Goal: Information Seeking & Learning: Compare options

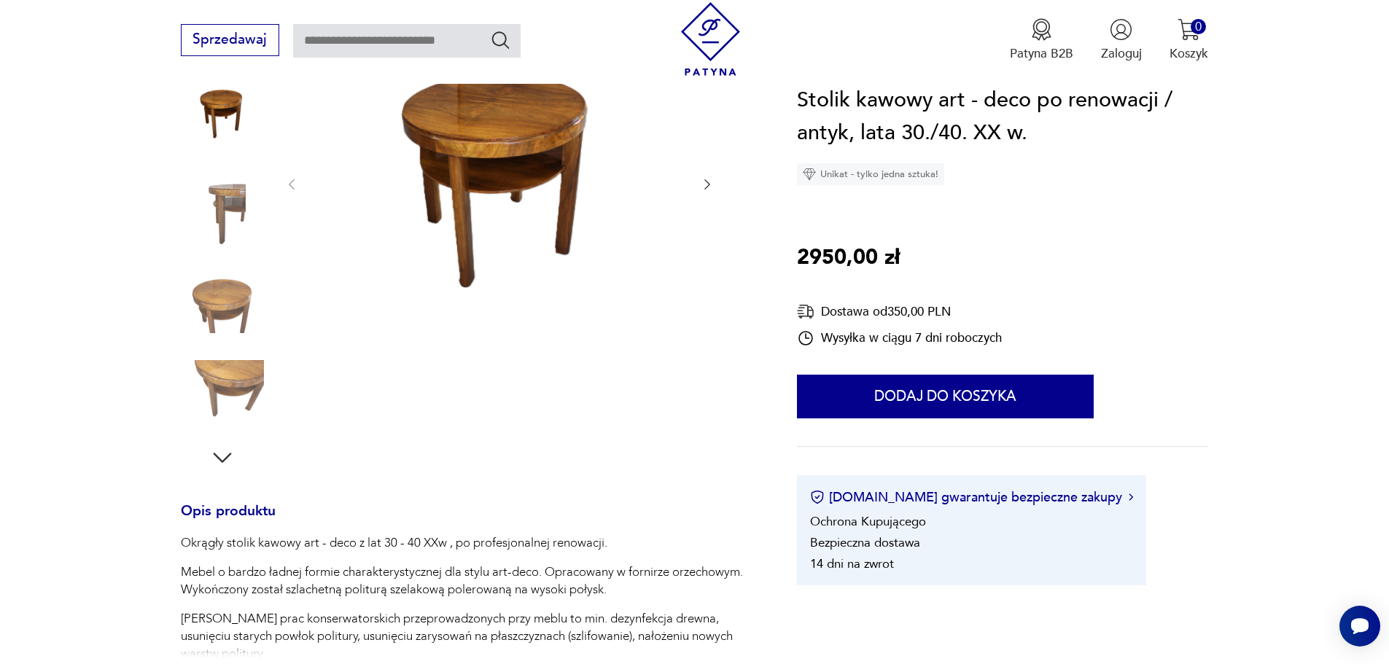
scroll to position [219, 0]
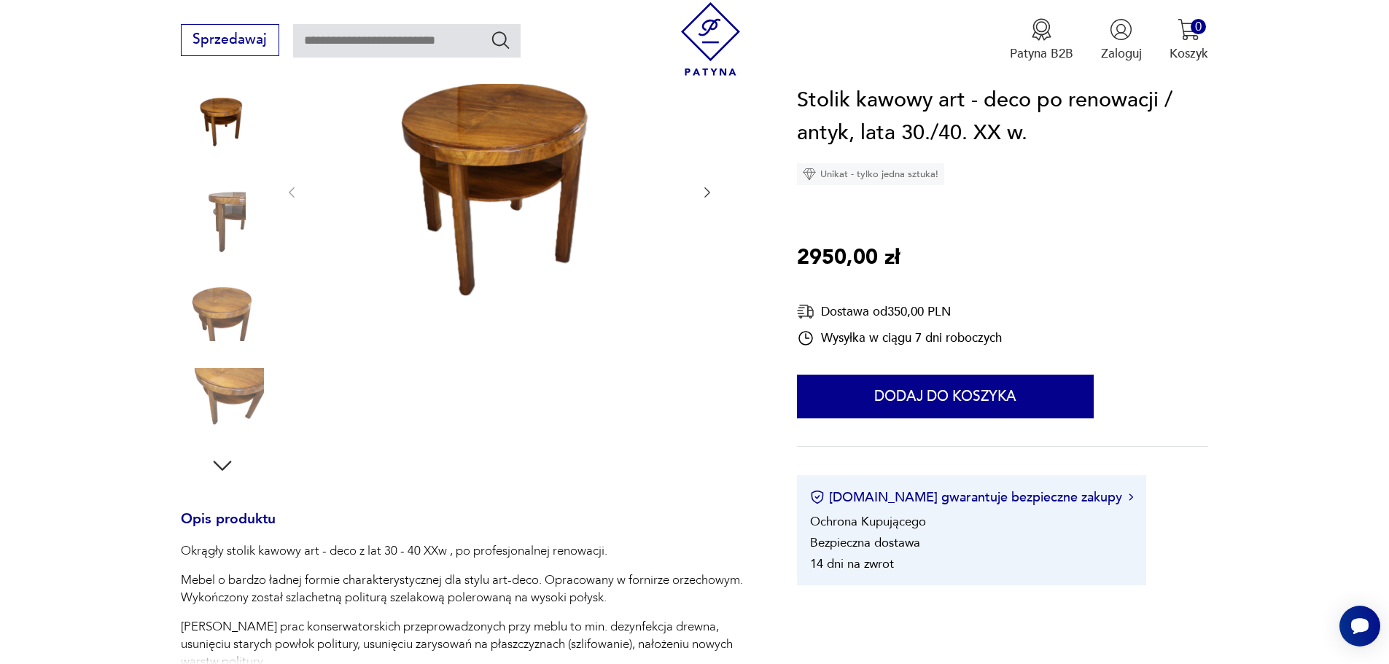
click at [219, 461] on icon "button" at bounding box center [222, 466] width 26 height 26
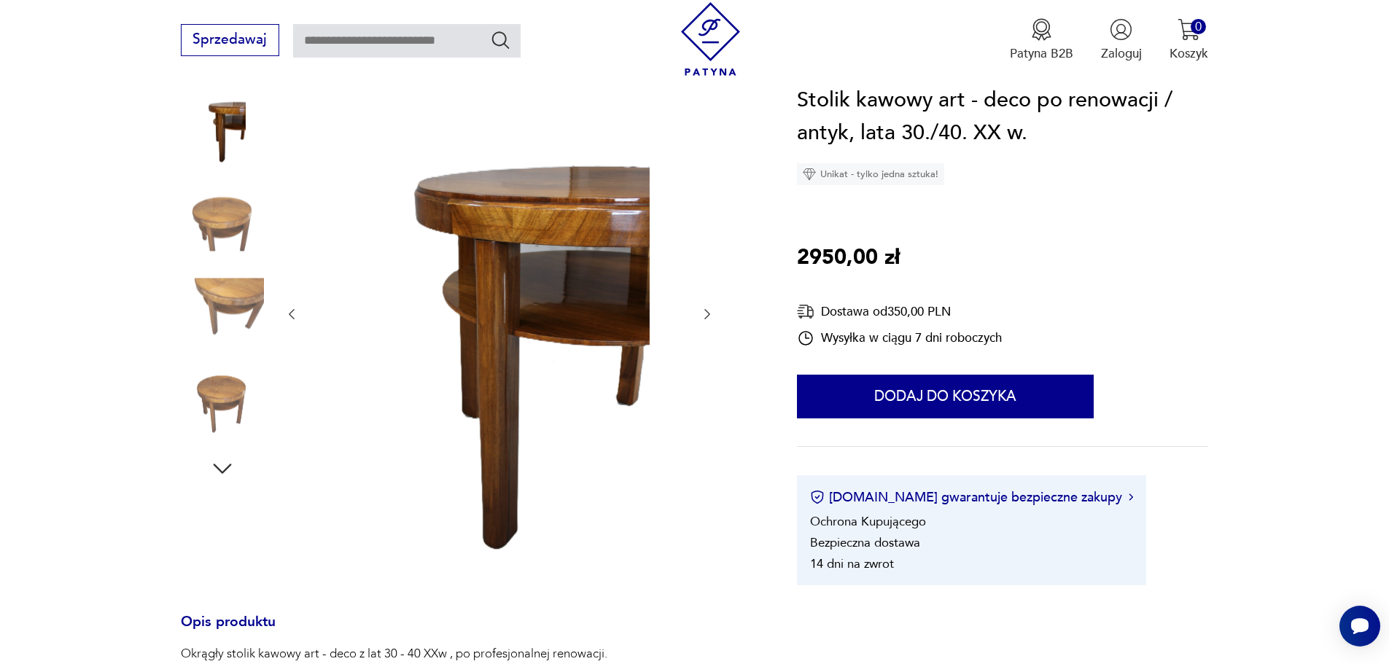
click at [216, 464] on icon "button" at bounding box center [222, 469] width 26 height 26
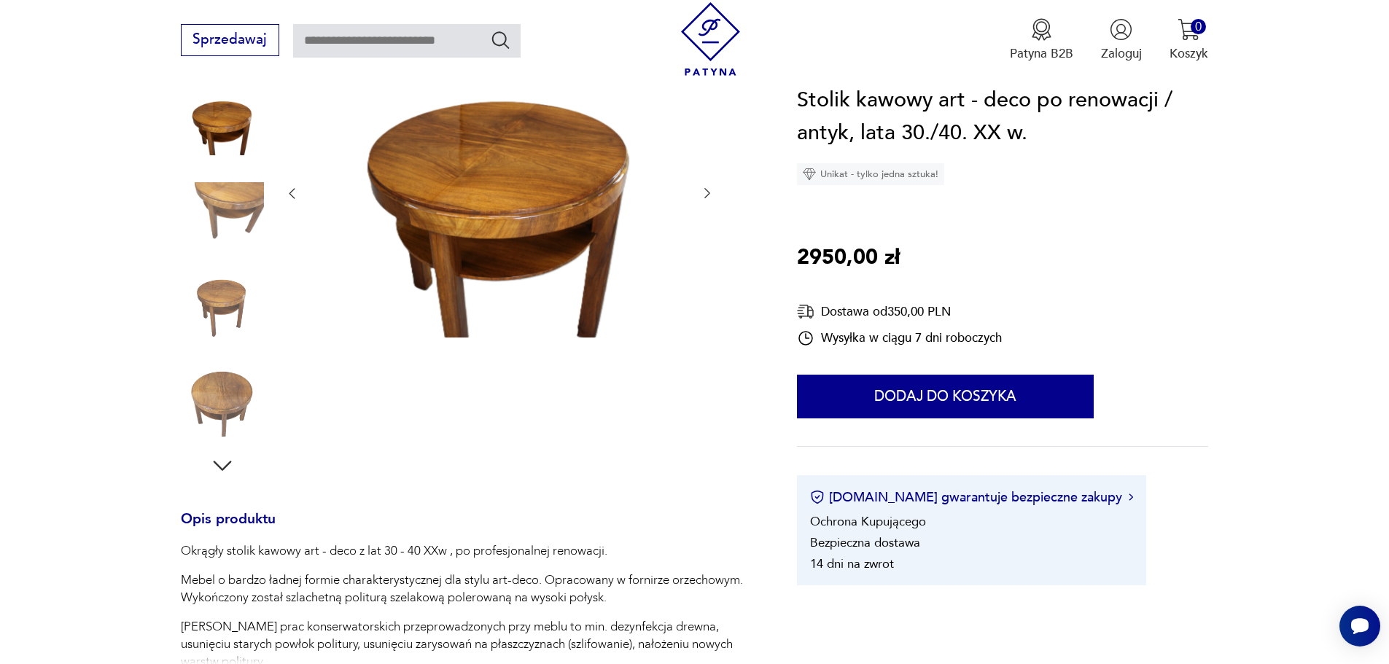
click at [216, 464] on icon "button" at bounding box center [222, 466] width 18 height 10
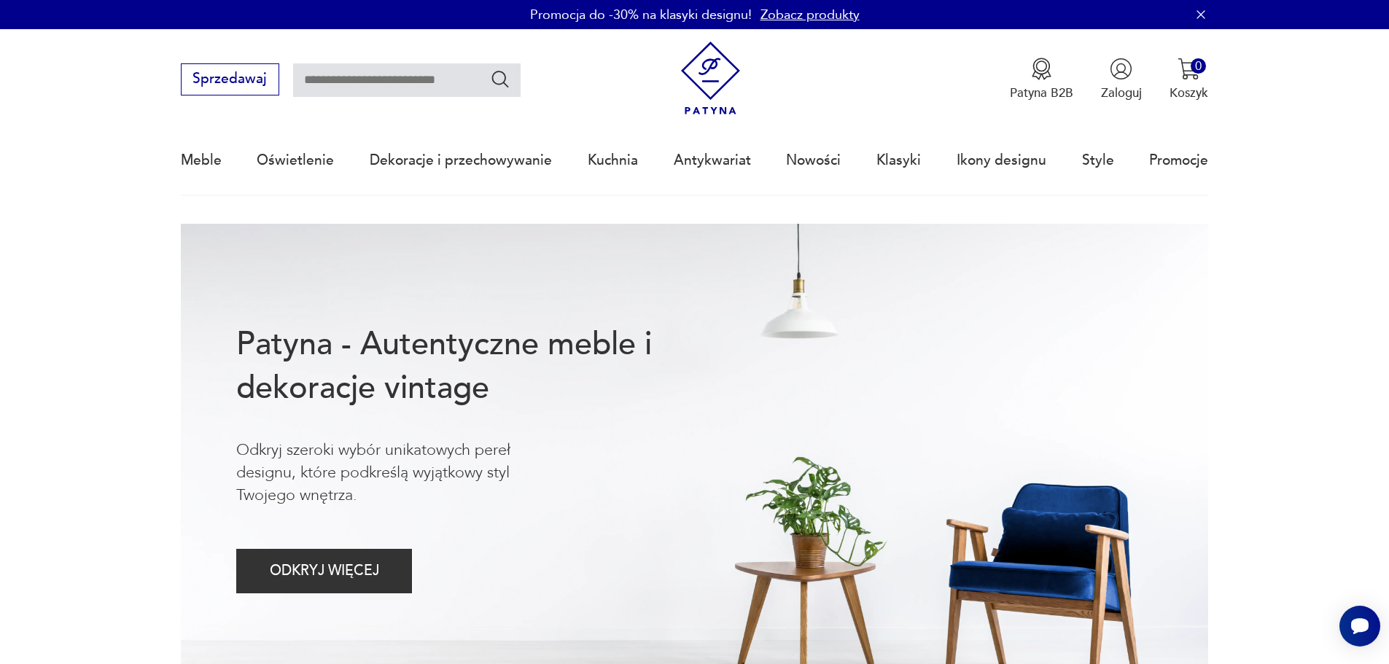
click at [834, 13] on link "Zobacz produkty" at bounding box center [809, 15] width 99 height 18
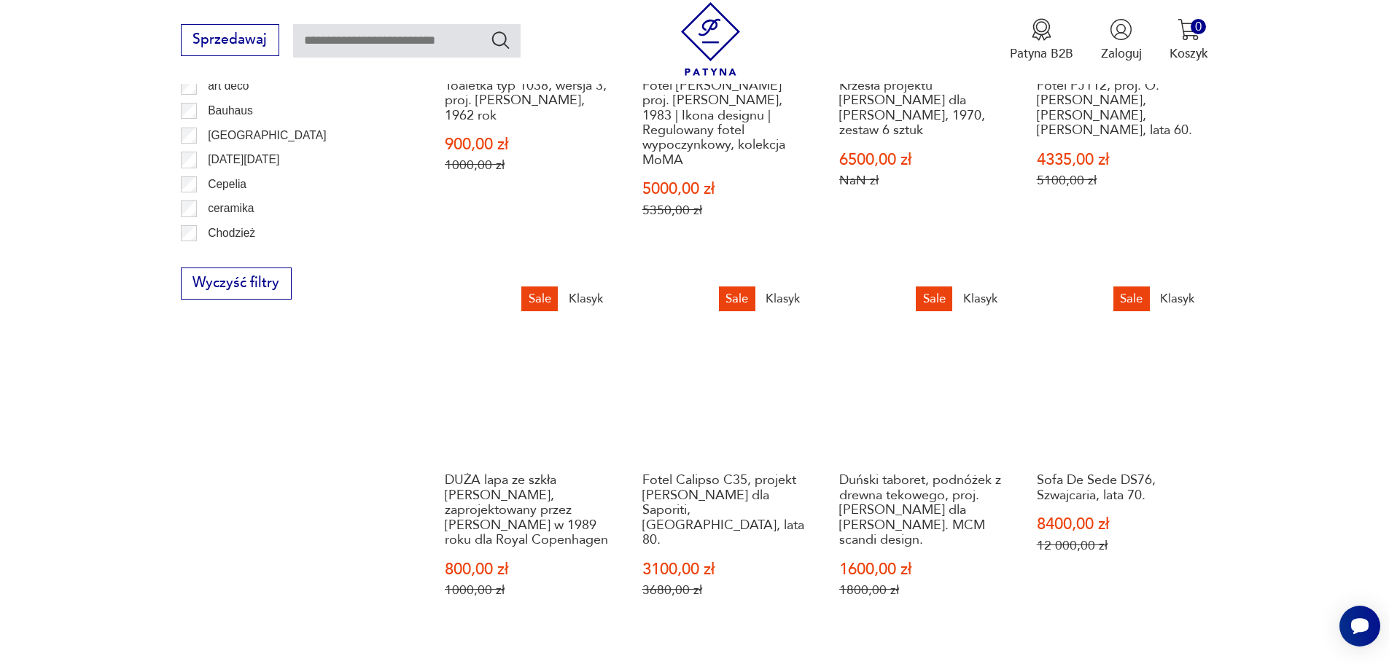
scroll to position [902, 0]
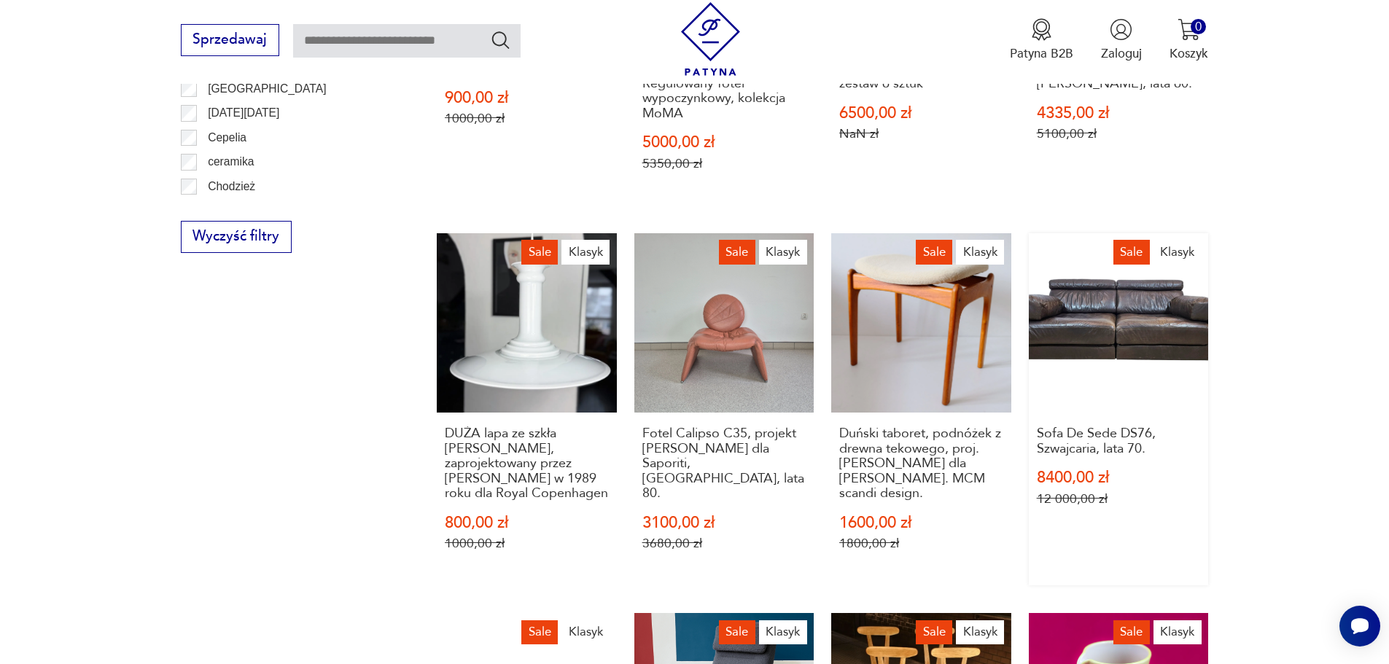
click at [1121, 340] on link "Sale Klasyk Sofa De Sede DS76, [GEOGRAPHIC_DATA], lata 70. 8400,00 zł 12 000,00…" at bounding box center [1119, 409] width 180 height 352
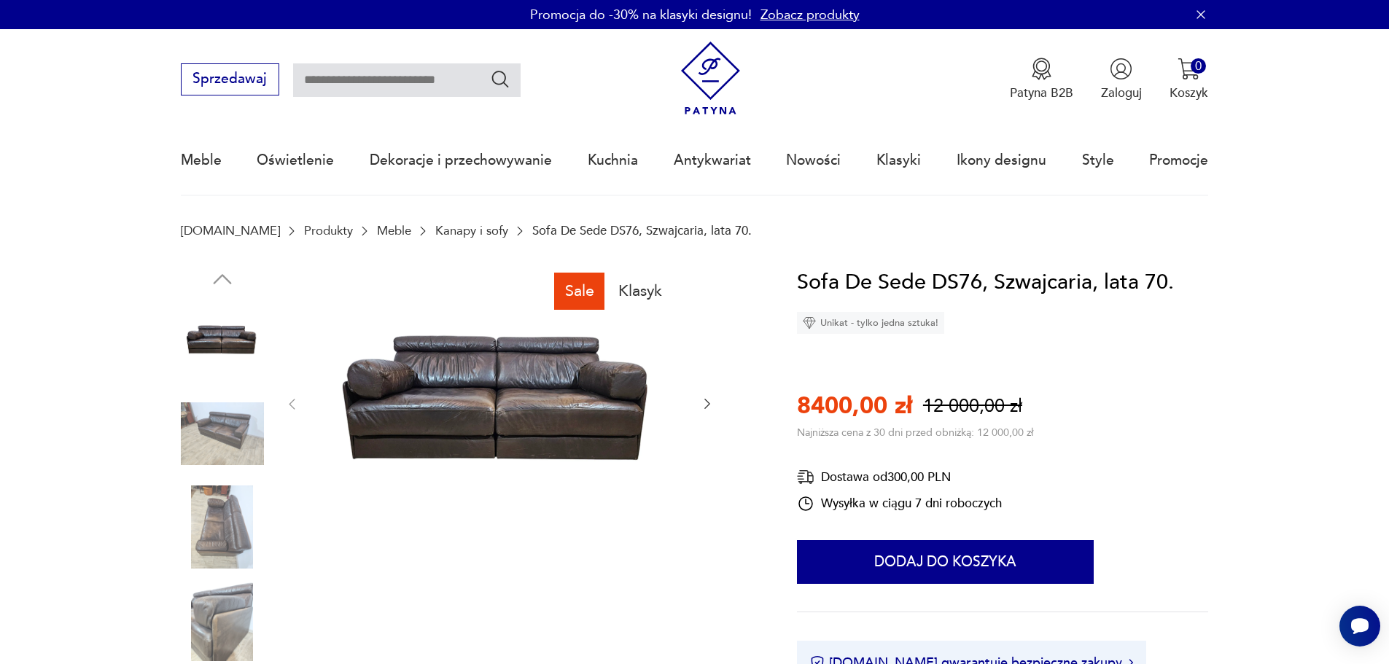
click at [709, 400] on icon "button" at bounding box center [707, 404] width 15 height 15
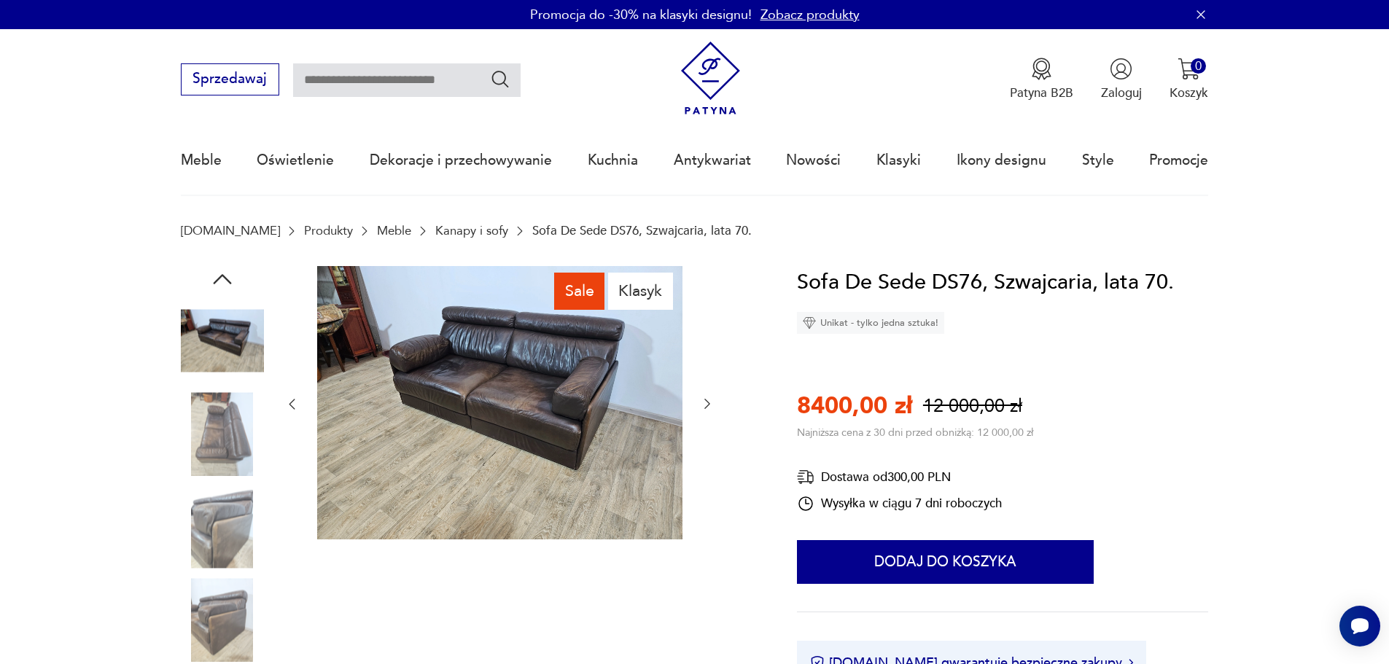
click at [709, 400] on icon "button" at bounding box center [707, 404] width 15 height 15
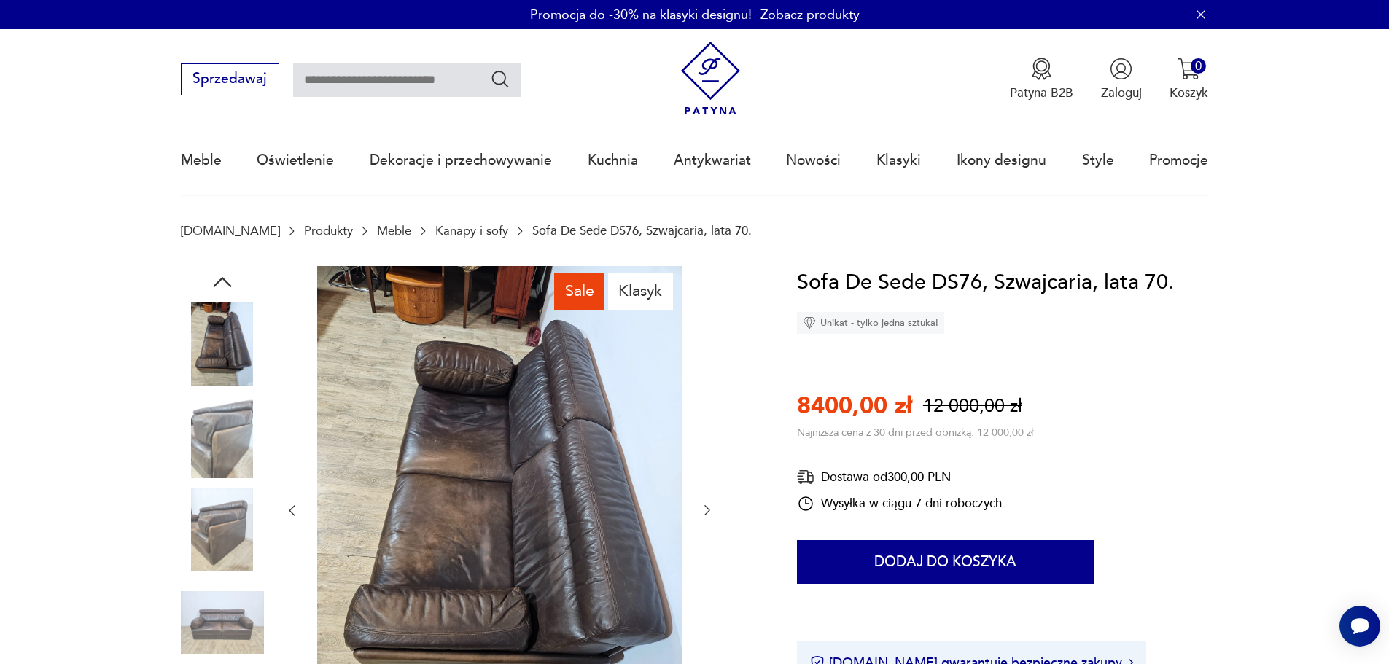
click at [709, 400] on div at bounding box center [499, 511] width 430 height 490
click at [704, 504] on icon "button" at bounding box center [707, 510] width 15 height 15
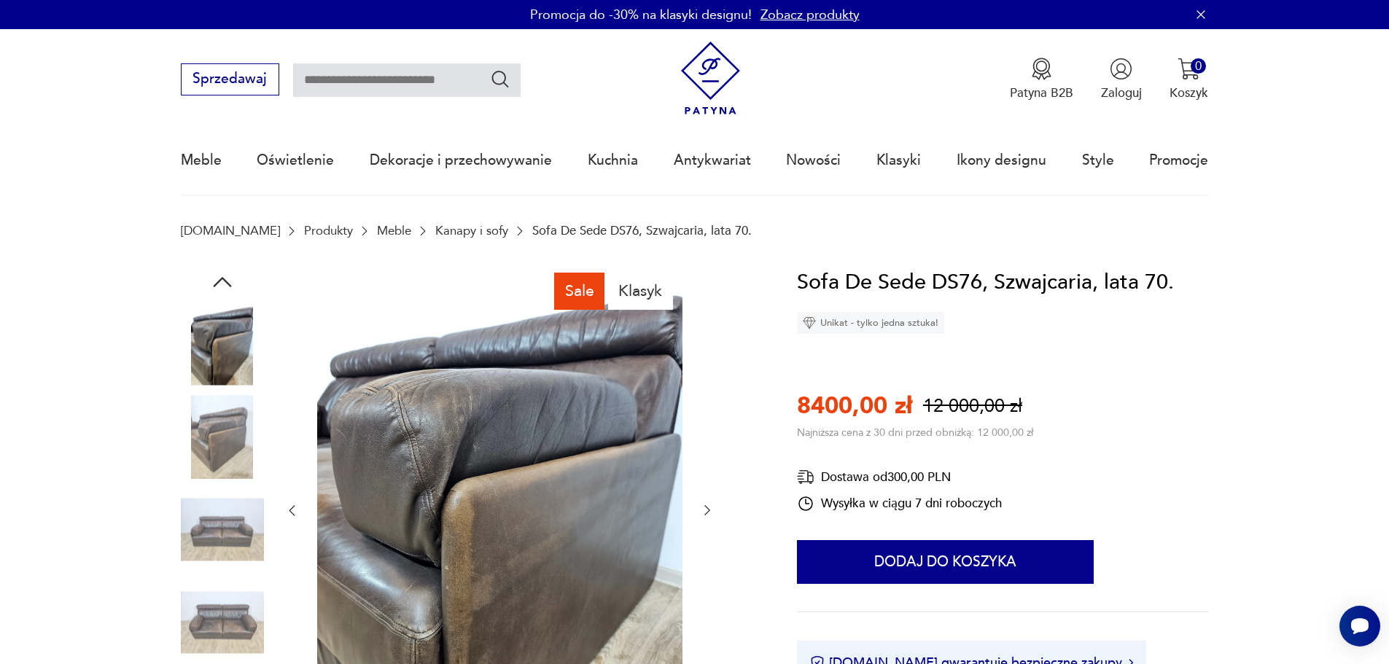
click at [703, 504] on icon "button" at bounding box center [707, 510] width 15 height 15
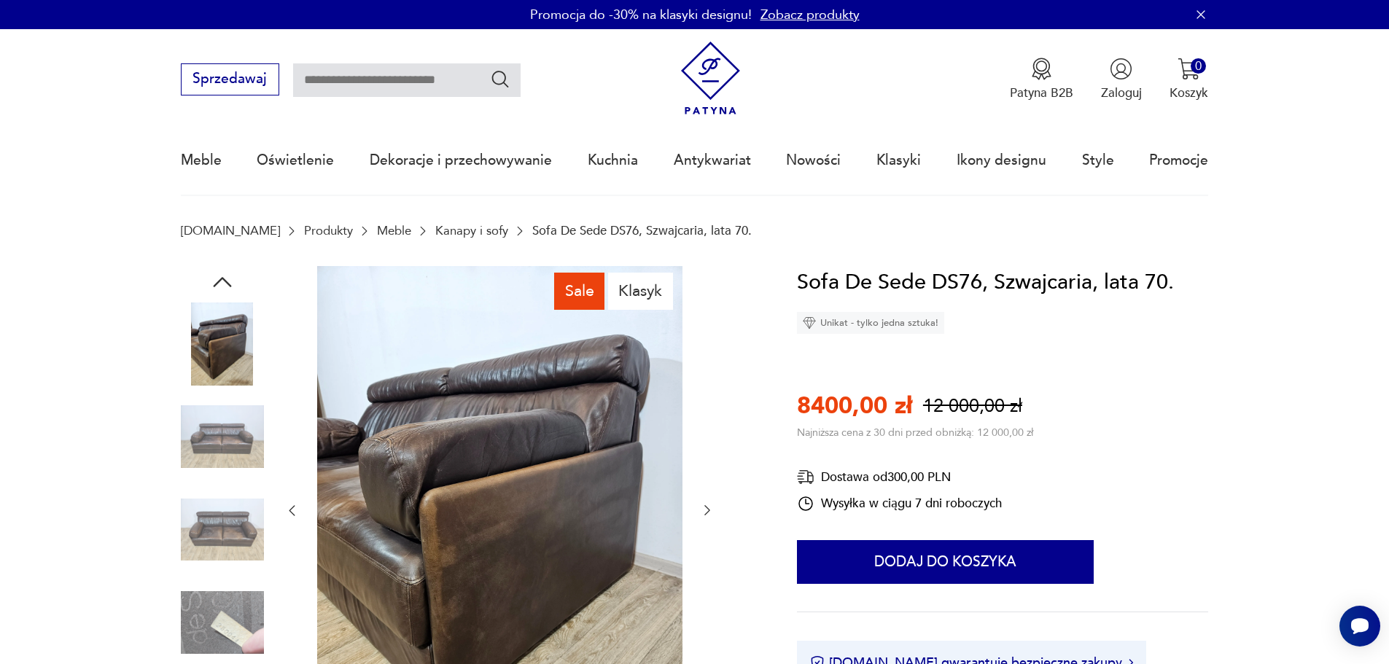
click at [706, 508] on icon "button" at bounding box center [707, 510] width 15 height 15
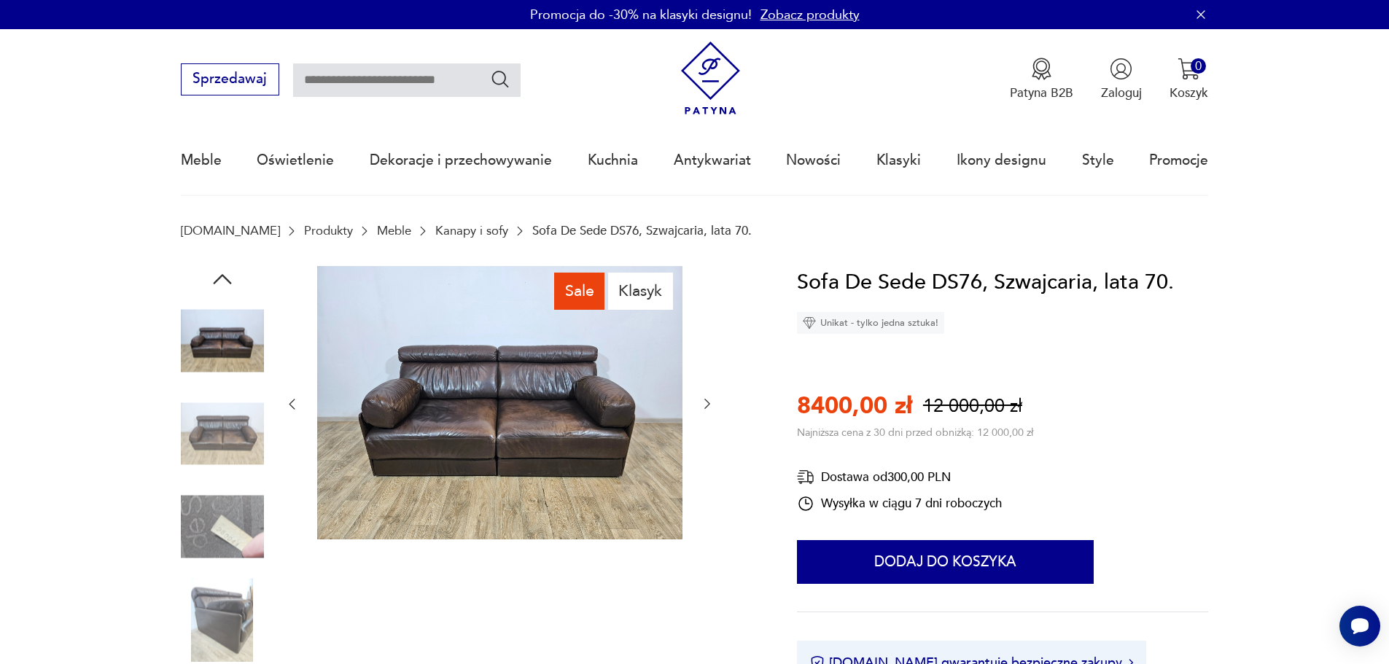
click at [708, 402] on icon "button" at bounding box center [707, 404] width 15 height 15
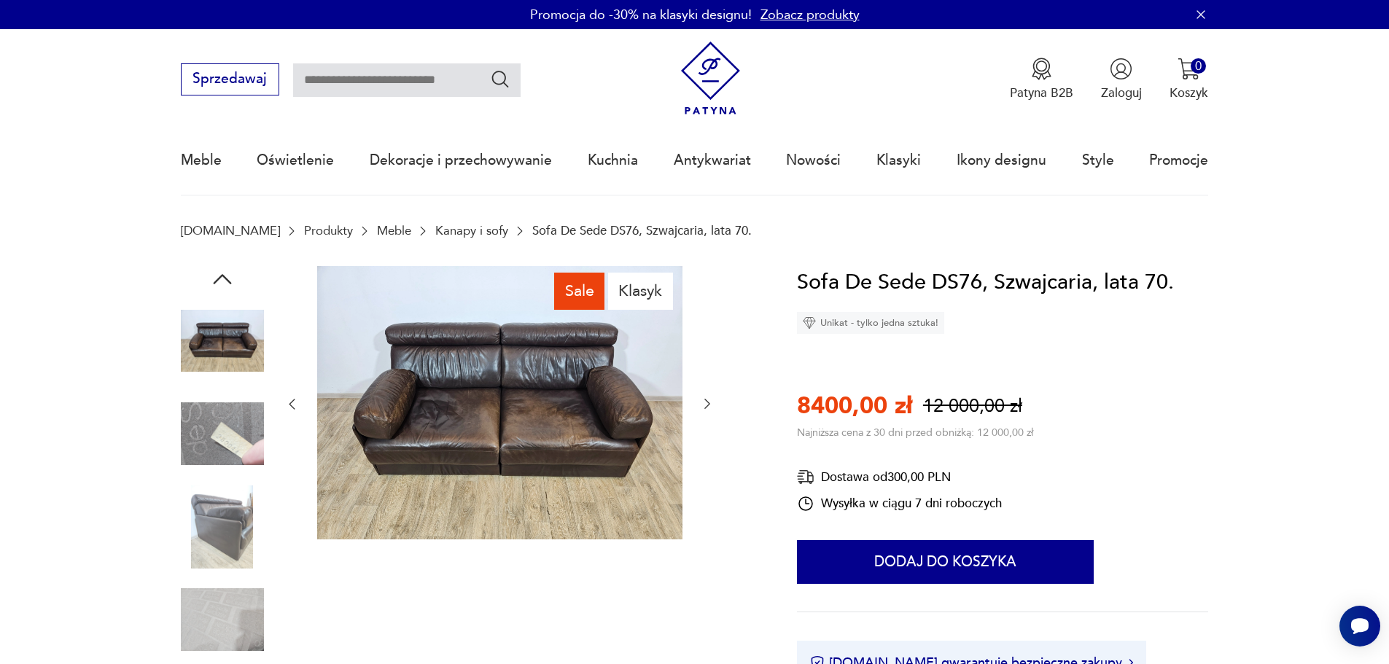
click at [708, 402] on icon "button" at bounding box center [707, 404] width 15 height 15
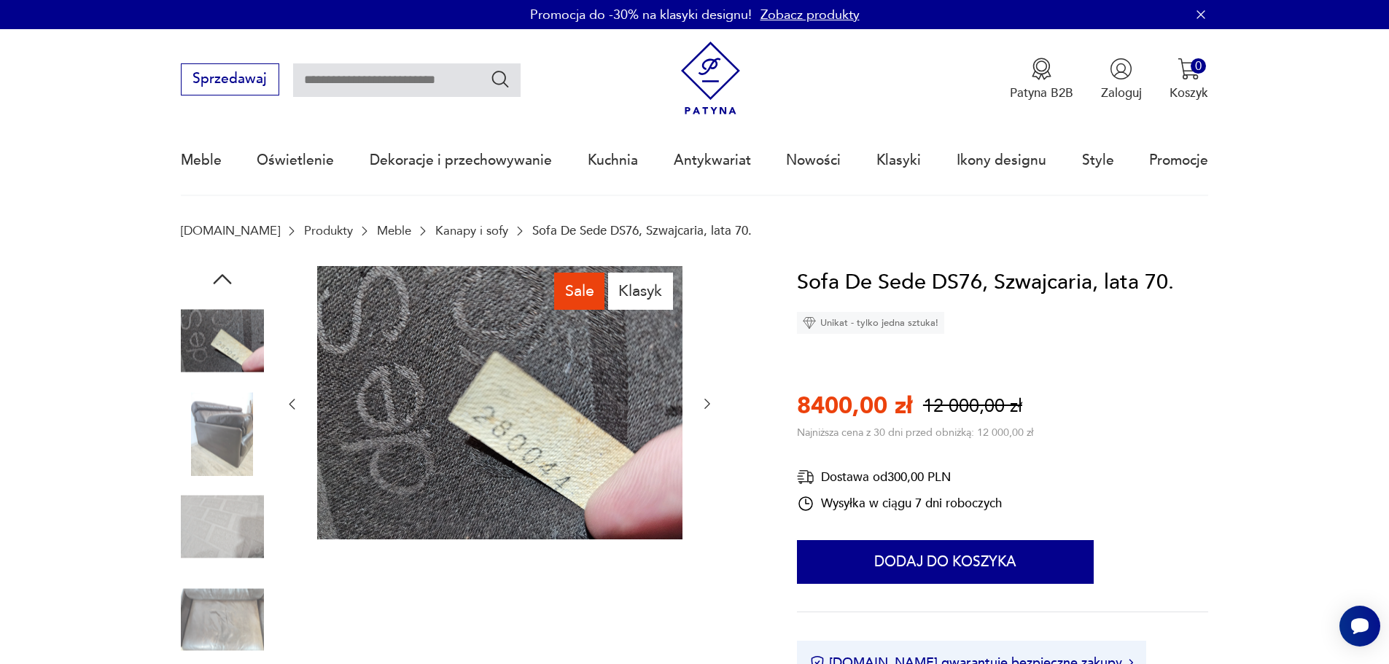
click at [708, 402] on icon "button" at bounding box center [707, 404] width 15 height 15
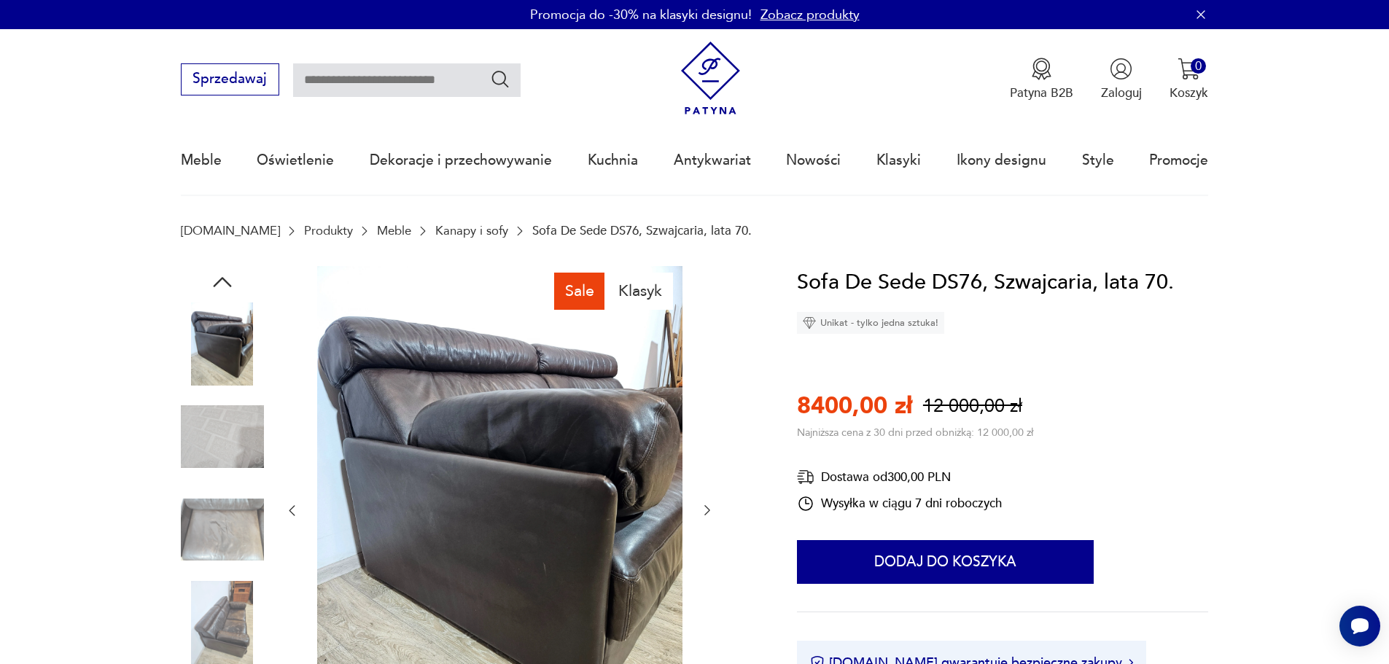
click at [704, 508] on icon "button" at bounding box center [707, 510] width 15 height 15
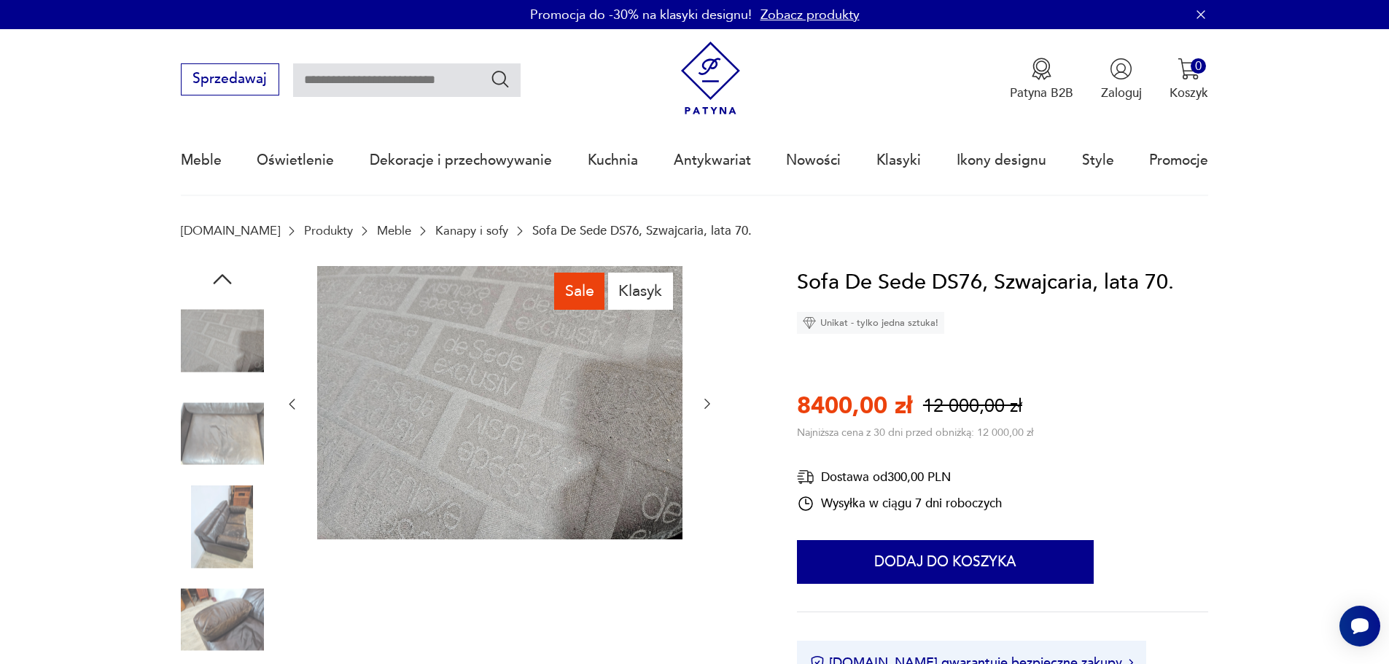
click at [704, 508] on div at bounding box center [499, 404] width 430 height 277
click at [703, 402] on icon "button" at bounding box center [707, 404] width 15 height 15
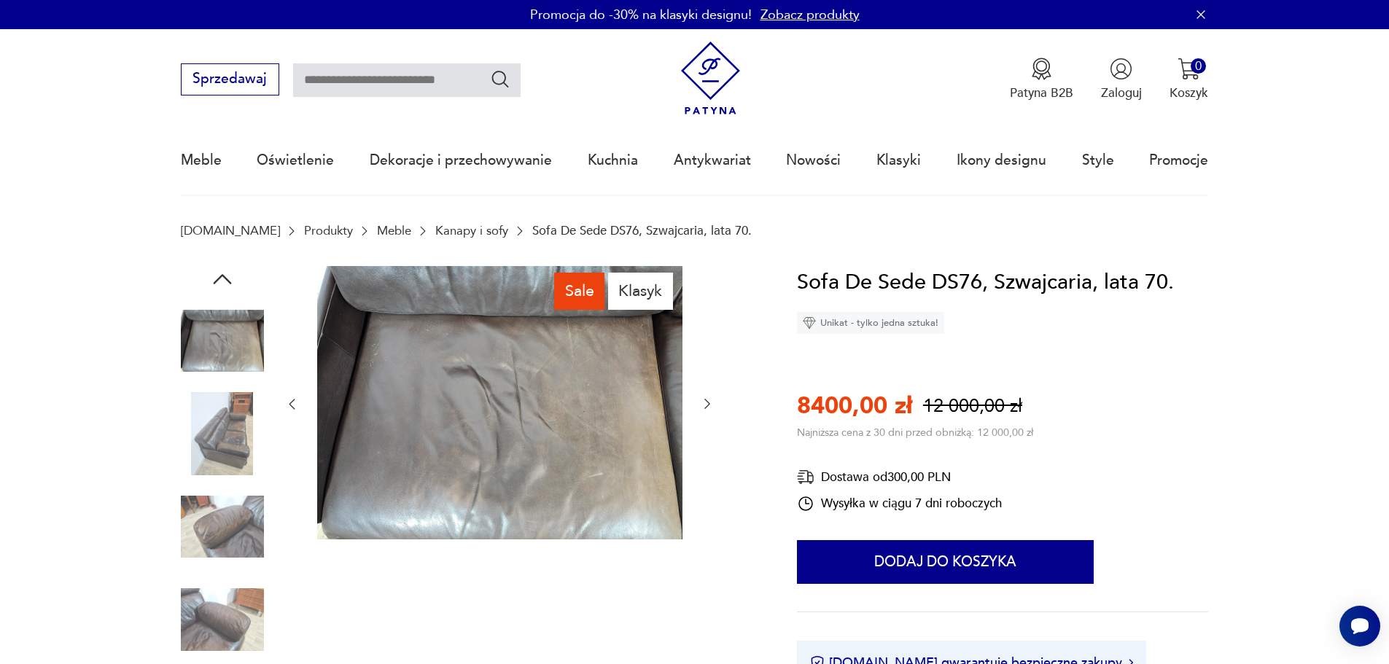
click at [703, 402] on icon "button" at bounding box center [707, 404] width 15 height 15
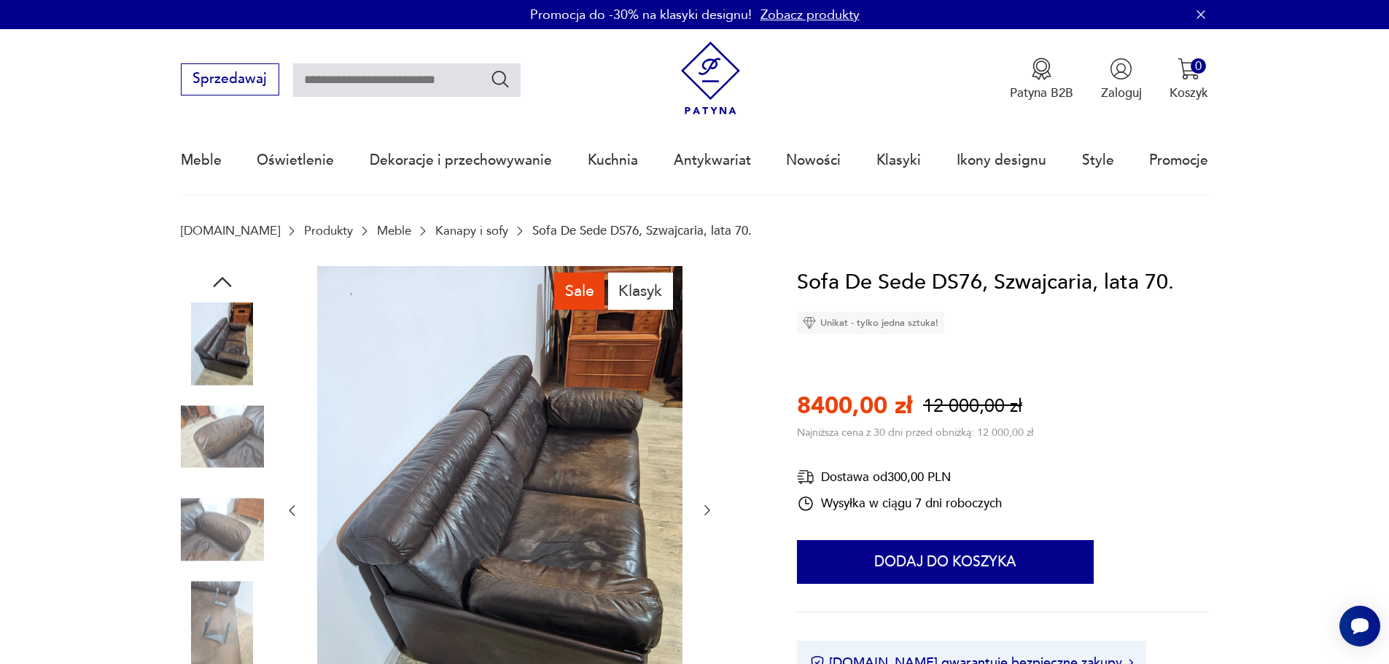
click at [706, 505] on icon "button" at bounding box center [707, 510] width 15 height 15
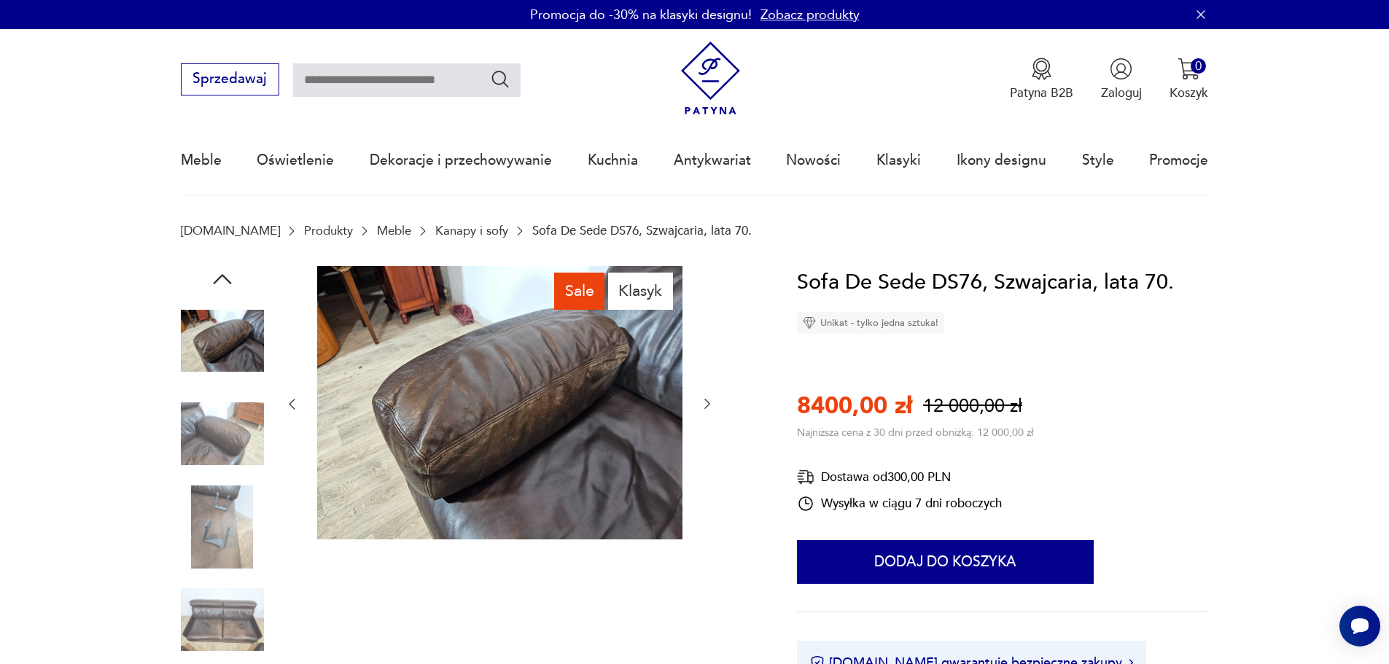
click at [706, 505] on div at bounding box center [499, 404] width 430 height 277
click at [708, 402] on icon "button" at bounding box center [707, 404] width 15 height 15
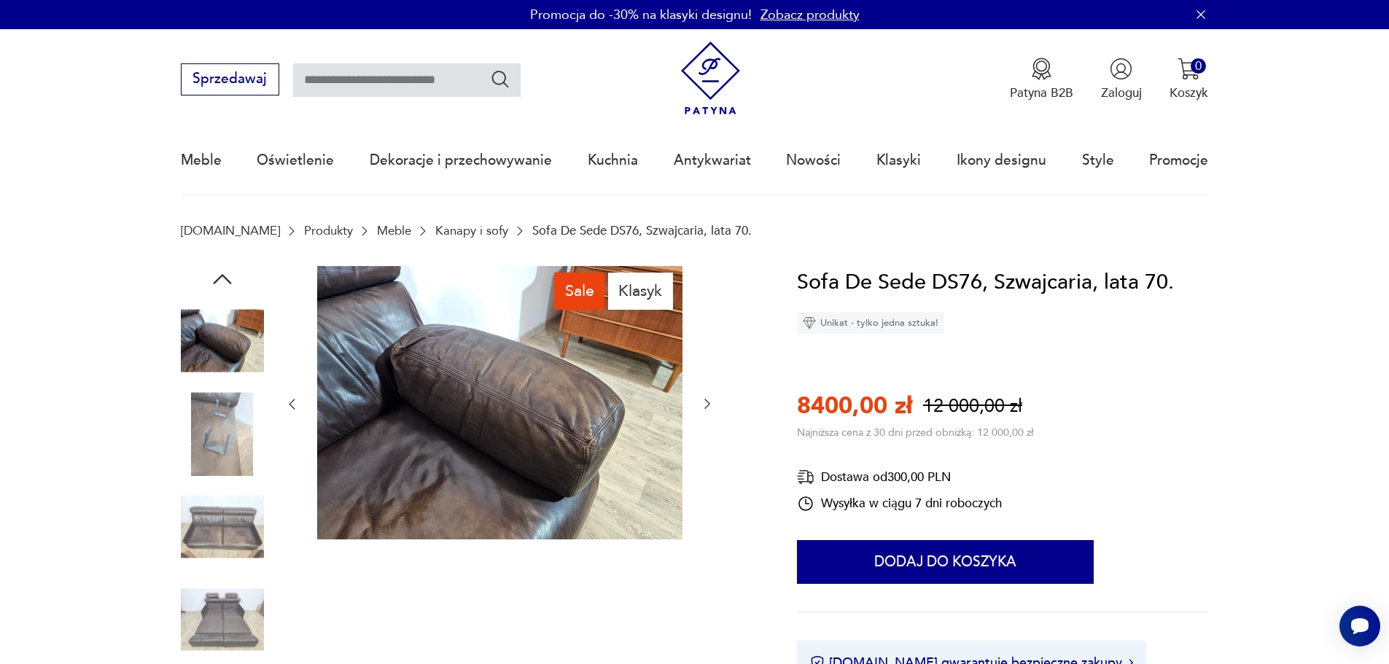
click at [704, 398] on icon "button" at bounding box center [707, 404] width 15 height 15
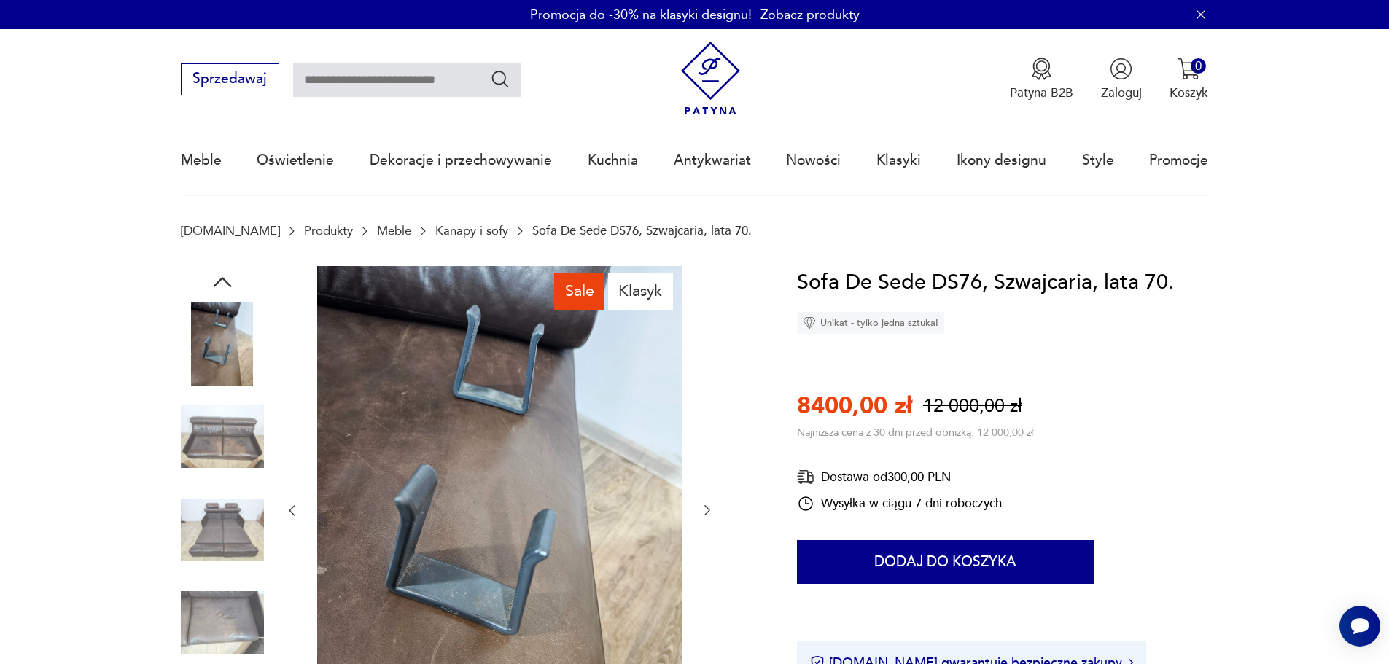
click at [707, 507] on icon "button" at bounding box center [707, 510] width 15 height 15
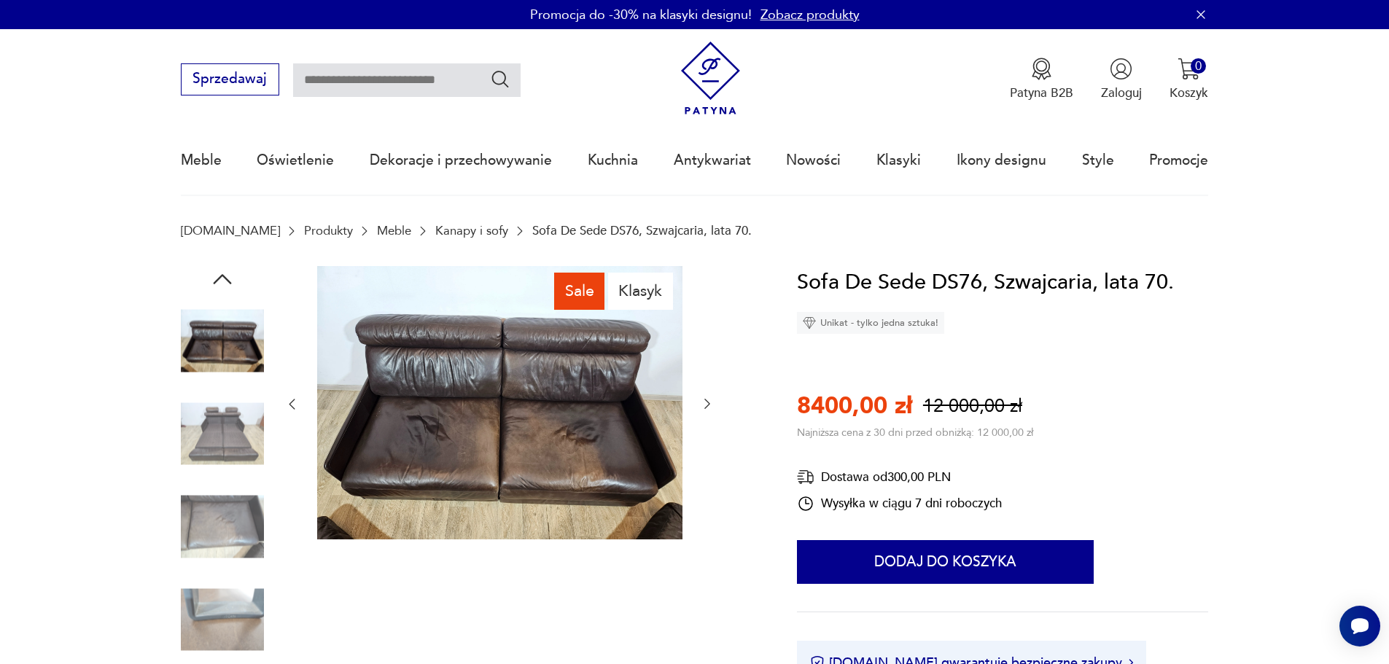
click at [709, 400] on icon "button" at bounding box center [707, 404] width 15 height 15
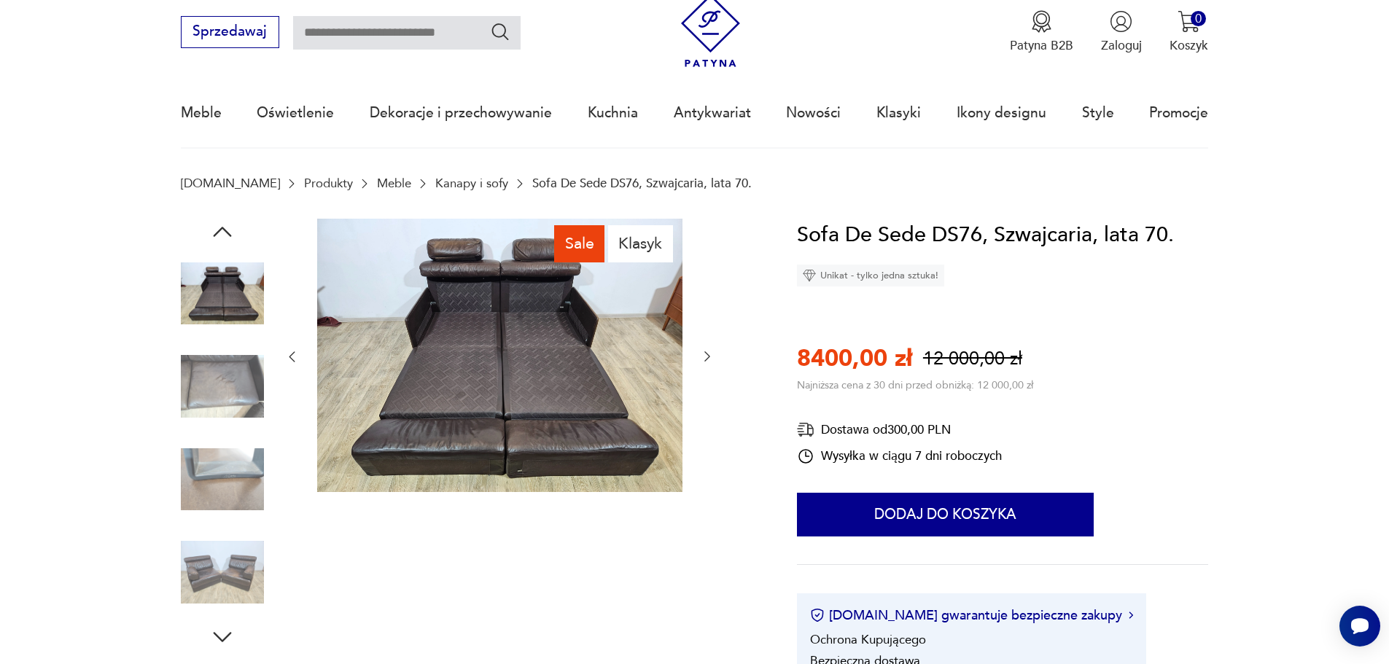
scroll to position [73, 0]
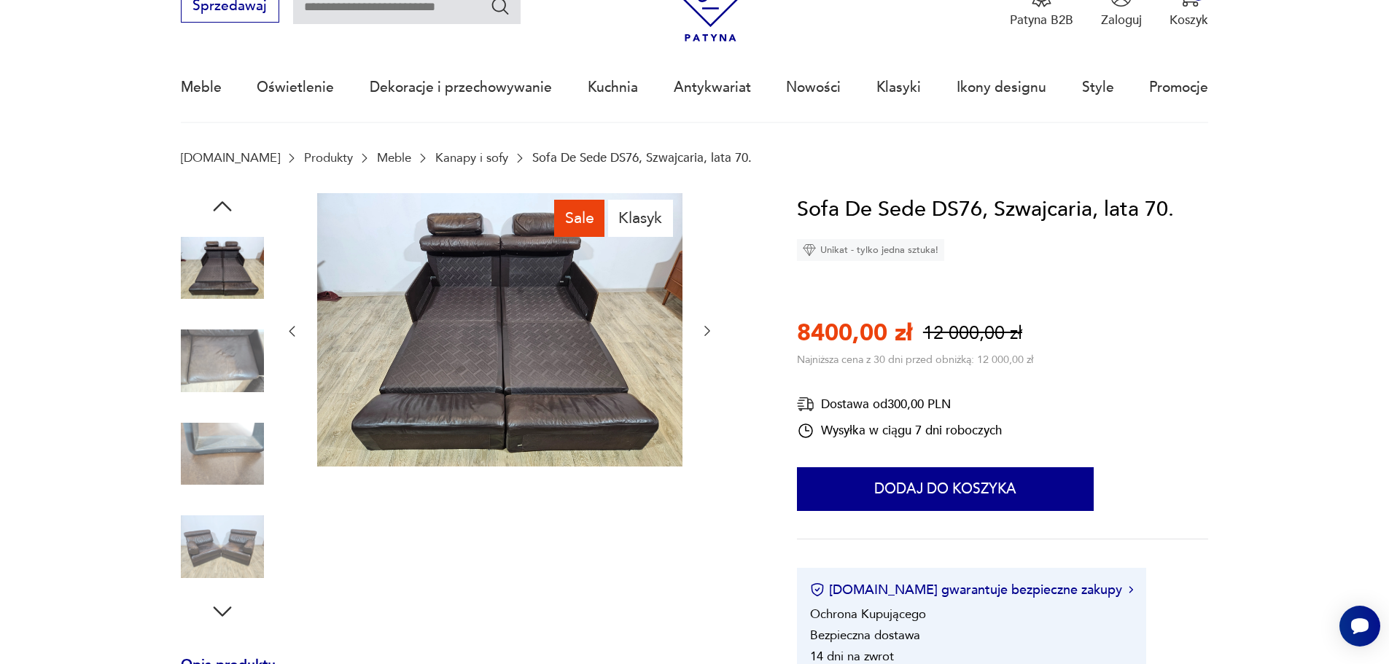
click at [223, 550] on img at bounding box center [222, 546] width 83 height 83
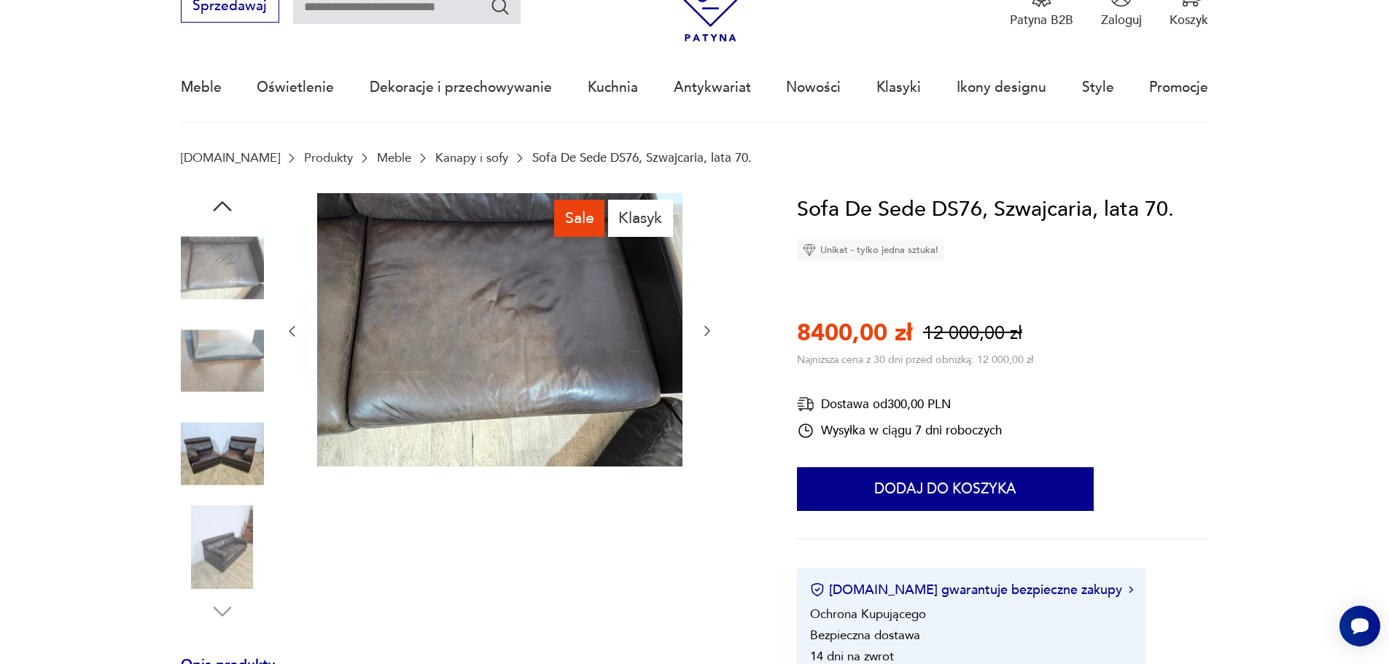
click at [243, 441] on img at bounding box center [222, 454] width 83 height 83
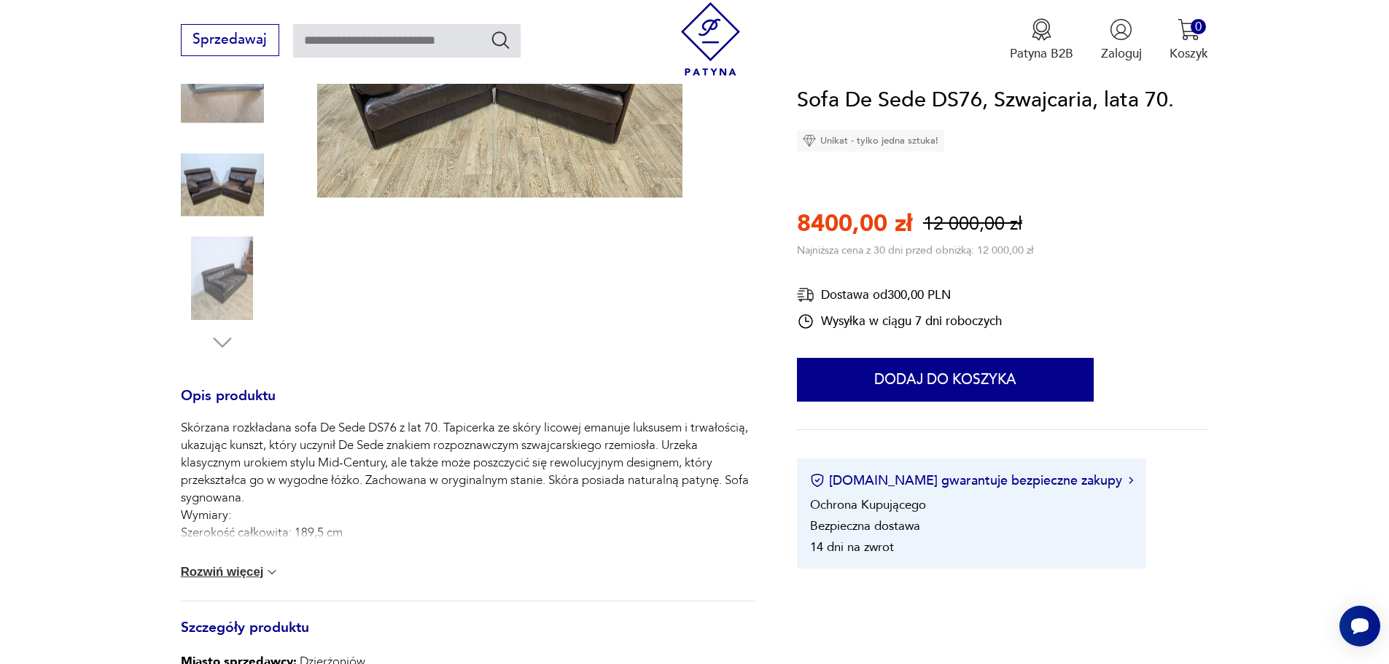
scroll to position [364, 0]
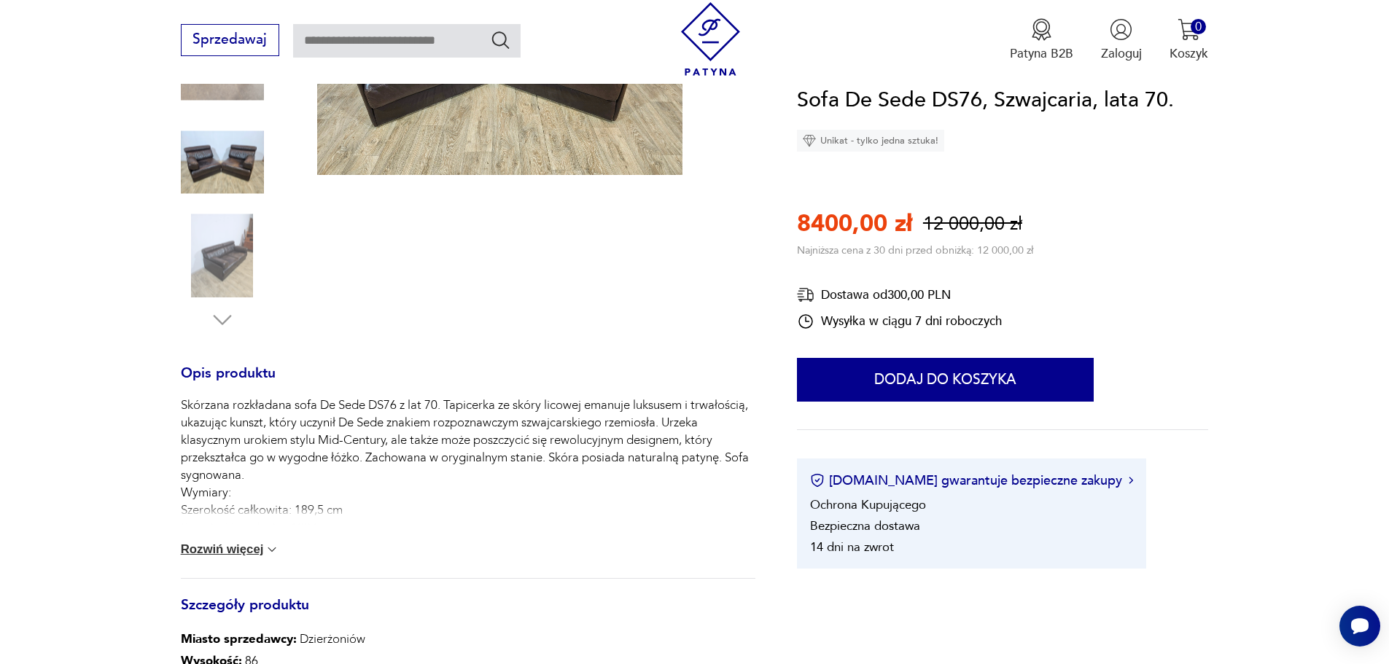
click at [227, 545] on button "Rozwiń więcej" at bounding box center [230, 549] width 99 height 15
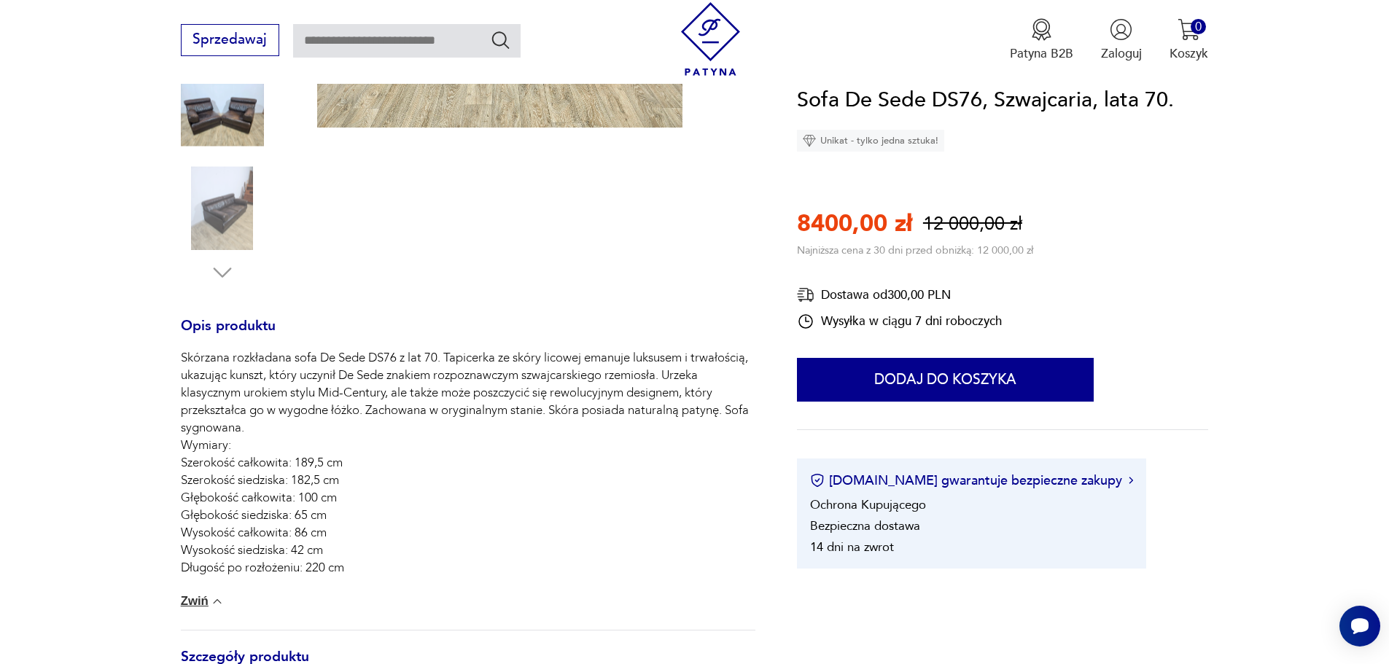
scroll to position [510, 0]
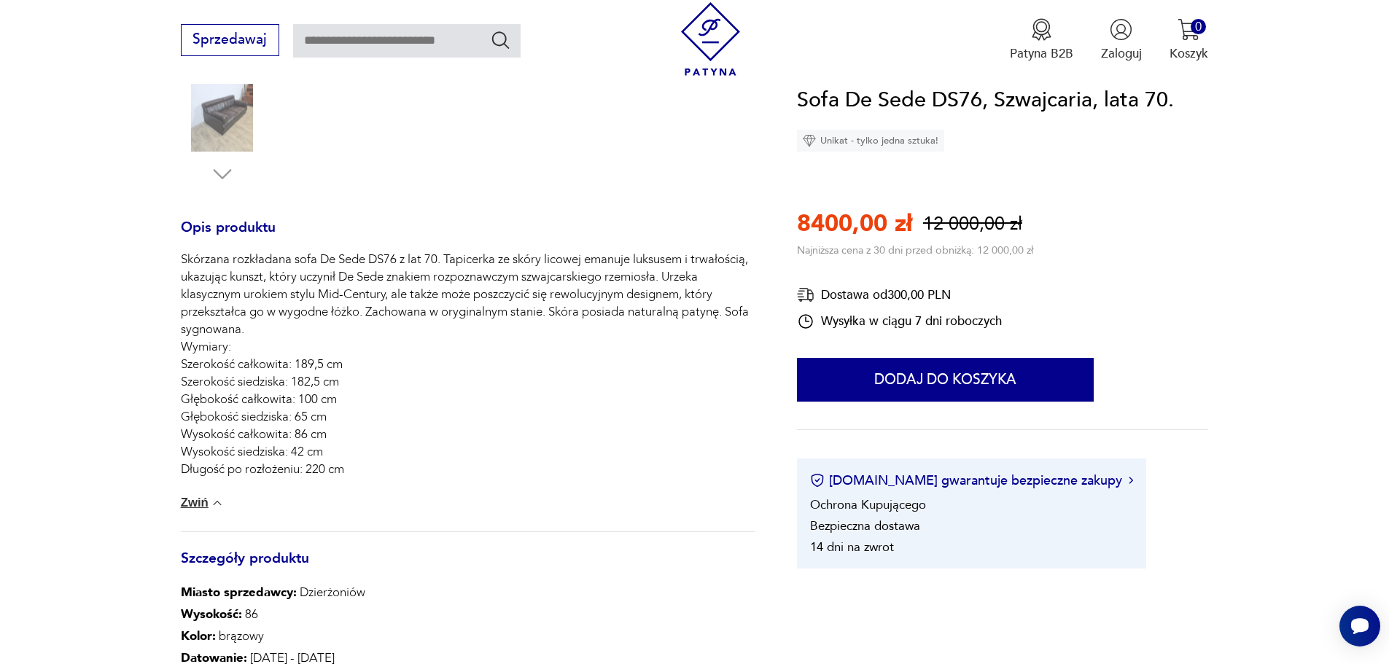
click at [208, 501] on button "Zwiń" at bounding box center [203, 503] width 44 height 15
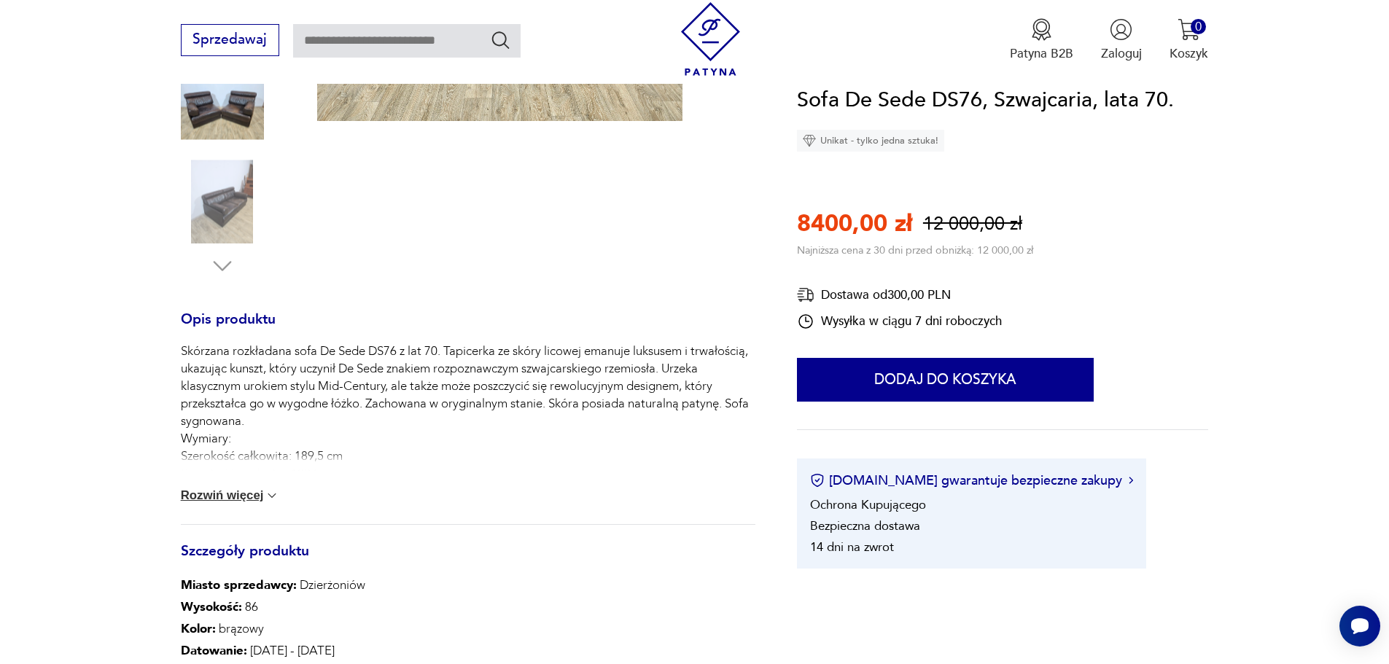
scroll to position [73, 0]
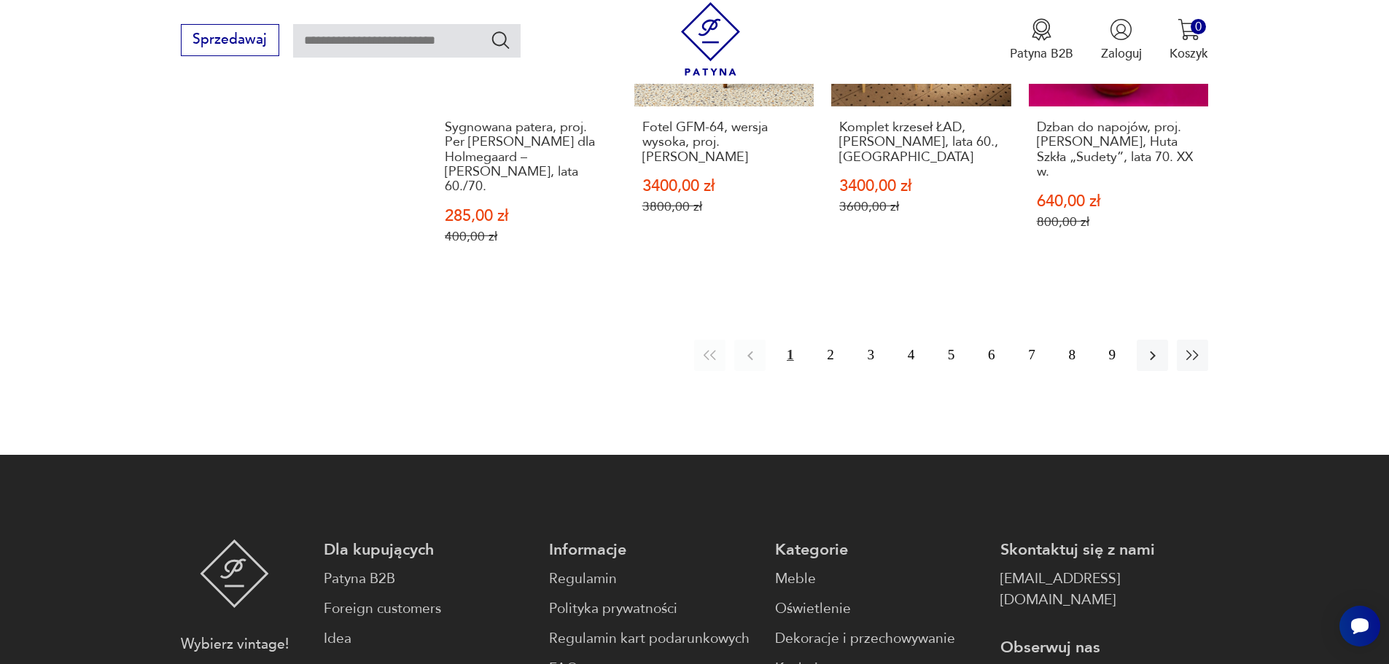
scroll to position [1599, 0]
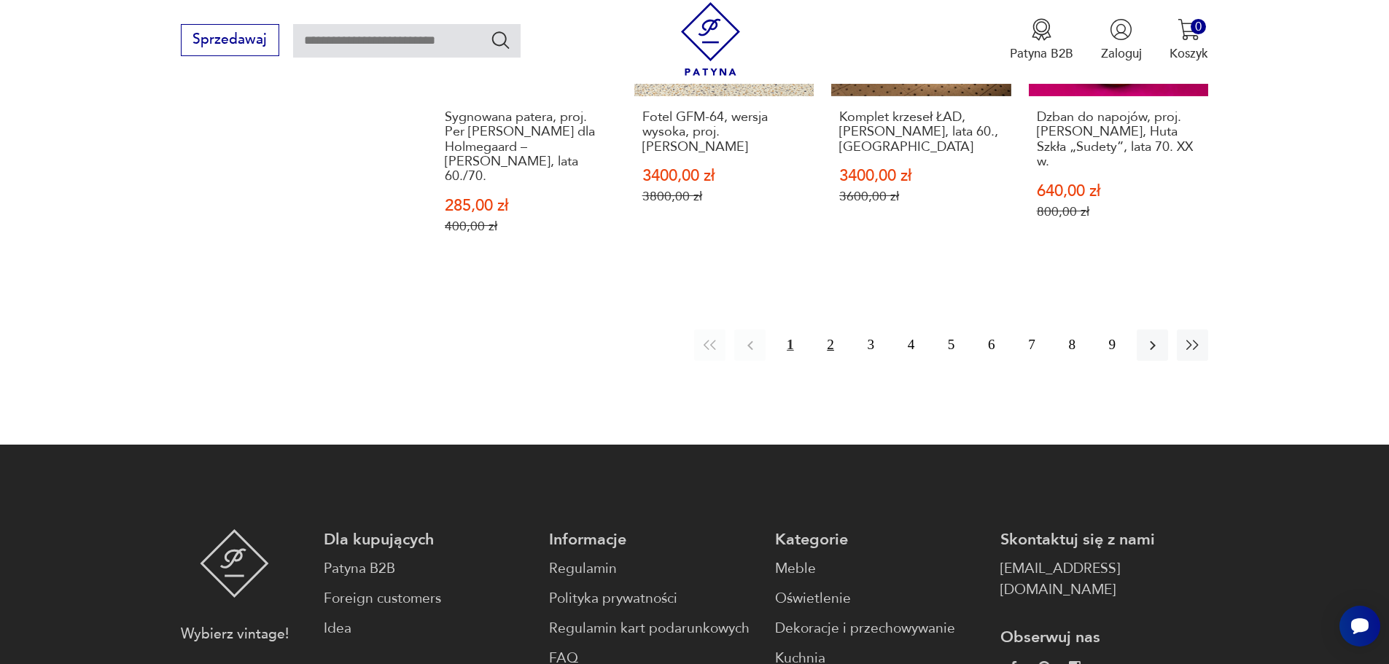
click at [829, 343] on button "2" at bounding box center [829, 344] width 31 height 31
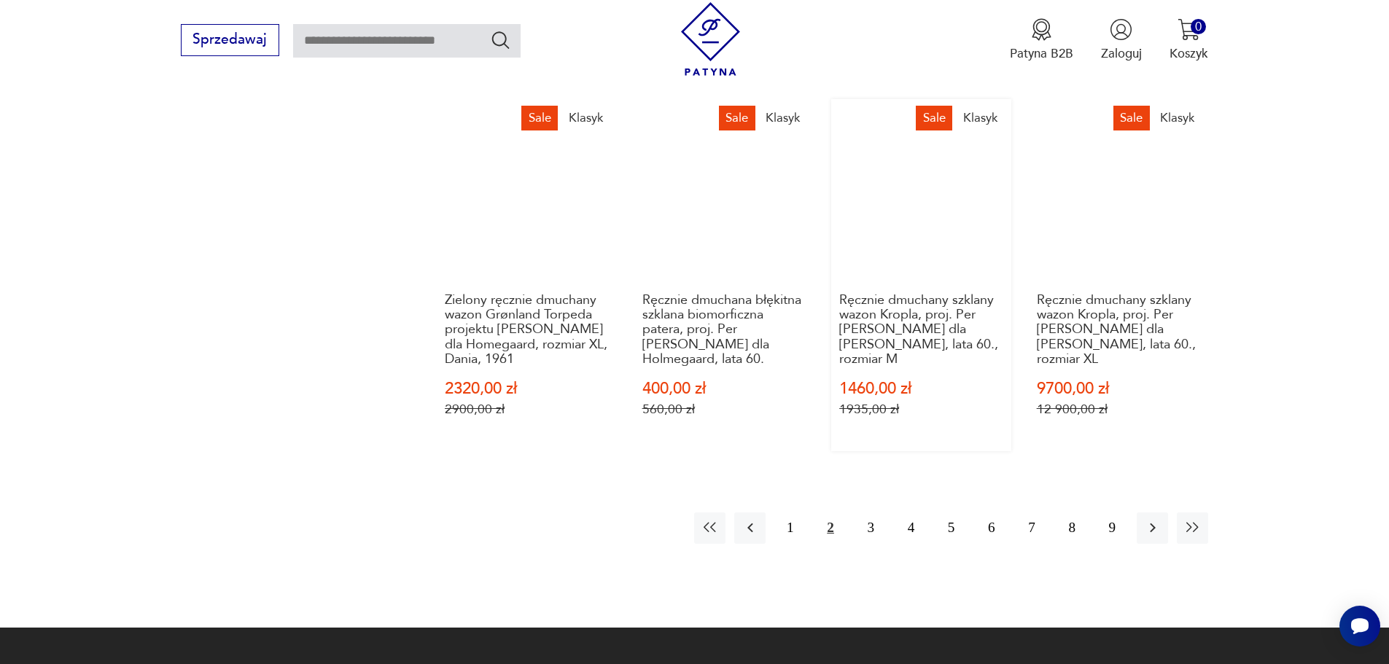
scroll to position [1472, 0]
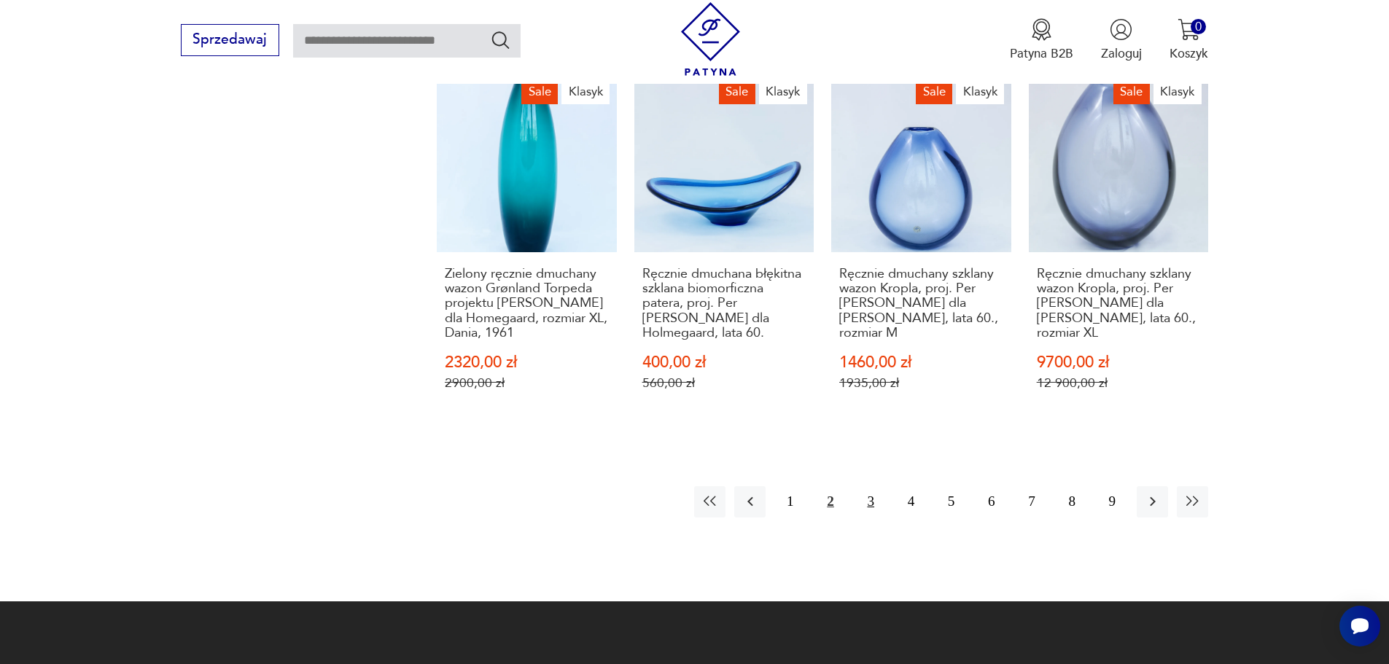
click at [870, 486] on button "3" at bounding box center [870, 501] width 31 height 31
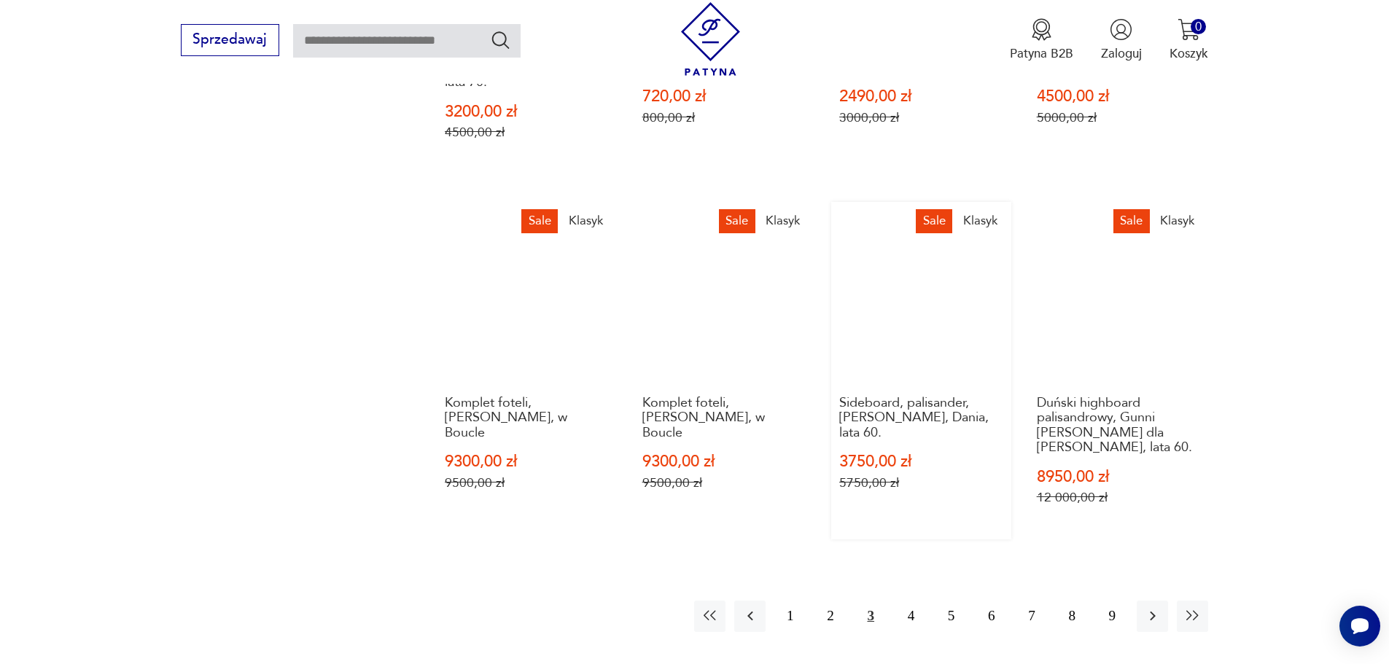
scroll to position [1472, 0]
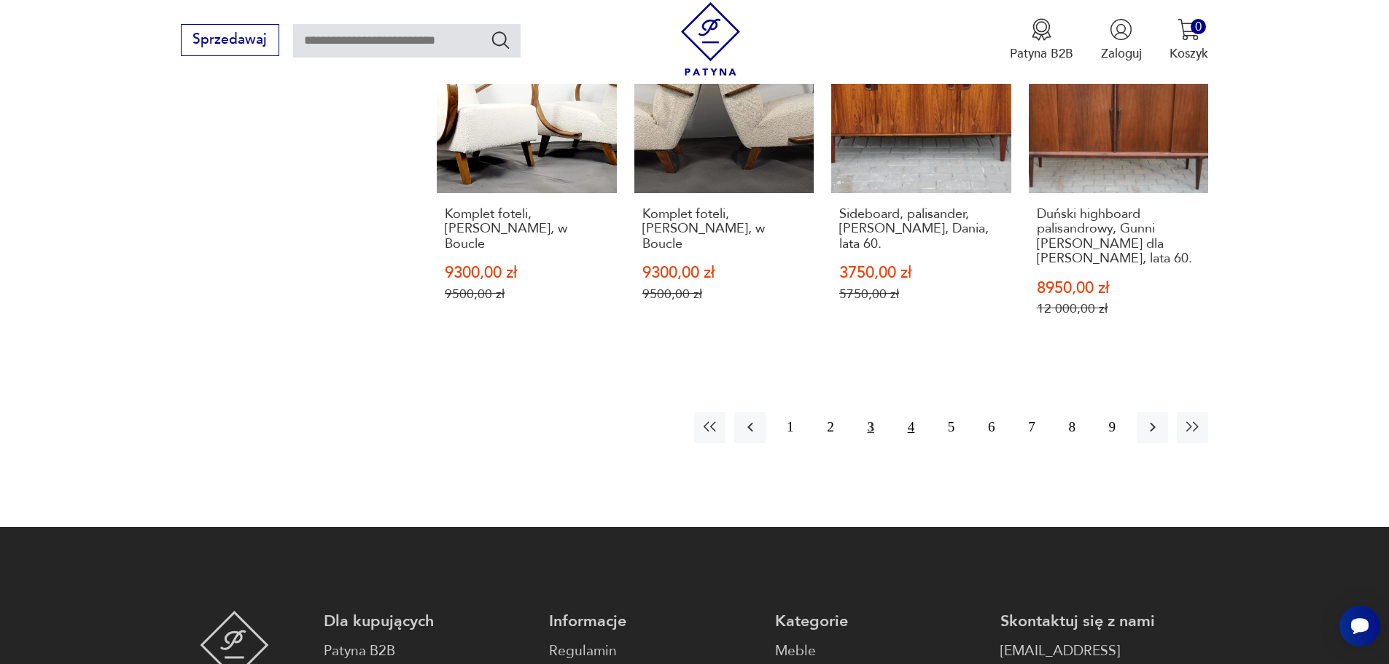
click at [914, 412] on button "4" at bounding box center [910, 427] width 31 height 31
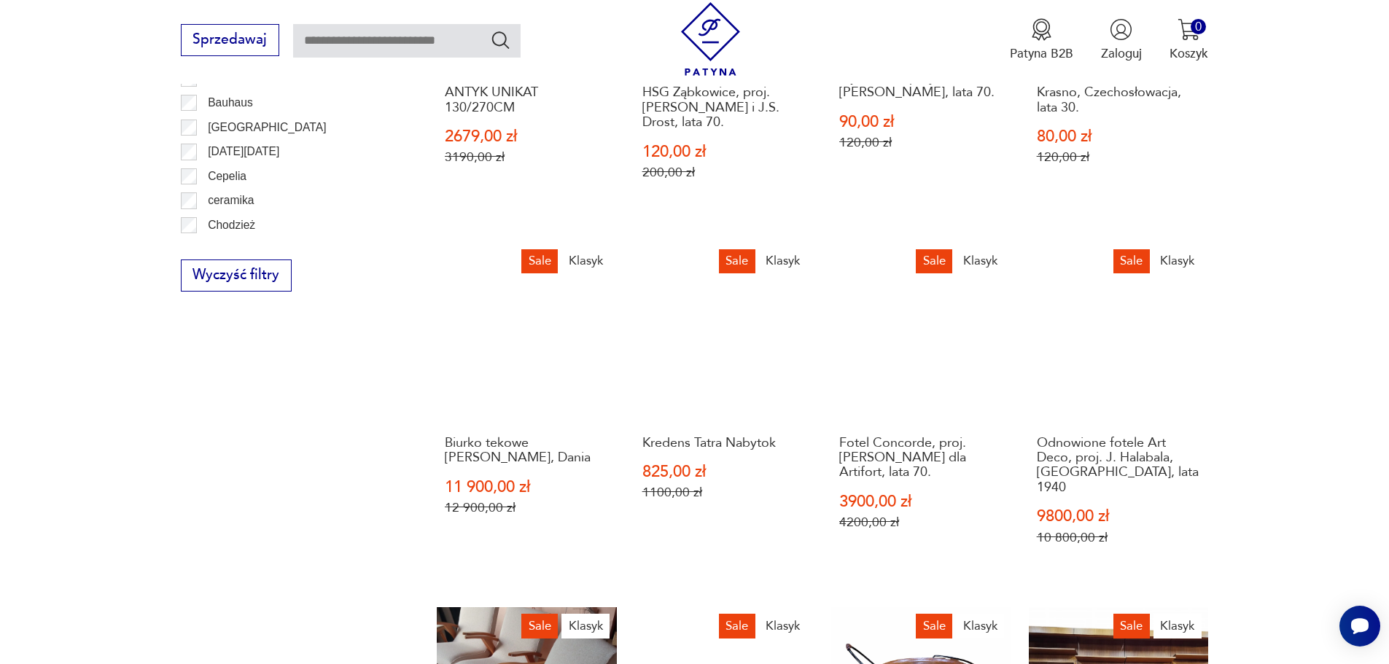
scroll to position [889, 0]
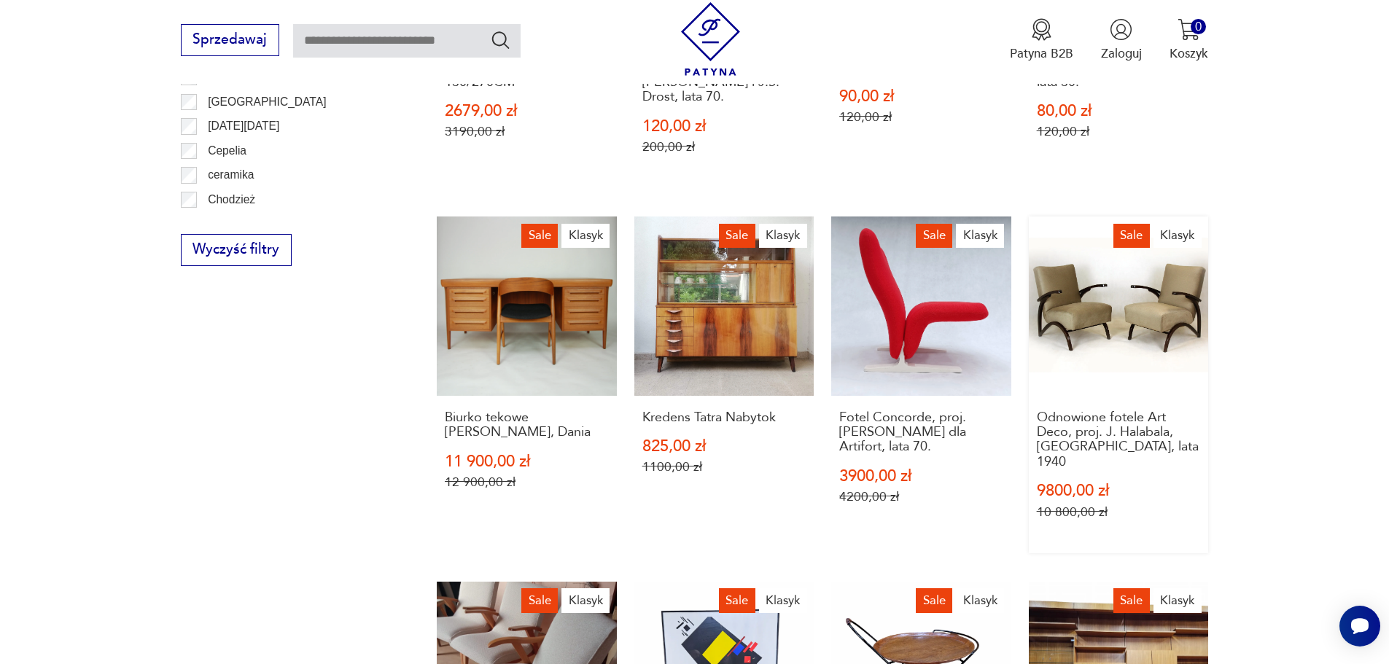
click at [1092, 504] on p "10 800,00 zł" at bounding box center [1119, 511] width 164 height 15
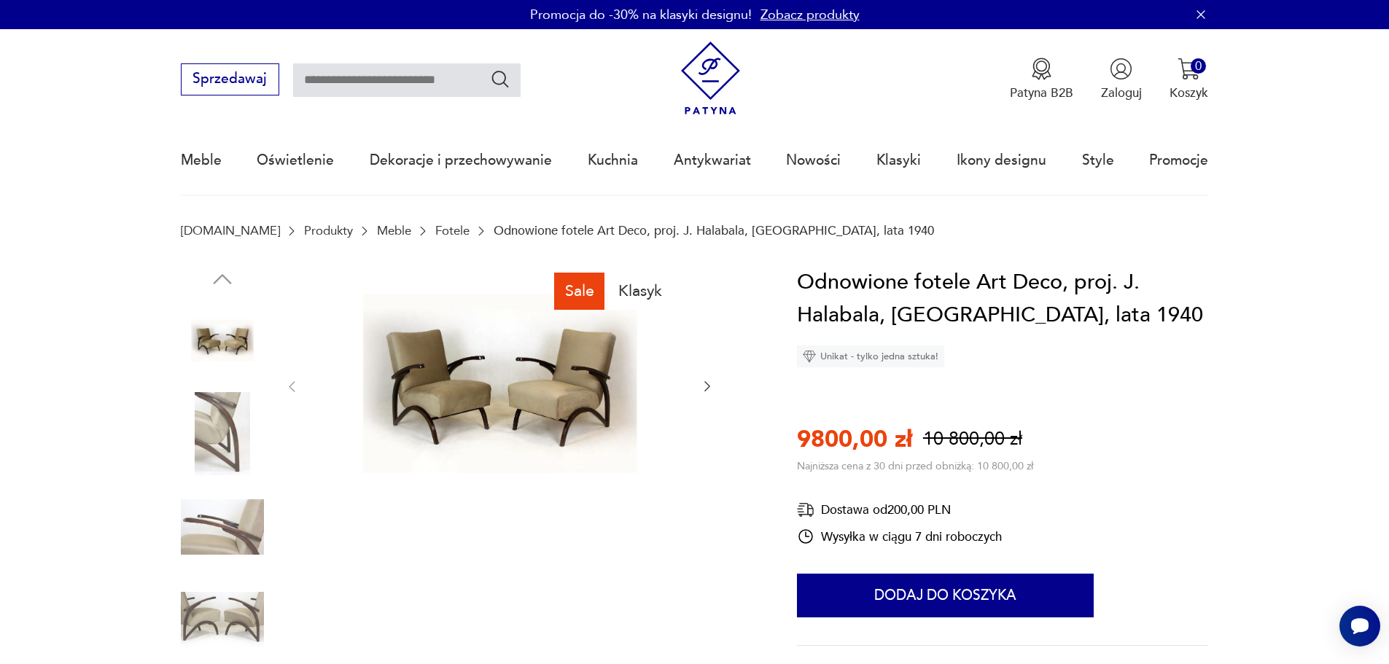
click at [238, 515] on img at bounding box center [222, 526] width 83 height 83
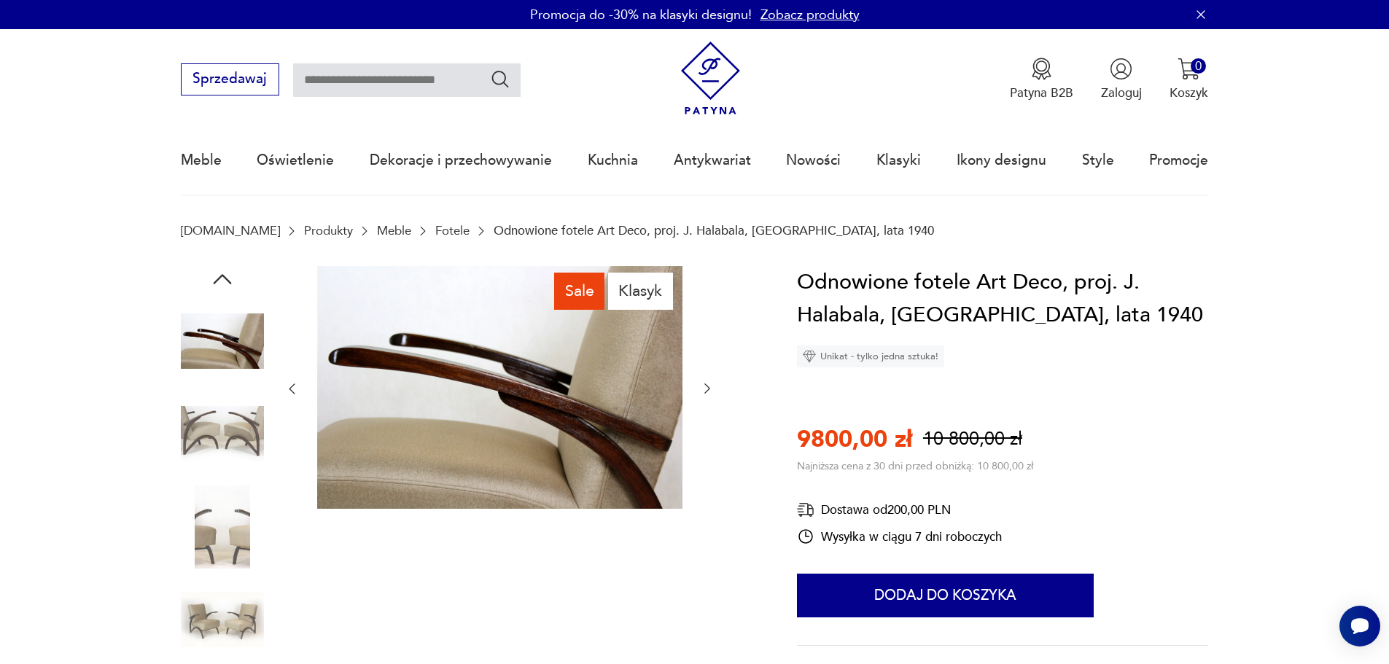
click at [249, 609] on img at bounding box center [222, 619] width 83 height 83
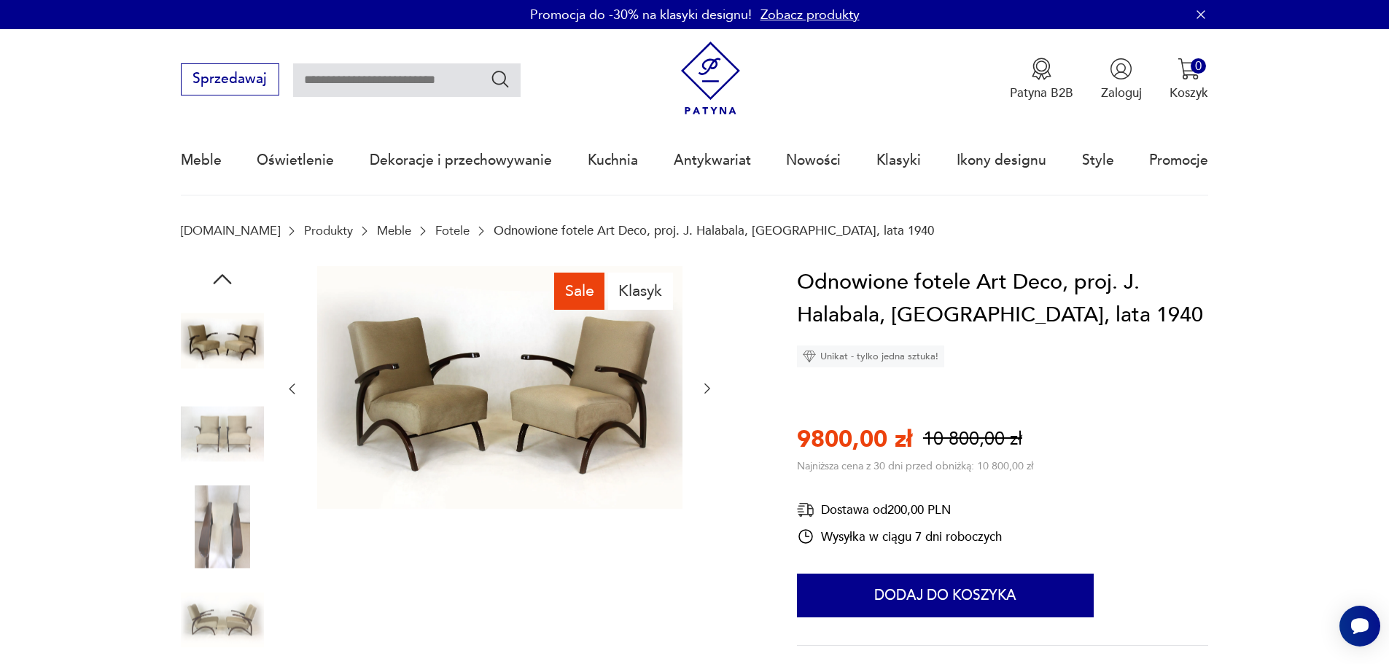
click at [219, 516] on img at bounding box center [222, 526] width 83 height 83
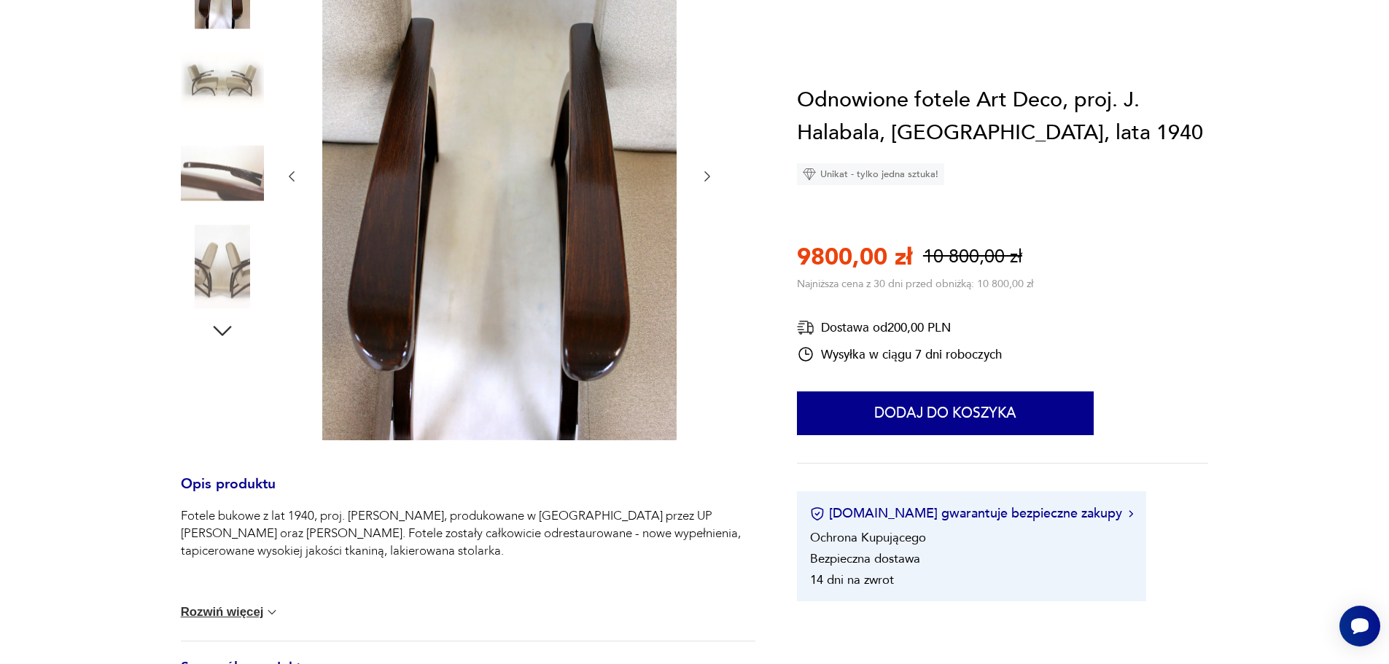
scroll to position [437, 0]
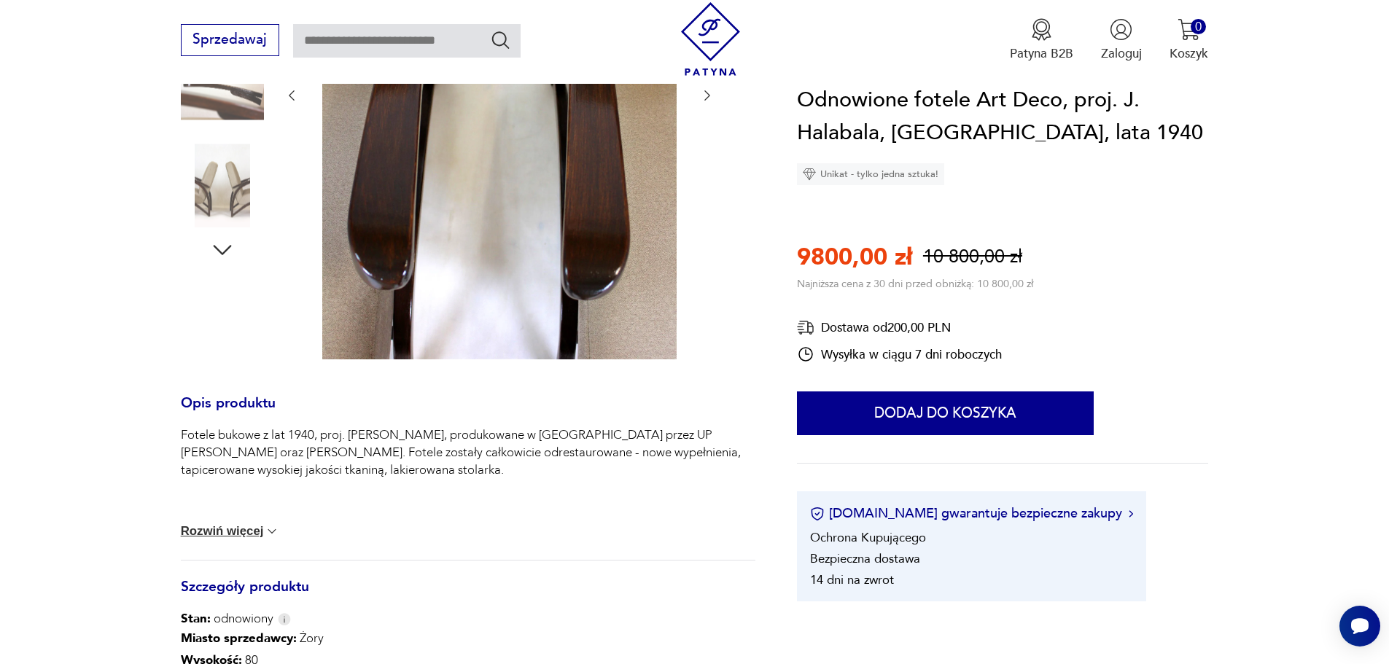
click at [221, 243] on icon "button" at bounding box center [222, 250] width 26 height 26
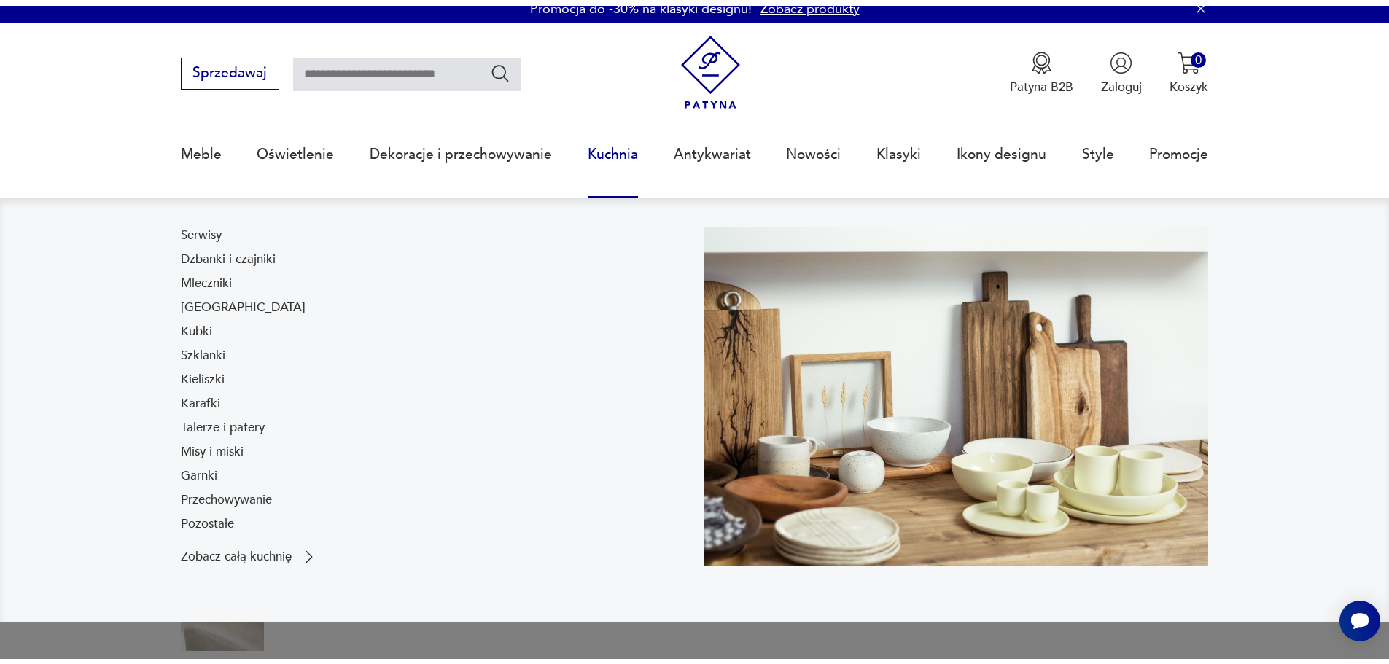
scroll to position [2, 0]
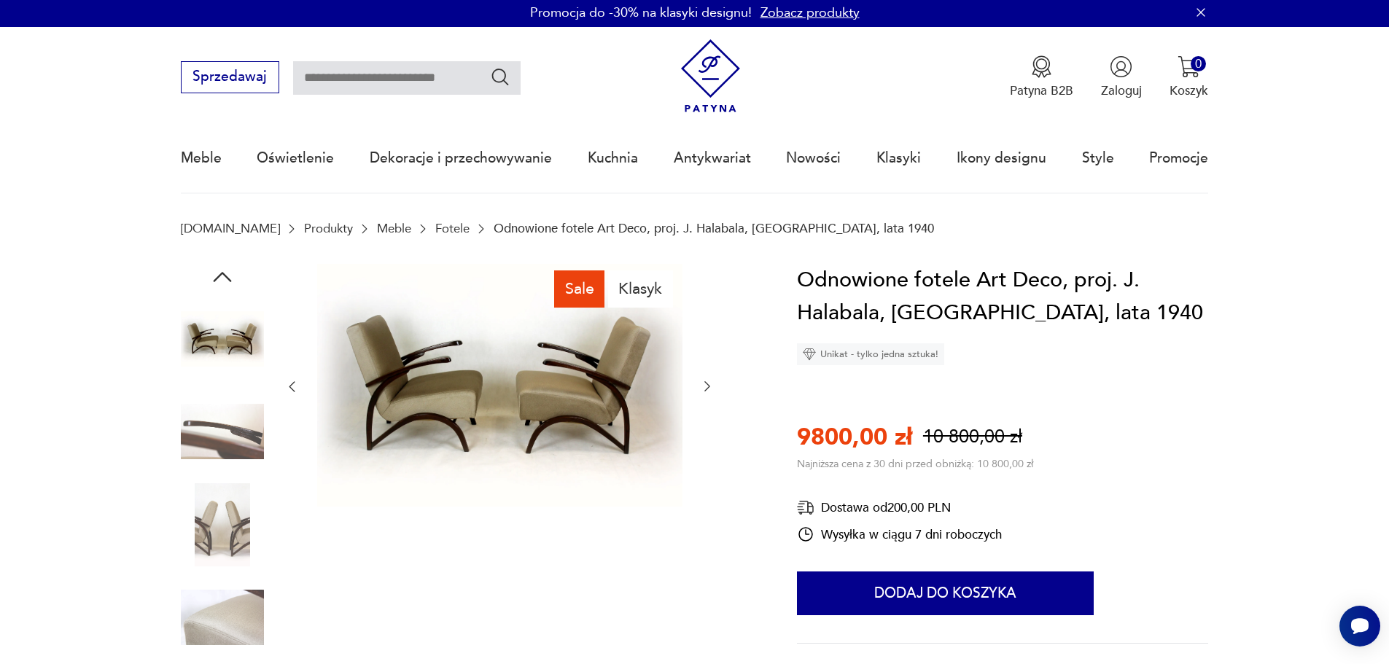
click at [601, 393] on img at bounding box center [499, 385] width 365 height 243
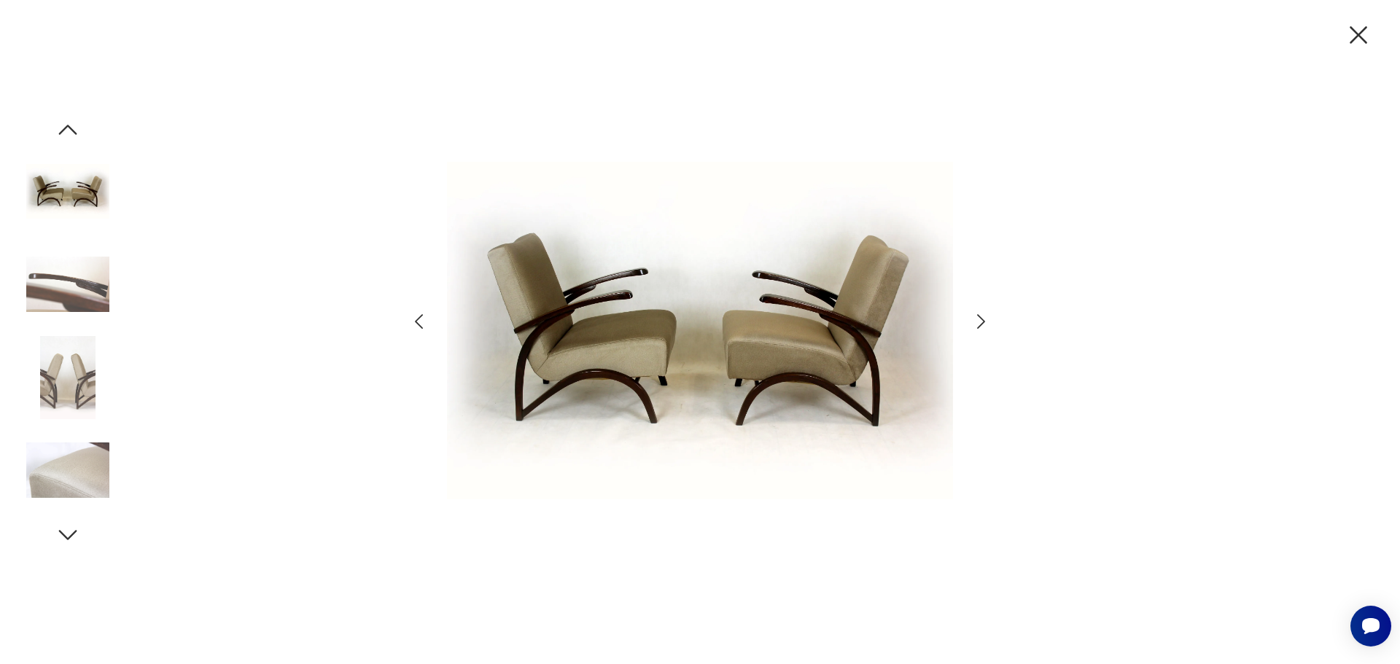
click at [1359, 36] on icon "button" at bounding box center [1357, 34] width 17 height 17
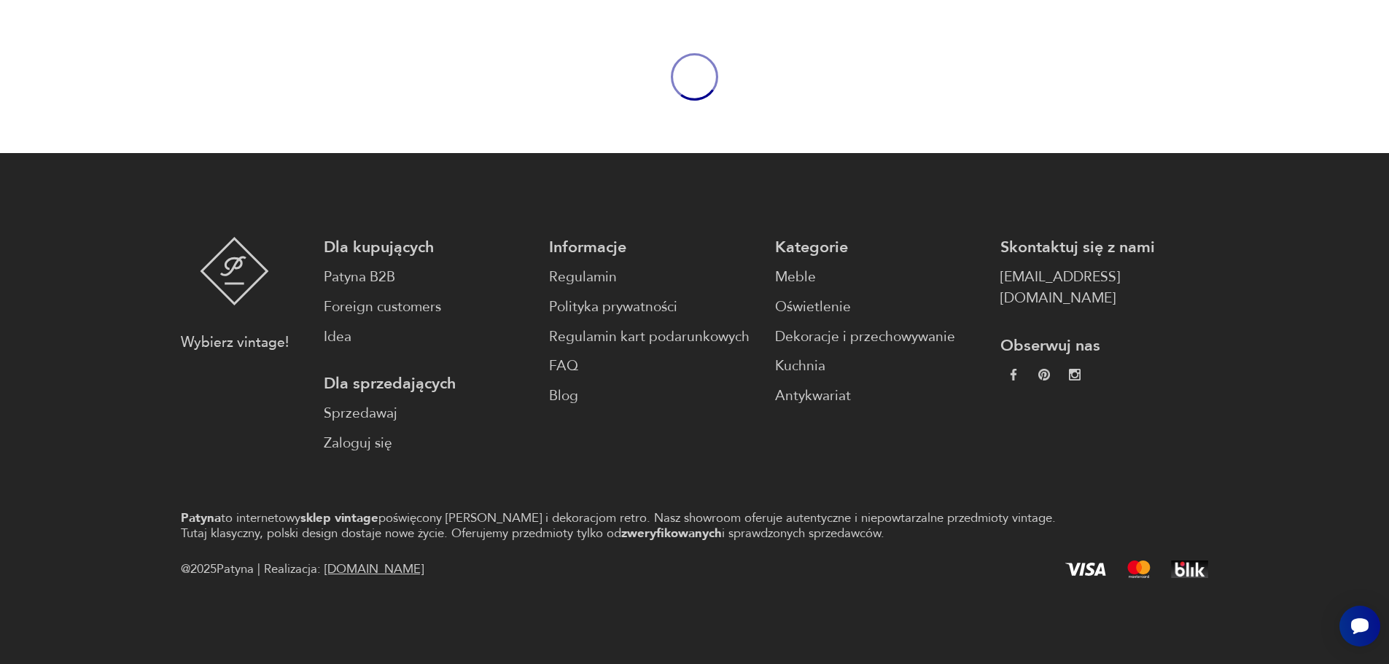
scroll to position [1634, 0]
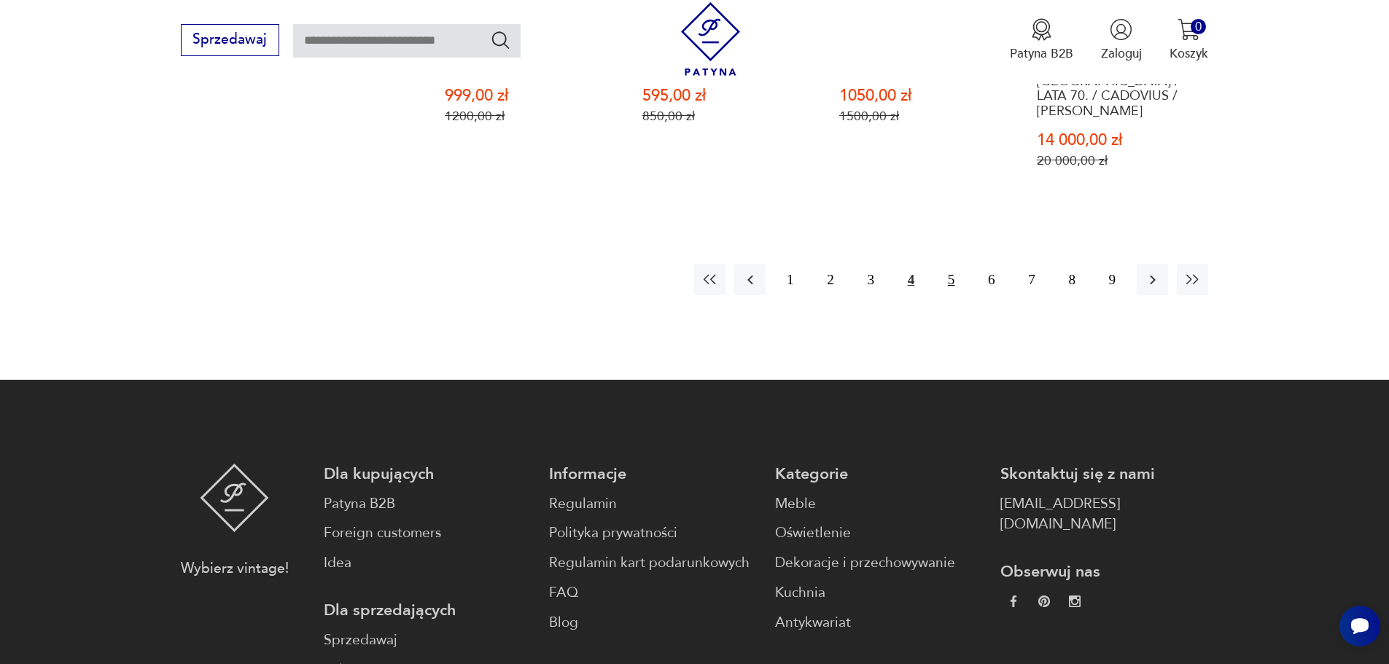
click at [951, 264] on button "5" at bounding box center [950, 279] width 31 height 31
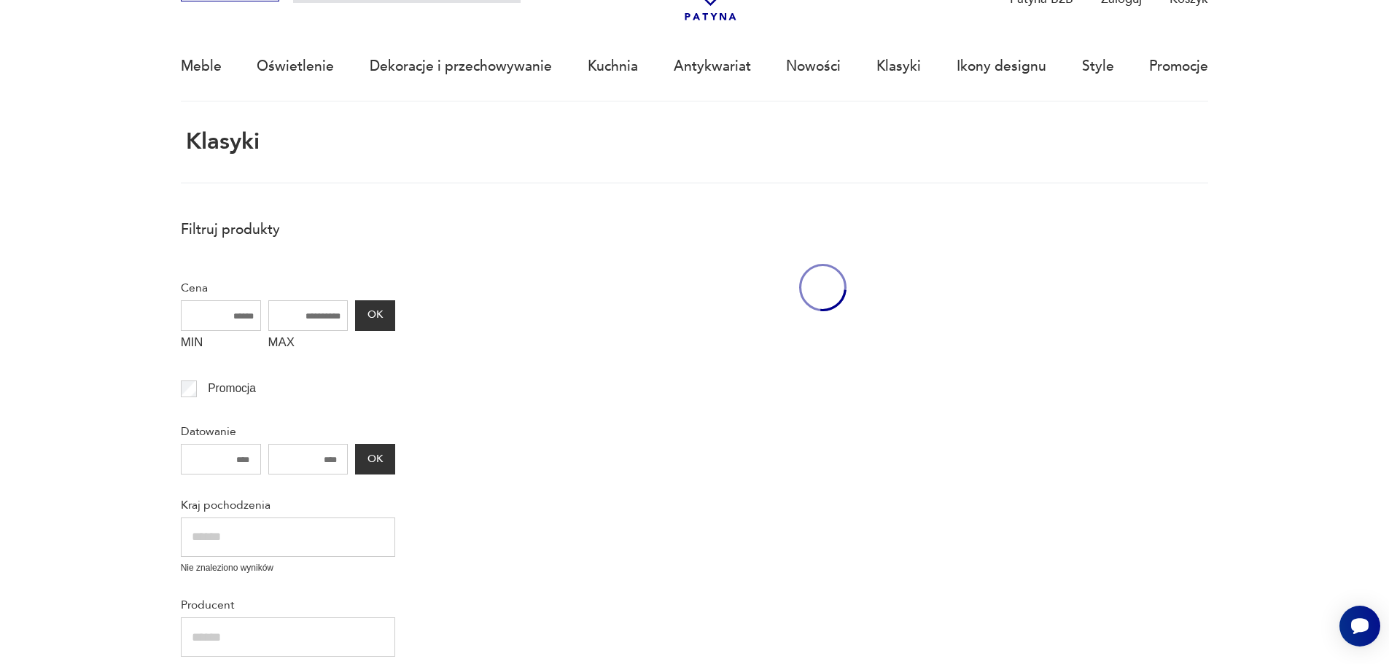
scroll to position [87, 0]
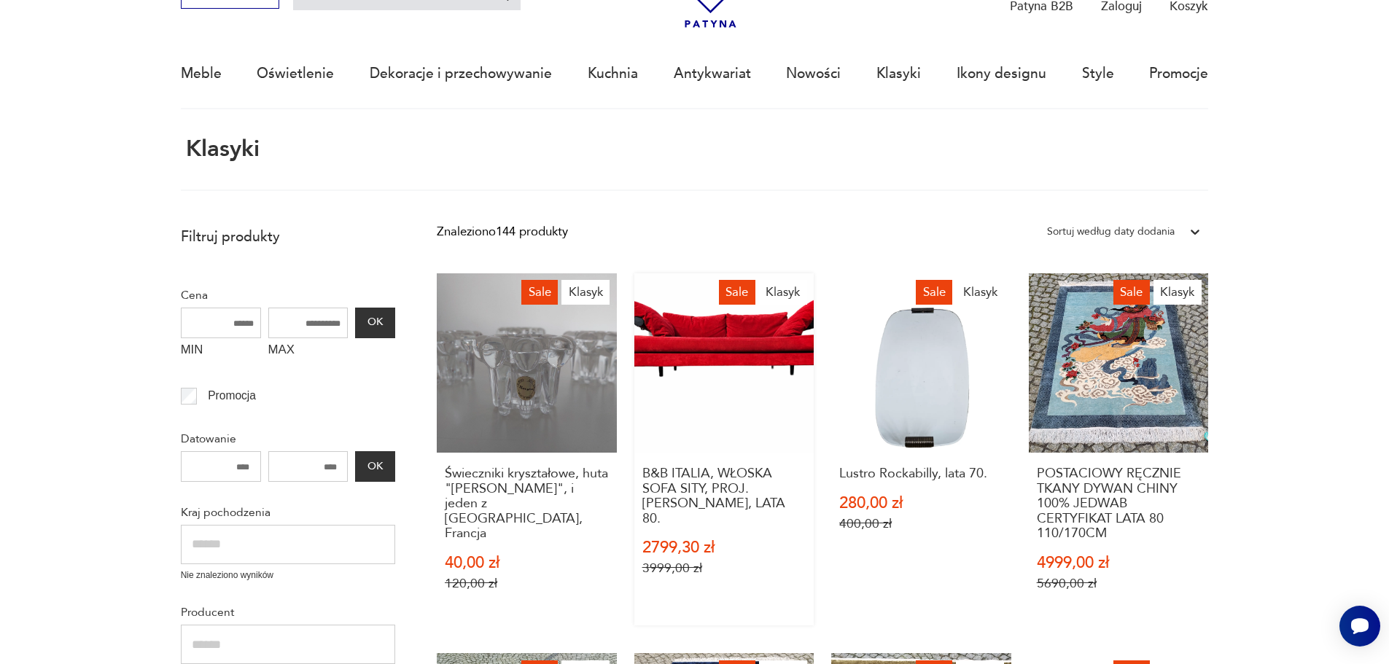
click at [770, 351] on link "Sale Klasyk B&B ITALIA, WŁOSKA SOFA SITY, PROJ. [PERSON_NAME], LATA 80. 2799,30…" at bounding box center [724, 449] width 180 height 352
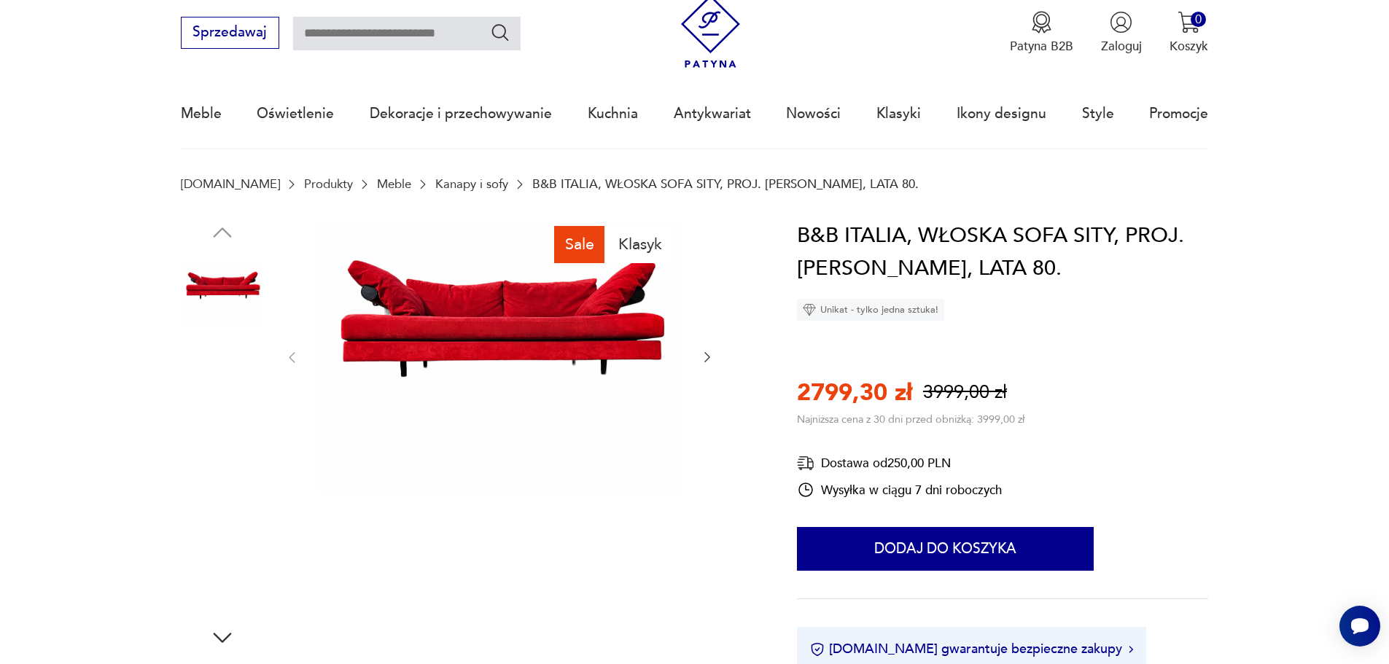
scroll to position [73, 0]
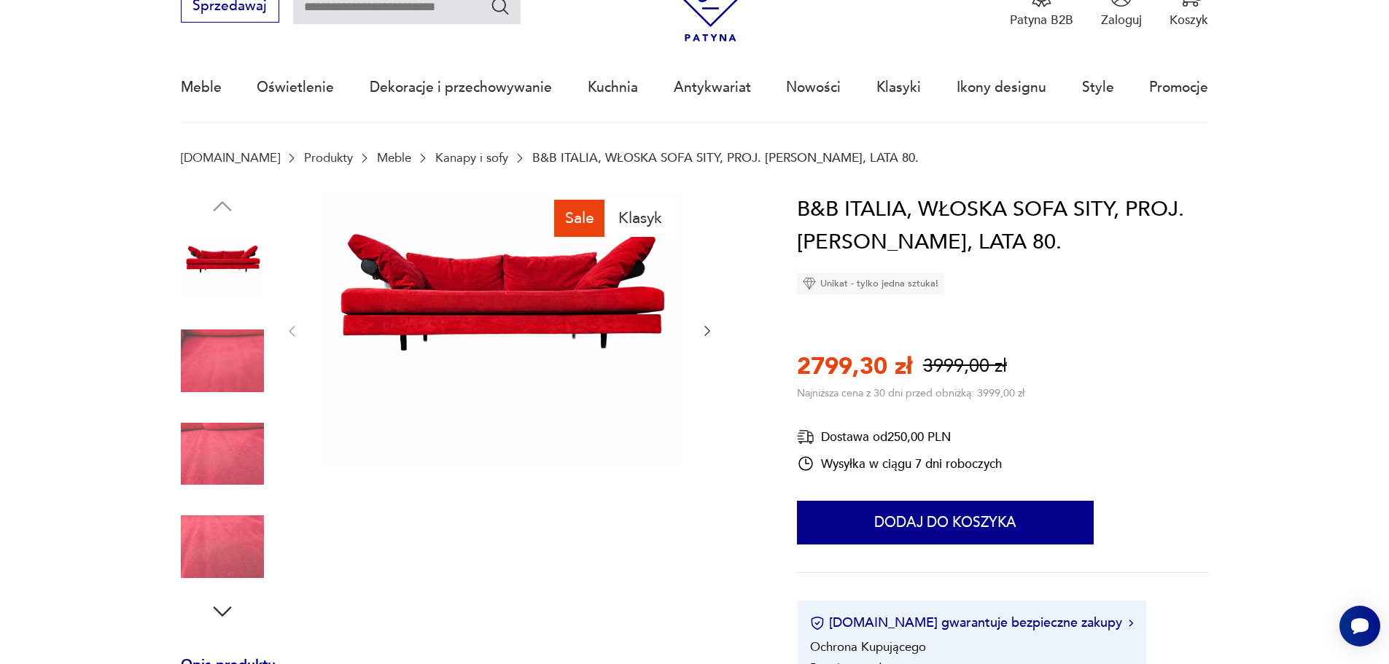
click at [235, 357] on img at bounding box center [222, 360] width 83 height 83
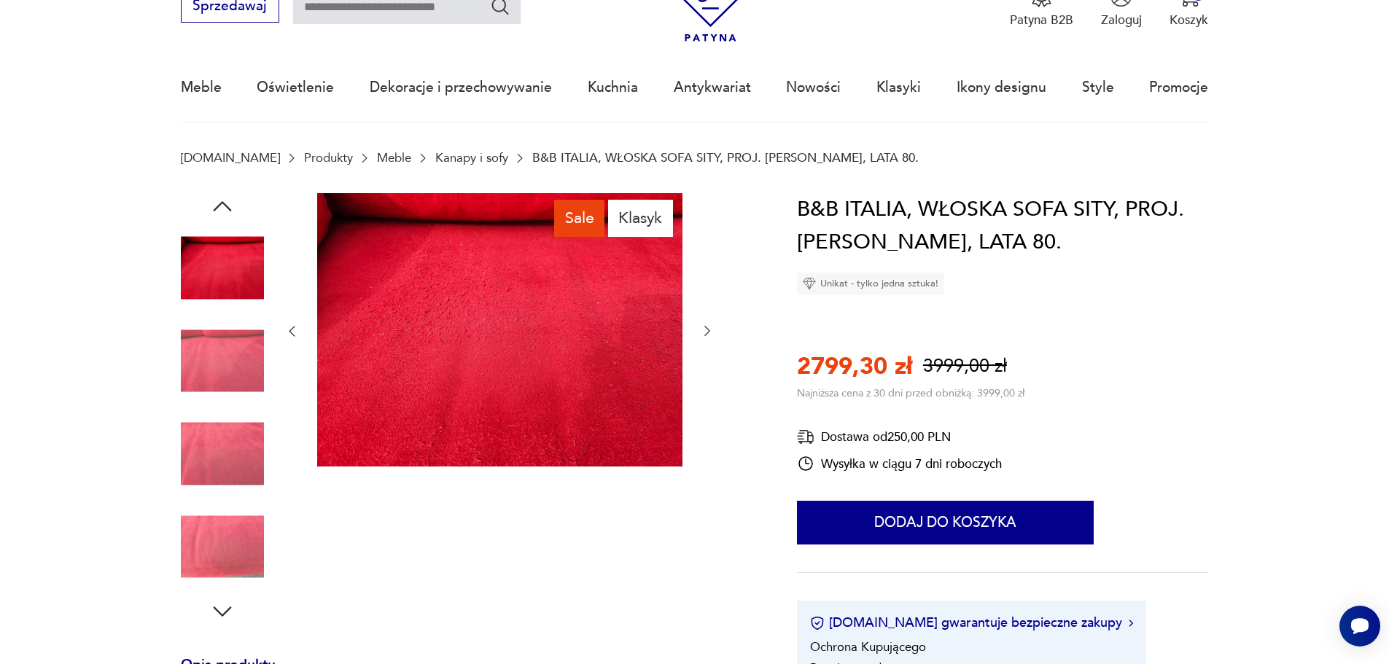
click at [223, 608] on icon "button" at bounding box center [222, 611] width 26 height 26
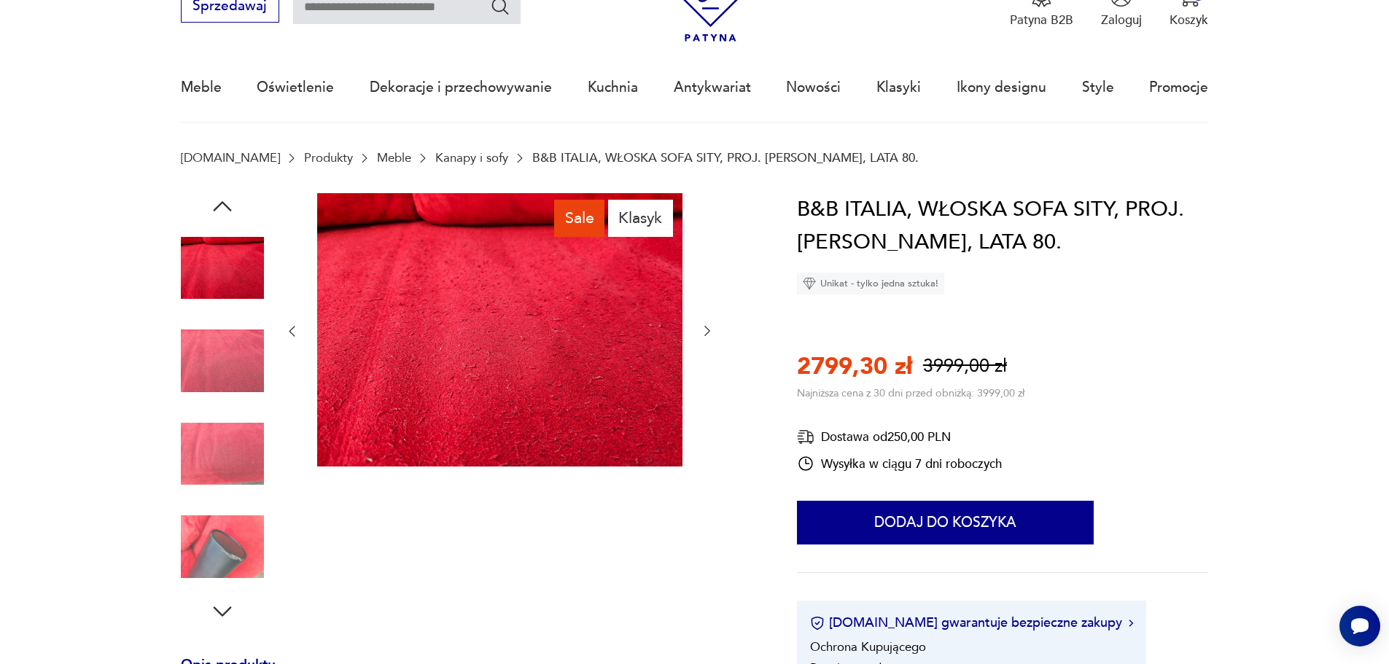
click at [226, 550] on img at bounding box center [222, 546] width 83 height 83
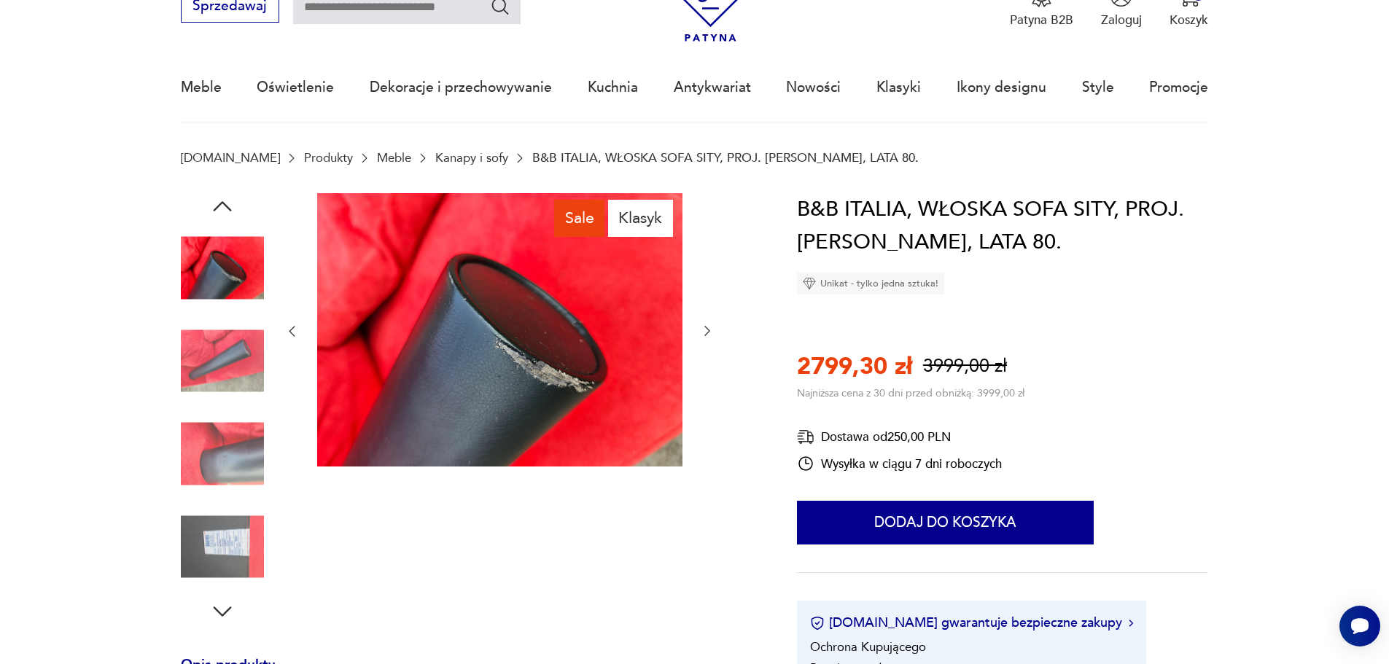
click at [219, 605] on icon "button" at bounding box center [222, 611] width 26 height 26
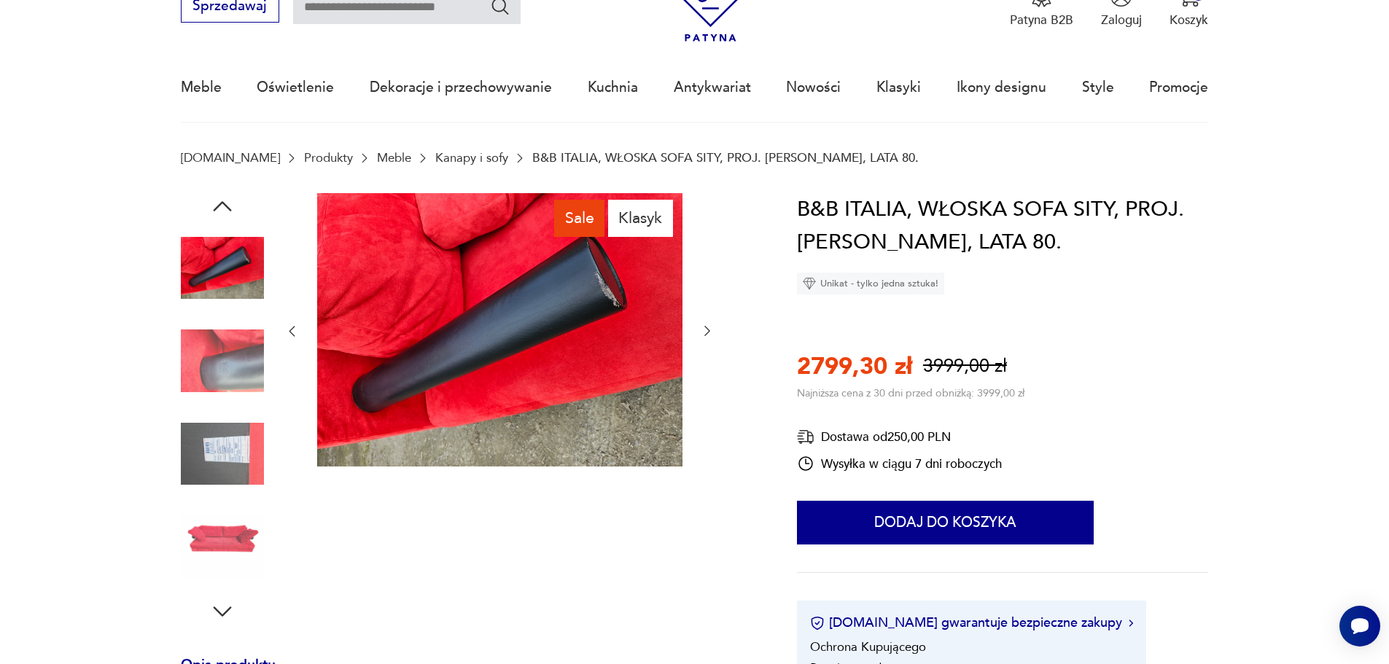
click at [219, 605] on icon "button" at bounding box center [222, 611] width 26 height 26
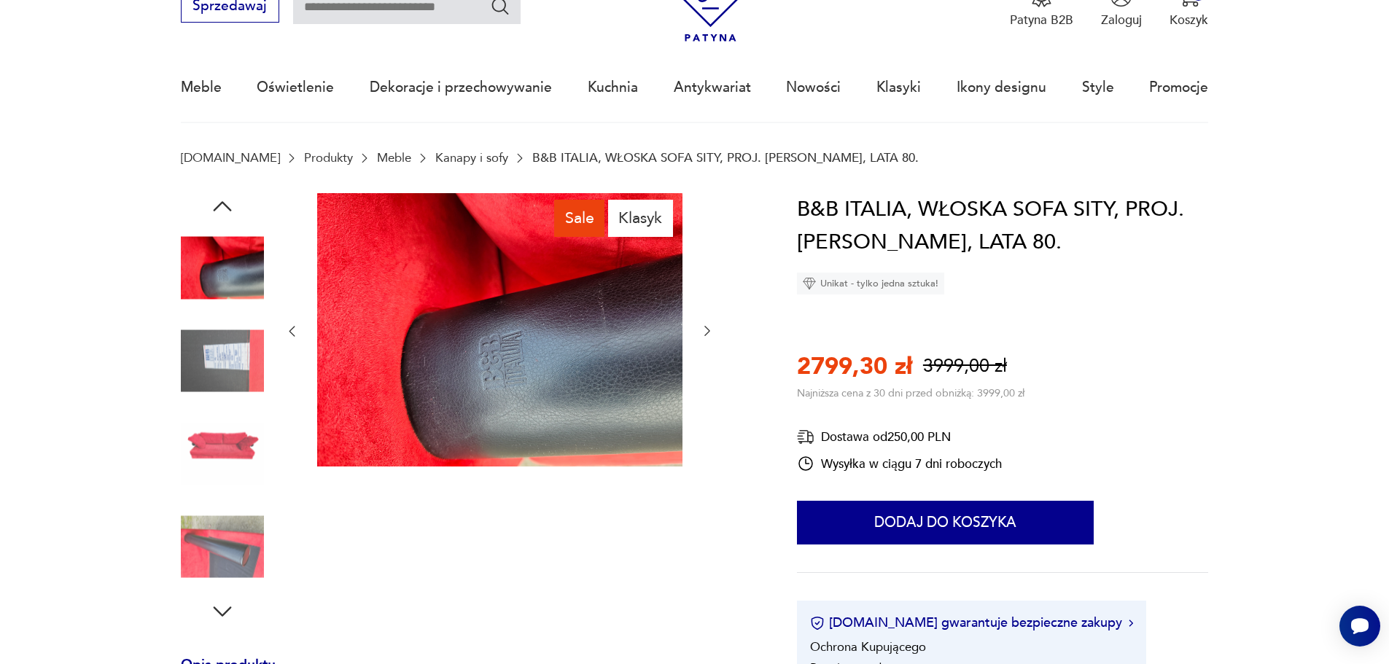
click at [219, 605] on icon "button" at bounding box center [222, 611] width 26 height 26
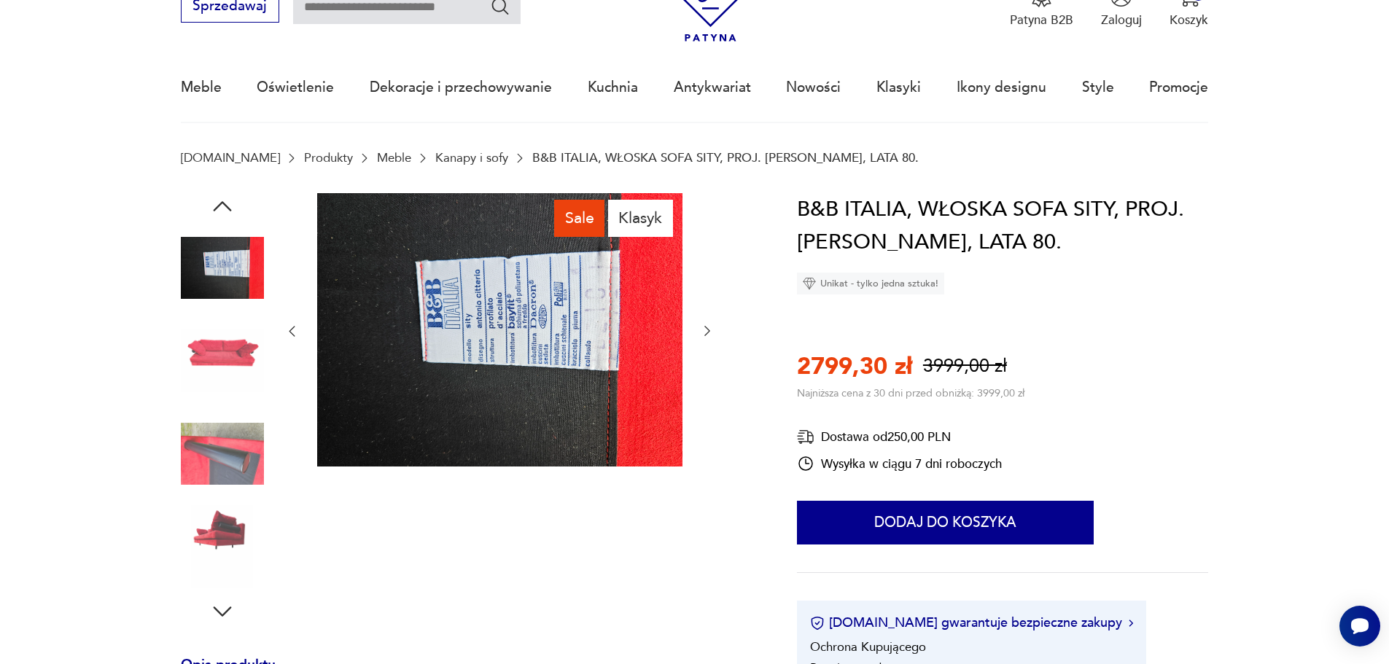
click at [219, 605] on icon "button" at bounding box center [222, 611] width 26 height 26
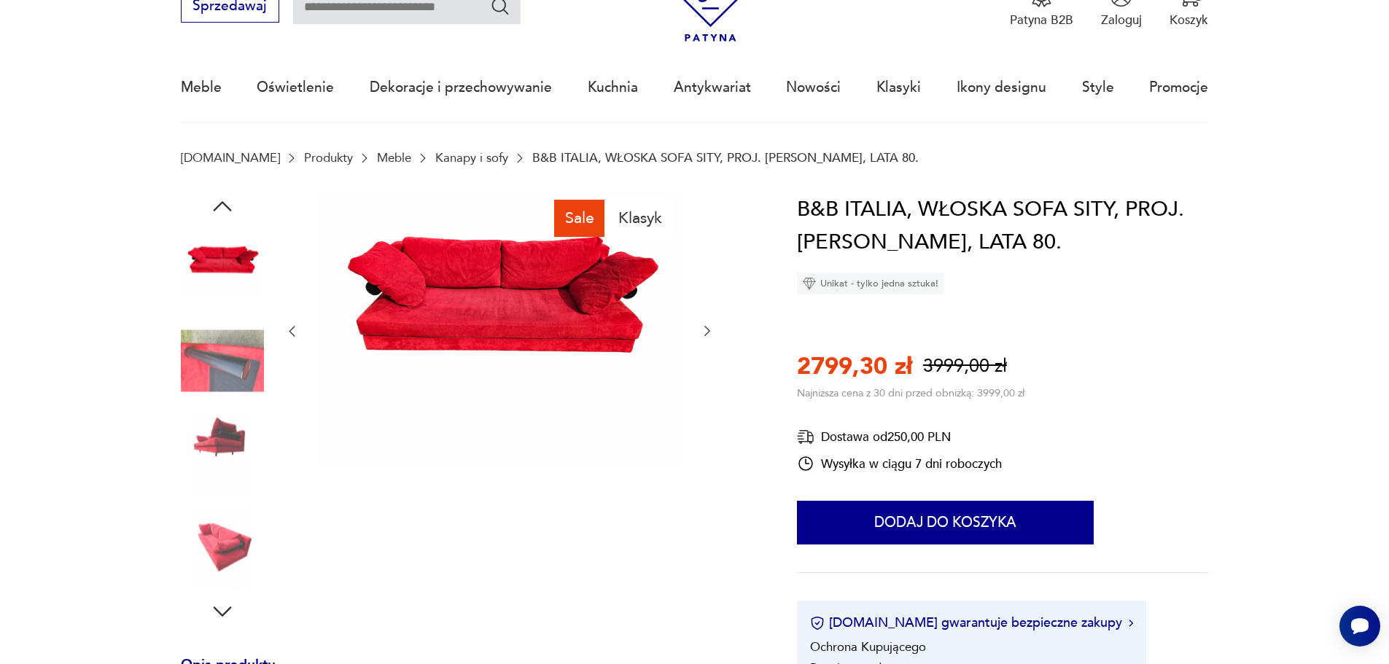
click at [233, 439] on img at bounding box center [222, 454] width 83 height 83
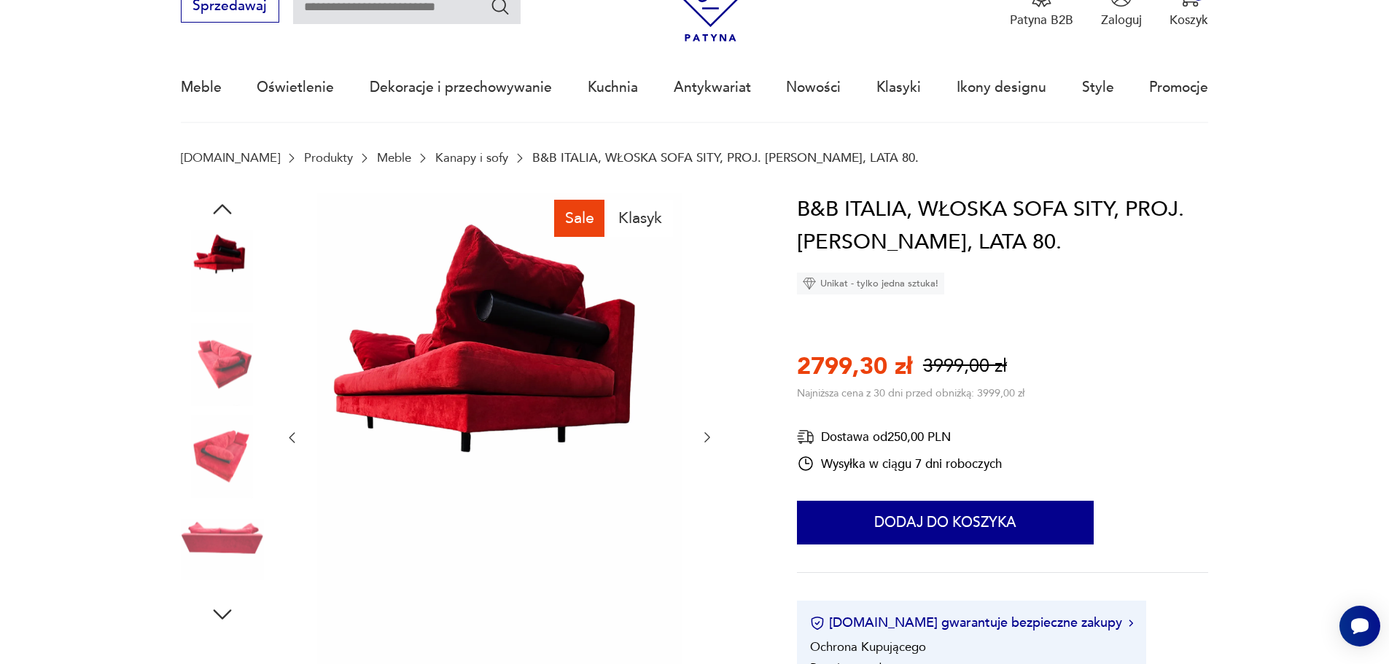
click at [227, 451] on img at bounding box center [222, 456] width 83 height 83
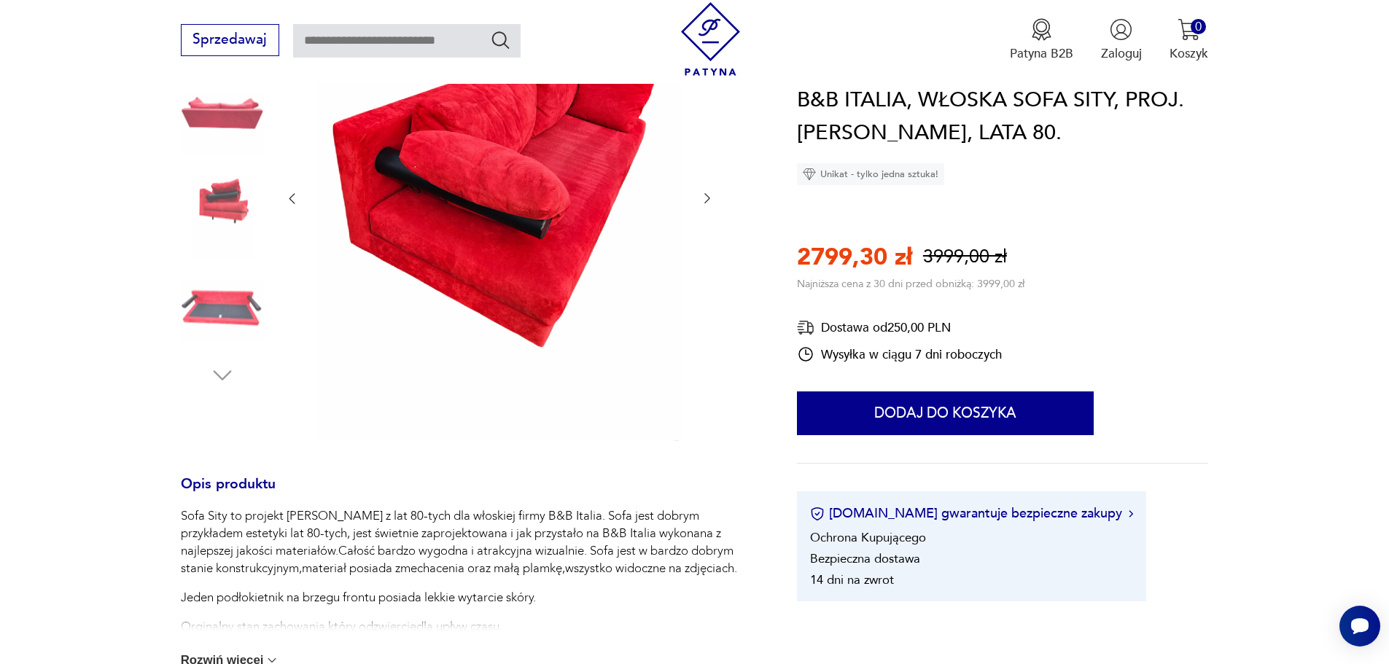
scroll to position [292, 0]
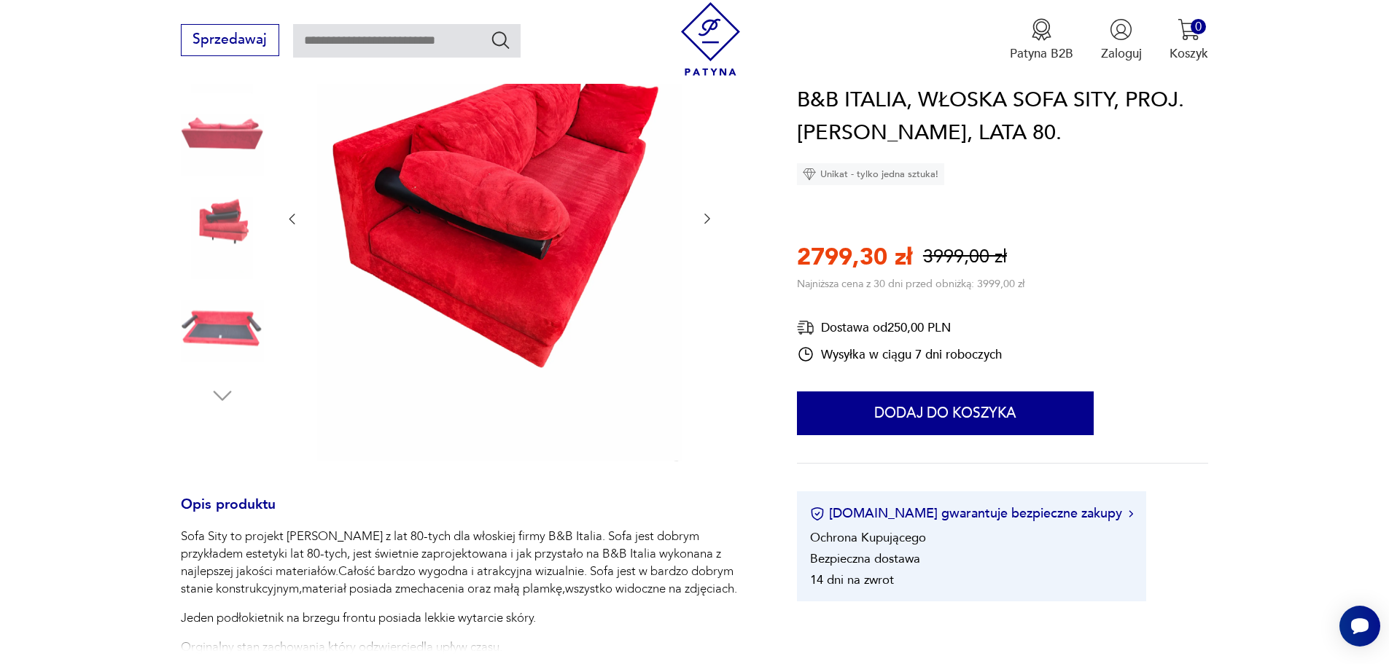
click at [237, 331] on img at bounding box center [222, 330] width 83 height 83
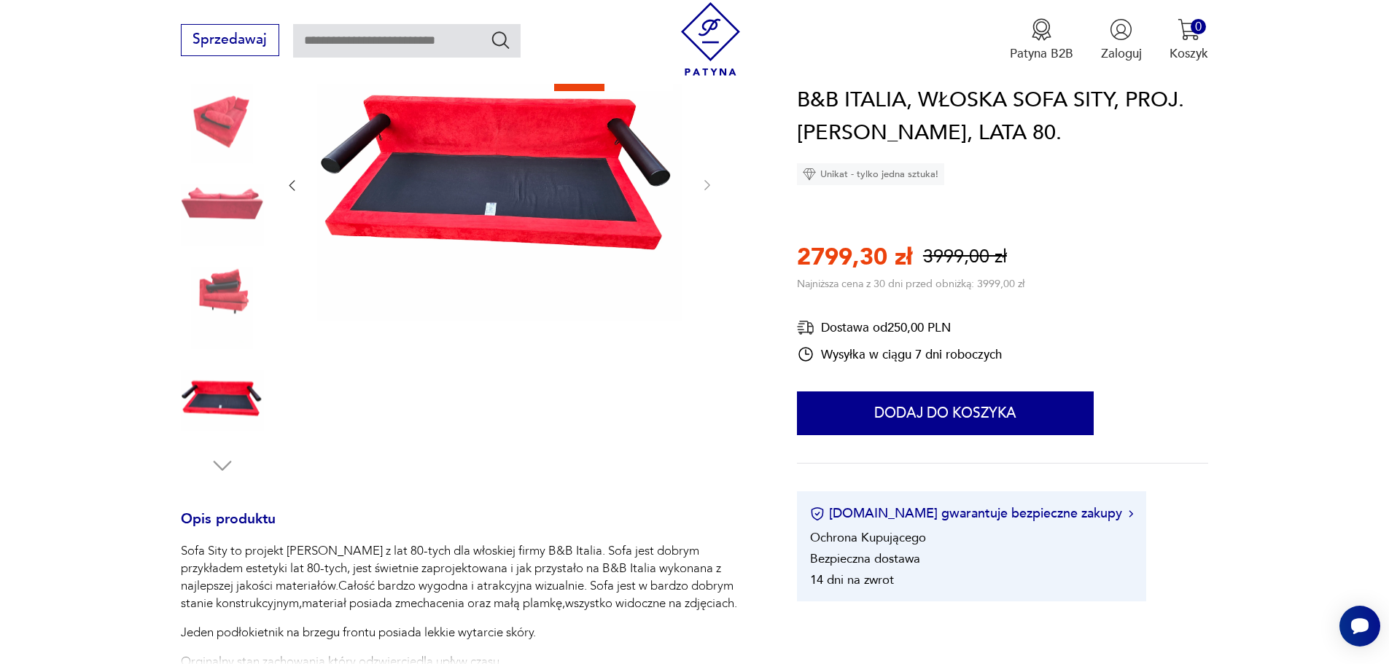
scroll to position [0, 0]
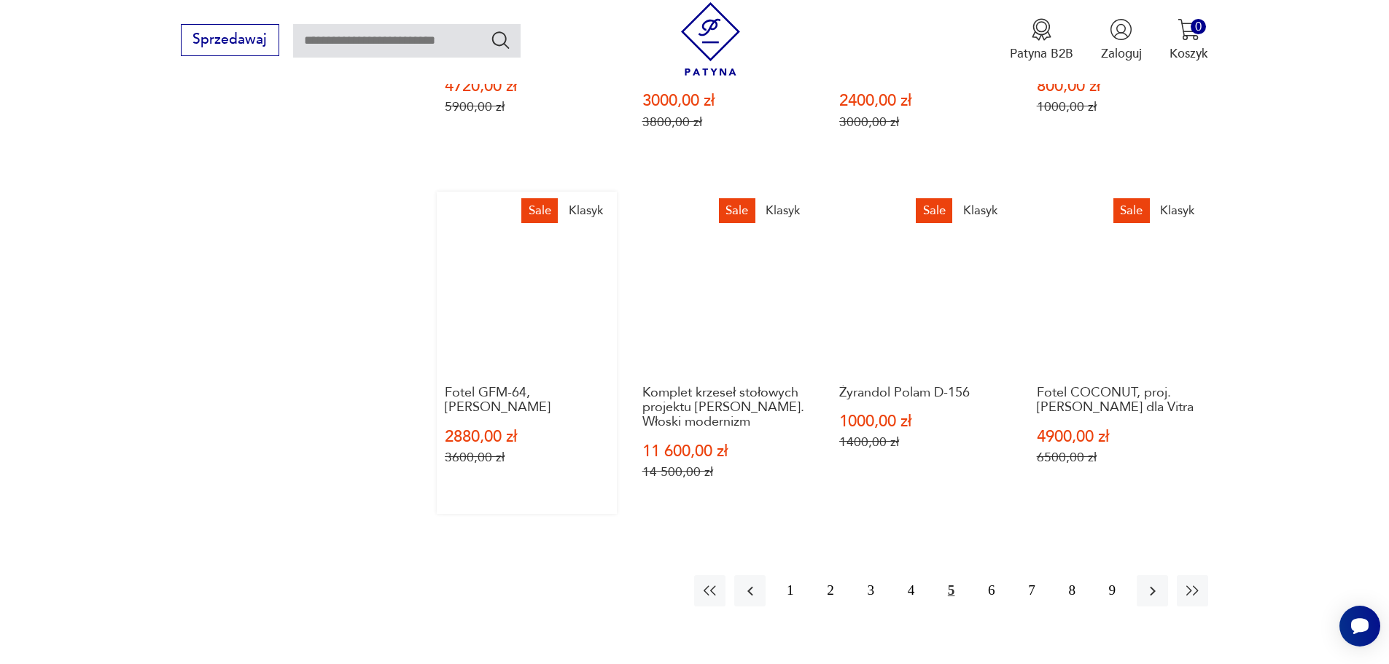
scroll to position [1472, 0]
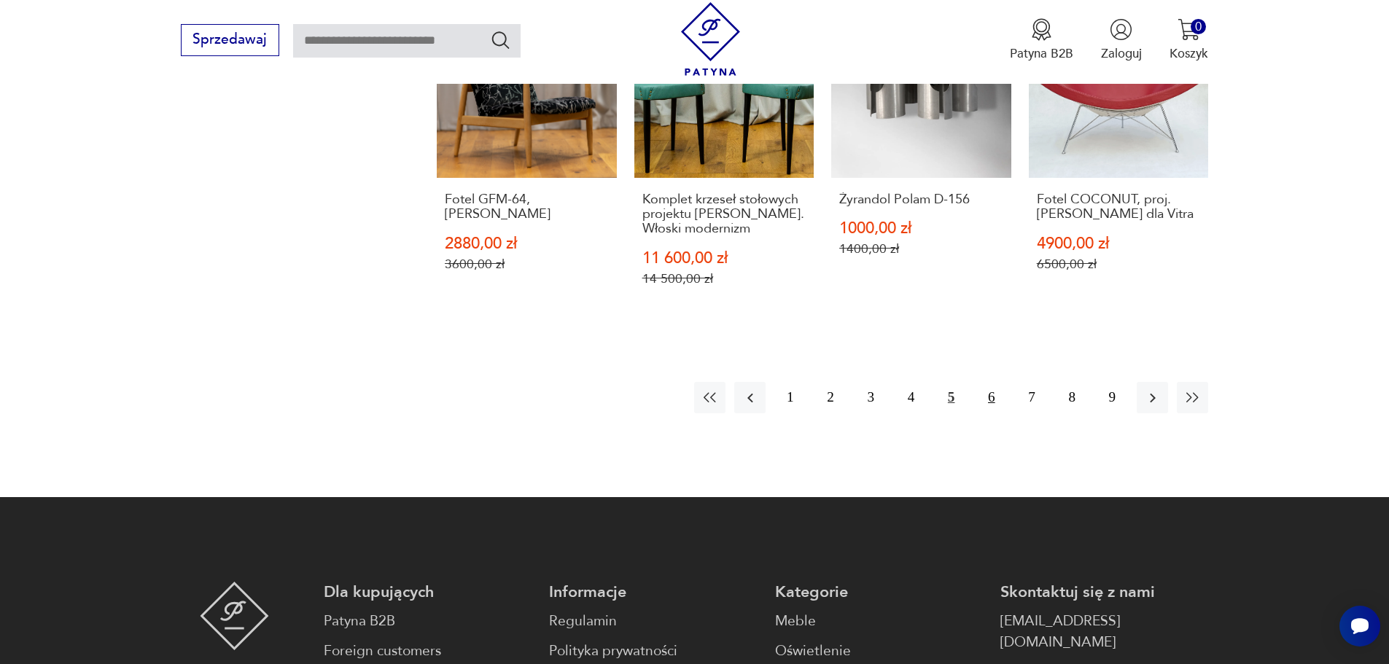
click at [988, 397] on button "6" at bounding box center [990, 397] width 31 height 31
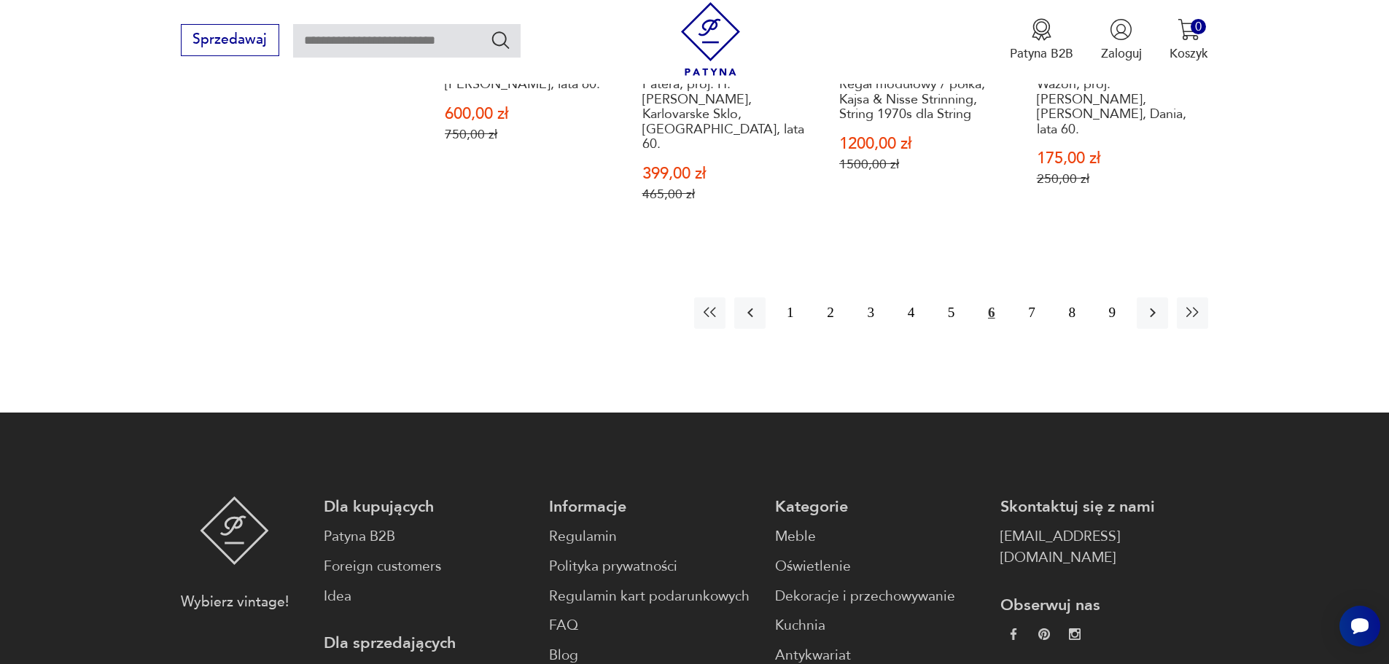
scroll to position [1545, 0]
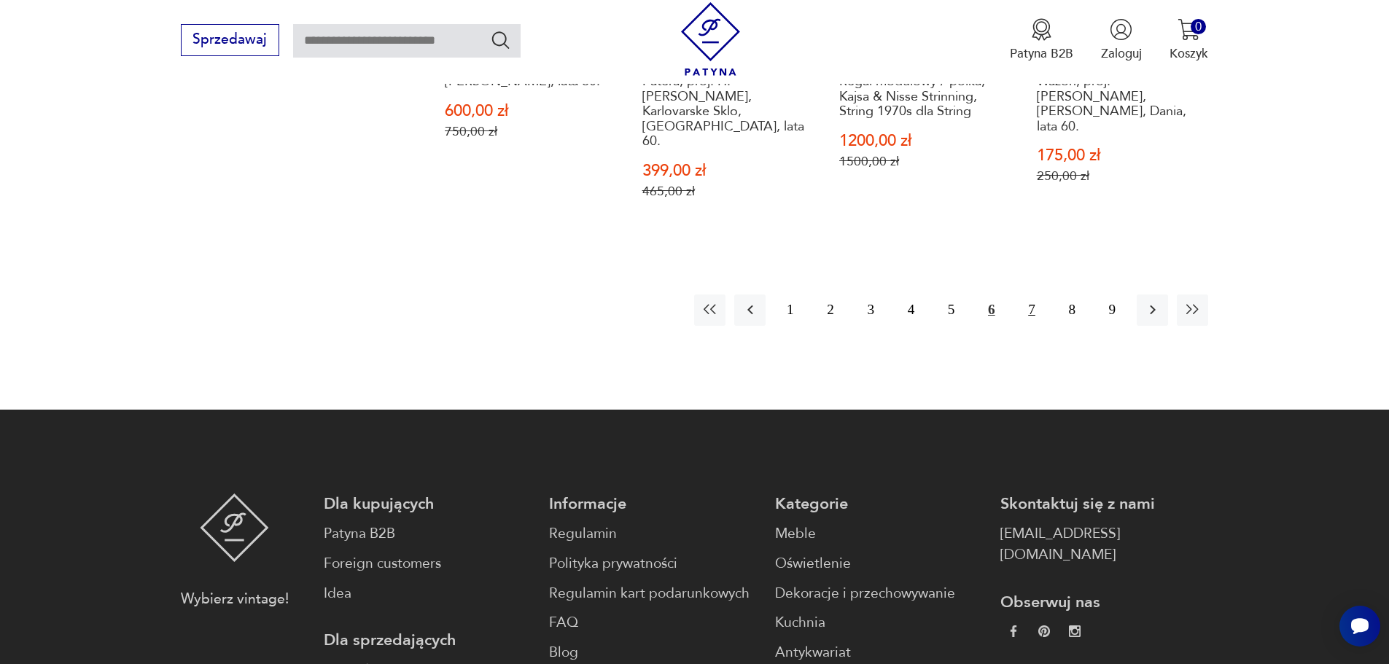
click at [1026, 294] on button "7" at bounding box center [1030, 309] width 31 height 31
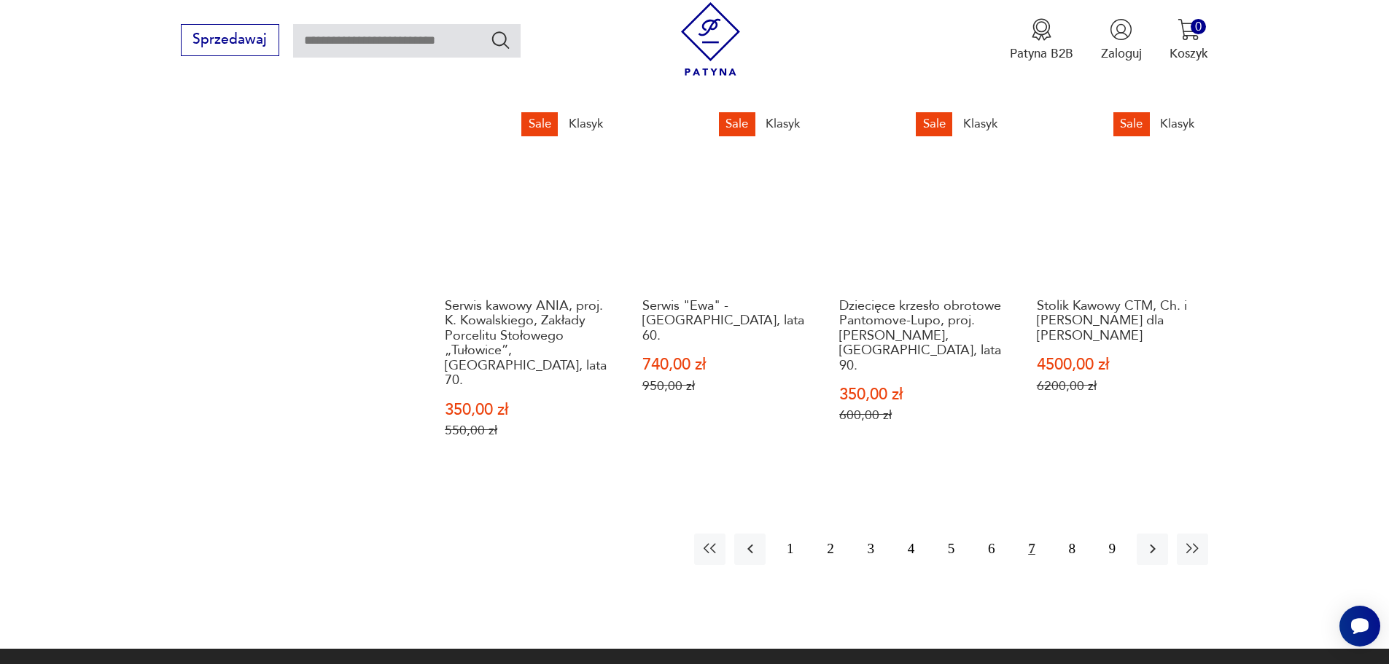
scroll to position [1399, 0]
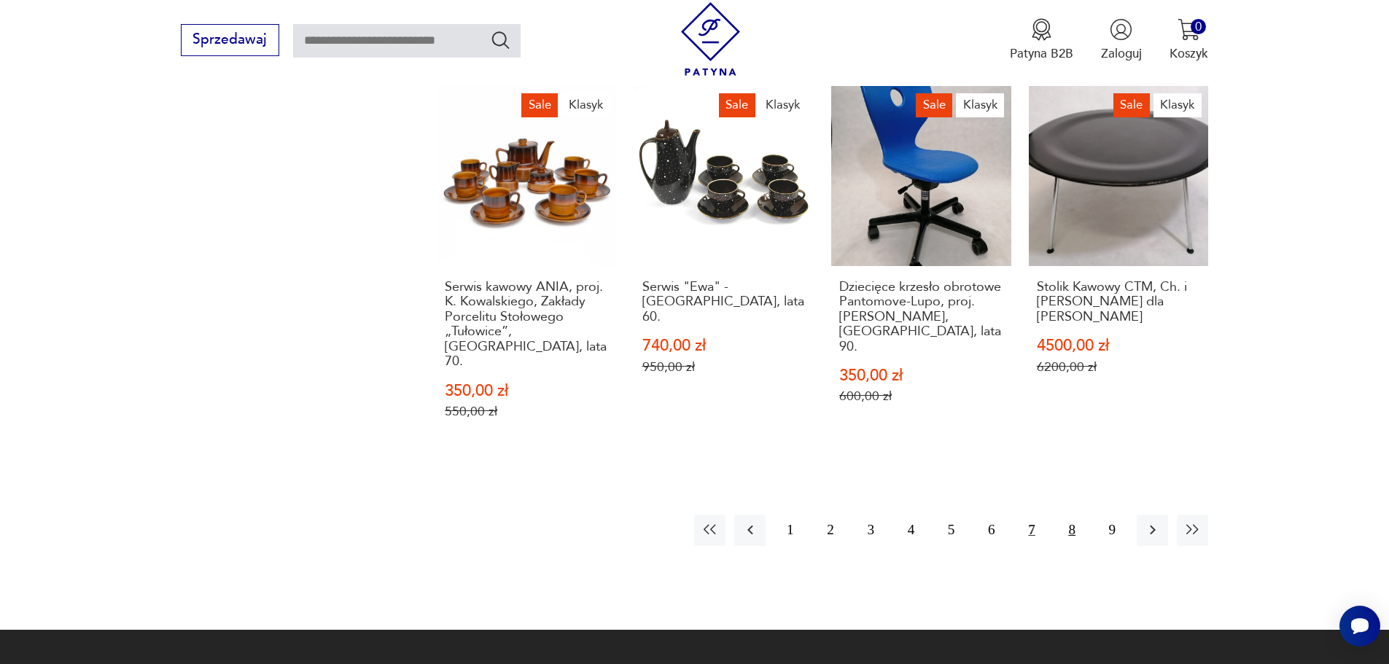
click at [1065, 515] on button "8" at bounding box center [1071, 530] width 31 height 31
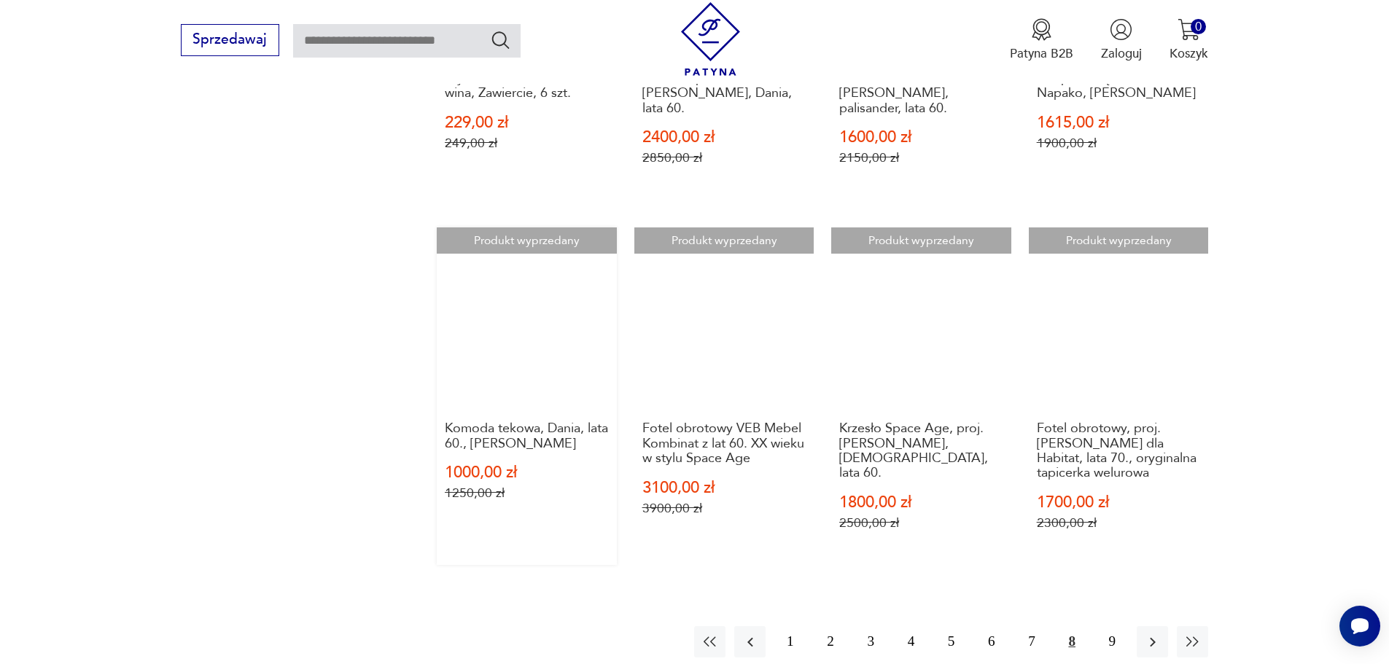
scroll to position [1399, 0]
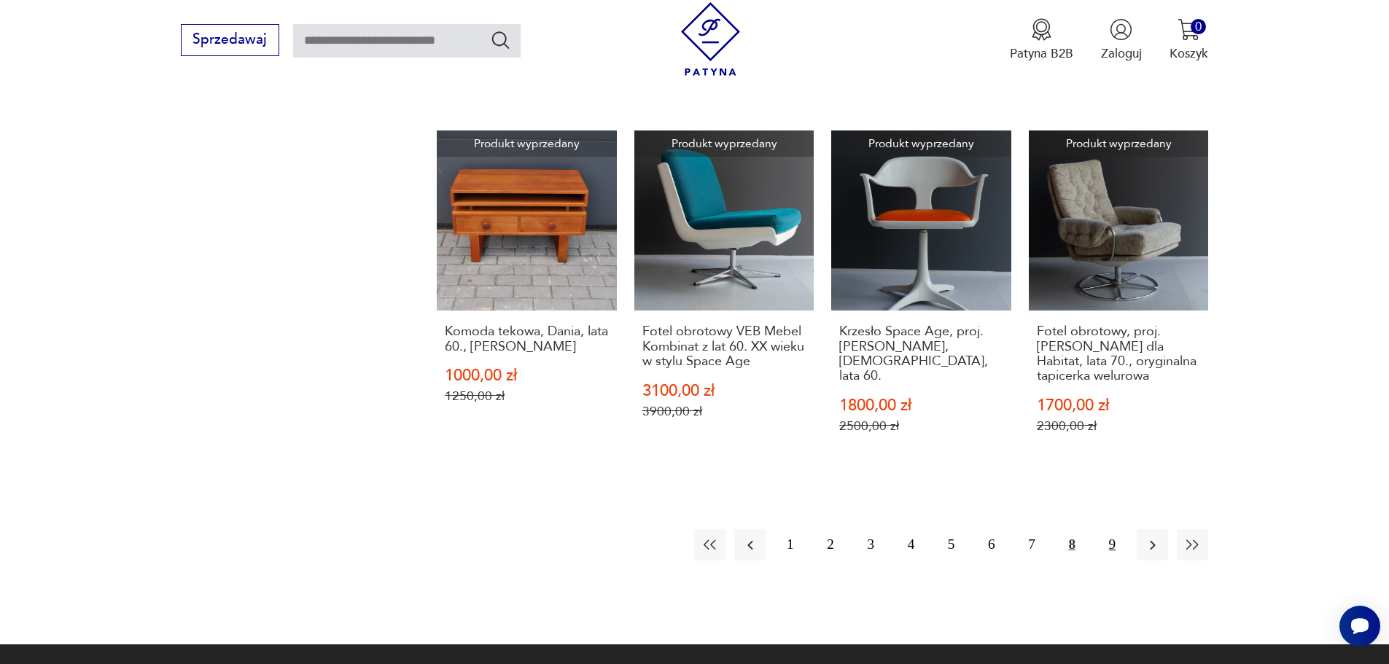
click at [1110, 529] on button "9" at bounding box center [1111, 544] width 31 height 31
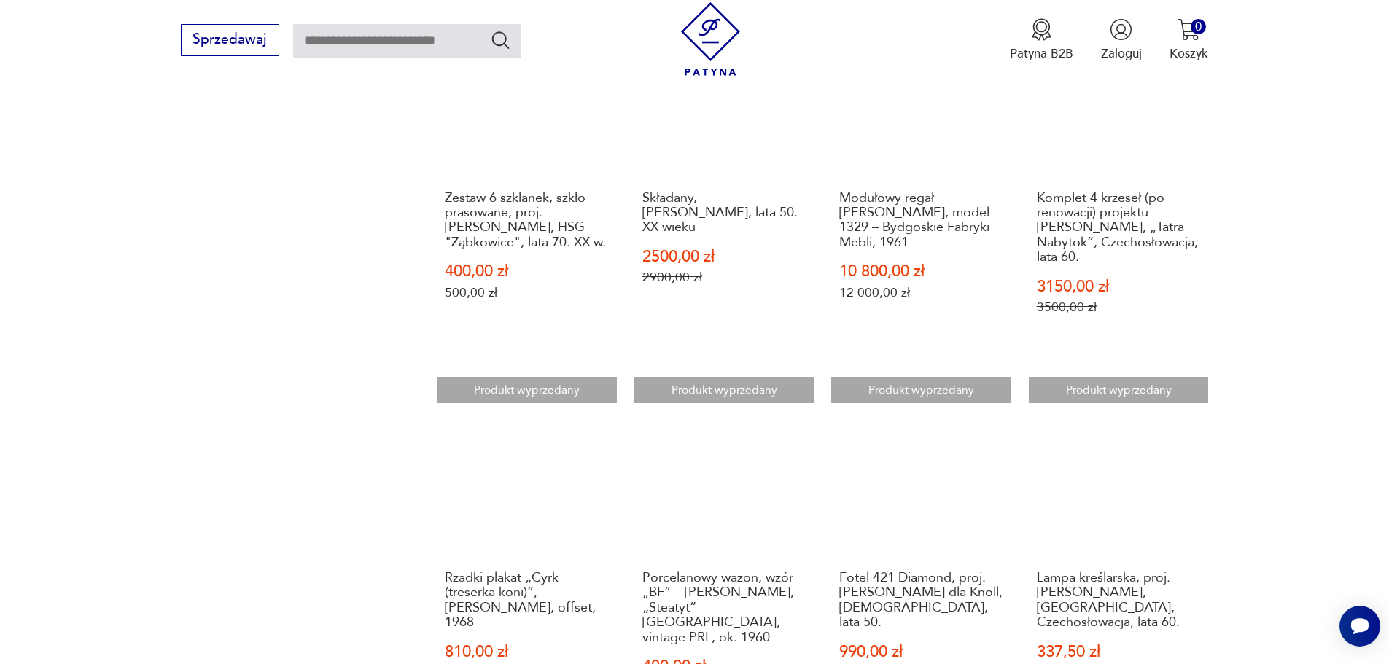
scroll to position [1107, 0]
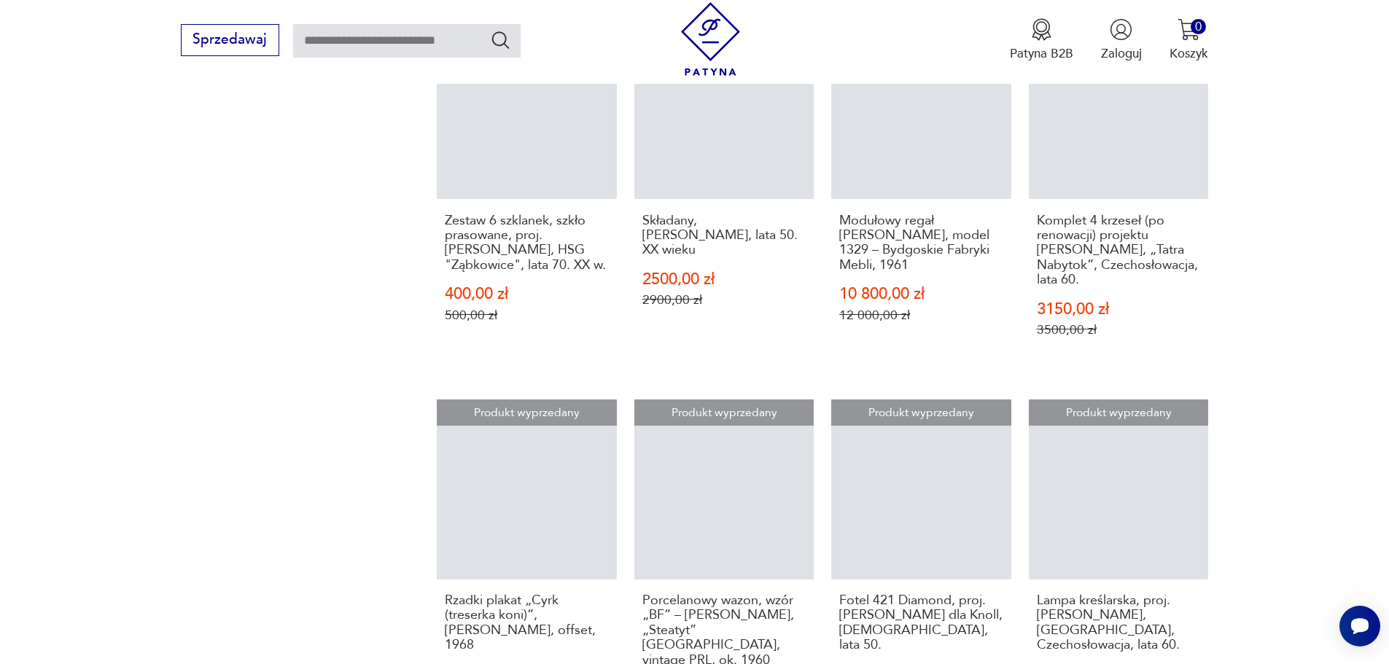
scroll to position [1107, 0]
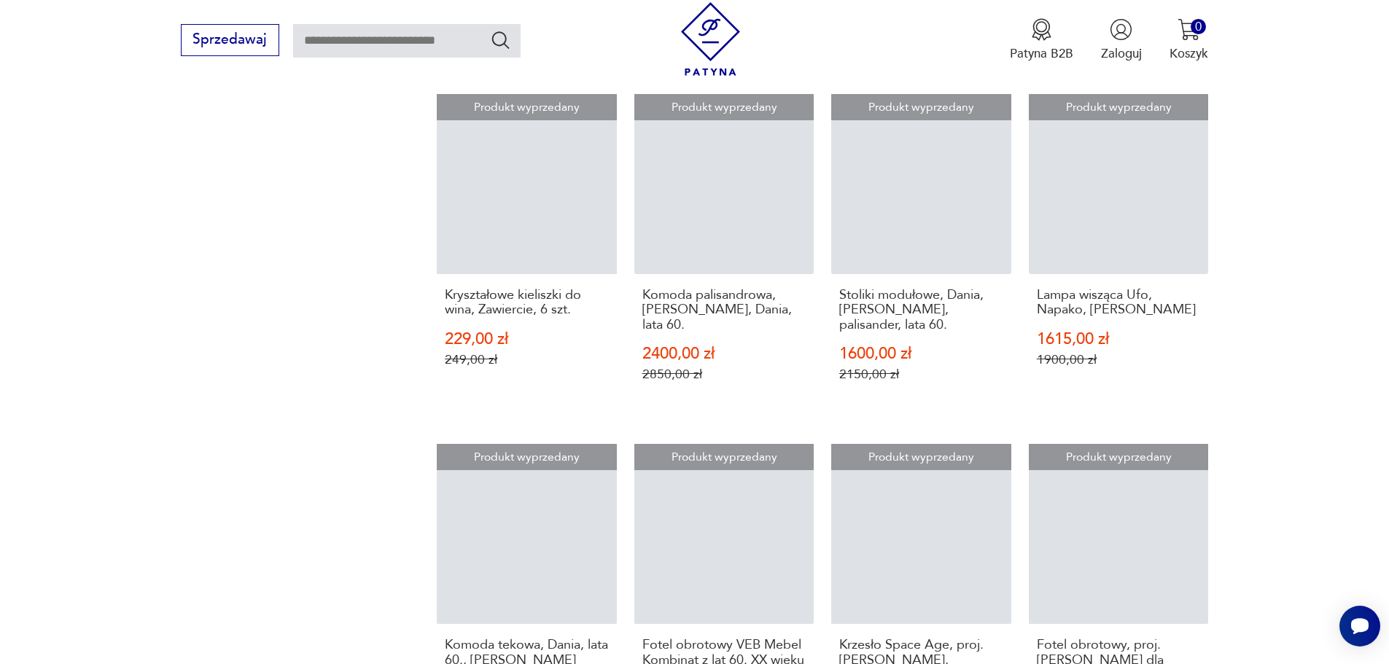
scroll to position [1399, 0]
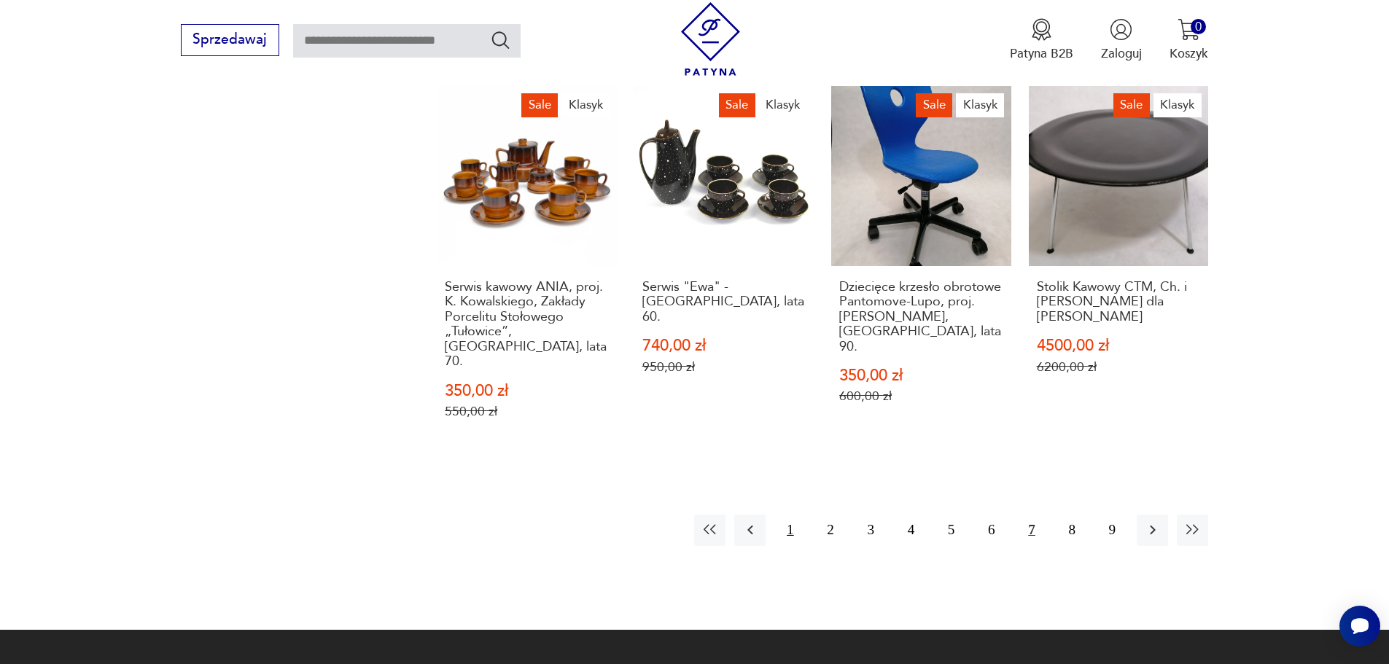
click at [792, 515] on button "1" at bounding box center [789, 530] width 31 height 31
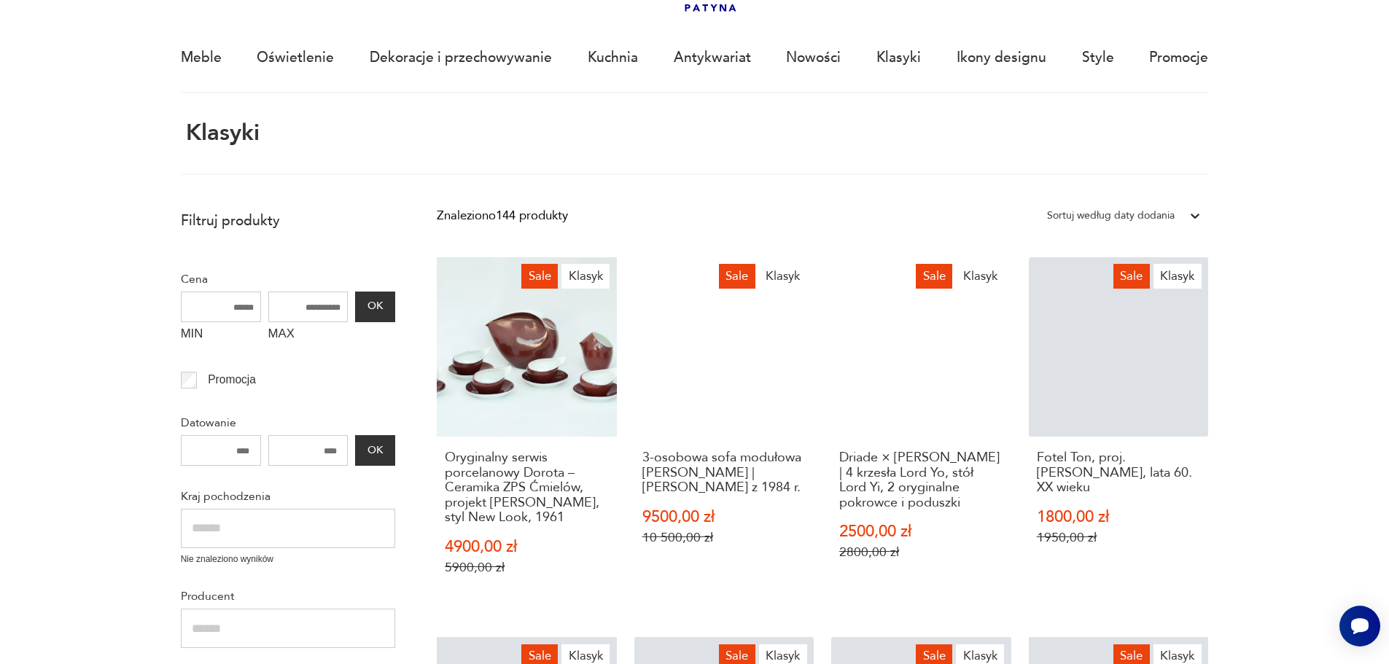
scroll to position [87, 0]
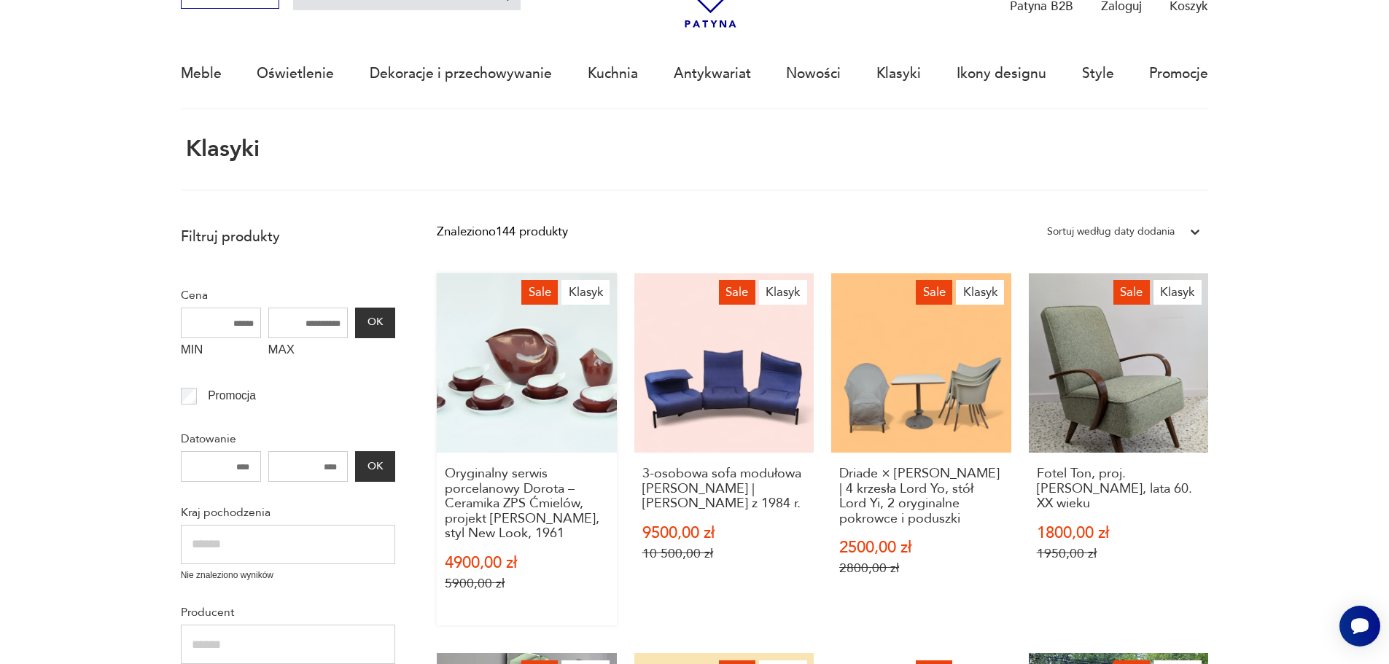
click at [538, 362] on link "Sale Klasyk Oryginalny serwis porcelanowy Dorota – Ceramika ZPS Ćmielów, projek…" at bounding box center [527, 449] width 180 height 352
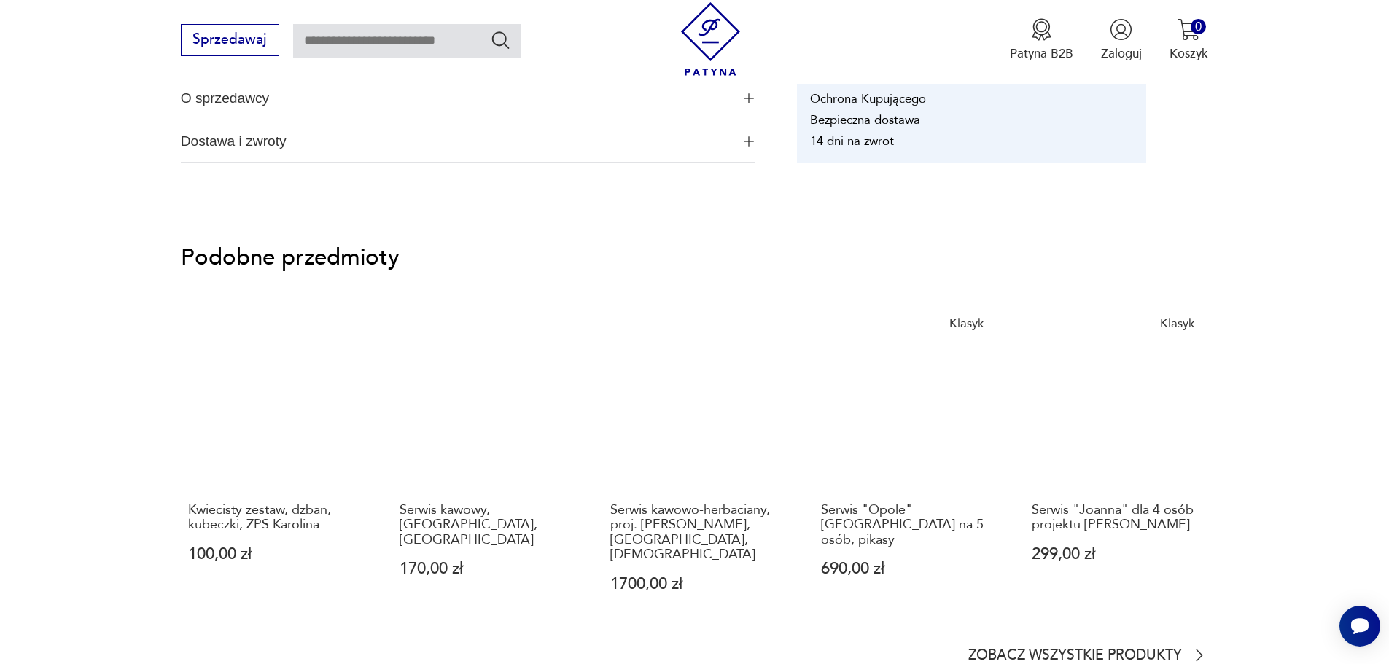
scroll to position [1166, 0]
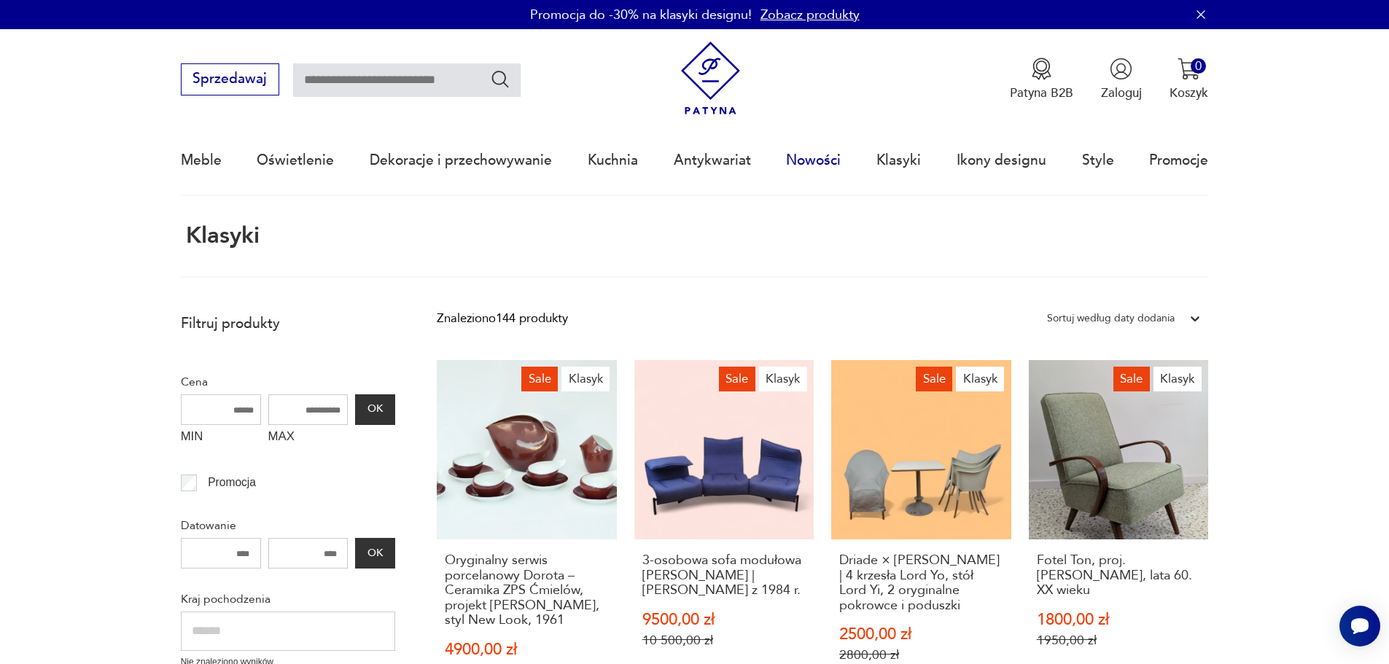
click at [805, 163] on link "Nowości" at bounding box center [813, 160] width 55 height 67
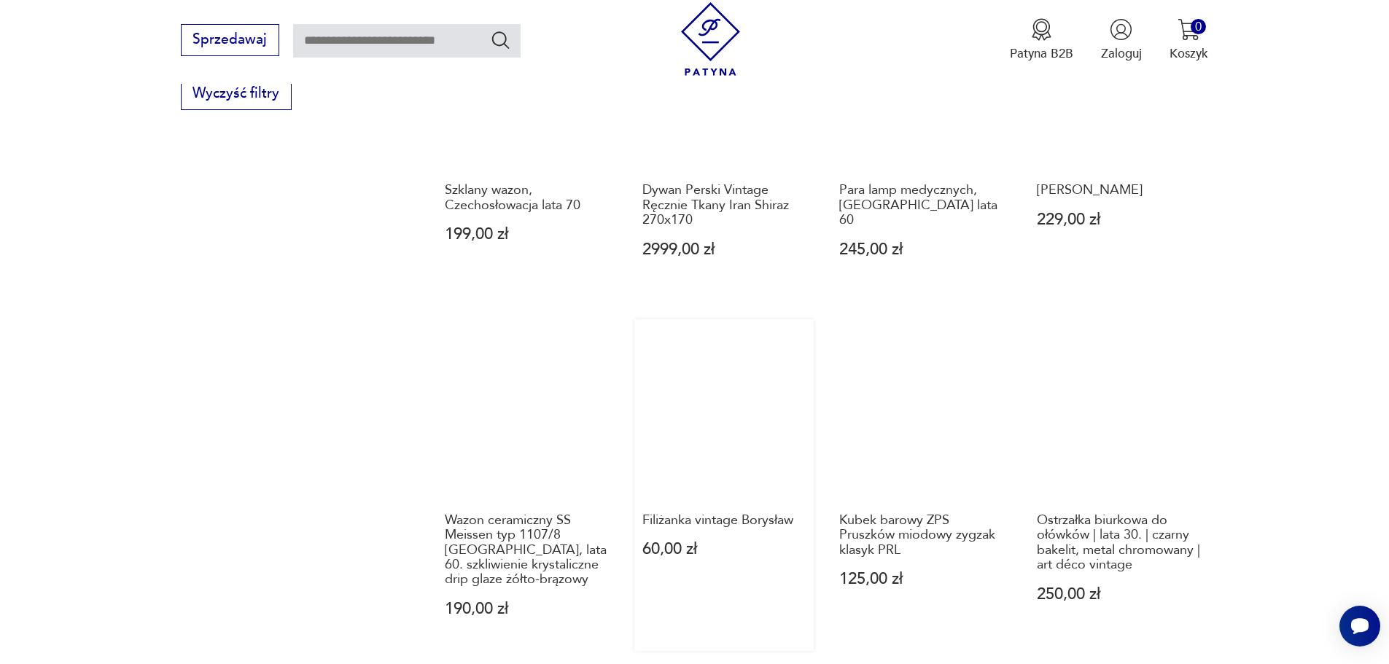
scroll to position [961, 0]
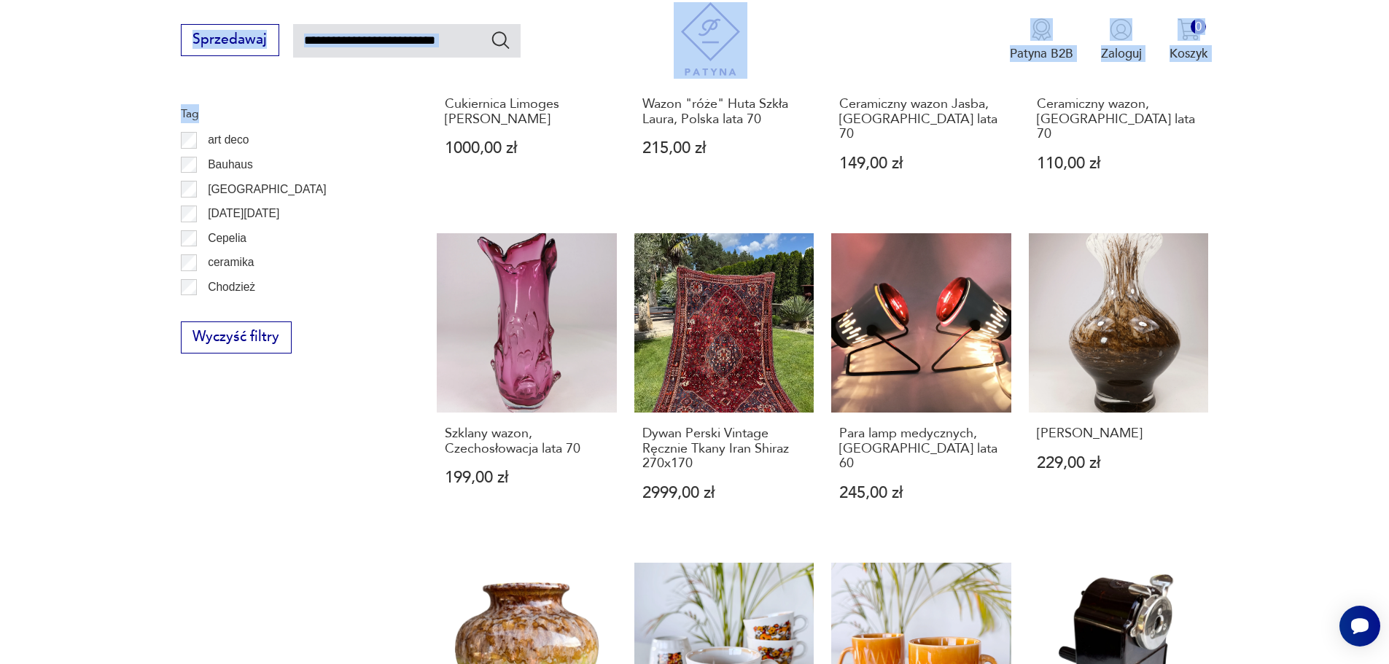
drag, startPoint x: 186, startPoint y: 96, endPoint x: 1312, endPoint y: 698, distance: 1277.0
click at [1312, 663] on html "Cenimy prywatność użytkowników Używamy plików cookie, aby poprawić jakość przeg…" at bounding box center [694, 310] width 1389 height 2543
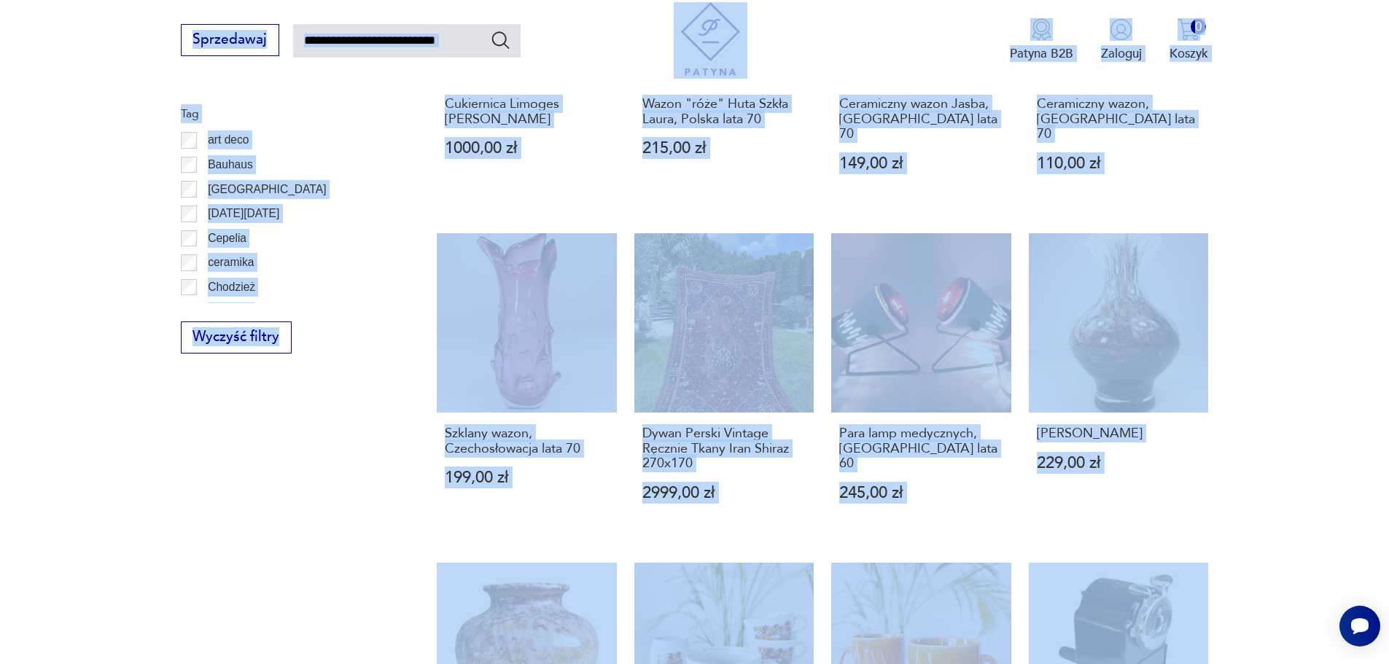
scroll to position [1011, 0]
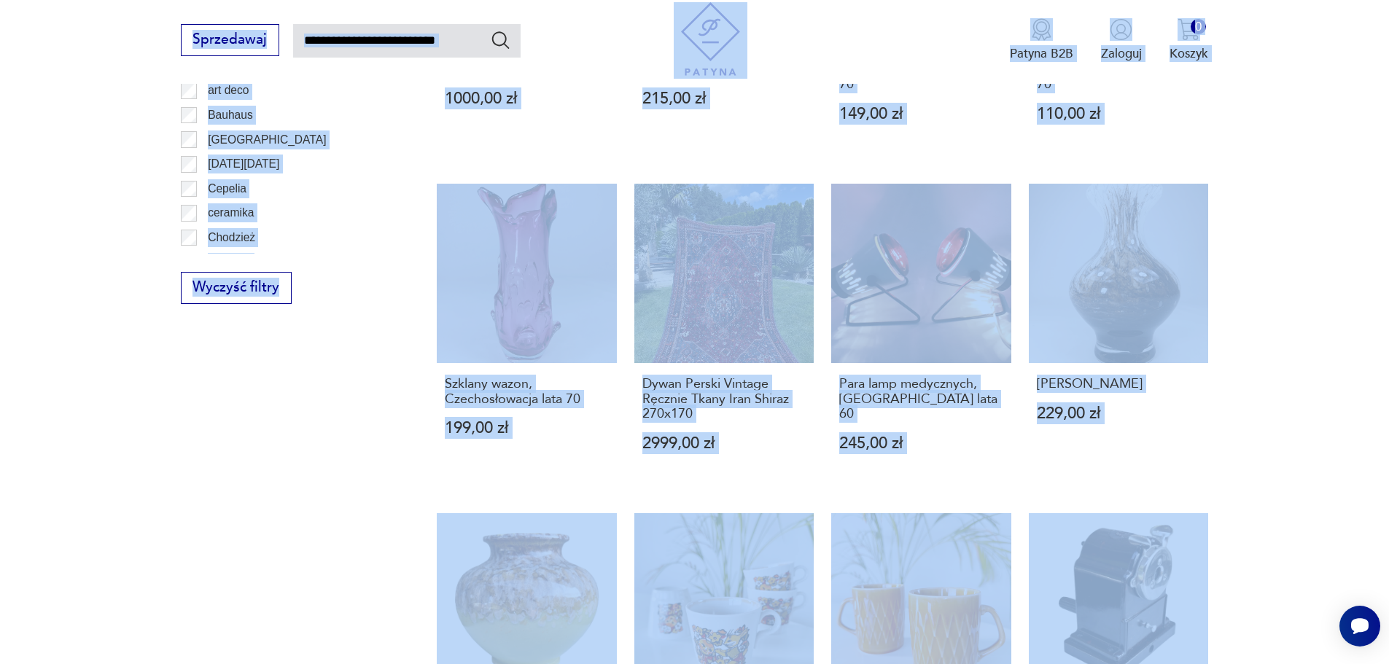
drag, startPoint x: 320, startPoint y: 655, endPoint x: 228, endPoint y: 682, distance: 95.7
drag, startPoint x: 228, startPoint y: 682, endPoint x: 1281, endPoint y: 409, distance: 1088.0
click at [1281, 409] on section "Filtruj produkty Cena MIN MAX OK Promocja Datowanie OK Kraj pochodzenia Nie zna…" at bounding box center [694, 238] width 1389 height 1566
click at [211, 424] on div "Filtruj produkty Cena MIN MAX OK Promocja Datowanie OK Kraj pochodzenia Nie zna…" at bounding box center [288, 201] width 214 height 1474
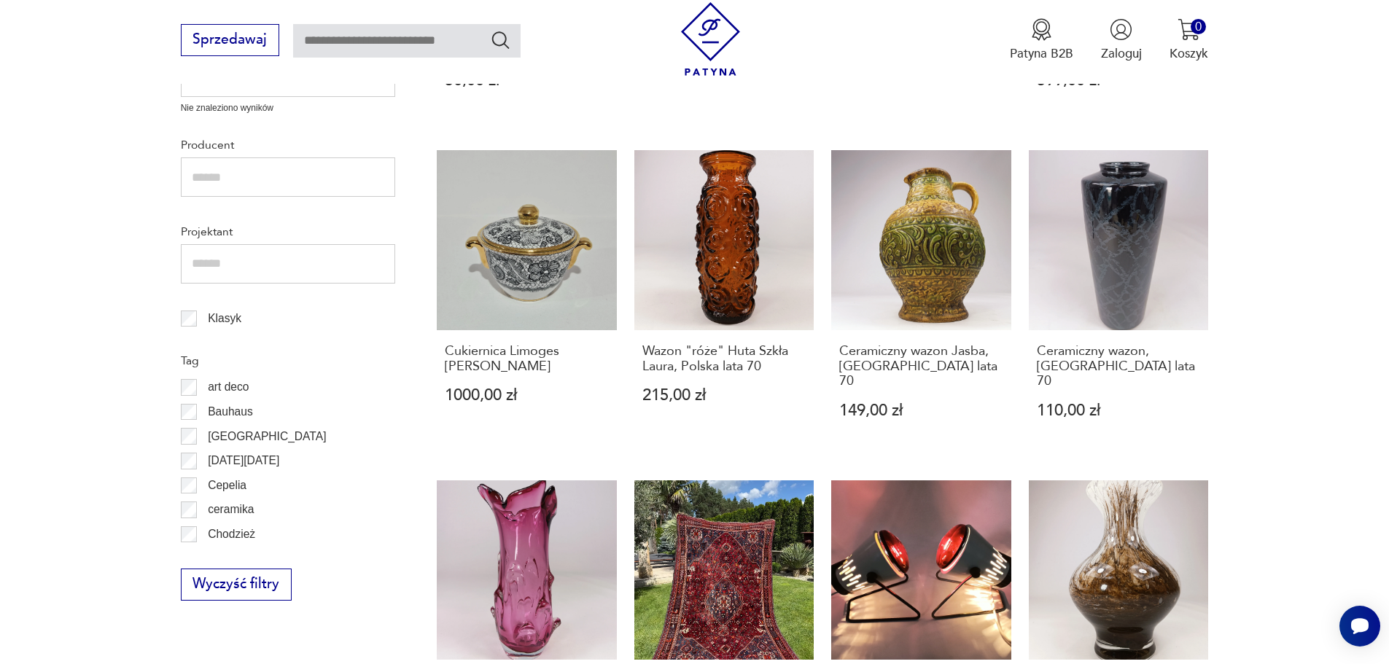
scroll to position [938, 0]
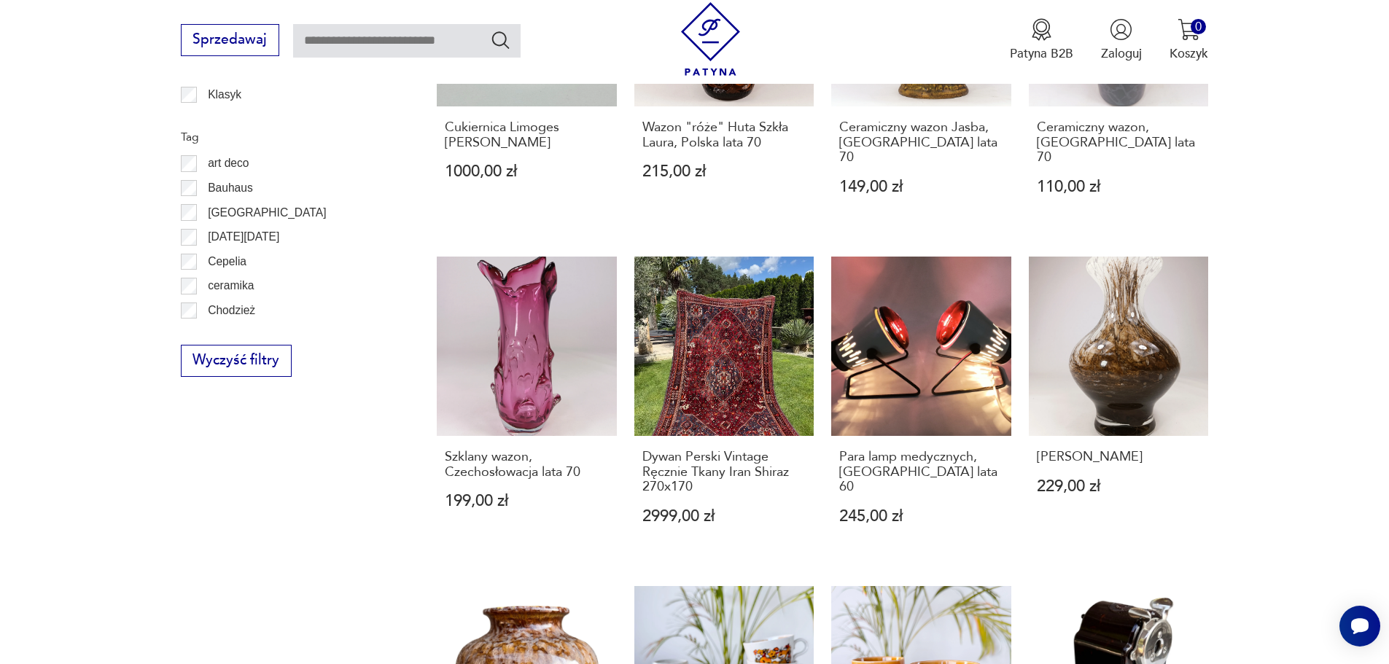
click at [270, 444] on div "Filtruj produkty Cena MIN MAX OK Promocja Datowanie OK Kraj pochodzenia Nie zna…" at bounding box center [288, 273] width 214 height 1474
click at [822, 472] on div "Brązowa popielniczka, ceramika kaszubska [PERSON_NAME] - stan idealny 50,00 zł …" at bounding box center [822, 249] width 771 height 1335
click at [744, 337] on link "Dywan Perski Vintage Ręcznie Tkany Iran Shiraz 270x170 2999,00 zł" at bounding box center [724, 408] width 180 height 302
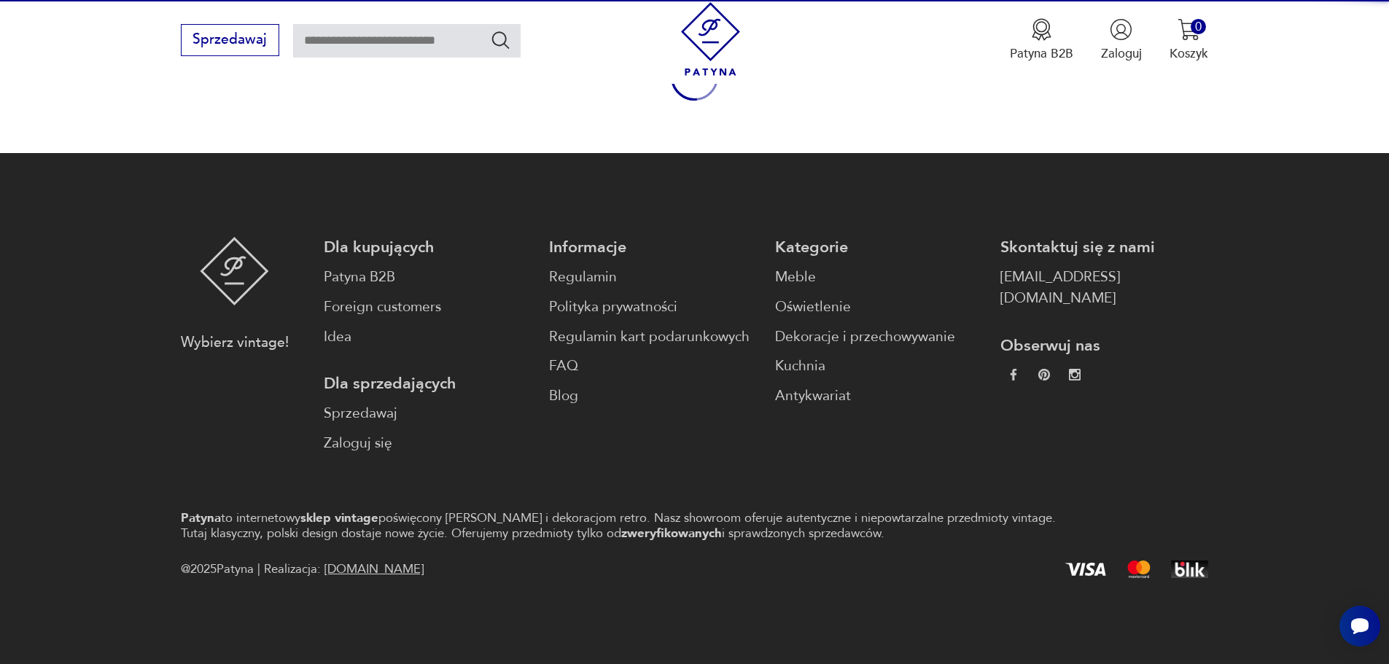
click at [744, 337] on div "Dla kupujących Patyna B2B Foreign customers Idea Dla sprzedających Sprzedawaj Z…" at bounding box center [766, 345] width 885 height 217
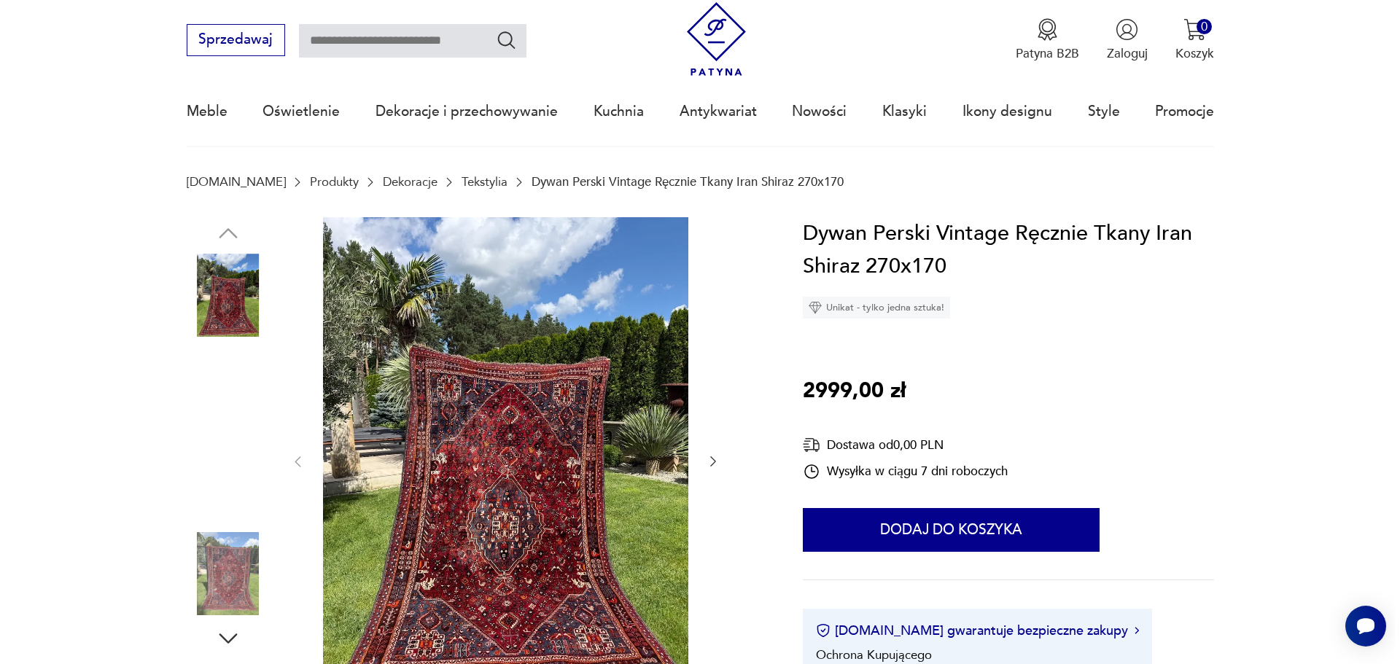
scroll to position [219, 0]
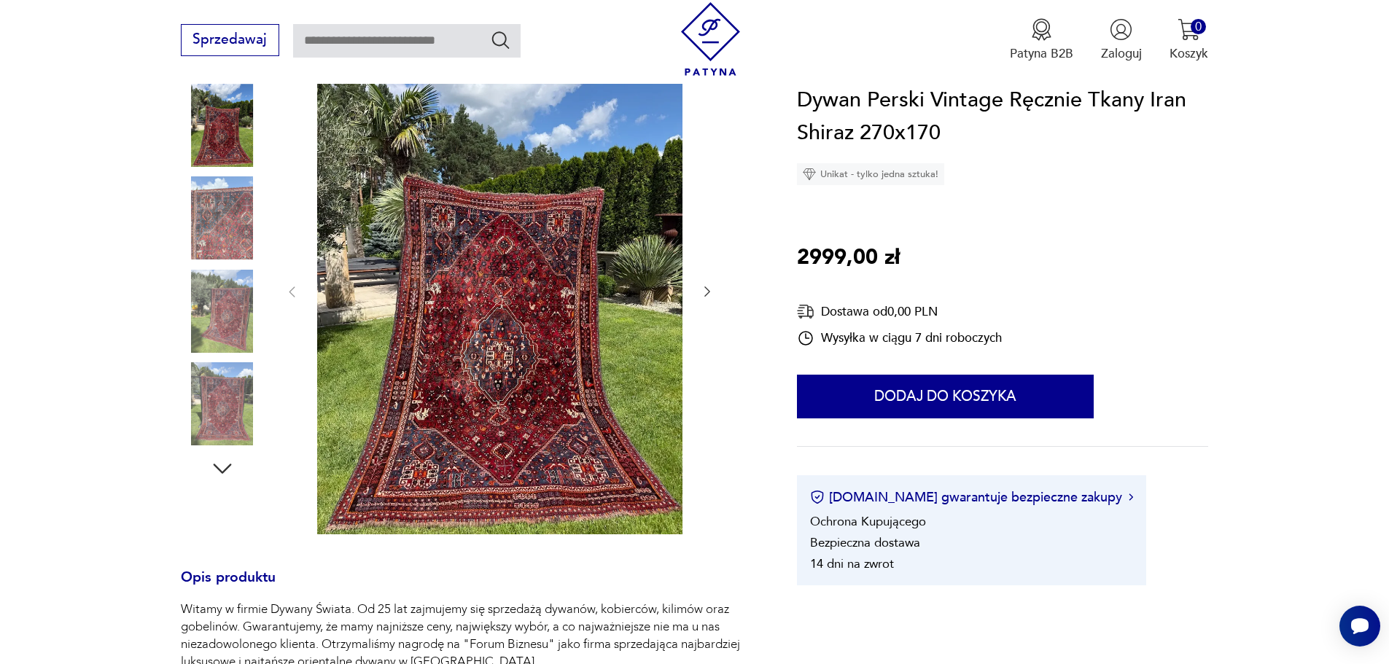
click at [493, 340] on img at bounding box center [499, 290] width 365 height 487
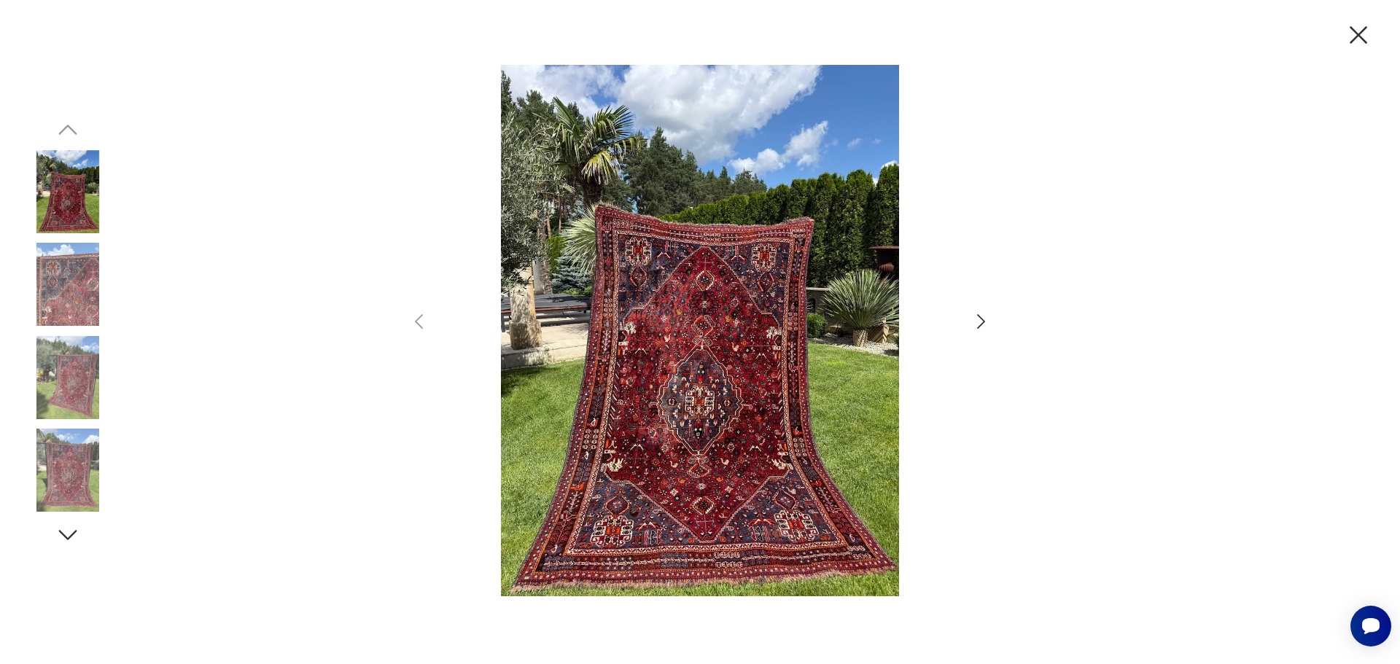
click at [716, 422] on img at bounding box center [700, 330] width 506 height 531
click at [709, 389] on img at bounding box center [700, 330] width 506 height 531
click at [75, 476] on img at bounding box center [67, 470] width 83 height 83
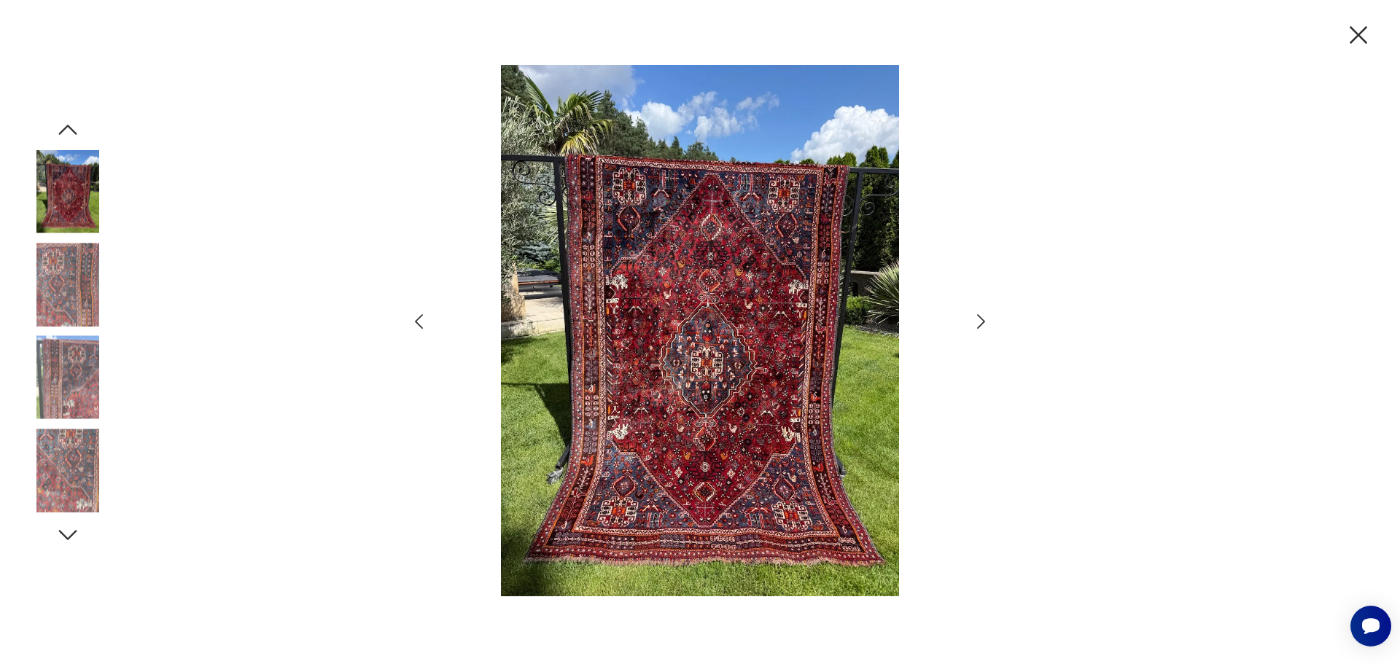
click at [88, 384] on img at bounding box center [67, 377] width 83 height 83
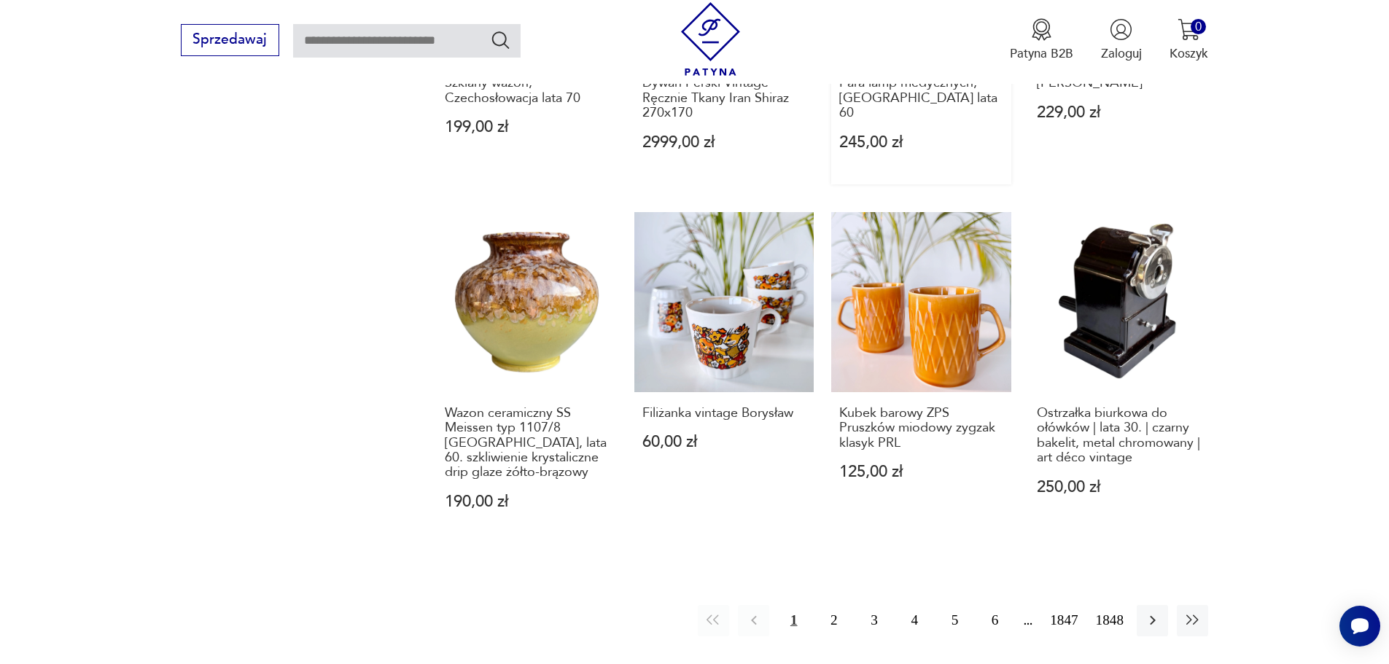
scroll to position [1385, 0]
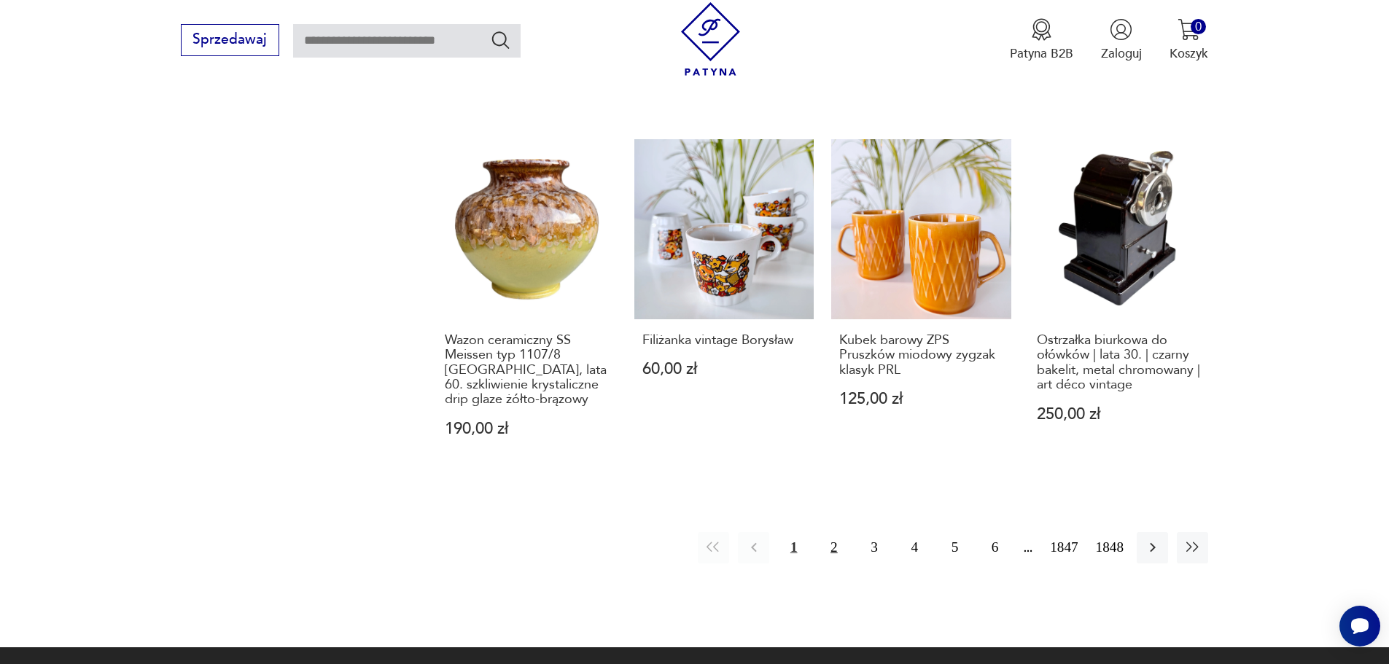
click at [835, 532] on button "2" at bounding box center [833, 547] width 31 height 31
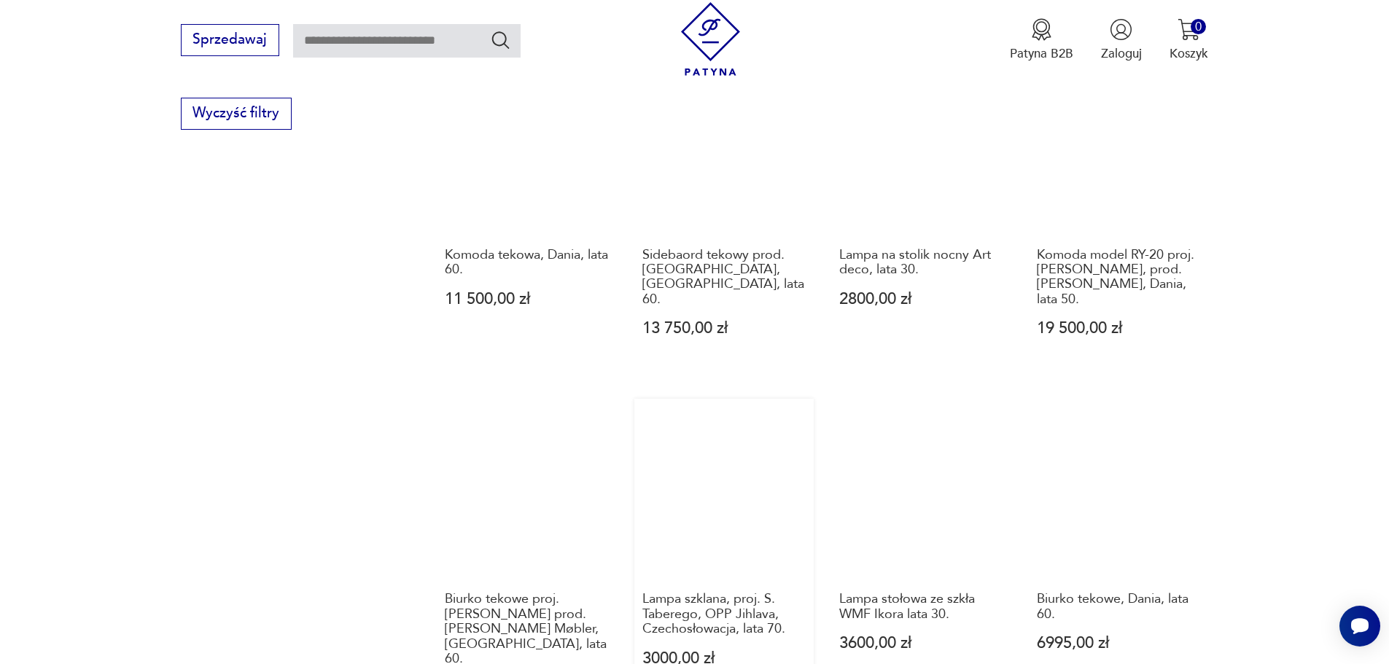
scroll to position [1268, 0]
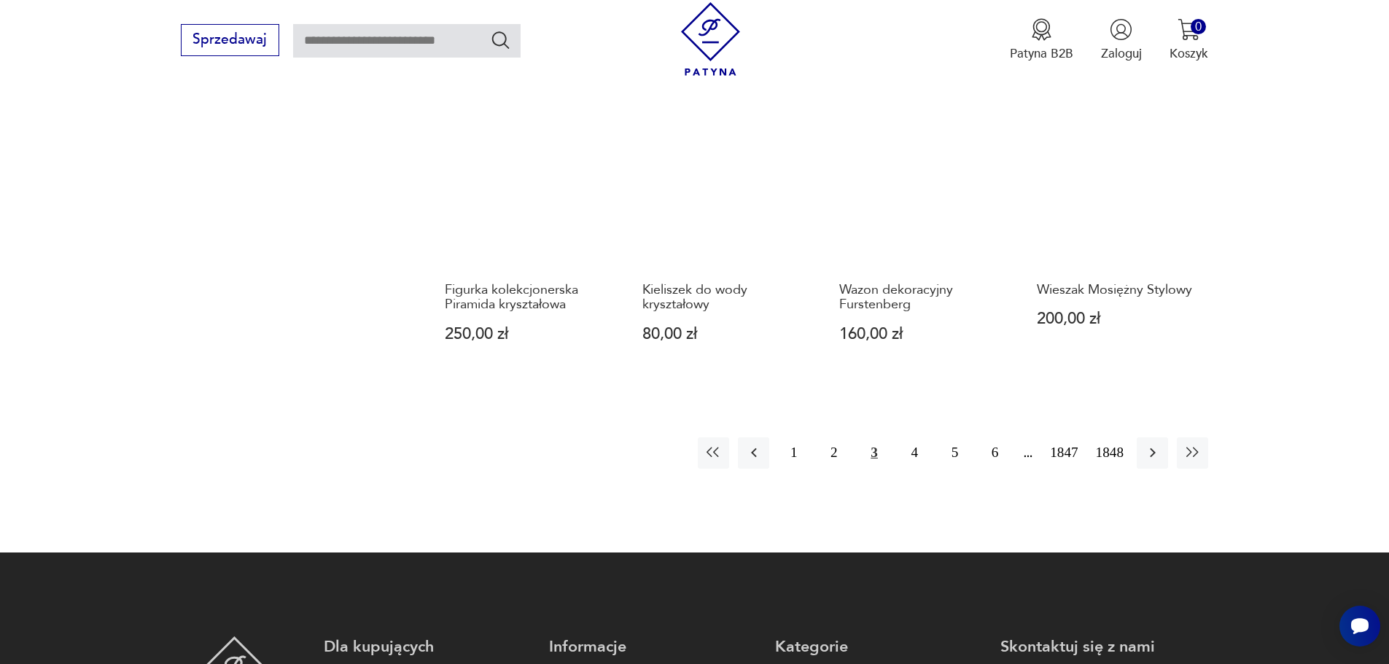
scroll to position [1486, 0]
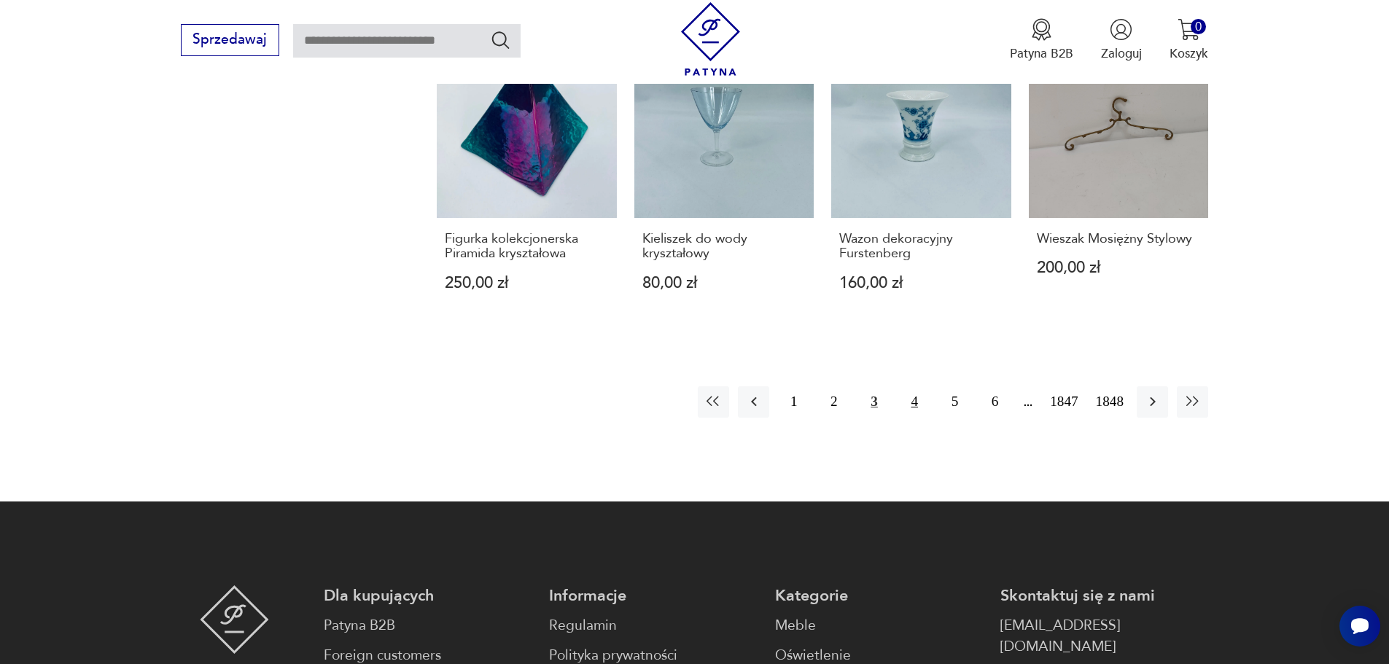
click at [911, 386] on button "4" at bounding box center [914, 401] width 31 height 31
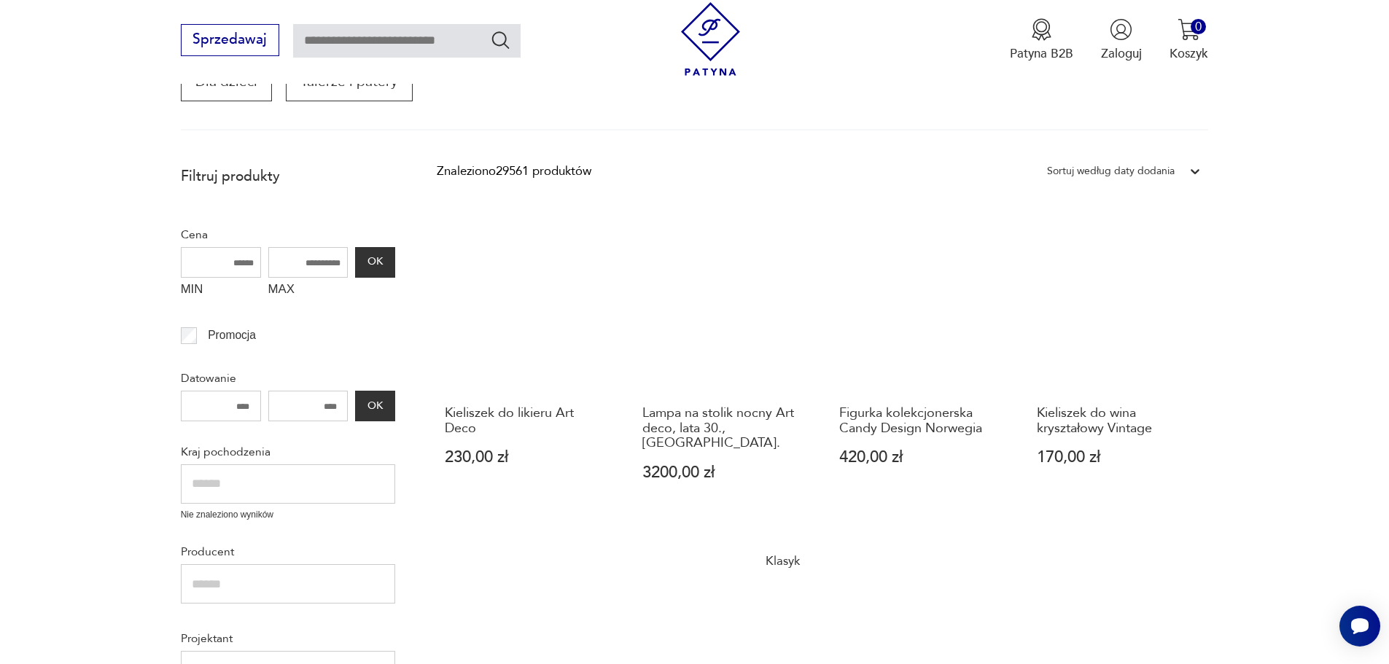
scroll to position [539, 0]
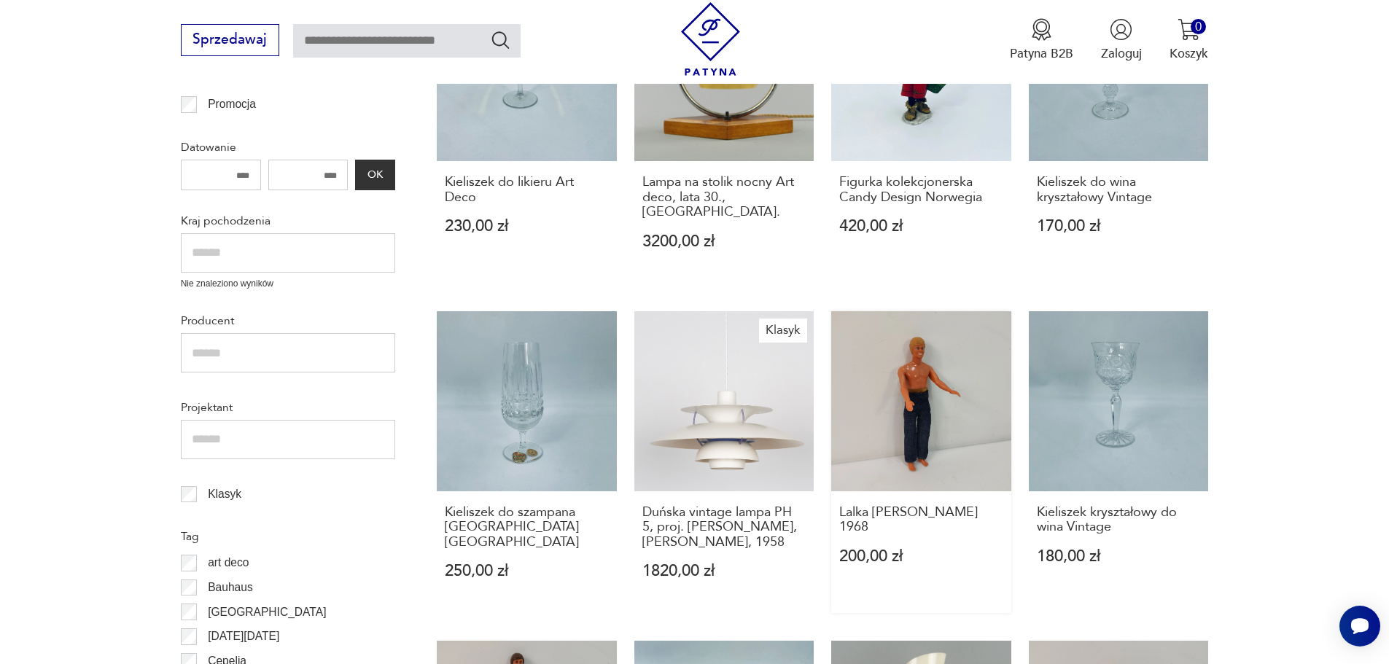
click at [930, 371] on link "Lalka [PERSON_NAME] 1968 200,00 zł" at bounding box center [921, 462] width 180 height 302
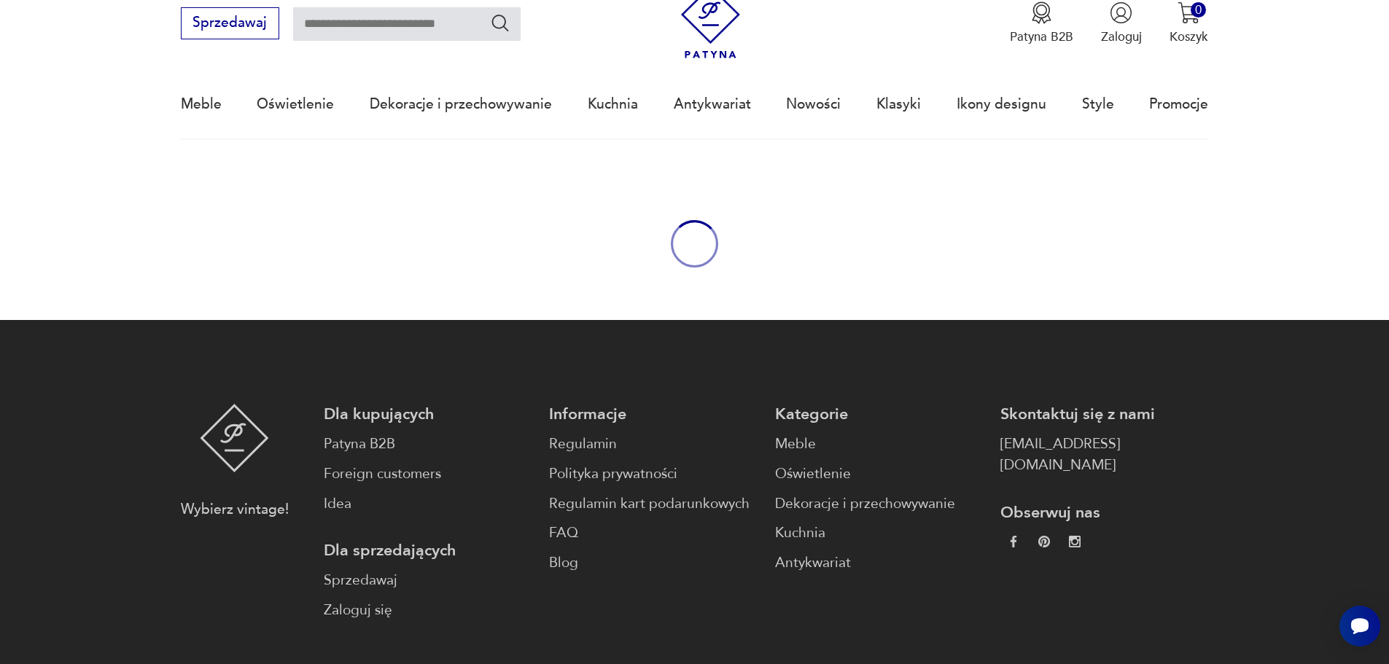
click at [931, 371] on footer "Wybierz vintage! Dla kupujących Patyna B2B Foreign customers Idea Dla sprzedają…" at bounding box center [694, 575] width 1389 height 511
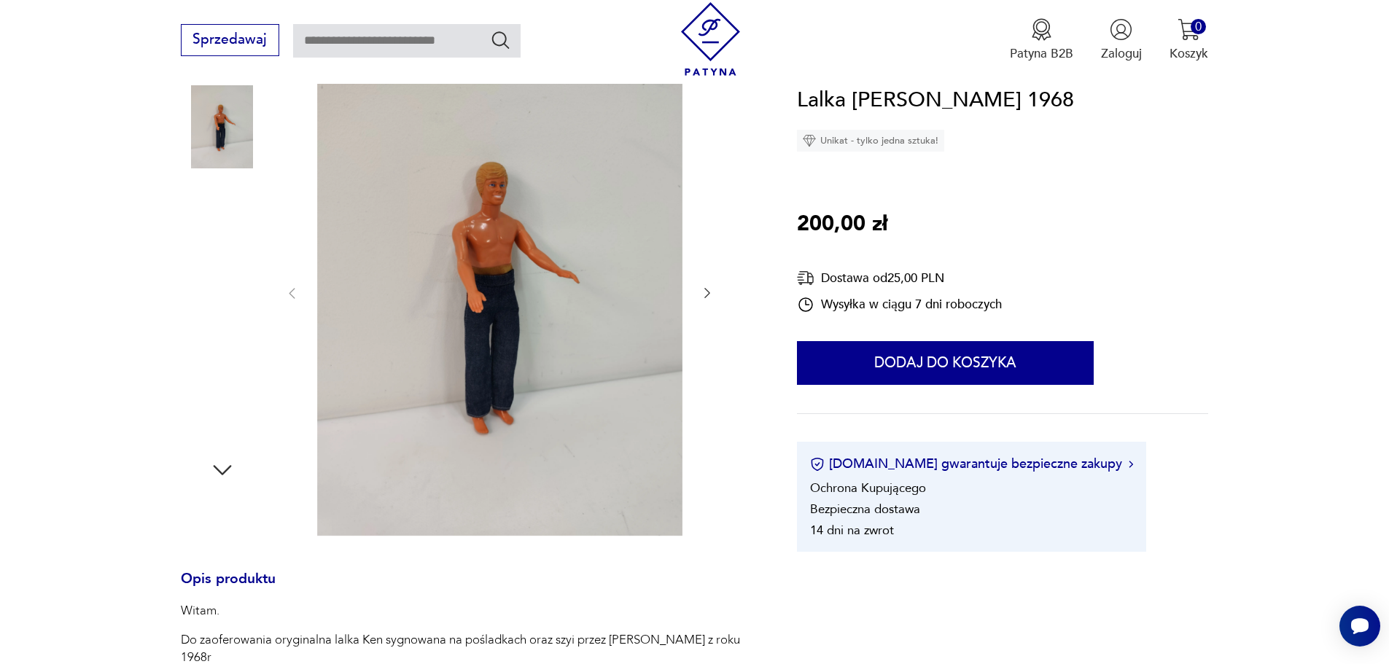
scroll to position [219, 0]
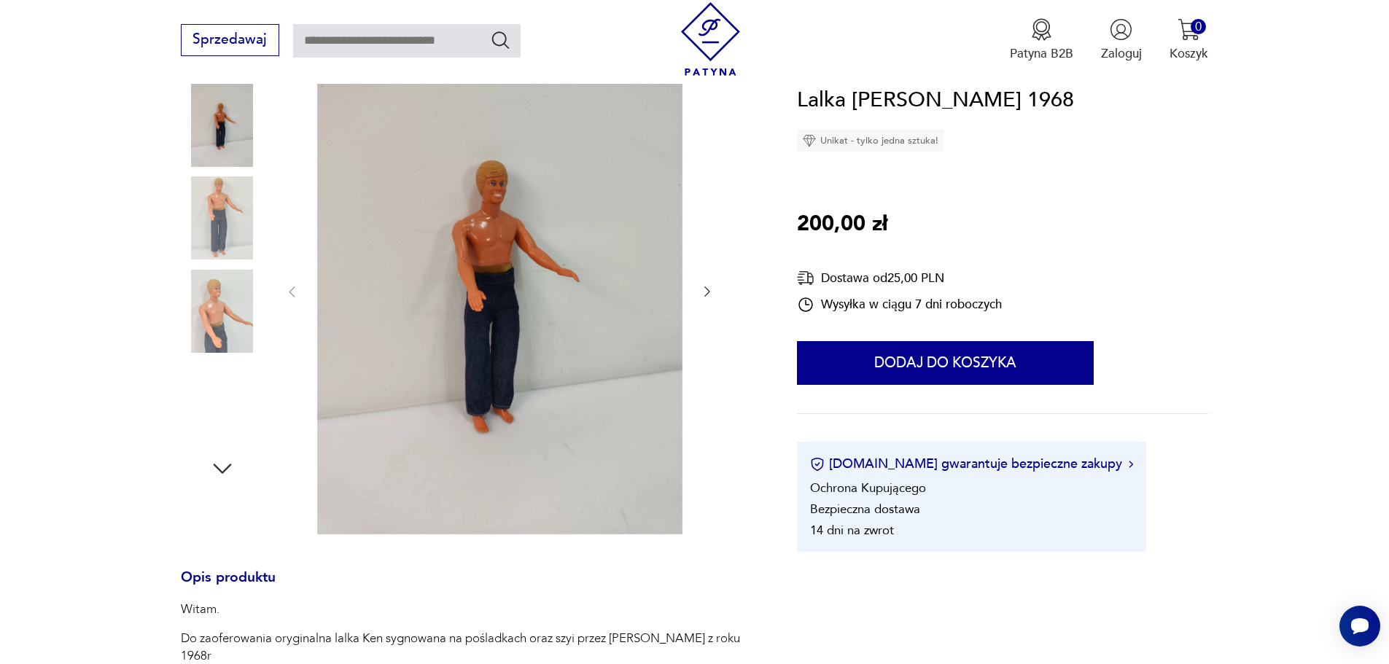
click at [214, 214] on img at bounding box center [222, 217] width 83 height 83
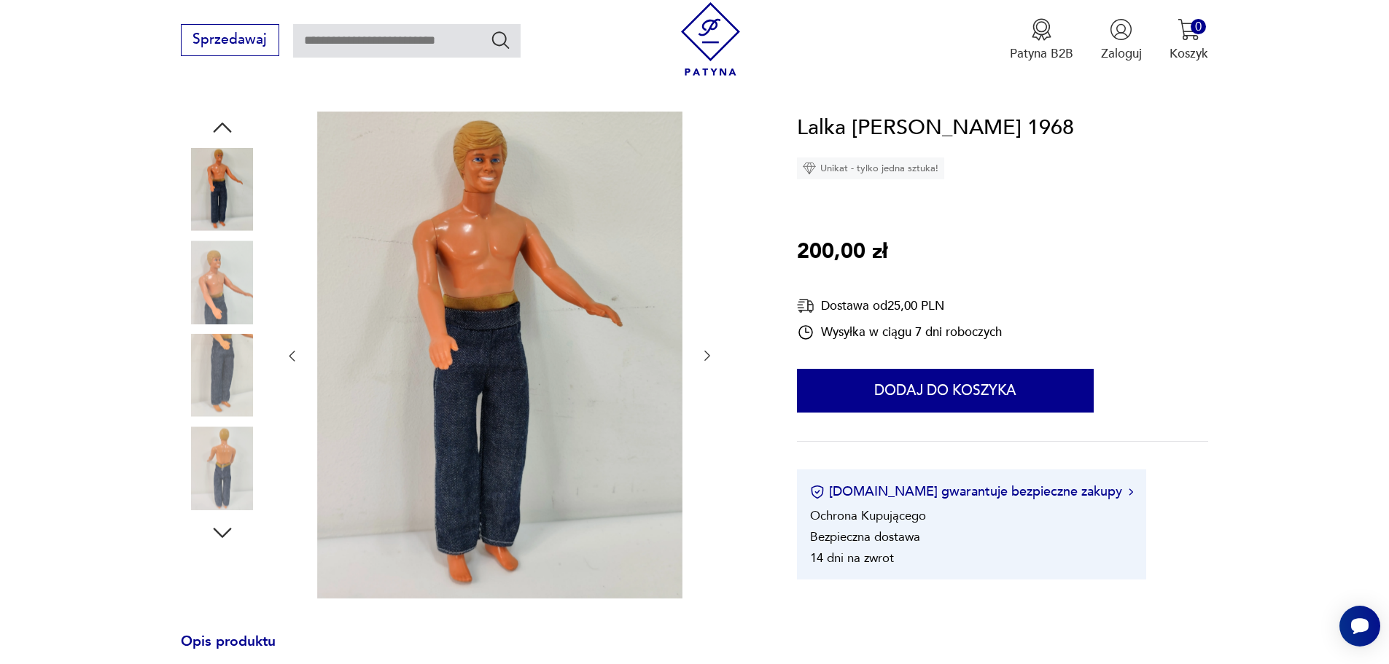
scroll to position [73, 0]
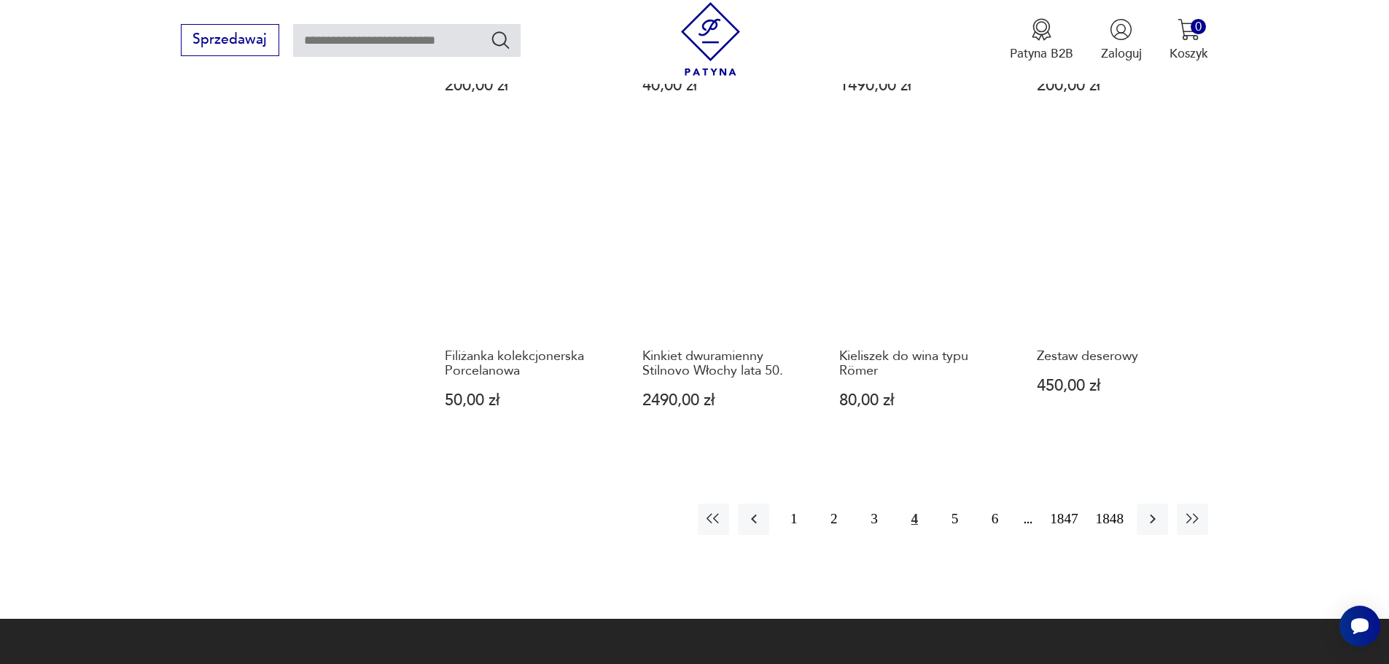
scroll to position [1340, 0]
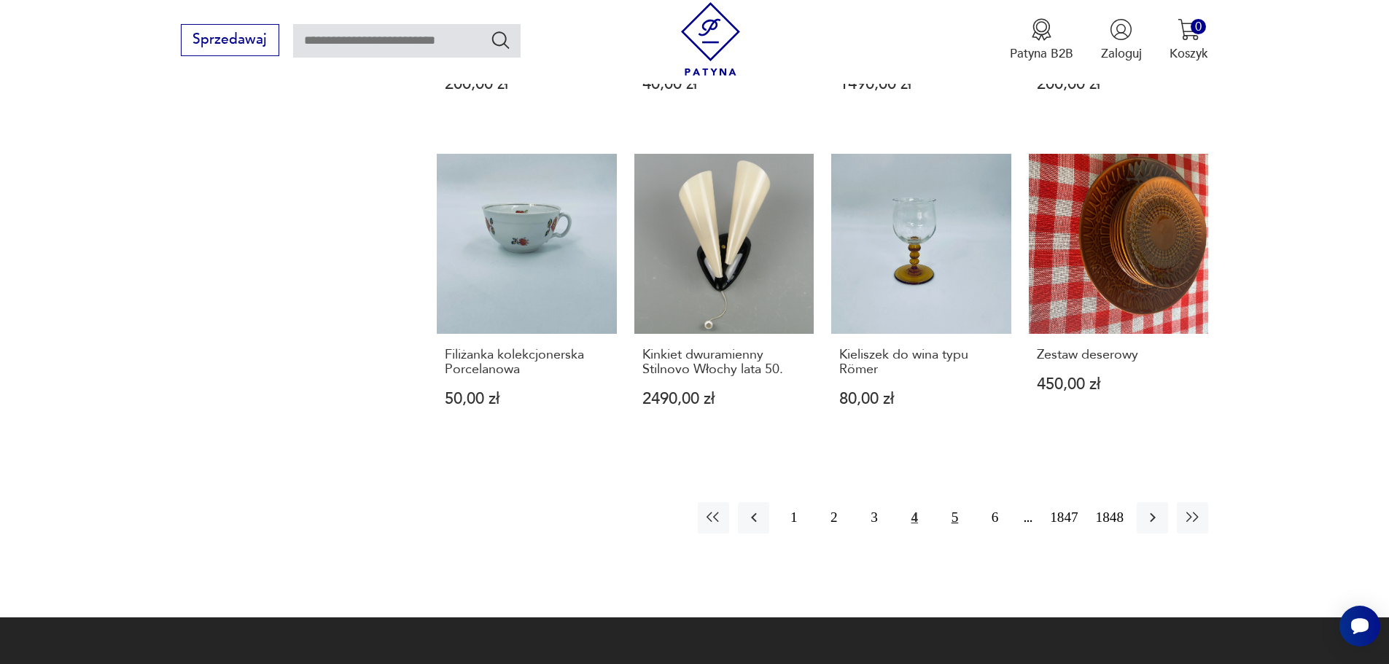
click at [953, 502] on button "5" at bounding box center [954, 517] width 31 height 31
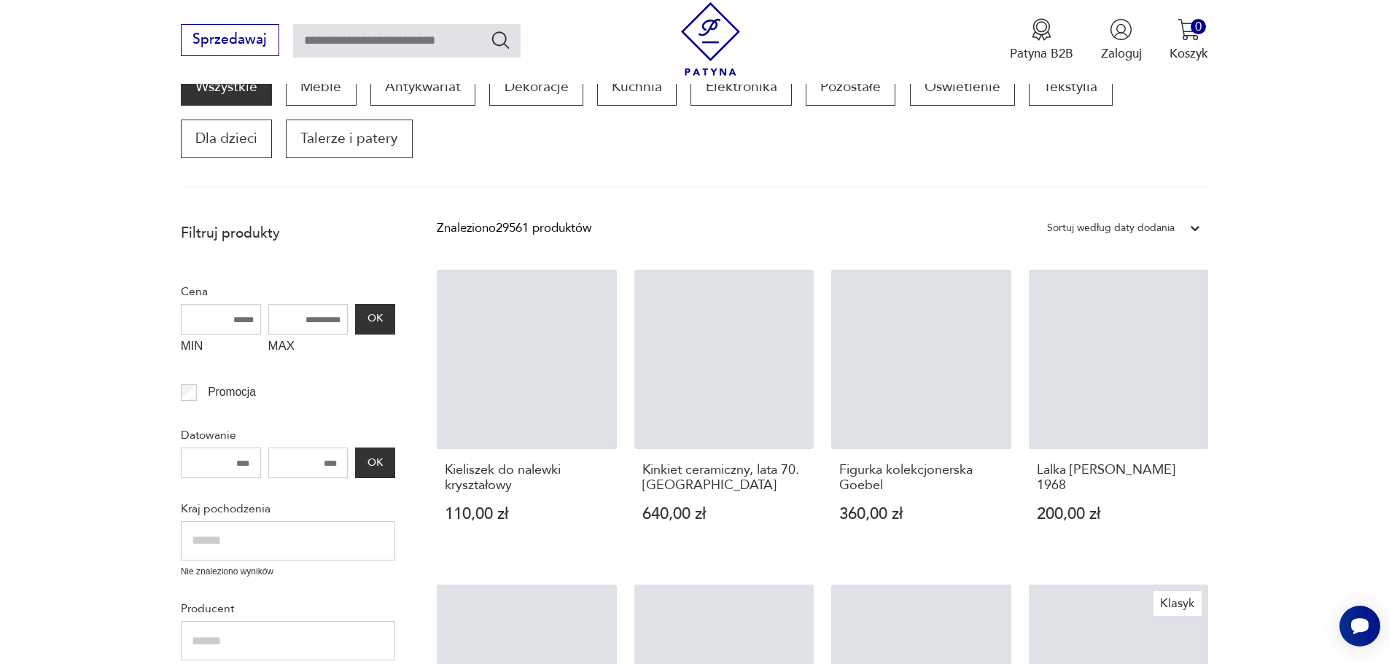
scroll to position [247, 0]
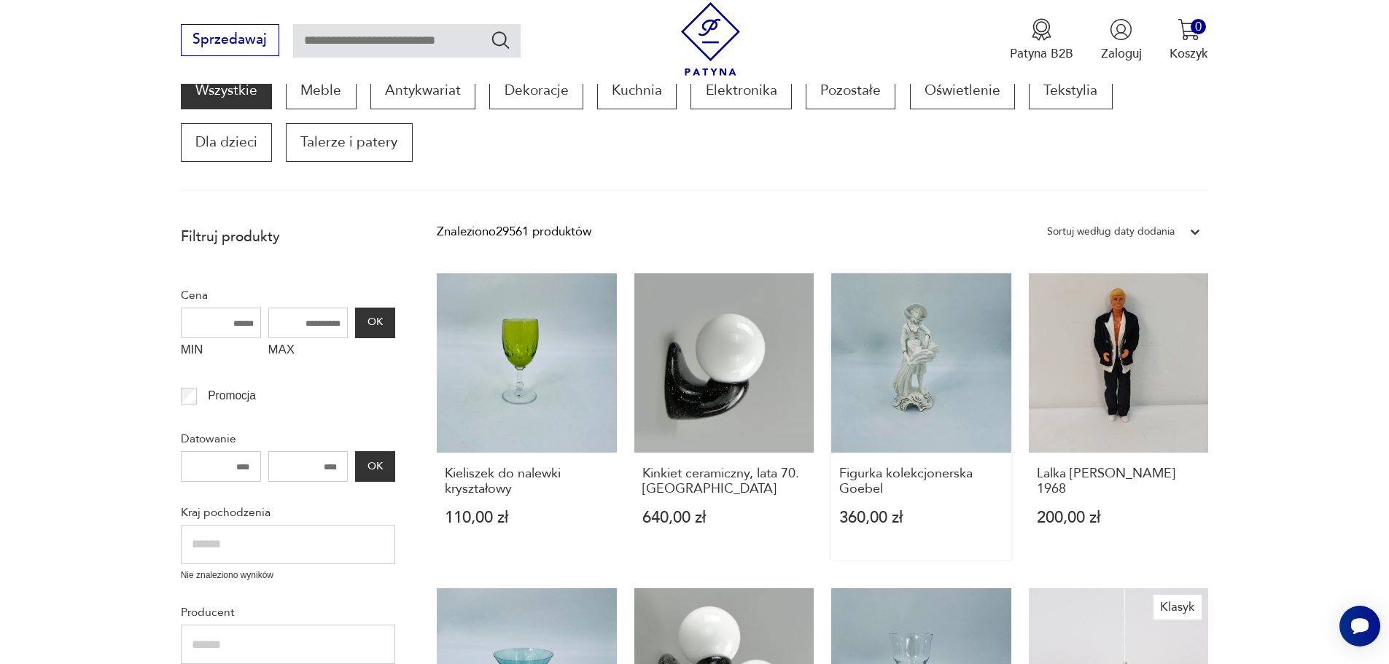
click at [912, 354] on link "Figurka kolekcjonerska Goebel 360,00 zł" at bounding box center [921, 416] width 180 height 287
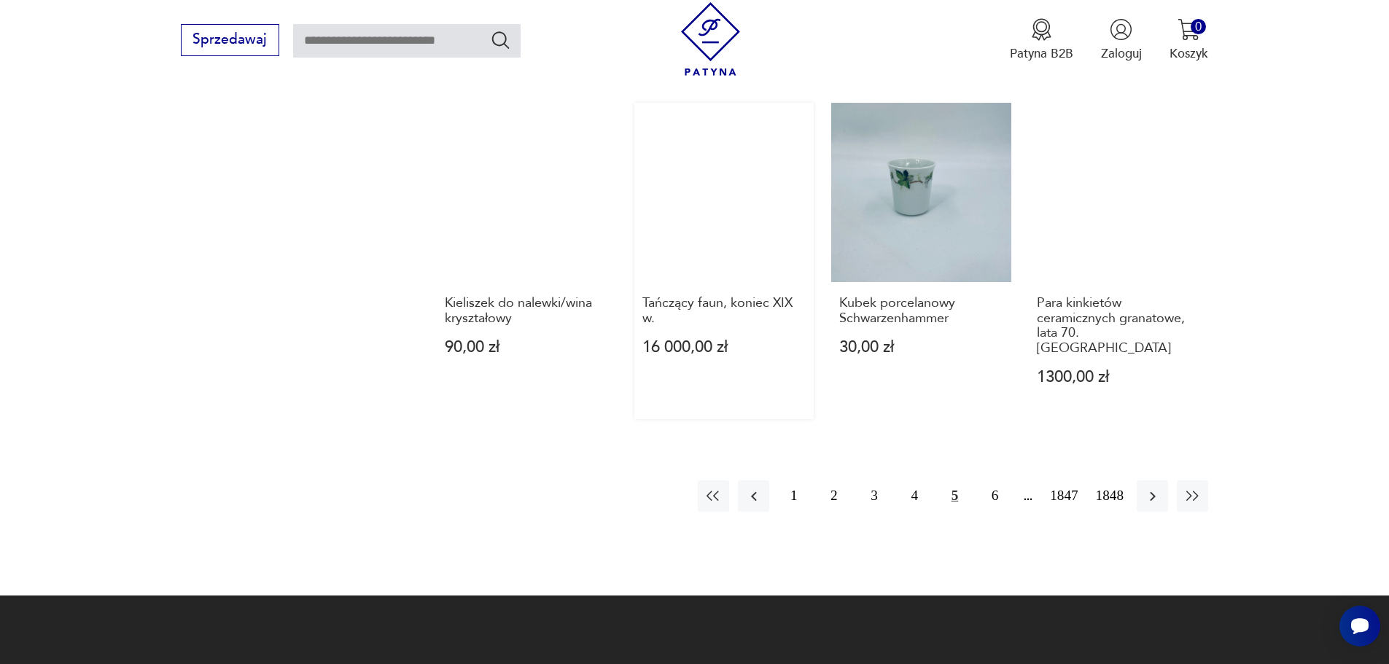
scroll to position [1413, 0]
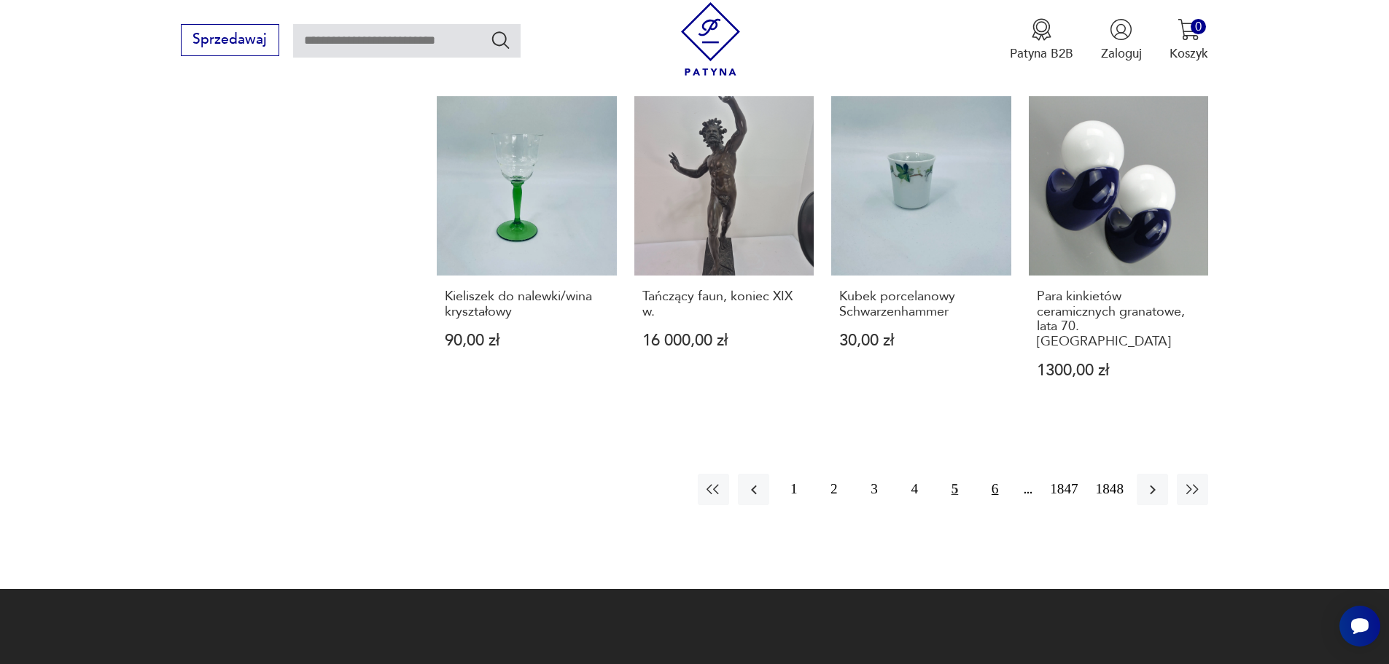
click at [994, 474] on button "6" at bounding box center [994, 489] width 31 height 31
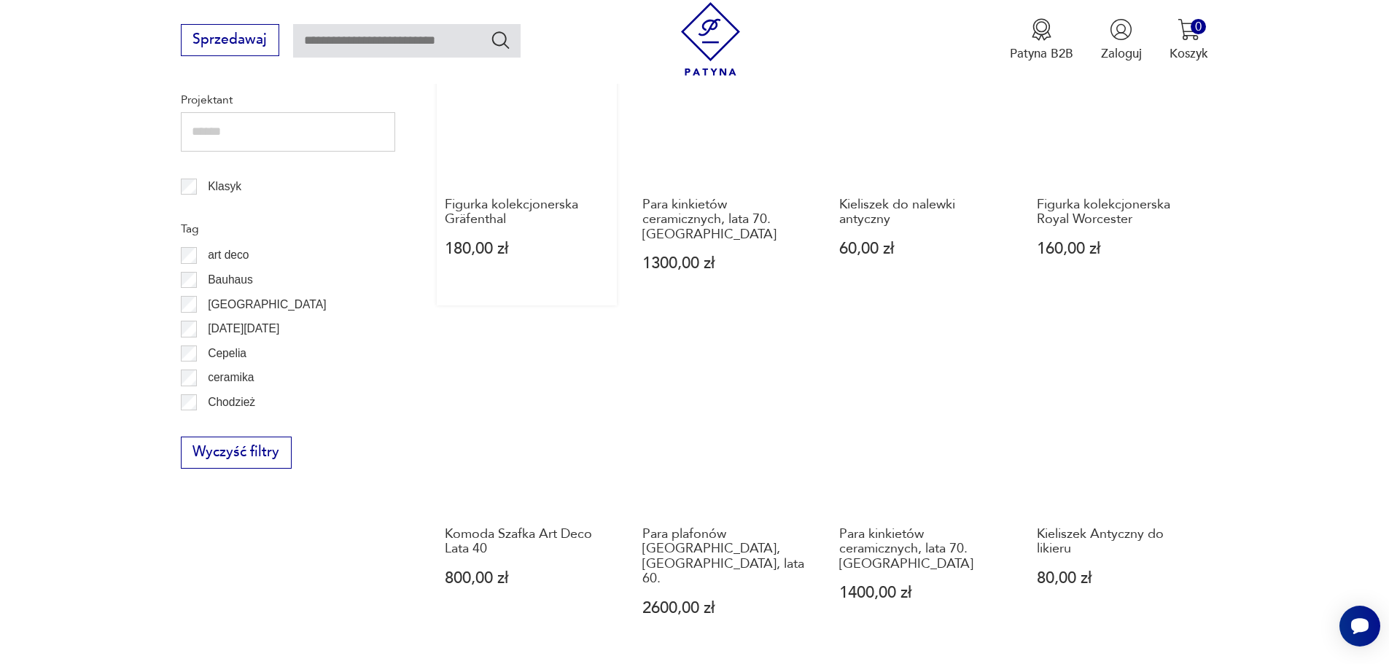
scroll to position [903, 0]
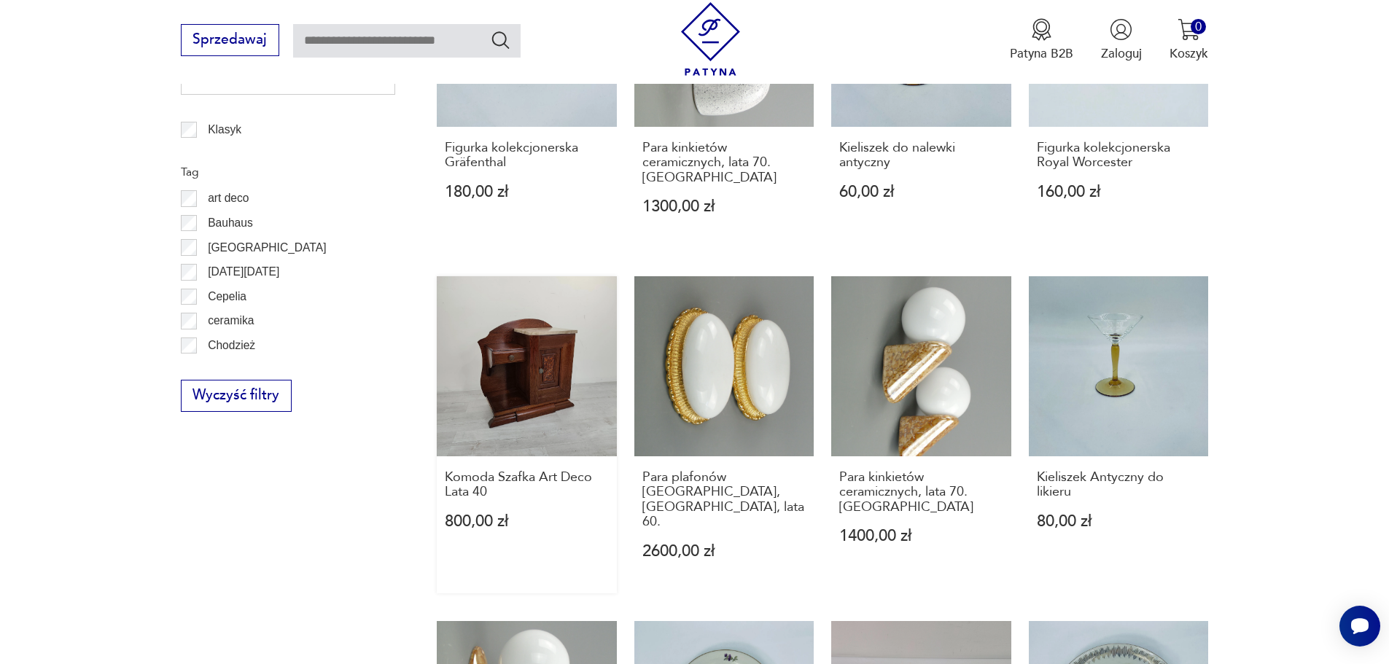
click at [529, 399] on link "Komoda Szafka Art Deco Lata 40 800,00 zł" at bounding box center [527, 434] width 180 height 316
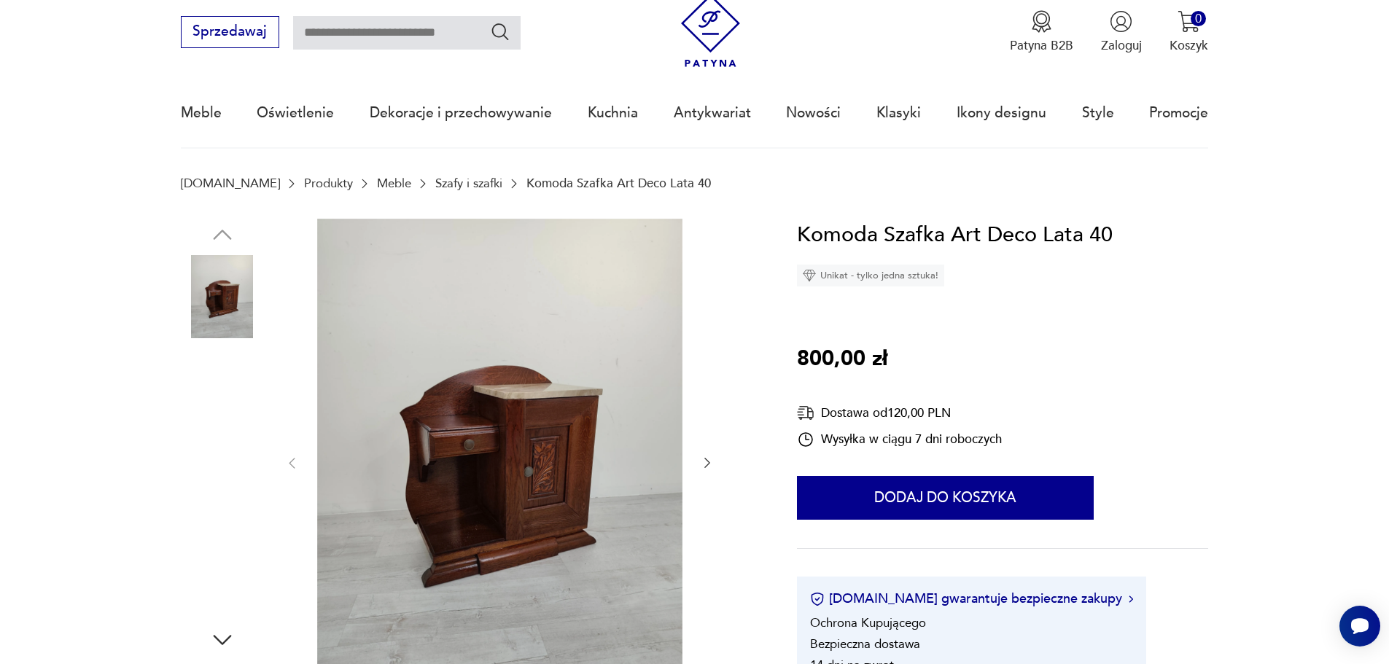
scroll to position [73, 0]
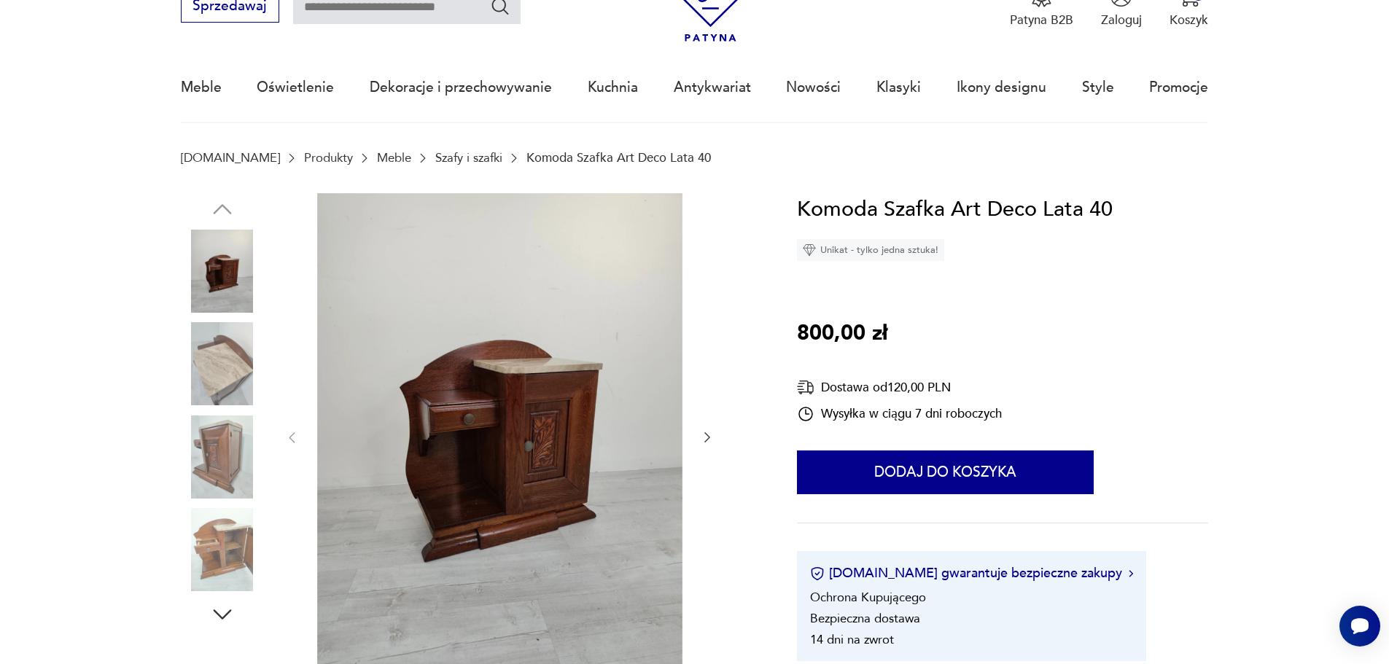
click at [223, 362] on img at bounding box center [222, 363] width 83 height 83
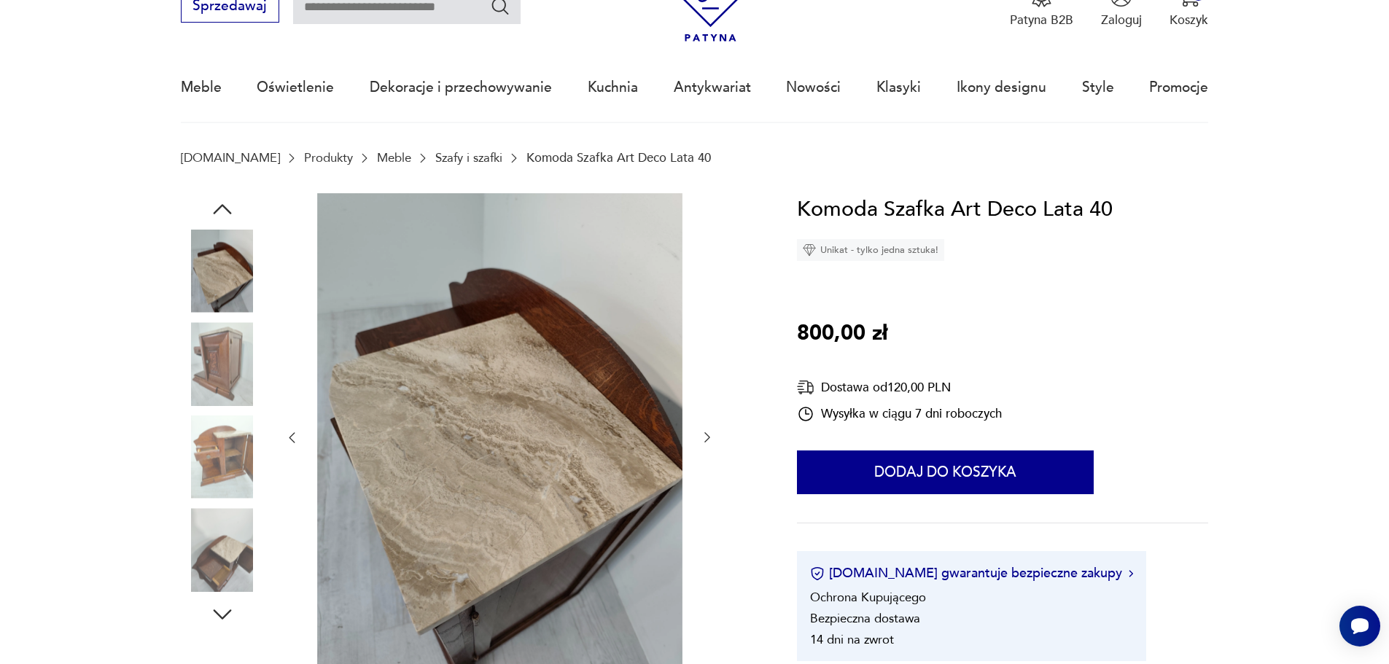
click at [227, 347] on img at bounding box center [222, 363] width 83 height 83
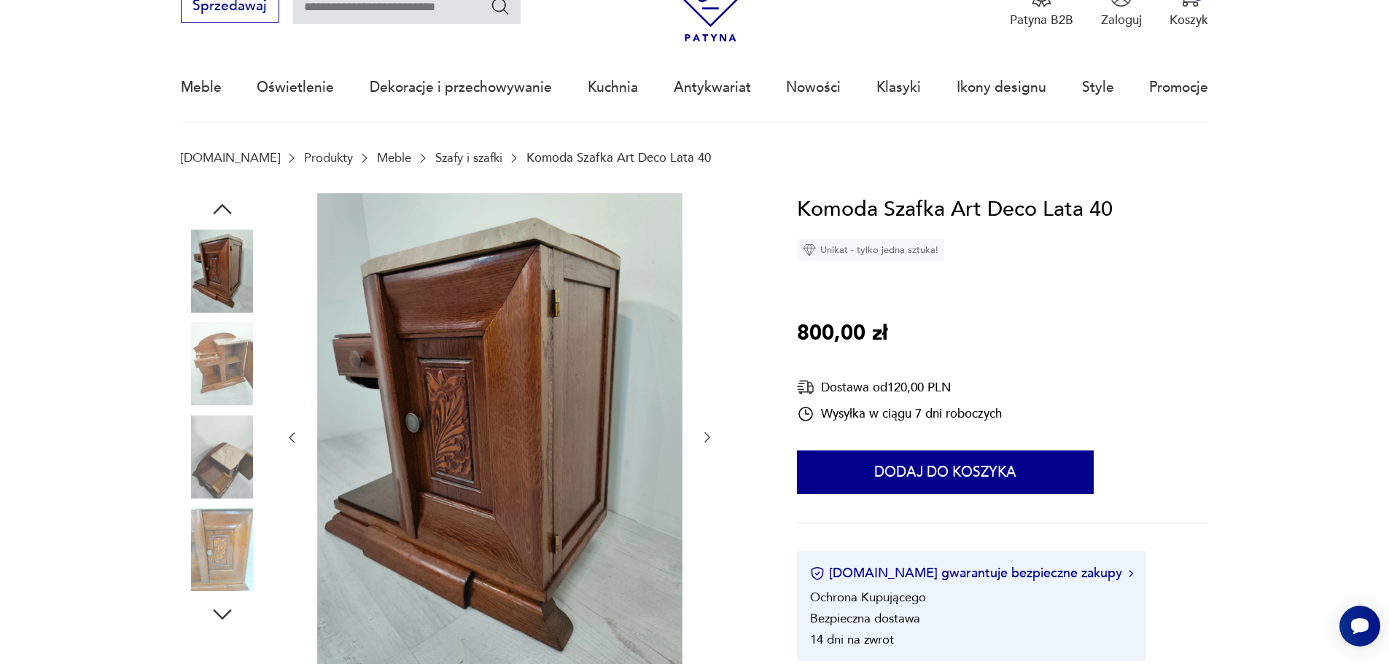
click at [214, 460] on img at bounding box center [222, 456] width 83 height 83
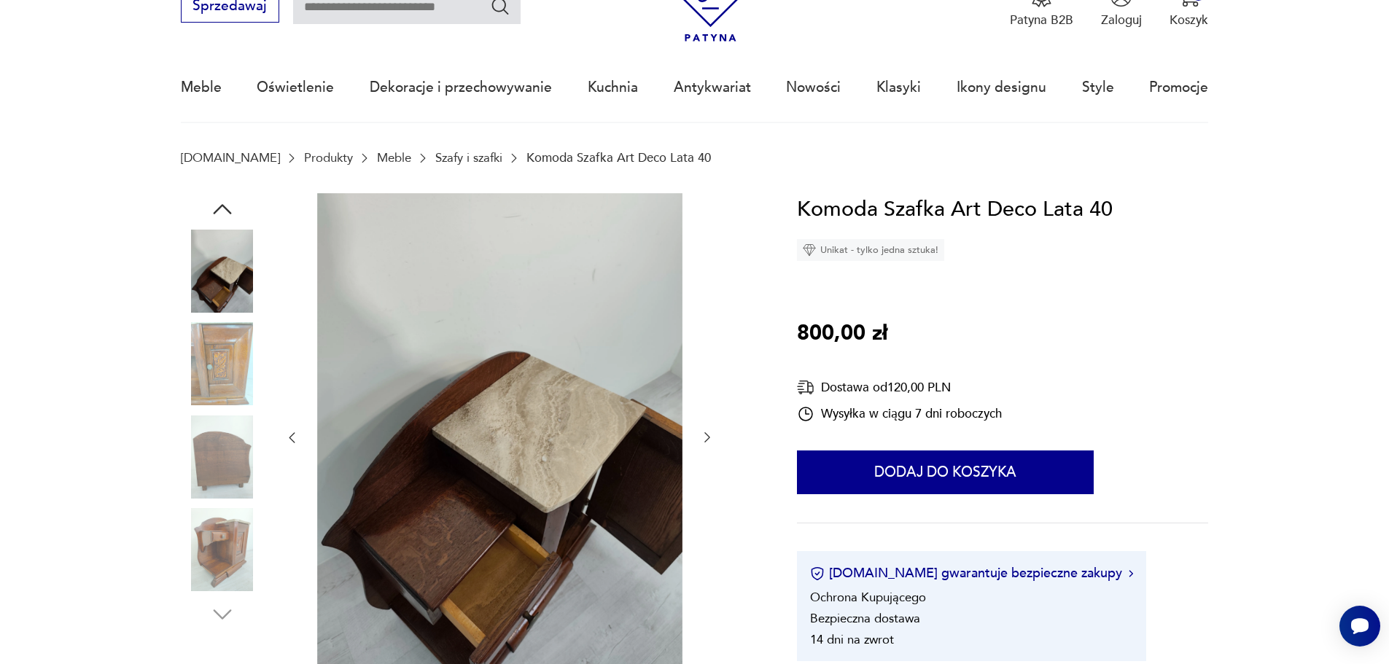
click at [208, 547] on img at bounding box center [222, 549] width 83 height 83
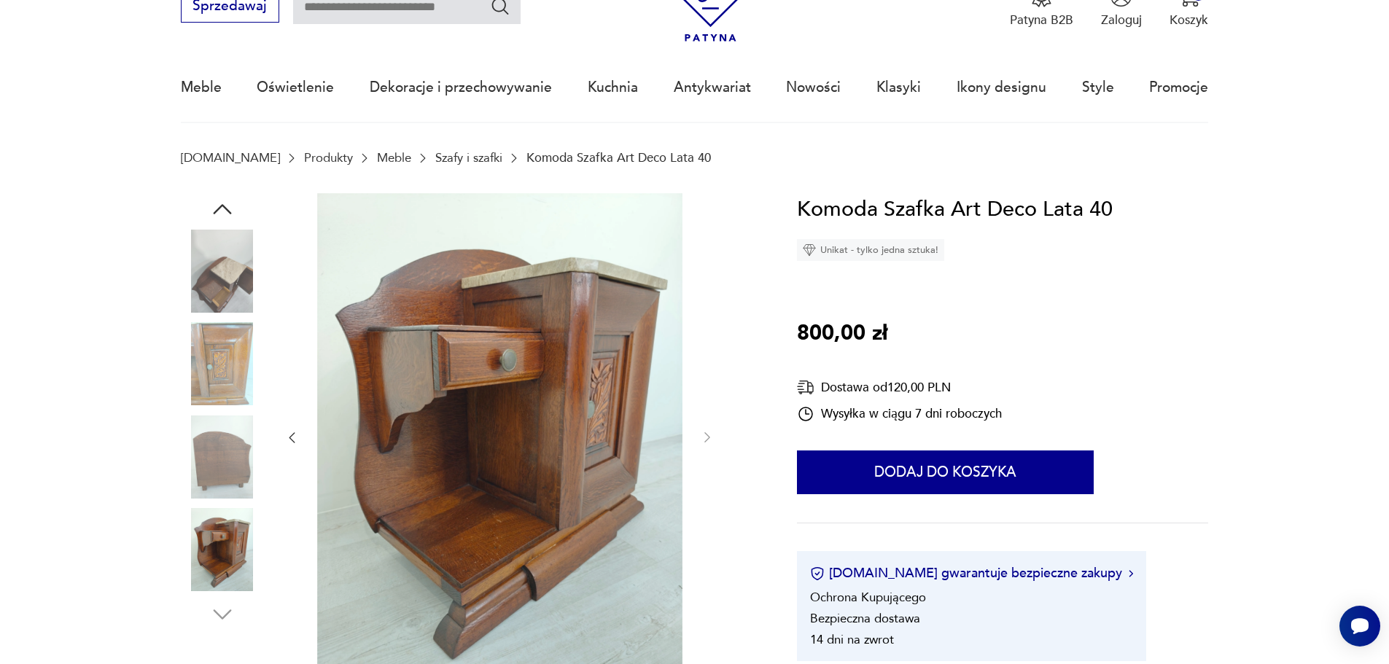
click at [218, 548] on img at bounding box center [222, 549] width 83 height 83
click at [221, 452] on img at bounding box center [222, 456] width 83 height 83
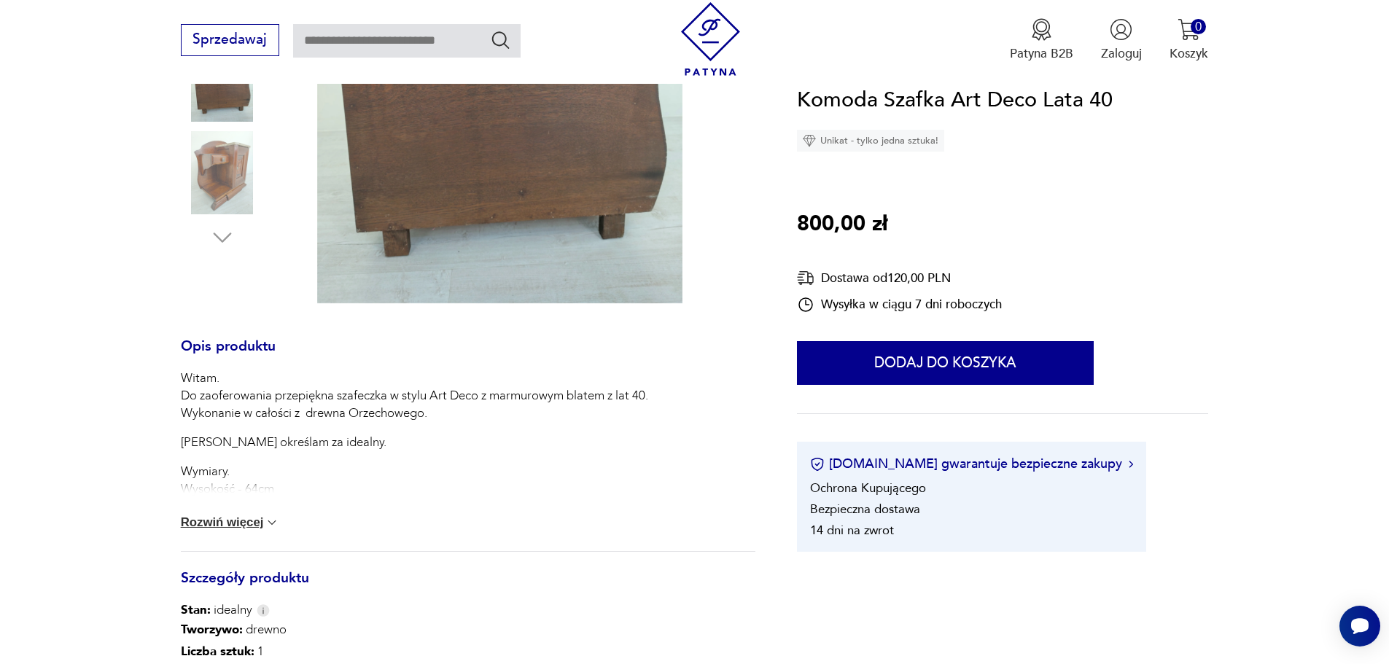
scroll to position [510, 0]
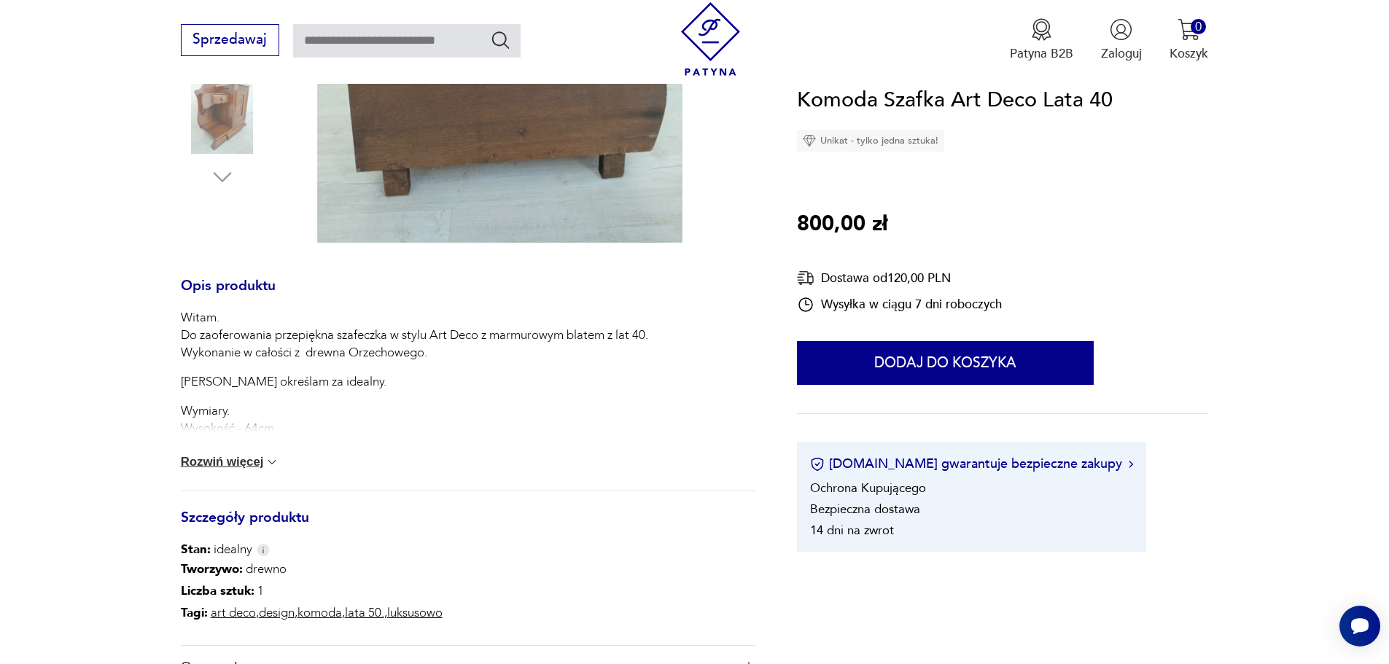
click at [233, 458] on button "Rozwiń więcej" at bounding box center [230, 462] width 99 height 15
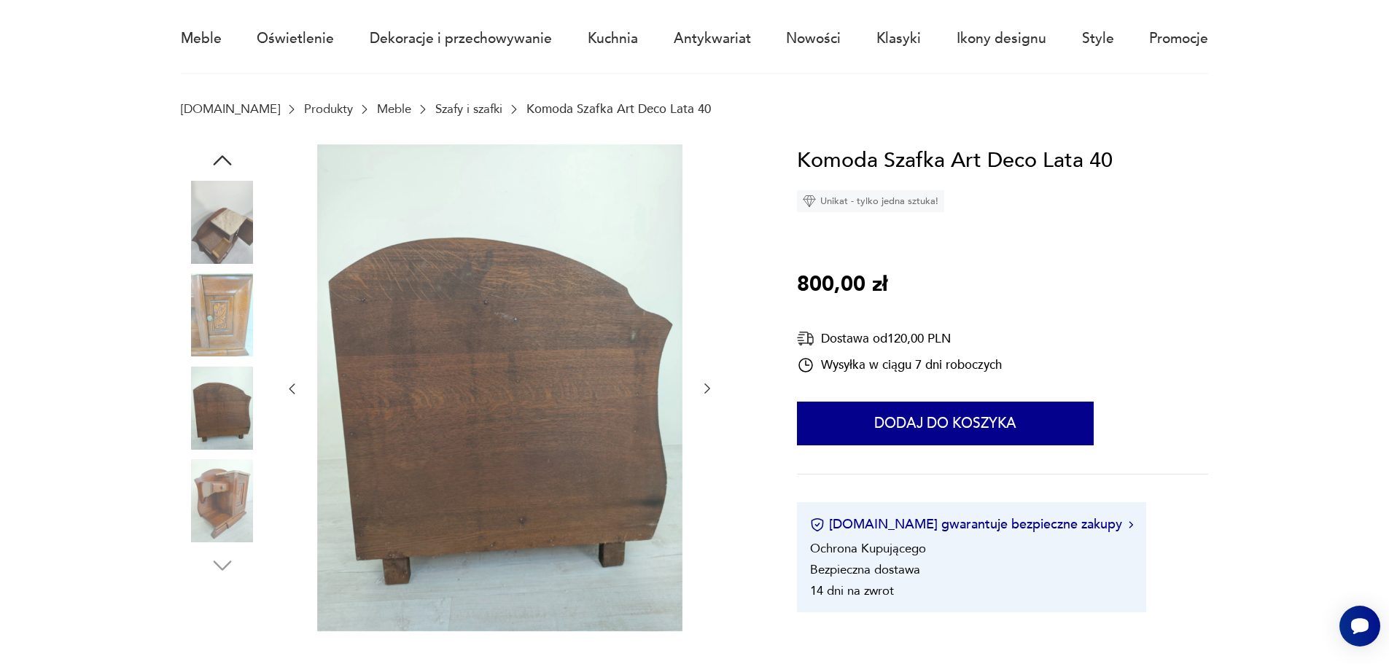
scroll to position [0, 0]
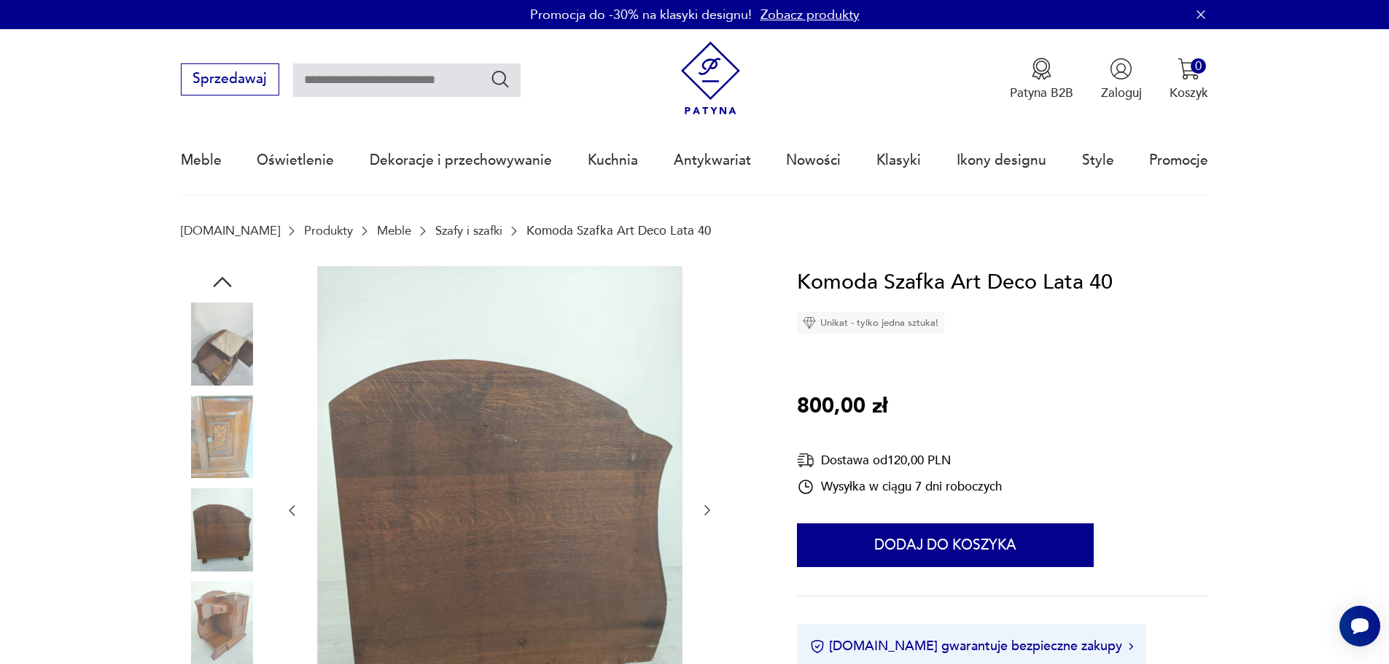
click at [220, 429] on img at bounding box center [222, 436] width 83 height 83
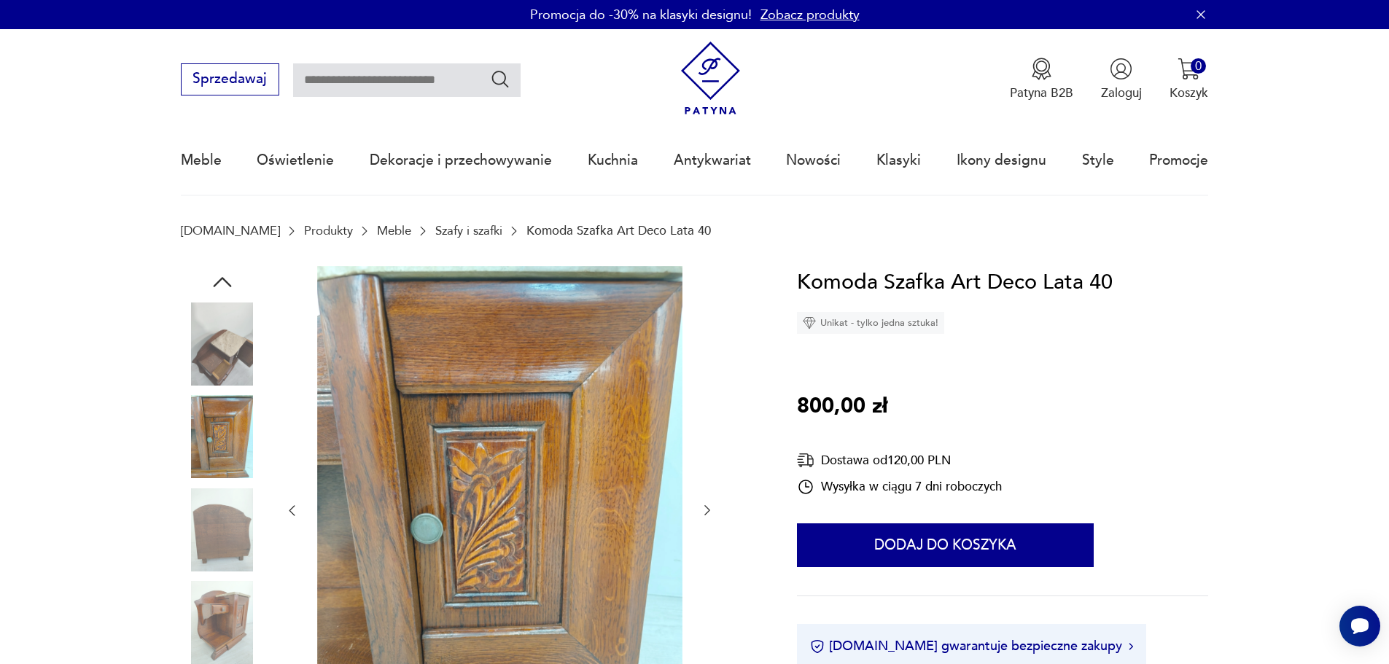
click at [232, 360] on img at bounding box center [222, 344] width 83 height 83
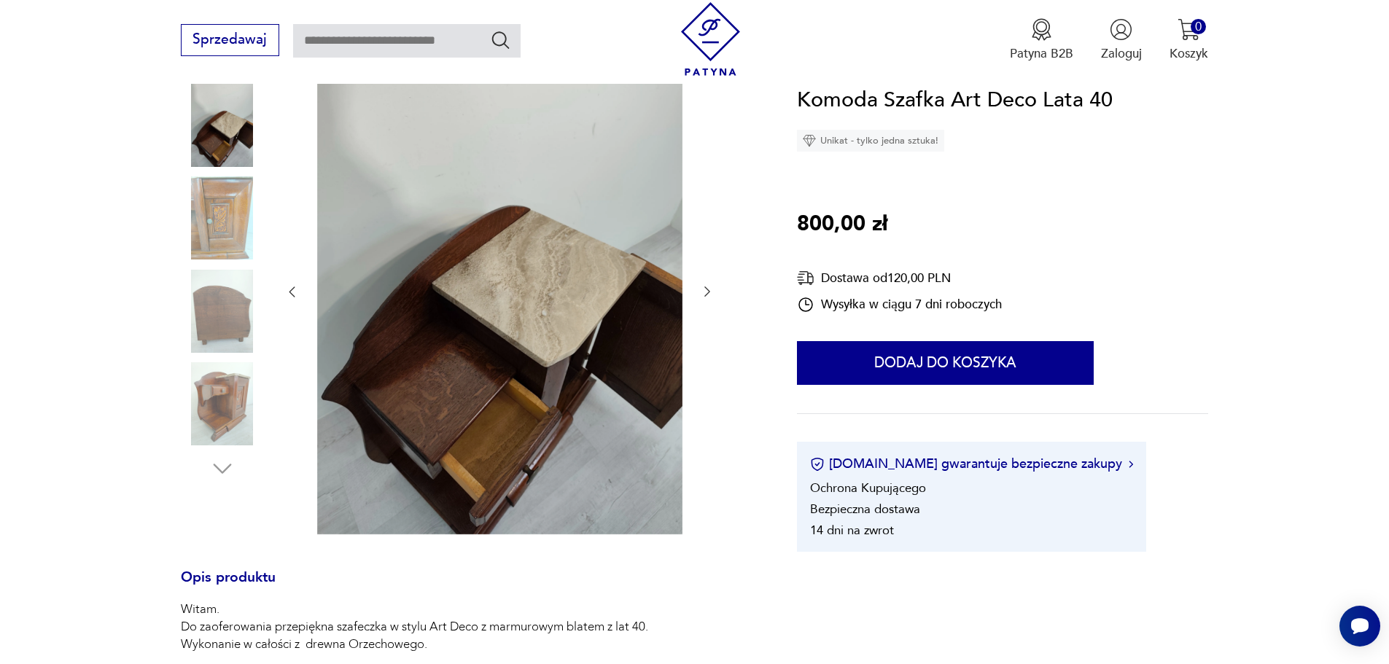
scroll to position [146, 0]
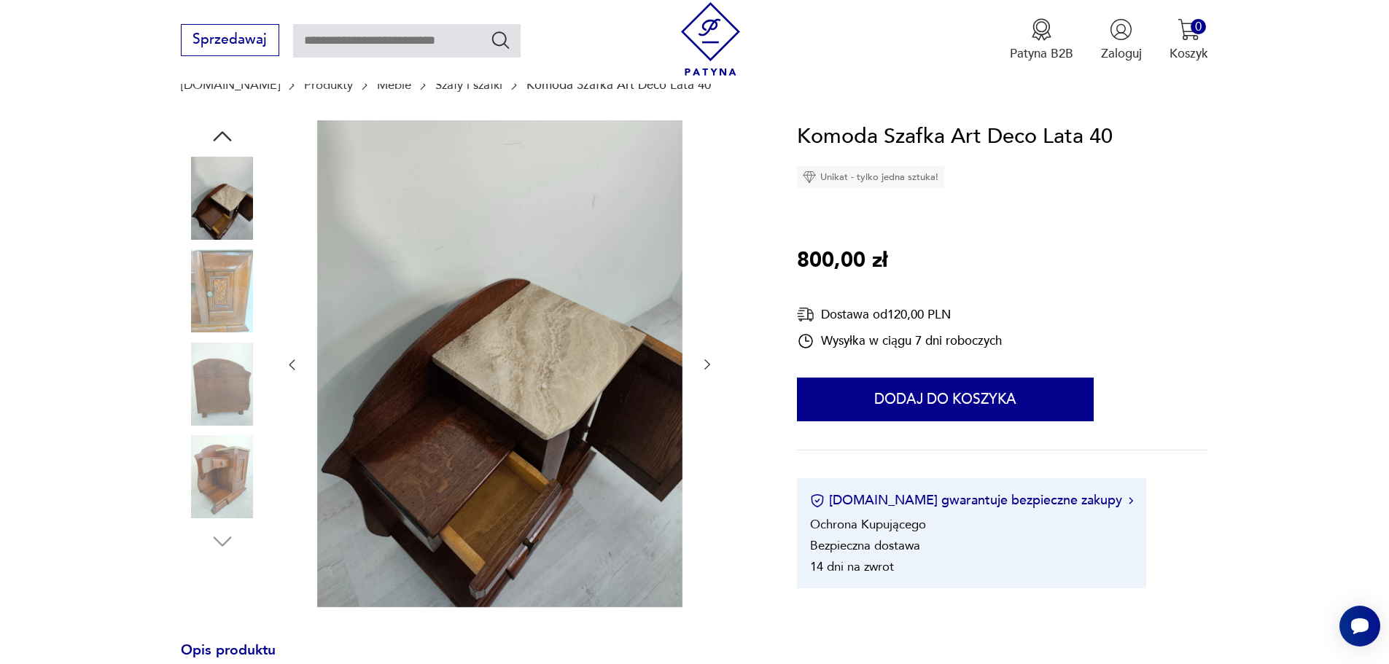
click at [216, 135] on icon "button" at bounding box center [222, 136] width 26 height 26
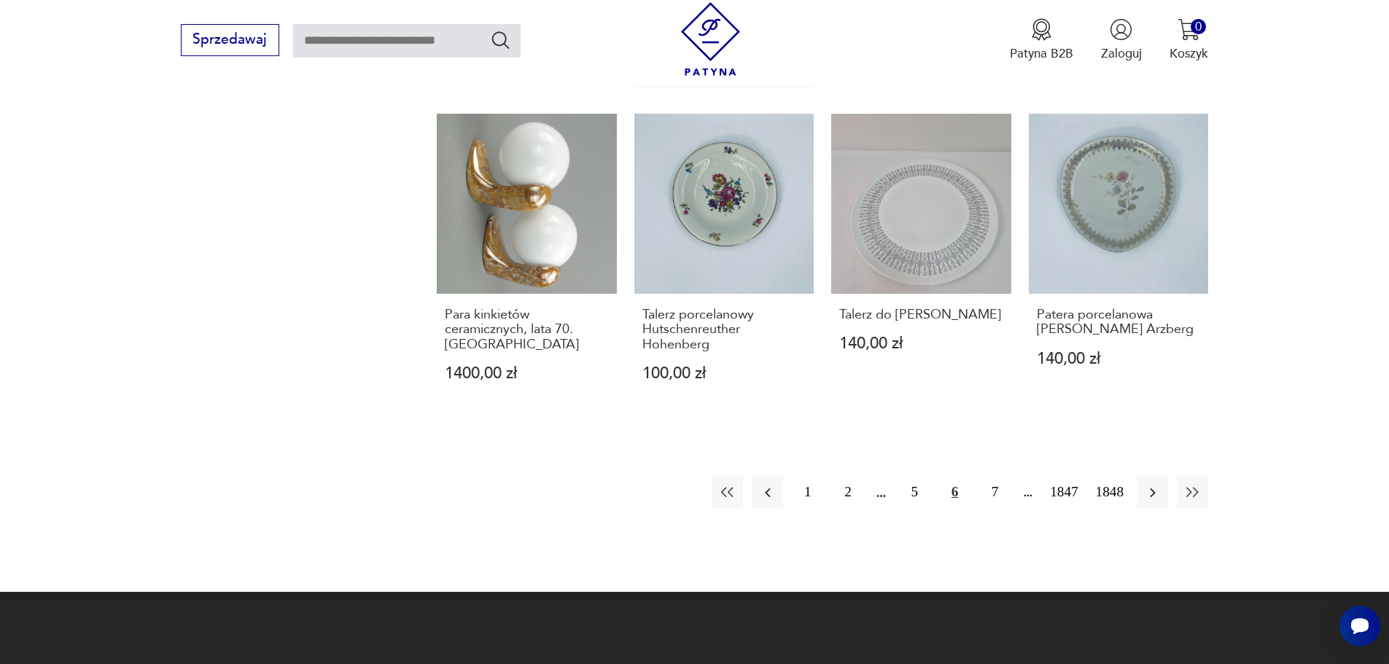
scroll to position [1412, 0]
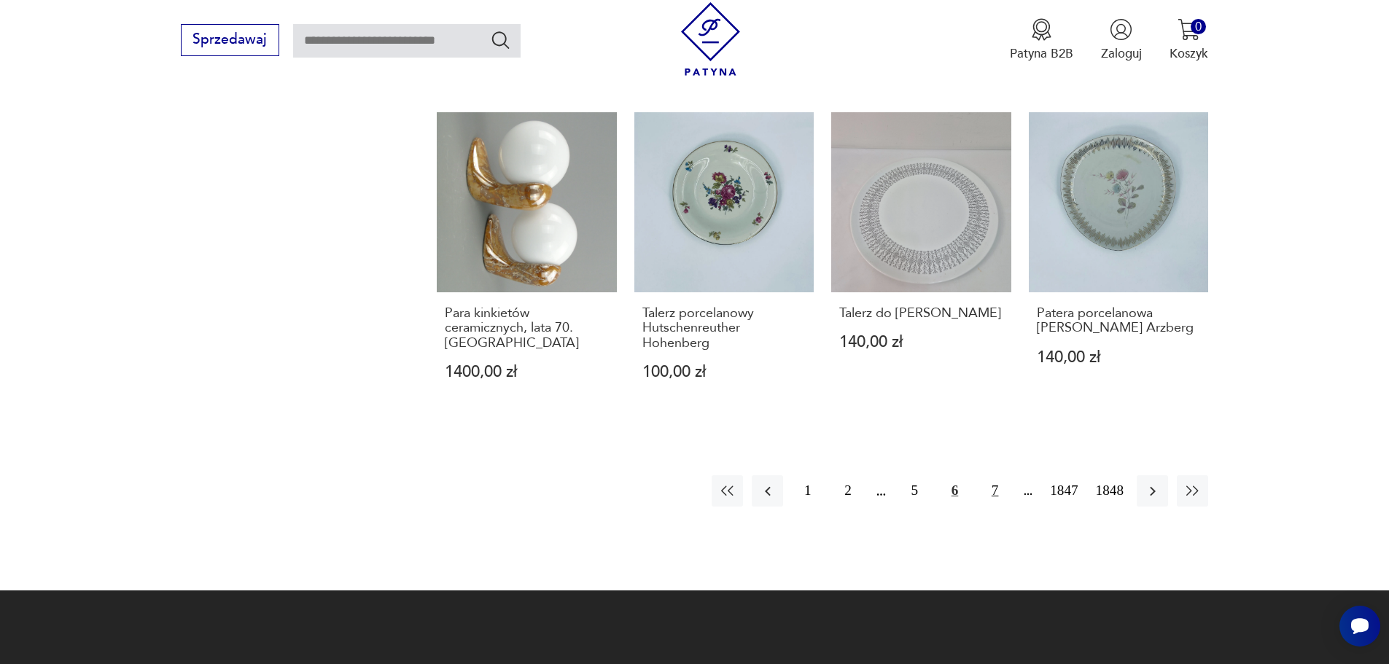
click at [996, 475] on button "7" at bounding box center [994, 490] width 31 height 31
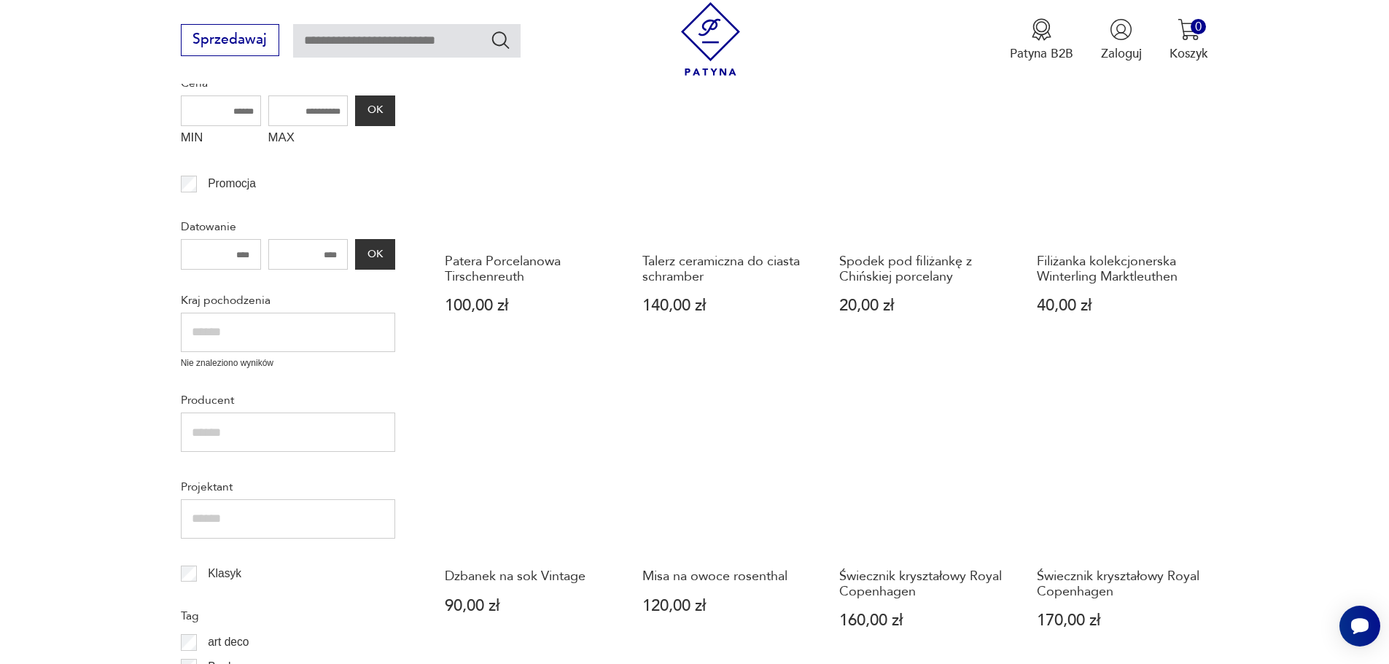
scroll to position [466, 0]
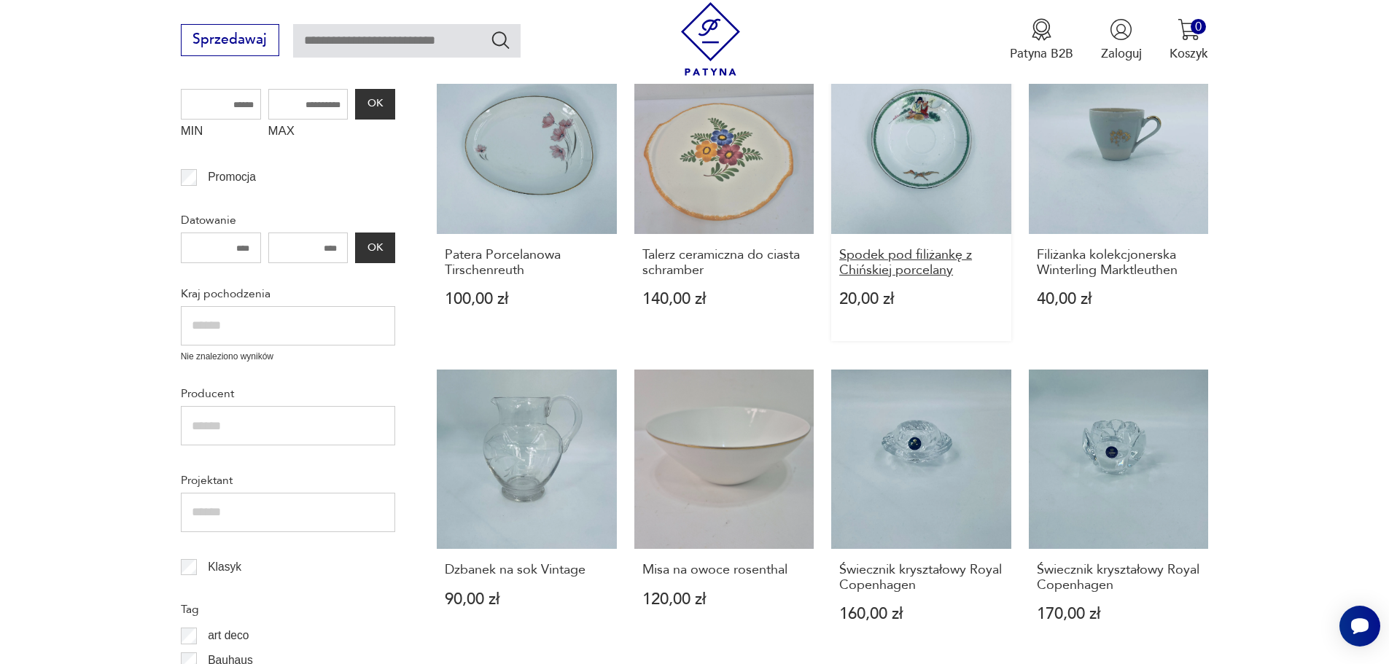
click at [894, 264] on h3 "Spodek pod filiżankę z Chińskiej porcelany" at bounding box center [921, 263] width 164 height 30
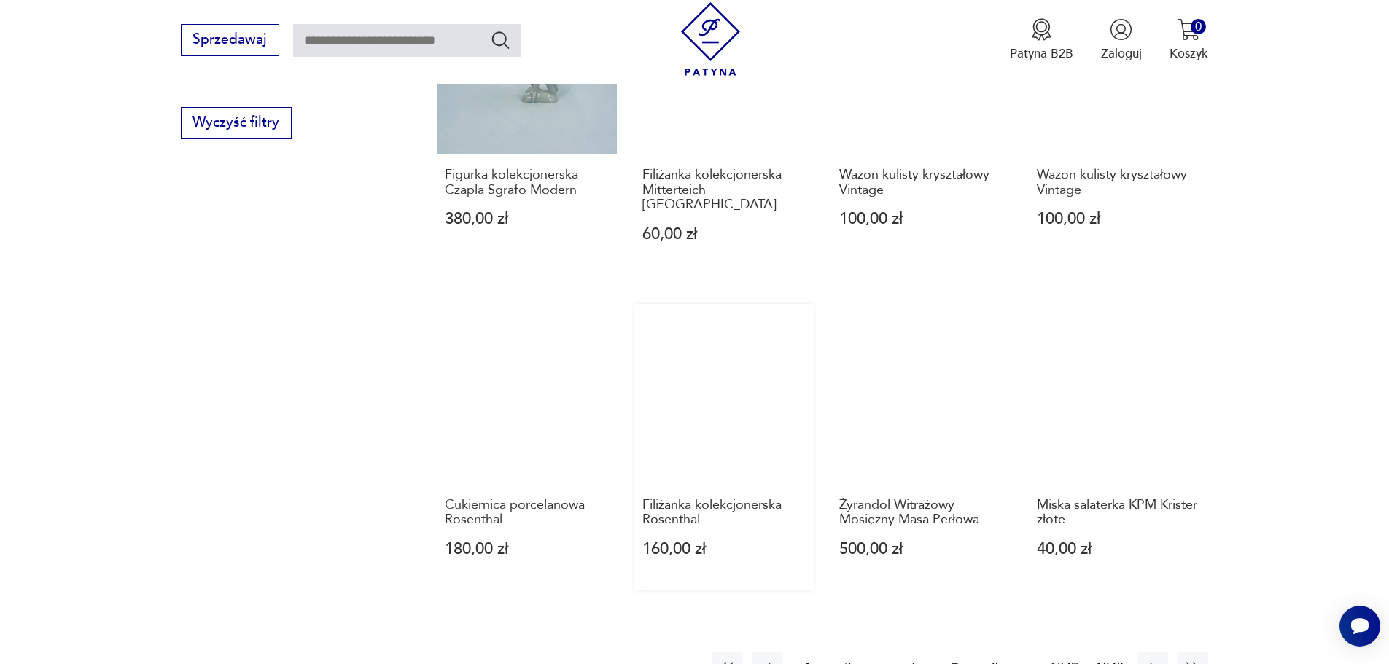
scroll to position [1193, 0]
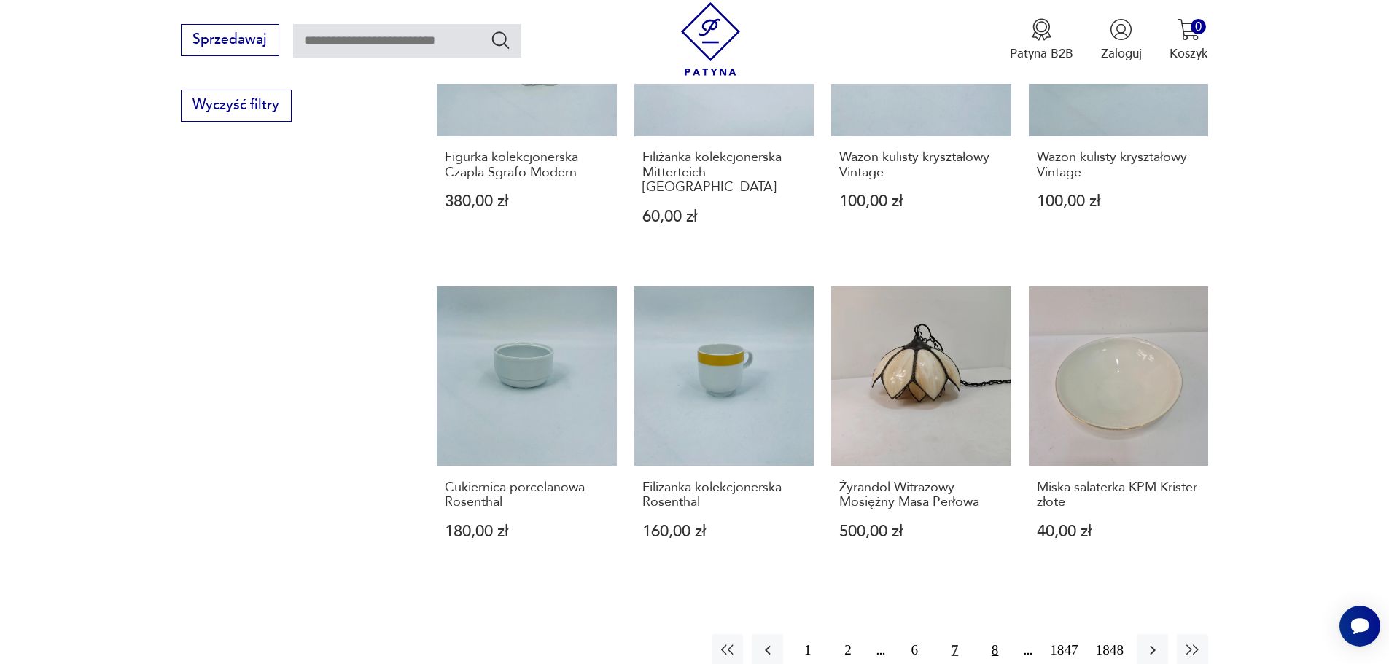
click at [993, 634] on button "8" at bounding box center [994, 649] width 31 height 31
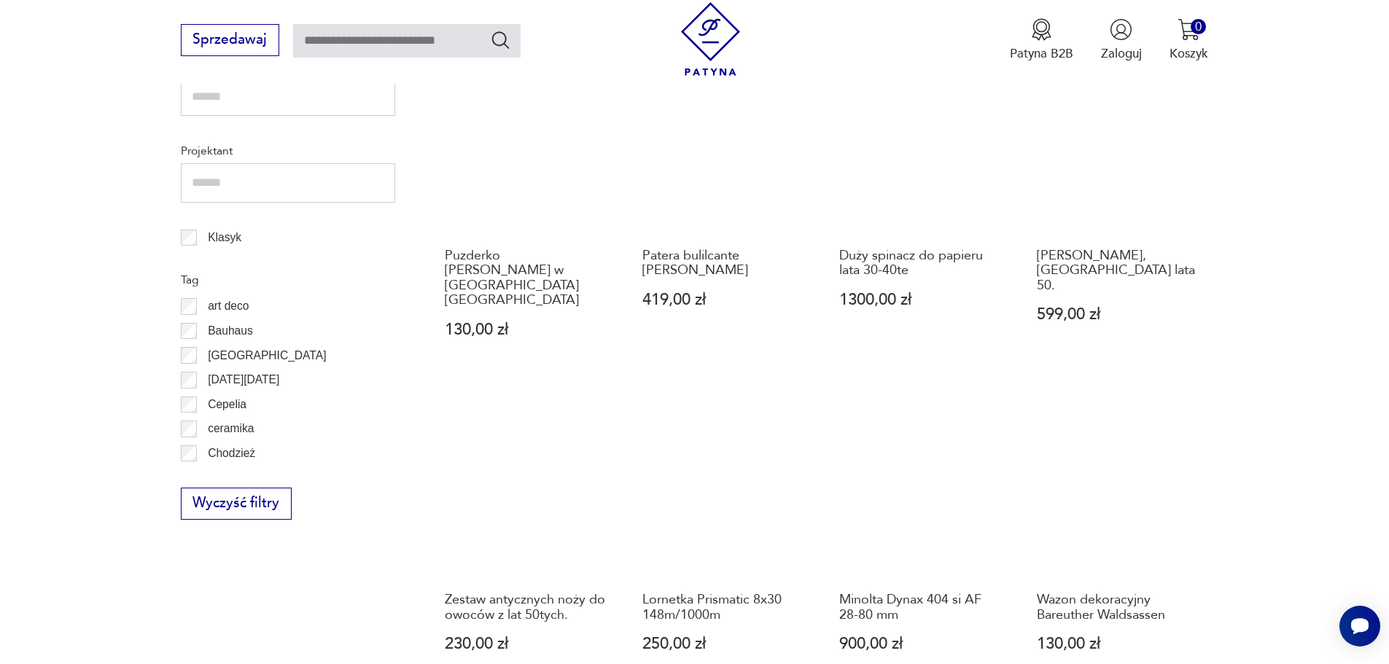
scroll to position [830, 0]
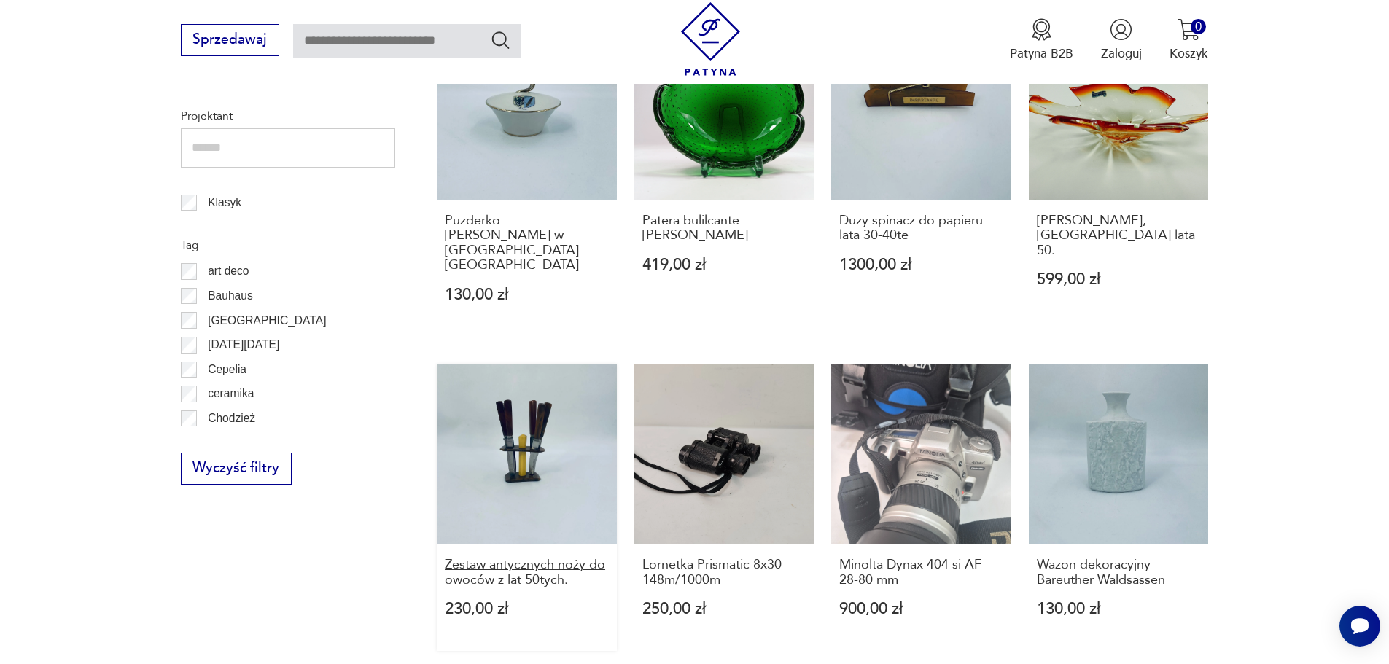
click at [518, 558] on h3 "Zestaw antycznych noży do owoców z lat 50tych." at bounding box center [527, 573] width 164 height 30
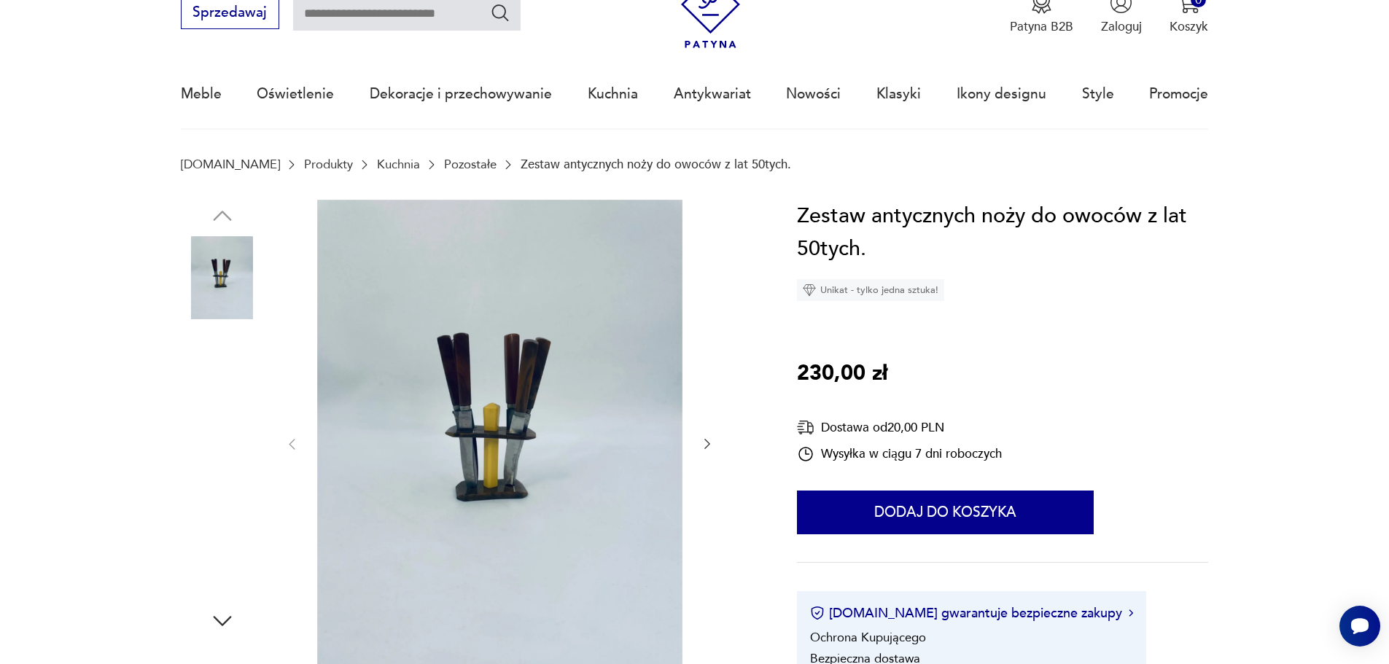
scroll to position [219, 0]
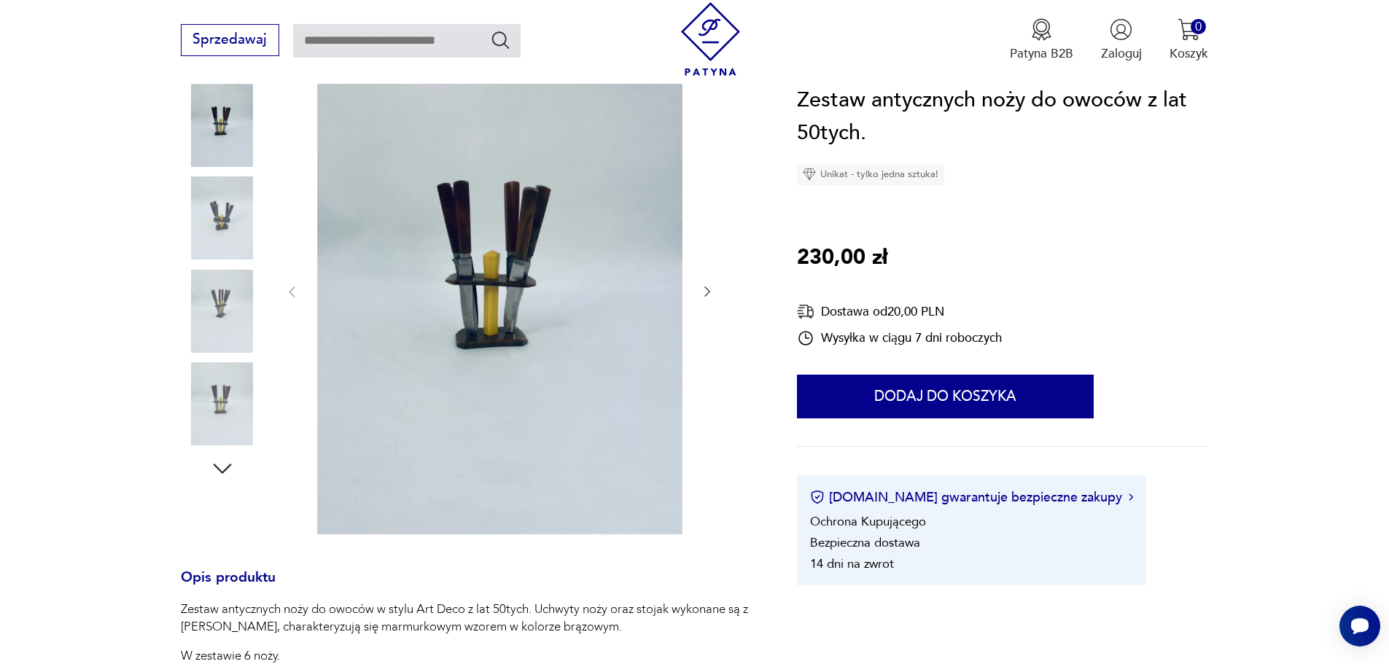
click at [217, 469] on icon "button" at bounding box center [222, 469] width 26 height 26
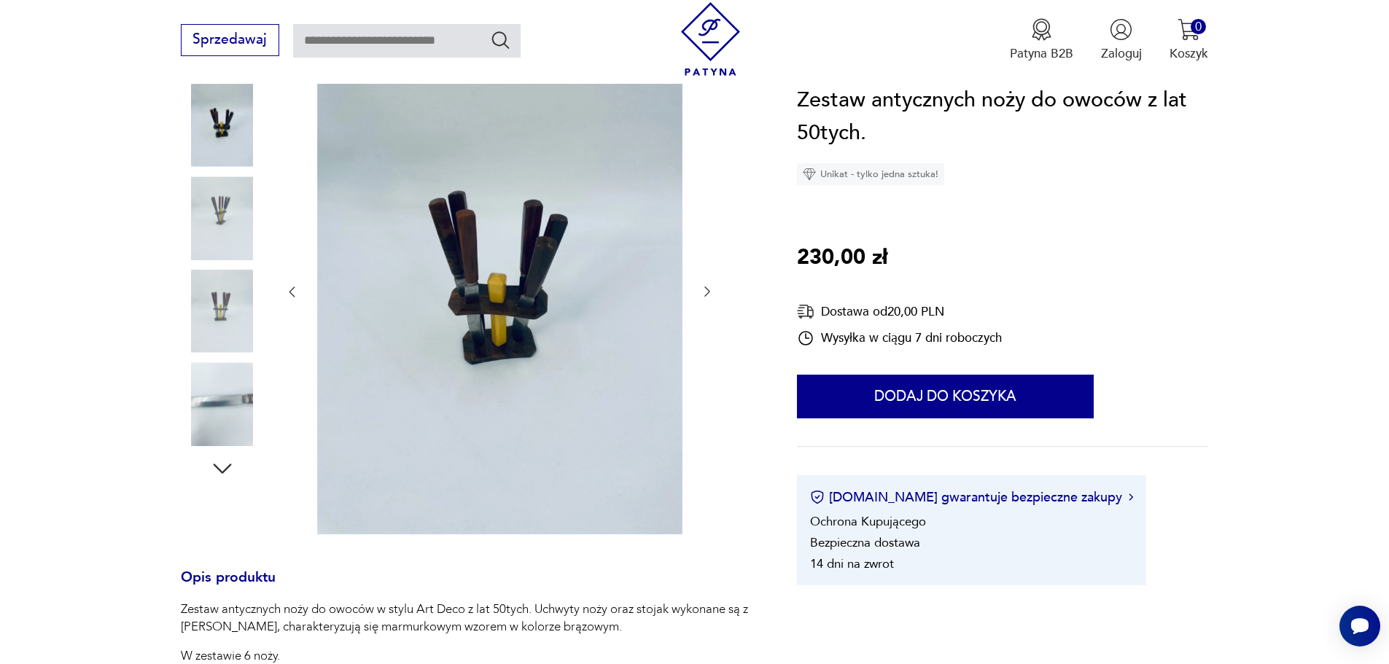
click at [237, 390] on img at bounding box center [222, 403] width 83 height 83
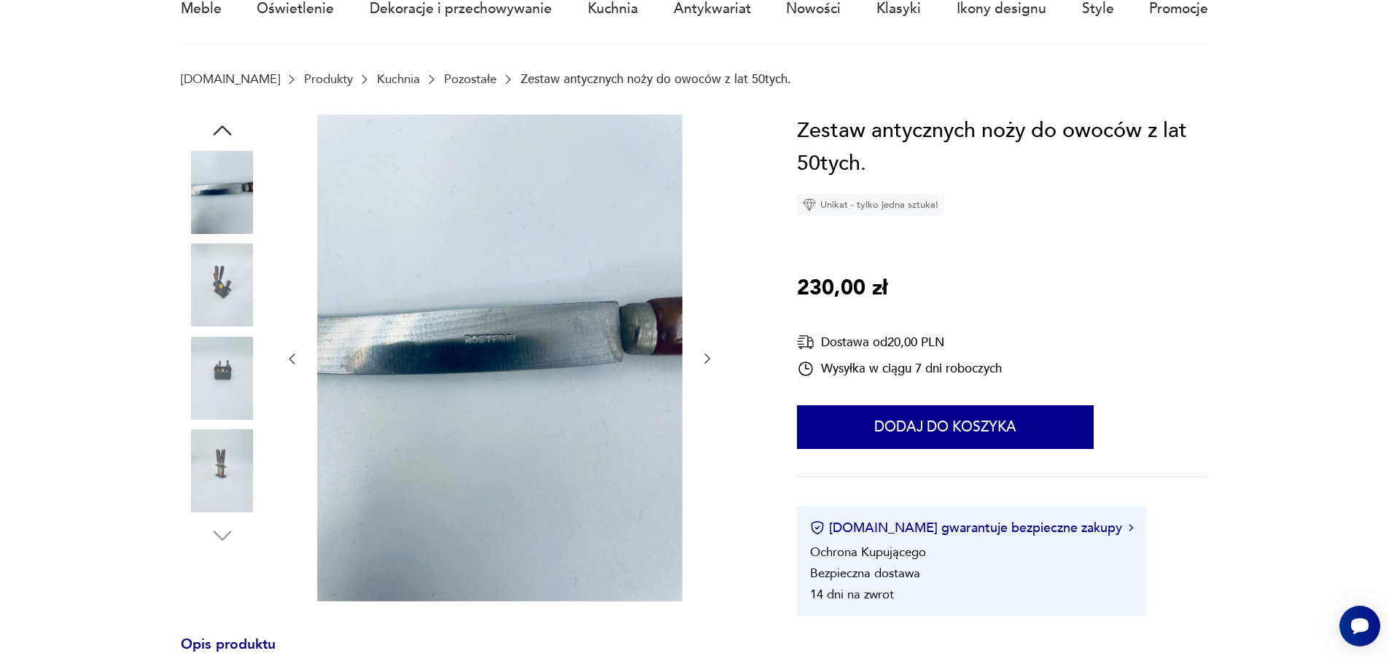
scroll to position [73, 0]
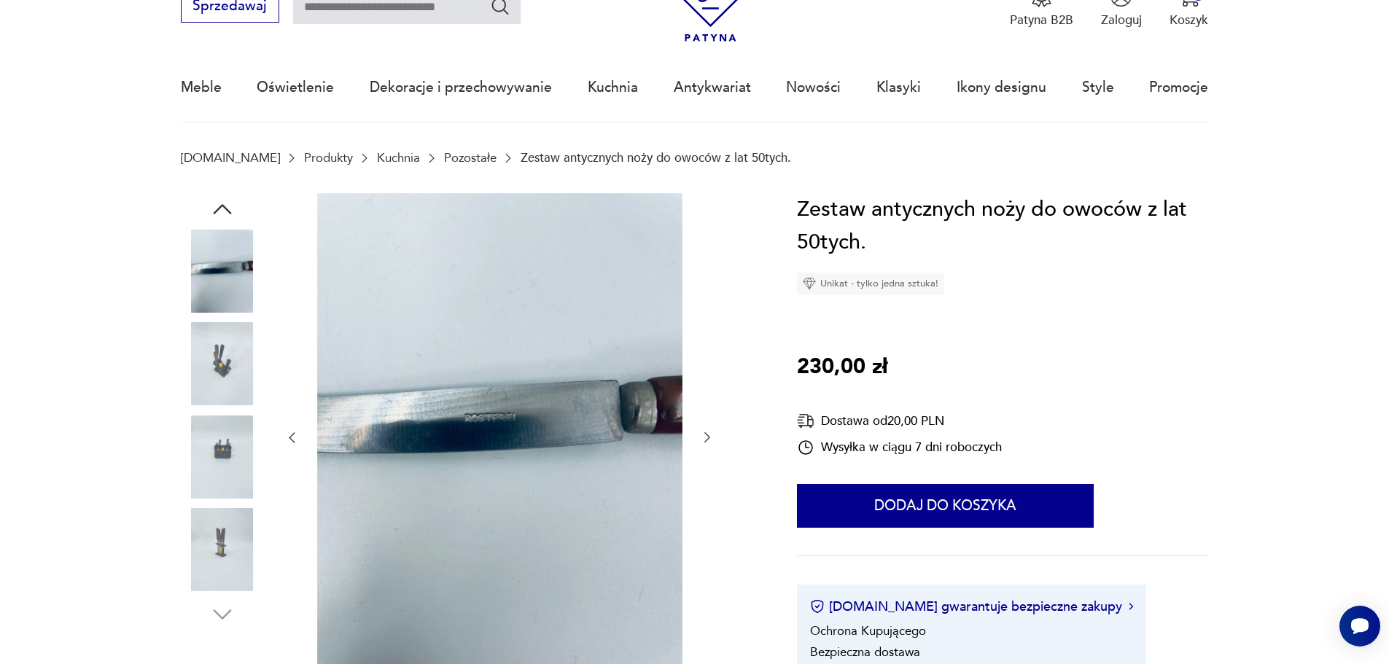
click at [228, 203] on icon "button" at bounding box center [222, 209] width 26 height 26
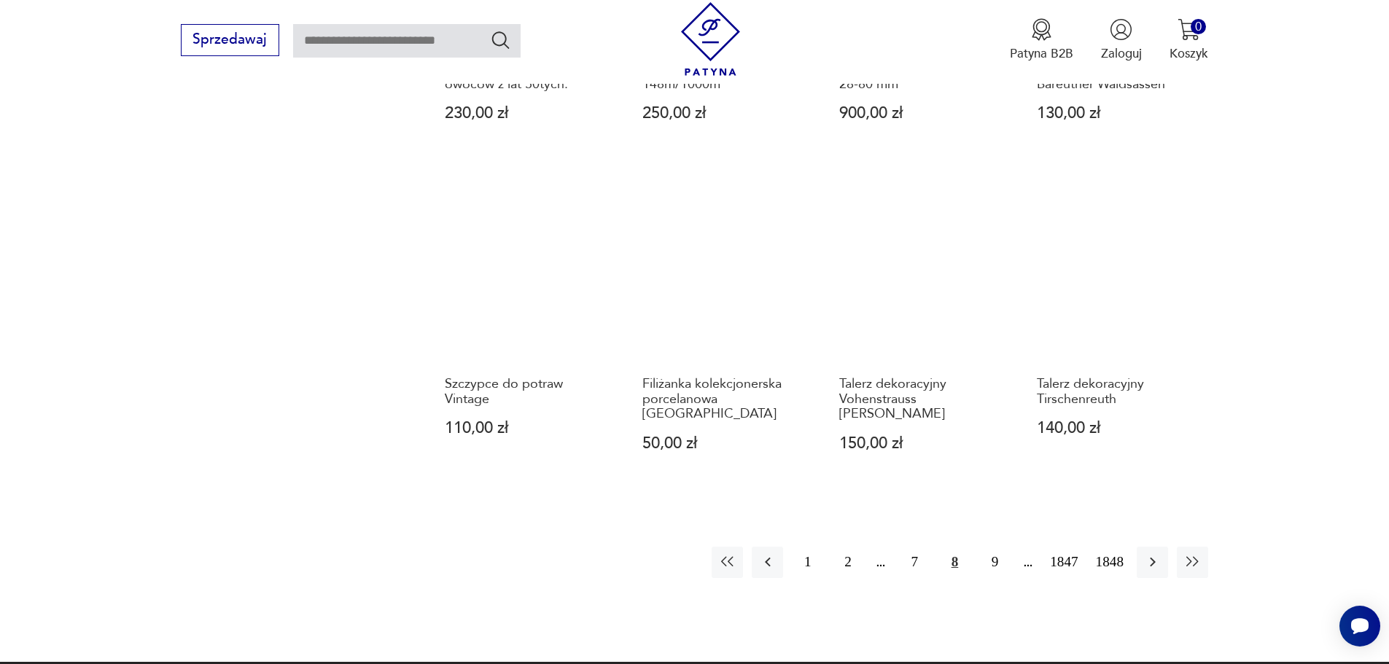
scroll to position [1340, 0]
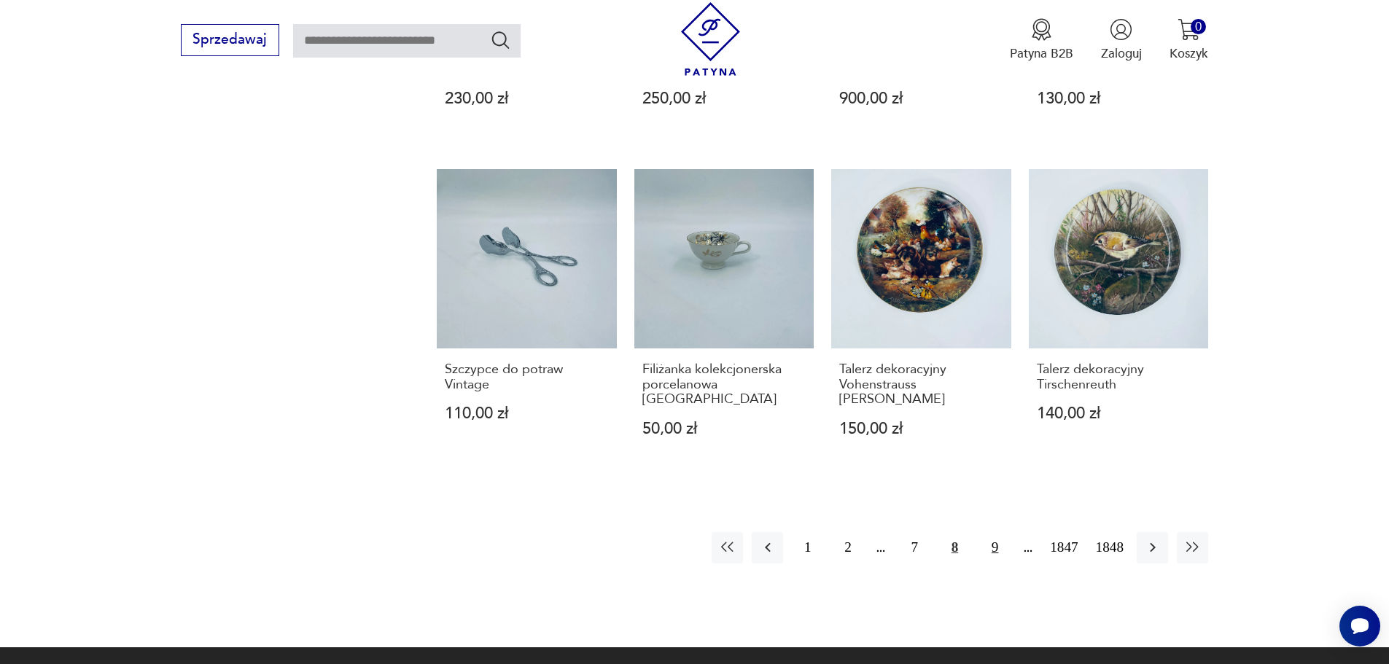
click at [995, 532] on button "9" at bounding box center [994, 547] width 31 height 31
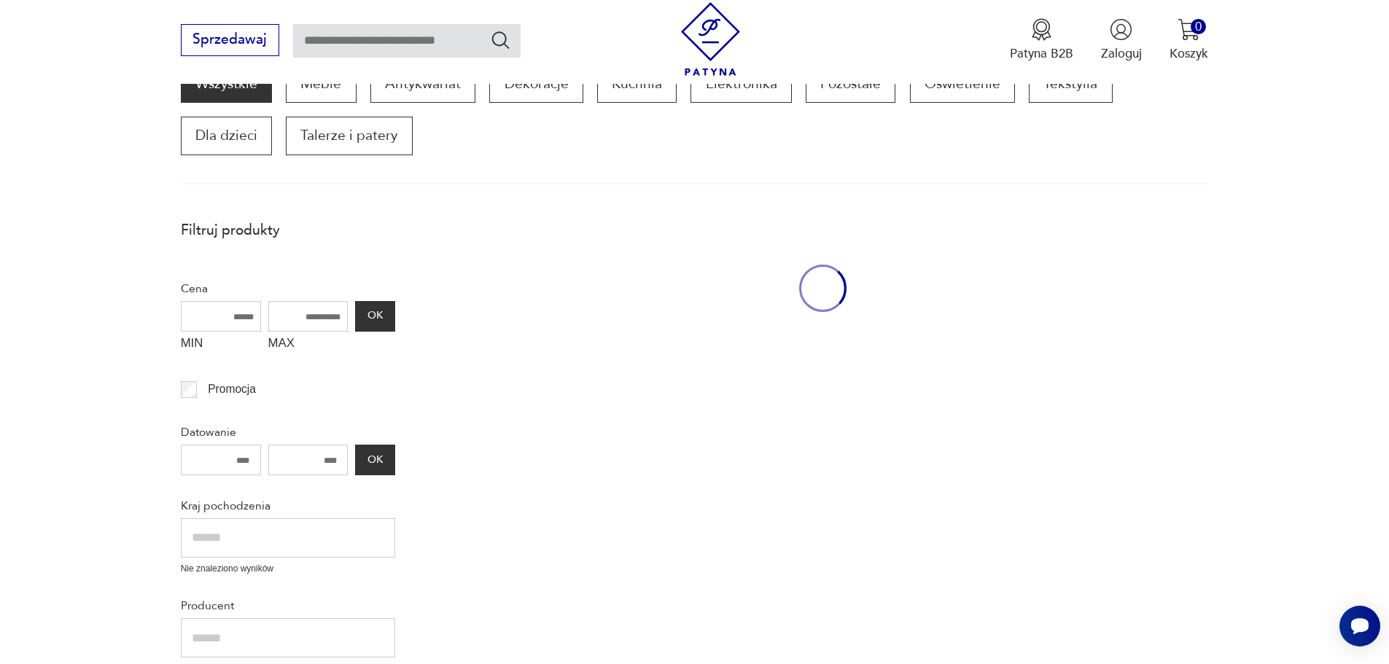
scroll to position [247, 0]
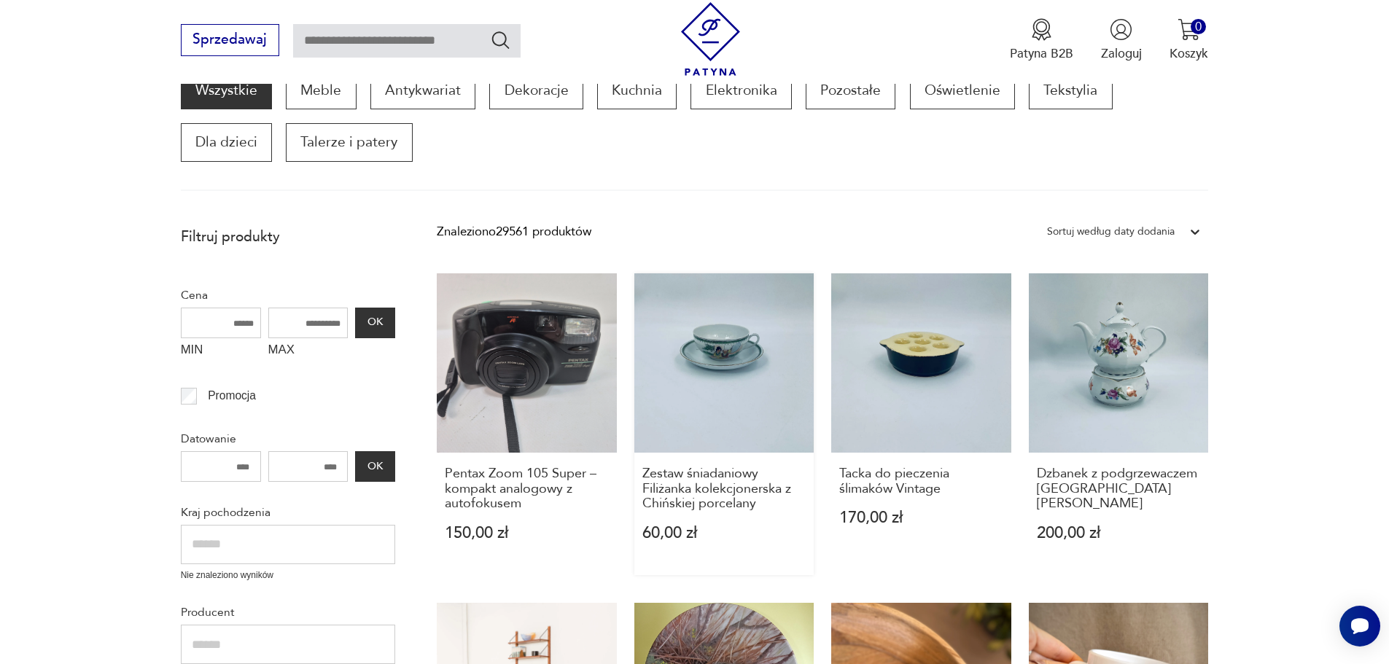
click at [730, 359] on link "Zestaw śniadaniowy Filiżanka kolekcjonerska z Chińskiej porcelany 60,00 zł" at bounding box center [724, 424] width 180 height 302
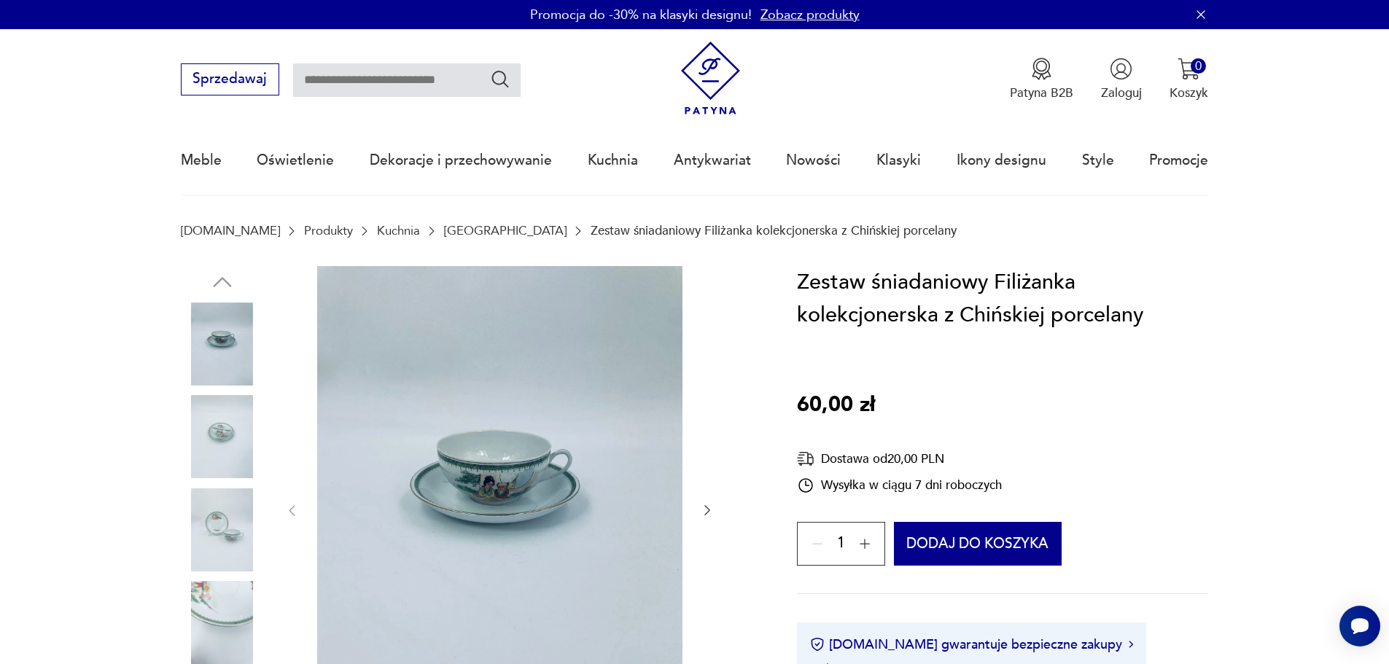
click at [221, 434] on img at bounding box center [222, 436] width 83 height 83
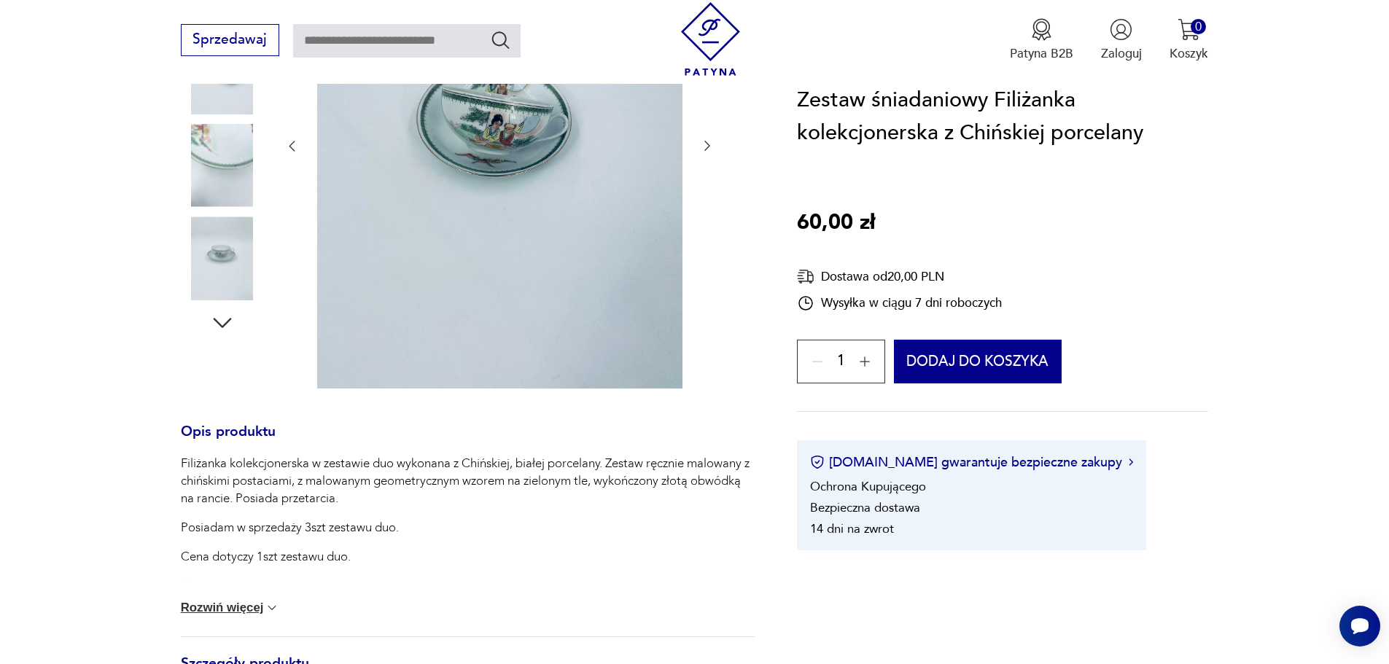
scroll to position [292, 0]
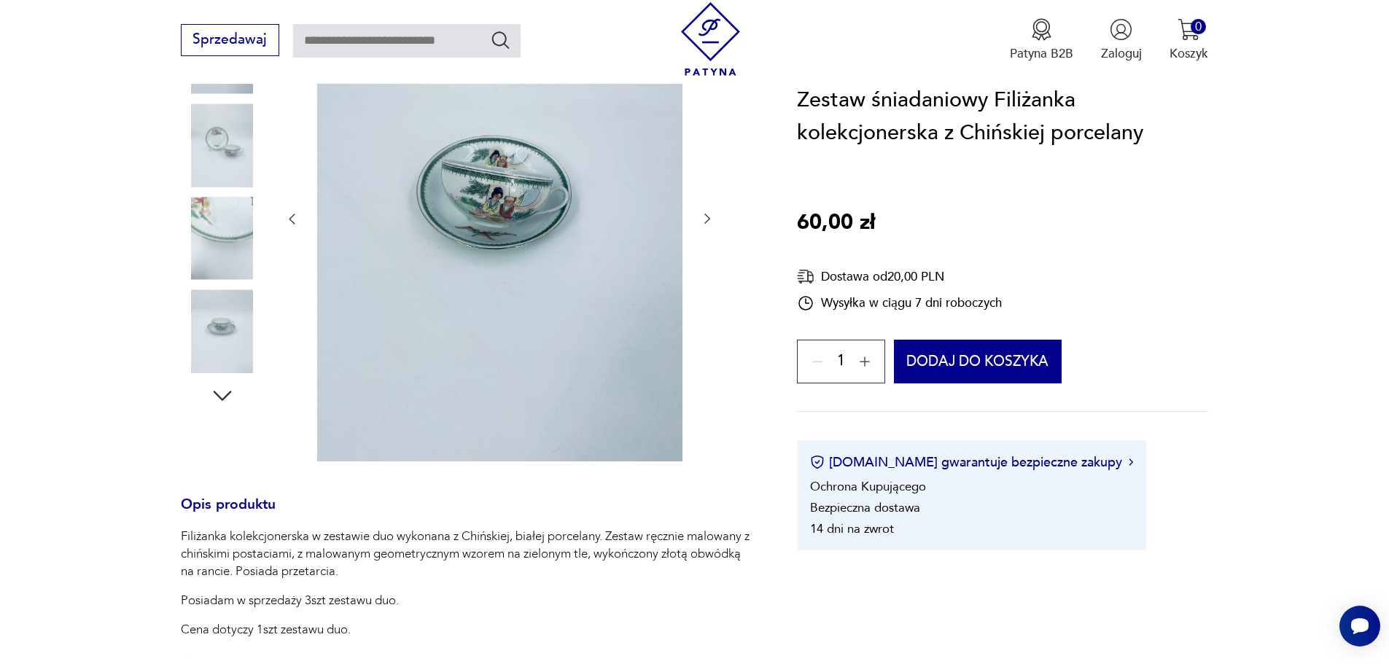
click at [219, 327] on img at bounding box center [222, 330] width 83 height 83
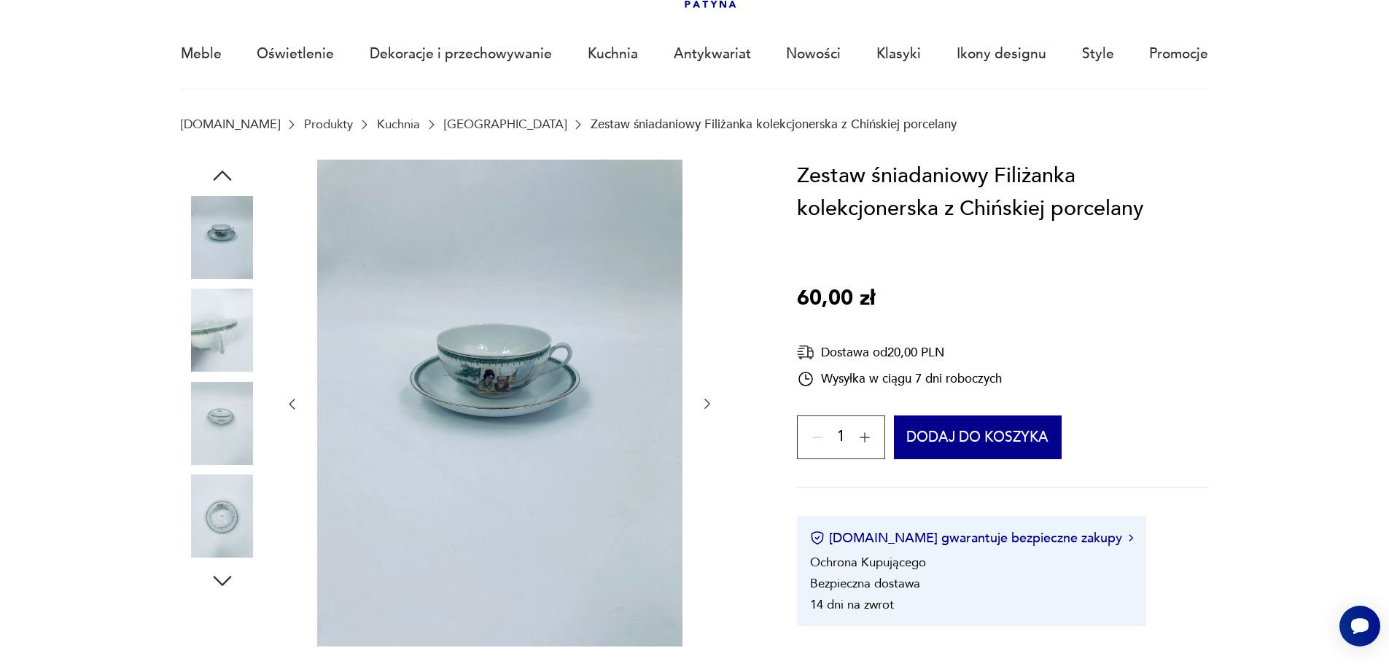
scroll to position [73, 0]
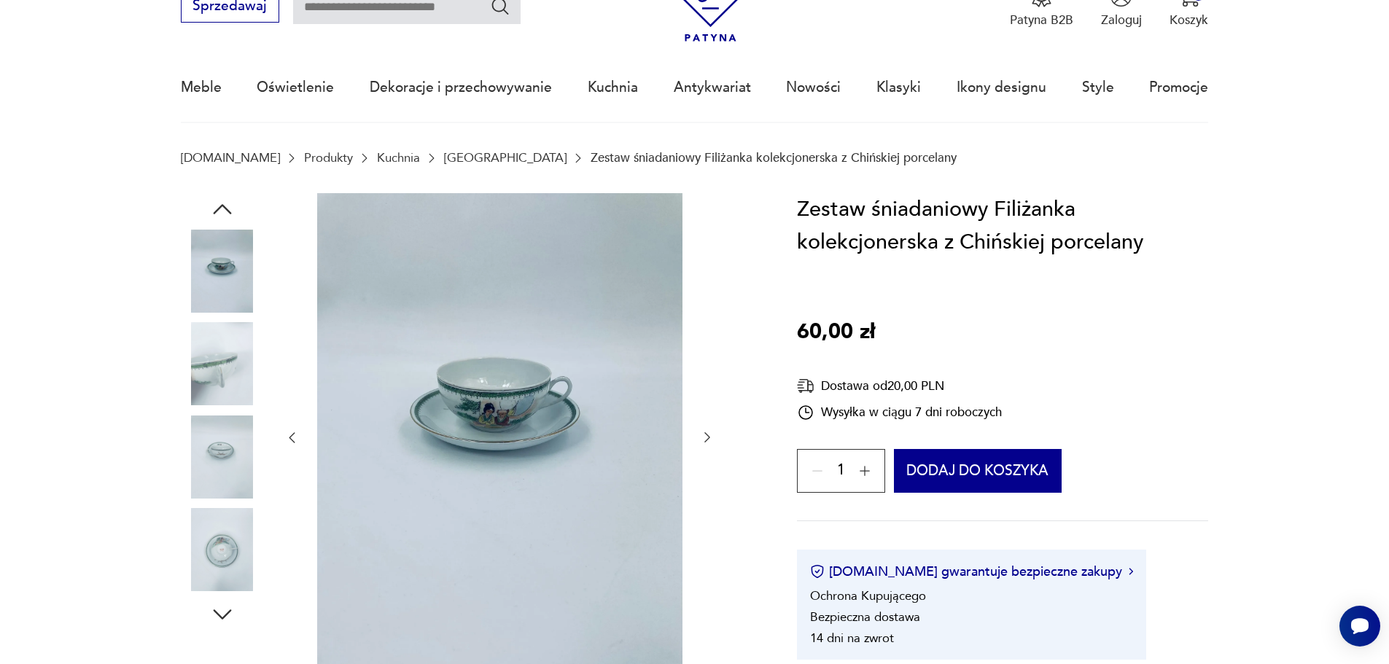
click at [225, 448] on img at bounding box center [222, 456] width 83 height 83
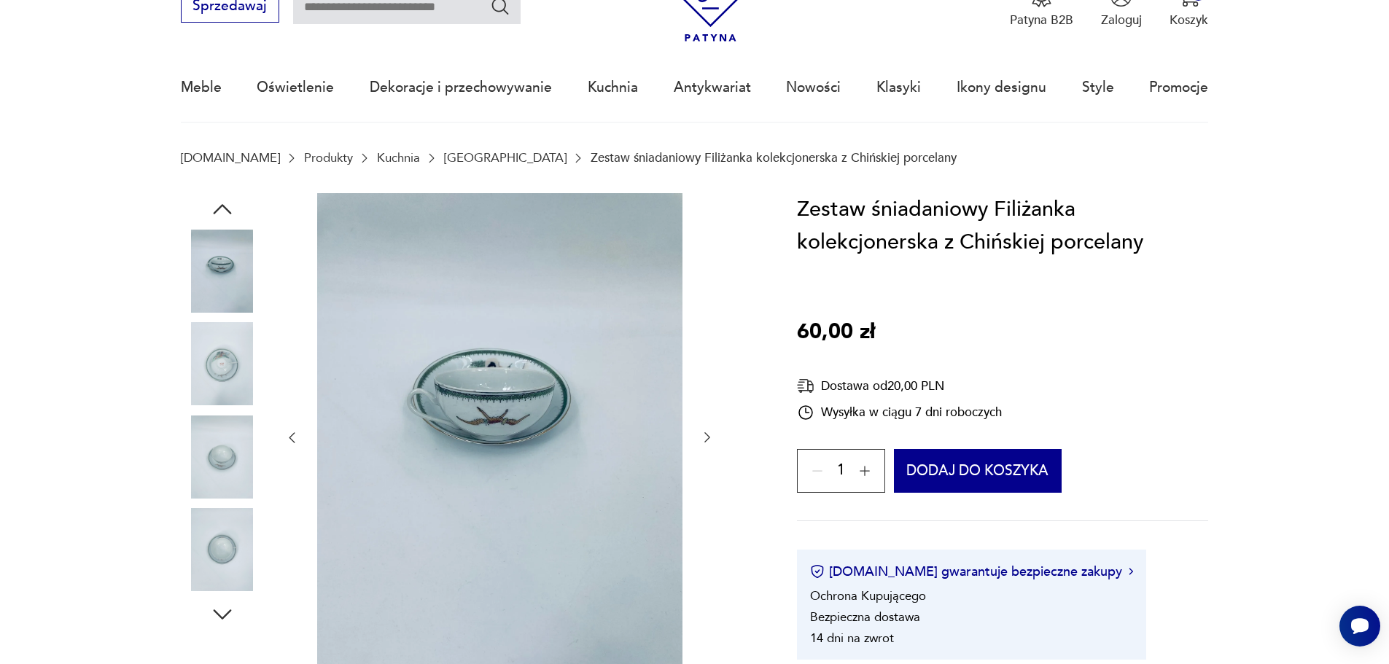
click at [221, 362] on img at bounding box center [222, 363] width 83 height 83
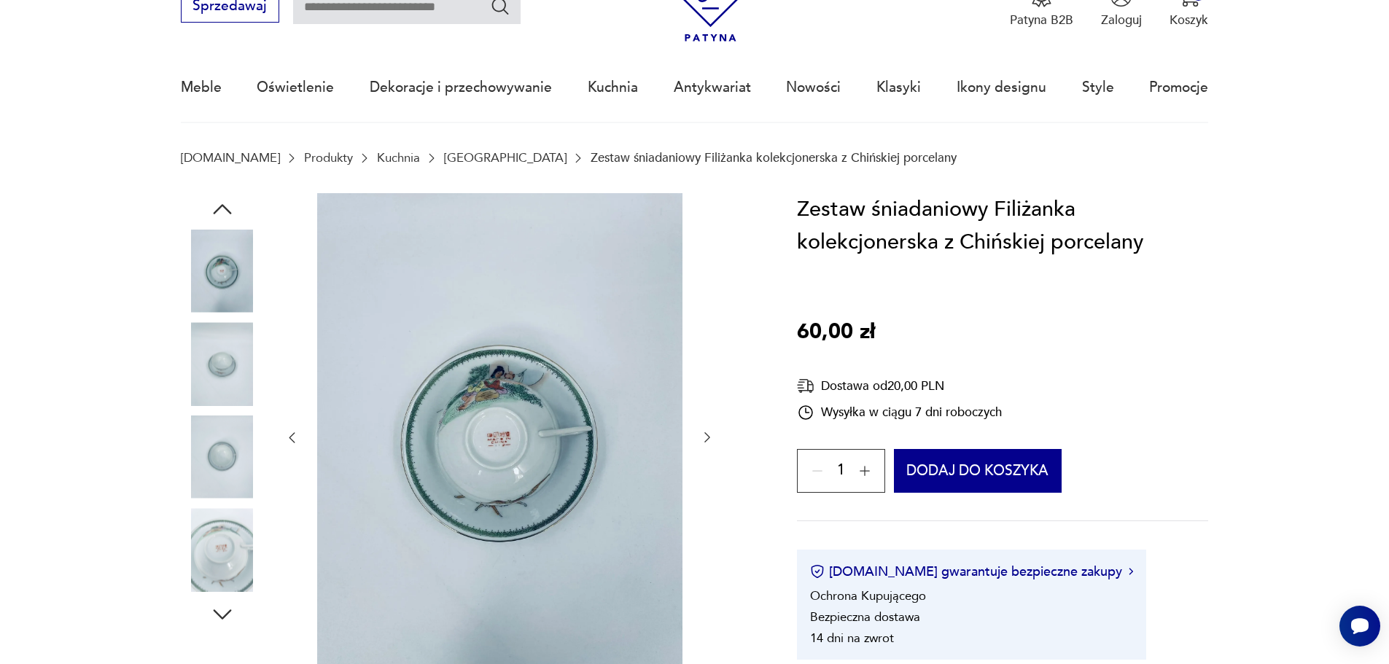
click at [231, 261] on img at bounding box center [222, 271] width 83 height 83
click at [223, 273] on img at bounding box center [222, 271] width 83 height 83
click at [225, 201] on icon "button" at bounding box center [222, 209] width 26 height 26
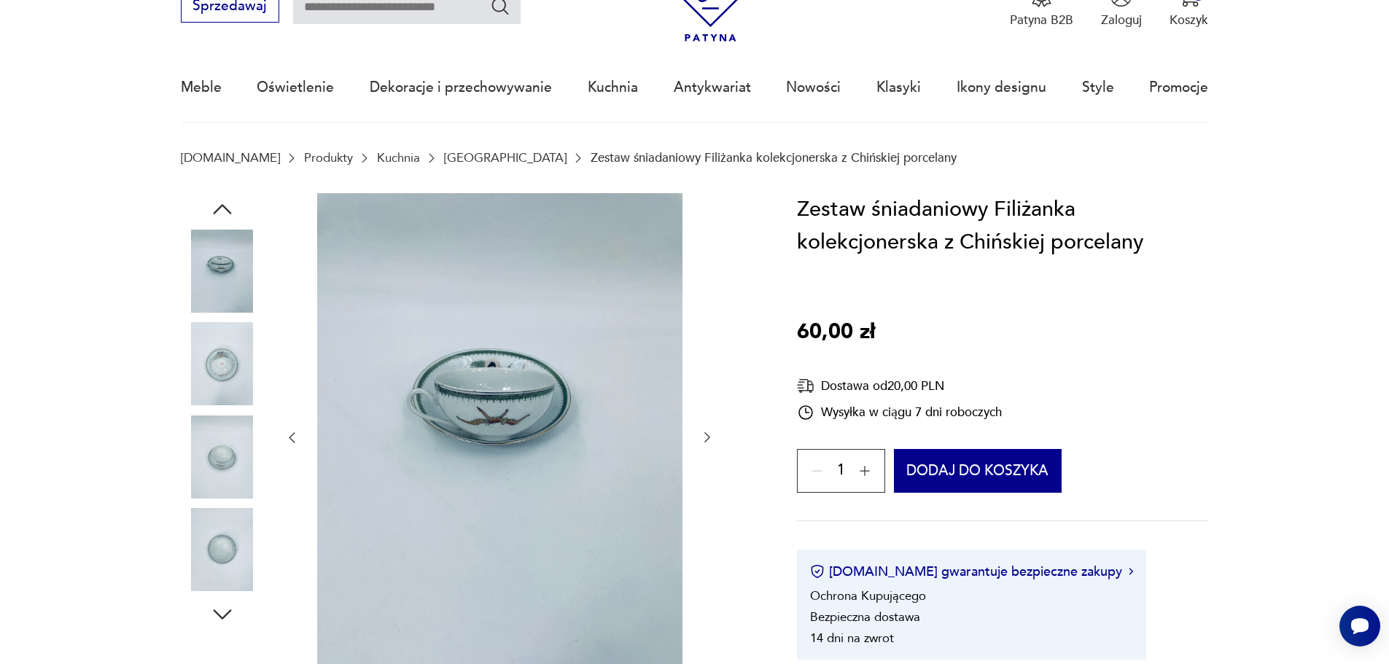
click at [225, 201] on icon "button" at bounding box center [222, 209] width 26 height 26
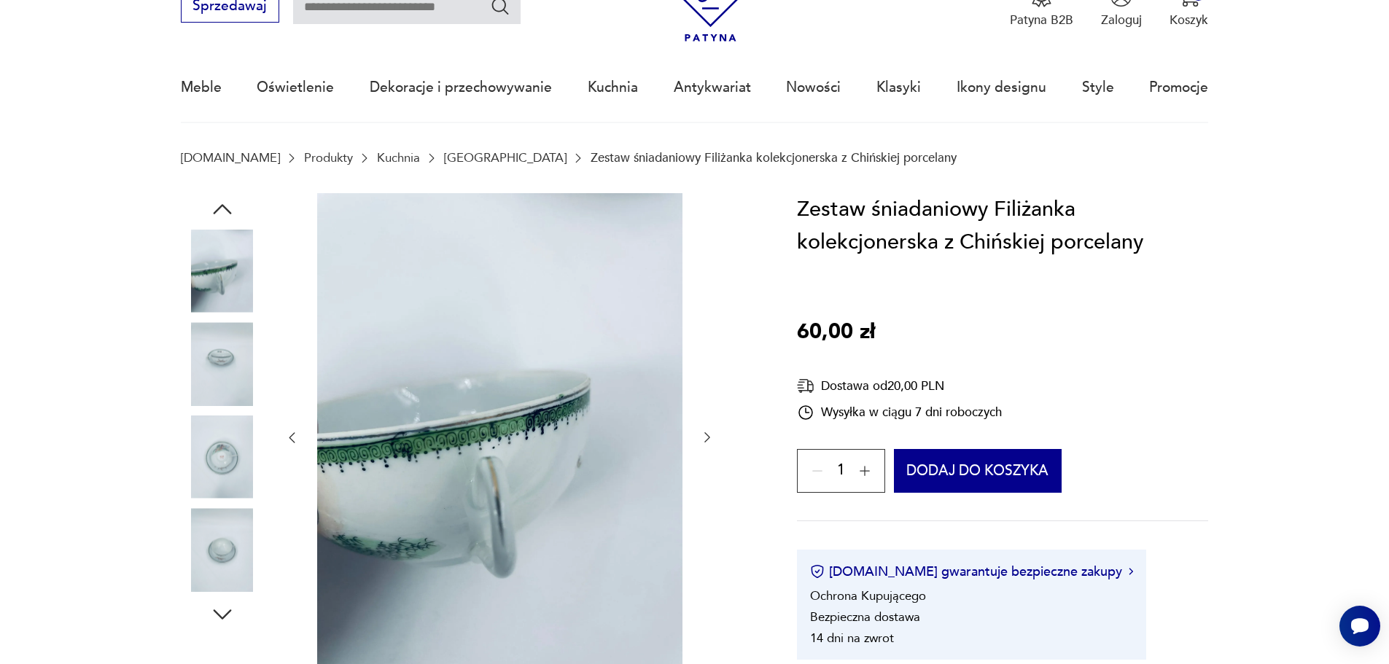
click at [225, 201] on icon "button" at bounding box center [222, 209] width 26 height 26
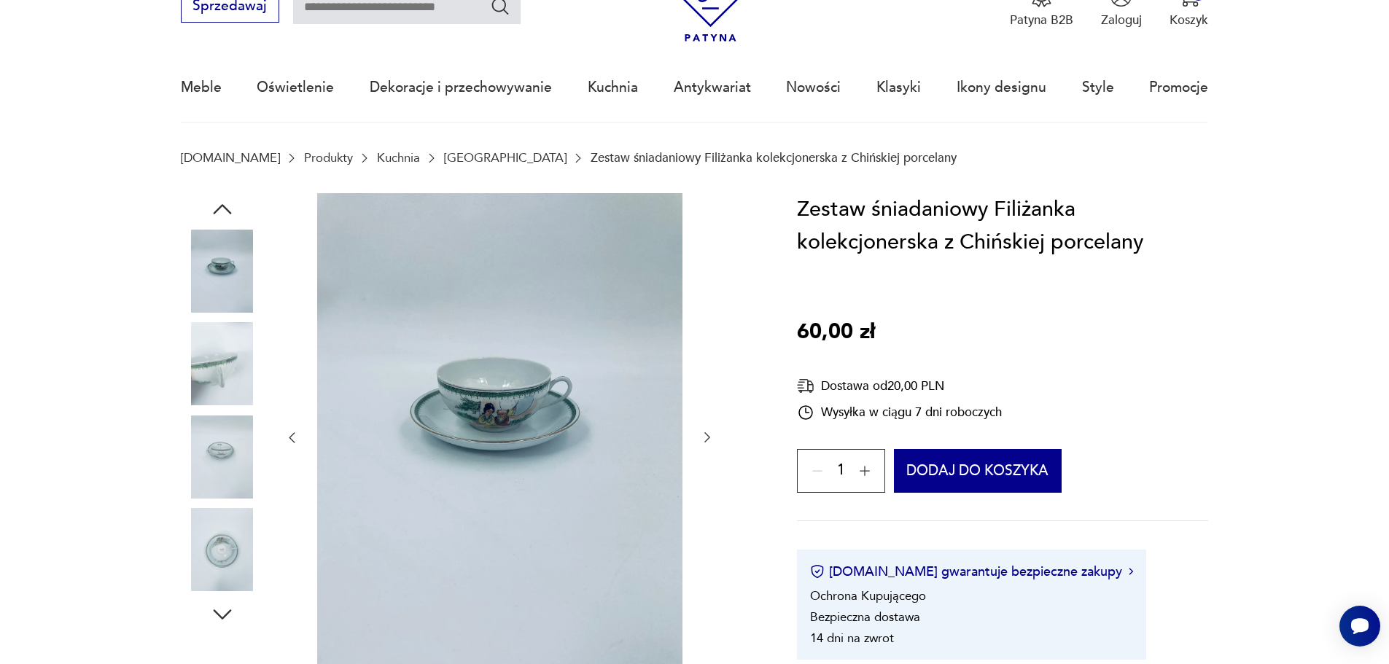
click at [225, 201] on icon "button" at bounding box center [222, 209] width 26 height 26
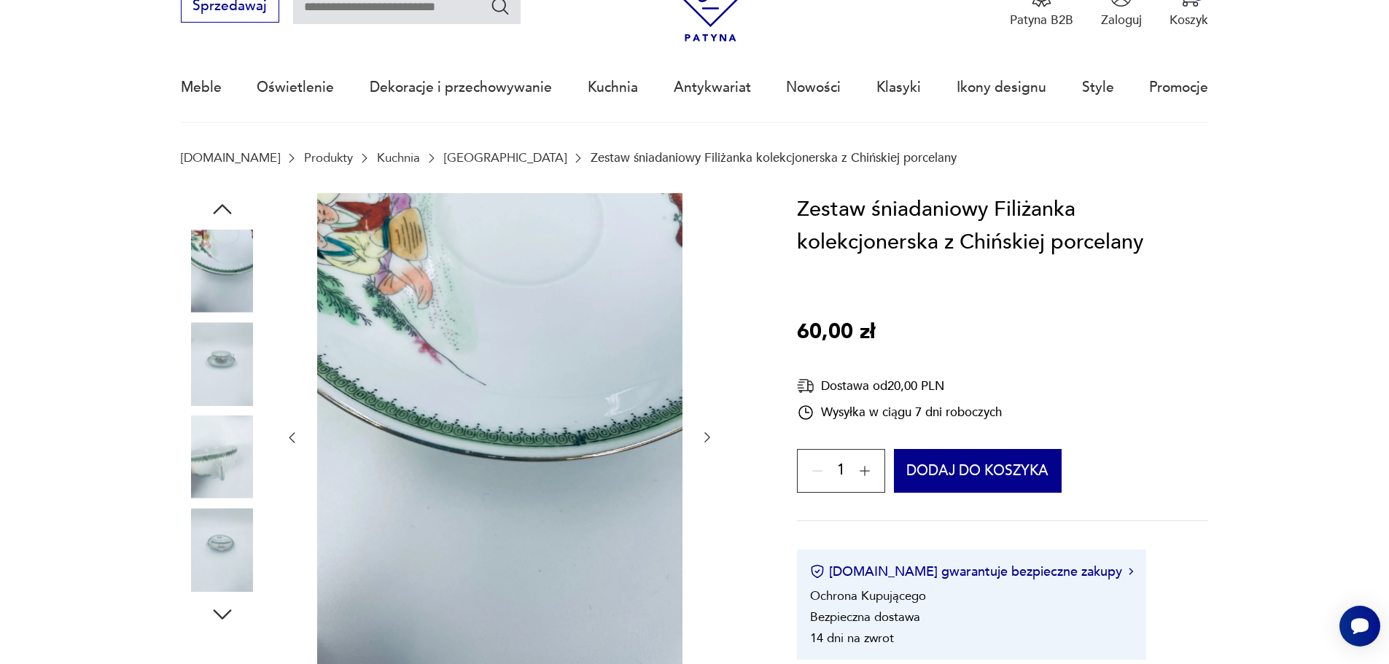
click at [225, 201] on icon "button" at bounding box center [222, 209] width 26 height 26
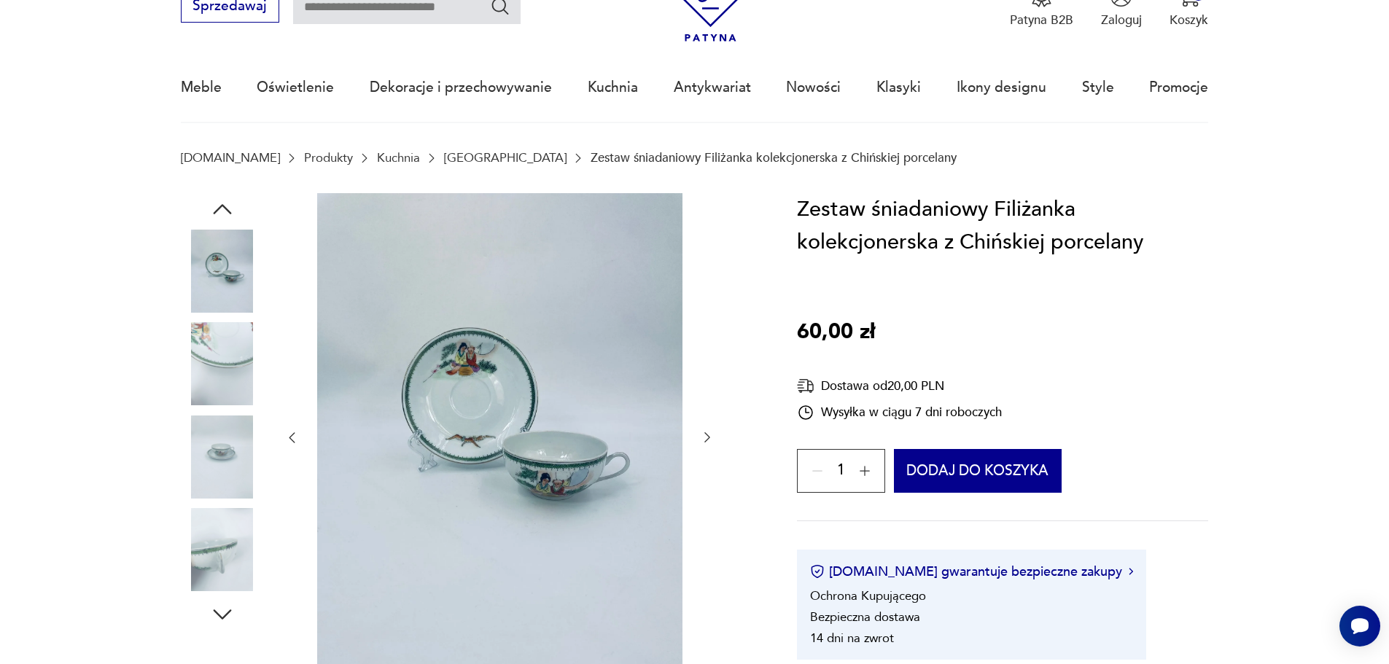
click at [225, 201] on icon "button" at bounding box center [222, 209] width 26 height 26
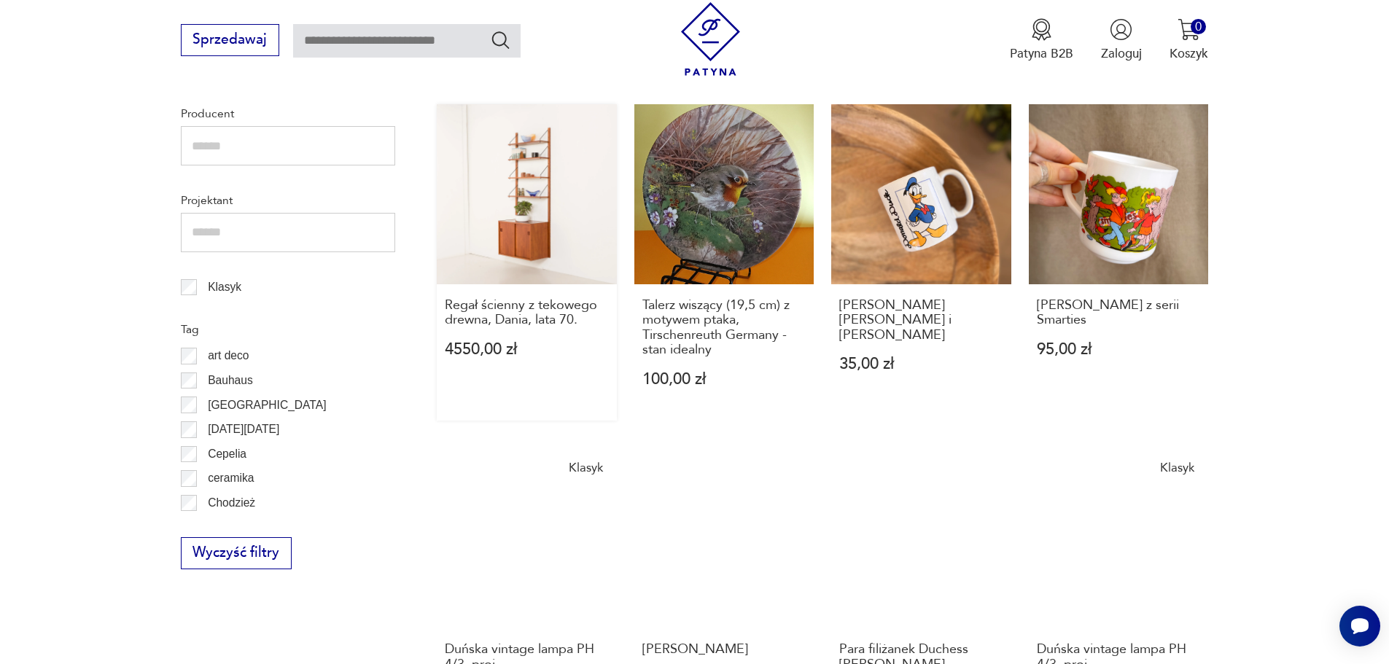
scroll to position [830, 0]
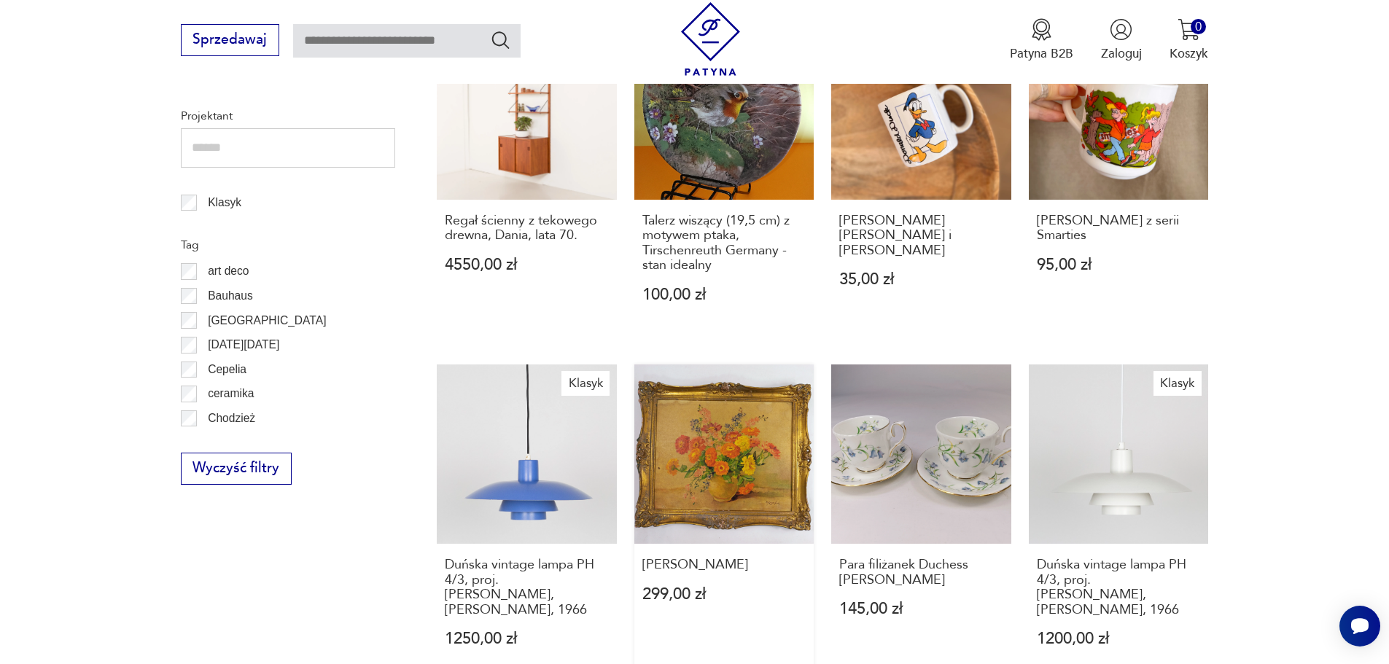
click at [715, 464] on link "[PERSON_NAME] 299,00 zł" at bounding box center [724, 522] width 180 height 316
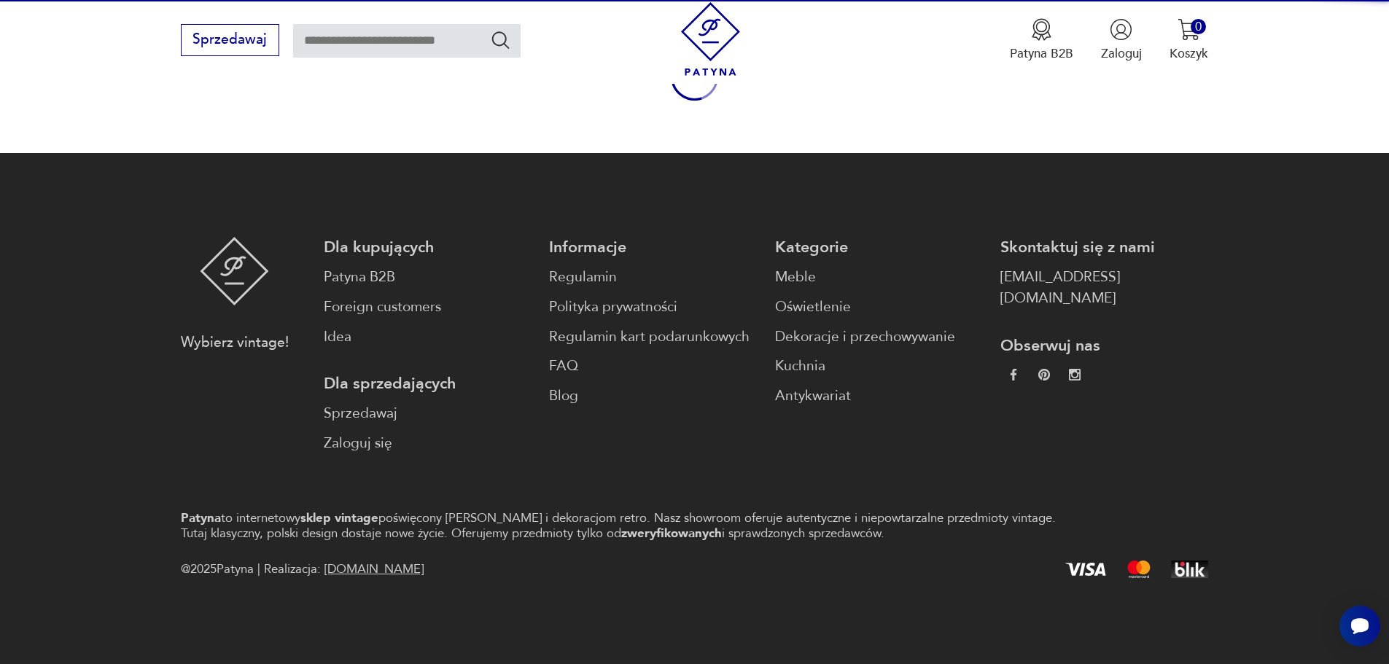
click at [715, 464] on footer "Wybierz vintage! Dla kupujących Patyna B2B Foreign customers Idea Dla sprzedają…" at bounding box center [694, 408] width 1389 height 511
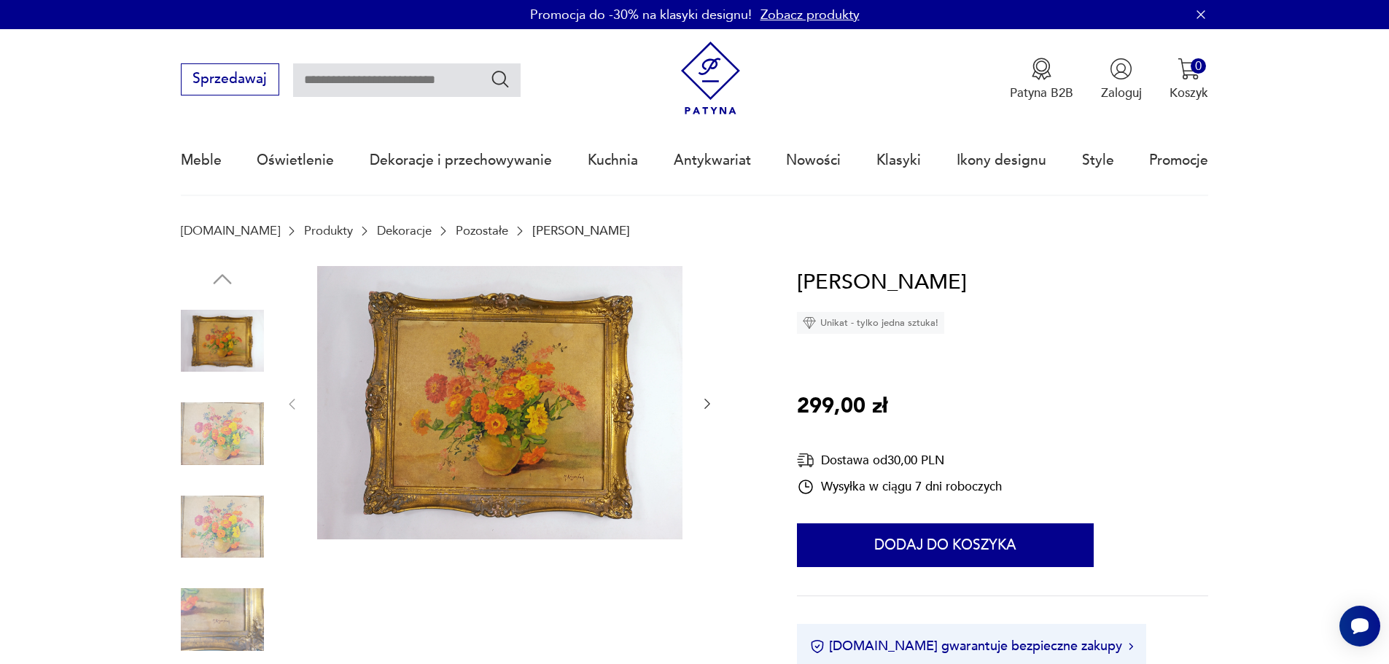
click at [215, 524] on img at bounding box center [222, 526] width 83 height 83
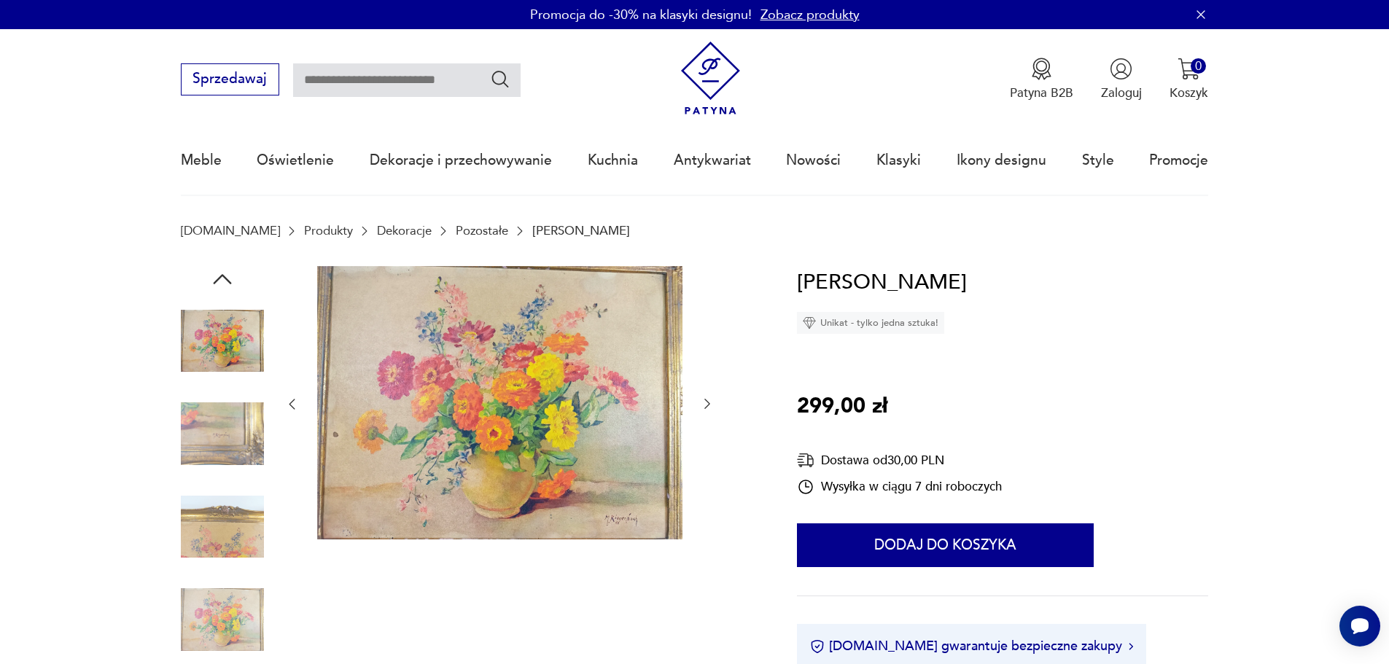
click at [212, 620] on img at bounding box center [222, 619] width 83 height 83
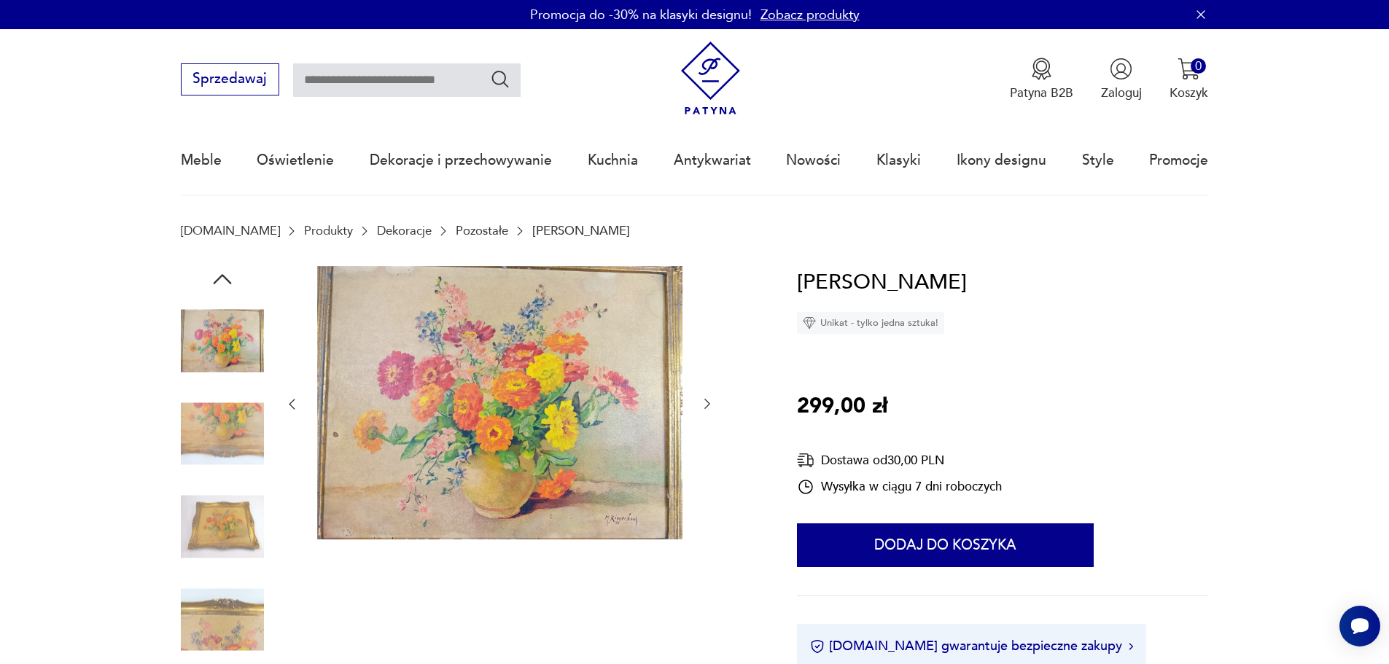
click at [195, 628] on img at bounding box center [222, 619] width 83 height 83
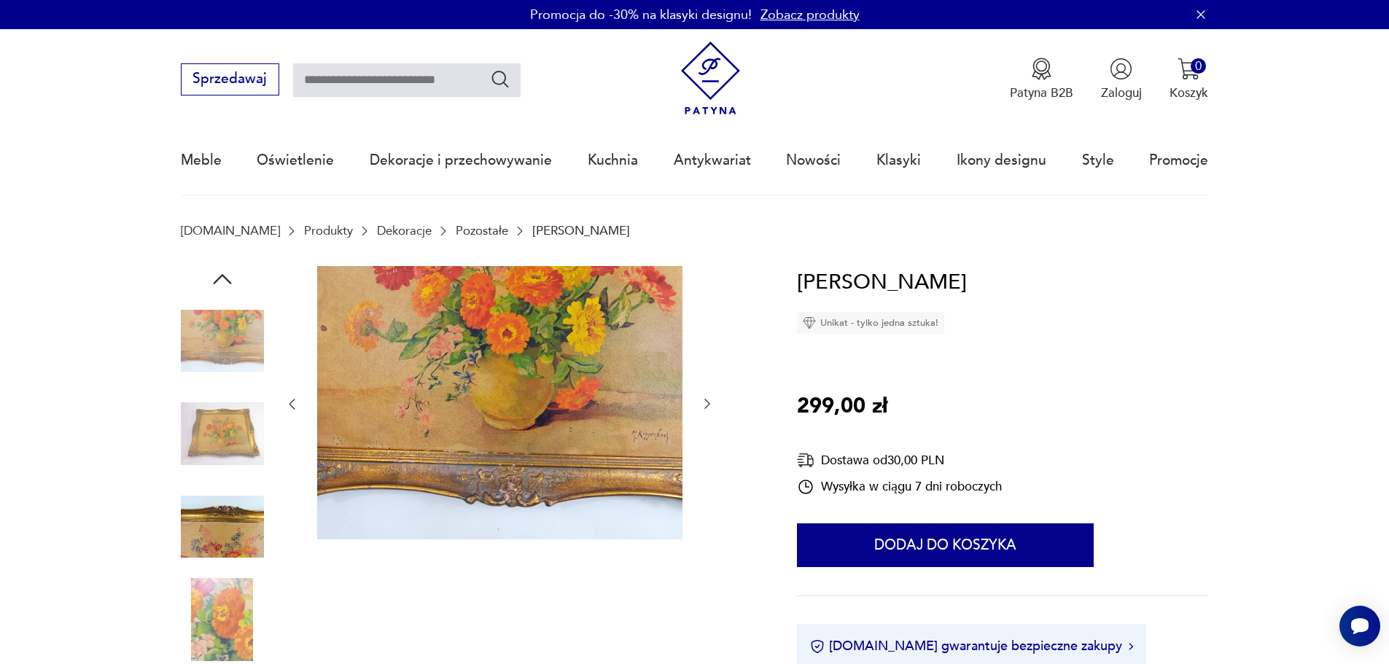
click at [230, 636] on img at bounding box center [222, 619] width 83 height 83
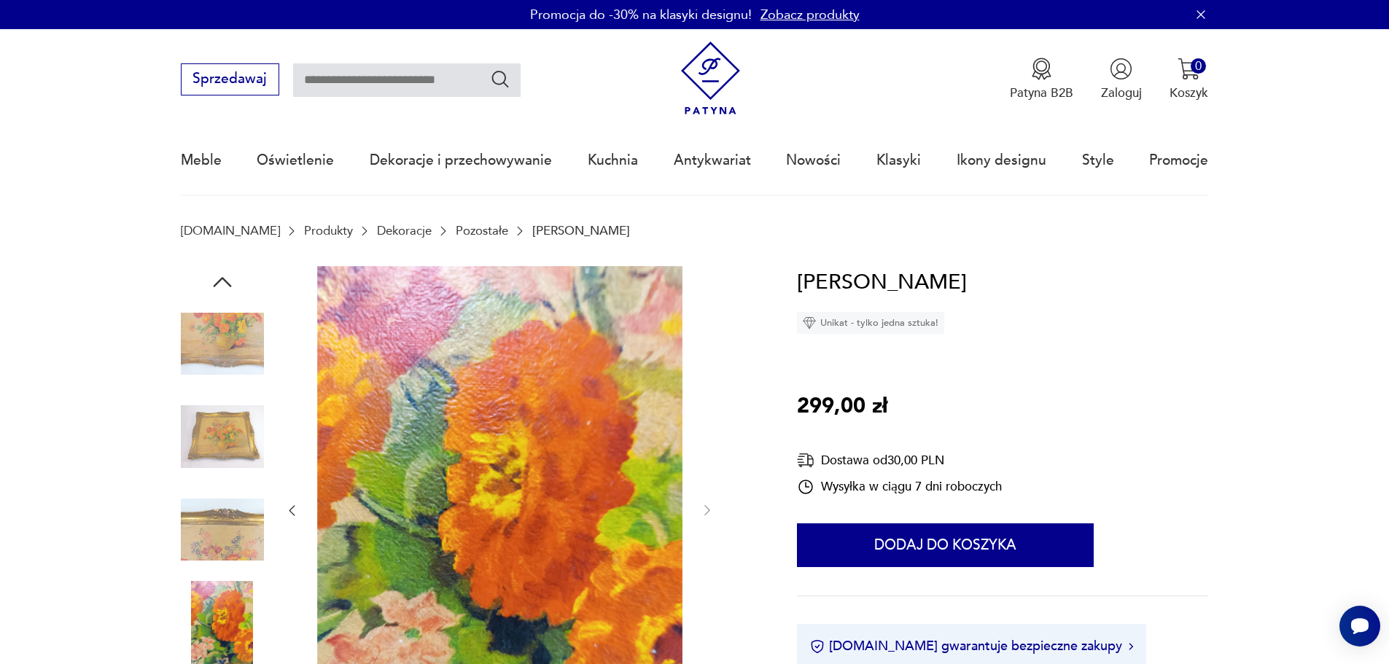
click at [227, 284] on icon "button" at bounding box center [222, 282] width 18 height 10
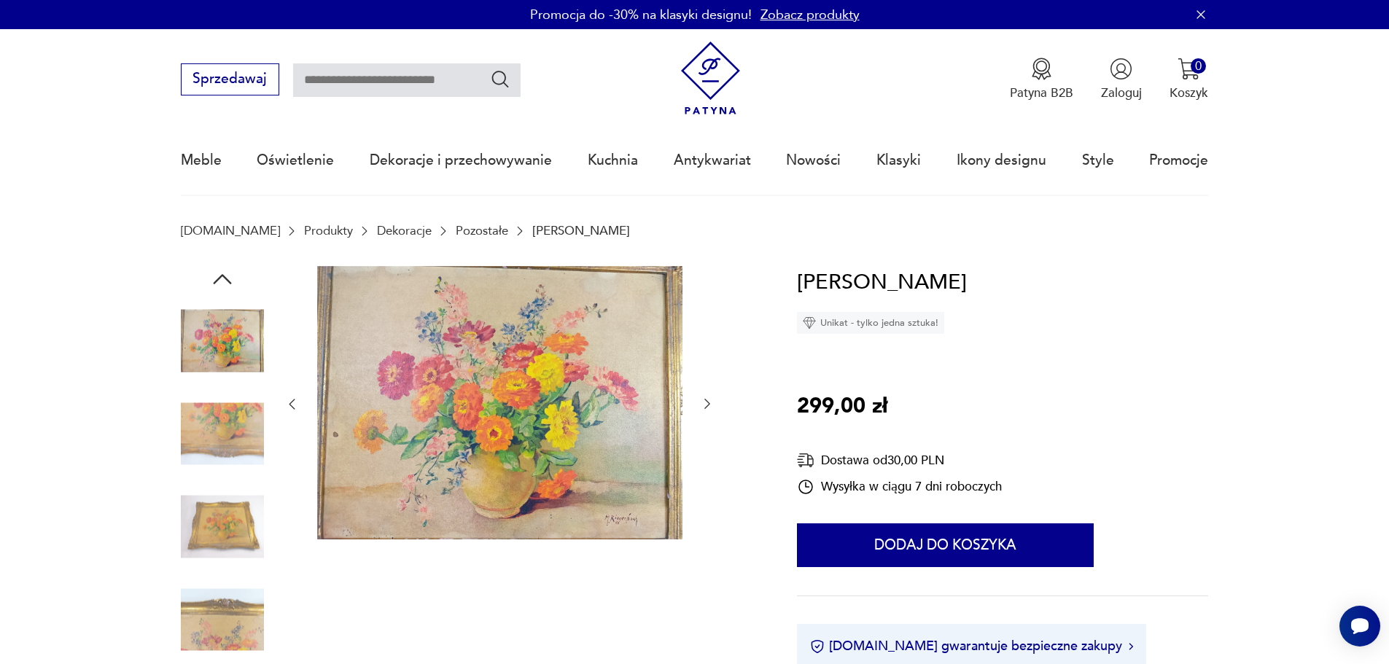
click at [222, 273] on icon "button" at bounding box center [222, 279] width 26 height 26
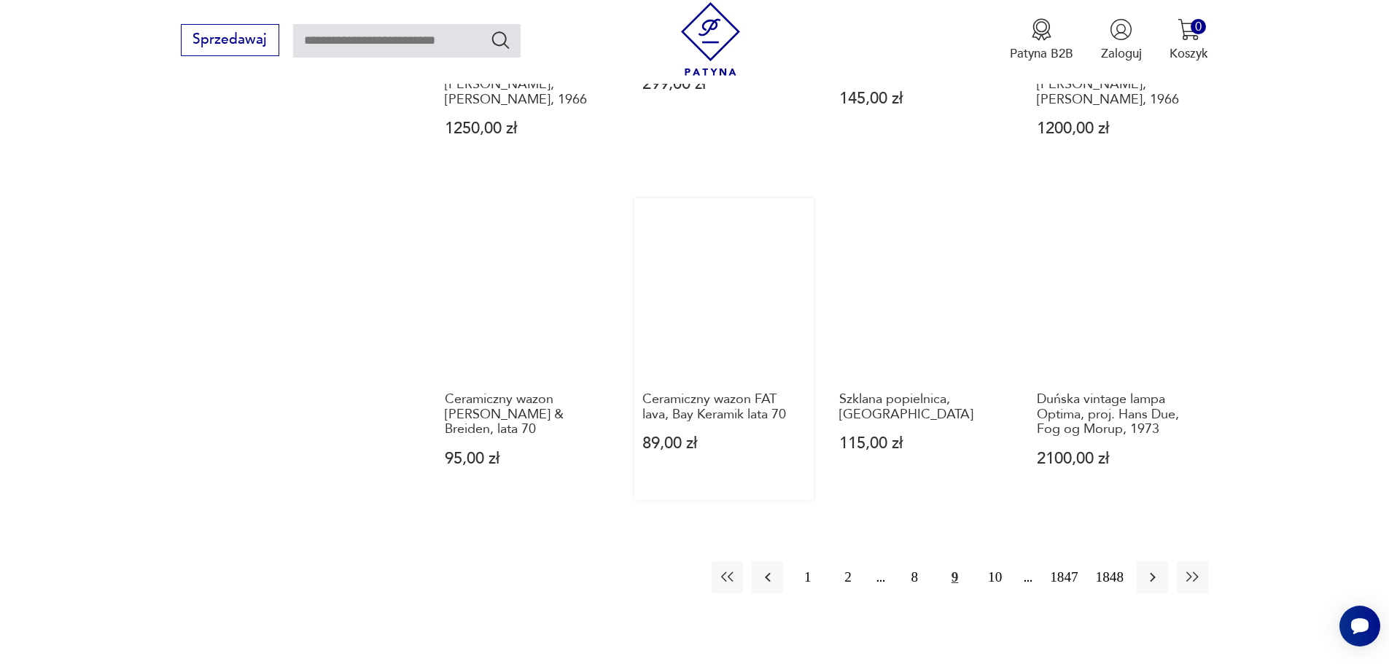
scroll to position [1413, 0]
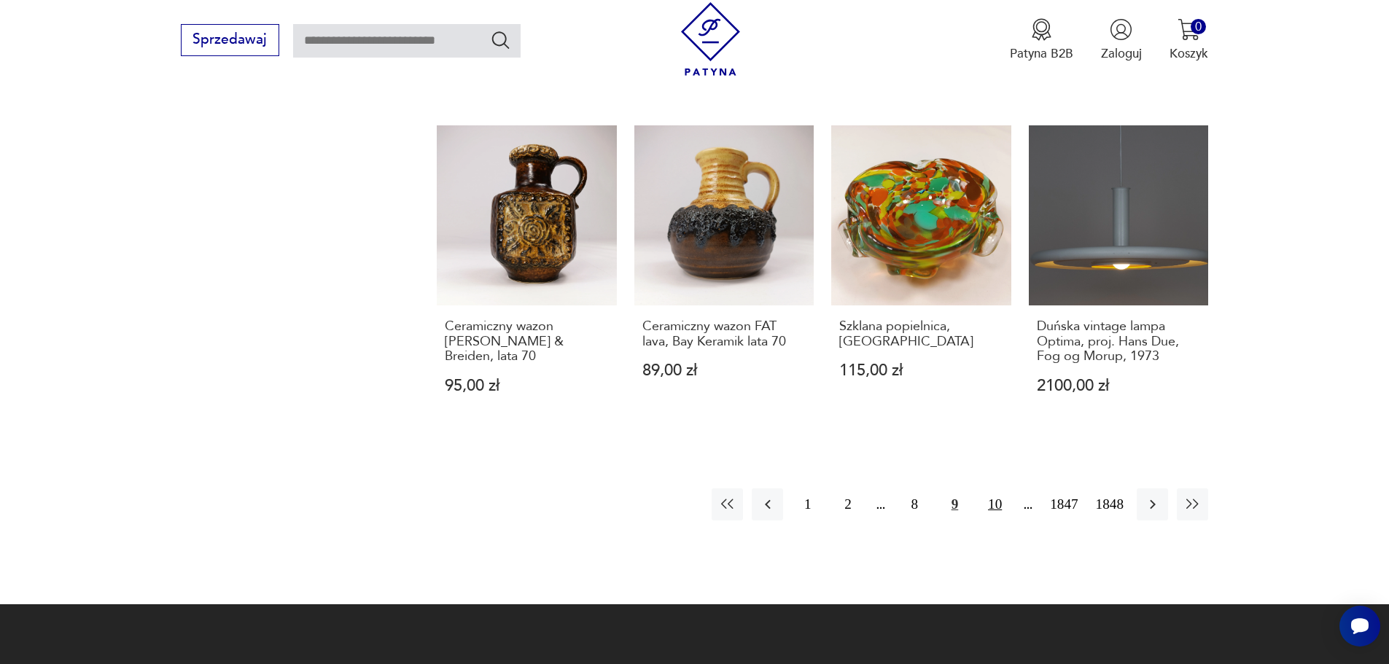
click at [1002, 488] on button "10" at bounding box center [994, 503] width 31 height 31
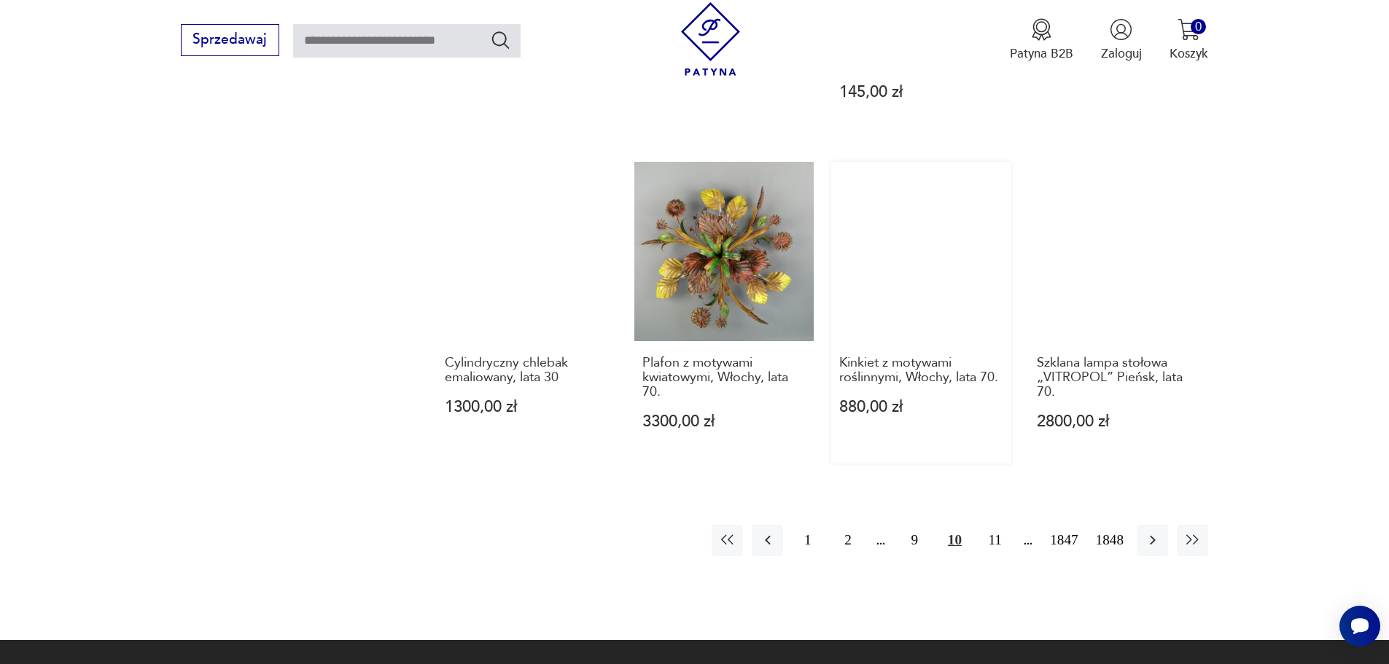
scroll to position [1486, 0]
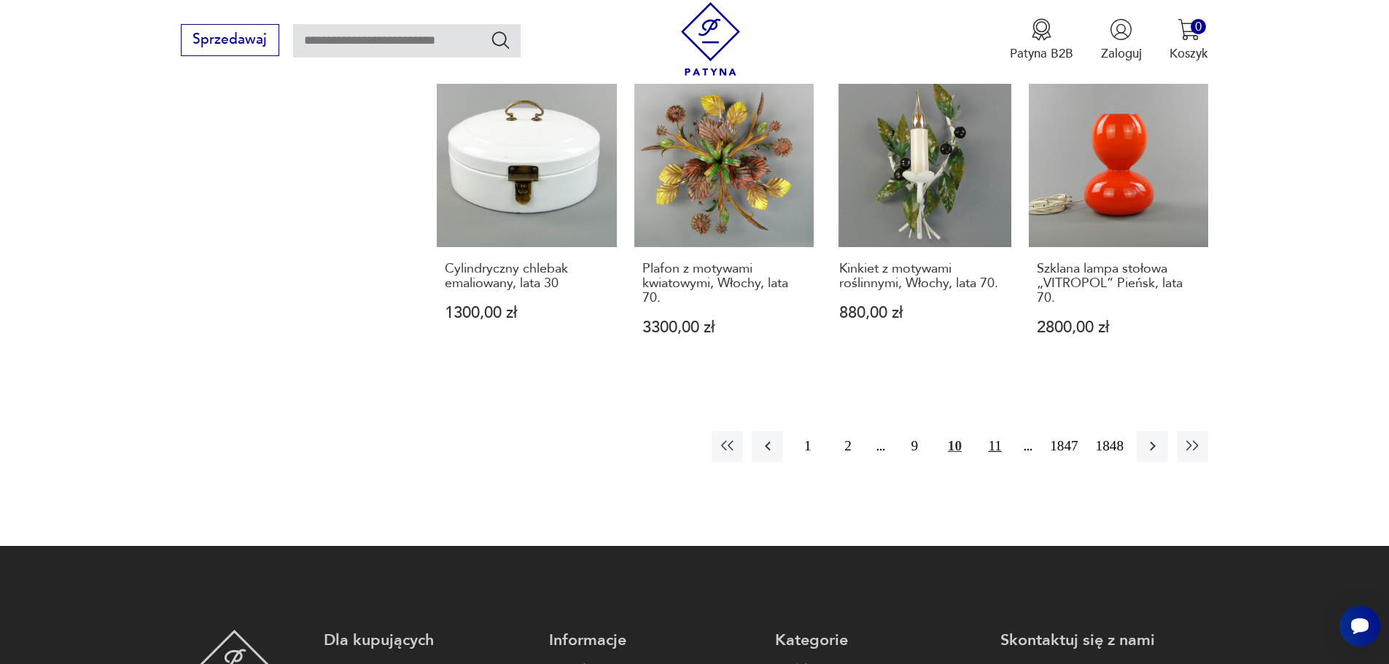
click at [993, 431] on button "11" at bounding box center [994, 446] width 31 height 31
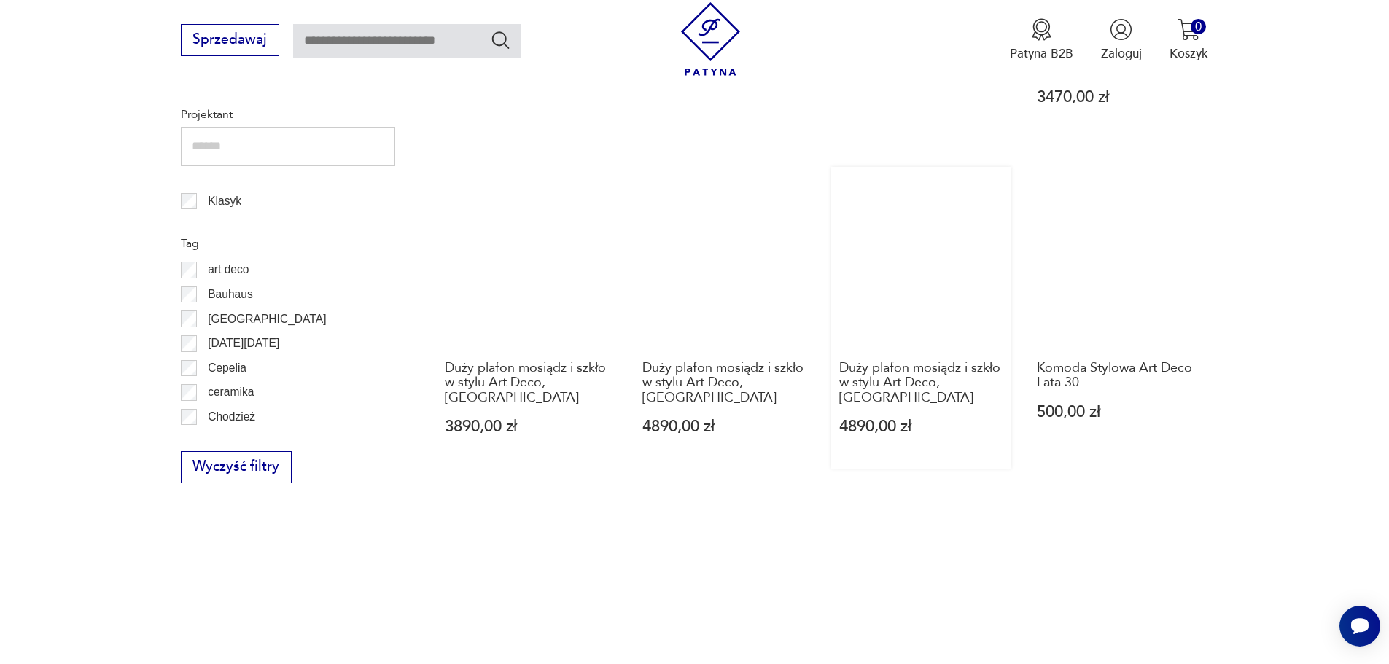
scroll to position [830, 0]
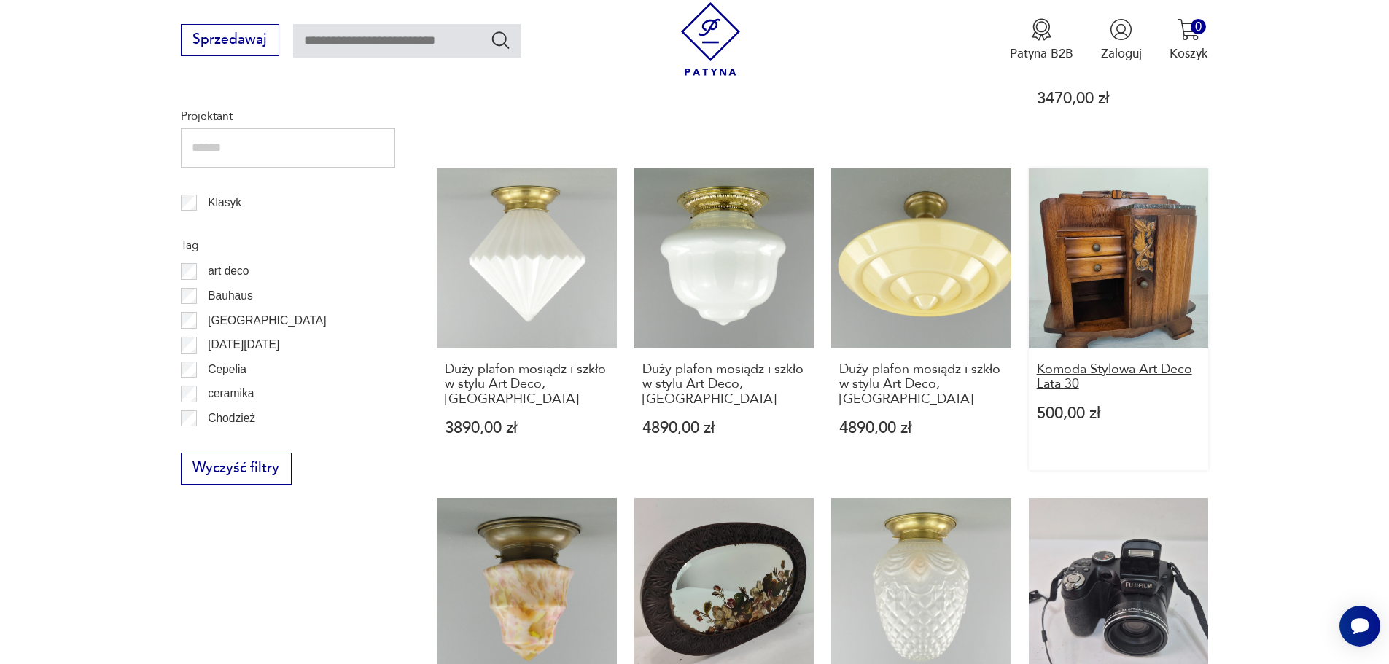
click at [1074, 367] on h3 "Komoda Stylowa Art Deco Lata 30" at bounding box center [1119, 377] width 164 height 30
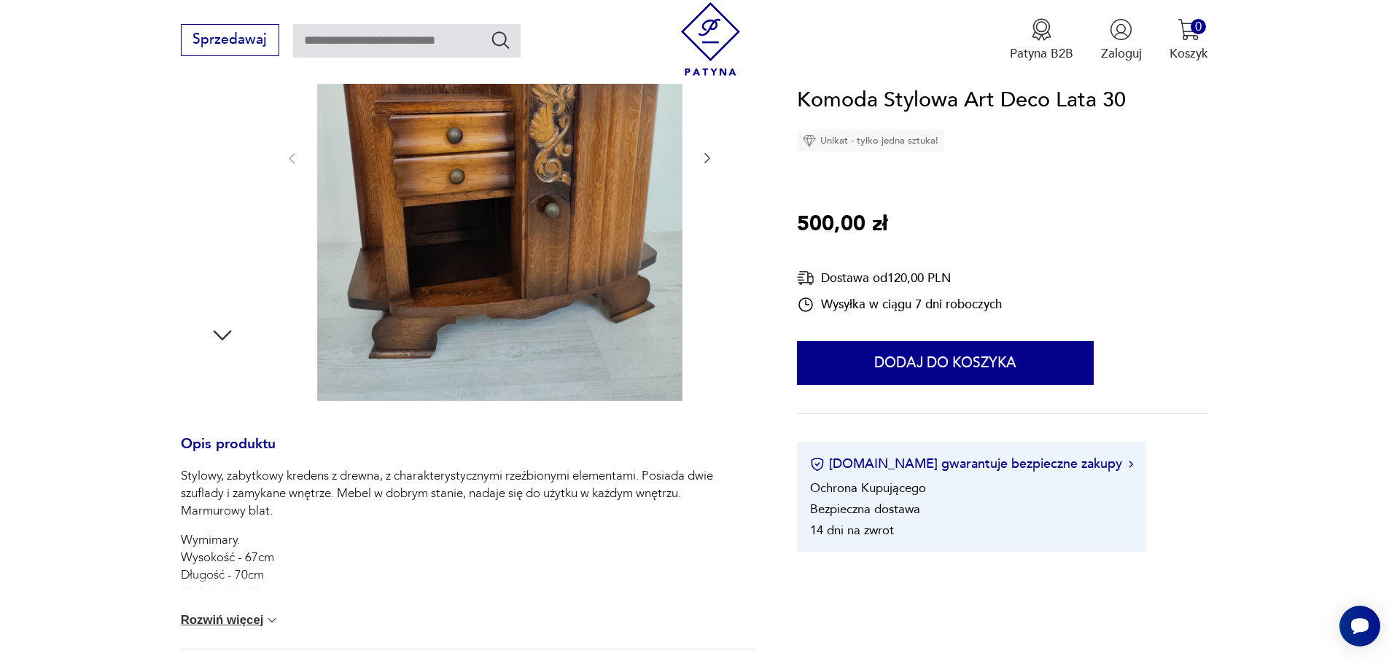
scroll to position [364, 0]
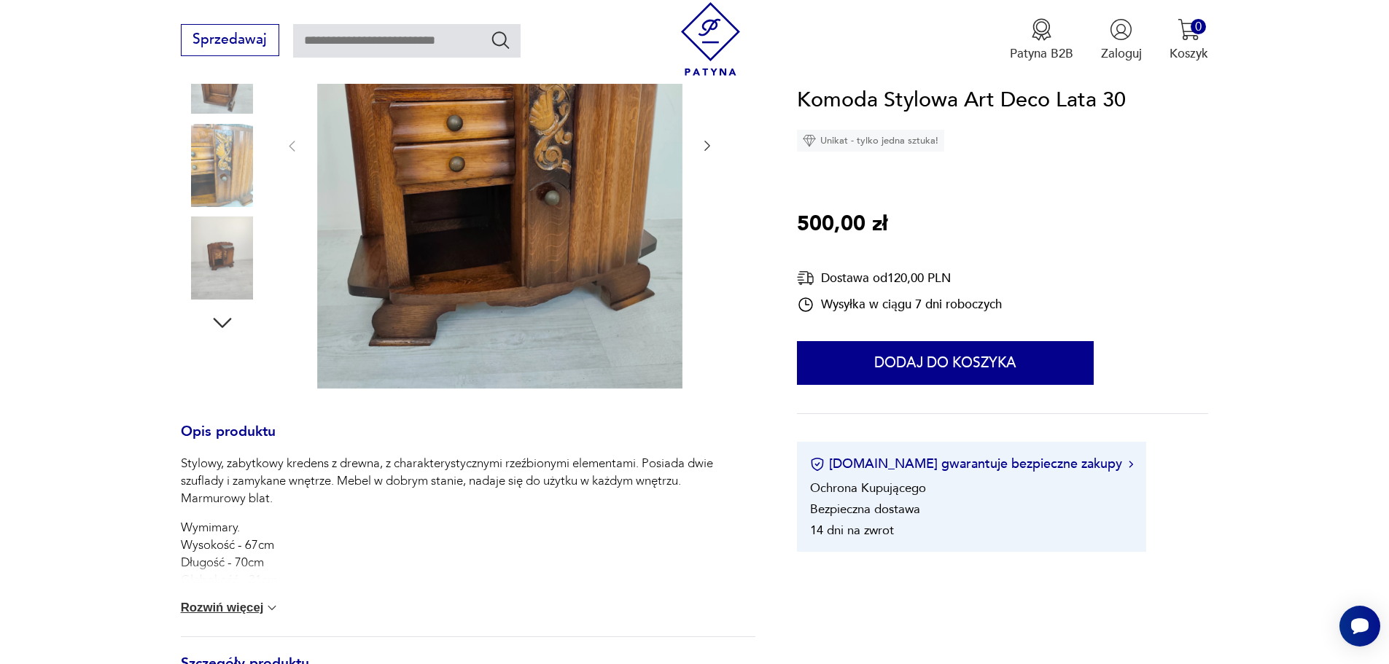
click at [246, 603] on button "Rozwiń więcej" at bounding box center [230, 608] width 99 height 15
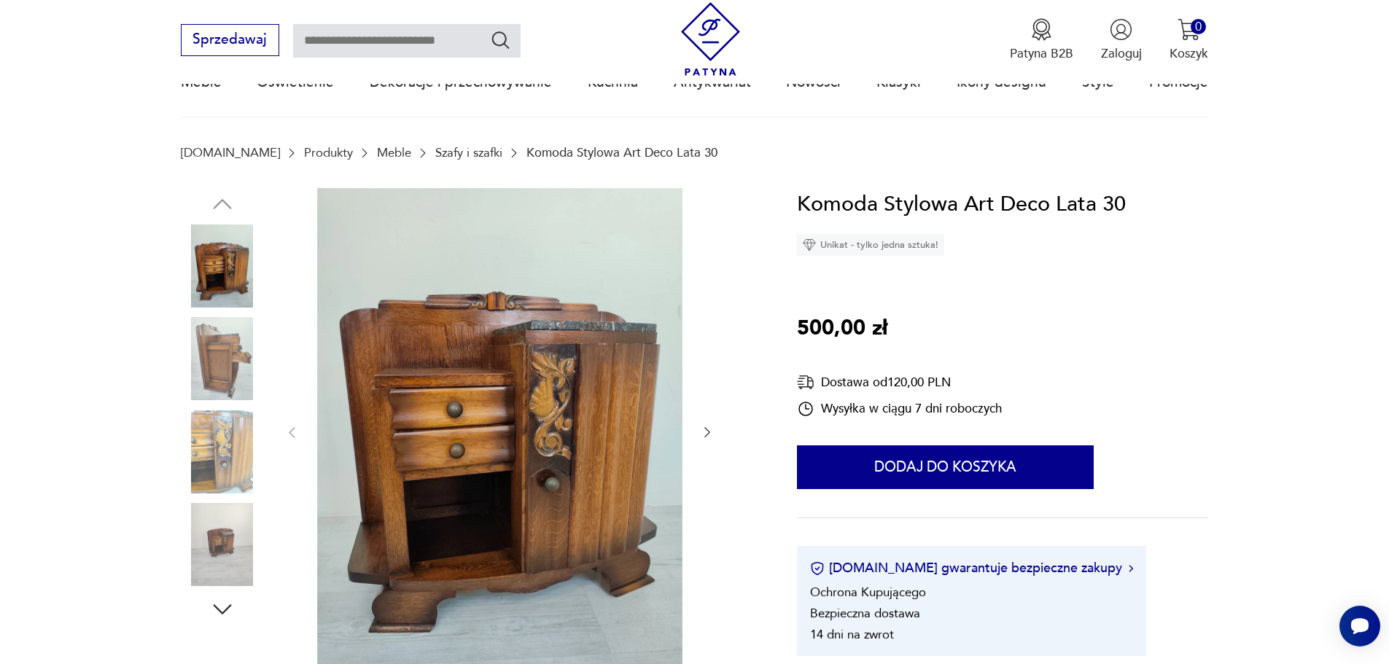
scroll to position [73, 0]
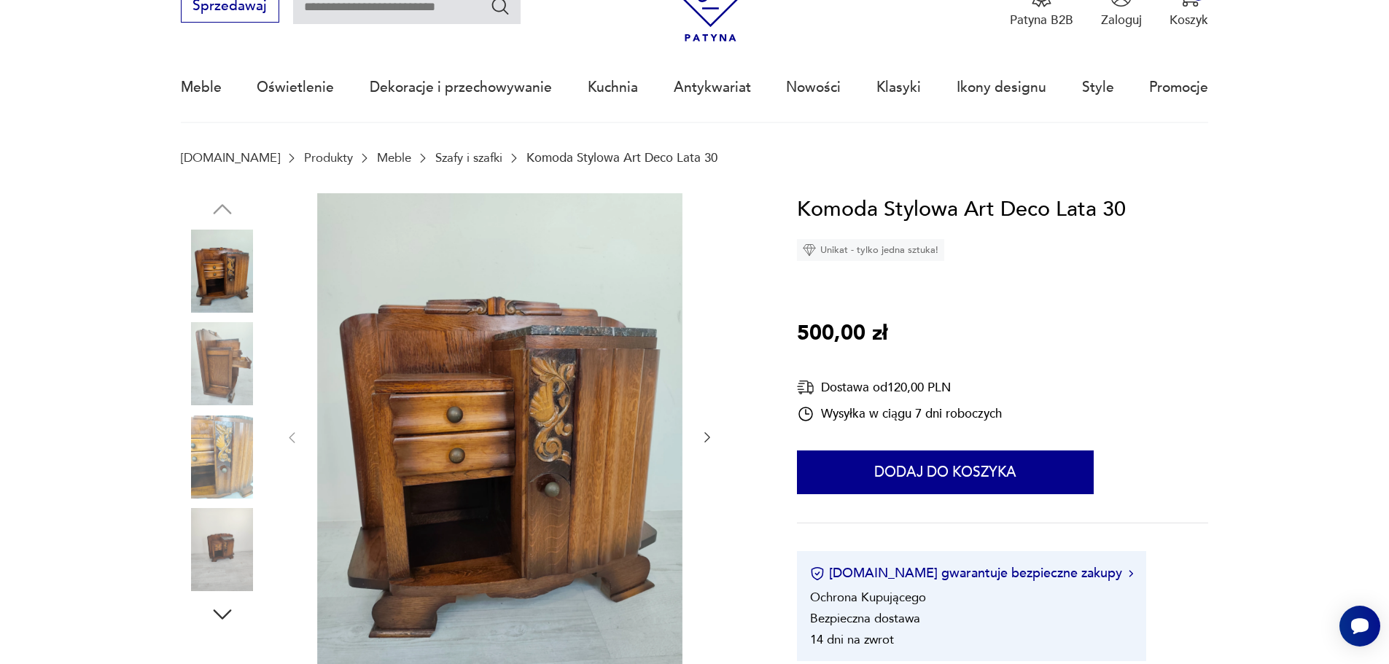
click at [219, 351] on img at bounding box center [222, 363] width 83 height 83
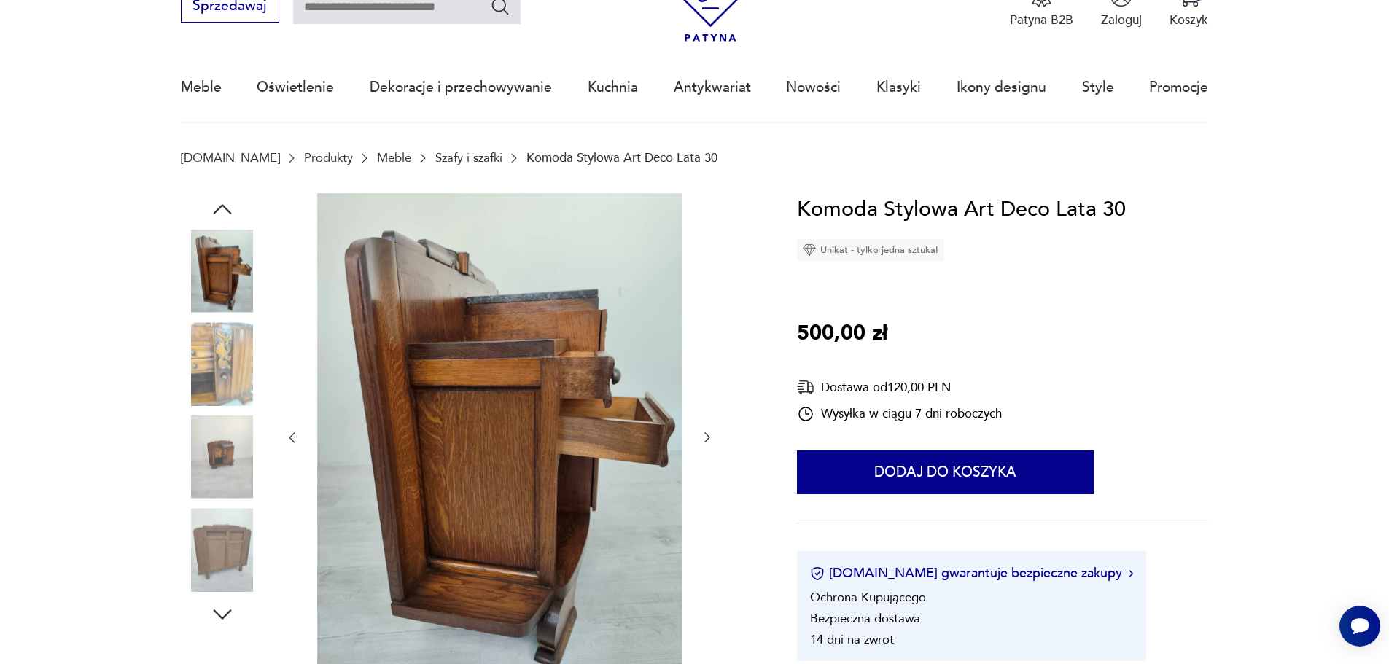
click at [212, 371] on img at bounding box center [222, 363] width 83 height 83
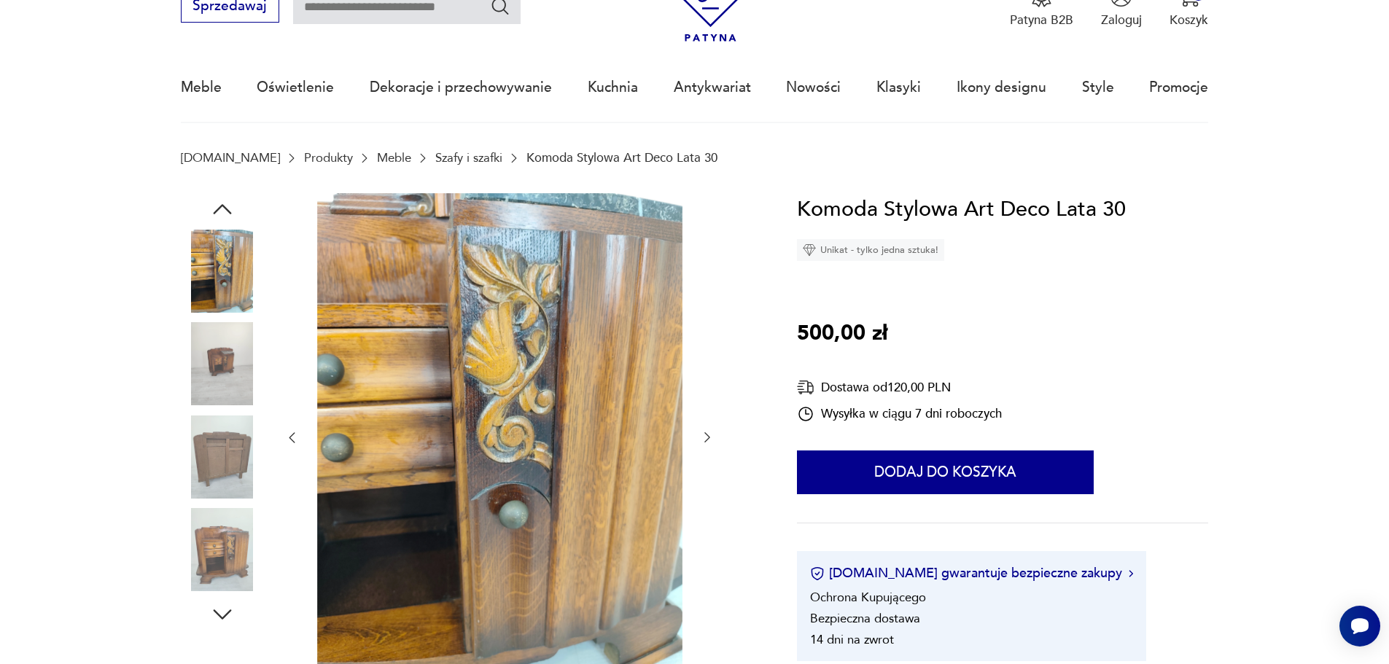
click at [216, 364] on img at bounding box center [222, 363] width 83 height 83
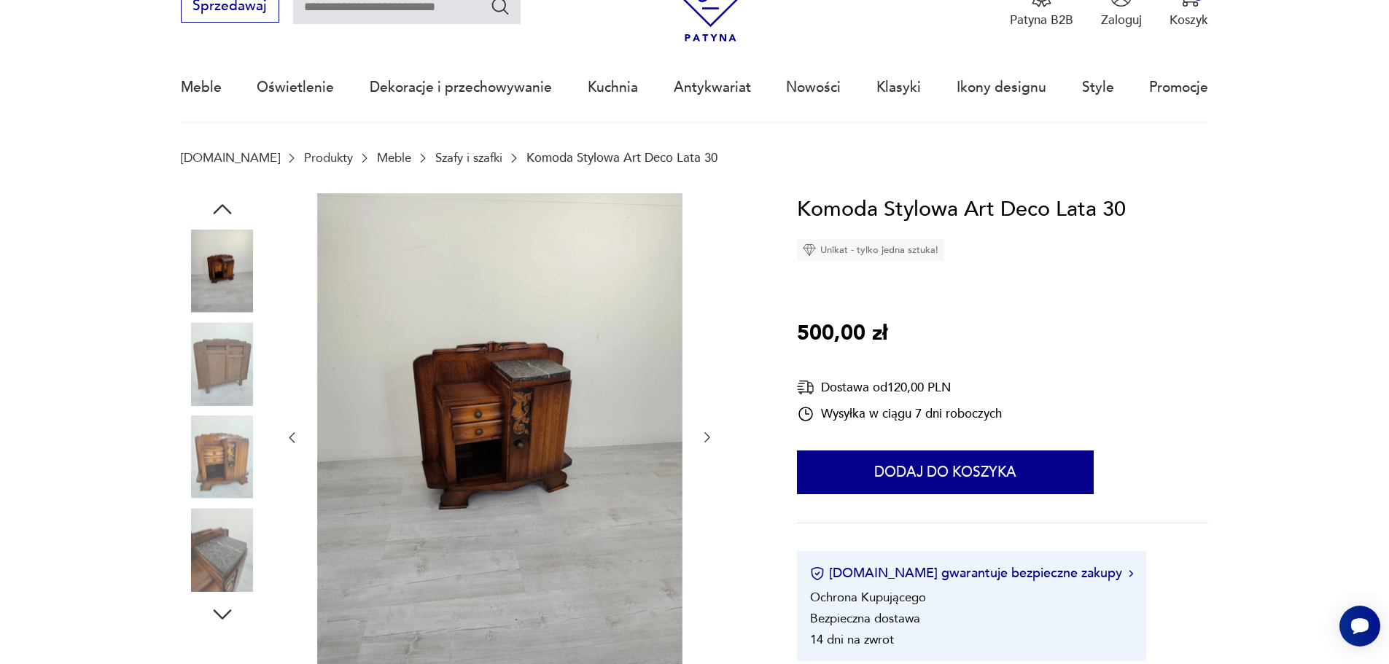
click at [222, 547] on img at bounding box center [222, 549] width 83 height 83
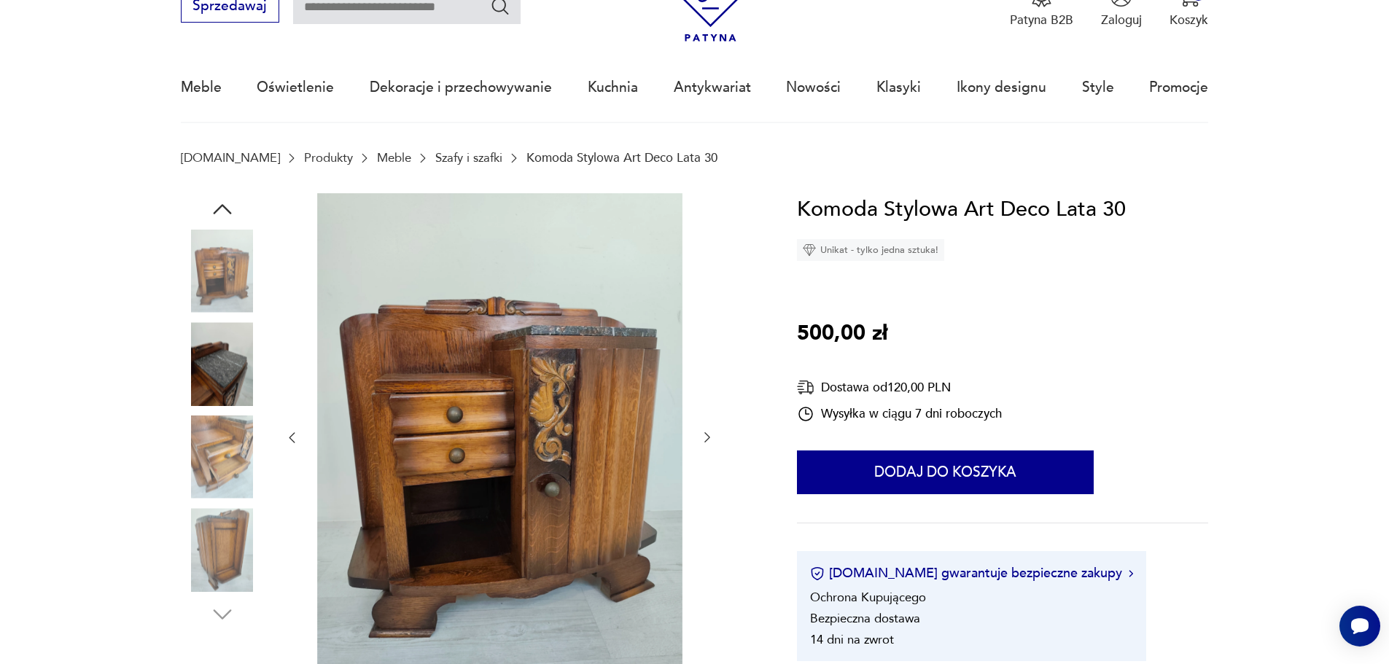
click at [216, 370] on img at bounding box center [222, 363] width 83 height 83
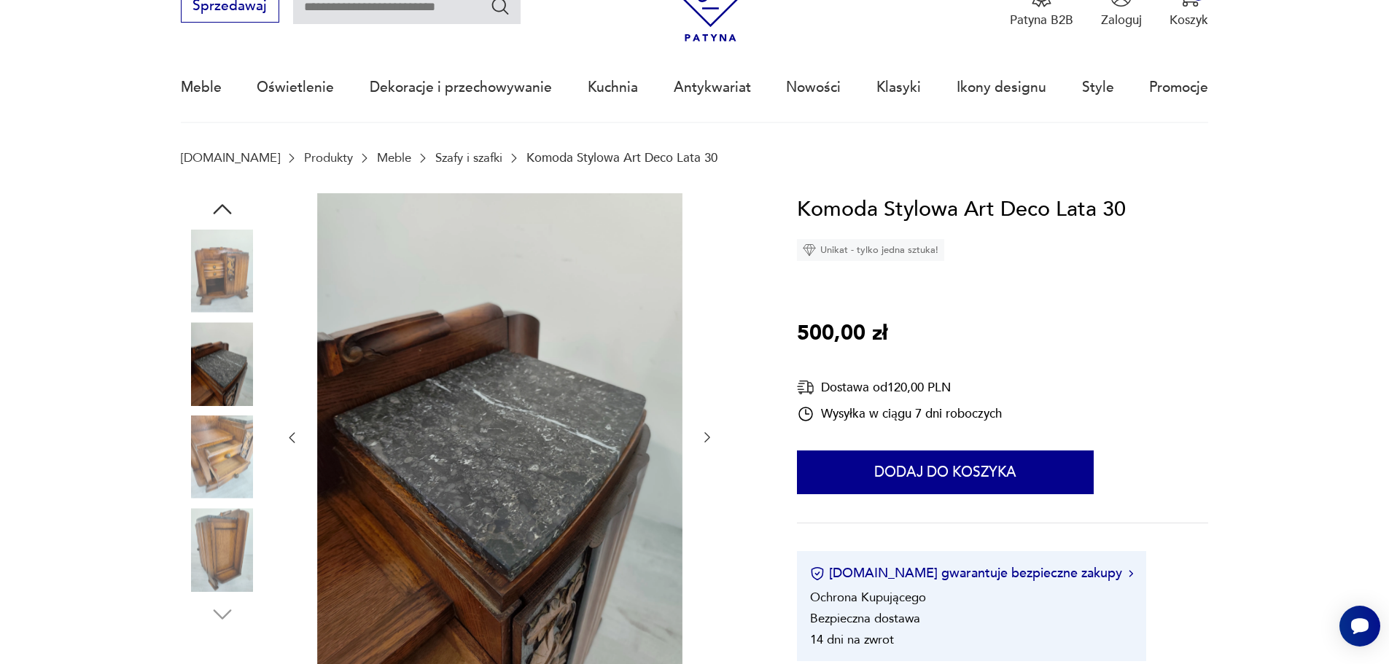
click at [222, 456] on img at bounding box center [222, 456] width 83 height 83
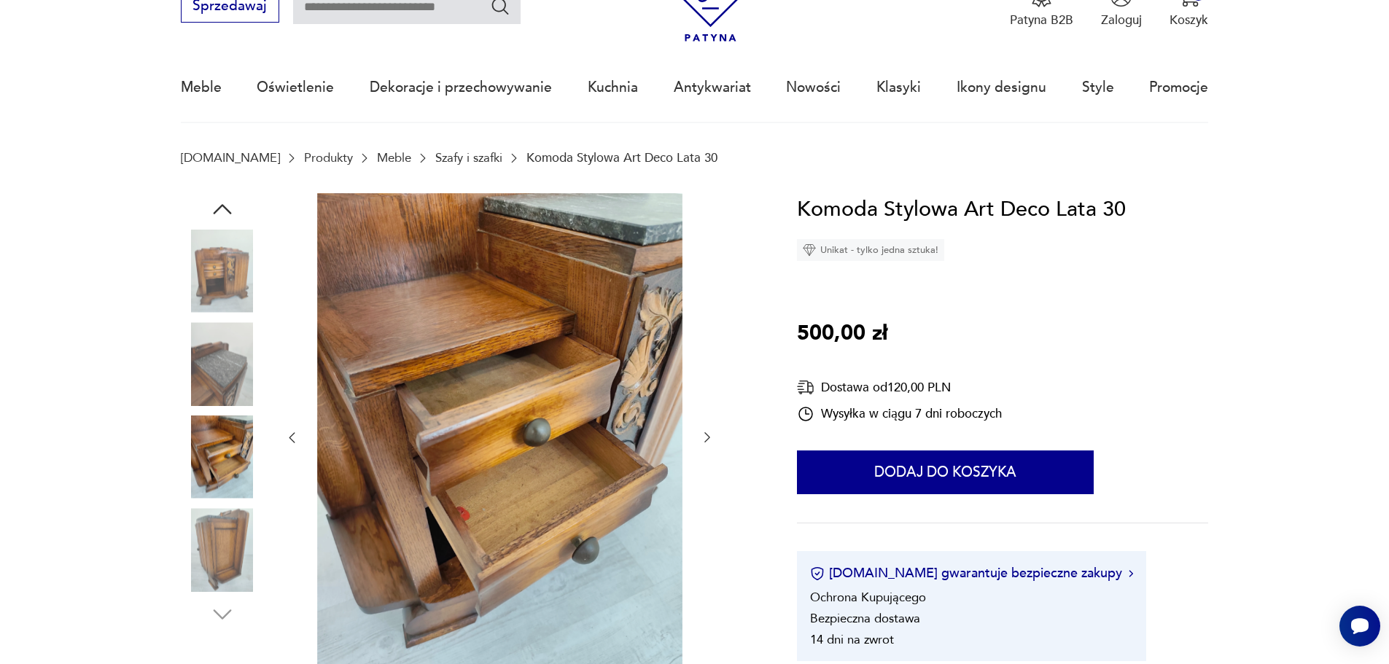
click at [235, 539] on img at bounding box center [222, 549] width 83 height 83
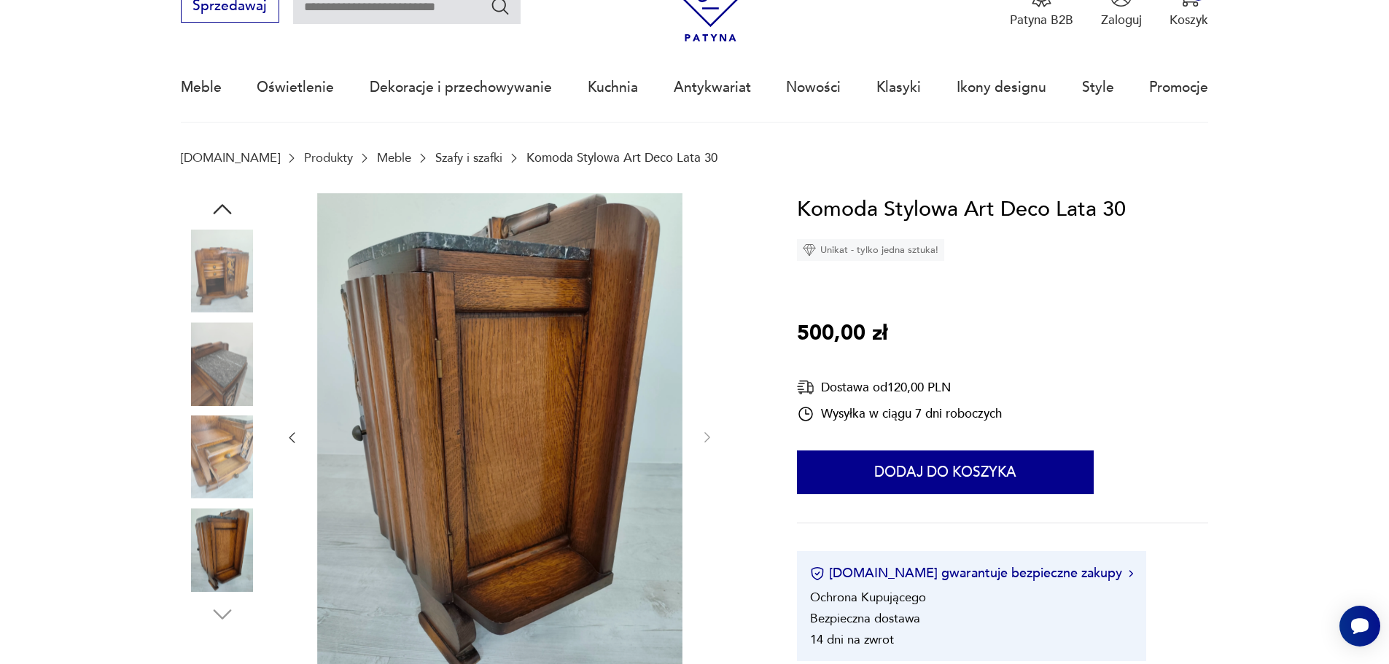
click at [236, 461] on img at bounding box center [222, 456] width 83 height 83
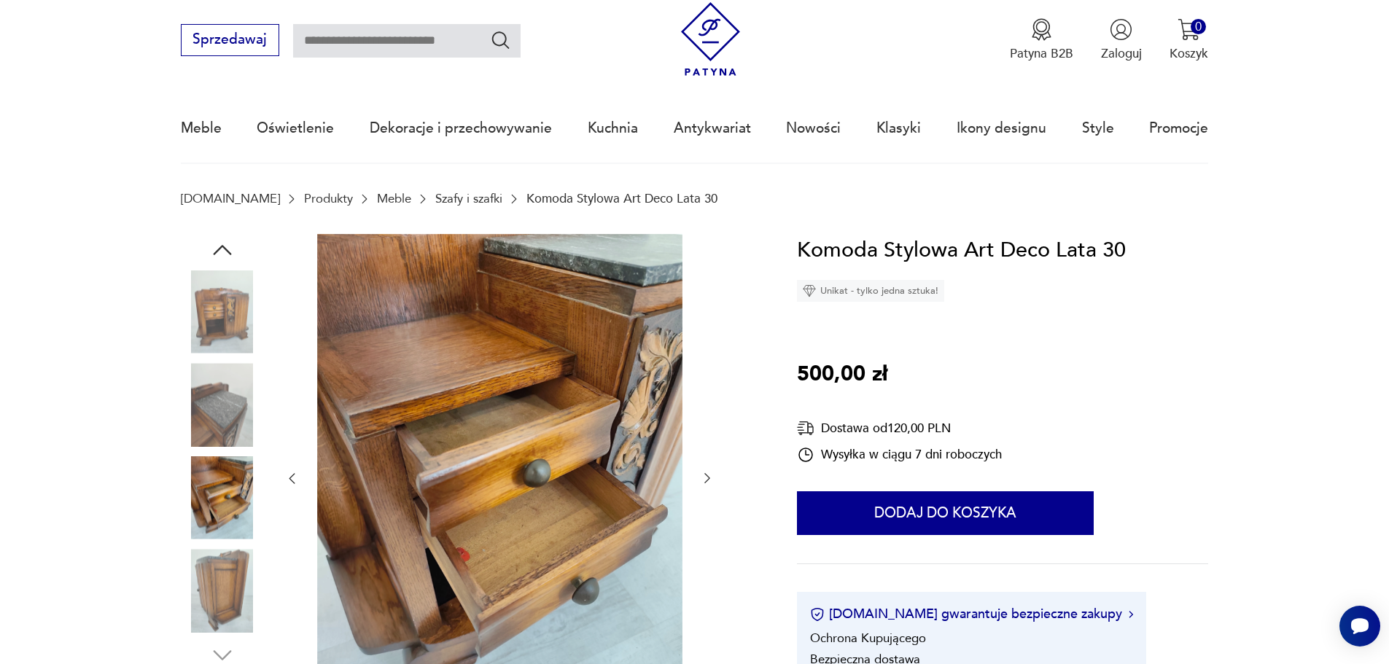
scroll to position [0, 0]
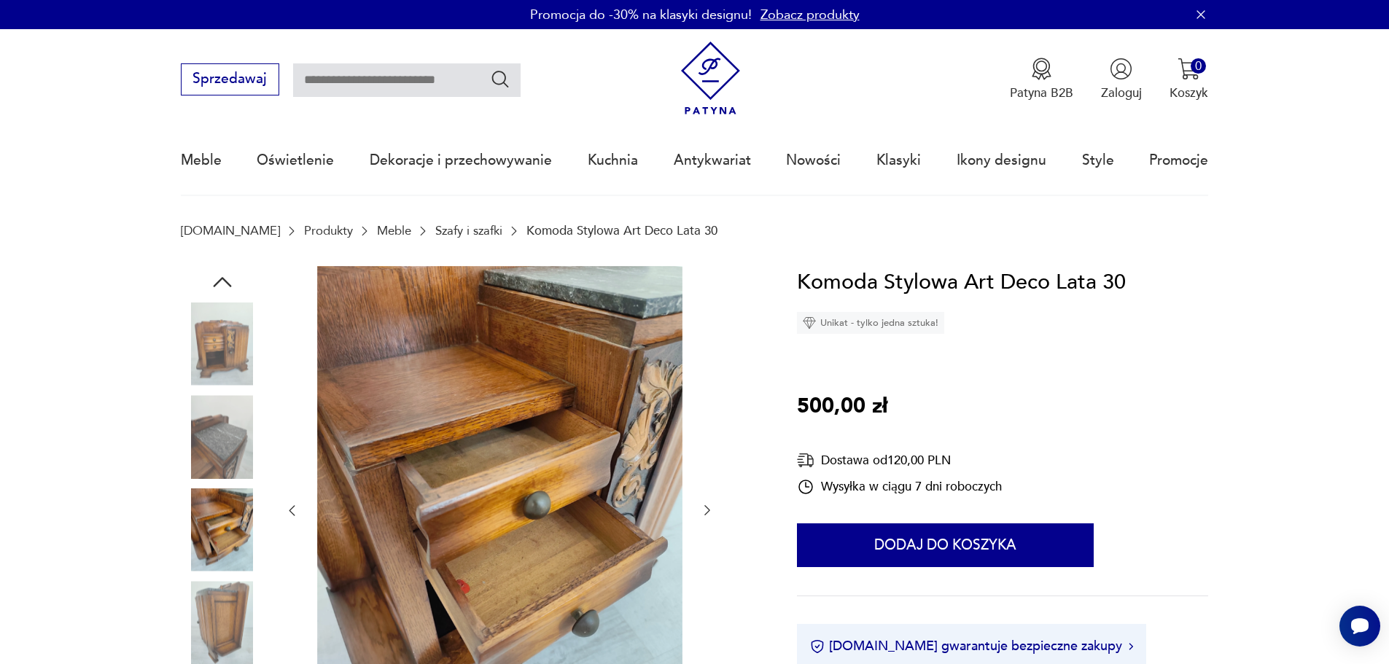
click at [219, 277] on icon "button" at bounding box center [222, 282] width 26 height 26
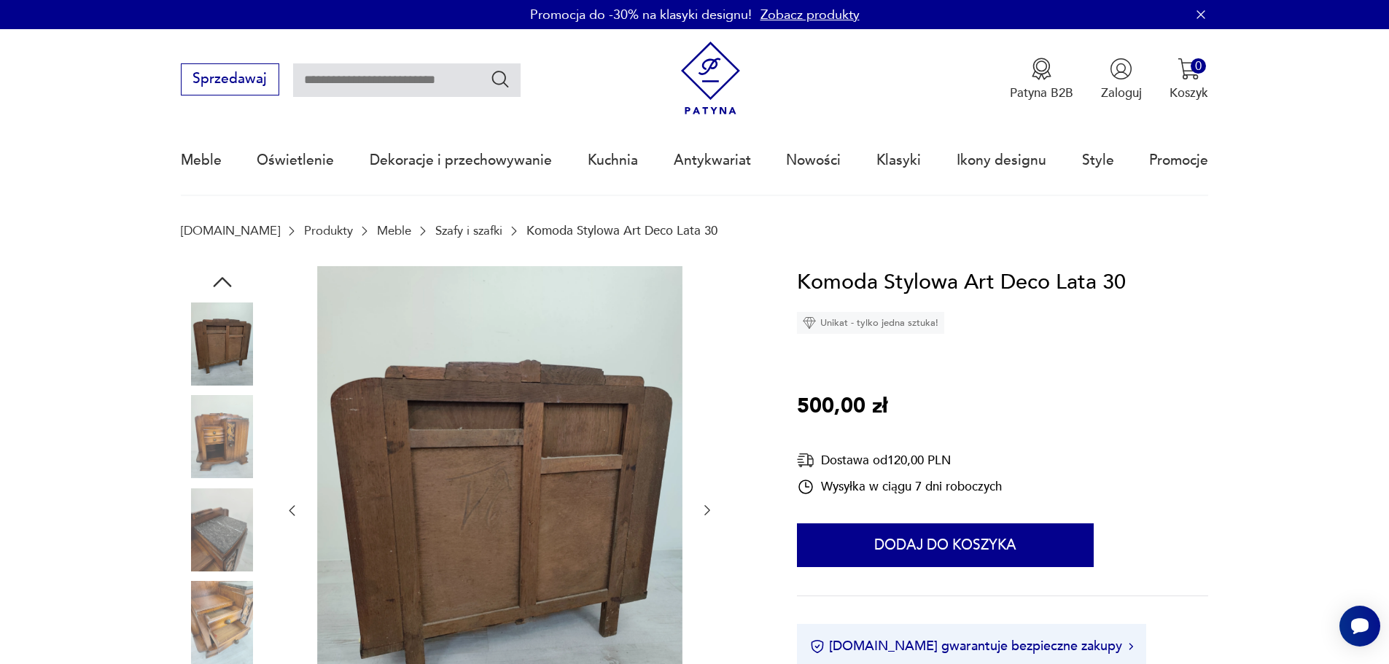
click at [221, 277] on icon "button" at bounding box center [222, 282] width 26 height 26
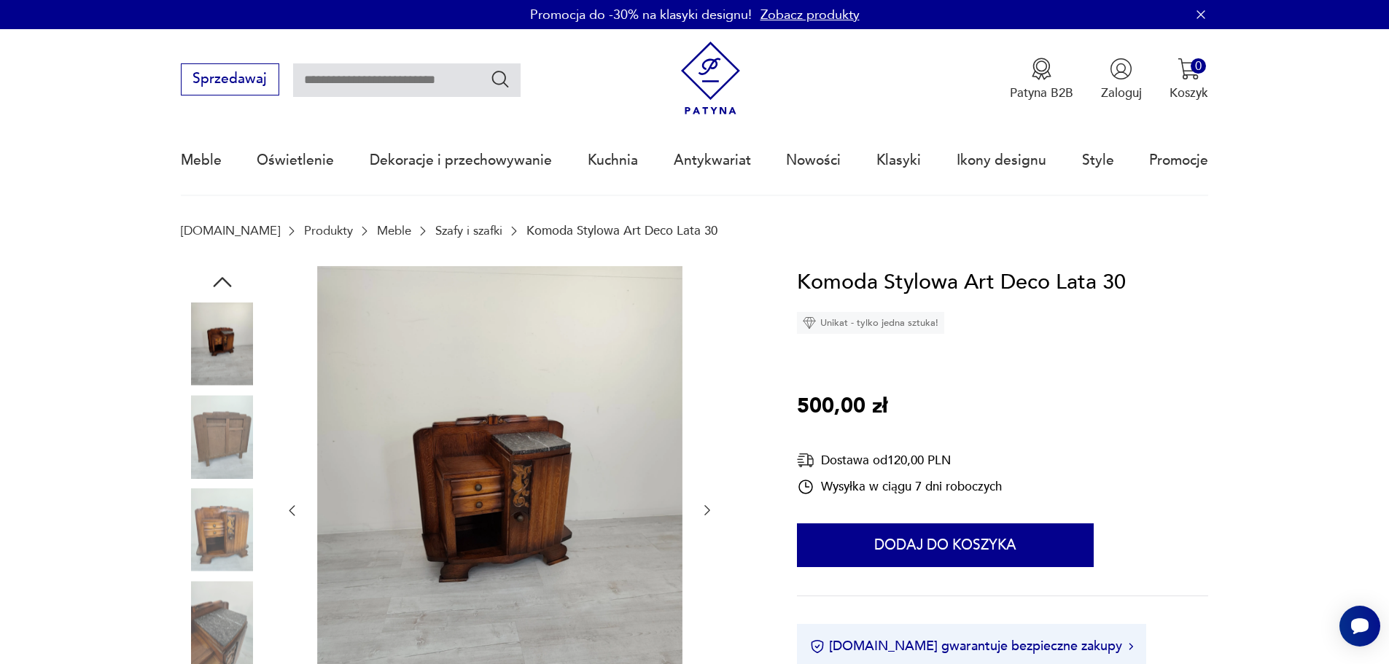
click at [221, 277] on icon "button" at bounding box center [222, 282] width 26 height 26
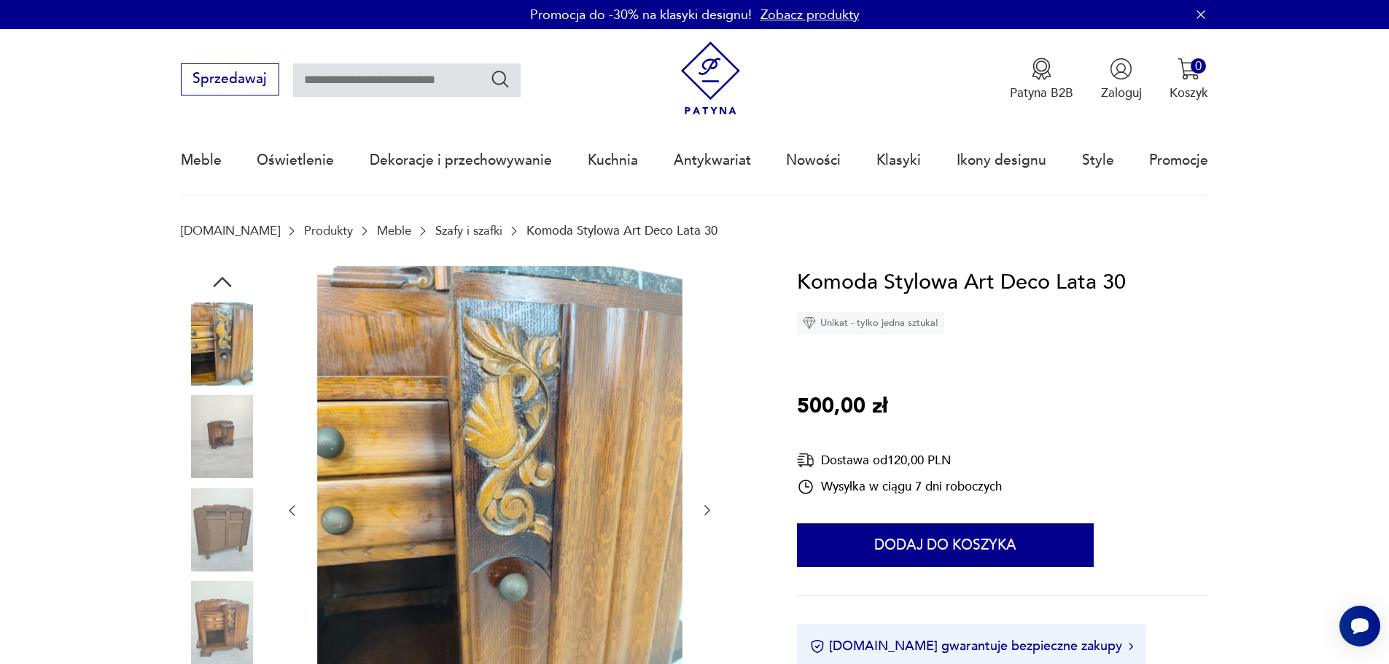
click at [221, 278] on icon "button" at bounding box center [222, 282] width 26 height 26
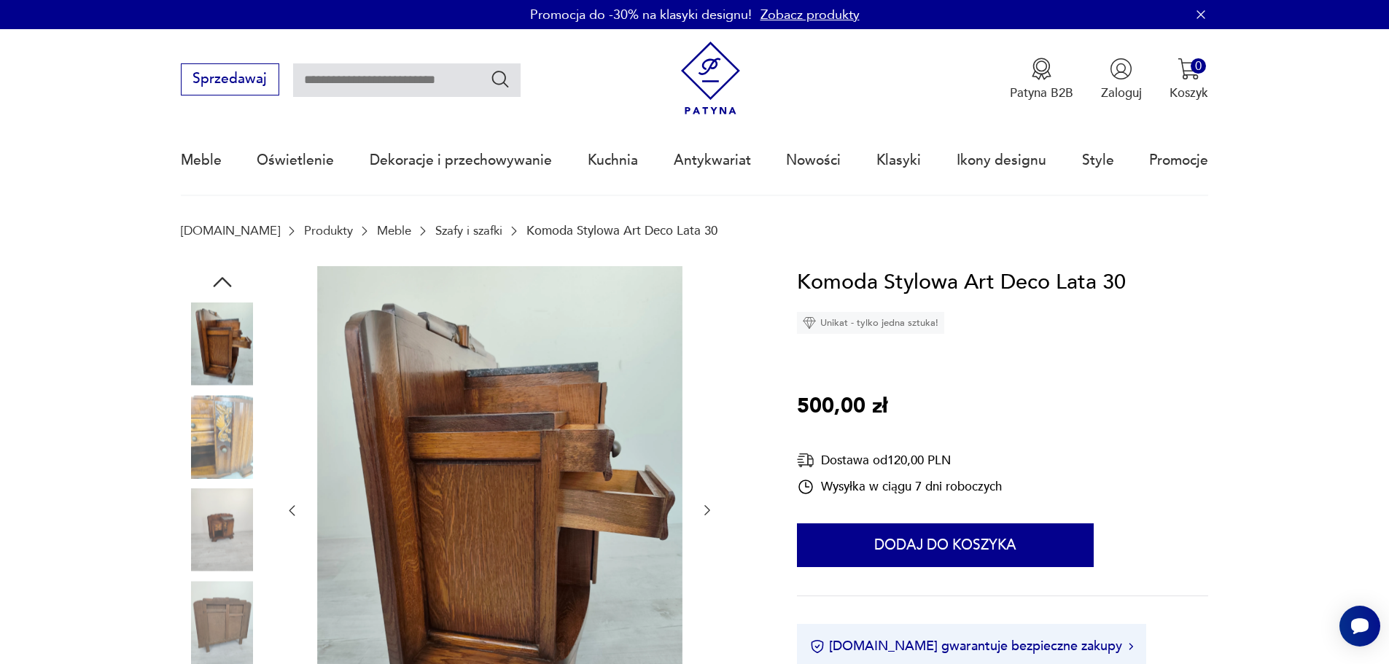
click at [221, 274] on icon "button" at bounding box center [222, 282] width 26 height 26
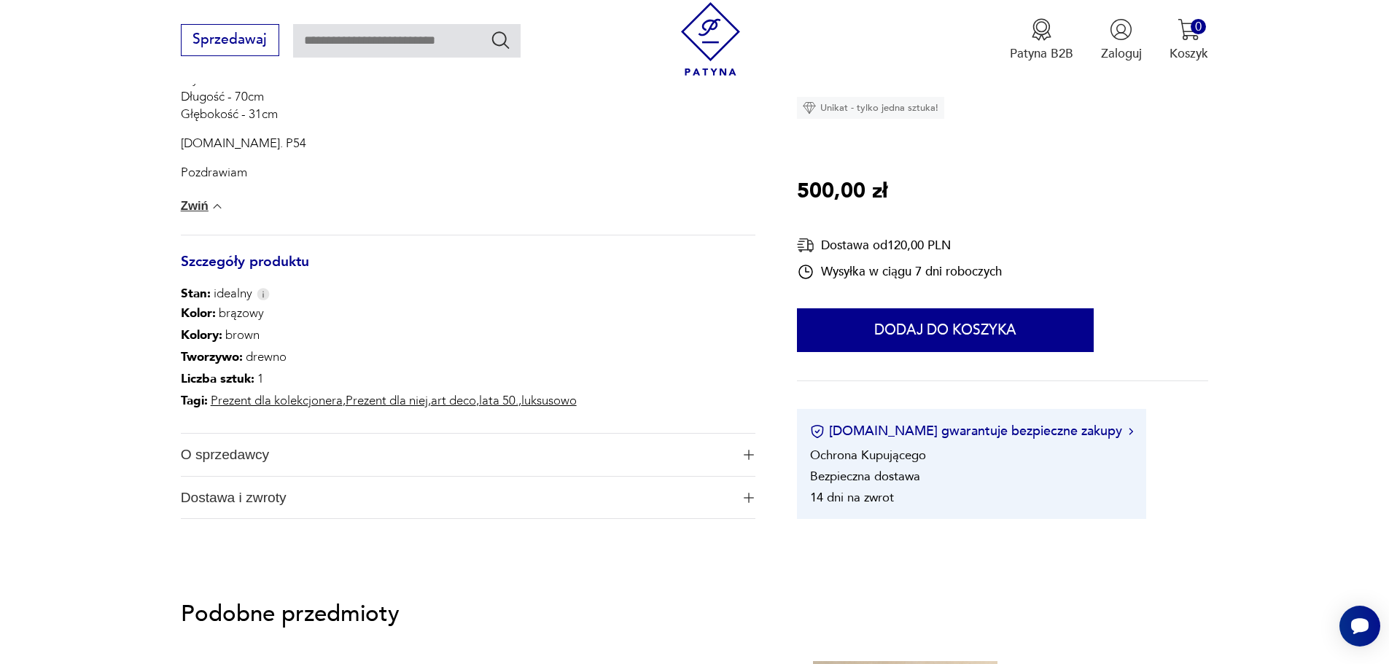
scroll to position [875, 0]
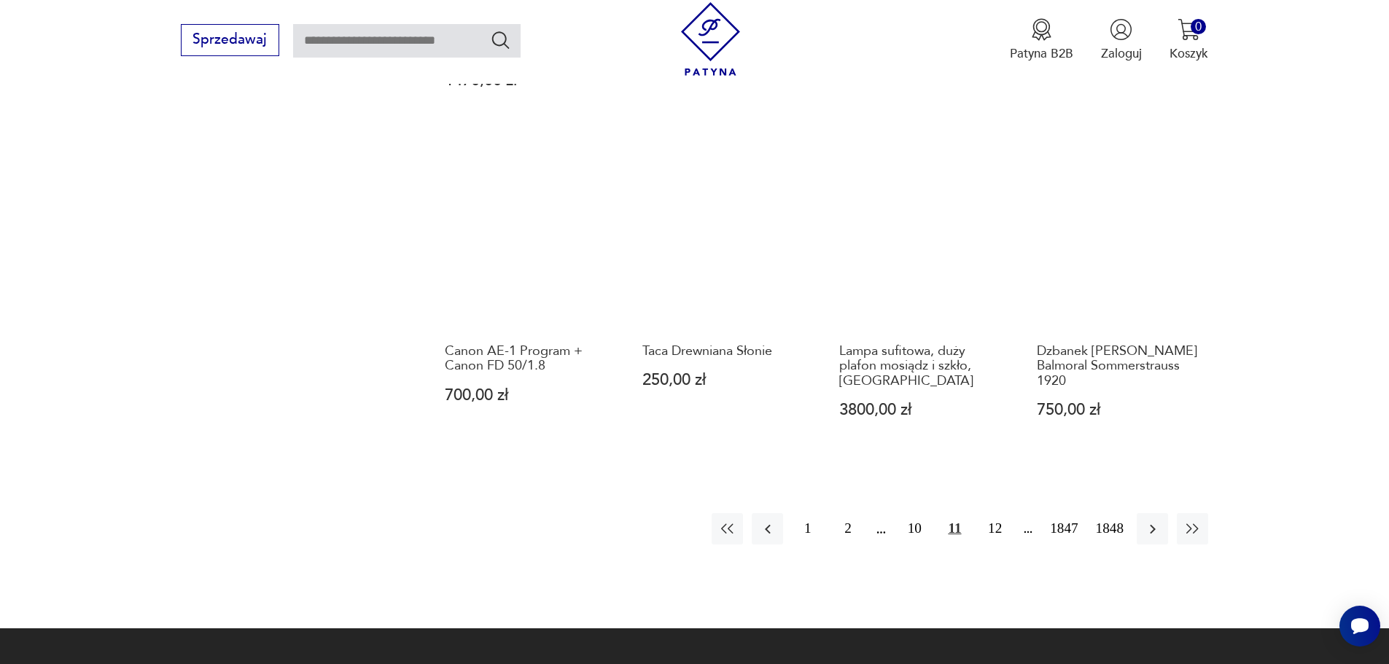
scroll to position [1559, 0]
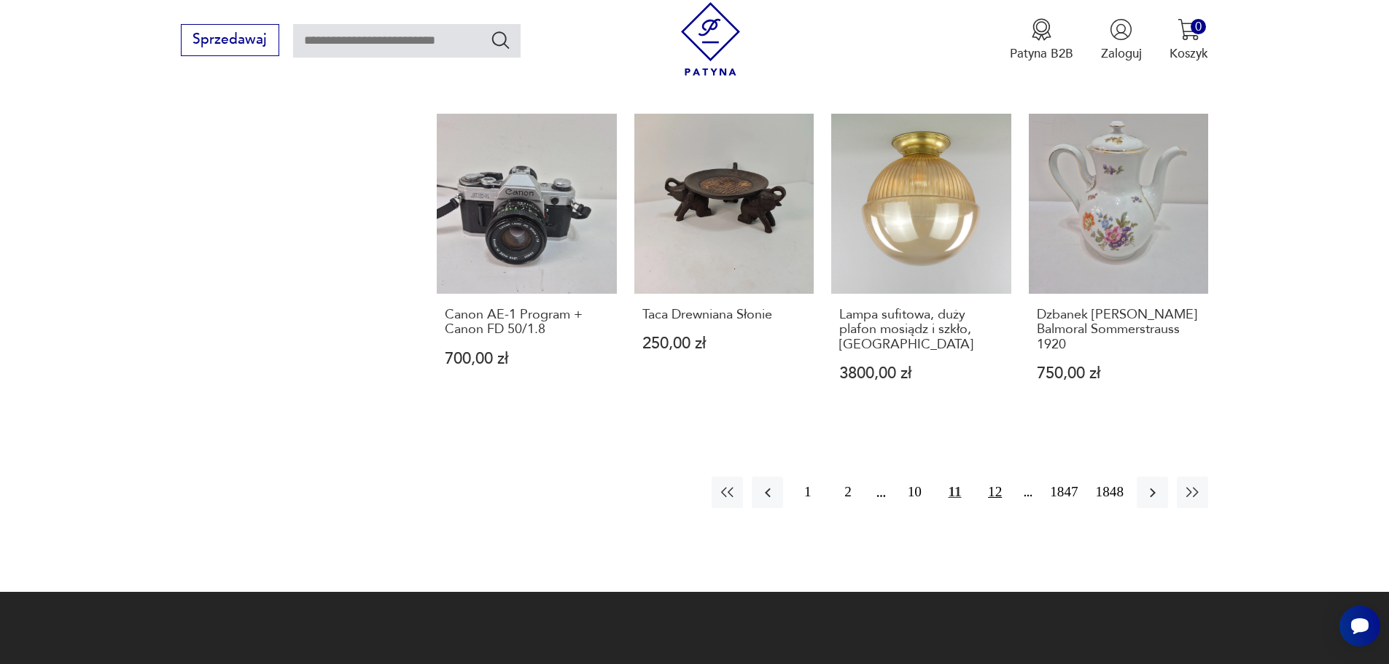
click at [999, 477] on button "12" at bounding box center [994, 492] width 31 height 31
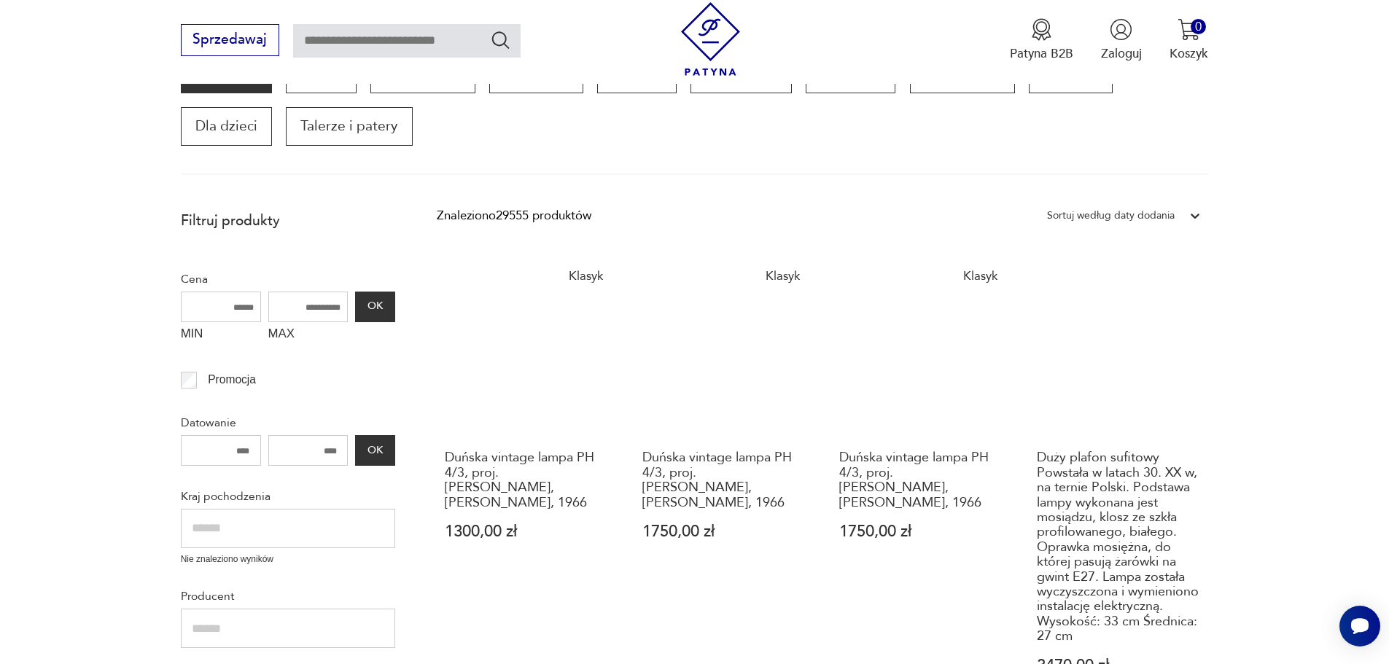
scroll to position [247, 0]
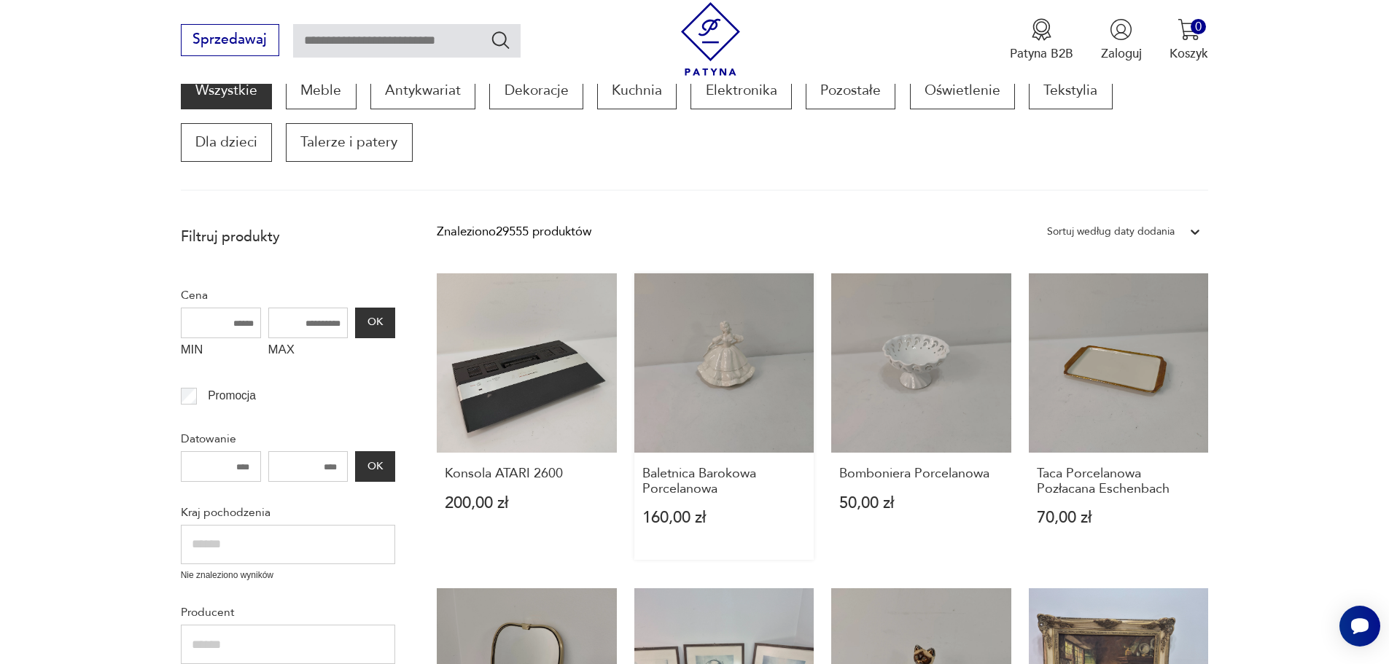
click at [730, 354] on link "Baletnica Barokowa Porcelanowa 160,00 zł" at bounding box center [724, 416] width 180 height 287
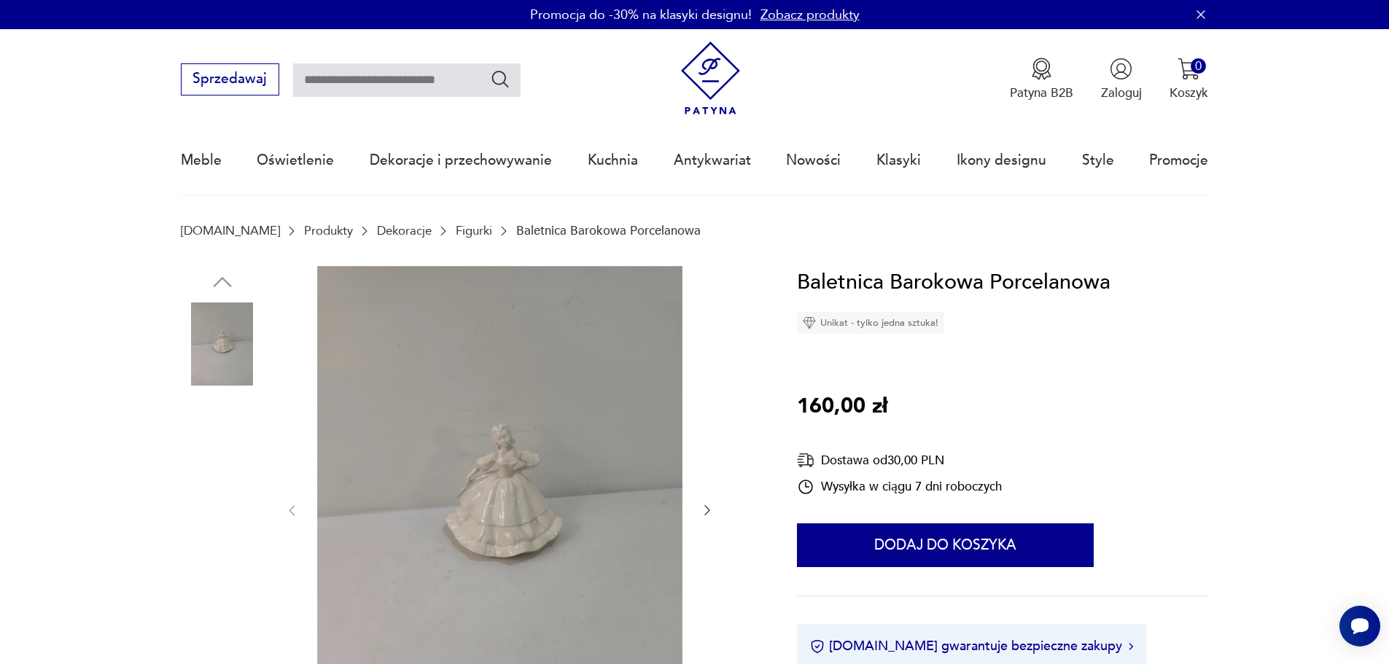
click at [221, 631] on img at bounding box center [222, 622] width 83 height 83
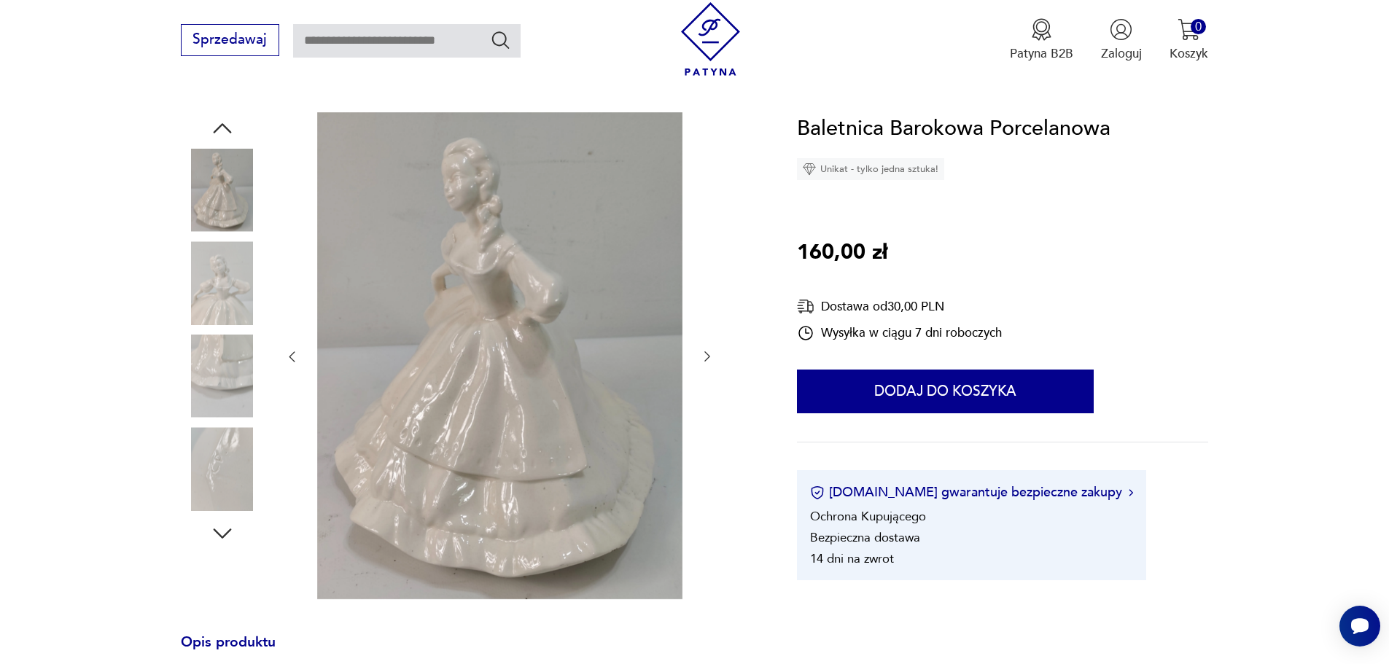
scroll to position [146, 0]
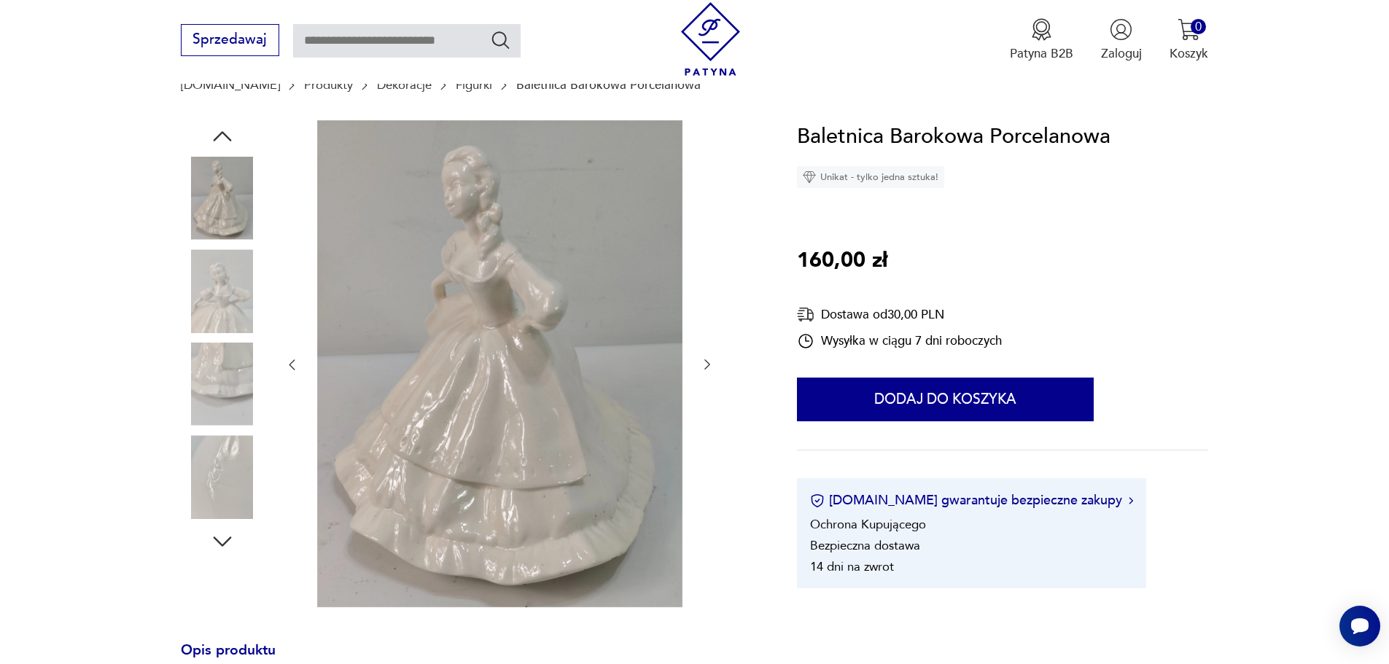
click at [216, 300] on img at bounding box center [222, 290] width 83 height 83
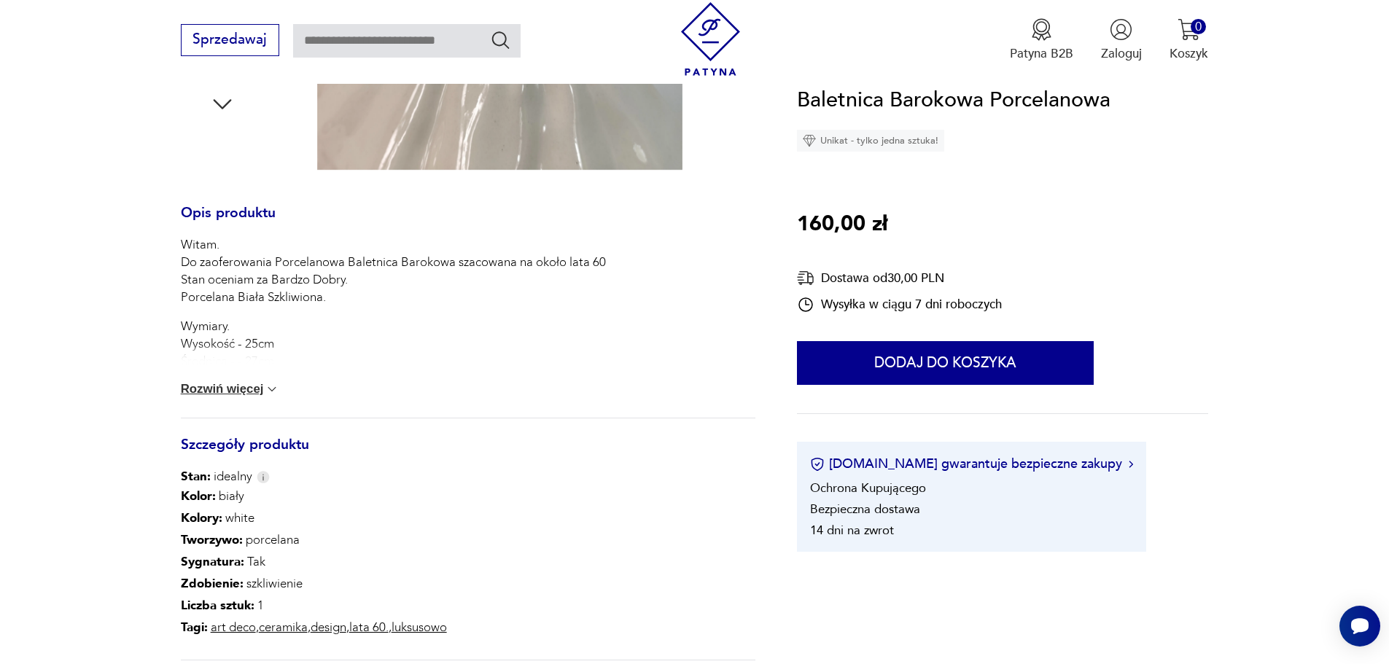
scroll to position [219, 0]
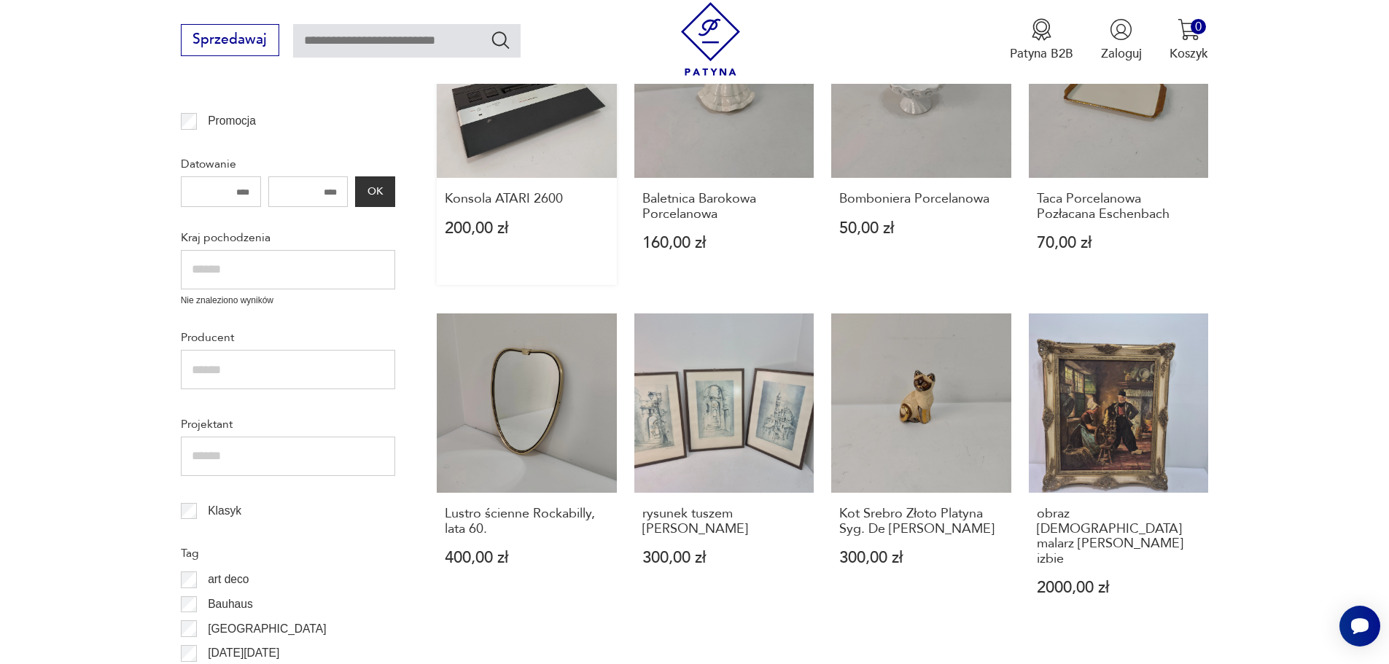
scroll to position [539, 0]
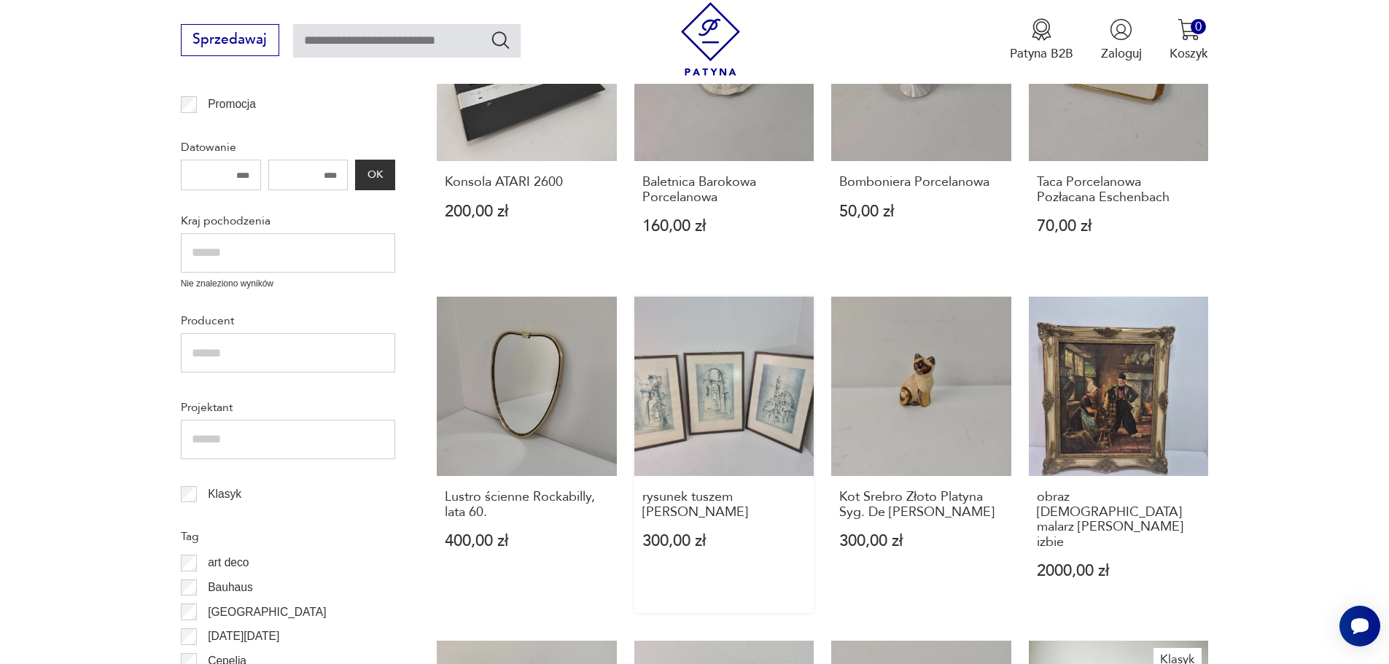
click at [712, 413] on link "rysunek tuszem [PERSON_NAME] 300,00 zł" at bounding box center [724, 455] width 180 height 316
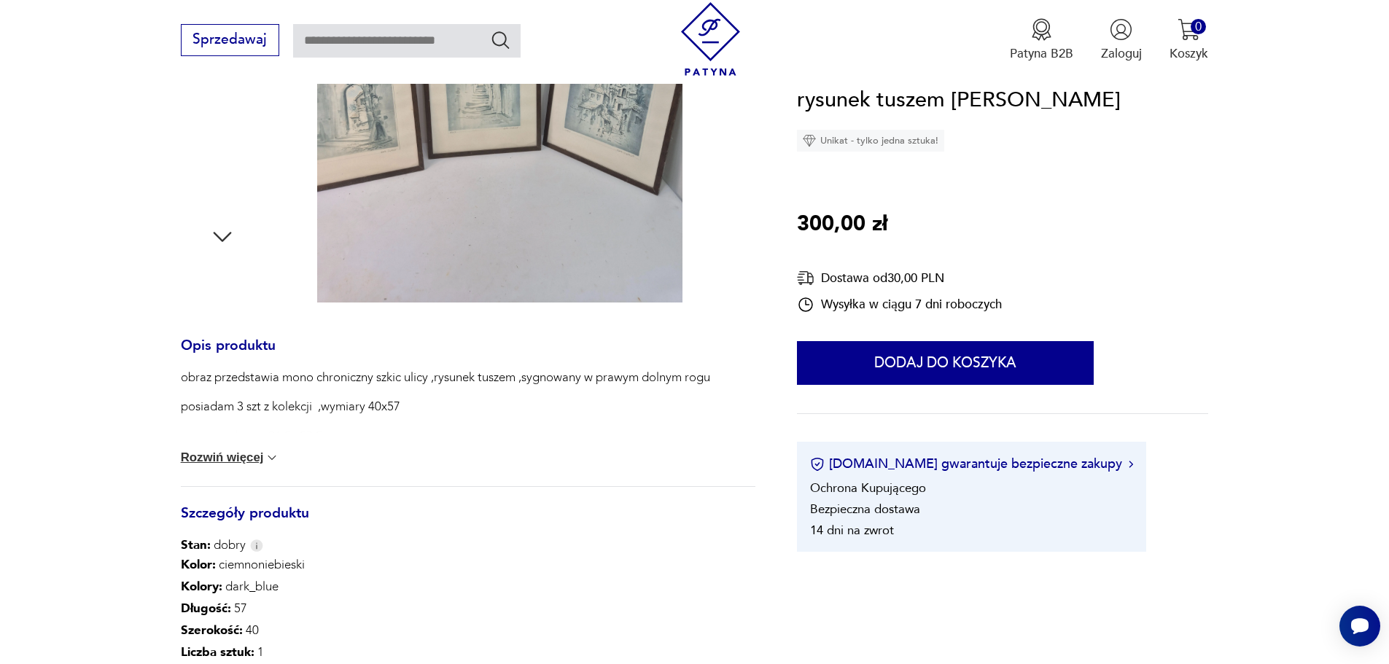
scroll to position [510, 0]
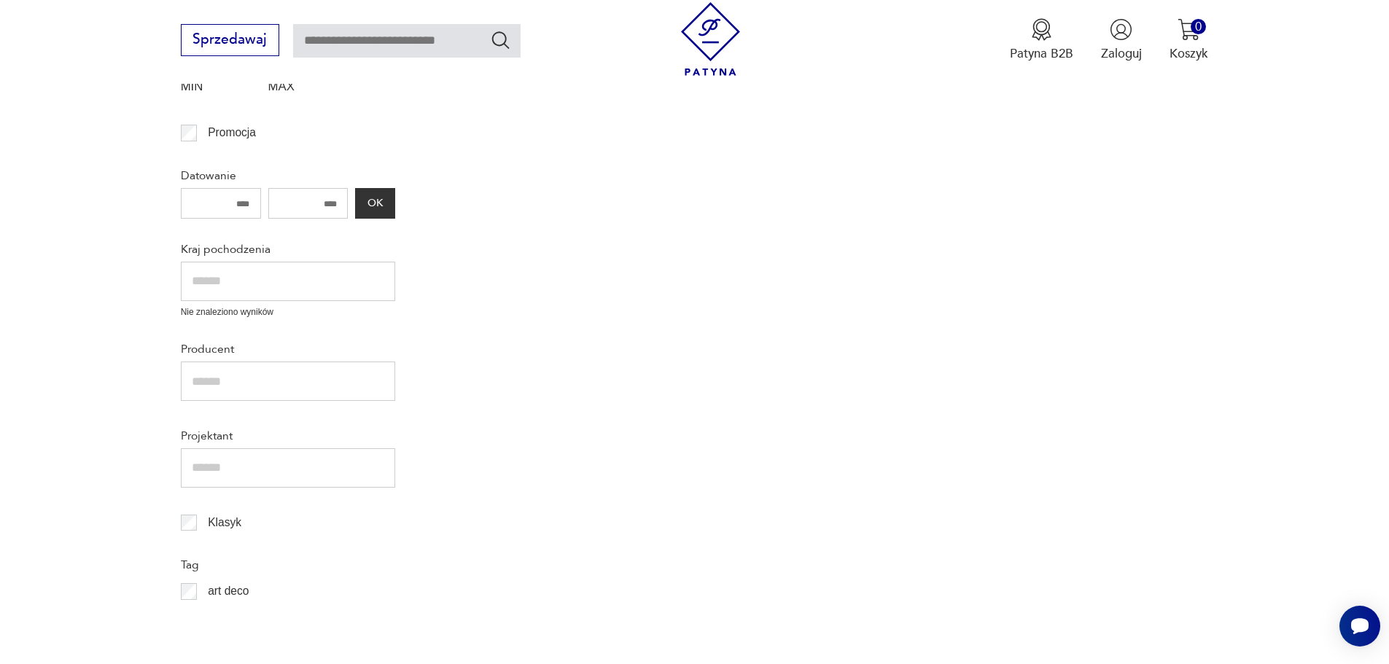
scroll to position [539, 0]
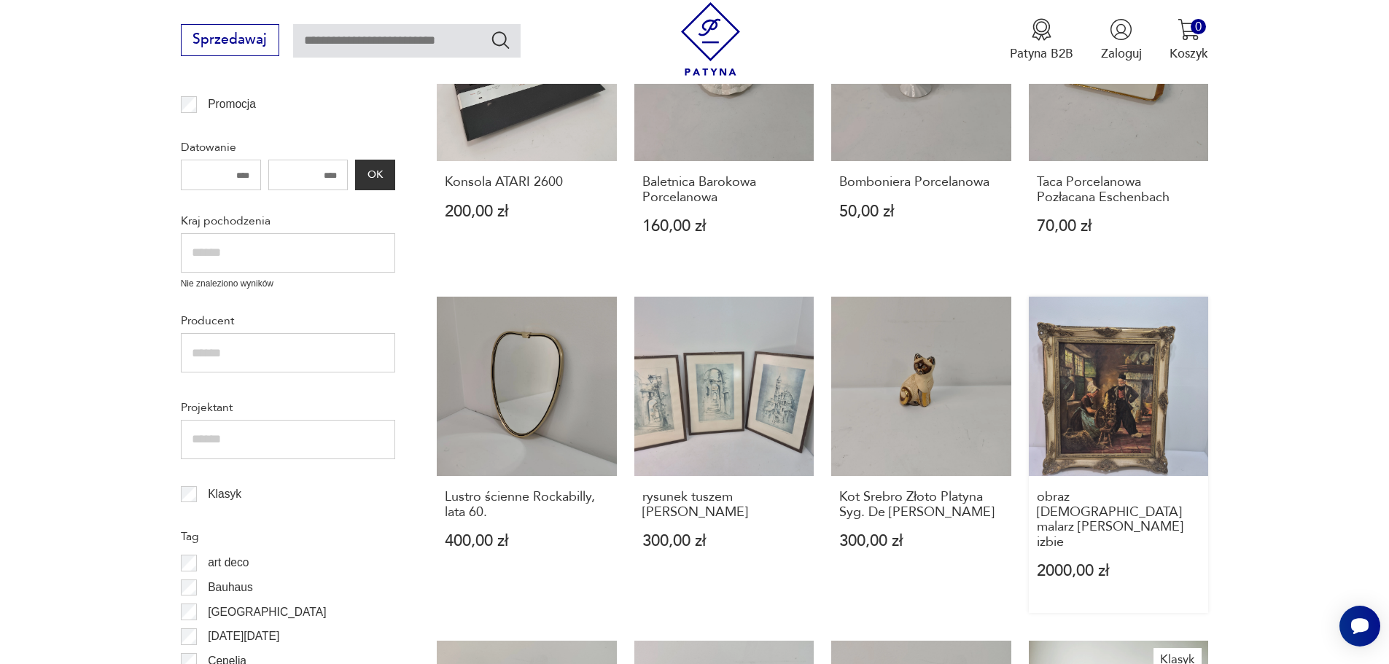
click at [1116, 417] on link "obraz [DEMOGRAPHIC_DATA] malarz [PERSON_NAME] izbie 2000,00 zł" at bounding box center [1119, 455] width 180 height 316
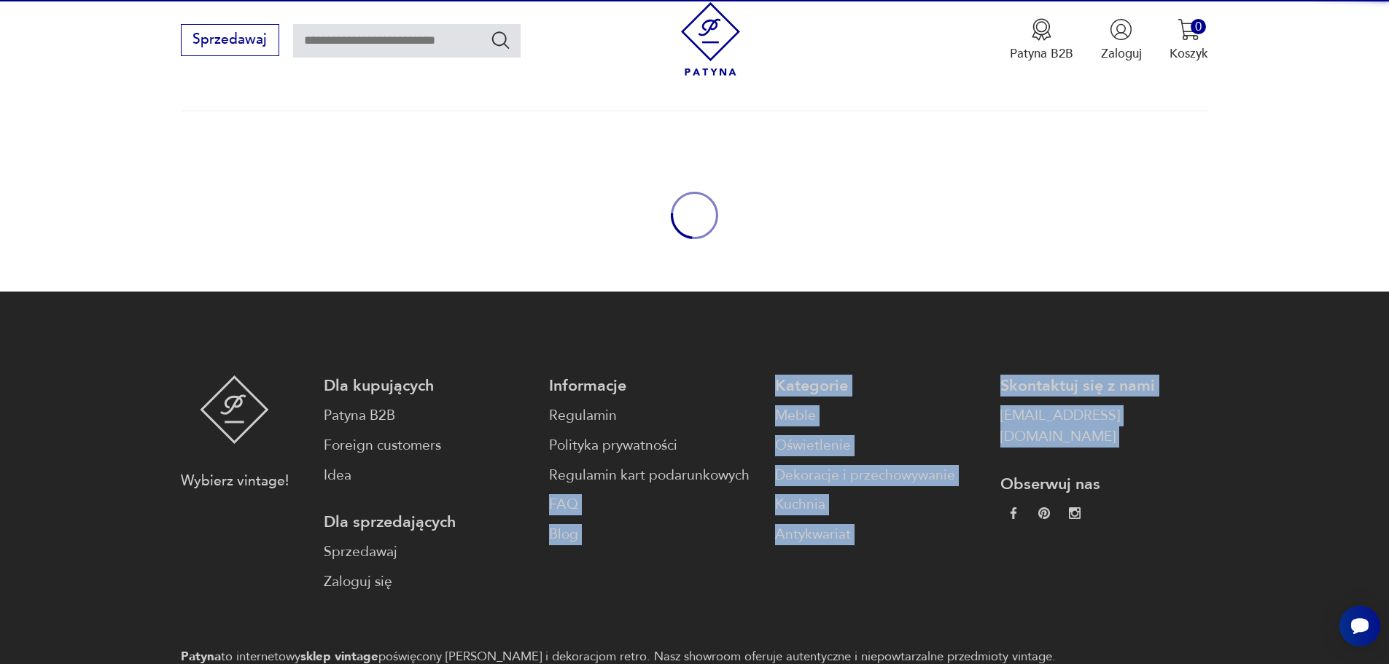
click at [1116, 418] on footer "Wybierz vintage! Dla kupujących Patyna B2B Foreign customers Idea Dla sprzedają…" at bounding box center [694, 547] width 1389 height 511
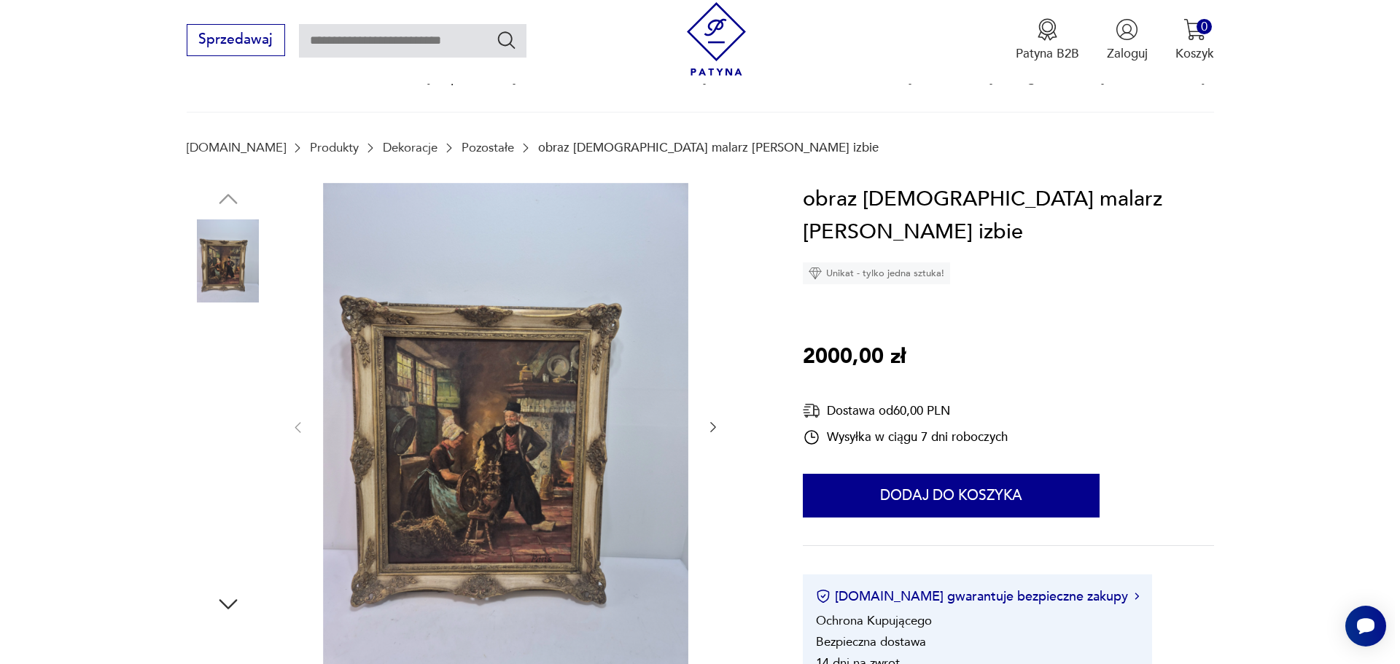
scroll to position [219, 0]
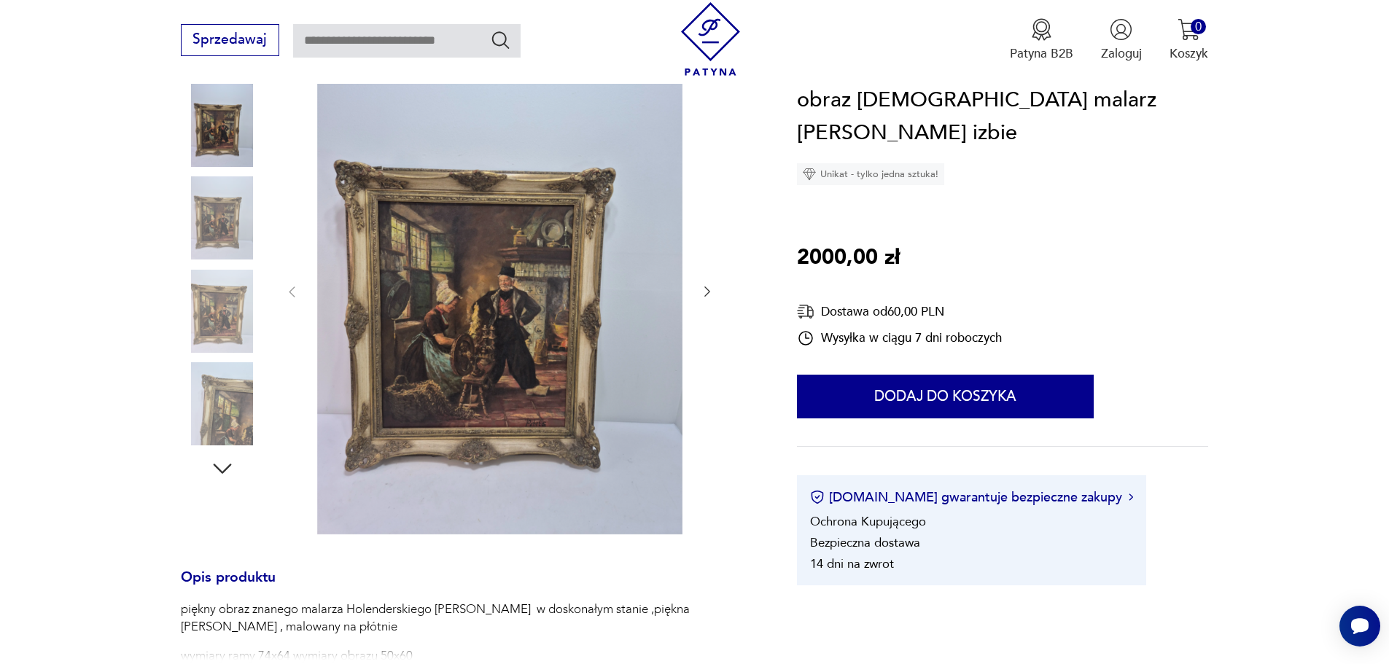
click at [492, 327] on img at bounding box center [499, 290] width 365 height 487
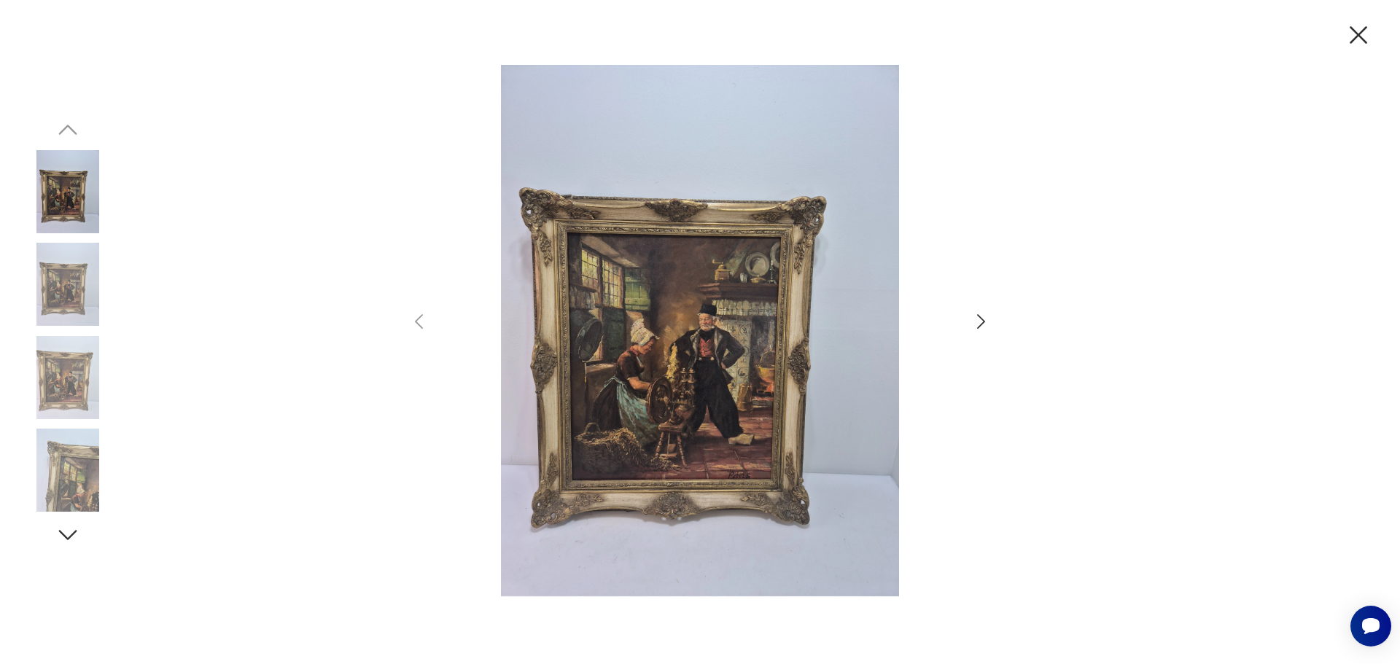
click at [978, 313] on icon "button" at bounding box center [980, 321] width 21 height 21
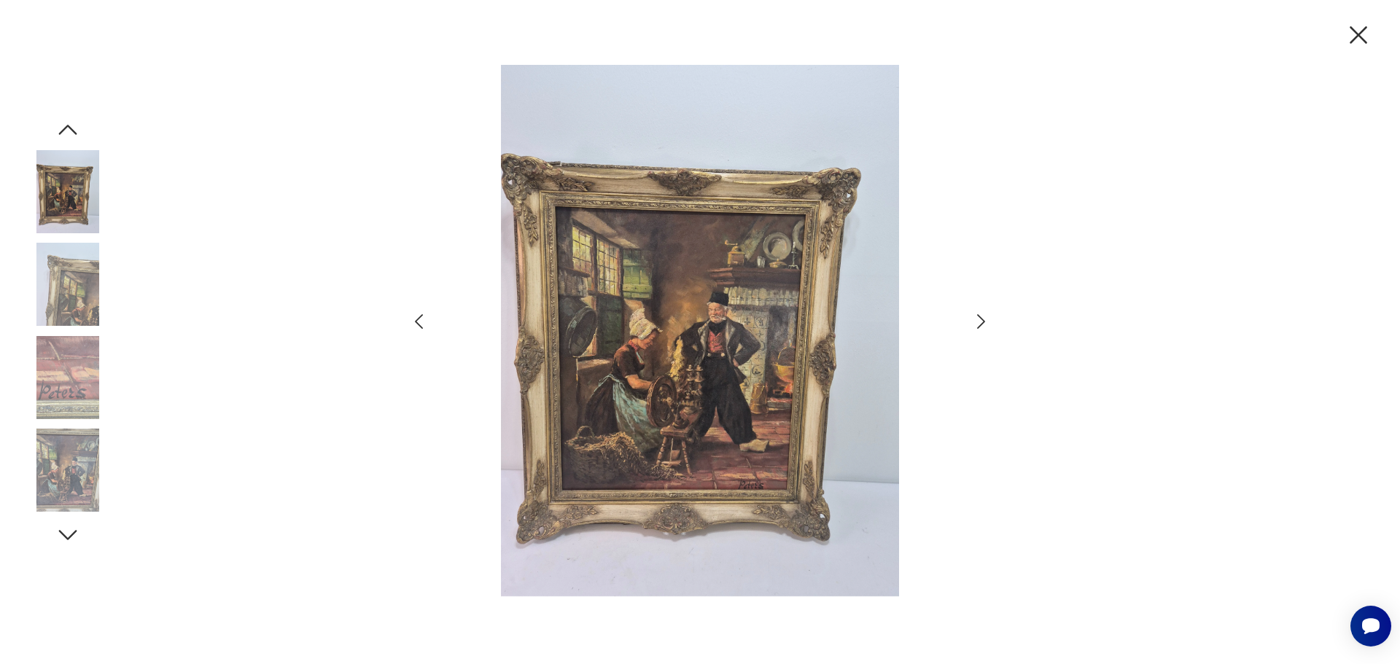
click at [978, 313] on icon "button" at bounding box center [980, 321] width 21 height 21
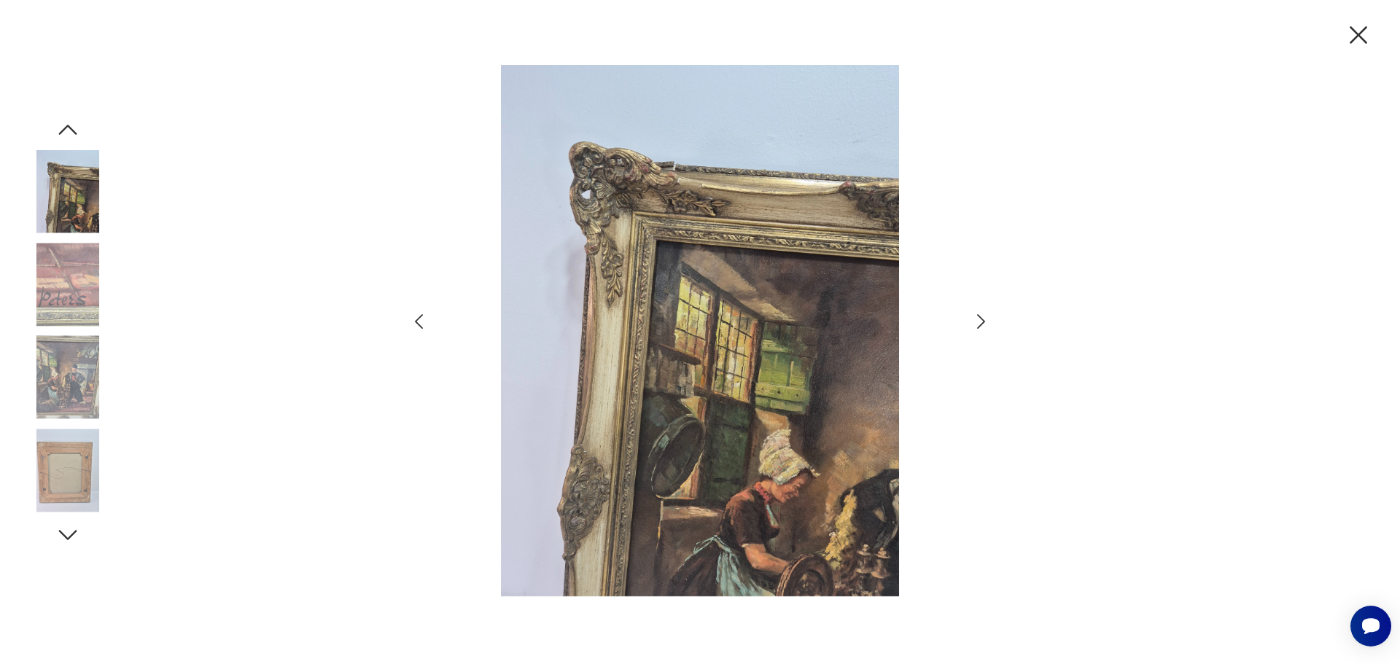
click at [978, 313] on icon "button" at bounding box center [980, 321] width 21 height 21
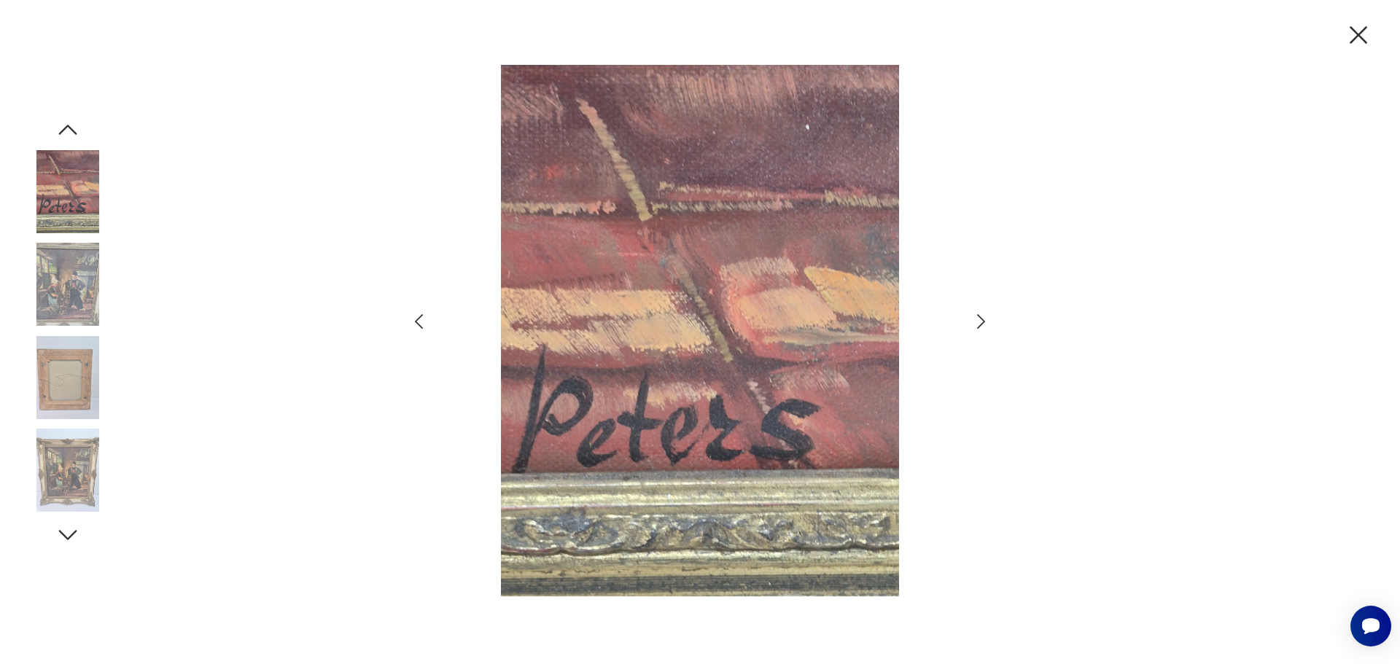
click at [978, 313] on icon "button" at bounding box center [980, 321] width 21 height 21
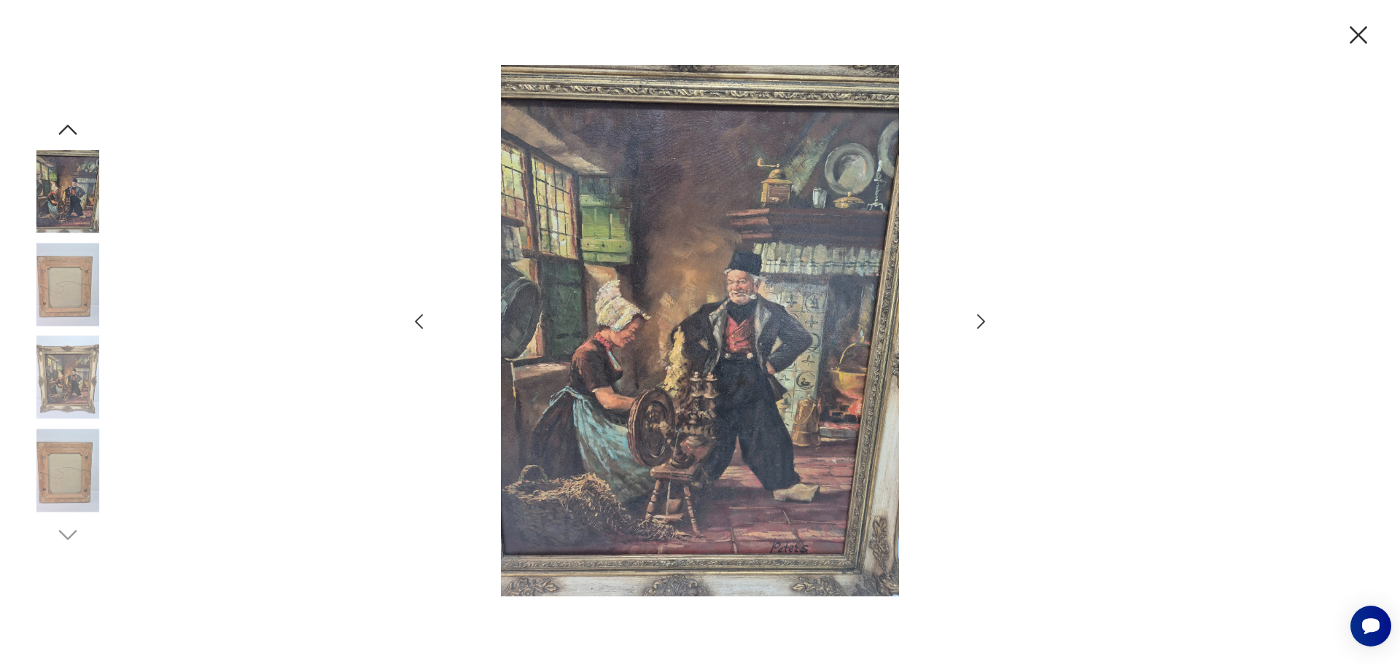
click at [978, 313] on icon "button" at bounding box center [980, 321] width 21 height 21
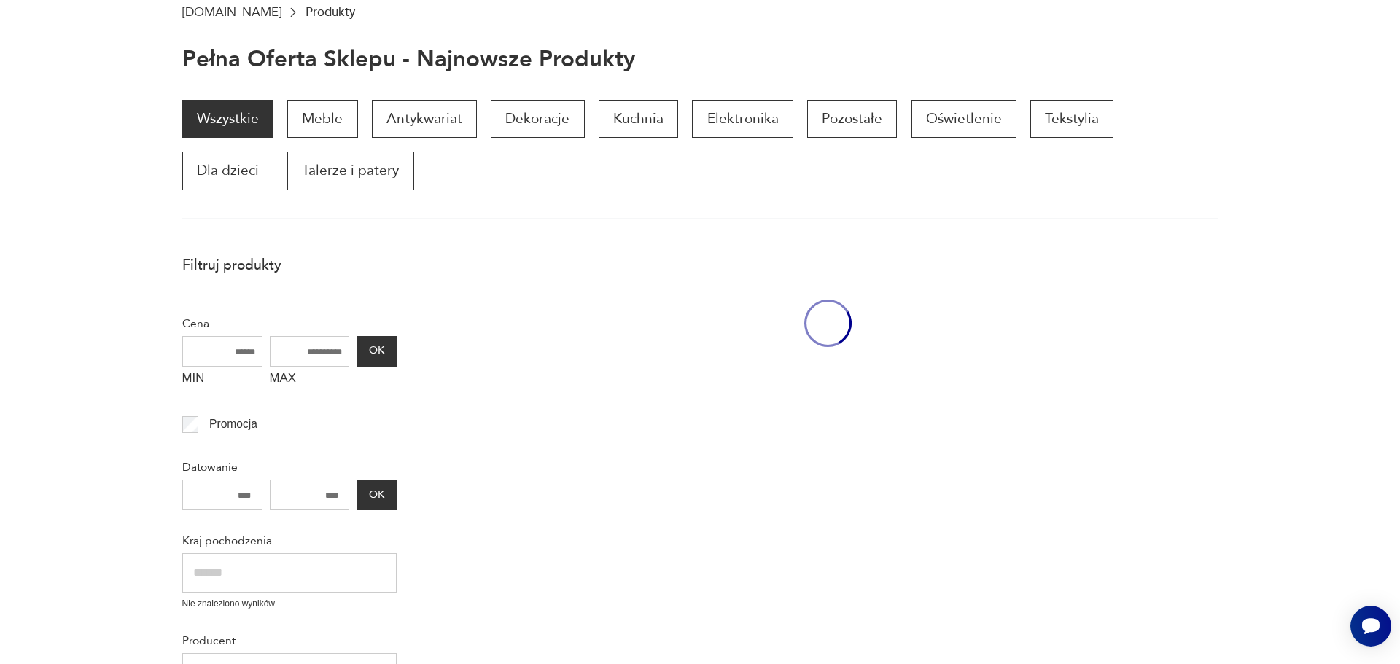
scroll to position [539, 0]
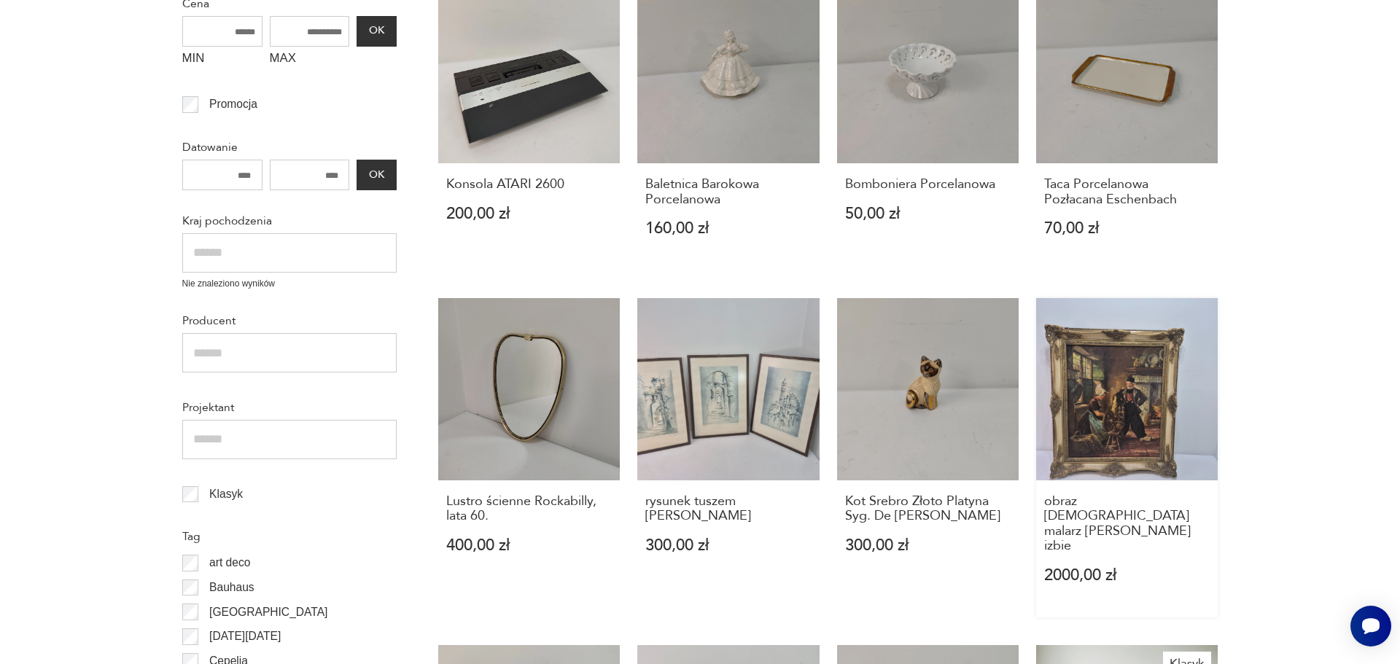
click at [1127, 398] on link "obraz [DEMOGRAPHIC_DATA] malarz [PERSON_NAME] izbie 2000,00 zł" at bounding box center [1127, 457] width 182 height 319
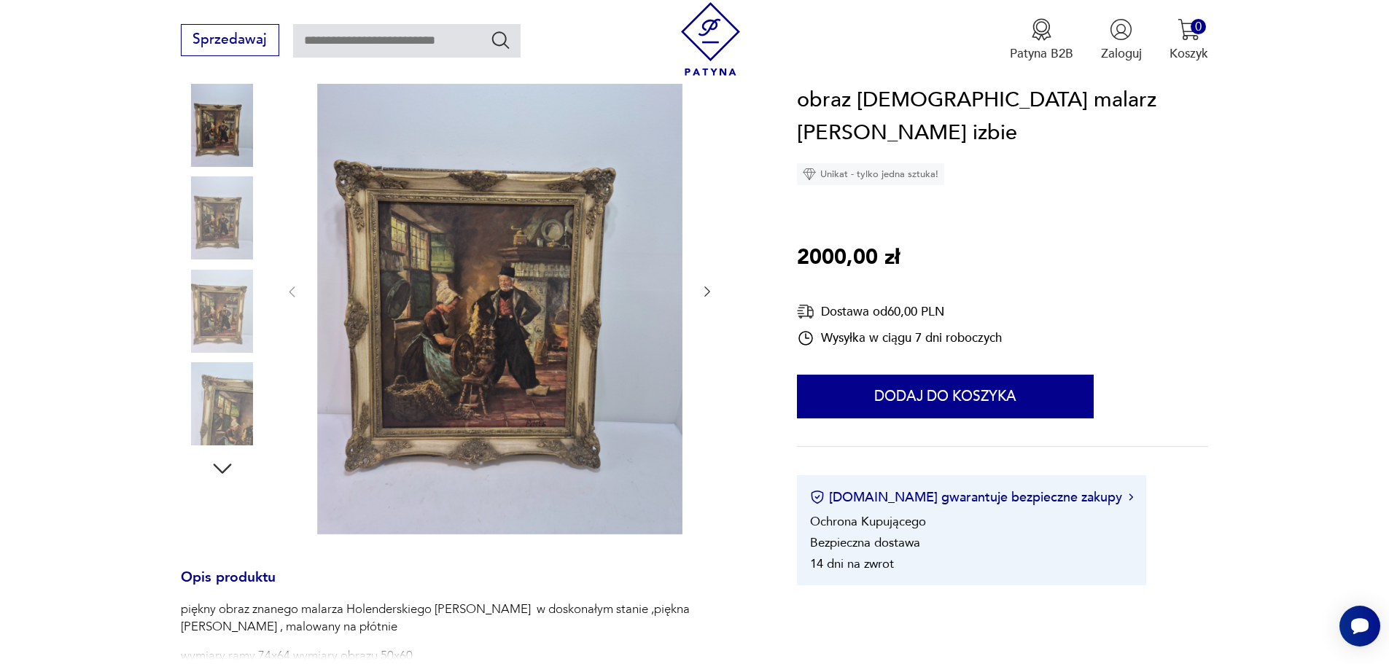
scroll to position [437, 0]
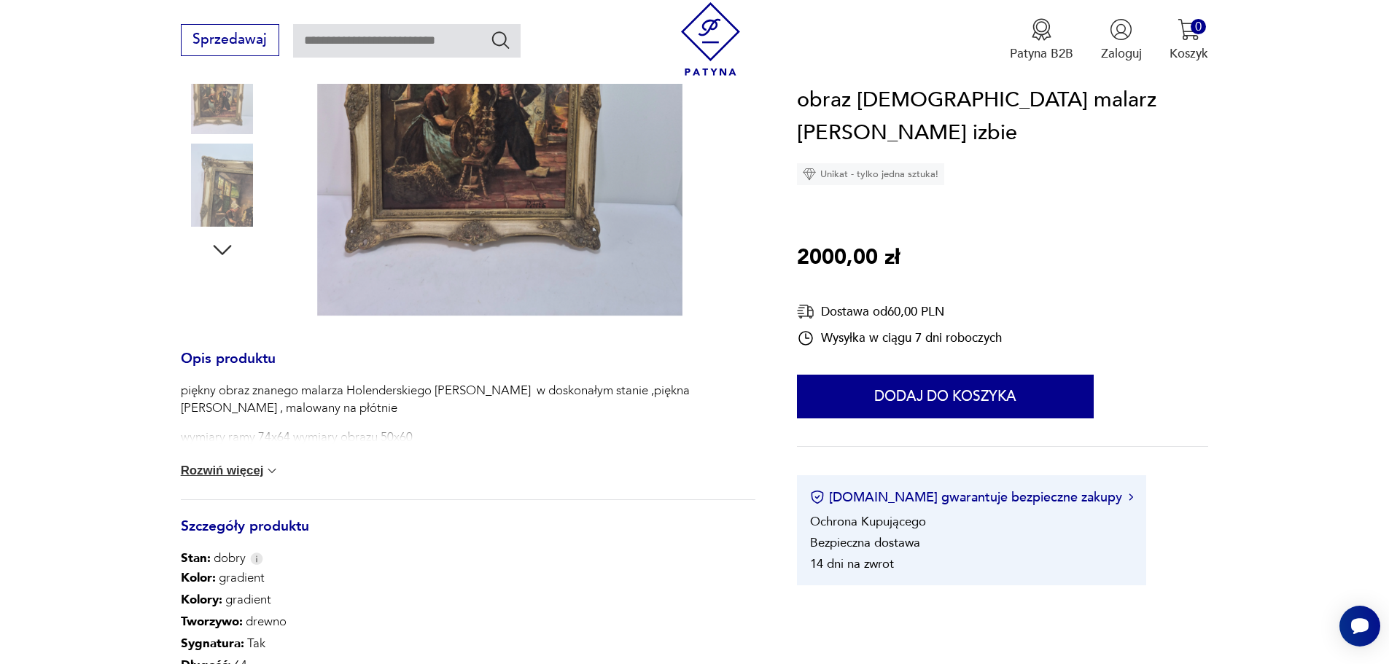
click at [251, 465] on button "Rozwiń więcej" at bounding box center [230, 471] width 99 height 15
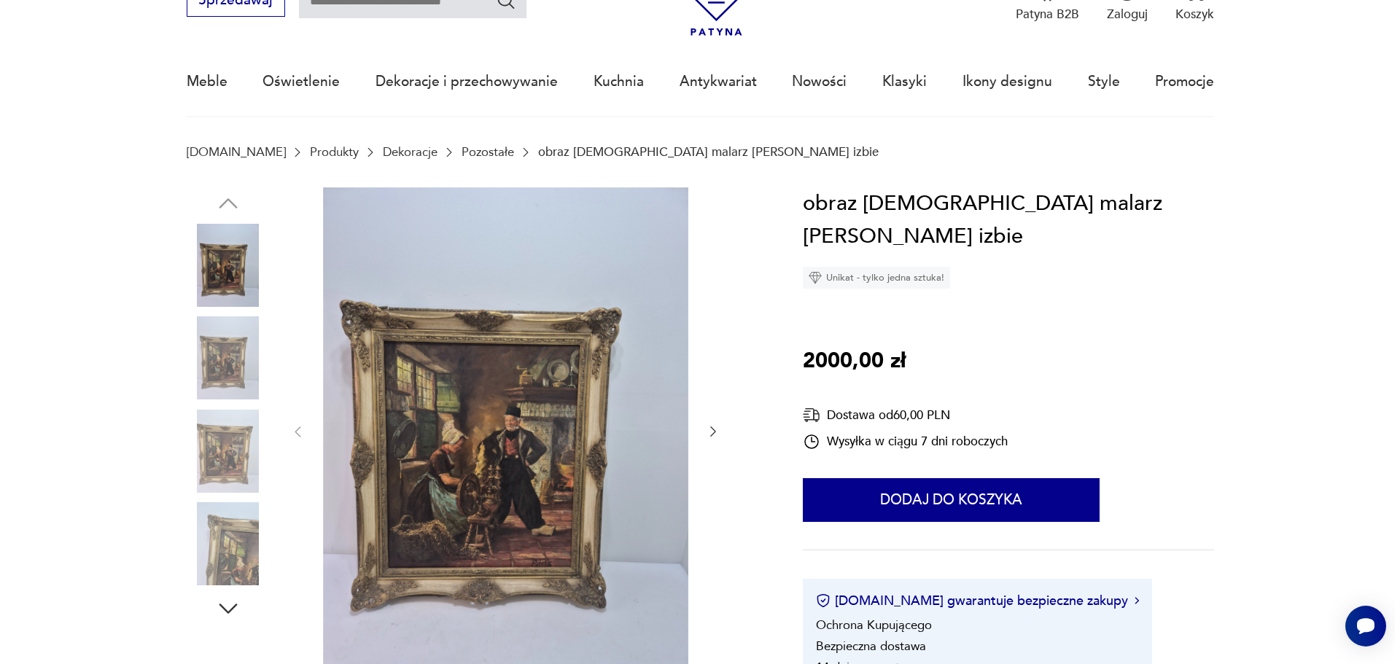
scroll to position [73, 0]
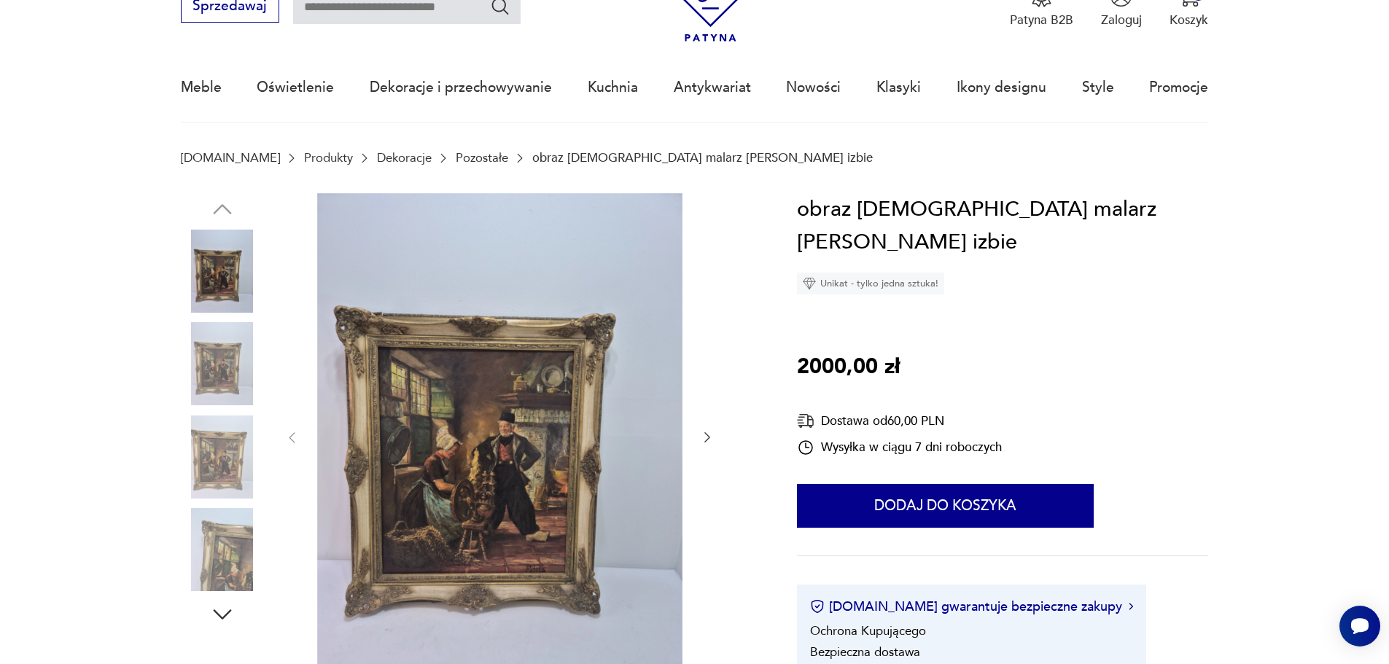
click at [482, 445] on img at bounding box center [499, 436] width 365 height 487
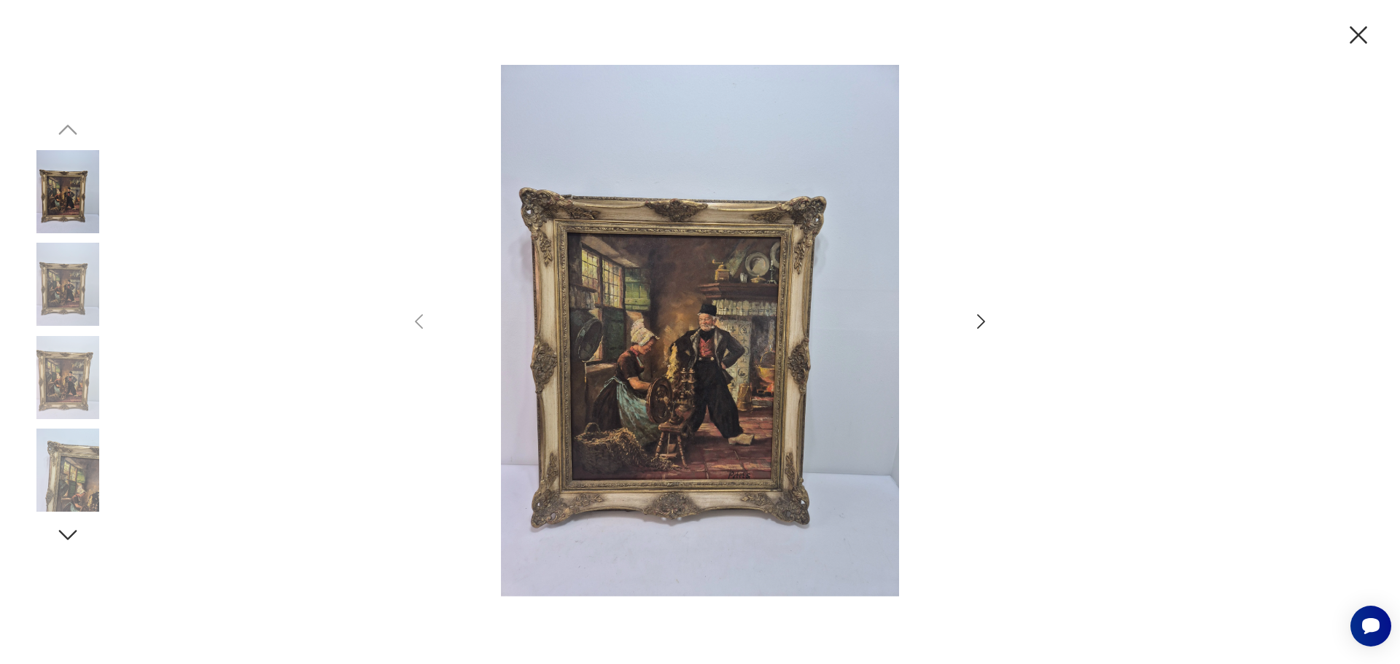
click at [709, 324] on img at bounding box center [700, 330] width 506 height 531
click at [629, 337] on img at bounding box center [700, 330] width 506 height 531
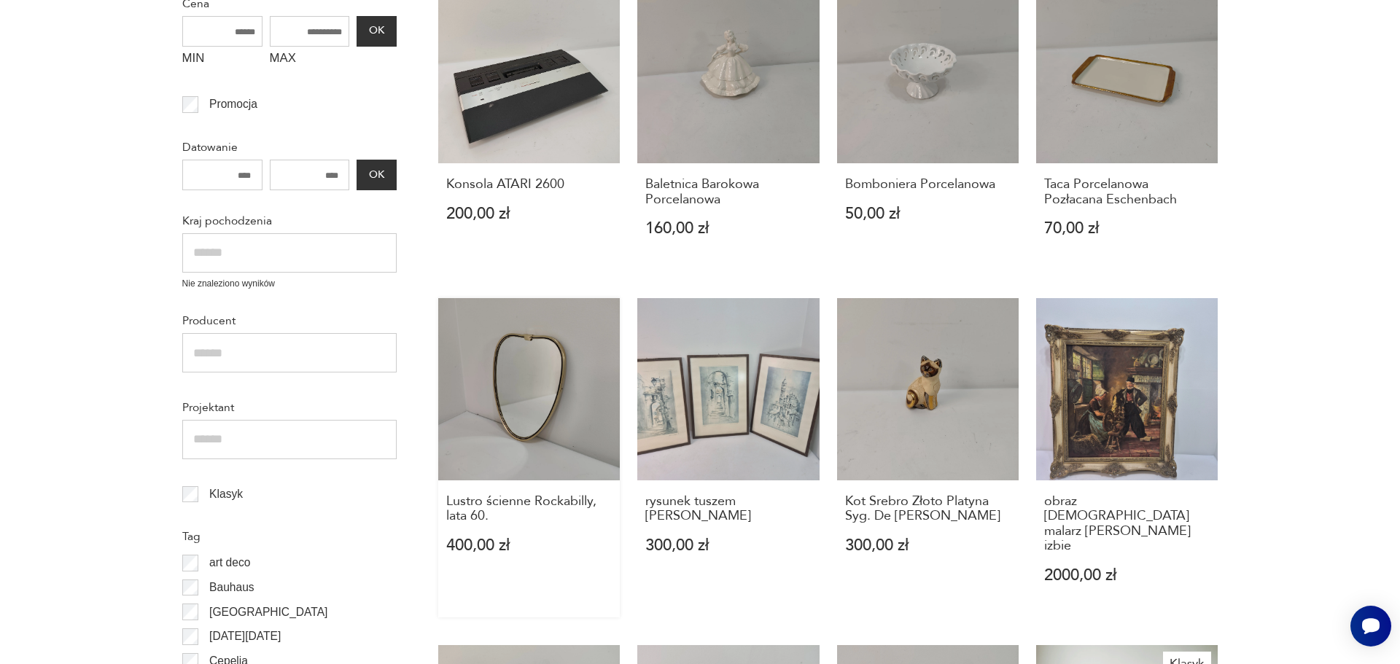
click at [526, 391] on link "Lustro ścienne Rockabilly, lata 60. 400,00 zł" at bounding box center [529, 457] width 182 height 319
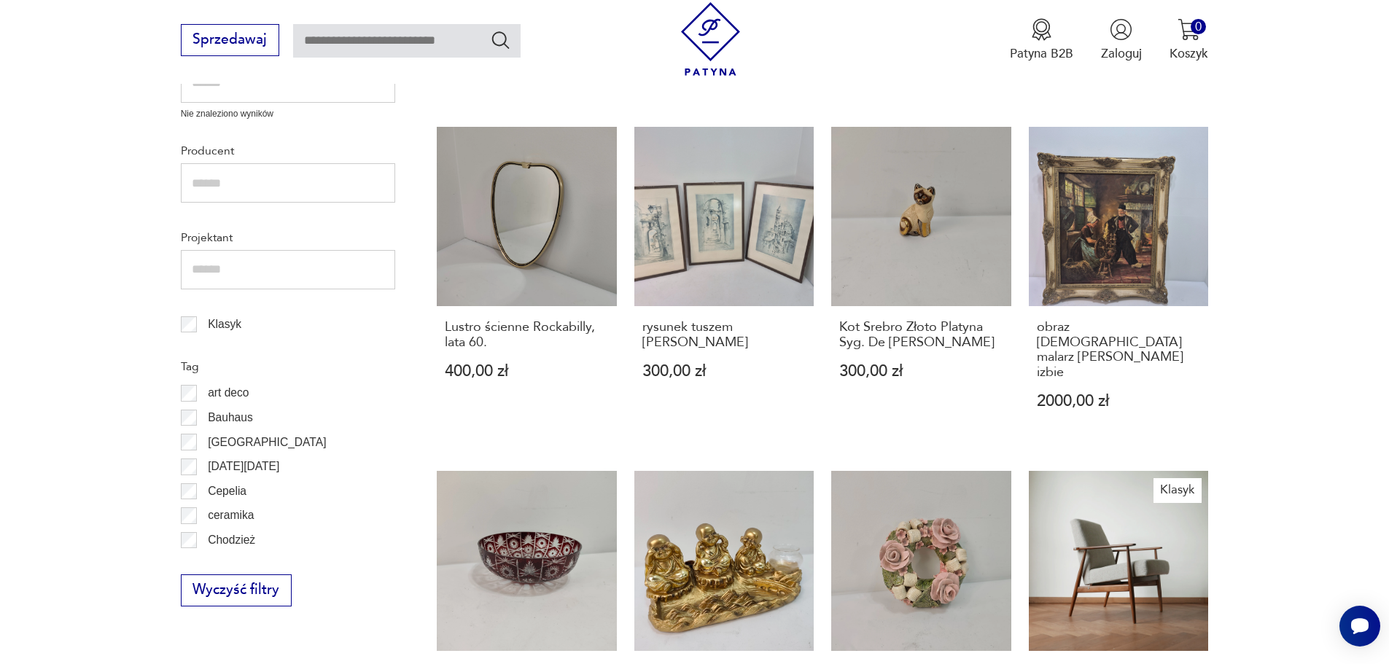
scroll to position [830, 0]
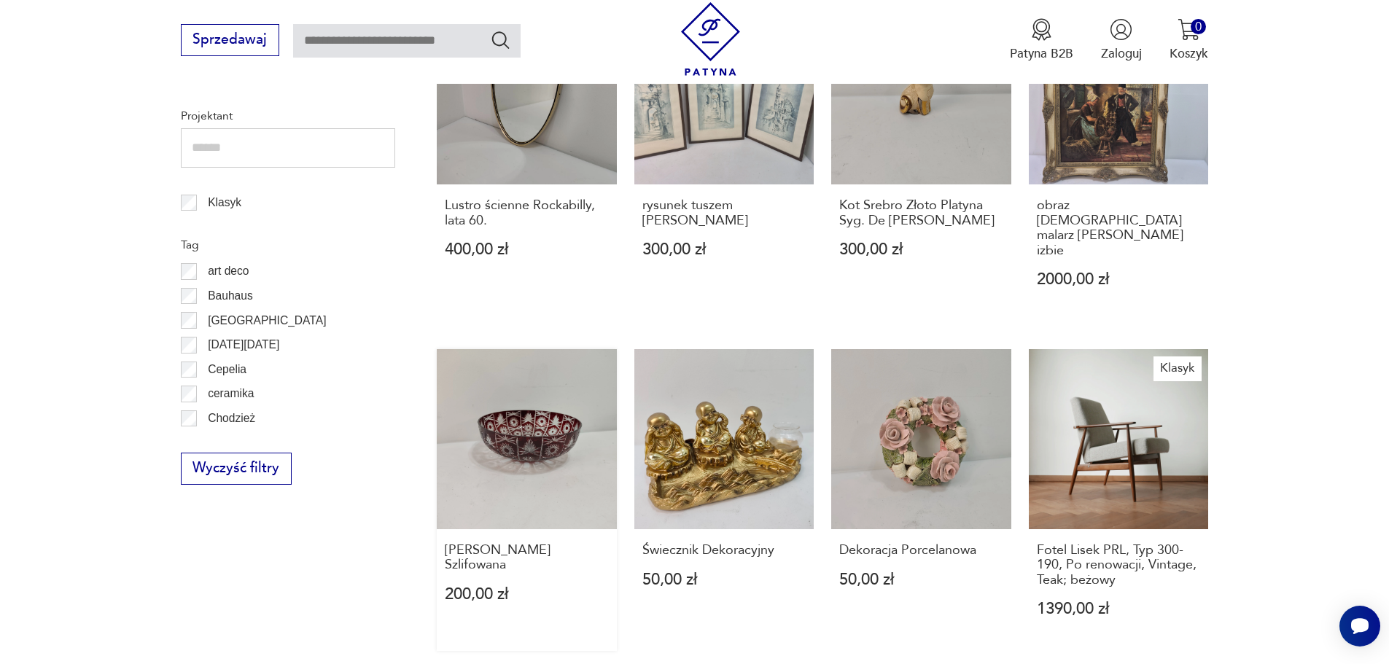
click at [548, 410] on link "[PERSON_NAME] Szlifowana 200,00 zł" at bounding box center [527, 500] width 180 height 302
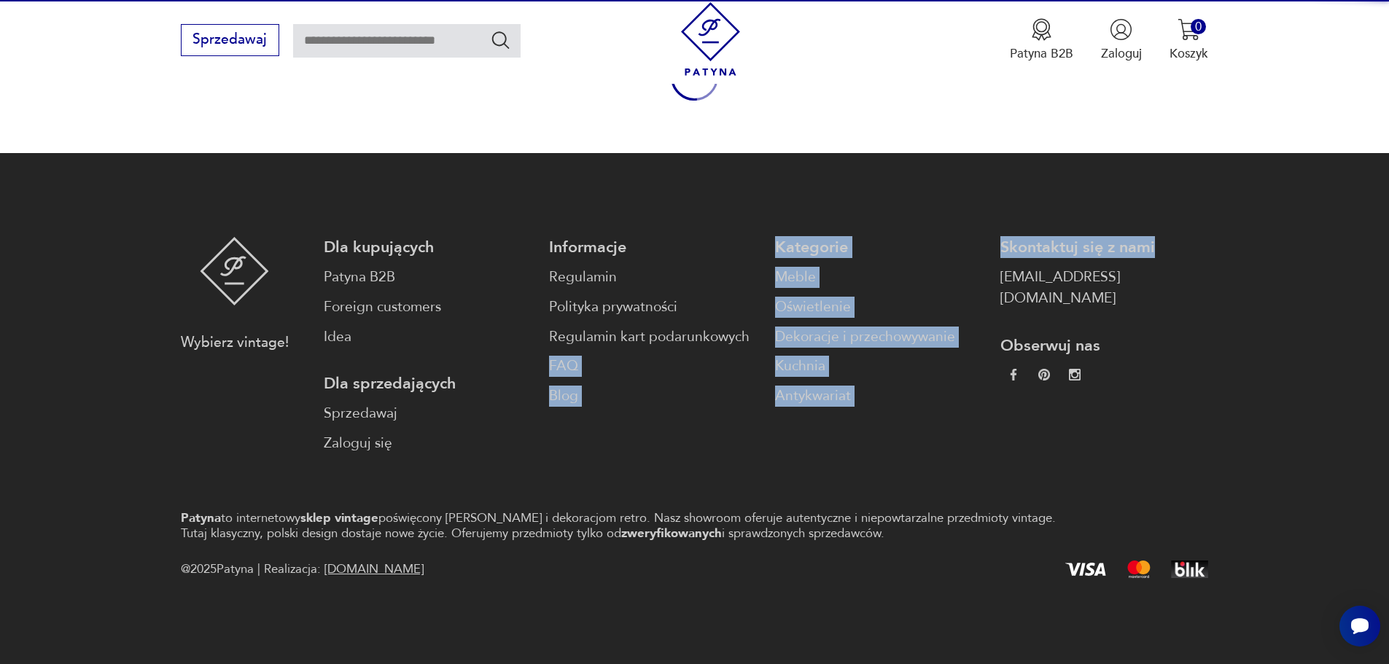
click at [549, 410] on div "Informacje Regulamin Polityka prywatności Regulamin kart podarunkowych FAQ Blog" at bounding box center [653, 345] width 208 height 217
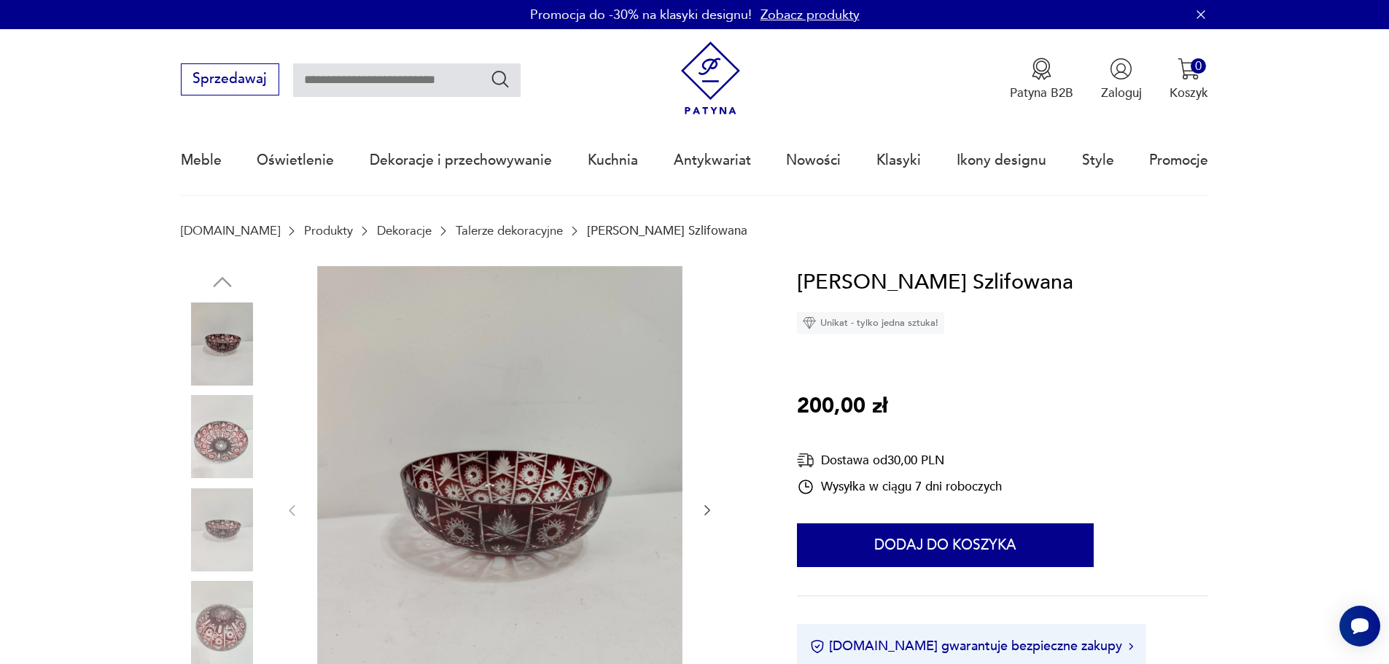
click at [214, 633] on img at bounding box center [222, 622] width 83 height 83
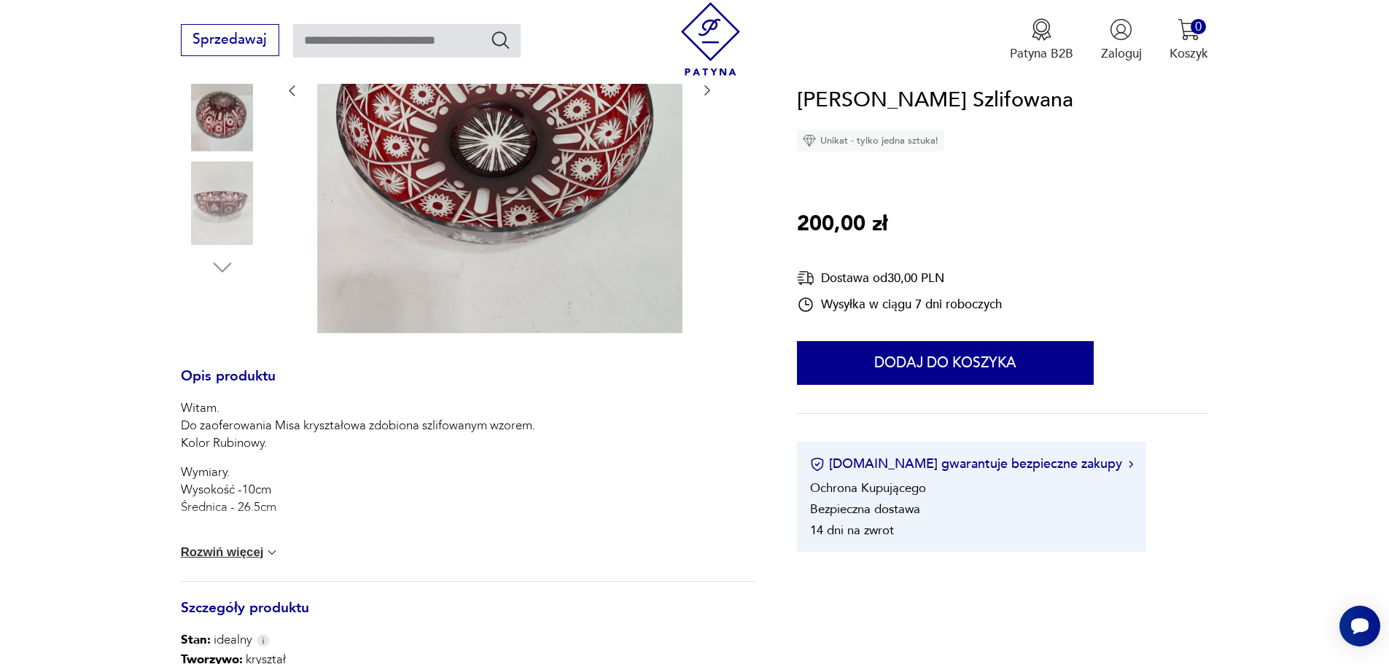
scroll to position [437, 0]
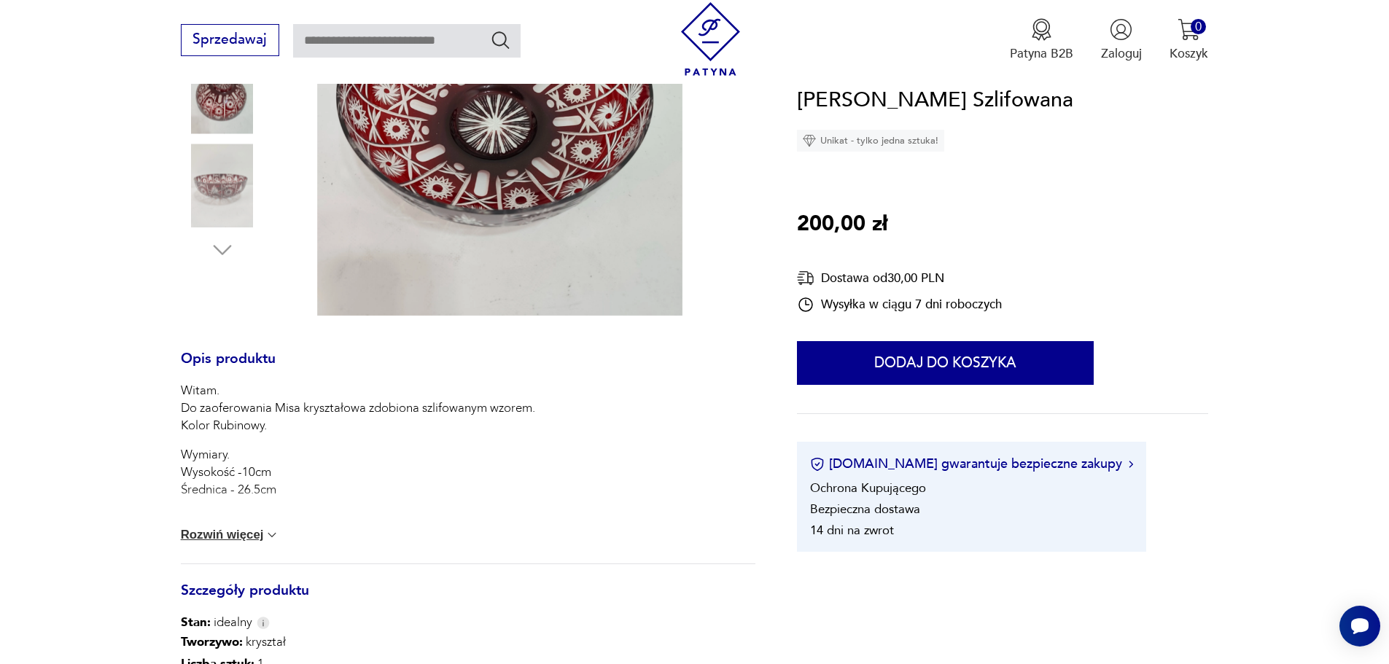
click at [249, 539] on button "Rozwiń więcej" at bounding box center [230, 535] width 99 height 15
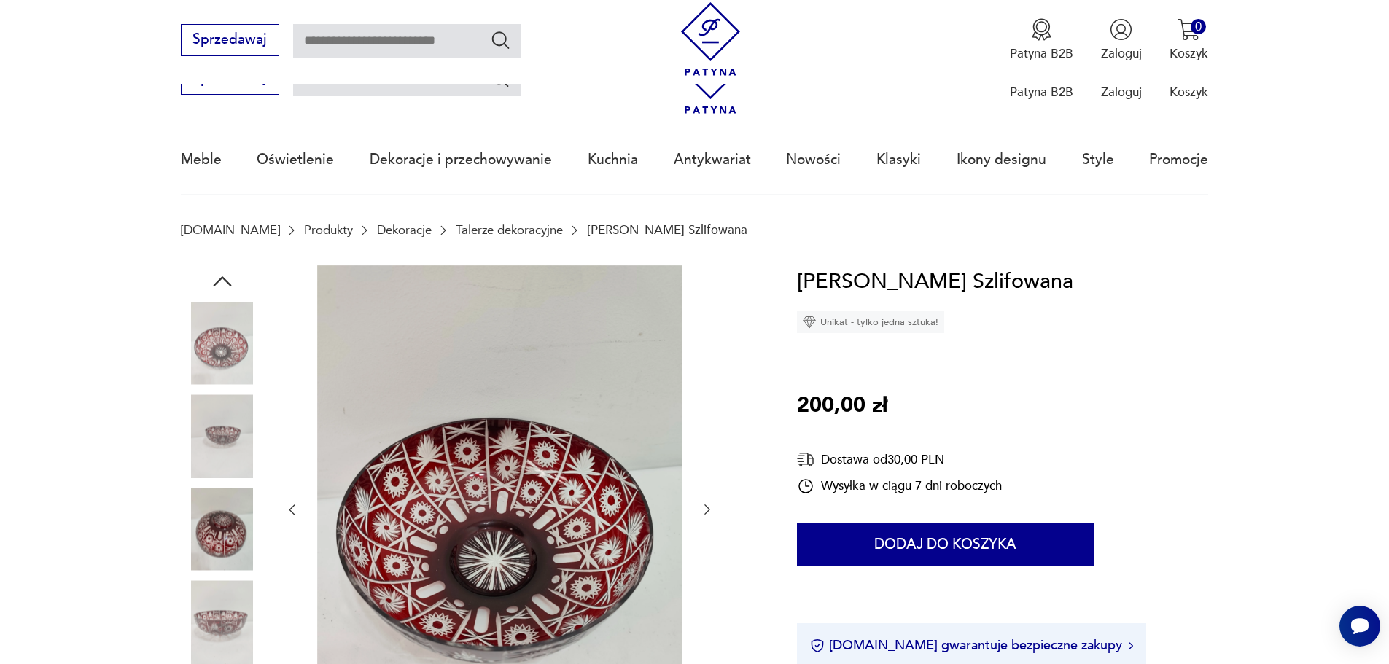
scroll to position [0, 0]
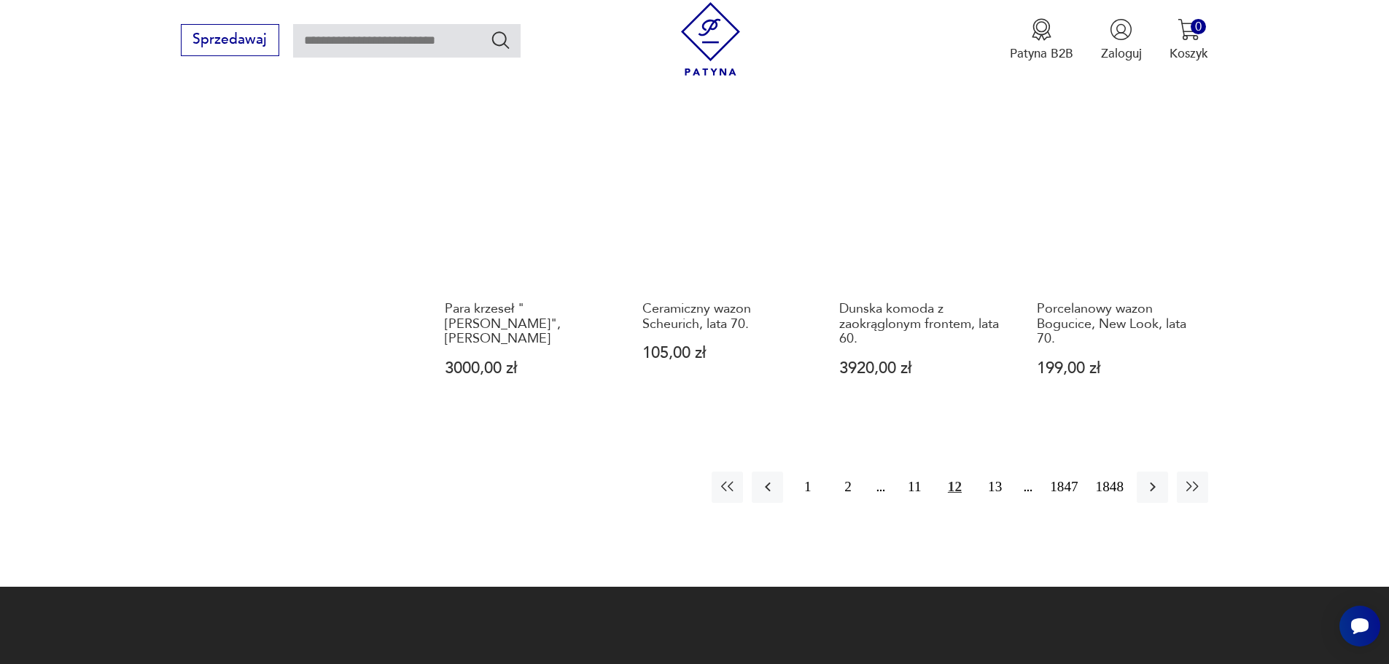
scroll to position [1413, 0]
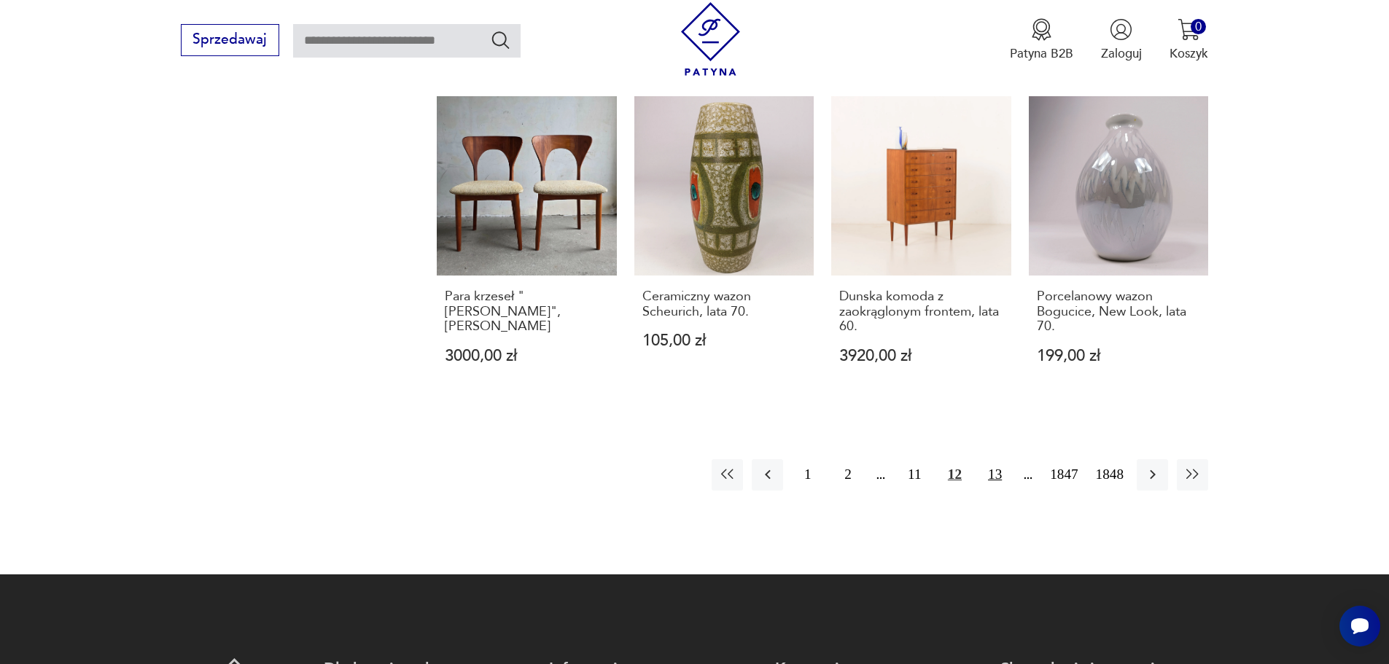
click at [996, 459] on button "13" at bounding box center [994, 474] width 31 height 31
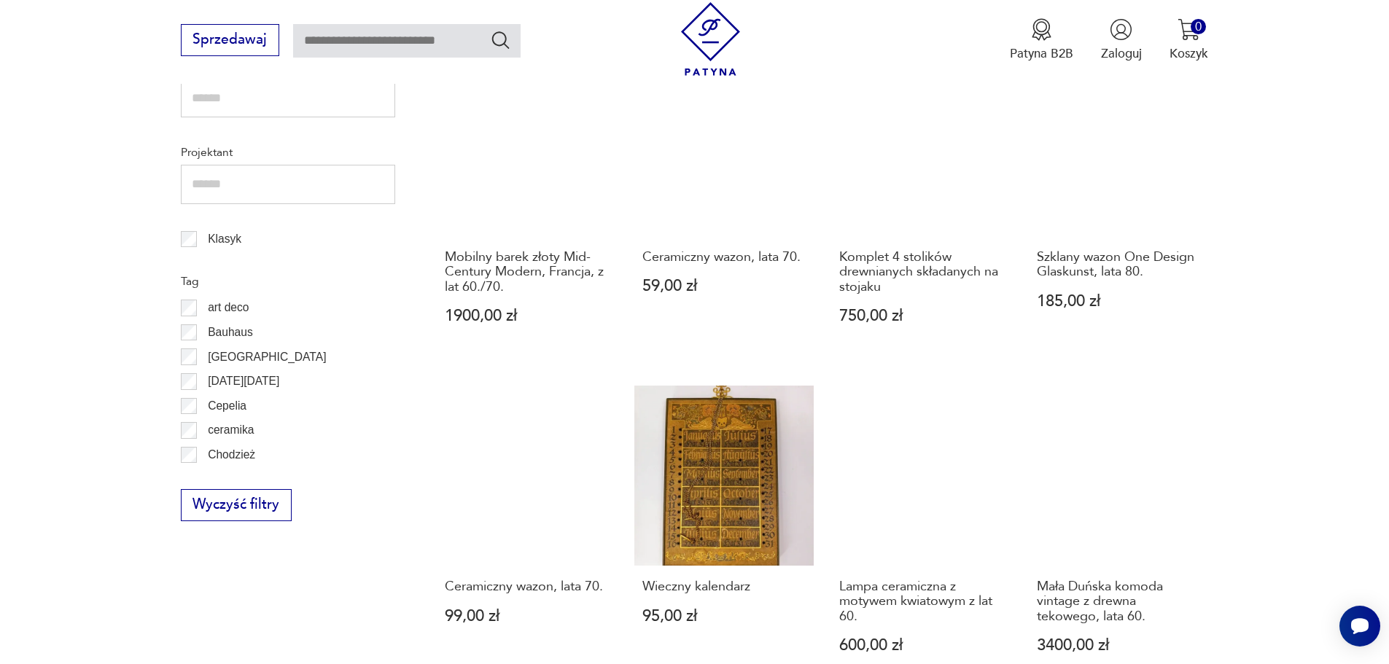
scroll to position [830, 0]
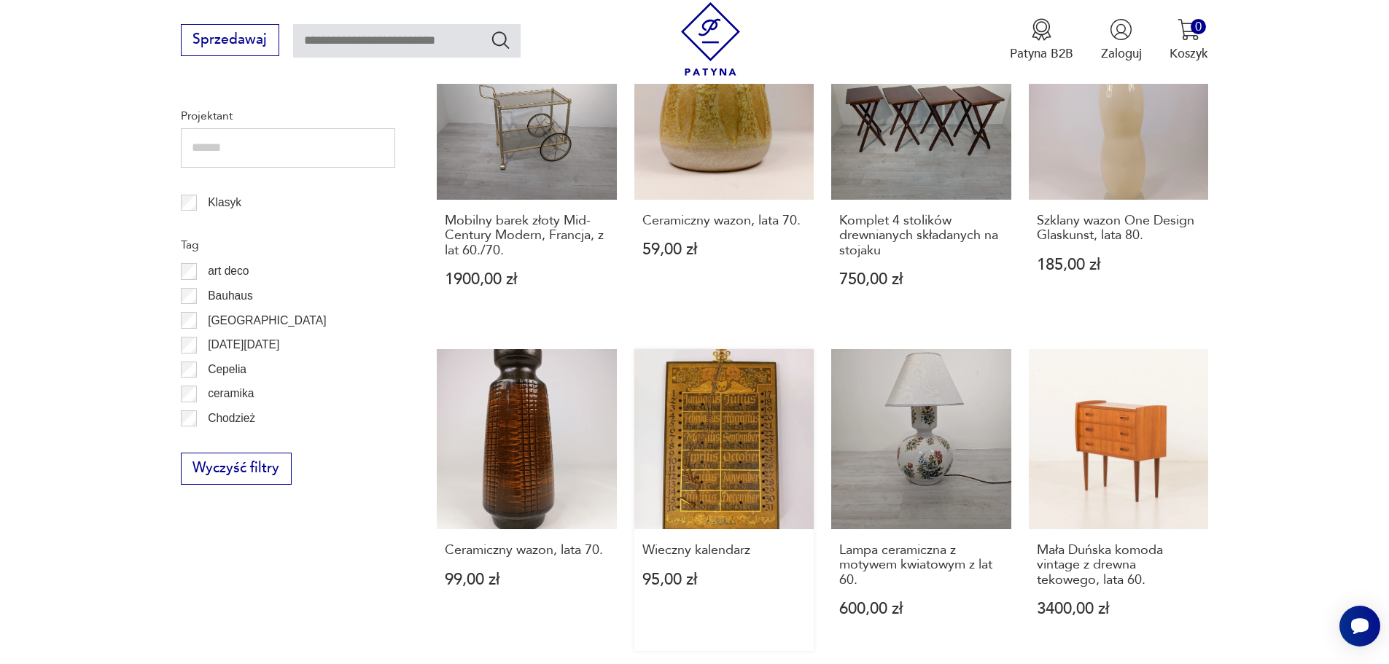
click at [719, 473] on link "Wieczny kalendarz 95,00 zł" at bounding box center [724, 500] width 180 height 302
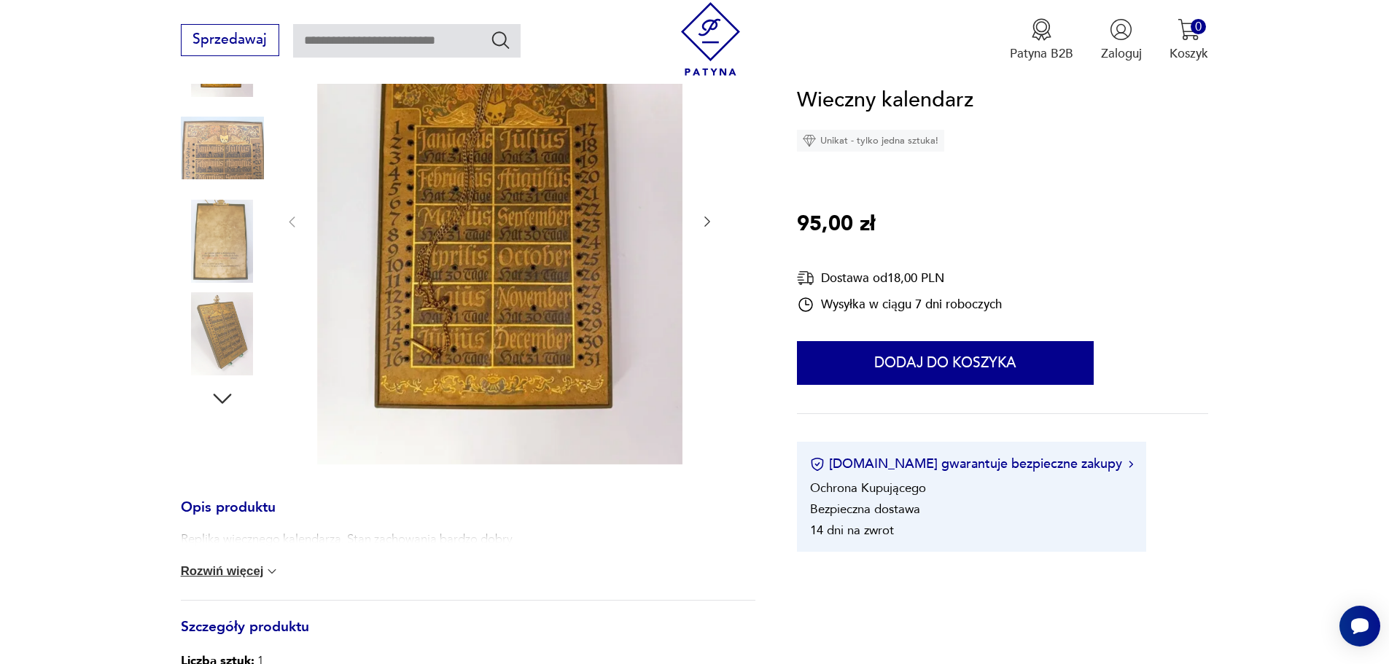
scroll to position [292, 0]
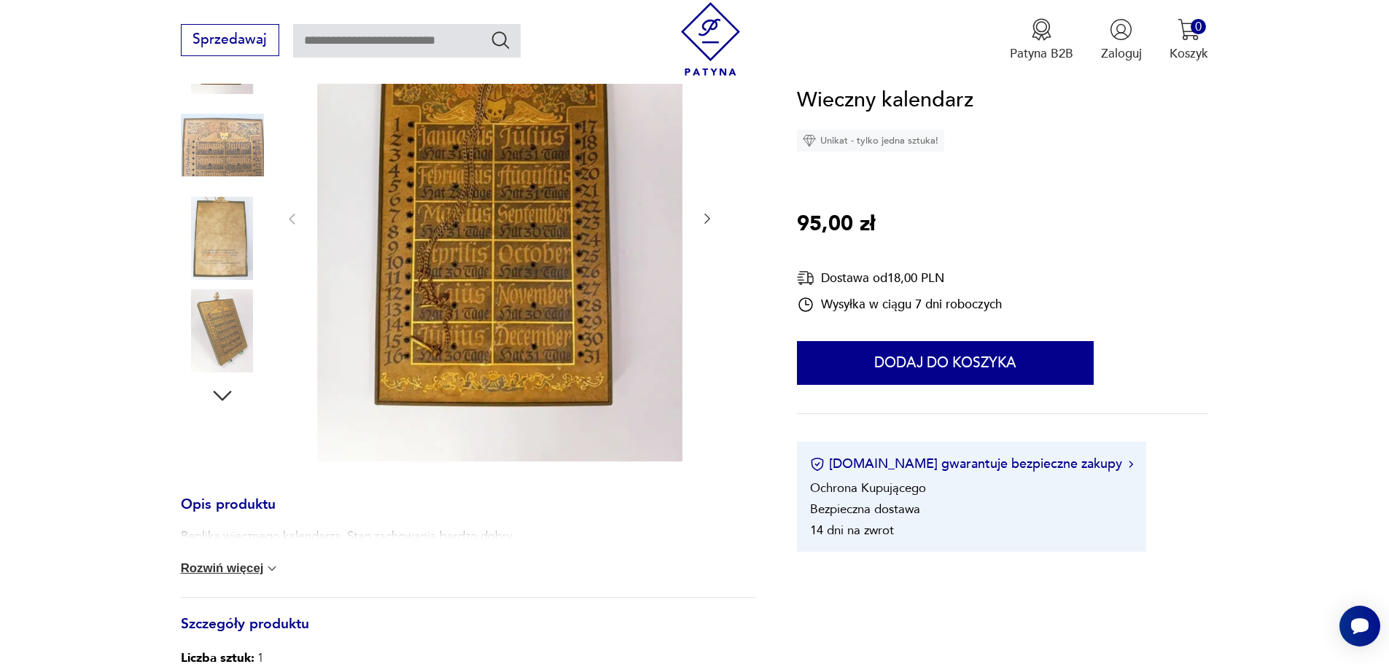
click at [254, 509] on h3 "Opis produktu" at bounding box center [468, 513] width 574 height 29
click at [257, 570] on button "Rozwiń więcej" at bounding box center [230, 568] width 99 height 15
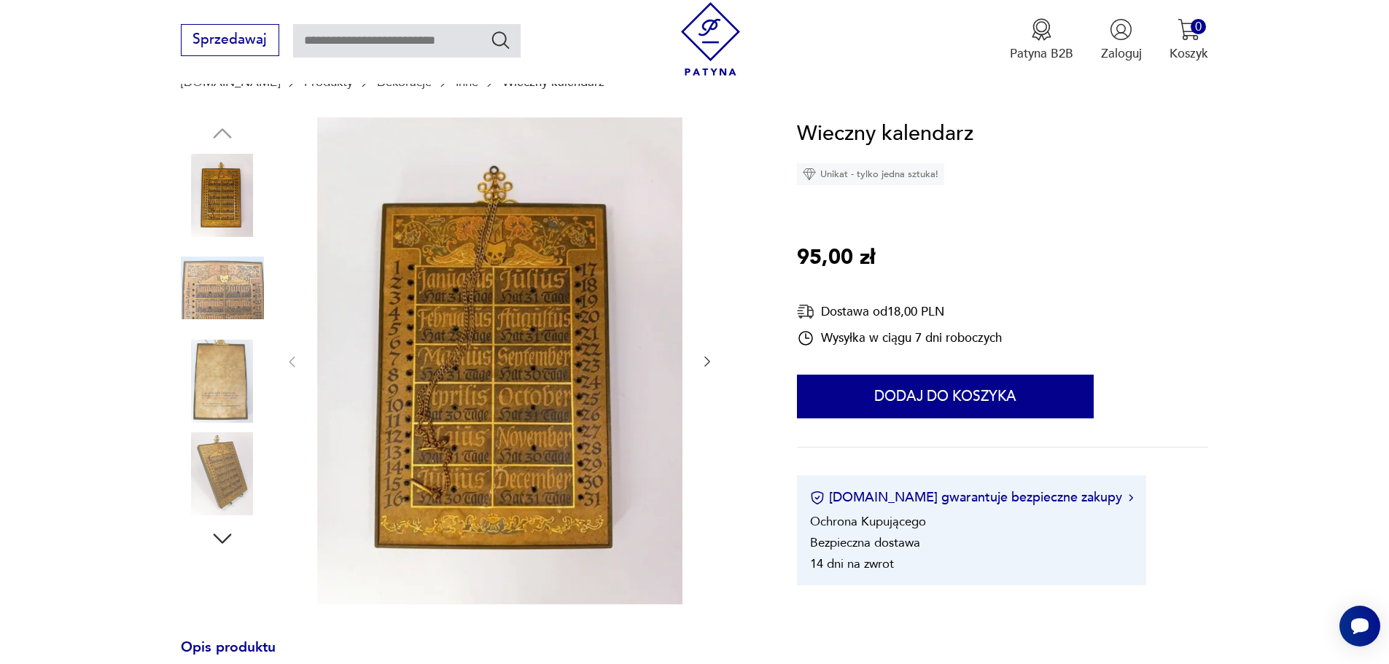
scroll to position [146, 0]
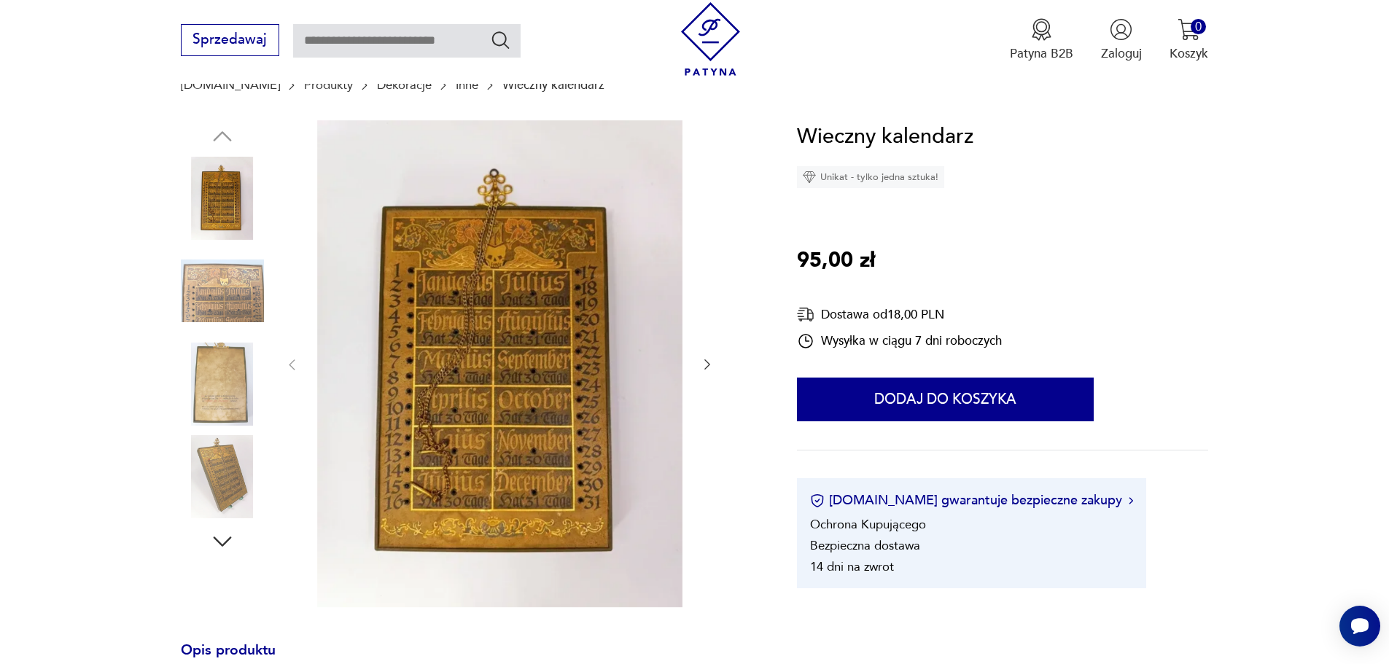
click at [220, 537] on icon "button" at bounding box center [222, 541] width 26 height 26
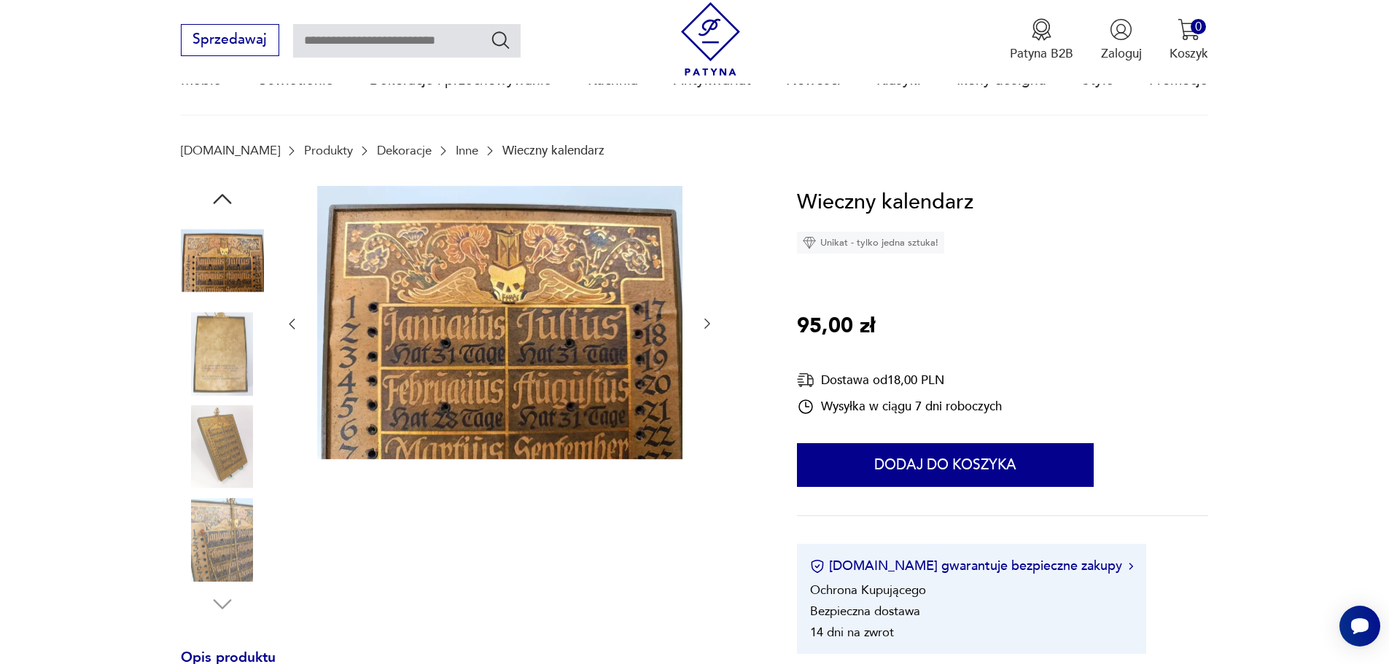
scroll to position [0, 0]
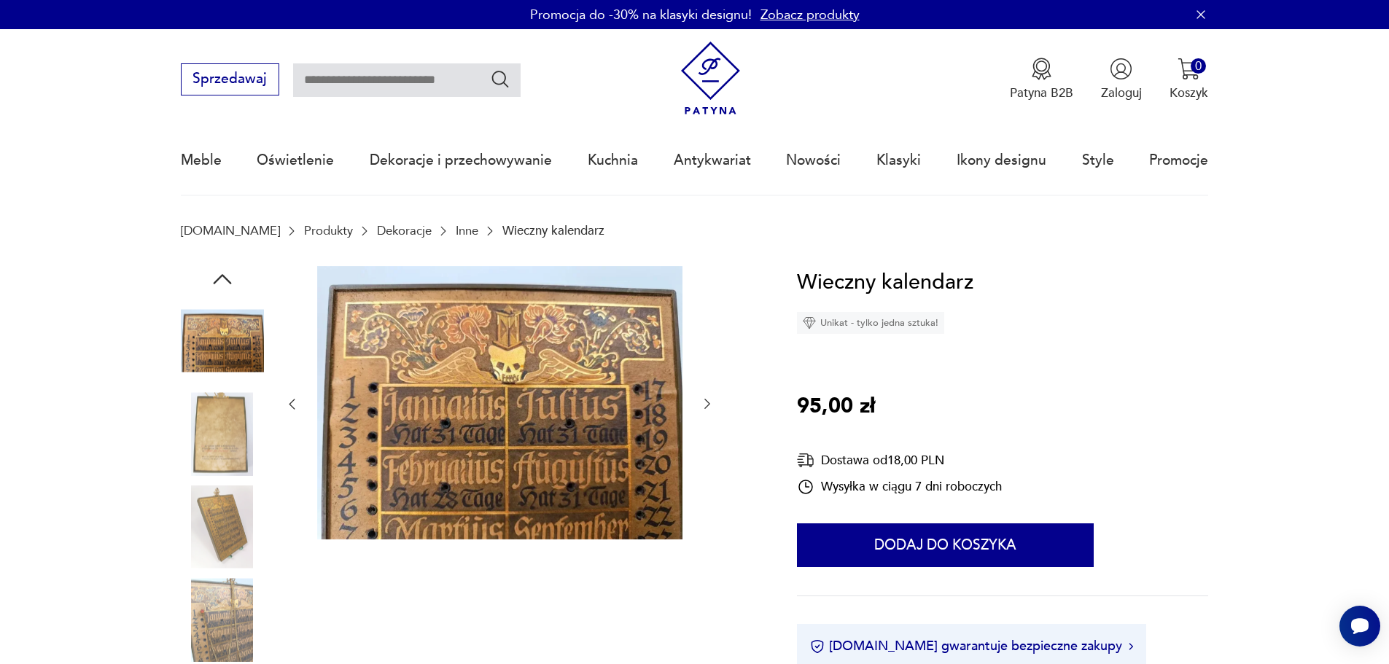
click at [225, 429] on img at bounding box center [222, 433] width 83 height 83
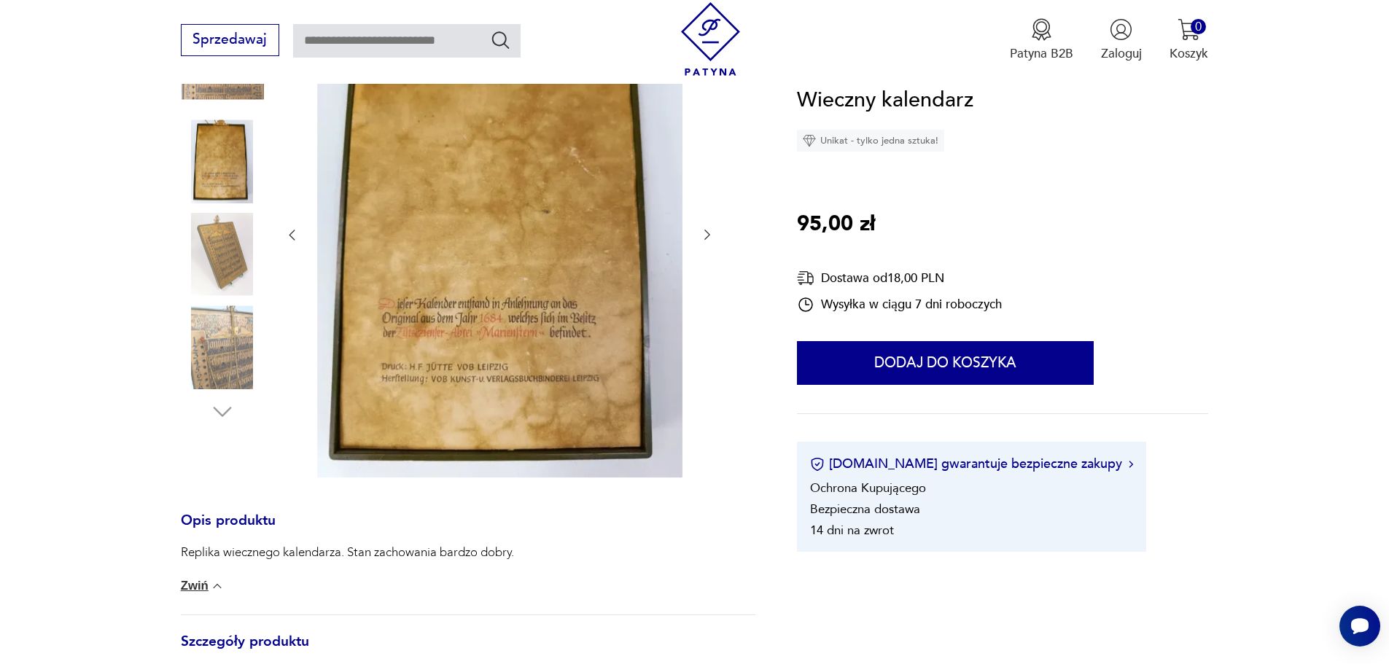
scroll to position [292, 0]
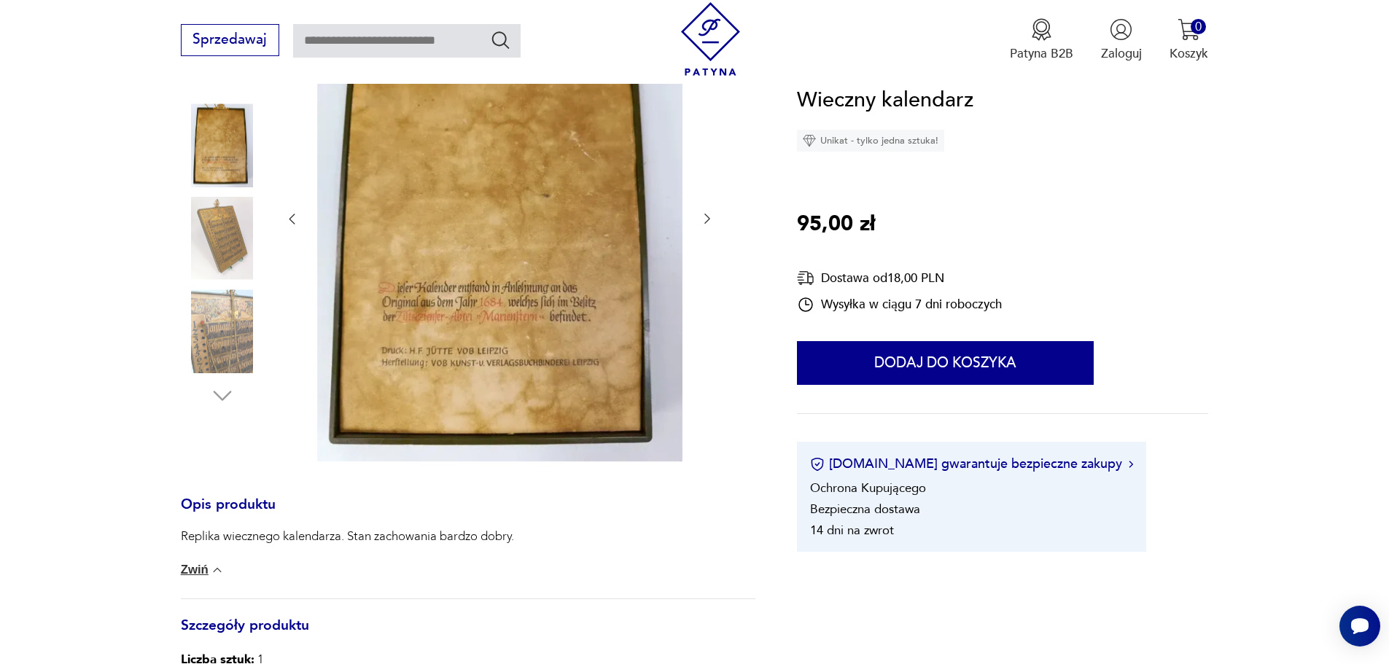
click at [225, 333] on img at bounding box center [222, 330] width 83 height 83
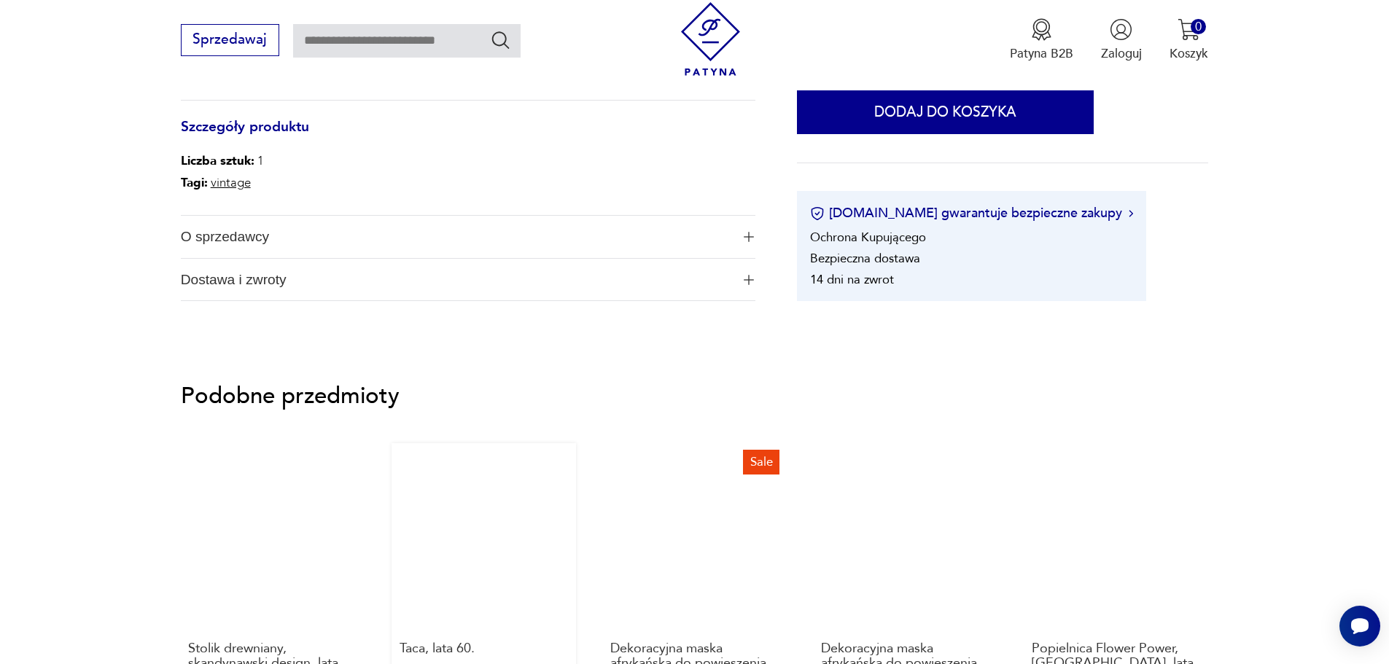
scroll to position [875, 0]
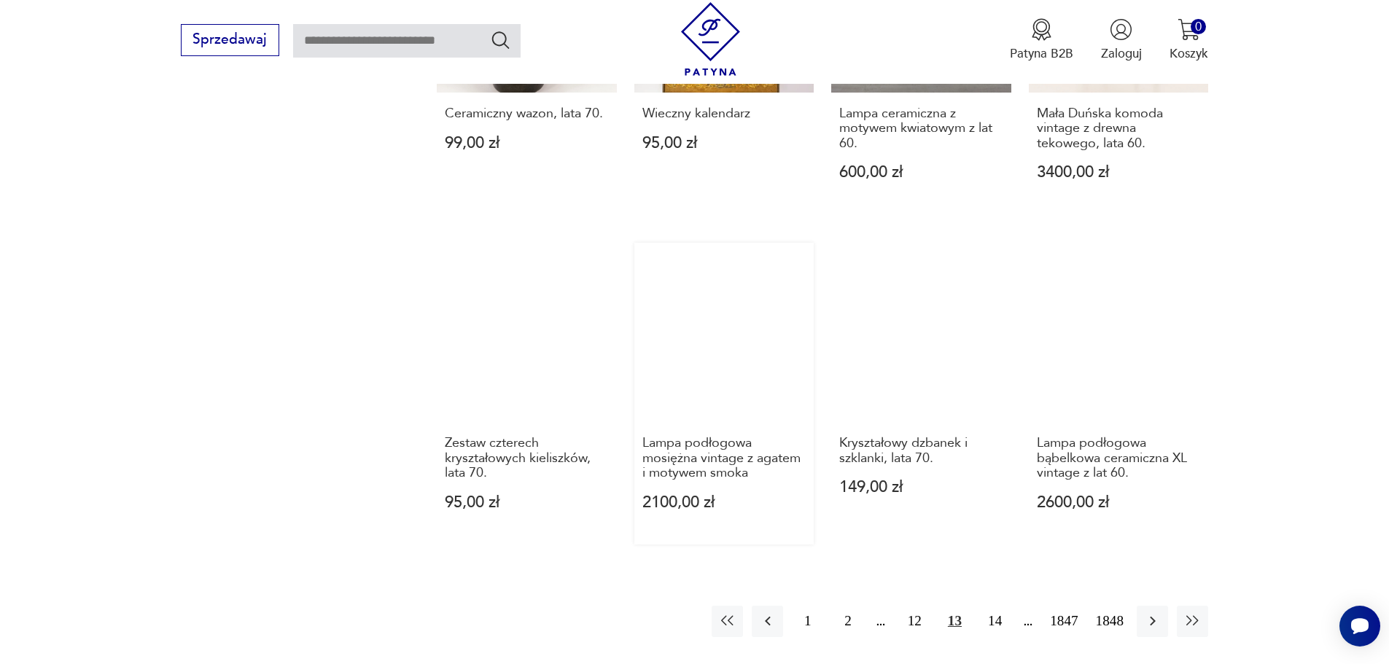
scroll to position [1268, 0]
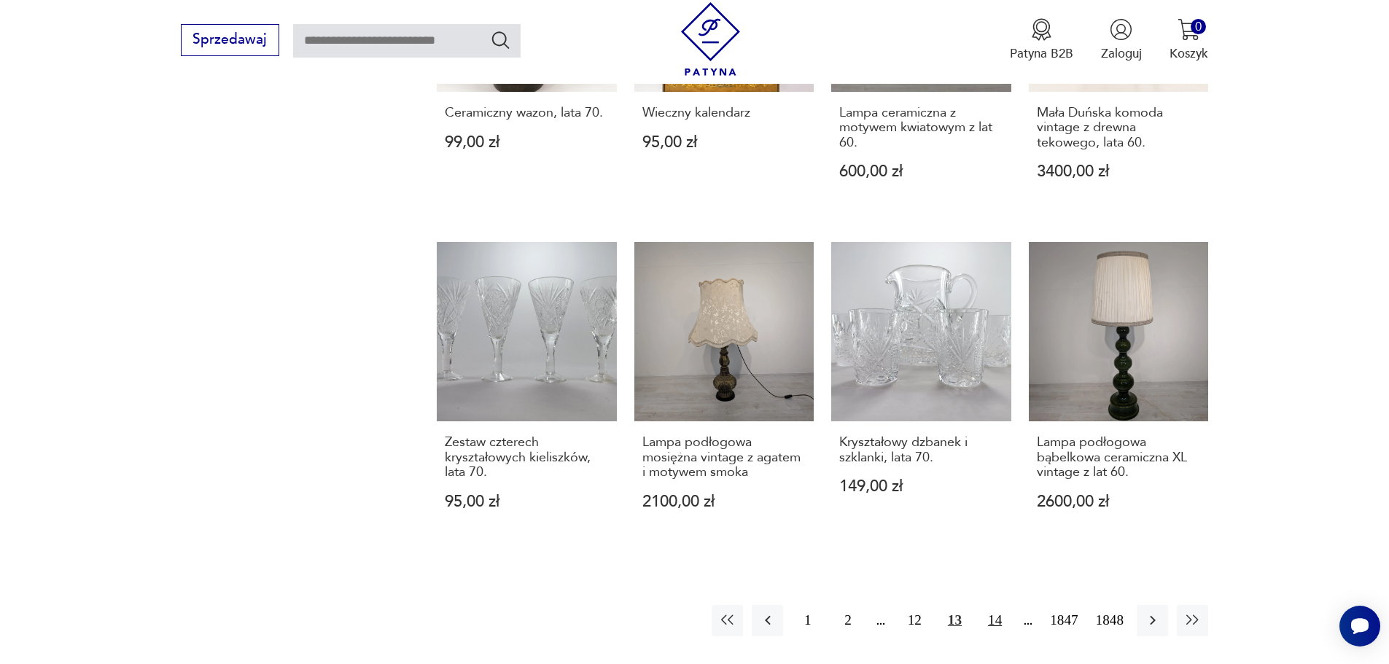
click at [994, 614] on button "14" at bounding box center [994, 620] width 31 height 31
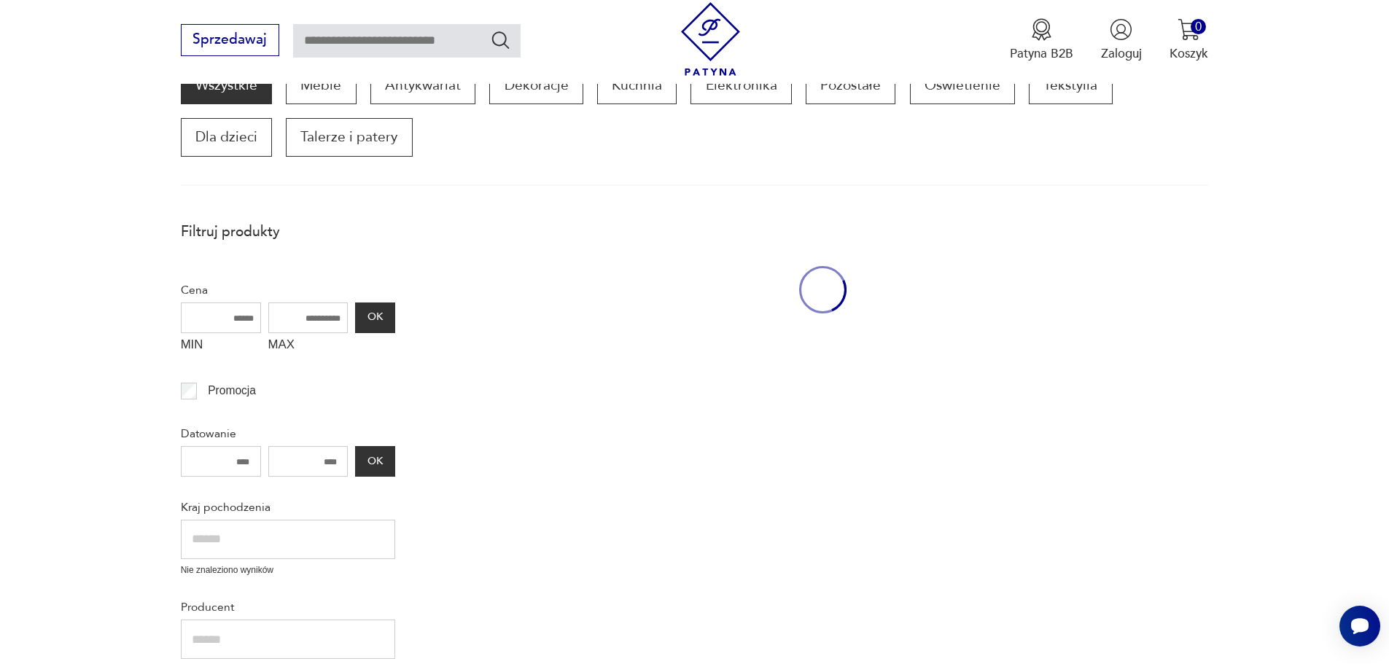
scroll to position [247, 0]
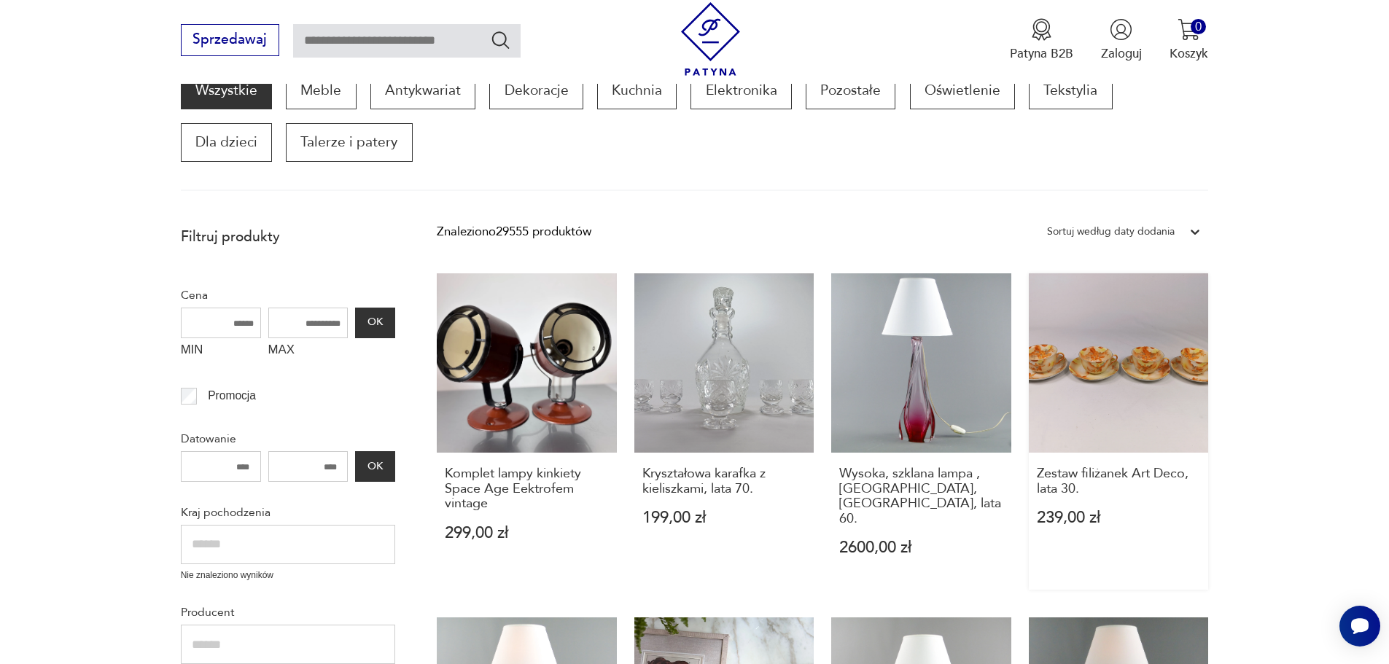
click at [1141, 381] on link "Zestaw filiżanek Art Deco, lata 30. 239,00 zł" at bounding box center [1119, 431] width 180 height 316
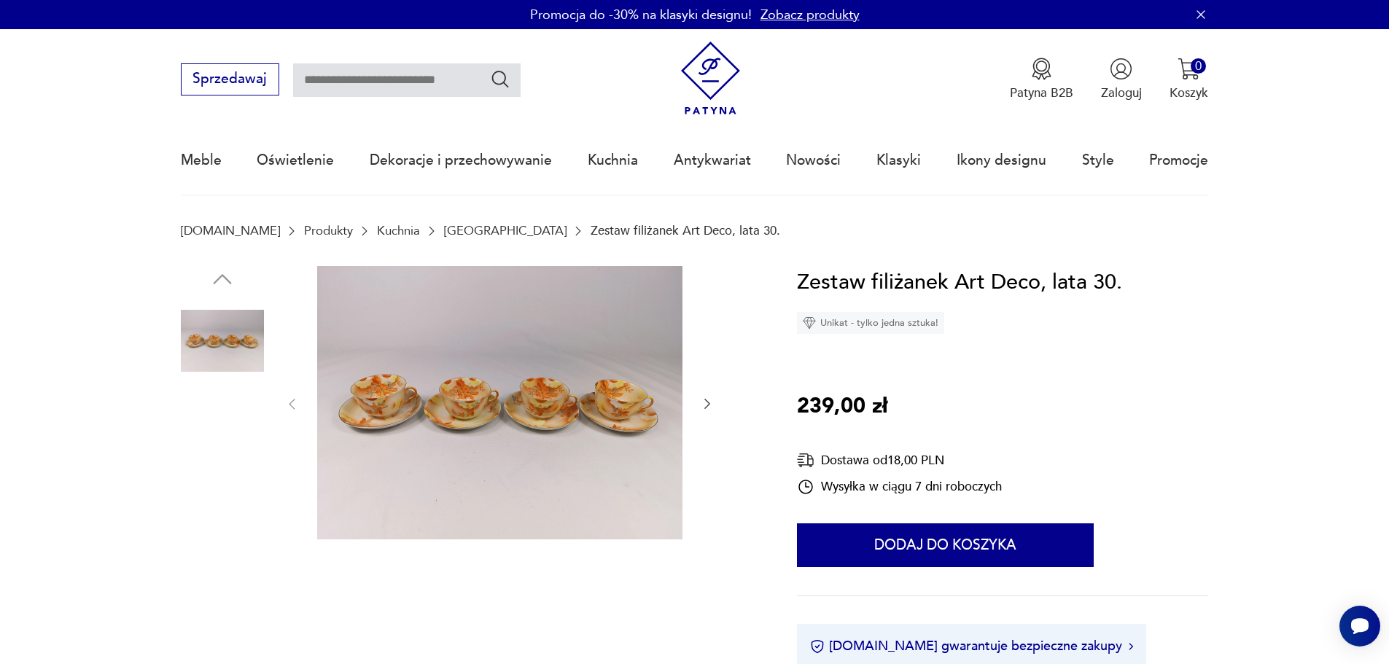
click at [234, 529] on img at bounding box center [222, 526] width 83 height 83
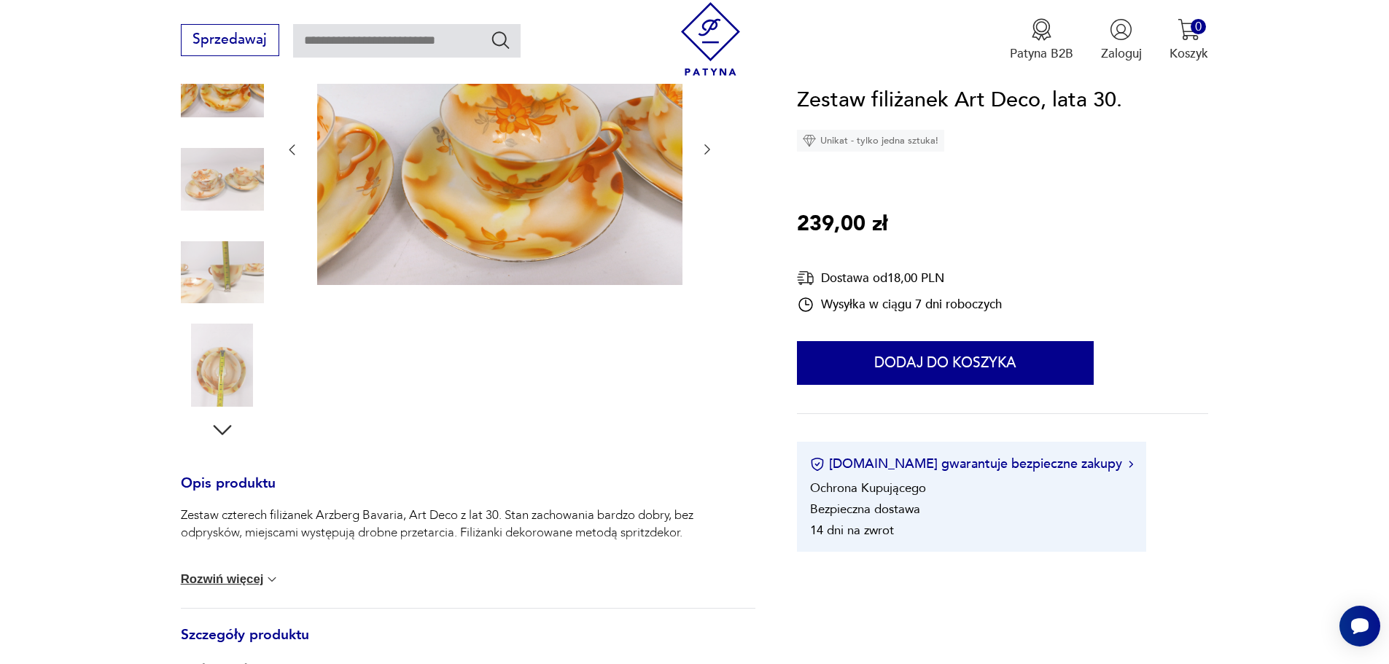
scroll to position [292, 0]
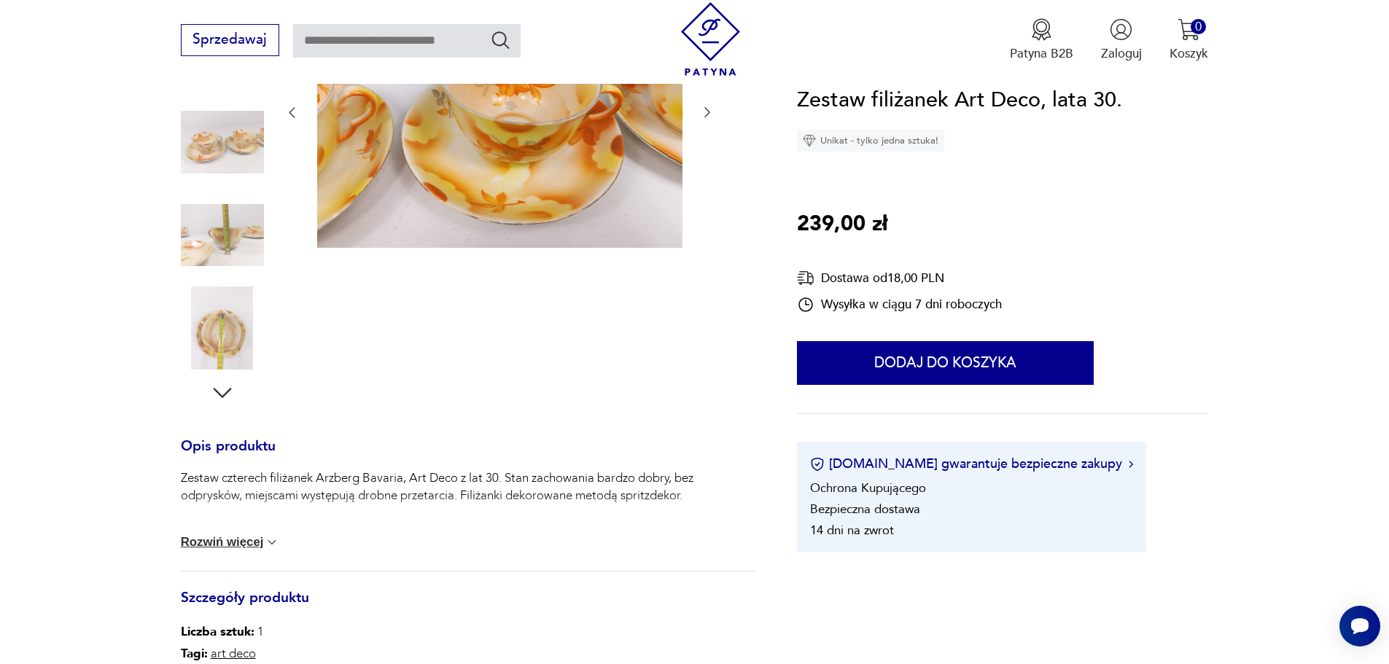
click at [230, 541] on button "Rozwiń więcej" at bounding box center [230, 542] width 99 height 15
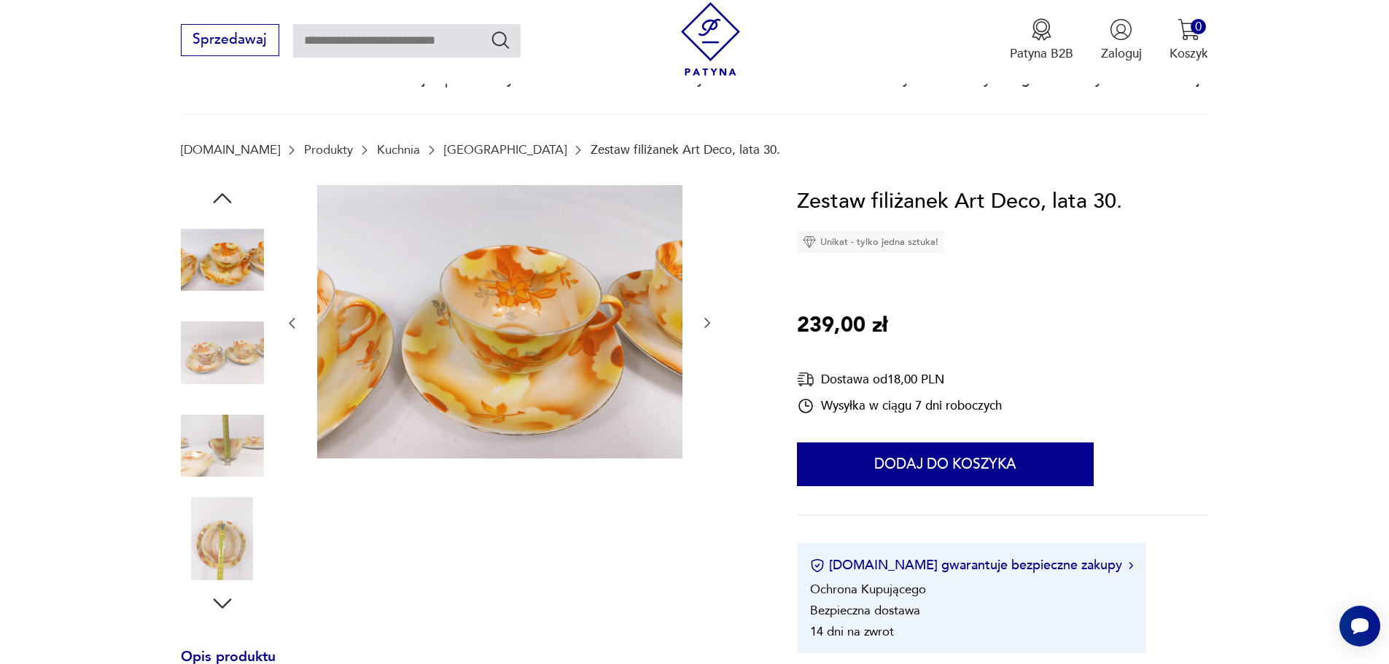
scroll to position [73, 0]
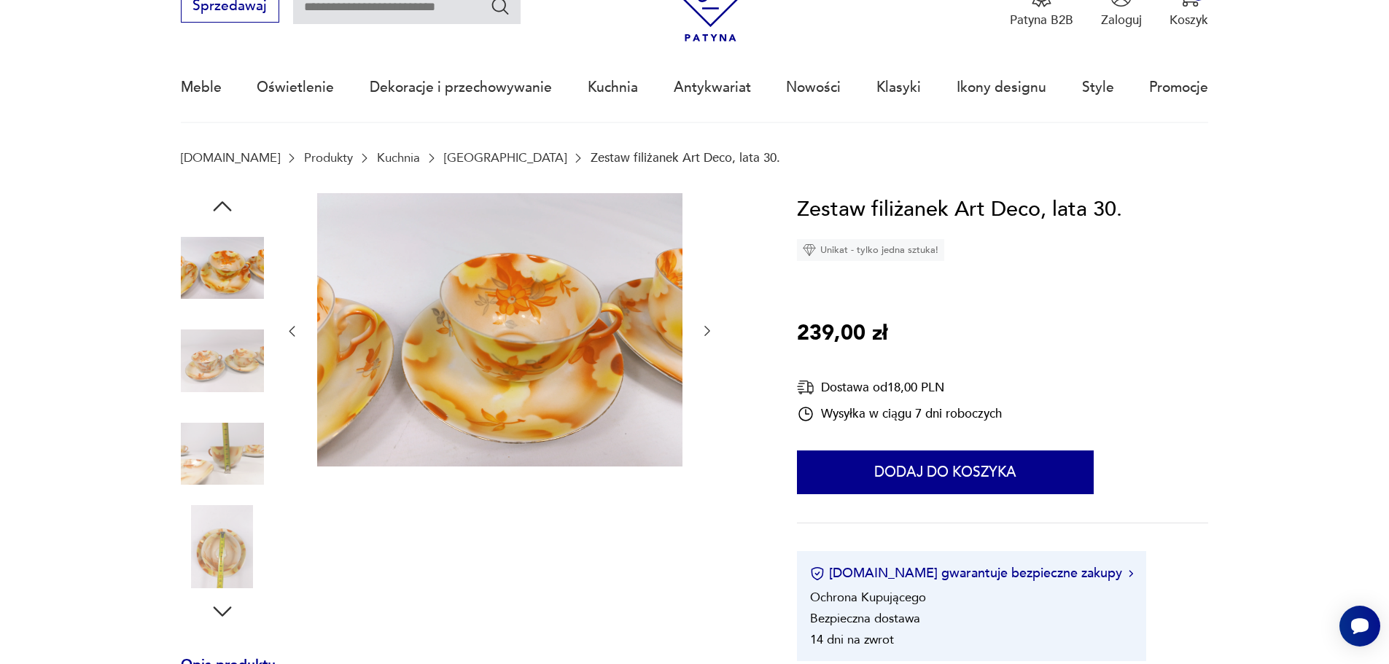
click at [225, 553] on img at bounding box center [222, 546] width 83 height 83
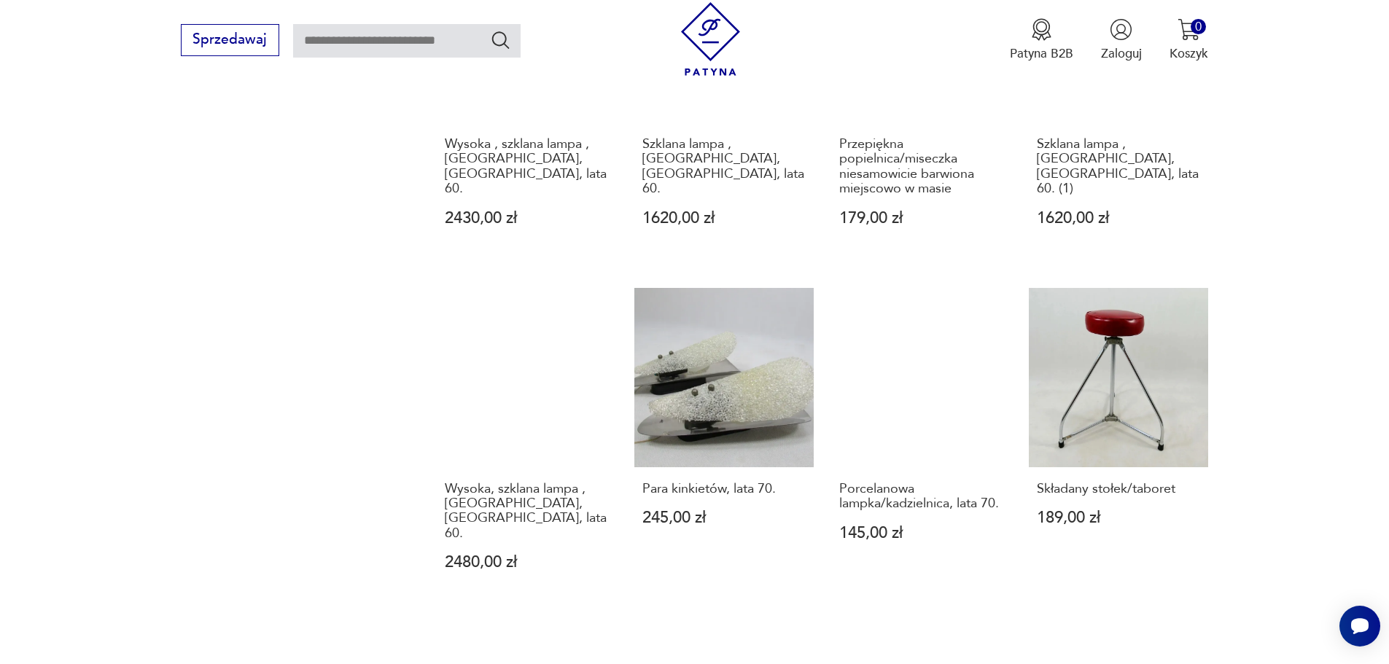
scroll to position [1268, 0]
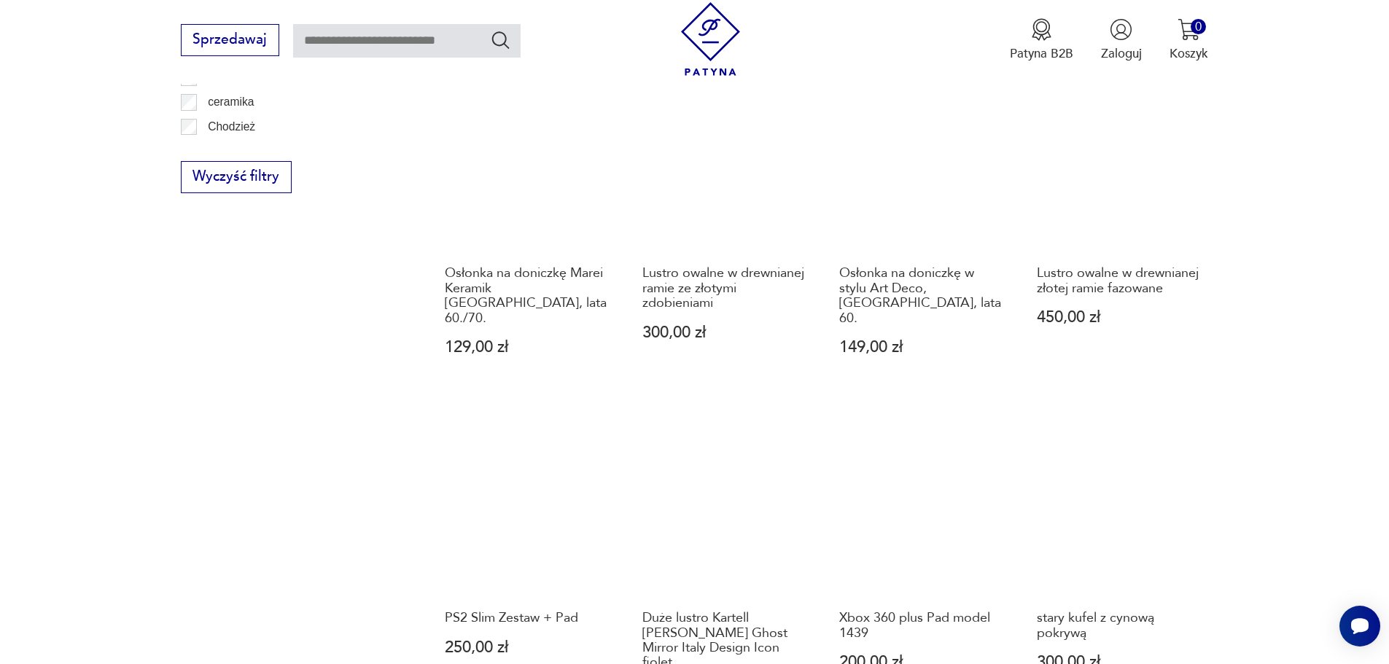
scroll to position [1195, 0]
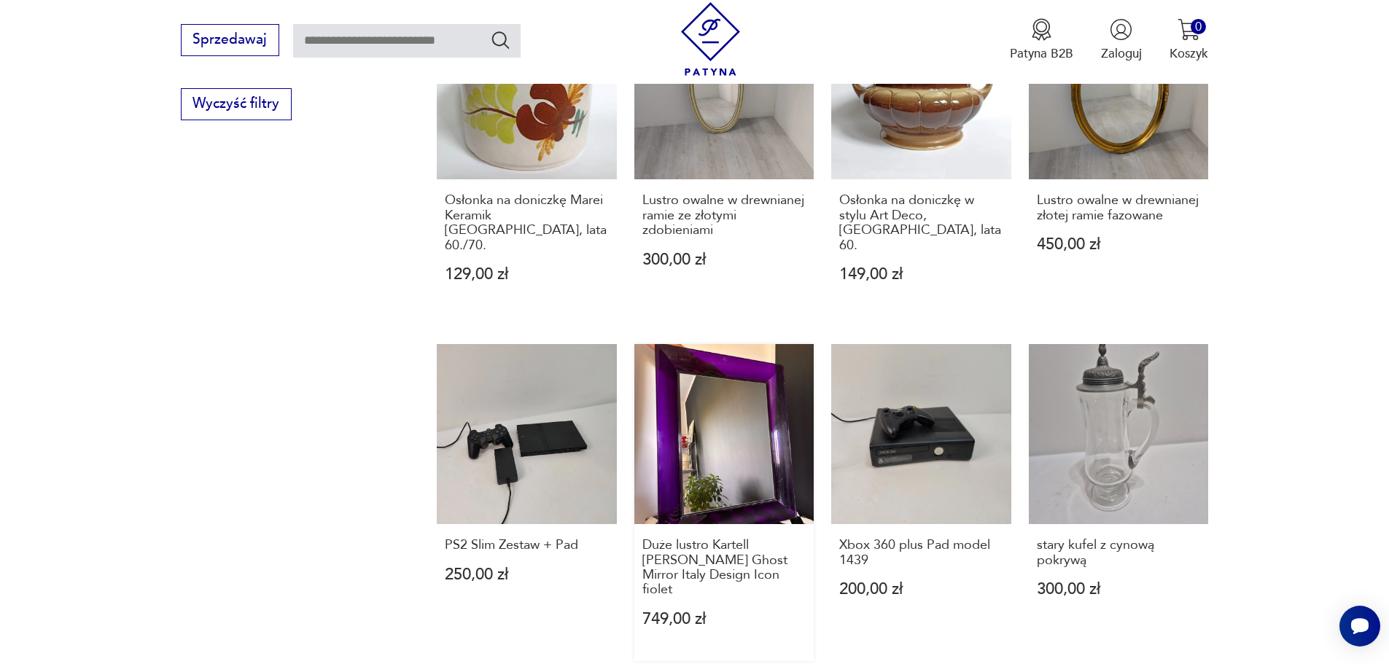
click at [701, 466] on link "Duże lustro Kartell [PERSON_NAME] Ghost Mirror Italy Design Icon fiolet 749,00 …" at bounding box center [724, 502] width 180 height 316
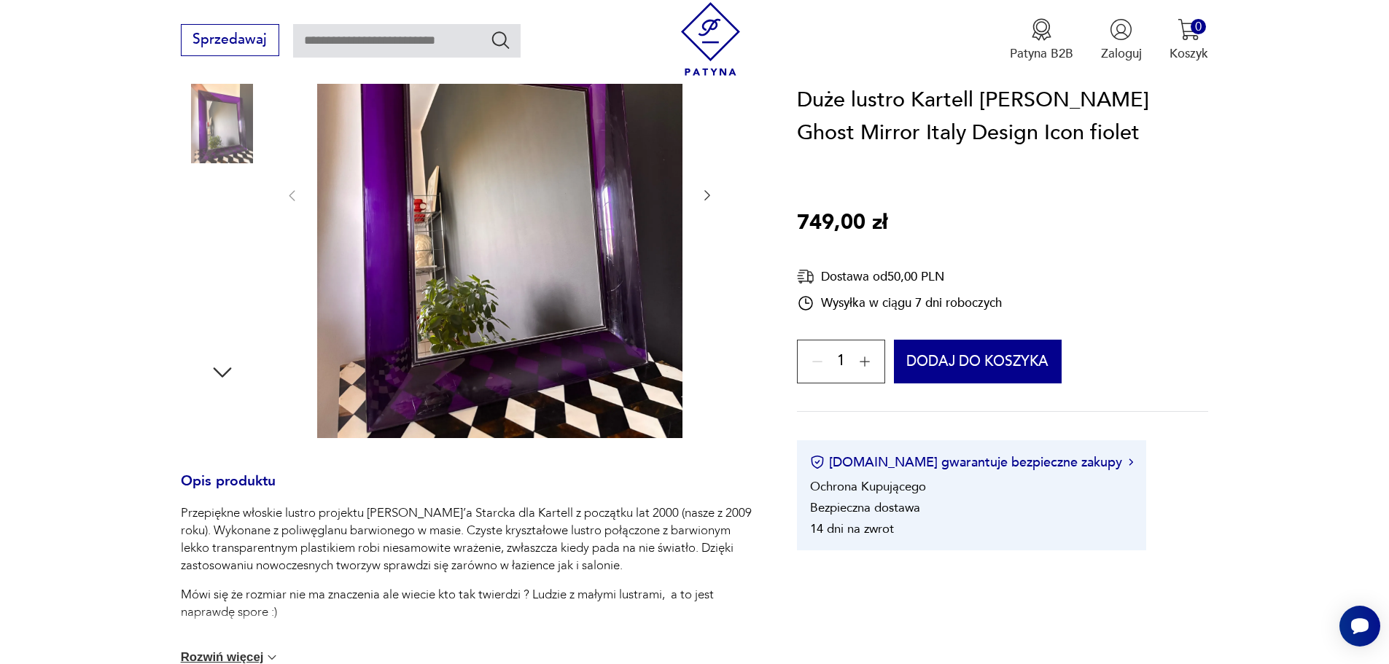
scroll to position [219, 0]
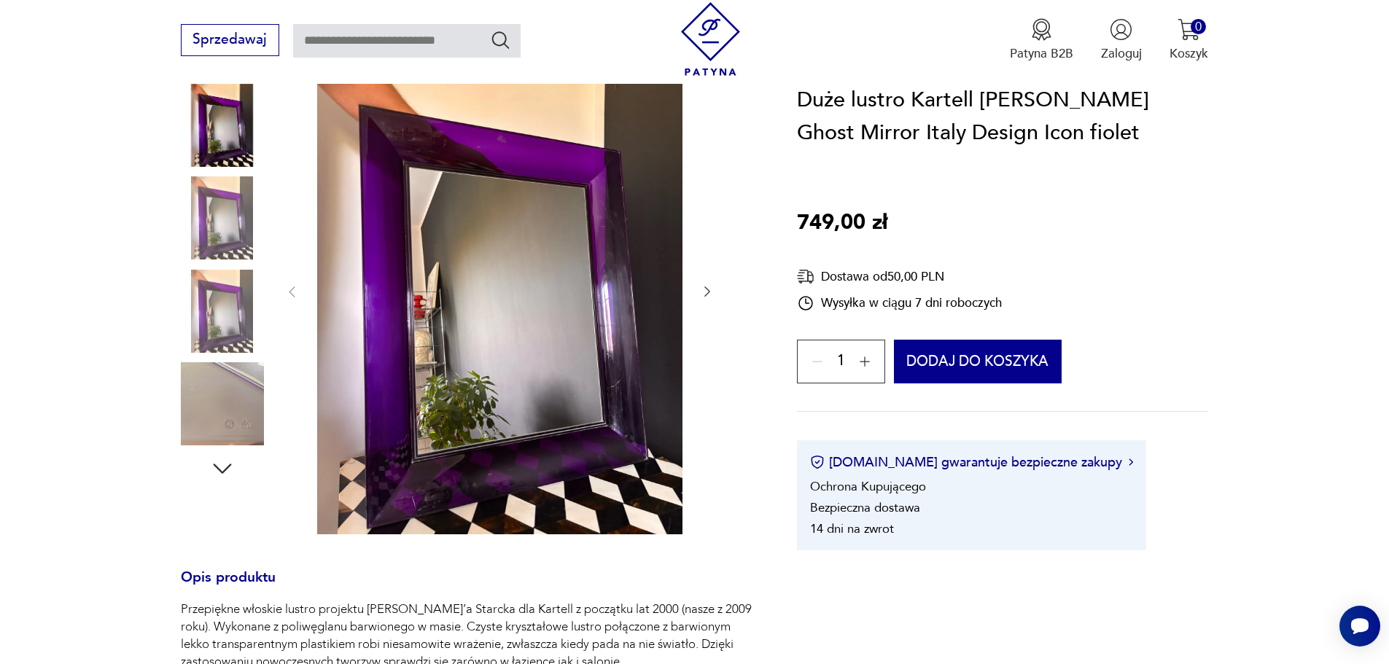
click at [221, 466] on icon "button" at bounding box center [222, 469] width 26 height 26
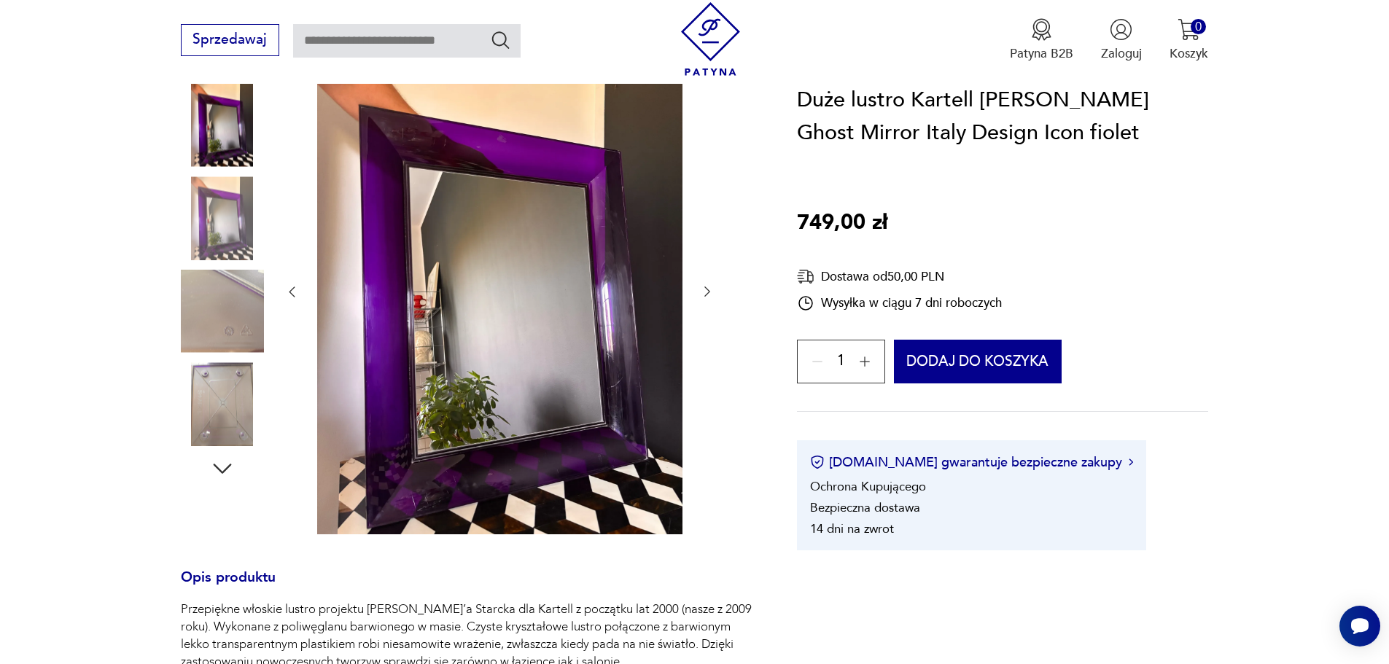
click at [222, 466] on icon "button" at bounding box center [222, 469] width 26 height 26
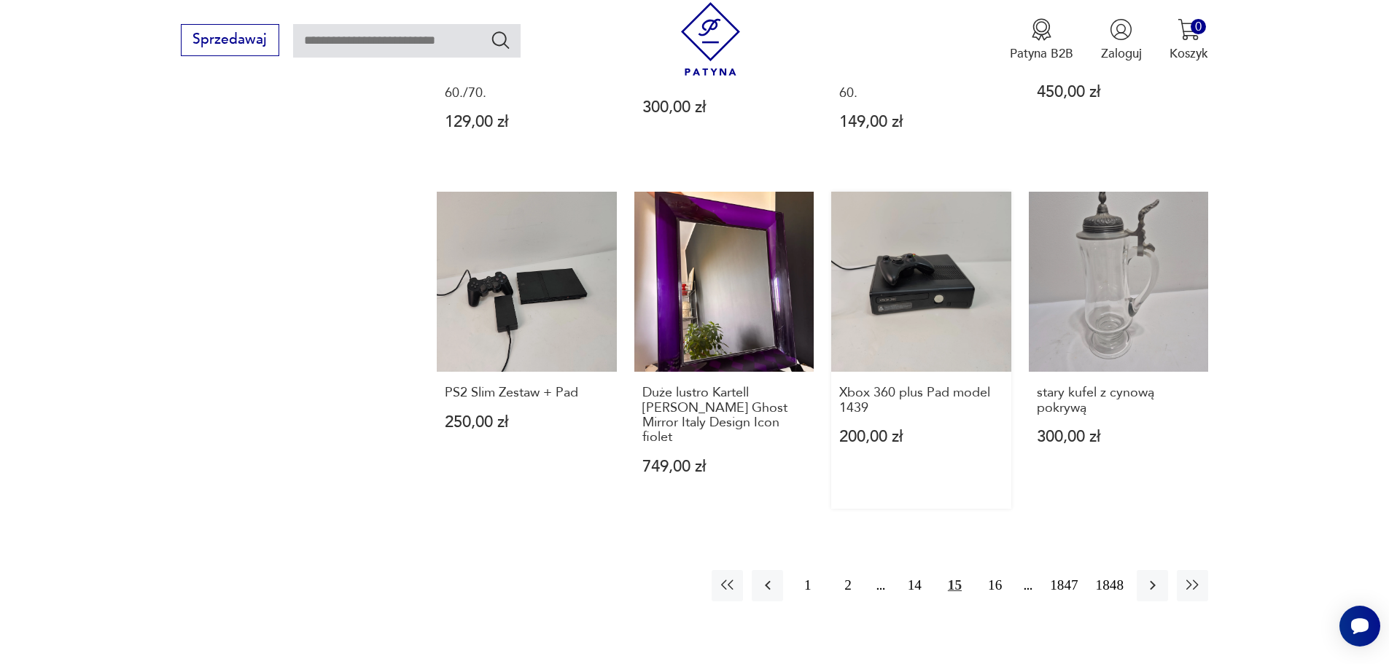
scroll to position [1413, 0]
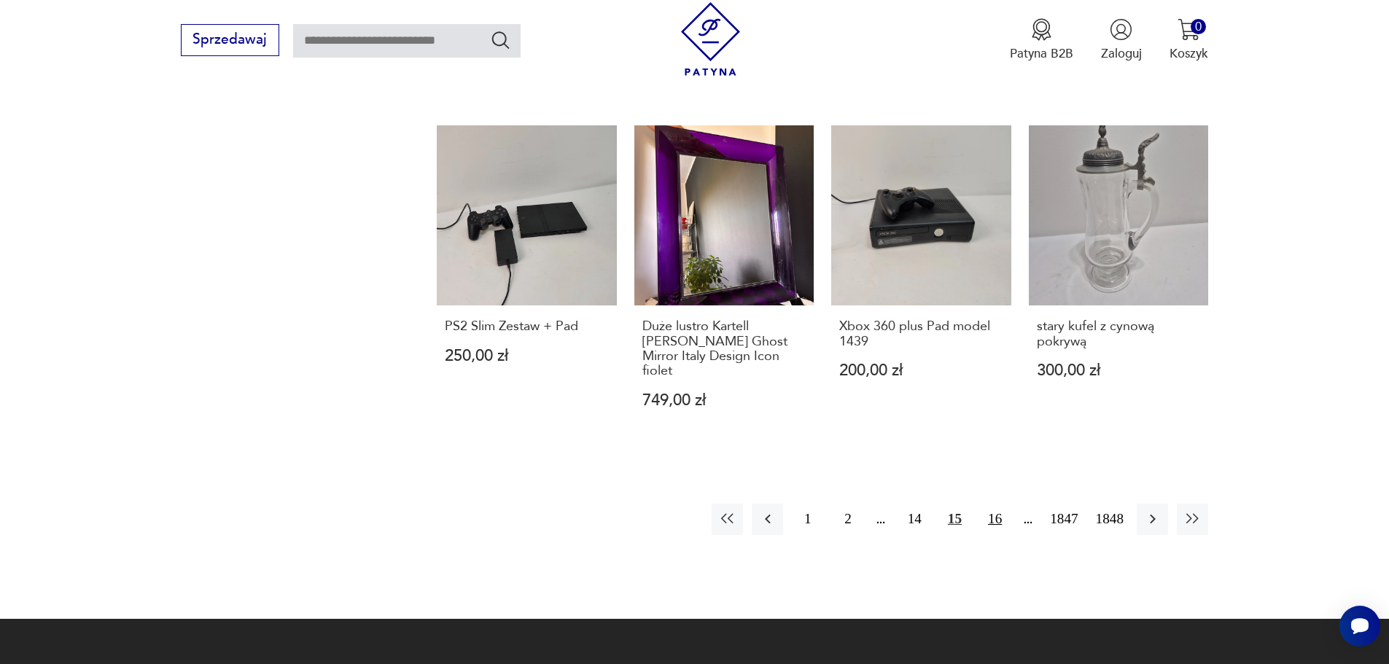
click at [999, 504] on button "16" at bounding box center [994, 519] width 31 height 31
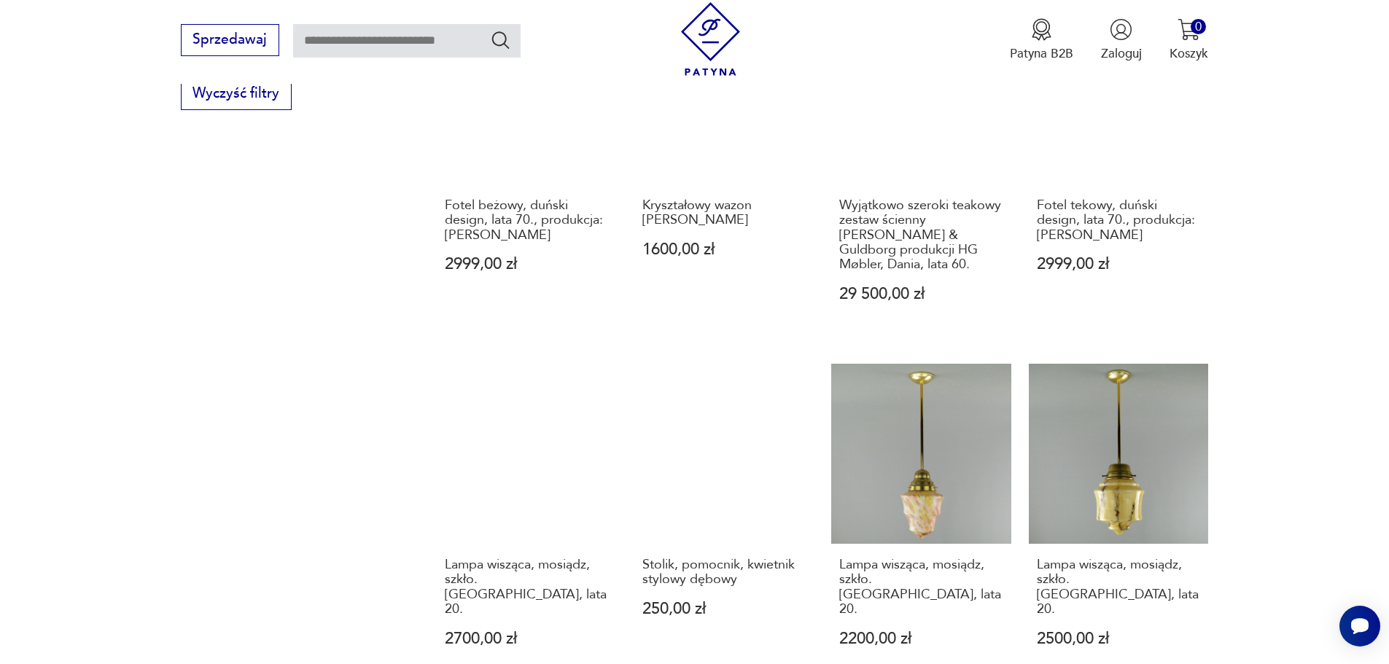
scroll to position [1268, 0]
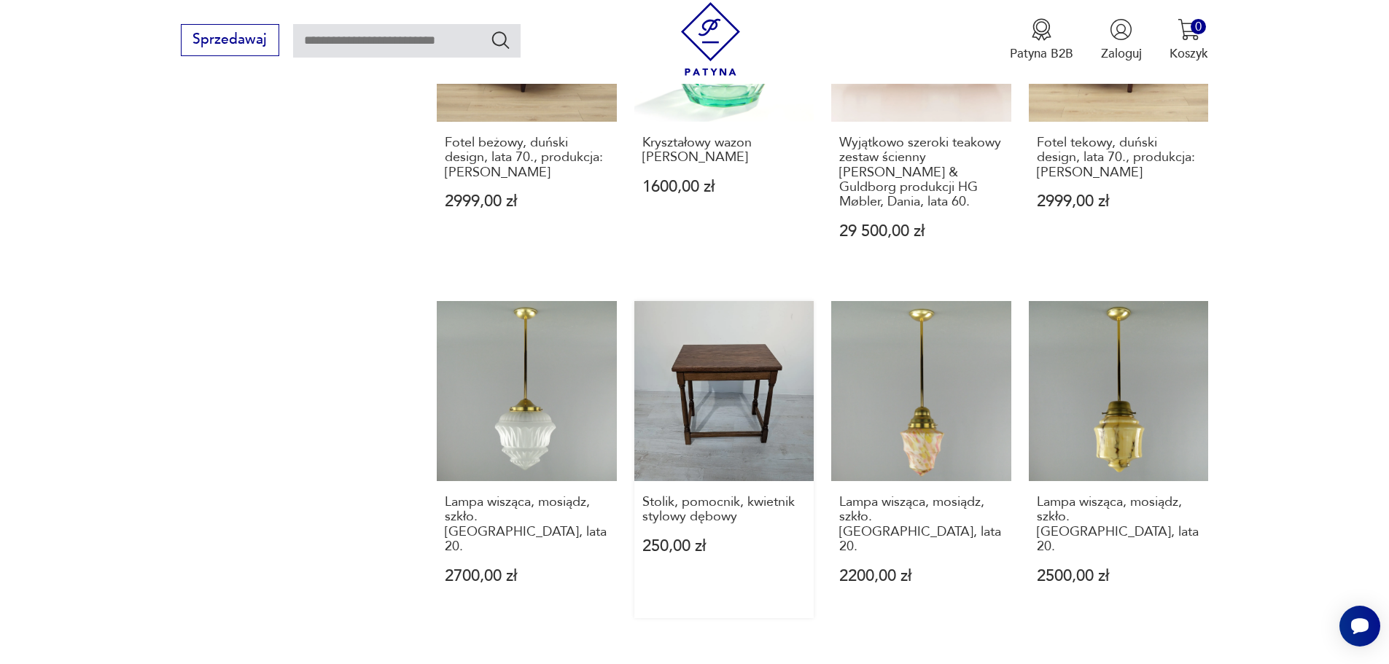
click at [721, 376] on link "Stolik, pomocnik, kwietnik stylowy dębowy 250,00 zł" at bounding box center [724, 459] width 180 height 316
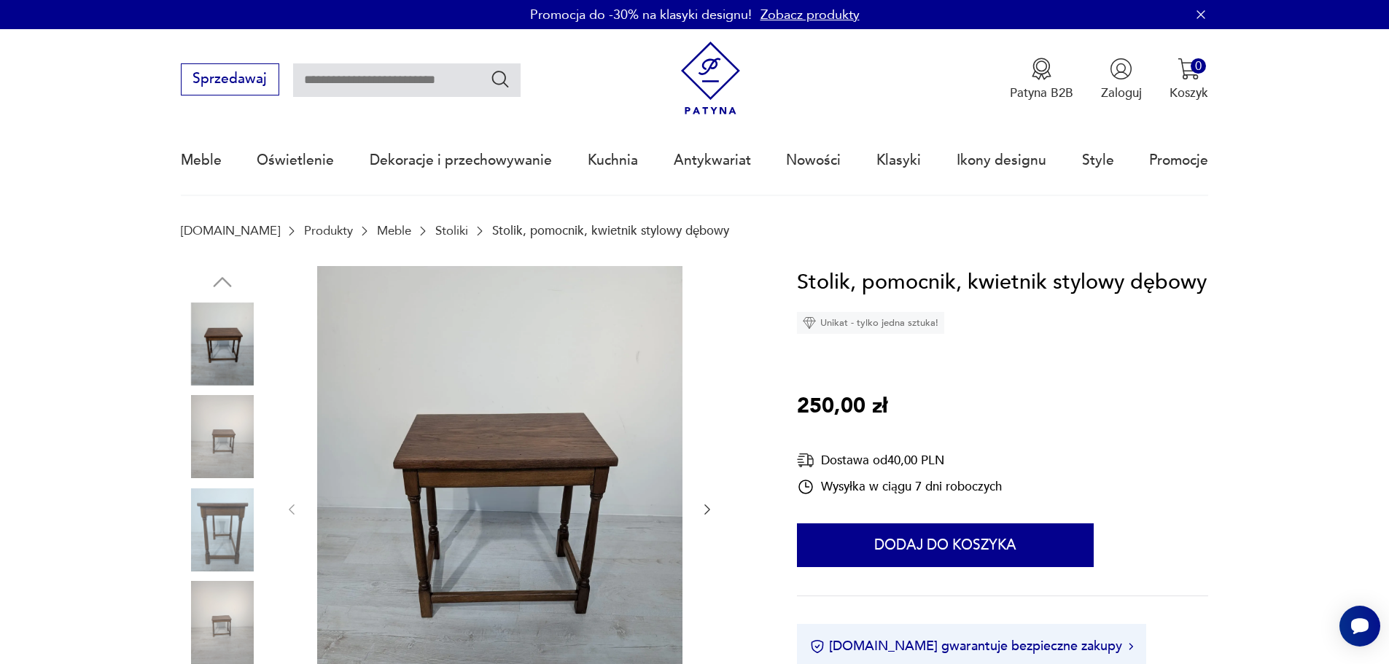
click at [708, 502] on icon "button" at bounding box center [707, 509] width 15 height 15
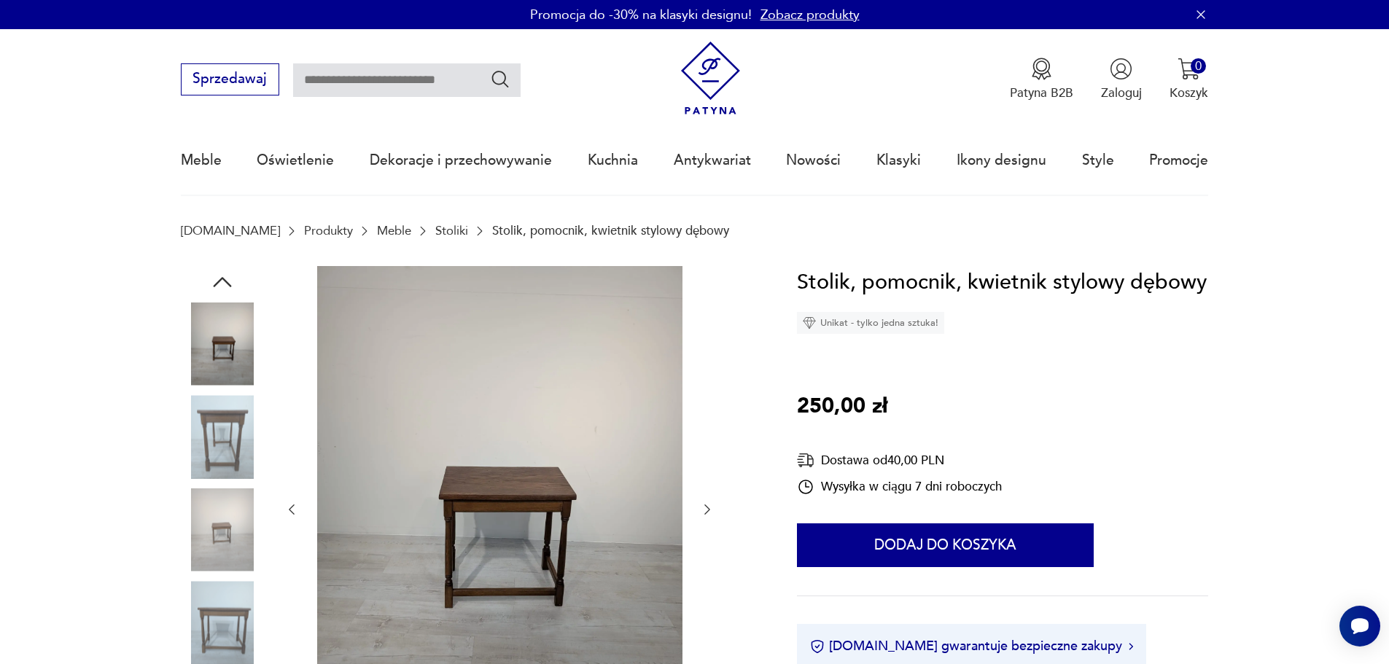
click at [708, 502] on icon "button" at bounding box center [707, 509] width 15 height 15
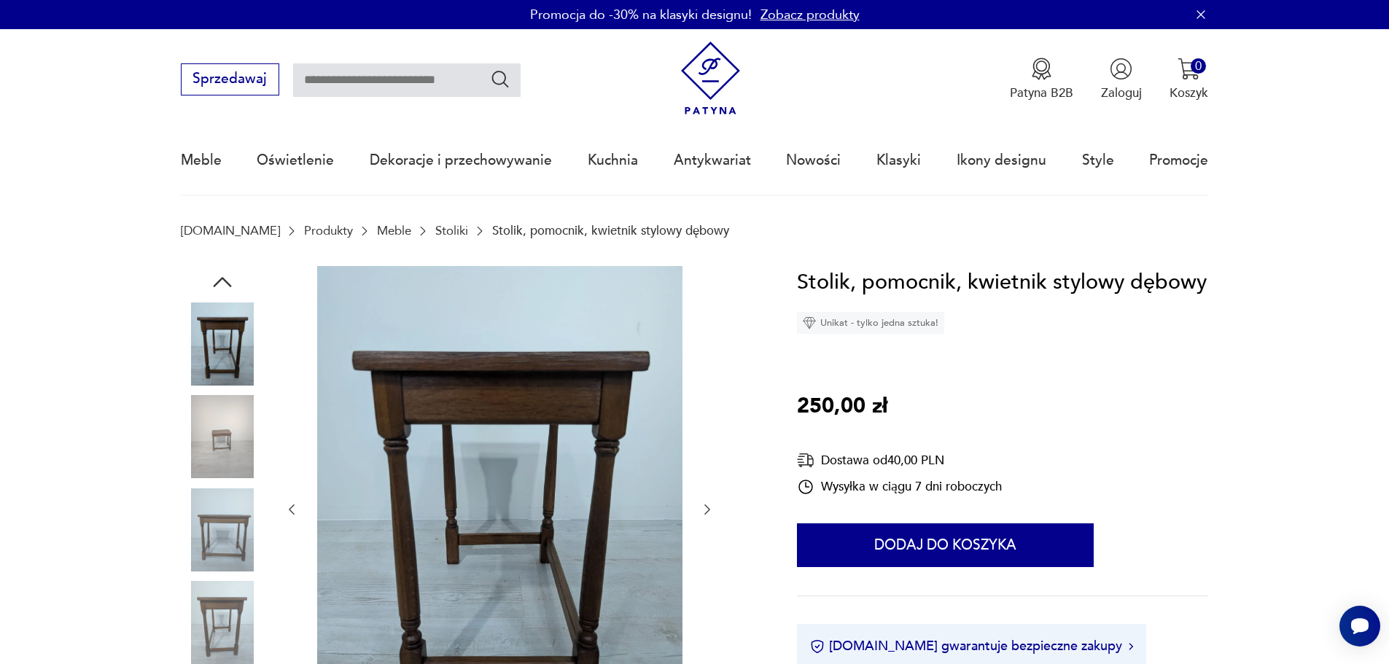
click at [707, 505] on icon "button" at bounding box center [707, 509] width 15 height 15
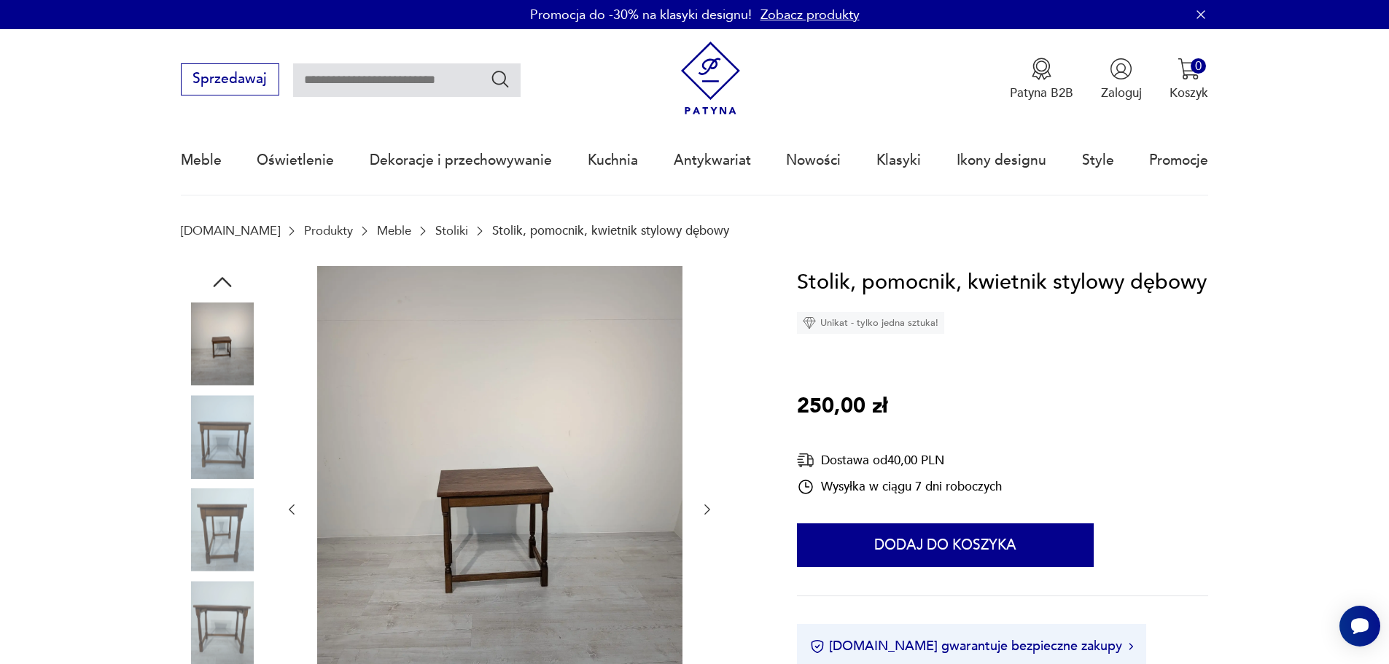
click at [707, 505] on icon "button" at bounding box center [707, 509] width 15 height 15
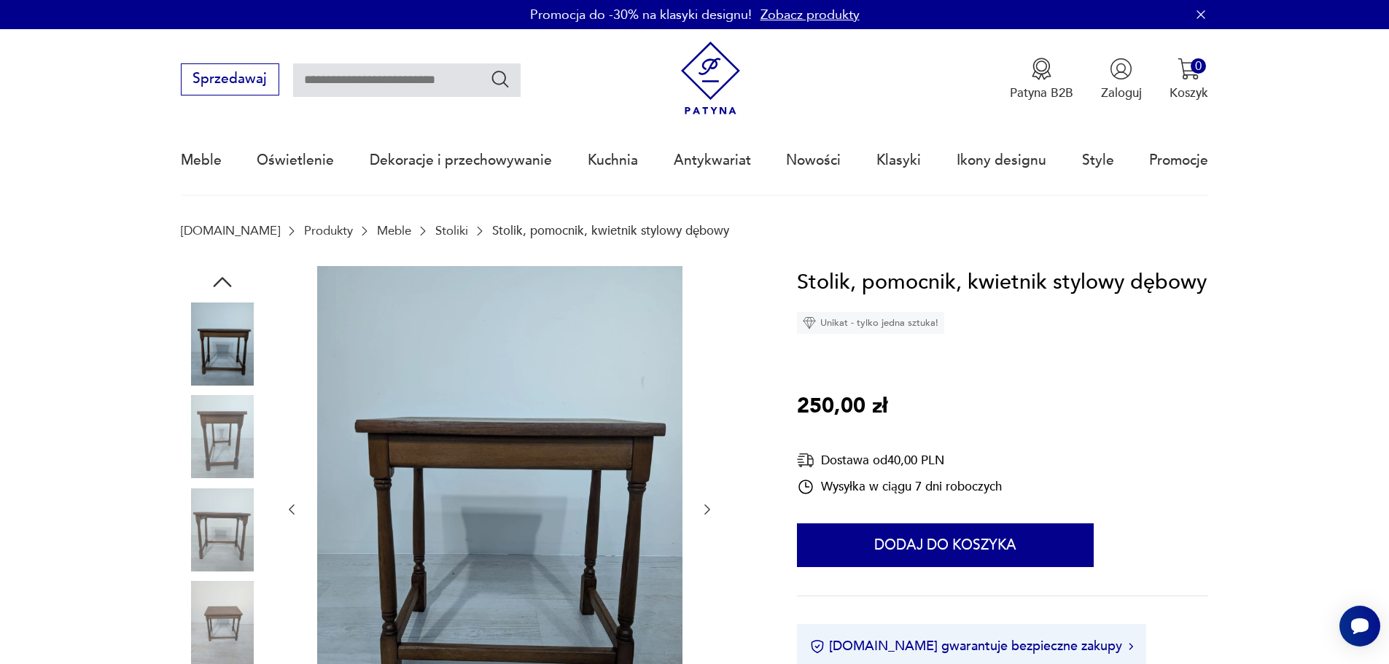
click at [707, 505] on icon "button" at bounding box center [707, 509] width 15 height 15
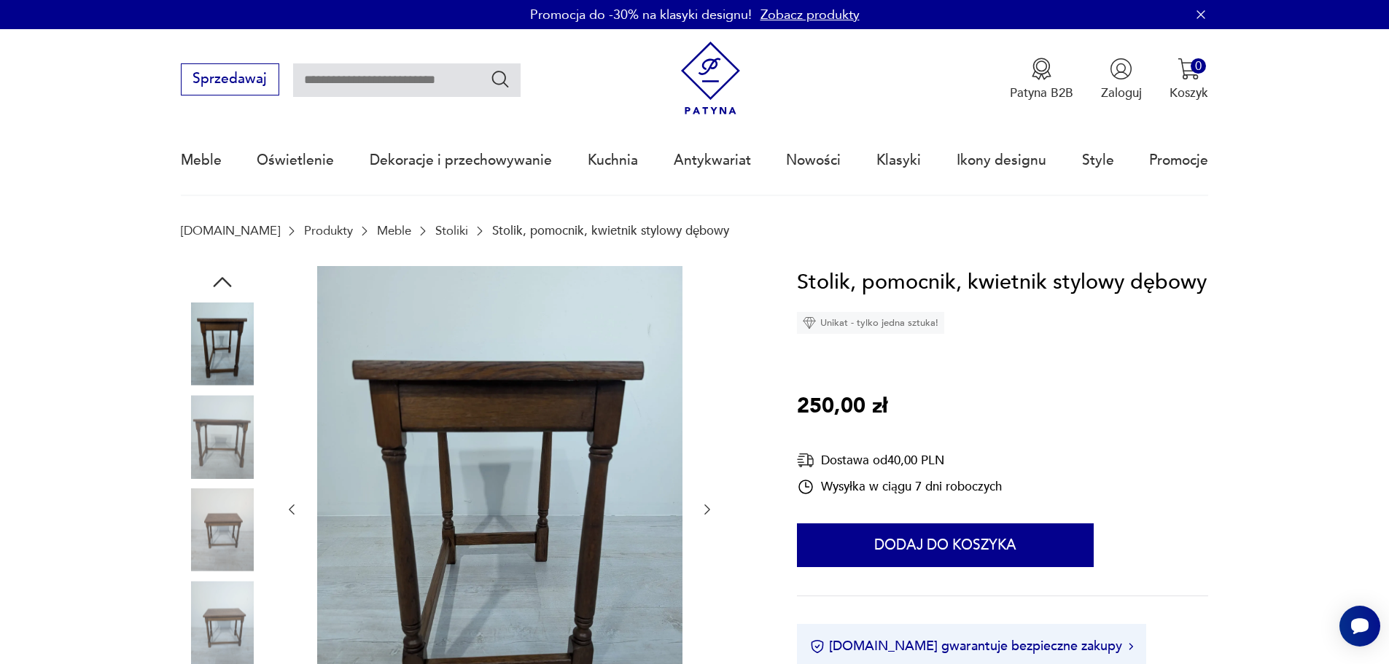
click at [707, 505] on icon "button" at bounding box center [707, 509] width 15 height 15
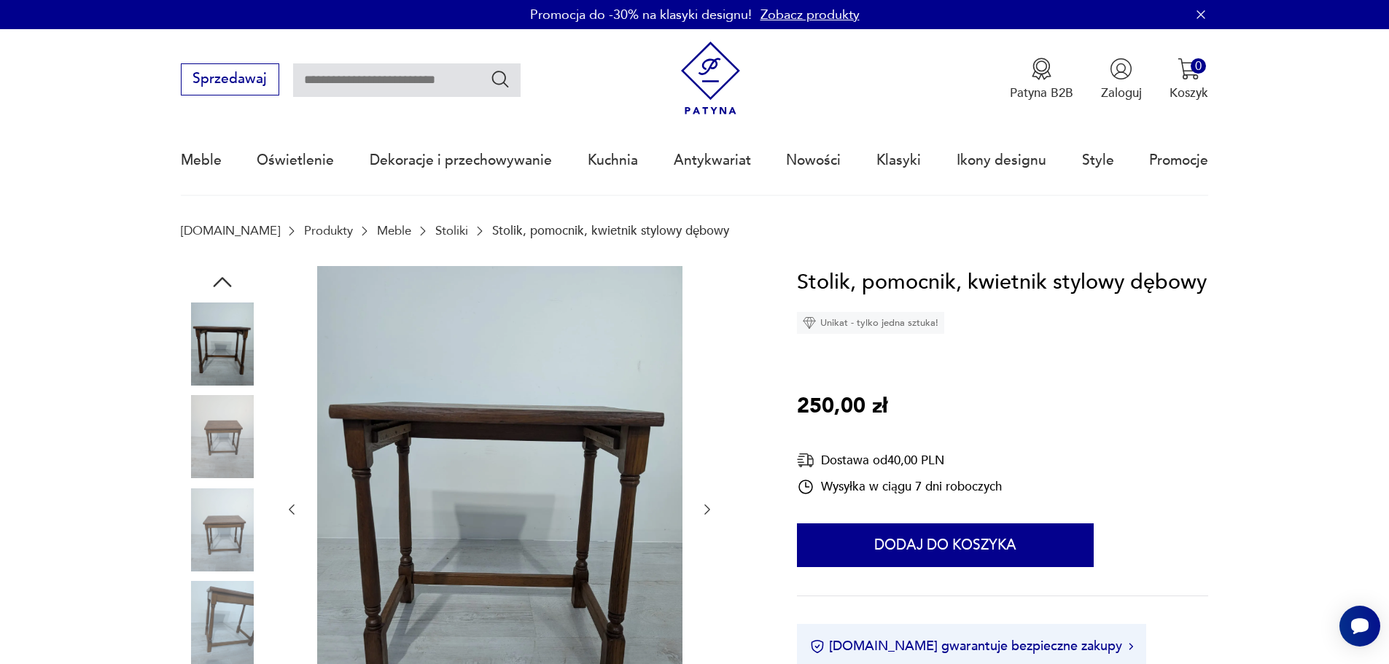
click at [707, 505] on icon "button" at bounding box center [707, 509] width 15 height 15
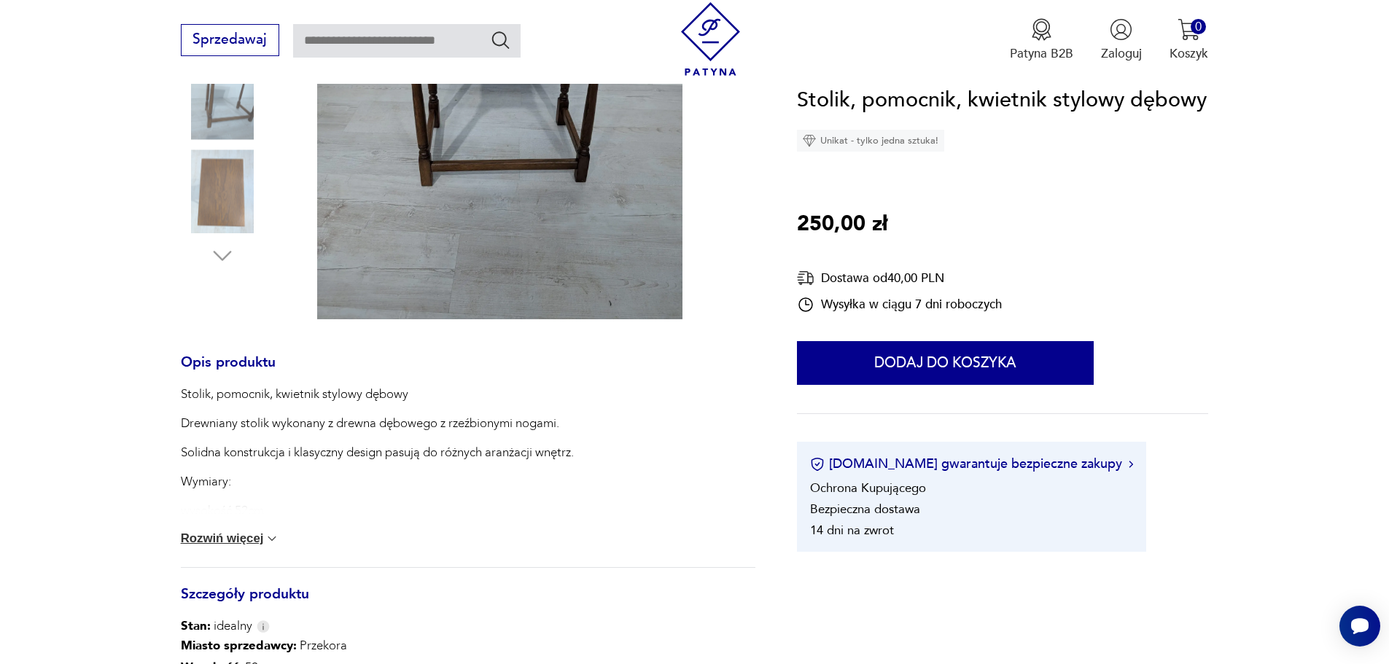
scroll to position [437, 0]
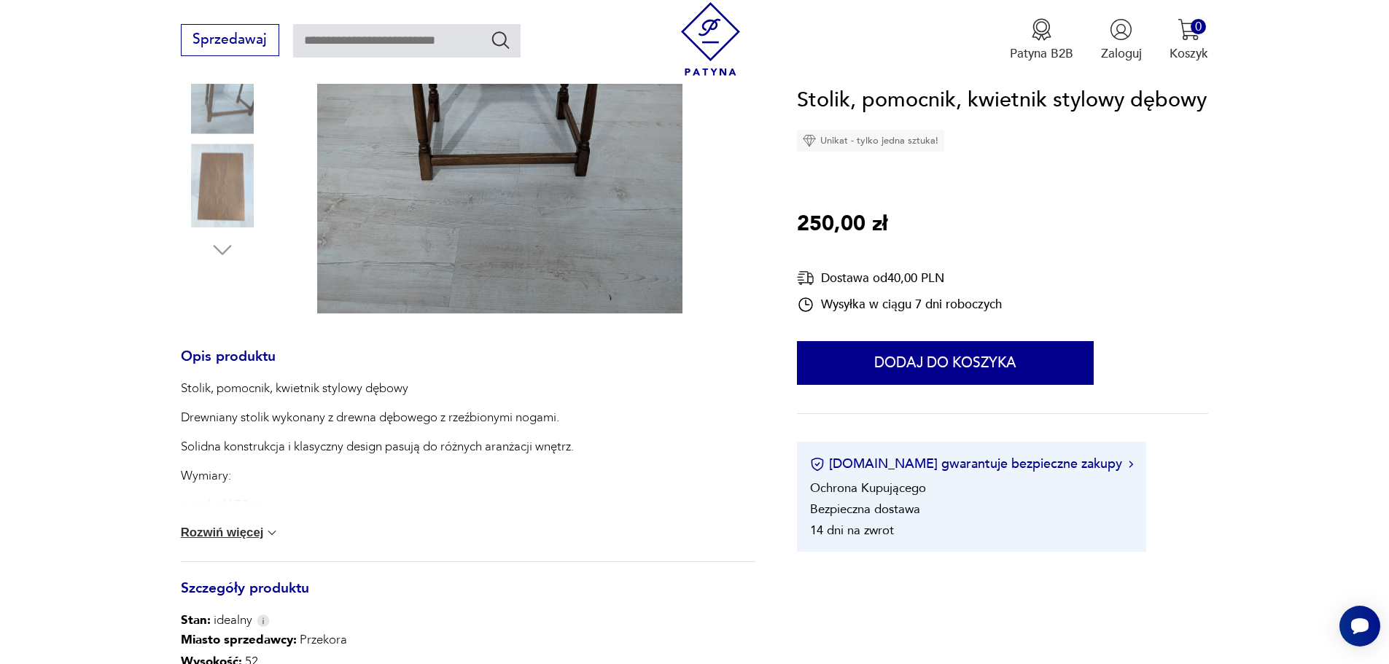
click at [248, 525] on div "Stolik, pomocnik, kwietnik stylowy dębowy Drewniany stolik wykonany z drewna dę…" at bounding box center [468, 471] width 574 height 182
click at [258, 533] on button "Rozwiń więcej" at bounding box center [230, 533] width 99 height 15
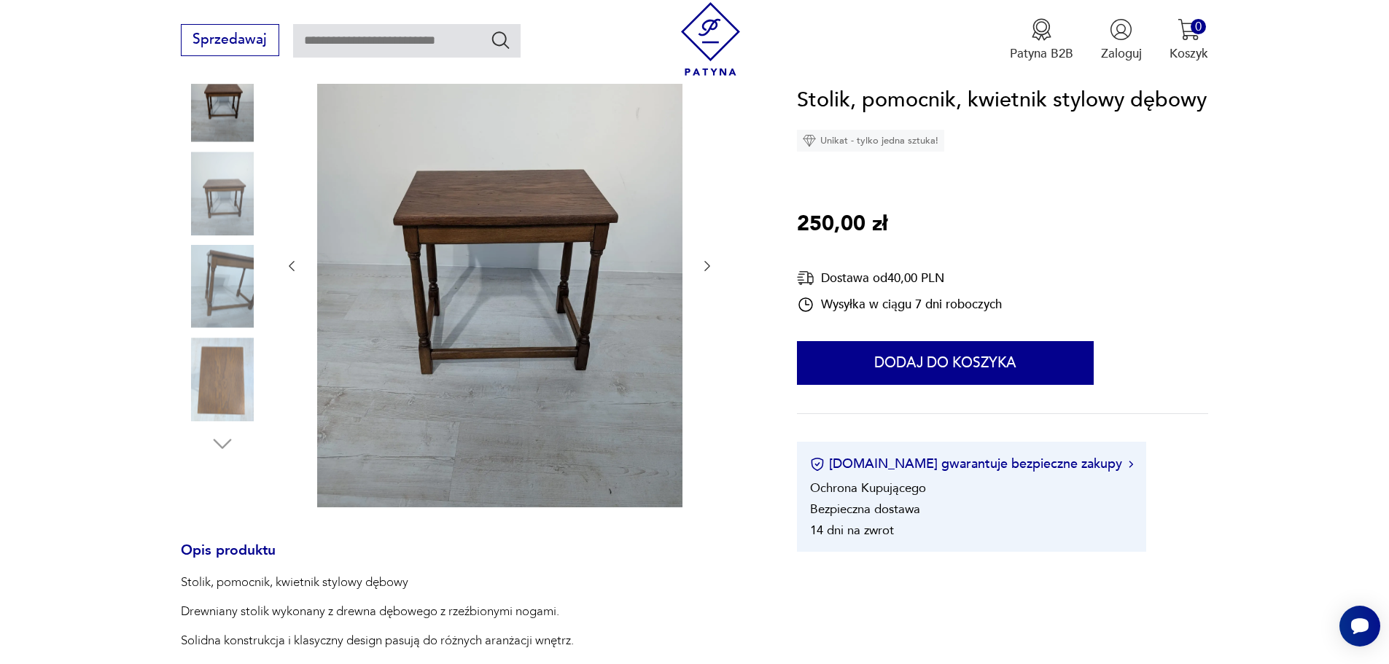
scroll to position [219, 0]
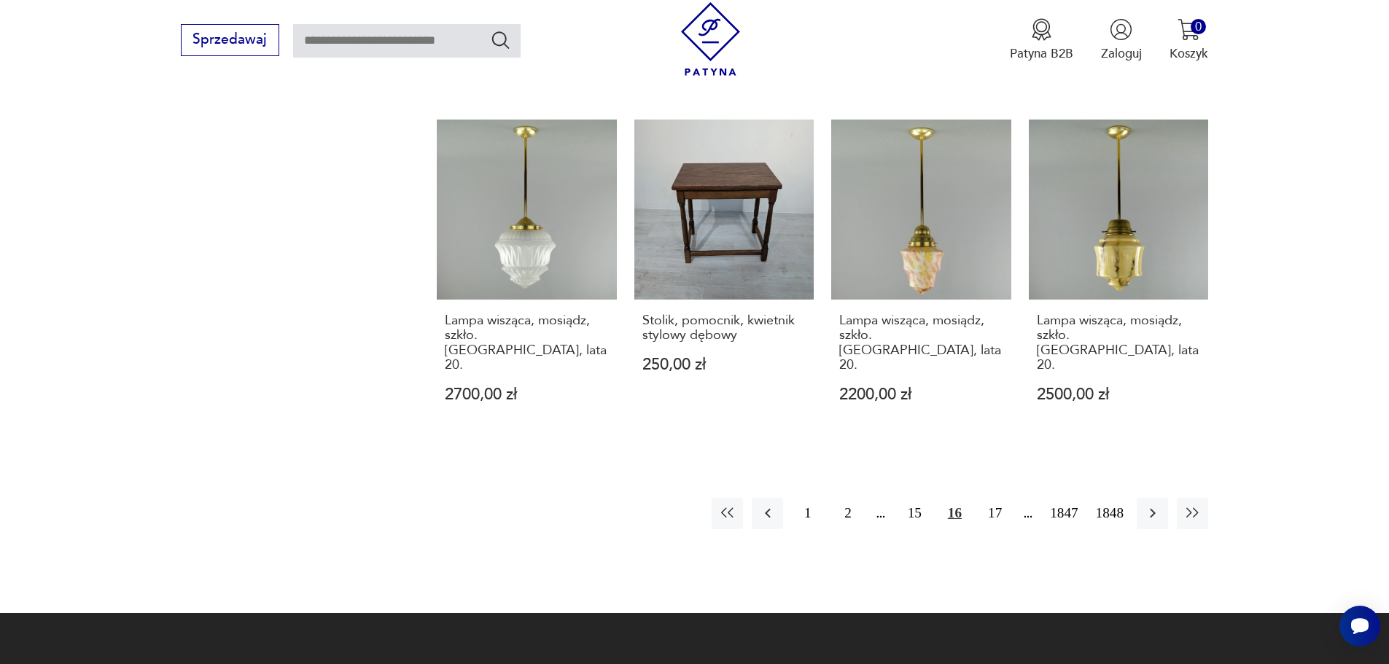
scroll to position [1464, 0]
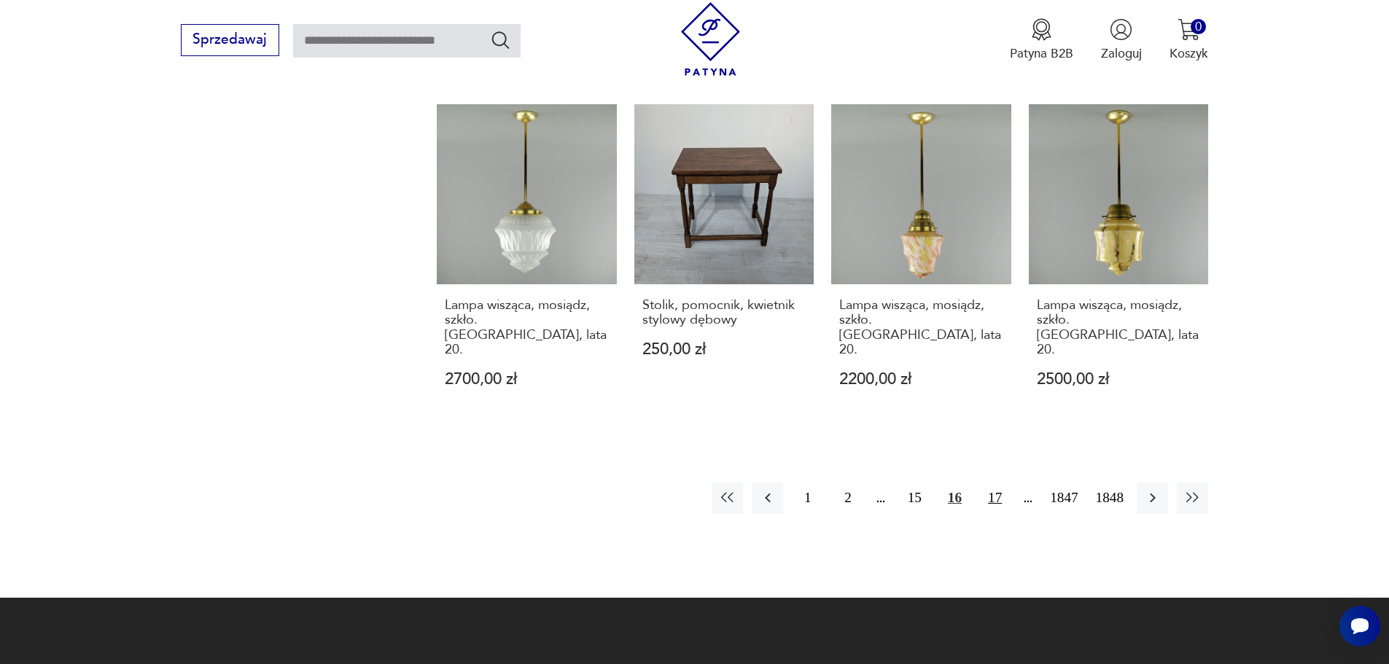
click at [995, 483] on button "17" at bounding box center [994, 498] width 31 height 31
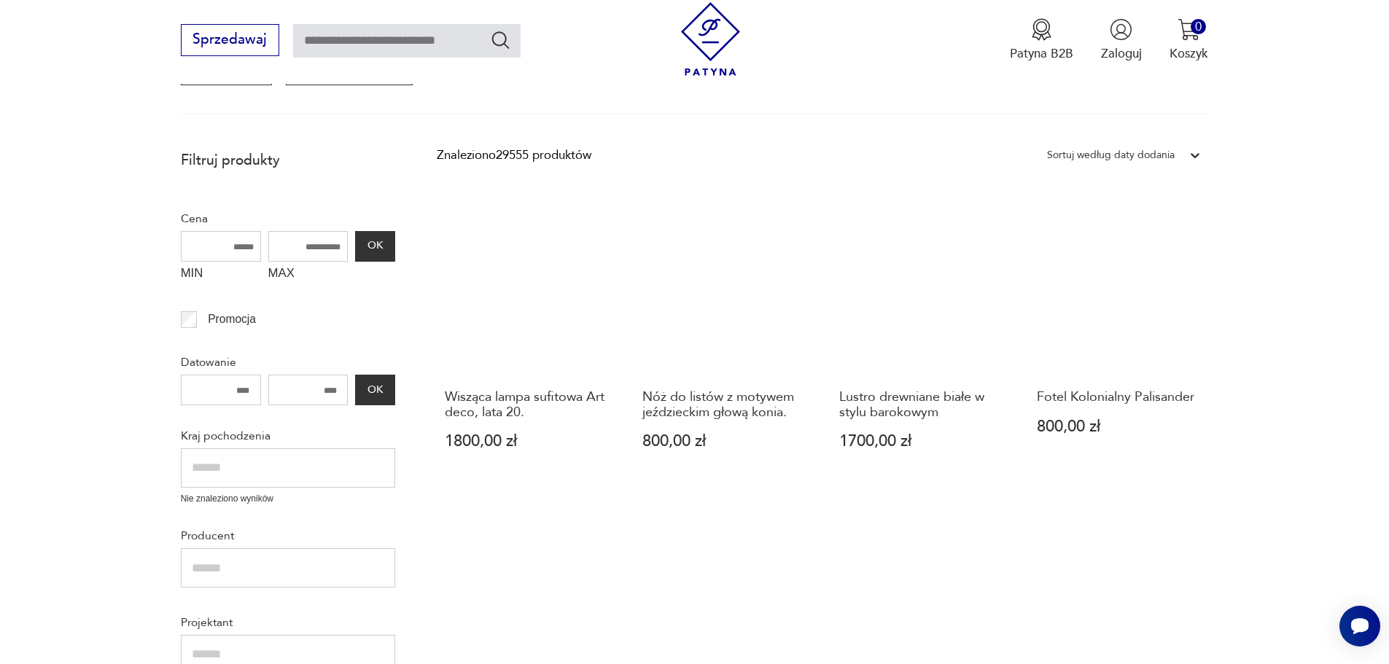
scroll to position [320, 0]
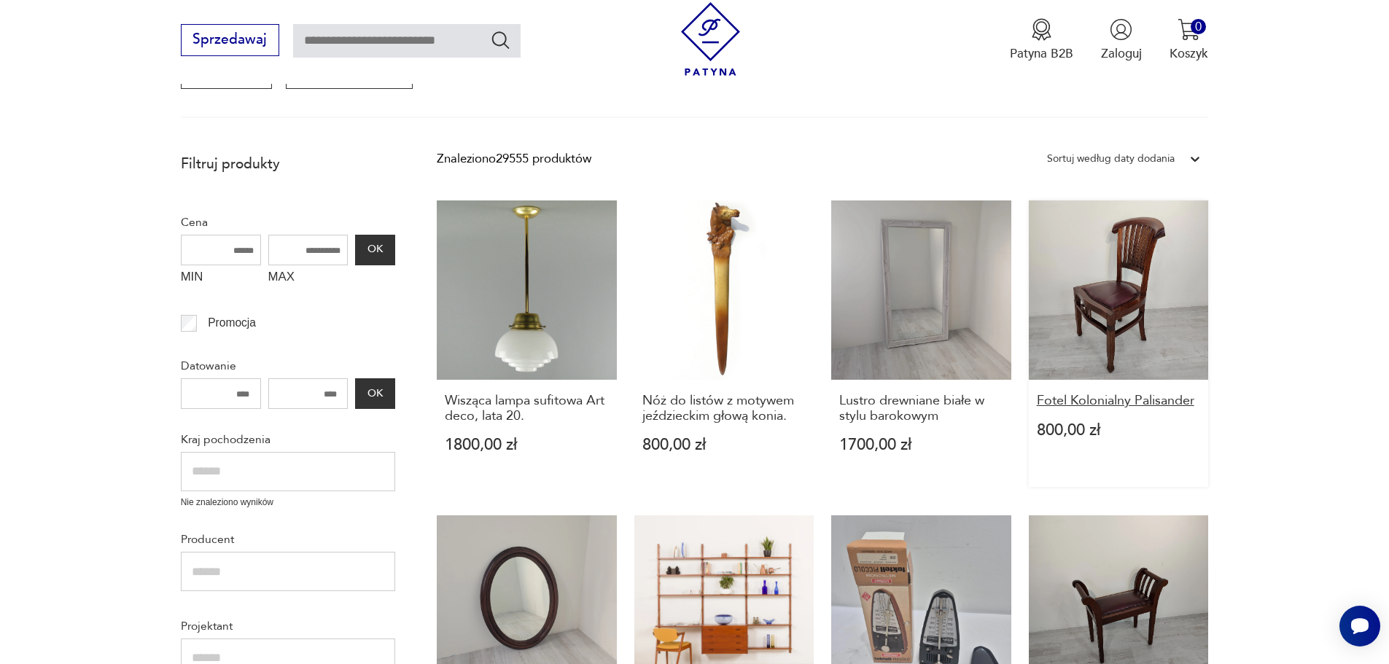
click at [1131, 403] on h3 "Fotel Kolonialny Palisander" at bounding box center [1119, 401] width 164 height 15
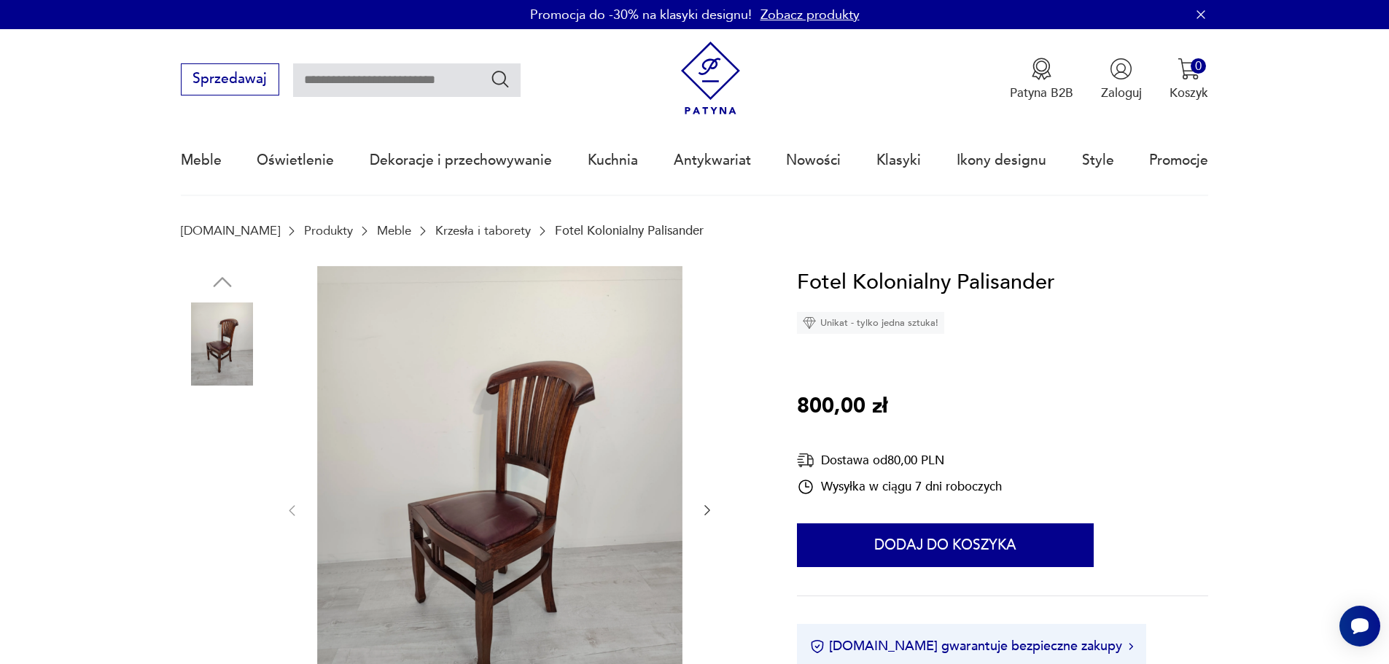
click at [222, 410] on img at bounding box center [222, 436] width 83 height 83
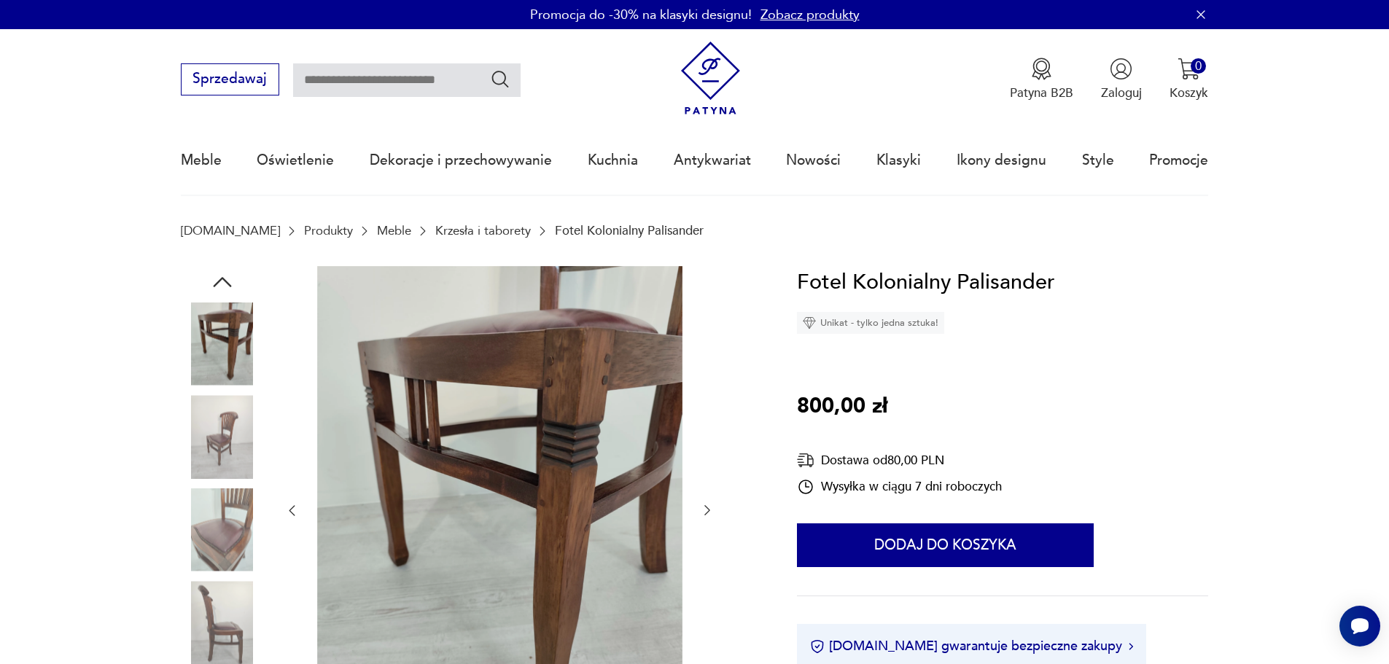
click at [241, 523] on img at bounding box center [222, 529] width 83 height 83
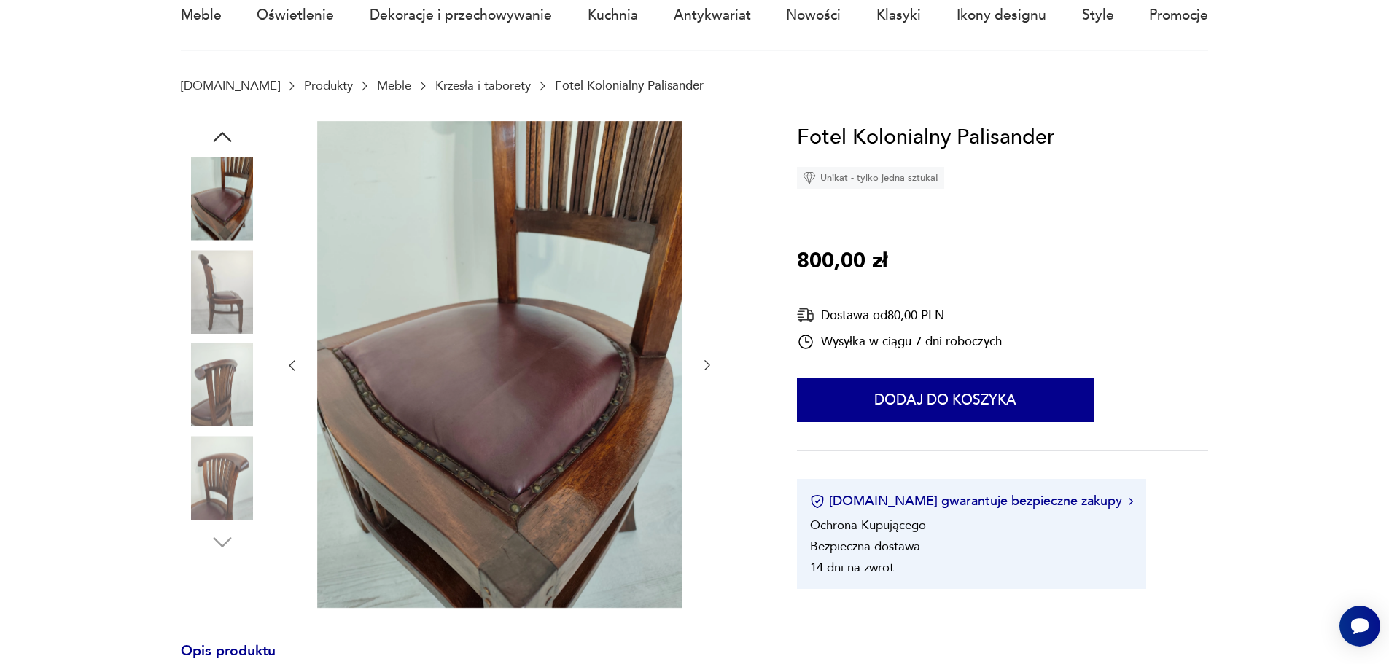
scroll to position [146, 0]
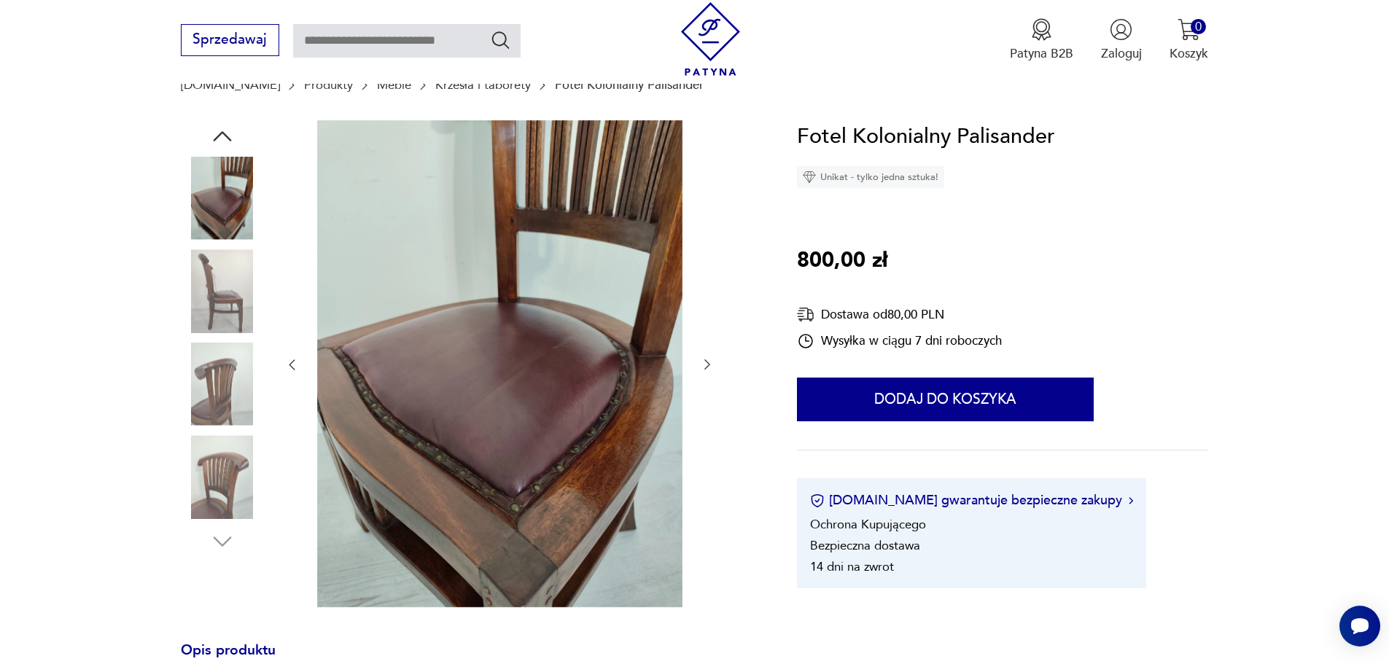
click at [219, 374] on img at bounding box center [222, 384] width 83 height 83
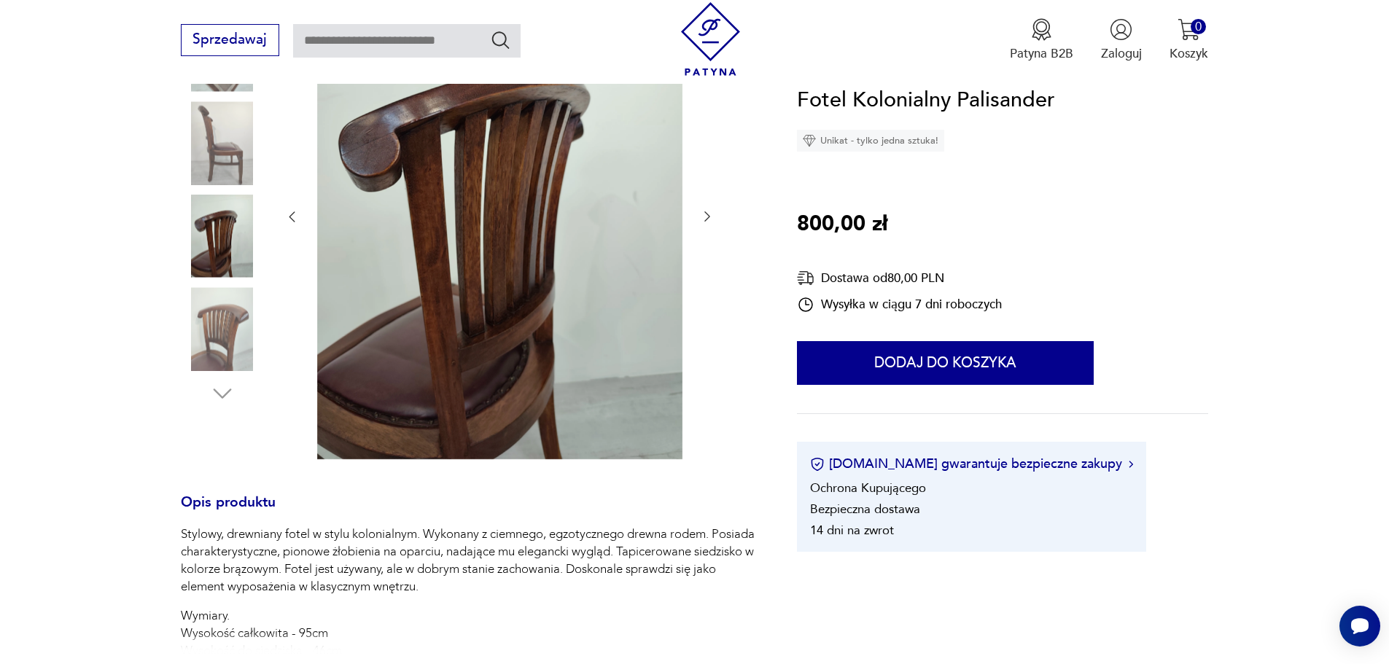
scroll to position [364, 0]
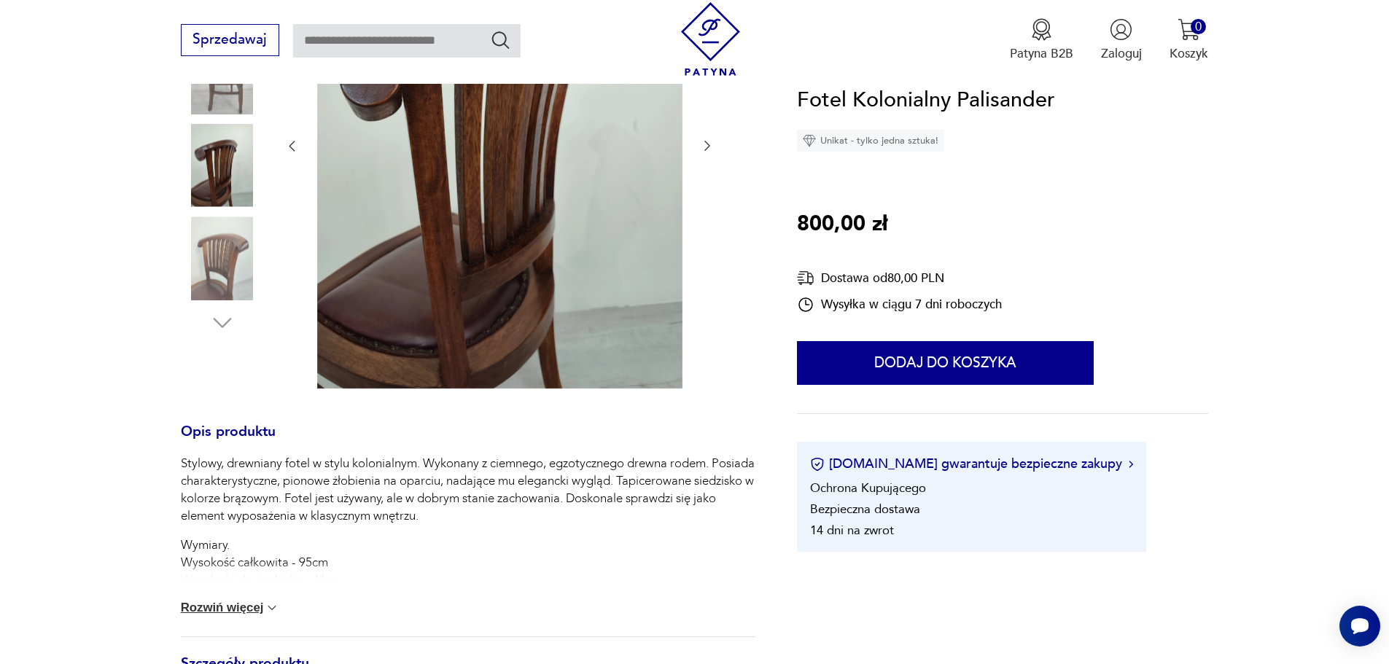
click at [216, 251] on img at bounding box center [222, 257] width 83 height 83
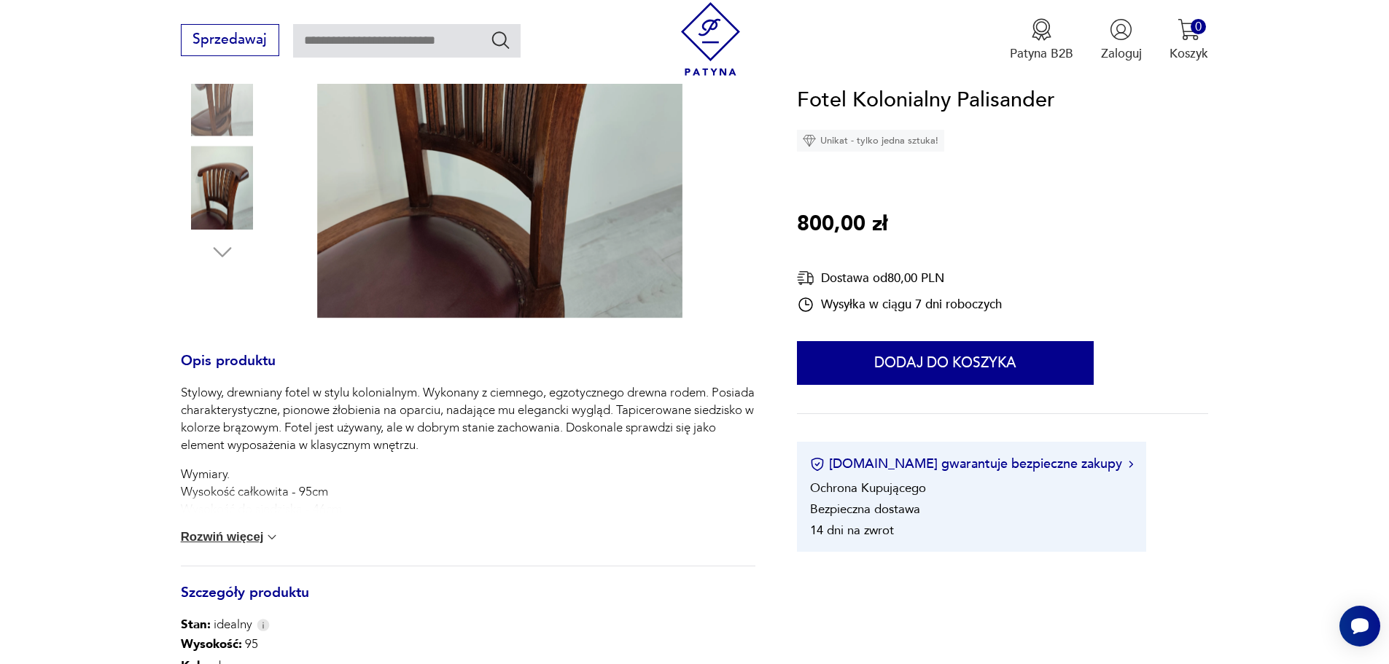
scroll to position [437, 0]
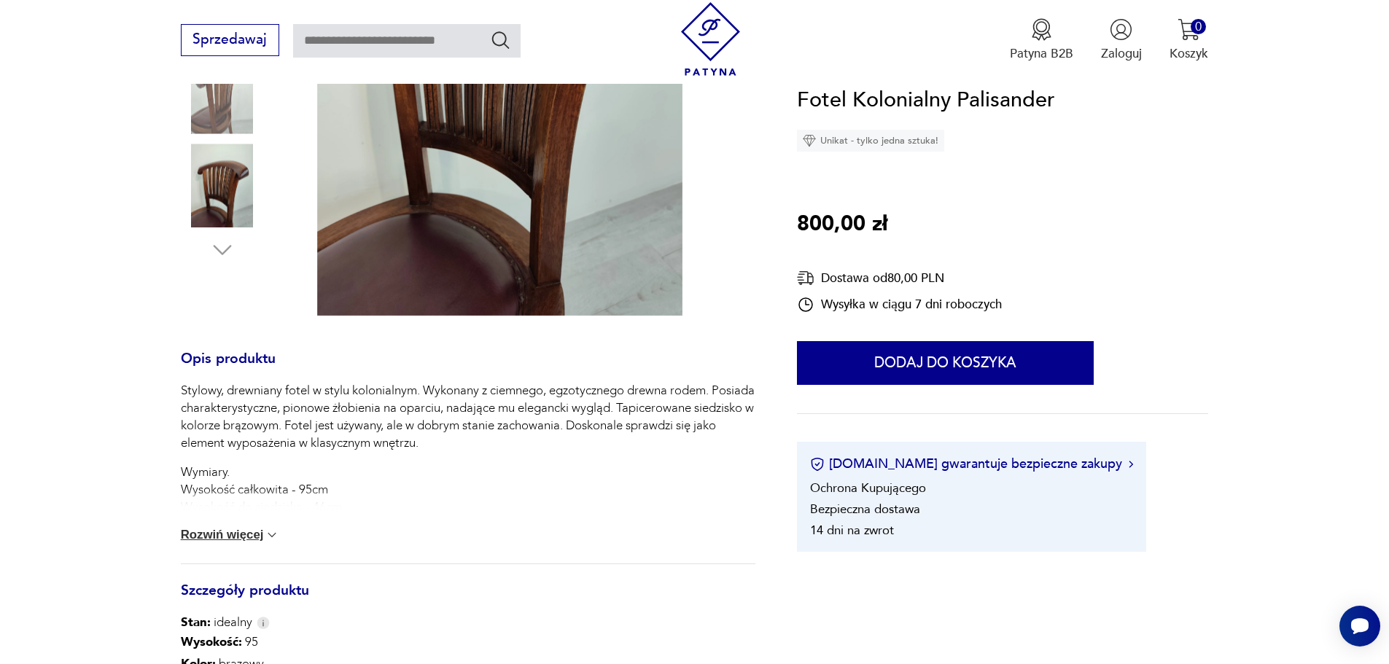
click at [218, 531] on button "Rozwiń więcej" at bounding box center [230, 535] width 99 height 15
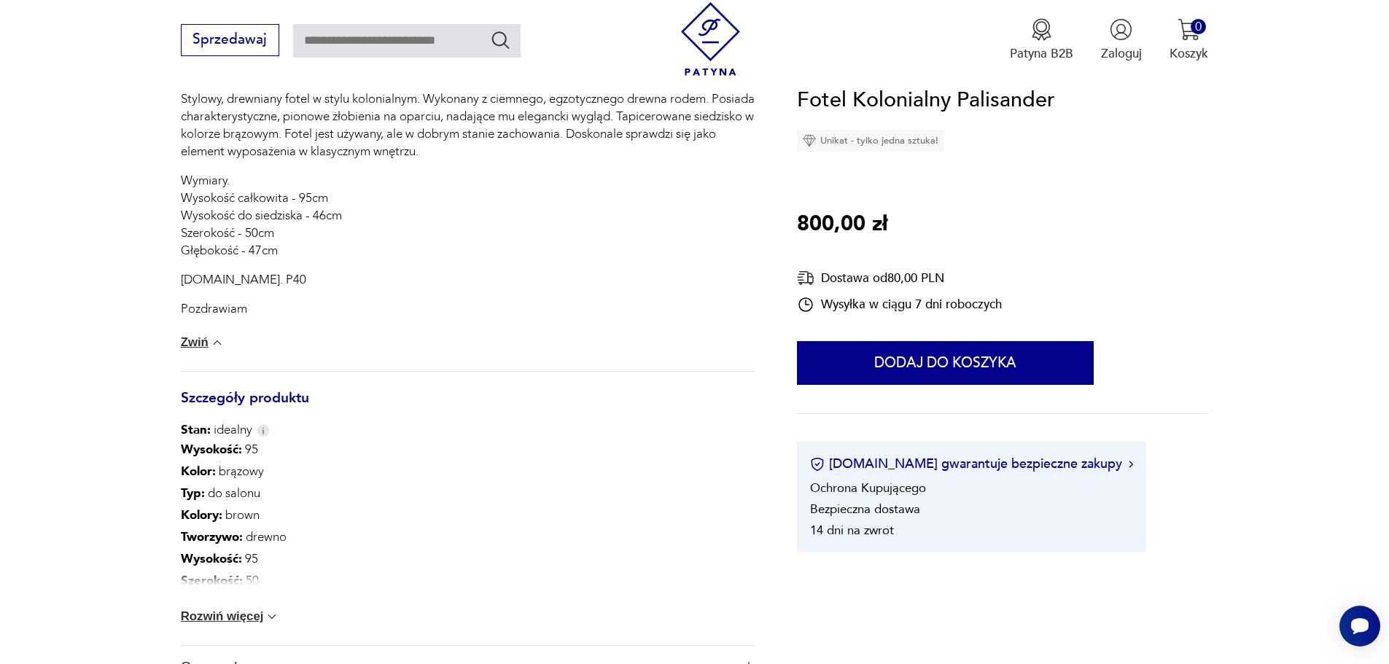
scroll to position [875, 0]
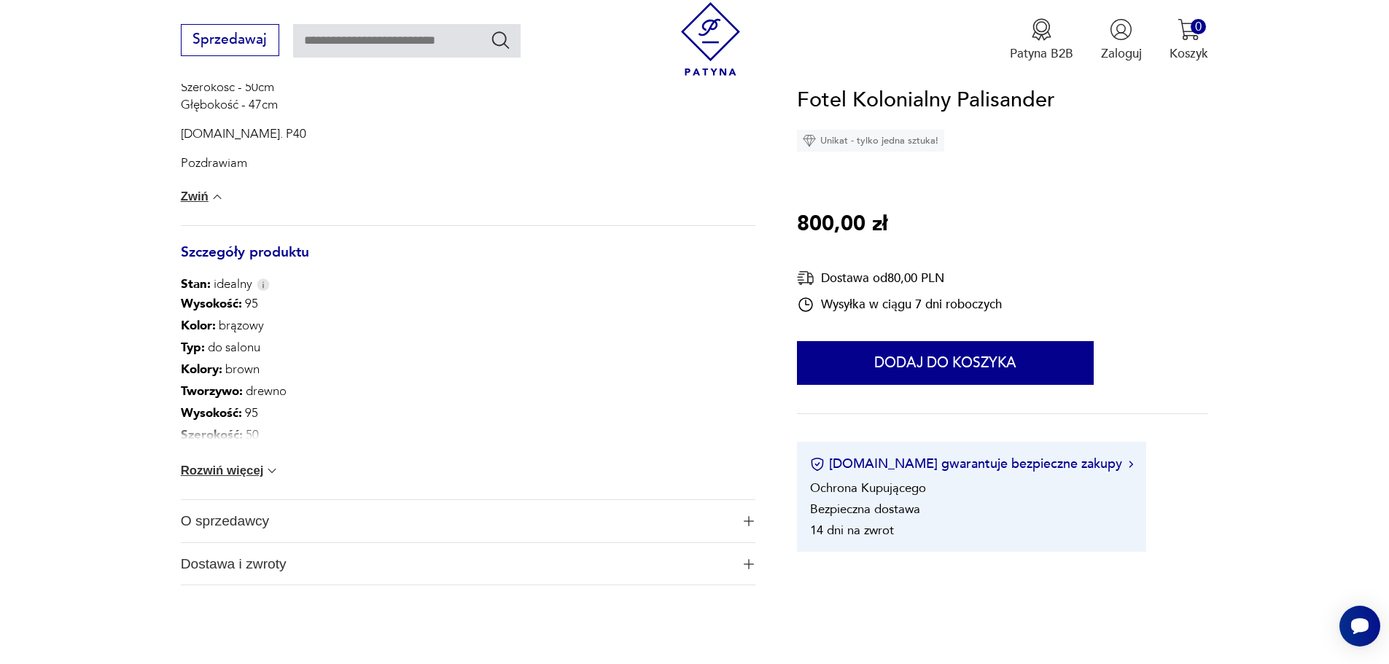
click at [239, 471] on button "Rozwiń więcej" at bounding box center [230, 471] width 99 height 15
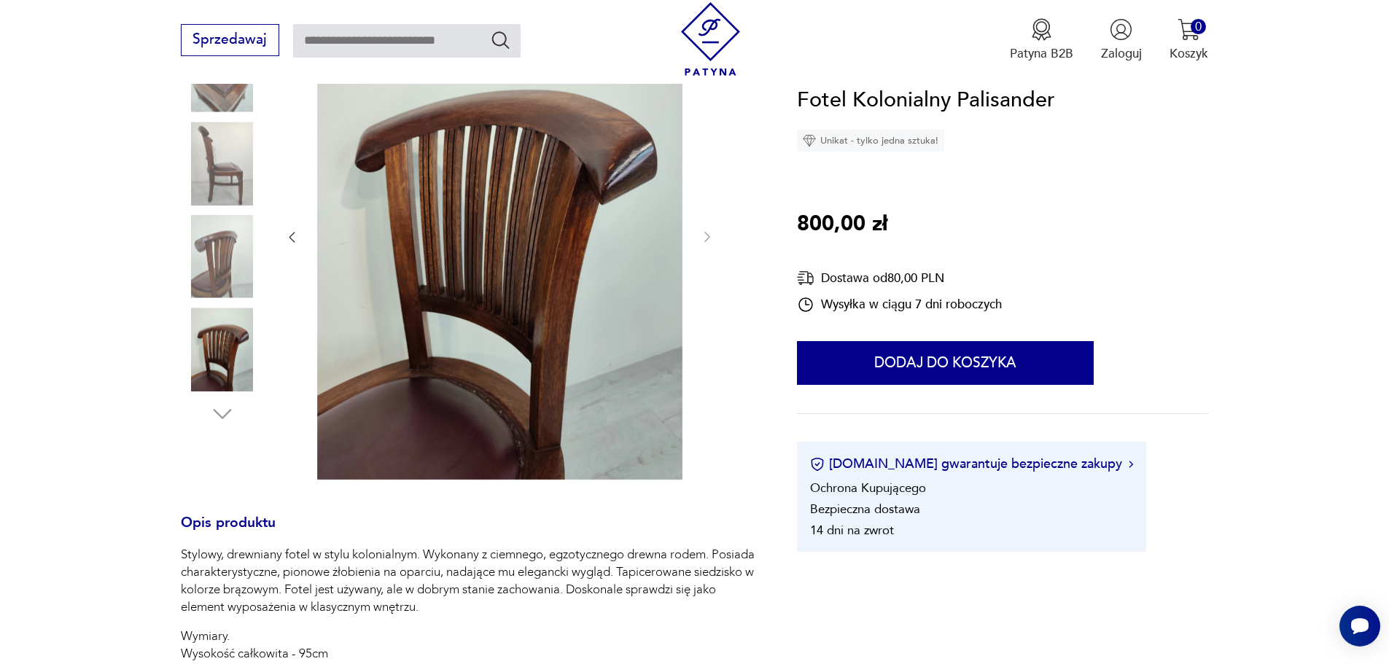
scroll to position [219, 0]
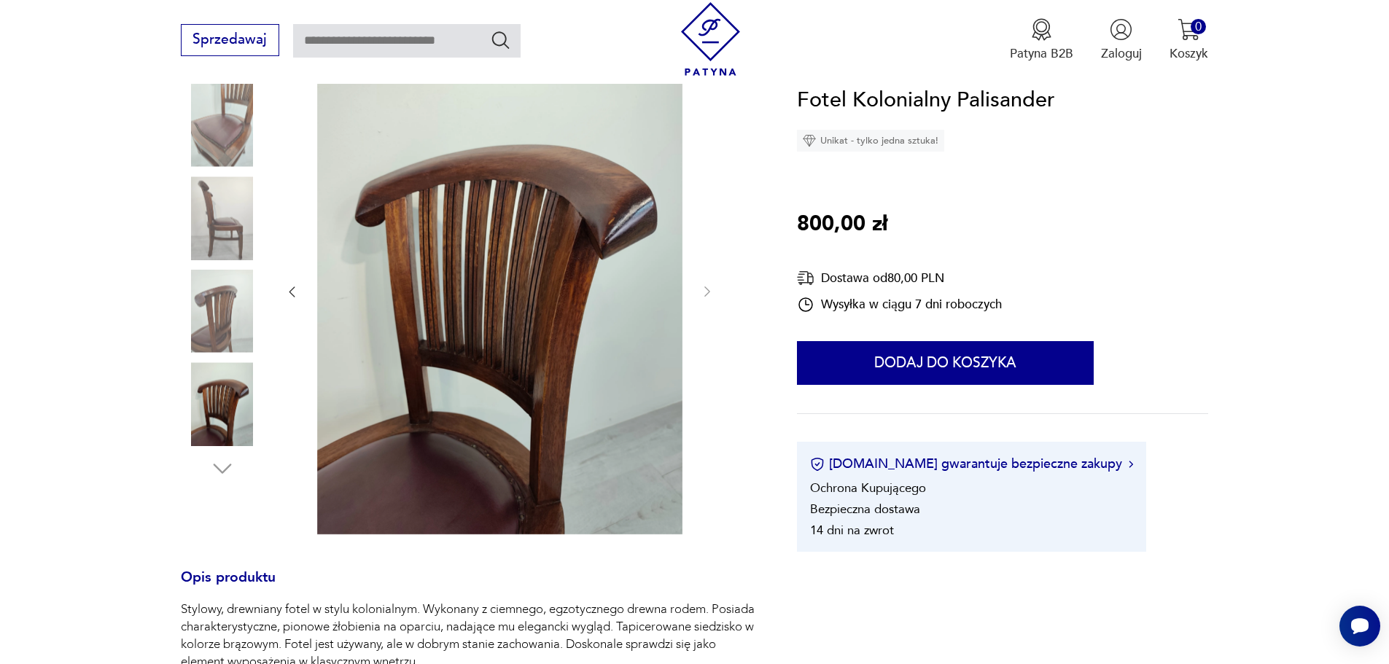
click at [217, 314] on img at bounding box center [222, 311] width 83 height 83
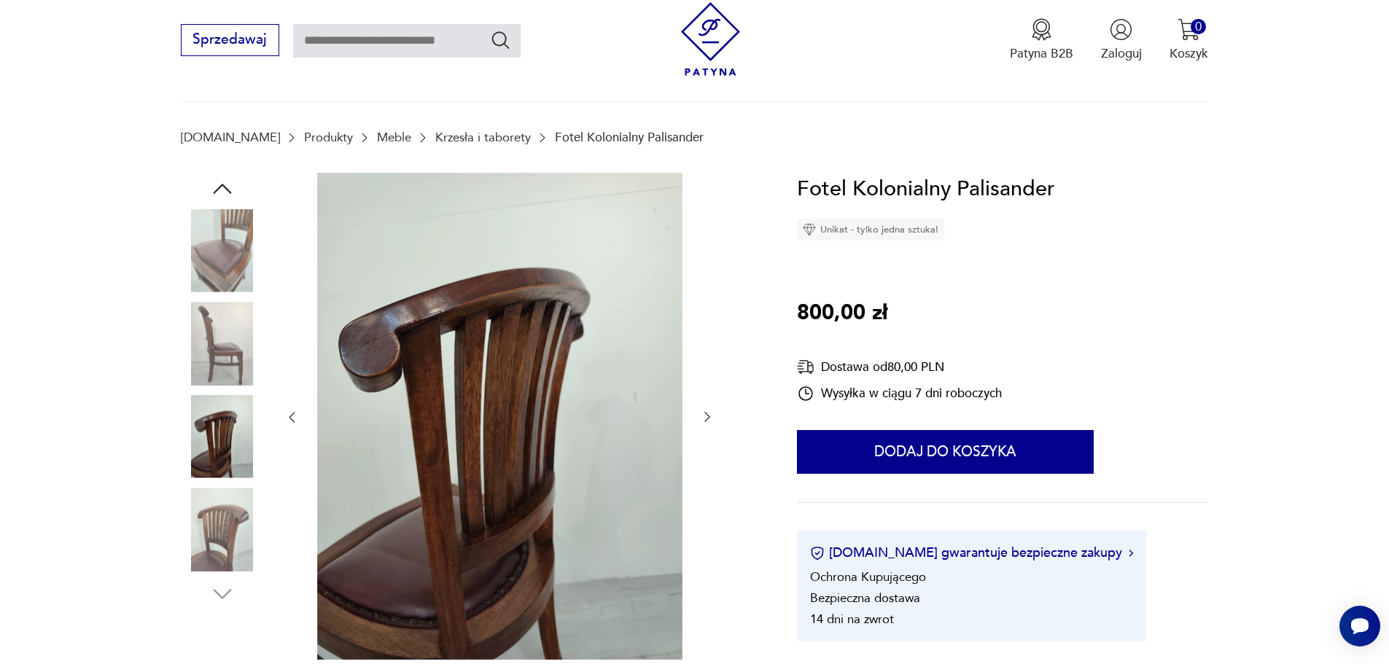
scroll to position [73, 0]
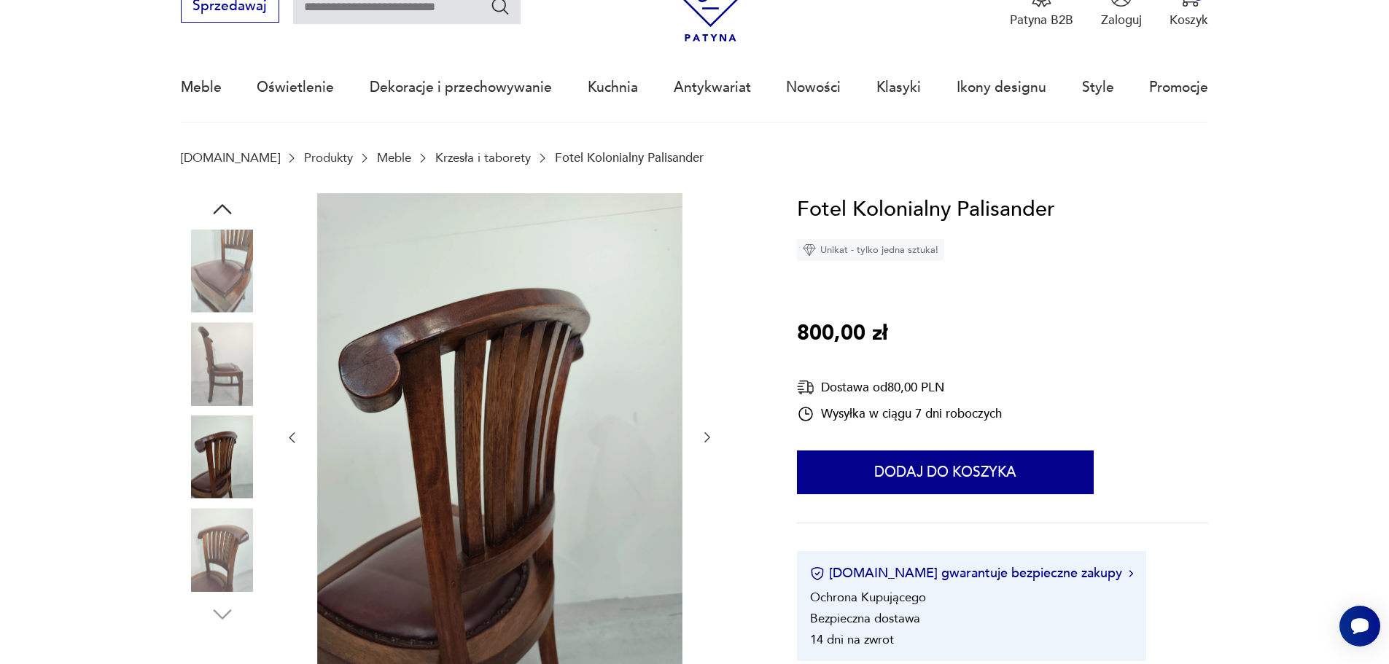
click at [222, 193] on div at bounding box center [222, 411] width 83 height 437
click at [225, 204] on icon "button" at bounding box center [222, 209] width 26 height 26
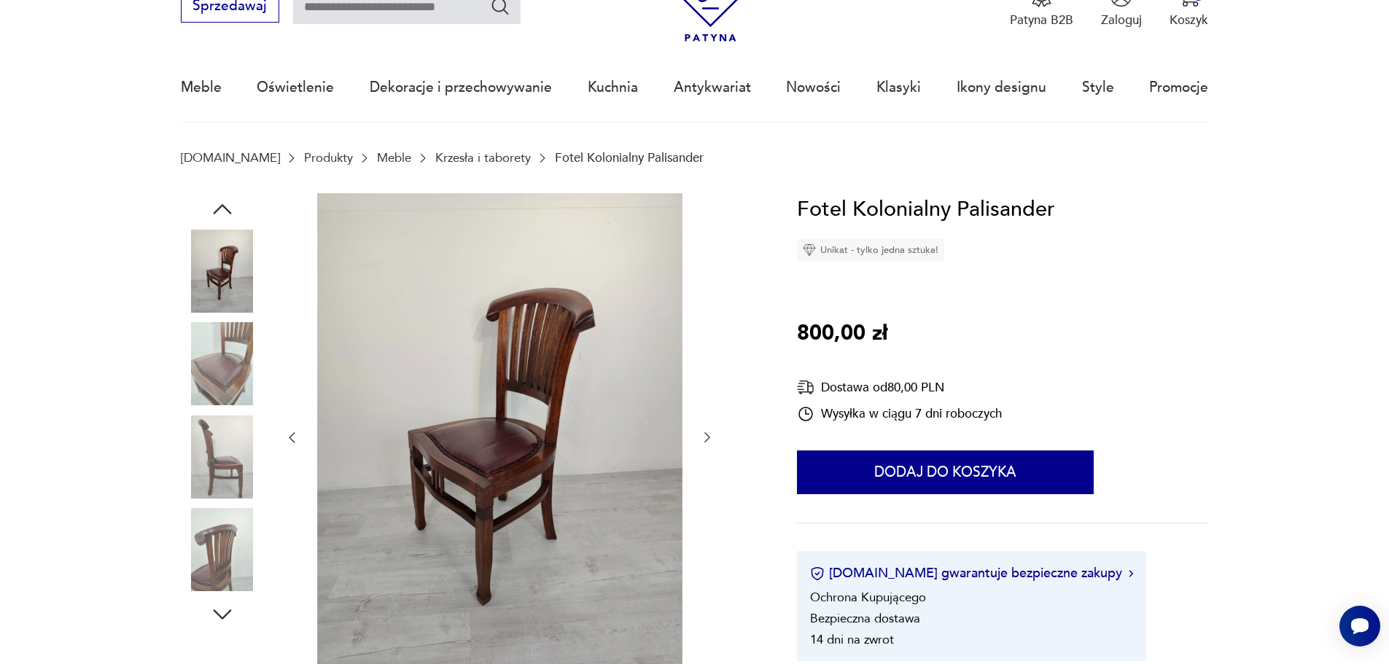
click at [241, 354] on img at bounding box center [222, 363] width 83 height 83
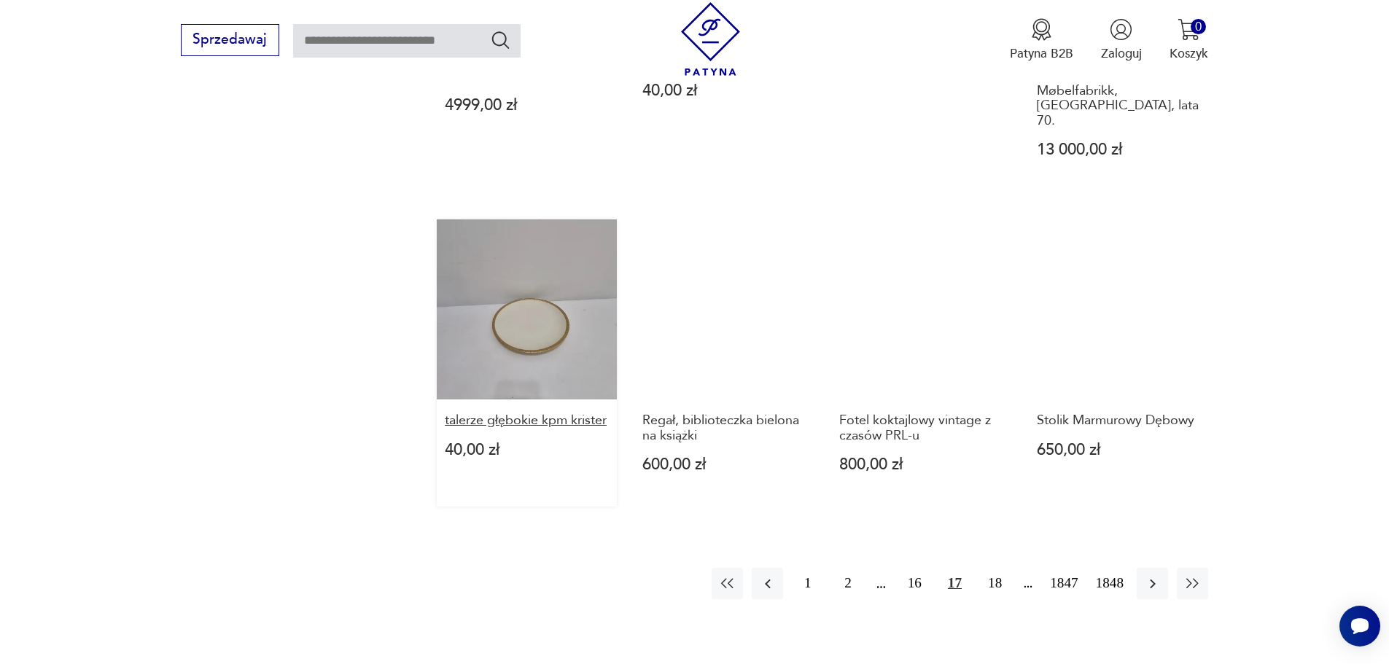
scroll to position [1339, 0]
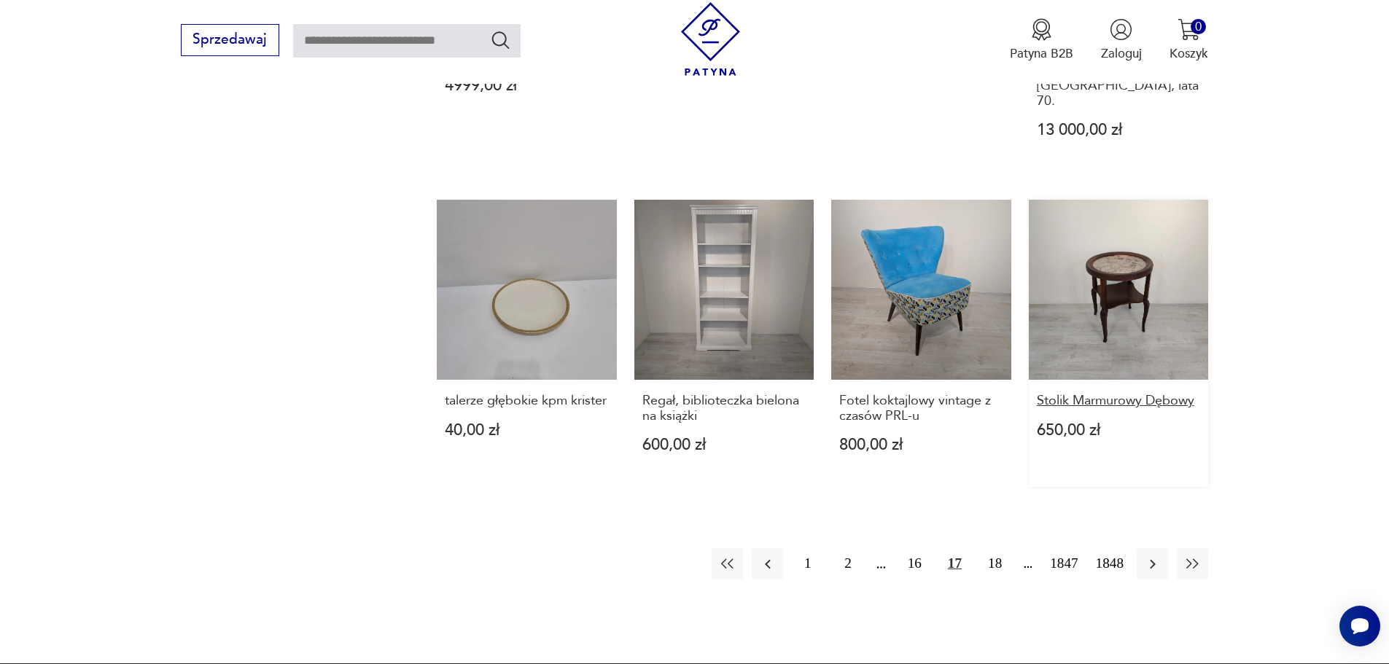
click at [1085, 394] on h3 "Stolik Marmurowy Dębowy" at bounding box center [1119, 401] width 164 height 15
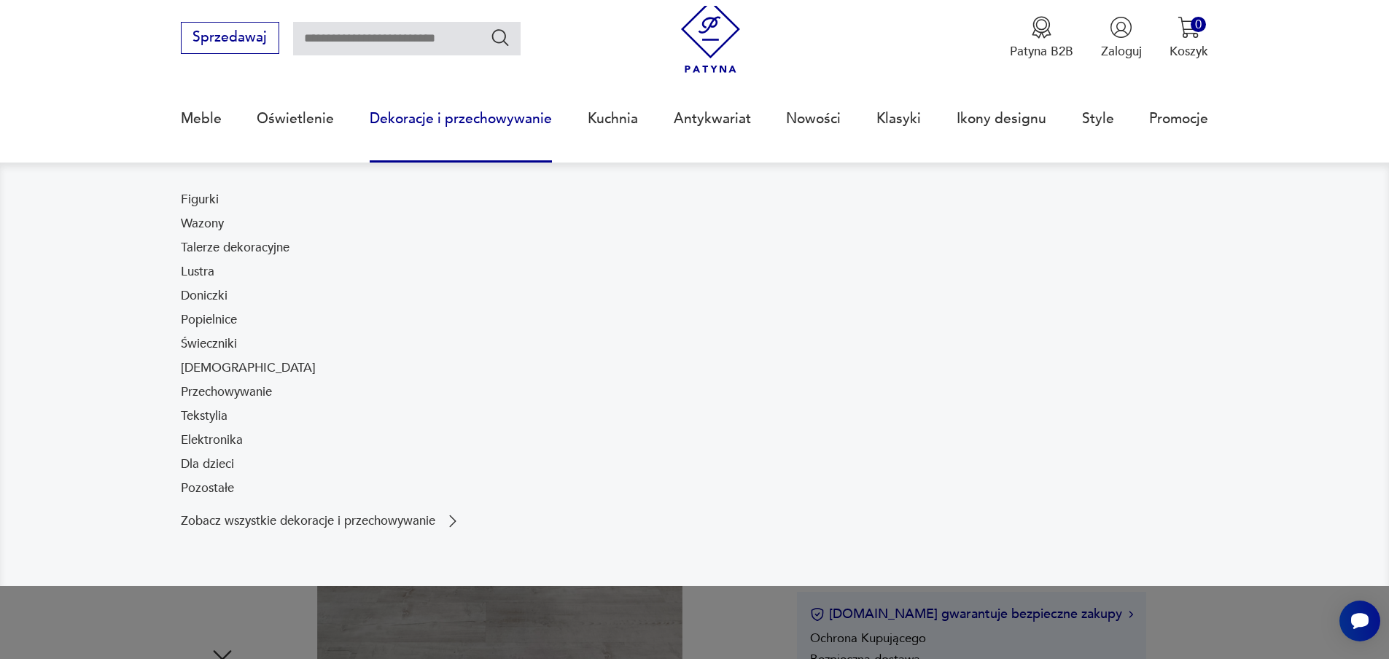
scroll to position [73, 0]
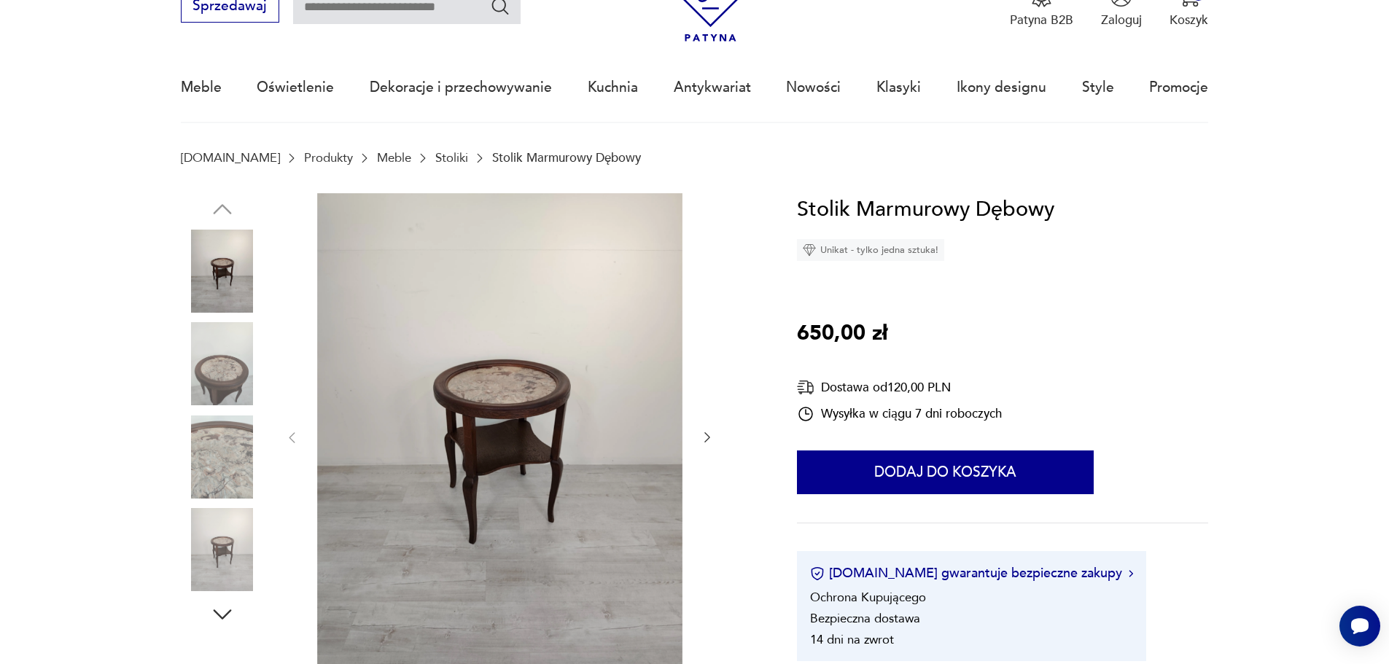
click at [221, 366] on img at bounding box center [222, 363] width 83 height 83
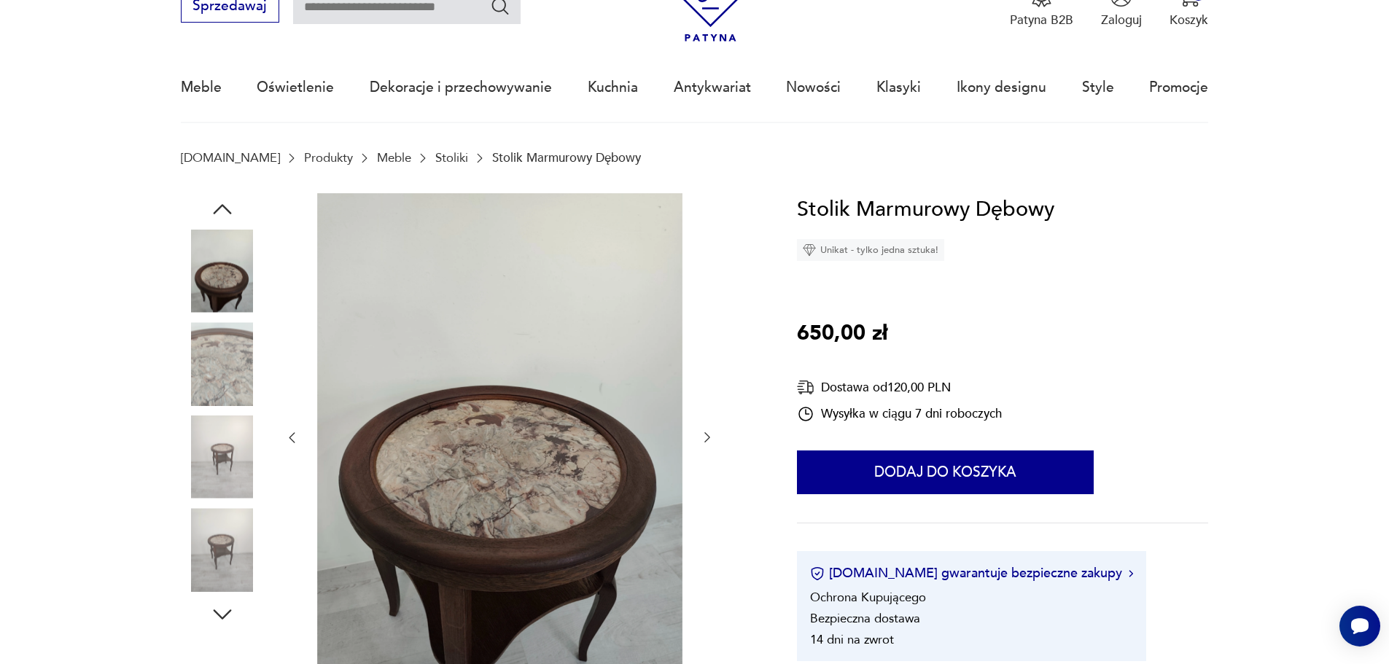
click at [211, 461] on img at bounding box center [222, 456] width 83 height 83
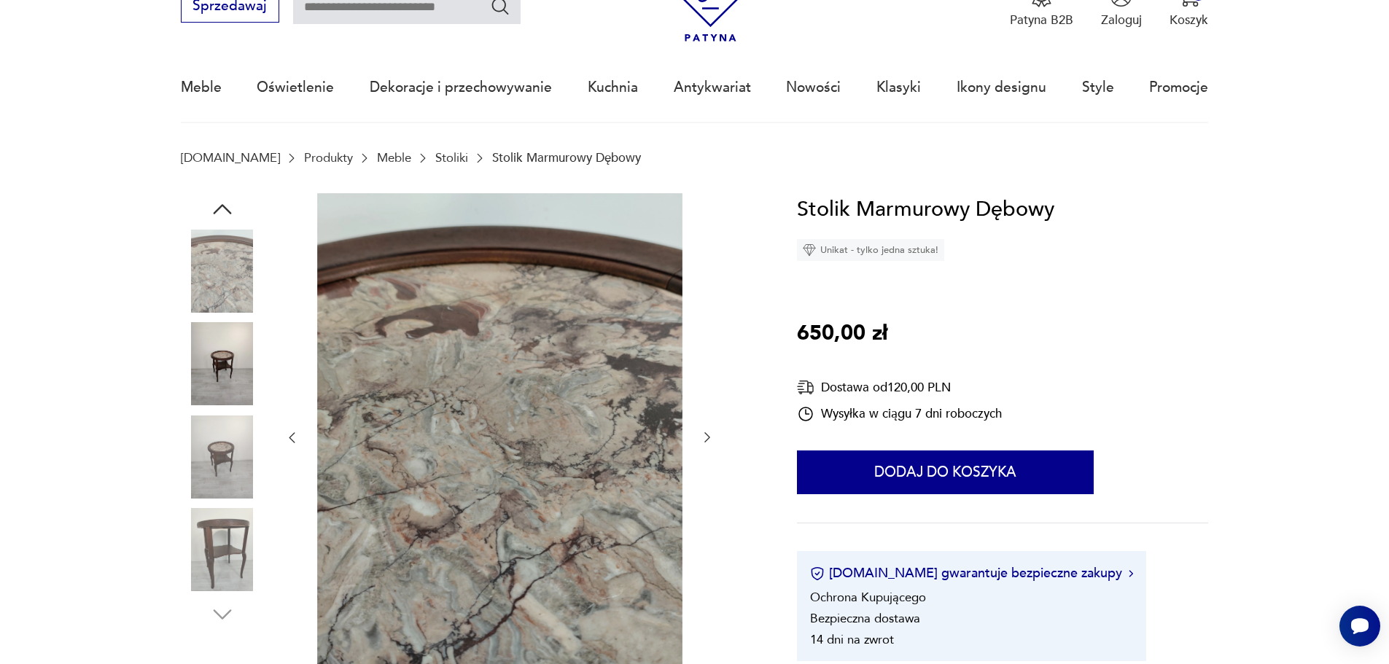
click at [234, 535] on img at bounding box center [222, 549] width 83 height 83
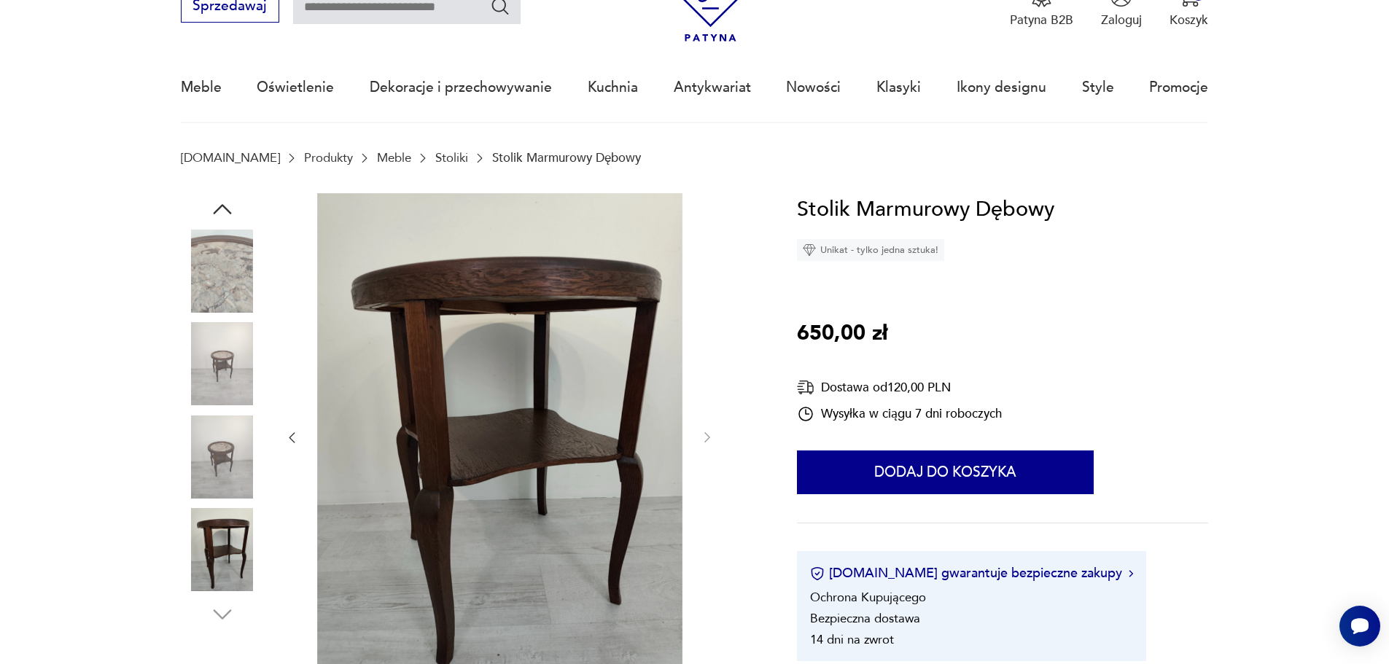
click at [226, 441] on img at bounding box center [222, 456] width 83 height 83
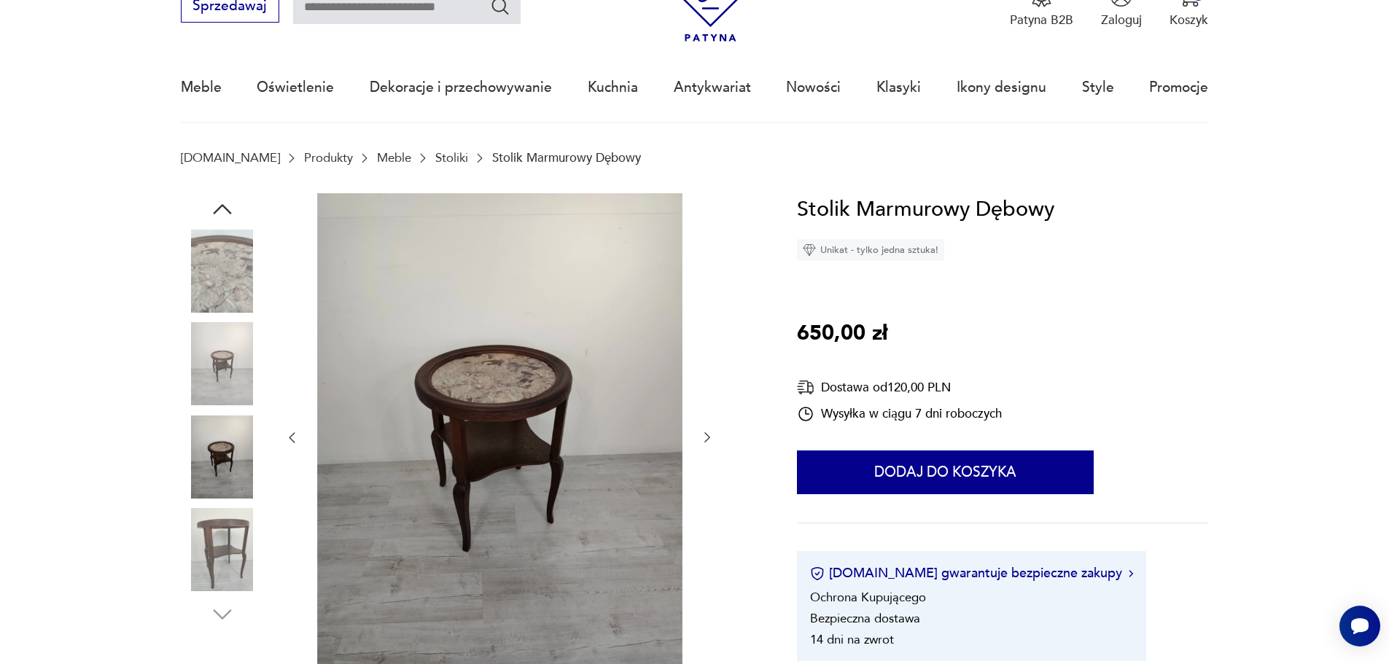
click at [224, 348] on img at bounding box center [222, 363] width 83 height 83
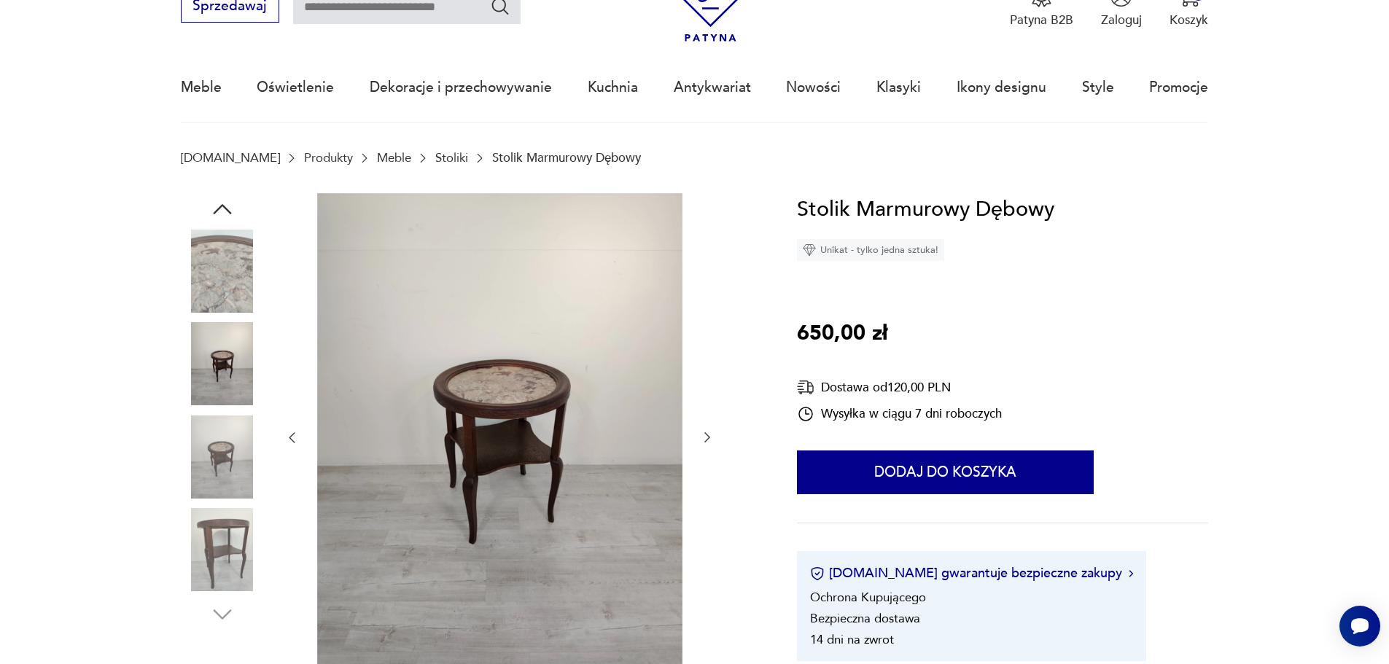
click at [238, 268] on img at bounding box center [222, 271] width 83 height 83
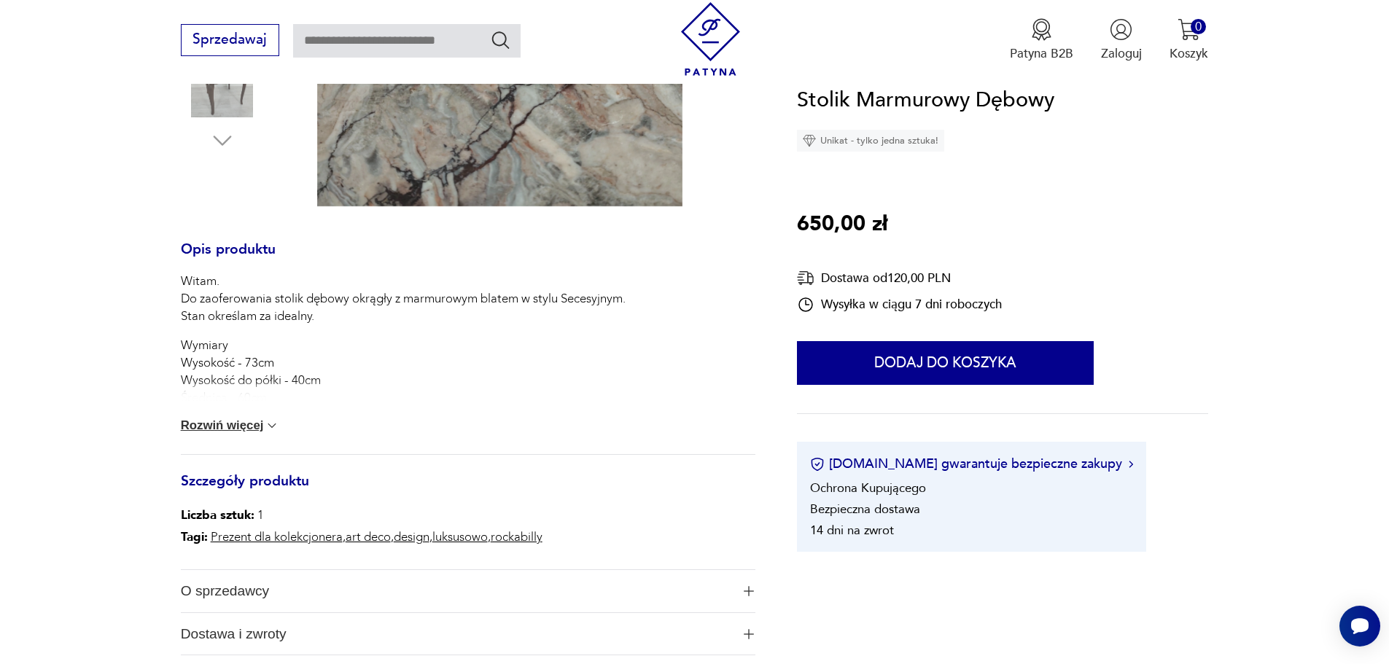
scroll to position [583, 0]
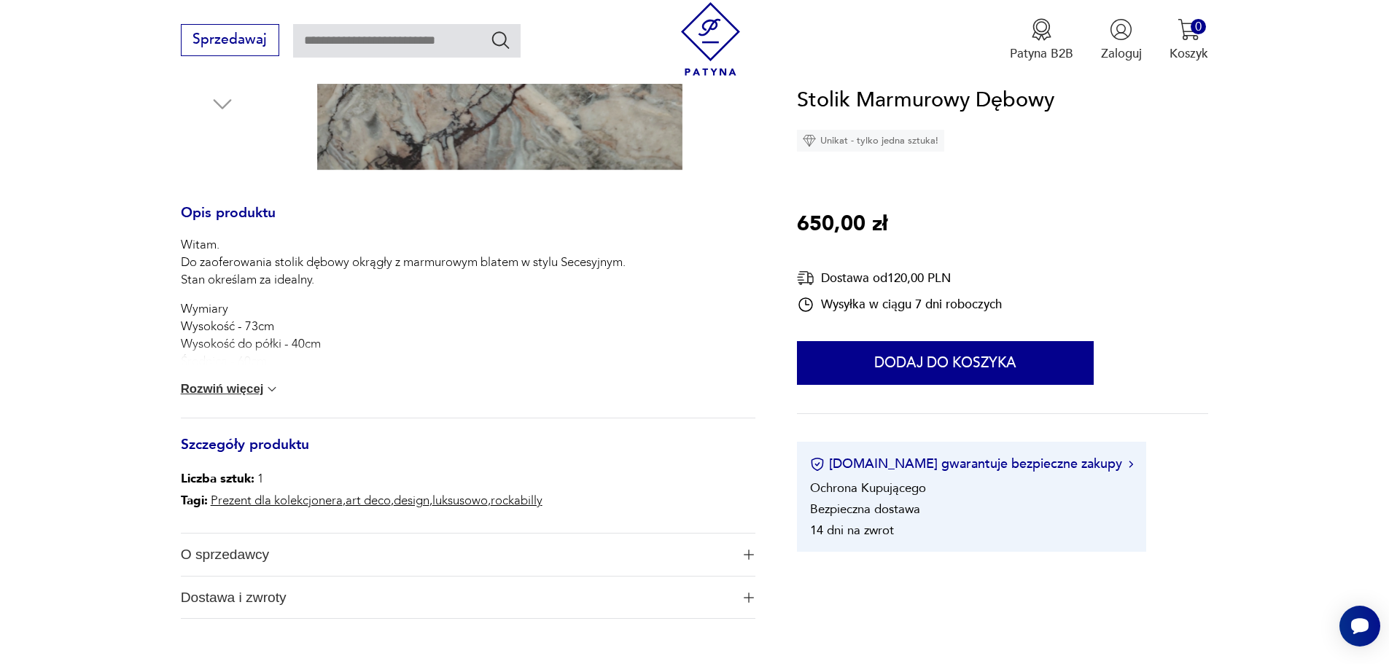
click at [250, 386] on button "Rozwiń więcej" at bounding box center [230, 389] width 99 height 15
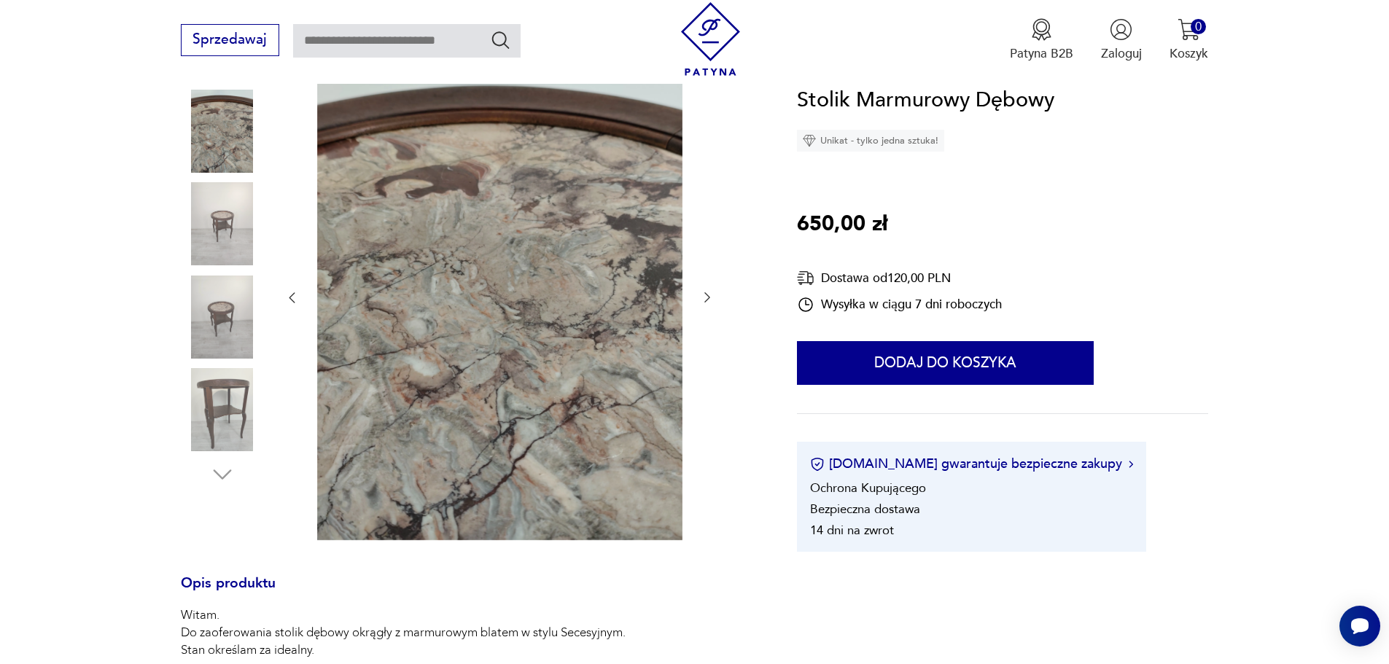
scroll to position [146, 0]
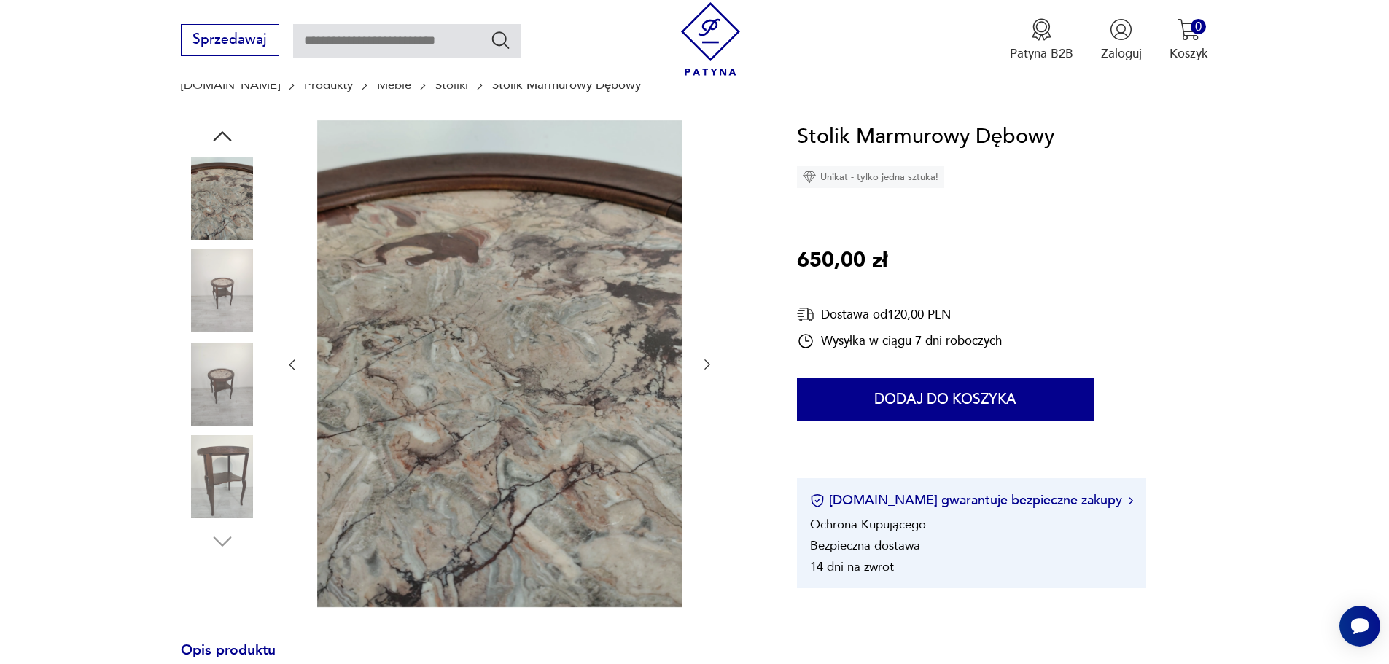
click at [232, 477] on img at bounding box center [222, 476] width 83 height 83
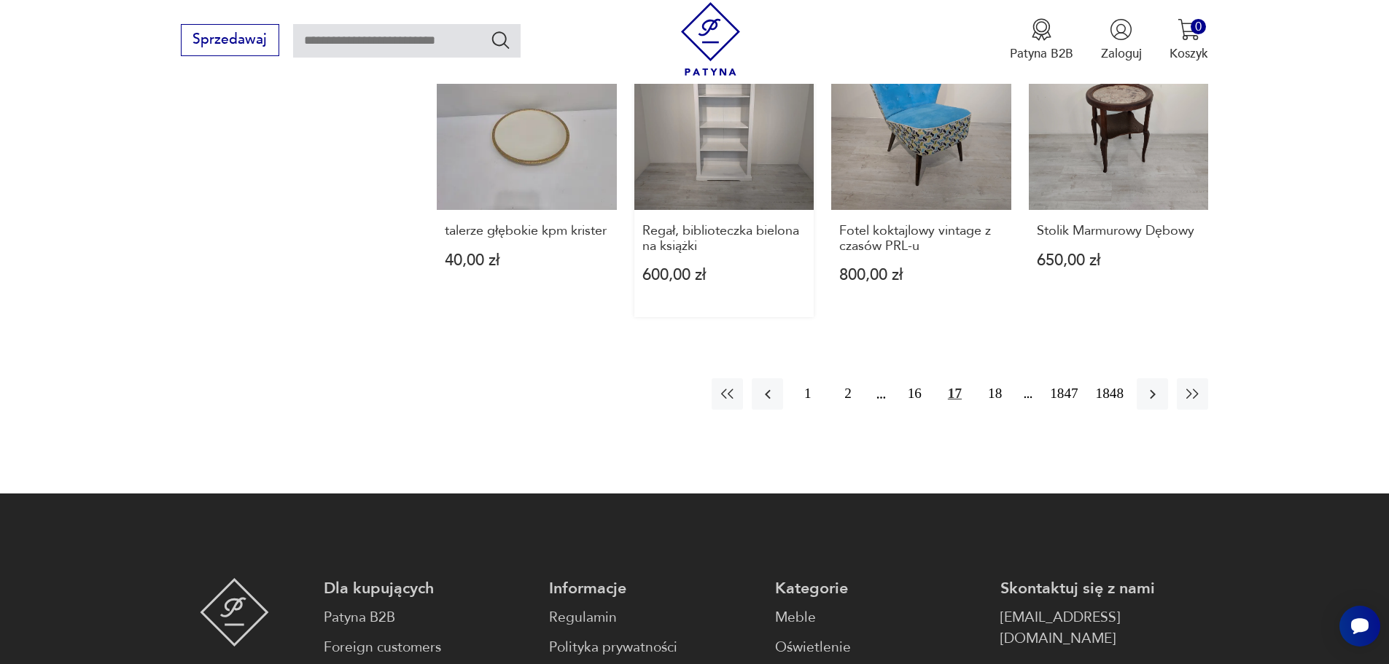
scroll to position [1537, 0]
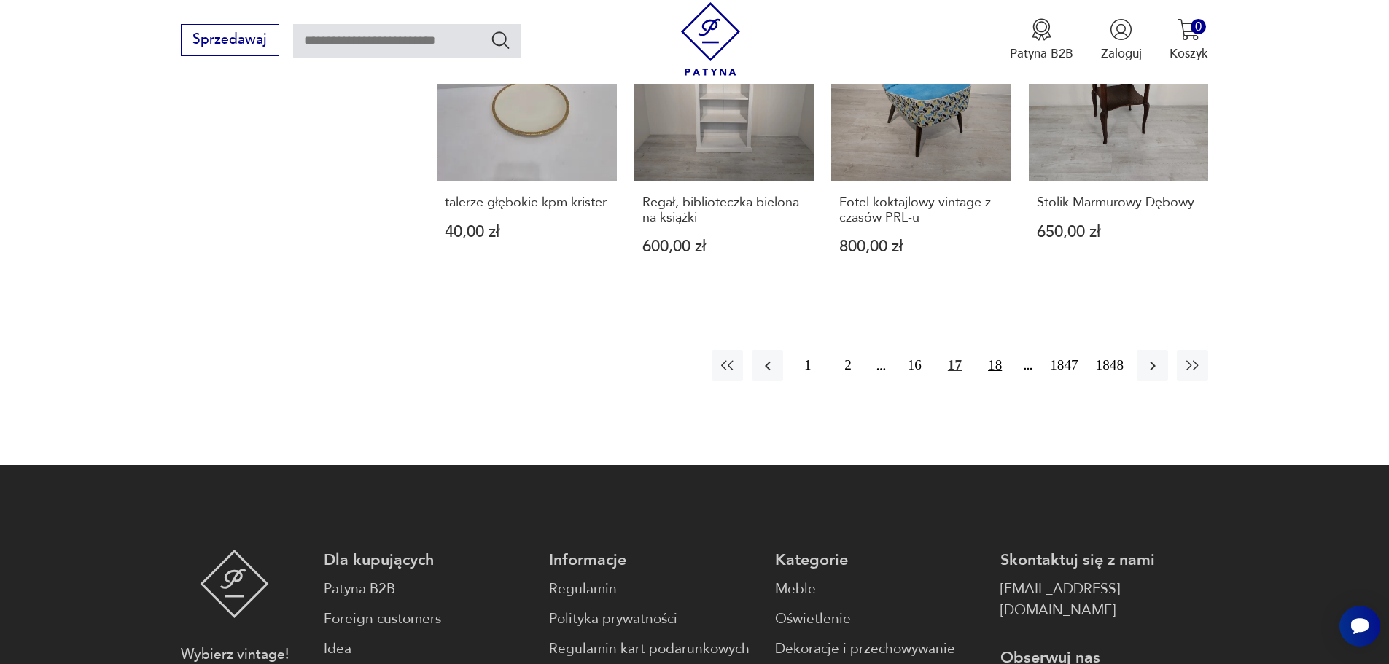
click at [994, 350] on button "18" at bounding box center [994, 365] width 31 height 31
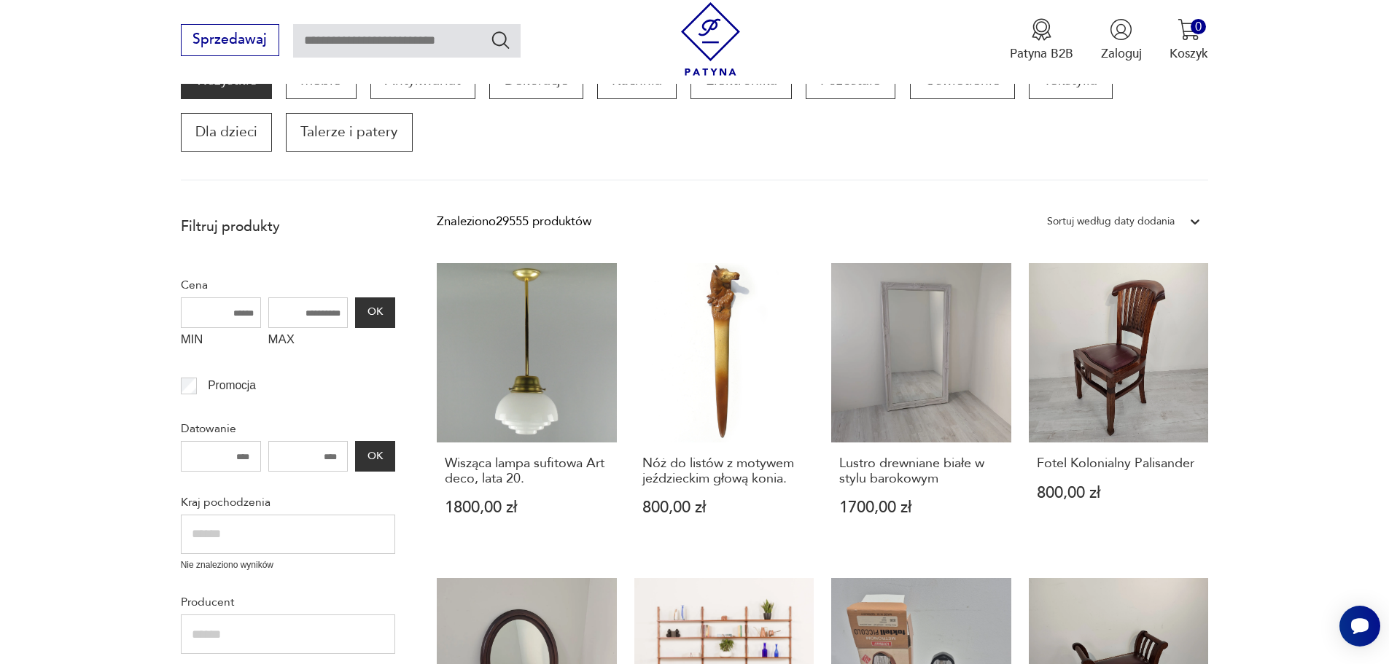
scroll to position [247, 0]
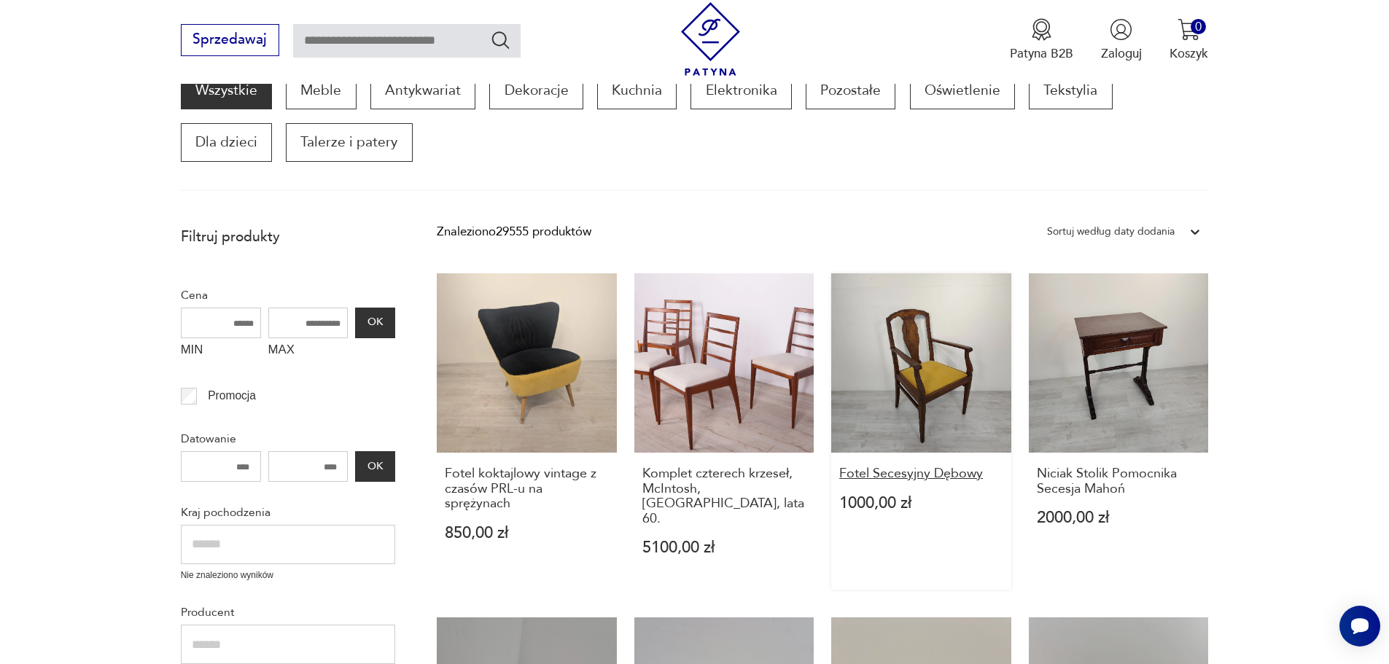
click at [956, 472] on h3 "Fotel Secesyjny Dębowy" at bounding box center [921, 474] width 164 height 15
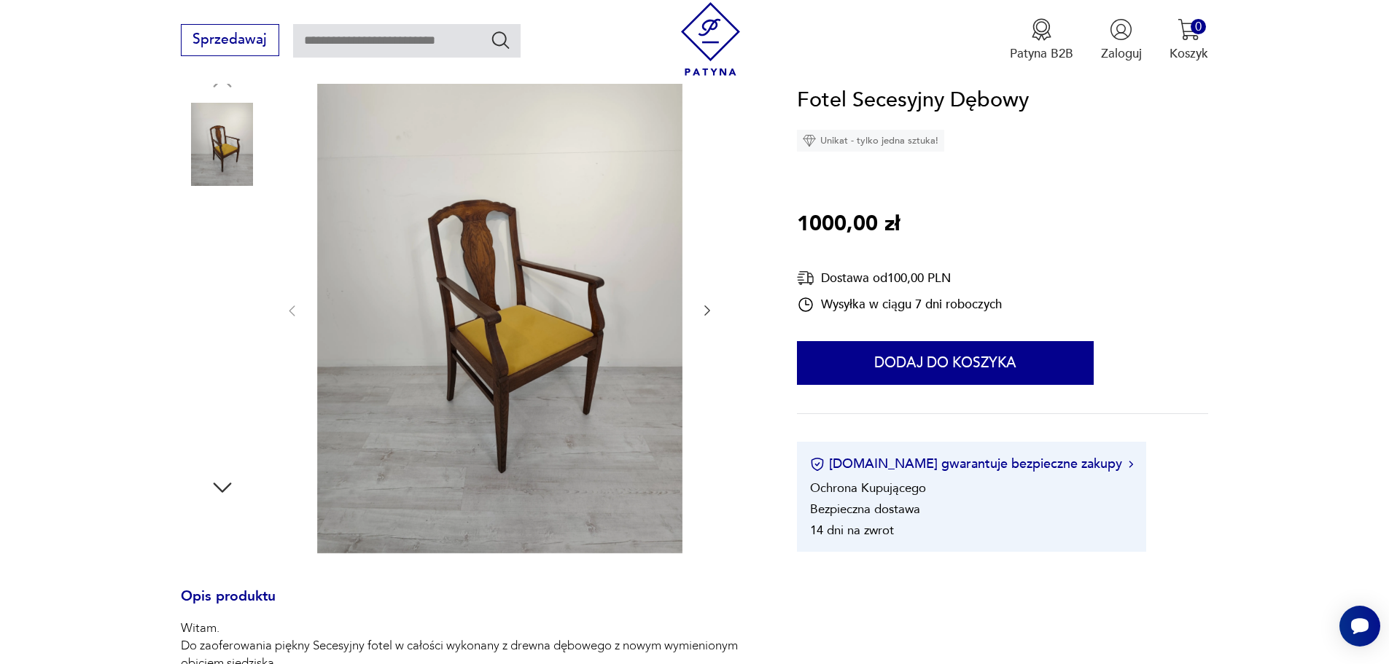
scroll to position [219, 0]
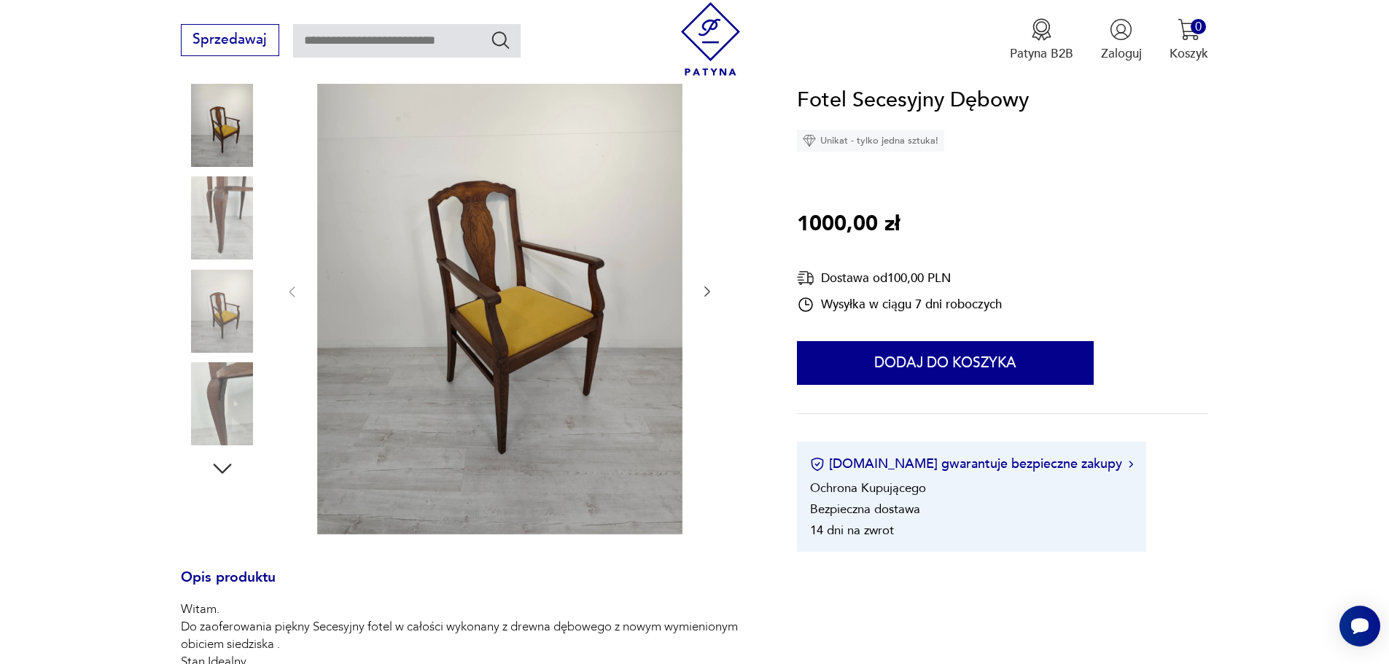
click at [226, 318] on img at bounding box center [222, 311] width 83 height 83
click at [226, 366] on img at bounding box center [222, 403] width 83 height 83
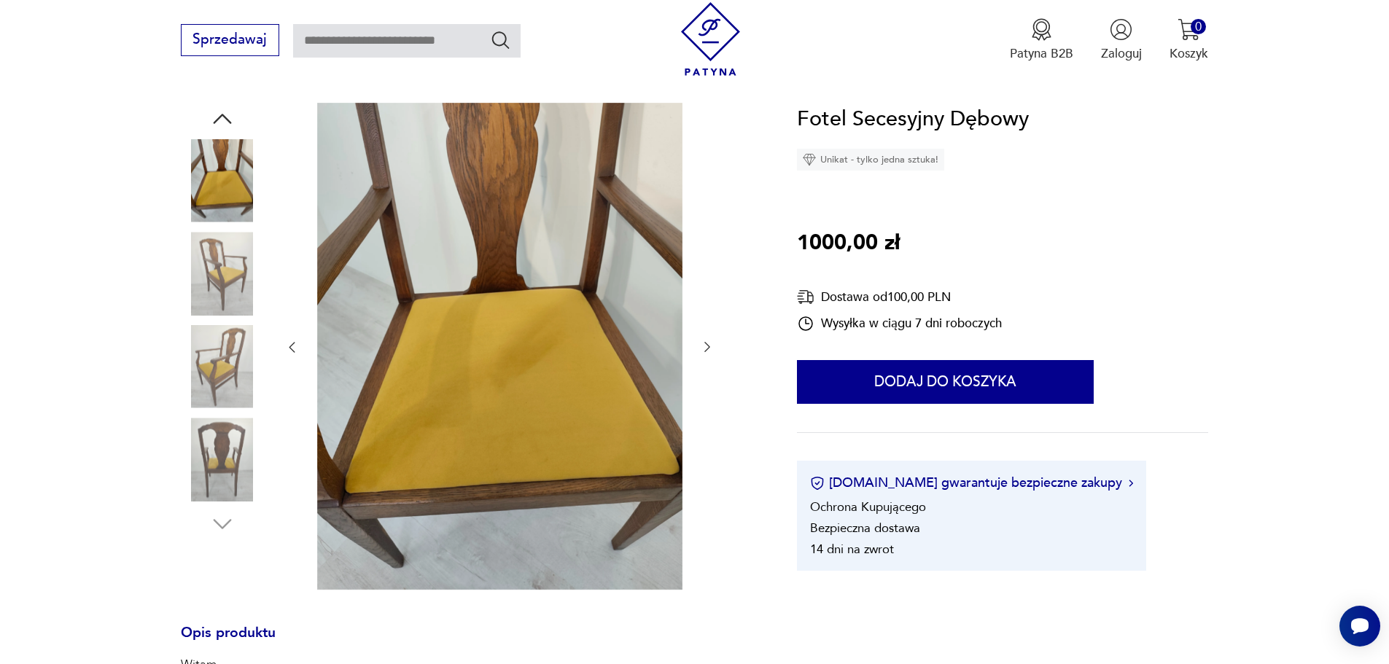
scroll to position [0, 0]
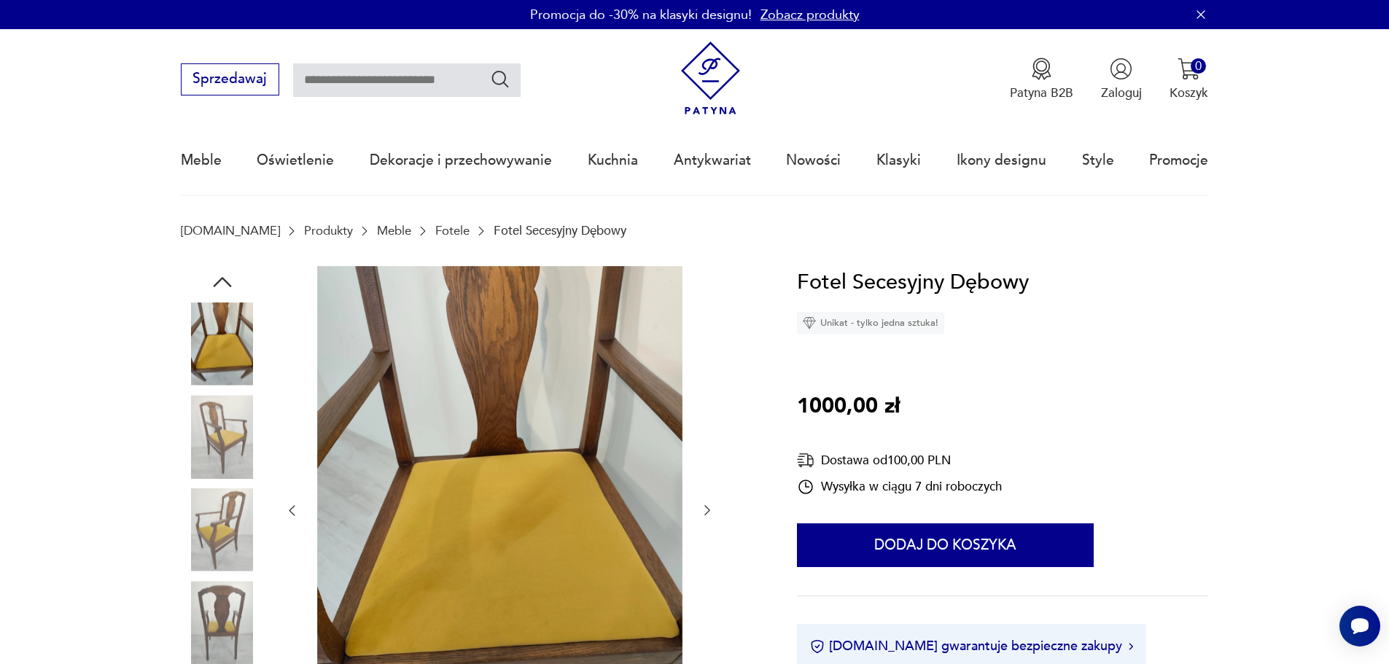
click at [237, 424] on img at bounding box center [222, 436] width 83 height 83
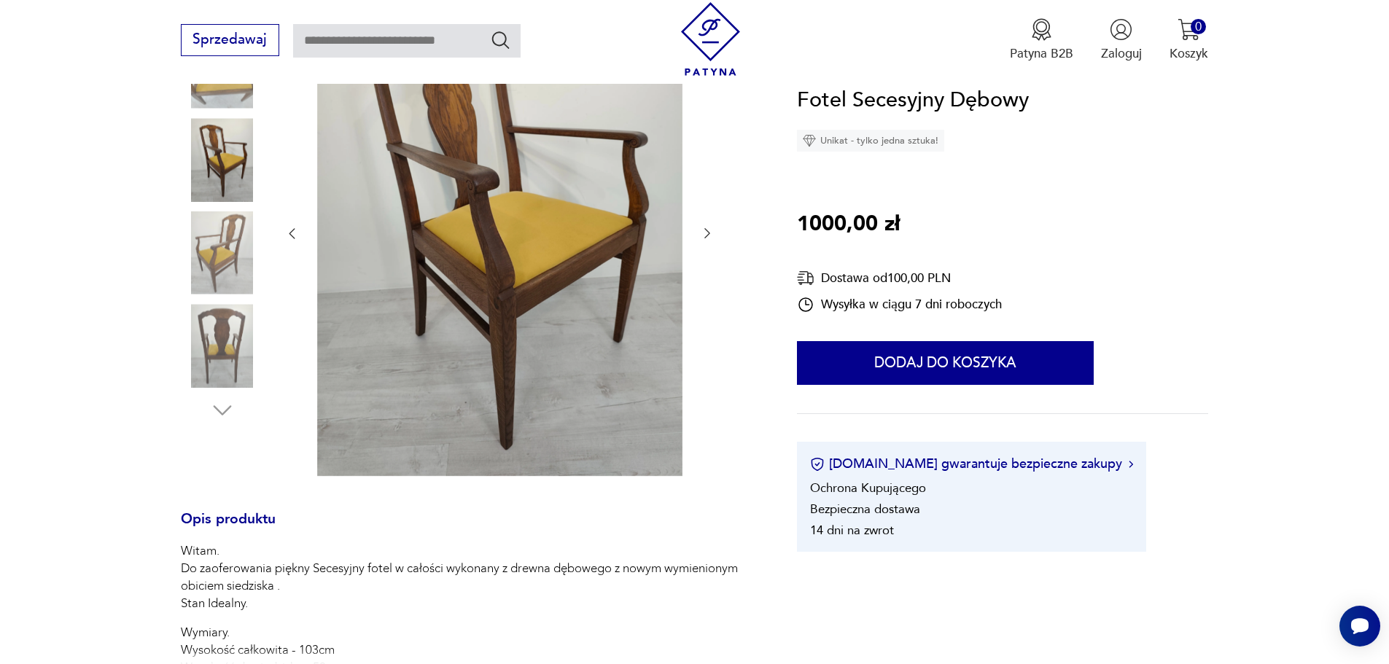
scroll to position [219, 0]
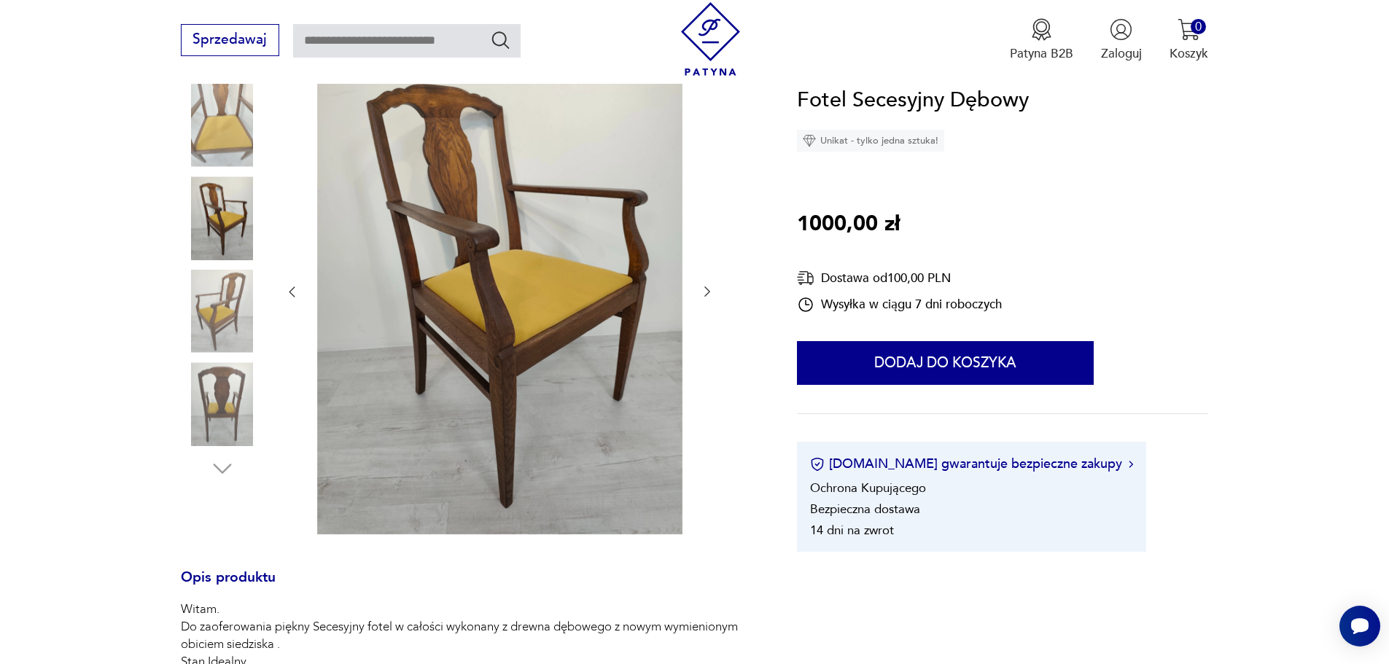
click at [230, 396] on img at bounding box center [222, 403] width 83 height 83
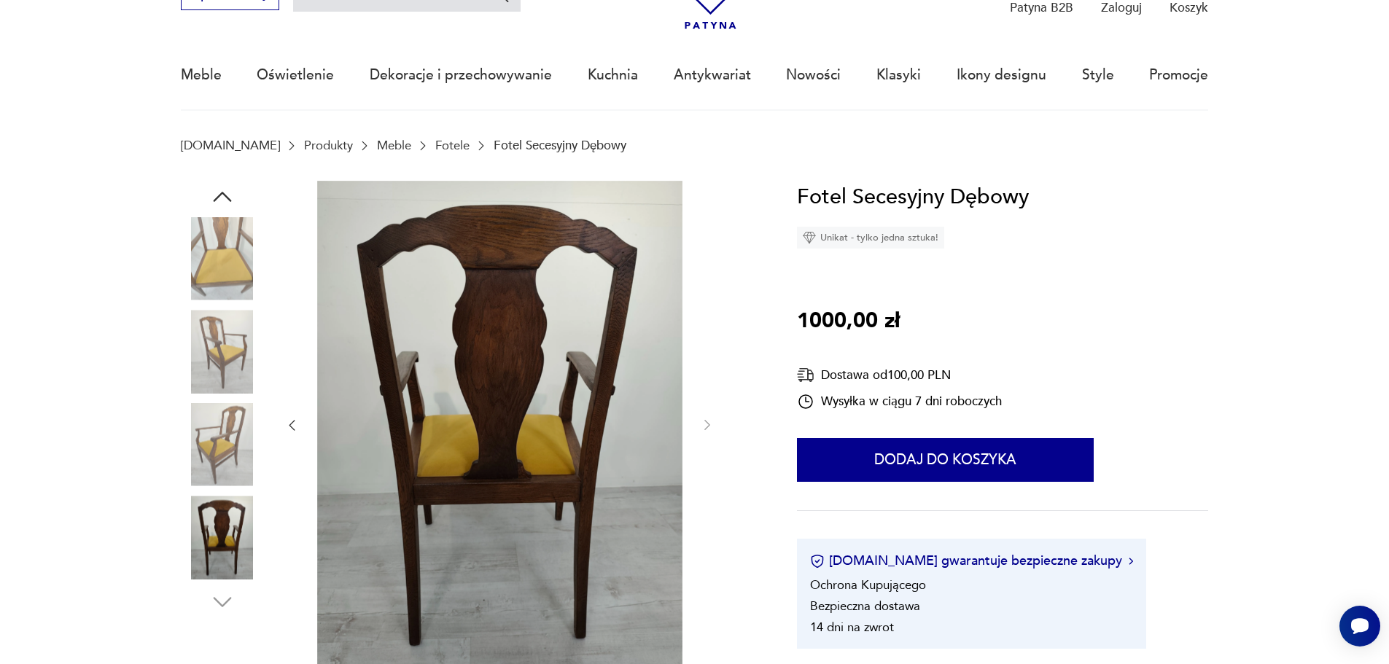
scroll to position [73, 0]
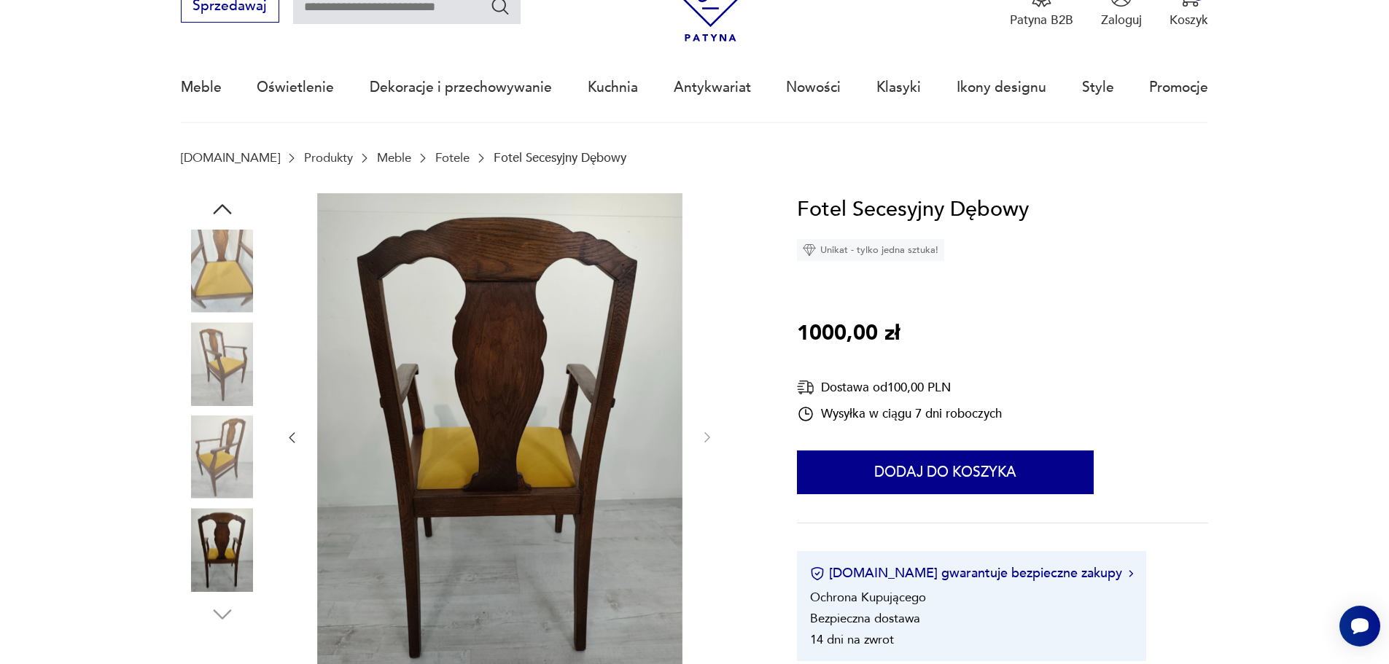
click at [224, 352] on img at bounding box center [222, 363] width 83 height 83
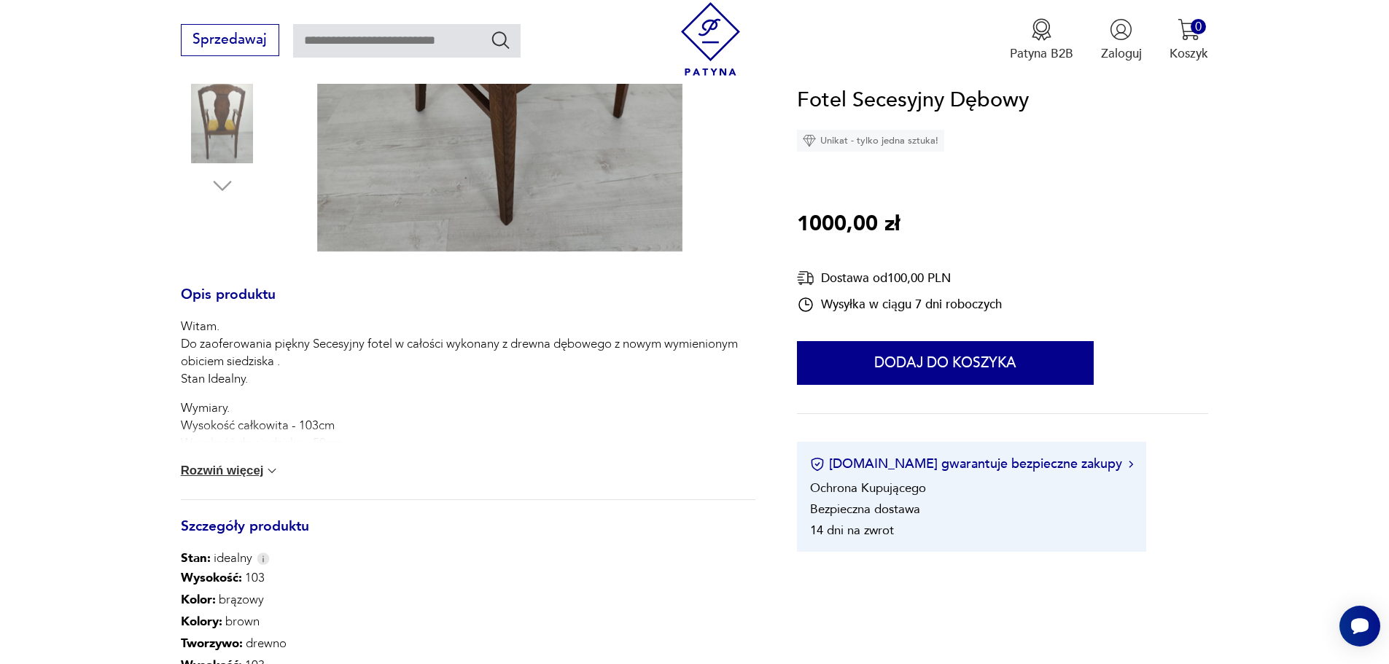
scroll to position [510, 0]
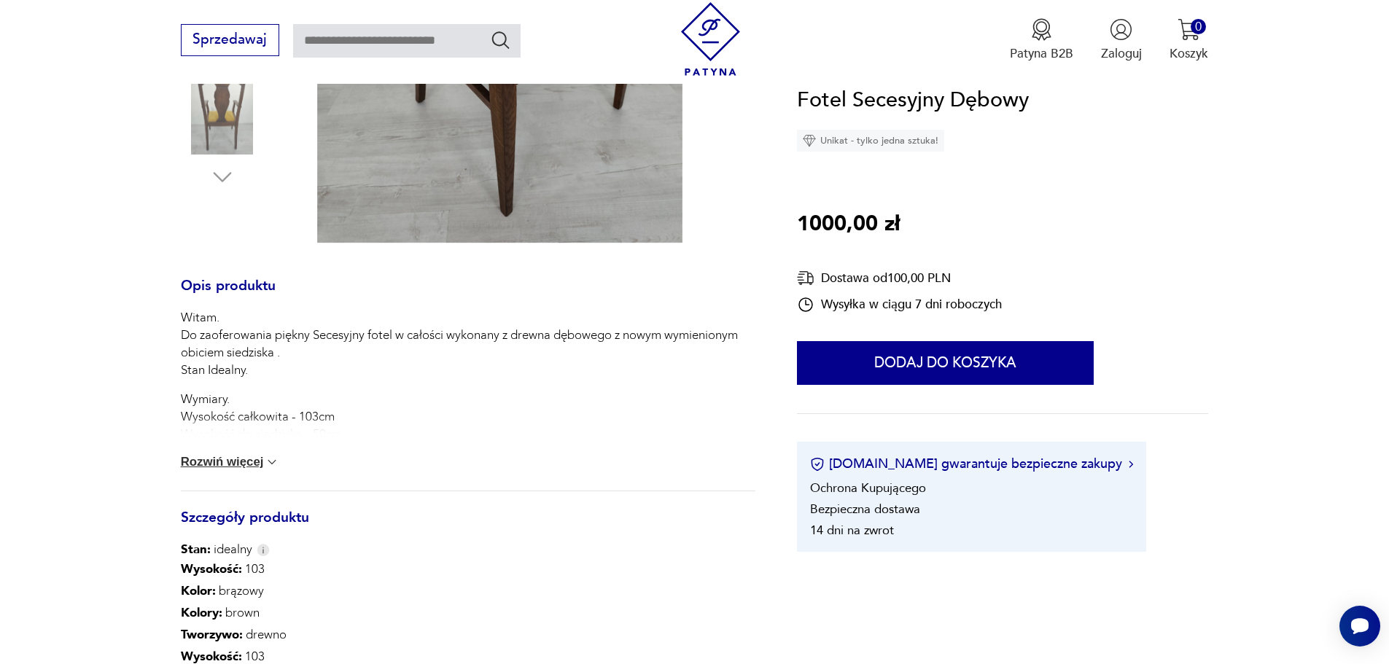
click at [249, 461] on button "Rozwiń więcej" at bounding box center [230, 462] width 99 height 15
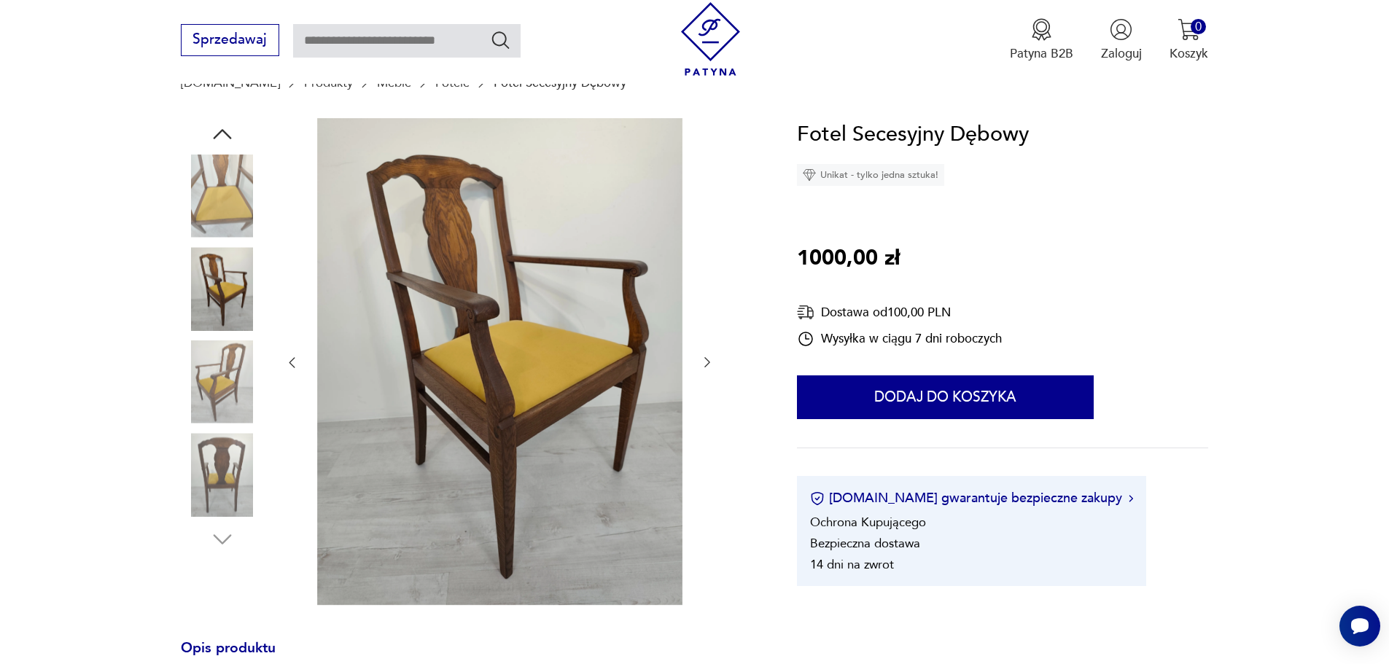
scroll to position [146, 0]
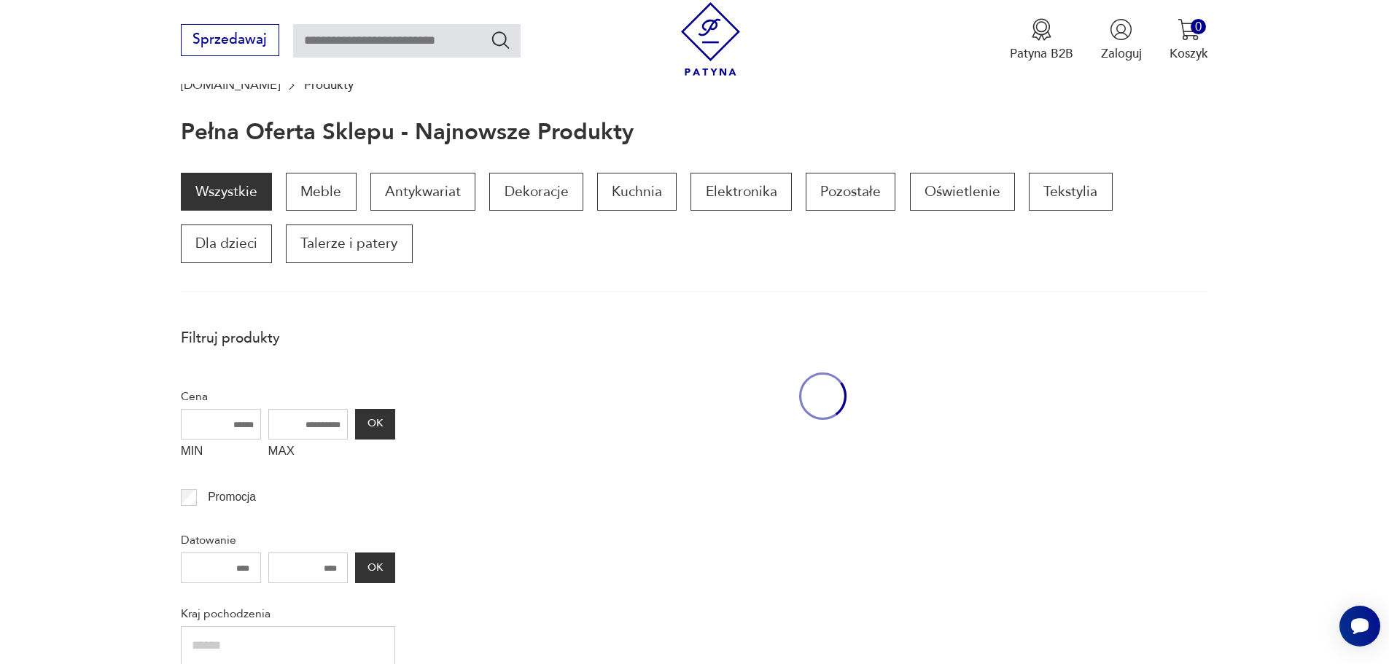
scroll to position [247, 0]
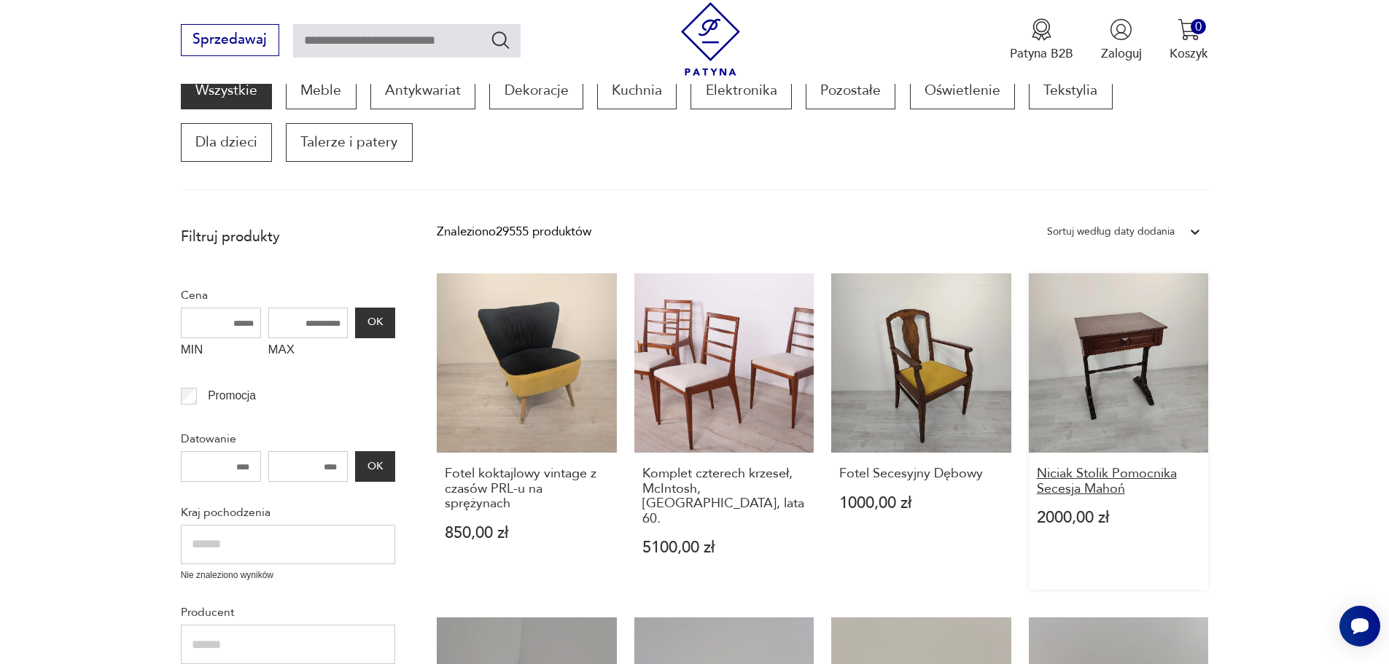
click at [1109, 471] on h3 "Niciak Stolik Pomocnika Secesja Mahoń" at bounding box center [1119, 482] width 164 height 30
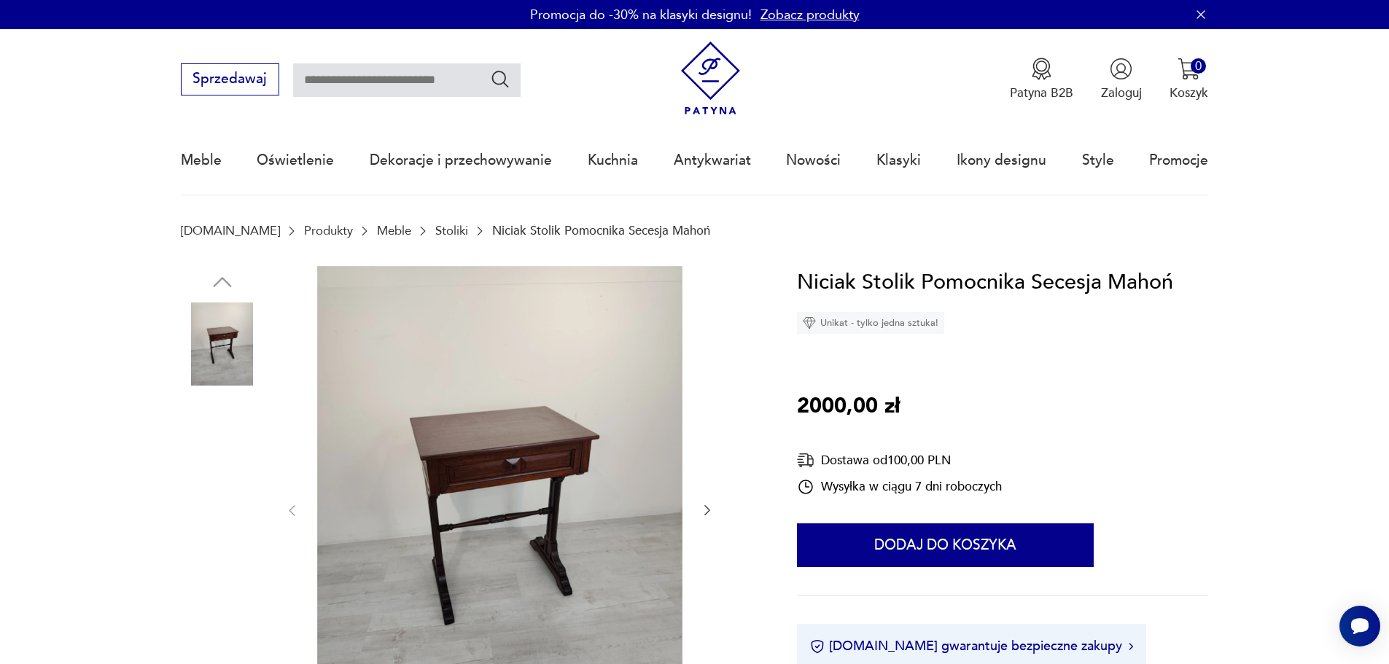
scroll to position [146, 0]
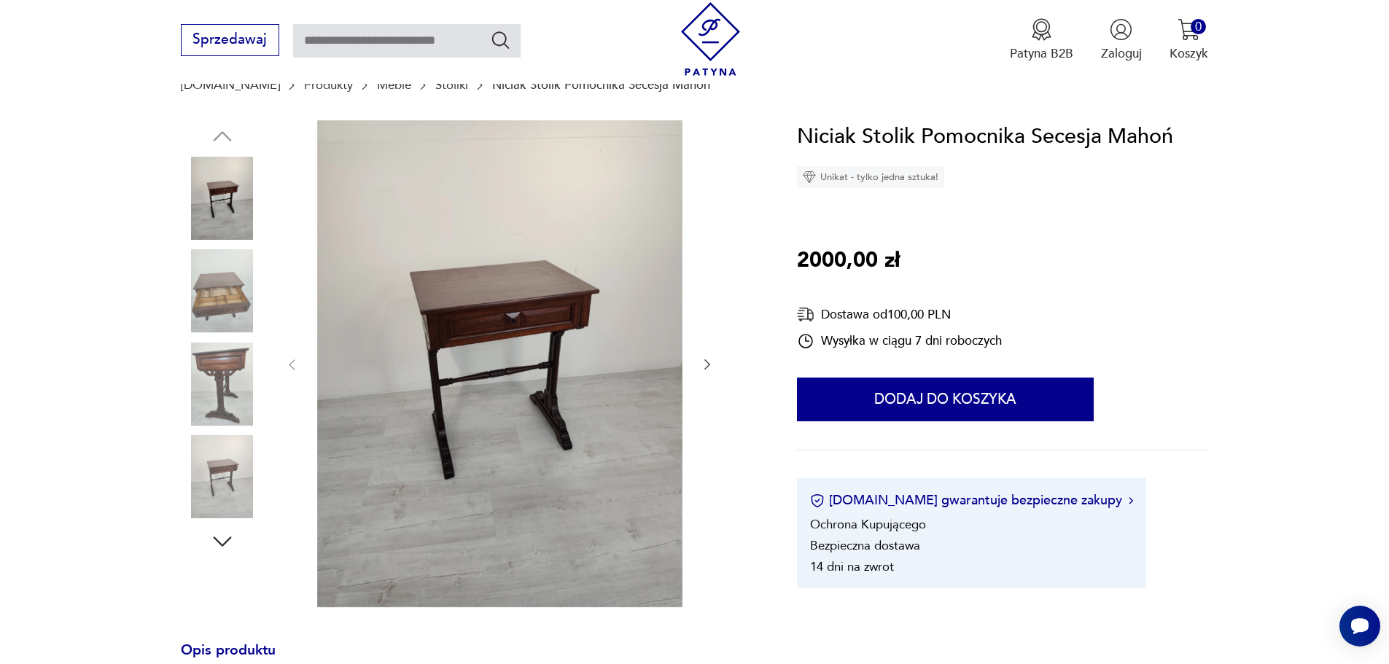
click at [209, 356] on img at bounding box center [222, 384] width 83 height 83
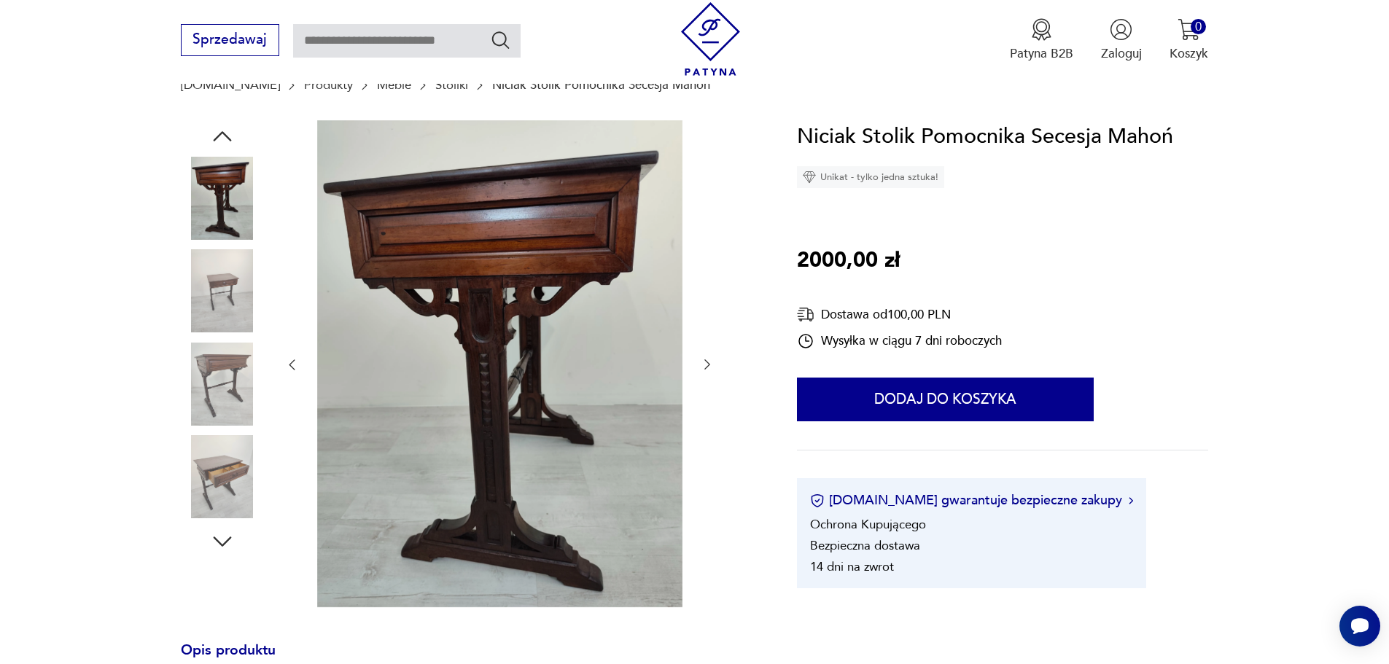
click at [219, 285] on img at bounding box center [222, 290] width 83 height 83
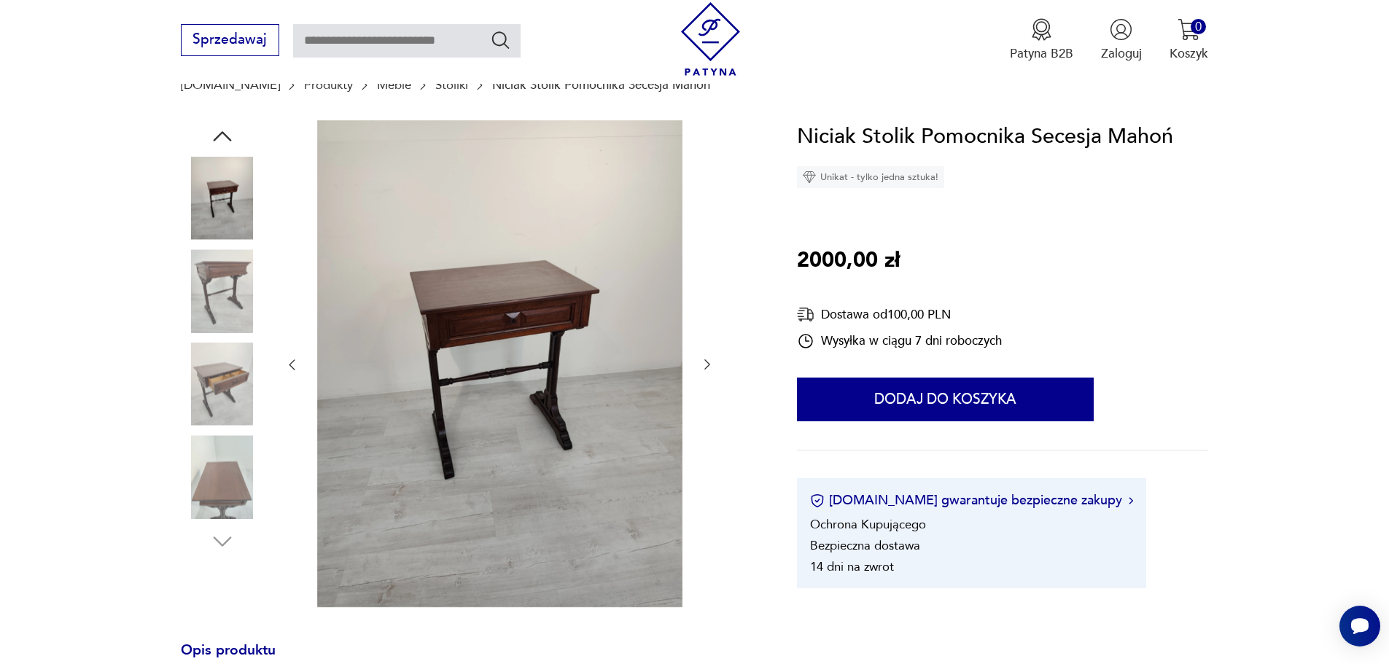
click at [225, 186] on img at bounding box center [222, 198] width 83 height 83
click at [233, 379] on img at bounding box center [222, 384] width 83 height 83
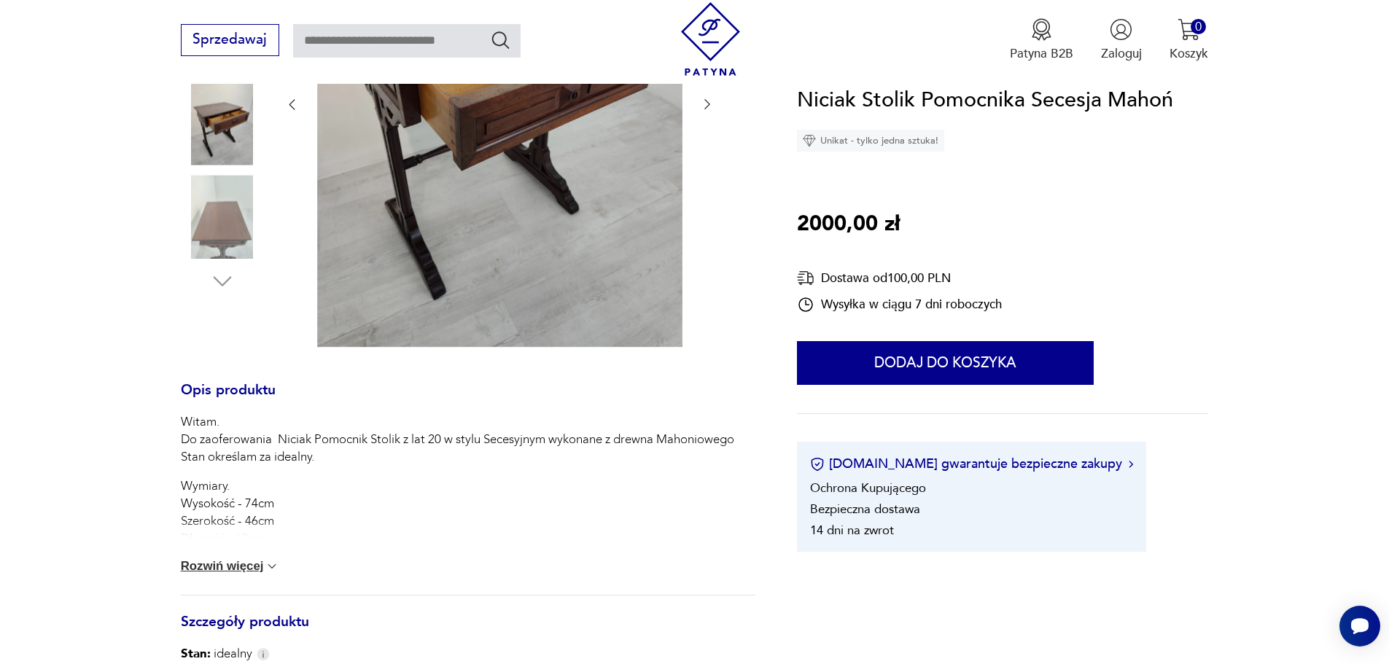
scroll to position [437, 0]
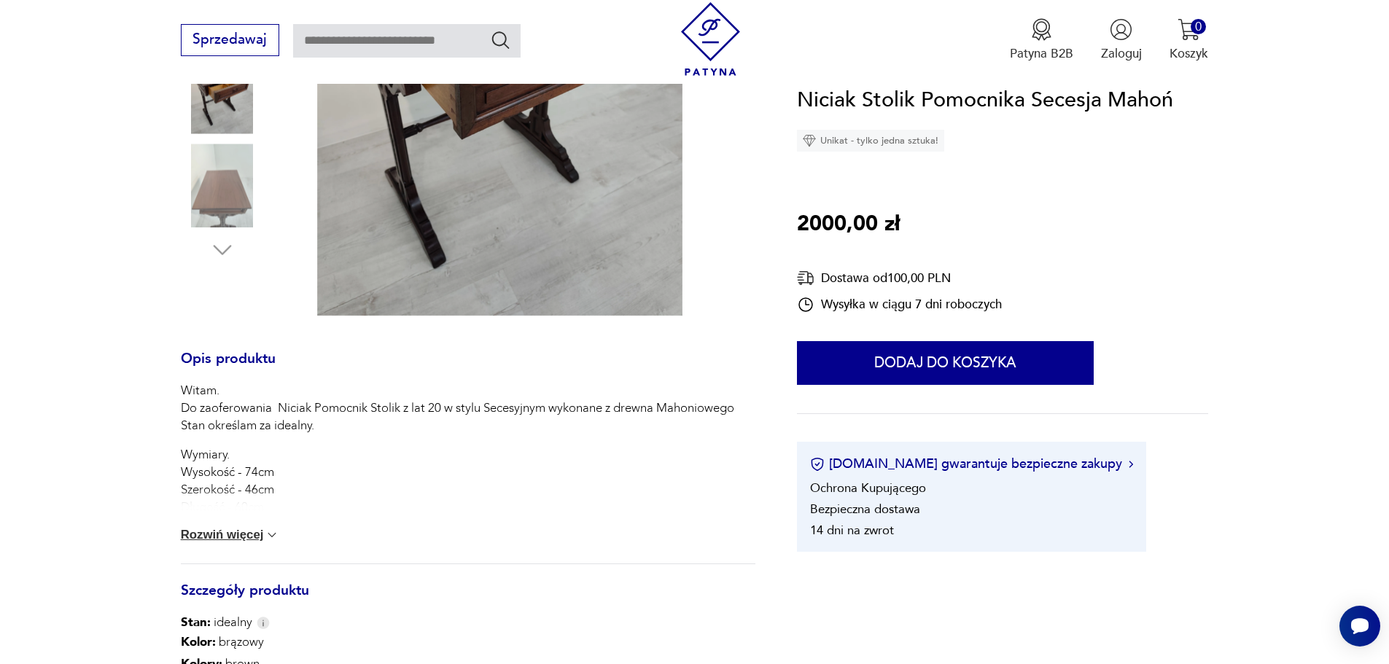
click at [249, 530] on button "Rozwiń więcej" at bounding box center [230, 535] width 99 height 15
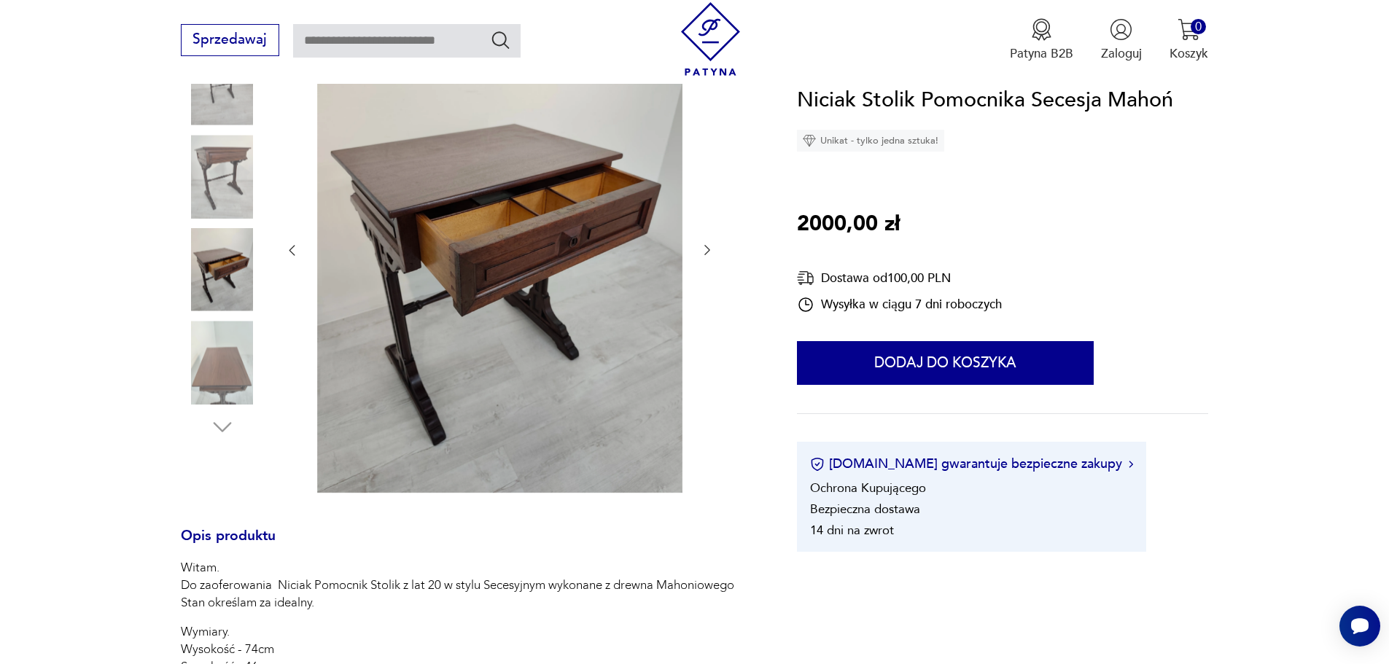
scroll to position [219, 0]
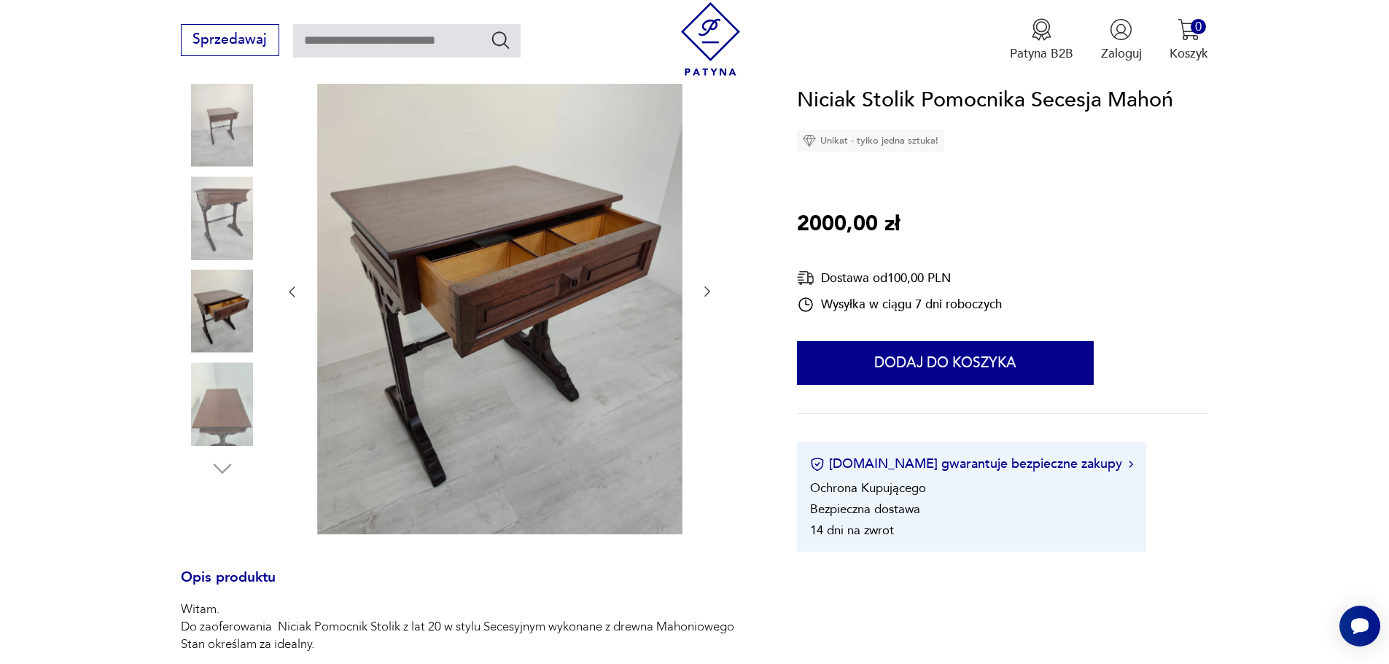
click at [224, 432] on img at bounding box center [222, 403] width 83 height 83
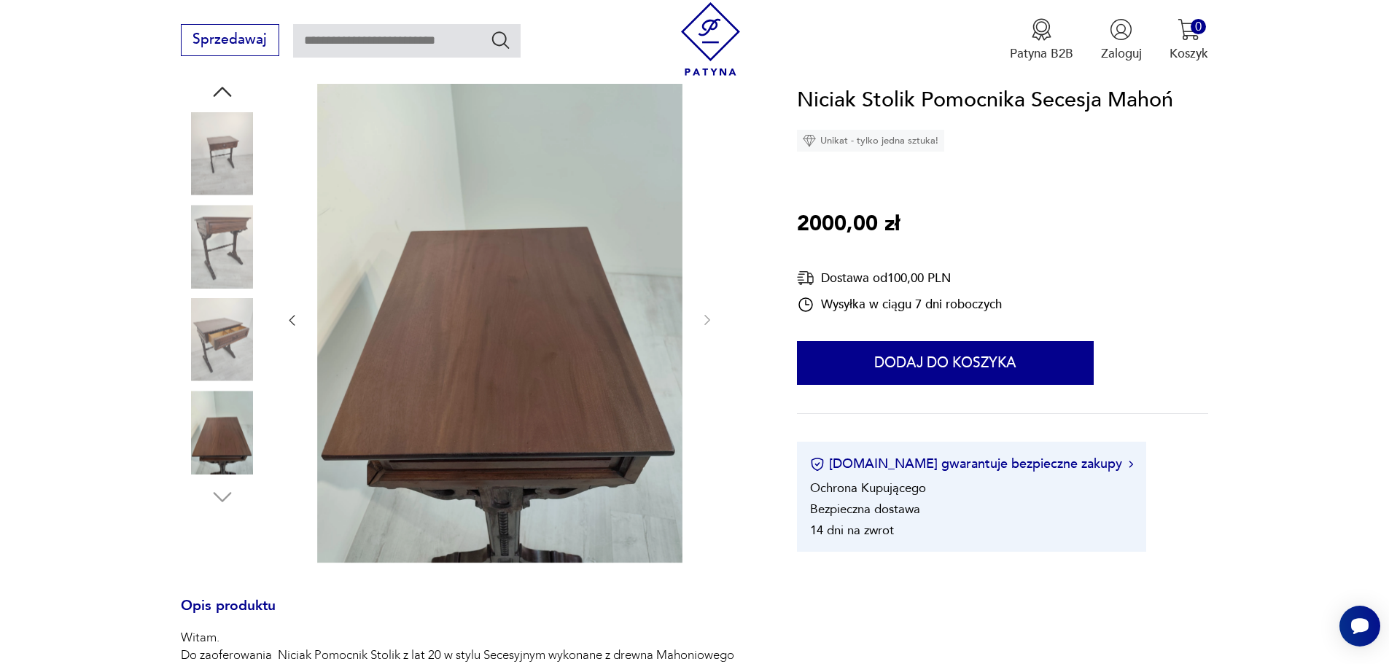
scroll to position [0, 0]
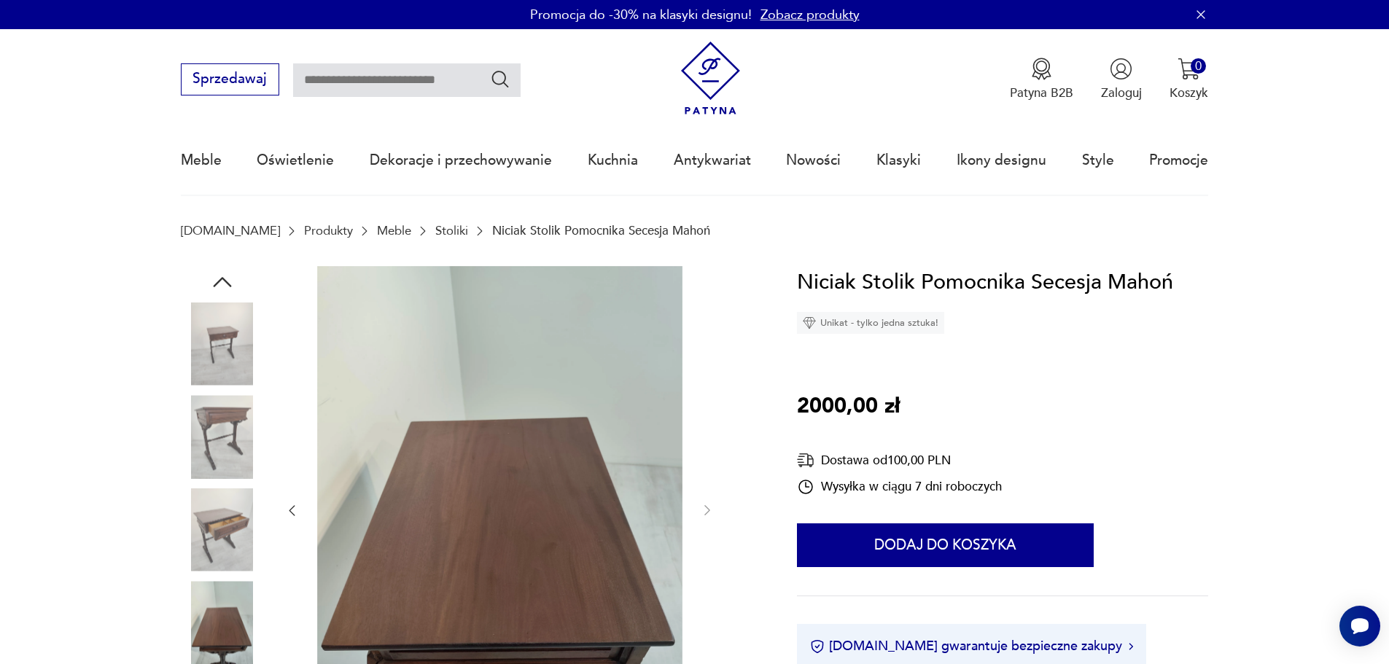
click at [220, 334] on img at bounding box center [222, 344] width 83 height 83
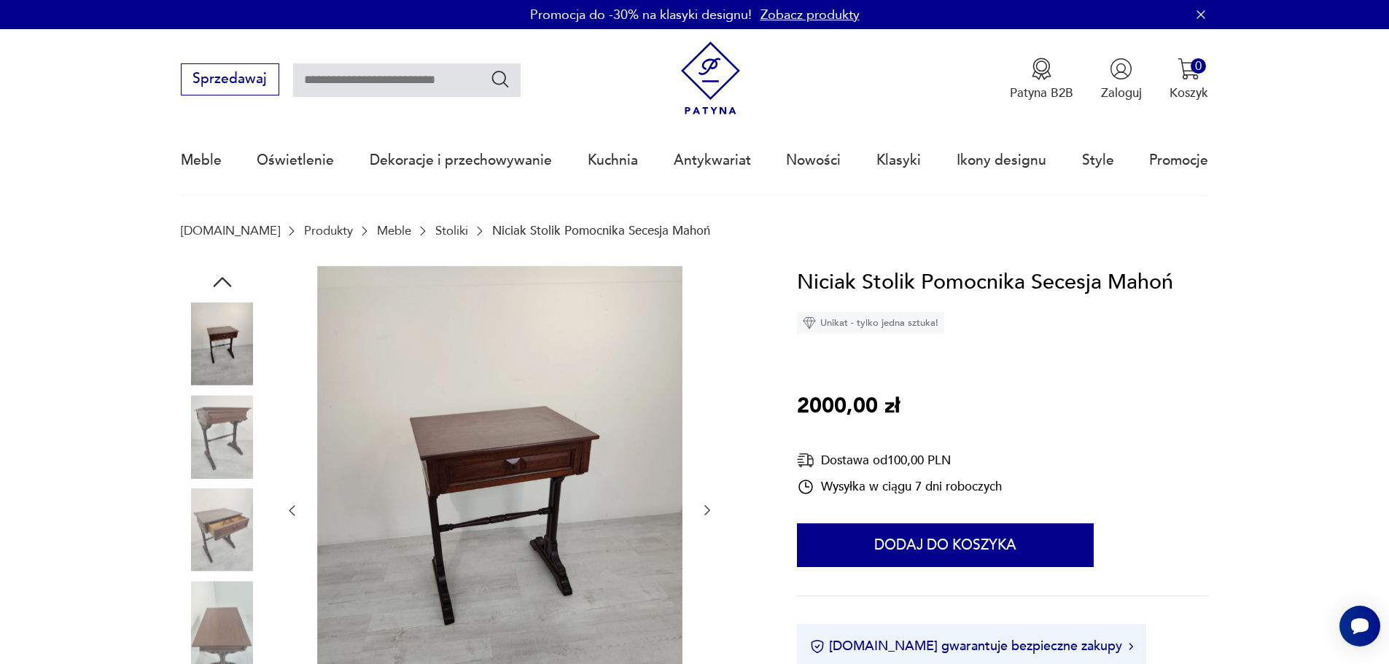
click at [215, 278] on icon "button" at bounding box center [222, 282] width 26 height 26
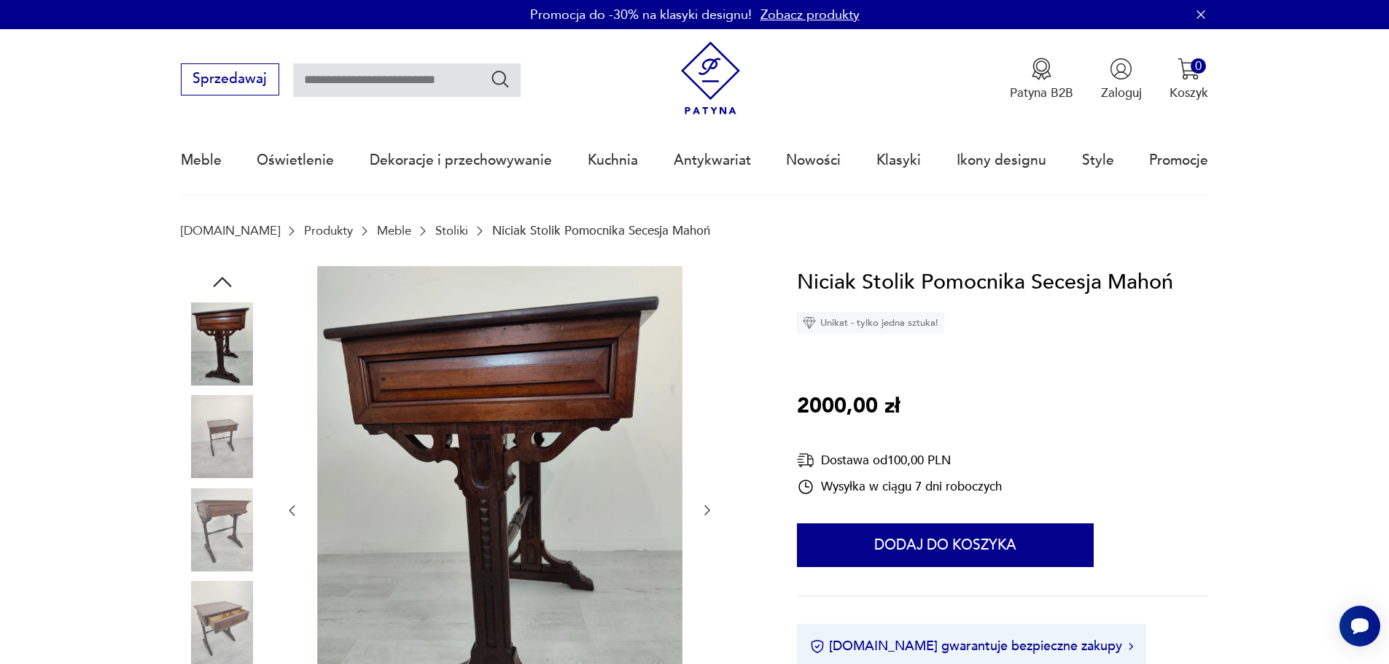
click at [219, 278] on icon "button" at bounding box center [222, 282] width 26 height 26
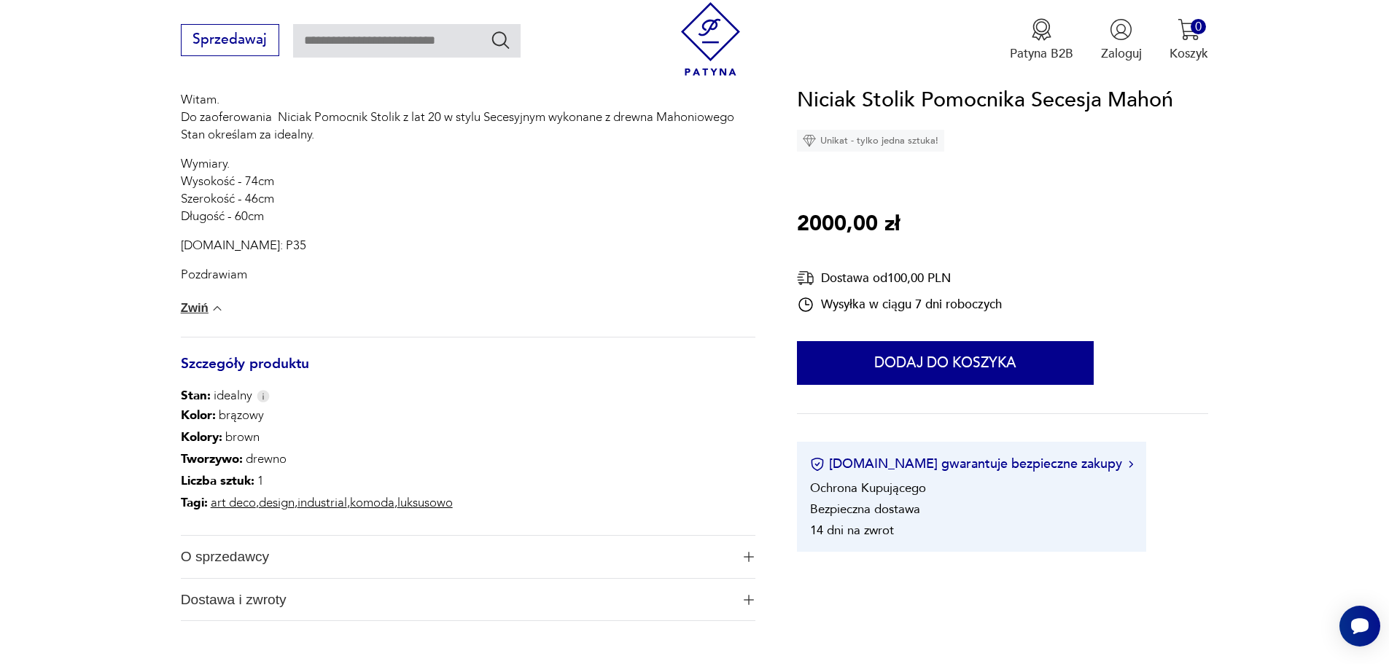
scroll to position [729, 0]
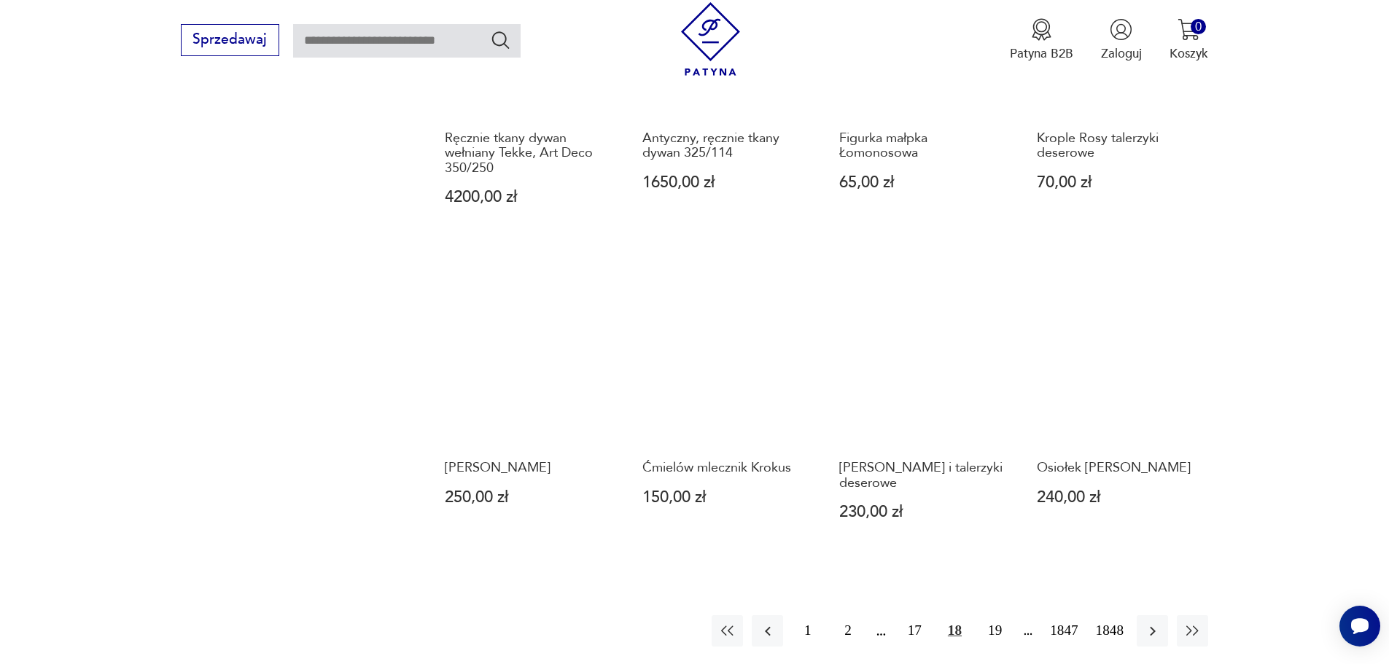
scroll to position [1340, 0]
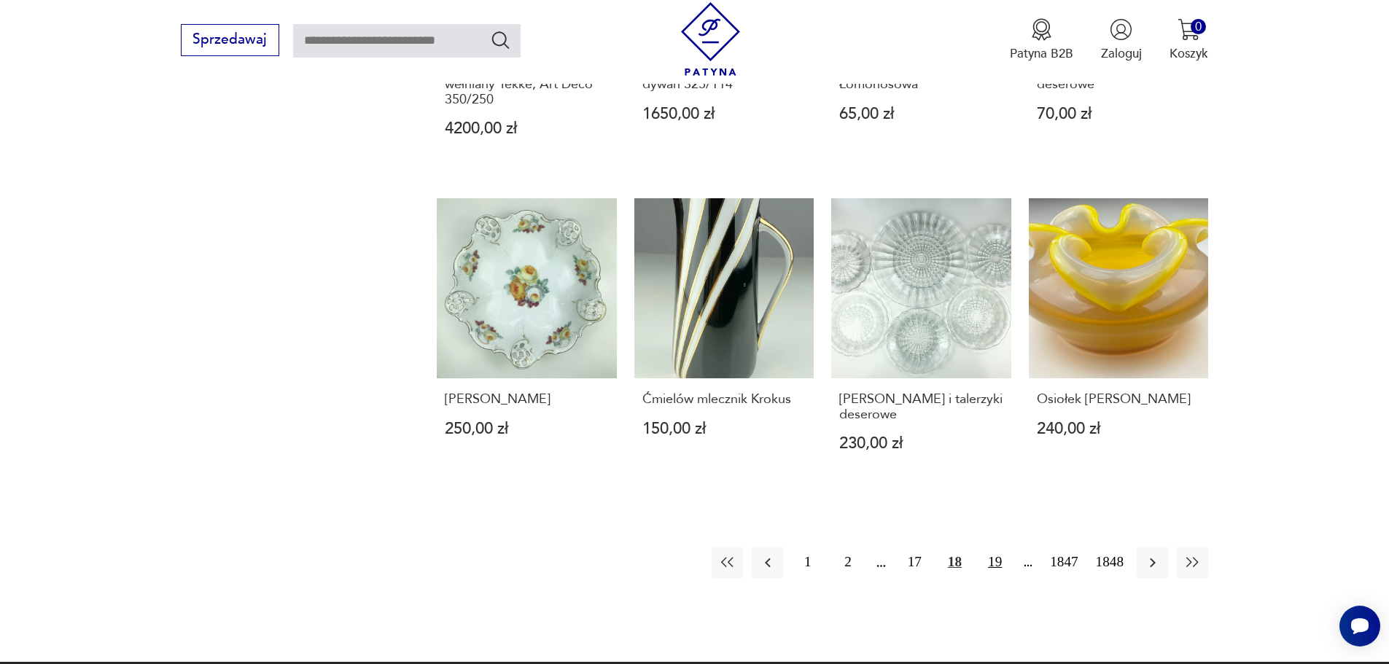
click at [991, 547] on button "19" at bounding box center [994, 562] width 31 height 31
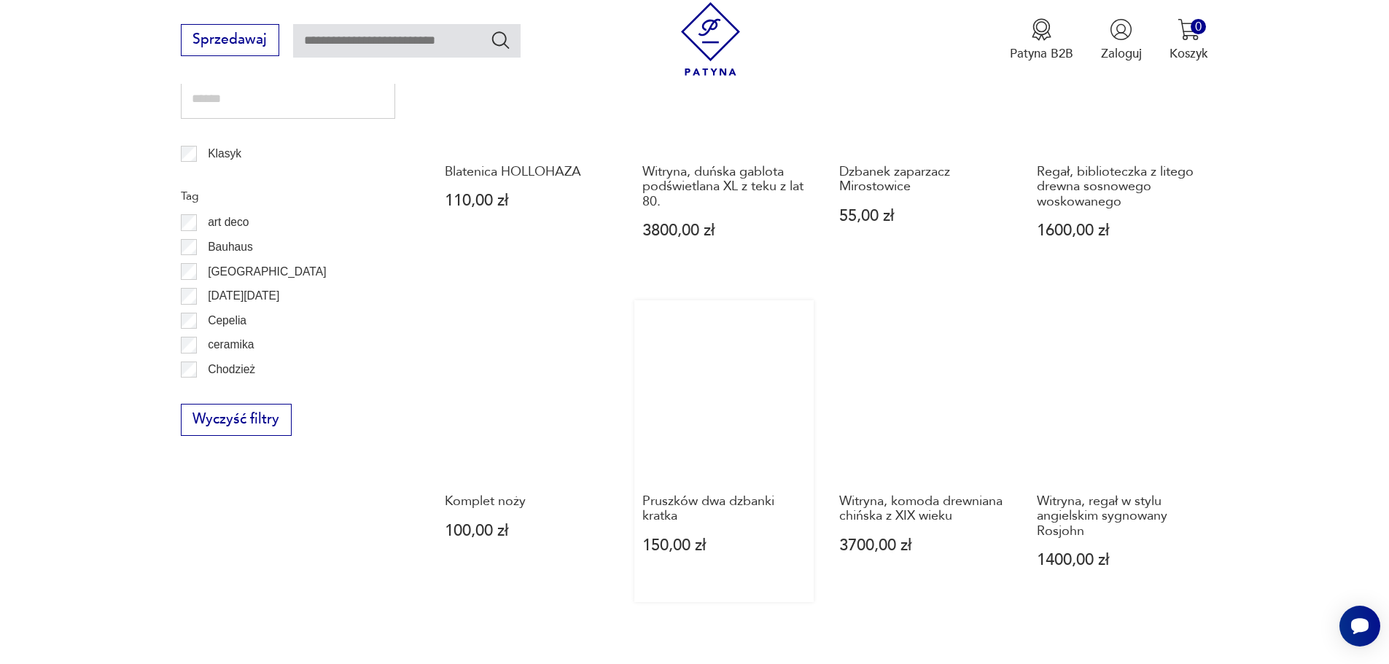
scroll to position [903, 0]
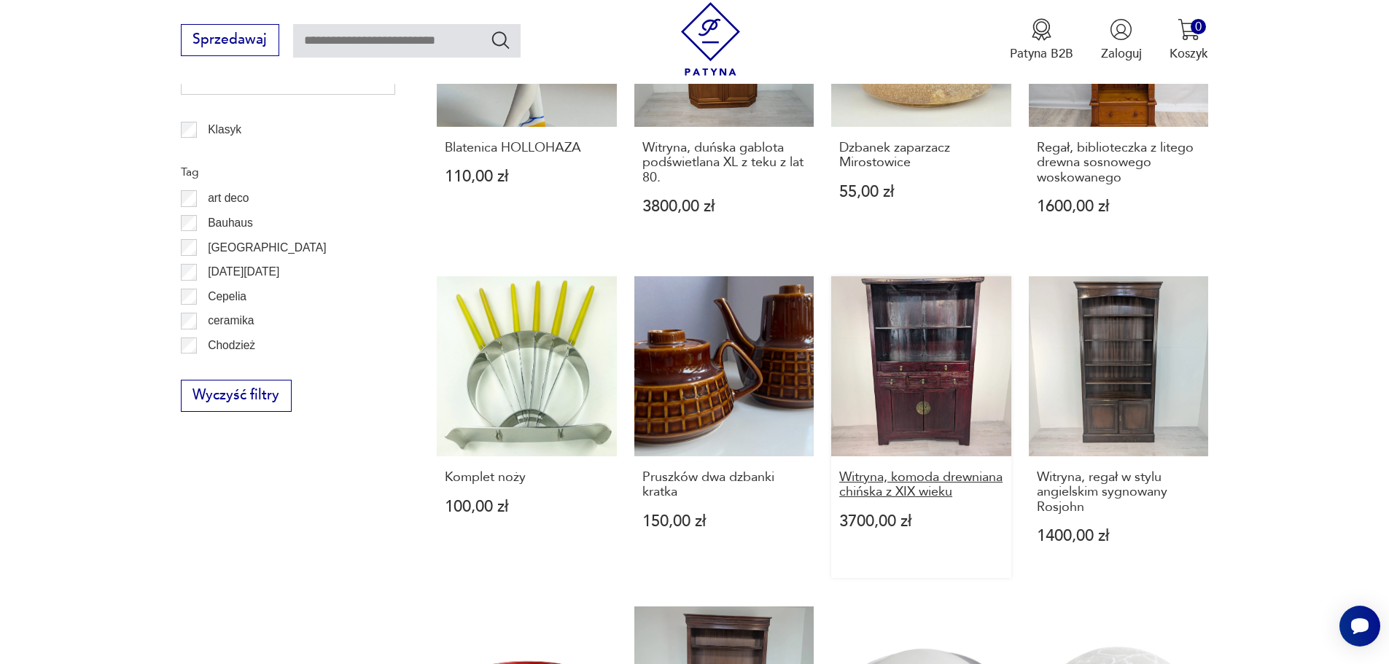
click at [918, 477] on h3 "Witryna, komoda drewniana chińska z XIX wieku" at bounding box center [921, 485] width 164 height 30
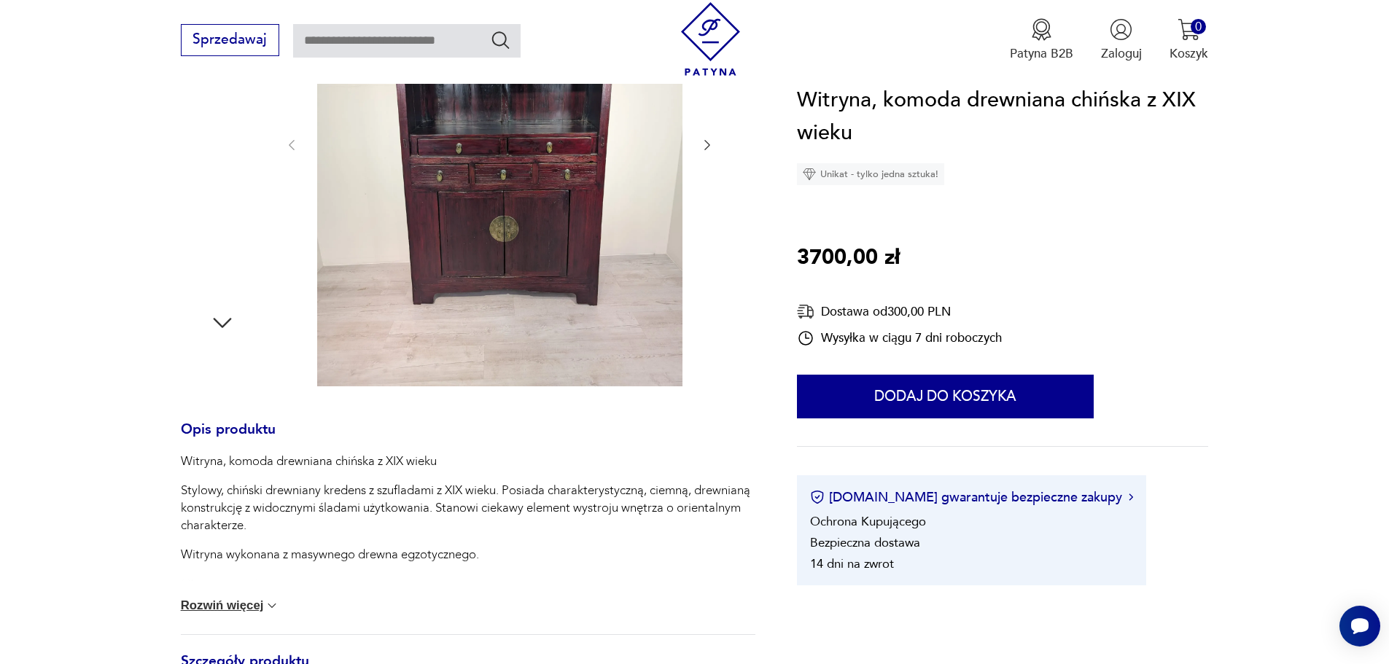
scroll to position [510, 0]
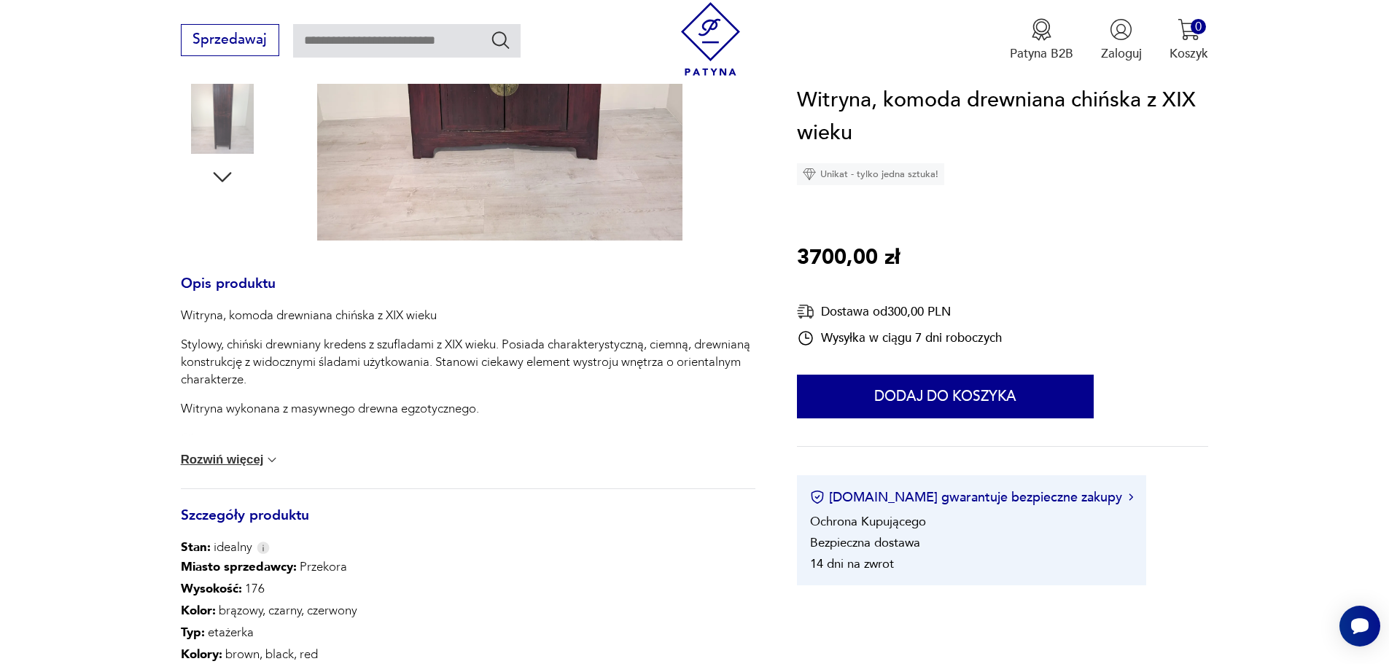
click at [225, 459] on button "Rozwiń więcej" at bounding box center [230, 460] width 99 height 15
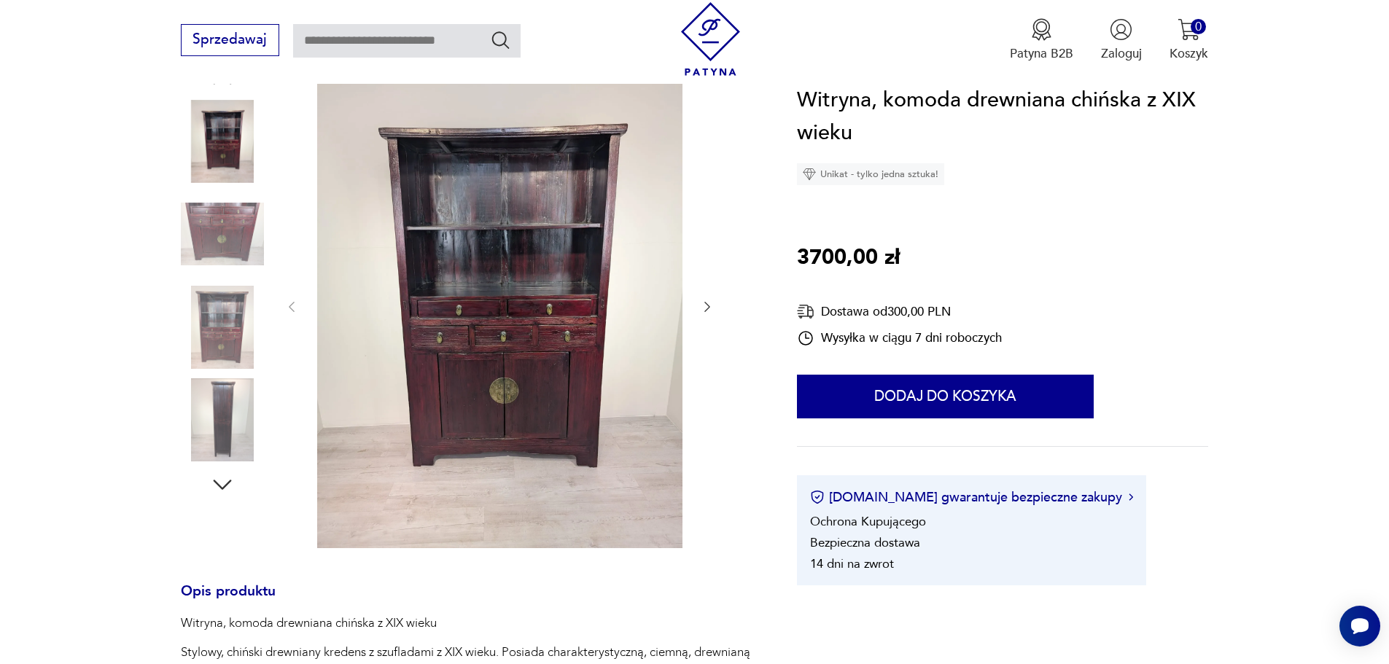
scroll to position [0, 0]
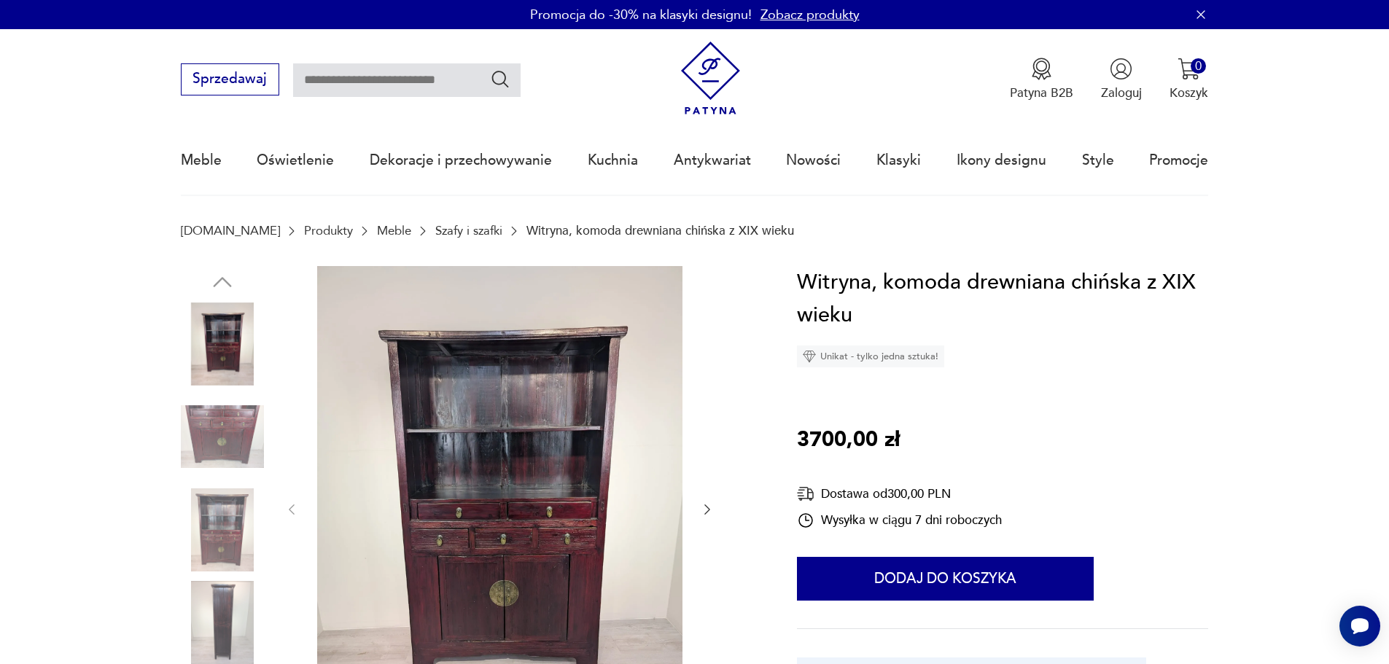
click at [236, 428] on img at bounding box center [222, 436] width 83 height 83
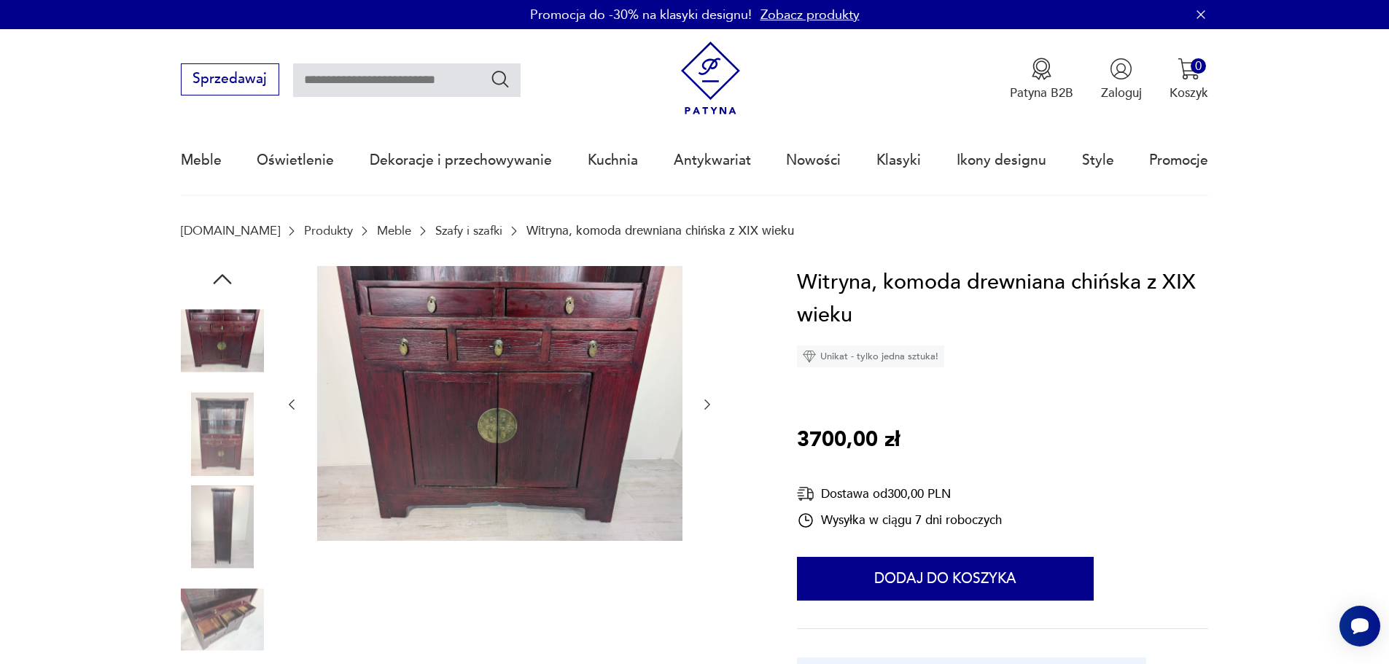
click at [220, 516] on img at bounding box center [222, 526] width 83 height 83
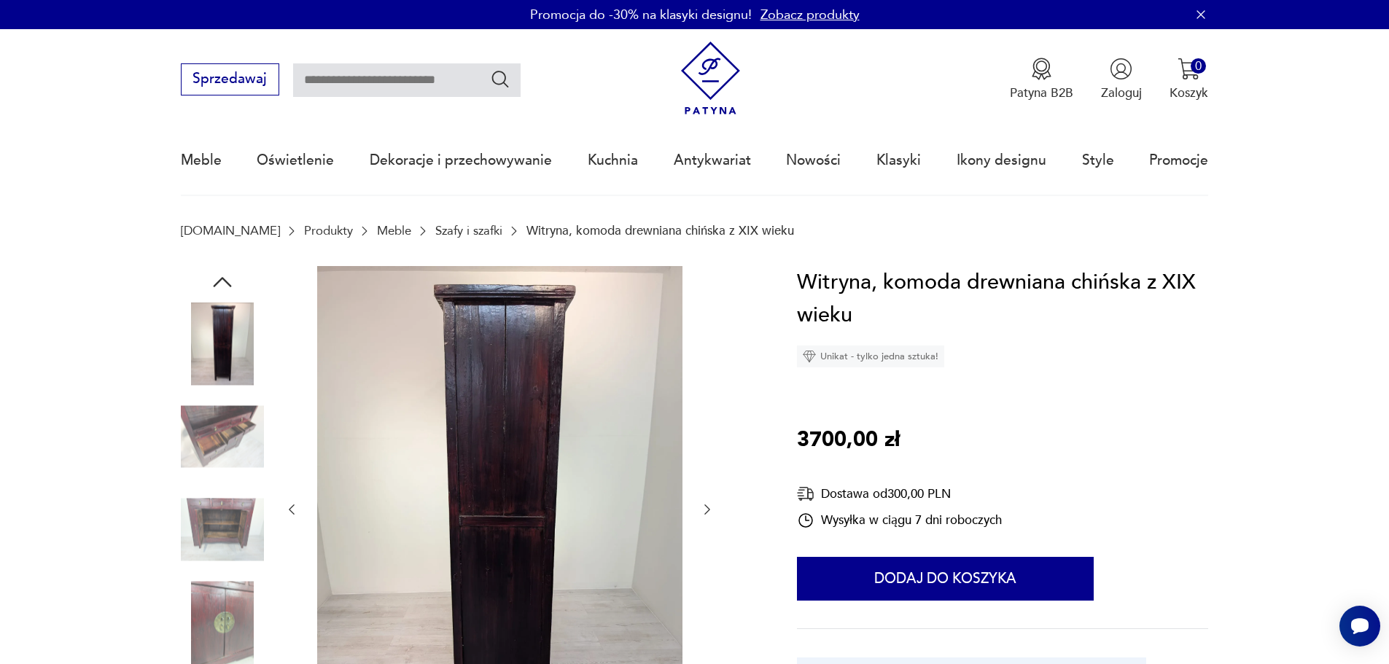
click at [221, 531] on img at bounding box center [222, 529] width 83 height 83
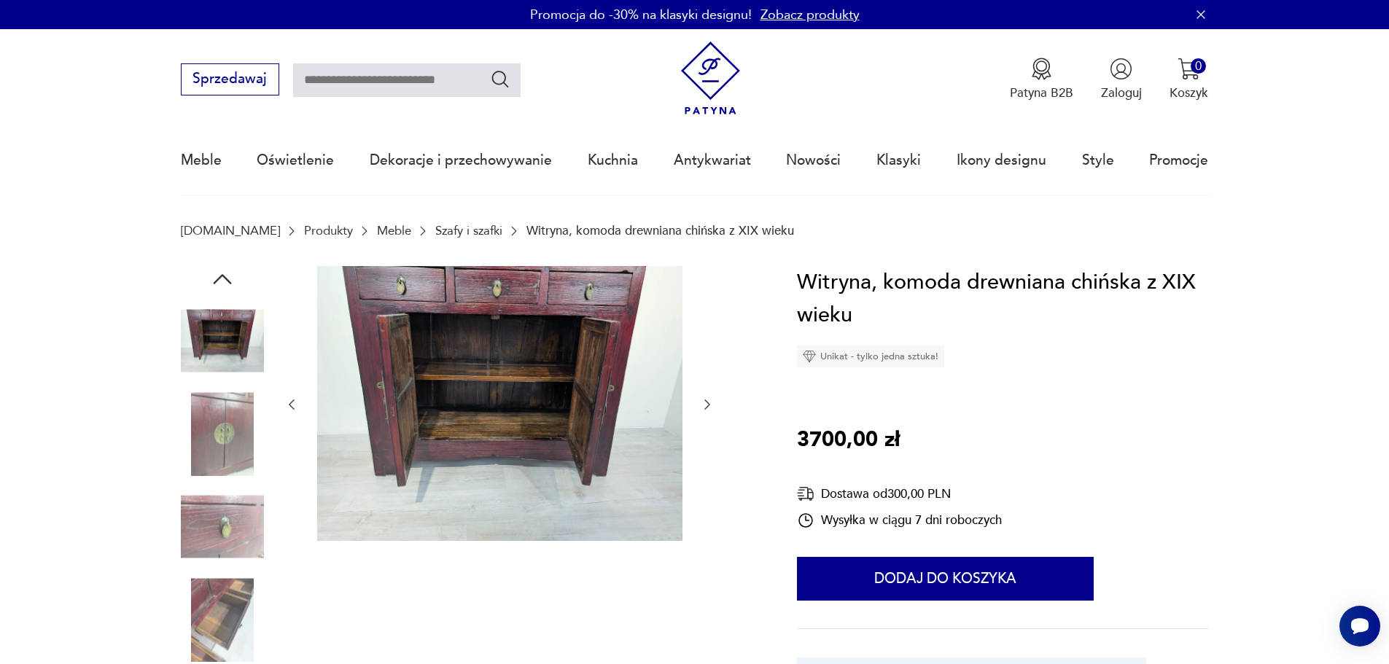
click at [220, 449] on img at bounding box center [222, 433] width 83 height 83
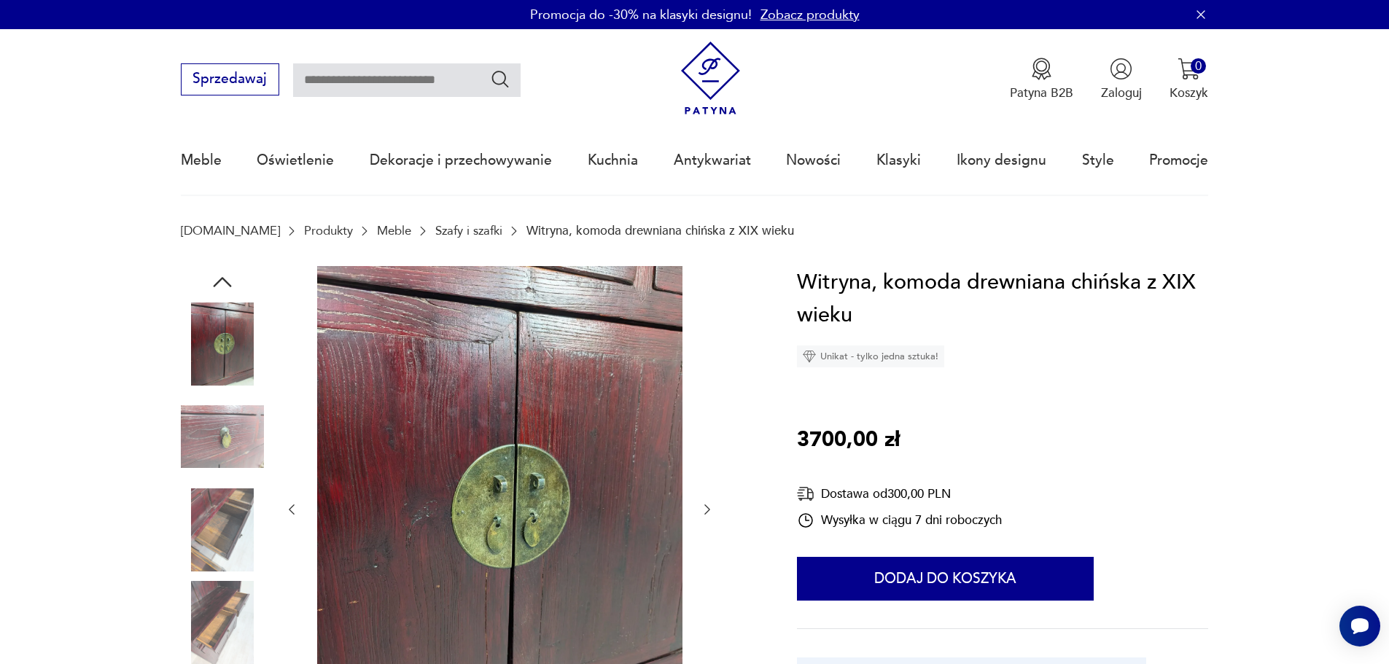
click at [243, 510] on img at bounding box center [222, 529] width 83 height 83
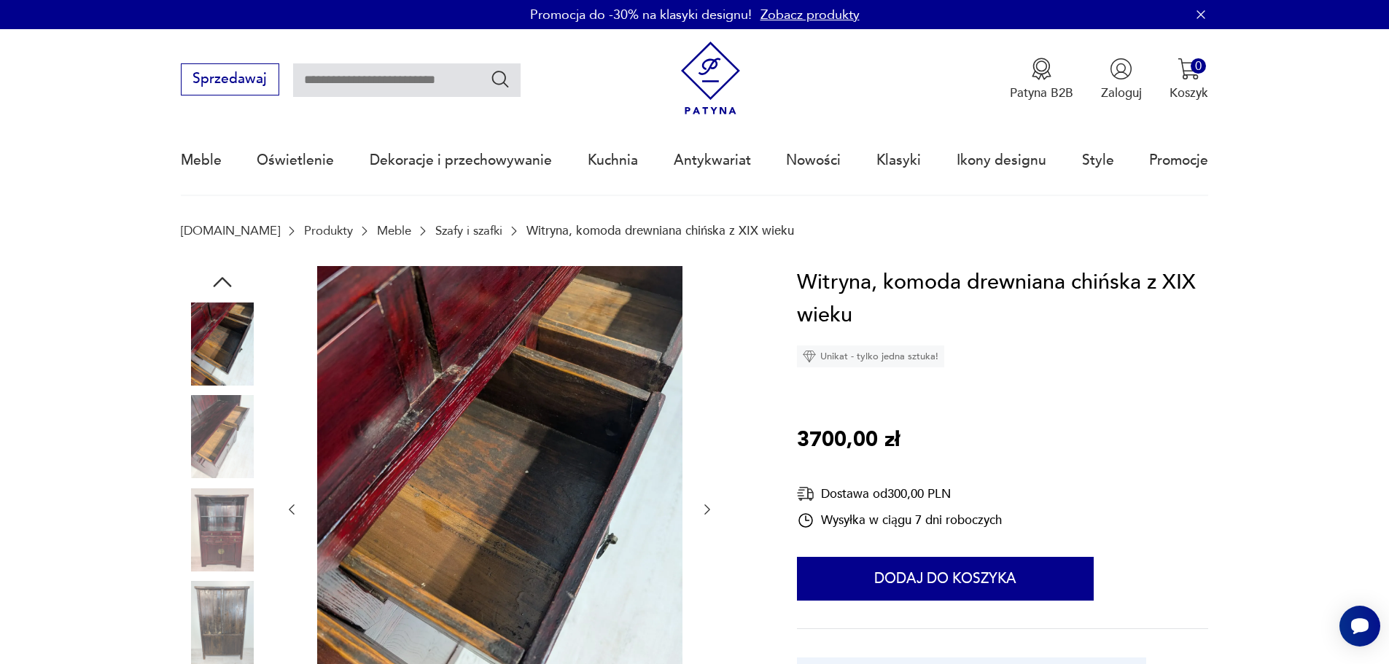
click at [228, 538] on img at bounding box center [222, 529] width 83 height 83
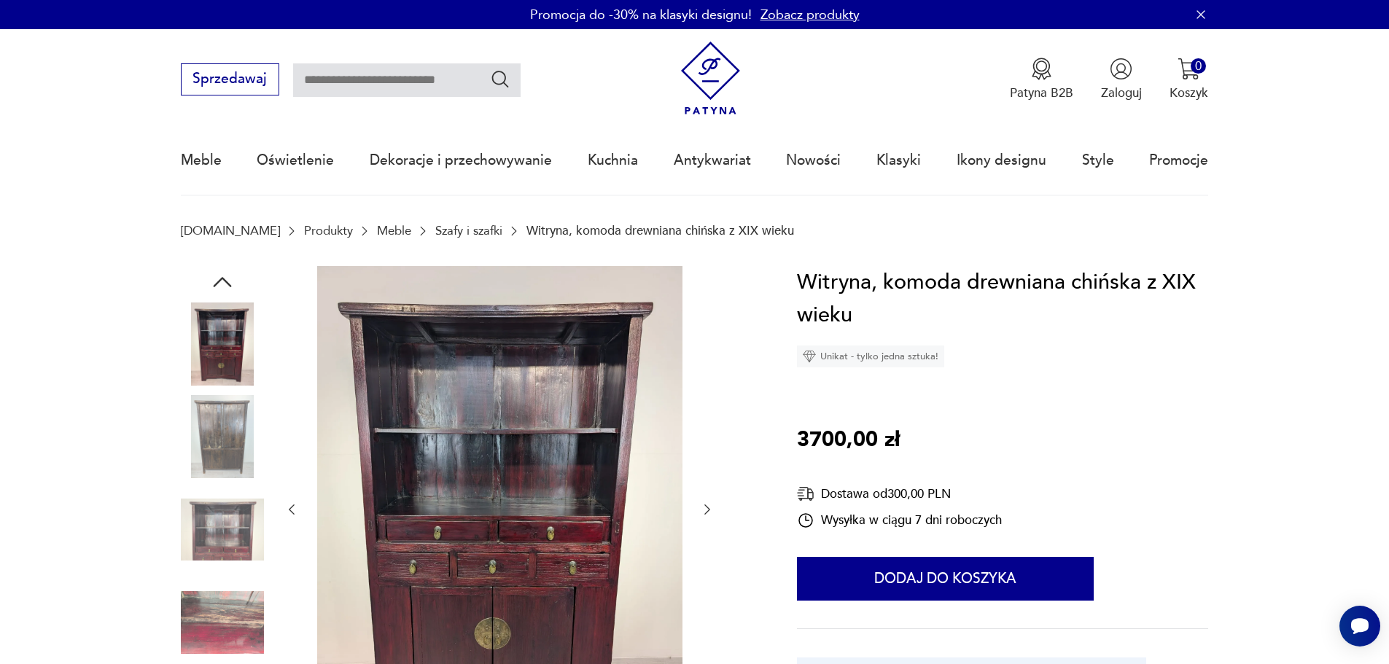
click at [218, 434] on img at bounding box center [222, 436] width 83 height 83
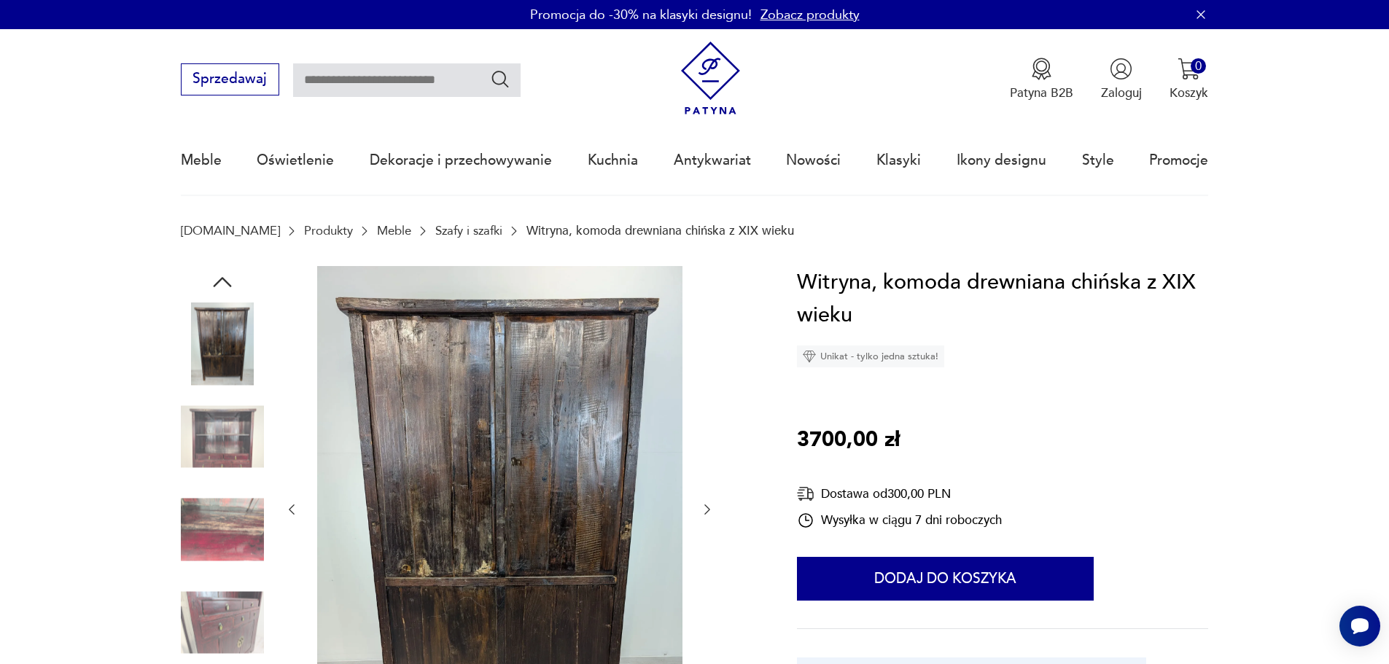
click at [224, 437] on img at bounding box center [222, 436] width 83 height 83
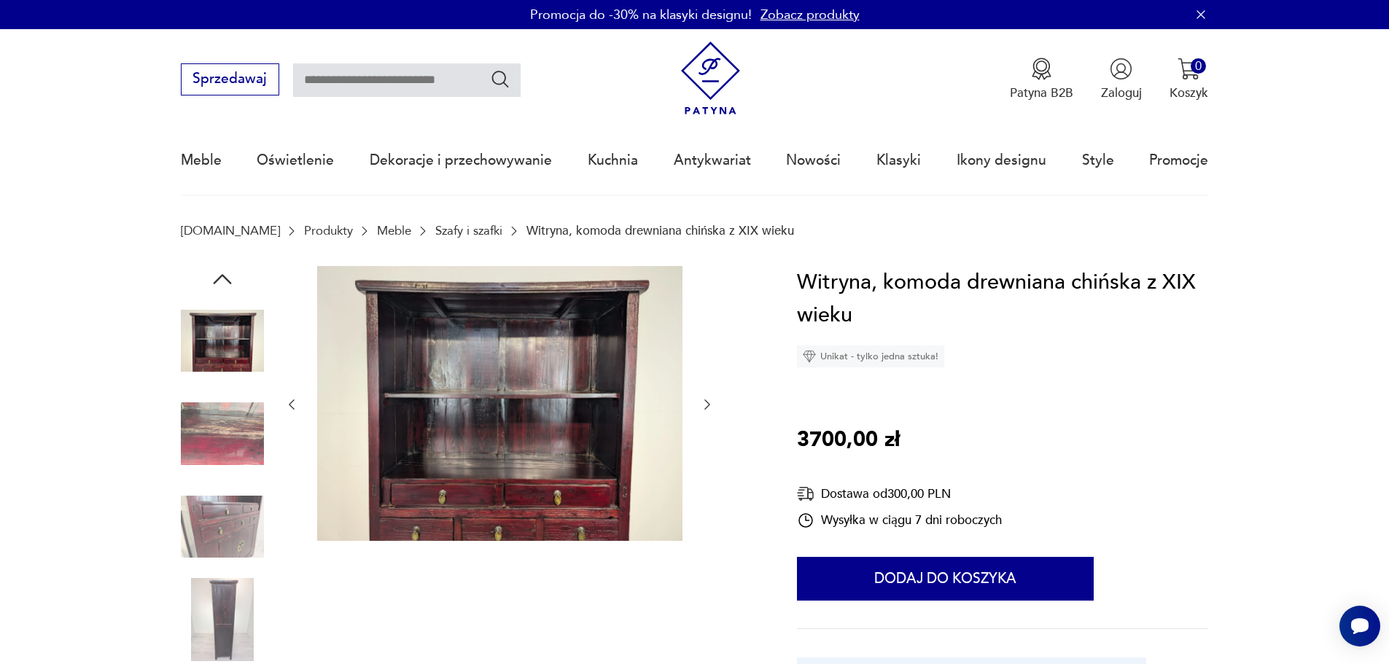
click at [240, 515] on img at bounding box center [222, 526] width 83 height 83
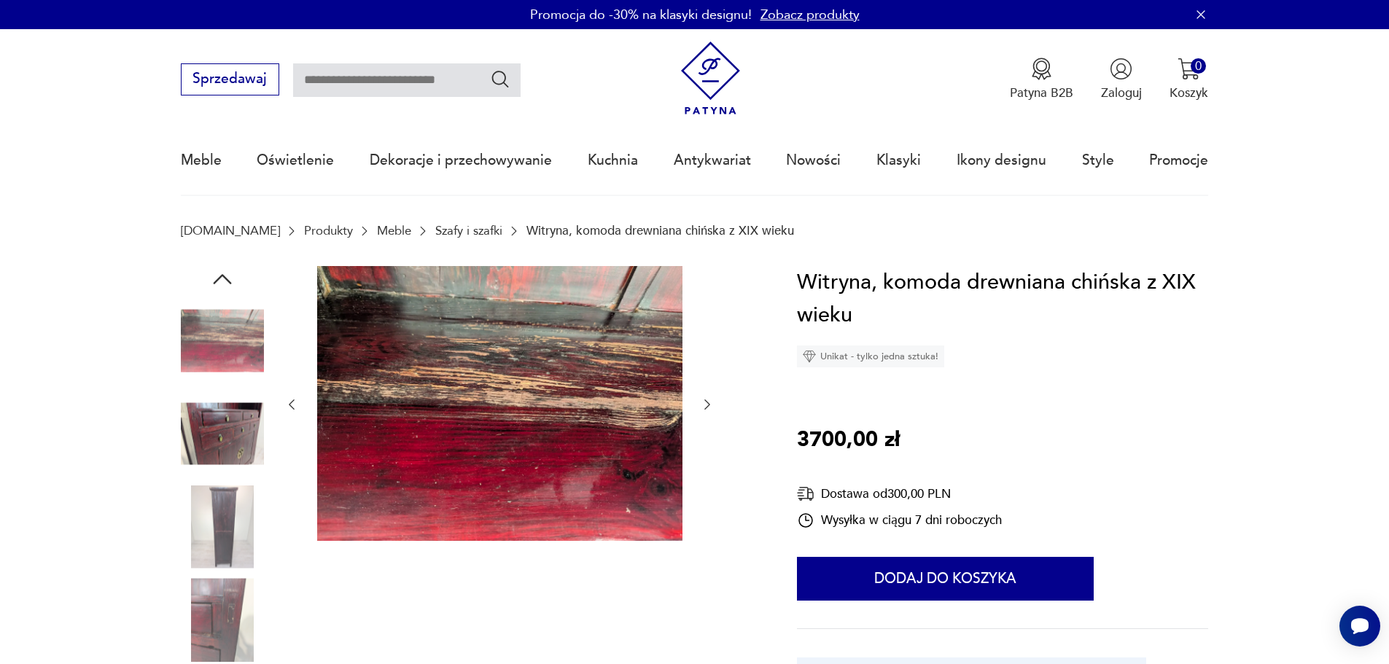
click at [237, 429] on img at bounding box center [222, 433] width 83 height 83
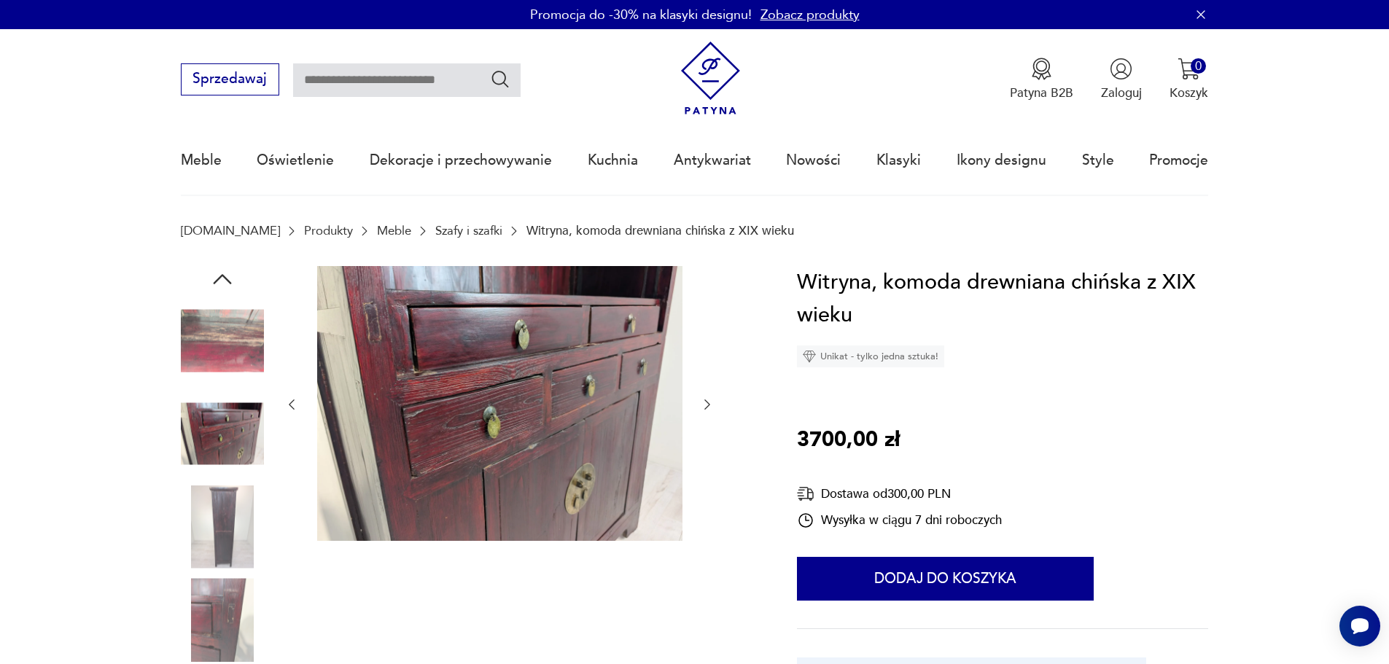
click at [224, 520] on img at bounding box center [222, 526] width 83 height 83
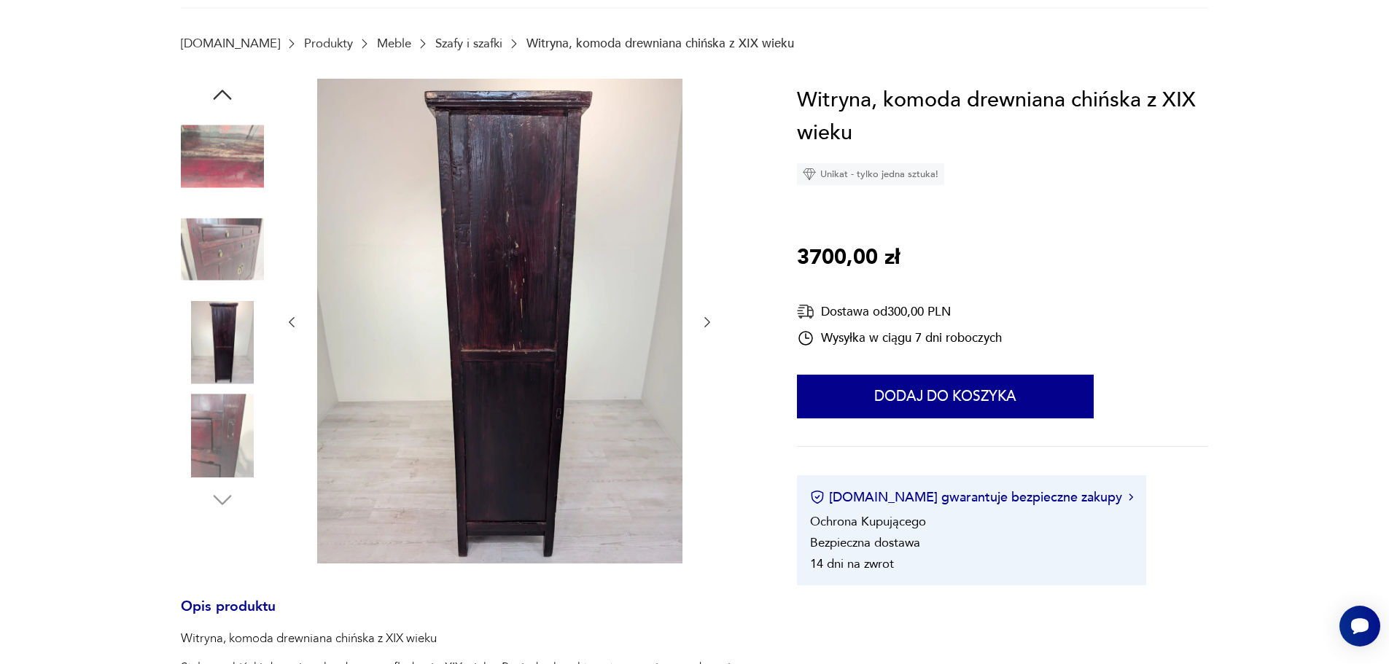
scroll to position [219, 0]
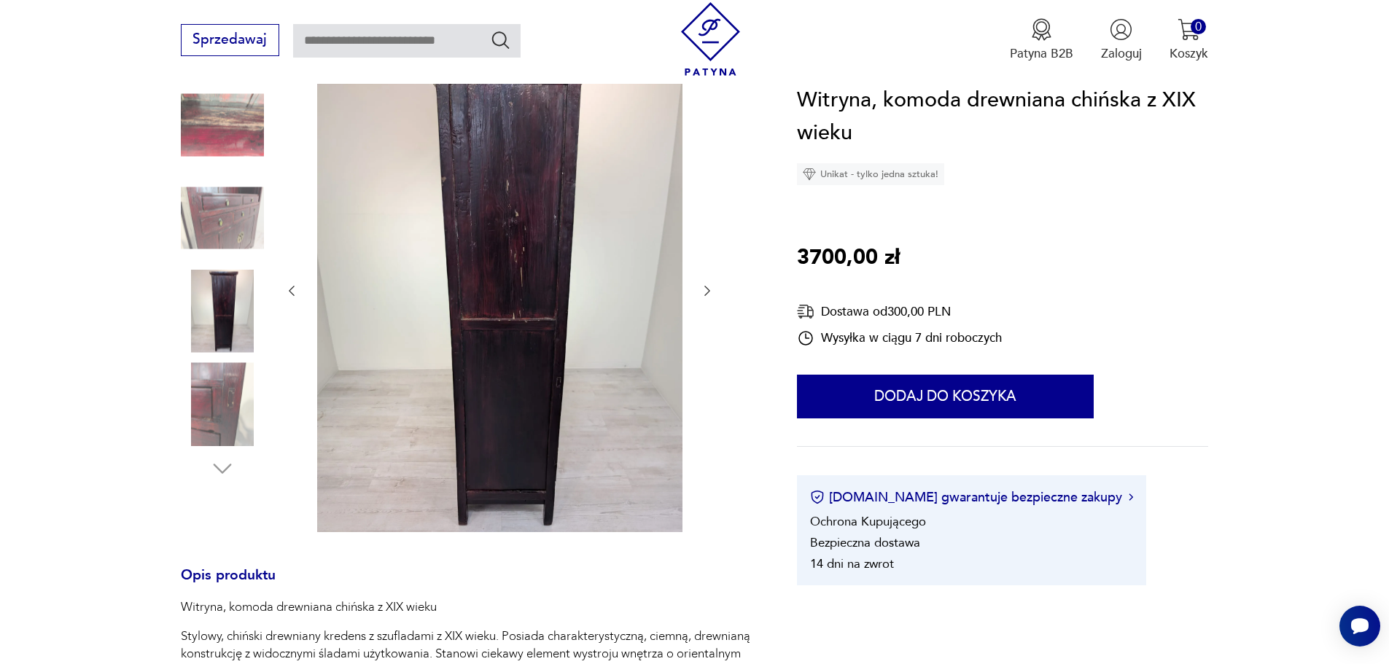
click at [226, 415] on img at bounding box center [222, 403] width 83 height 83
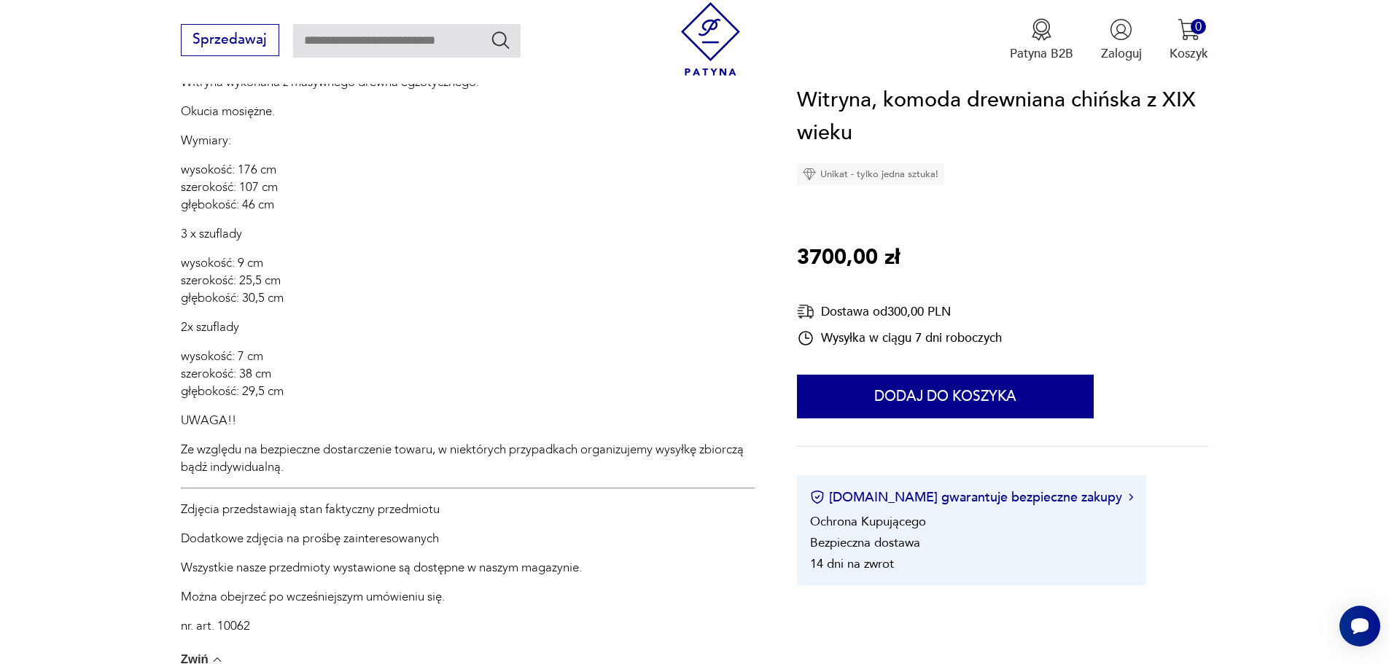
scroll to position [875, 0]
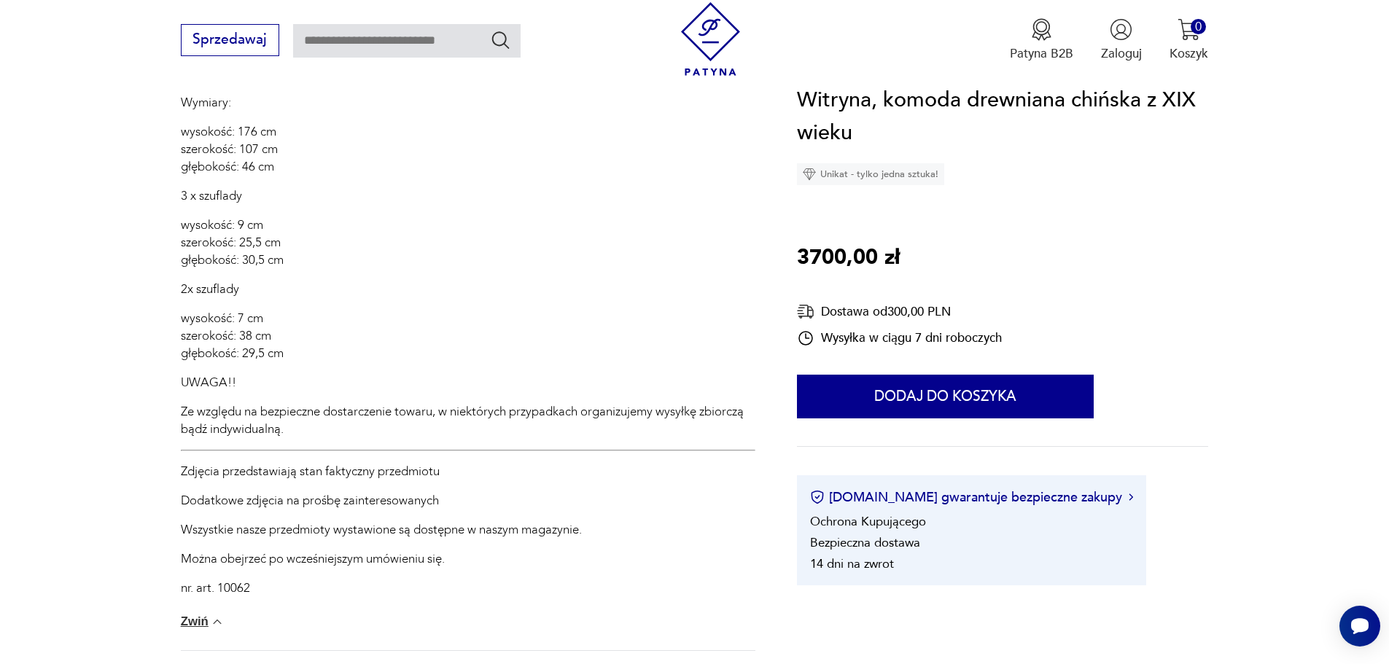
click at [198, 621] on button "Zwiń" at bounding box center [203, 621] width 44 height 15
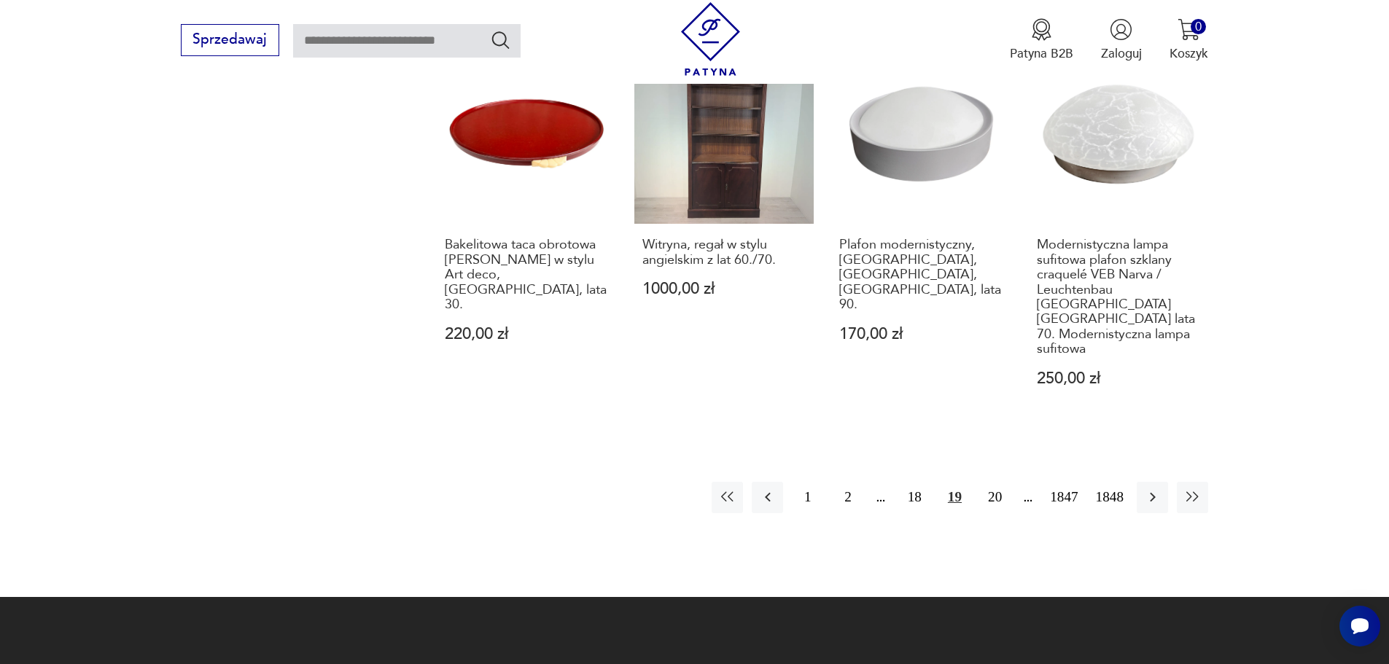
scroll to position [1486, 0]
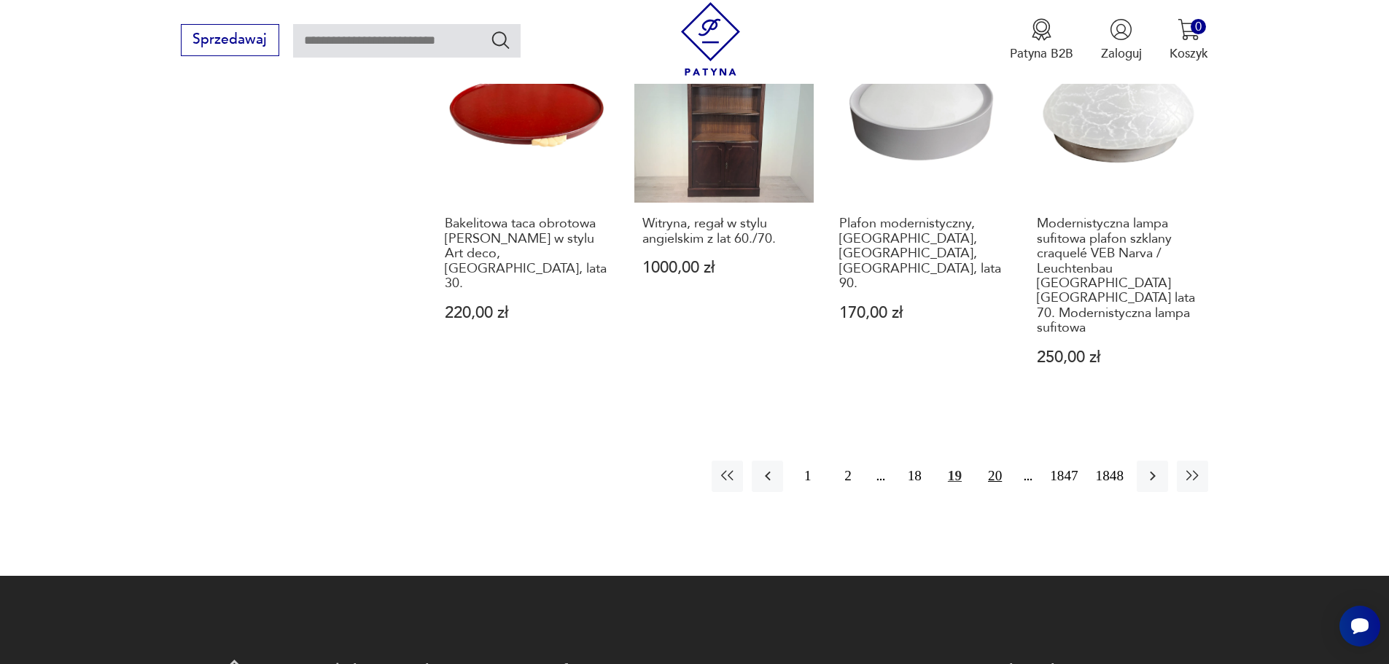
click at [993, 461] on button "20" at bounding box center [994, 476] width 31 height 31
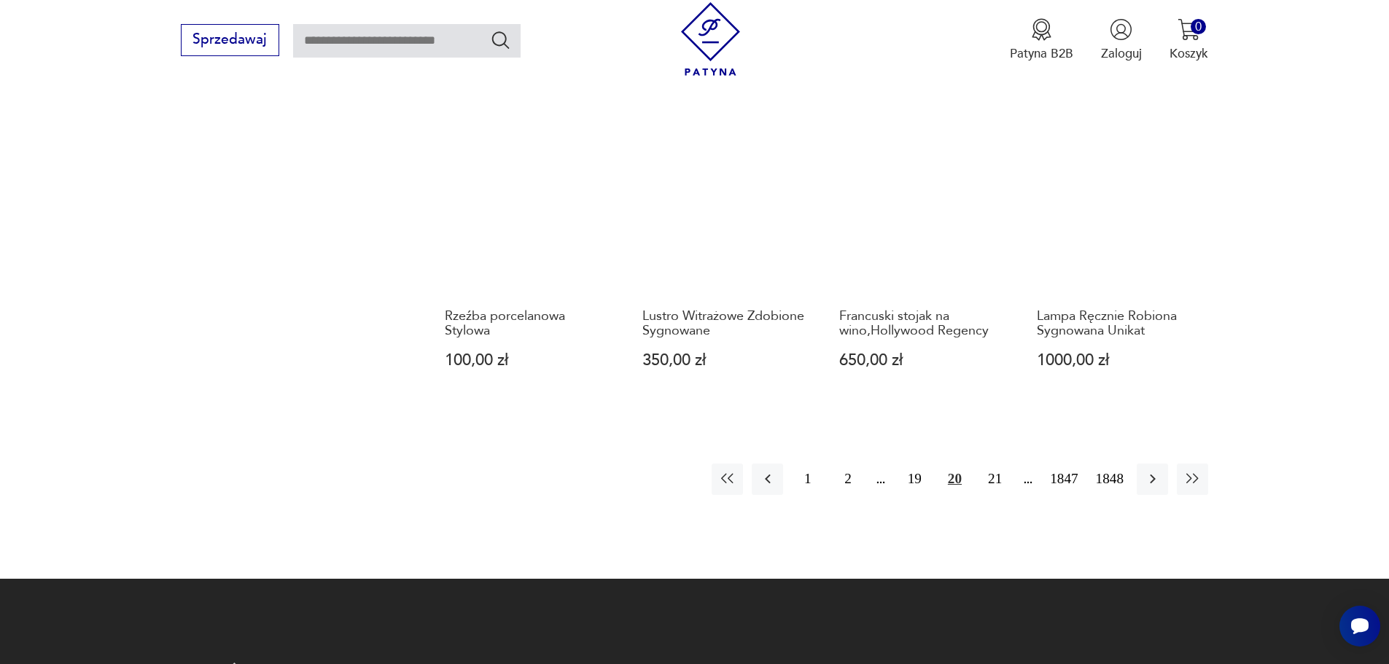
scroll to position [1268, 0]
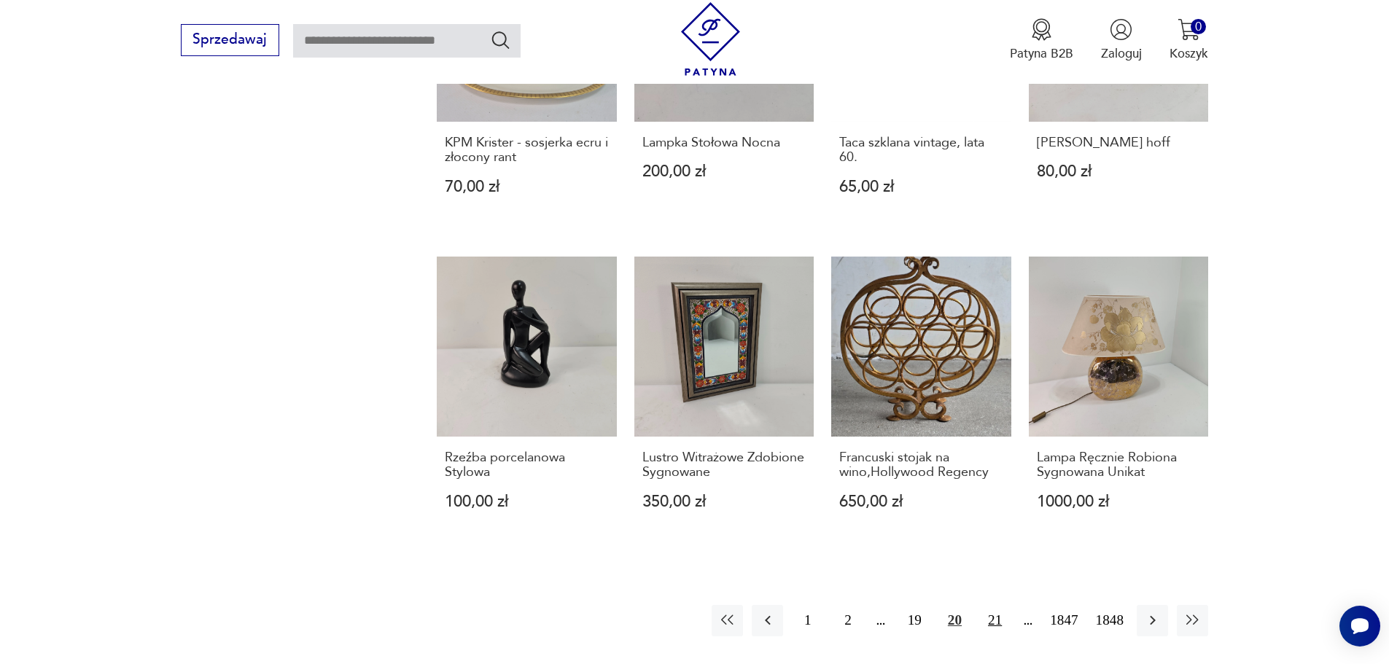
click at [991, 617] on button "21" at bounding box center [994, 620] width 31 height 31
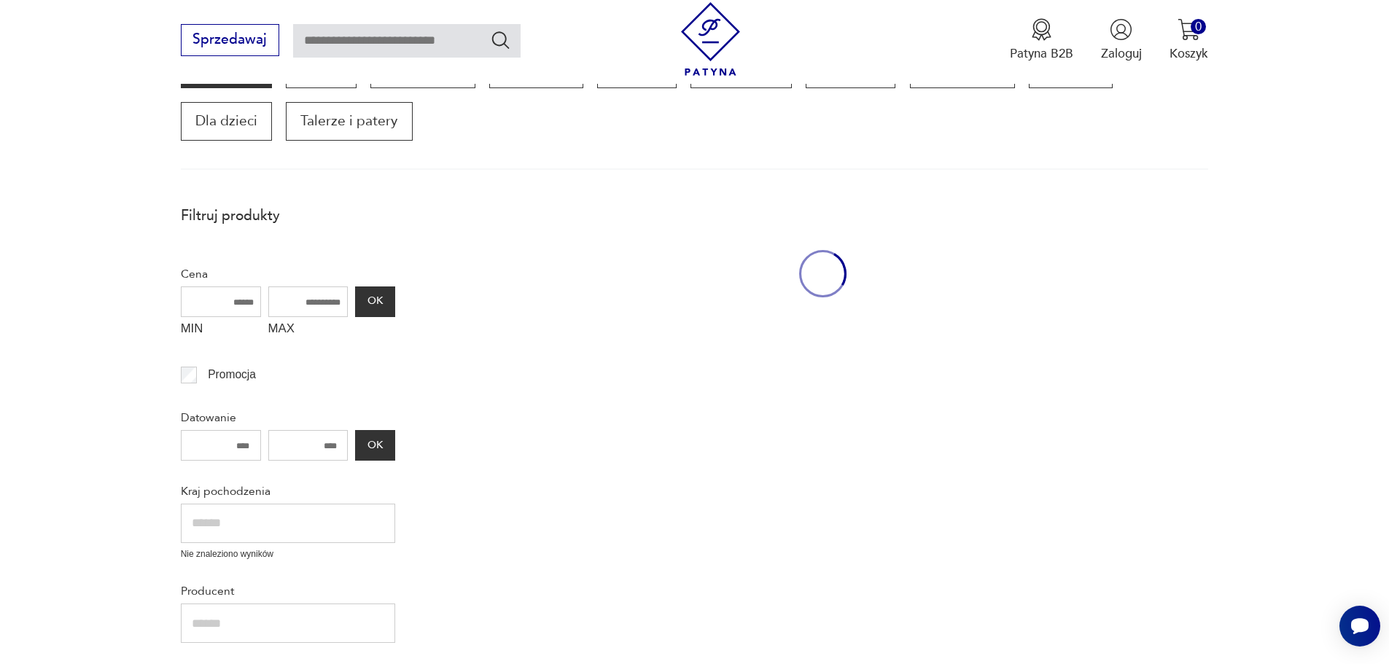
scroll to position [247, 0]
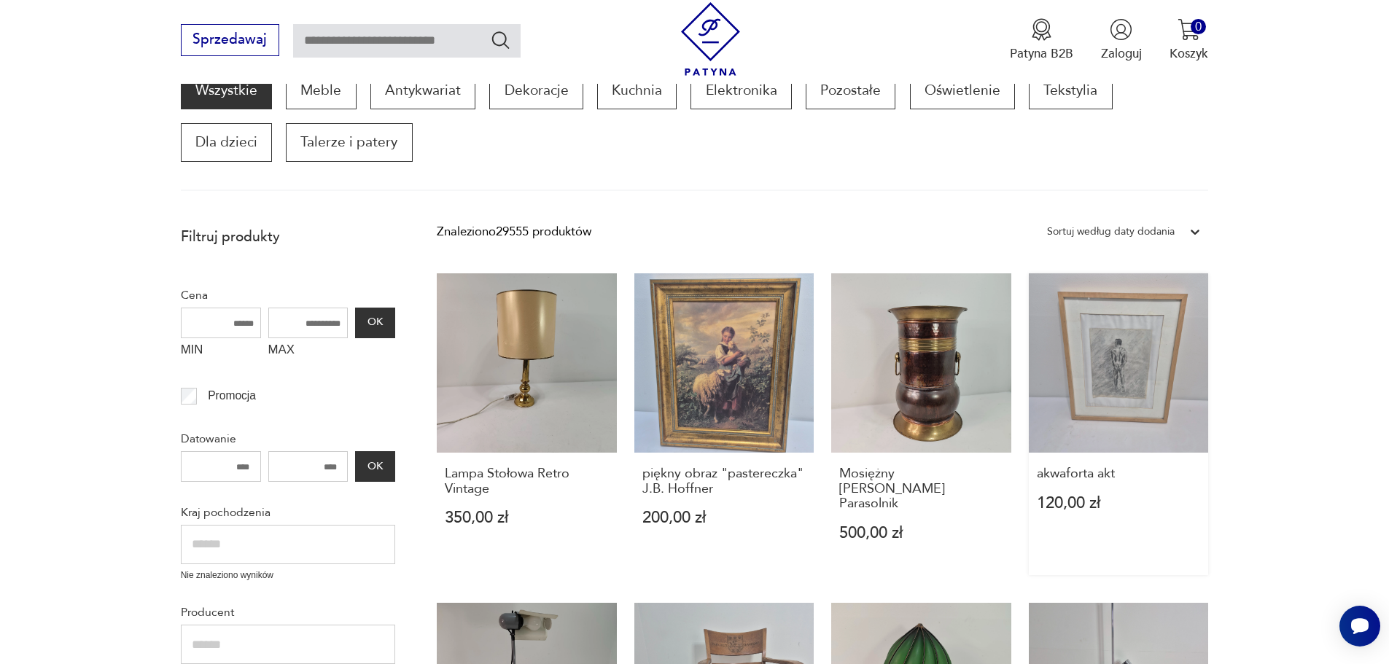
click at [1127, 356] on link "akwaforta akt 120,00 zł" at bounding box center [1119, 424] width 180 height 302
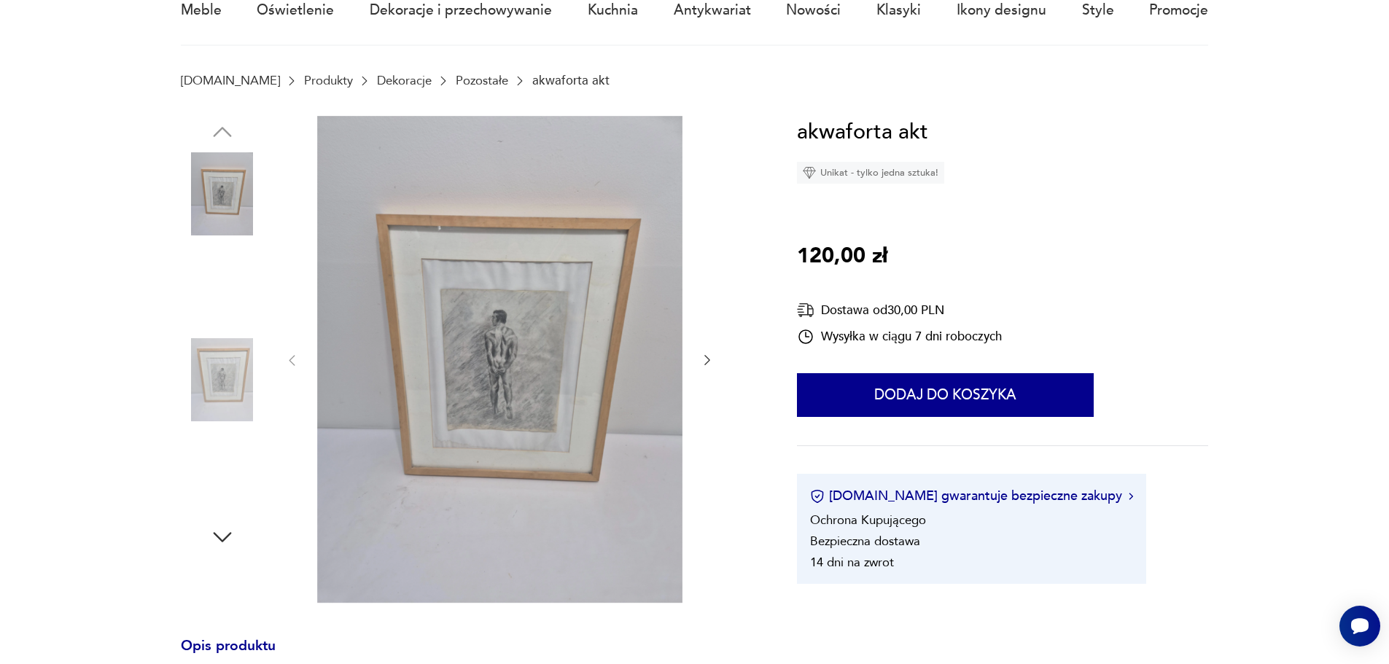
scroll to position [219, 0]
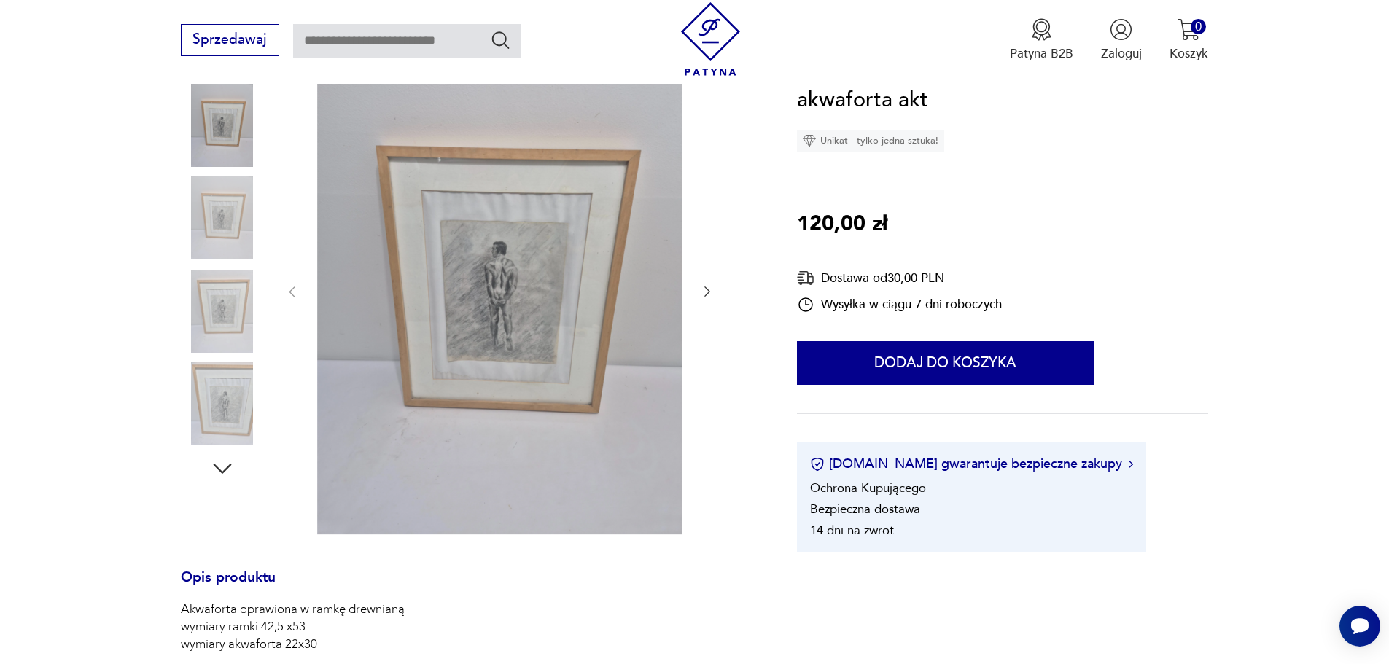
click at [218, 463] on icon "button" at bounding box center [222, 469] width 26 height 26
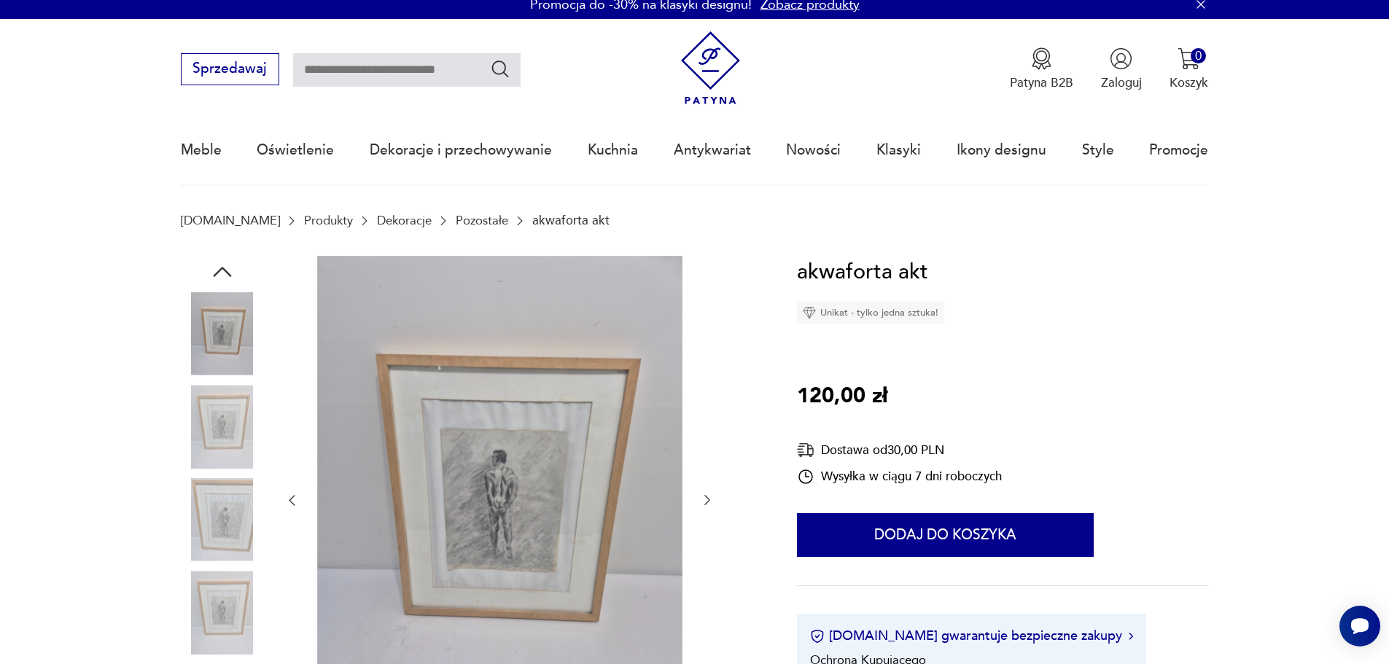
scroll to position [0, 0]
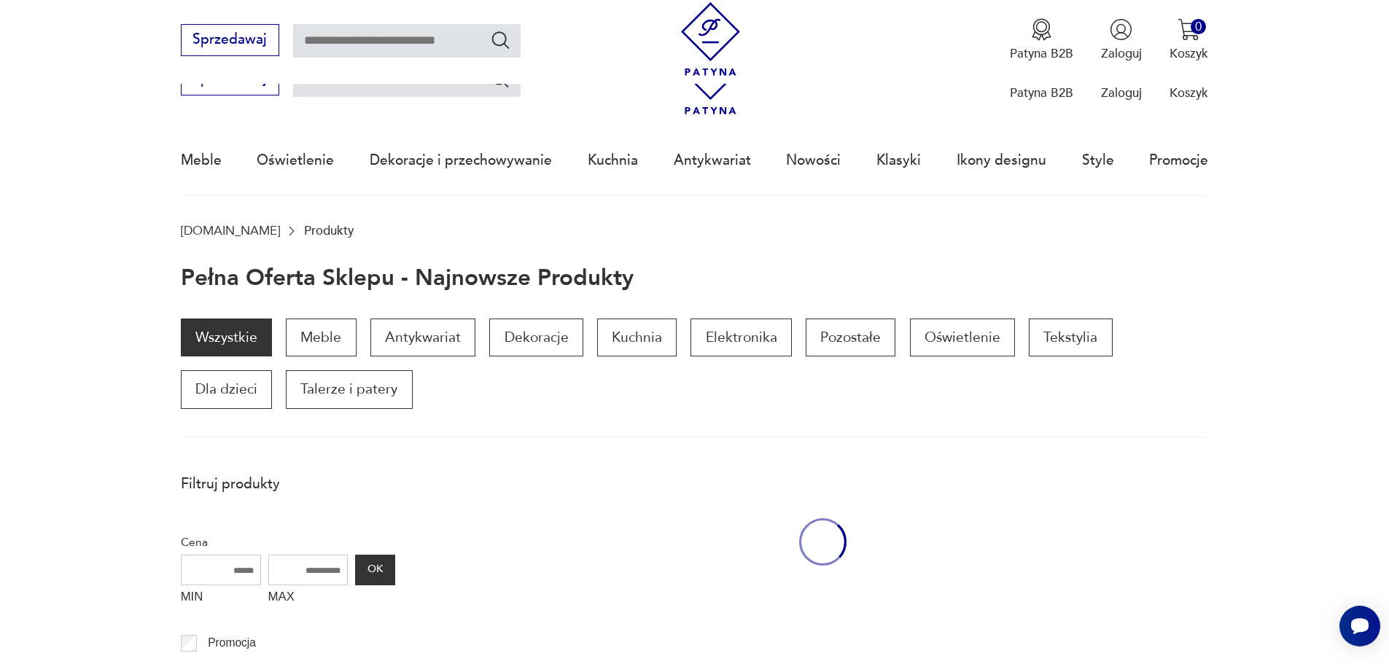
scroll to position [247, 0]
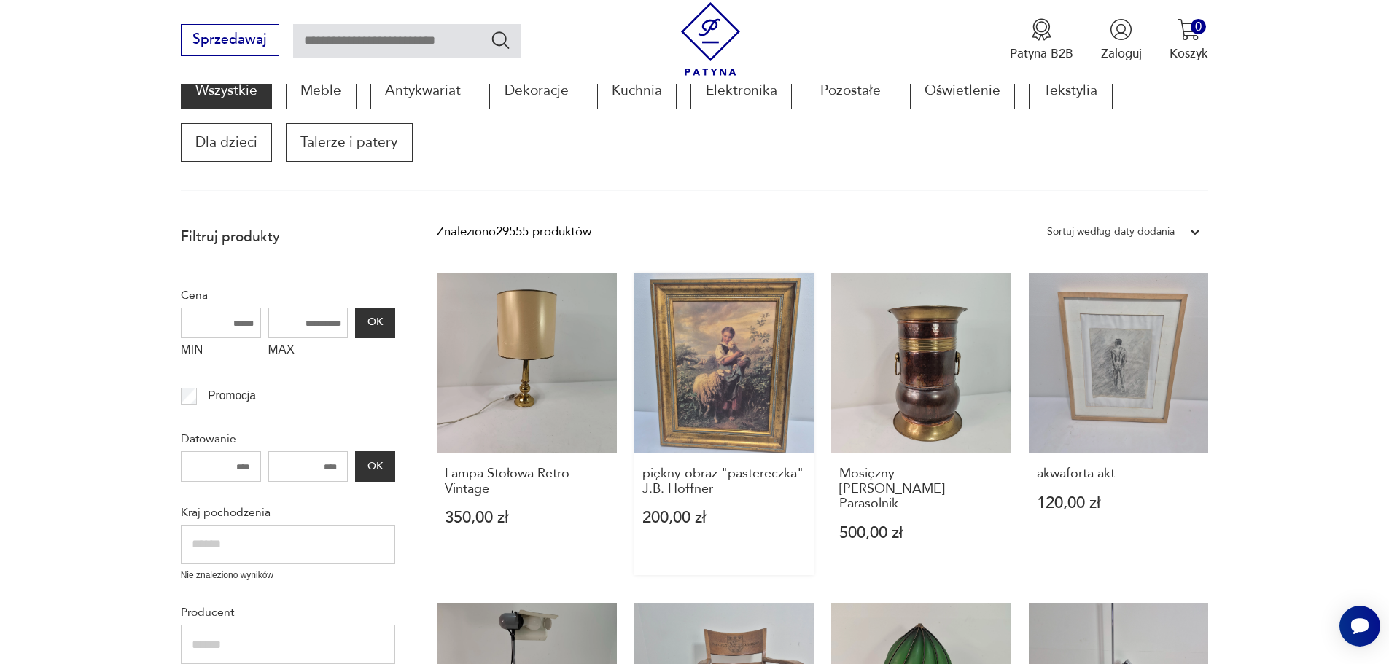
click at [748, 393] on link "piękny obraz "pastereczka" J.B. Hoffner 200,00 zł" at bounding box center [724, 424] width 180 height 302
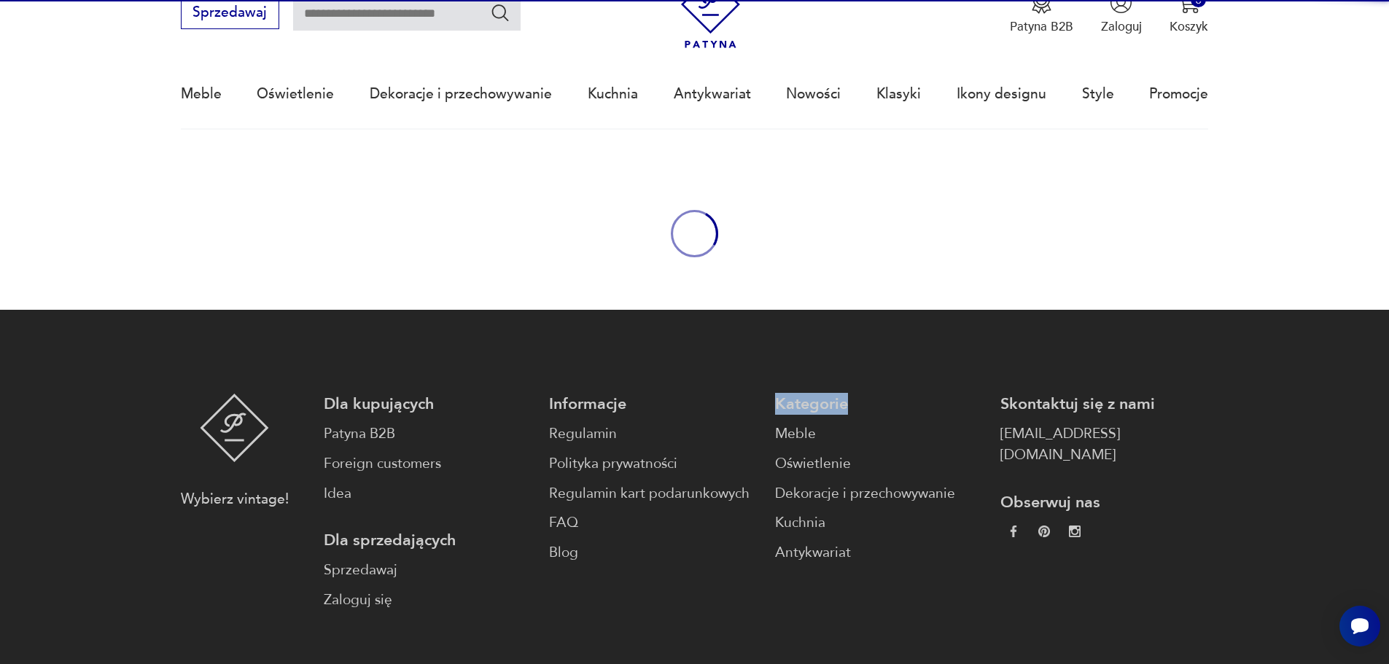
scroll to position [6, 0]
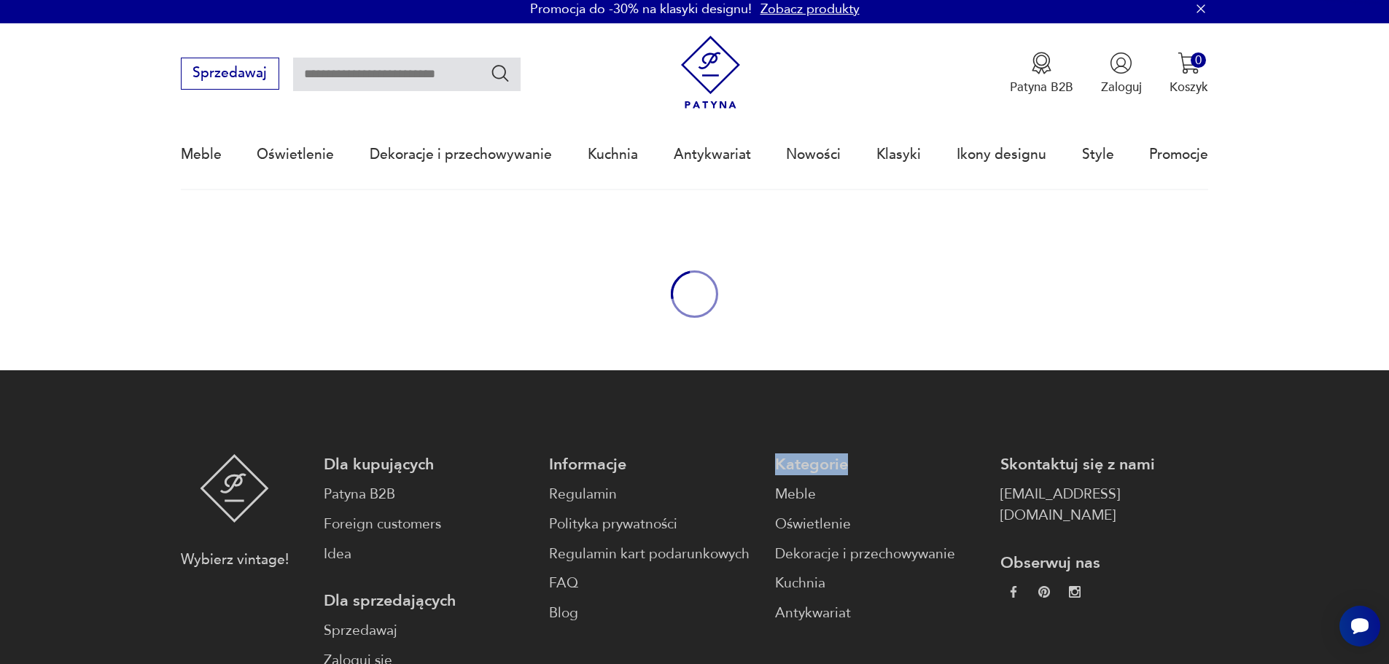
click at [746, 394] on footer "Wybierz vintage! Dla kupujących Patyna B2B Foreign customers Idea Dla sprzedają…" at bounding box center [694, 625] width 1389 height 511
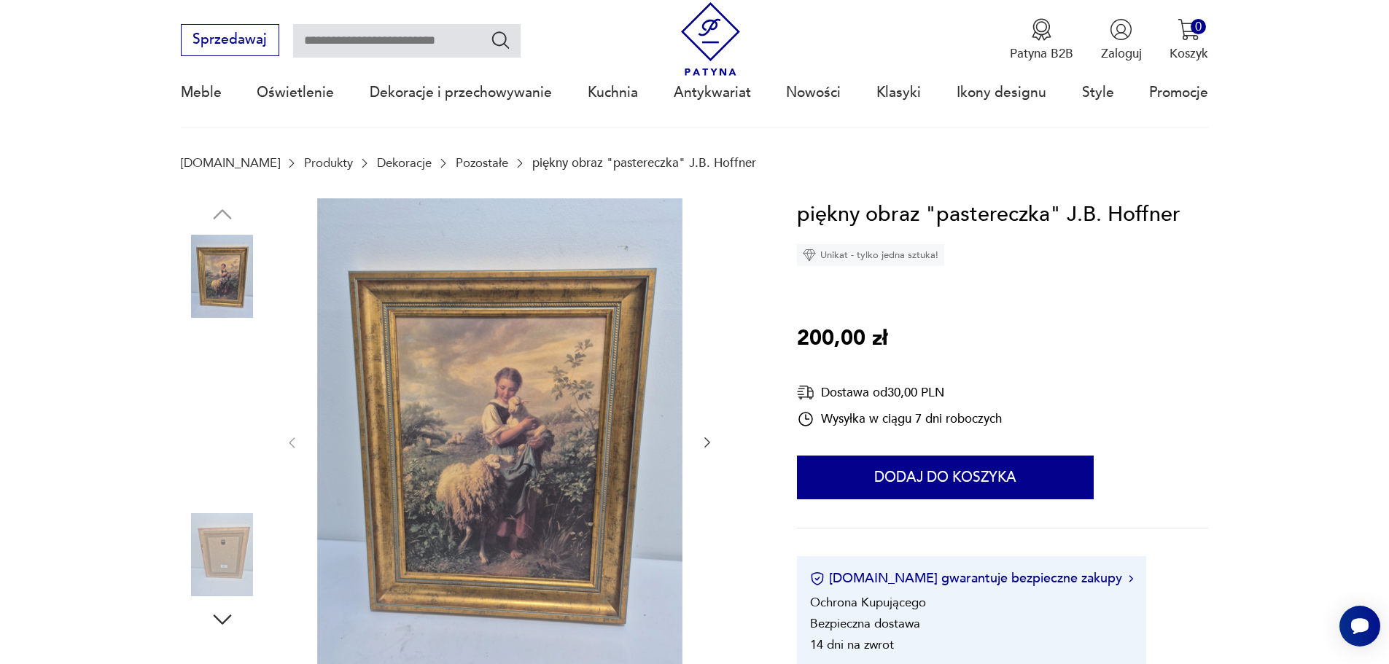
scroll to position [292, 0]
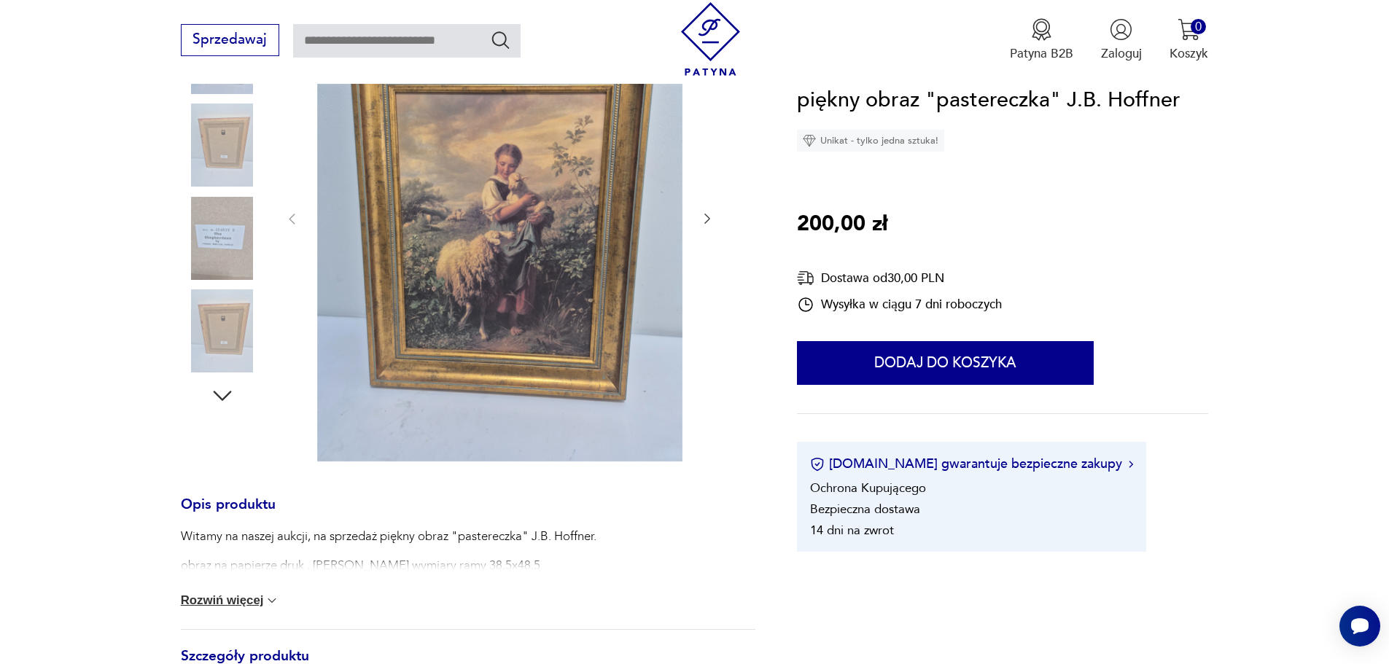
click at [258, 596] on button "Rozwiń więcej" at bounding box center [230, 600] width 99 height 15
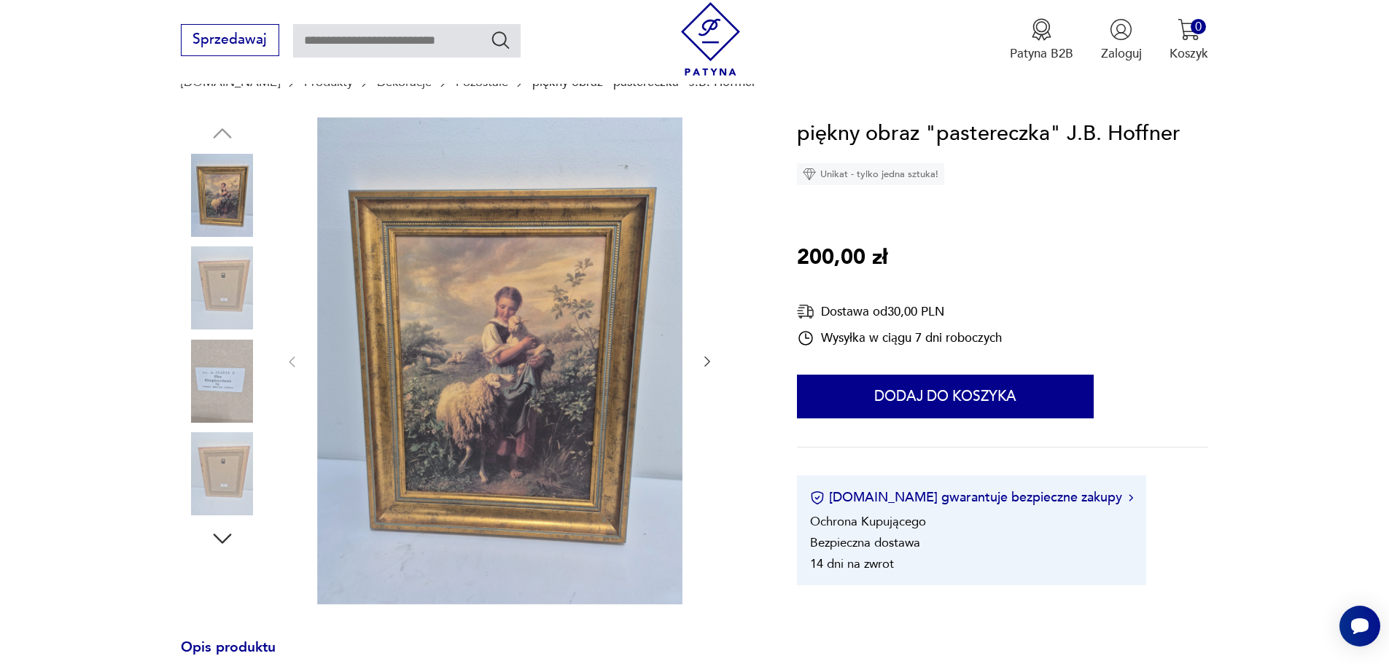
scroll to position [146, 0]
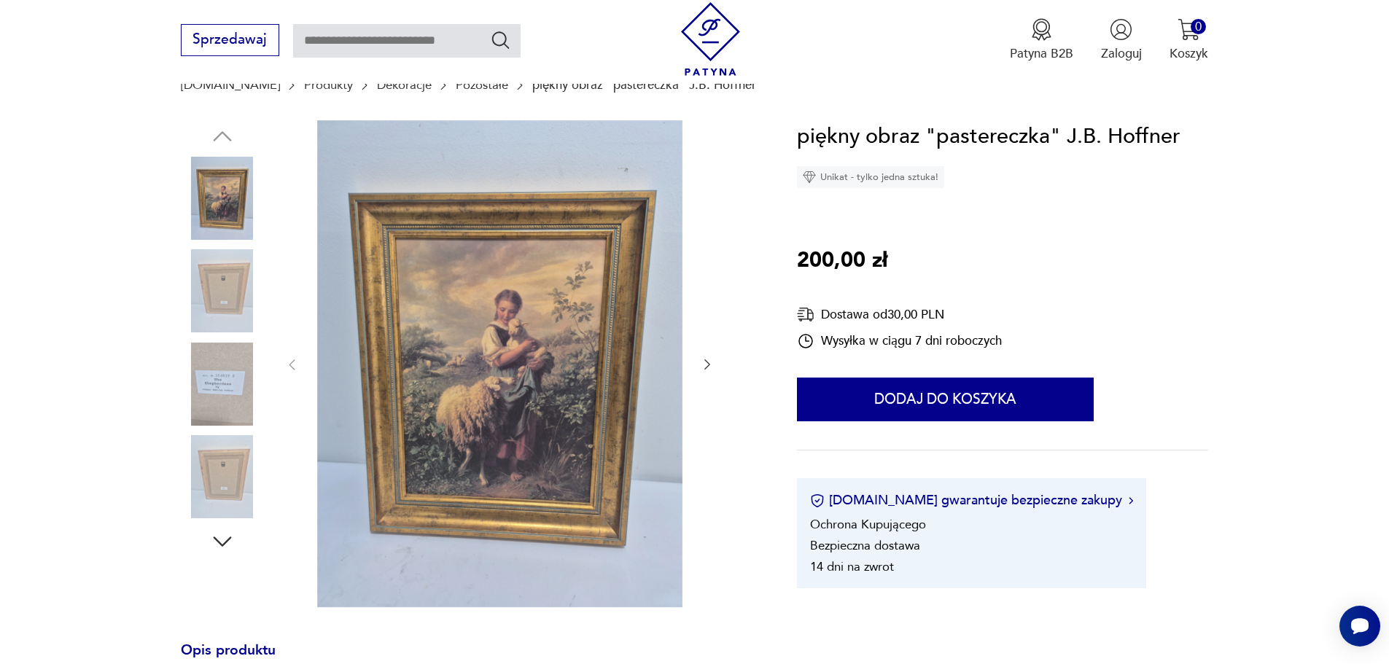
click at [213, 542] on icon "button" at bounding box center [222, 541] width 26 height 26
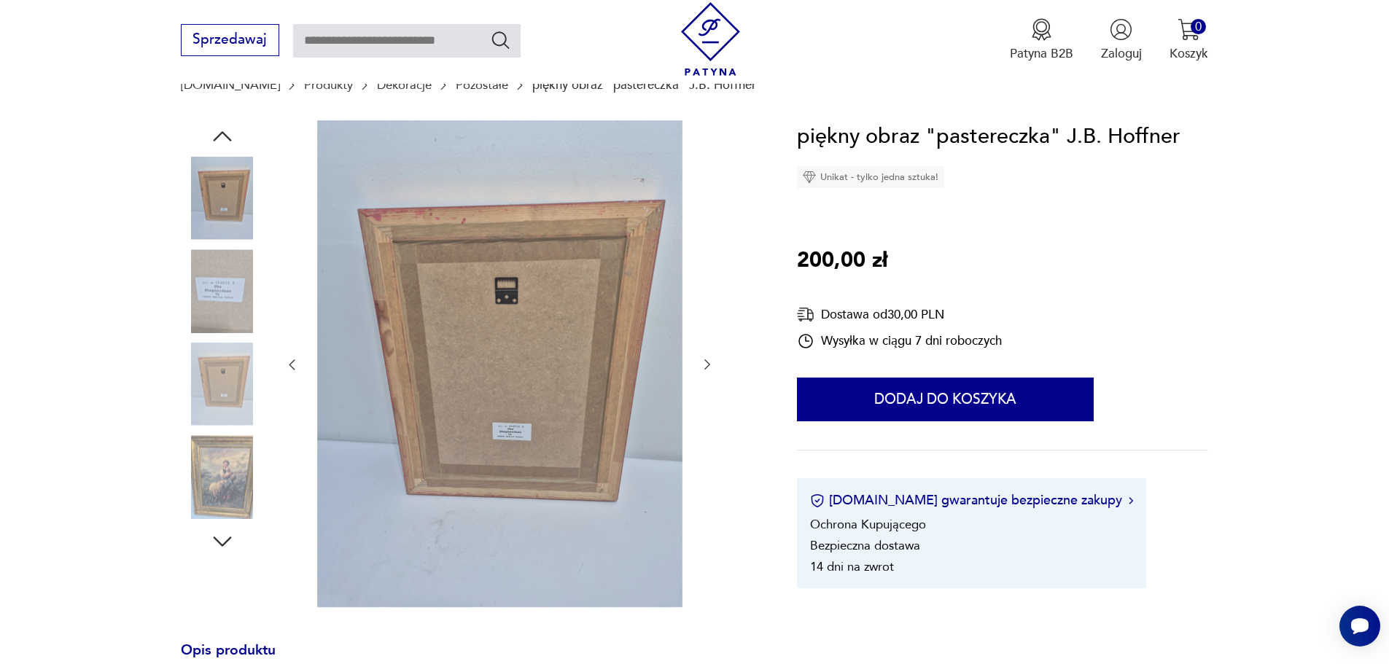
click at [209, 496] on img at bounding box center [222, 476] width 83 height 83
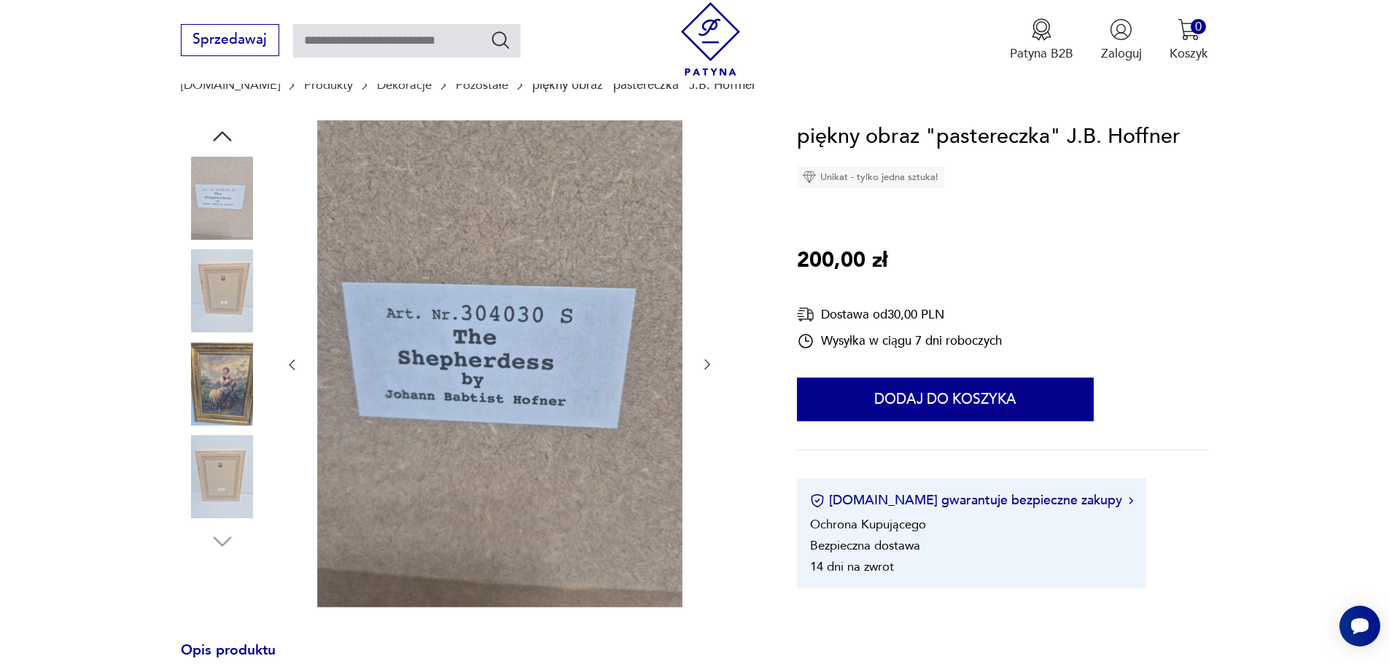
click at [228, 390] on img at bounding box center [222, 384] width 83 height 83
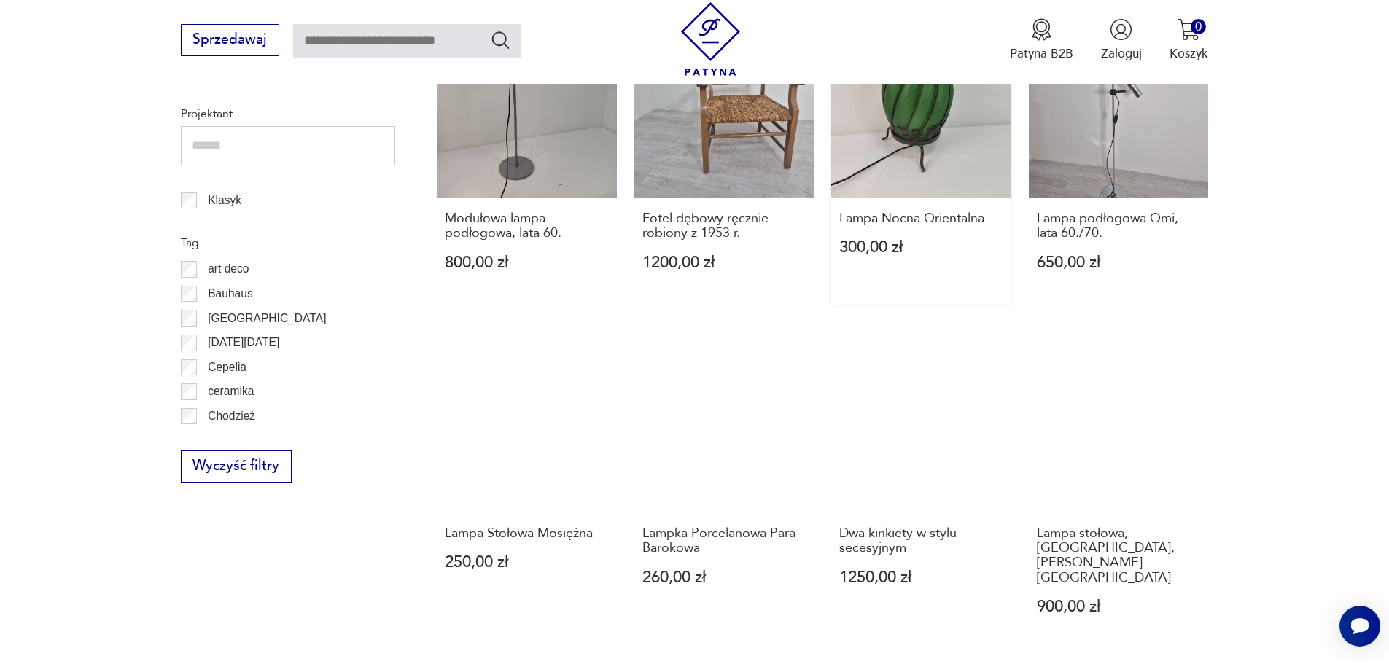
scroll to position [903, 0]
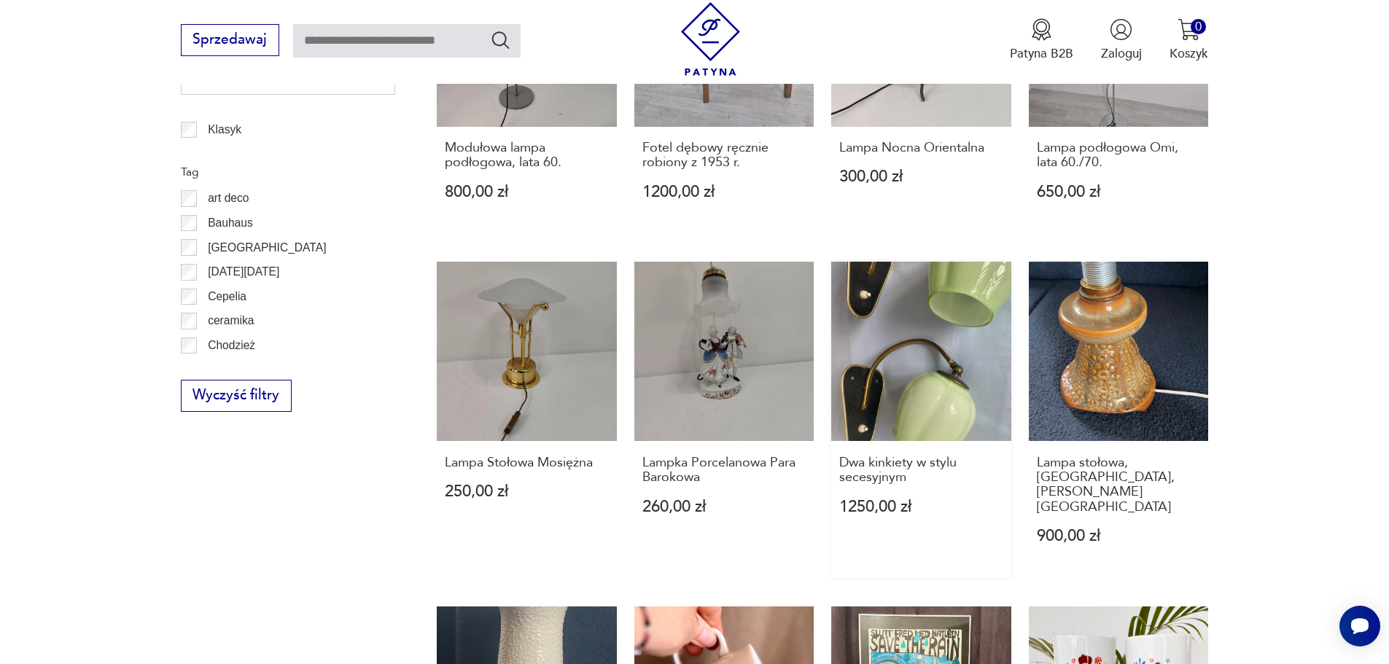
click at [925, 349] on link "Dwa kinkiety w stylu secesyjnym 1250,00 zł" at bounding box center [921, 420] width 180 height 316
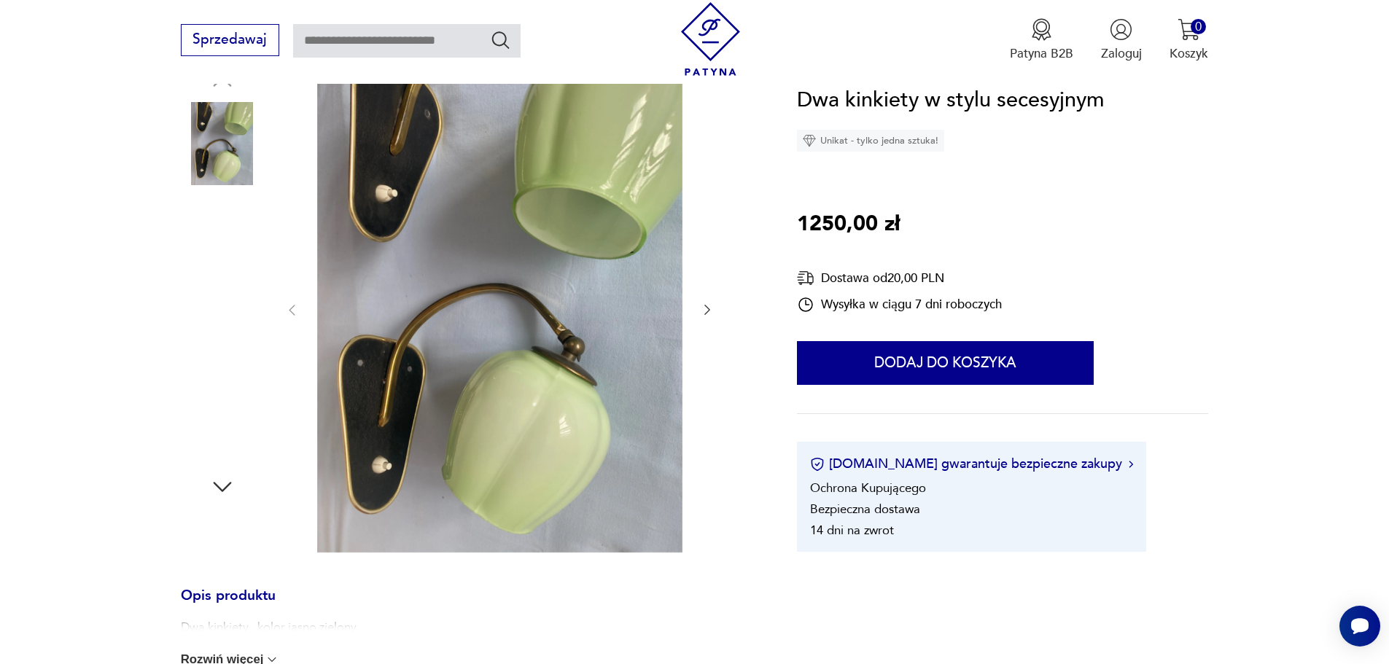
scroll to position [219, 0]
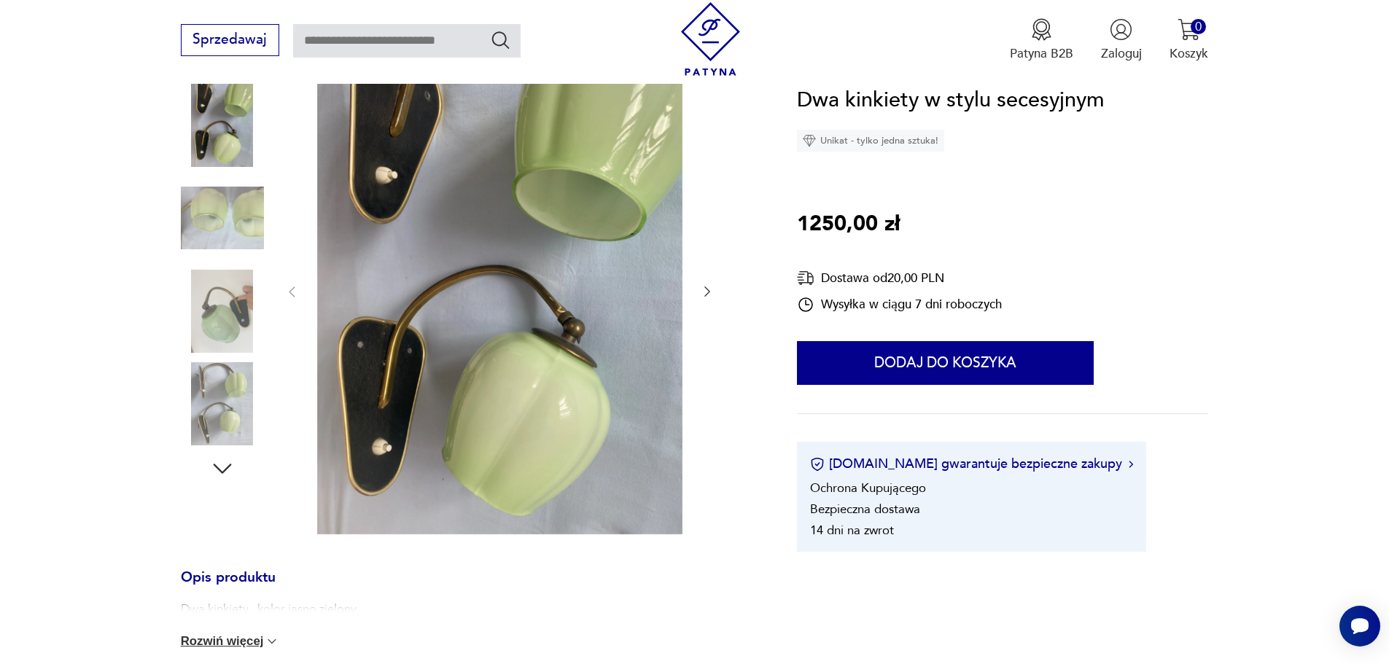
click at [218, 411] on img at bounding box center [222, 403] width 83 height 83
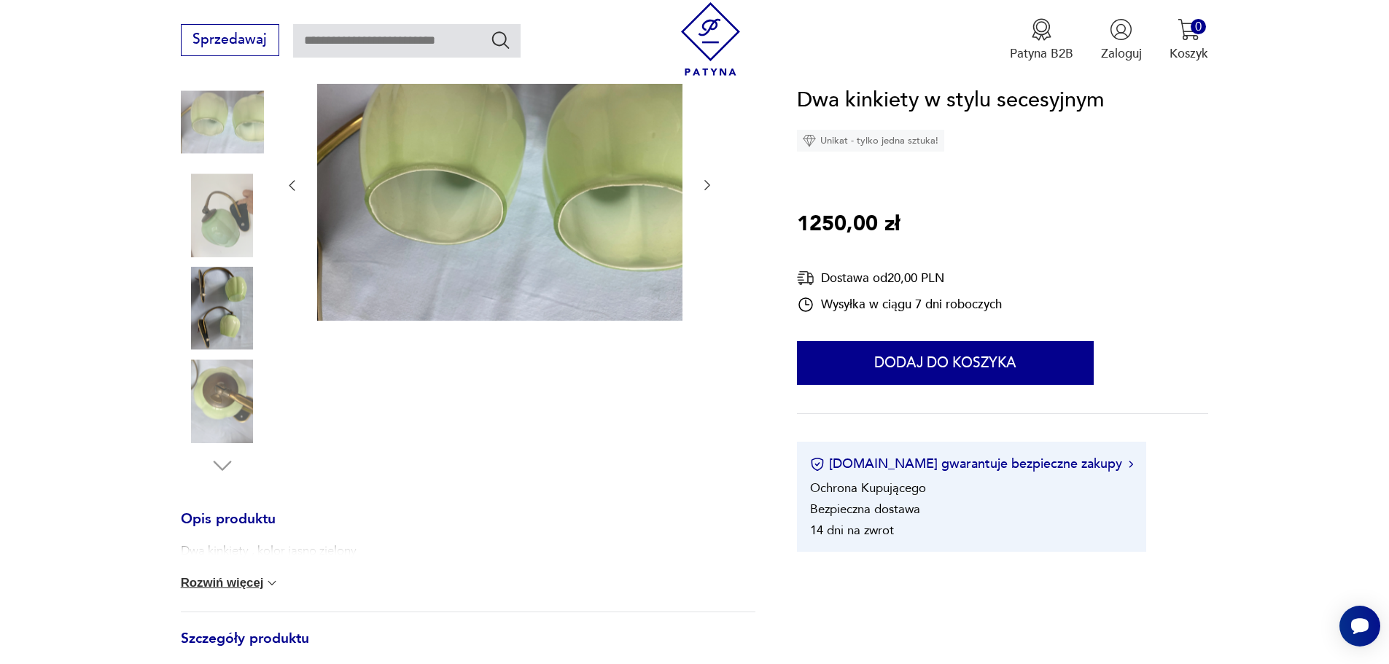
scroll to position [146, 0]
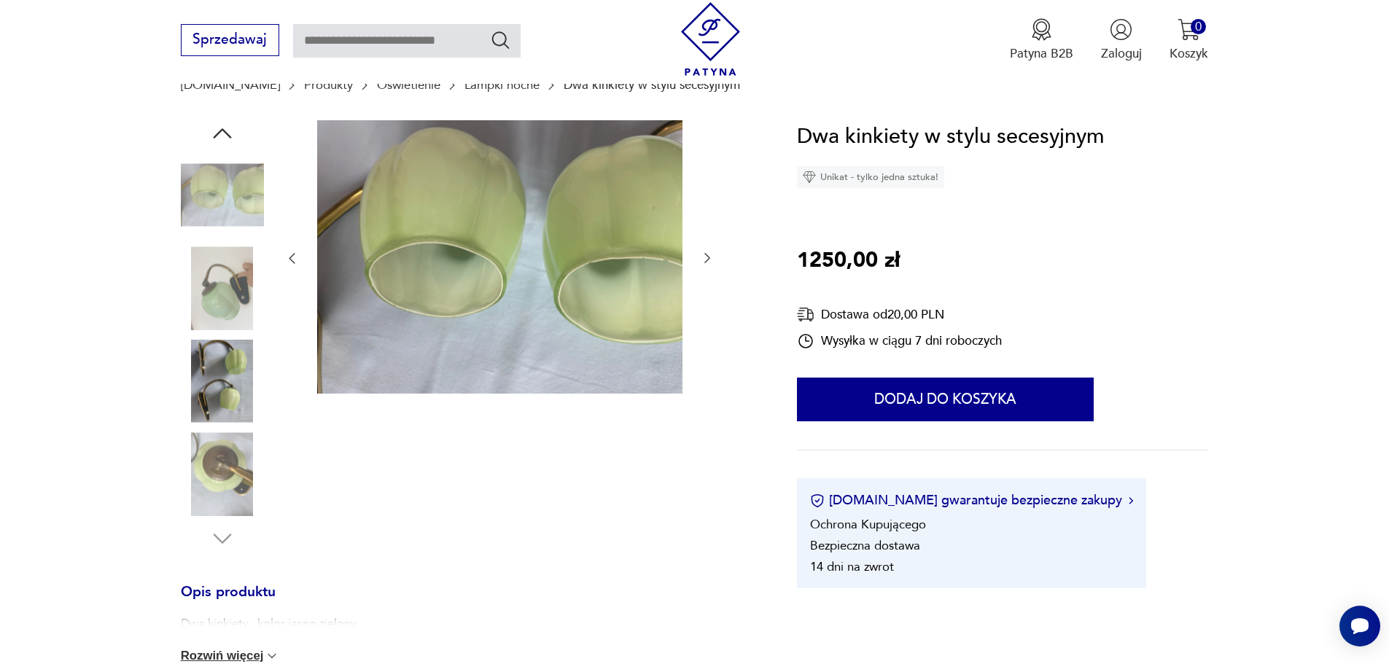
click at [215, 377] on img at bounding box center [222, 381] width 83 height 83
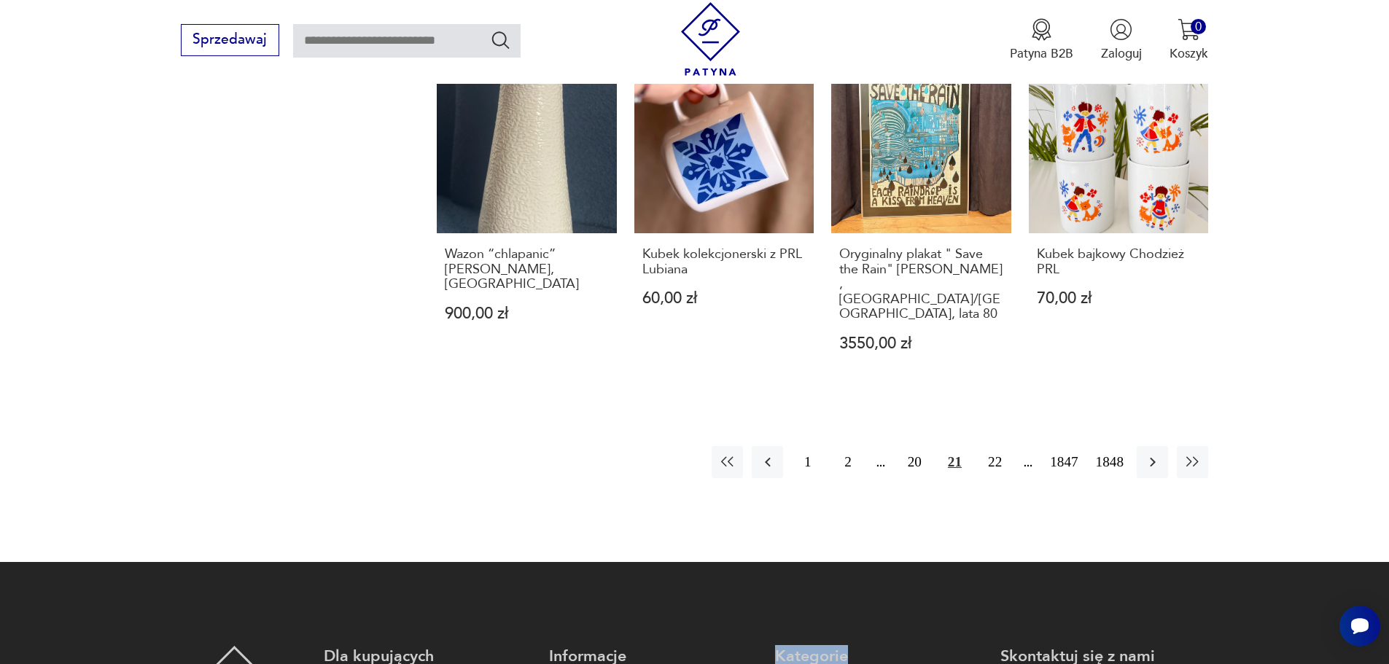
scroll to position [1486, 0]
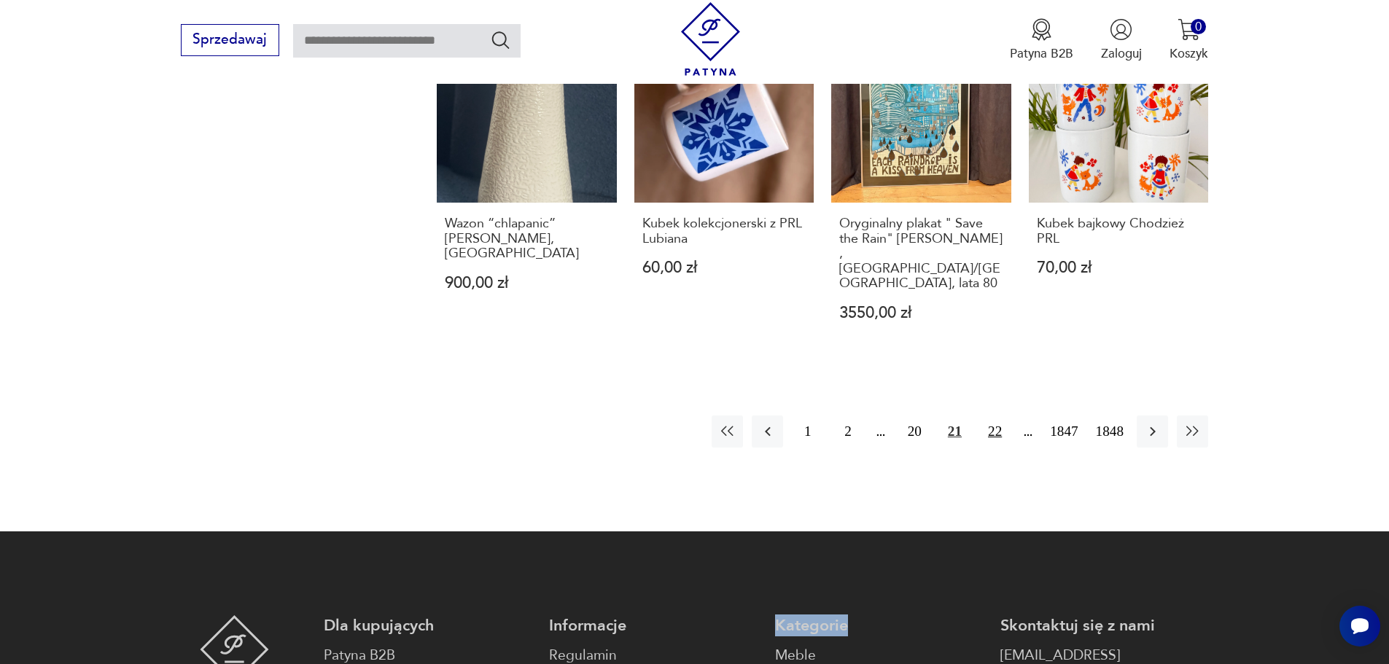
click at [991, 415] on button "22" at bounding box center [994, 430] width 31 height 31
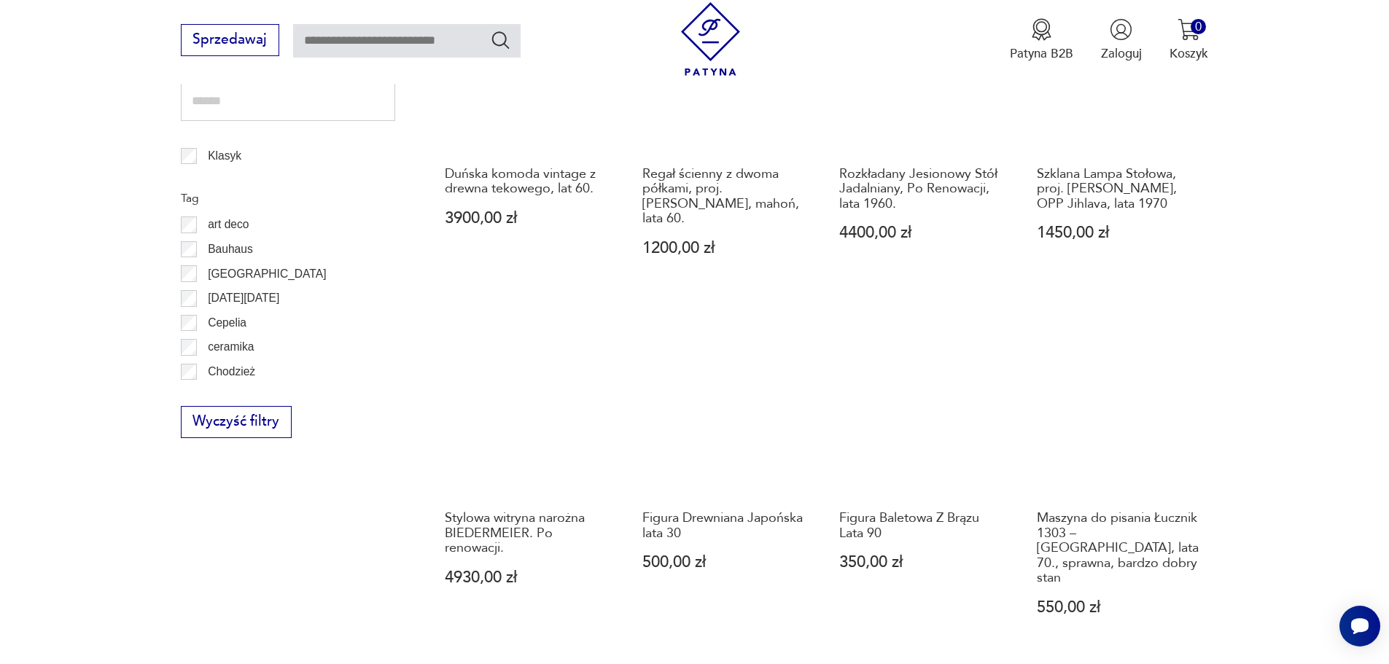
scroll to position [903, 0]
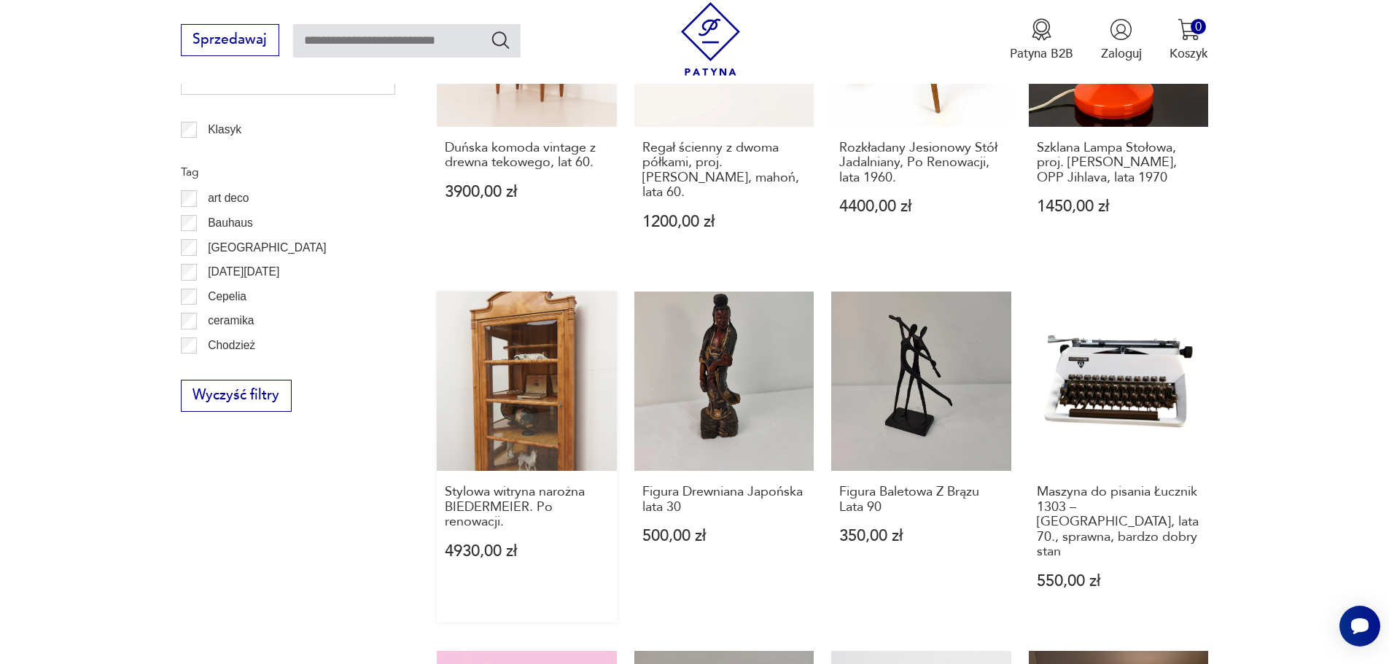
click at [531, 401] on link "Stylowa witryna narożna BIEDERMEIER. Po renowacji. 4930,00 zł" at bounding box center [527, 458] width 180 height 332
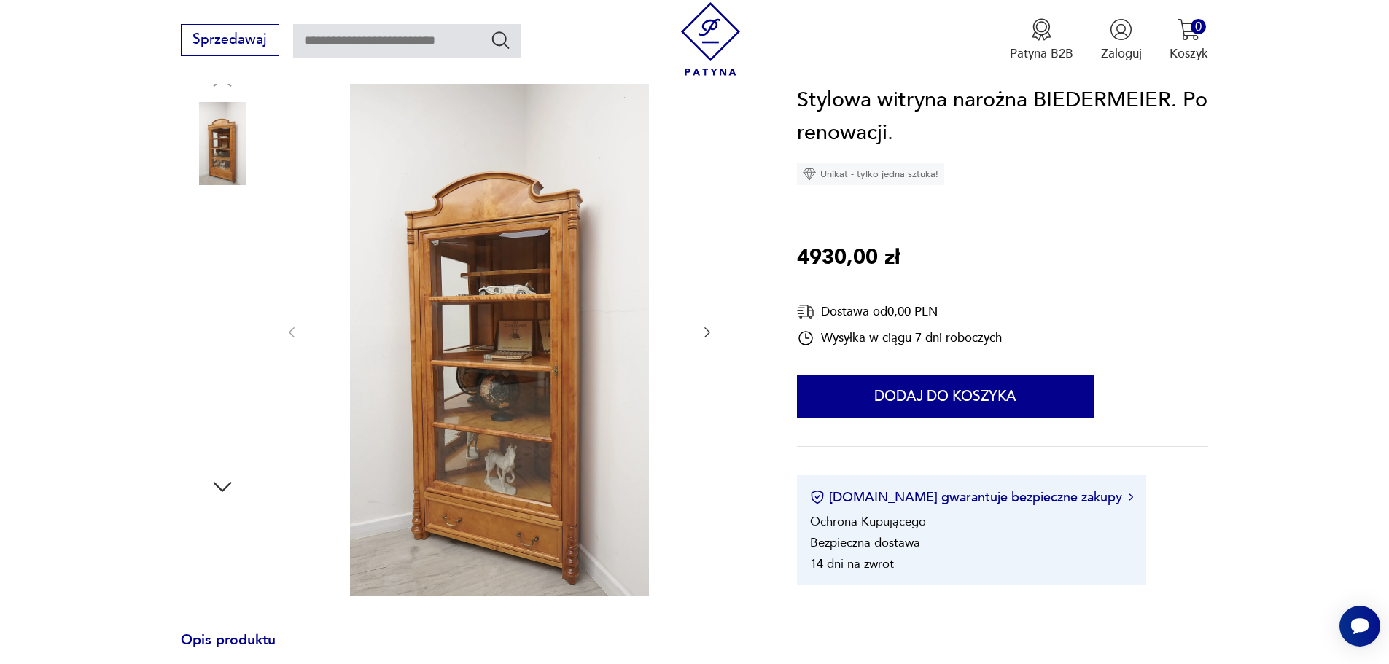
scroll to position [292, 0]
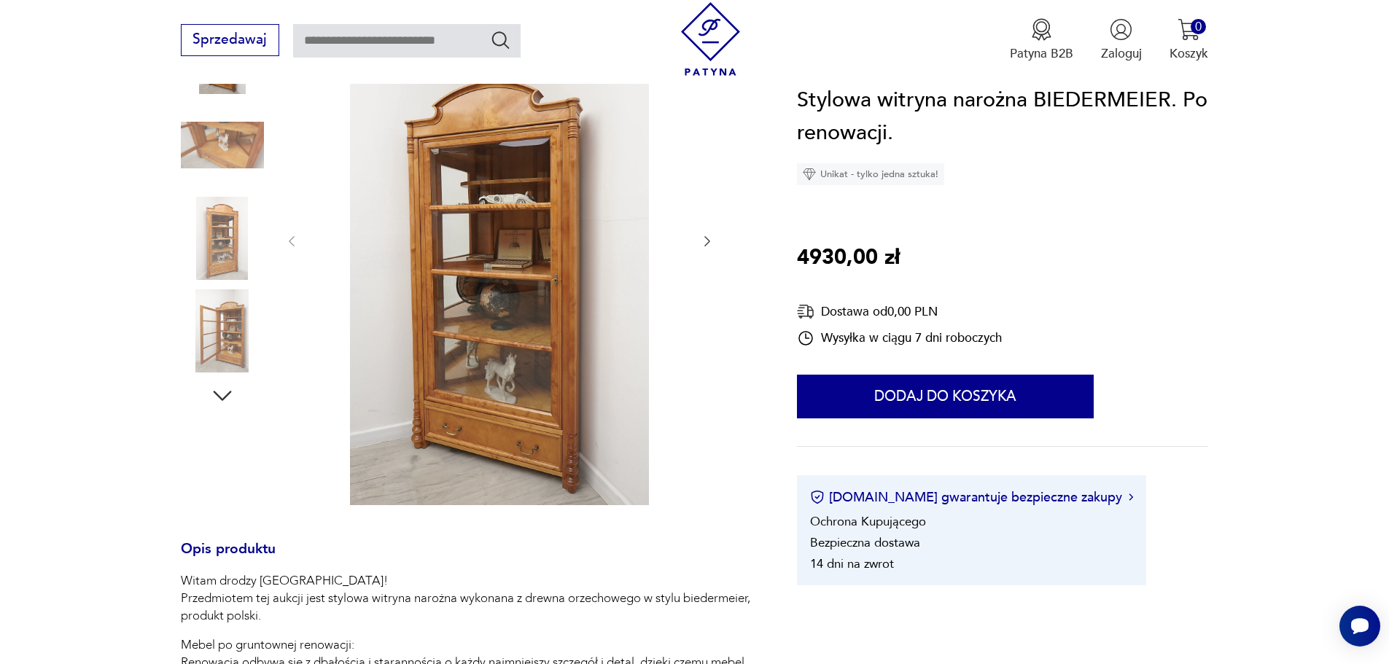
click at [233, 340] on img at bounding box center [222, 330] width 83 height 83
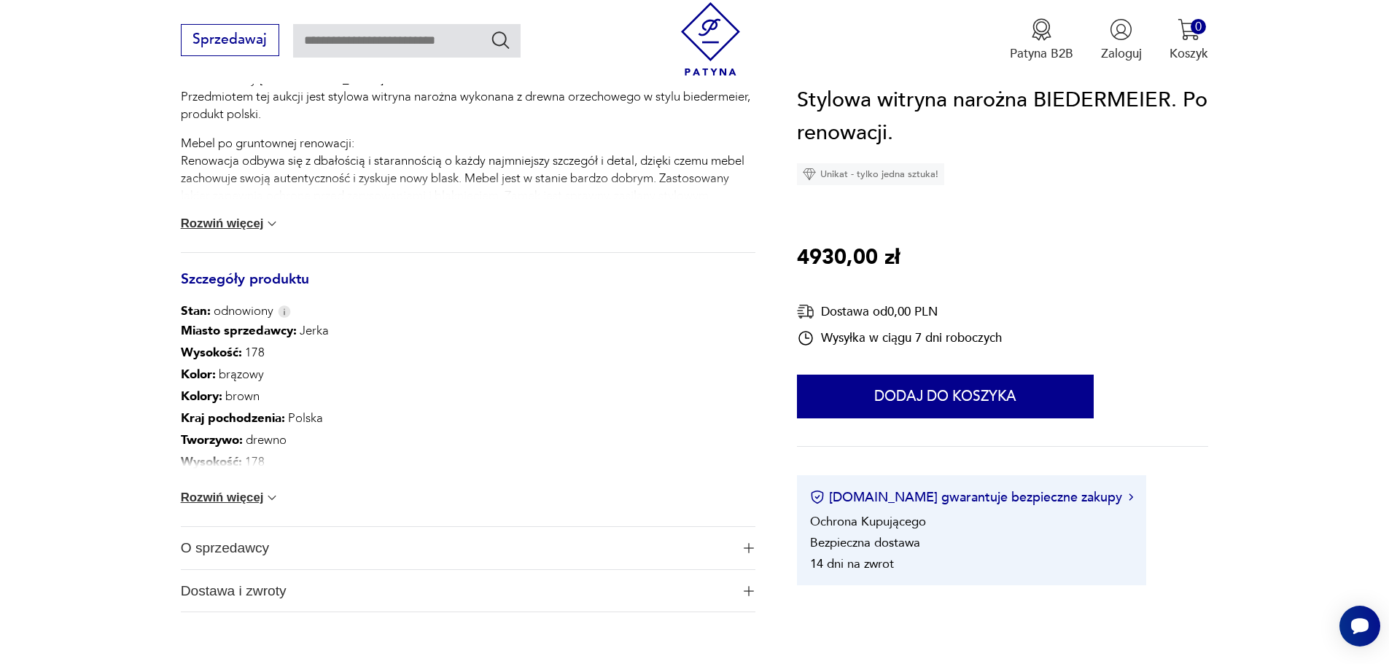
scroll to position [802, 0]
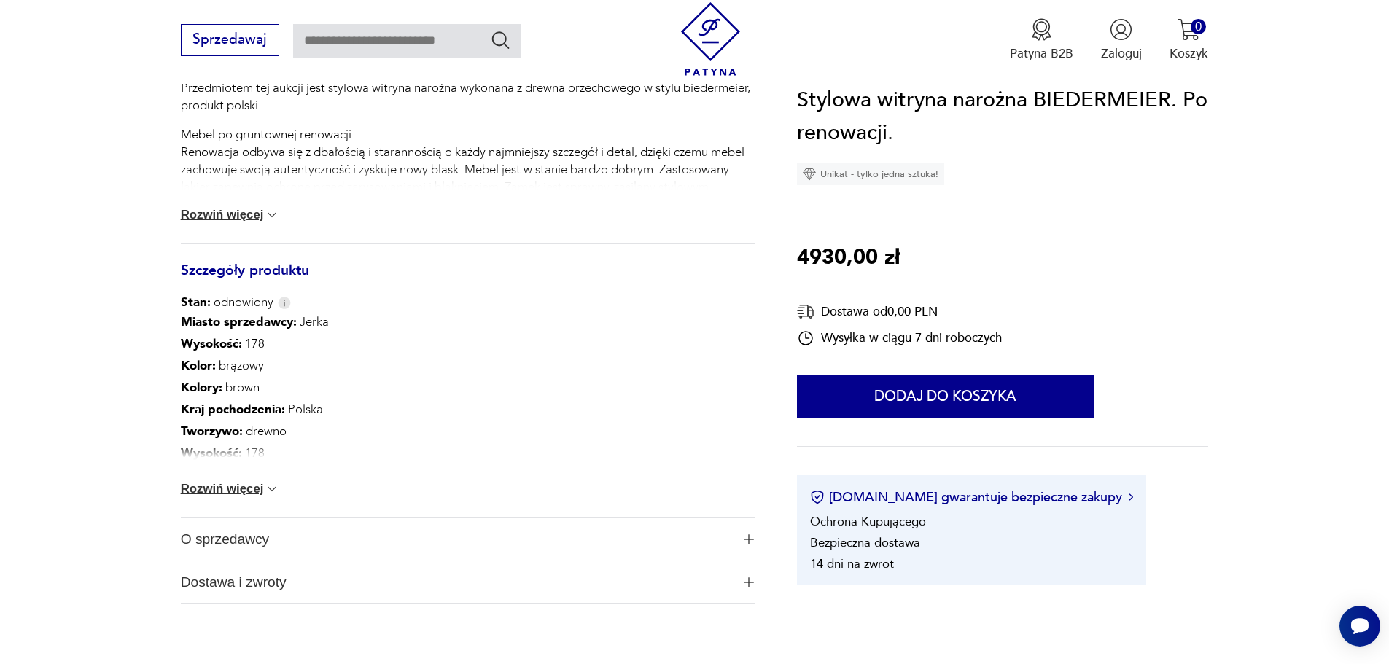
click at [241, 490] on button "Rozwiń więcej" at bounding box center [230, 489] width 99 height 15
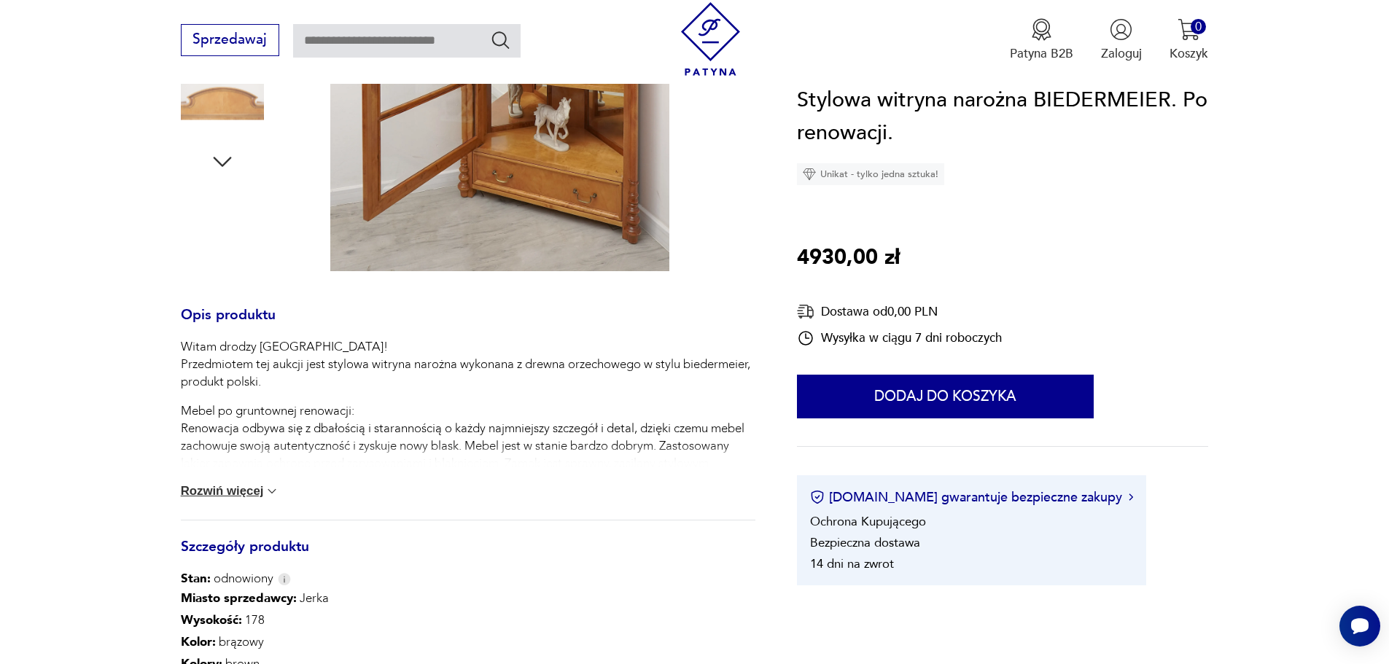
scroll to position [510, 0]
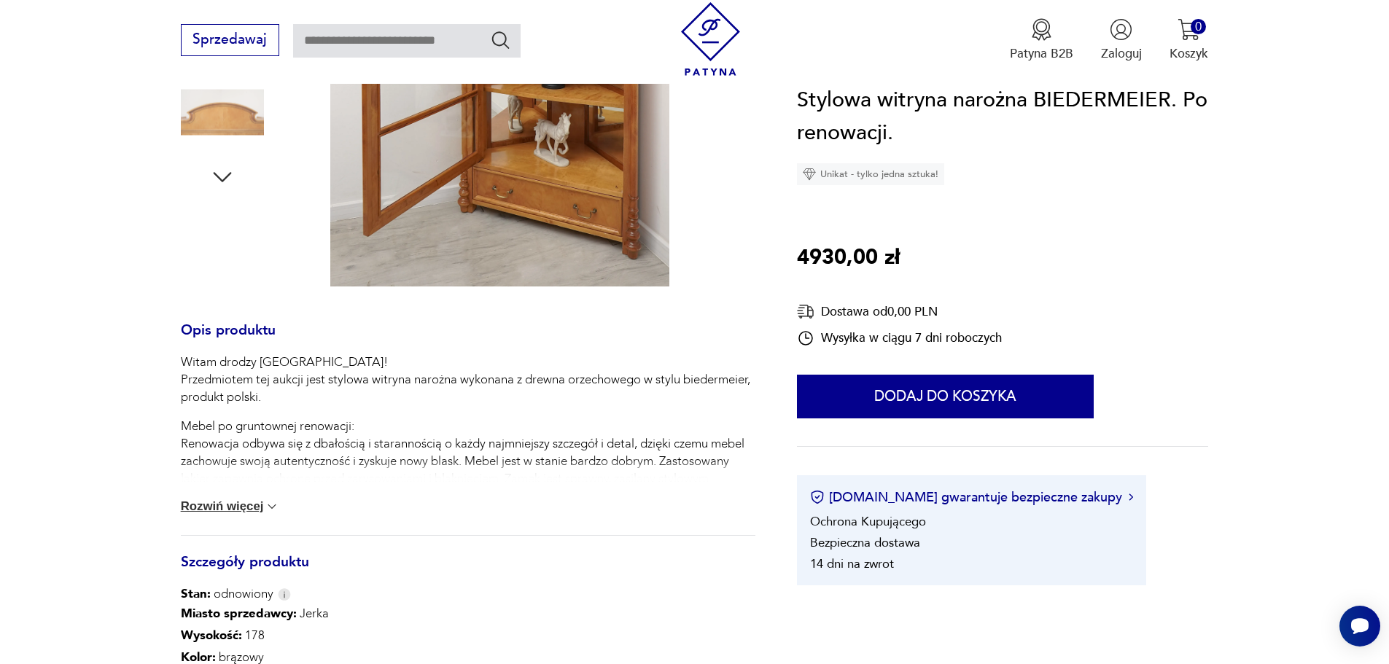
click at [241, 507] on button "Rozwiń więcej" at bounding box center [230, 506] width 99 height 15
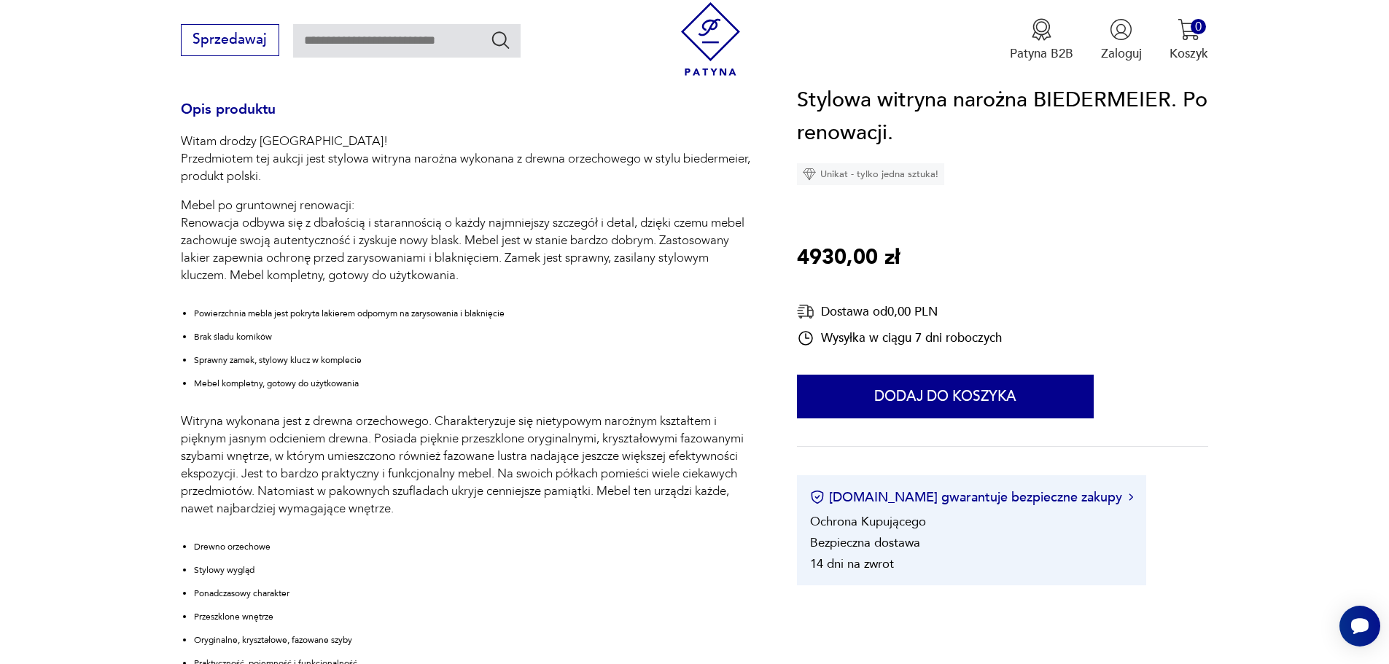
scroll to position [729, 0]
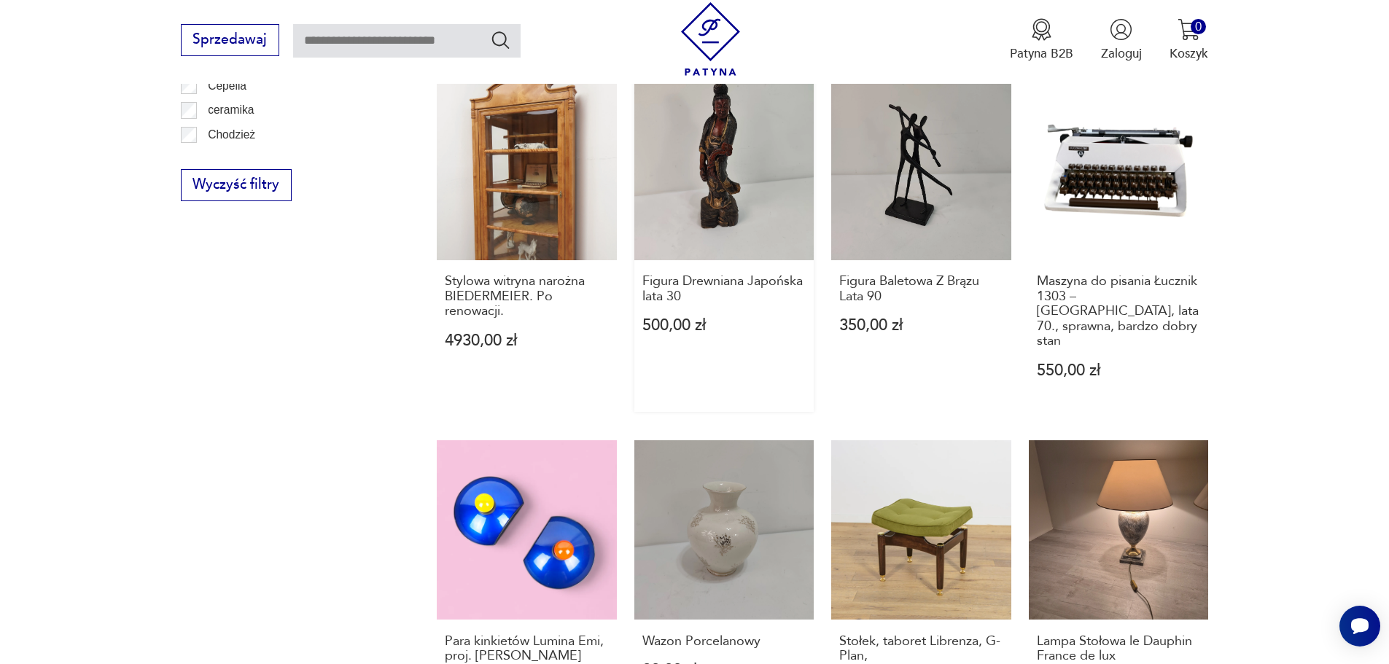
scroll to position [1122, 0]
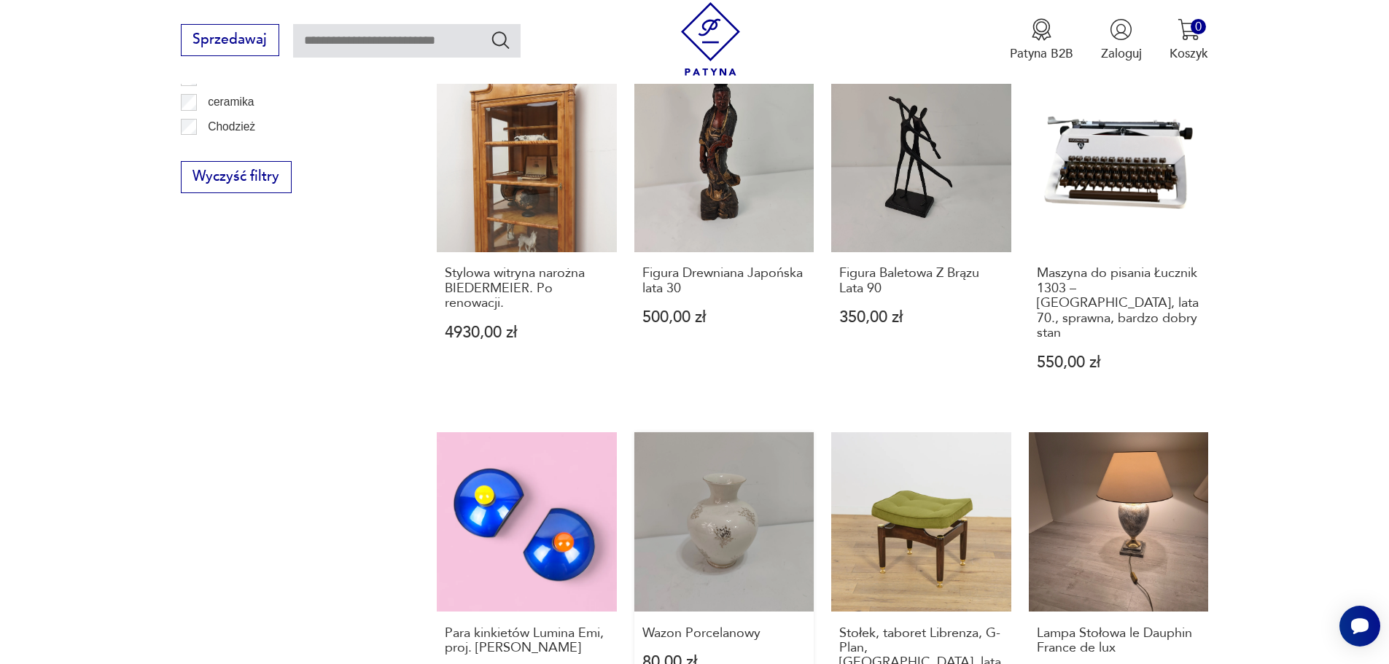
click at [723, 487] on link "Wazon Porcelanowy 80,00 zł" at bounding box center [724, 590] width 180 height 316
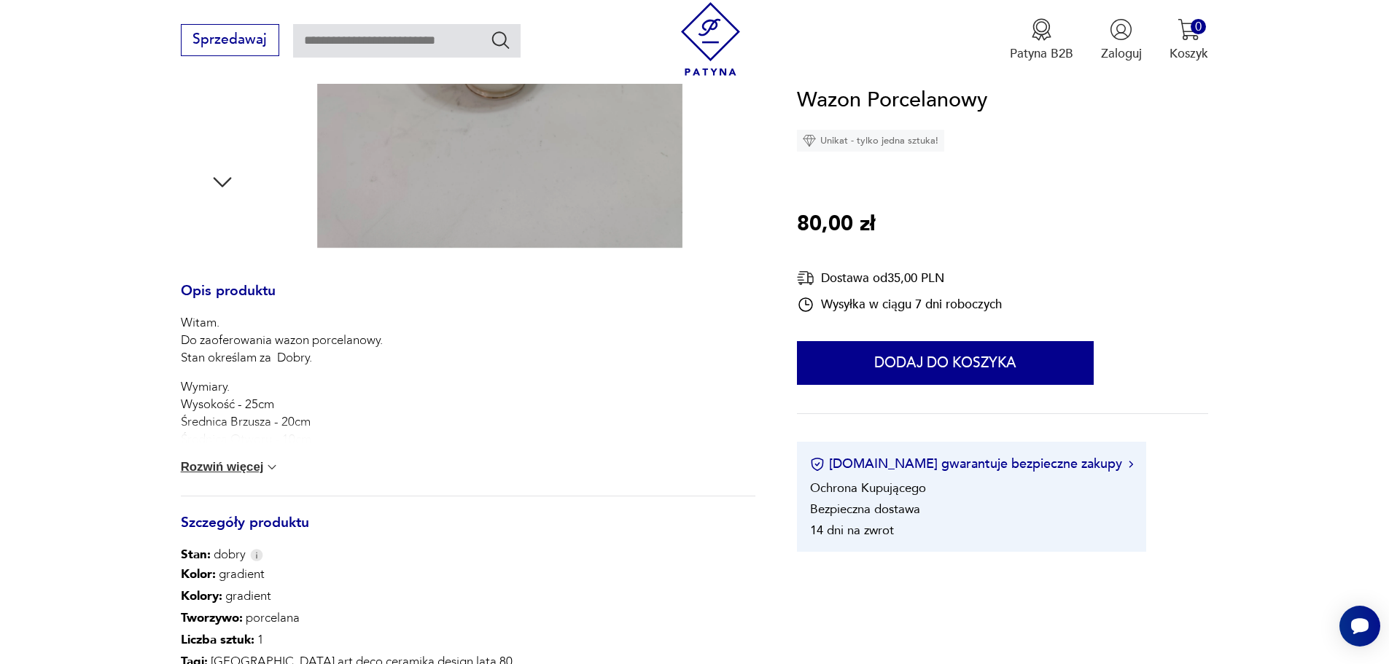
scroll to position [510, 0]
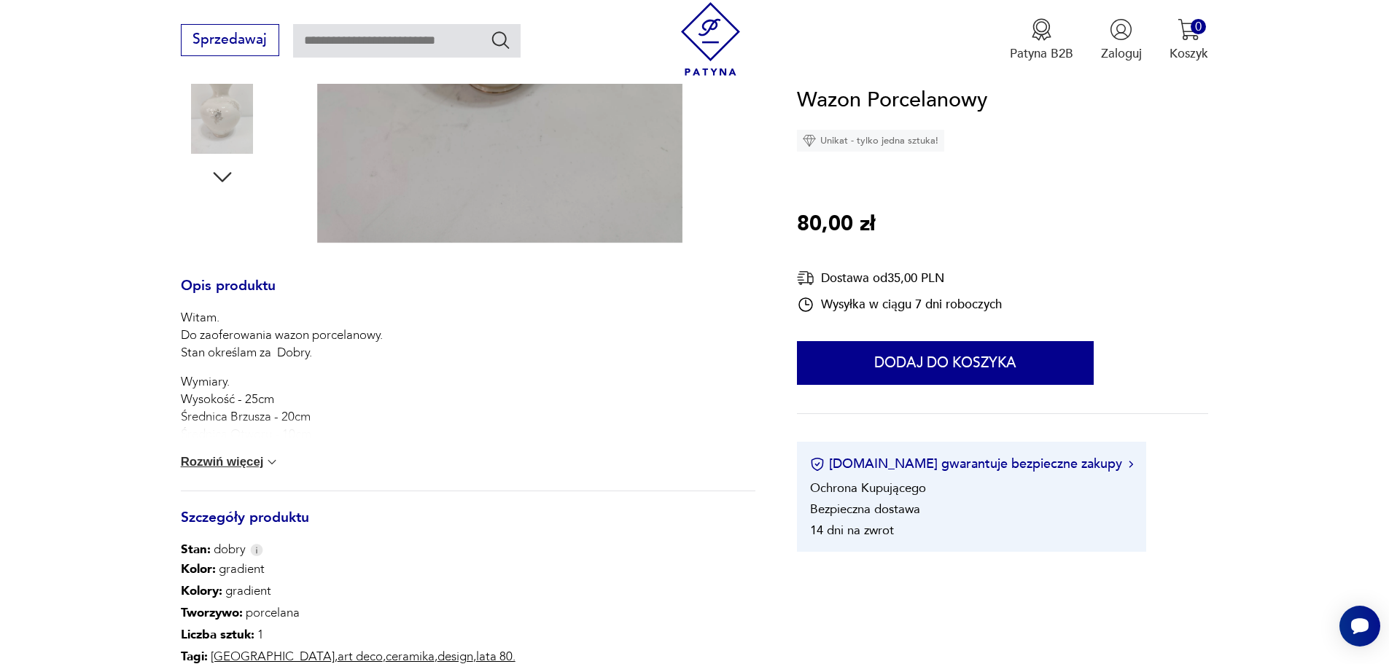
click at [237, 461] on button "Rozwiń więcej" at bounding box center [230, 462] width 99 height 15
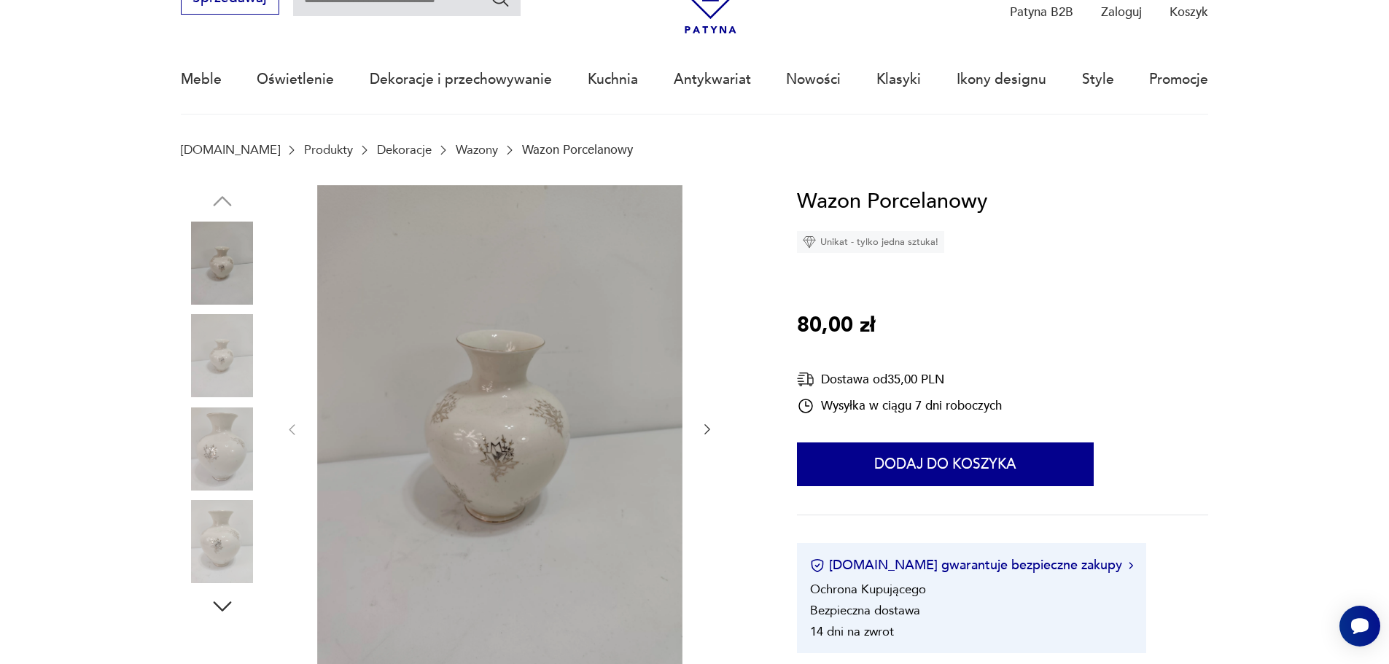
scroll to position [73, 0]
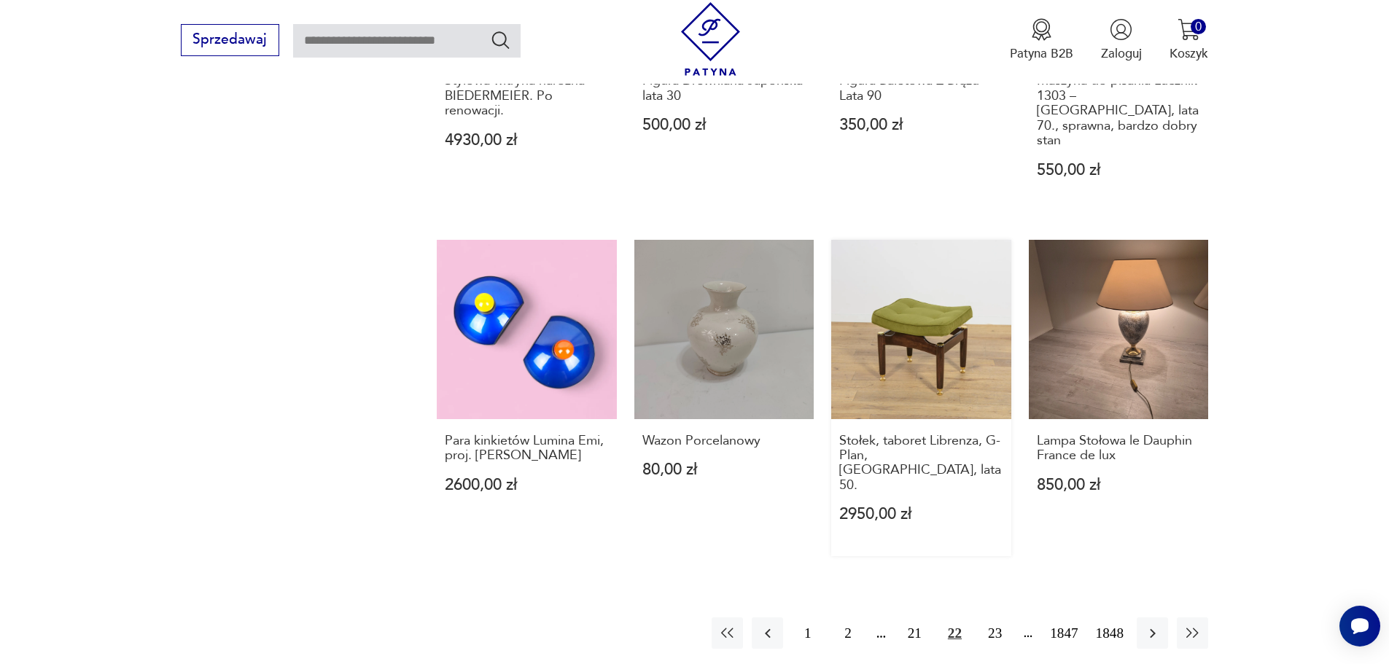
scroll to position [1340, 0]
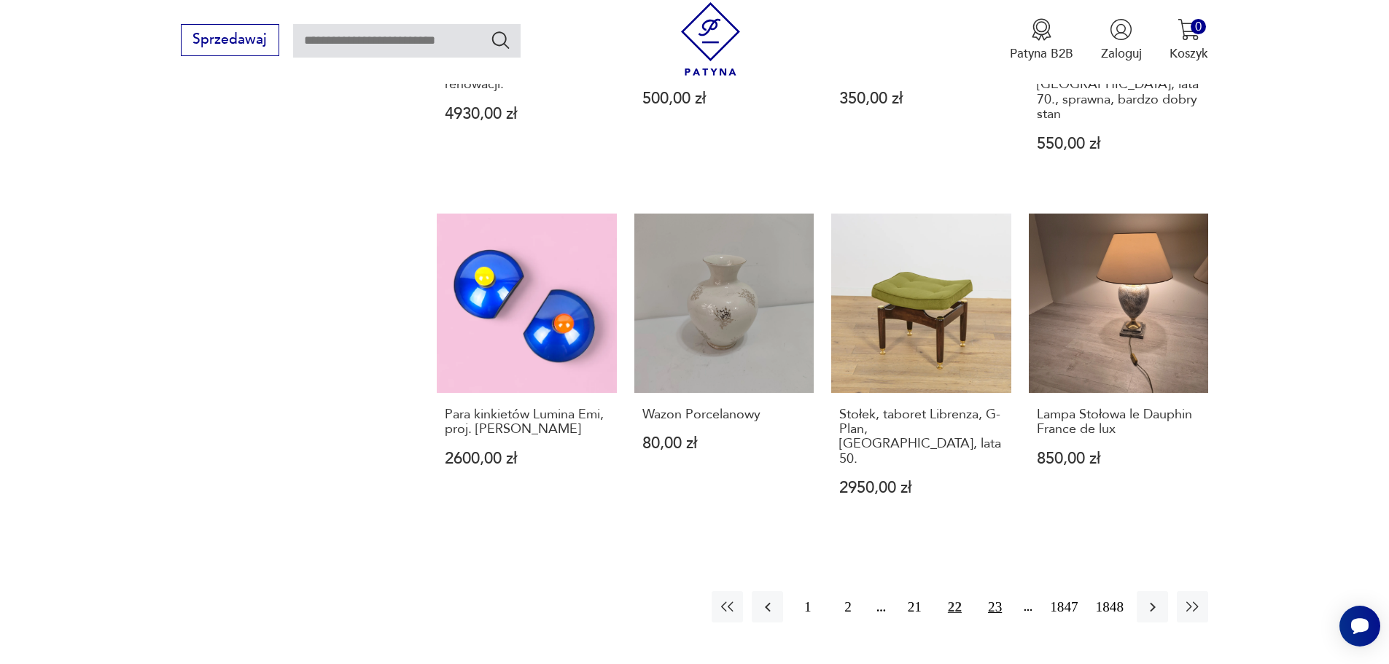
click at [990, 591] on button "23" at bounding box center [994, 606] width 31 height 31
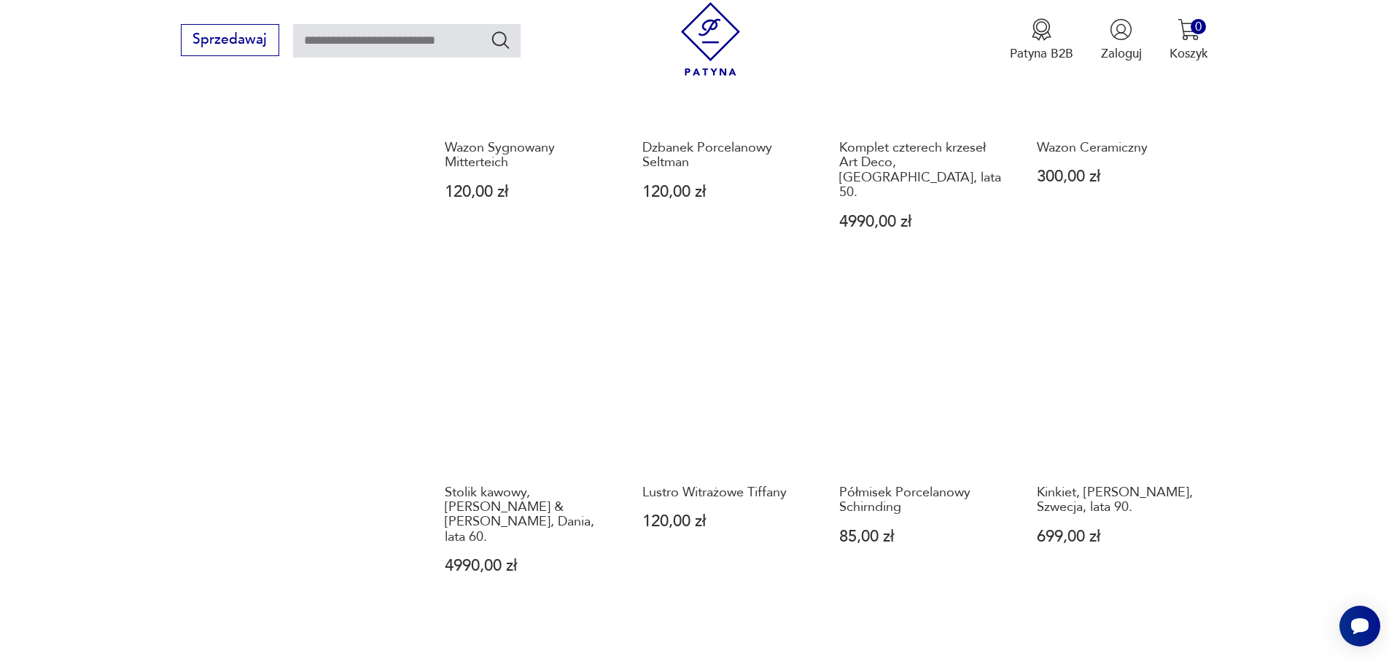
scroll to position [1268, 0]
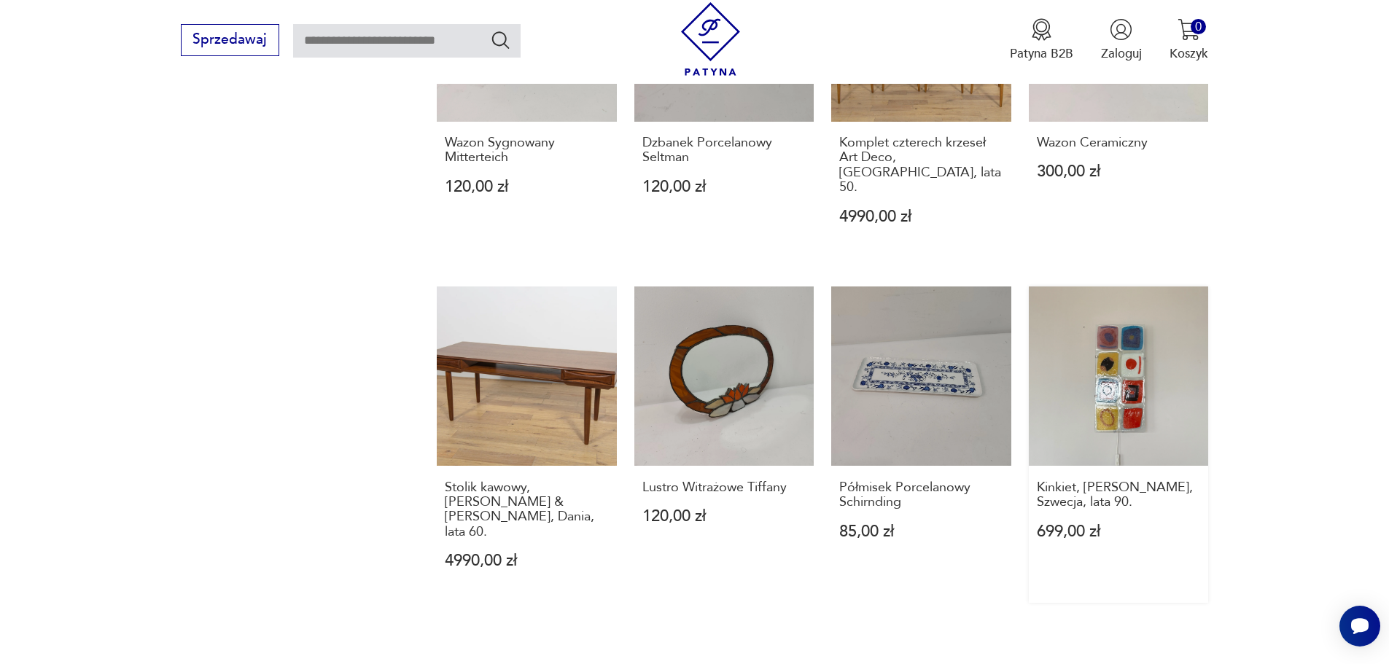
click at [1116, 371] on link "Kinkiet, [PERSON_NAME], Szwecja, lata 90. 699,00 zł" at bounding box center [1119, 444] width 180 height 316
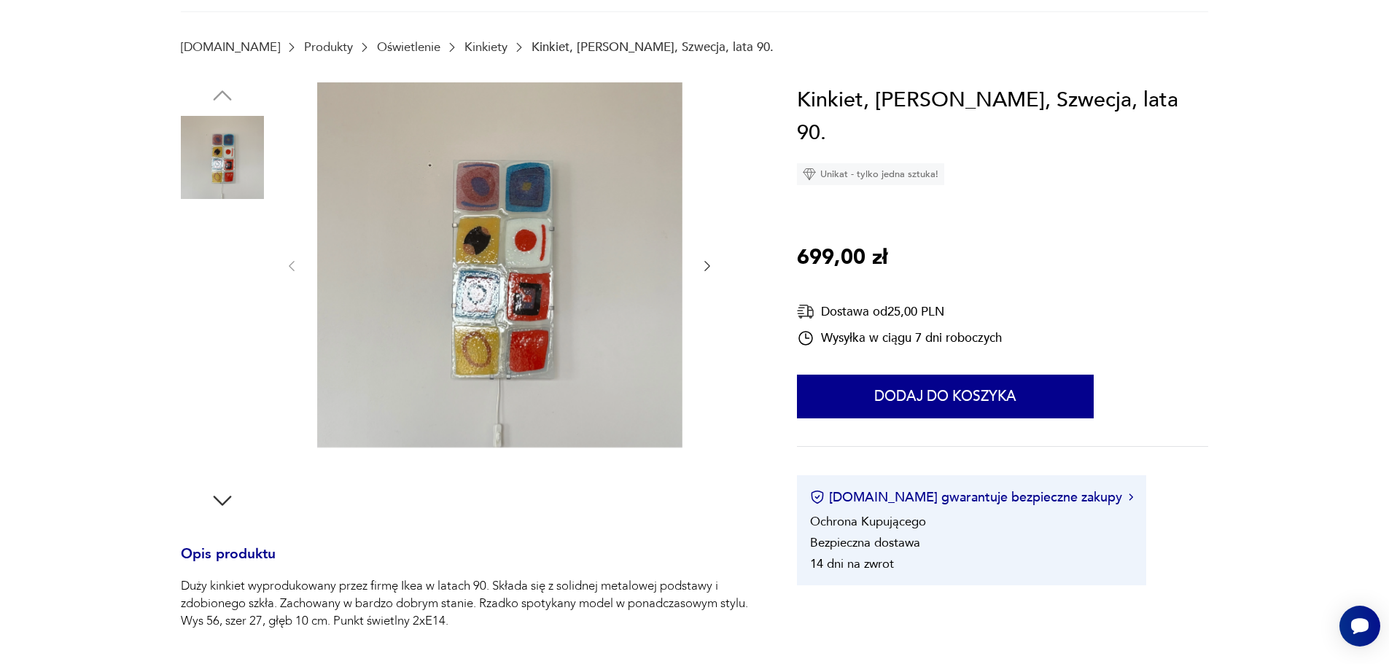
scroll to position [219, 0]
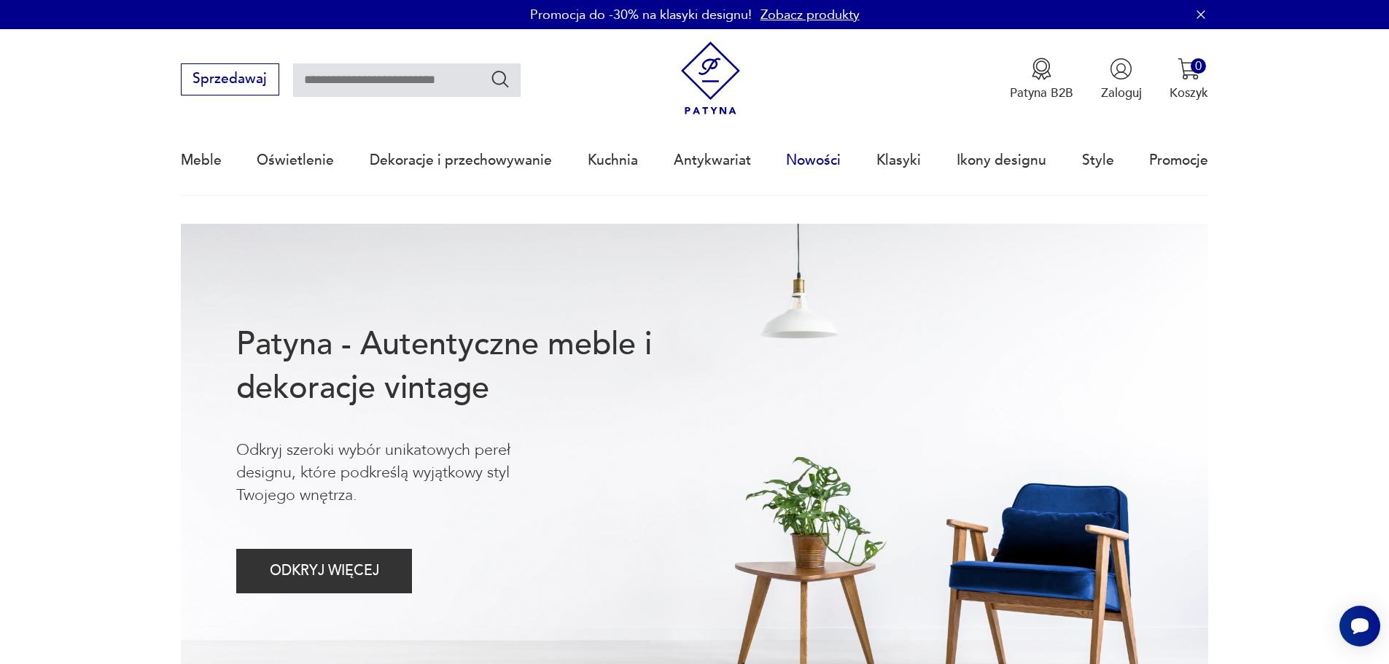
click at [828, 157] on link "Nowości" at bounding box center [813, 160] width 55 height 67
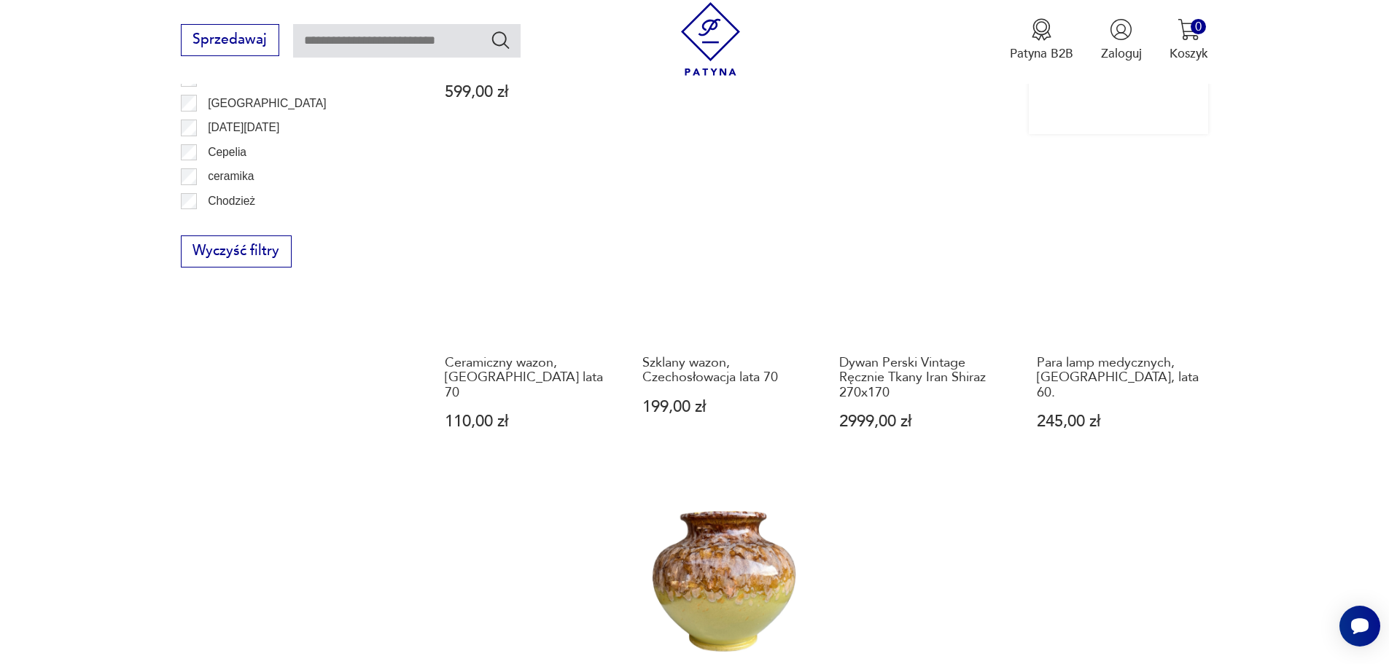
scroll to position [1558, 0]
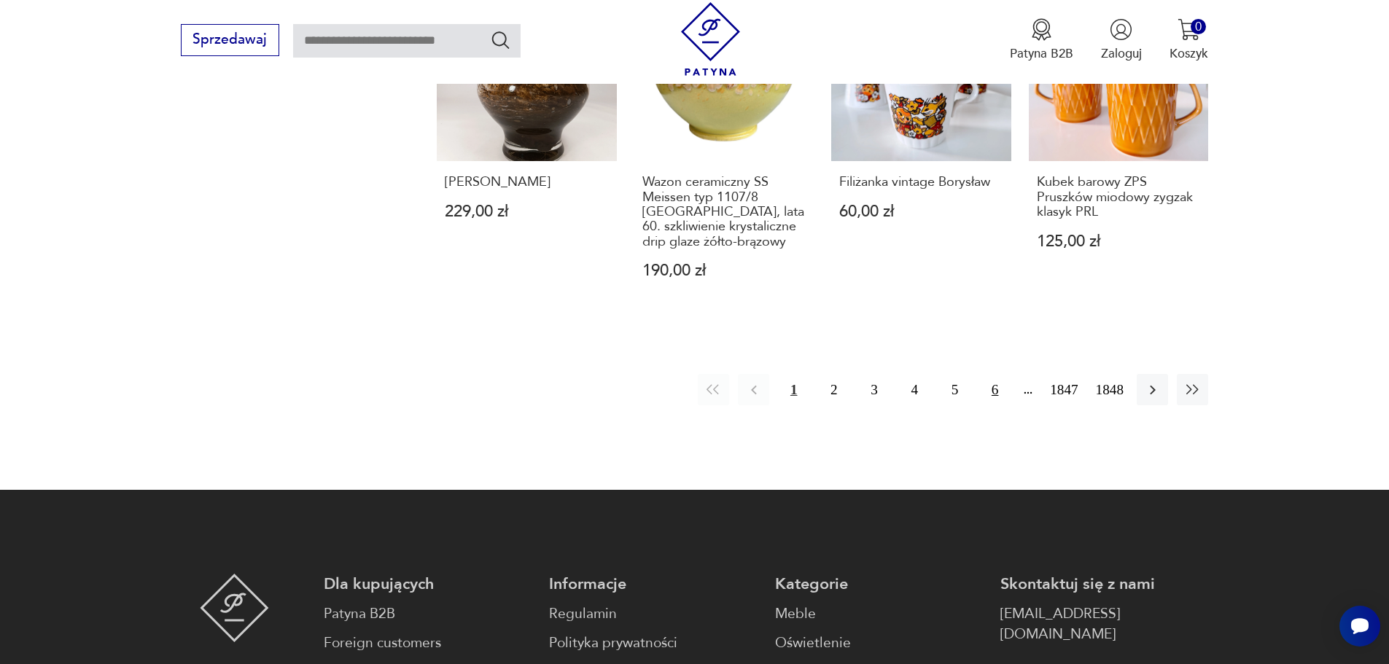
click at [995, 388] on button "6" at bounding box center [994, 389] width 31 height 31
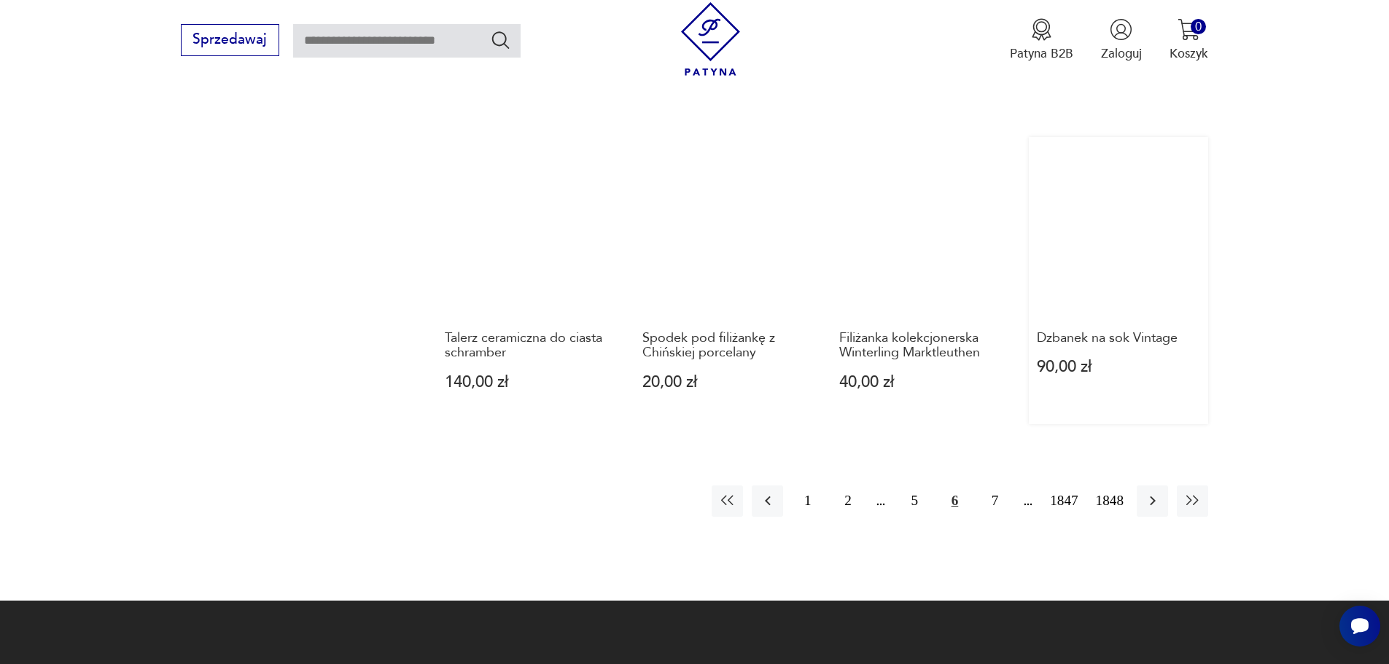
scroll to position [1413, 0]
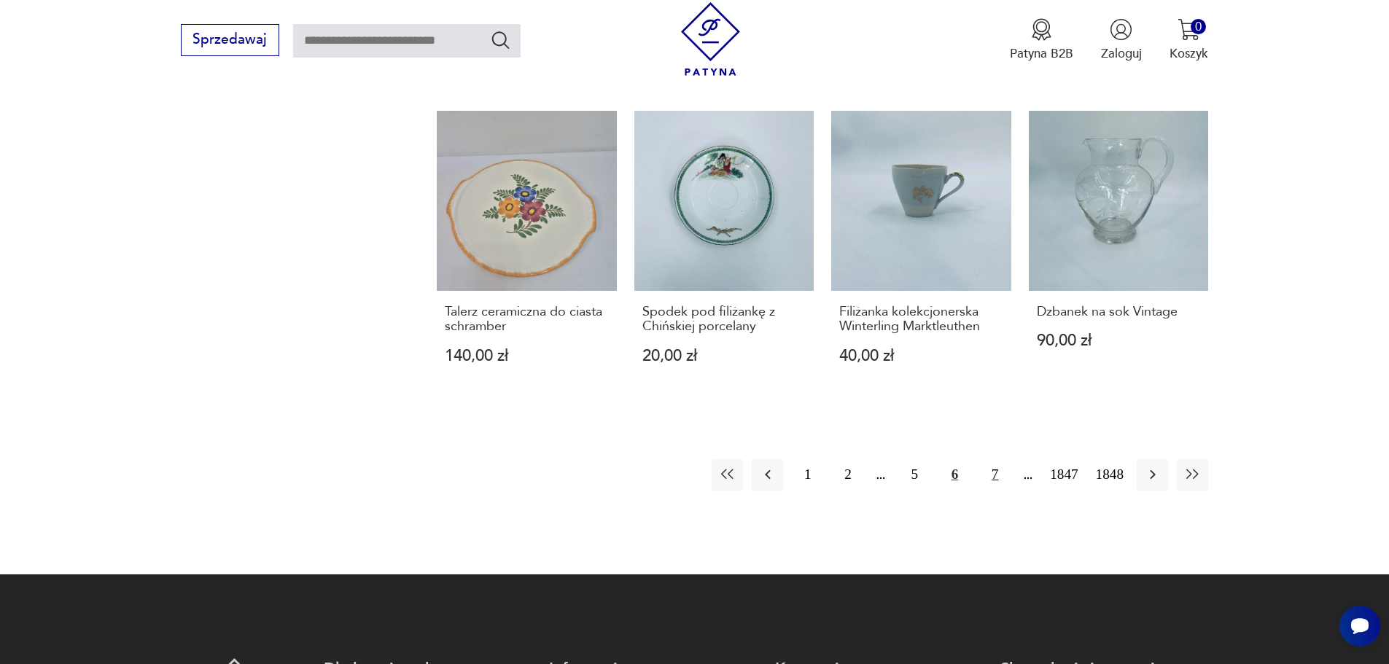
click at [996, 459] on button "7" at bounding box center [994, 474] width 31 height 31
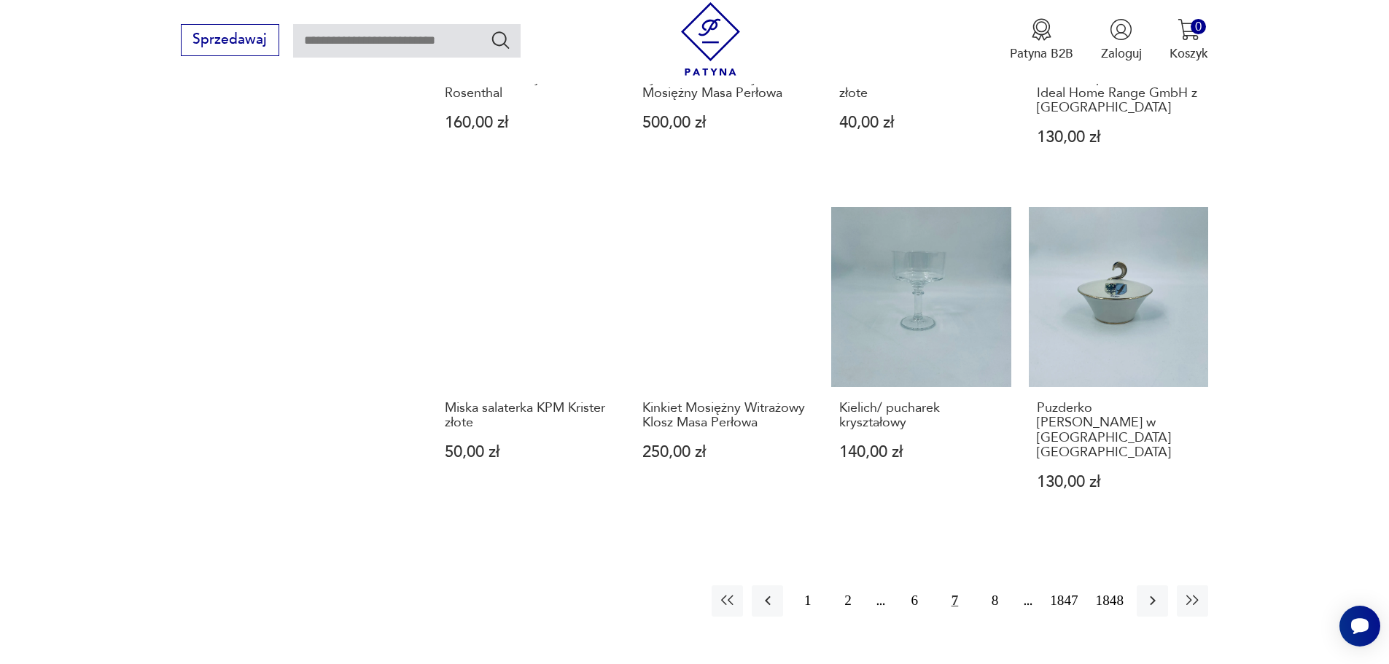
scroll to position [1559, 0]
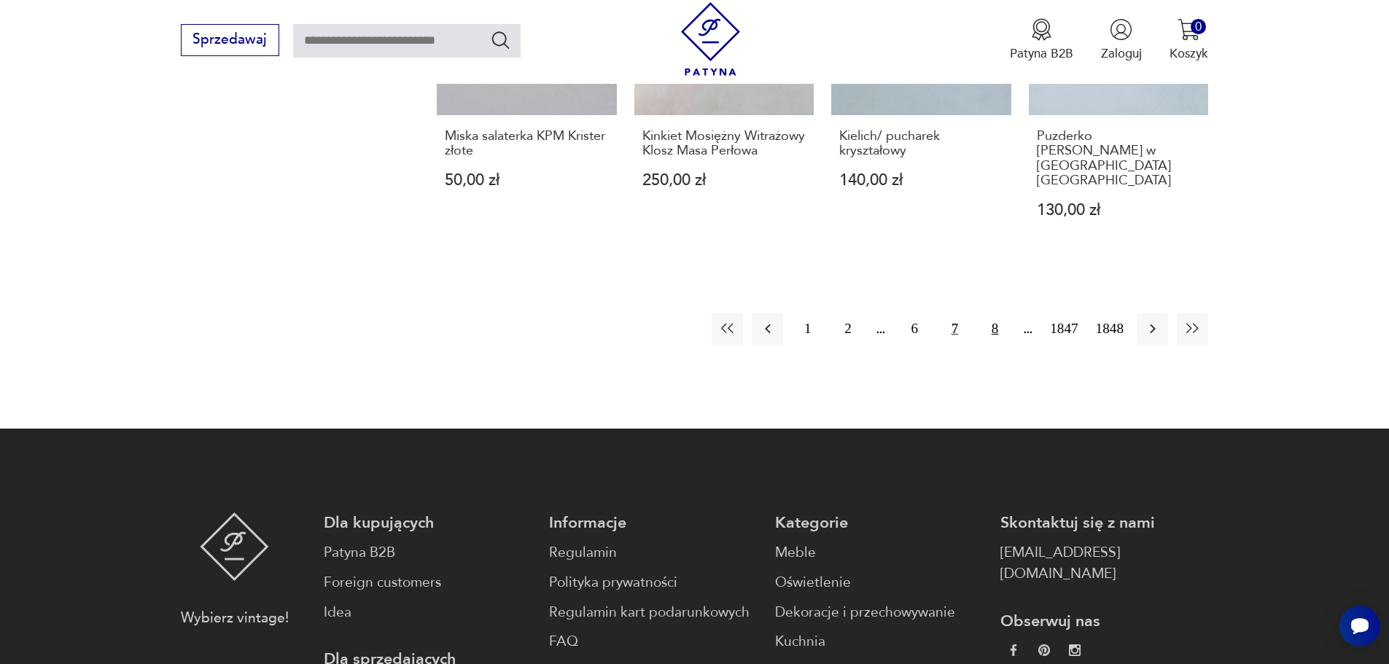
click at [996, 313] on button "8" at bounding box center [994, 328] width 31 height 31
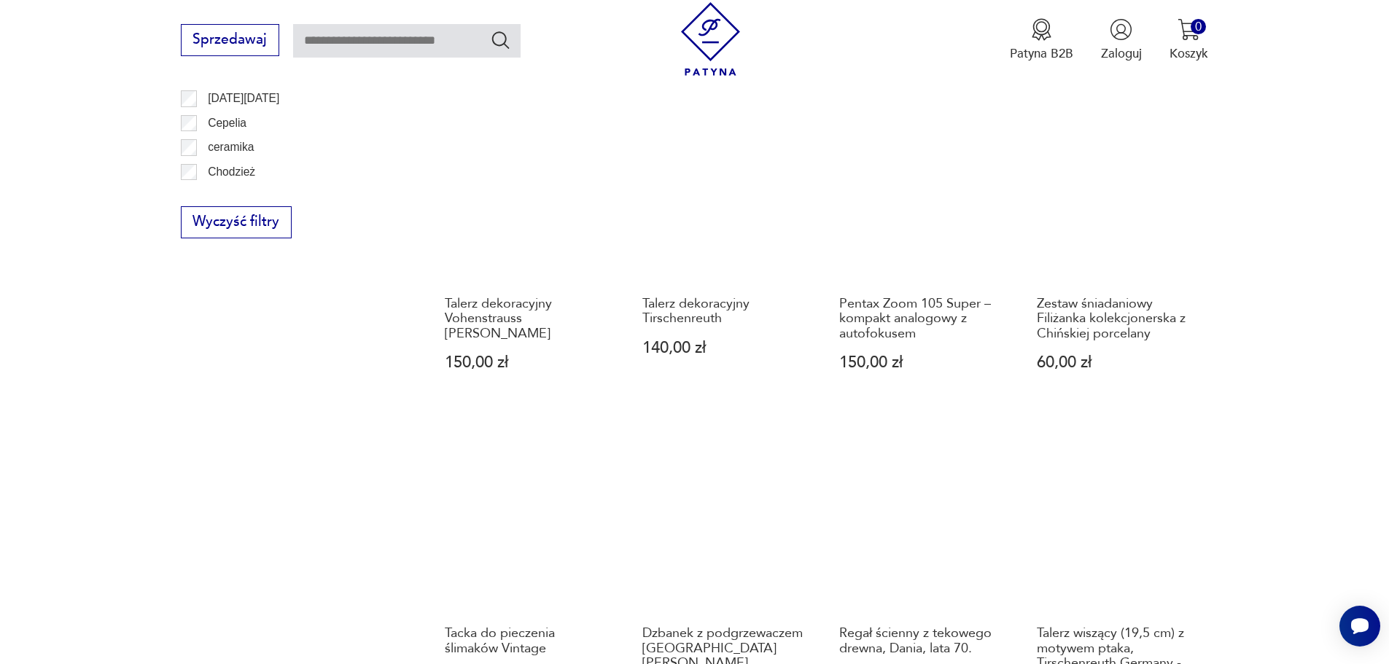
scroll to position [1340, 0]
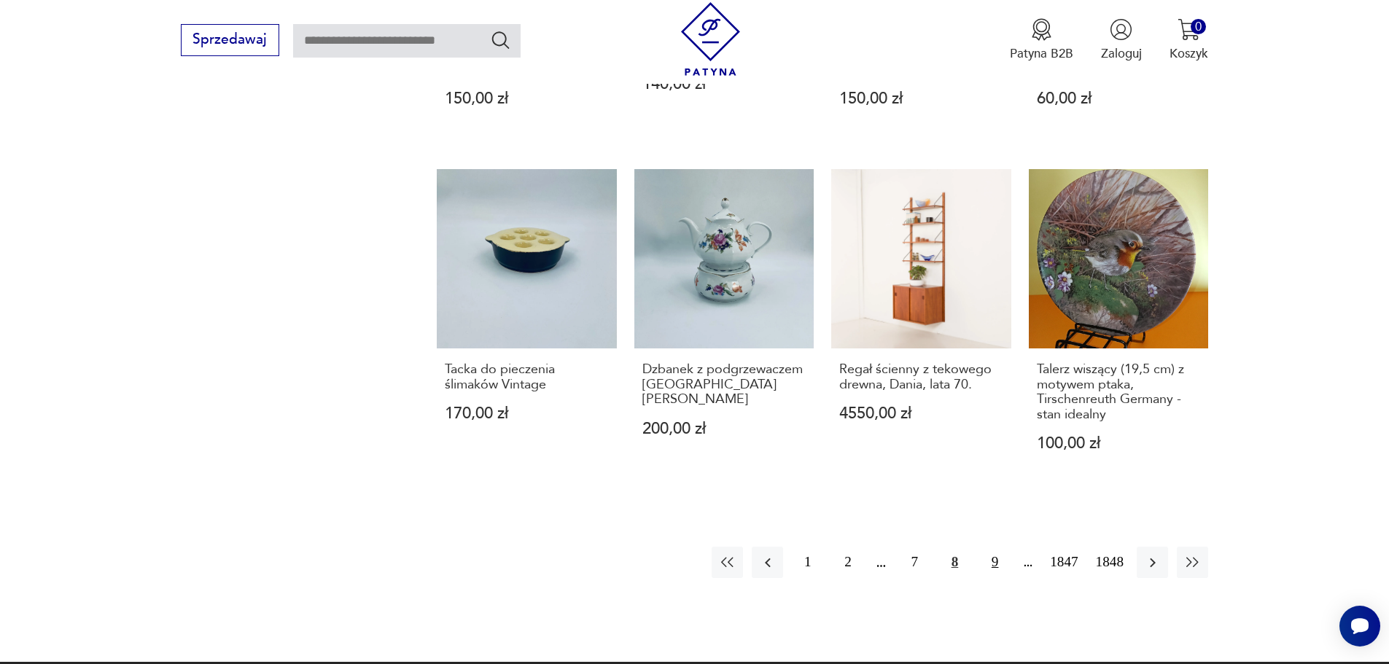
click at [988, 547] on button "9" at bounding box center [994, 562] width 31 height 31
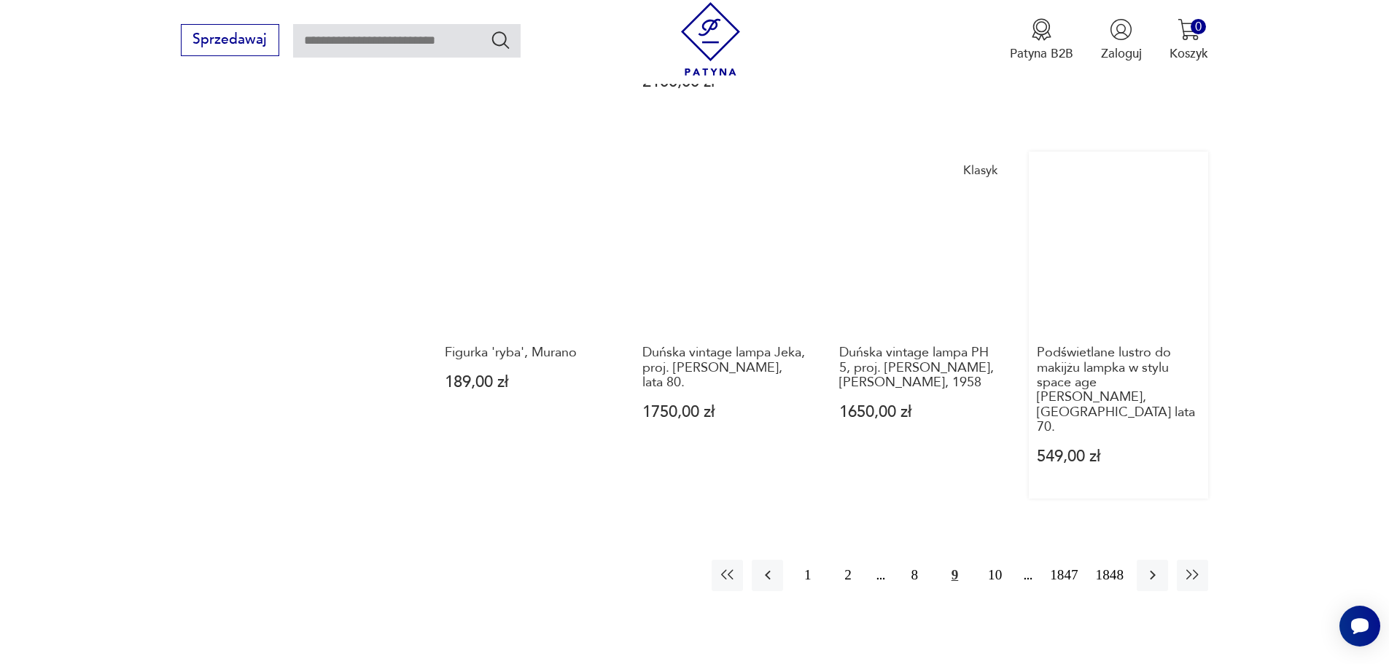
scroll to position [1413, 0]
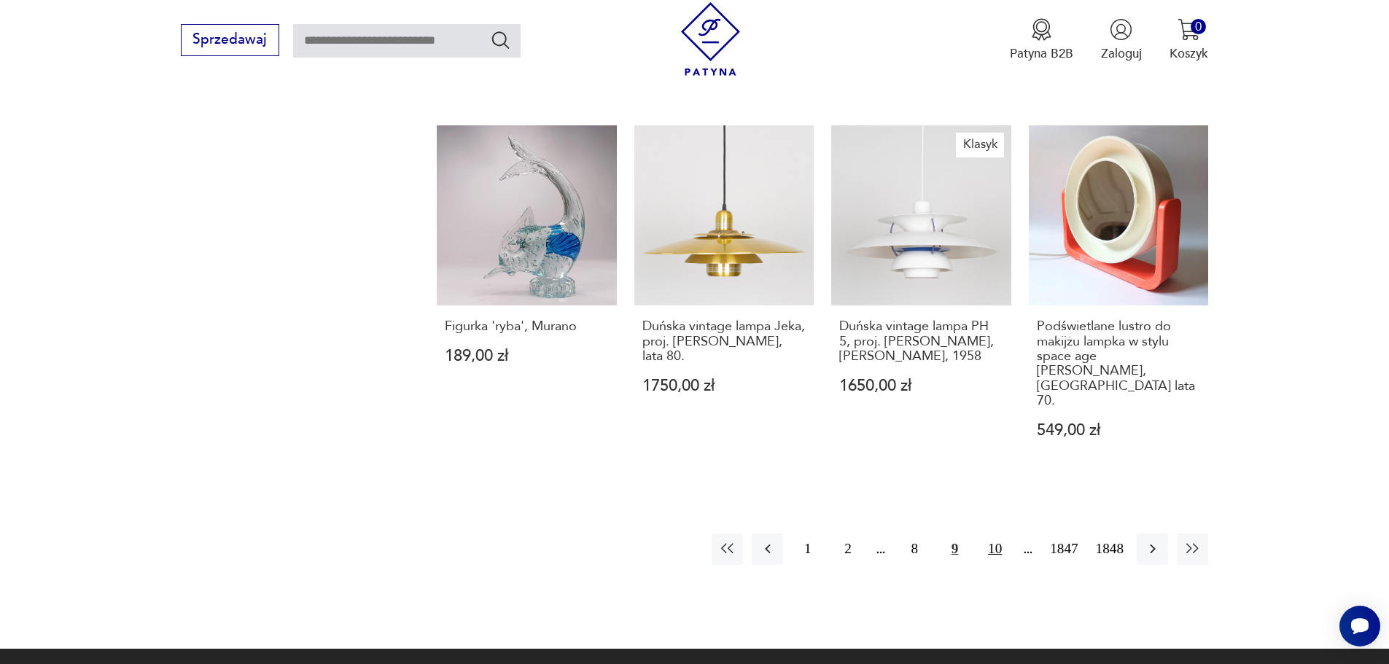
click at [994, 534] on button "10" at bounding box center [994, 549] width 31 height 31
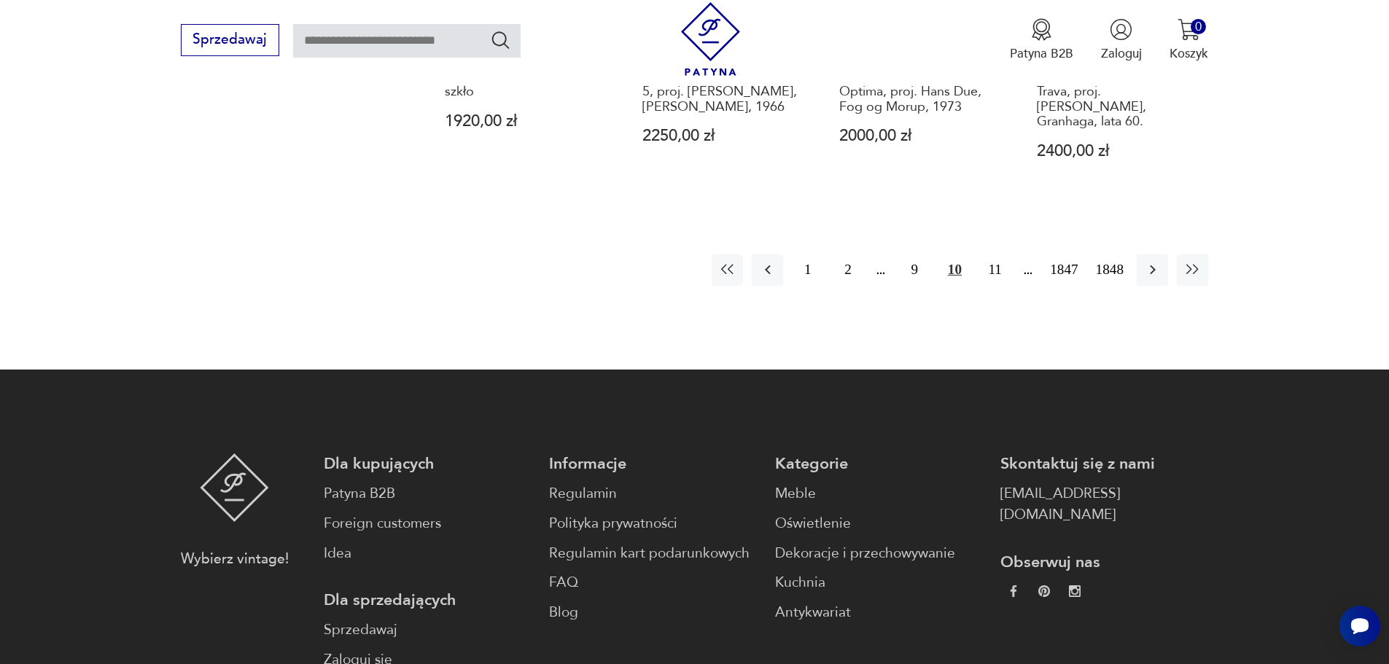
scroll to position [1632, 0]
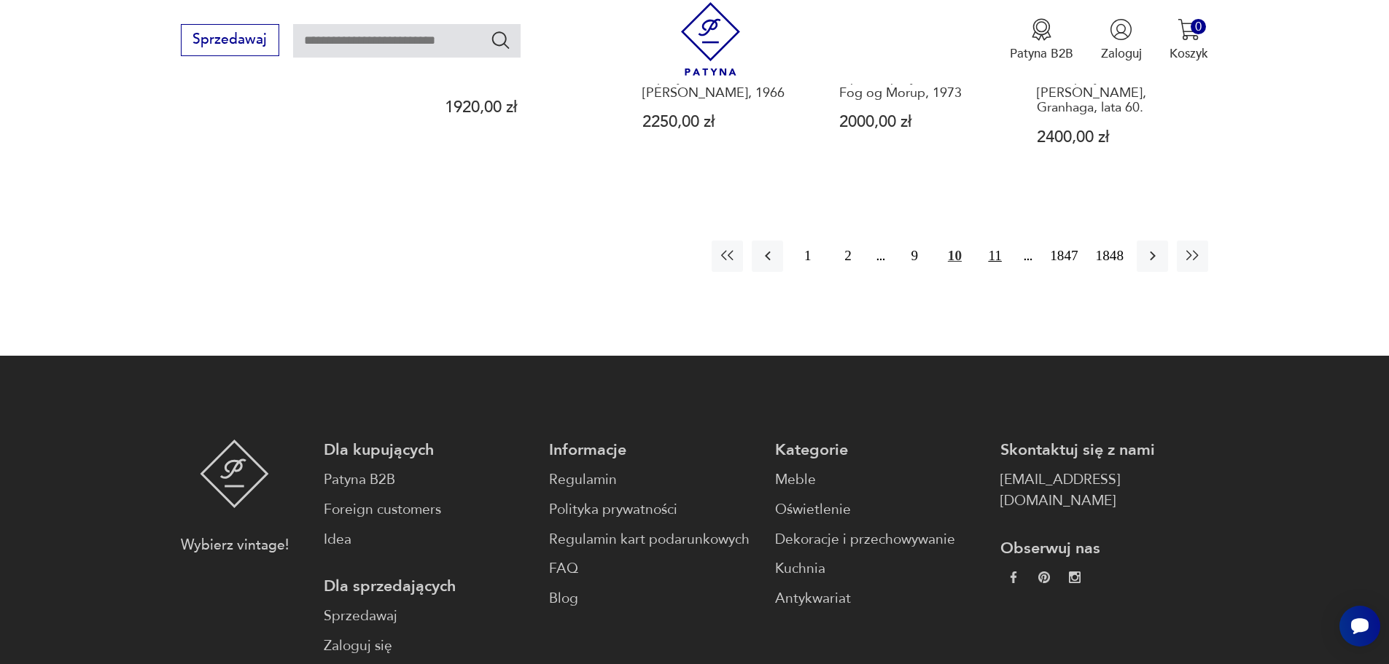
click at [991, 241] on button "11" at bounding box center [994, 256] width 31 height 31
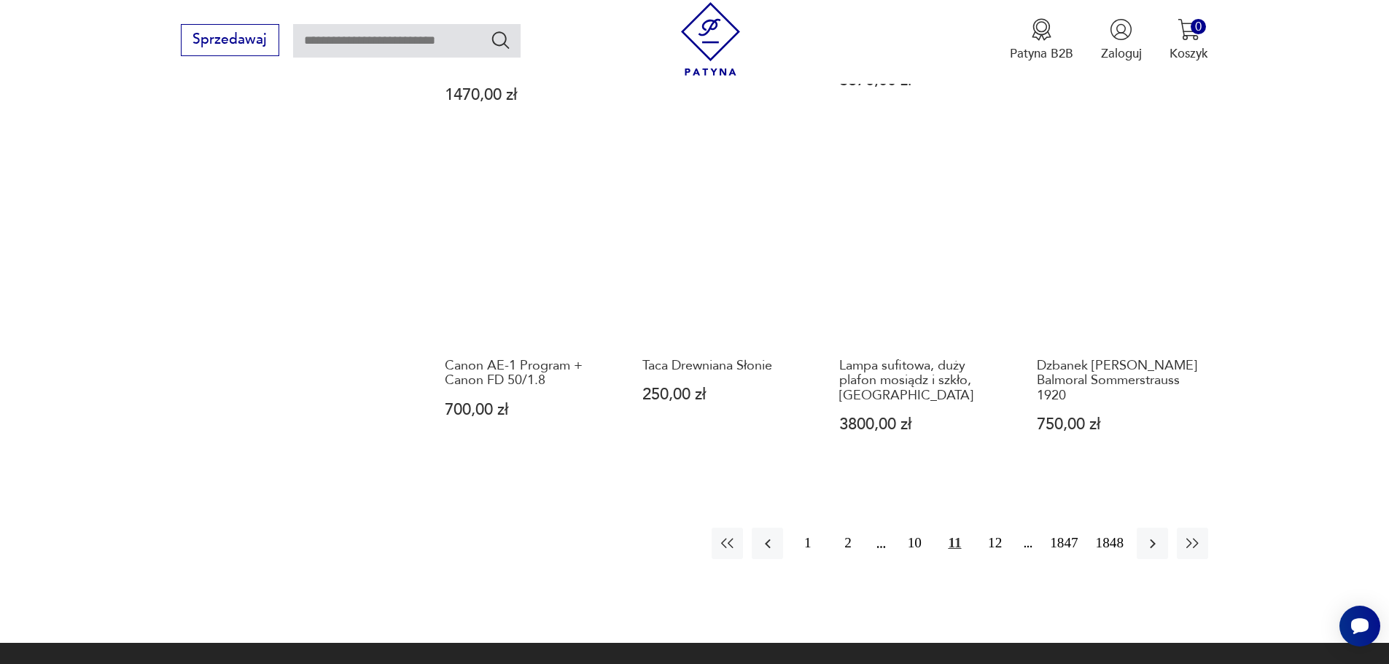
scroll to position [1705, 0]
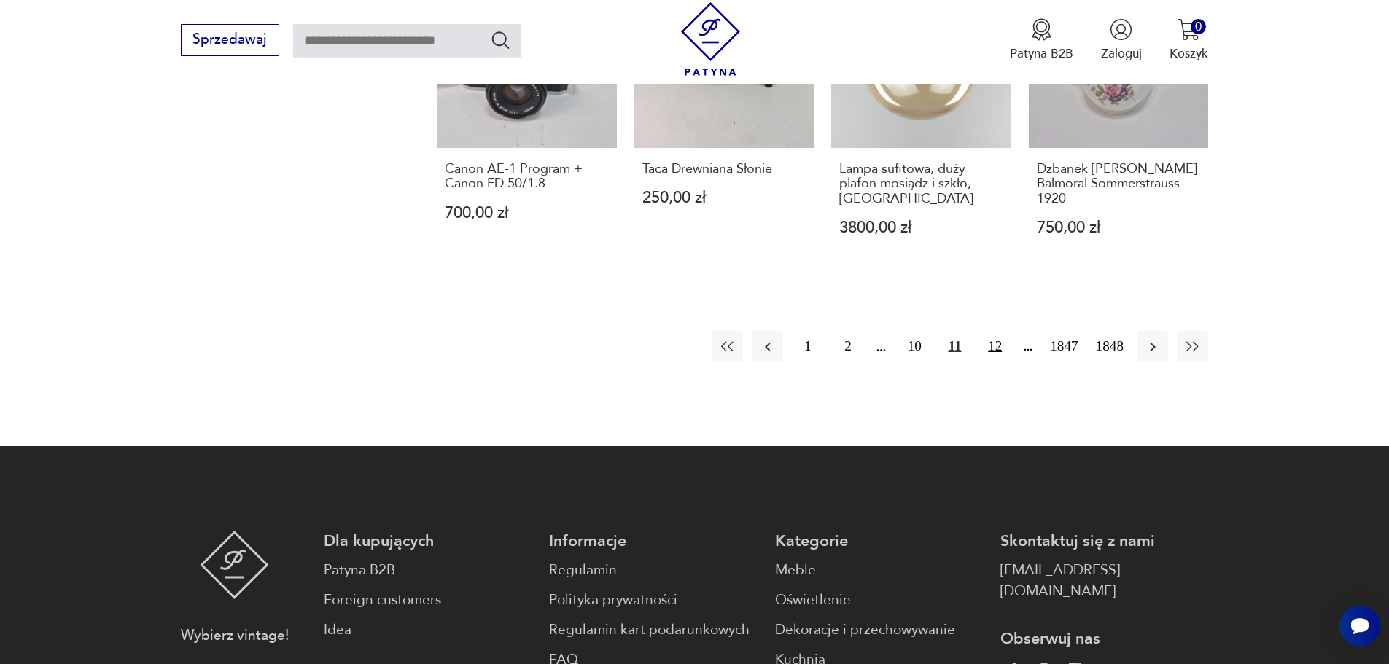
click at [996, 331] on button "12" at bounding box center [994, 346] width 31 height 31
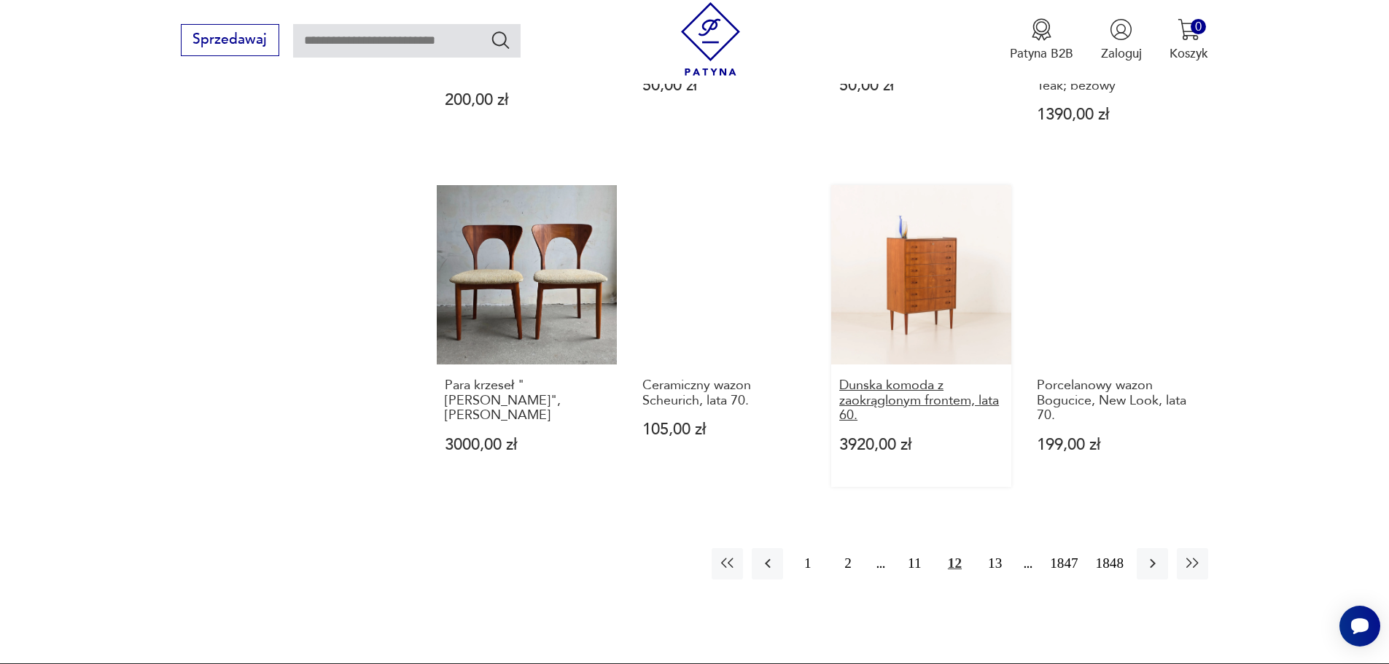
scroll to position [1340, 0]
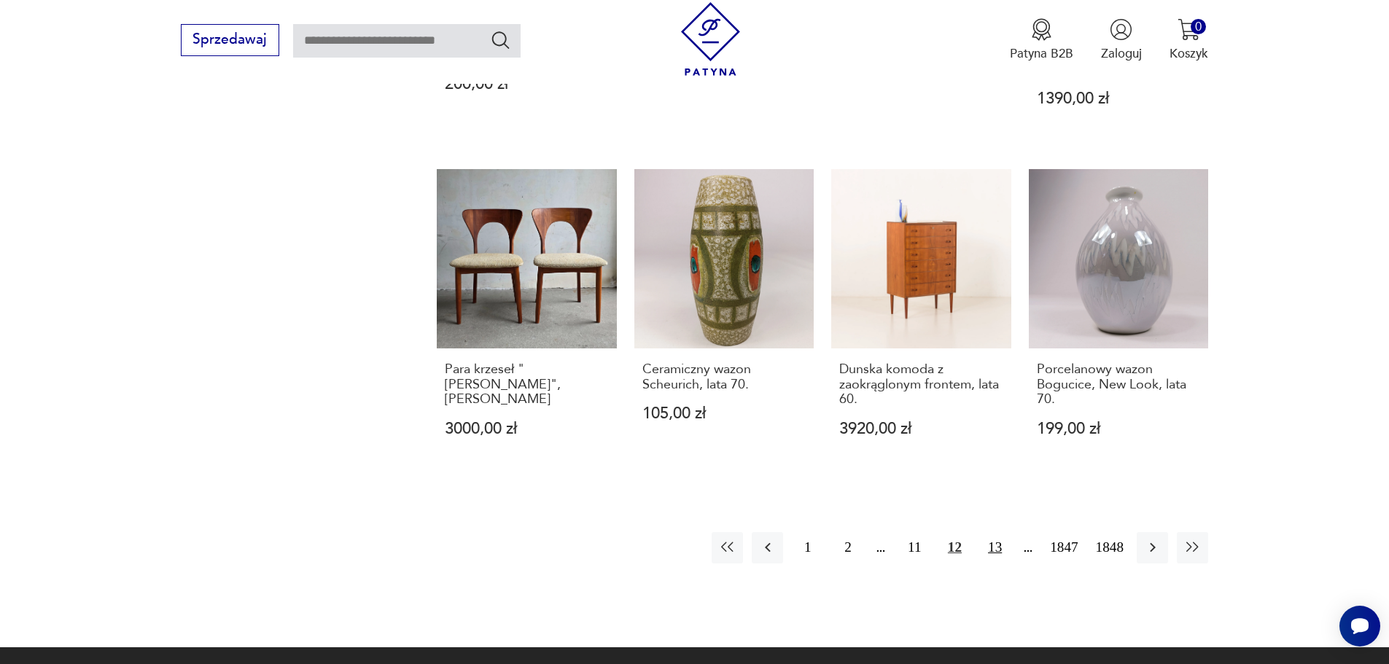
click at [995, 532] on button "13" at bounding box center [994, 547] width 31 height 31
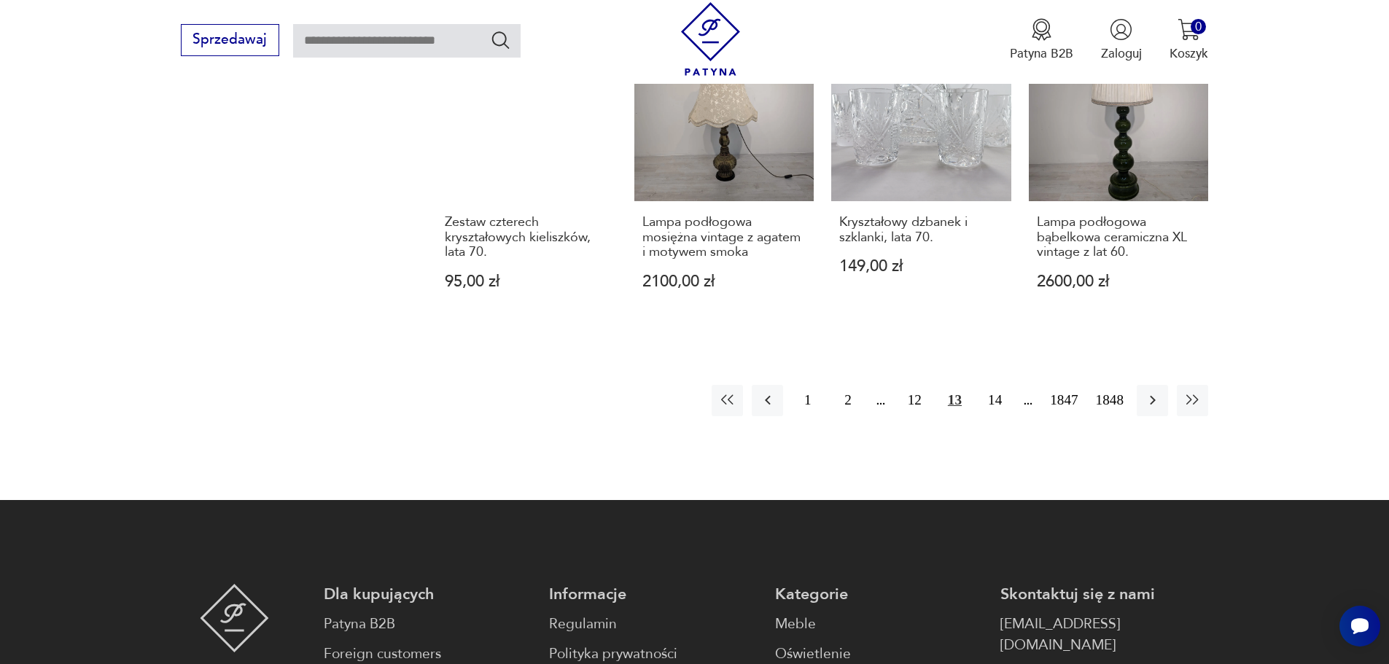
scroll to position [1559, 0]
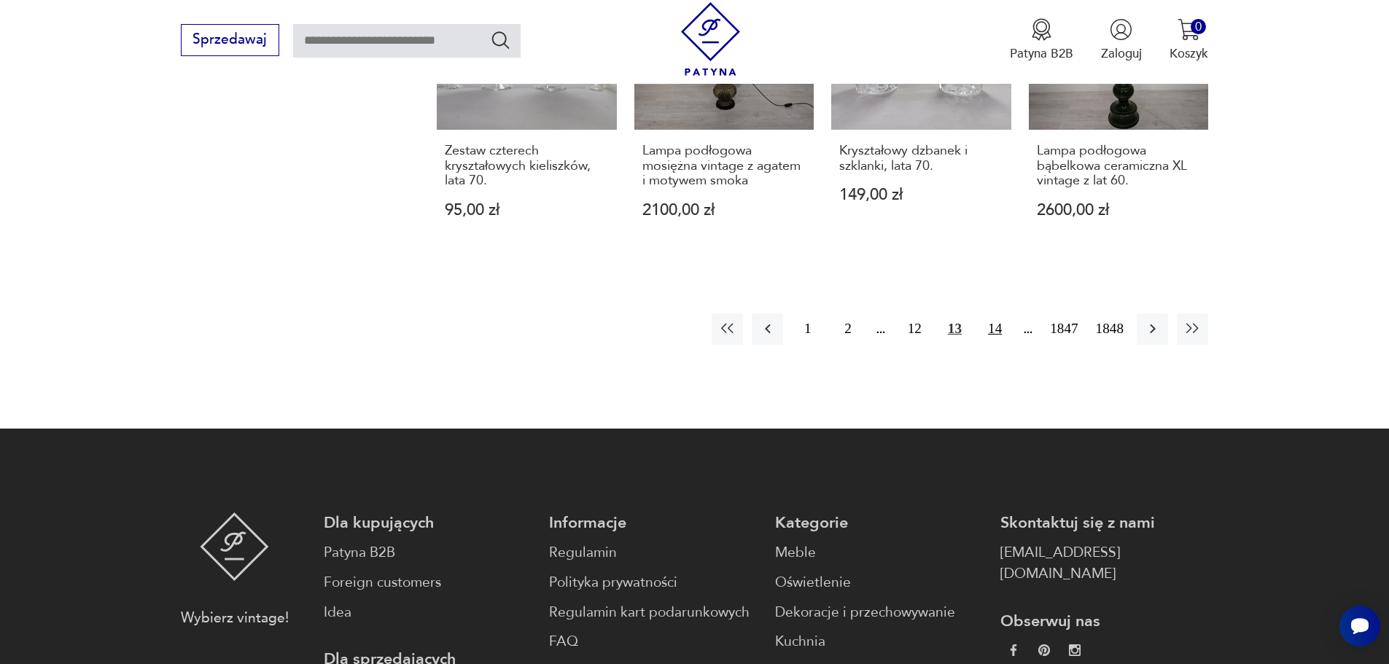
click at [994, 324] on button "14" at bounding box center [994, 328] width 31 height 31
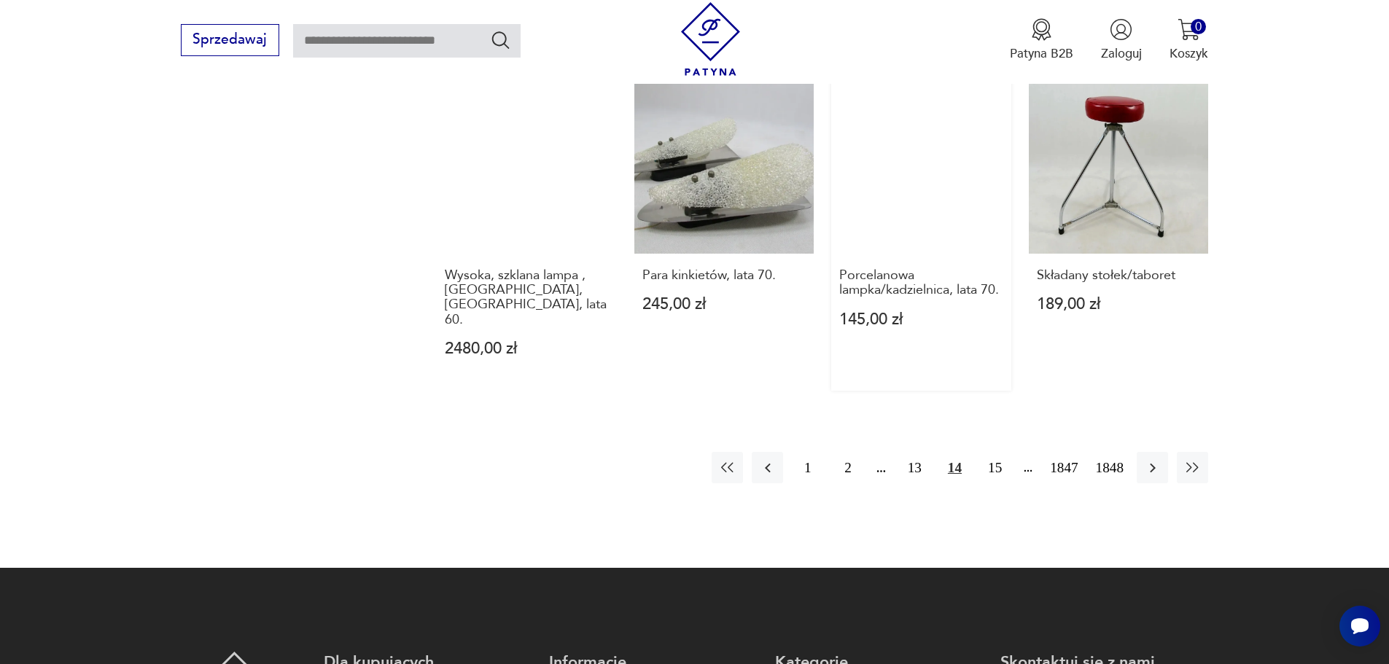
scroll to position [1486, 0]
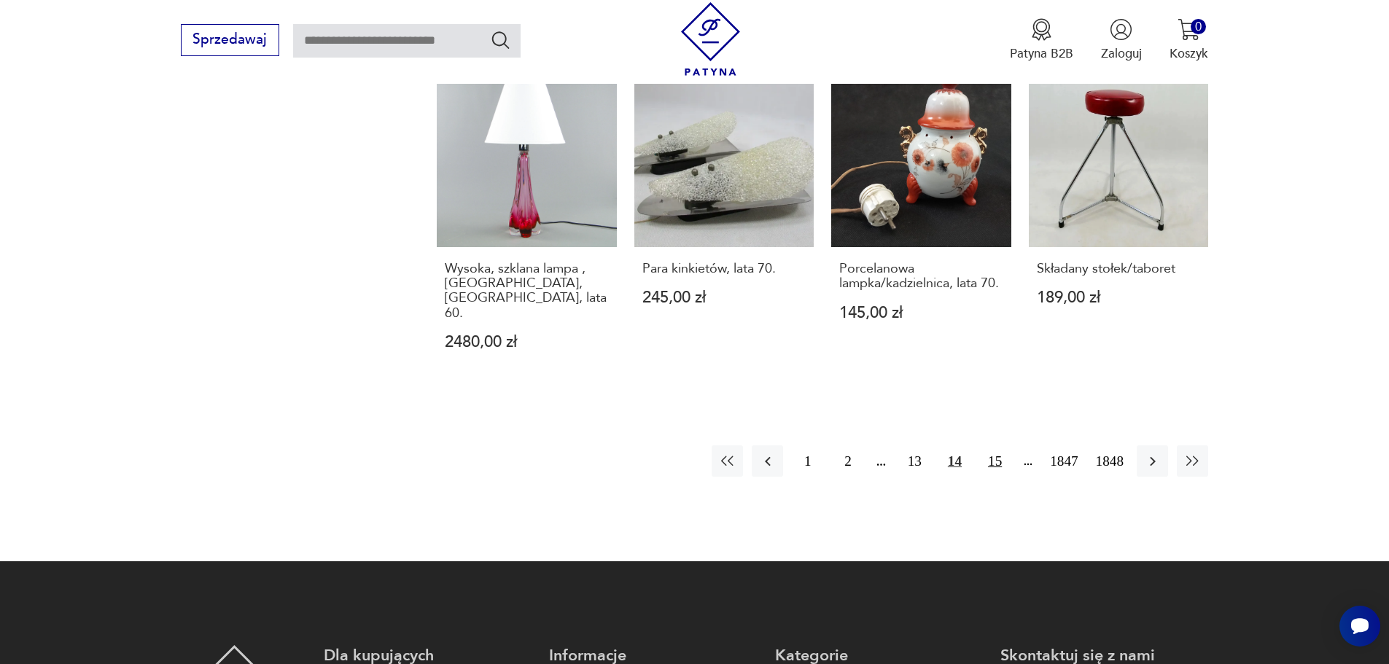
click at [993, 445] on button "15" at bounding box center [994, 460] width 31 height 31
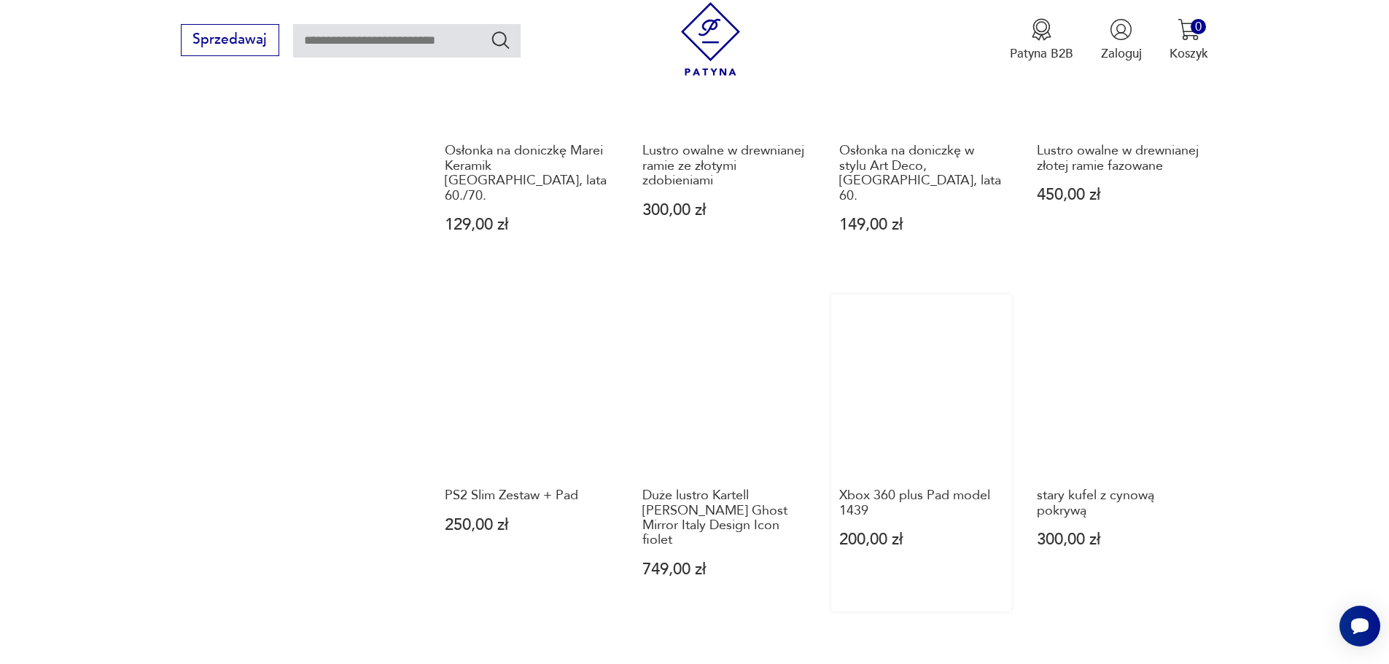
scroll to position [1340, 0]
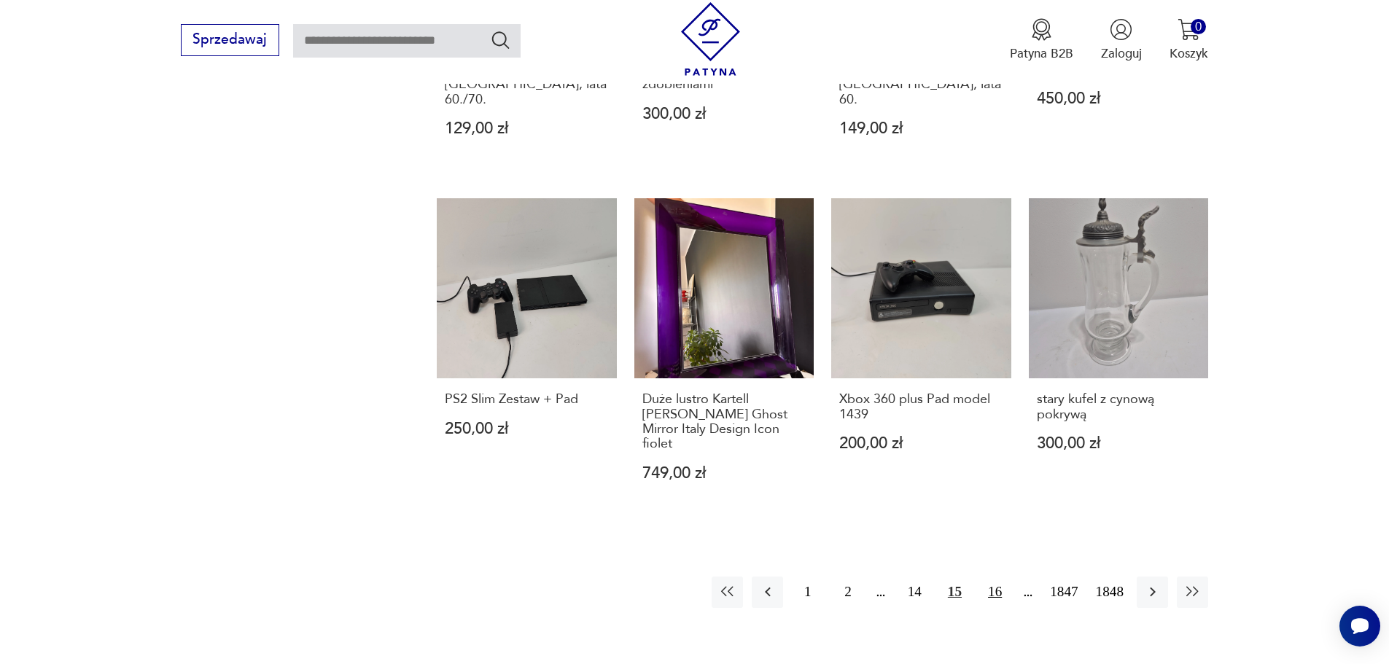
click at [994, 577] on button "16" at bounding box center [994, 592] width 31 height 31
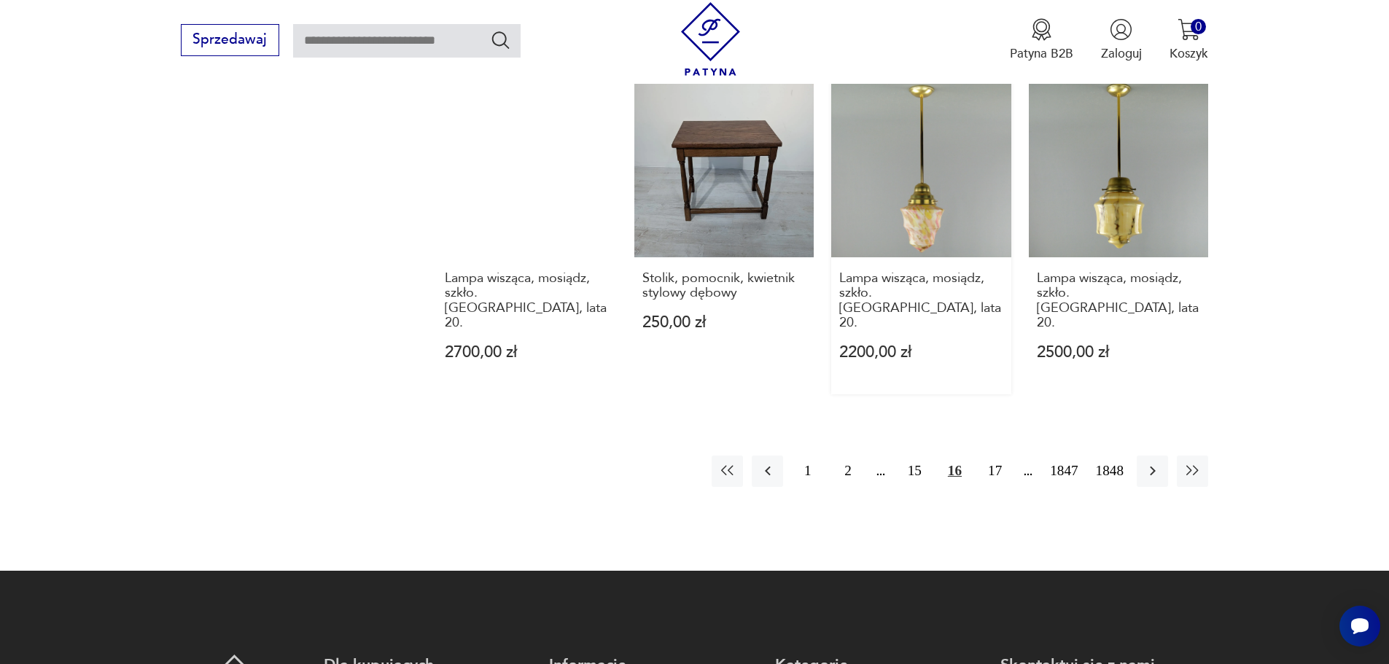
scroll to position [1559, 0]
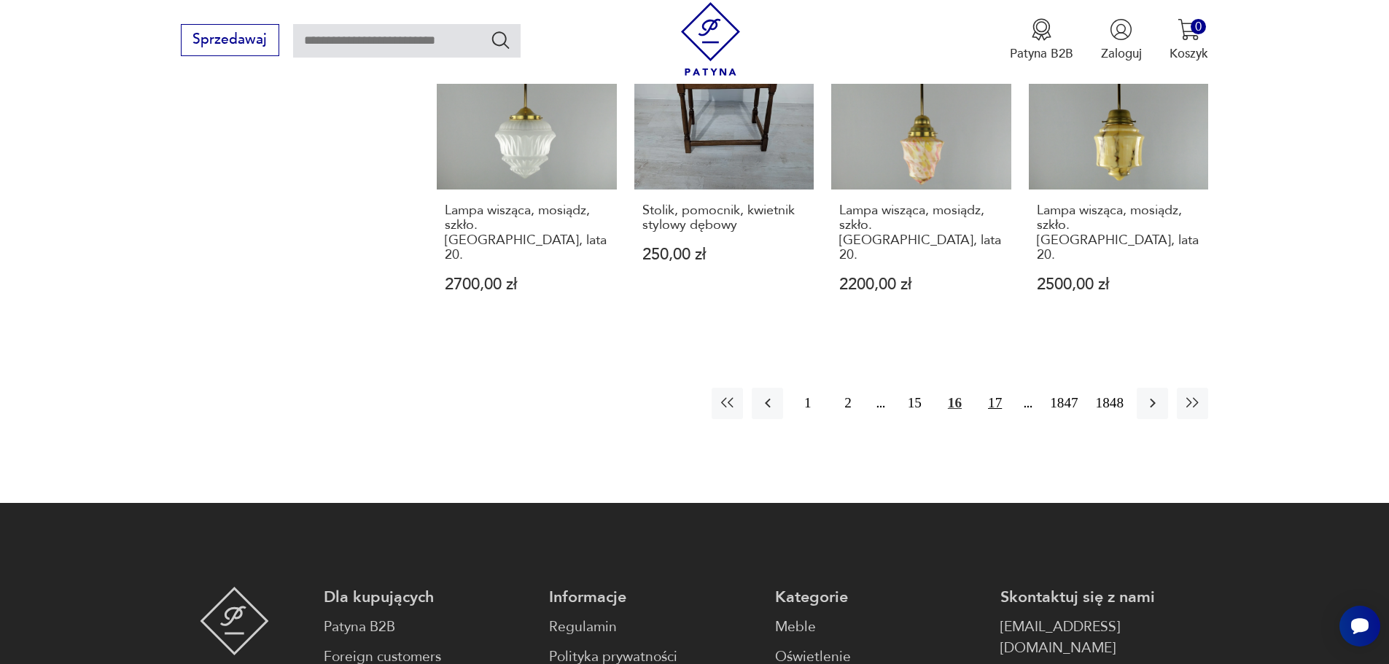
click at [996, 388] on button "17" at bounding box center [994, 403] width 31 height 31
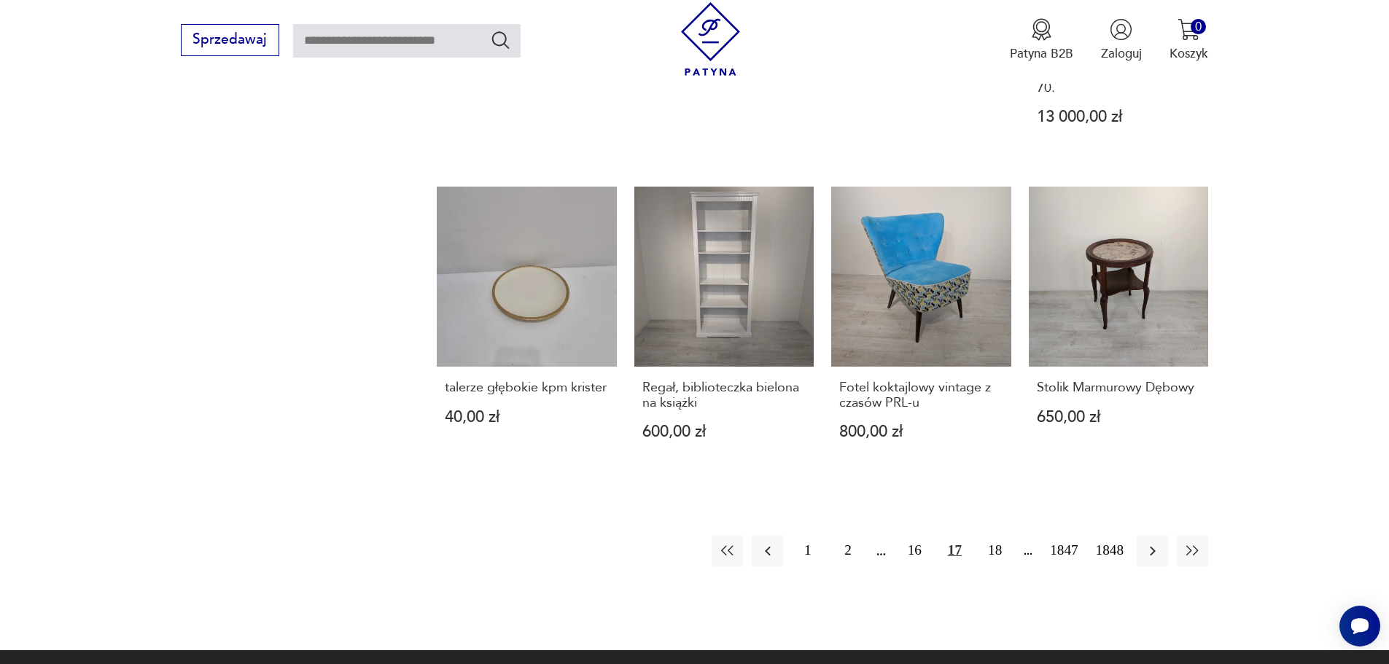
scroll to position [1340, 0]
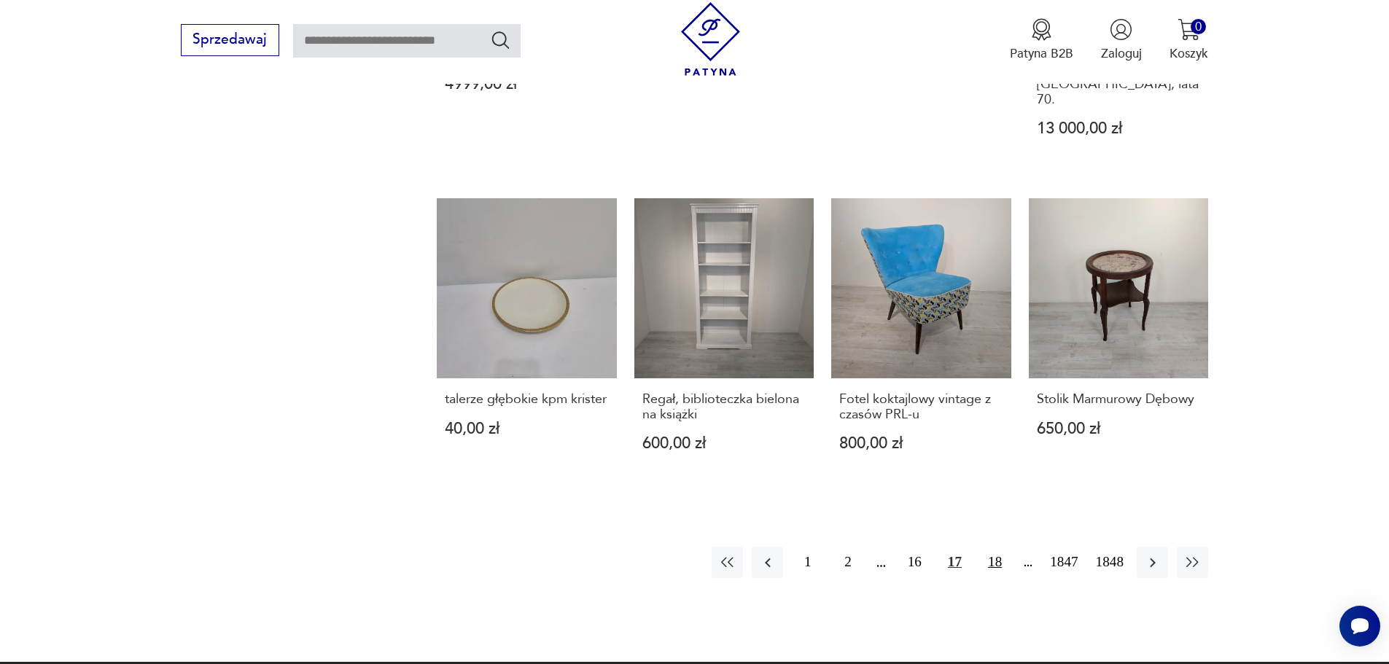
click at [991, 547] on button "18" at bounding box center [994, 562] width 31 height 31
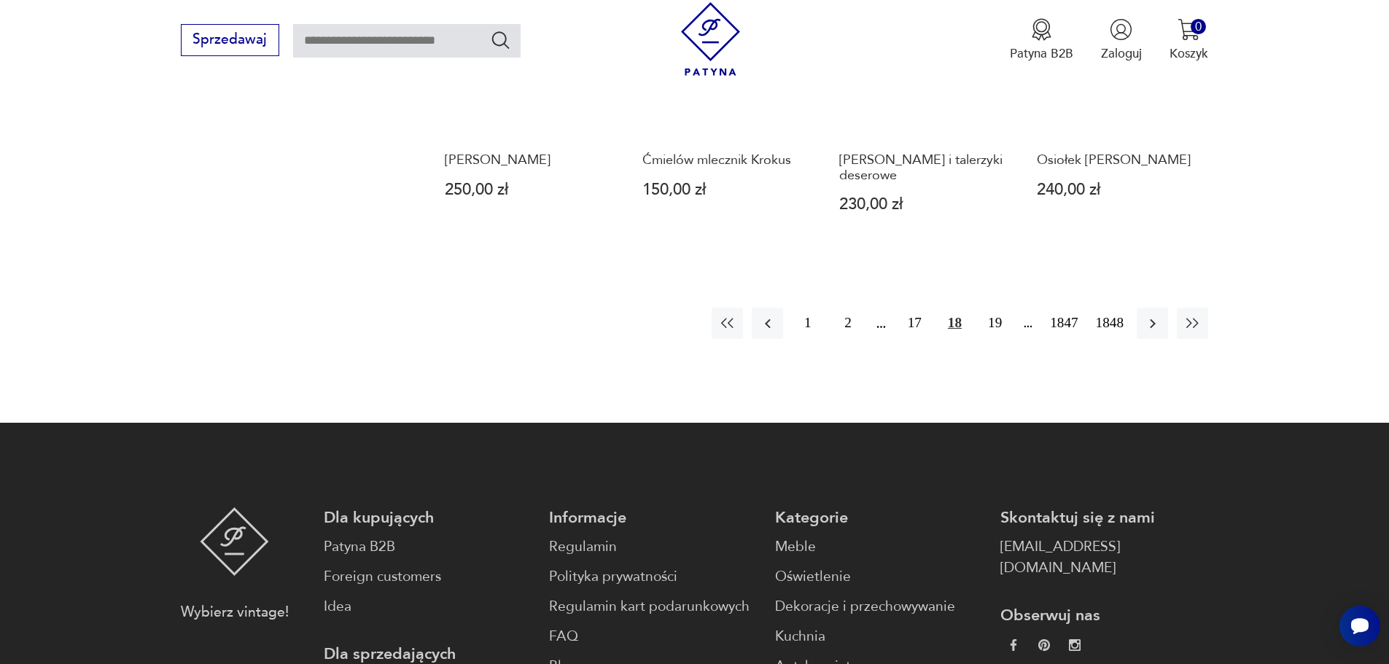
scroll to position [1632, 0]
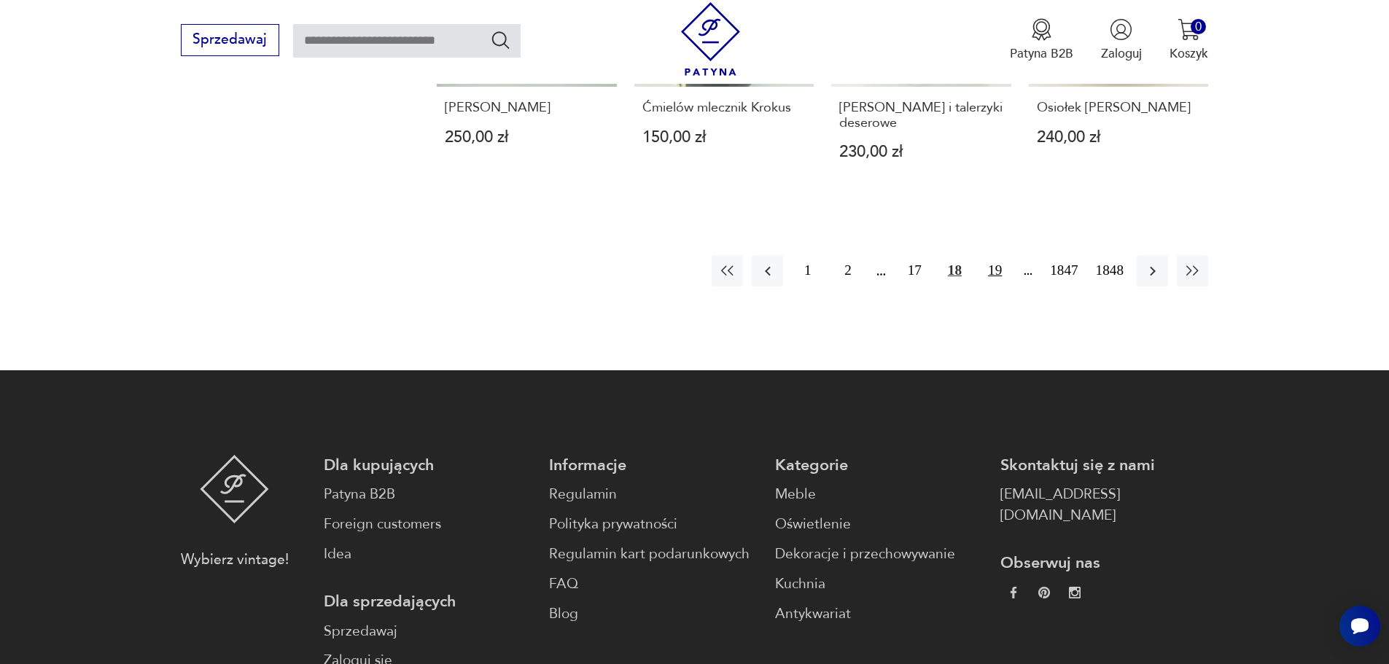
click at [998, 255] on button "19" at bounding box center [994, 270] width 31 height 31
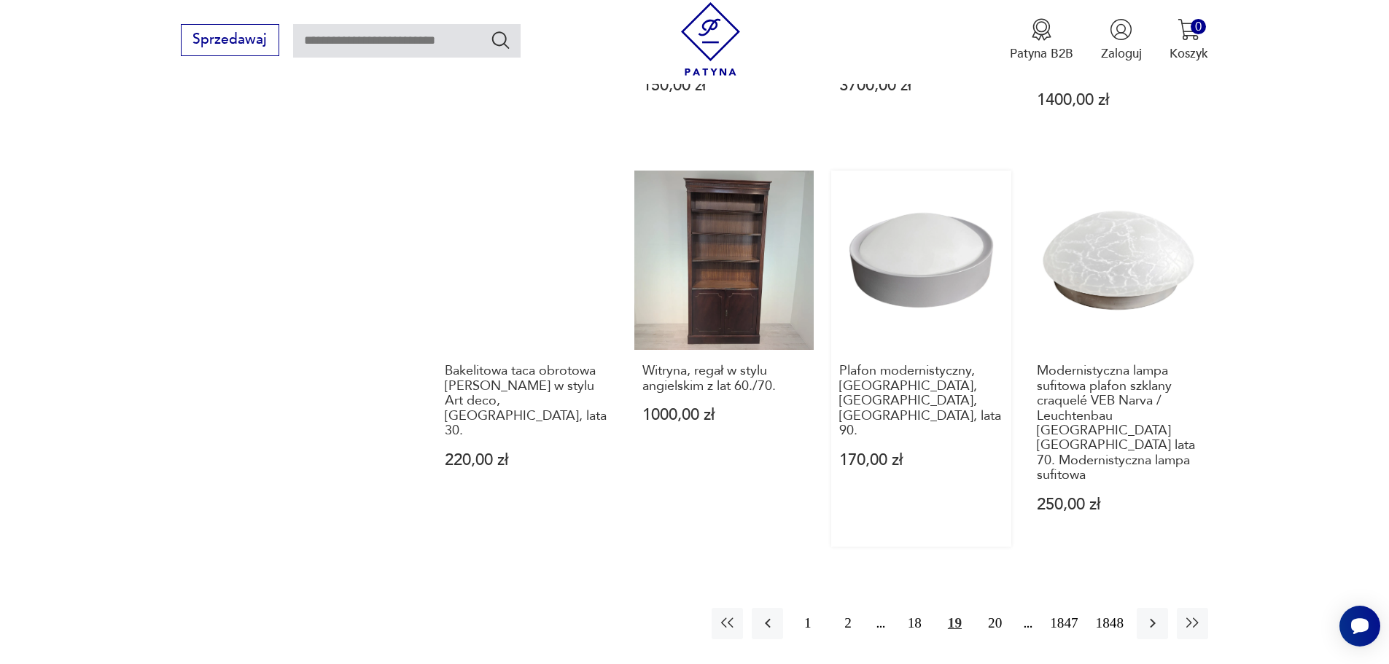
scroll to position [1340, 0]
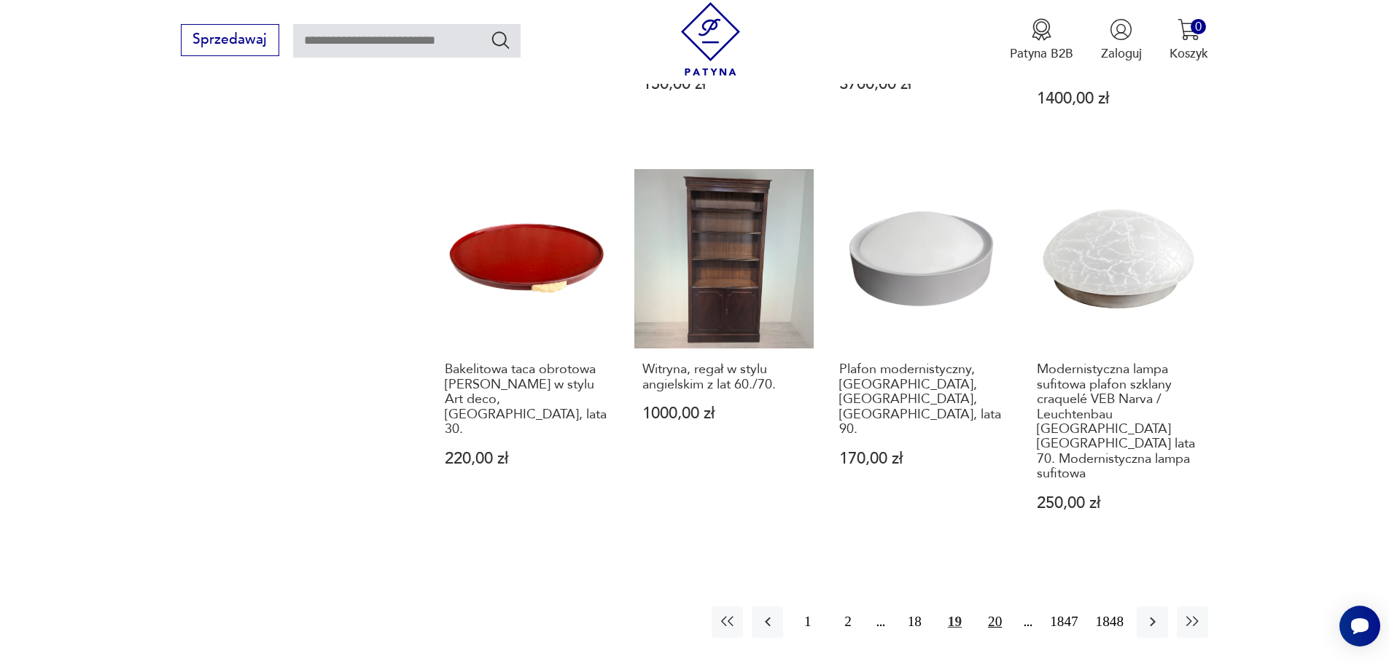
click at [994, 606] on button "20" at bounding box center [994, 621] width 31 height 31
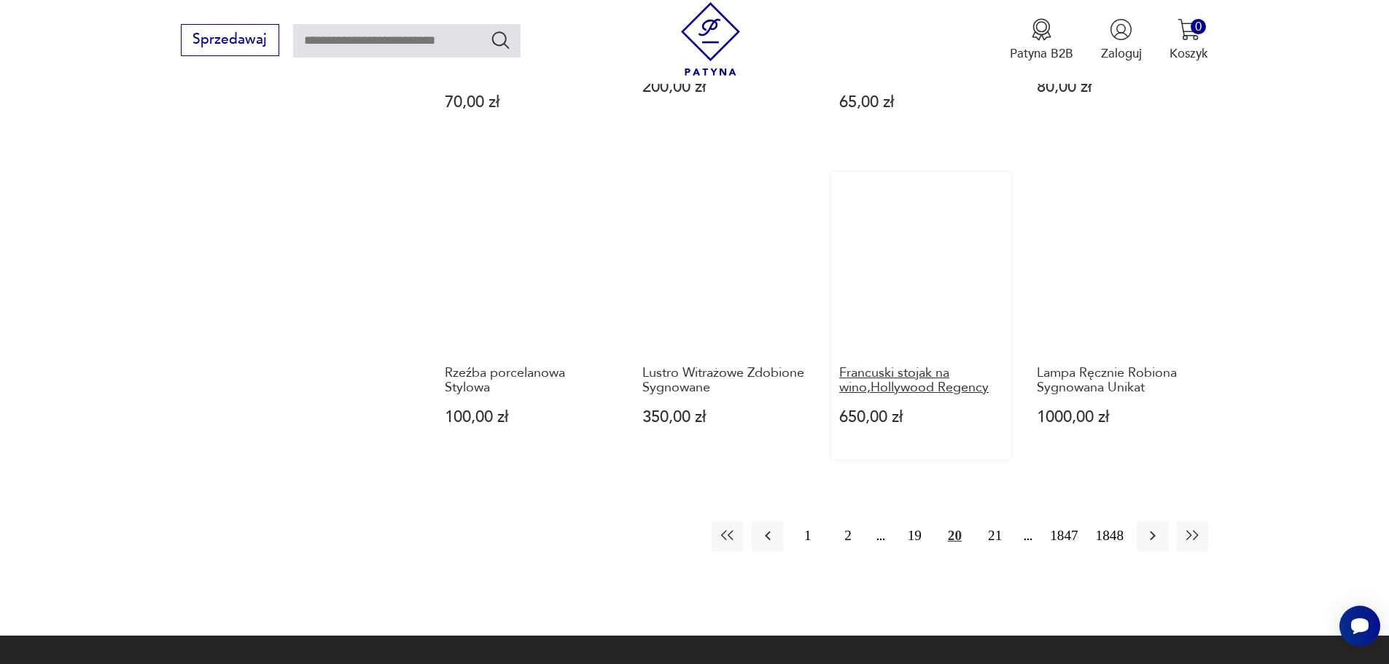
scroll to position [1413, 0]
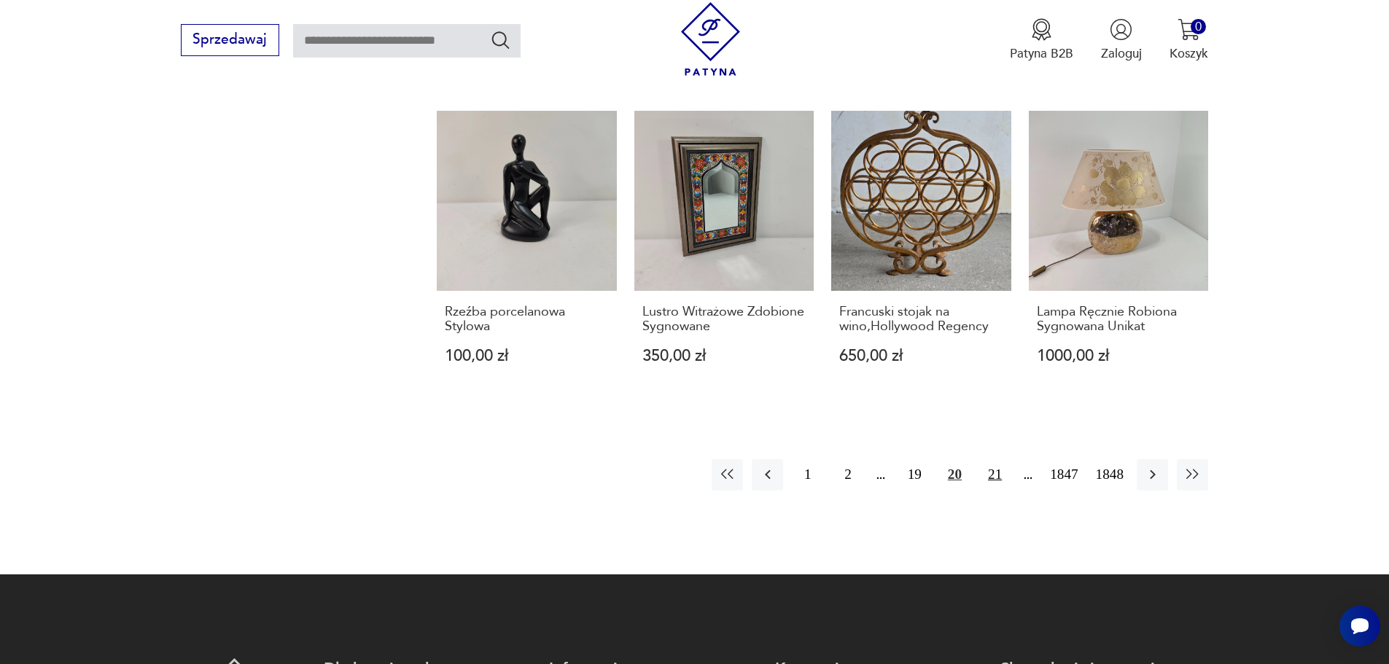
click at [995, 476] on button "21" at bounding box center [994, 474] width 31 height 31
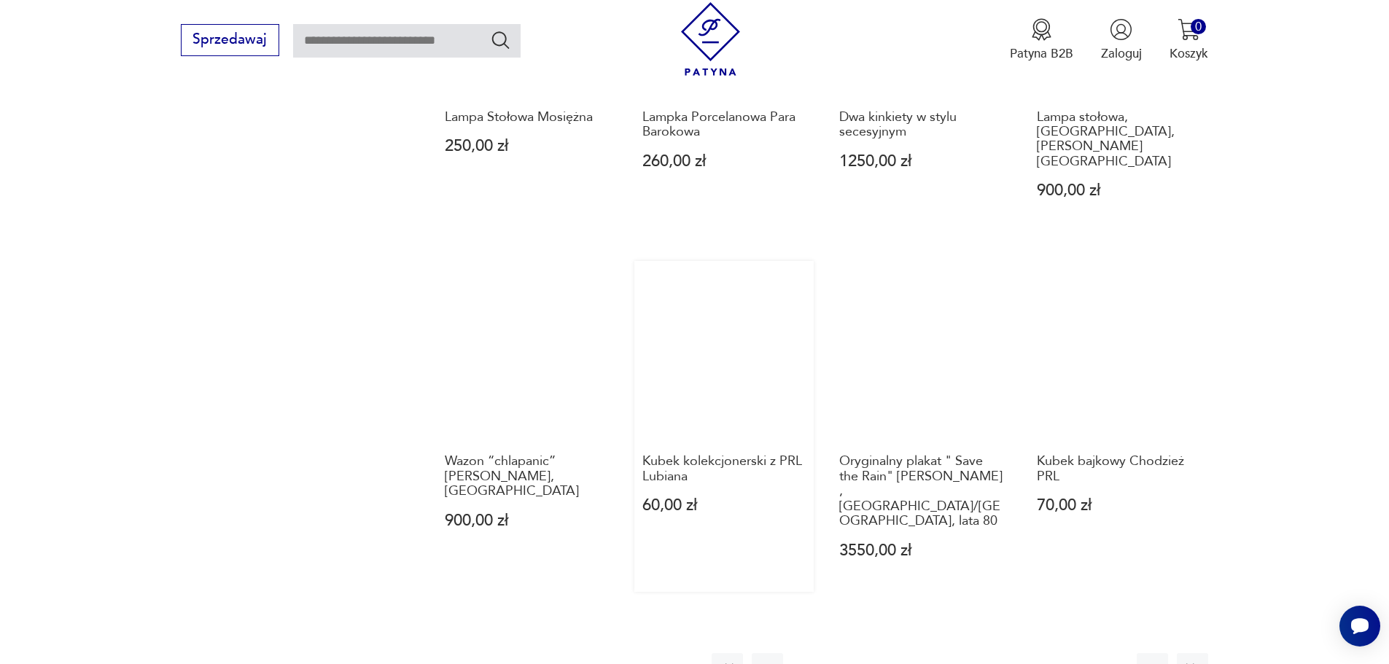
scroll to position [1486, 0]
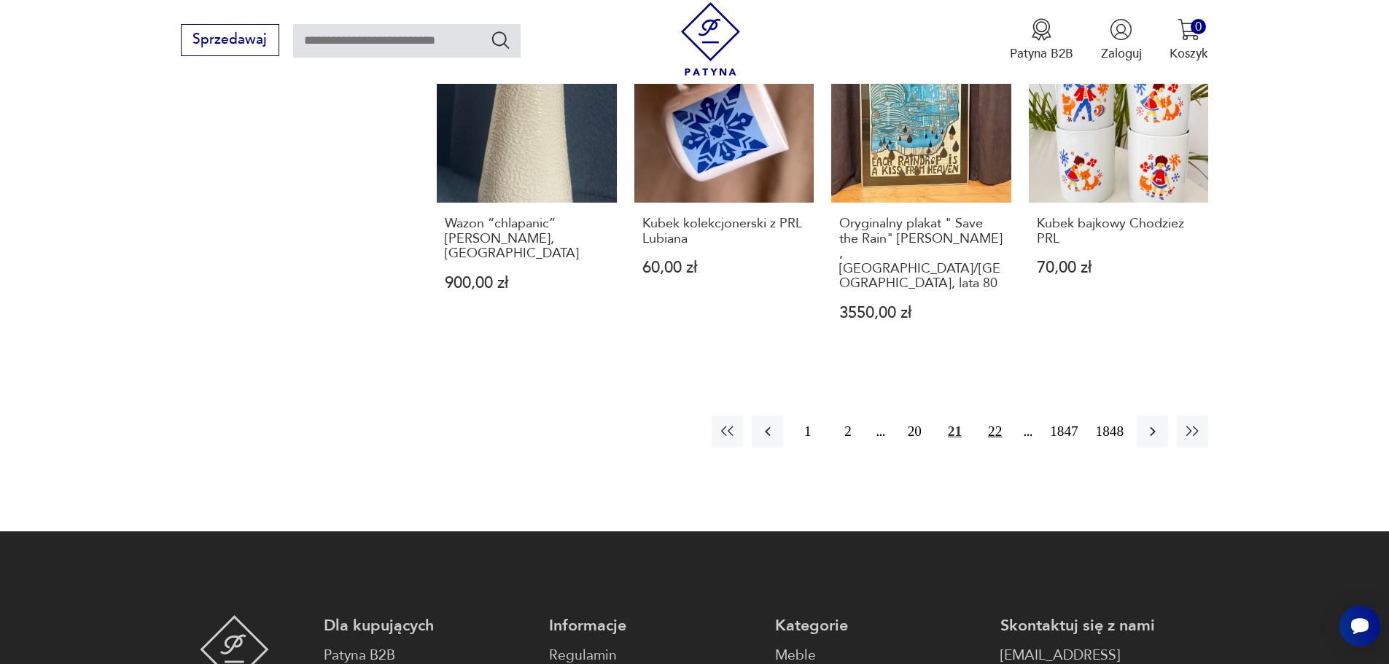
click at [995, 415] on button "22" at bounding box center [994, 430] width 31 height 31
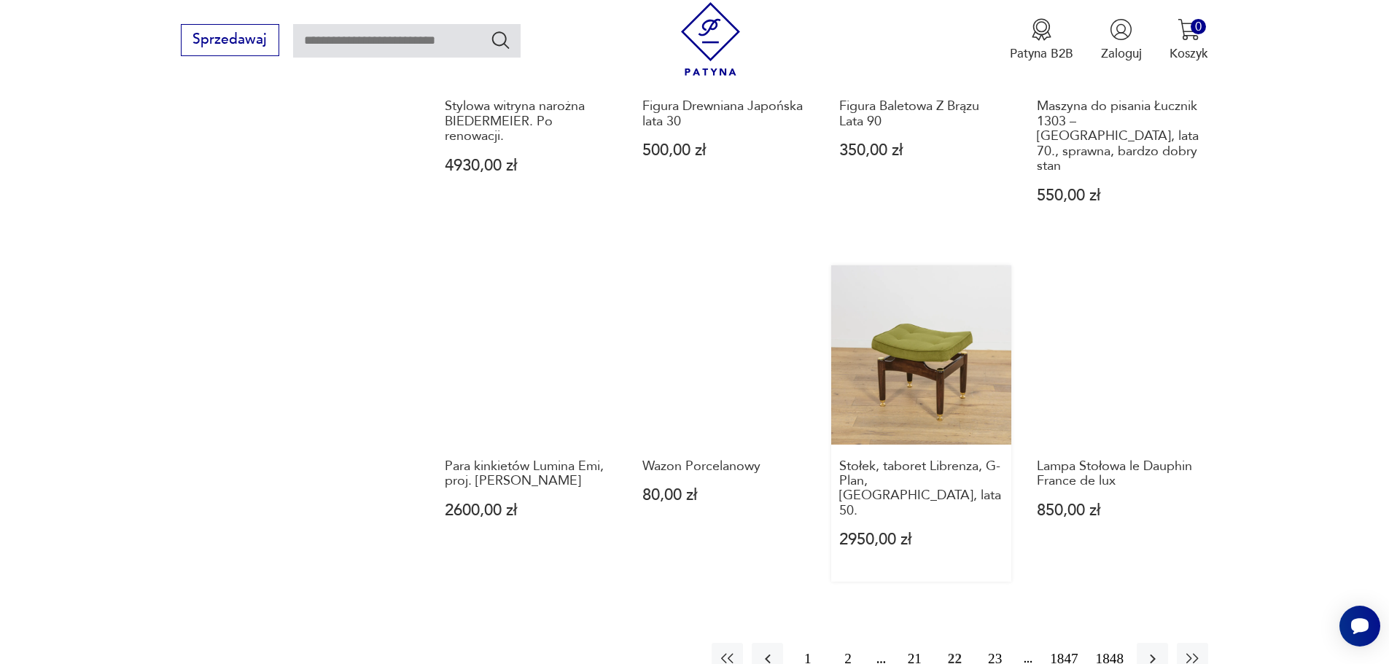
scroll to position [1559, 0]
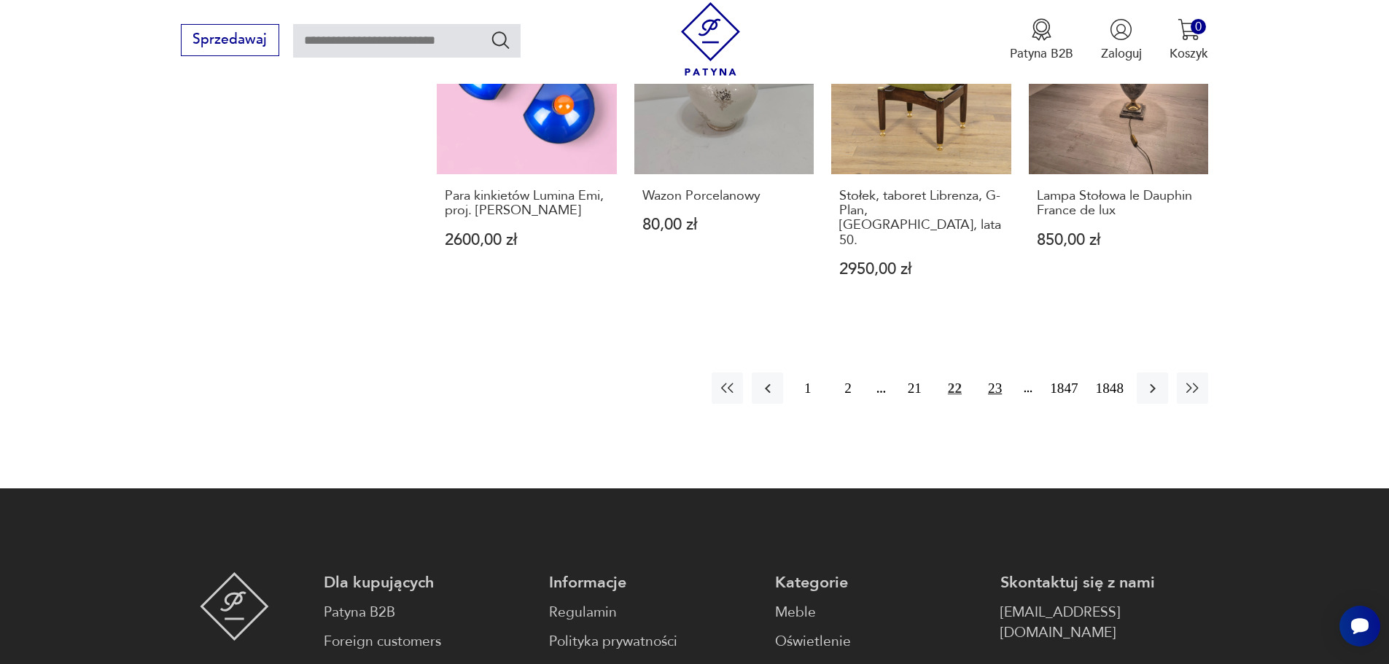
click at [994, 372] on button "23" at bounding box center [994, 387] width 31 height 31
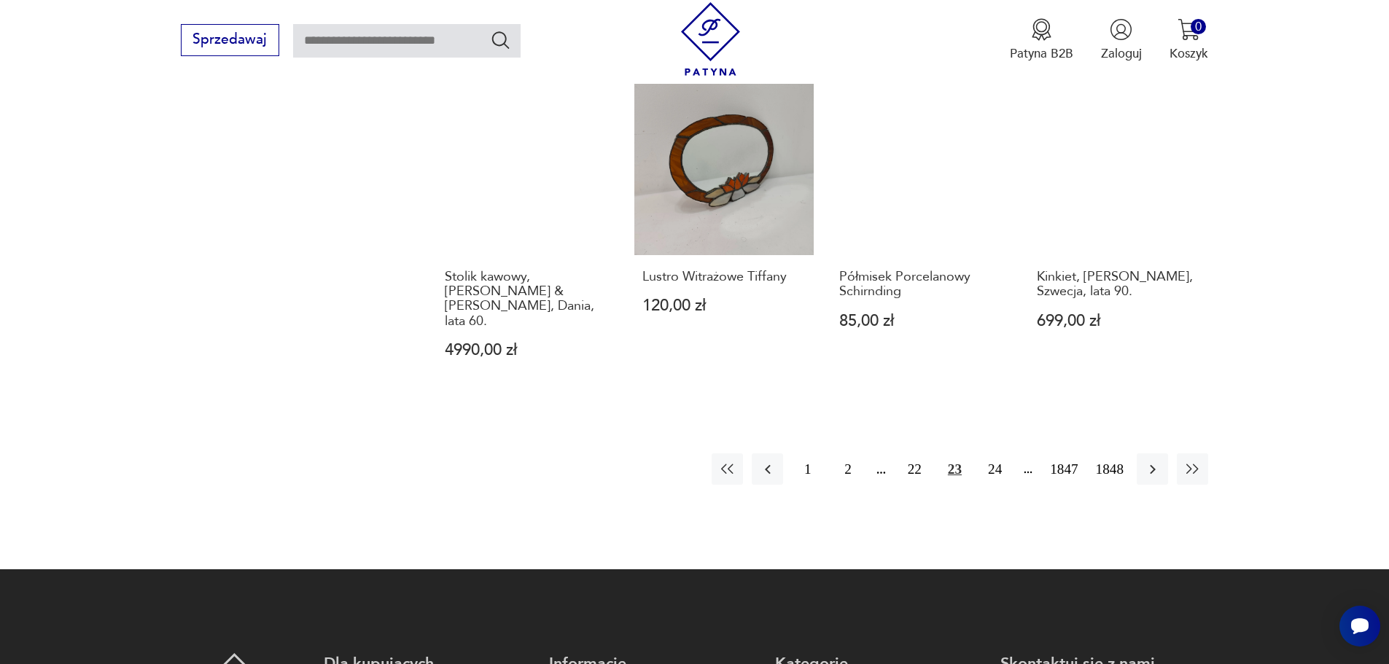
scroll to position [1486, 0]
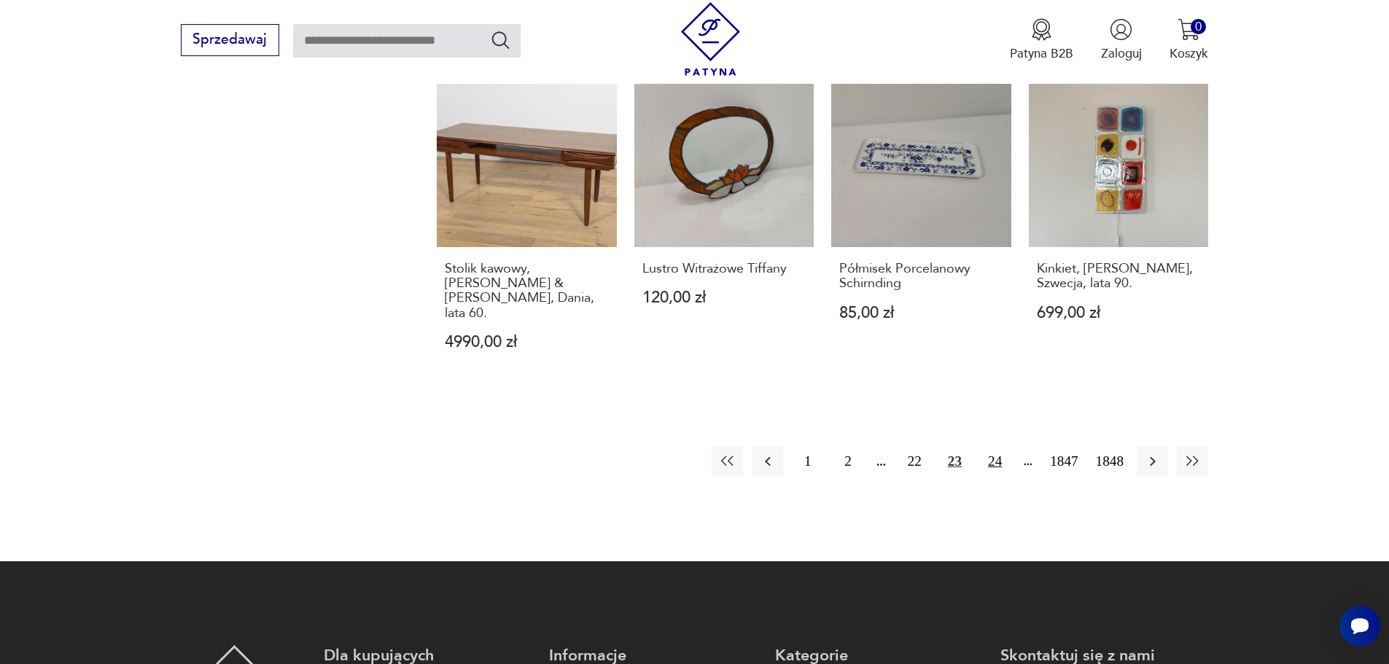
click at [991, 445] on button "24" at bounding box center [994, 460] width 31 height 31
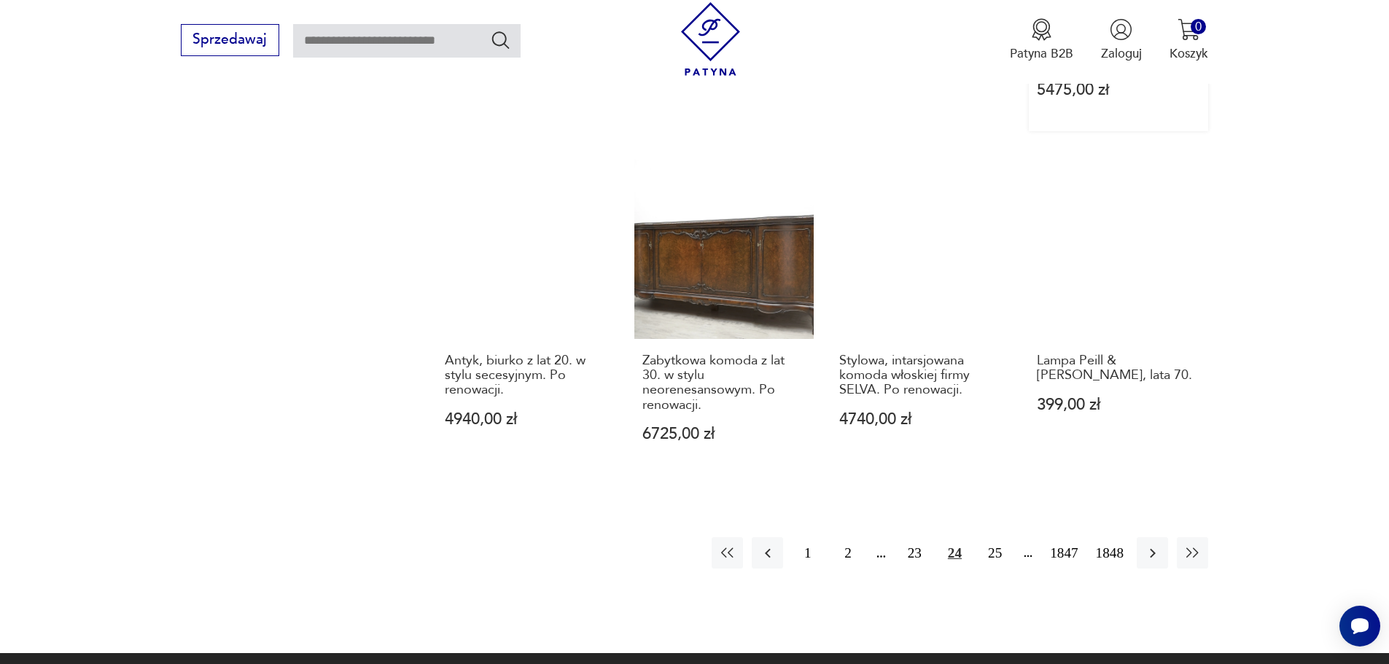
scroll to position [1413, 0]
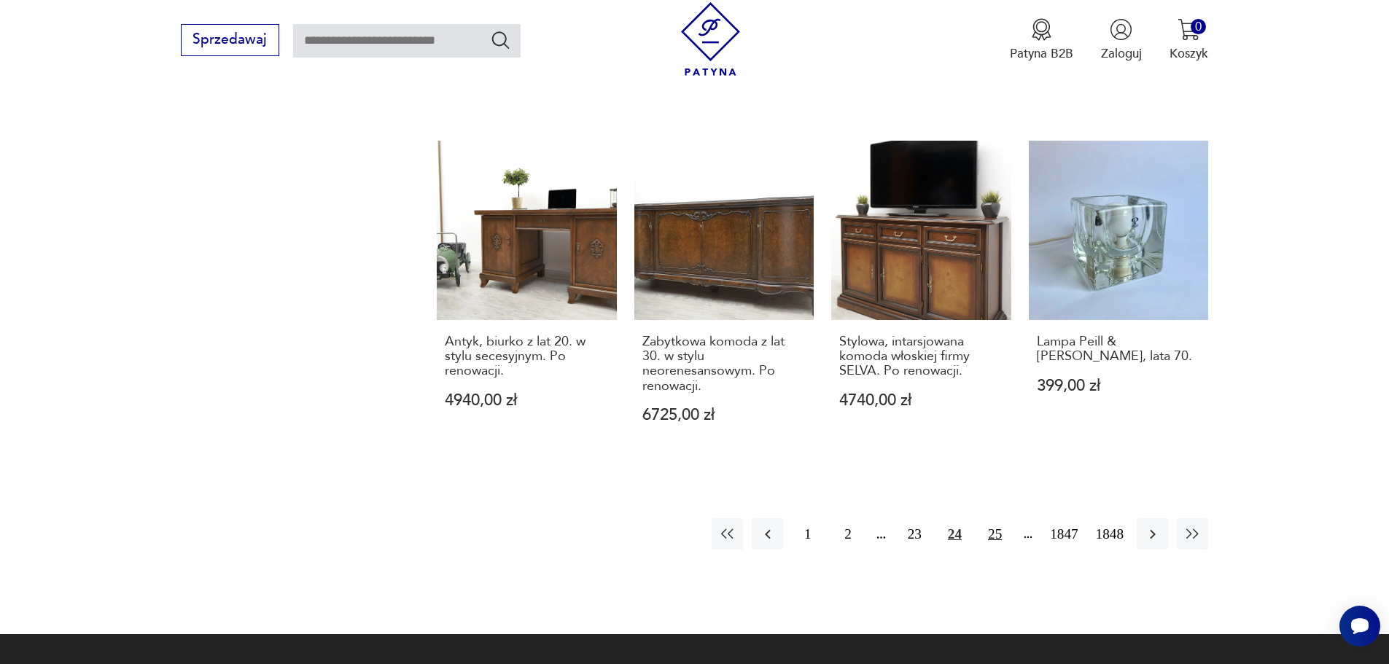
click at [993, 518] on button "25" at bounding box center [994, 533] width 31 height 31
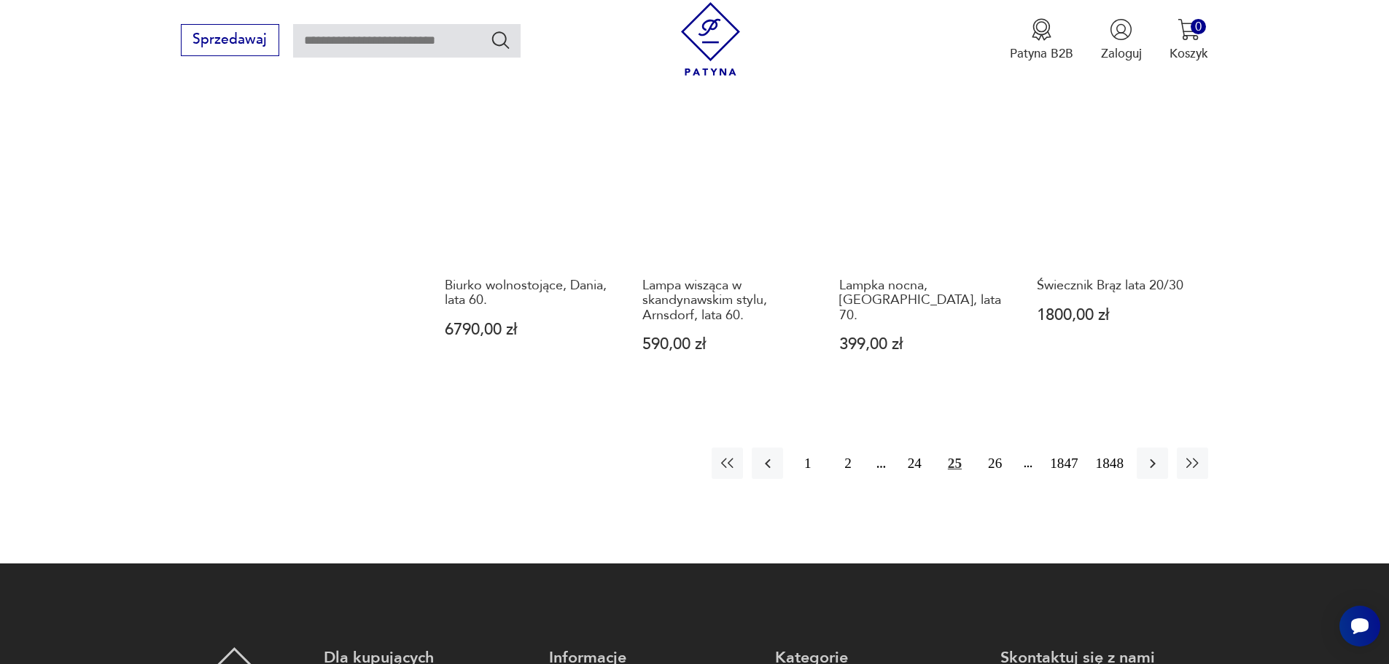
scroll to position [1413, 0]
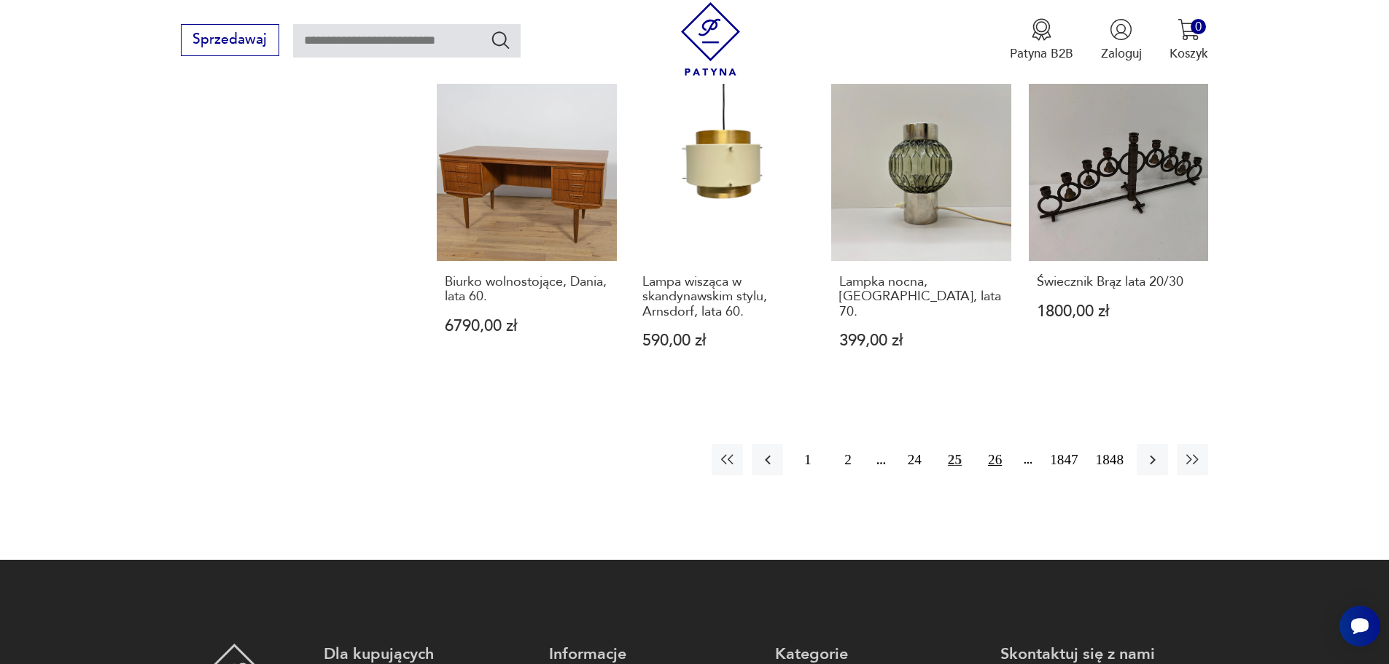
click at [988, 444] on button "26" at bounding box center [994, 459] width 31 height 31
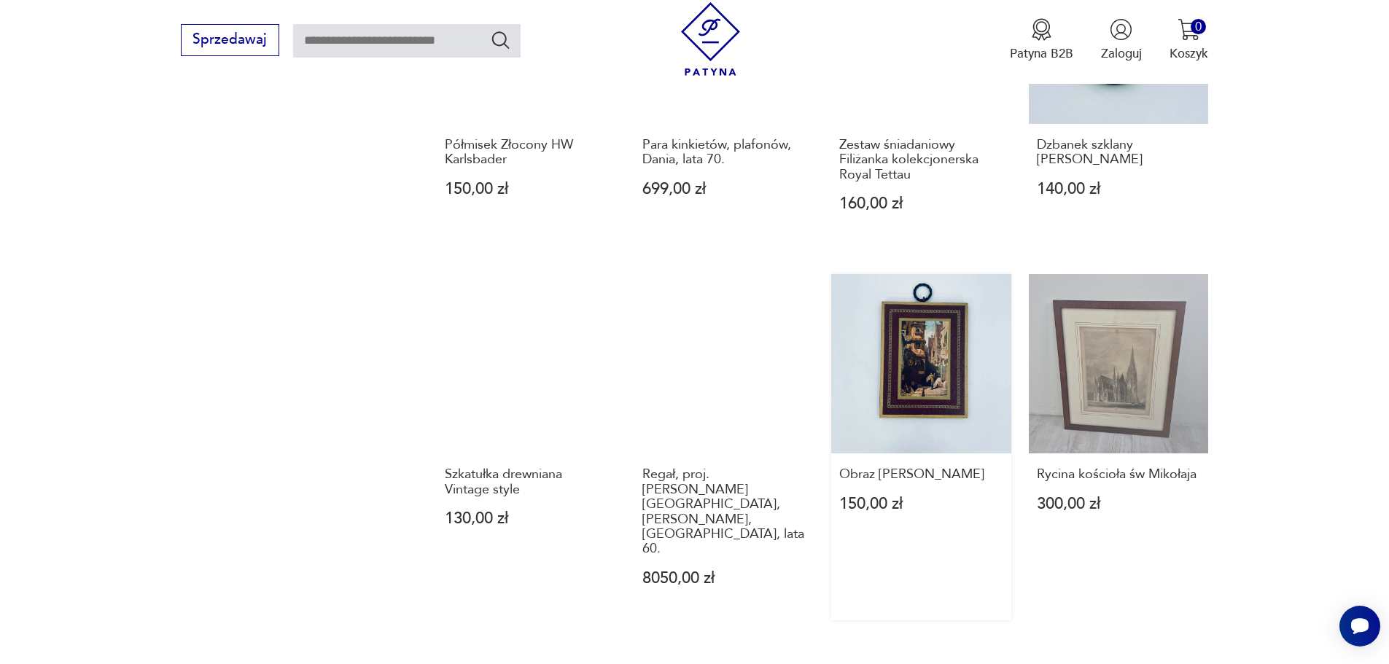
scroll to position [1268, 0]
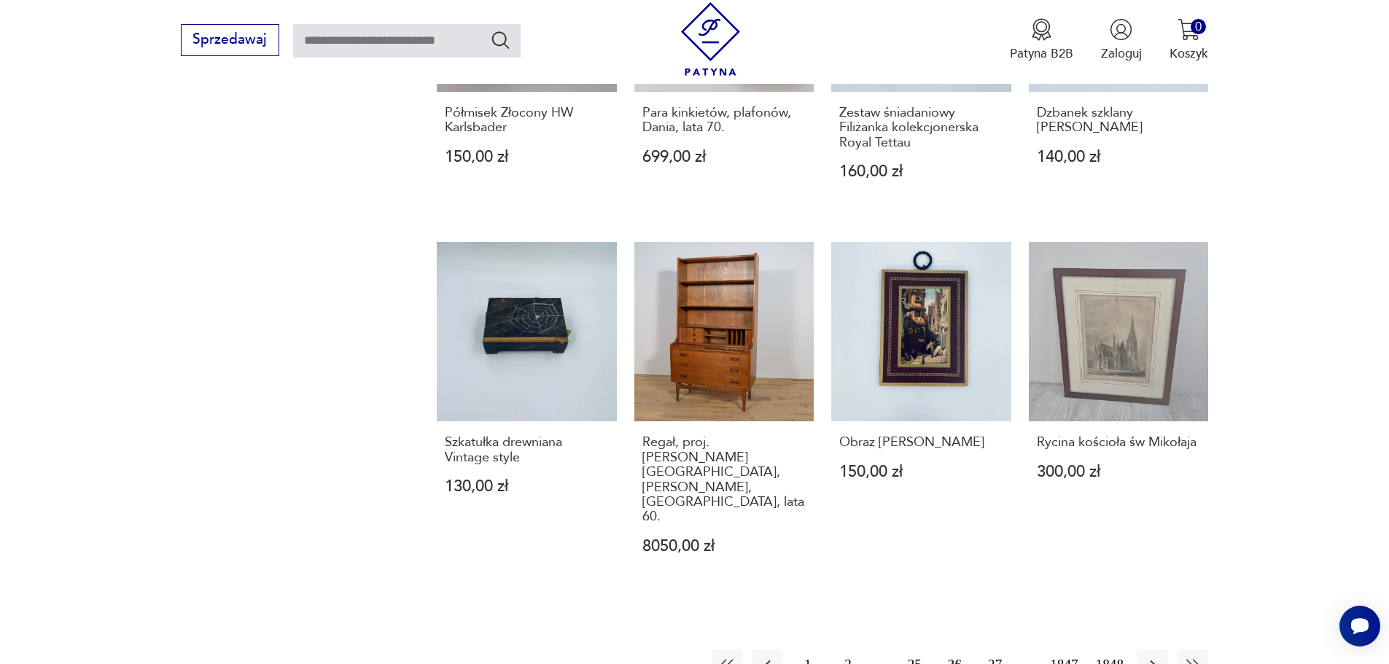
click at [924, 327] on link "Obraz Carla Spitzwega 150,00 zł" at bounding box center [921, 415] width 180 height 346
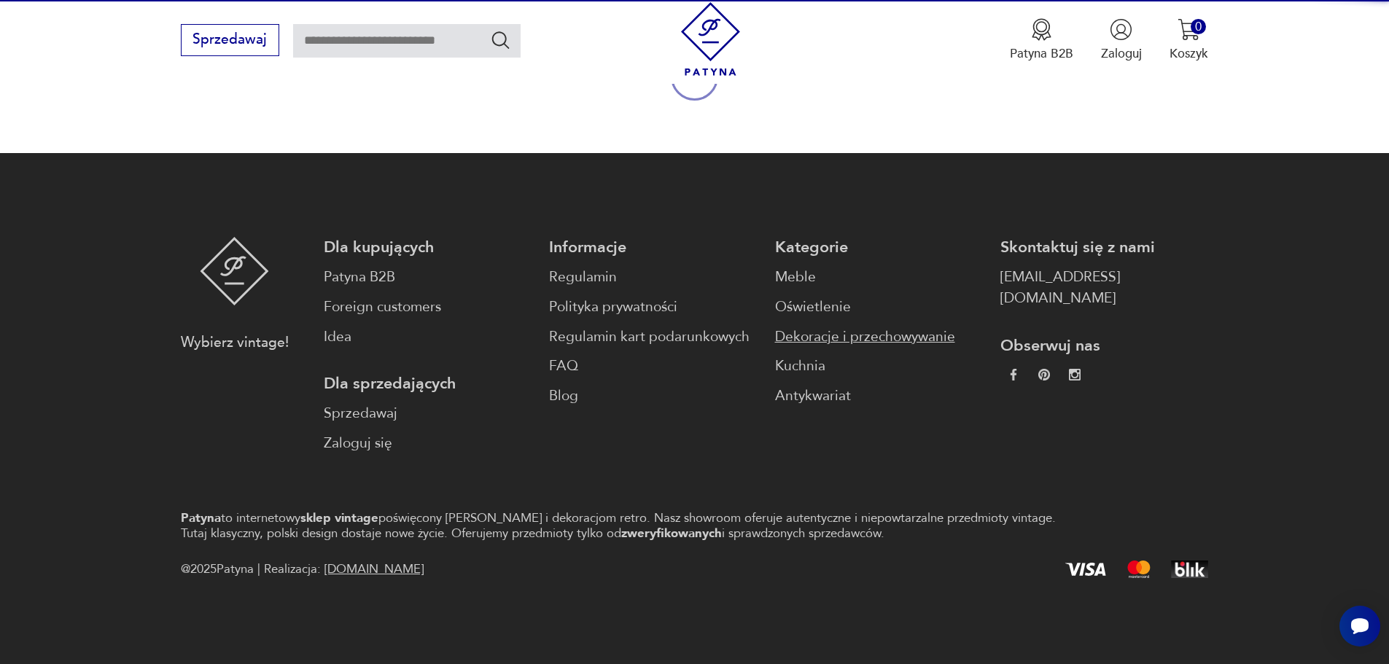
click at [924, 327] on link "Dekoracje i przechowywanie" at bounding box center [879, 337] width 208 height 21
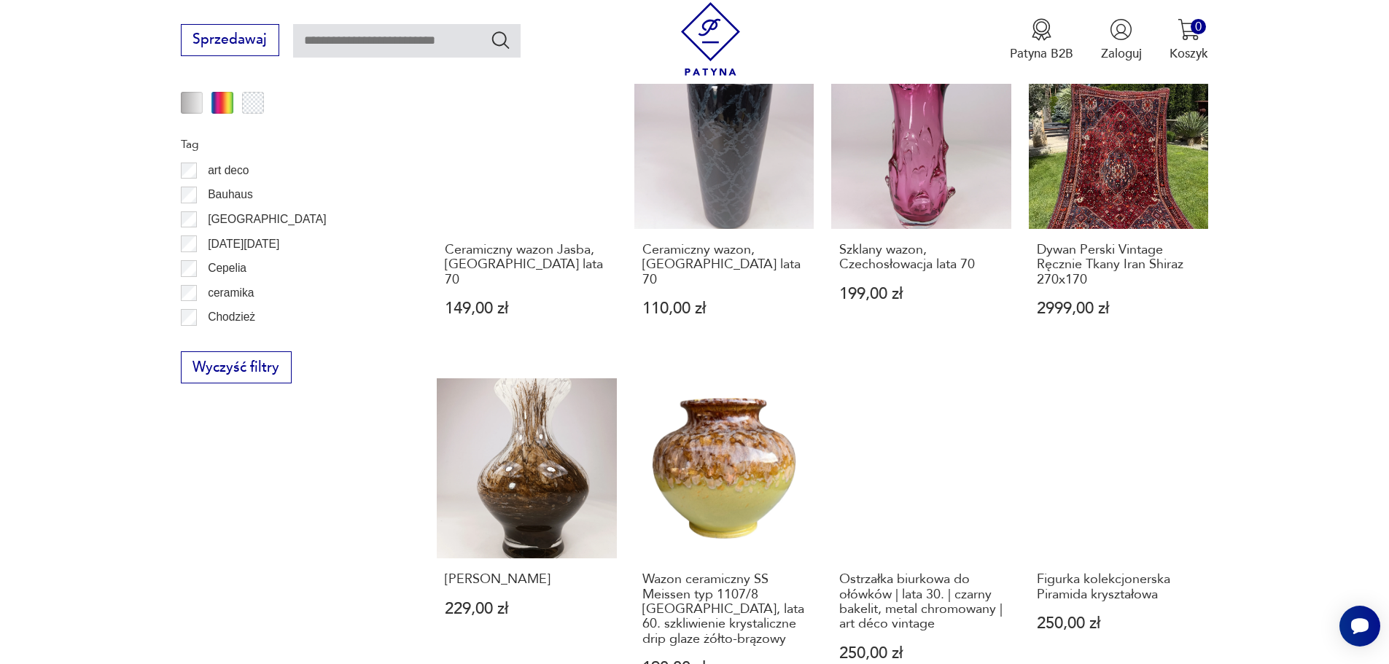
scroll to position [1142, 0]
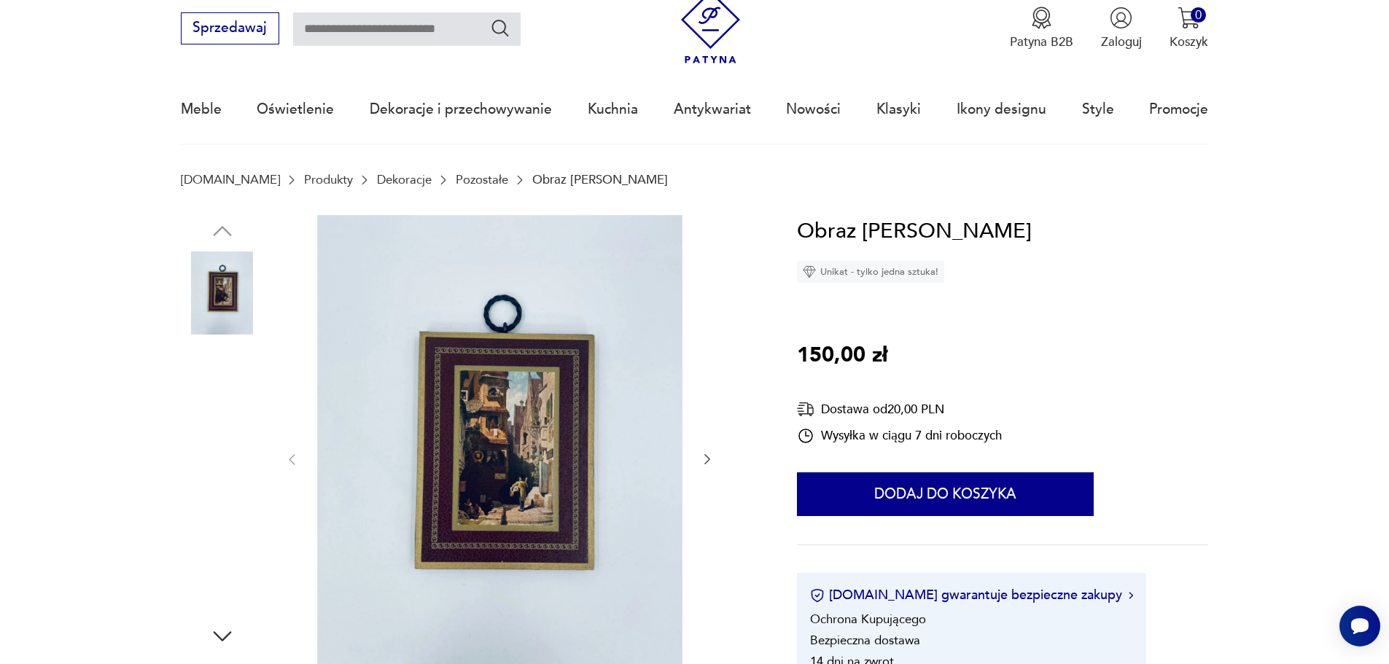
scroll to position [49, 0]
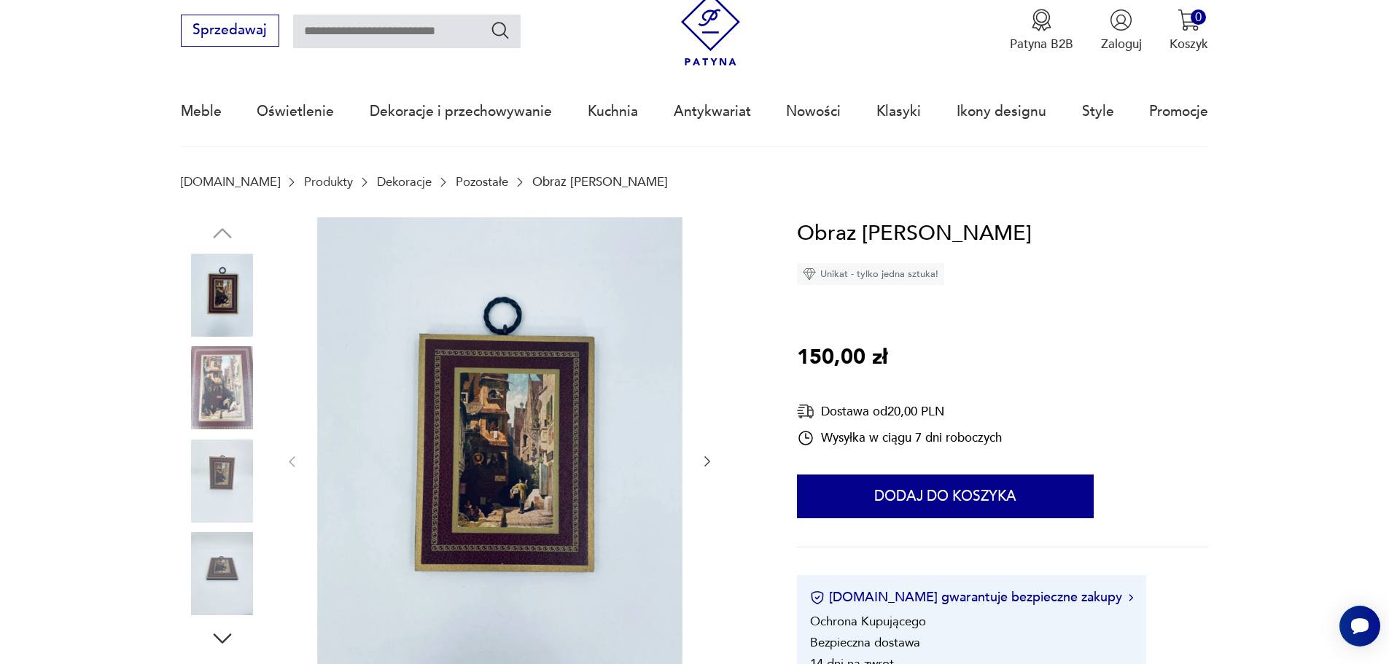
click at [225, 372] on img at bounding box center [222, 387] width 83 height 83
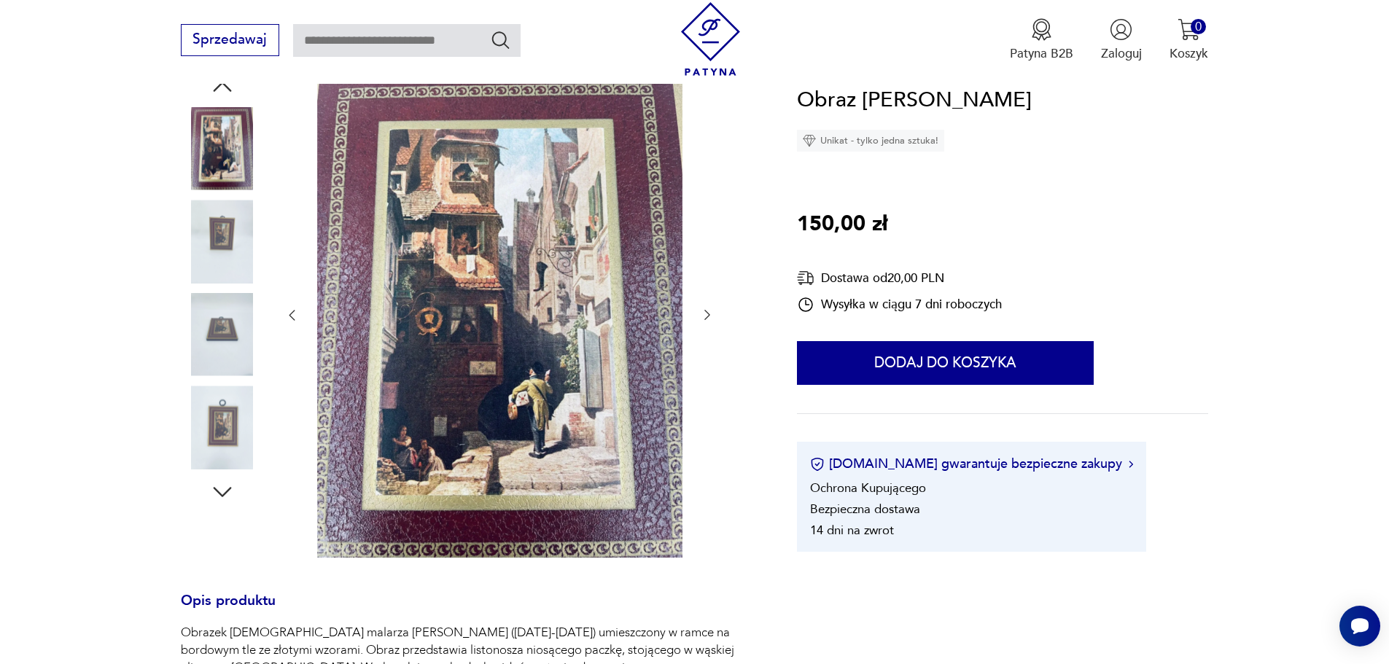
scroll to position [195, 0]
click at [228, 327] on img at bounding box center [222, 335] width 83 height 83
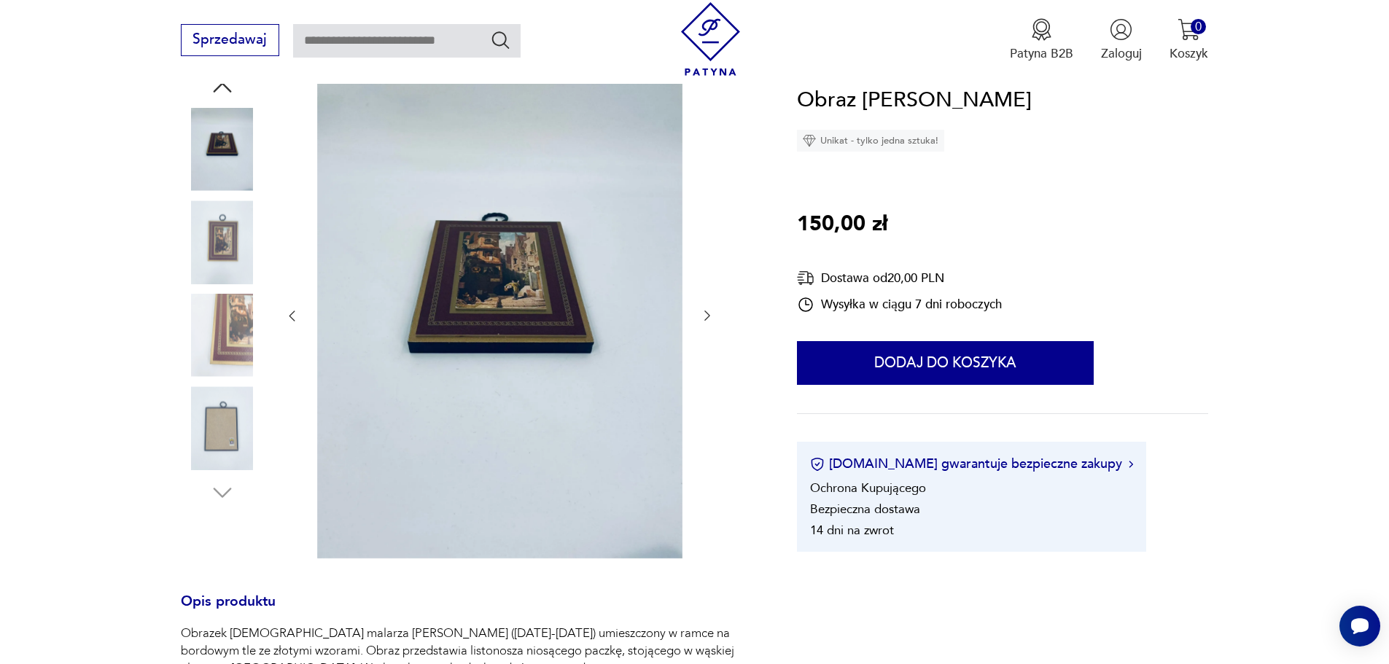
click at [236, 321] on img at bounding box center [222, 335] width 83 height 83
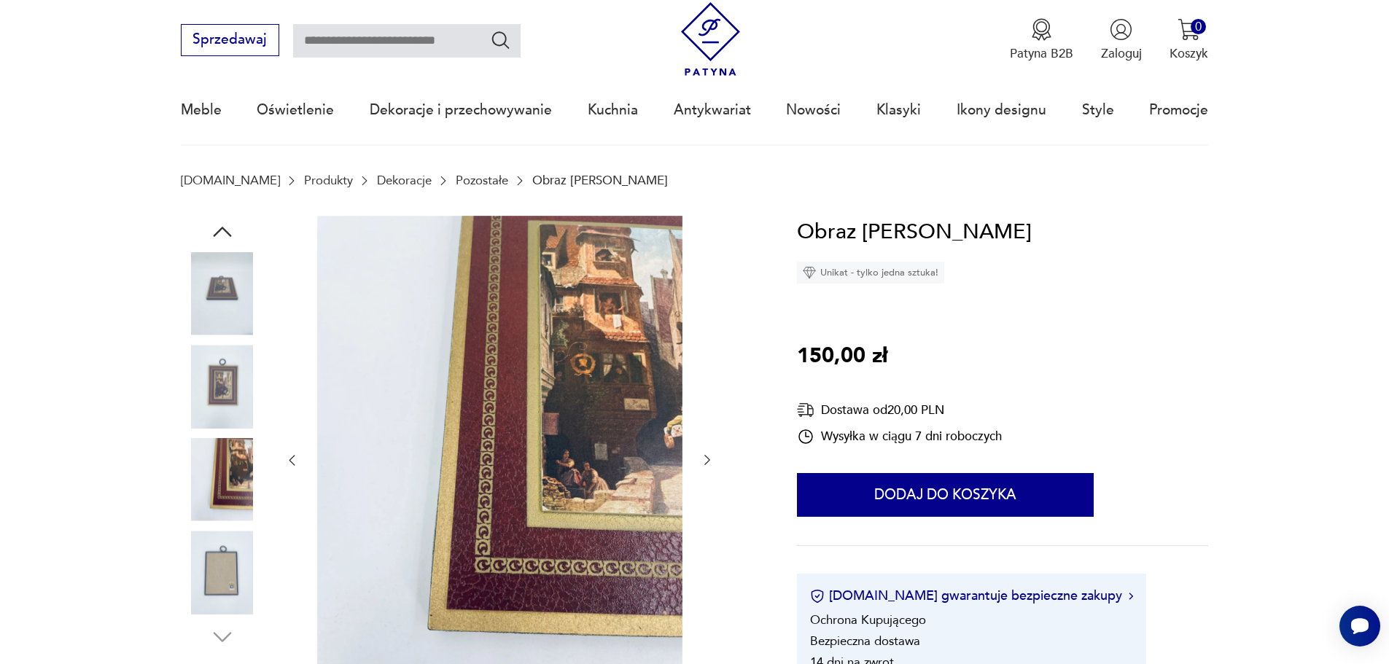
scroll to position [49, 0]
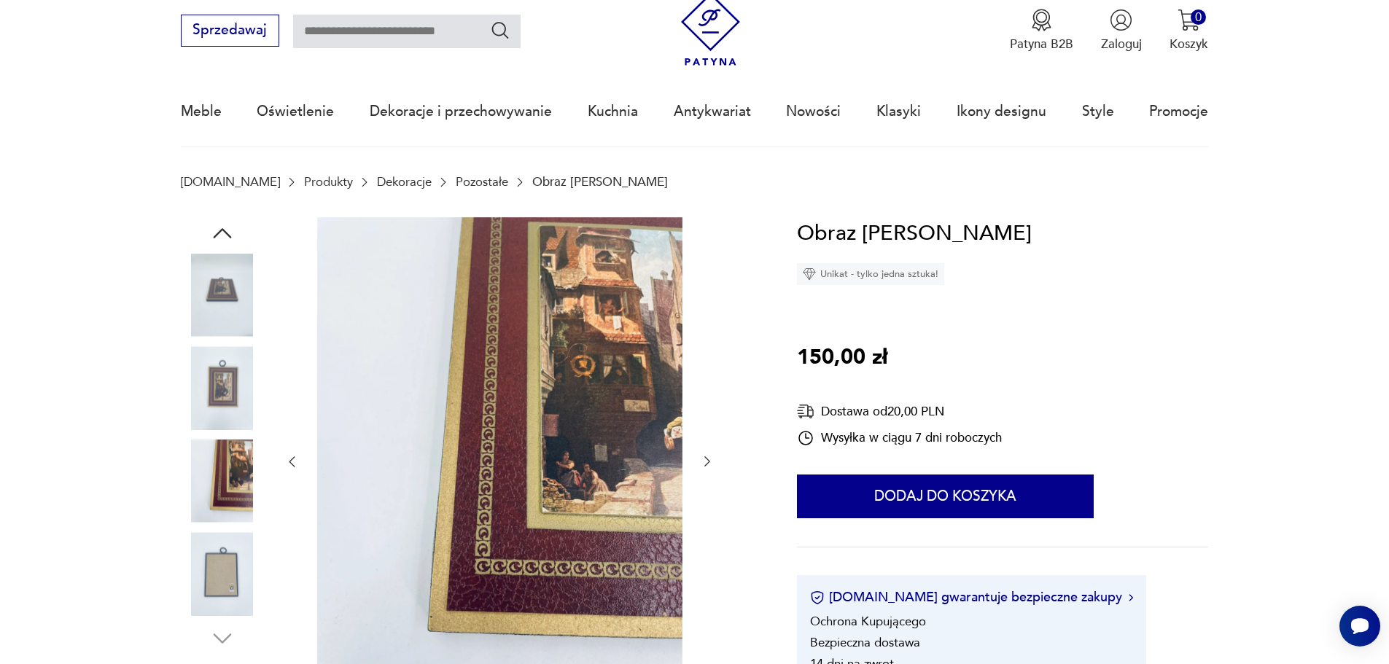
click at [227, 569] on img at bounding box center [222, 573] width 83 height 83
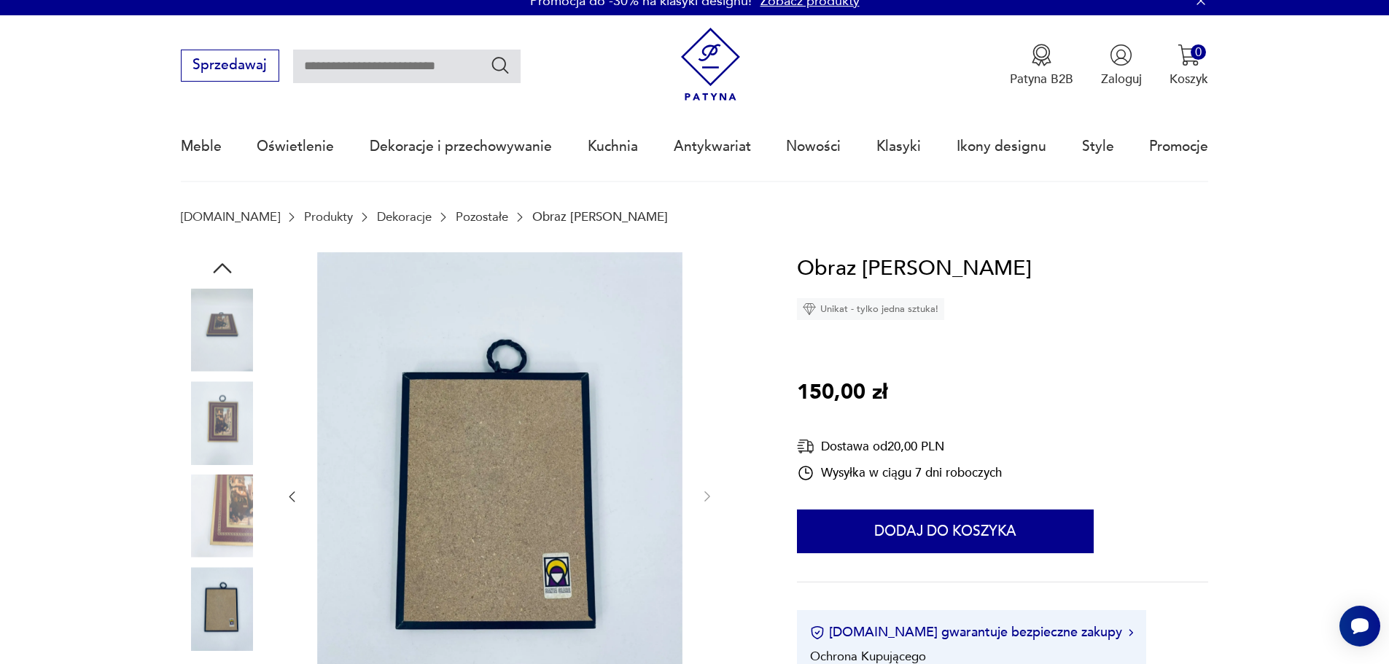
scroll to position [0, 0]
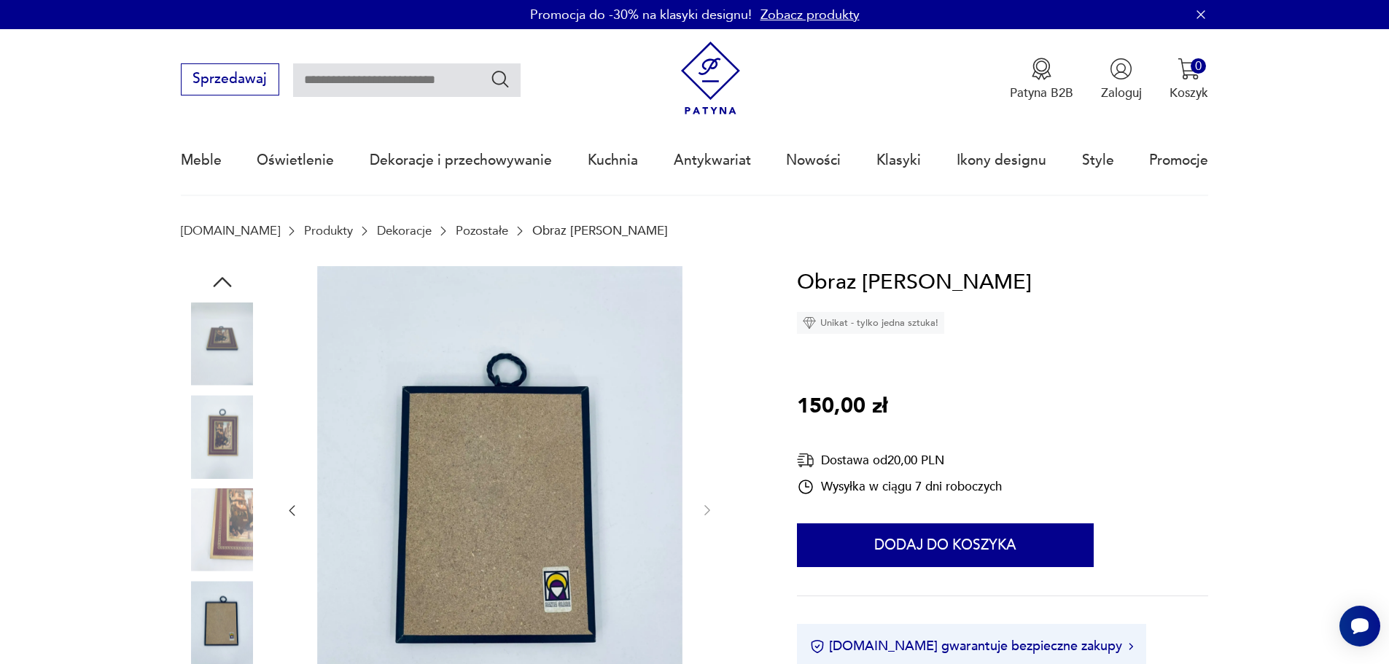
click at [233, 424] on img at bounding box center [222, 436] width 83 height 83
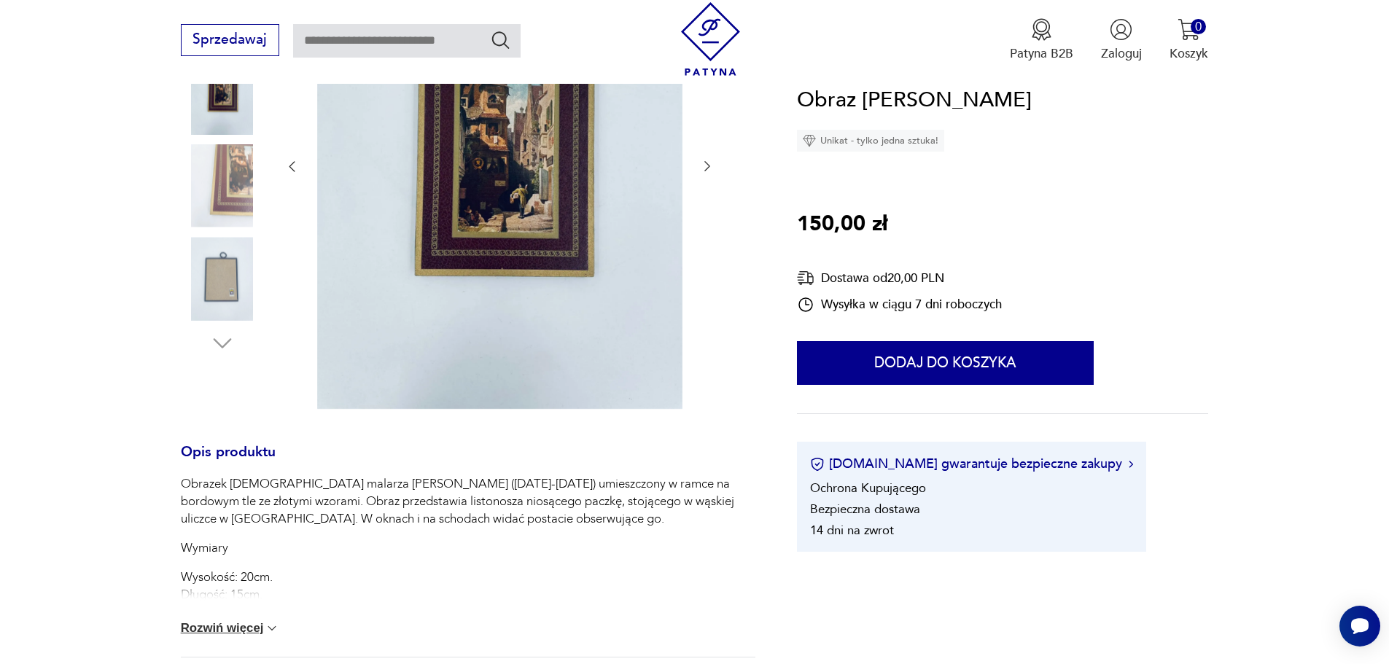
scroll to position [364, 0]
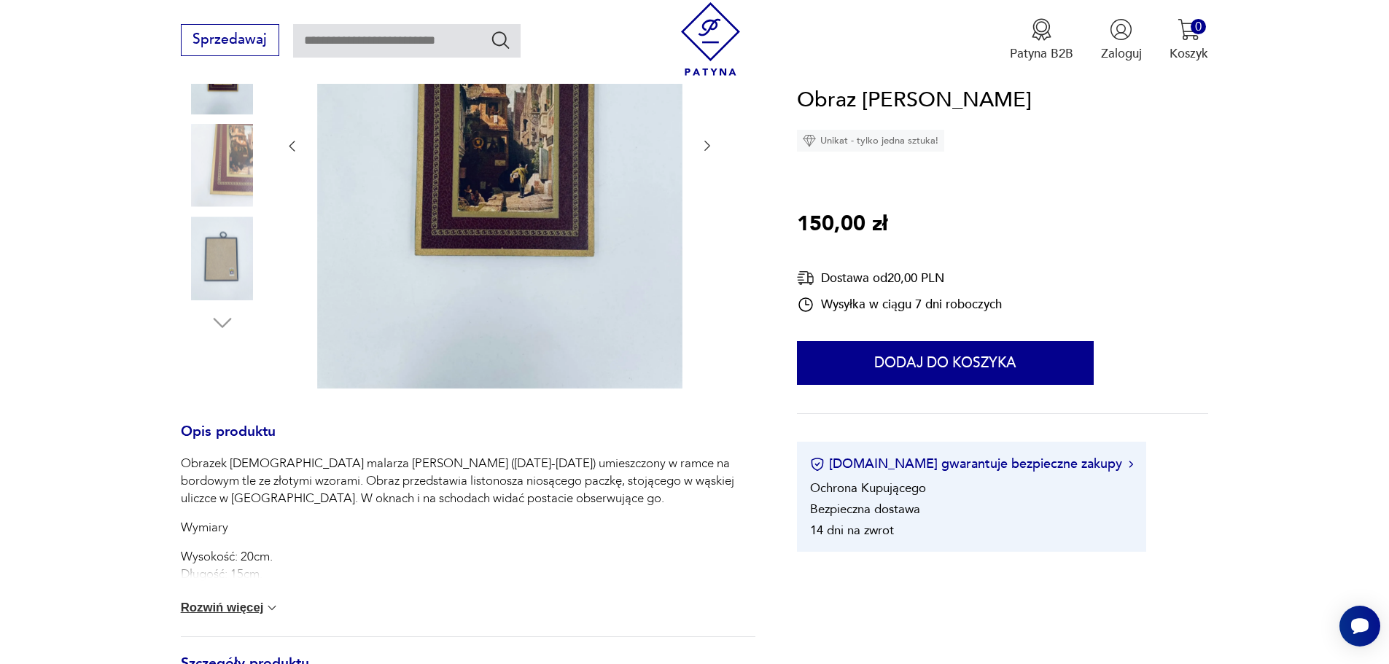
click at [234, 610] on button "Rozwiń więcej" at bounding box center [230, 608] width 99 height 15
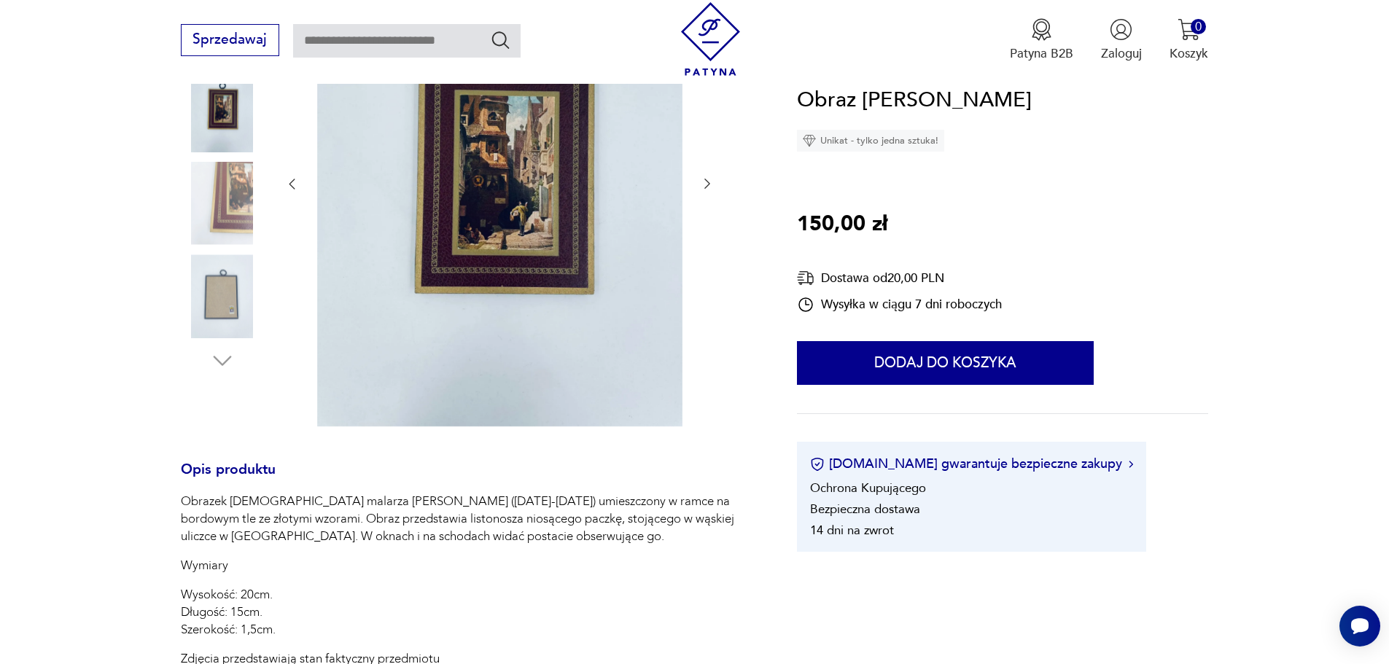
scroll to position [146, 0]
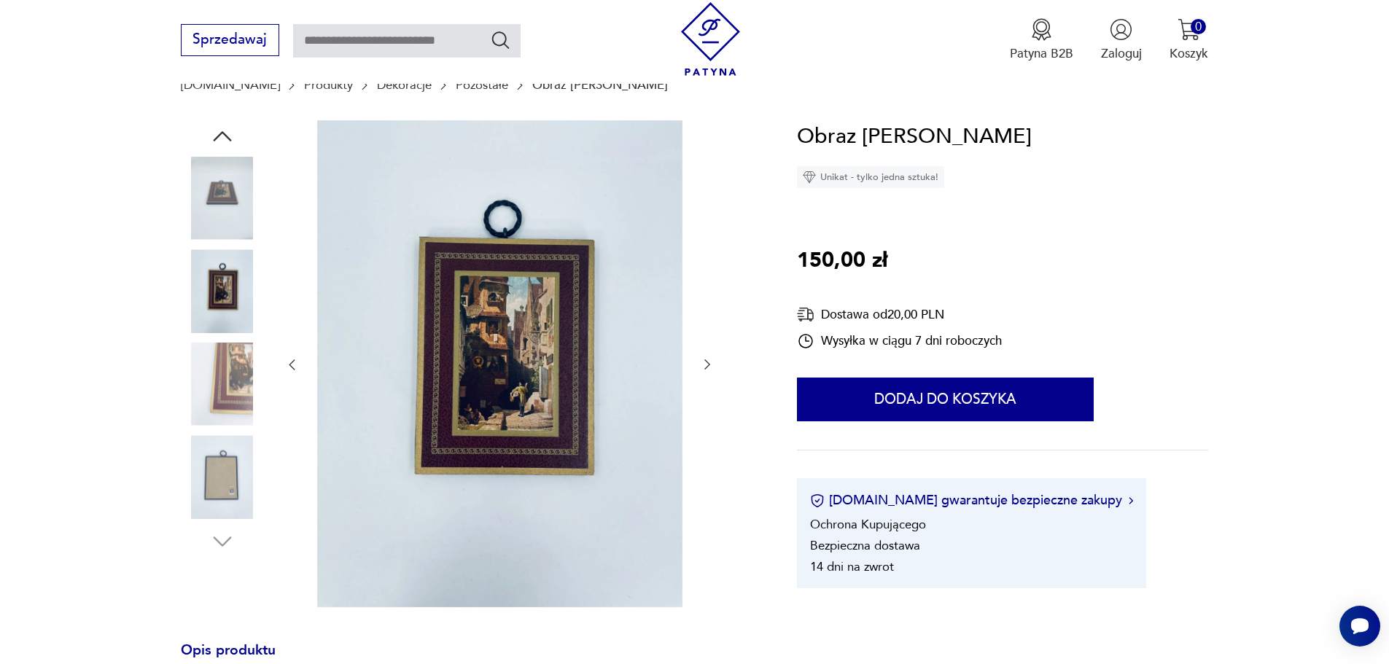
click at [222, 277] on img at bounding box center [222, 290] width 83 height 83
click at [219, 182] on img at bounding box center [222, 198] width 83 height 83
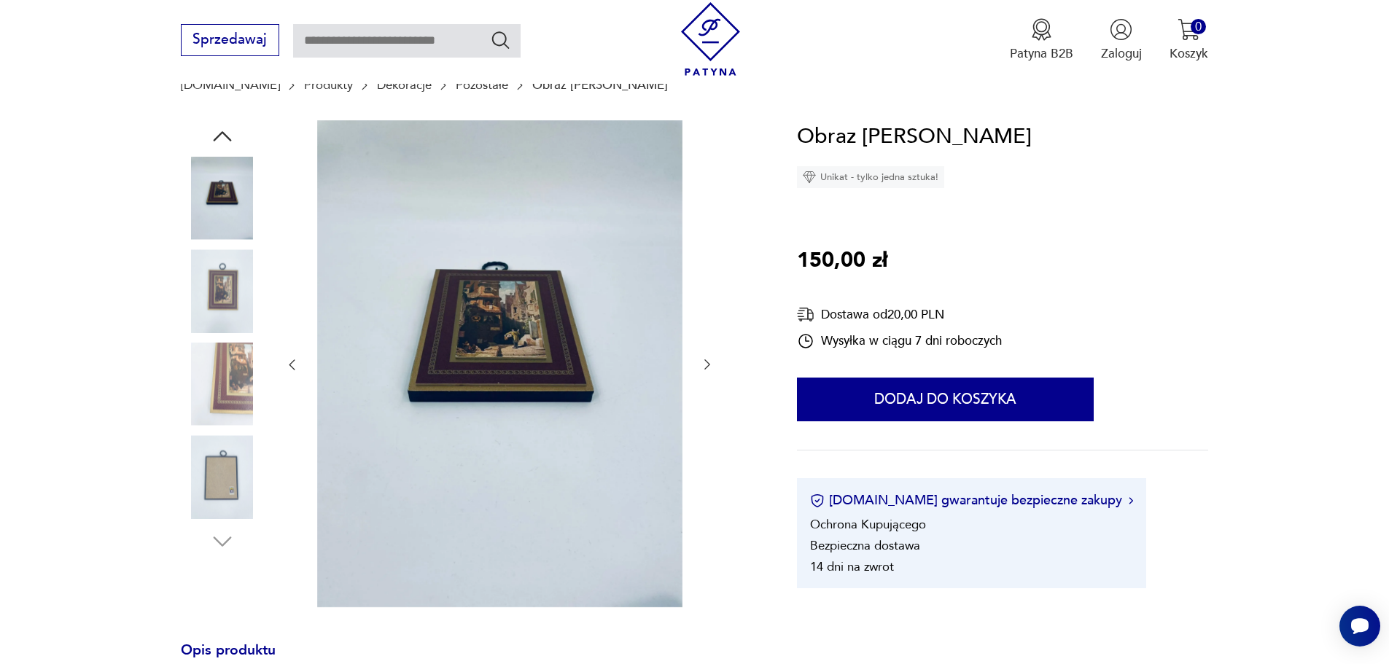
click at [226, 125] on icon "button" at bounding box center [222, 136] width 26 height 26
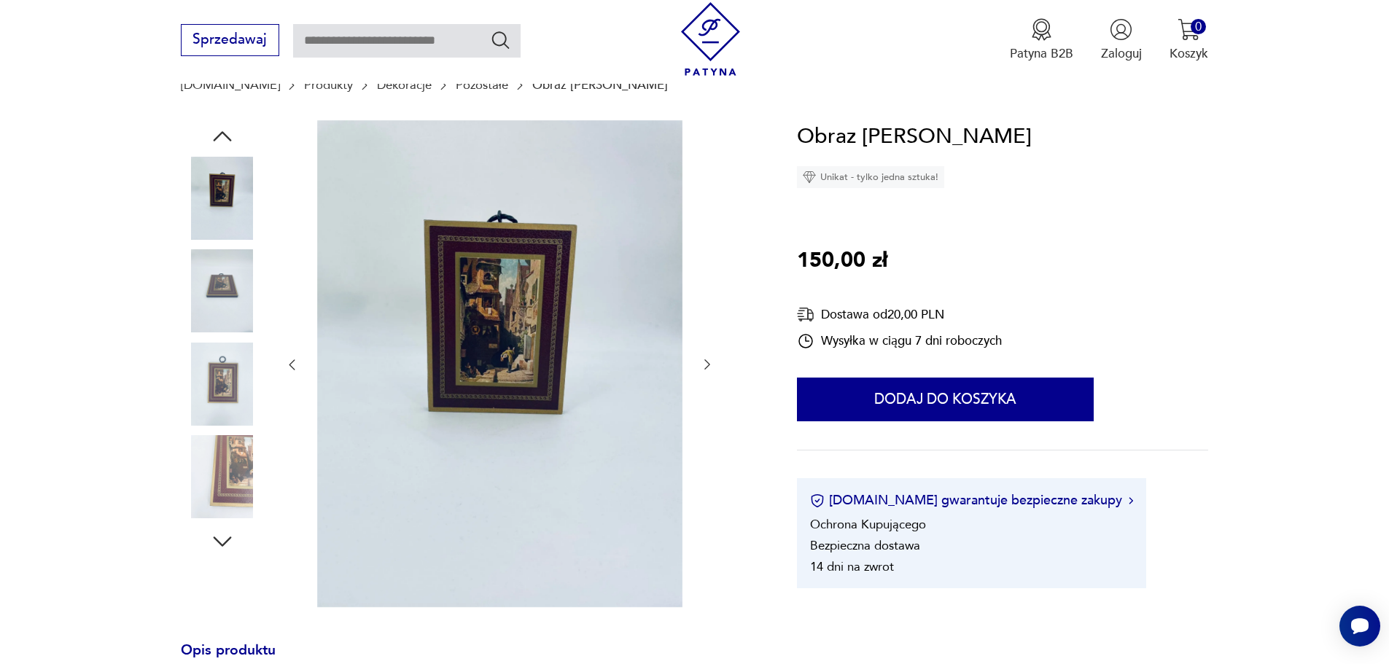
click at [227, 182] on img at bounding box center [222, 198] width 83 height 83
click at [222, 131] on icon "button" at bounding box center [222, 136] width 18 height 10
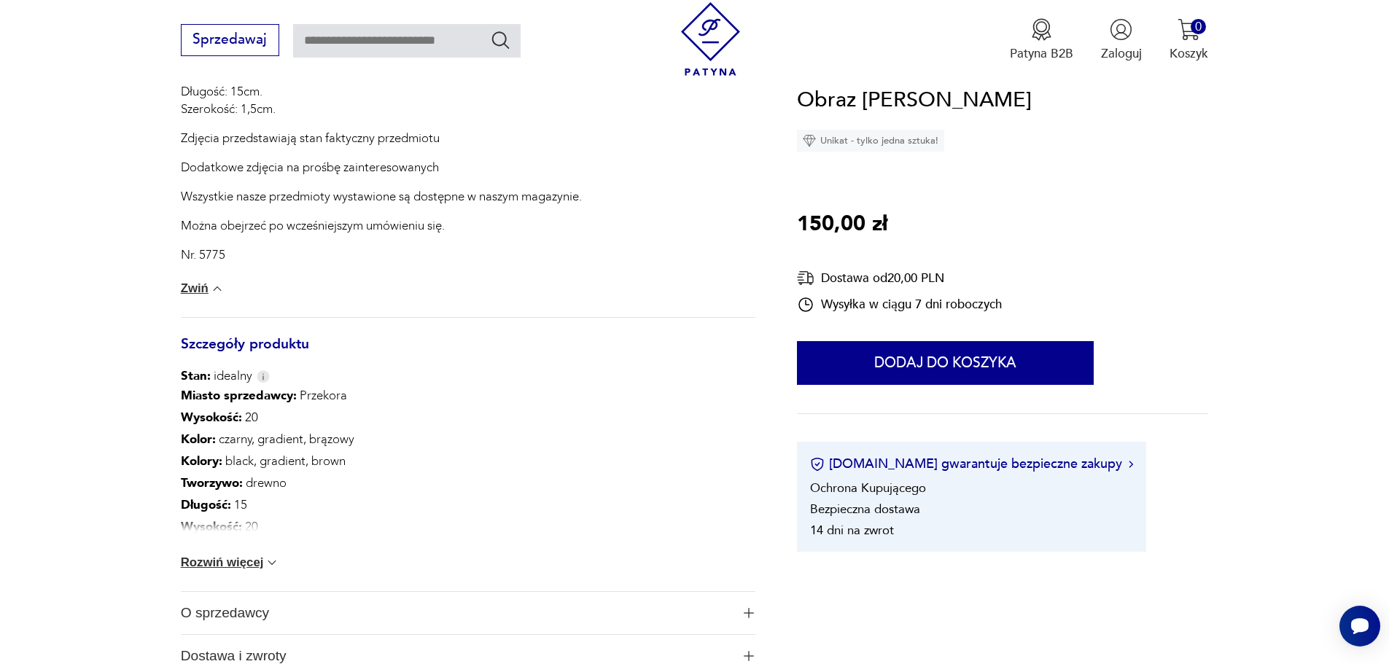
scroll to position [875, 0]
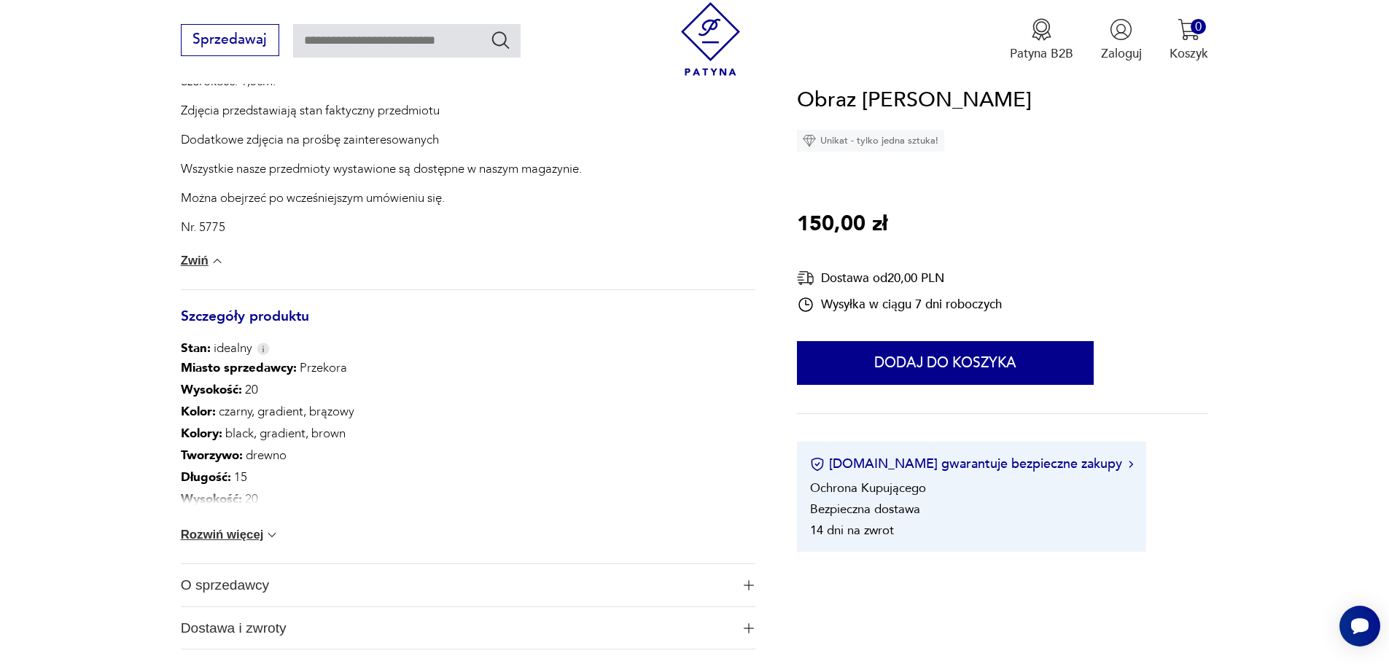
click at [256, 534] on button "Rozwiń więcej" at bounding box center [230, 535] width 99 height 15
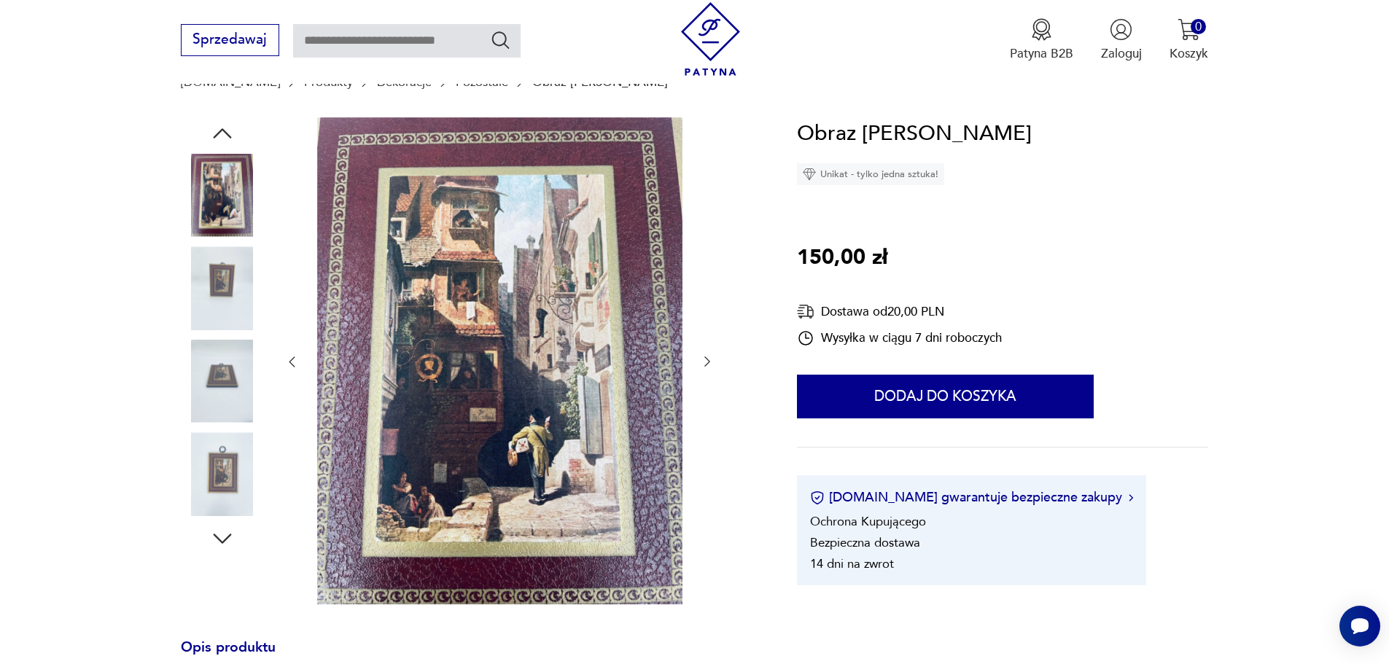
scroll to position [146, 0]
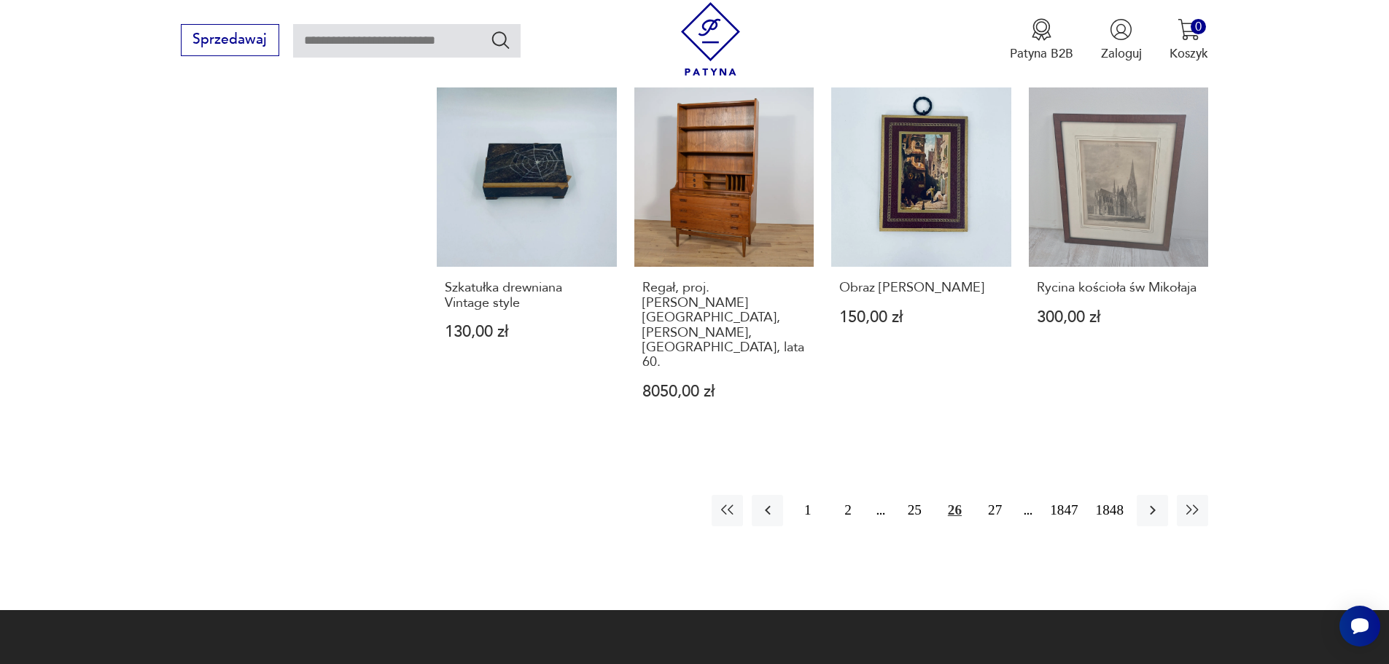
scroll to position [1464, 0]
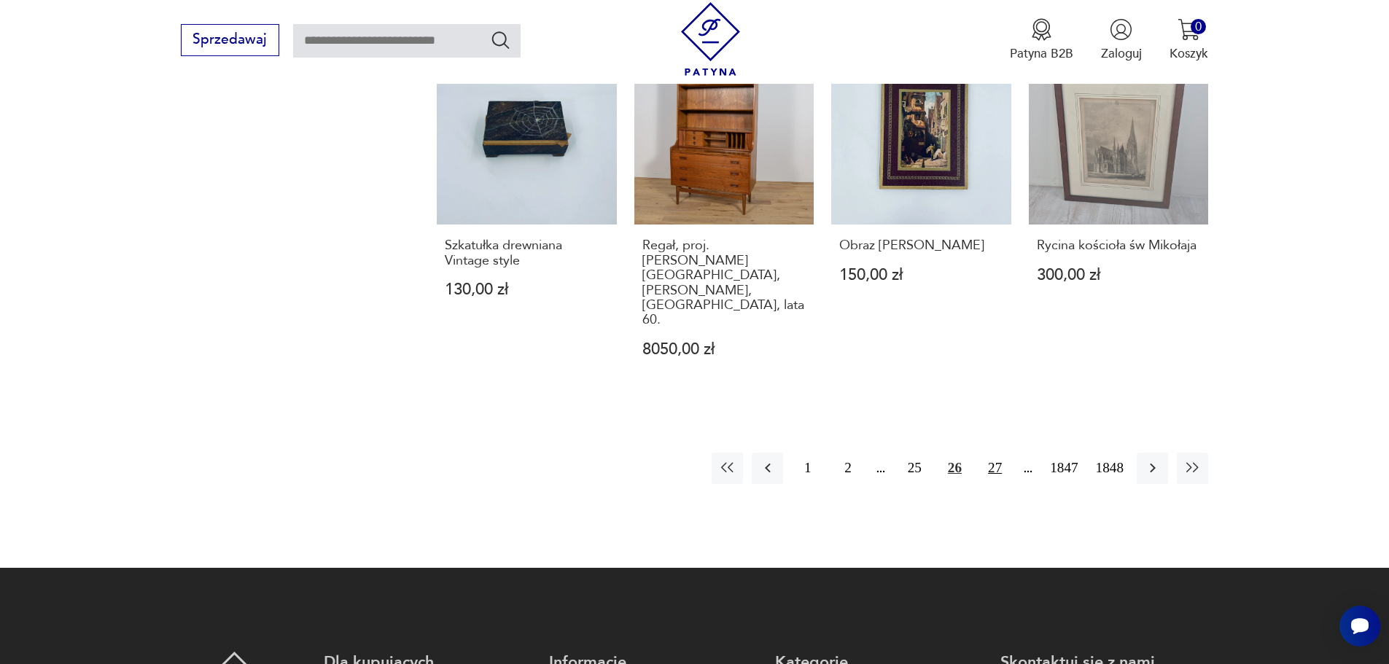
click at [995, 453] on button "27" at bounding box center [994, 468] width 31 height 31
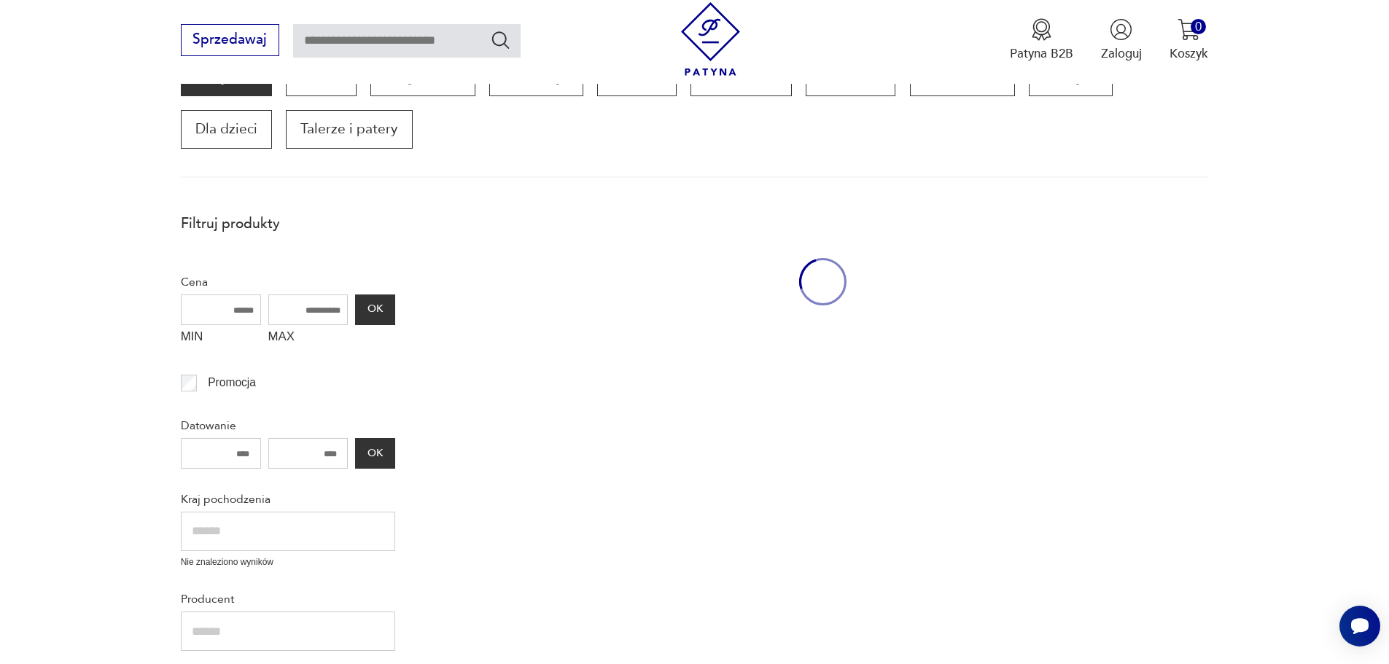
scroll to position [247, 0]
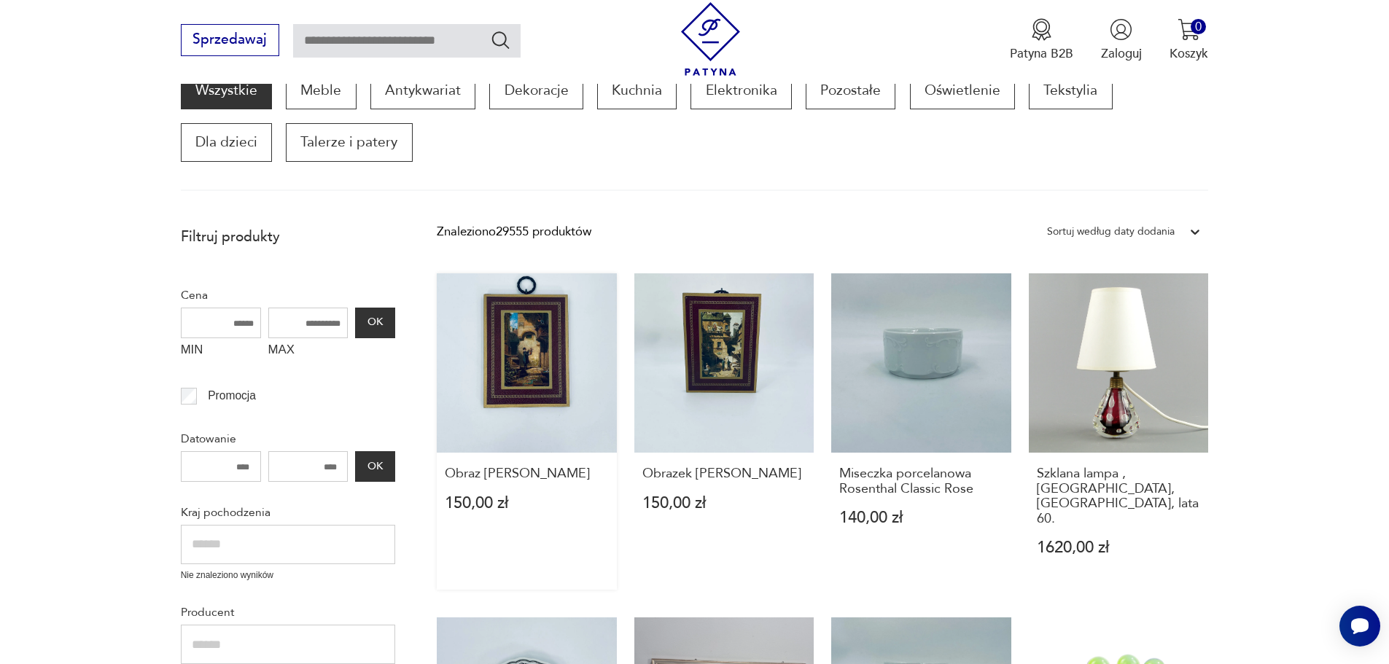
click at [536, 354] on link "Obraz Carla Spitzwega 150,00 zł" at bounding box center [527, 431] width 180 height 316
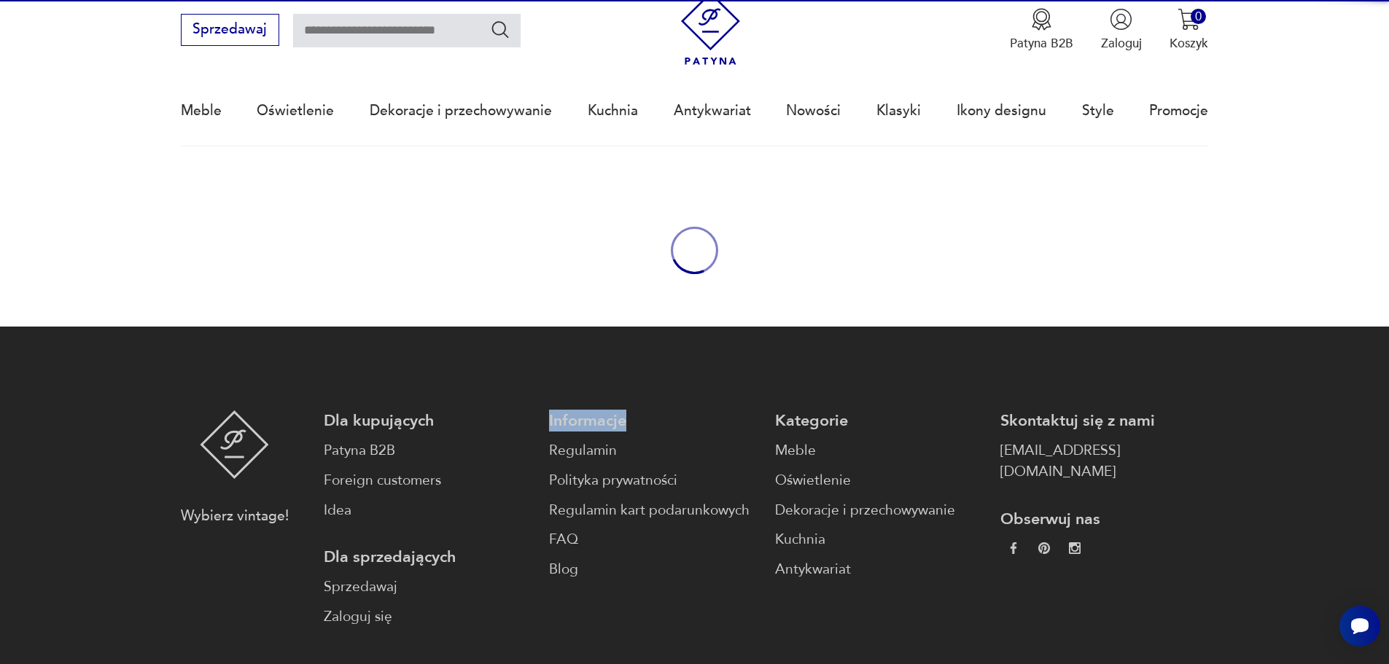
scroll to position [4, 0]
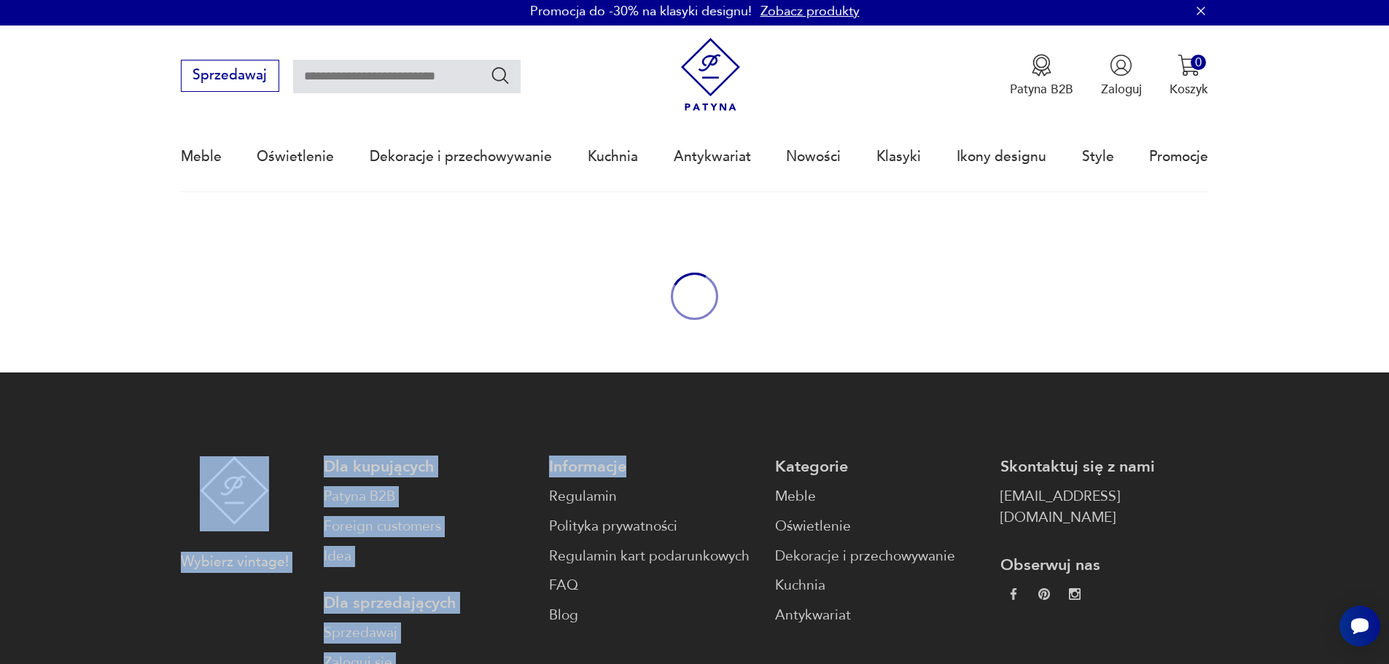
click at [537, 354] on body "Cenimy prywatność użytkowników Używamy plików cookie, aby poprawić jakość przeg…" at bounding box center [694, 439] width 1389 height 887
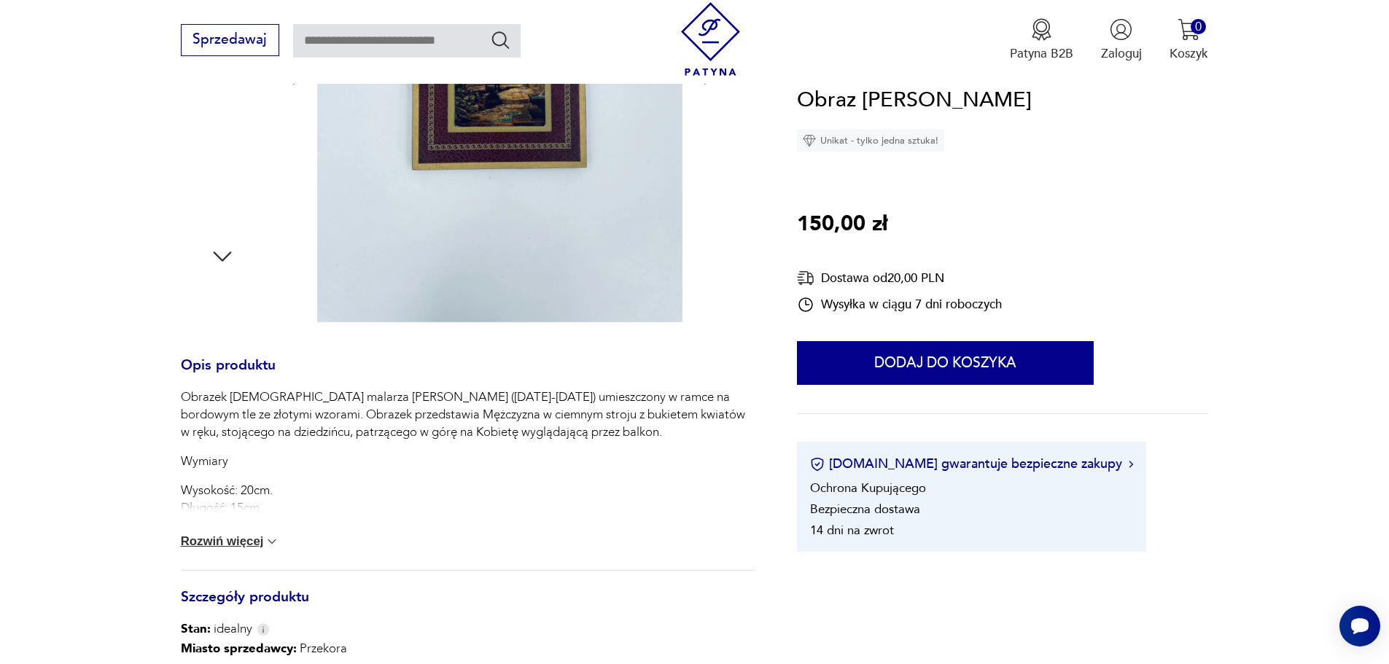
scroll to position [437, 0]
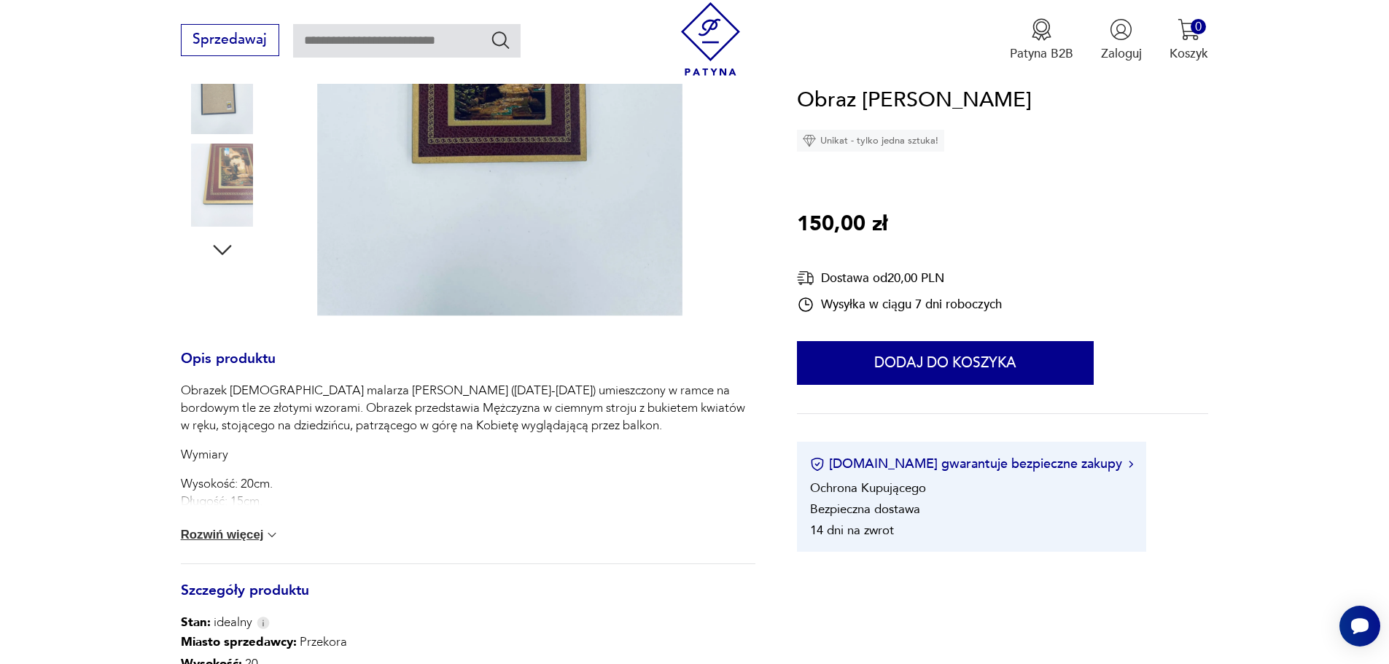
click at [241, 529] on button "Rozwiń więcej" at bounding box center [230, 535] width 99 height 15
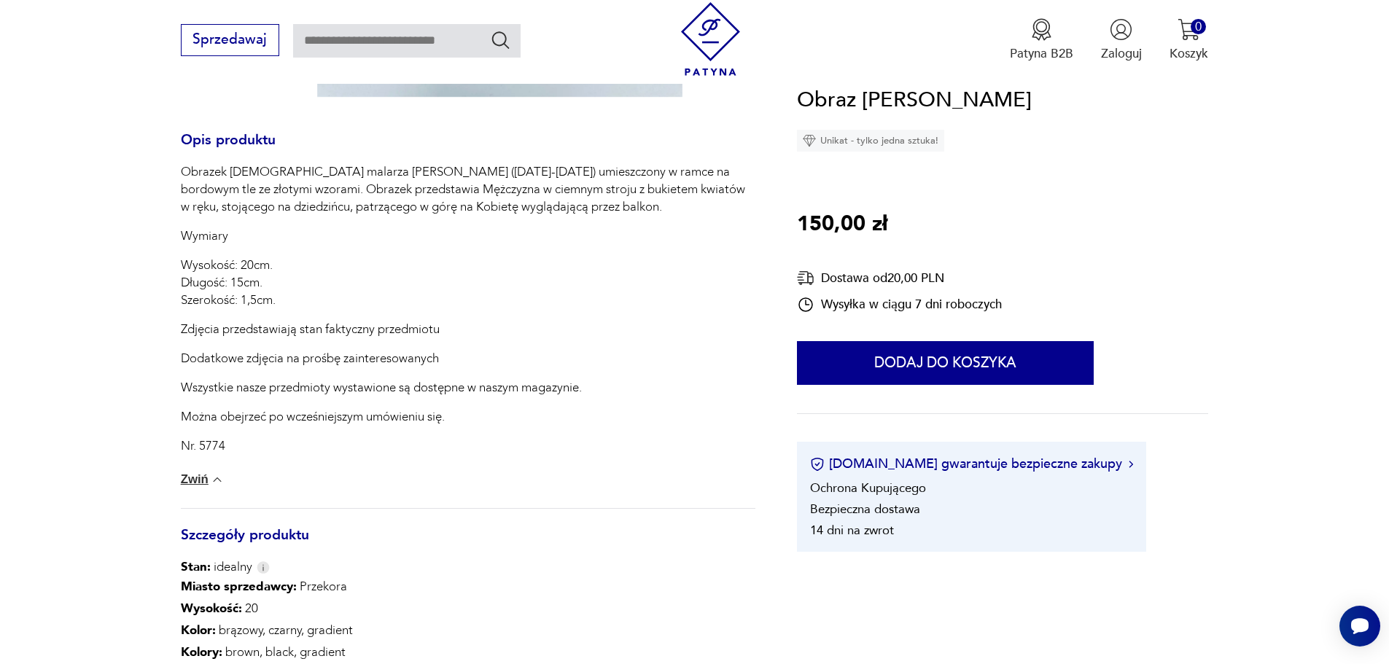
scroll to position [219, 0]
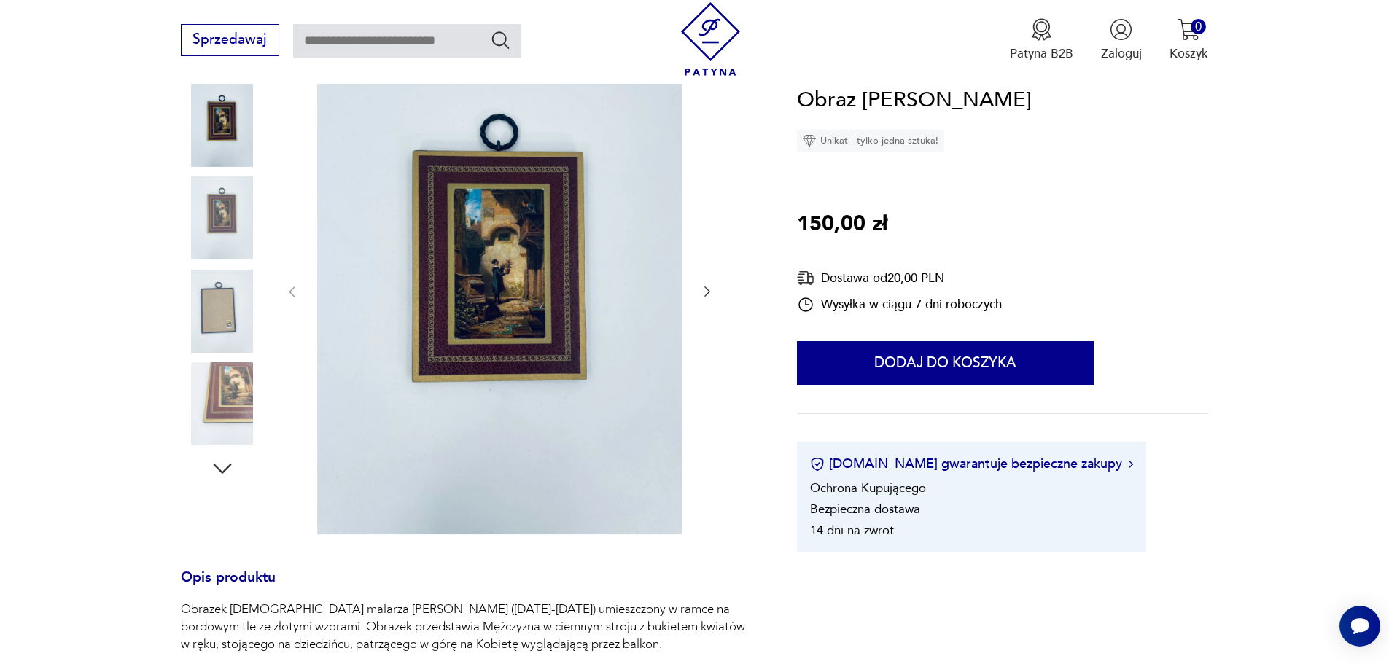
click at [239, 391] on img at bounding box center [222, 403] width 83 height 83
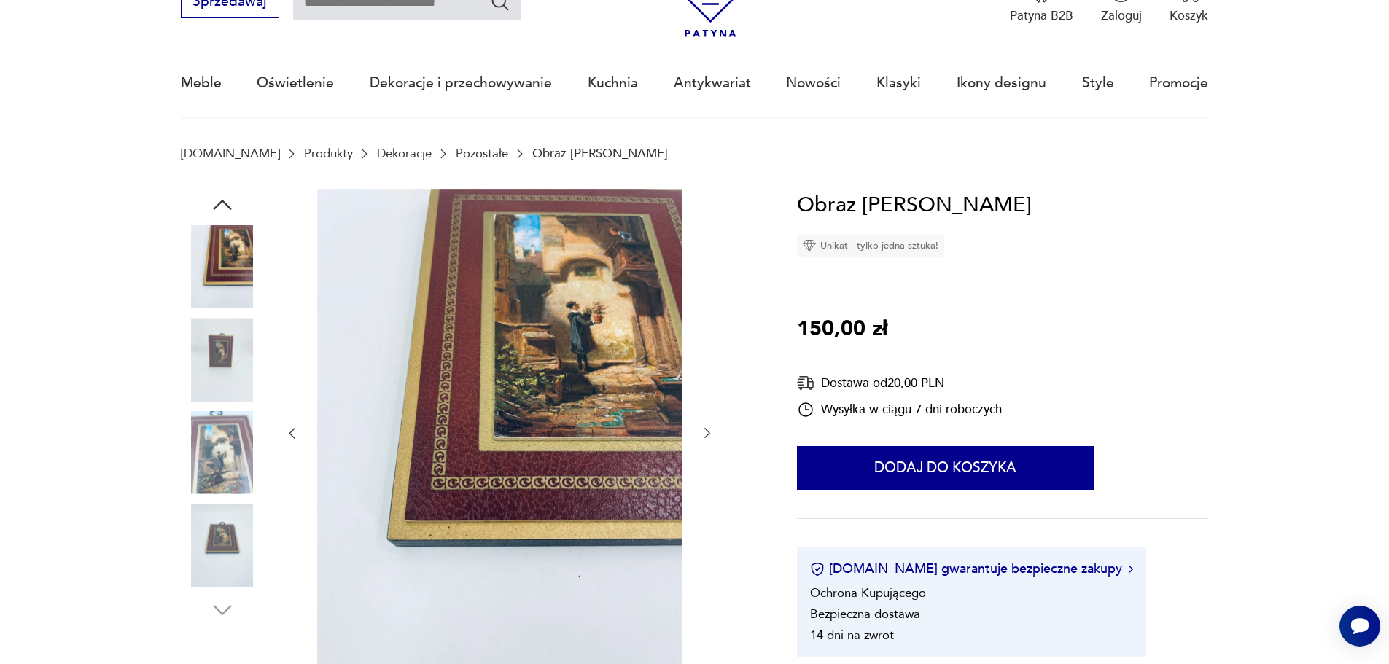
scroll to position [73, 0]
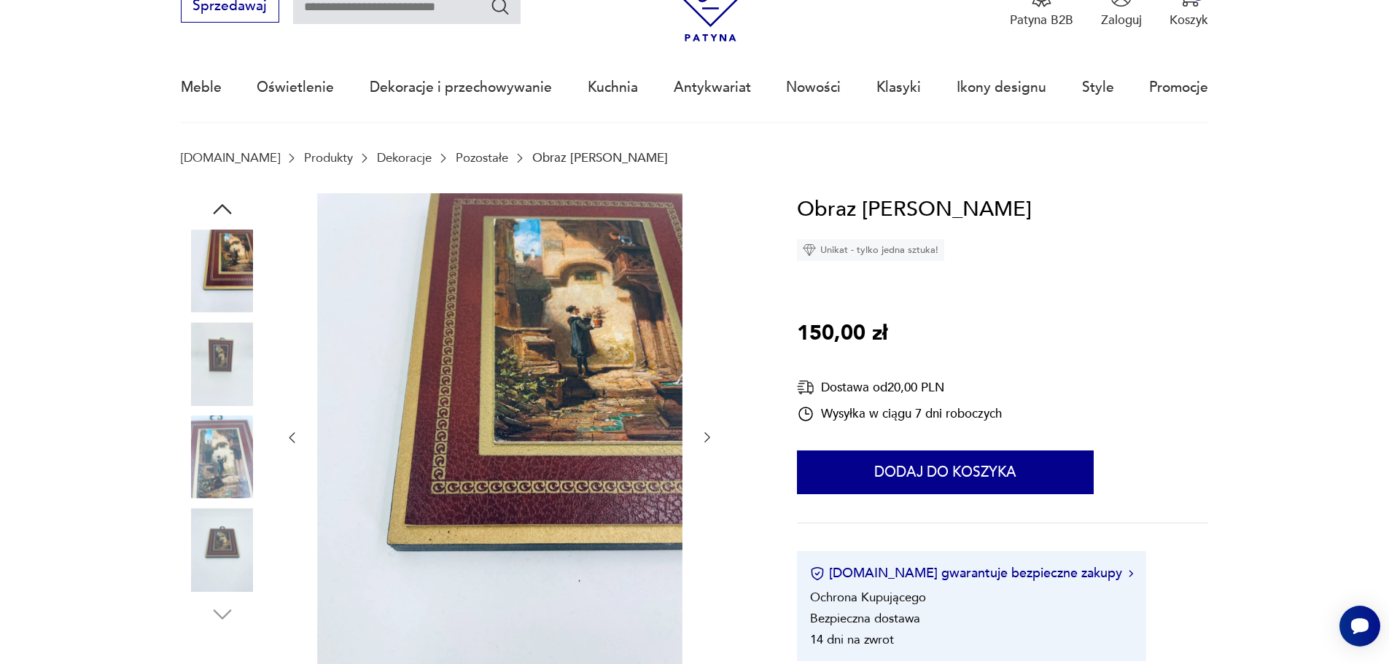
click at [234, 541] on img at bounding box center [222, 549] width 83 height 83
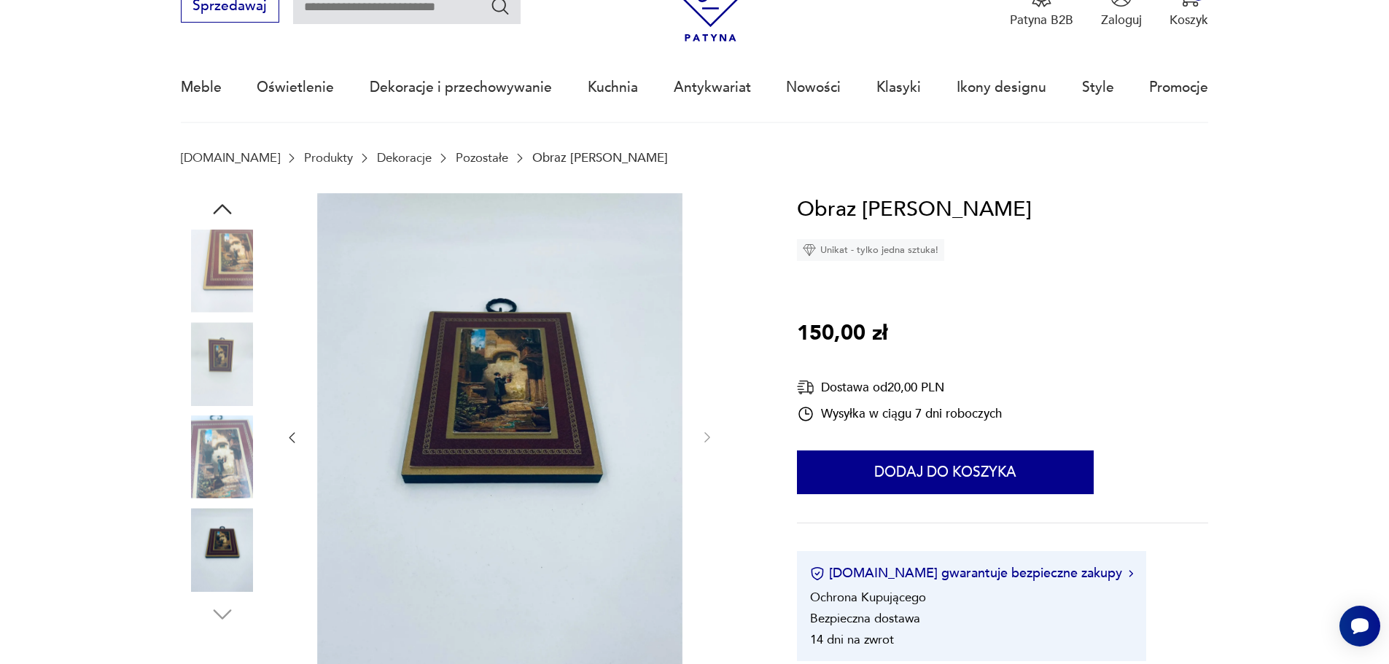
scroll to position [247, 0]
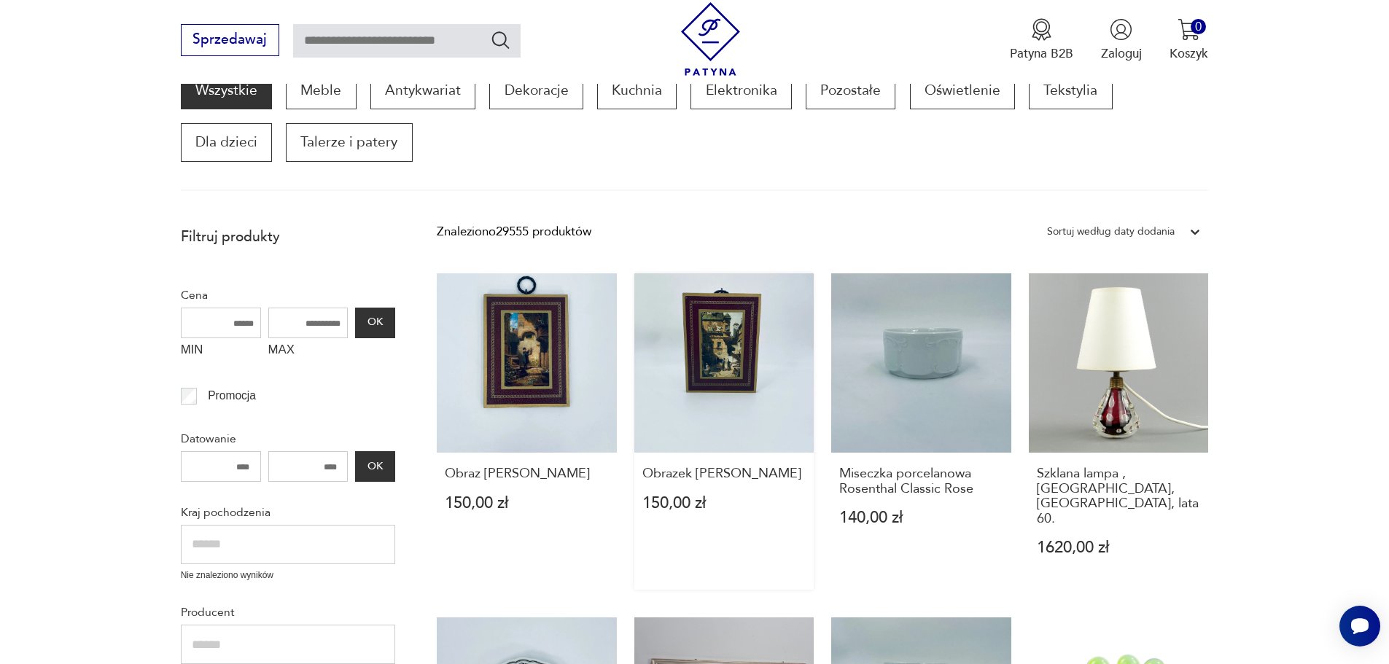
click at [733, 349] on link "Obrazek Carla Spitzwega 150,00 zł" at bounding box center [724, 431] width 180 height 316
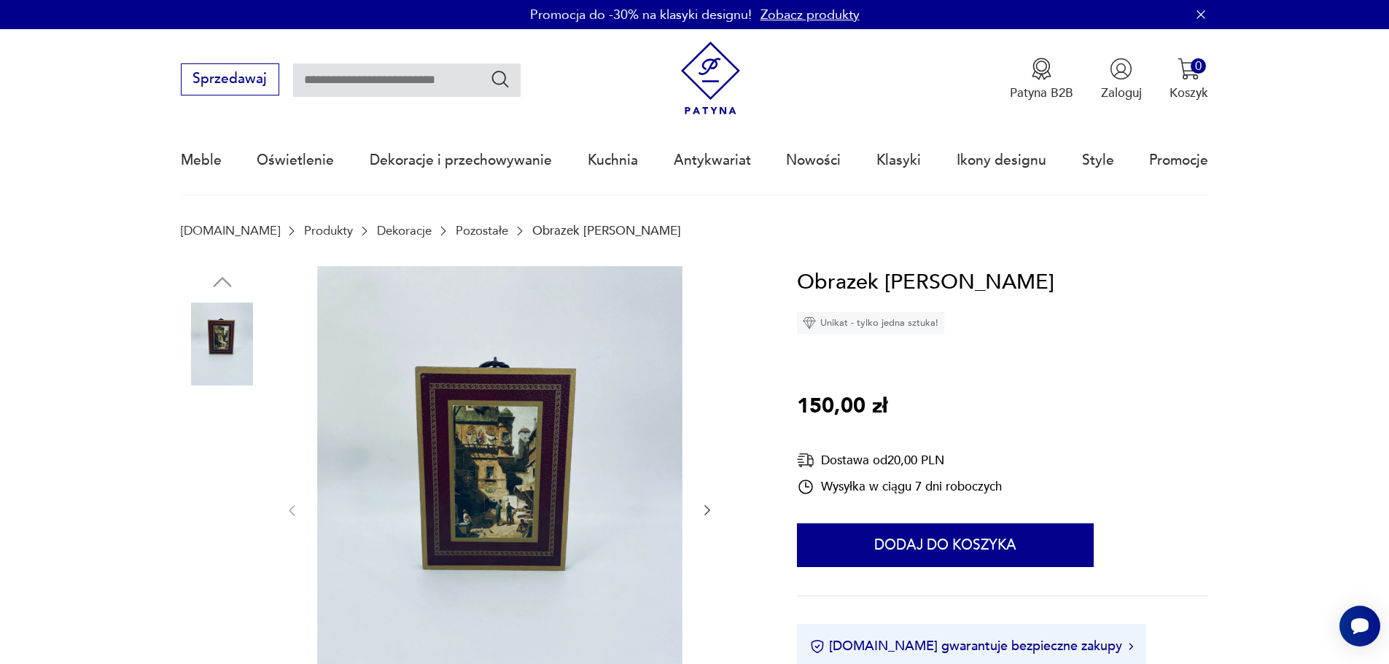
click at [516, 465] on img at bounding box center [499, 509] width 365 height 487
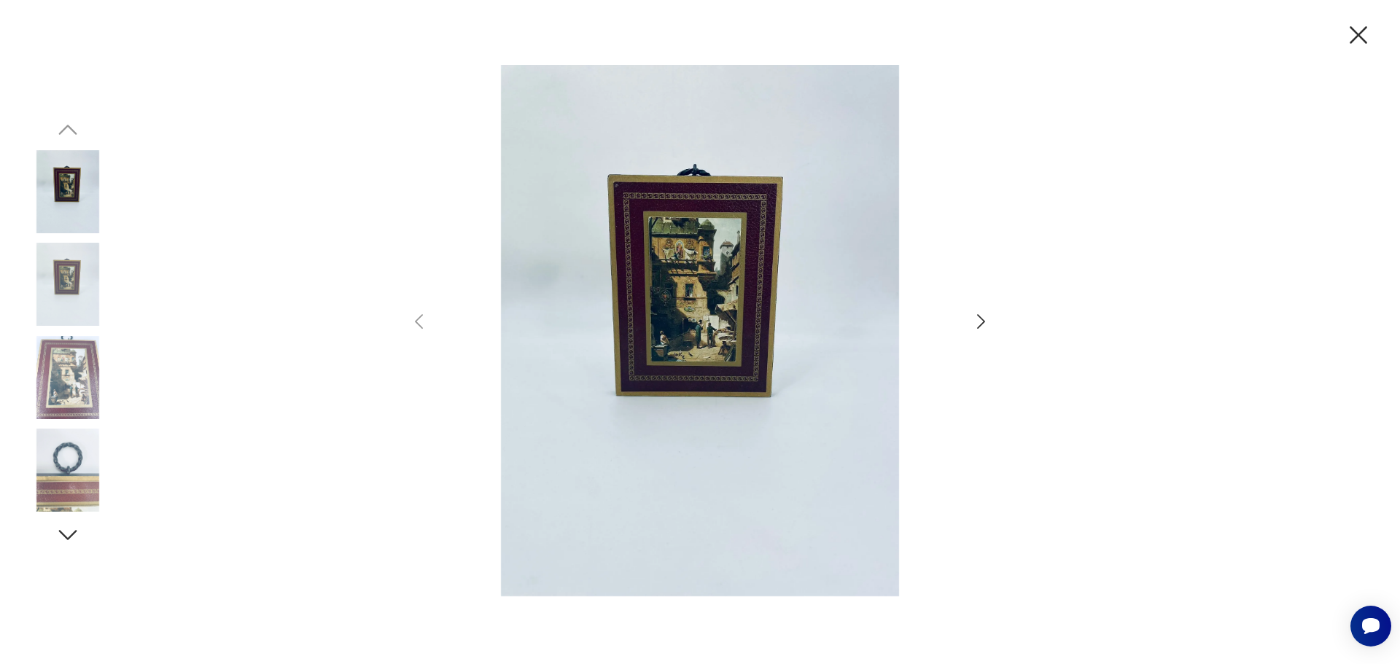
click at [75, 370] on img at bounding box center [67, 377] width 83 height 83
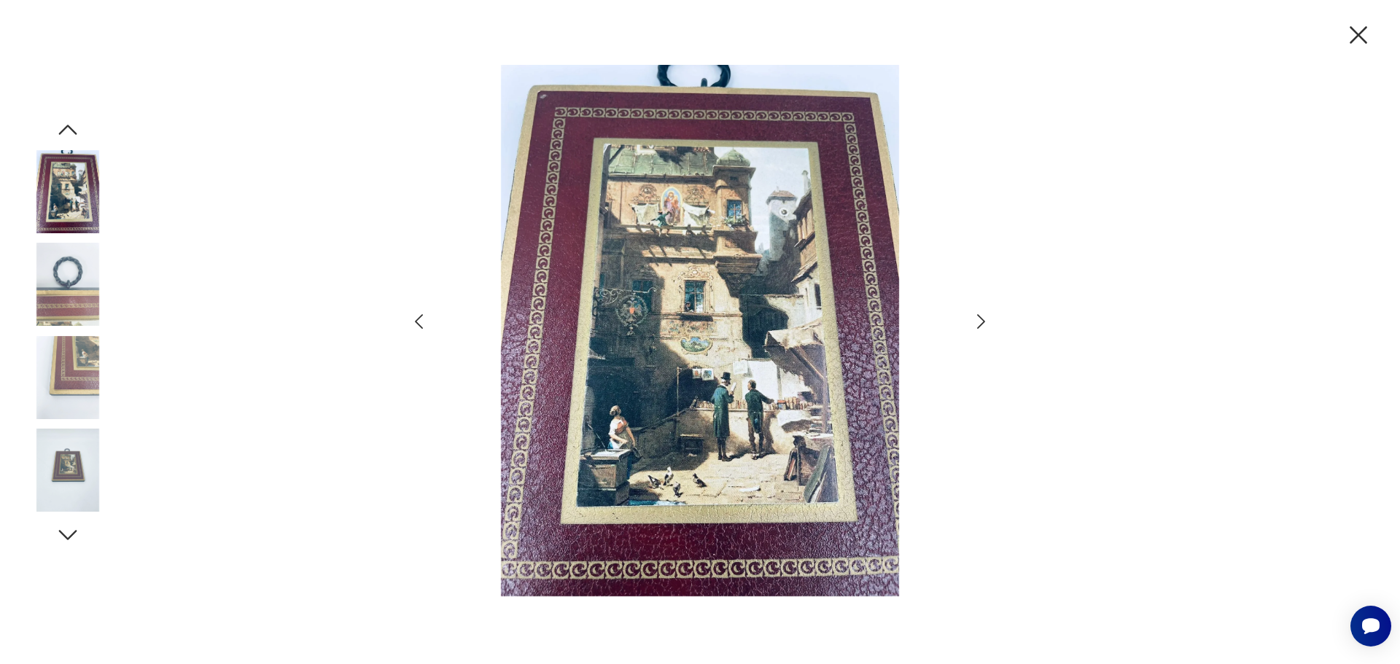
click at [1355, 31] on icon "button" at bounding box center [1358, 35] width 31 height 31
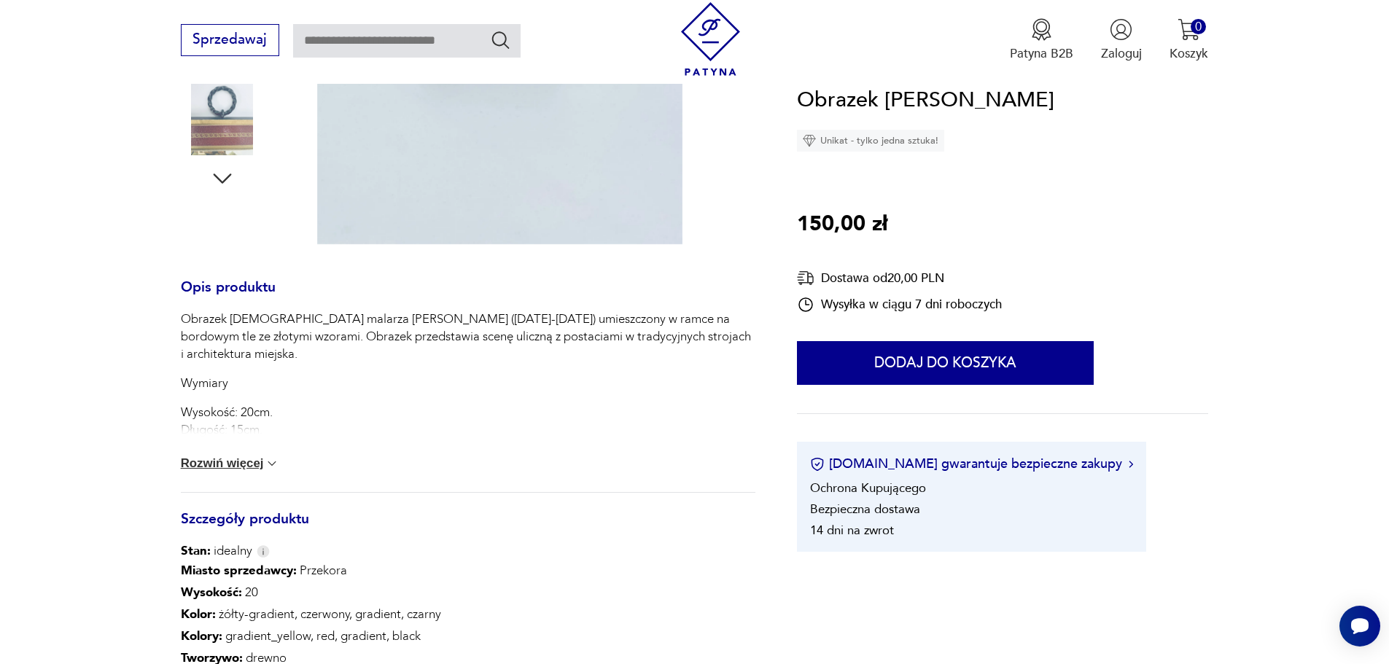
scroll to position [510, 0]
click at [247, 460] on button "Rozwiń więcej" at bounding box center [230, 462] width 99 height 15
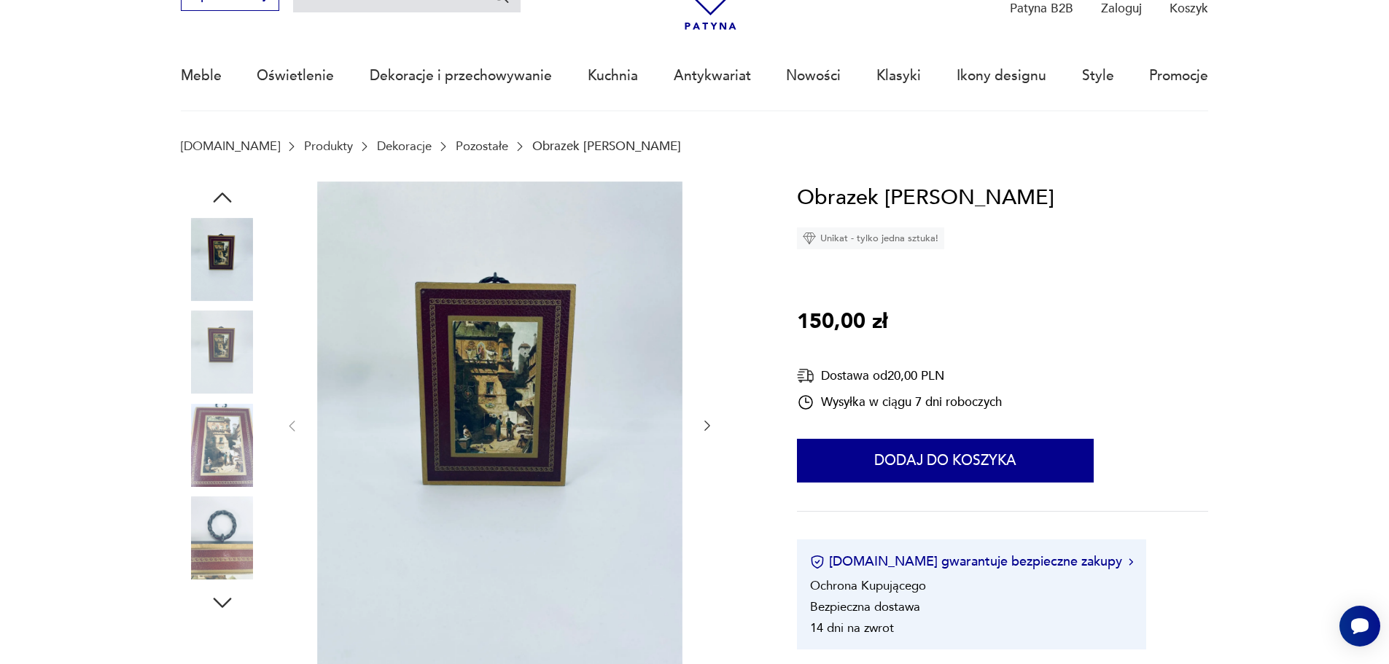
scroll to position [0, 0]
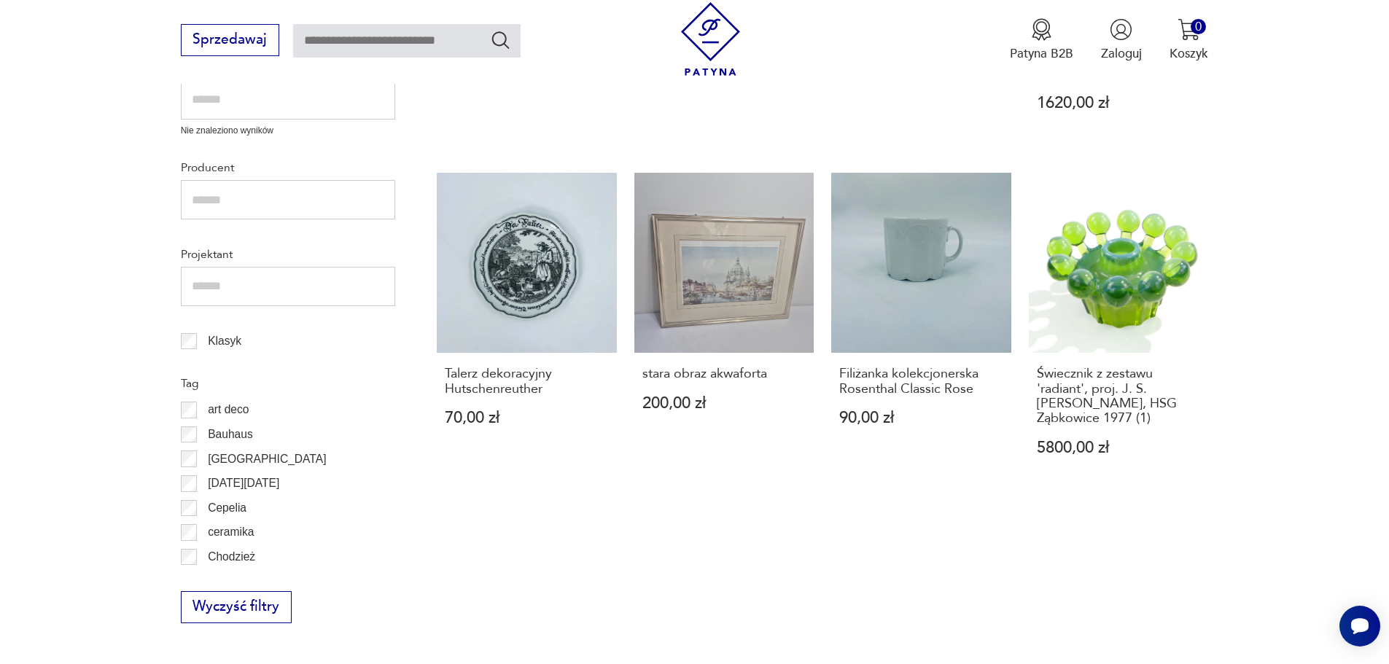
scroll to position [903, 0]
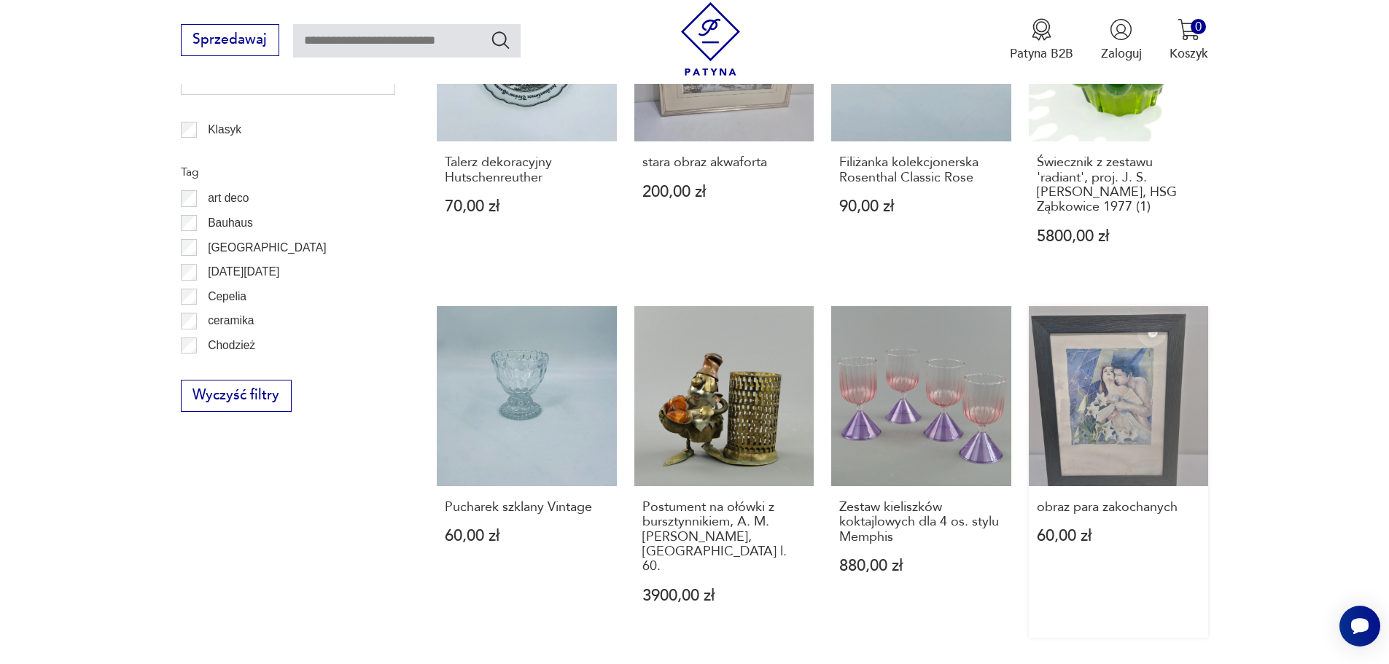
click at [1134, 351] on link "obraz para zakochanych 60,00 zł" at bounding box center [1119, 472] width 180 height 332
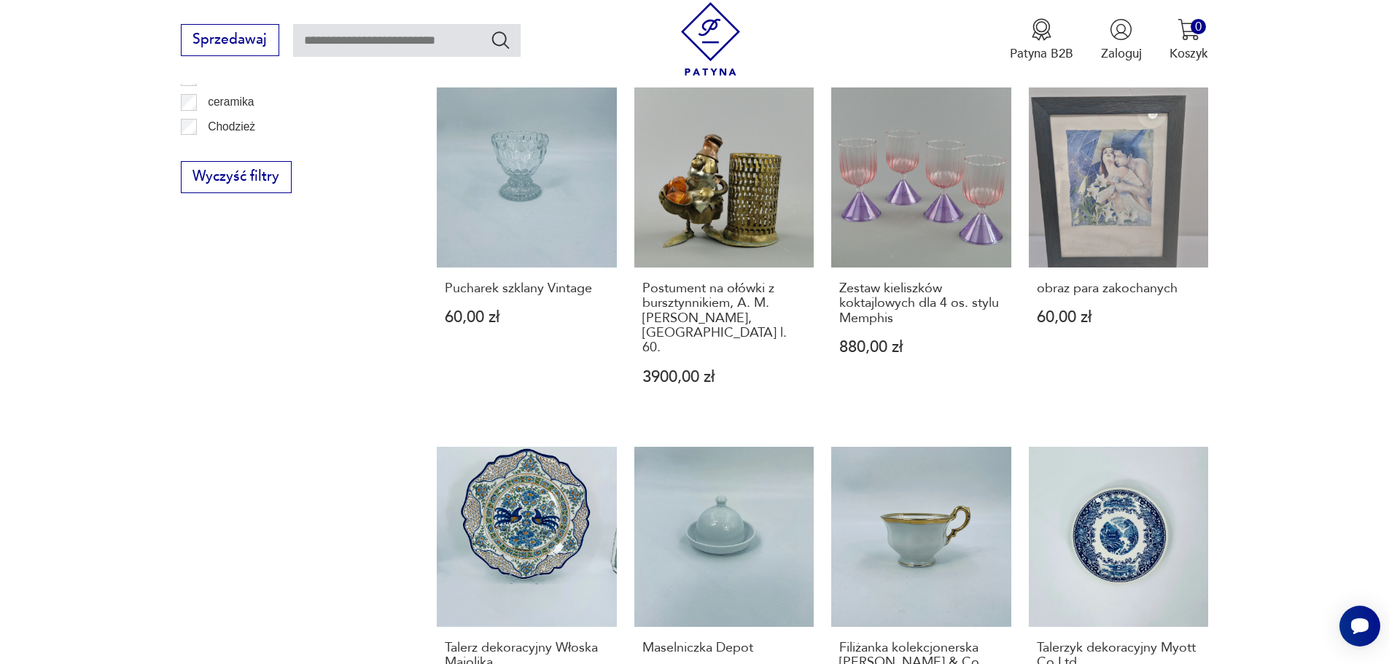
scroll to position [1268, 0]
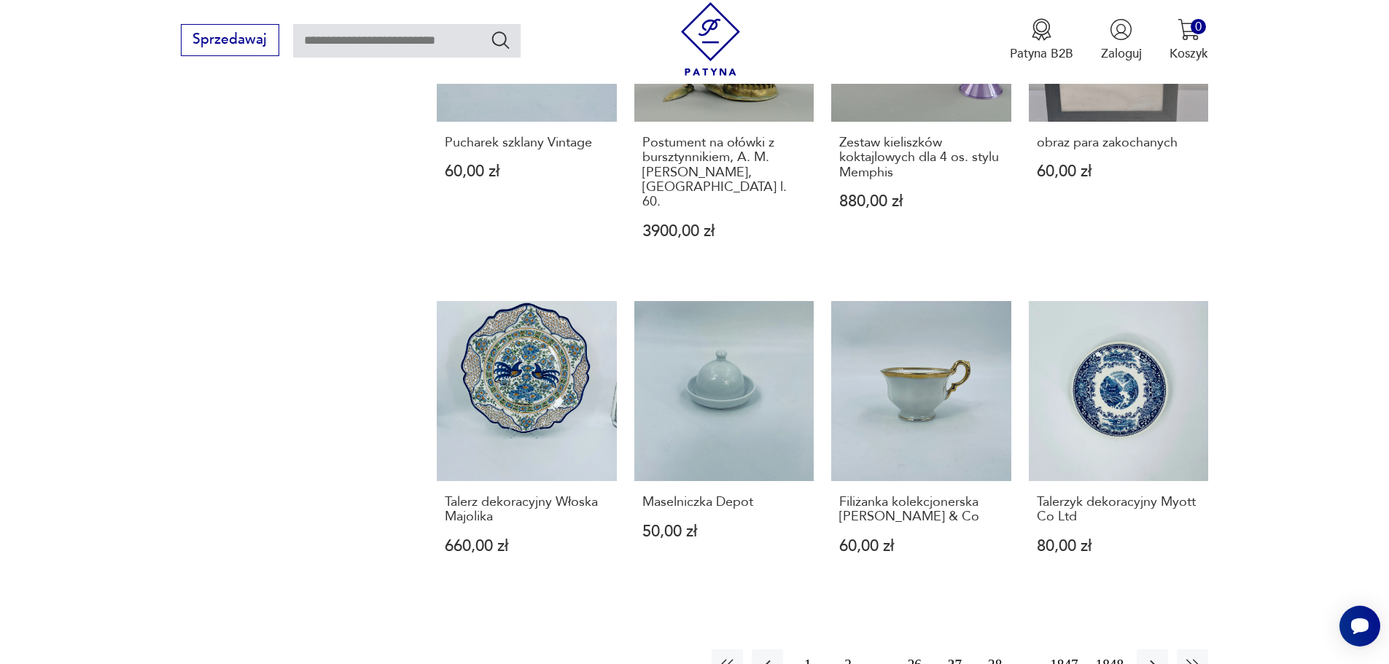
click at [994, 649] on button "28" at bounding box center [994, 664] width 31 height 31
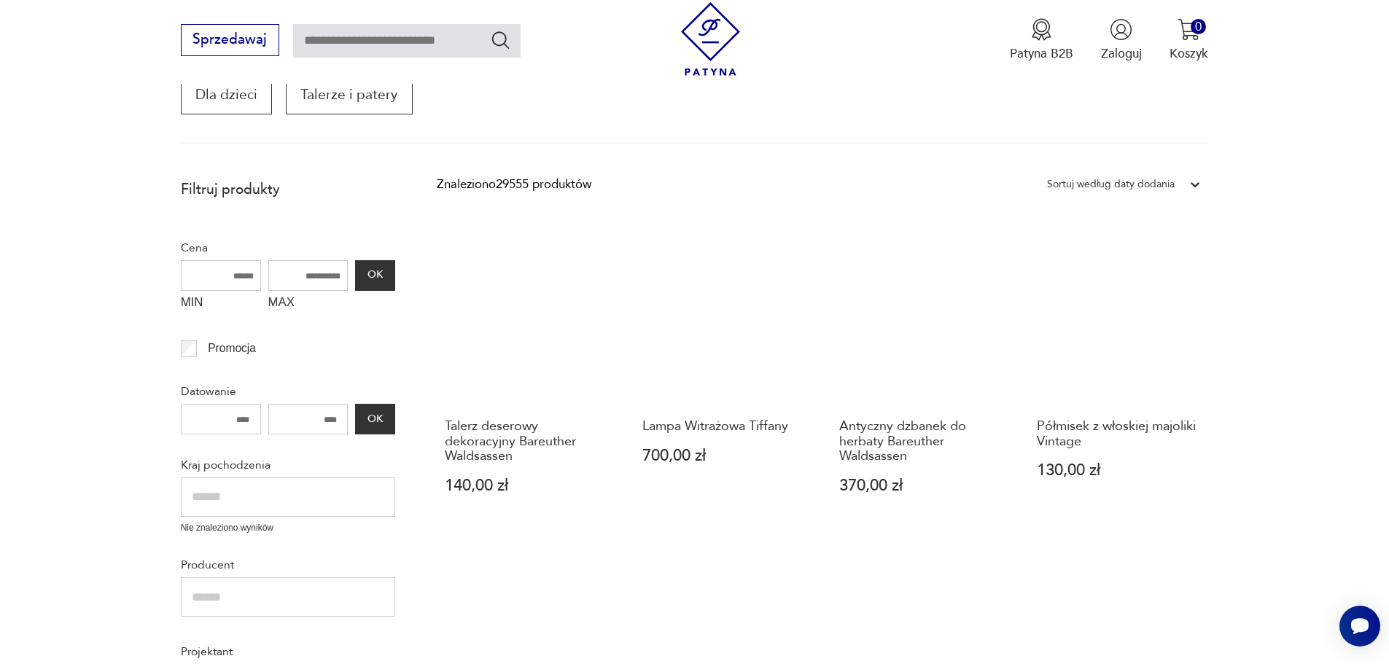
scroll to position [320, 0]
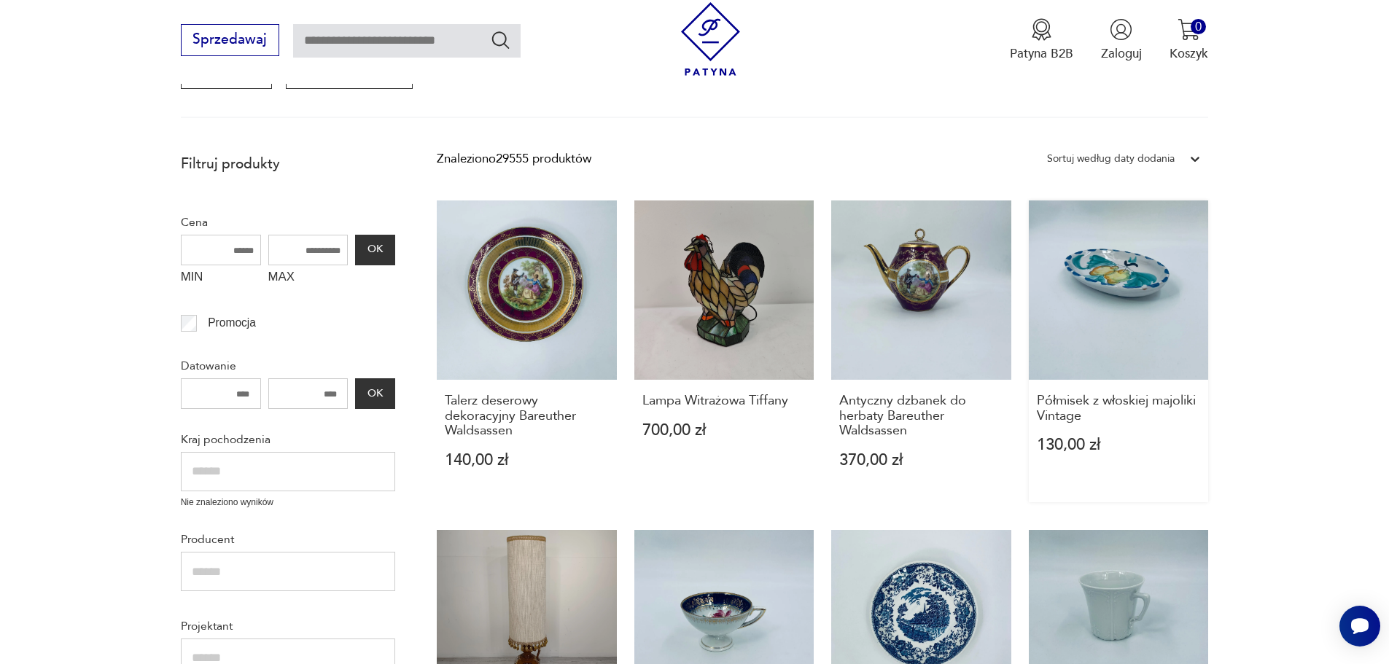
click at [1123, 286] on link "Półmisek z włoskiej majoliki Vintage 130,00 zł" at bounding box center [1119, 351] width 180 height 302
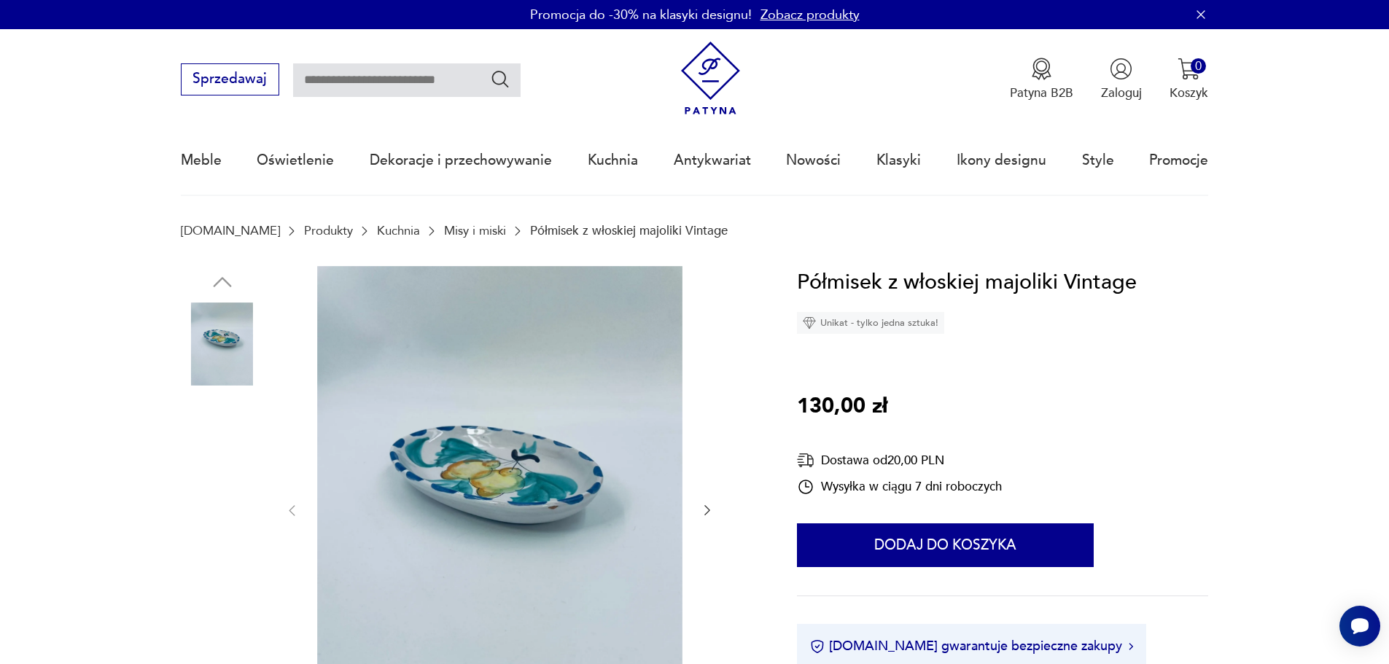
click at [242, 450] on img at bounding box center [222, 436] width 83 height 83
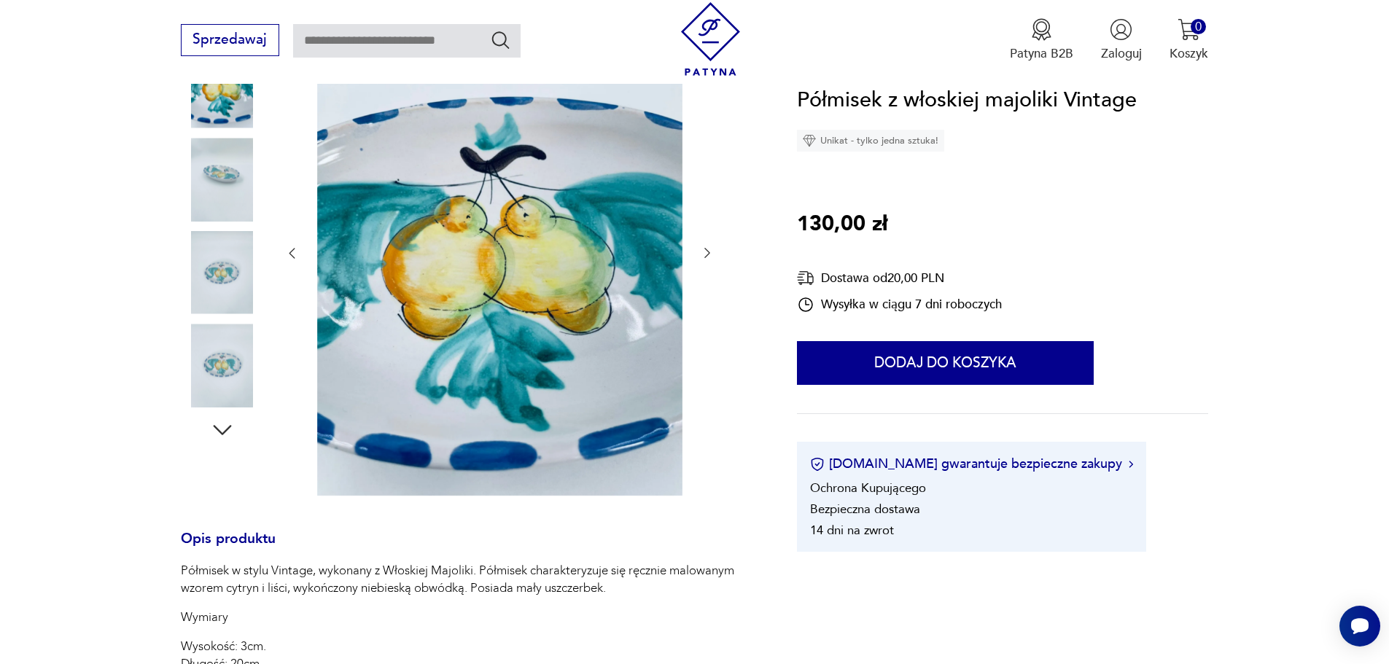
scroll to position [292, 0]
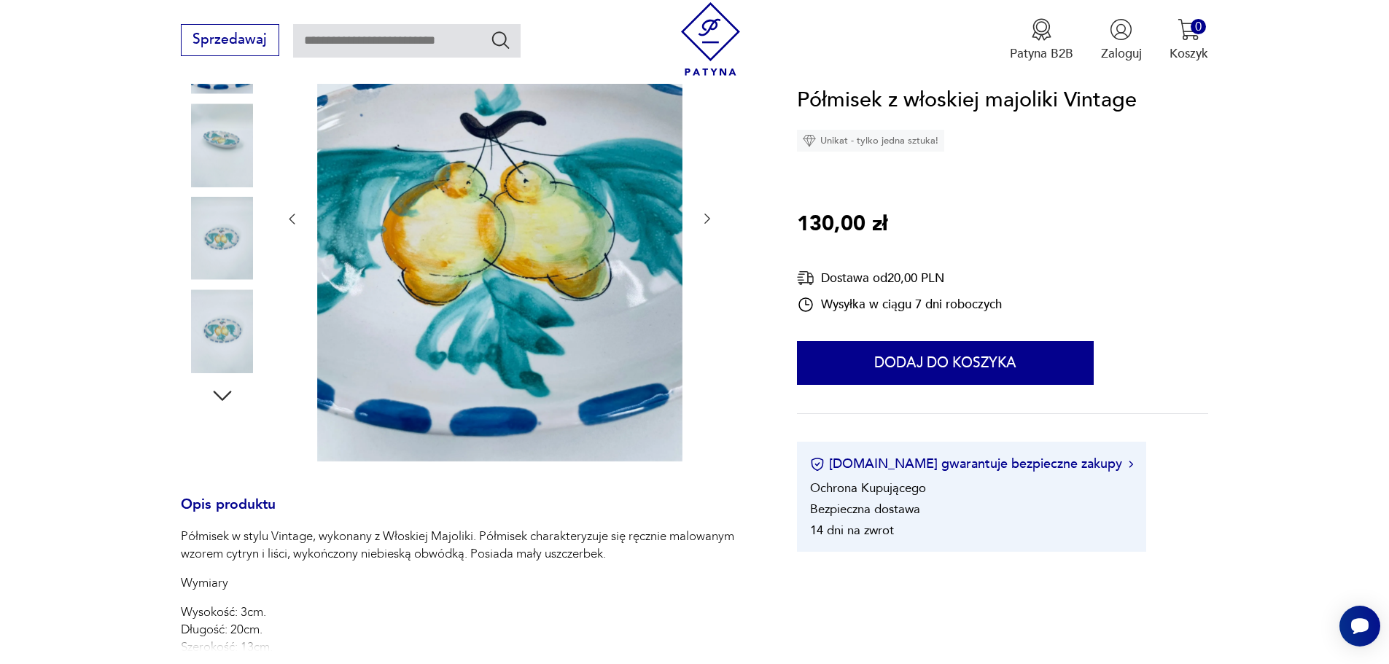
click at [241, 326] on img at bounding box center [222, 330] width 83 height 83
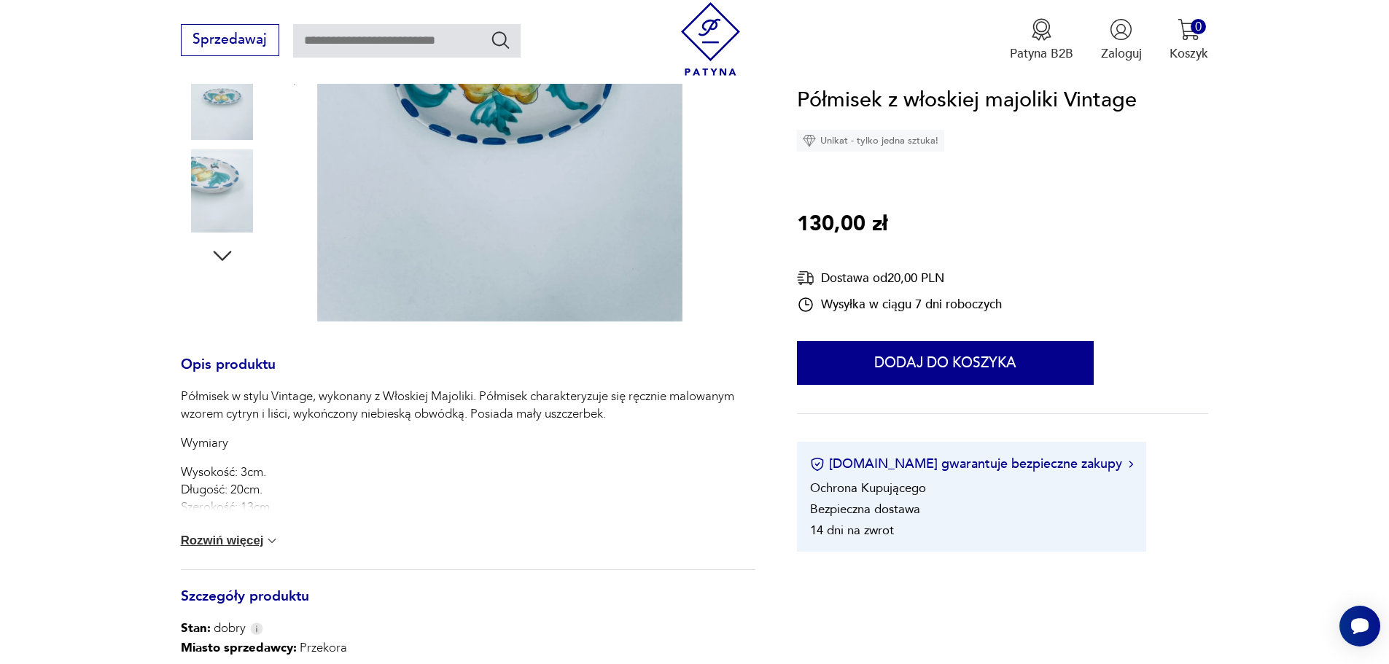
scroll to position [437, 0]
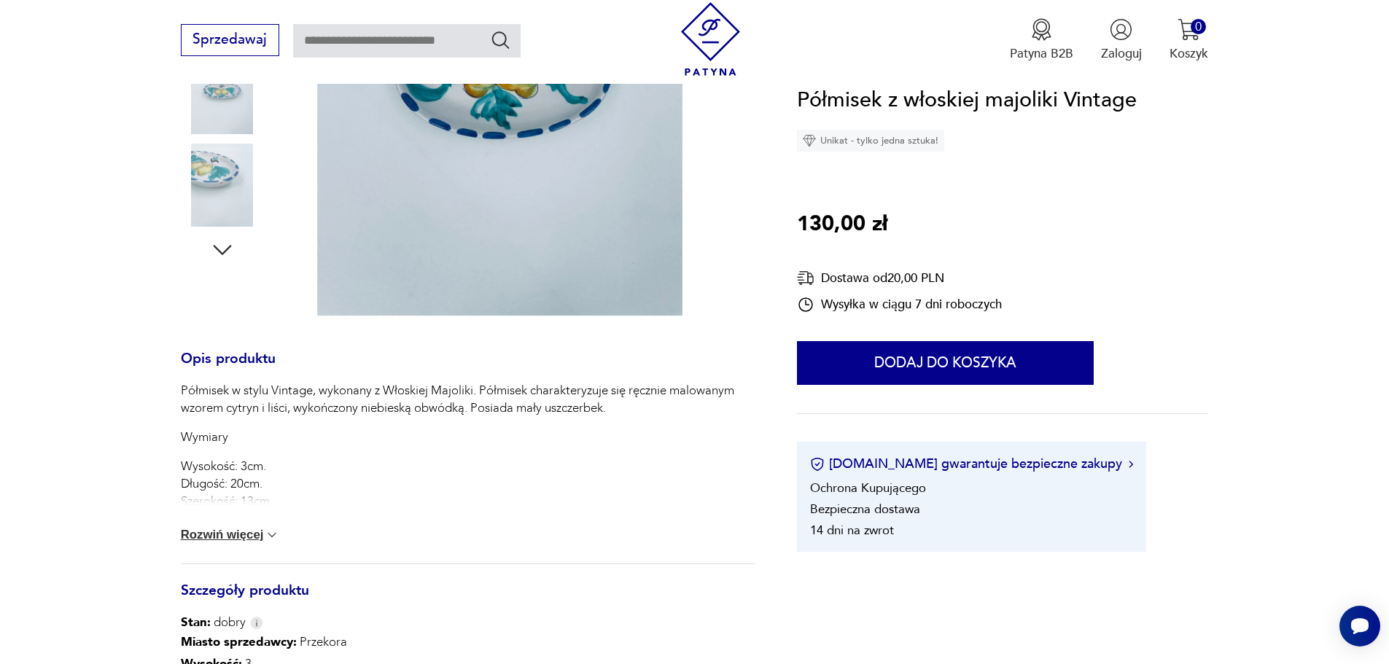
click at [243, 530] on button "Rozwiń więcej" at bounding box center [230, 535] width 99 height 15
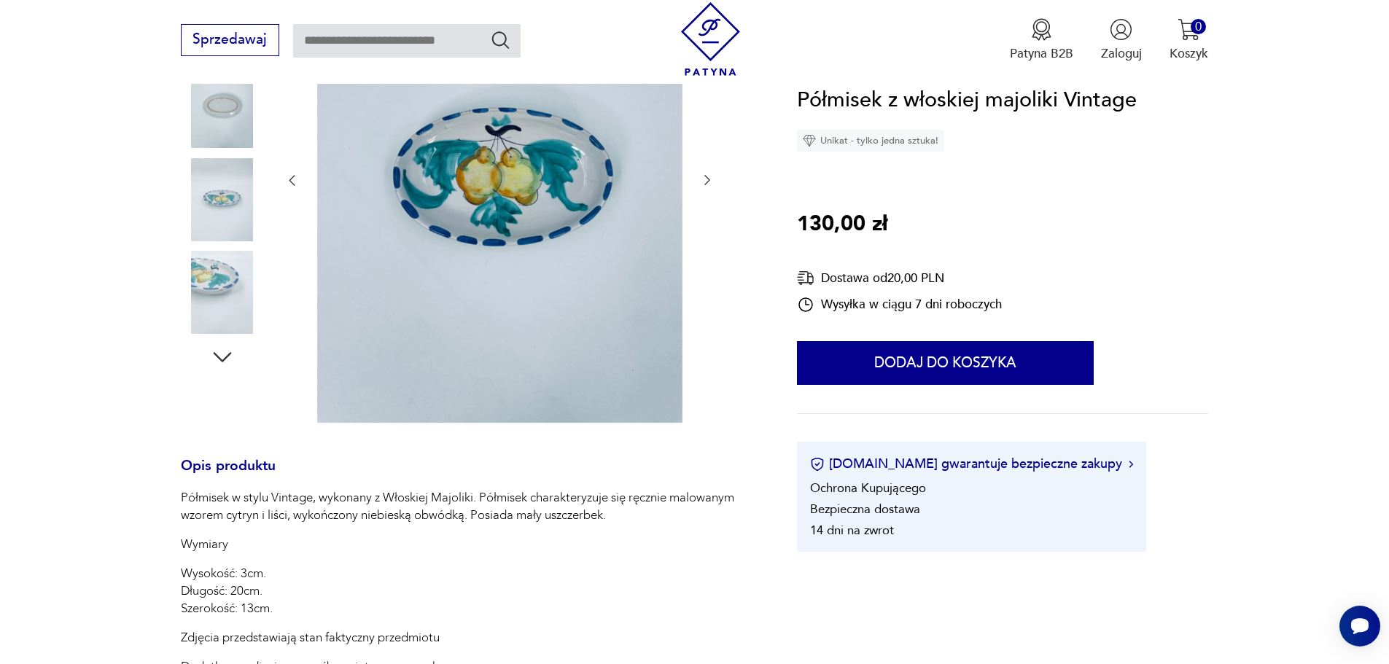
scroll to position [292, 0]
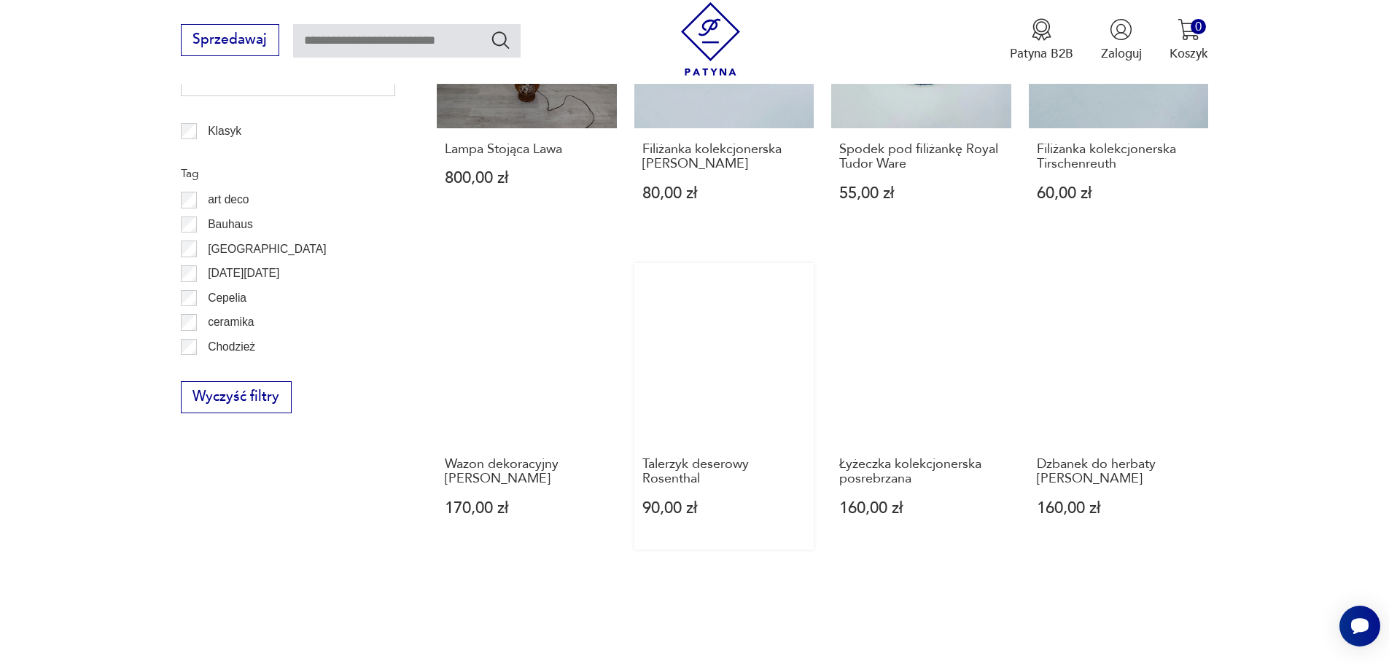
scroll to position [903, 0]
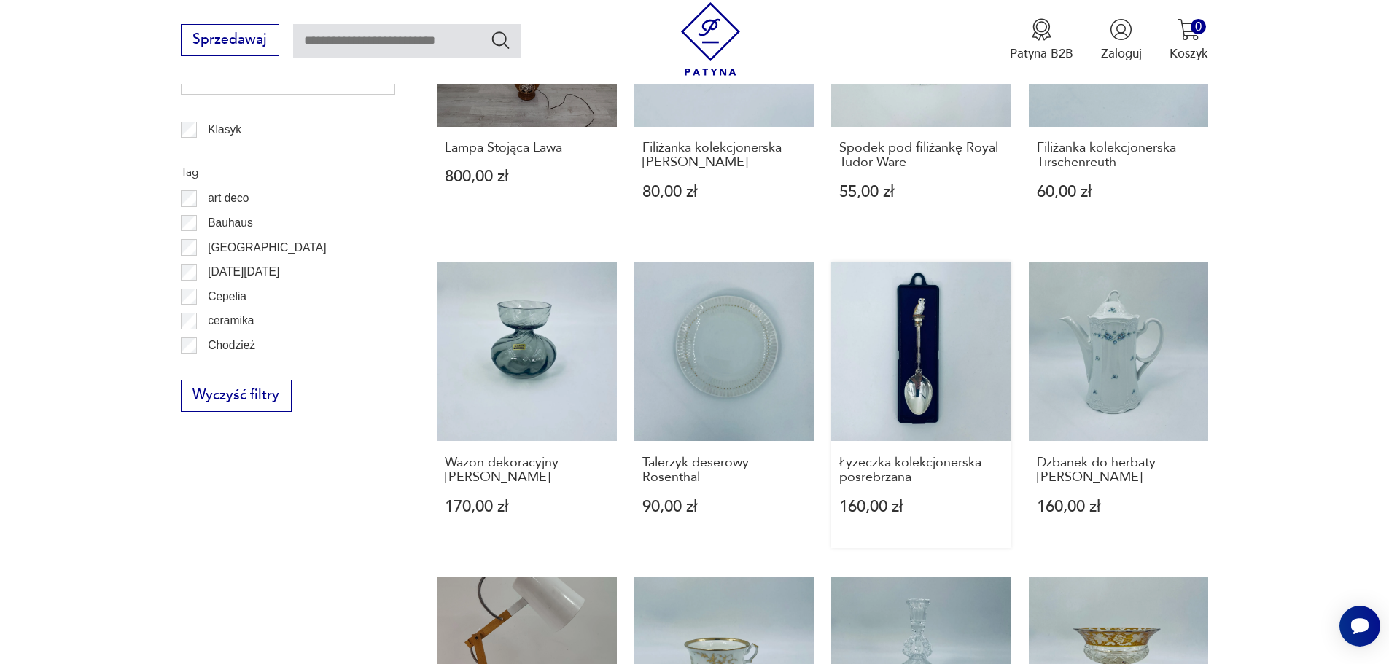
click at [913, 373] on link "Łyżeczka kolekcjonerska posrebrzana 160,00 zł" at bounding box center [921, 405] width 180 height 287
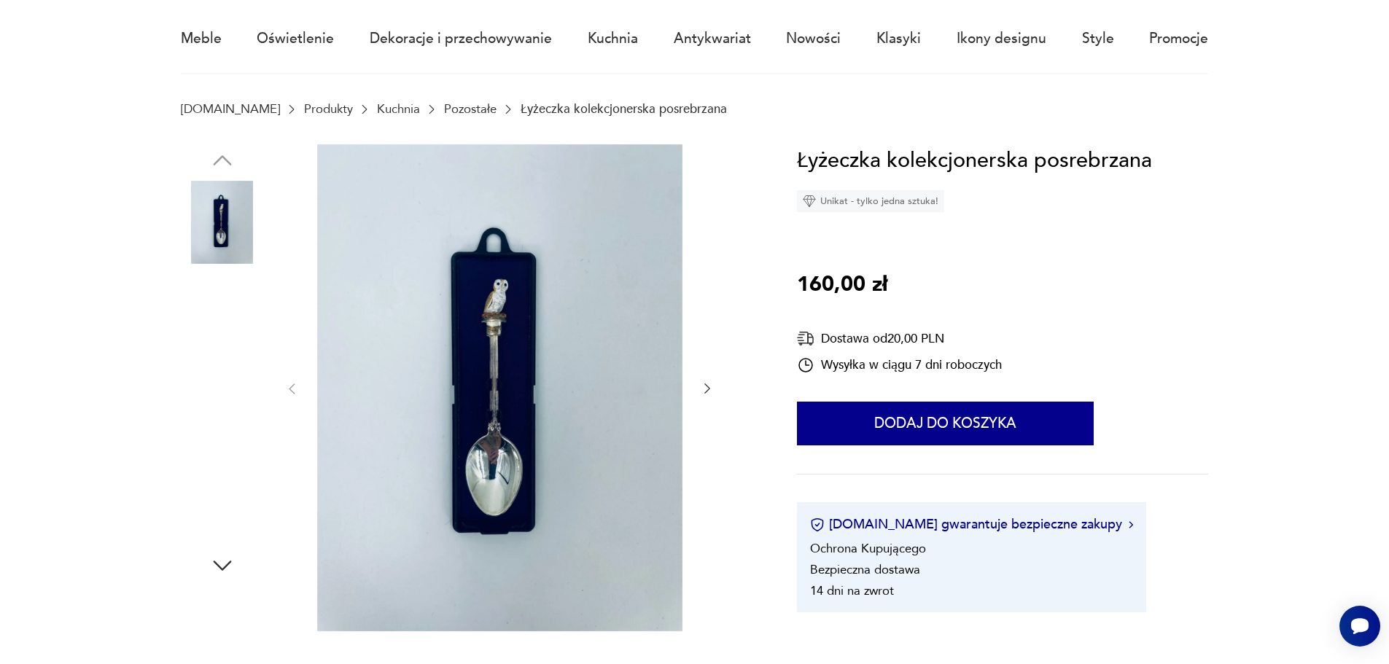
scroll to position [219, 0]
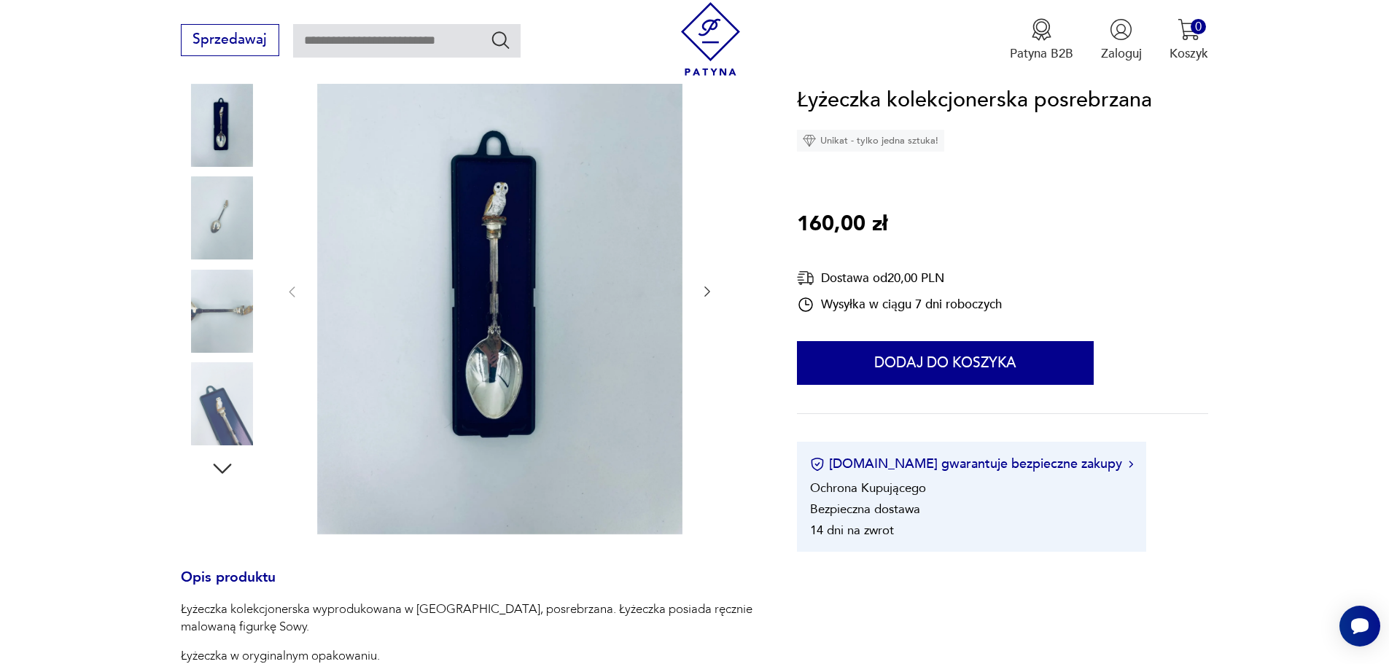
click at [230, 404] on img at bounding box center [222, 403] width 83 height 83
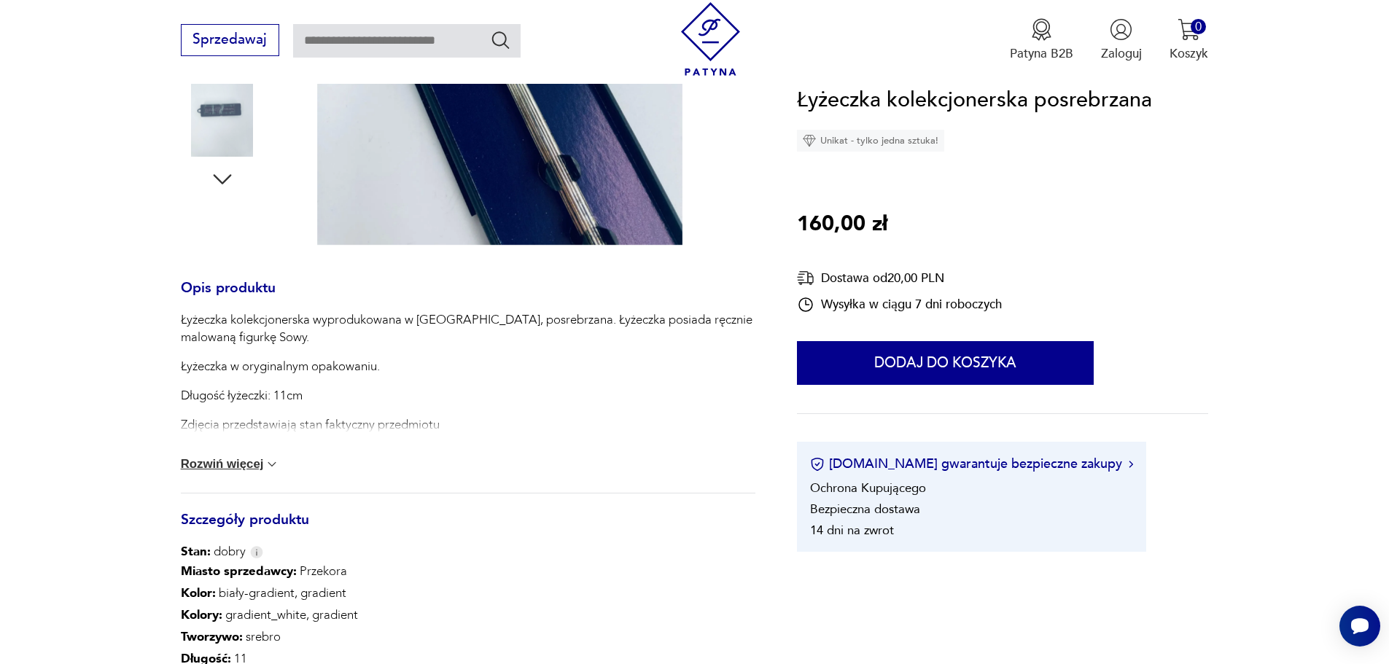
scroll to position [510, 0]
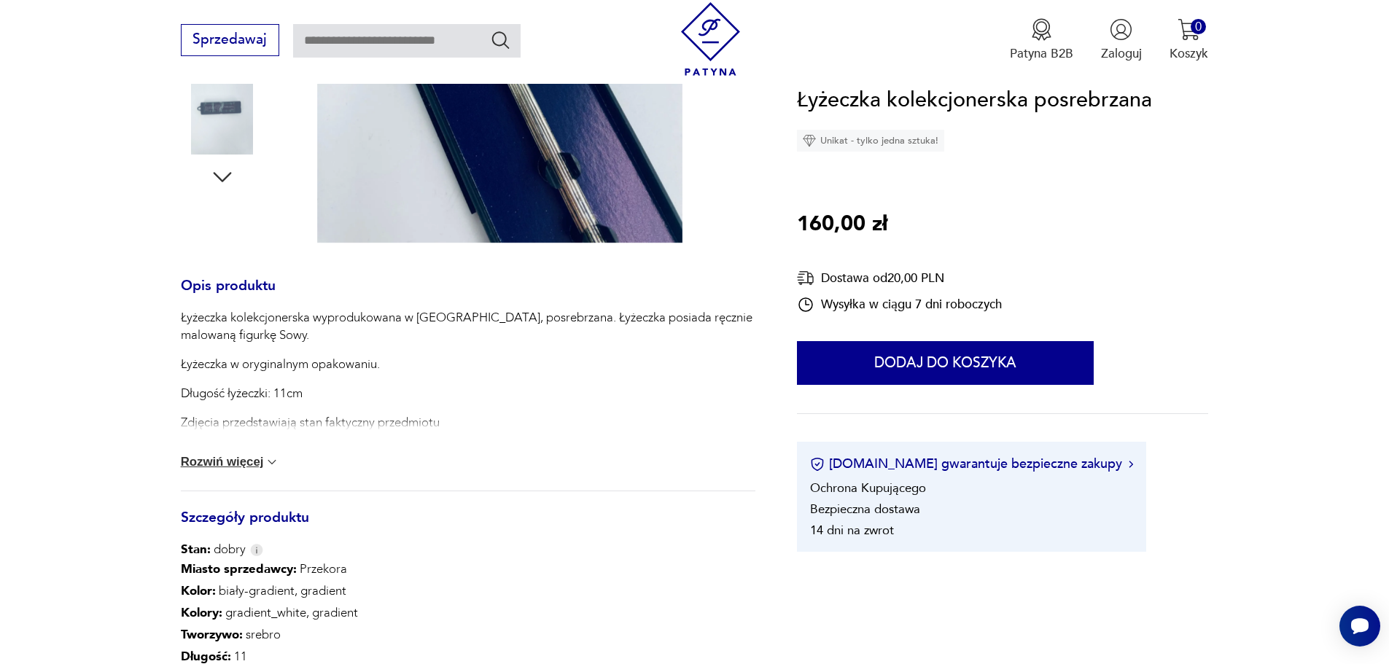
click at [259, 458] on button "Rozwiń więcej" at bounding box center [230, 462] width 99 height 15
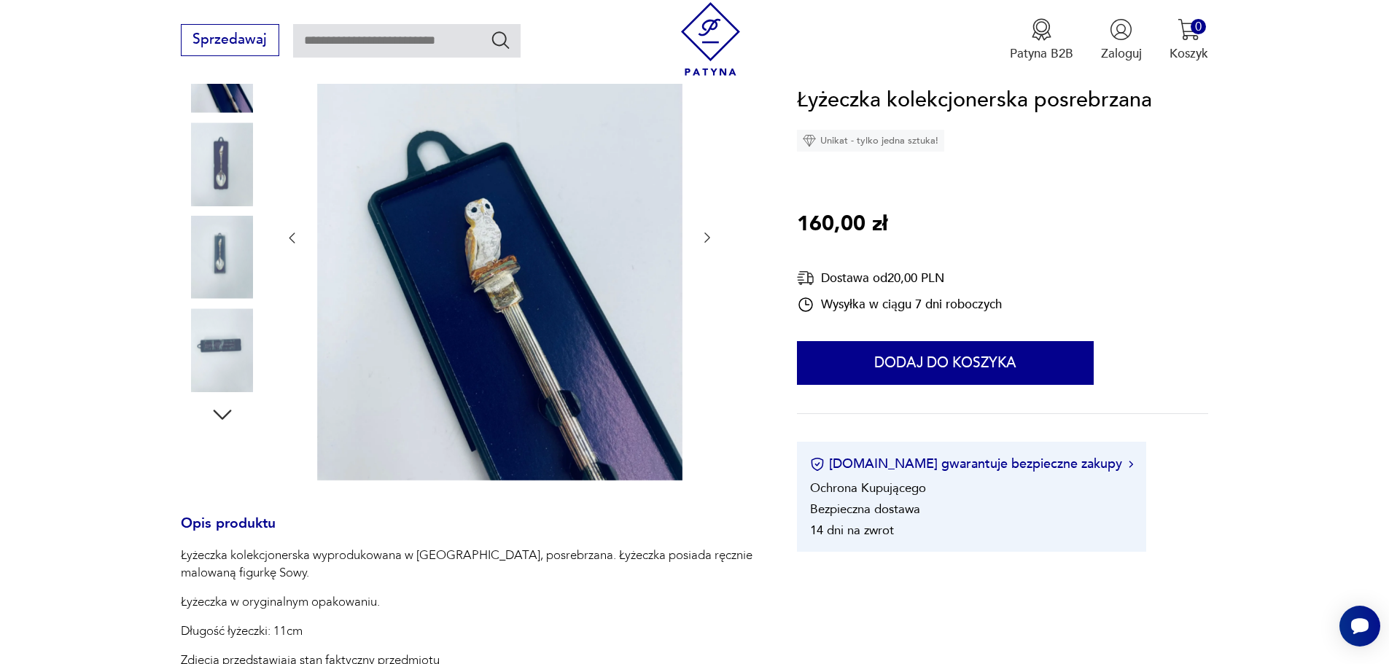
scroll to position [219, 0]
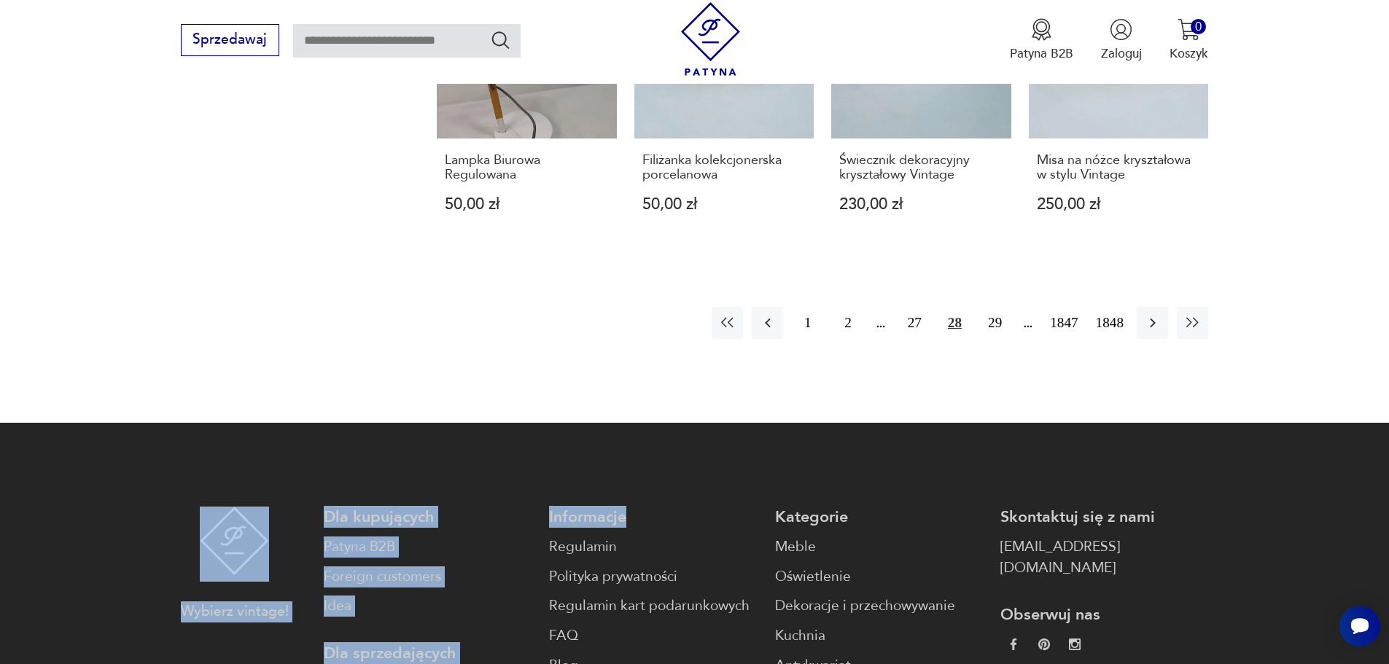
scroll to position [1559, 0]
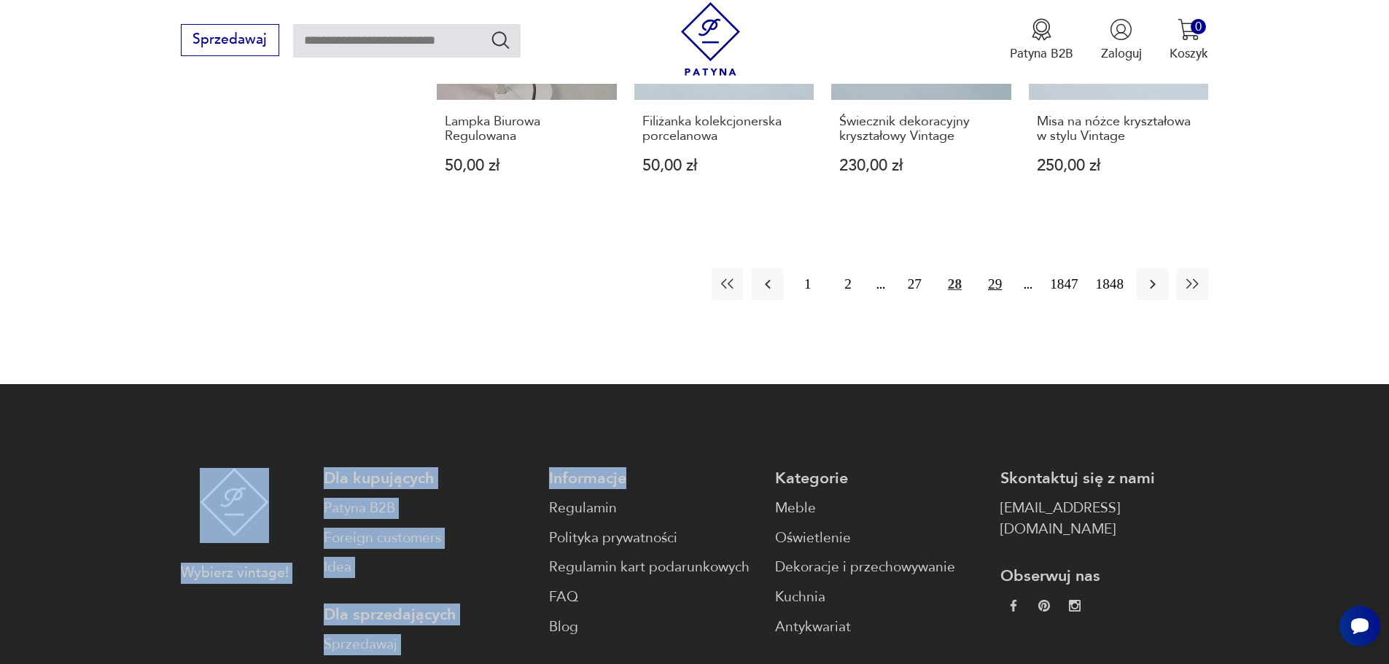
click at [995, 284] on button "29" at bounding box center [994, 283] width 31 height 31
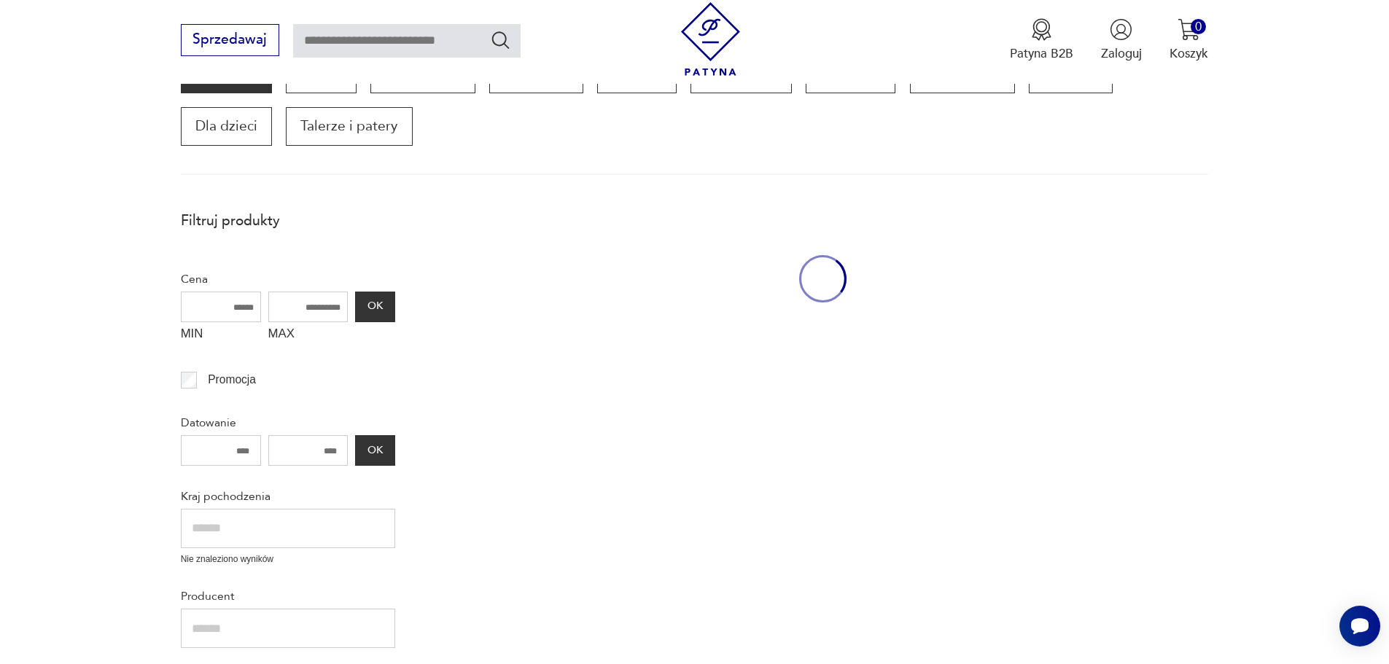
scroll to position [247, 0]
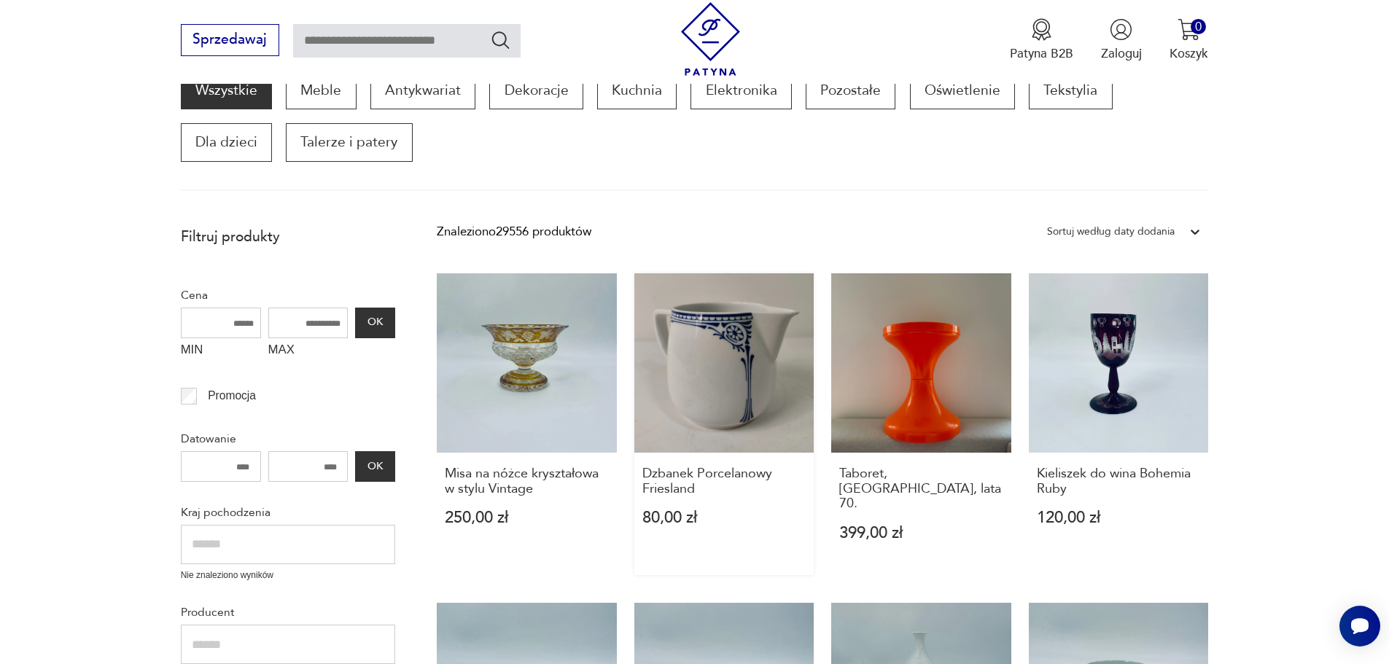
click at [711, 357] on link "Dzbanek Porcelanowy Friesland 80,00 zł" at bounding box center [724, 424] width 180 height 302
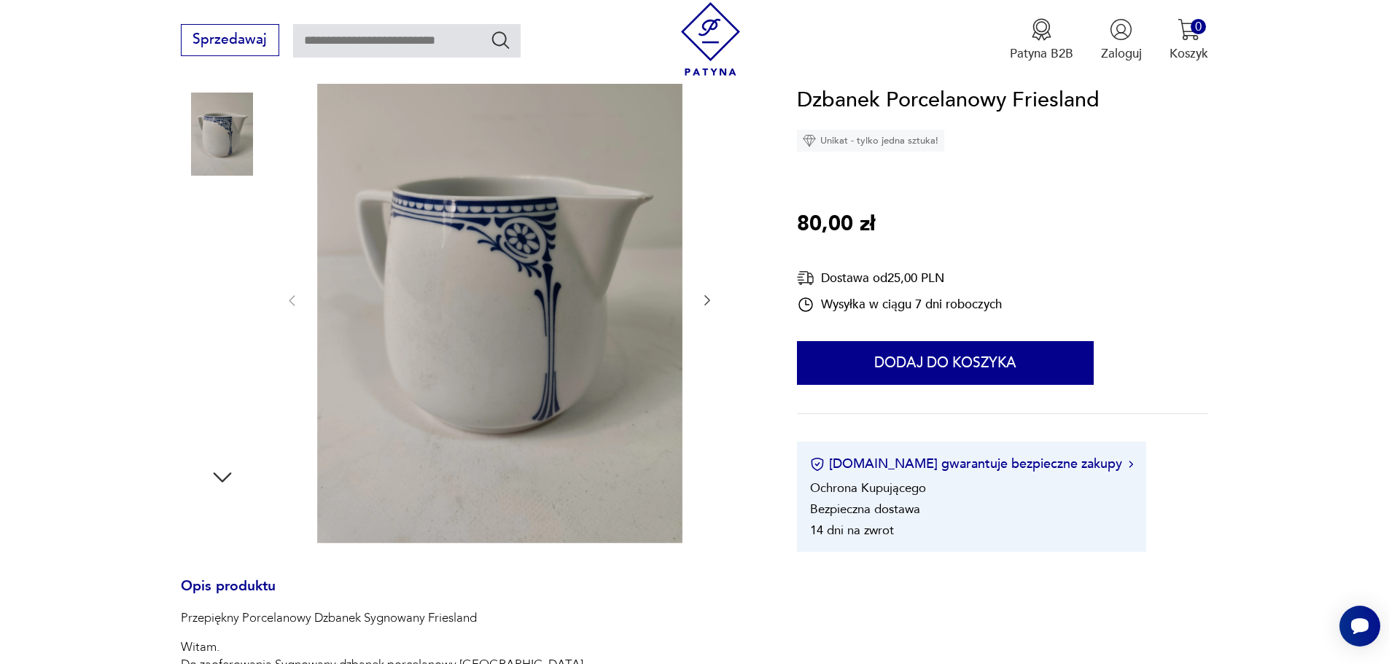
scroll to position [219, 0]
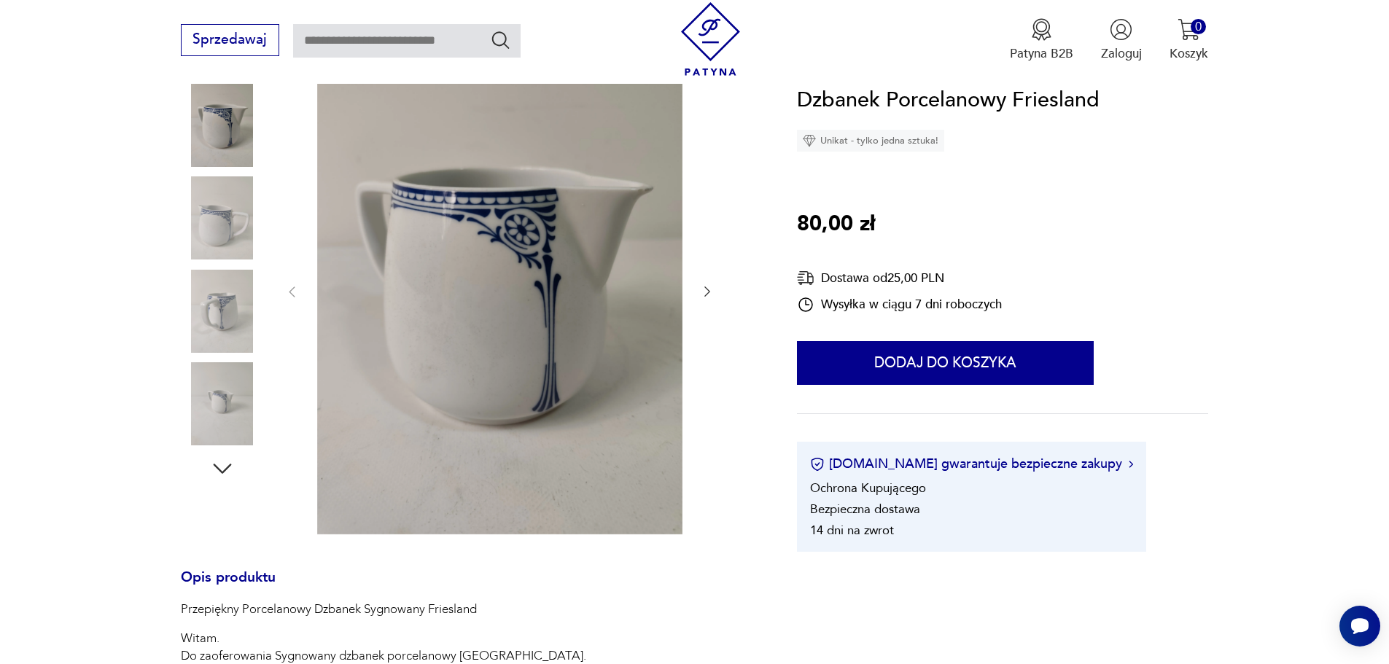
click at [215, 399] on img at bounding box center [222, 403] width 83 height 83
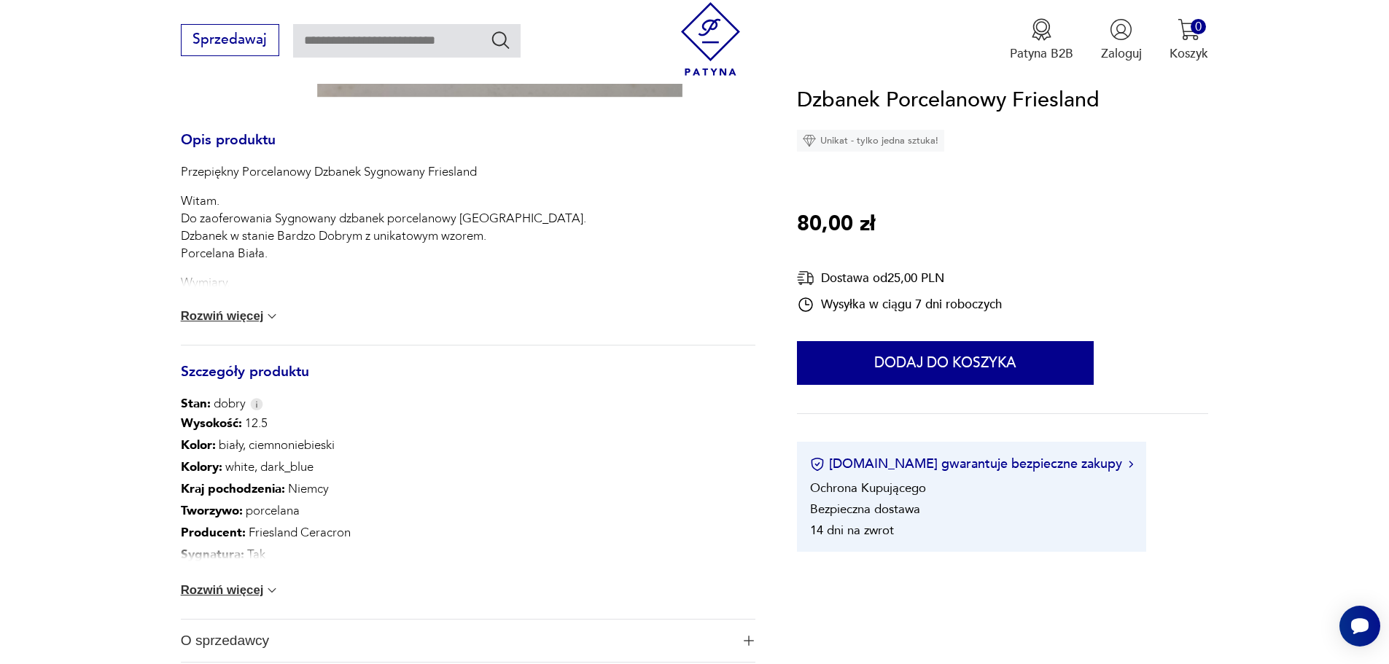
scroll to position [729, 0]
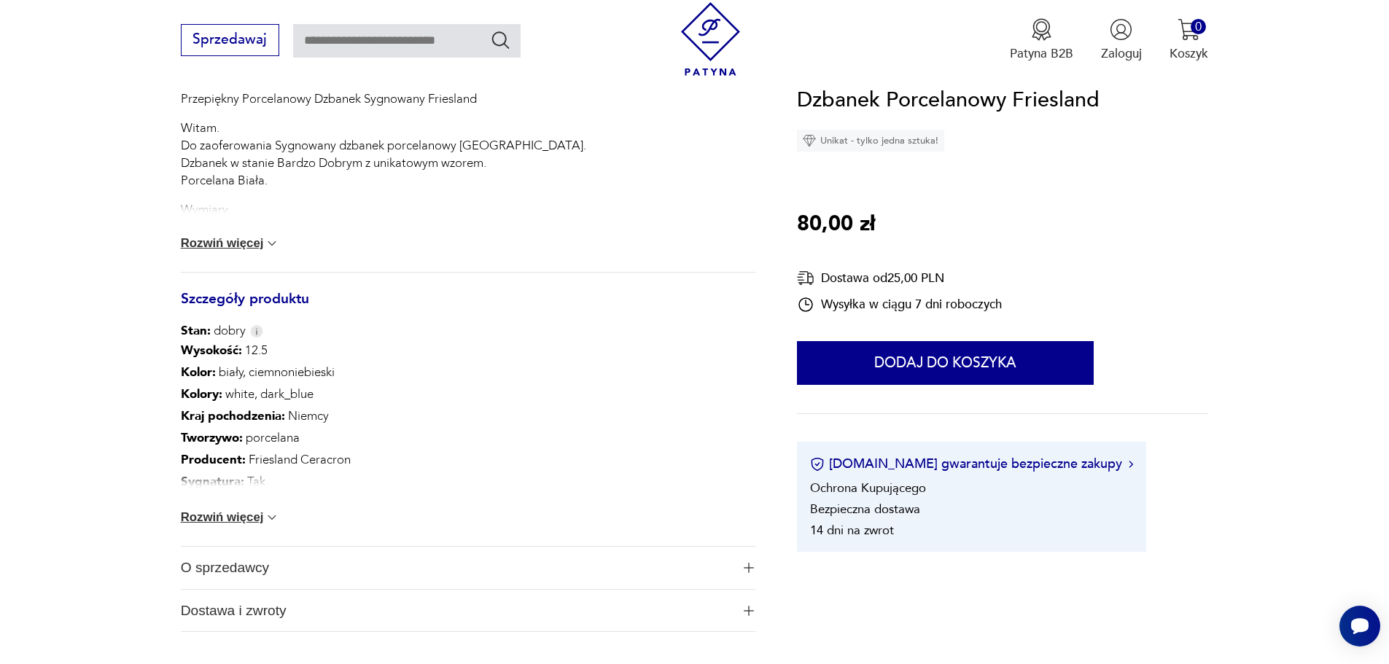
click at [248, 518] on button "Rozwiń więcej" at bounding box center [230, 517] width 99 height 15
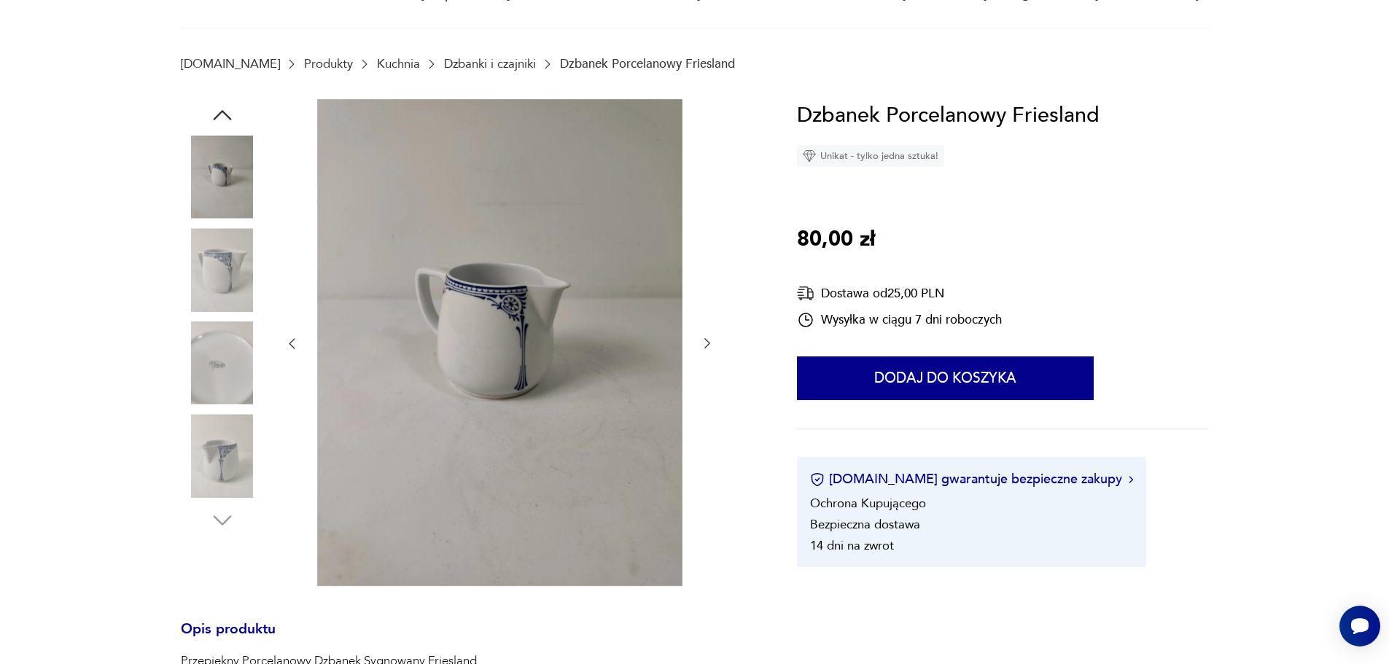
scroll to position [73, 0]
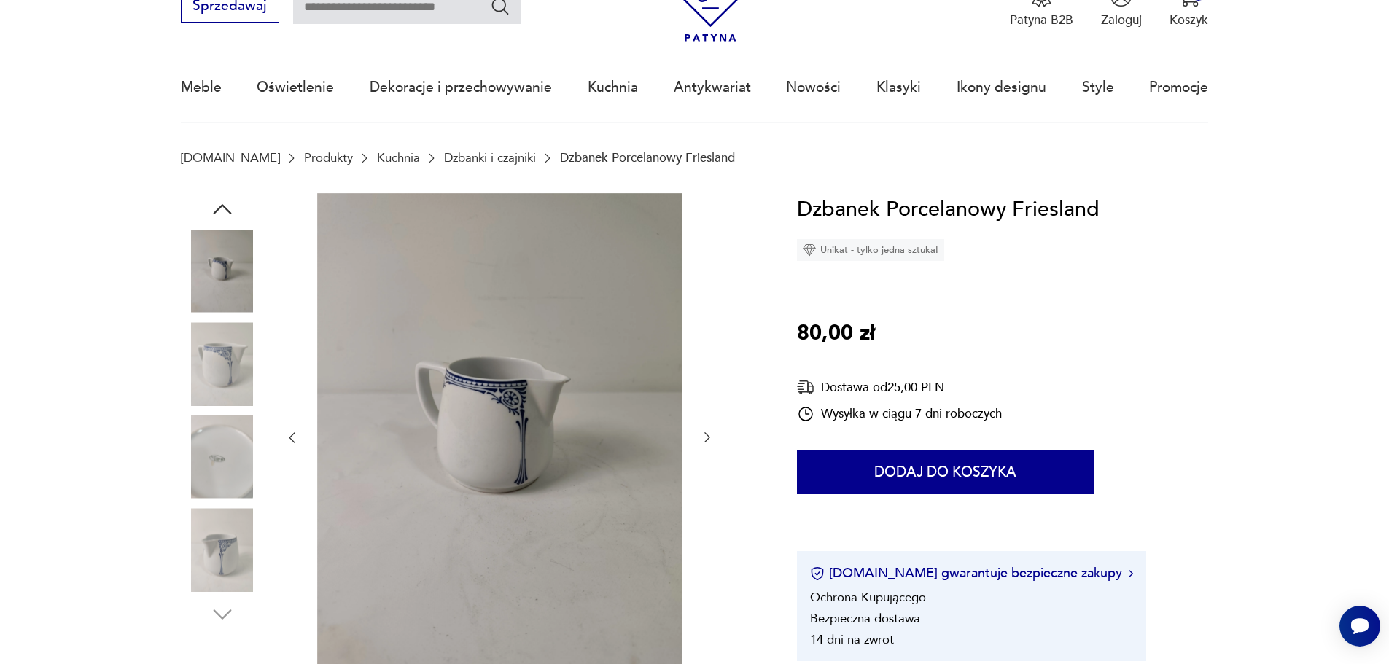
click at [707, 436] on icon "button" at bounding box center [707, 438] width 6 height 10
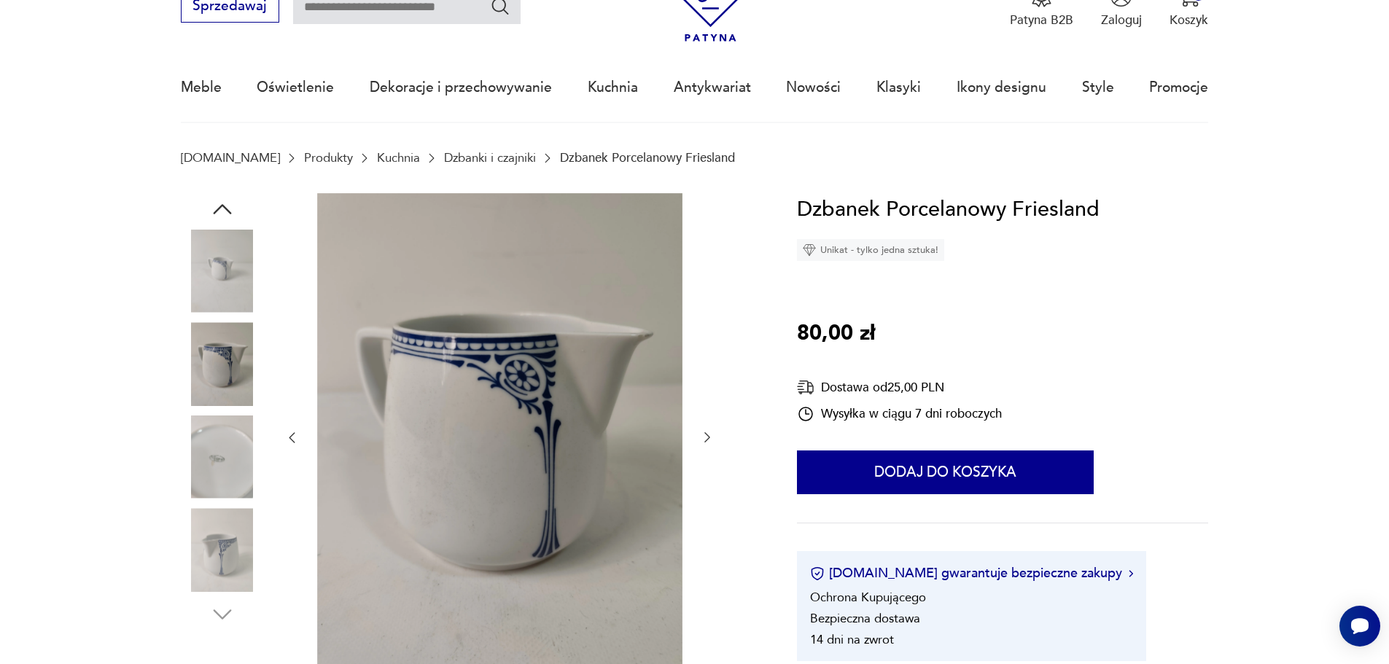
click at [707, 436] on icon "button" at bounding box center [707, 438] width 6 height 10
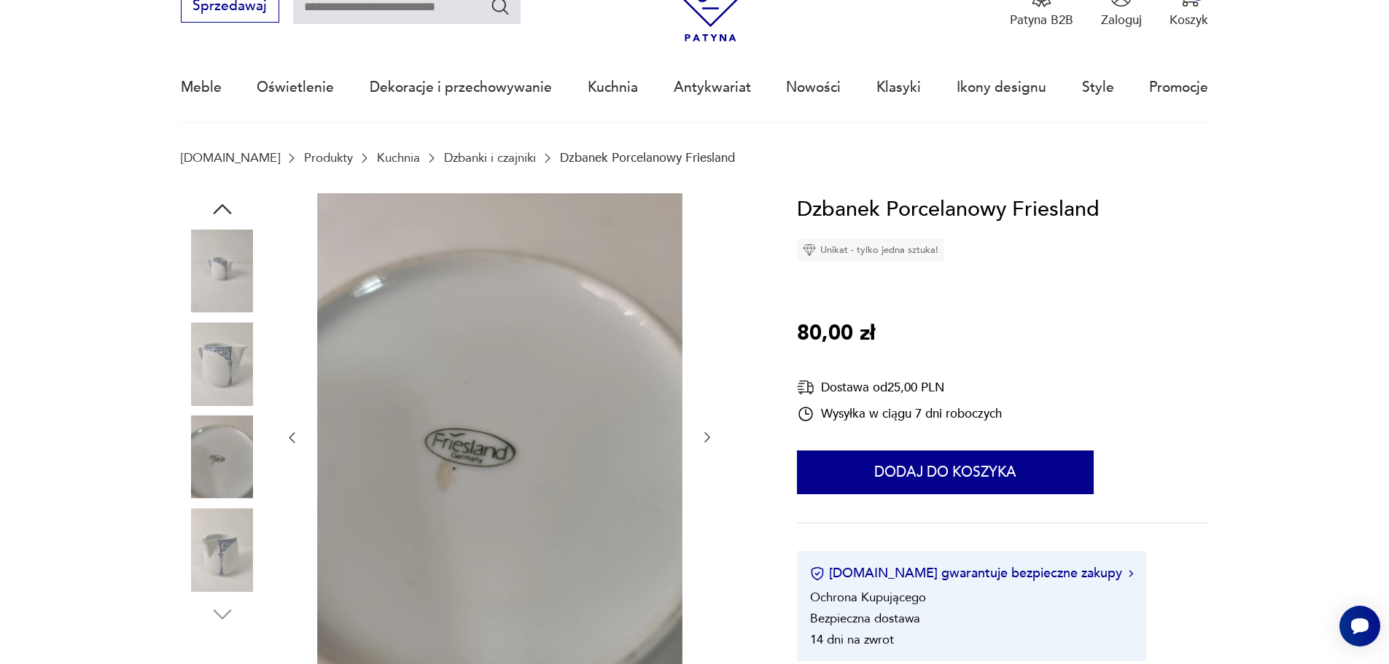
click at [707, 436] on icon "button" at bounding box center [707, 438] width 6 height 10
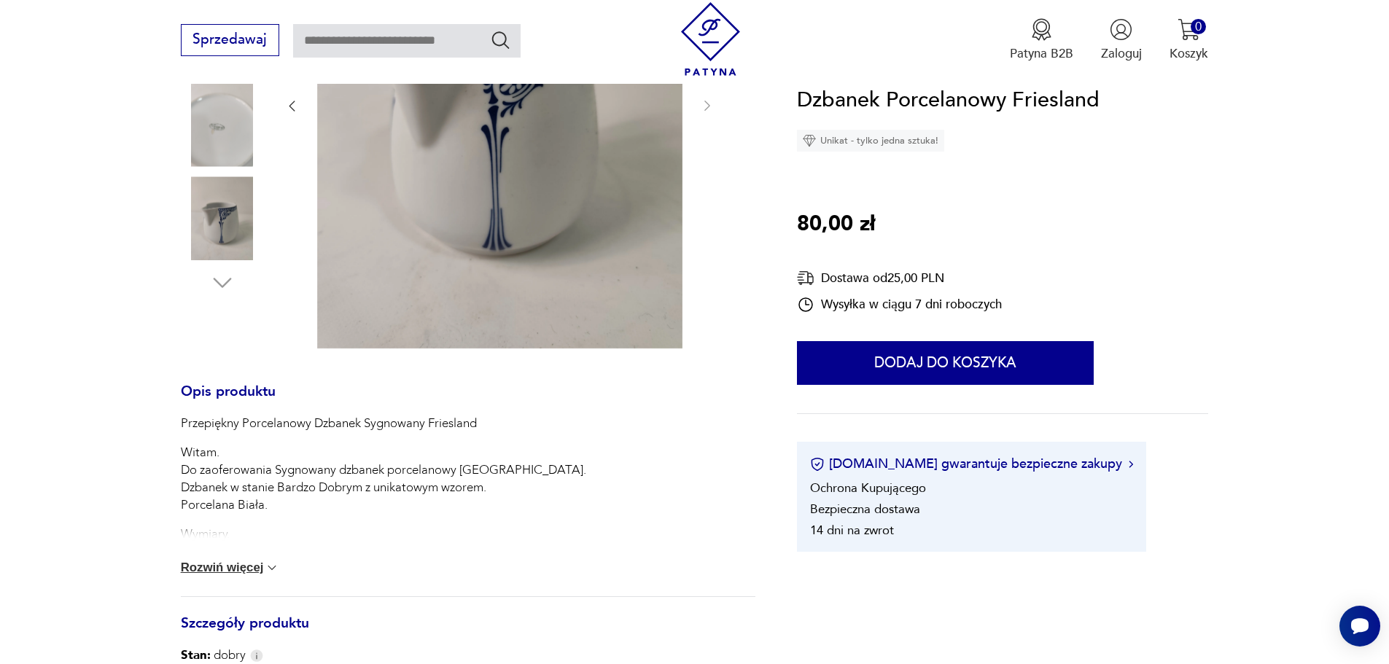
scroll to position [510, 0]
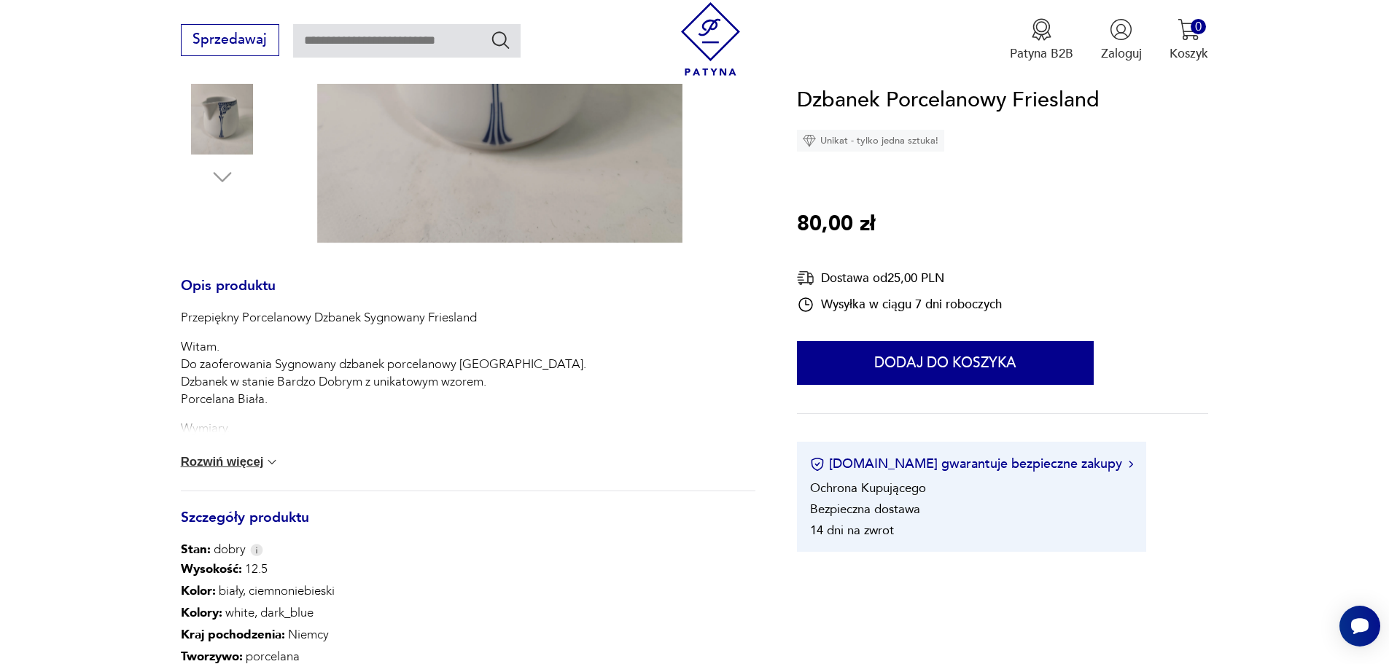
click at [251, 458] on button "Rozwiń więcej" at bounding box center [230, 462] width 99 height 15
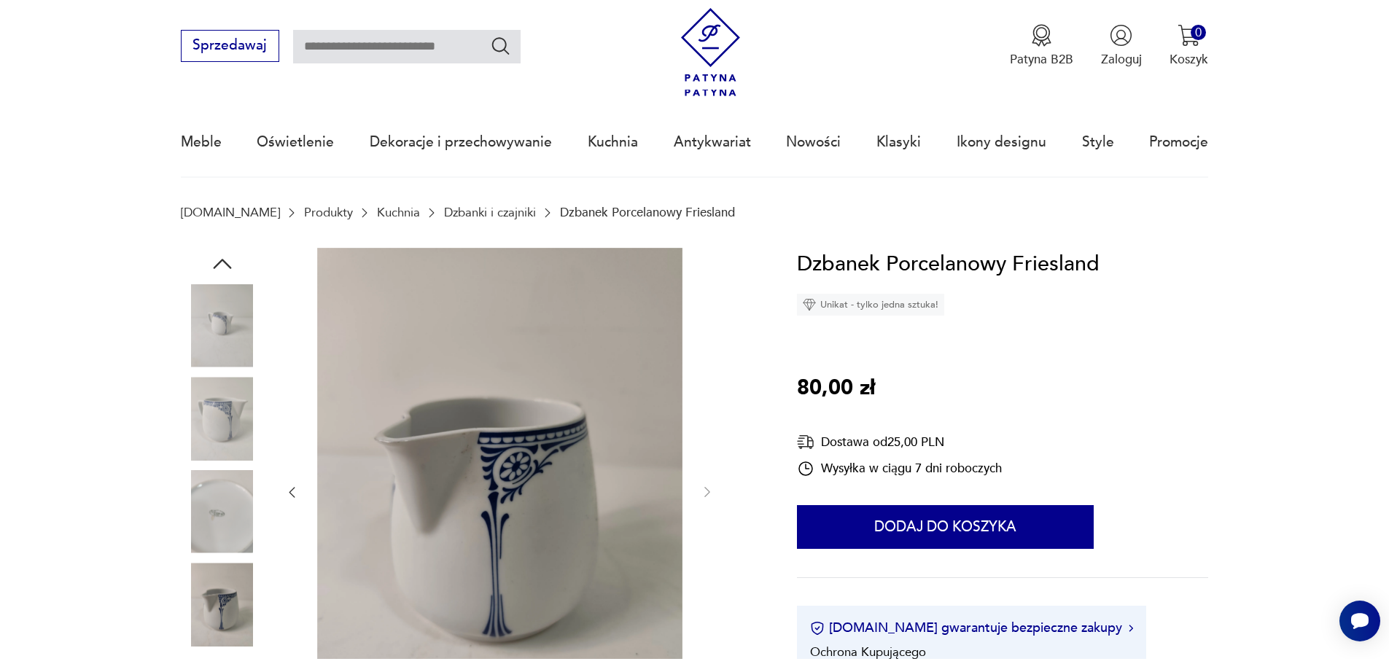
scroll to position [0, 0]
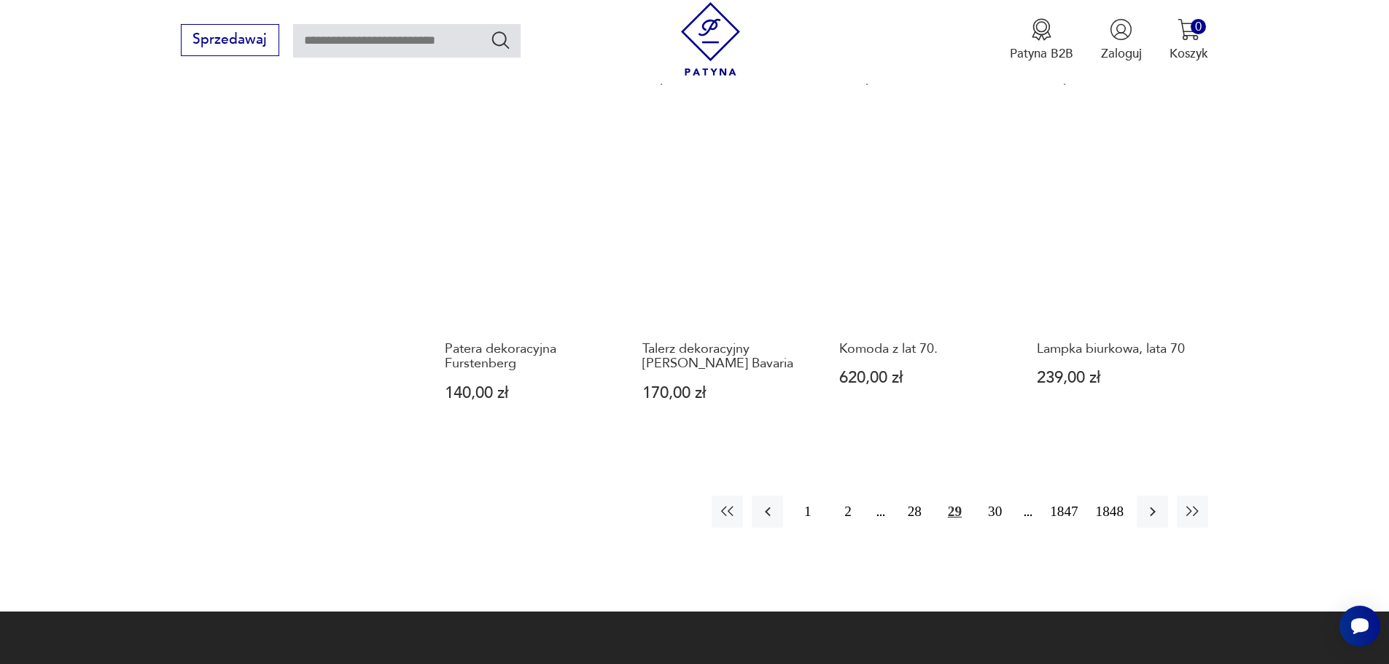
scroll to position [1340, 0]
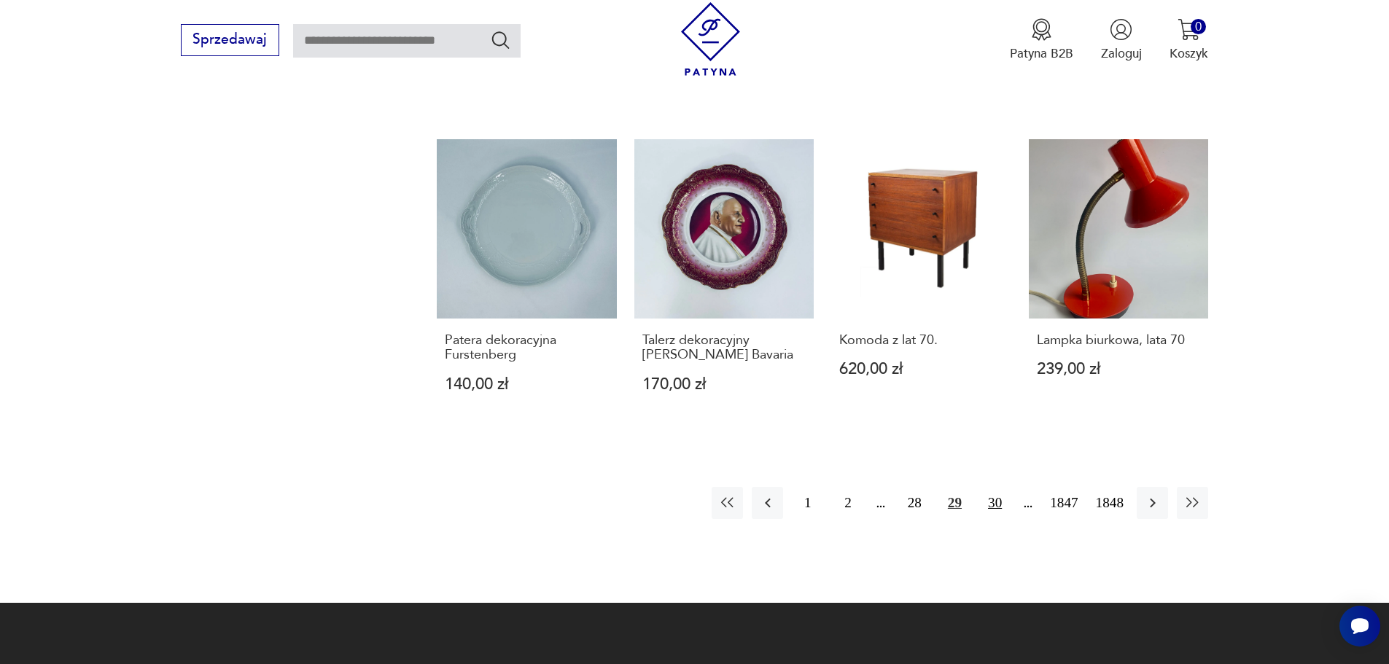
click at [994, 487] on button "30" at bounding box center [994, 502] width 31 height 31
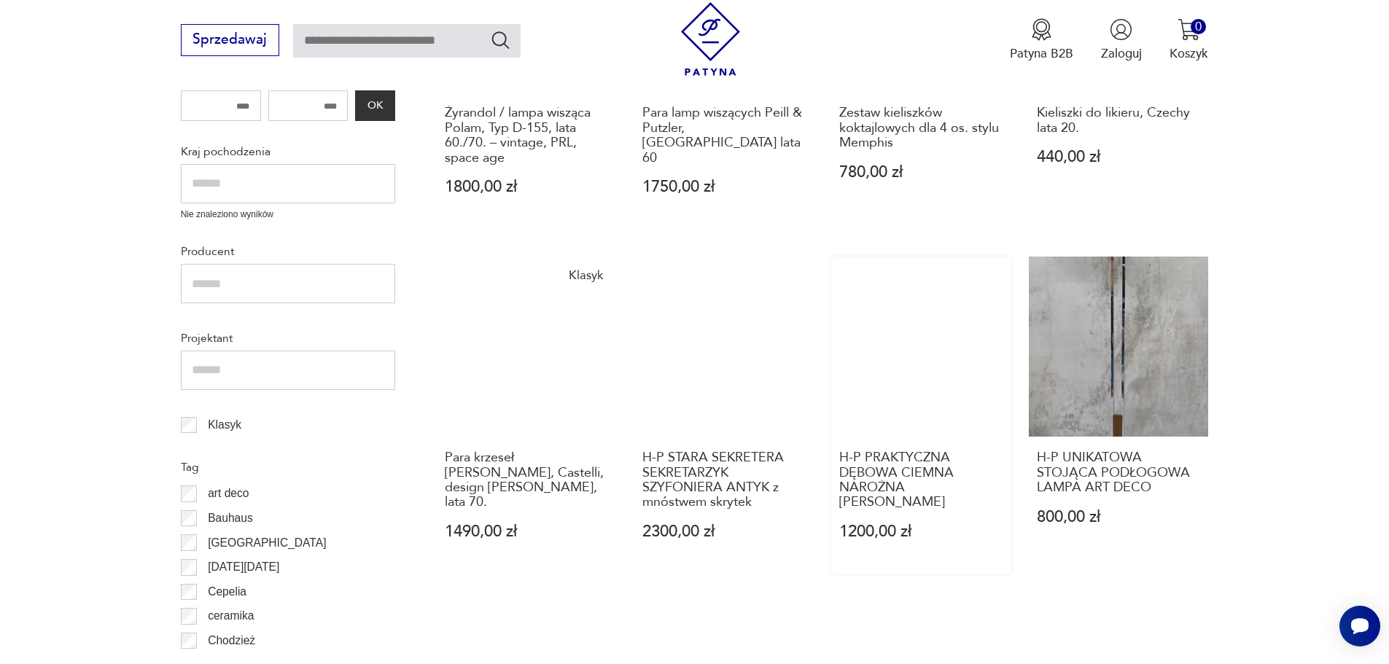
scroll to position [612, 0]
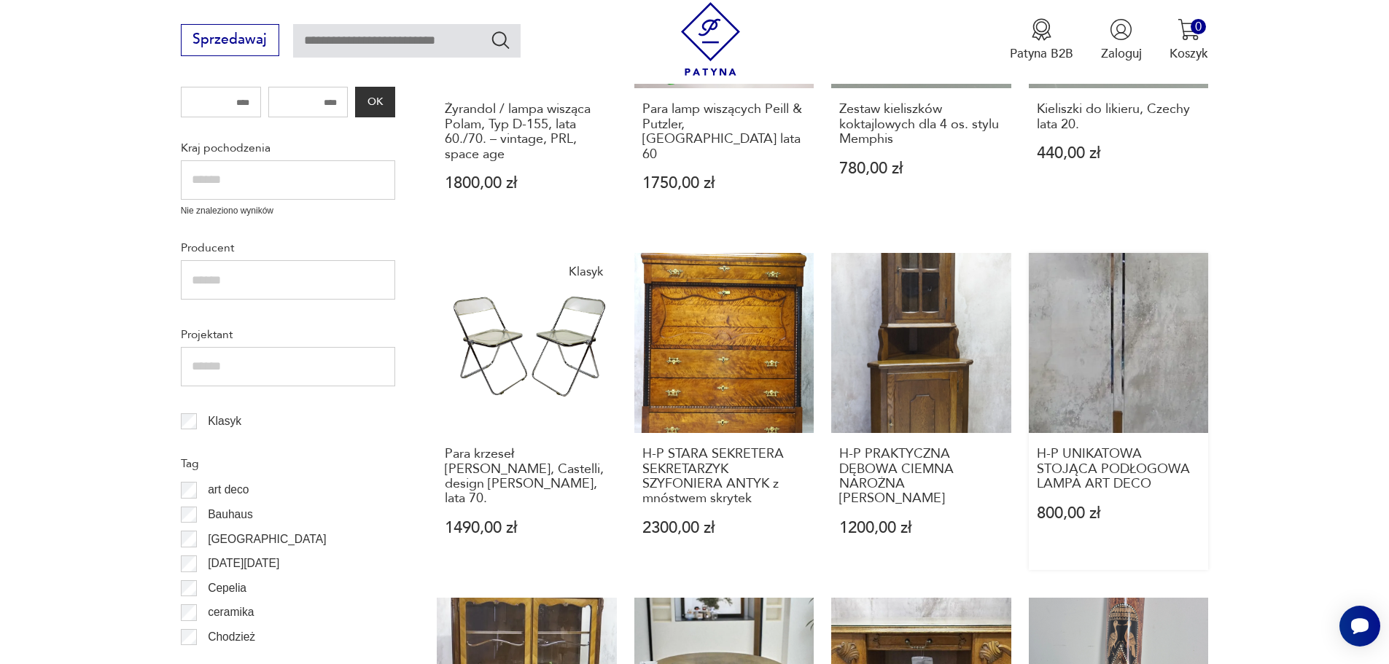
click at [1118, 345] on link "H-P UNIKATOWA STOJĄCA PODŁOGOWA LAMPA ART DECO 800,00 zł" at bounding box center [1119, 411] width 180 height 316
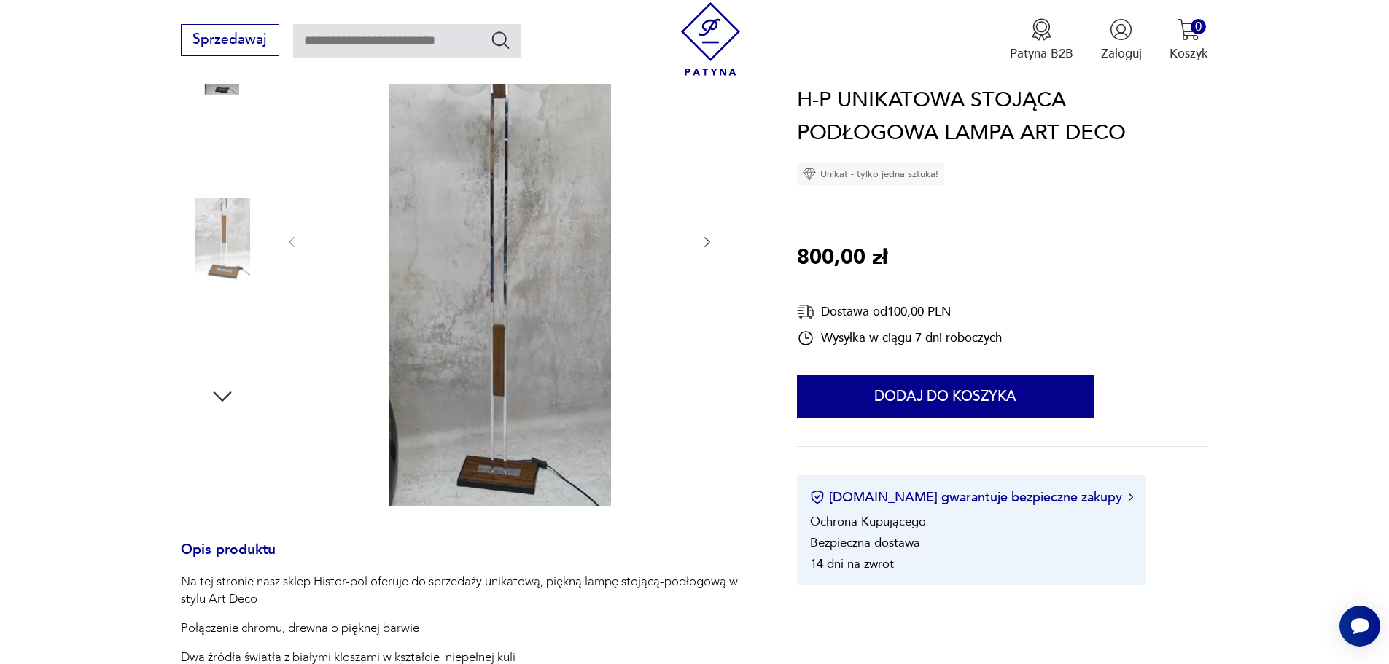
scroll to position [292, 0]
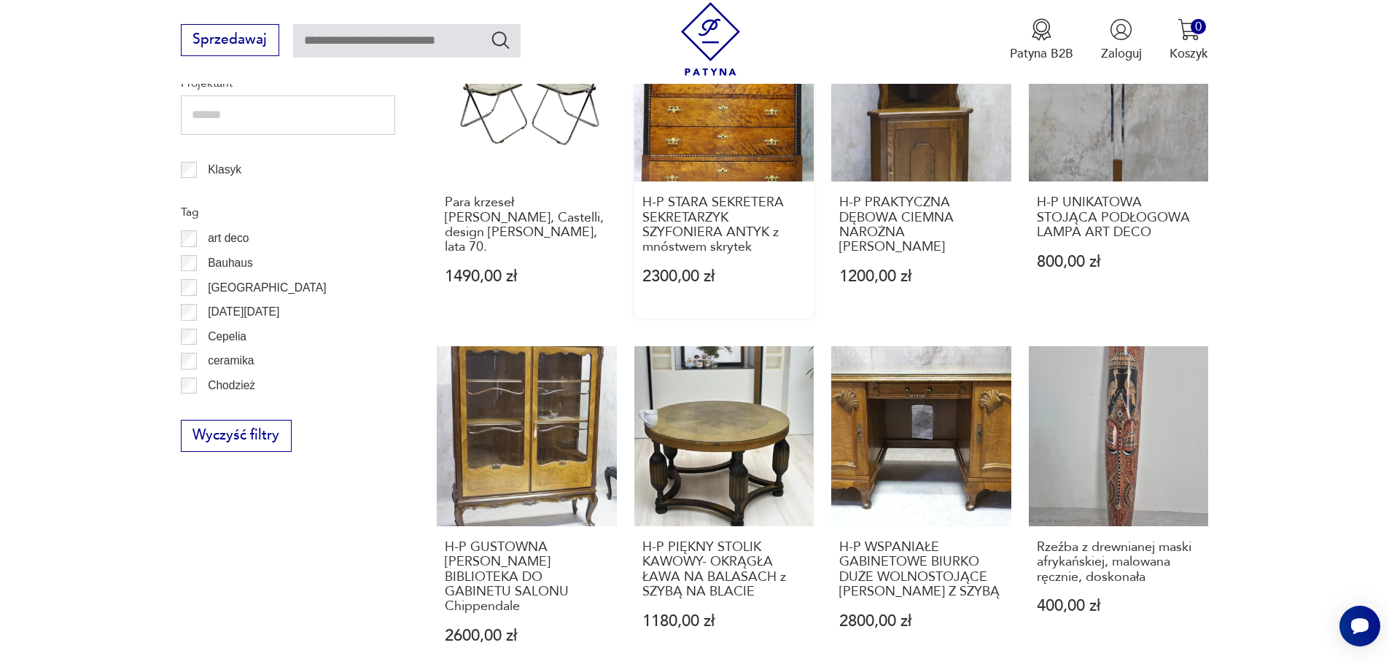
scroll to position [903, 0]
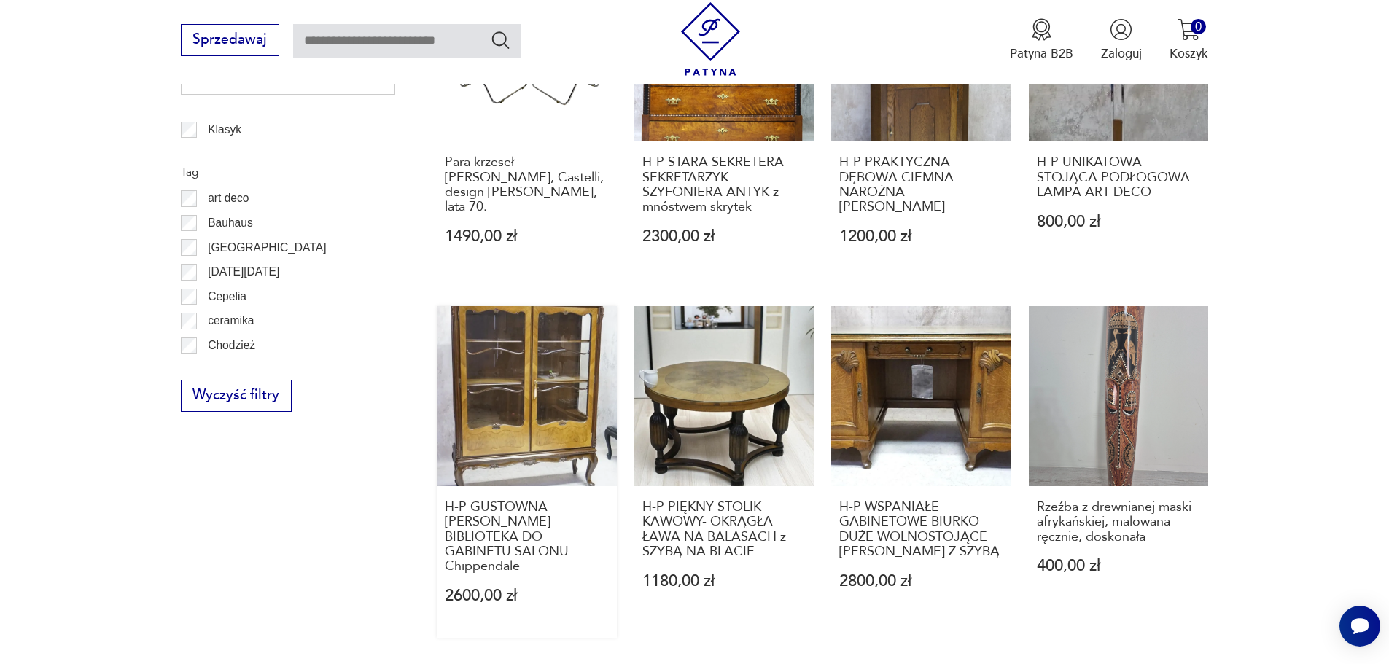
click at [528, 407] on link "H-P GUSTOWNA WITRYNA SERWANTKA BIBLIOTEKA DO GABINETU SALONU Chippendale 2600,0…" at bounding box center [527, 472] width 180 height 332
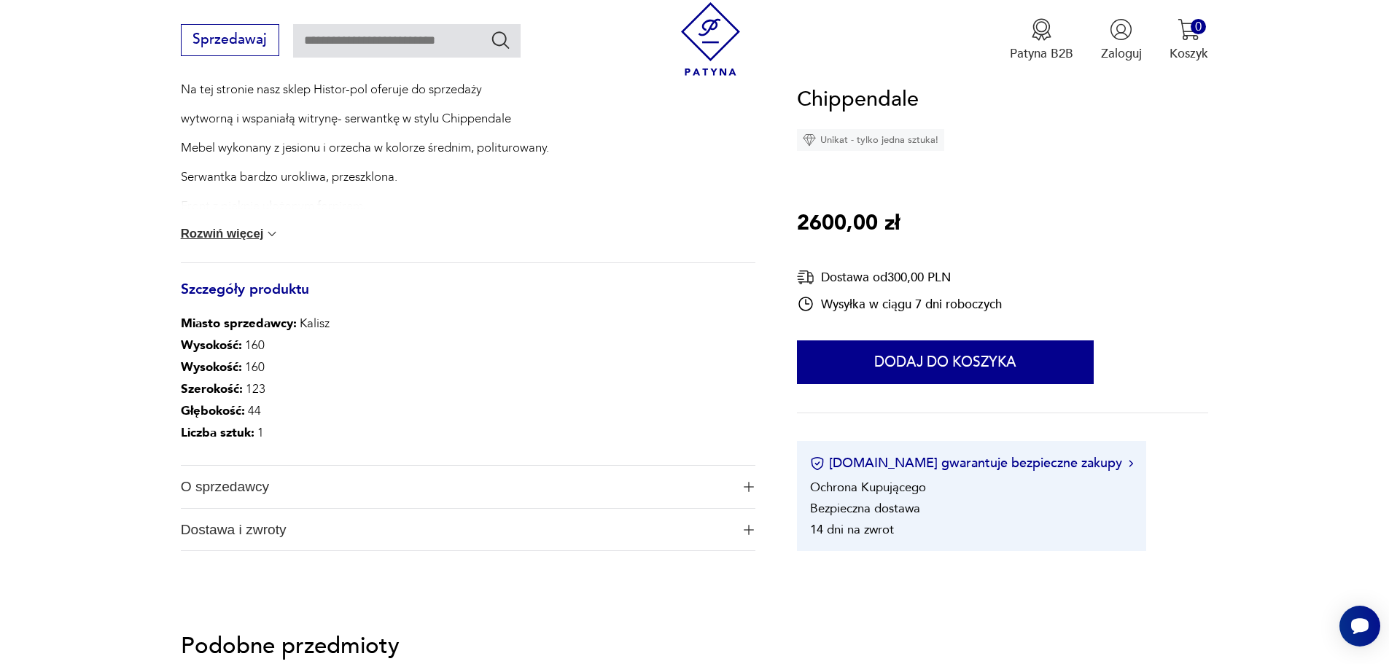
scroll to position [729, 0]
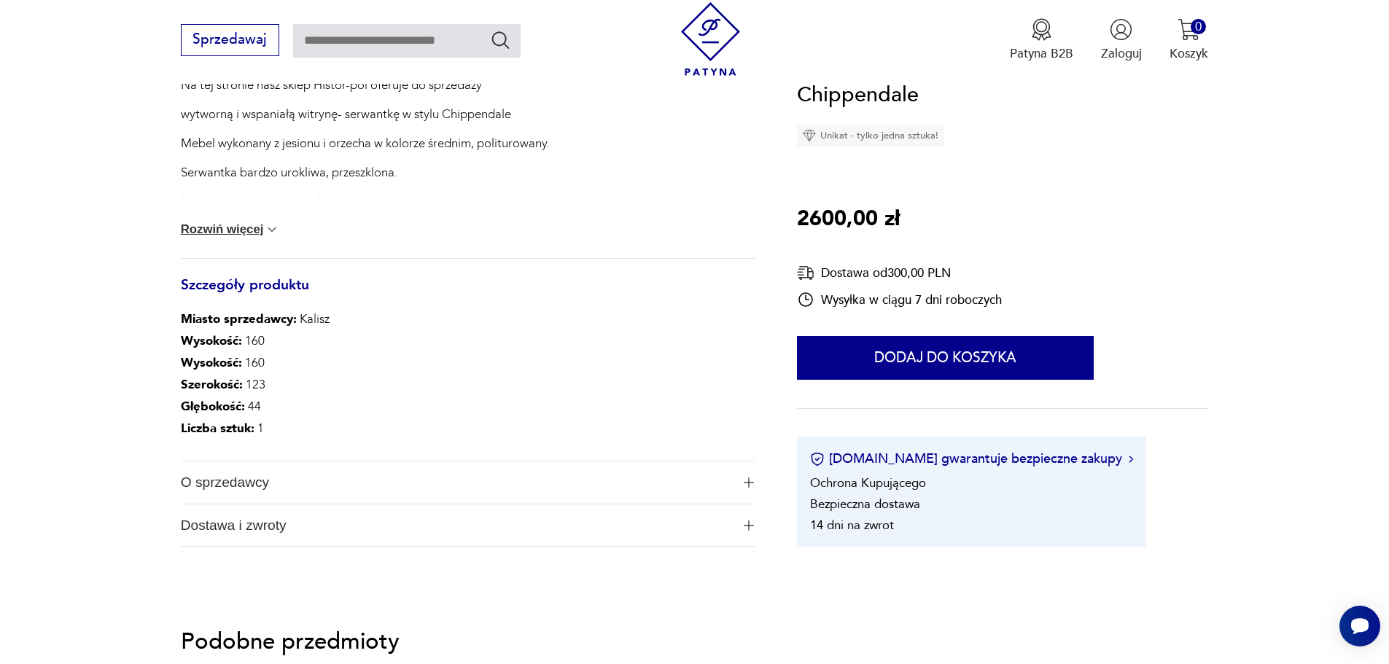
click at [241, 220] on div "Na tej stronie nasz sklep Histor-pol oferuje do sprzedaży wytworną i wspaniałą …" at bounding box center [468, 168] width 574 height 182
click at [236, 225] on button "Rozwiń więcej" at bounding box center [230, 229] width 99 height 15
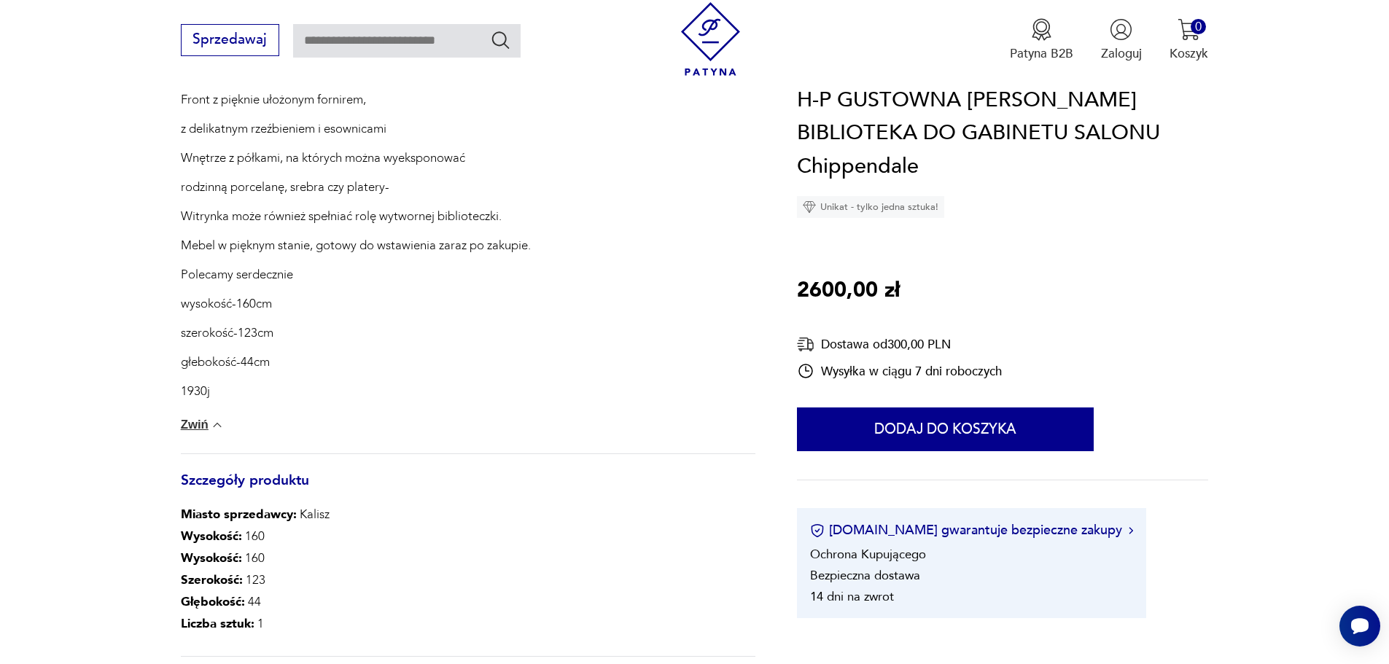
scroll to position [802, 0]
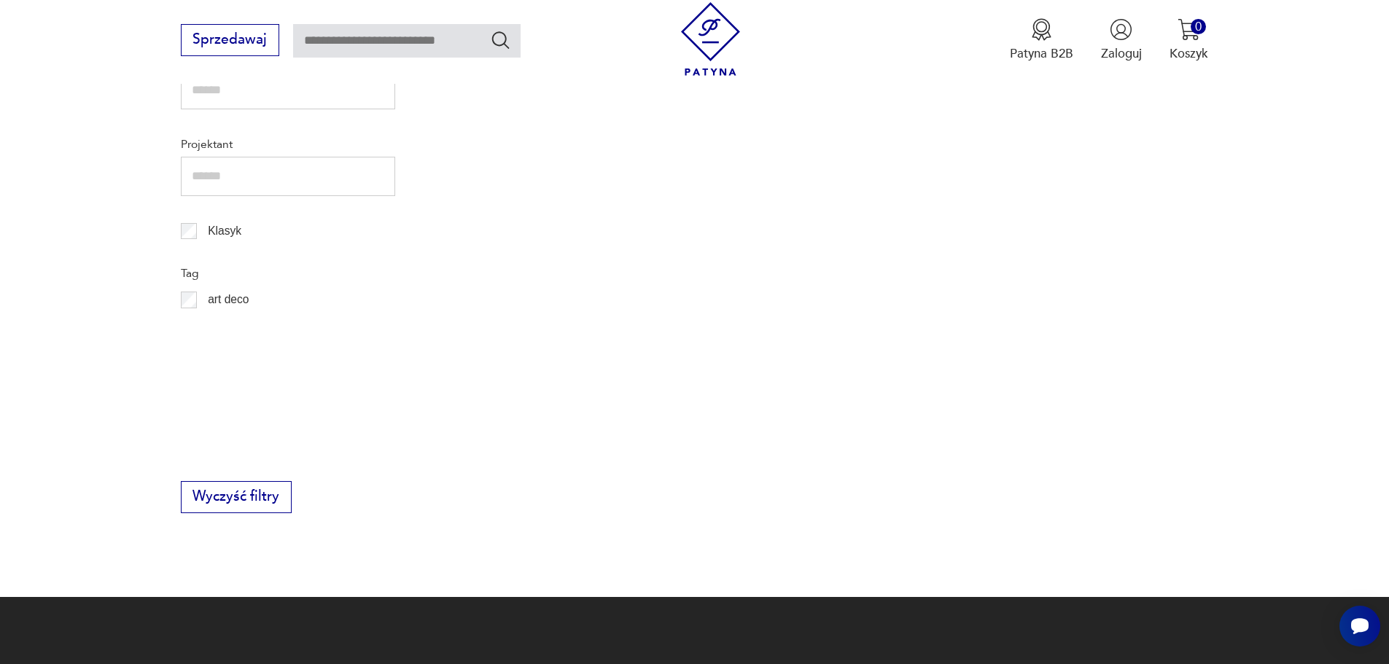
scroll to position [903, 0]
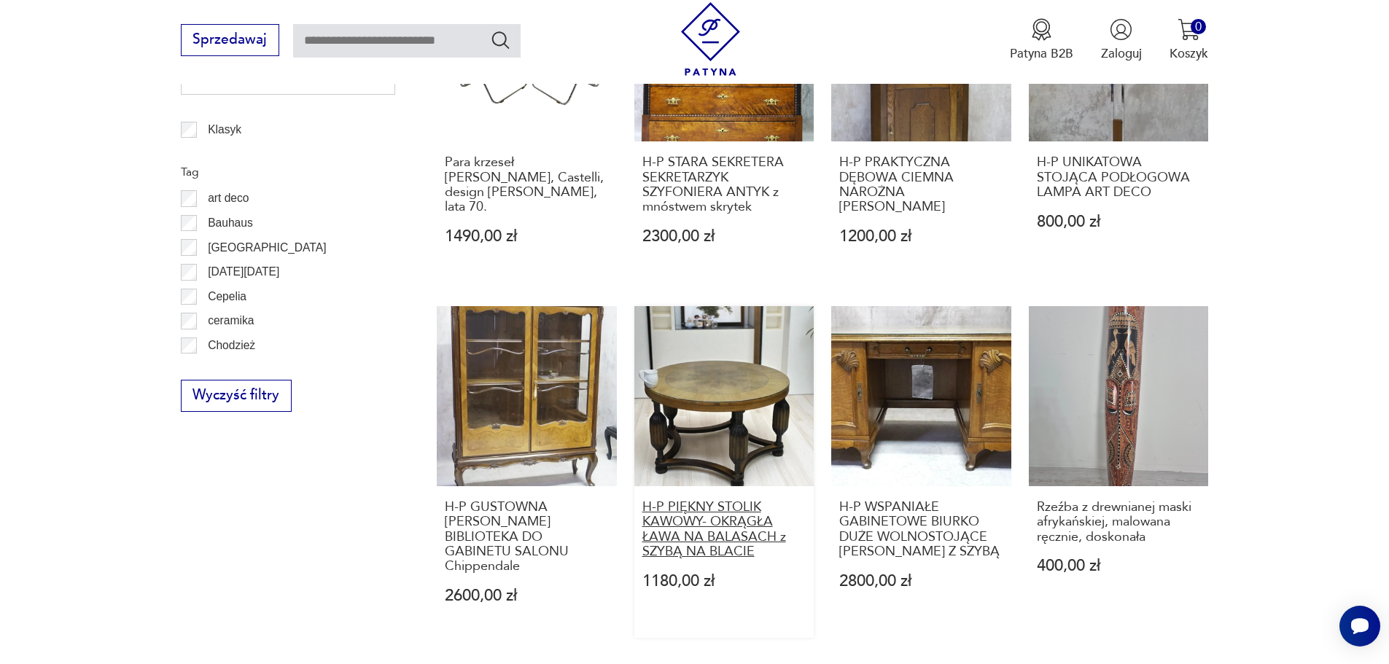
click at [725, 514] on h3 "H-P PIĘKNY STOLIK KAWOWY- OKRĄGŁA ŁAWA NA BALASACH z SZYBĄ NA BLACIE" at bounding box center [724, 530] width 164 height 60
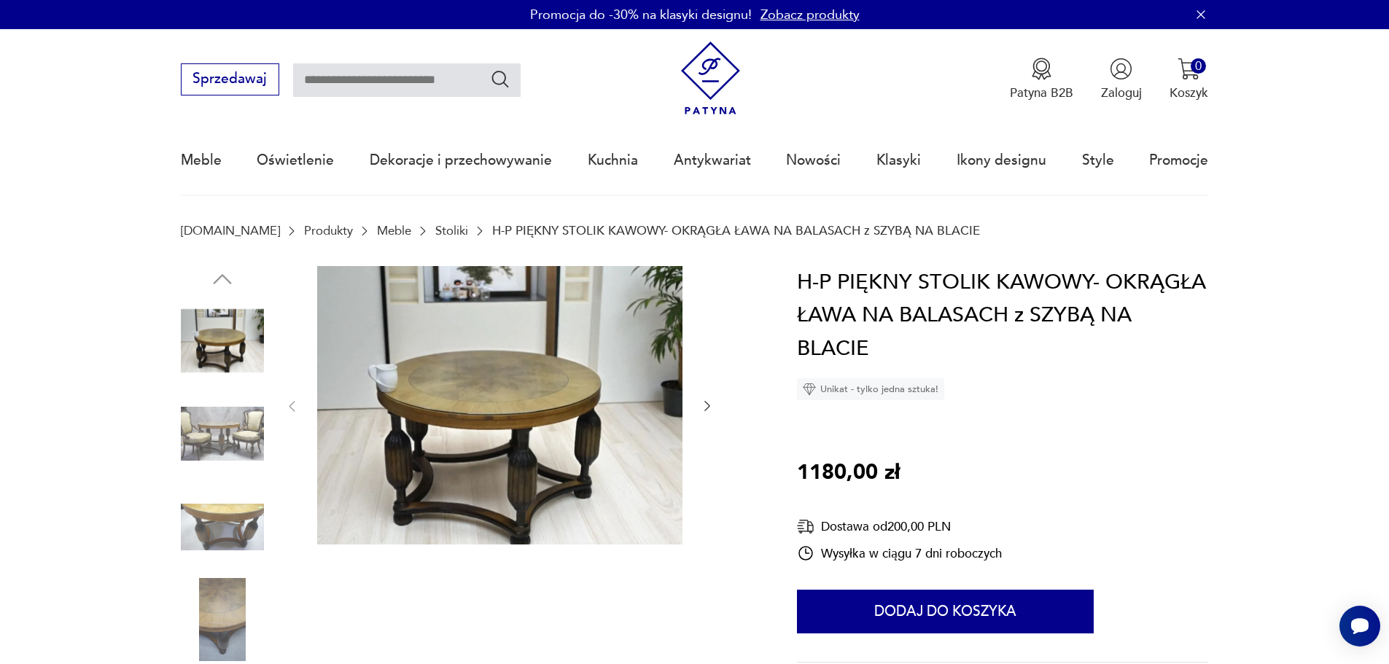
click at [232, 437] on img at bounding box center [222, 433] width 83 height 83
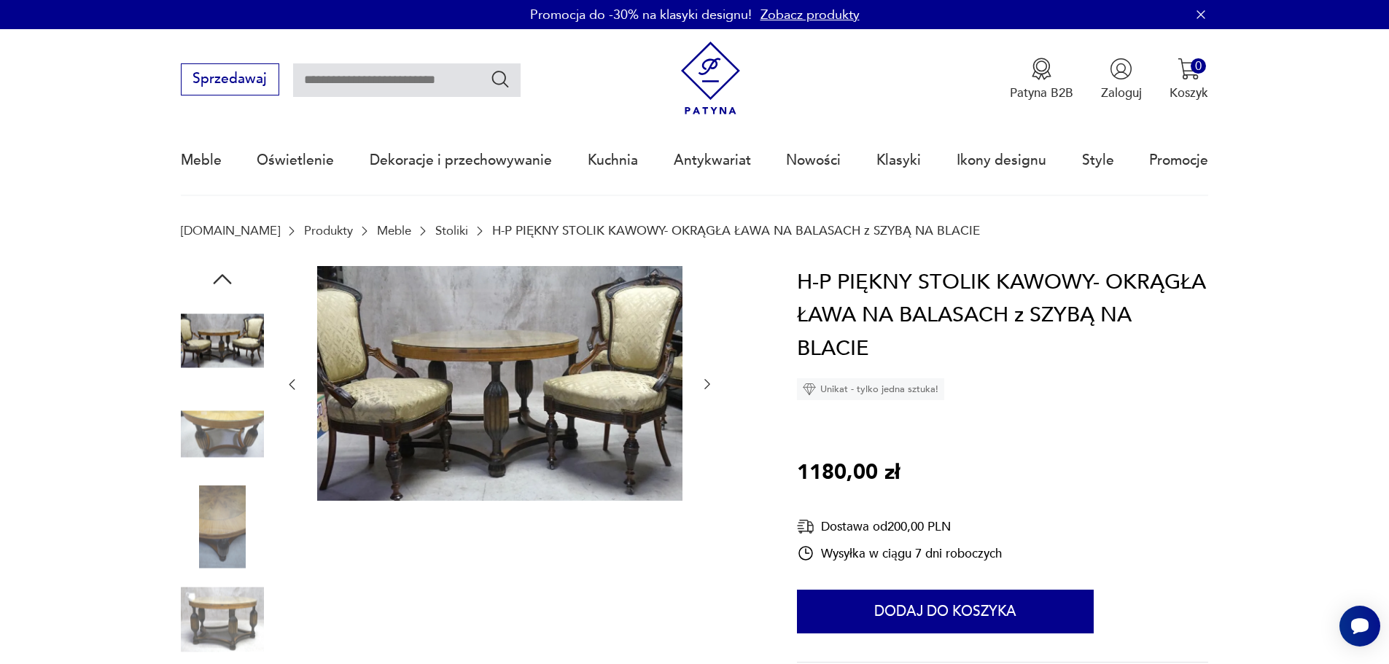
click at [229, 440] on img at bounding box center [222, 433] width 83 height 83
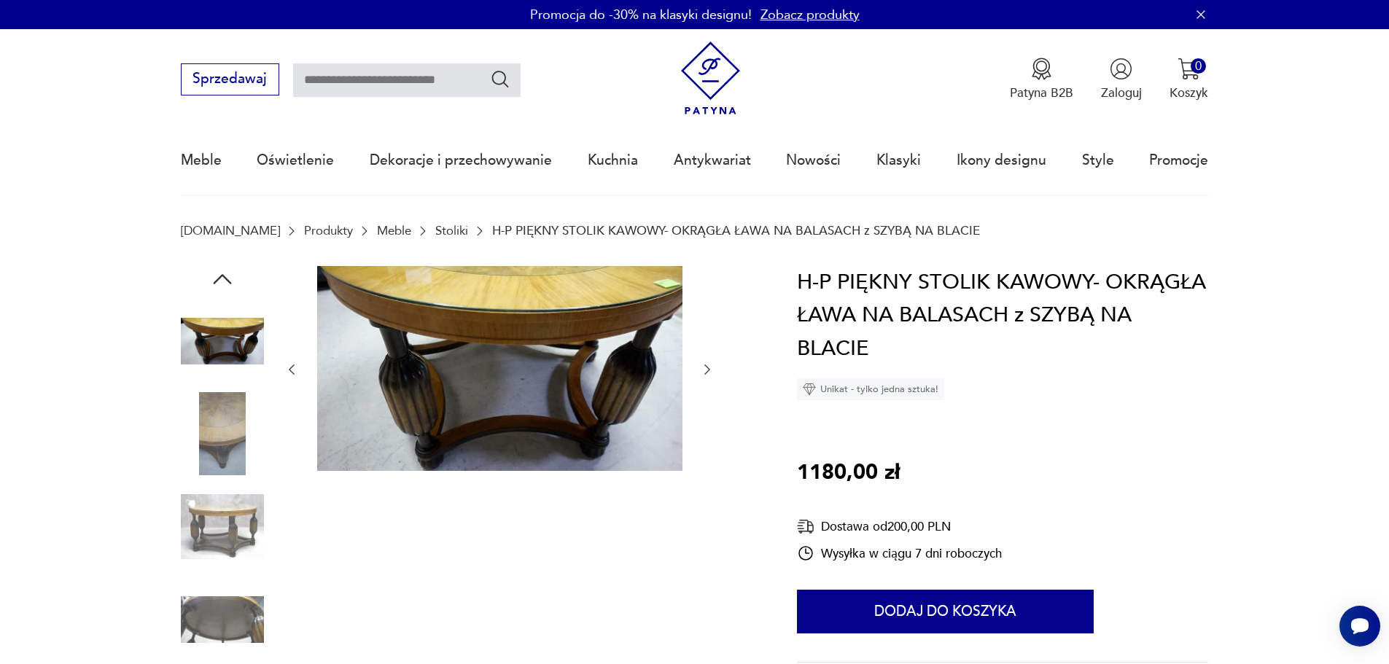
click at [238, 525] on img at bounding box center [222, 526] width 83 height 83
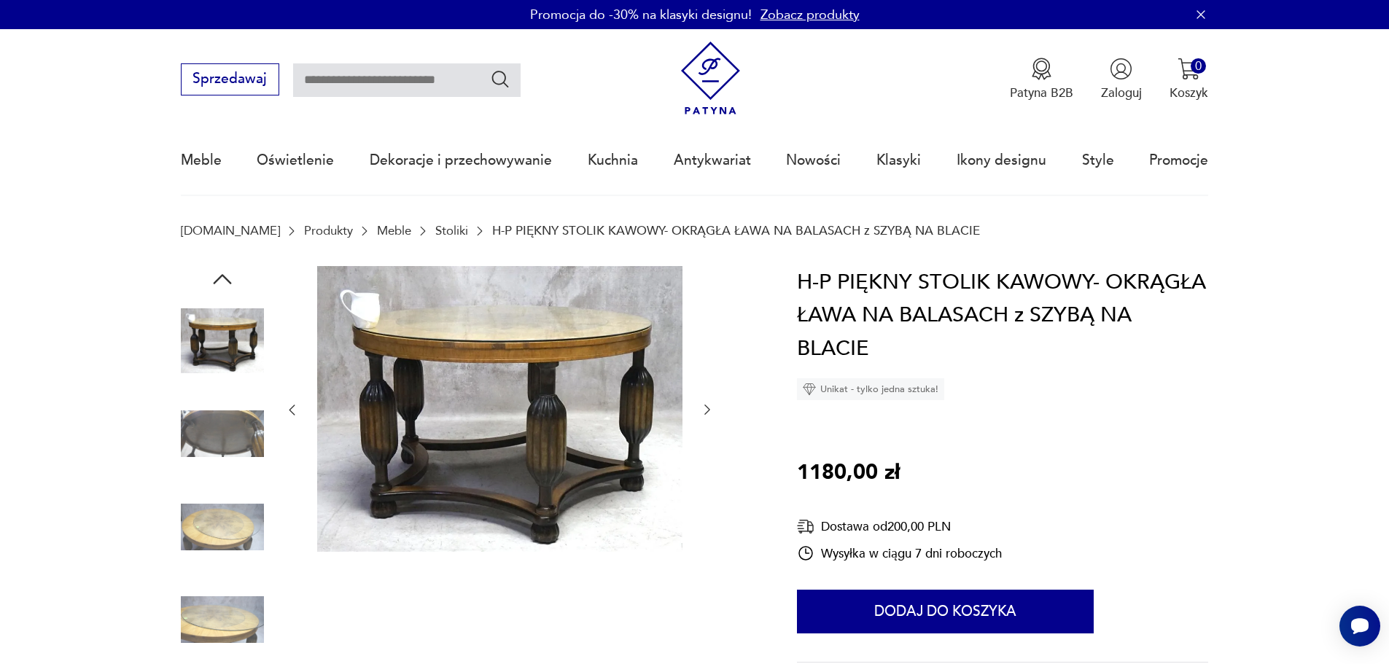
click at [214, 534] on img at bounding box center [222, 526] width 83 height 83
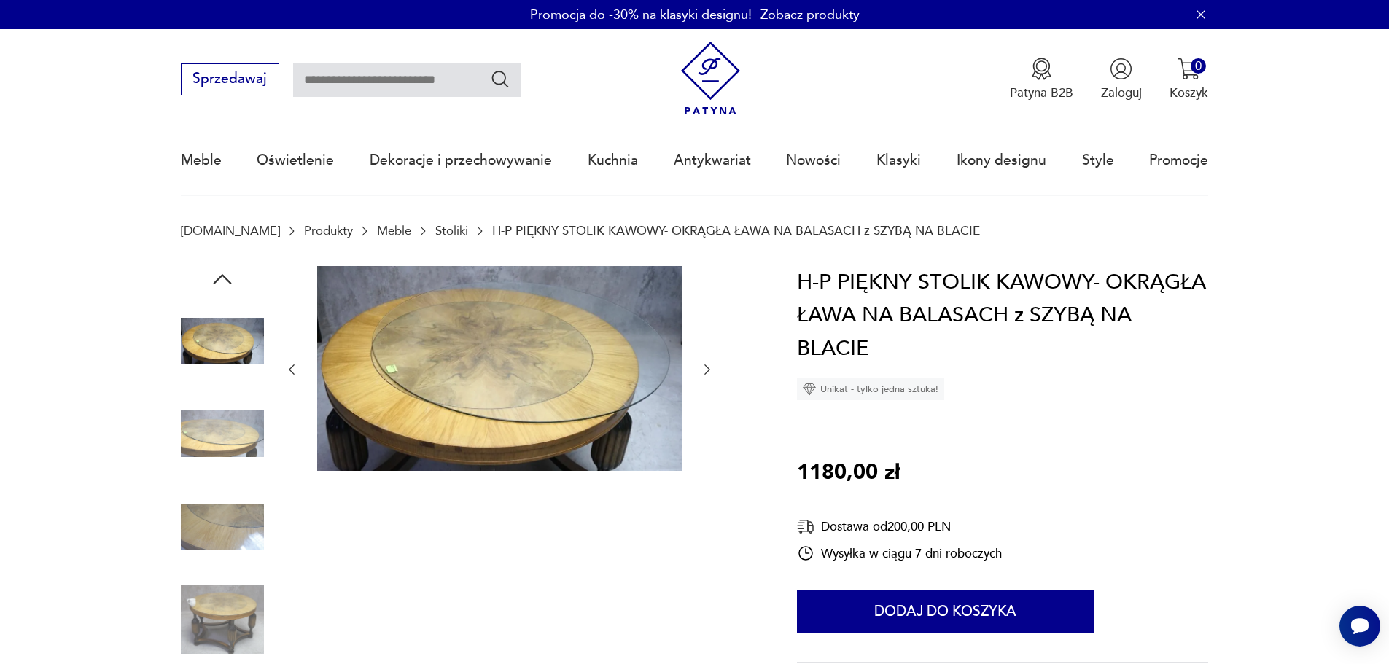
click at [226, 614] on img at bounding box center [222, 619] width 83 height 83
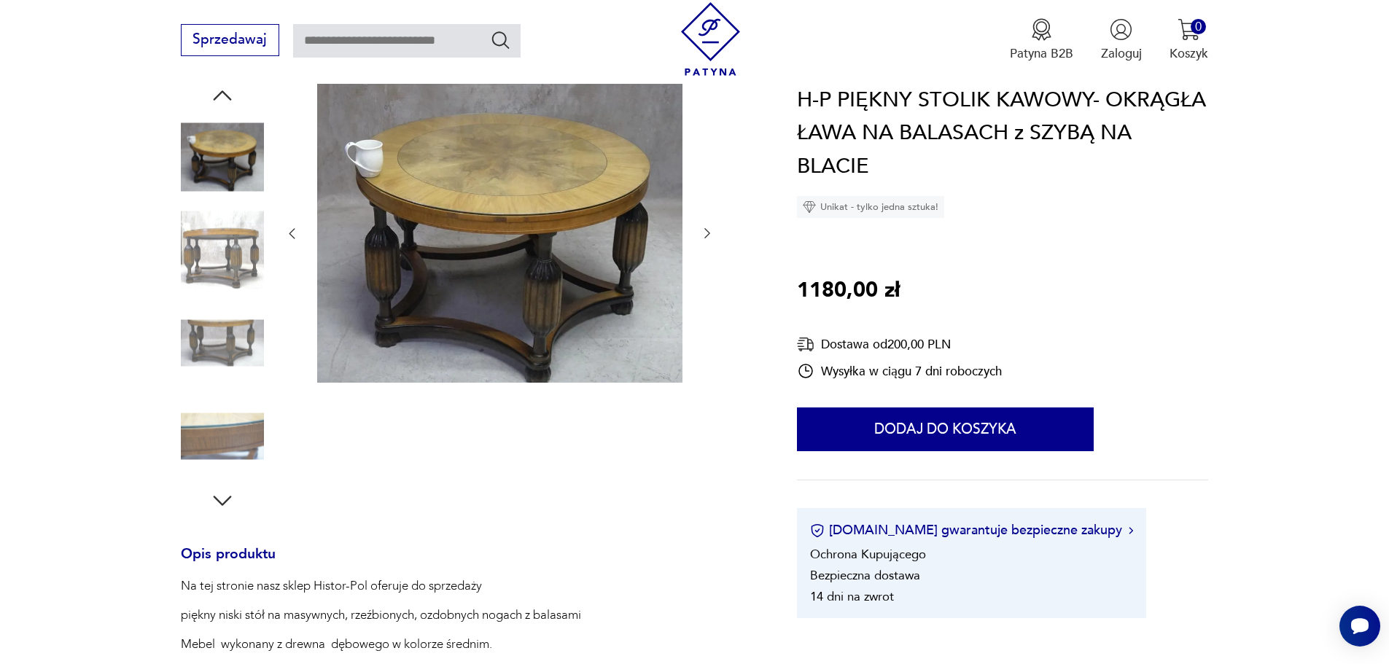
scroll to position [219, 0]
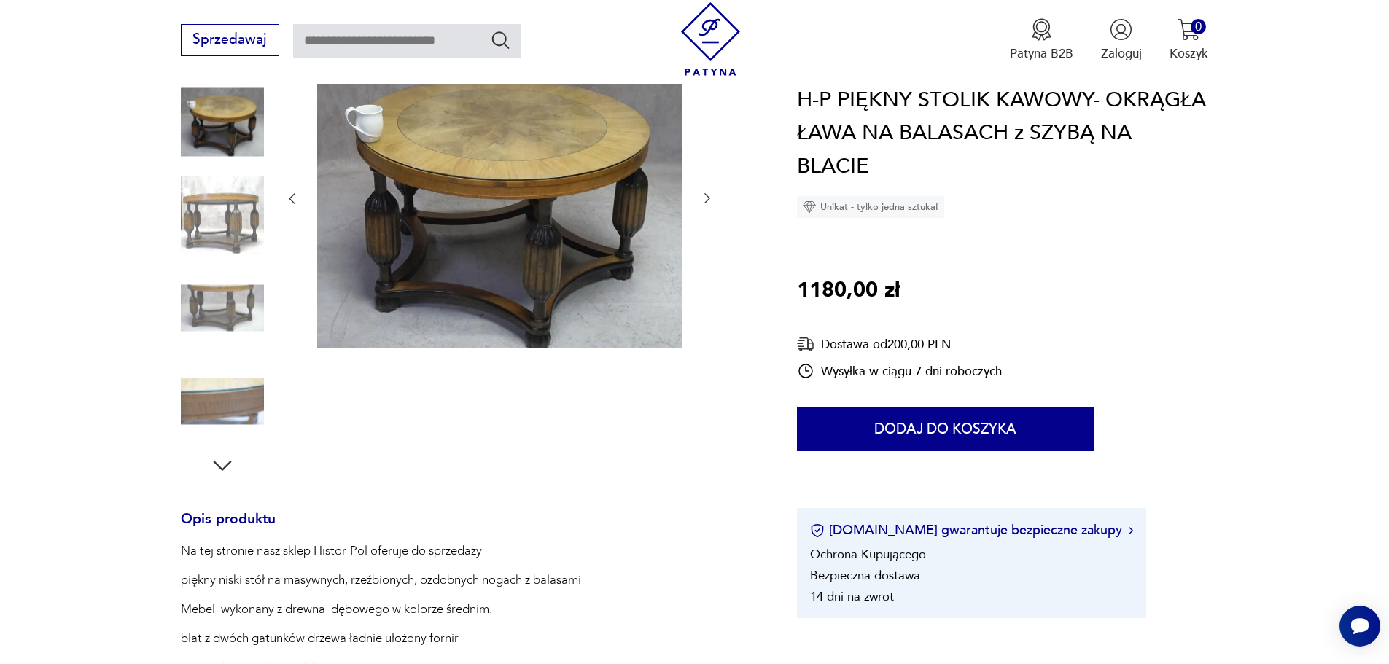
click at [227, 408] on img at bounding box center [222, 400] width 83 height 83
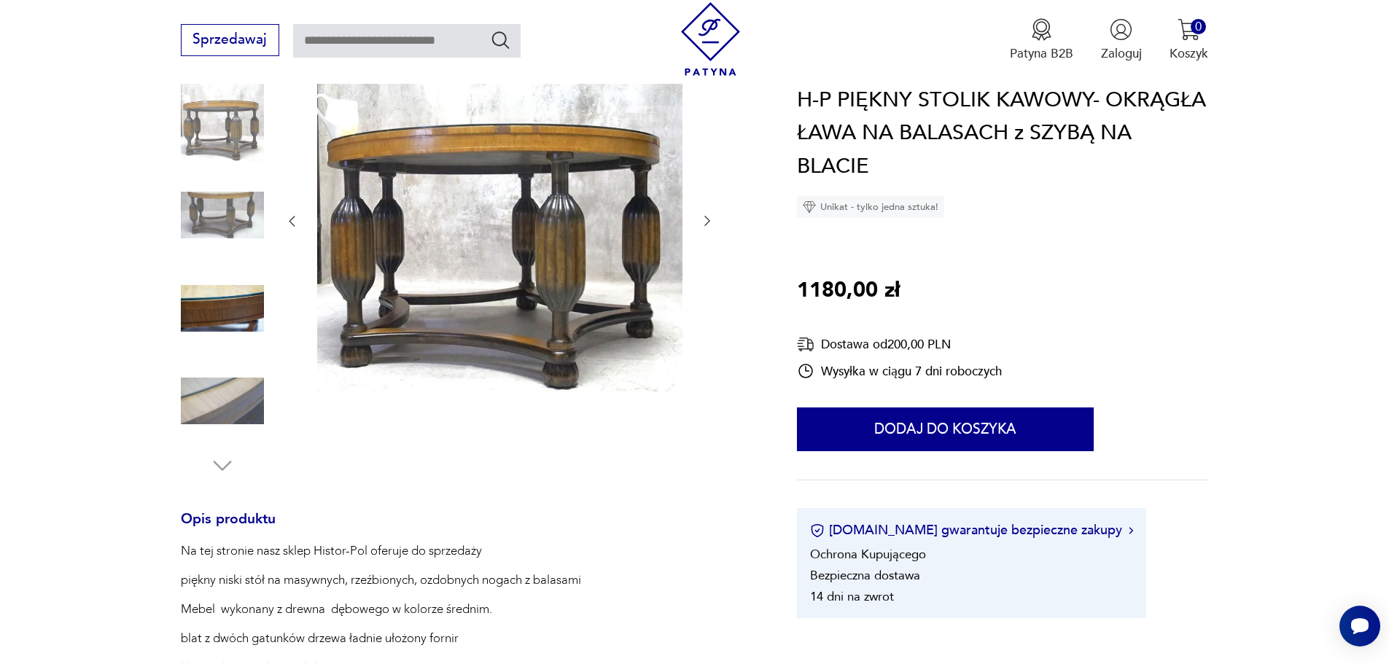
click at [227, 405] on img at bounding box center [222, 400] width 83 height 83
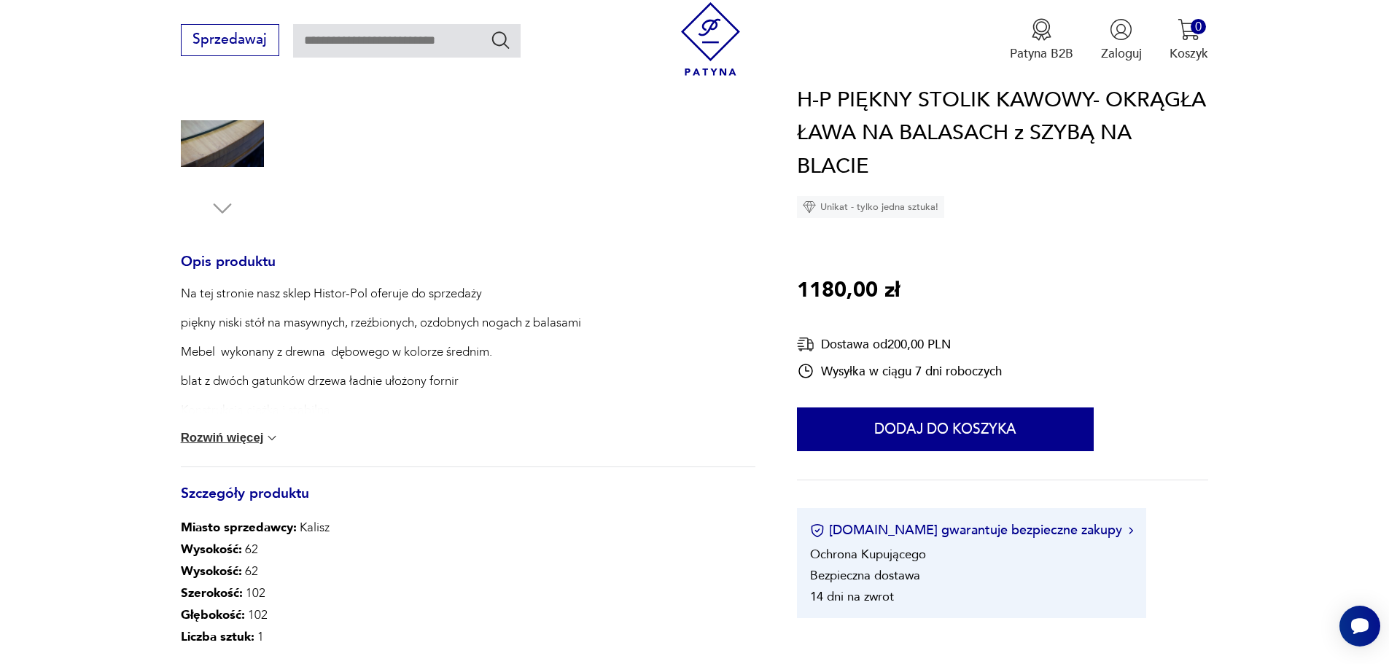
scroll to position [510, 0]
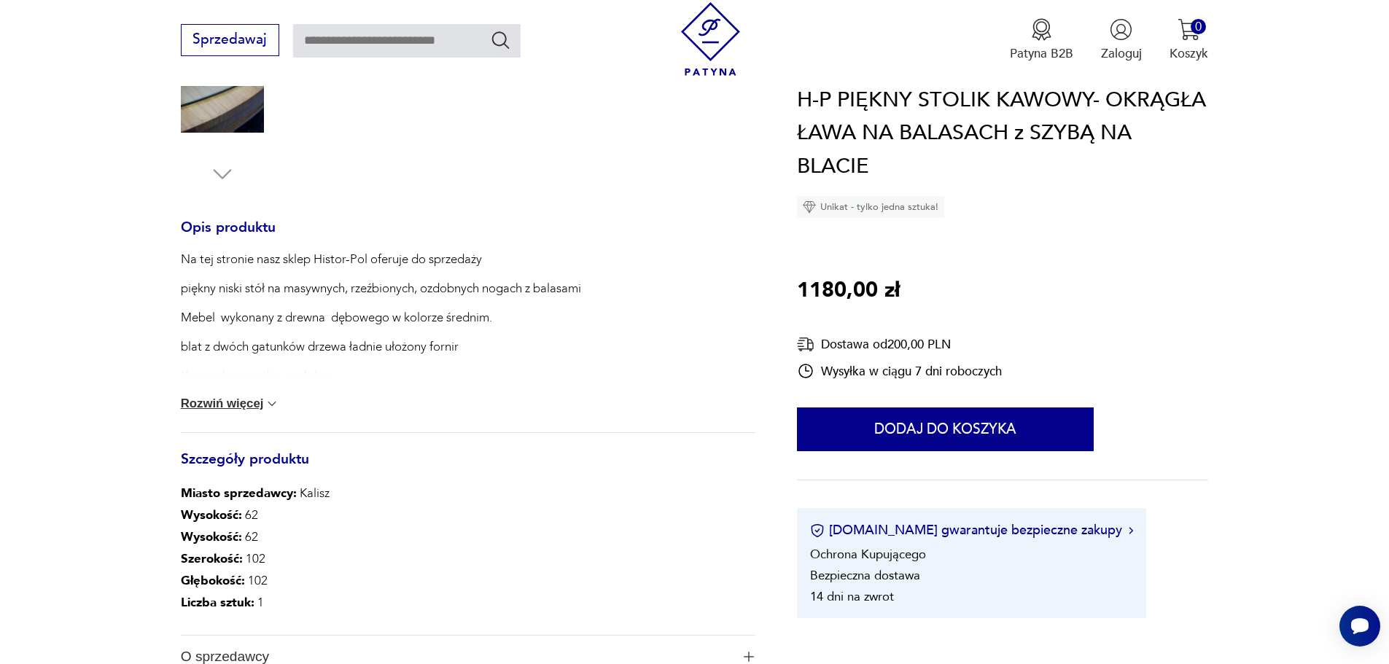
click at [238, 403] on button "Rozwiń więcej" at bounding box center [230, 404] width 99 height 15
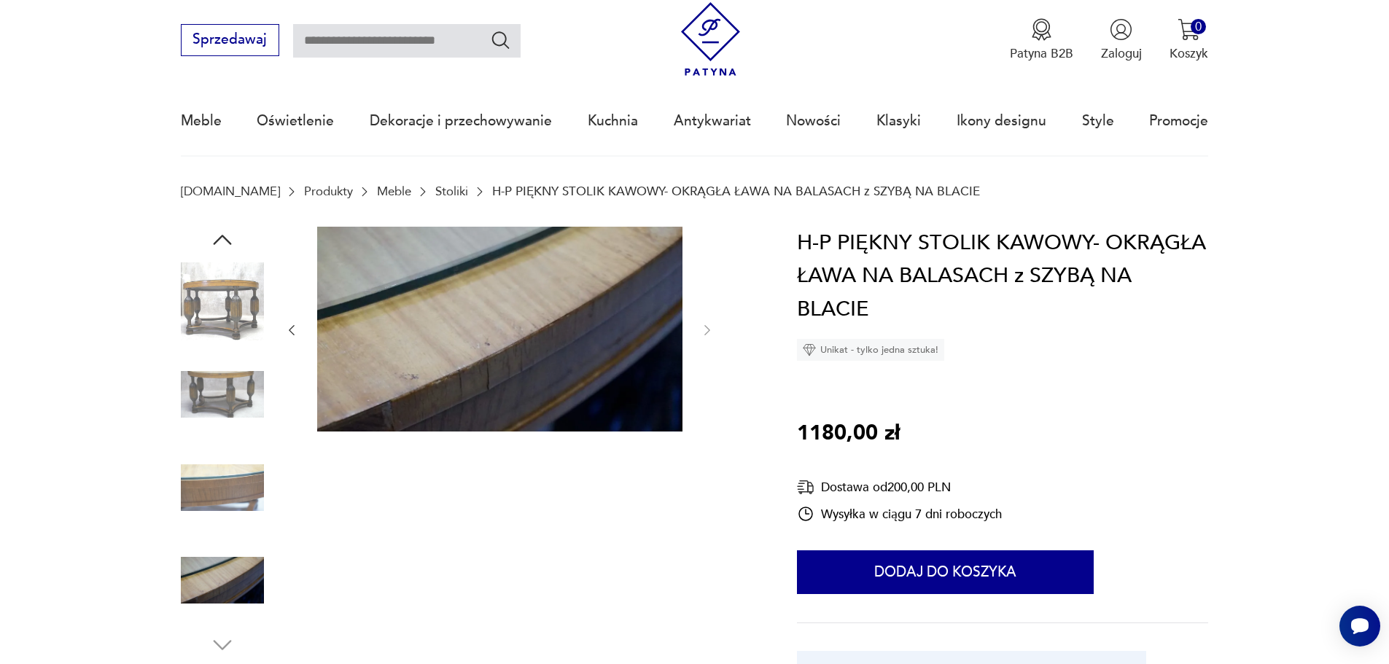
scroll to position [0, 0]
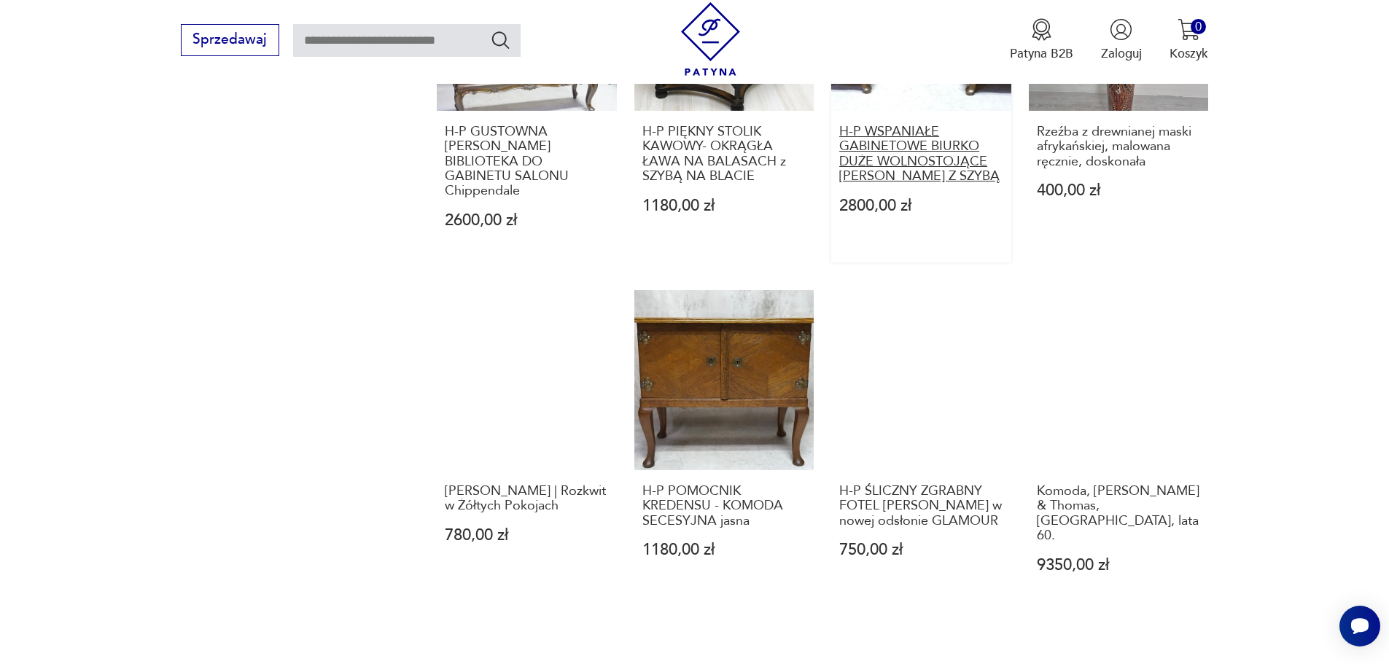
scroll to position [1340, 0]
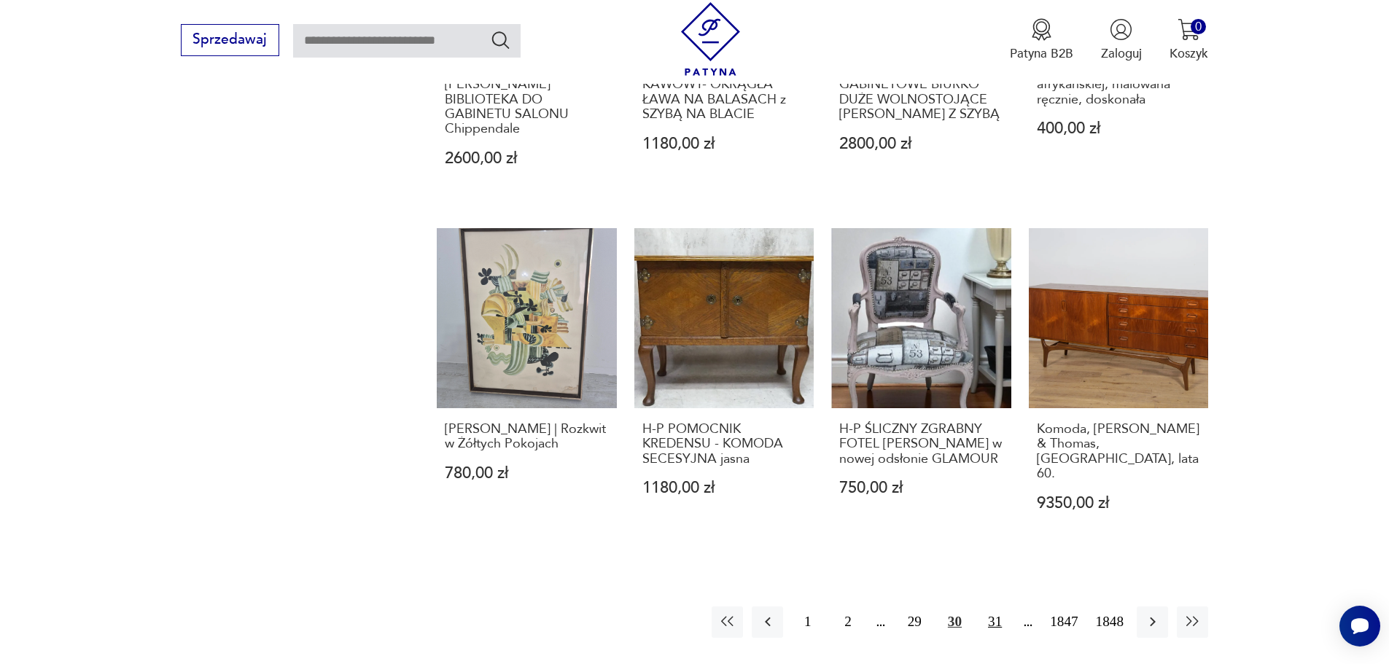
click at [997, 622] on button "31" at bounding box center [994, 621] width 31 height 31
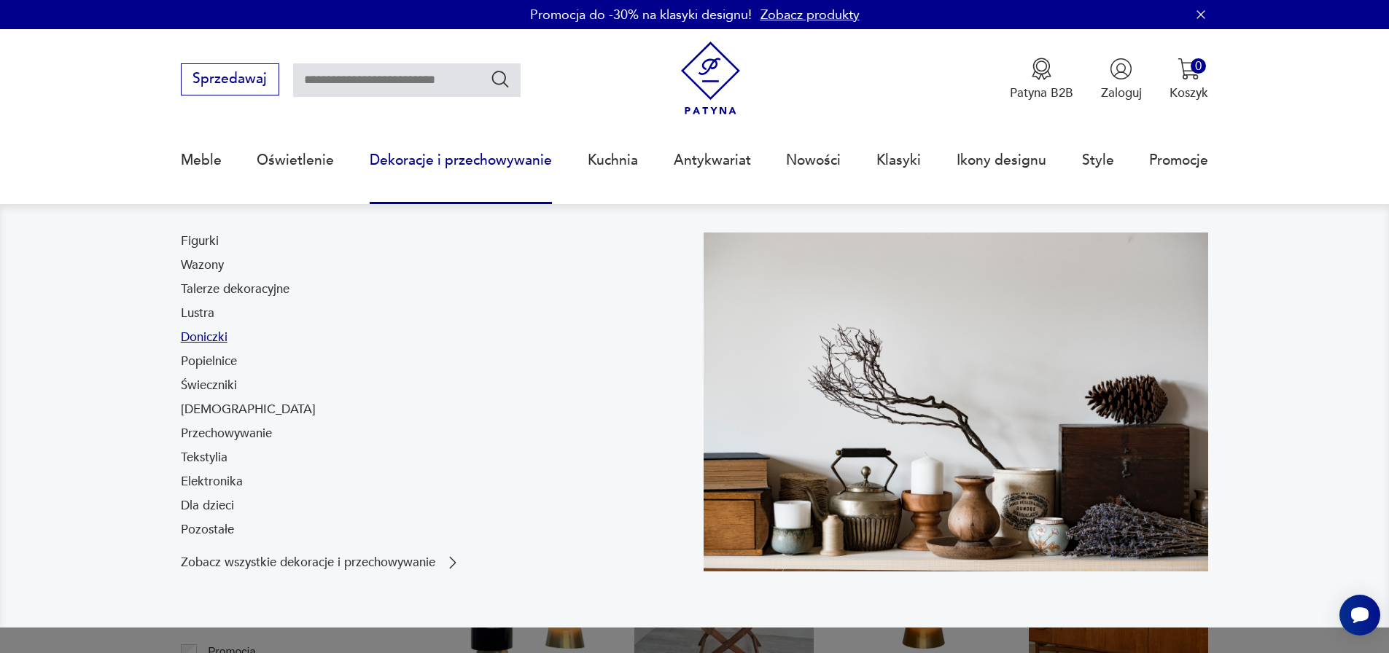
click at [206, 336] on link "Doniczki" at bounding box center [204, 337] width 47 height 17
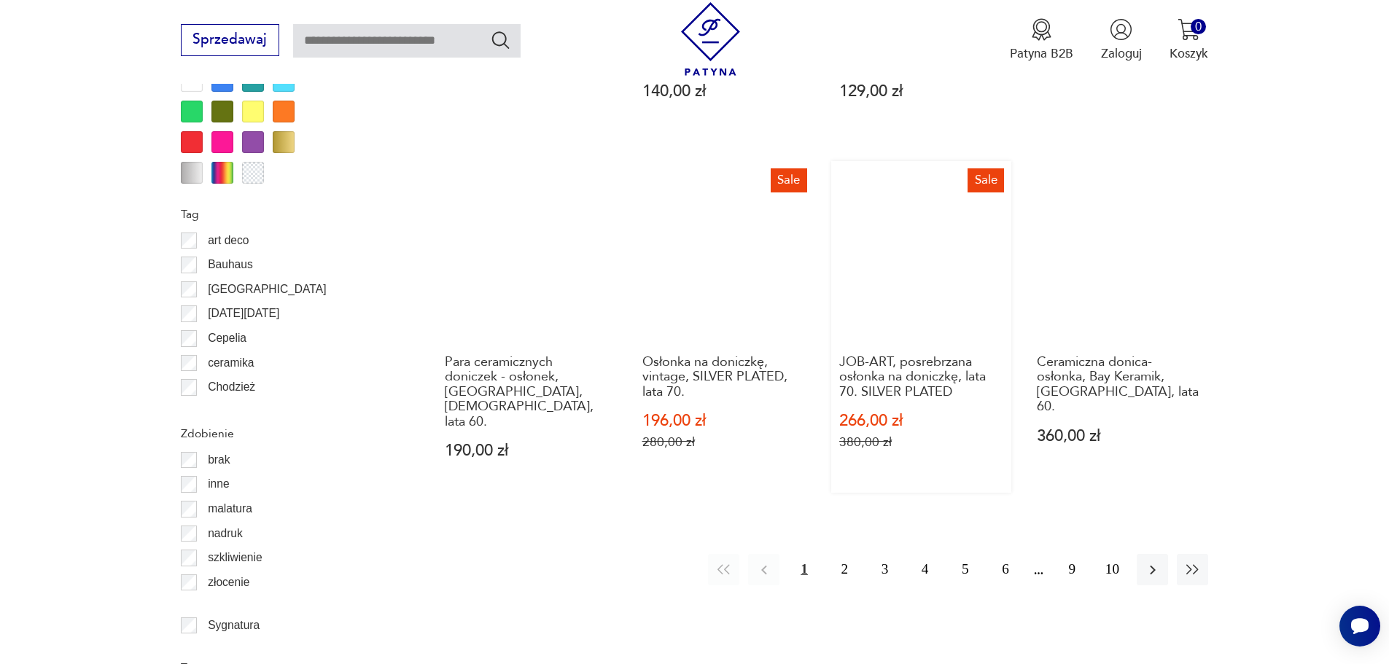
scroll to position [1652, 0]
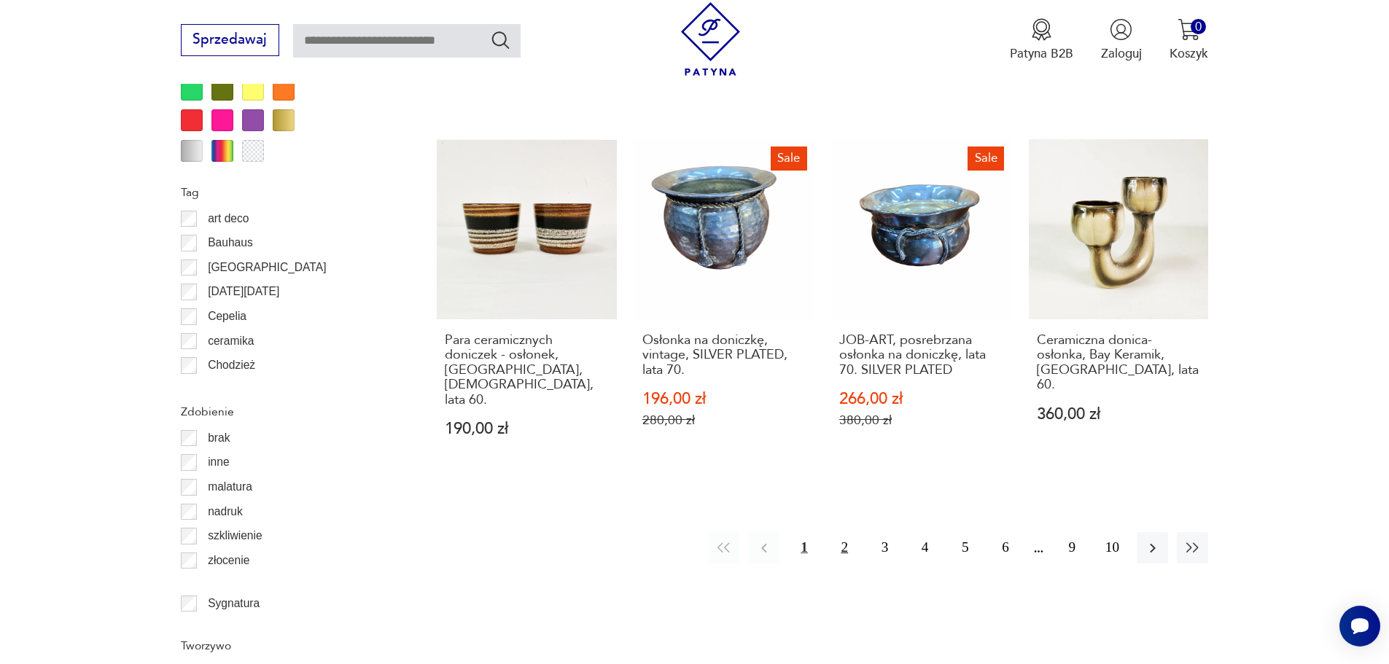
click at [843, 532] on button "2" at bounding box center [844, 547] width 31 height 31
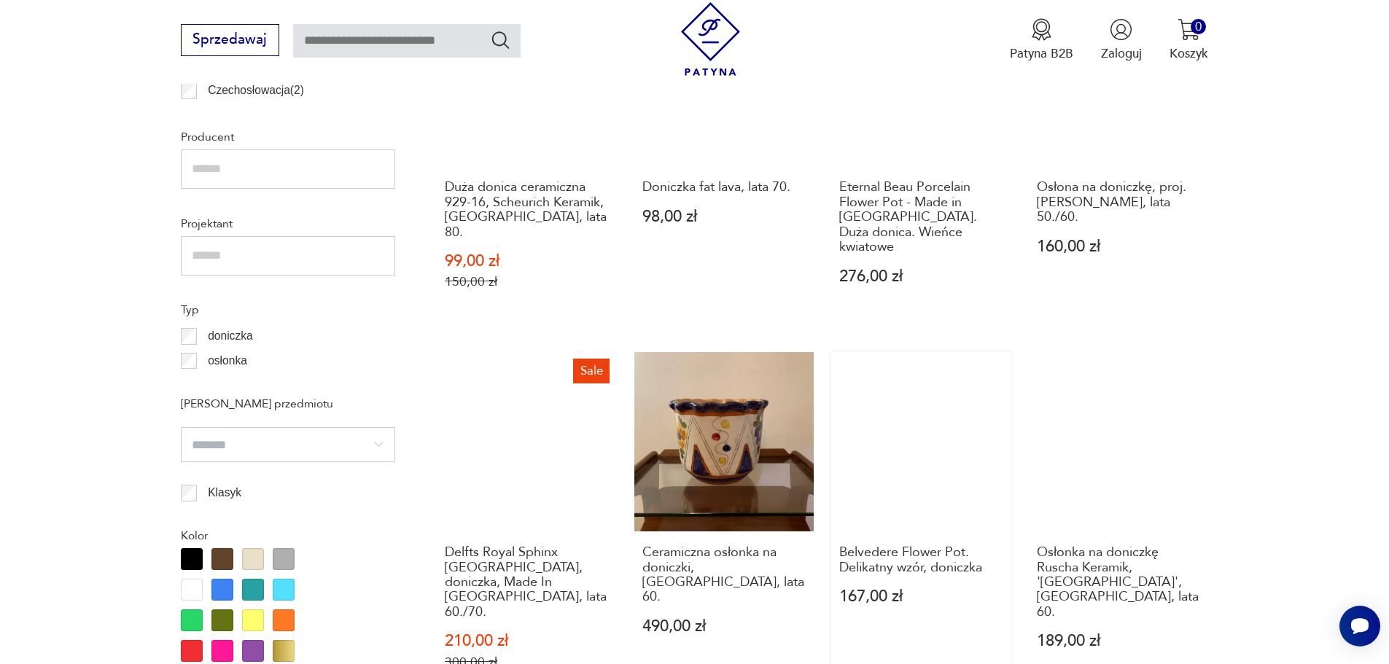
scroll to position [1142, 0]
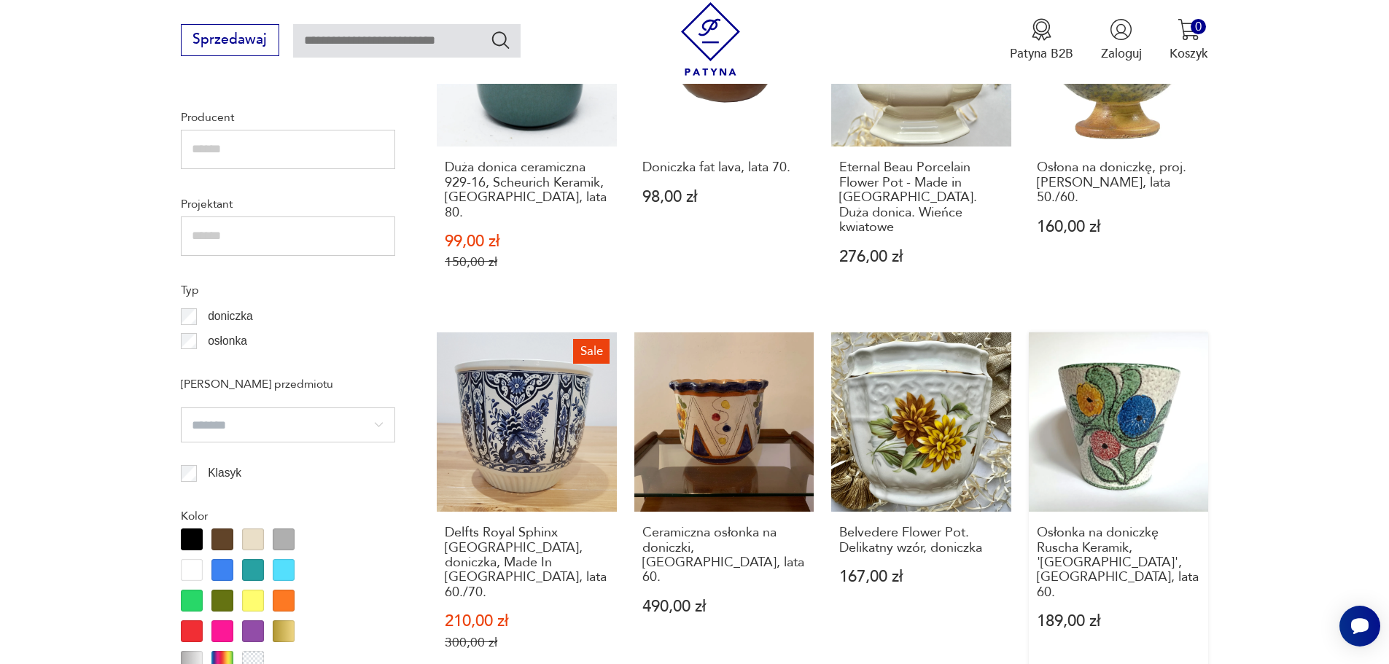
click at [1139, 391] on link "Osłonka na doniczkę Ruscha Keramik, 'Iga', Niemcy, lata 60. 189,00 zł" at bounding box center [1119, 508] width 180 height 352
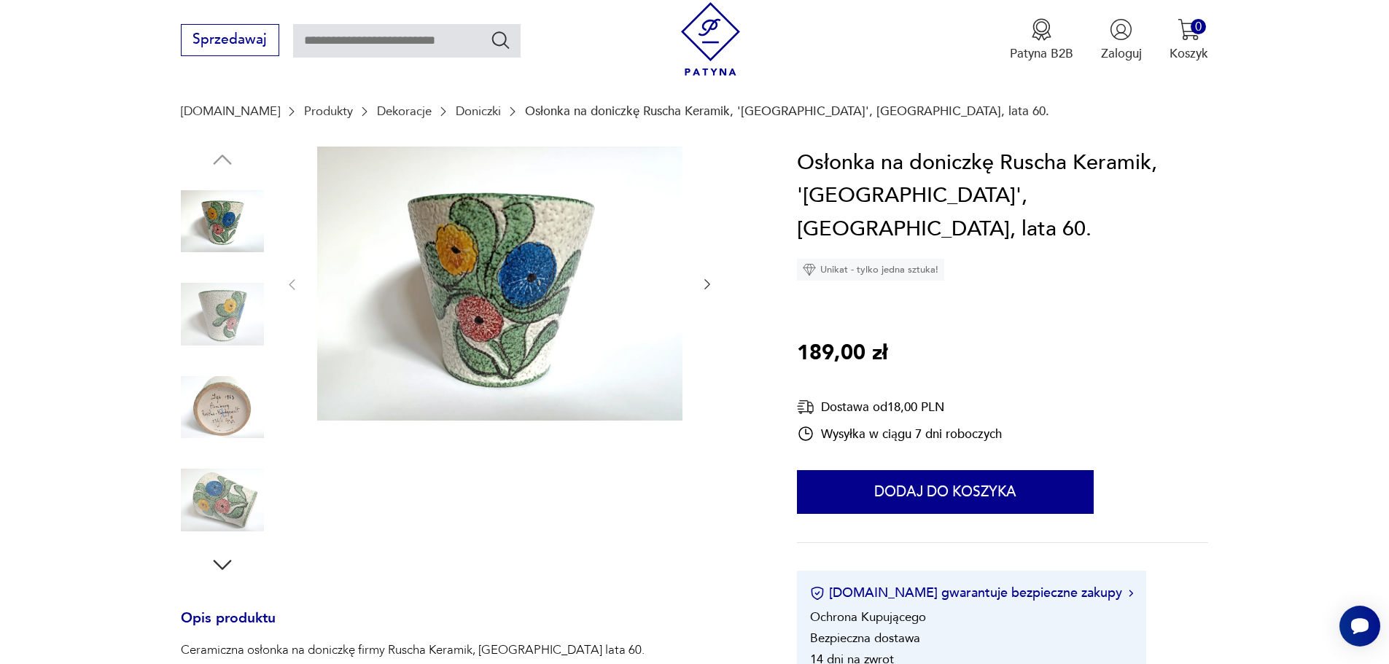
scroll to position [146, 0]
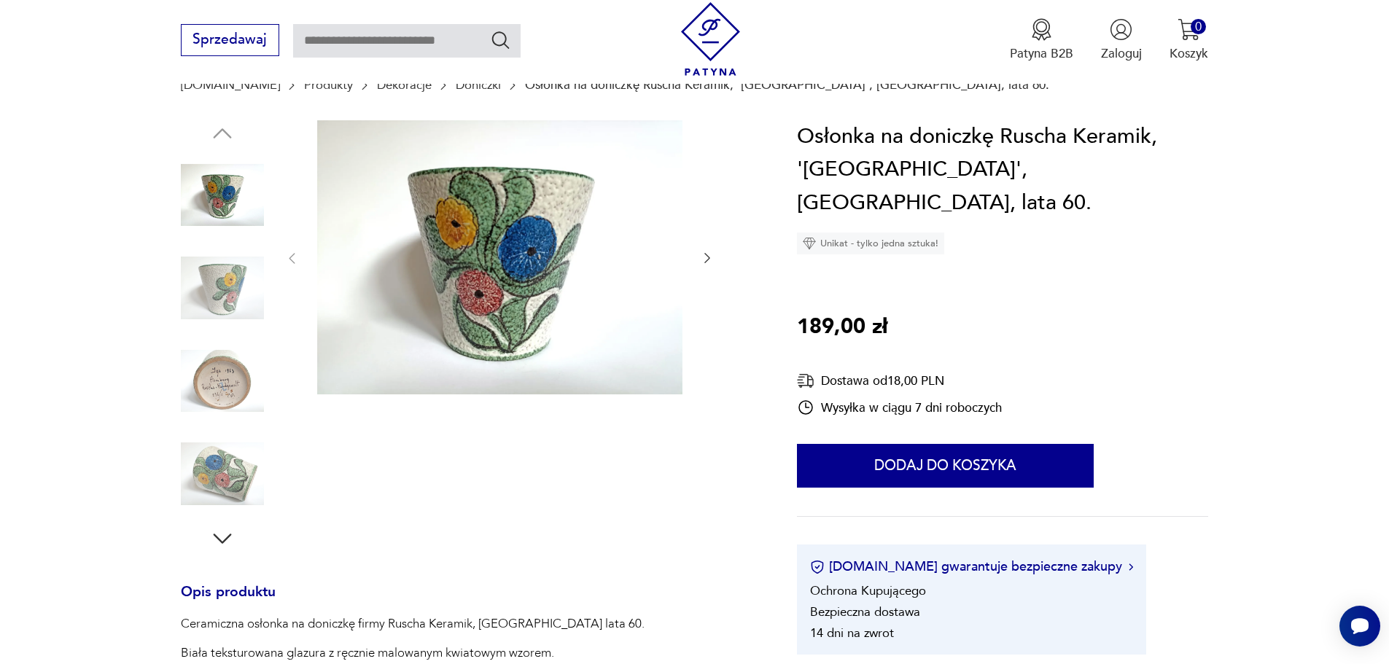
click at [226, 380] on img at bounding box center [222, 381] width 83 height 83
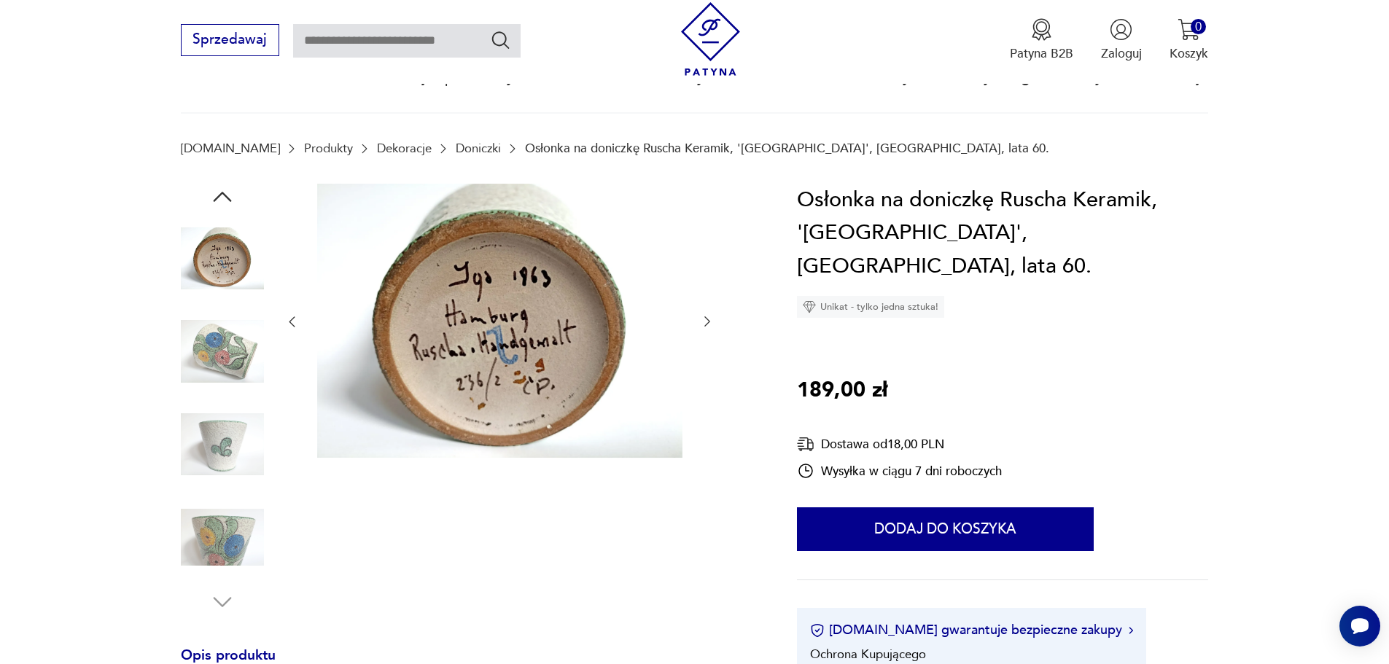
scroll to position [73, 0]
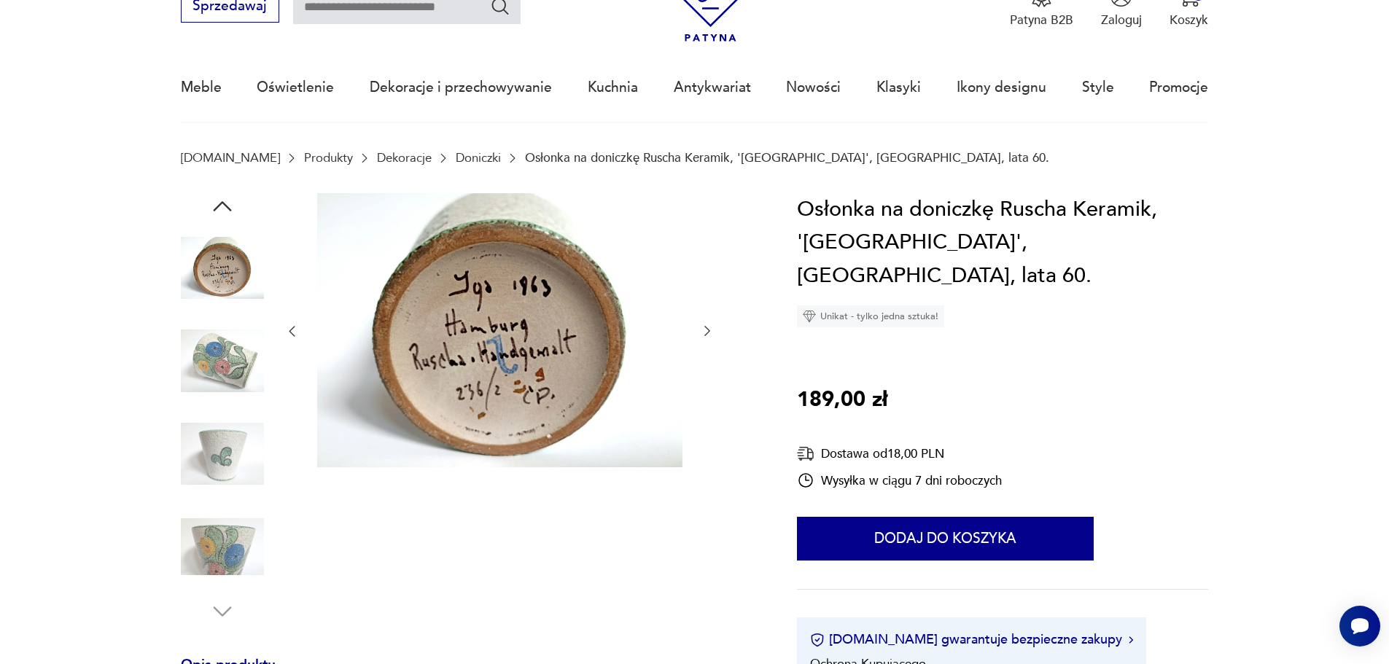
click at [237, 355] on img at bounding box center [222, 360] width 83 height 83
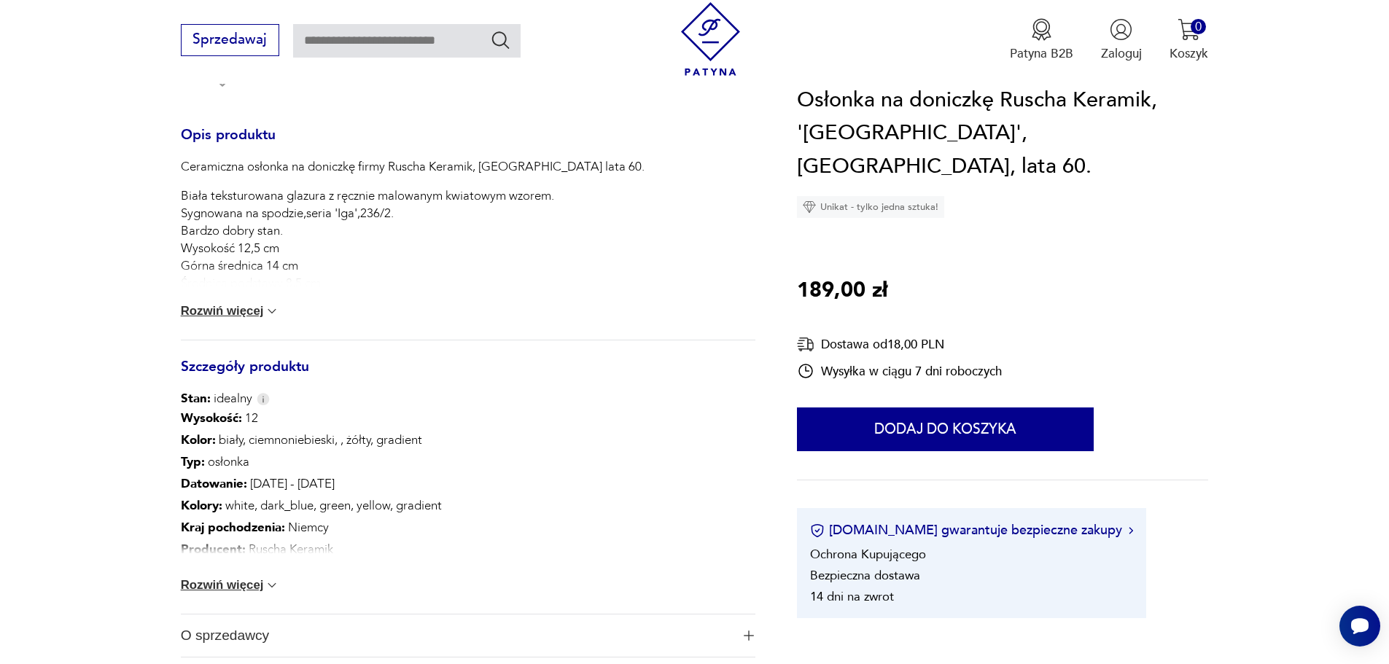
scroll to position [656, 0]
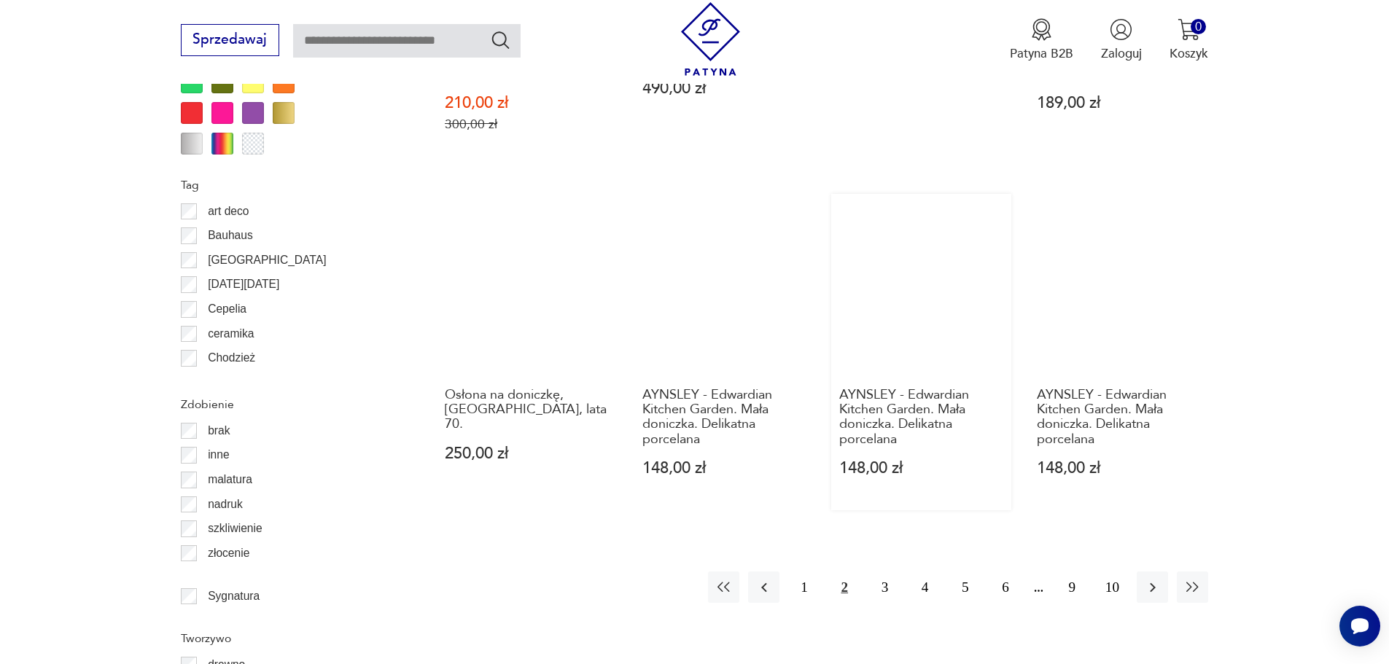
scroll to position [1739, 0]
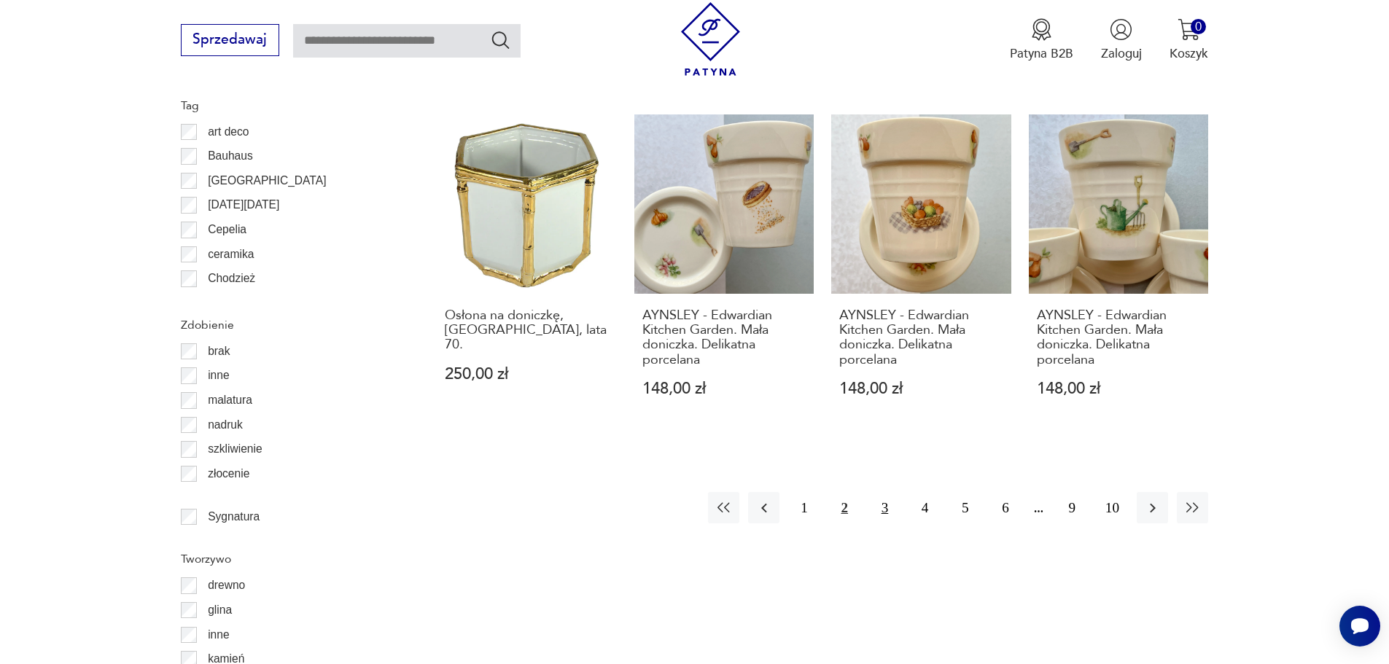
click at [885, 492] on button "3" at bounding box center [884, 507] width 31 height 31
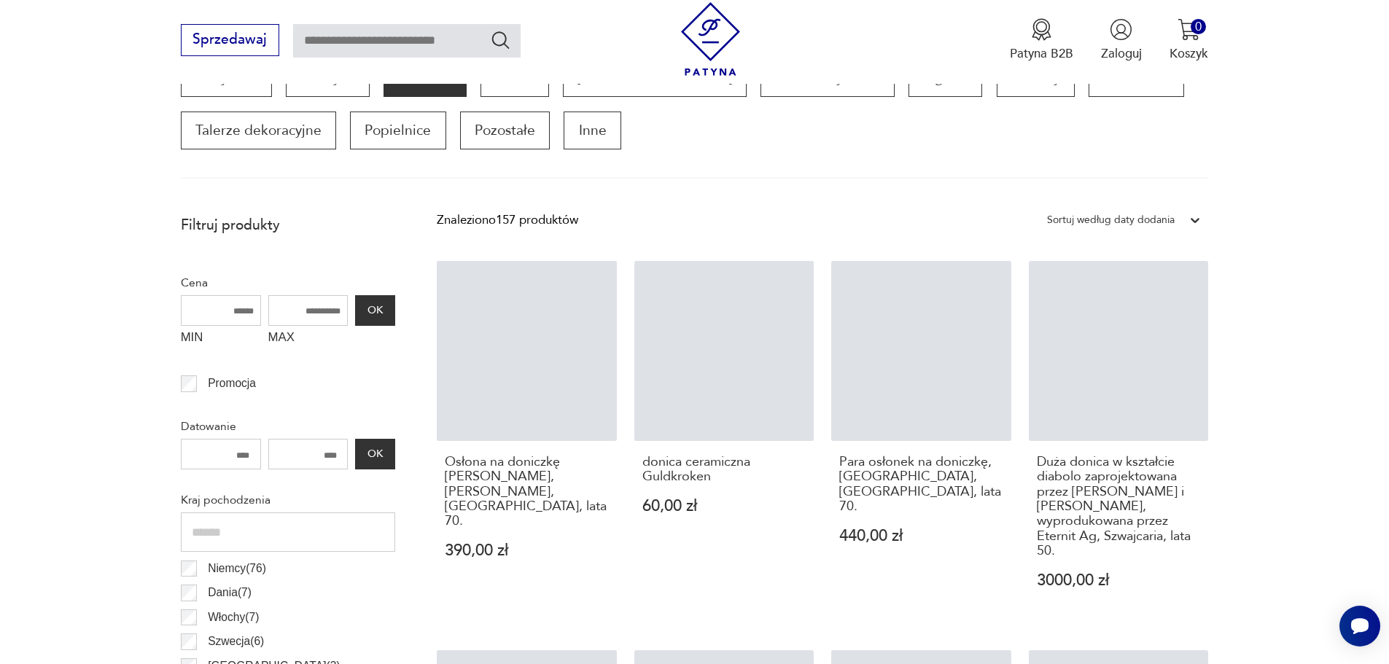
scroll to position [485, 0]
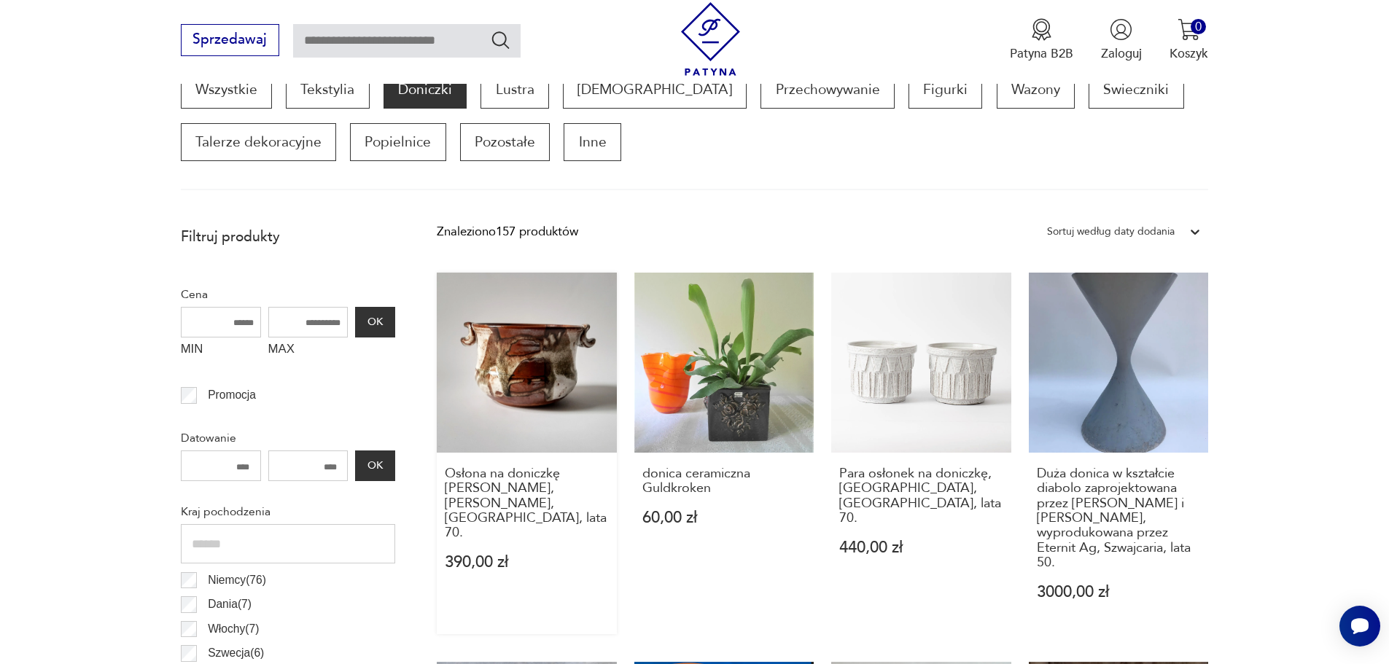
click at [532, 362] on link "Osłona na doniczkę Jim, Henny Waldorff Svaneke, Dania, lata 70. 390,00 zł" at bounding box center [527, 454] width 180 height 362
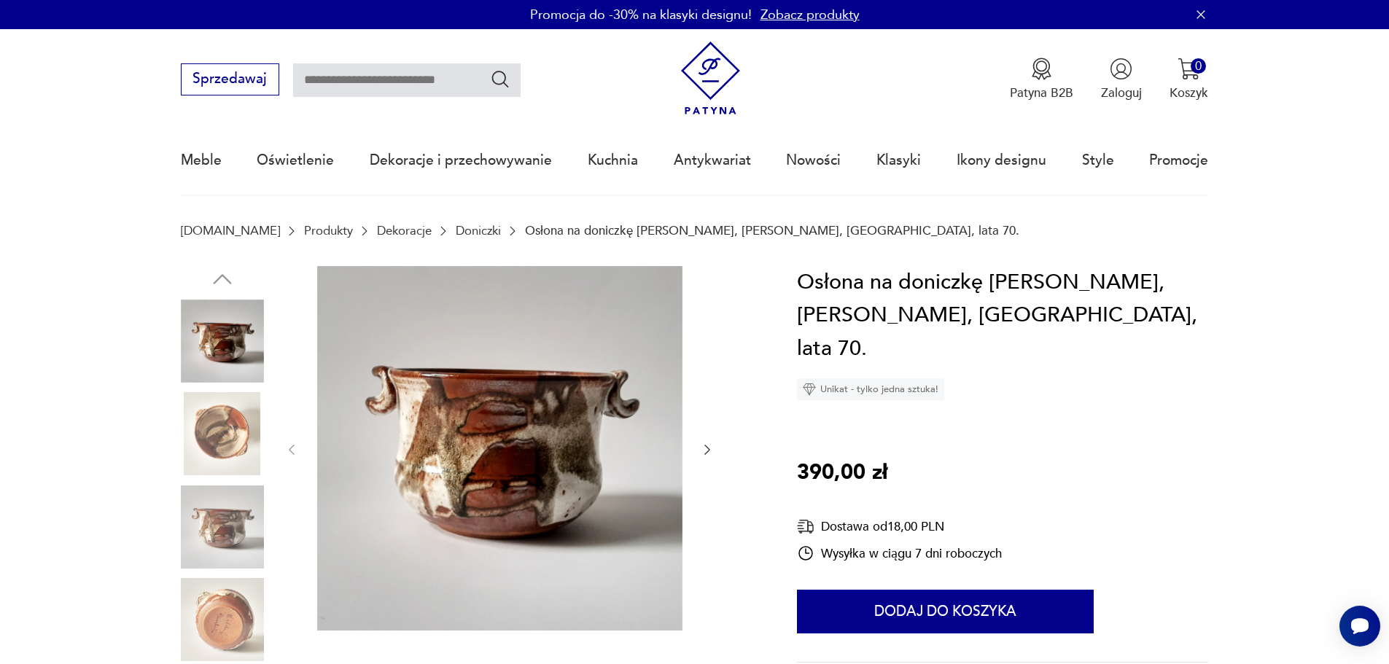
click at [230, 426] on img at bounding box center [222, 433] width 83 height 83
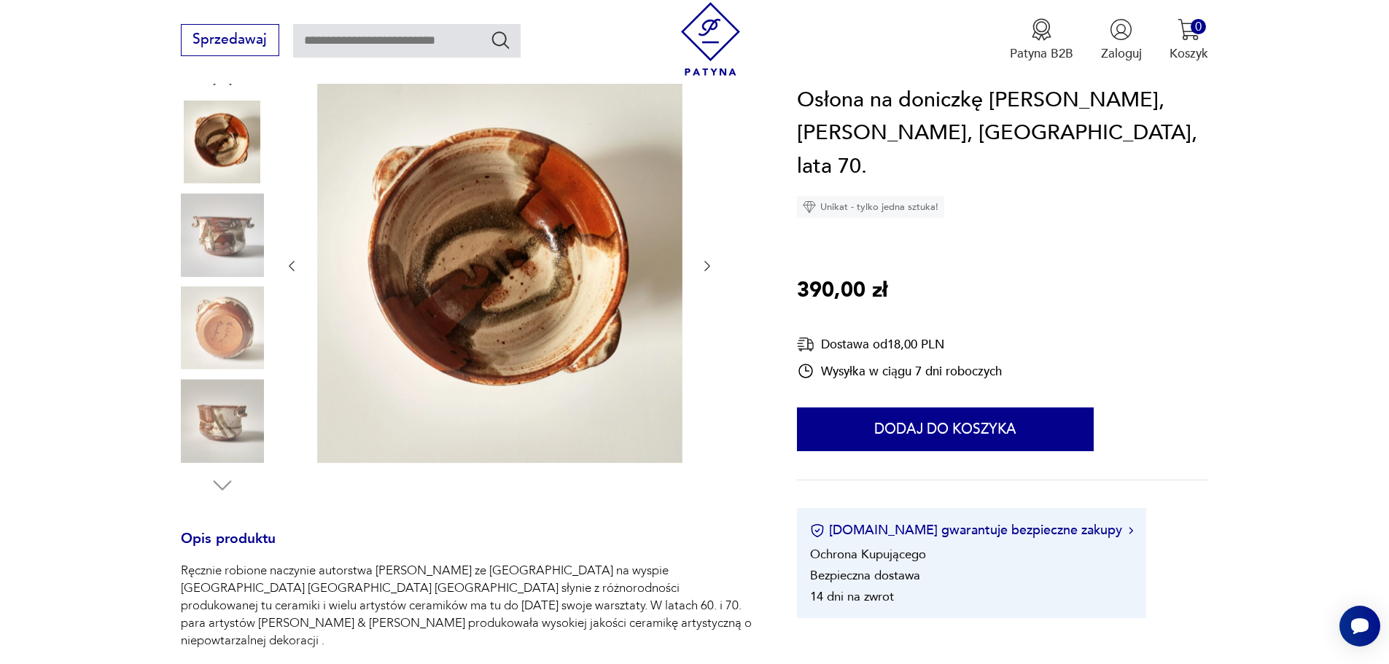
scroll to position [219, 0]
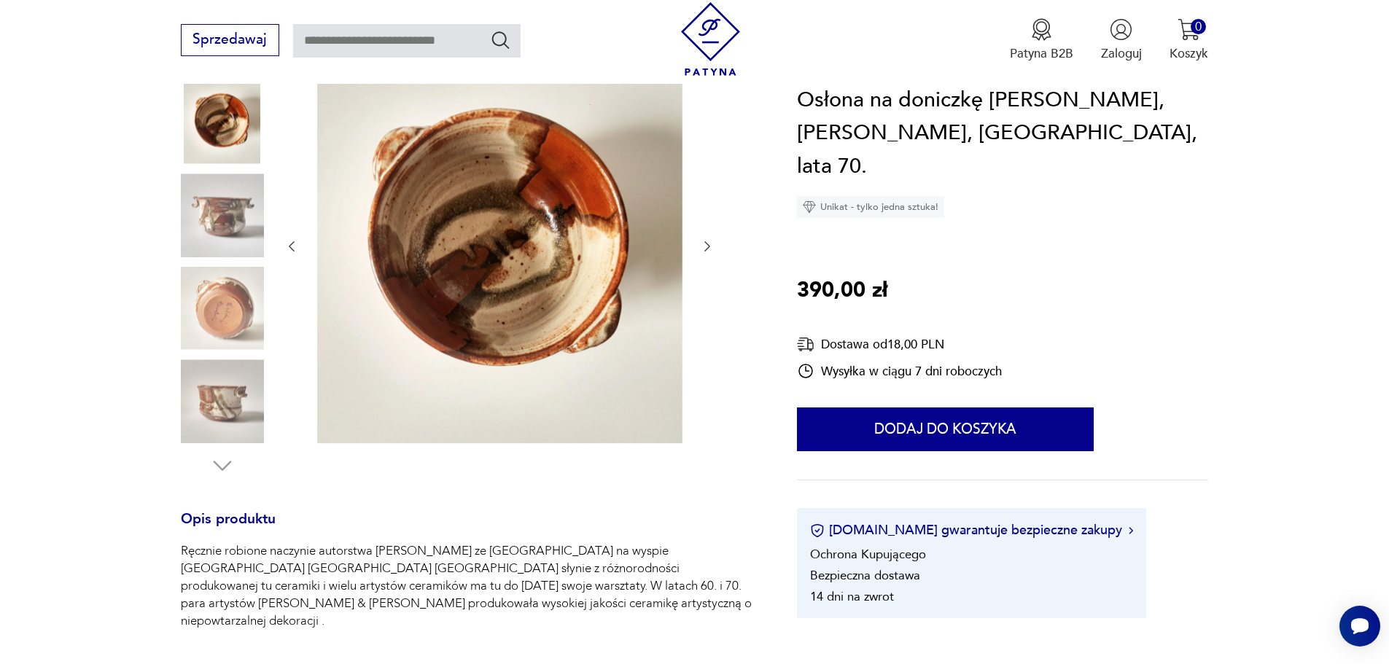
click at [212, 407] on img at bounding box center [222, 400] width 83 height 83
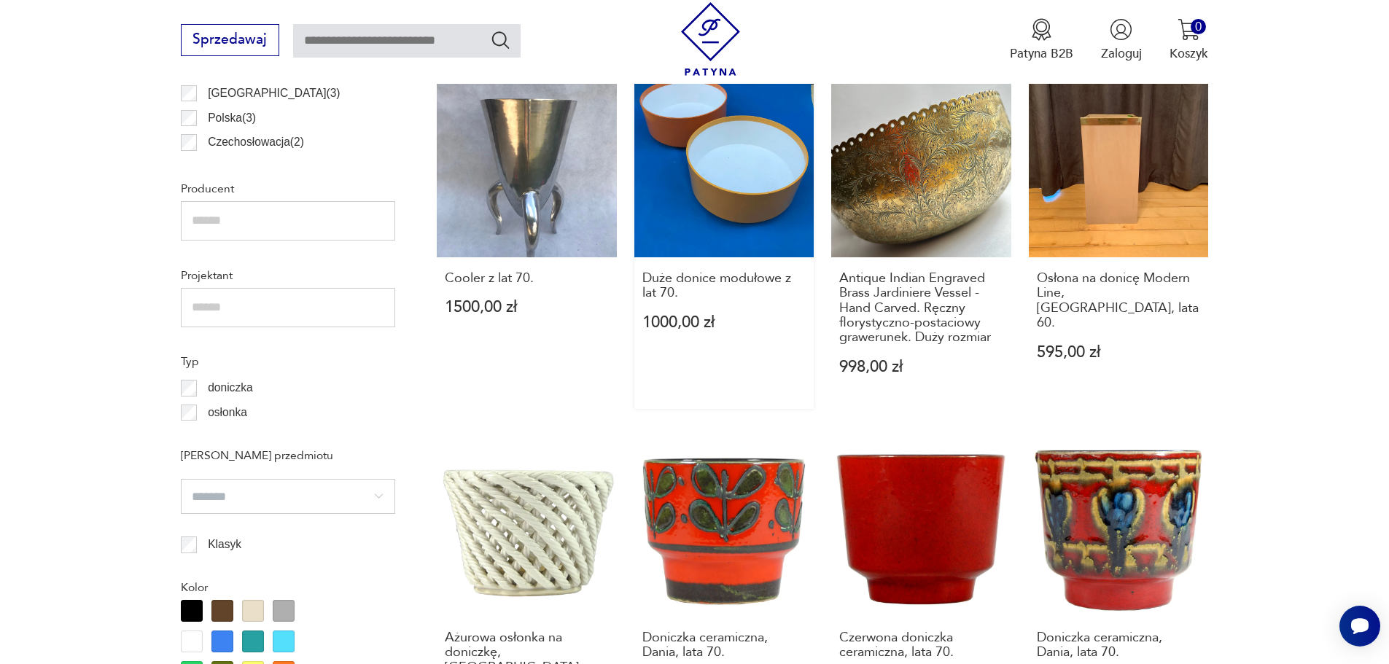
scroll to position [1287, 0]
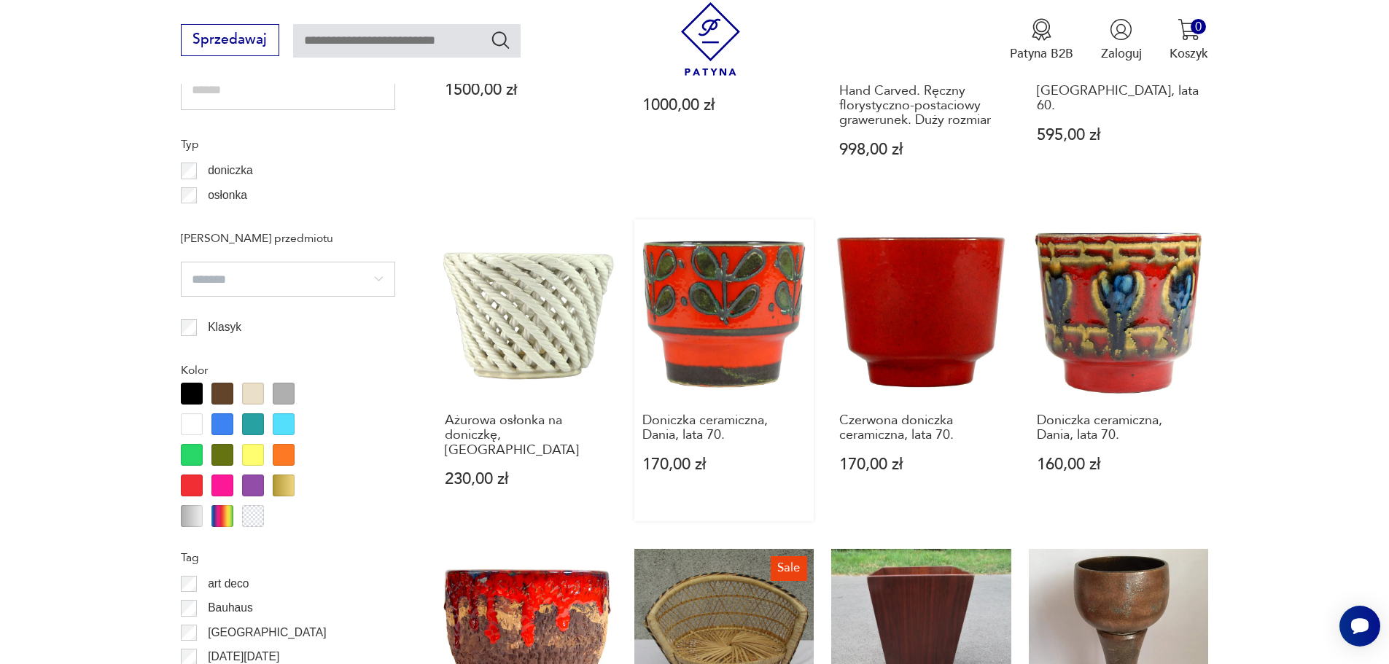
click at [742, 284] on link "Doniczka ceramiczna, Dania, lata 70. 170,00 zł" at bounding box center [724, 370] width 180 height 302
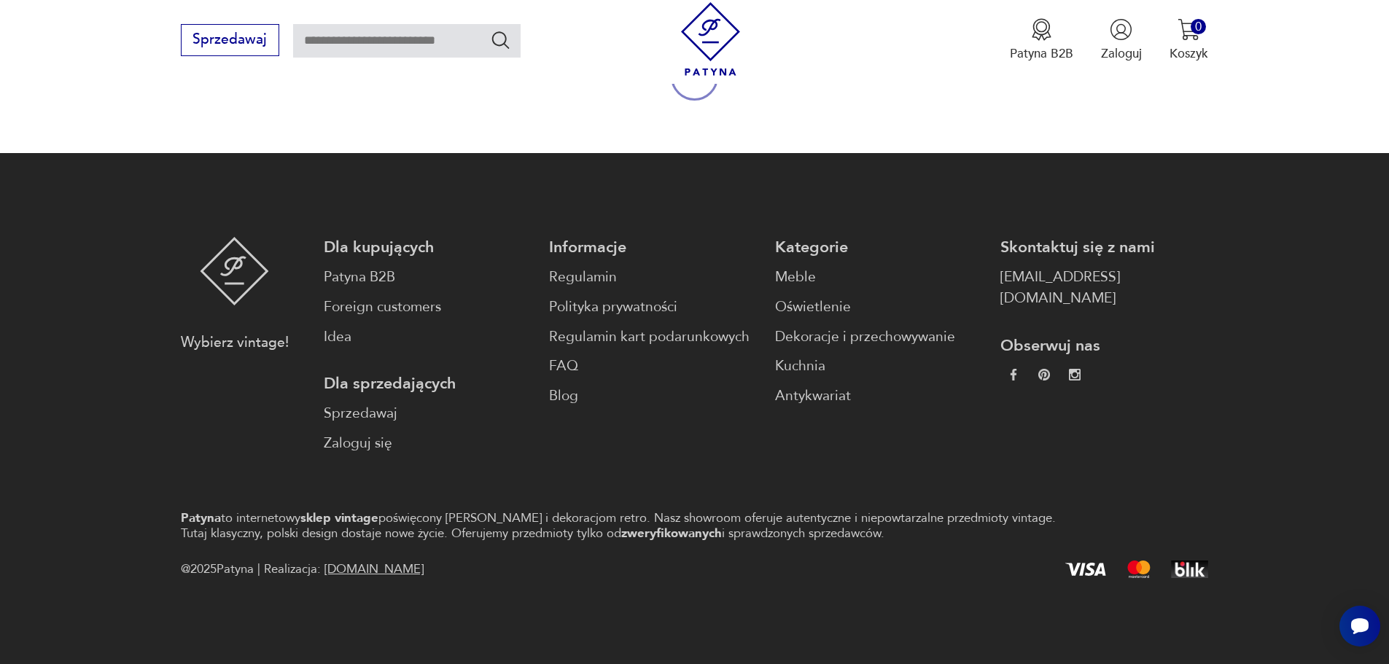
click at [742, 284] on div "Dla kupujących Patyna B2B Foreign customers Idea Dla sprzedających Sprzedawaj Z…" at bounding box center [766, 345] width 885 height 217
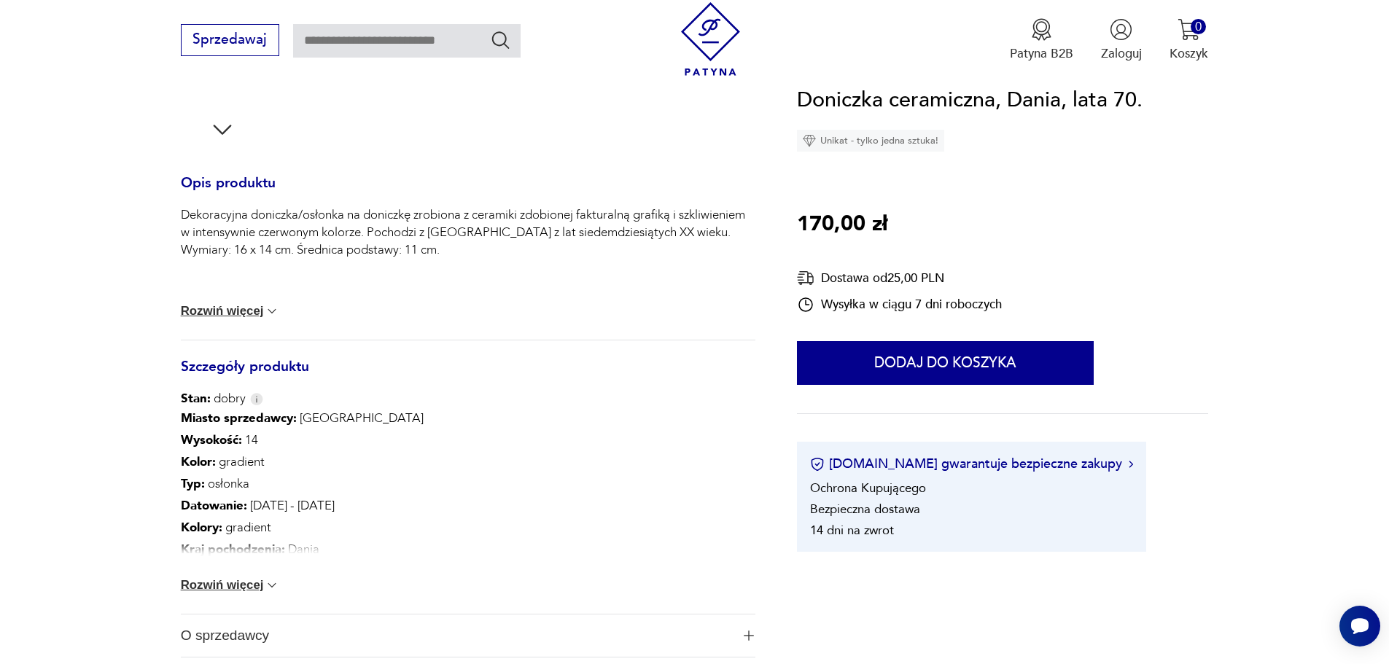
scroll to position [583, 0]
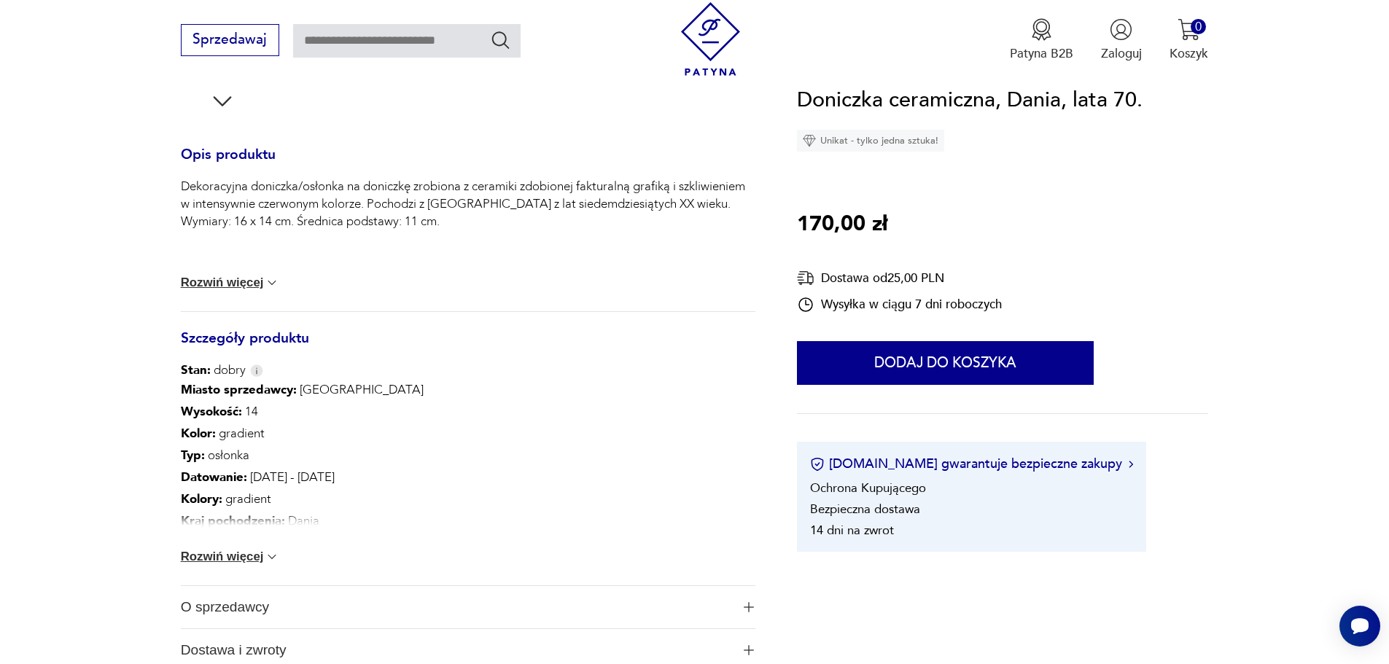
click at [246, 279] on button "Rozwiń więcej" at bounding box center [230, 283] width 99 height 15
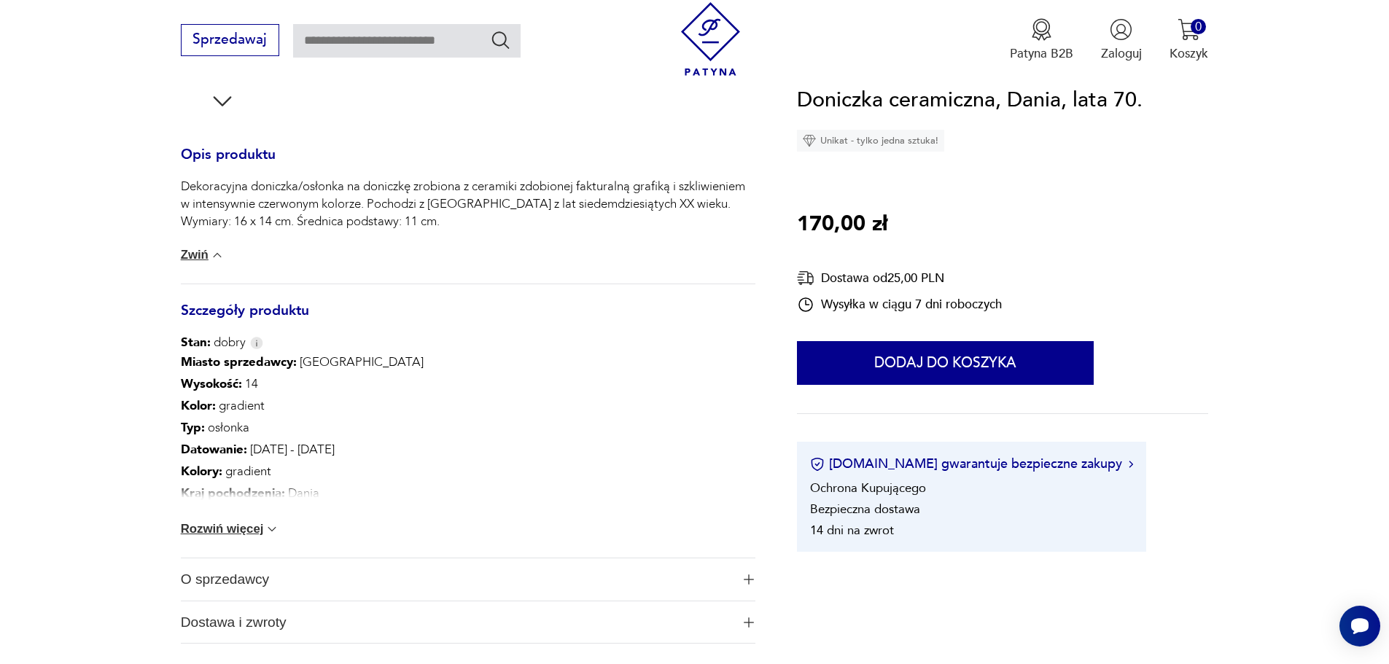
click at [253, 530] on button "Rozwiń więcej" at bounding box center [230, 529] width 99 height 15
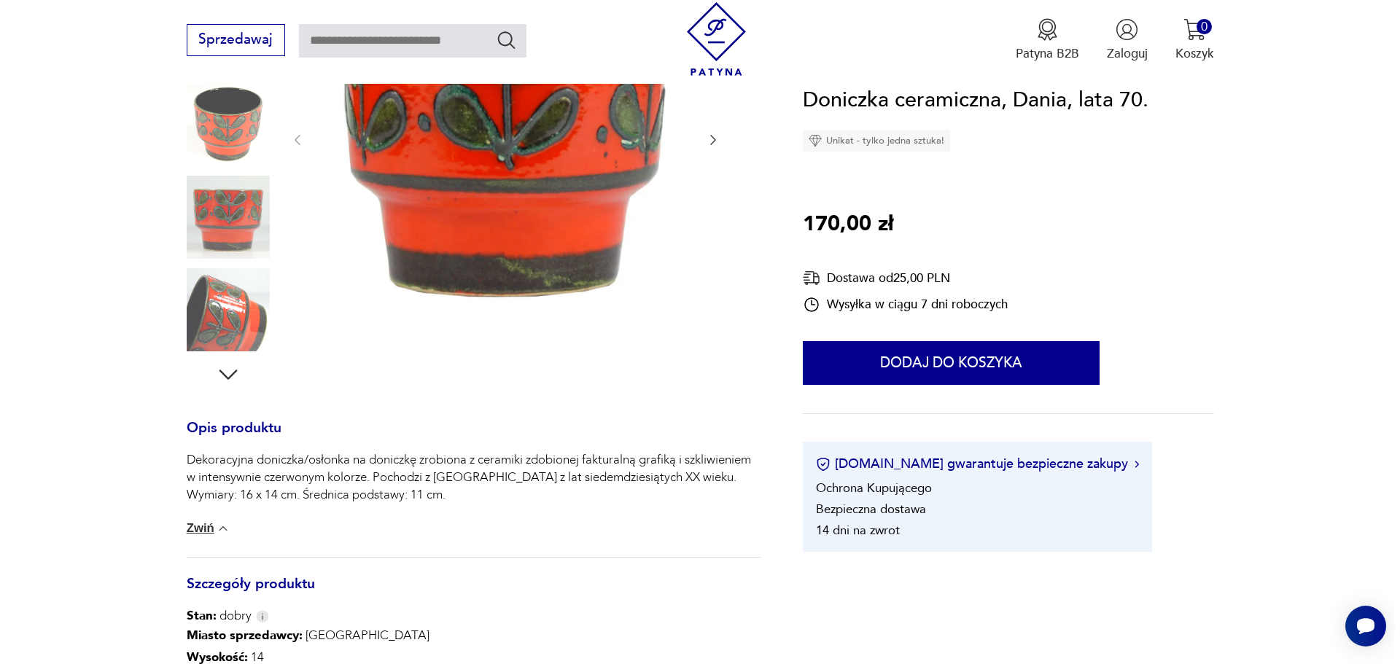
scroll to position [219, 0]
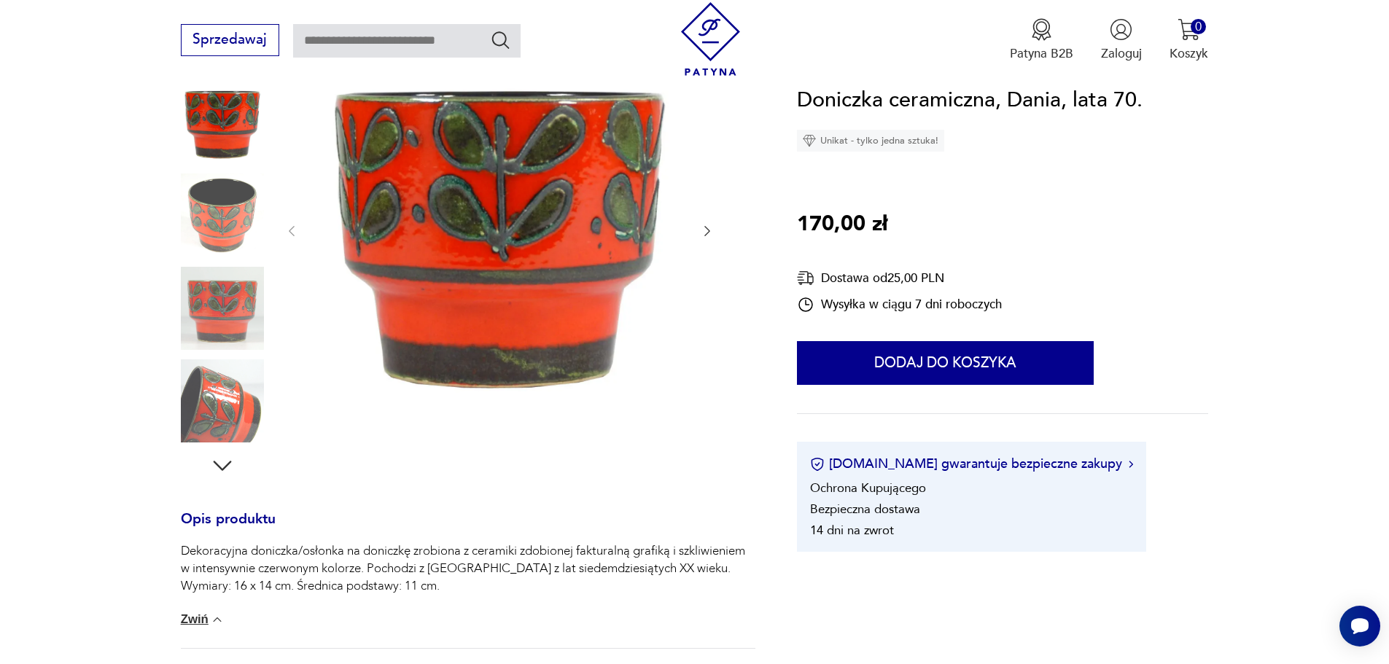
click at [224, 128] on img at bounding box center [222, 122] width 83 height 83
click at [482, 181] on img at bounding box center [499, 229] width 365 height 365
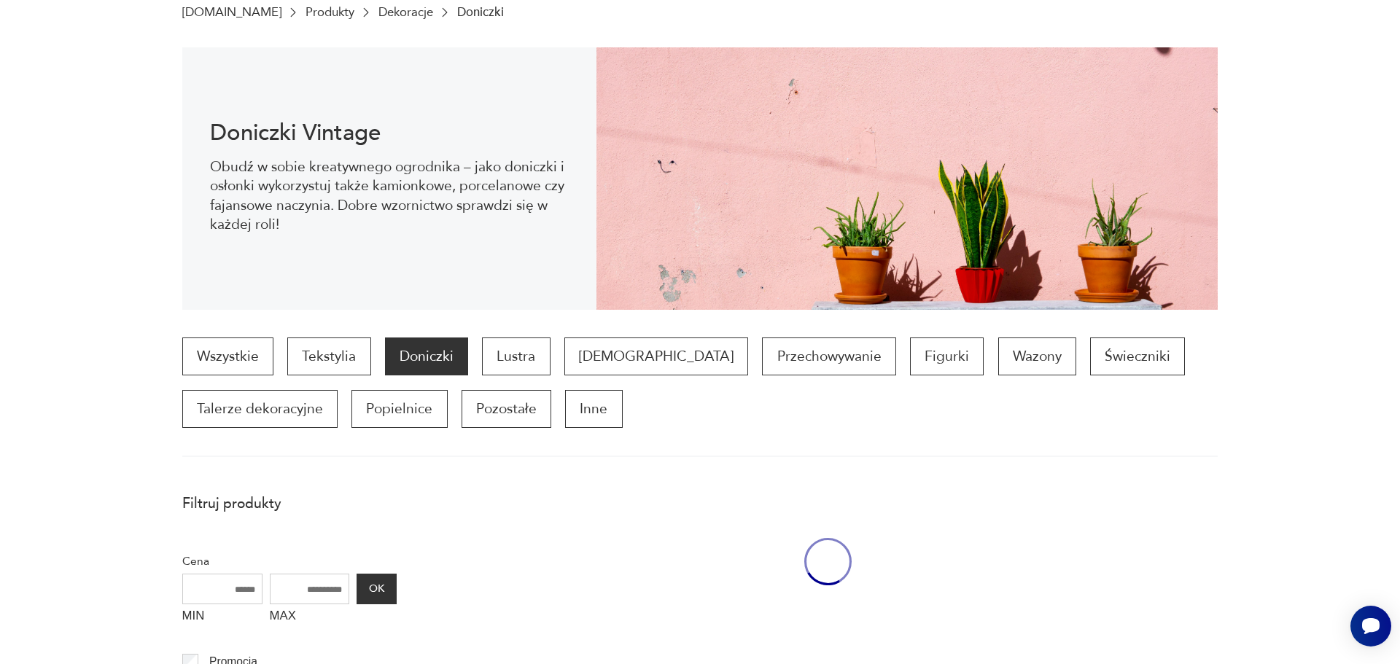
scroll to position [1448, 0]
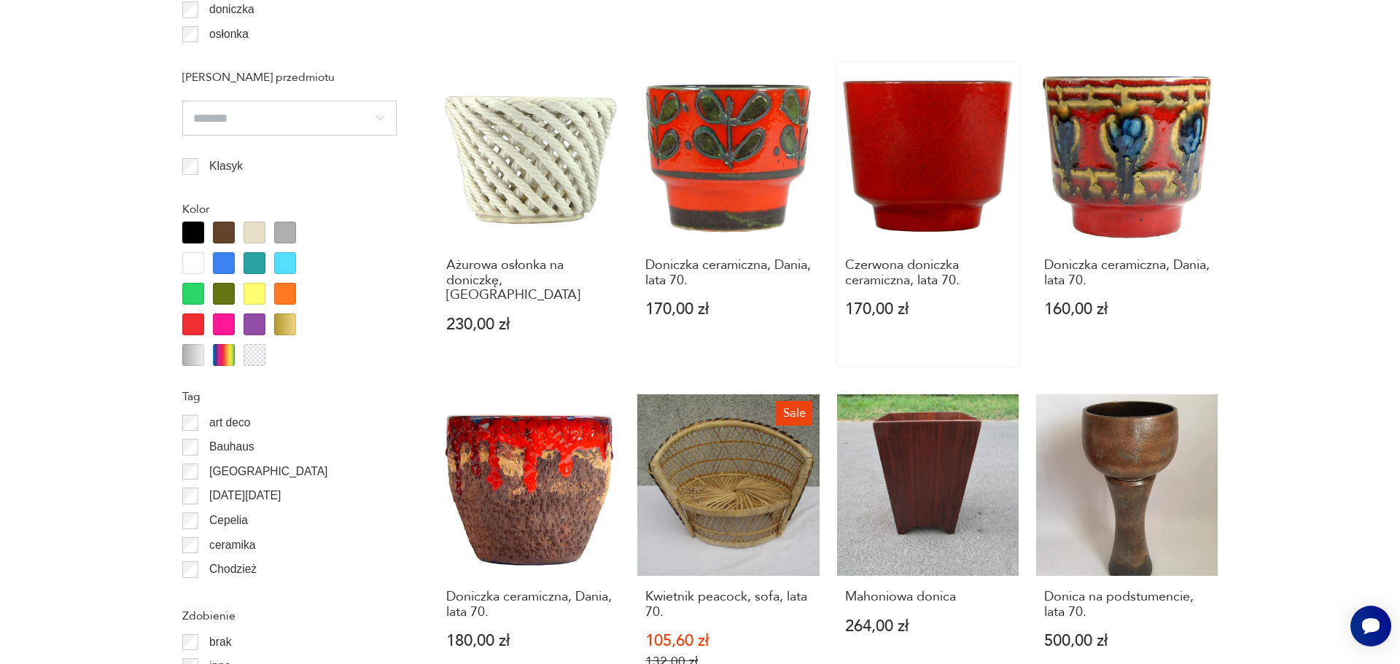
click at [956, 160] on link "Czerwona doniczka ceramiczna, lata 70. 170,00 zł" at bounding box center [928, 215] width 182 height 304
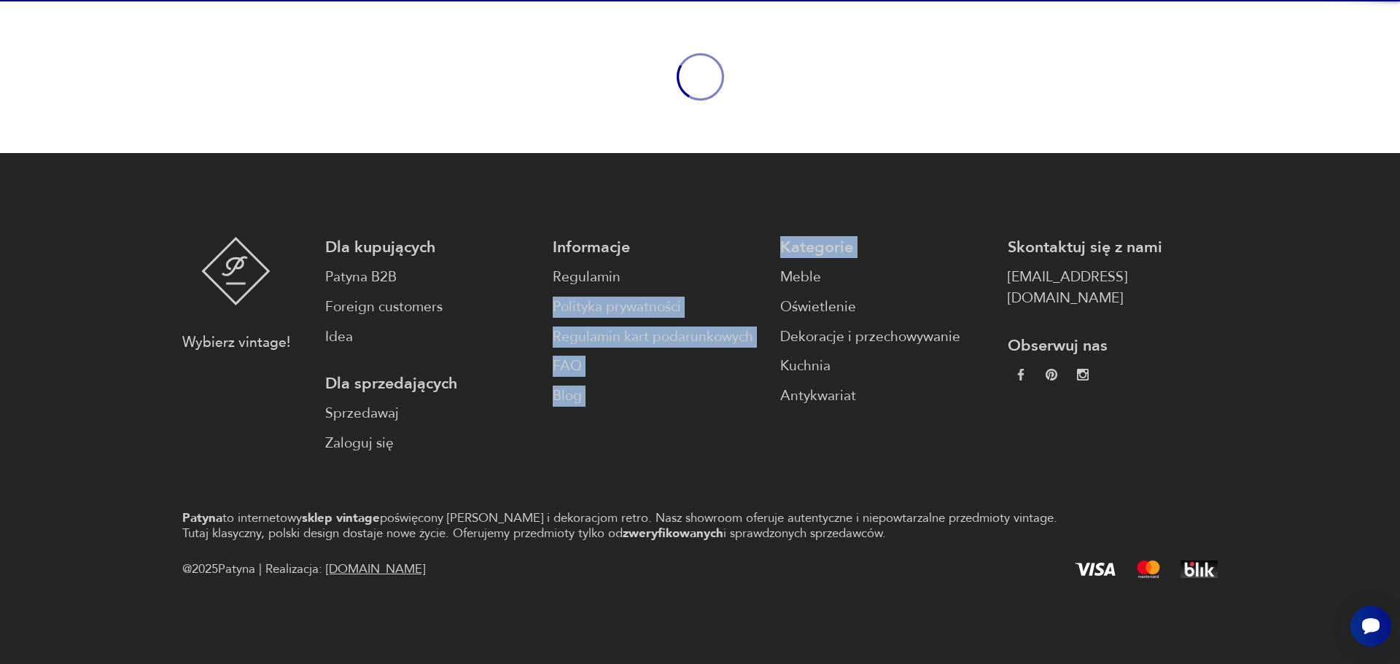
click at [959, 160] on footer "Wybierz vintage! Dla kupujących Patyna B2B Foreign customers Idea Dla sprzedają…" at bounding box center [700, 408] width 1400 height 511
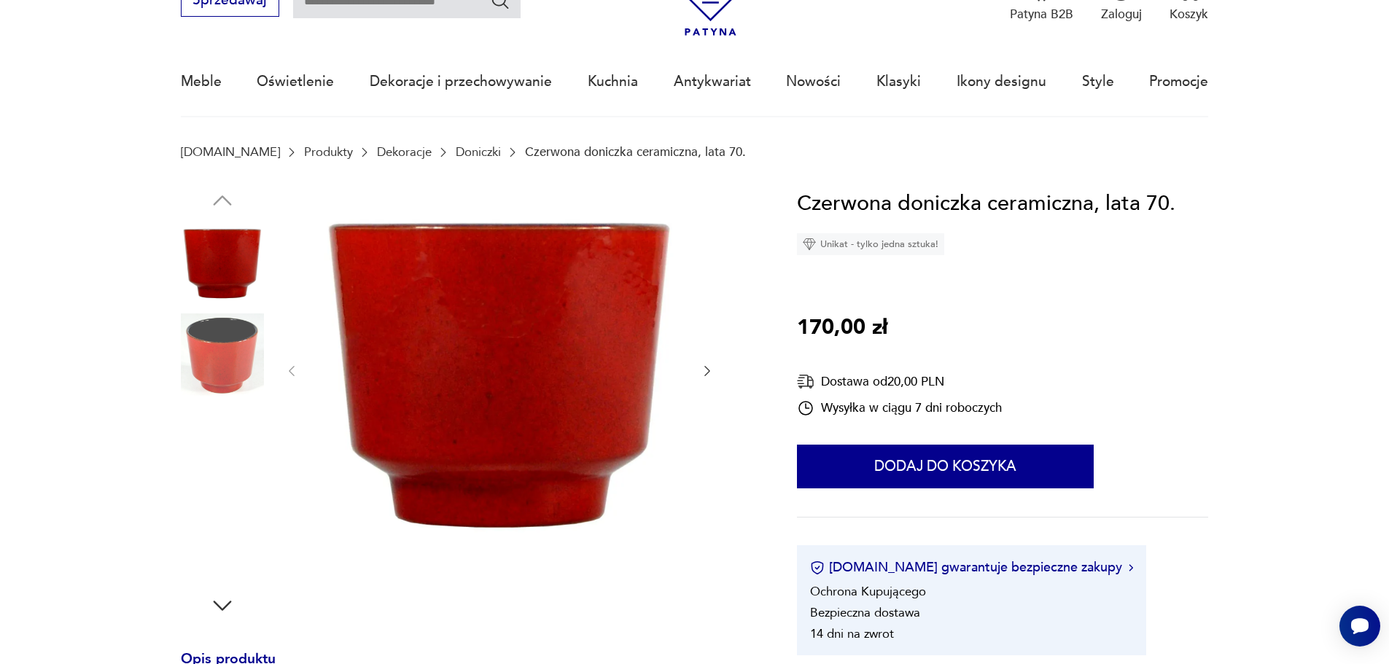
scroll to position [73, 0]
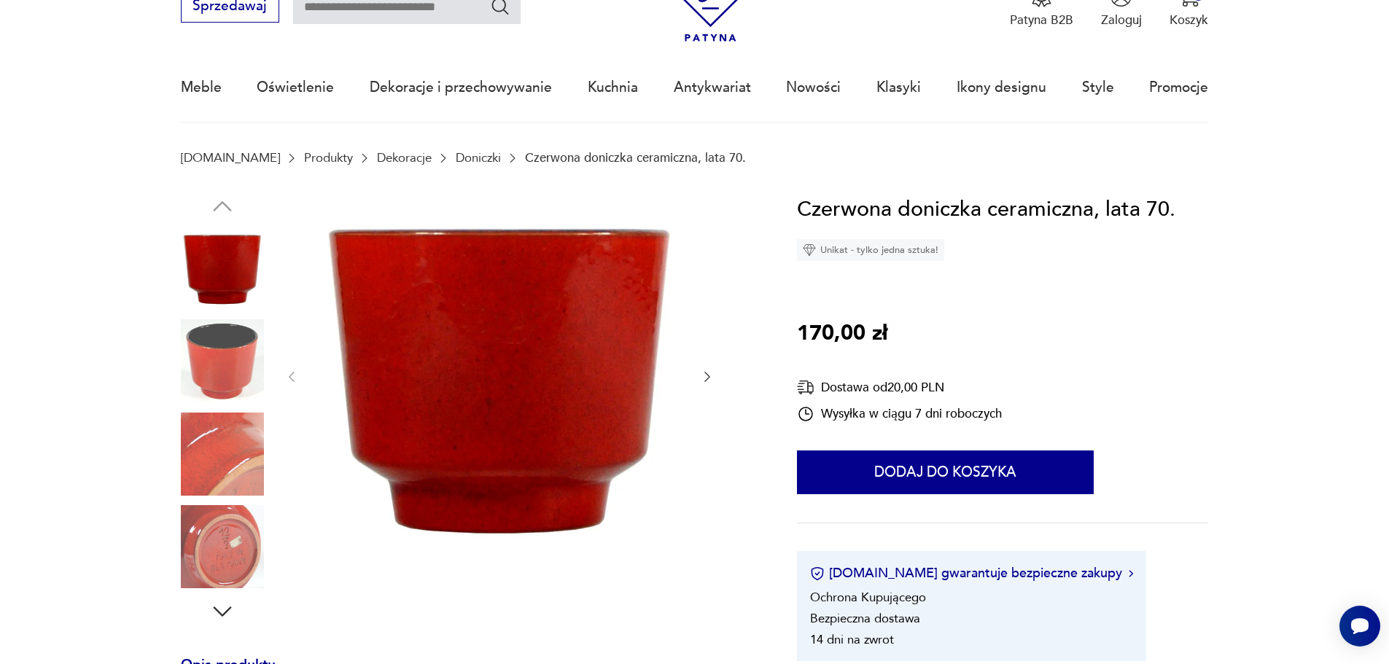
click at [211, 380] on img at bounding box center [222, 360] width 83 height 83
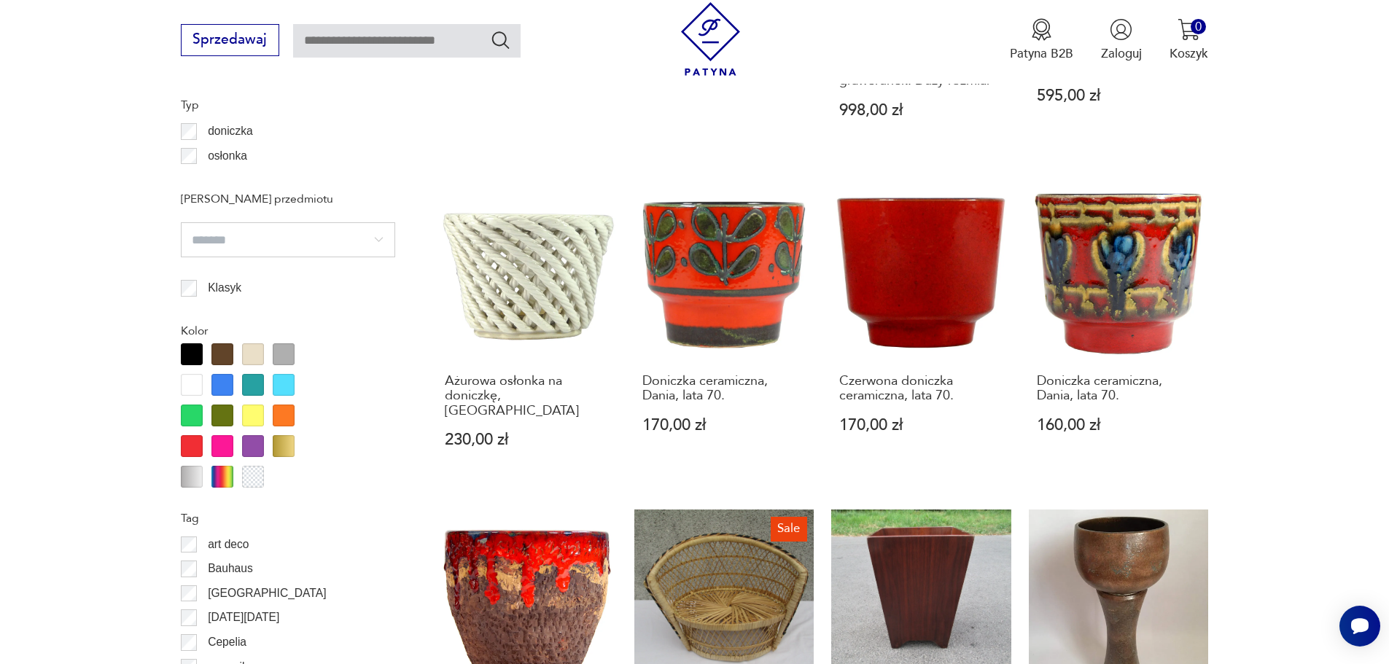
scroll to position [1318, 0]
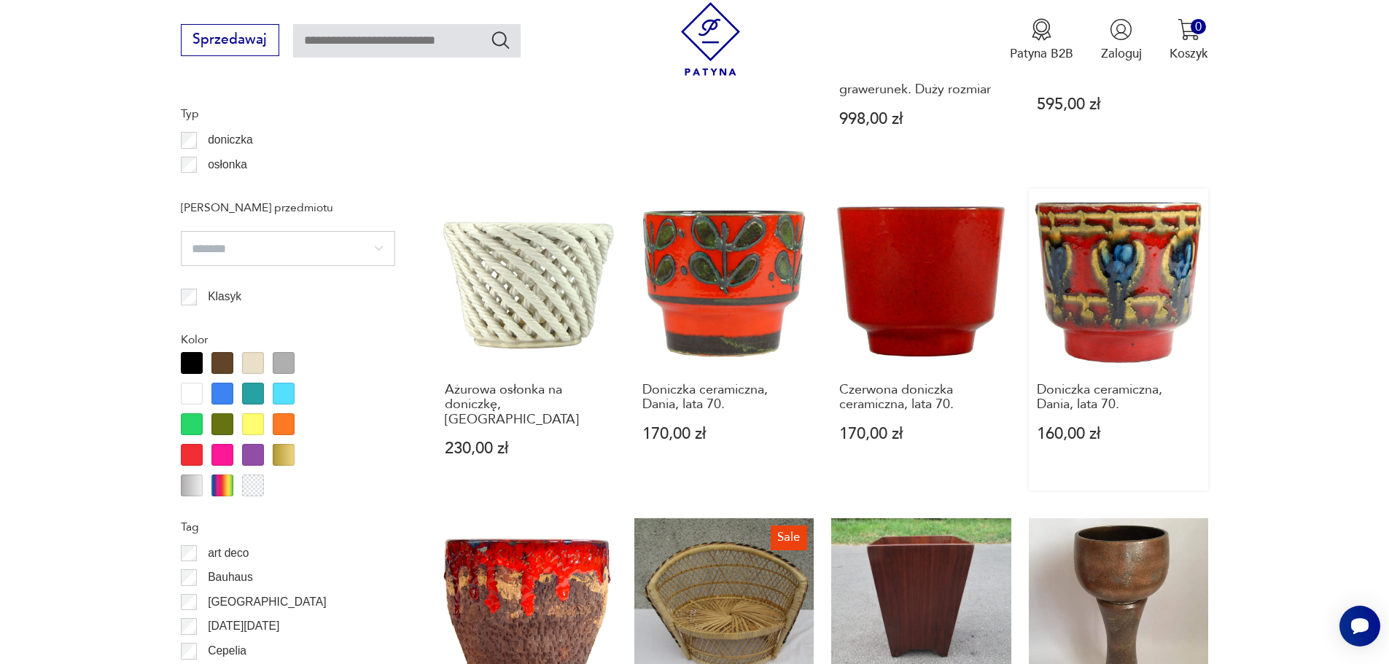
click at [1109, 266] on link "Doniczka ceramiczna, Dania, lata 70. 160,00 zł" at bounding box center [1119, 340] width 180 height 302
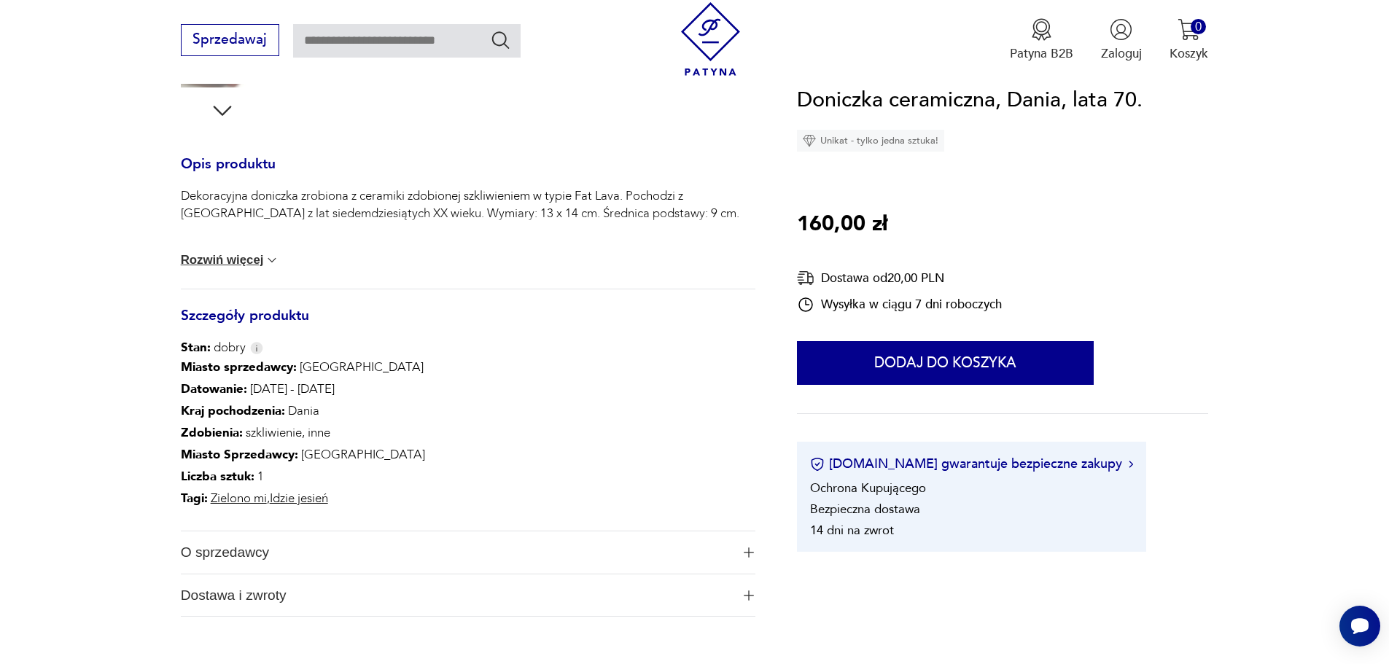
scroll to position [292, 0]
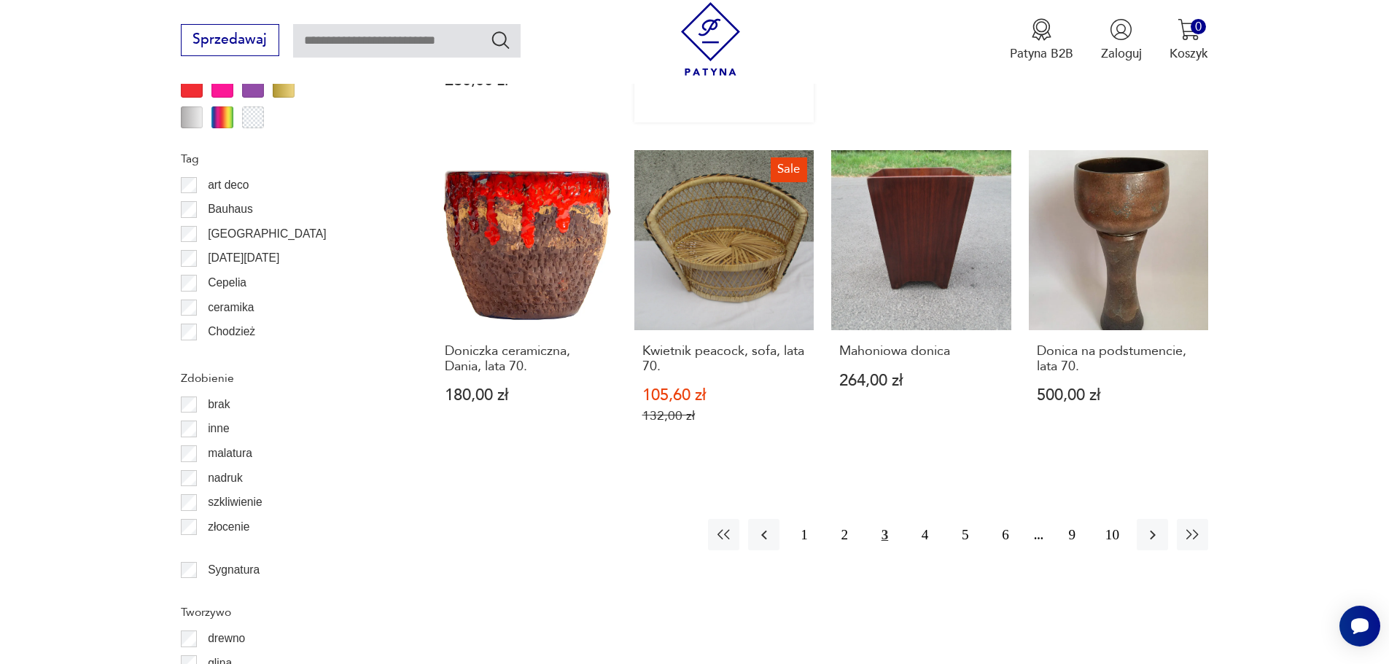
scroll to position [1771, 0]
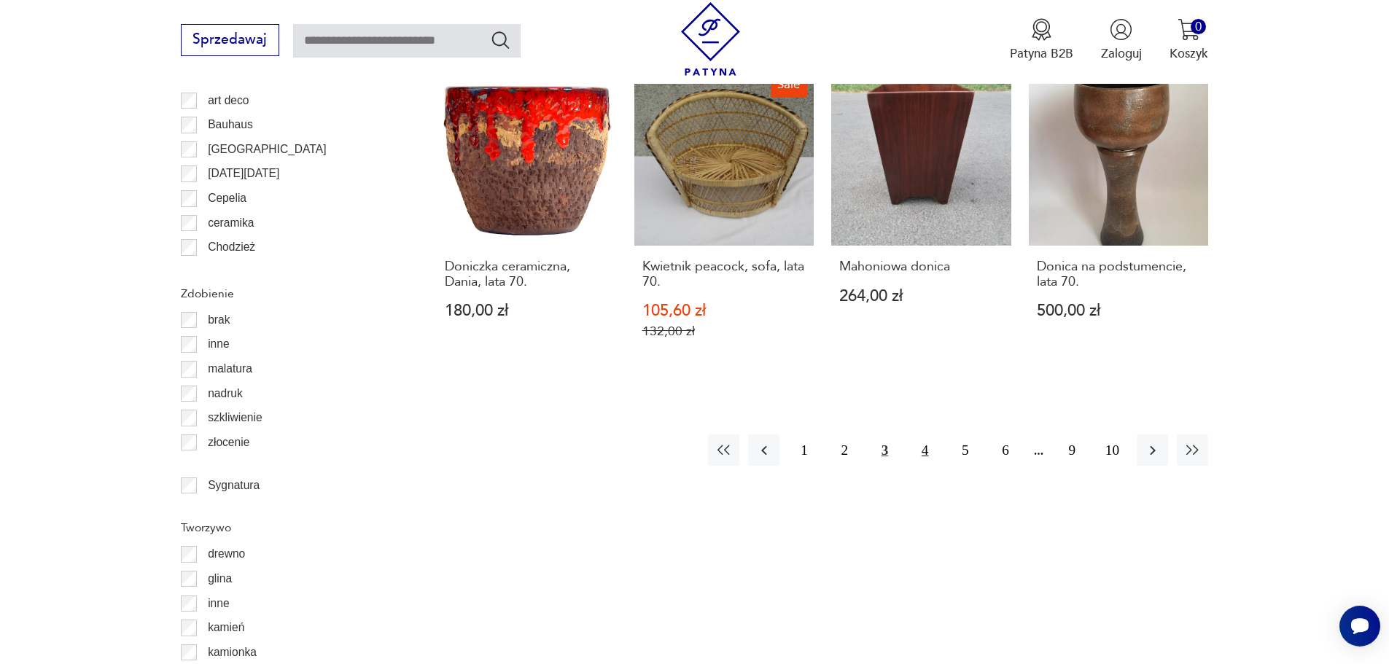
click at [927, 435] on button "4" at bounding box center [924, 449] width 31 height 31
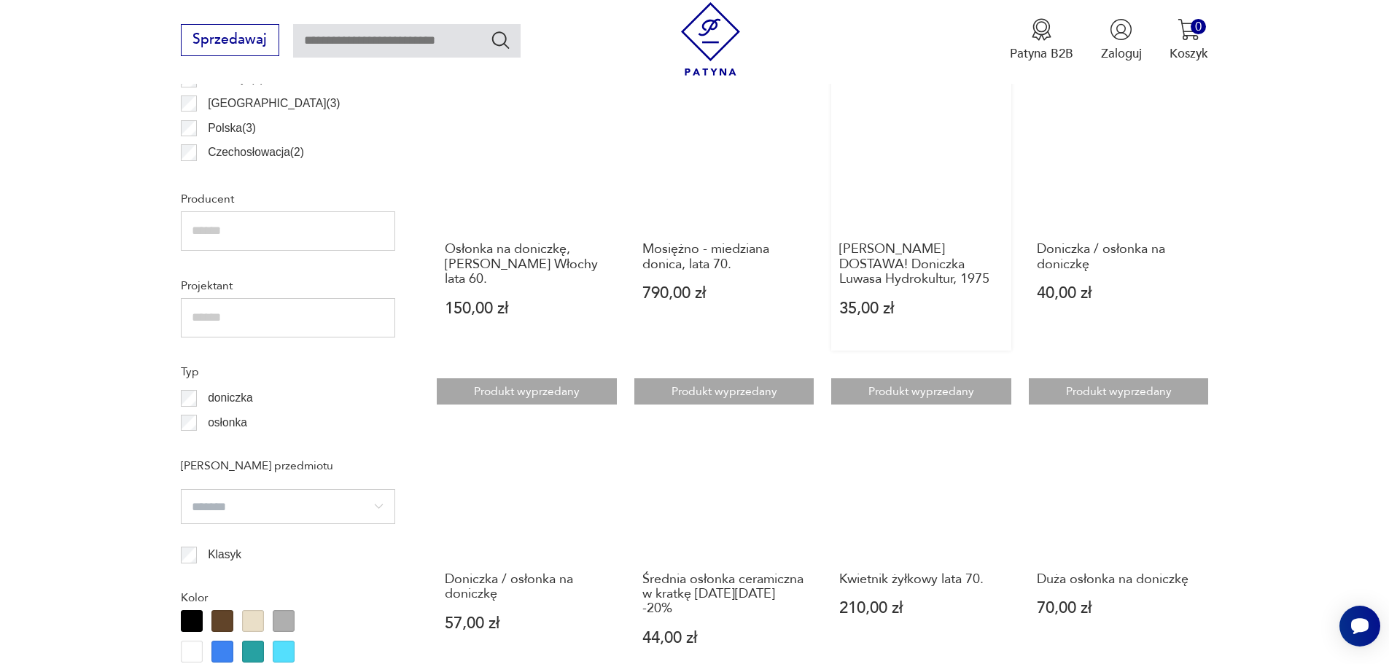
scroll to position [1069, 0]
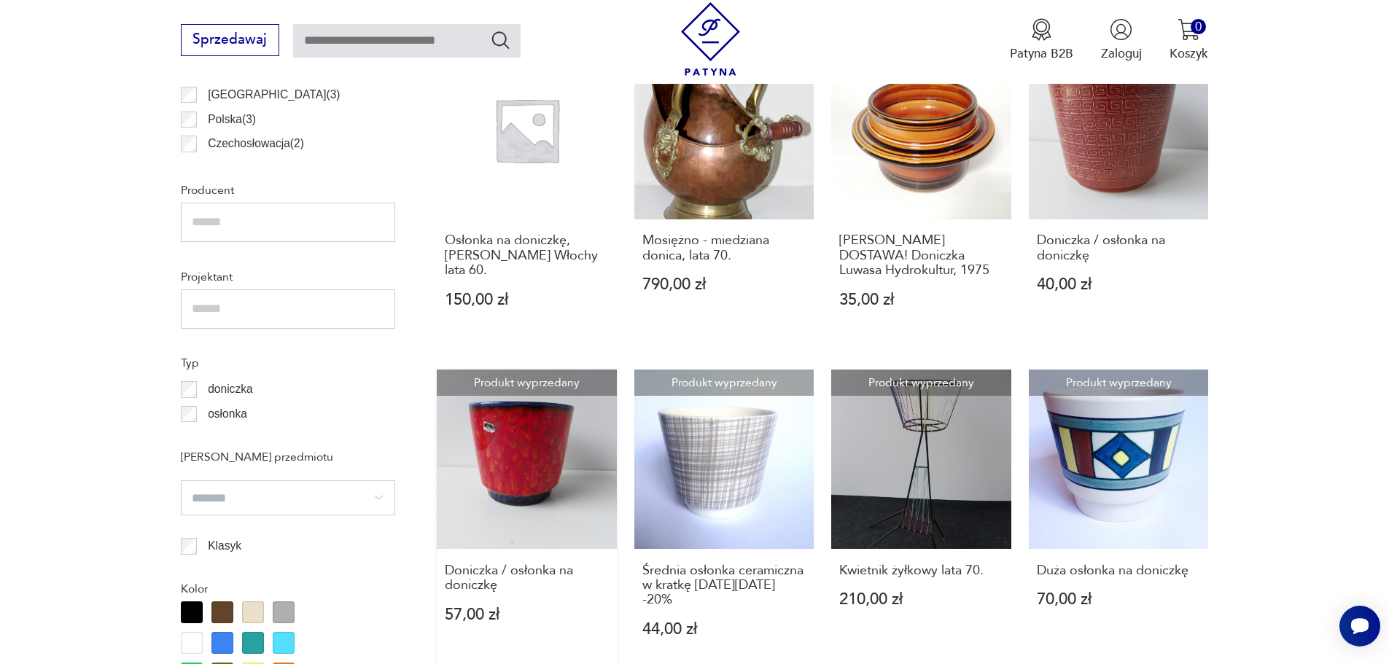
click at [521, 433] on link "Produkt wyprzedany Doniczka / osłonka na doniczkę 57,00 zł" at bounding box center [527, 521] width 180 height 302
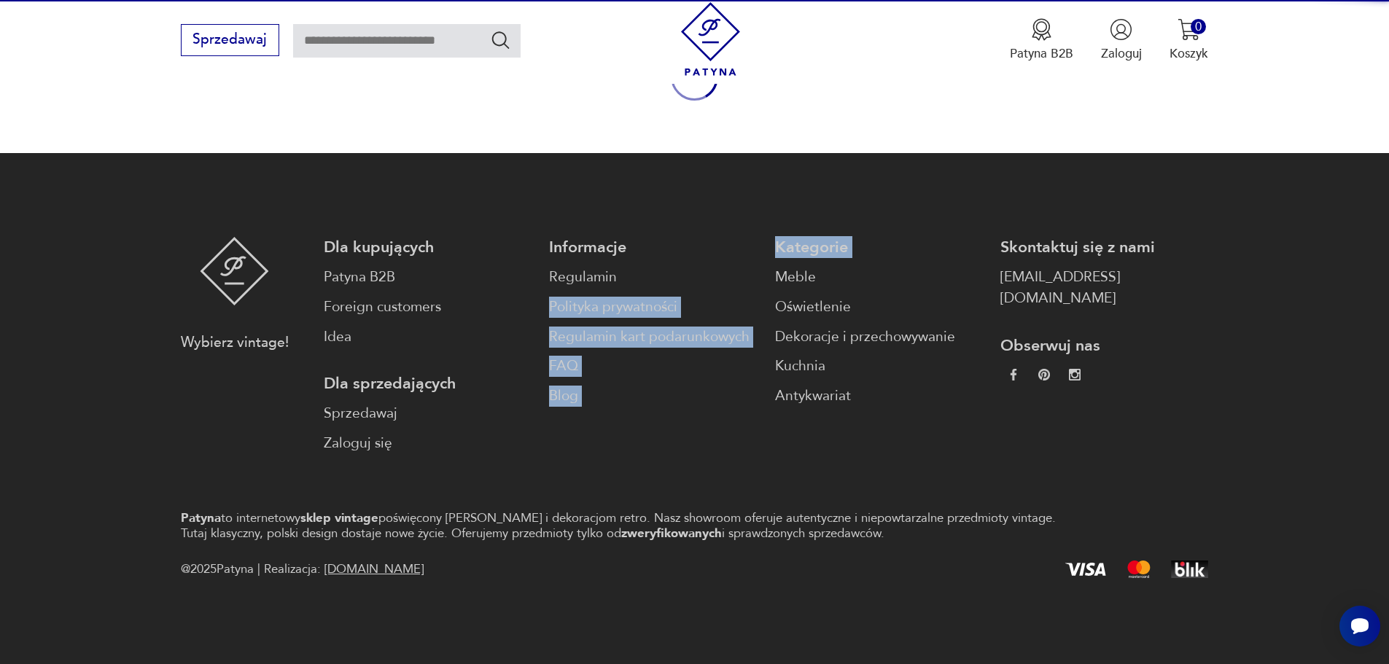
click at [521, 433] on div "Dla kupujących Patyna B2B Foreign customers Idea Dla sprzedających Sprzedawaj Z…" at bounding box center [766, 345] width 885 height 217
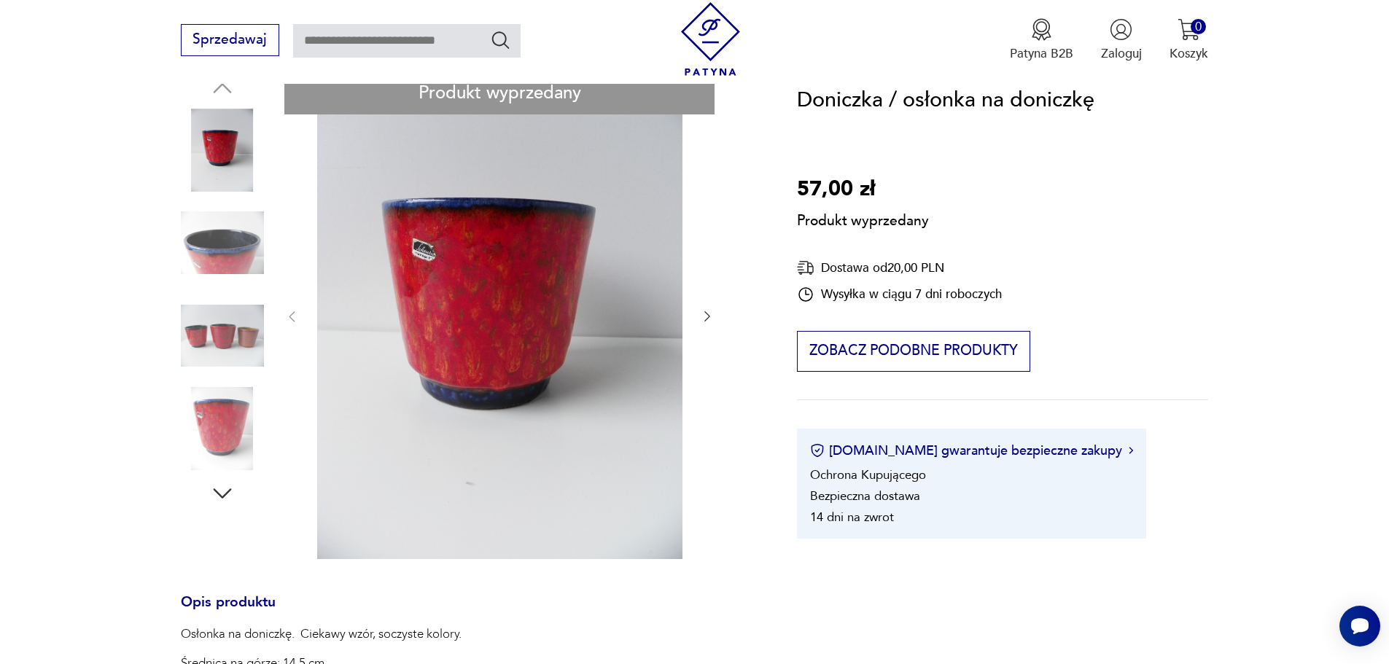
scroll to position [146, 0]
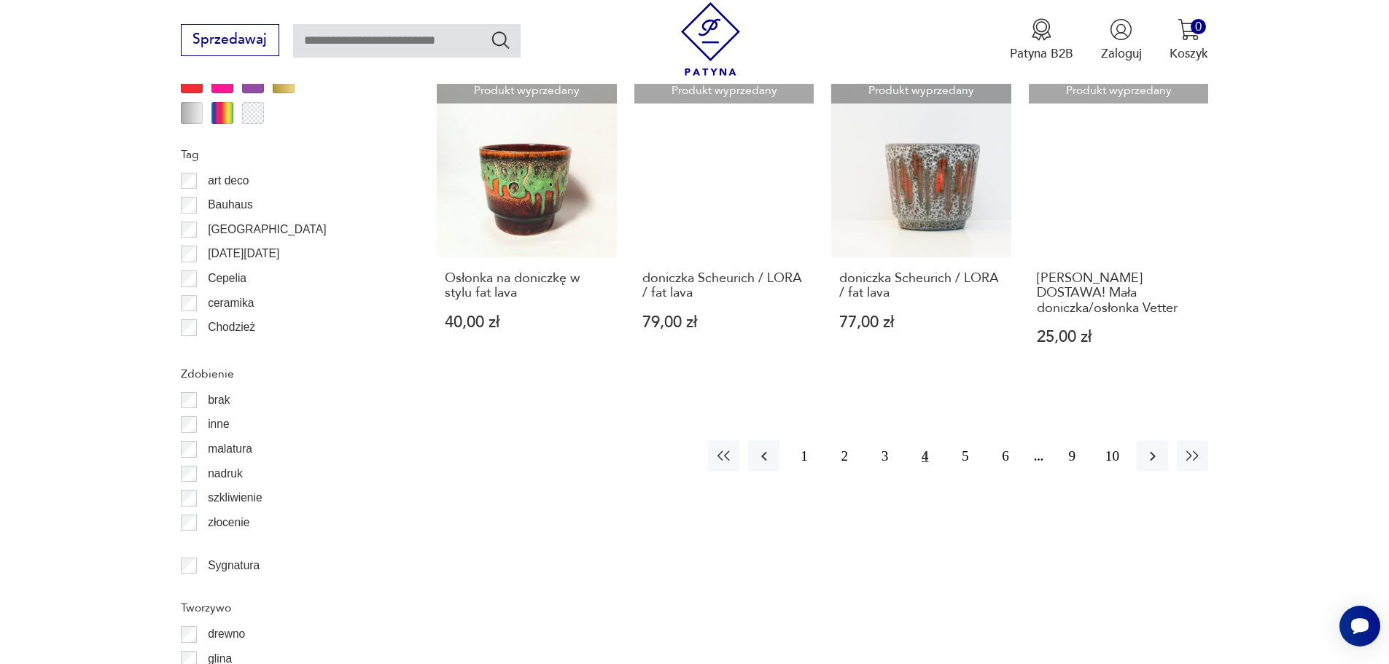
scroll to position [1594, 0]
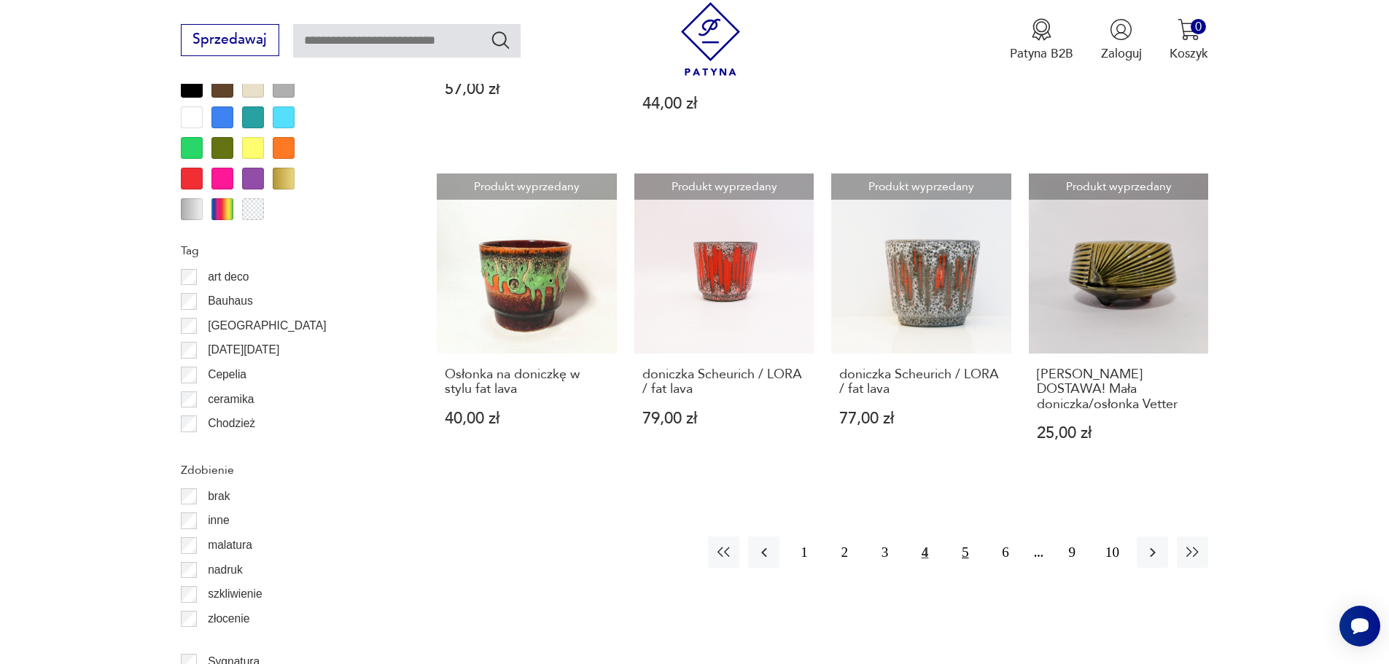
click at [959, 550] on button "5" at bounding box center [964, 551] width 31 height 31
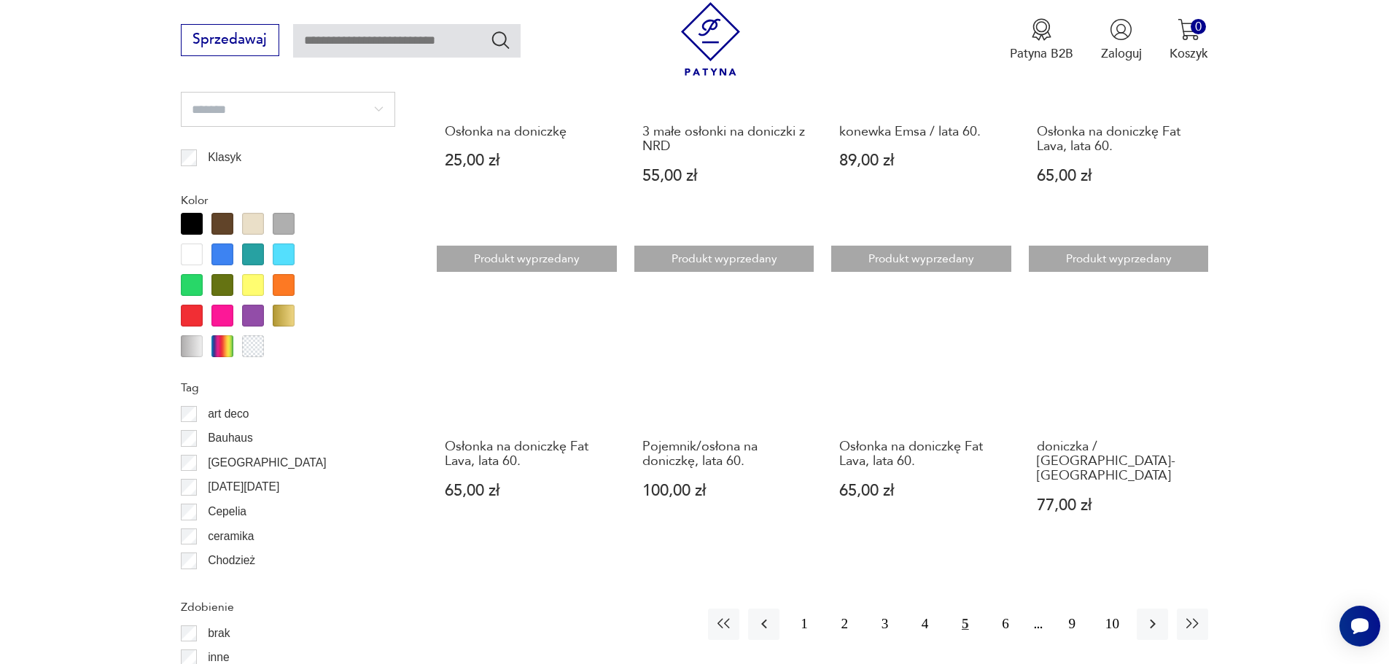
scroll to position [1506, 0]
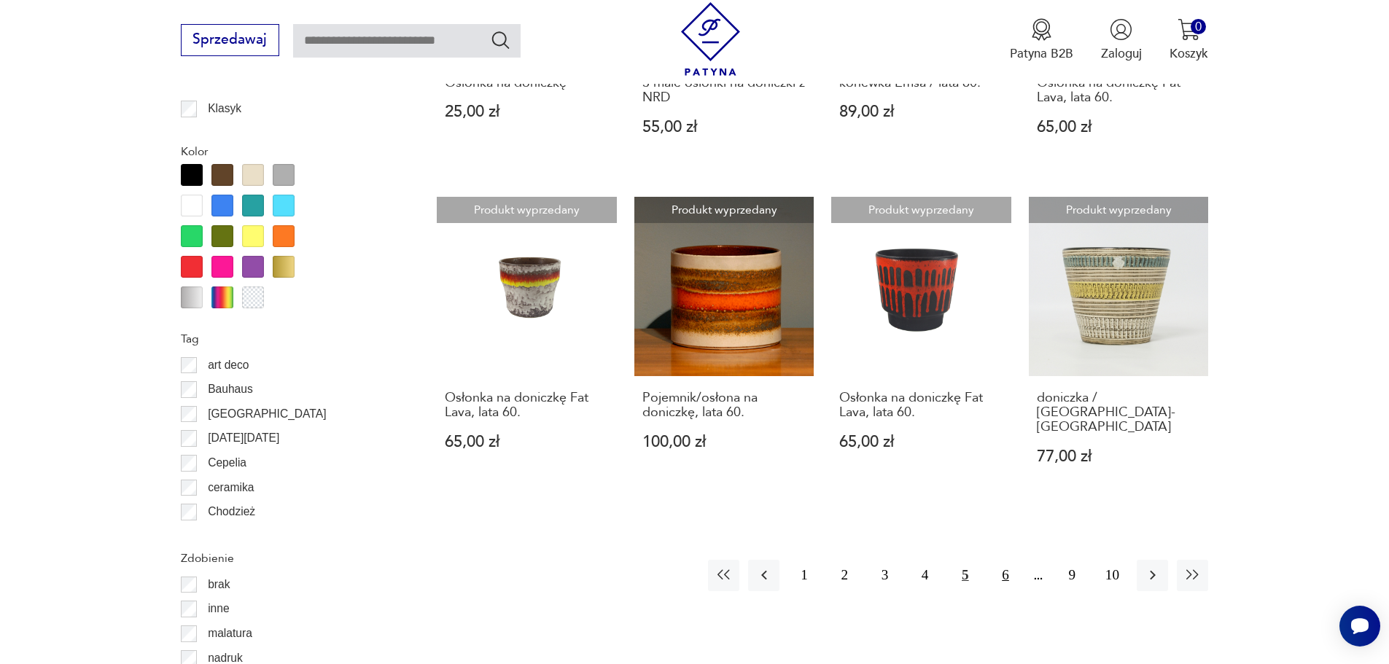
click at [1008, 560] on button "6" at bounding box center [1004, 575] width 31 height 31
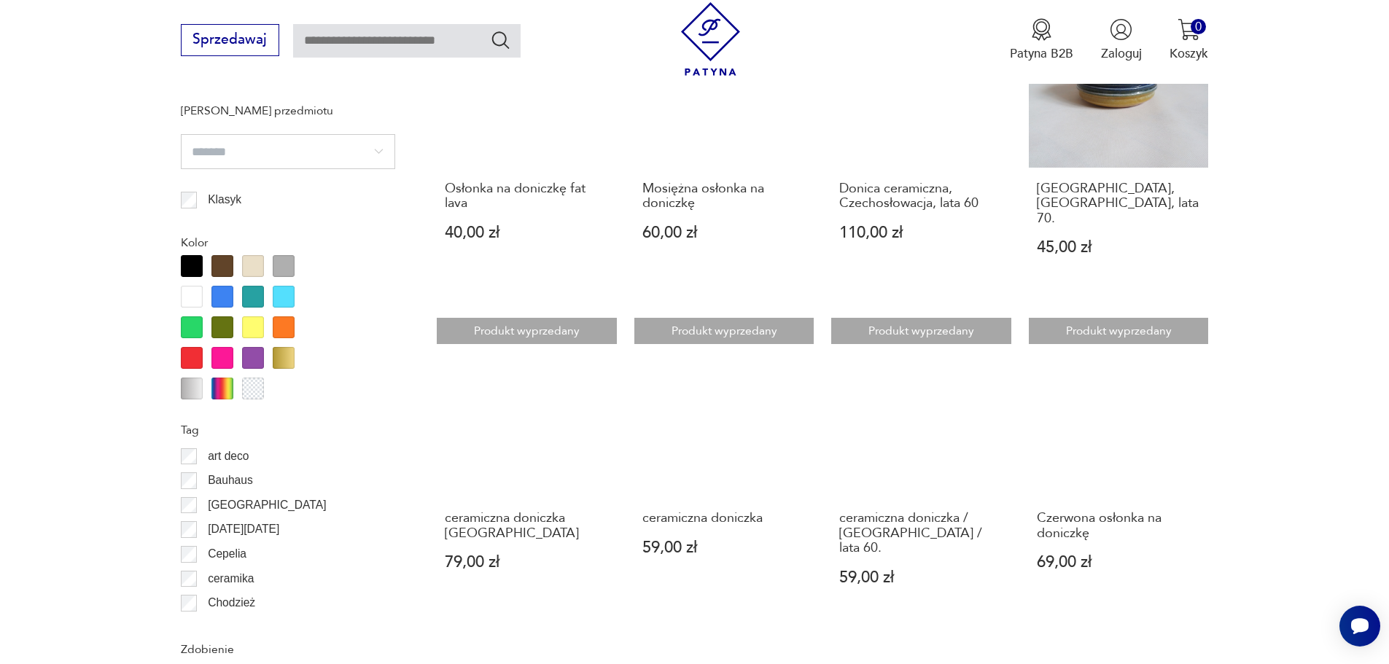
scroll to position [1433, 0]
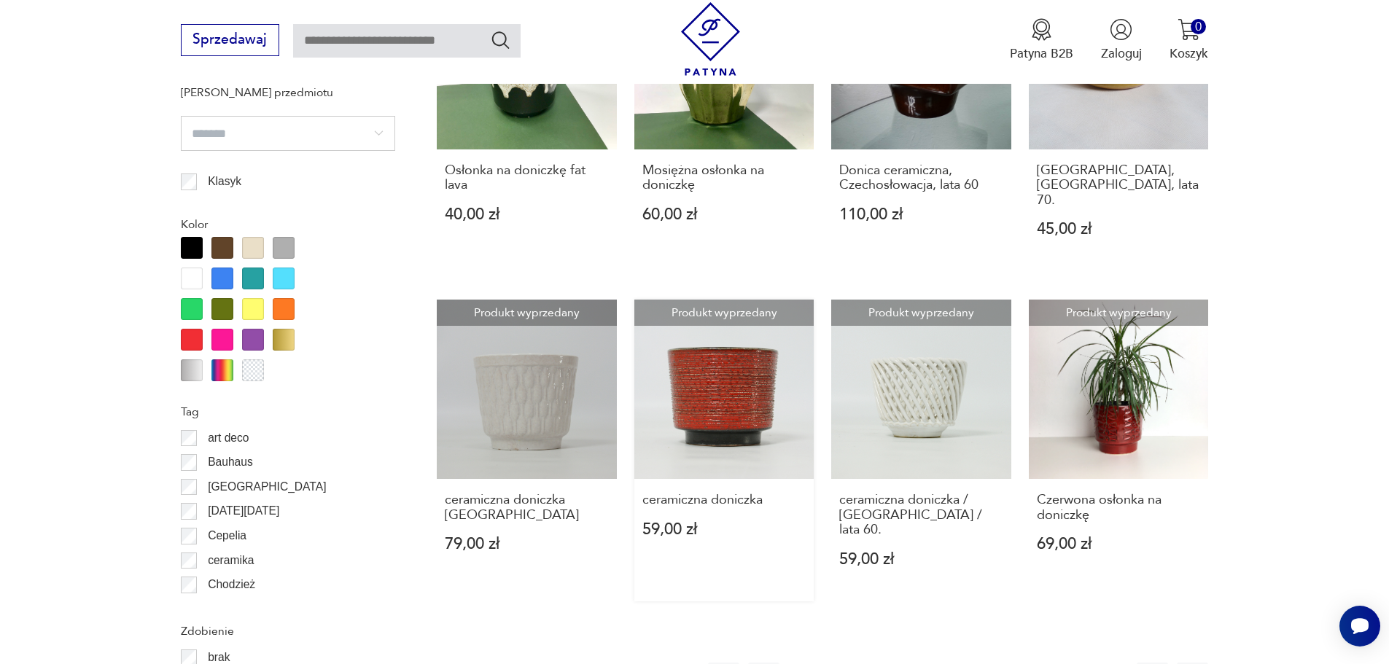
click at [722, 358] on link "Produkt wyprzedany ceramiczna doniczka 59,00 zł" at bounding box center [724, 451] width 180 height 302
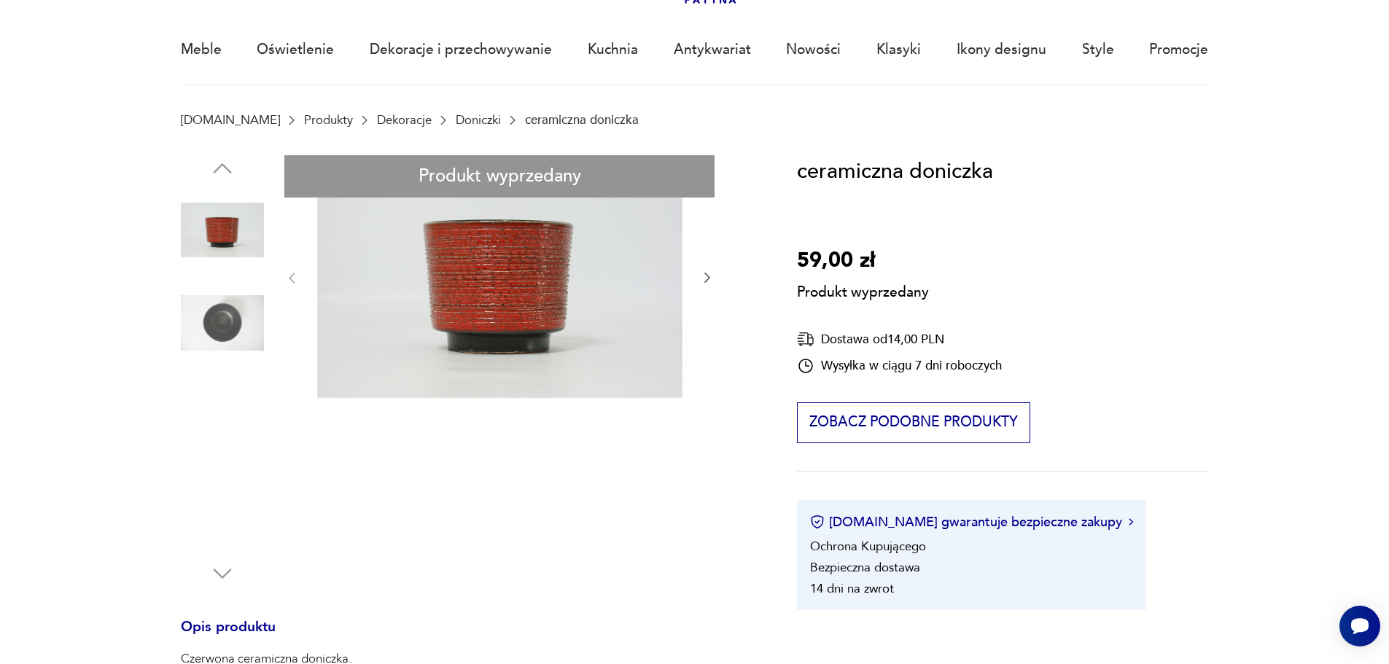
scroll to position [292, 0]
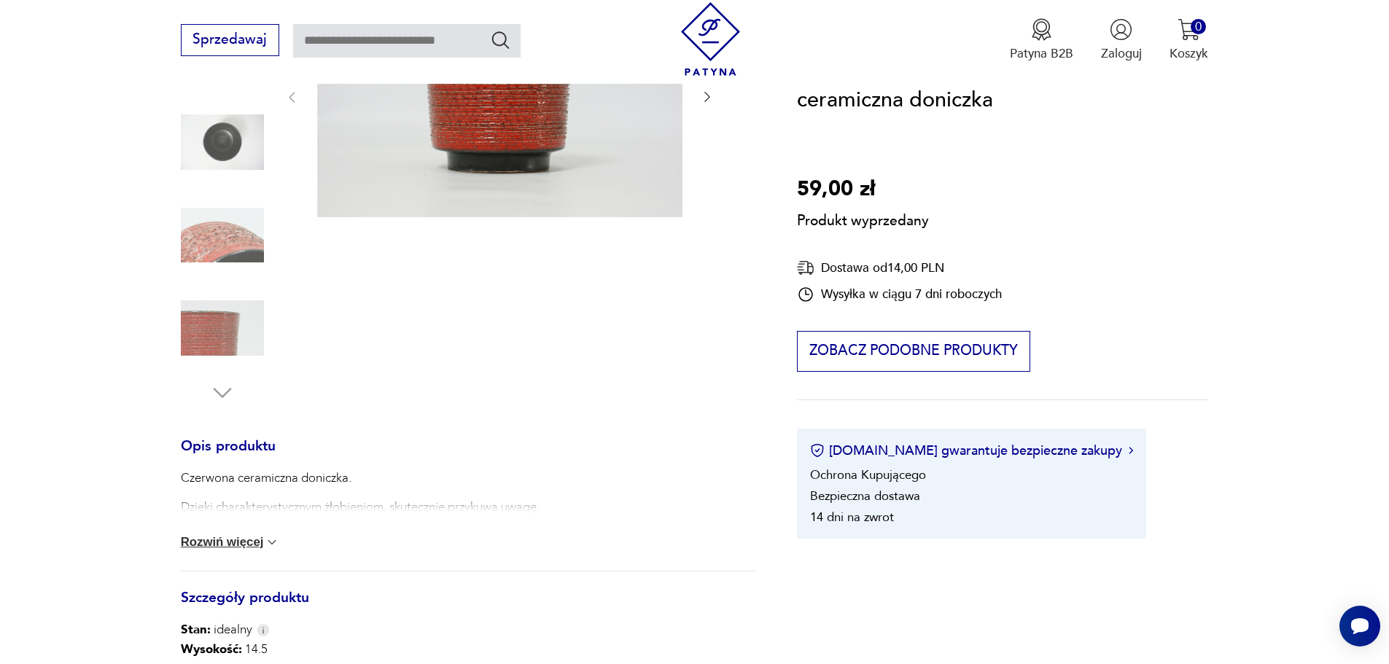
click at [259, 540] on button "Rozwiń więcej" at bounding box center [230, 542] width 99 height 15
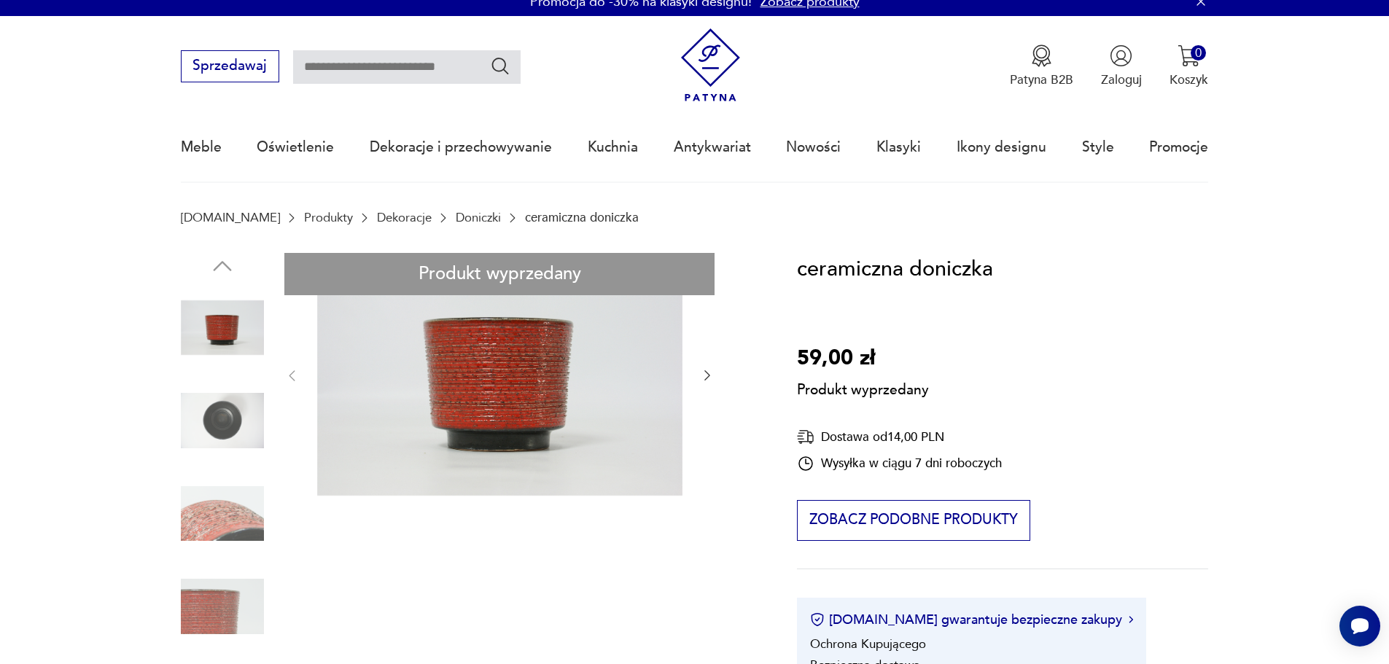
scroll to position [0, 0]
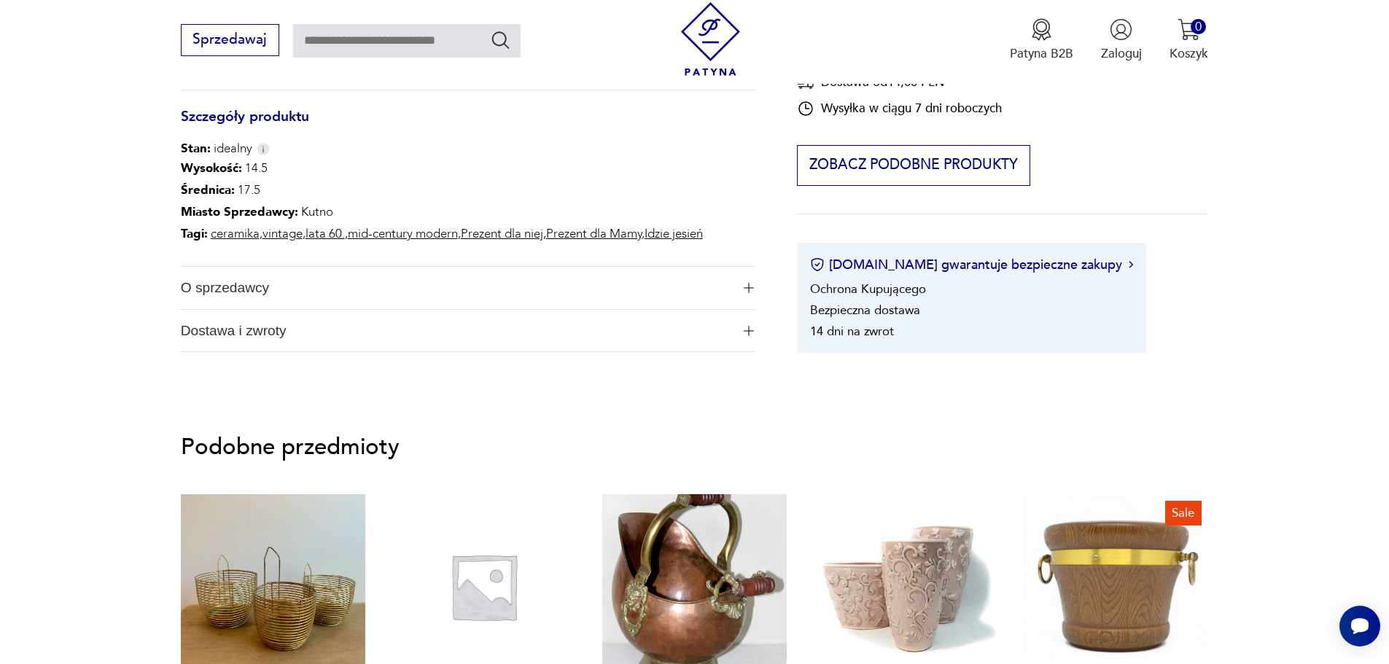
scroll to position [802, 0]
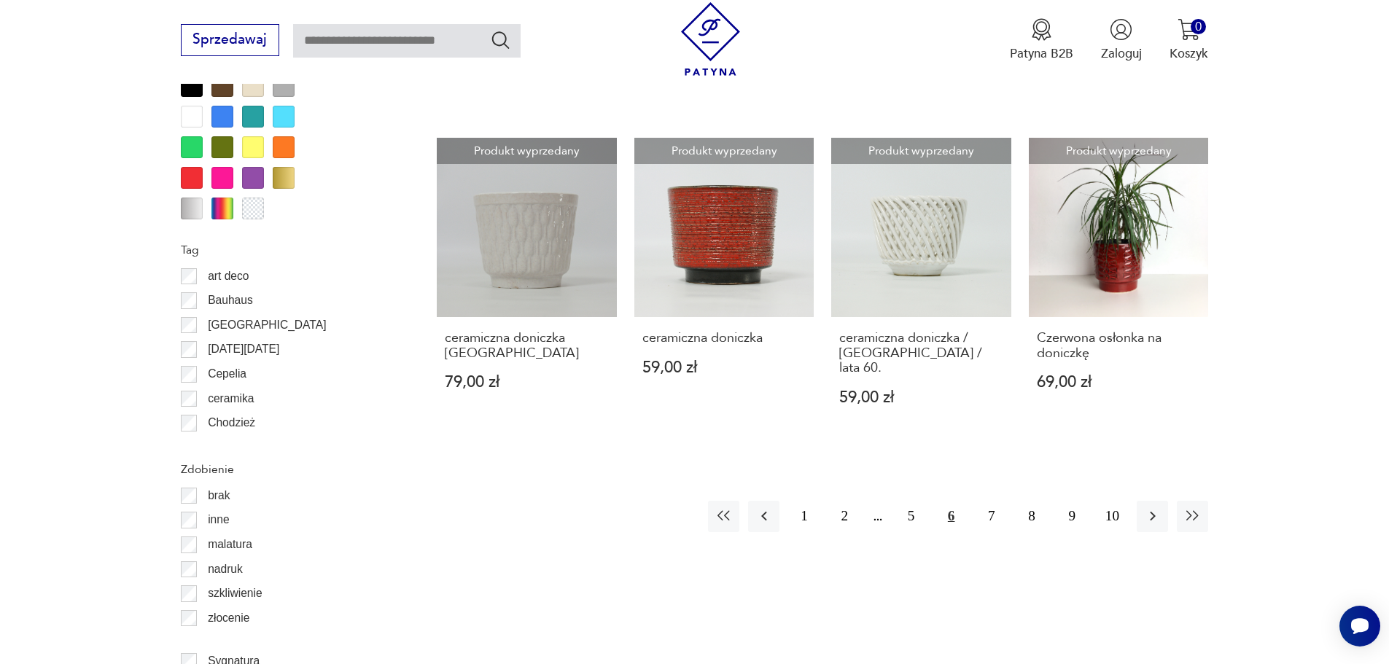
scroll to position [1522, 0]
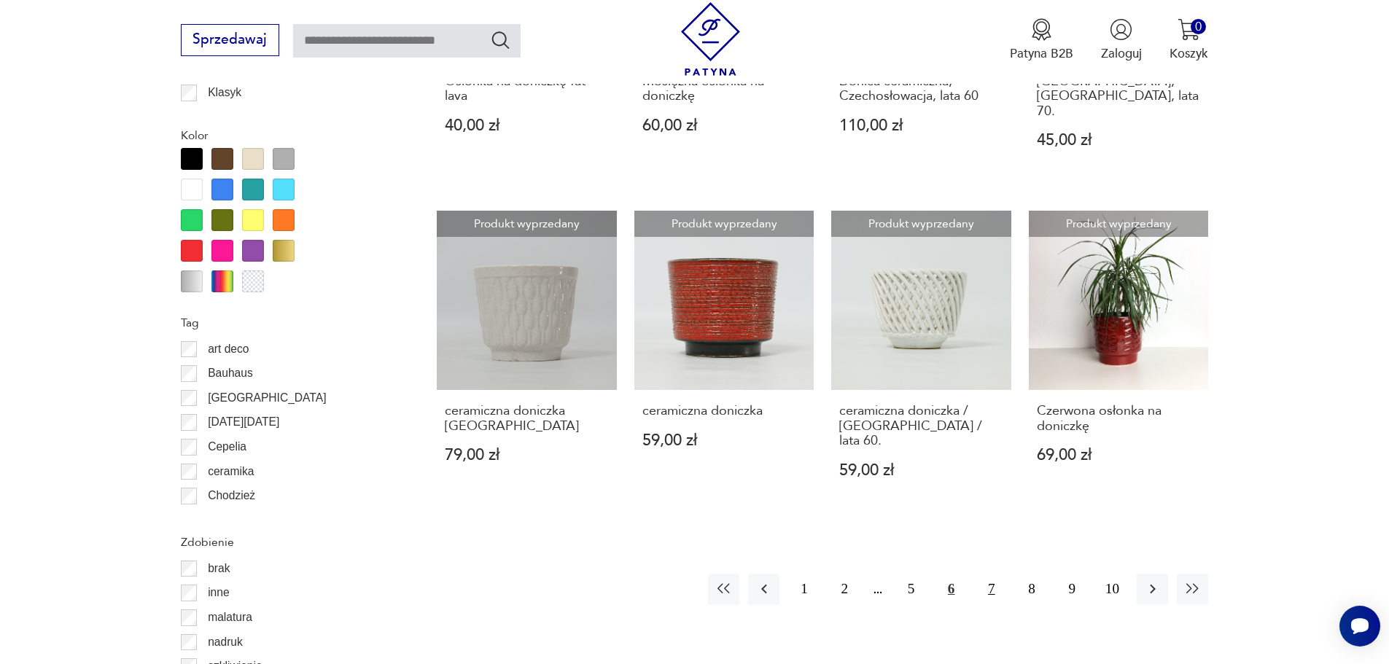
click at [994, 574] on button "7" at bounding box center [990, 589] width 31 height 31
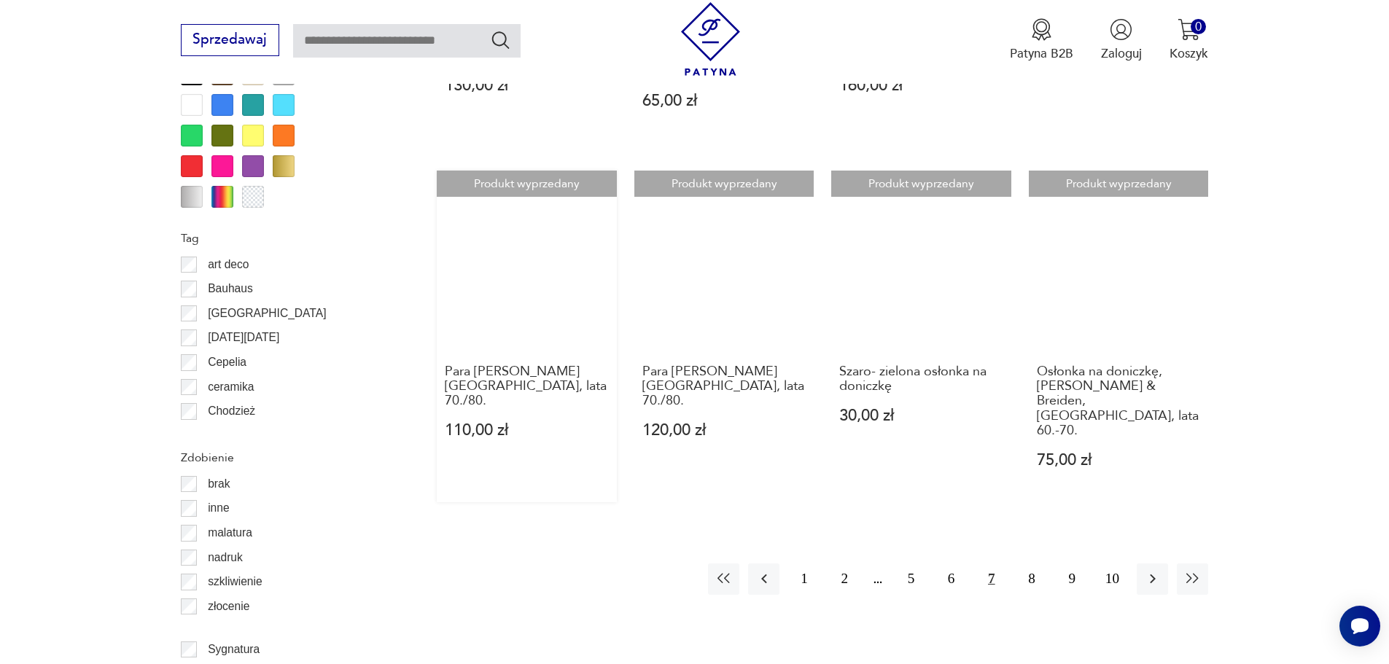
scroll to position [1652, 0]
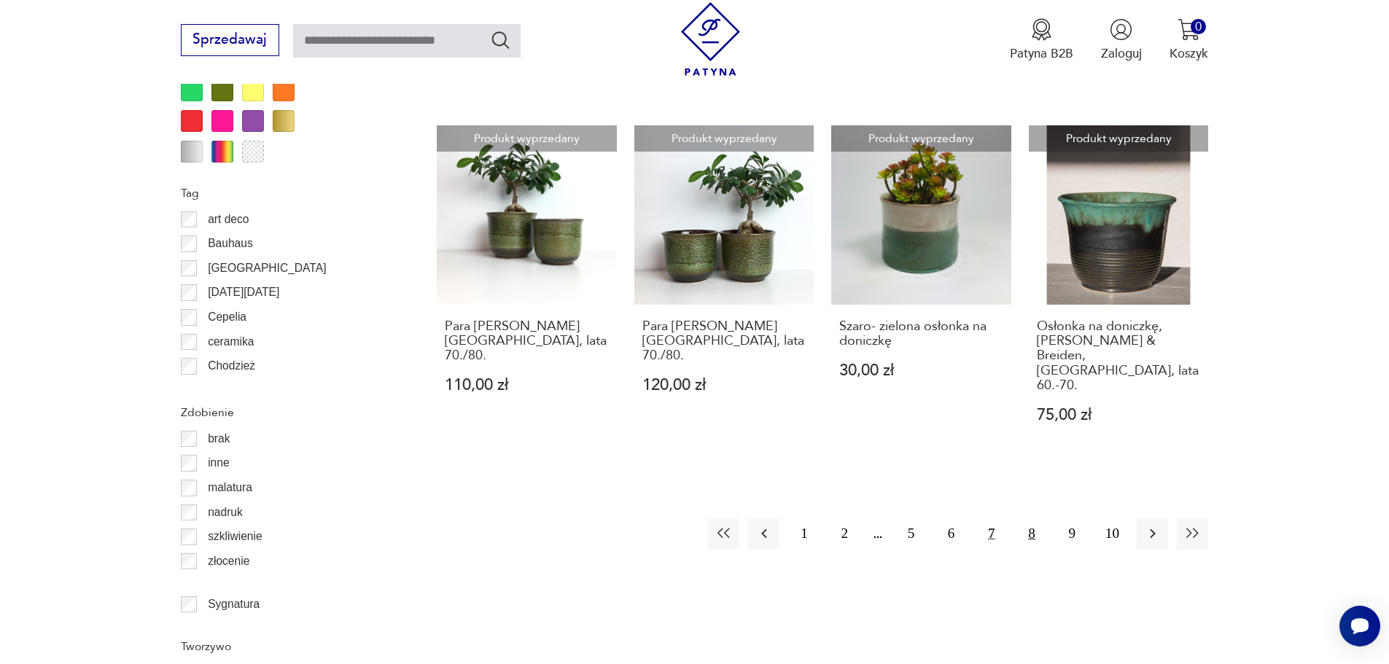
click at [1033, 518] on button "8" at bounding box center [1030, 533] width 31 height 31
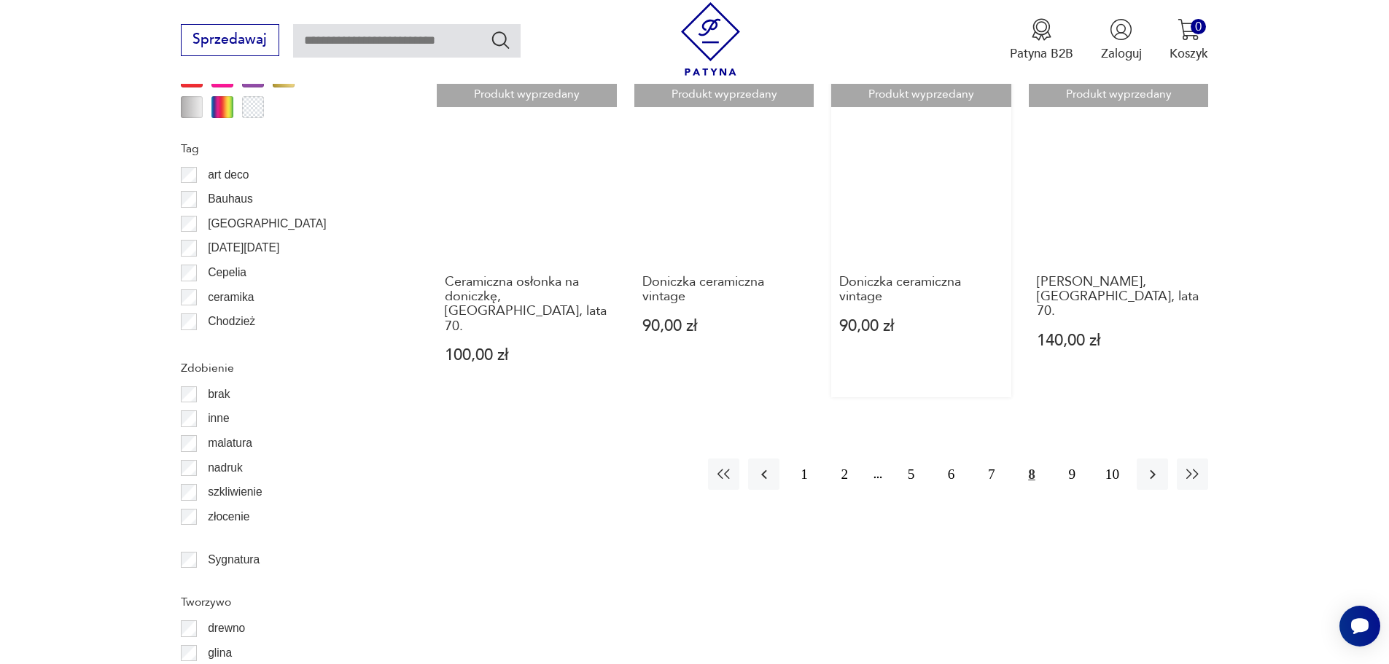
scroll to position [1798, 0]
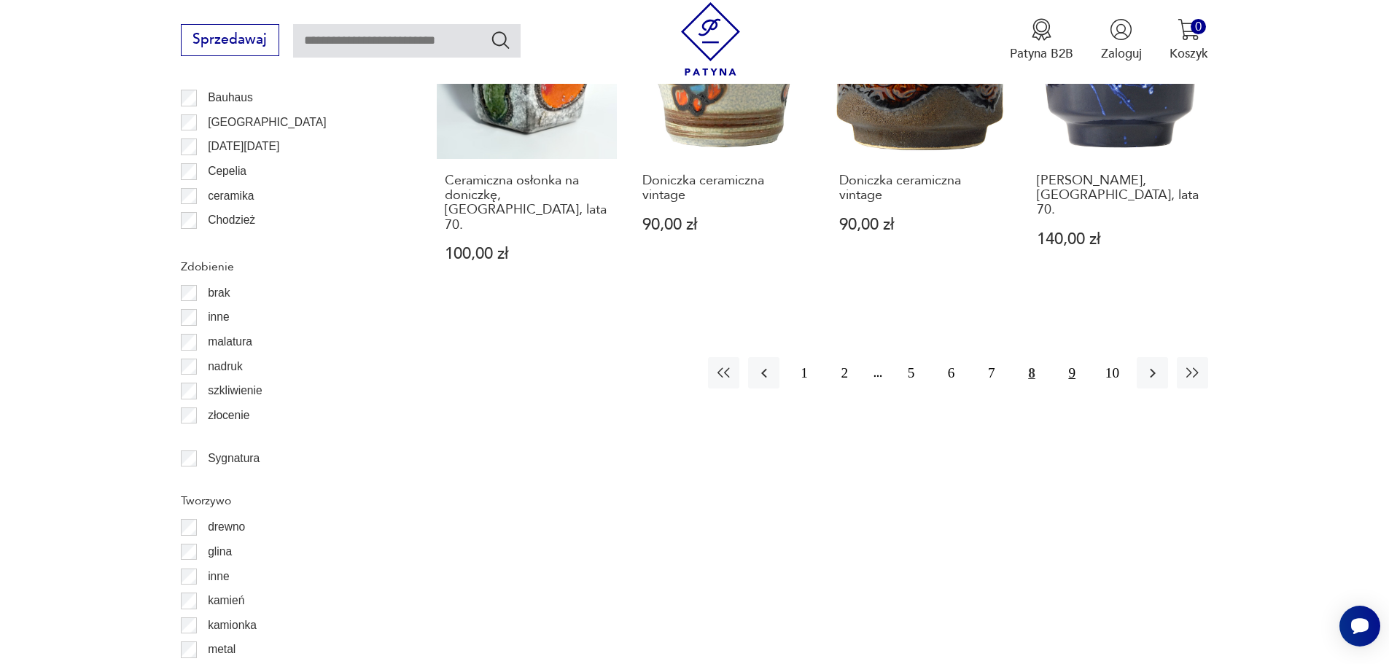
click at [1076, 357] on button "9" at bounding box center [1071, 372] width 31 height 31
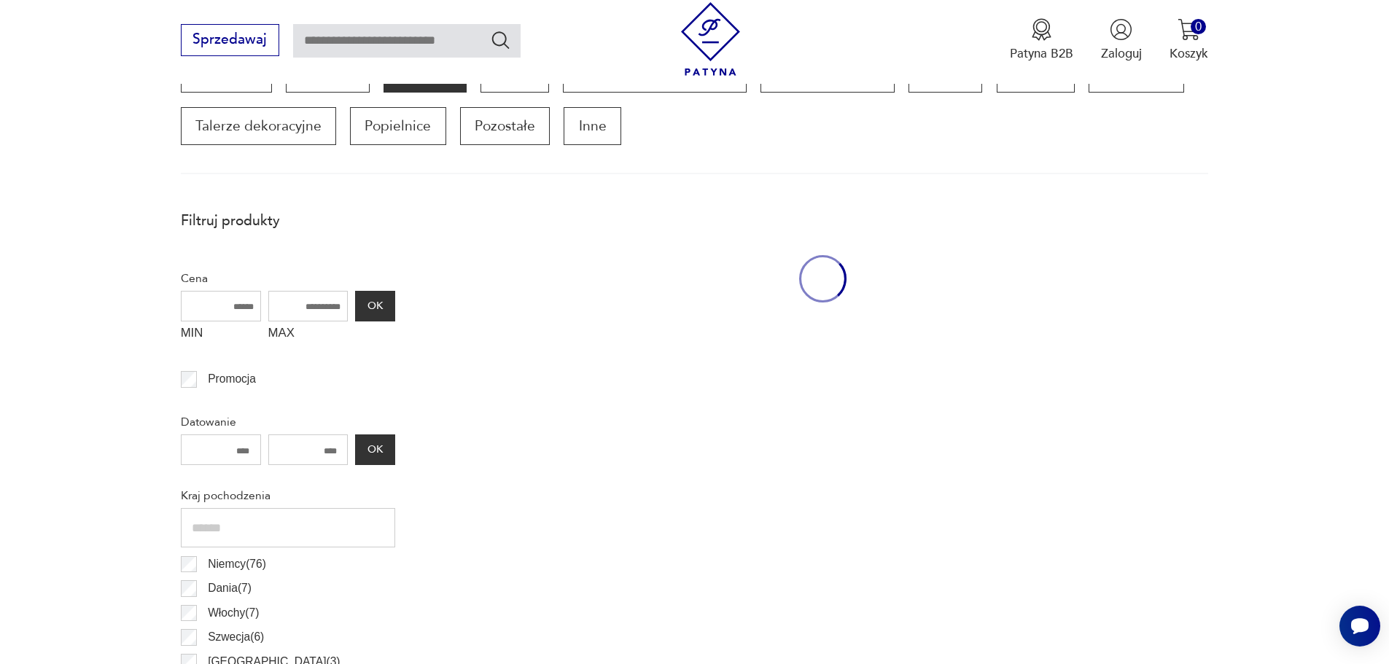
scroll to position [485, 0]
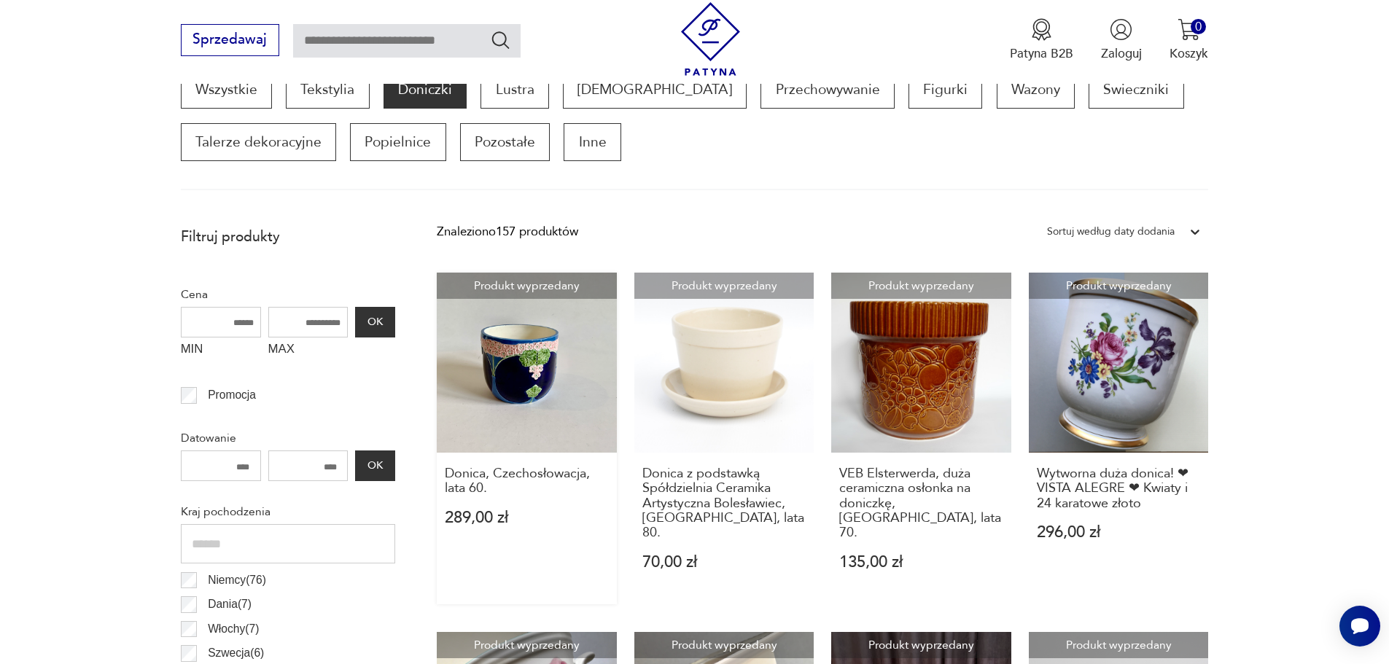
click at [539, 360] on link "Produkt wyprzedany Donica, Czechosłowacja, lata 60. 289,00 zł" at bounding box center [527, 439] width 180 height 332
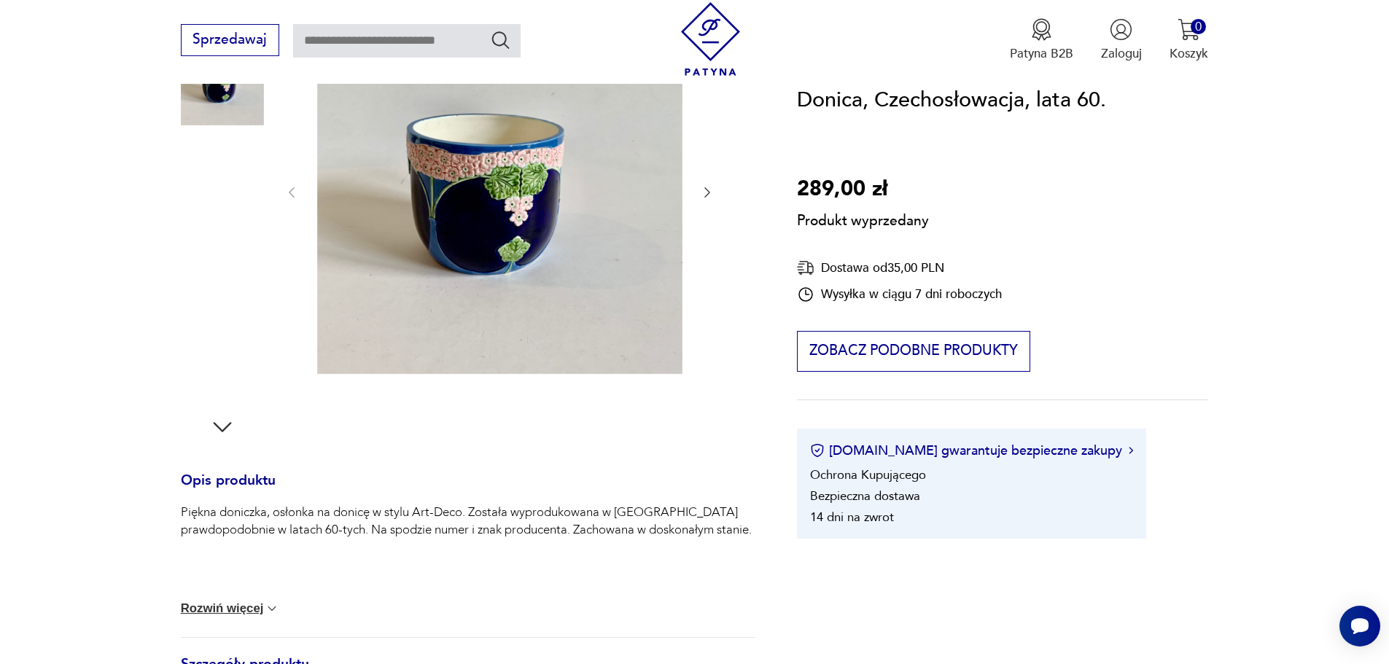
scroll to position [364, 0]
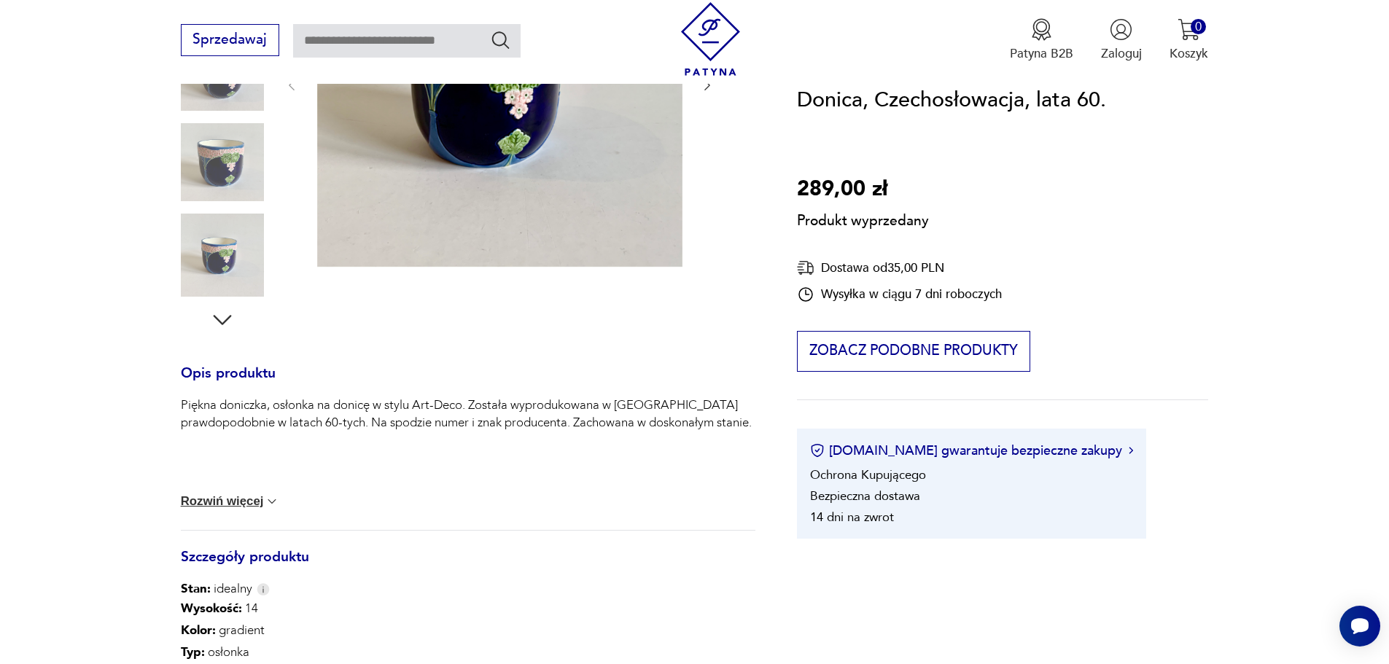
click at [238, 496] on button "Rozwiń więcej" at bounding box center [230, 501] width 99 height 15
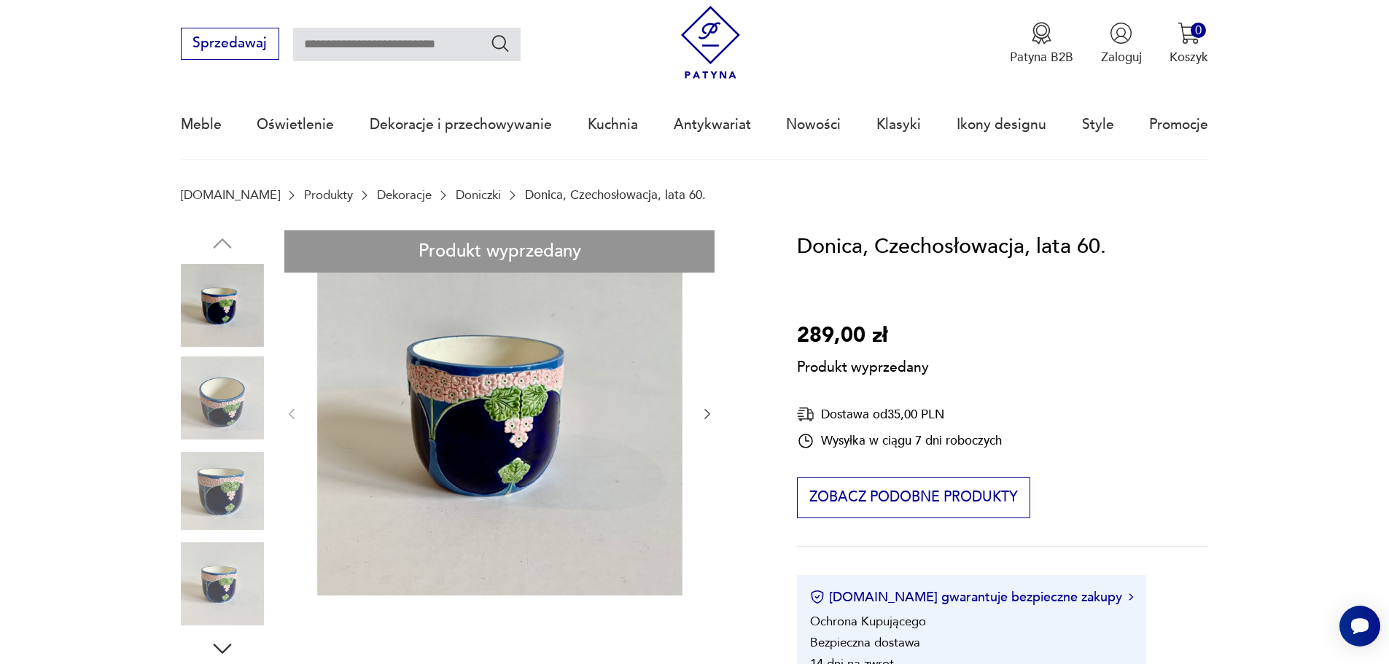
scroll to position [0, 0]
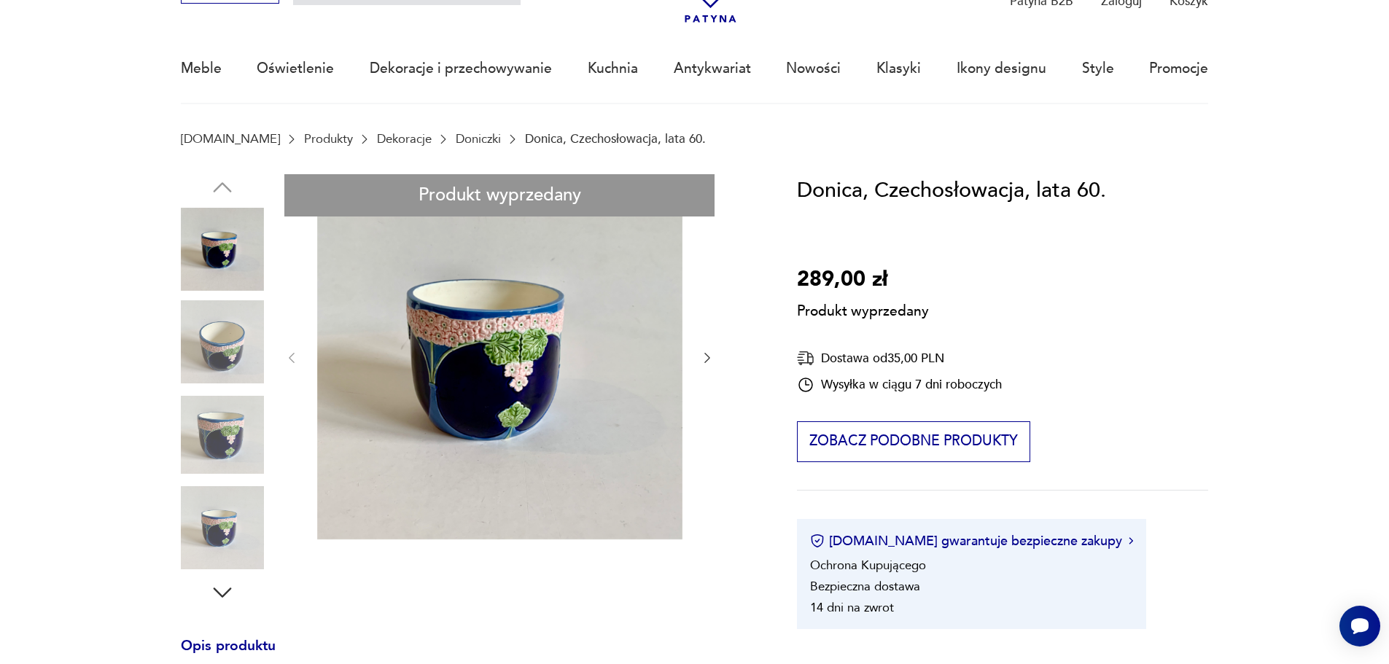
scroll to position [73, 0]
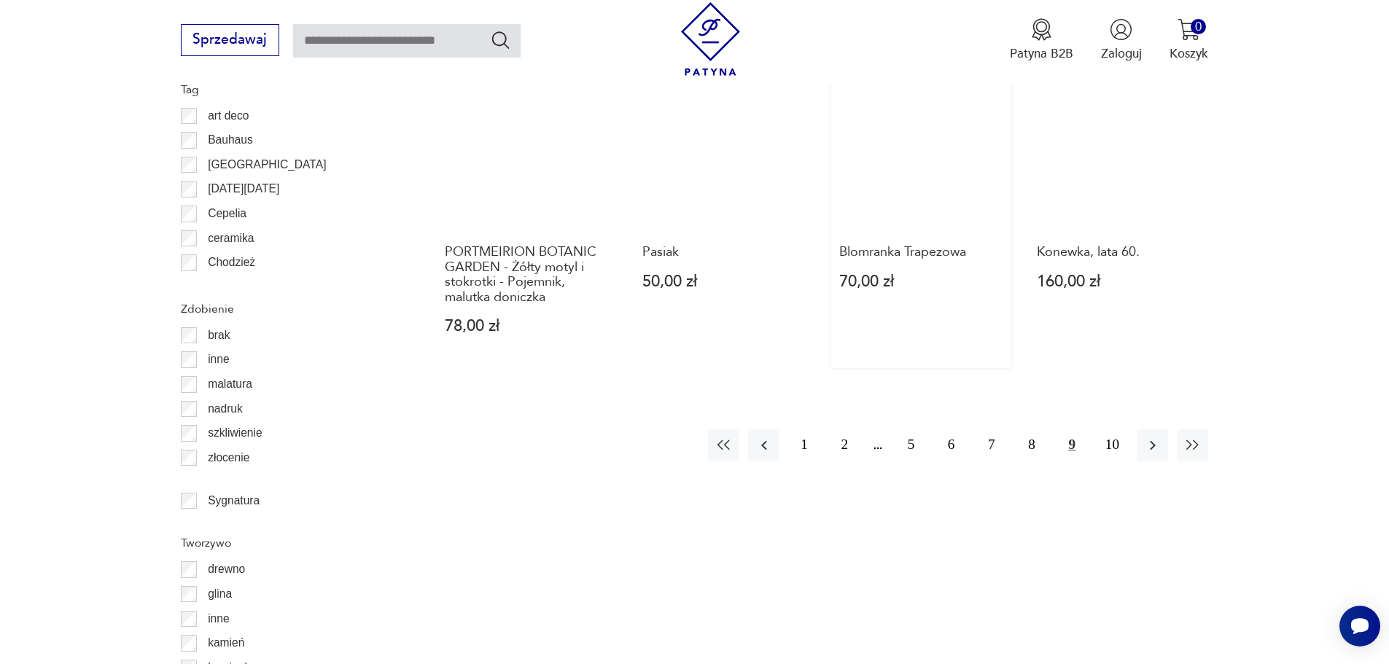
scroll to position [1798, 0]
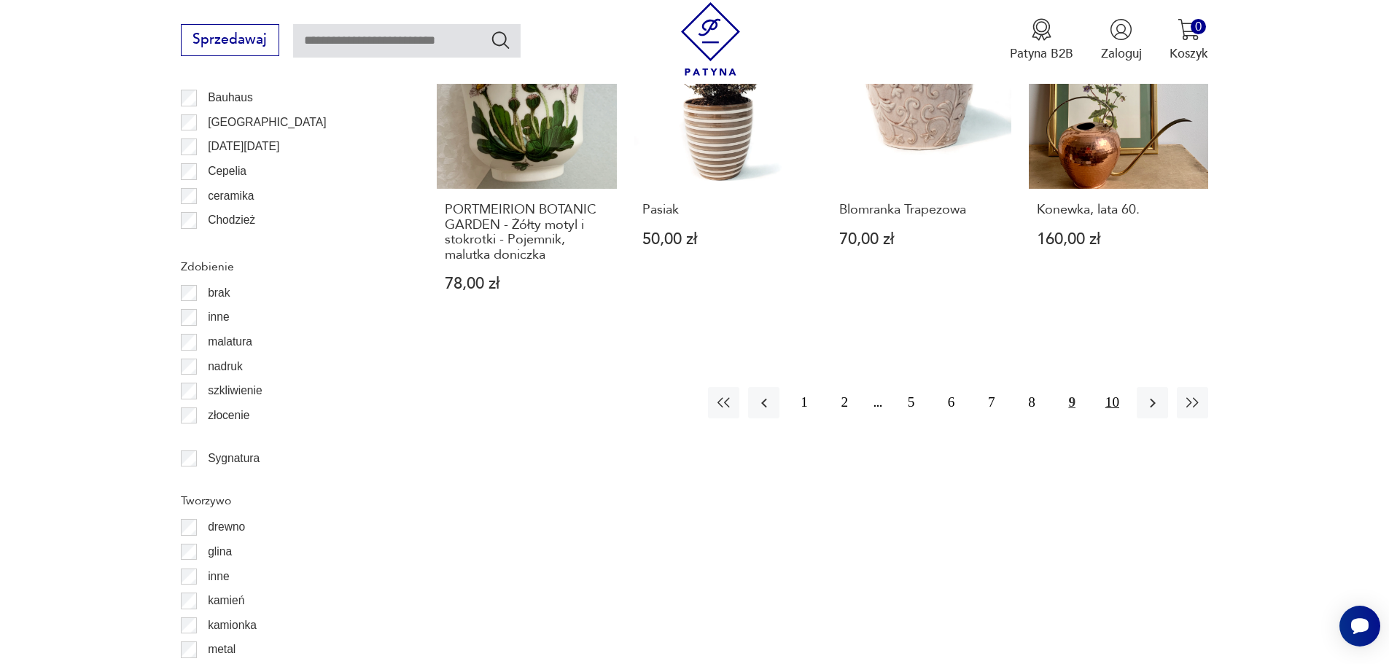
click at [1110, 390] on button "10" at bounding box center [1111, 402] width 31 height 31
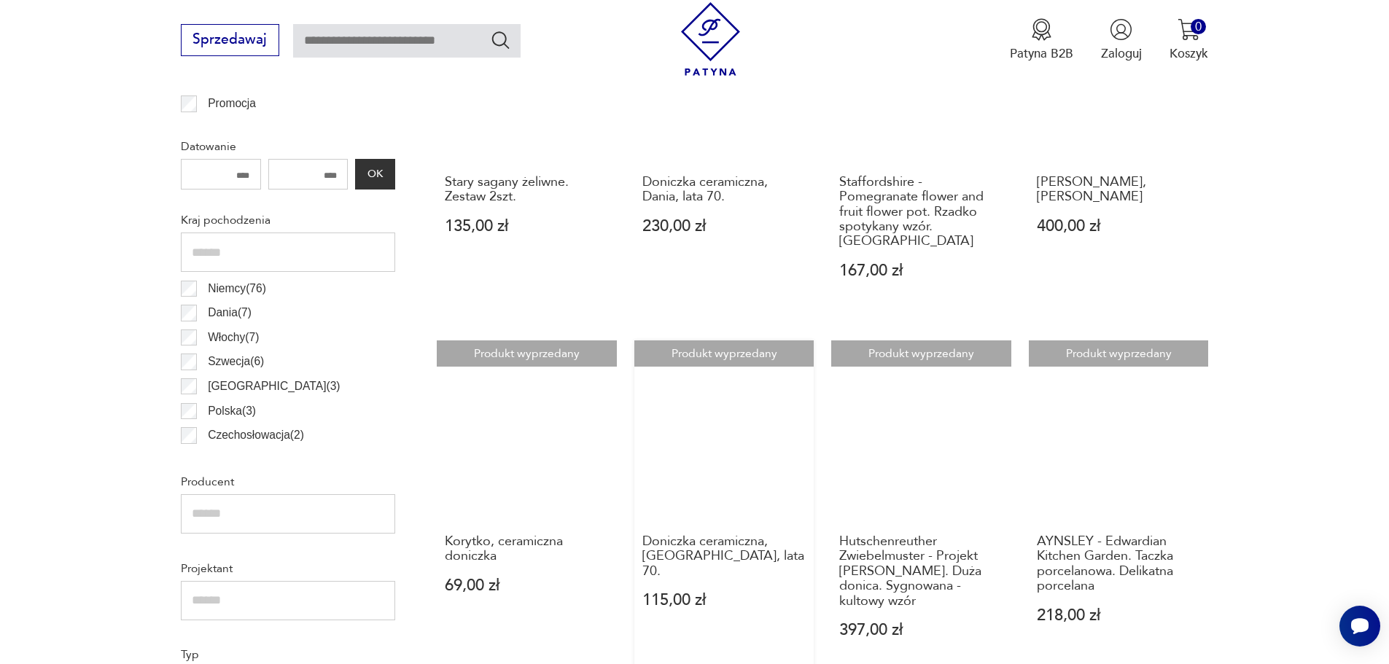
scroll to position [850, 0]
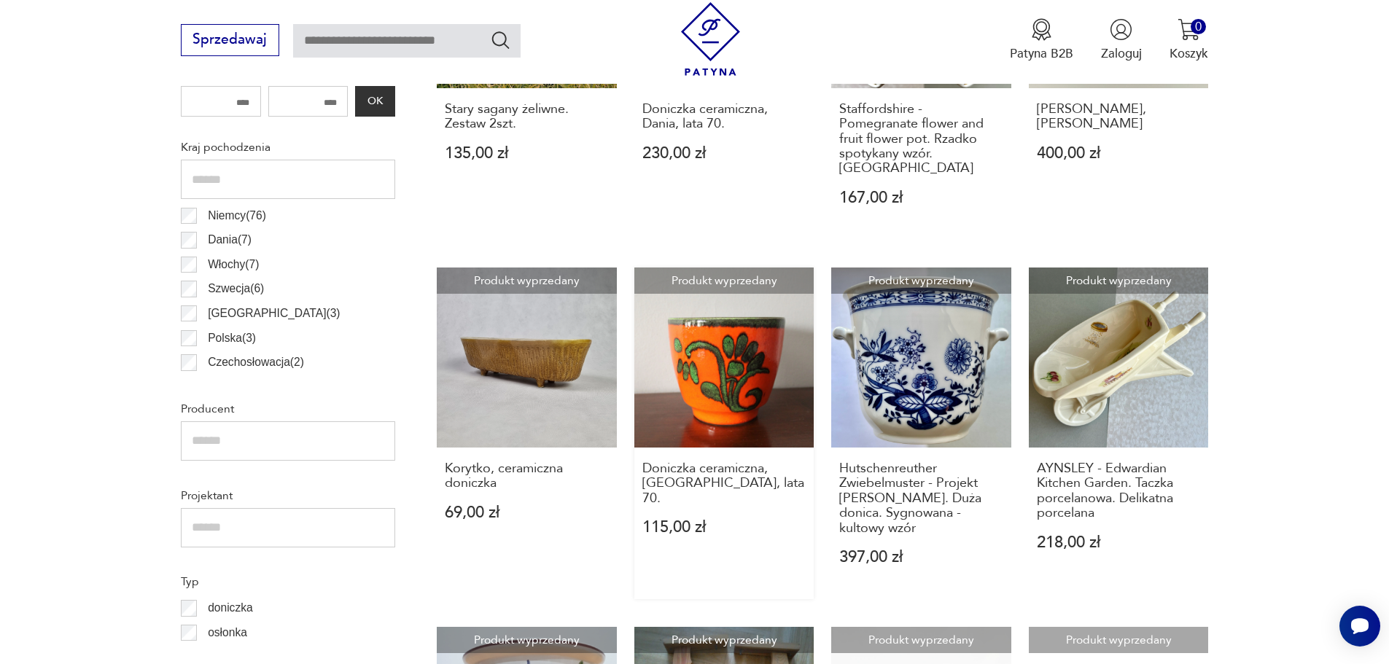
click at [738, 365] on link "Produkt wyprzedany Doniczka ceramiczna, Niemcy, lata 70. 115,00 zł" at bounding box center [724, 434] width 180 height 332
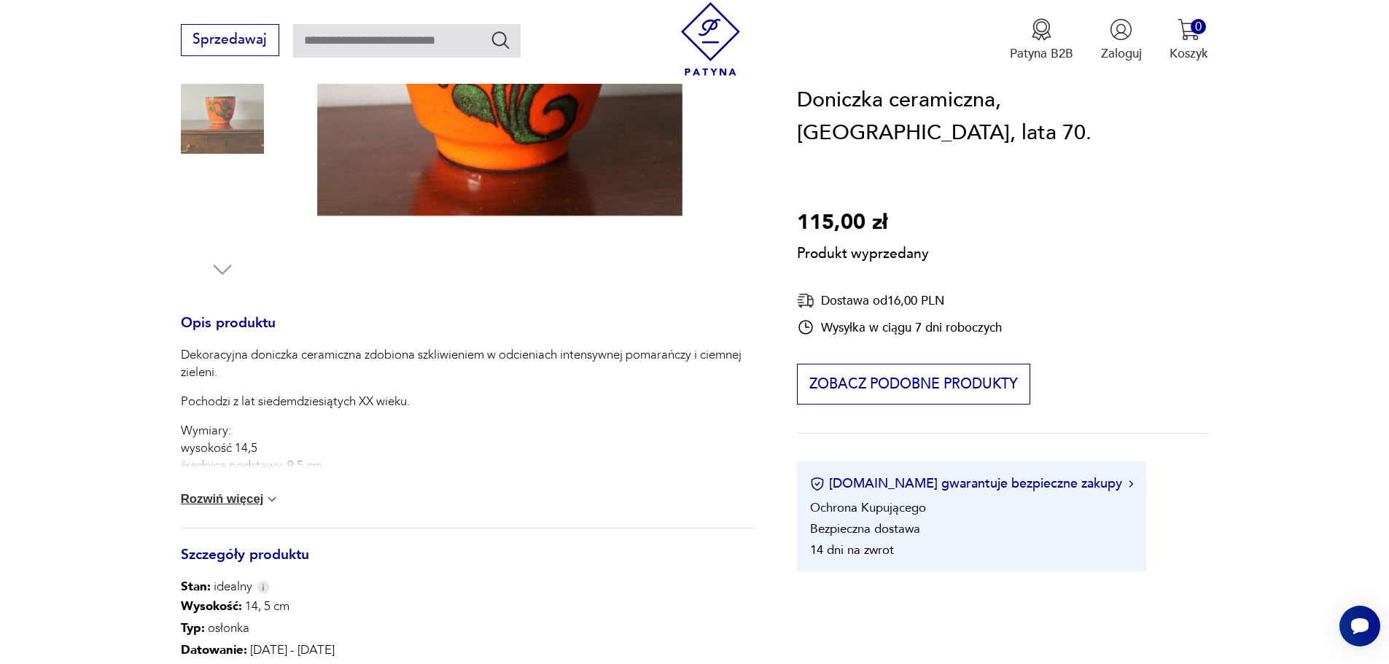
scroll to position [73, 0]
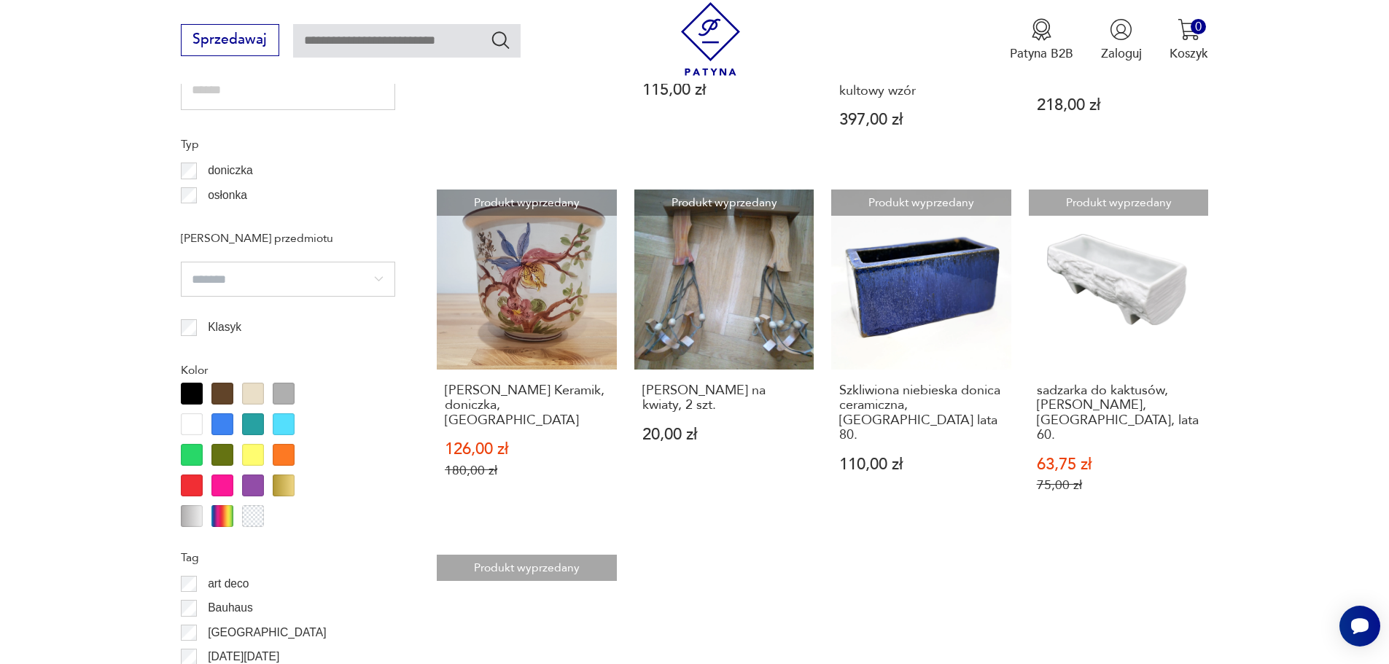
scroll to position [850, 0]
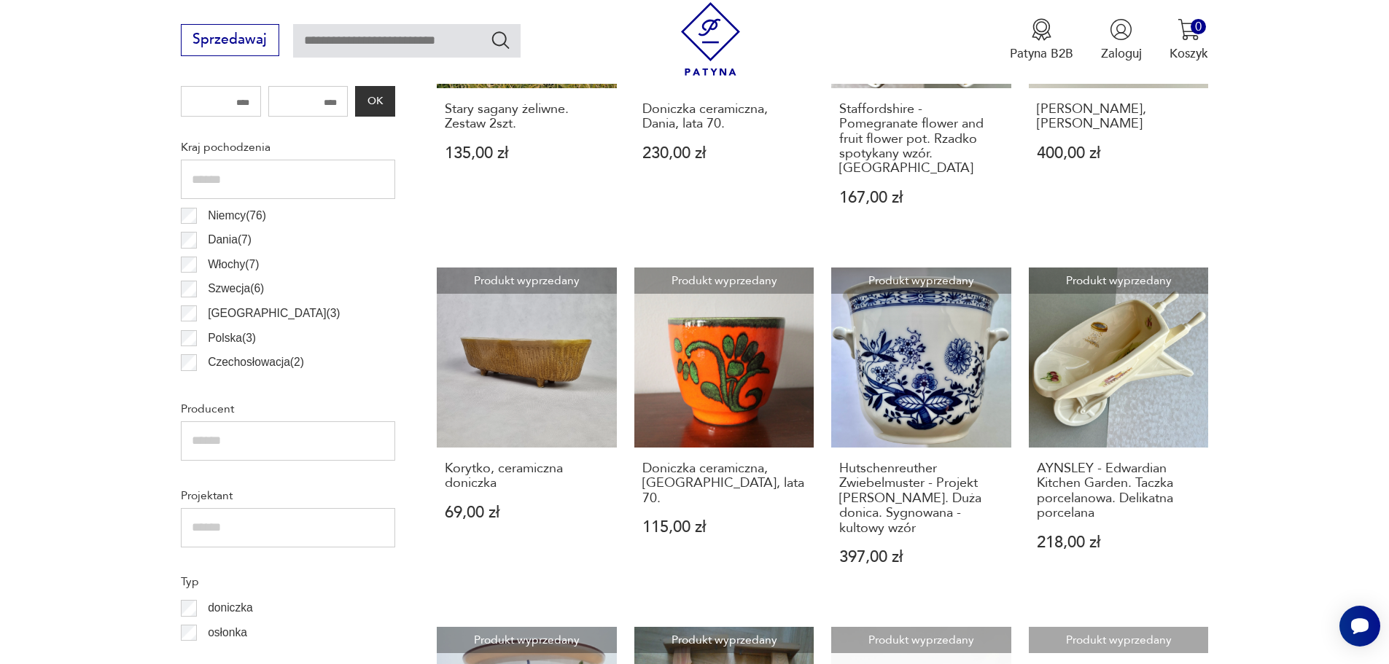
click at [407, 47] on input "text" at bounding box center [406, 41] width 227 height 34
type input "*****"
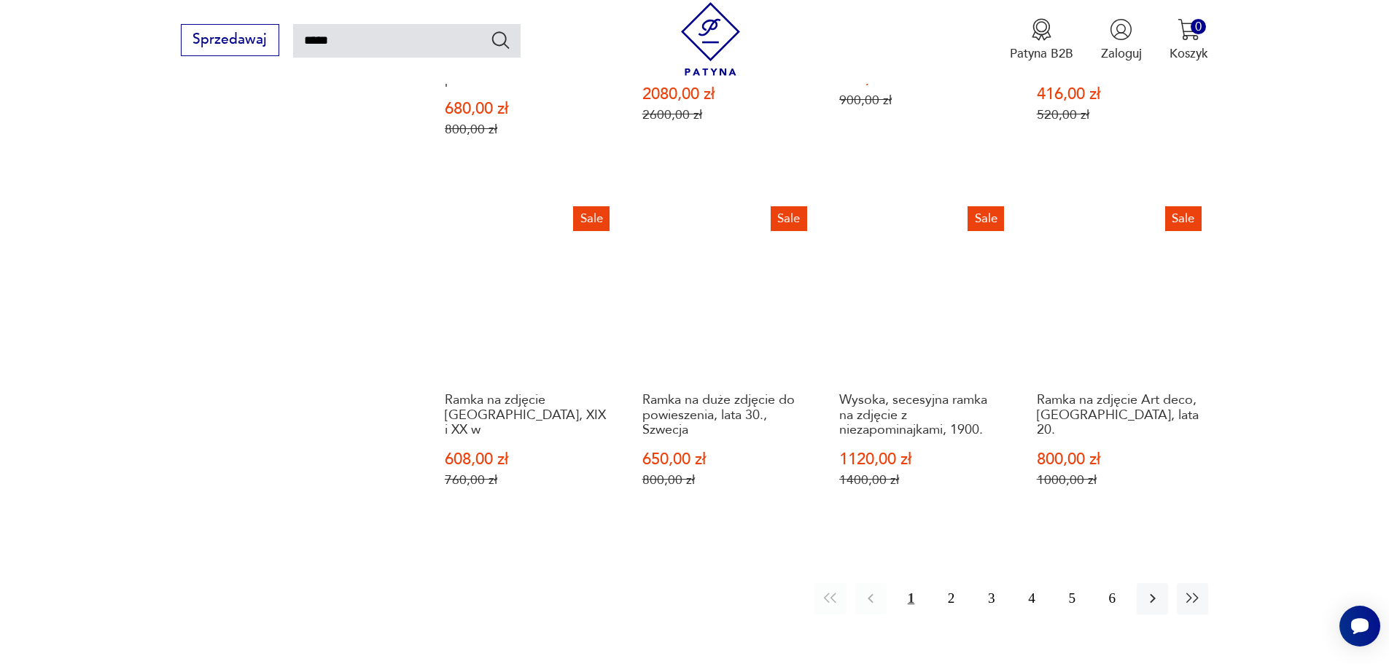
scroll to position [1250, 0]
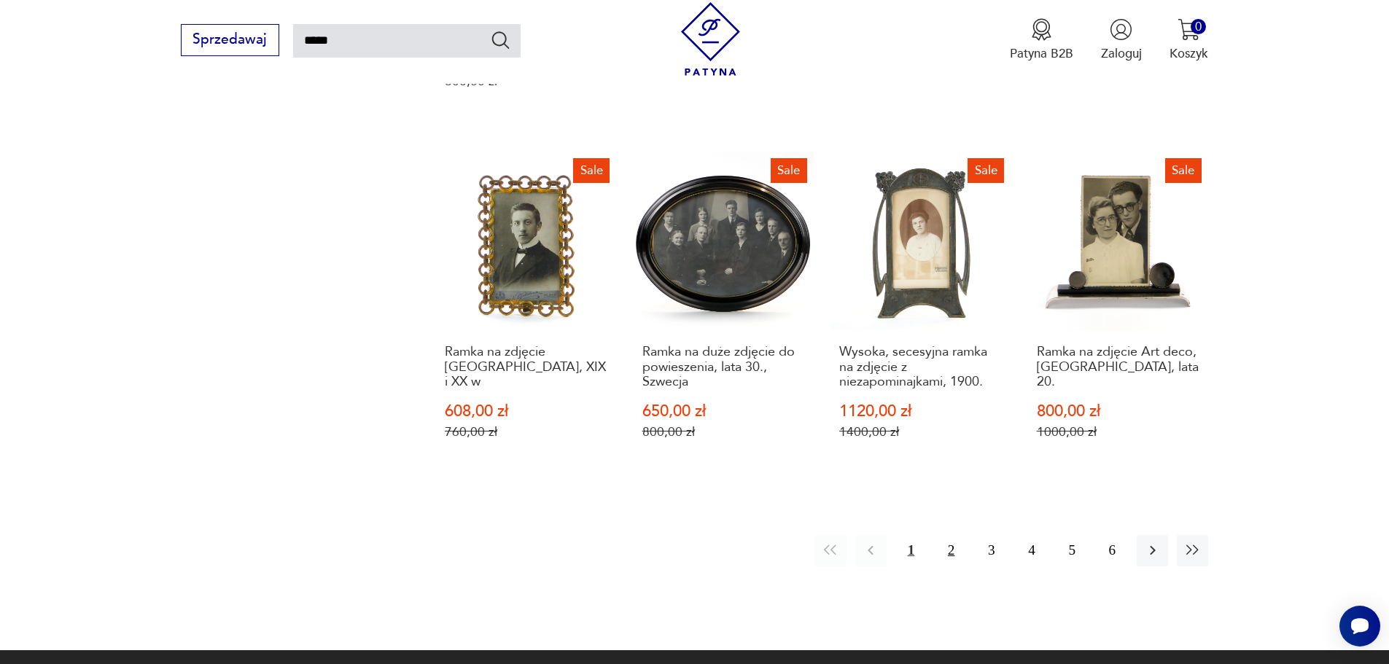
click at [952, 535] on button "2" at bounding box center [950, 550] width 31 height 31
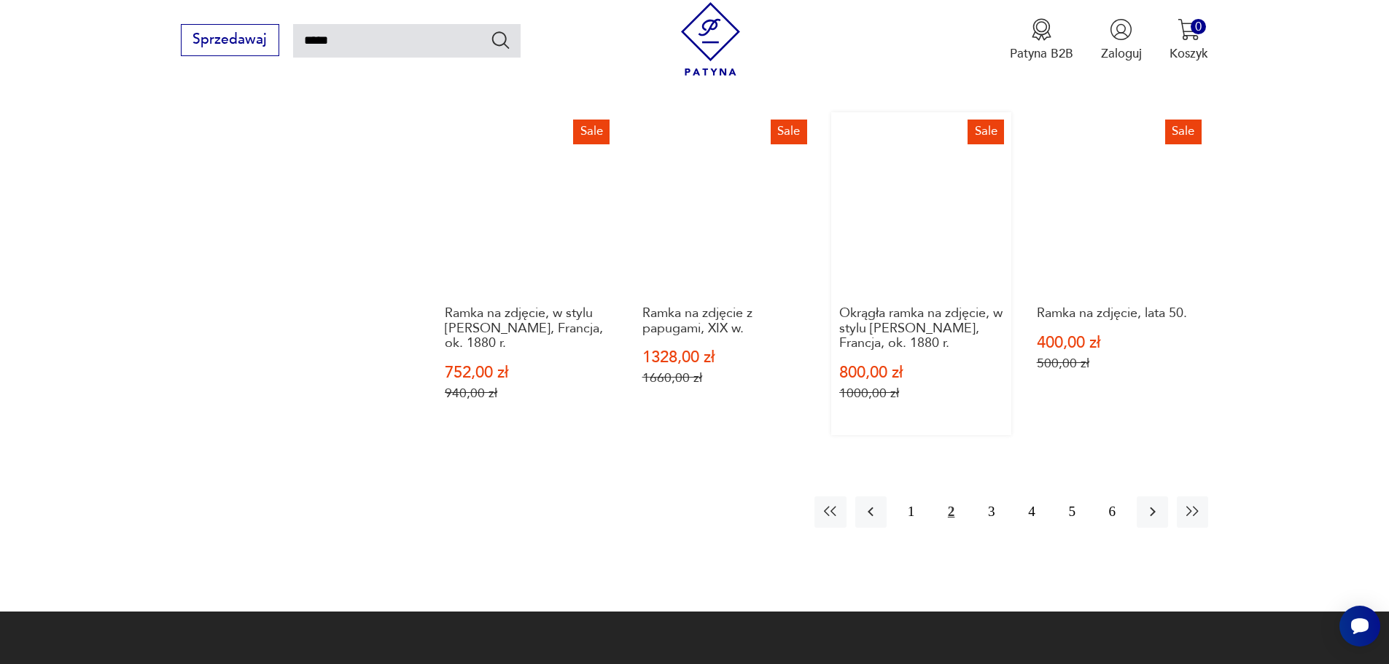
scroll to position [1323, 0]
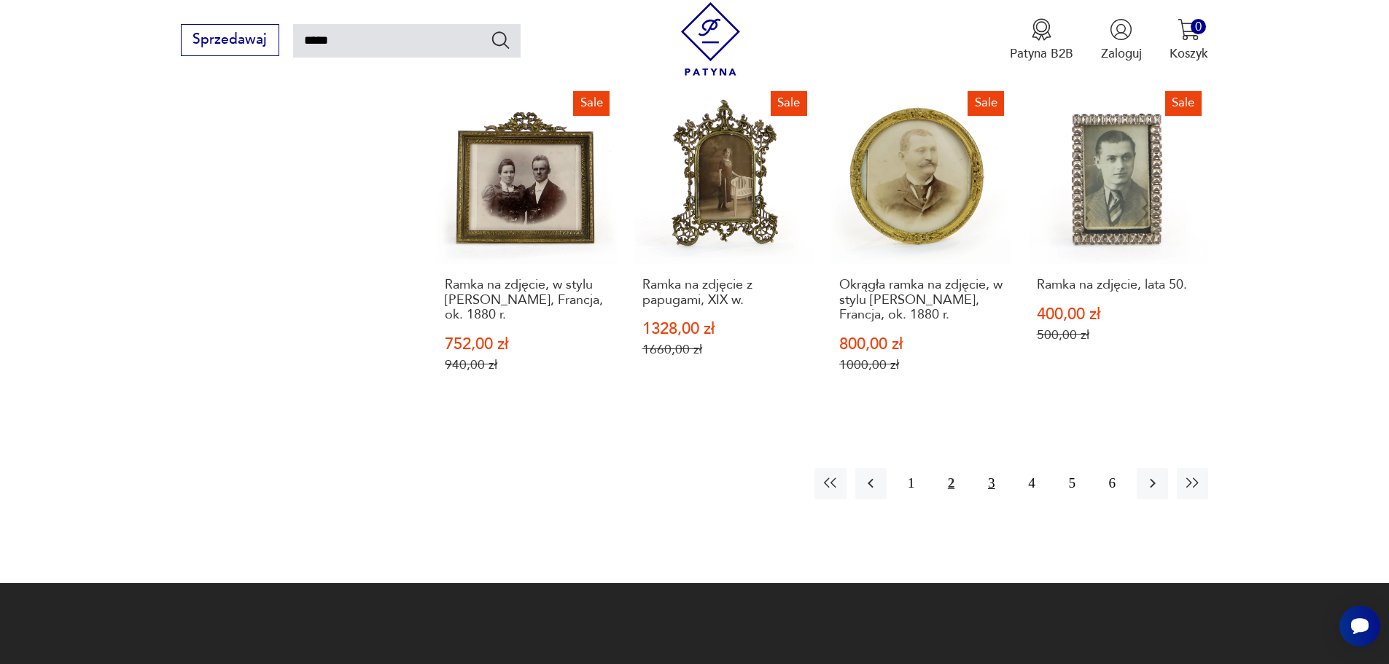
click at [988, 481] on button "3" at bounding box center [990, 483] width 31 height 31
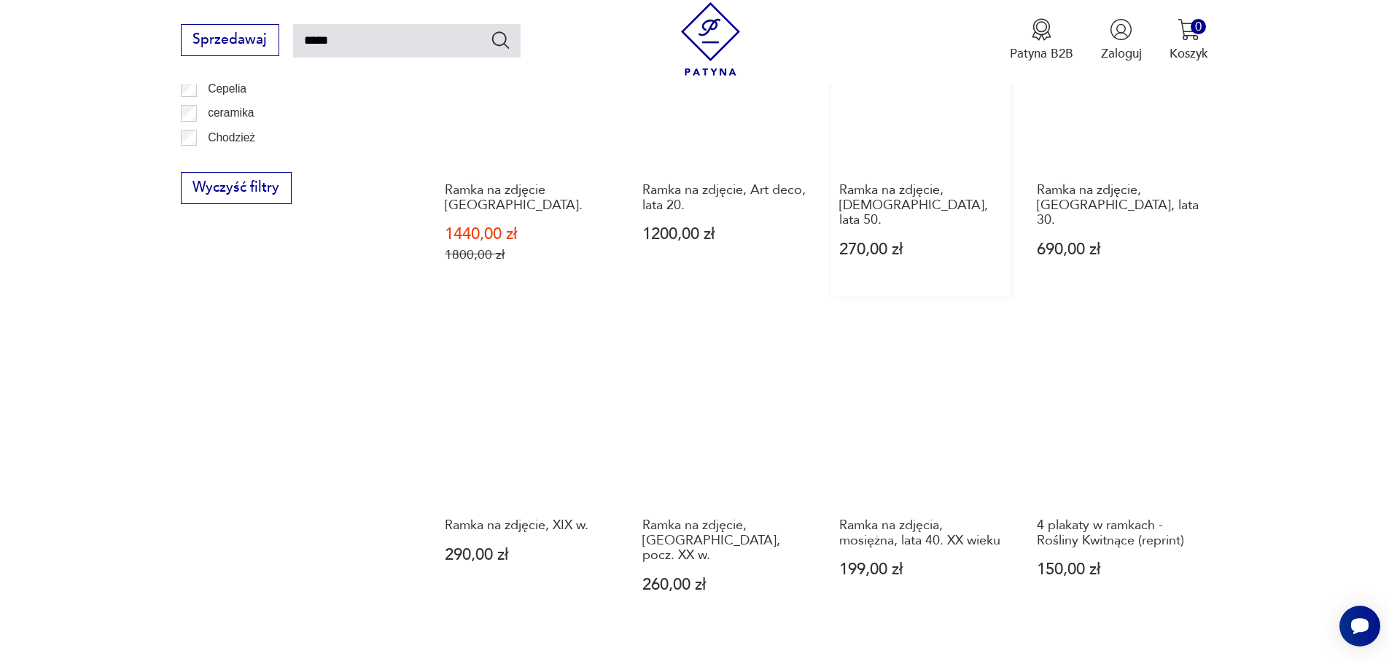
scroll to position [1177, 0]
